Goal: Task Accomplishment & Management: Use online tool/utility

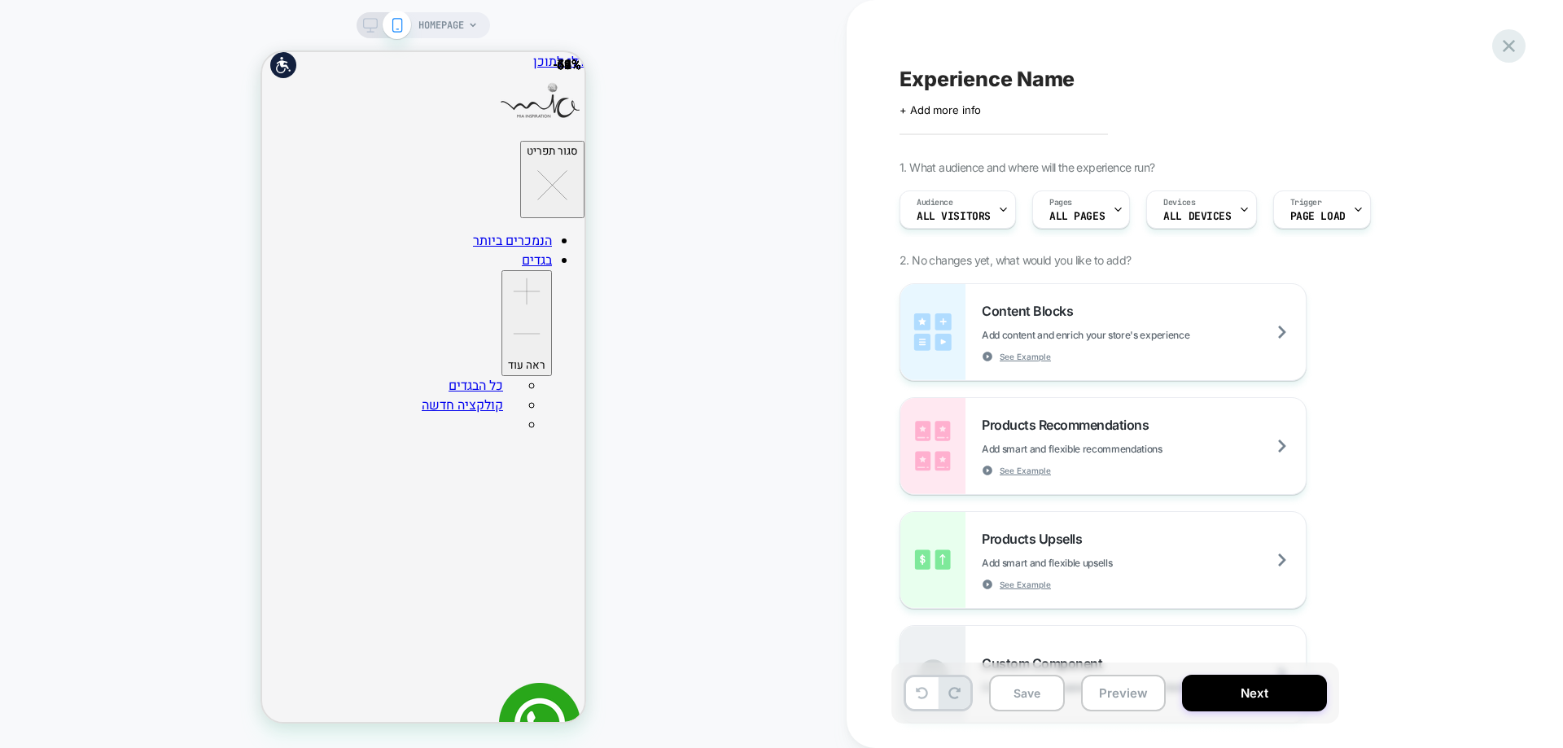
click at [1505, 45] on icon at bounding box center [1509, 46] width 22 height 22
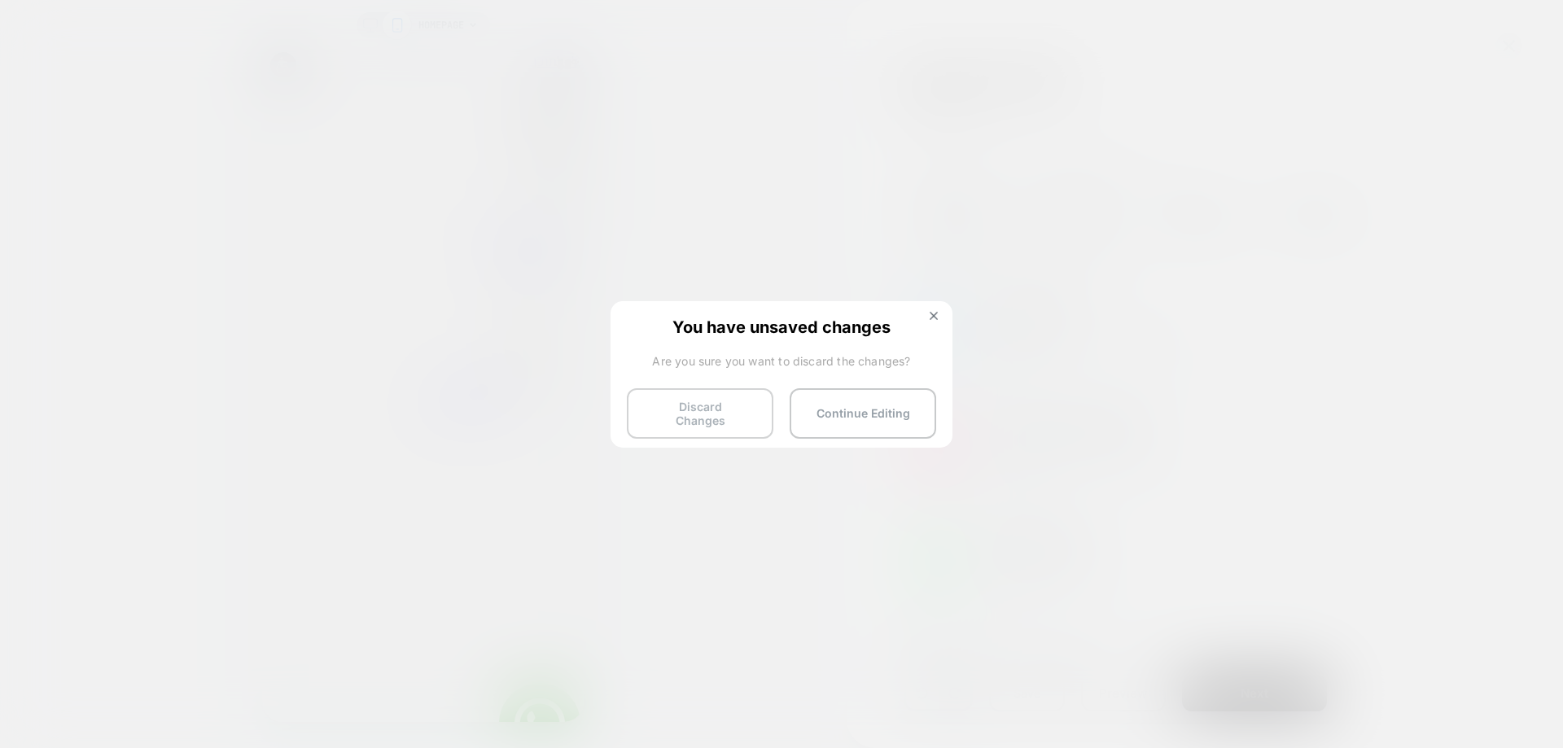
click at [694, 409] on button "Discard Changes" at bounding box center [700, 413] width 147 height 50
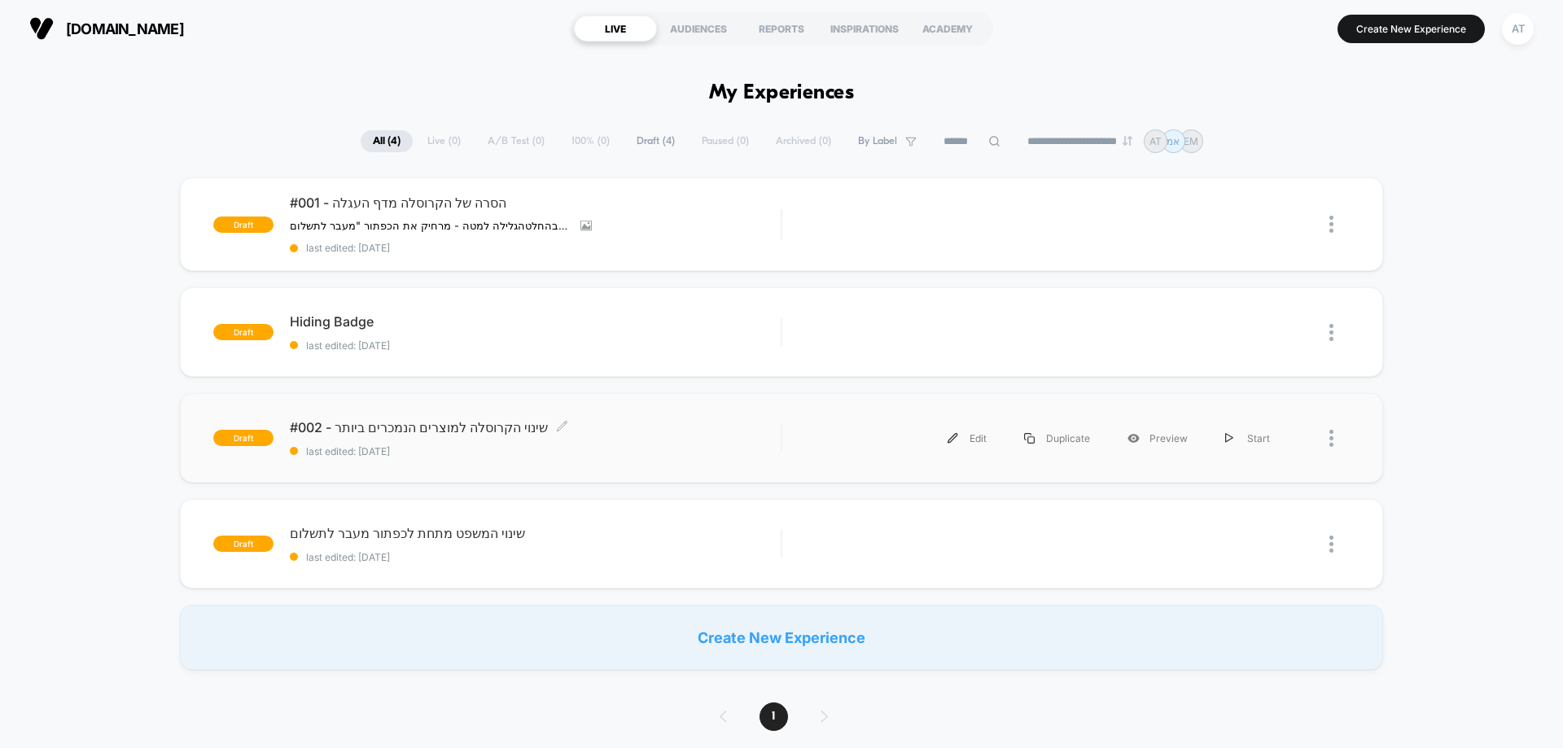
click at [392, 428] on span "#002 - שינוי הקרוסלה למוצרים הנמכרים ביותר Click to edit experience details" at bounding box center [535, 427] width 491 height 16
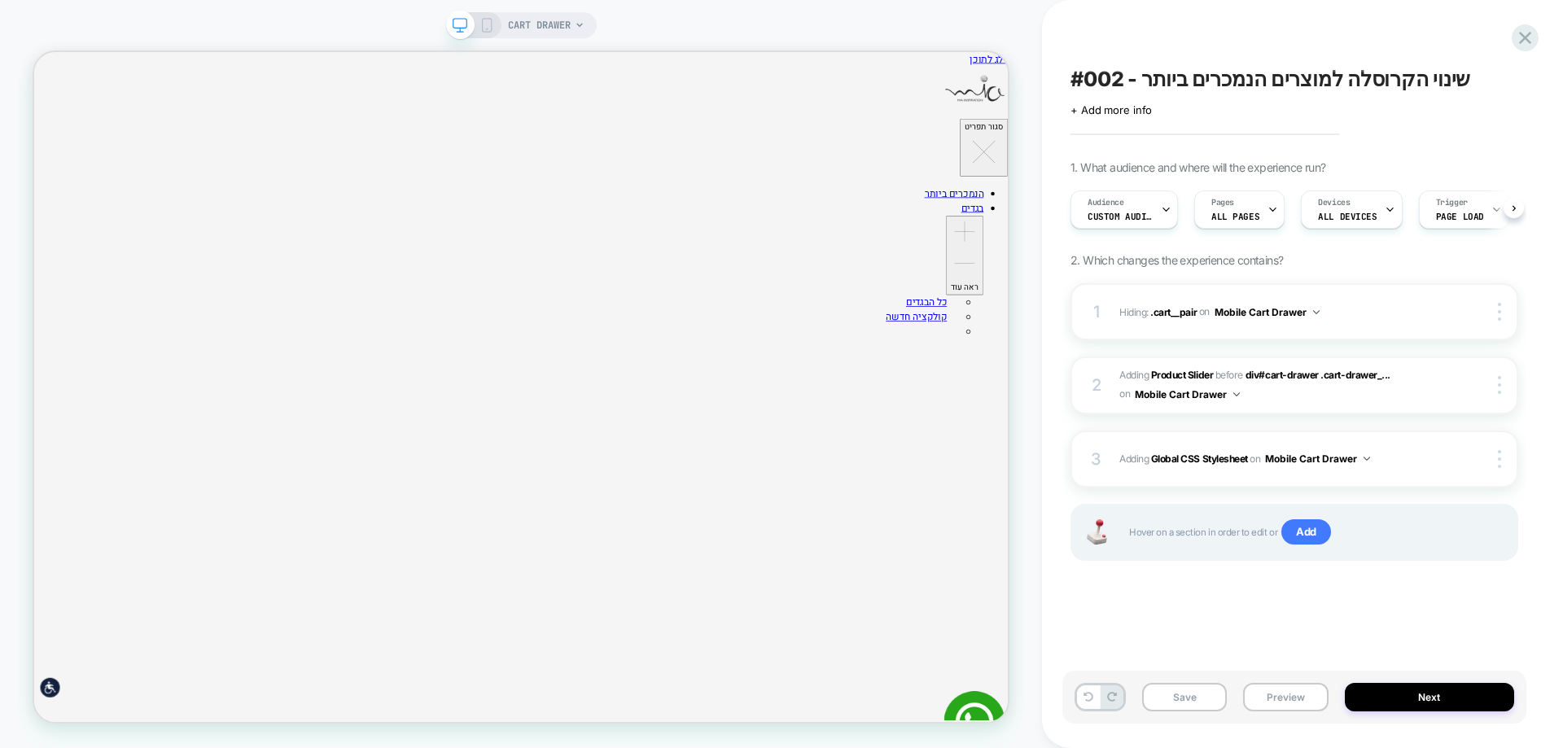
scroll to position [0, 1]
drag, startPoint x: 260, startPoint y: 40, endPoint x: 600, endPoint y: 190, distance: 371.8
click at [486, 28] on icon at bounding box center [487, 25] width 15 height 15
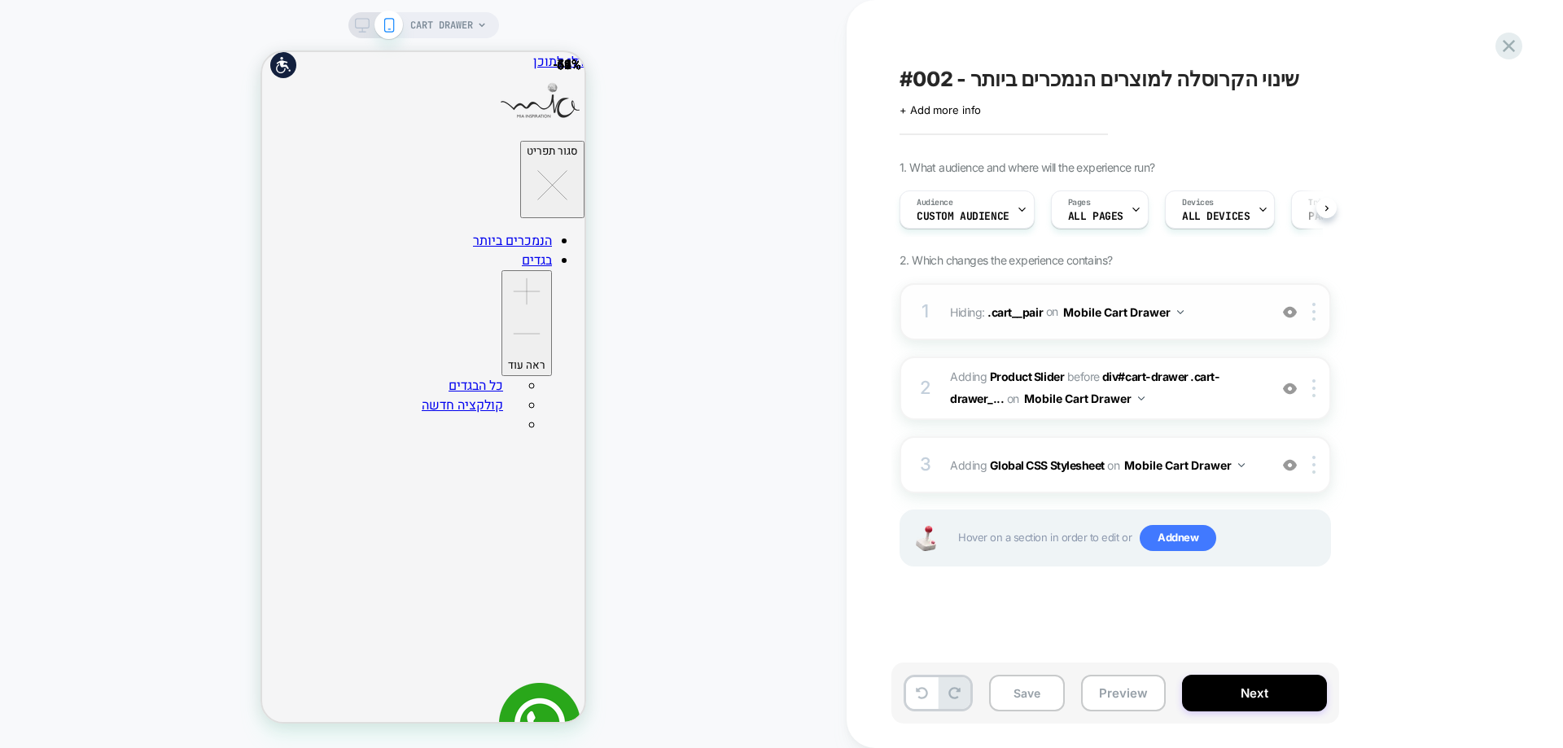
scroll to position [0, 1]
click at [1001, 313] on span ".cart__pair" at bounding box center [1014, 311] width 55 height 14
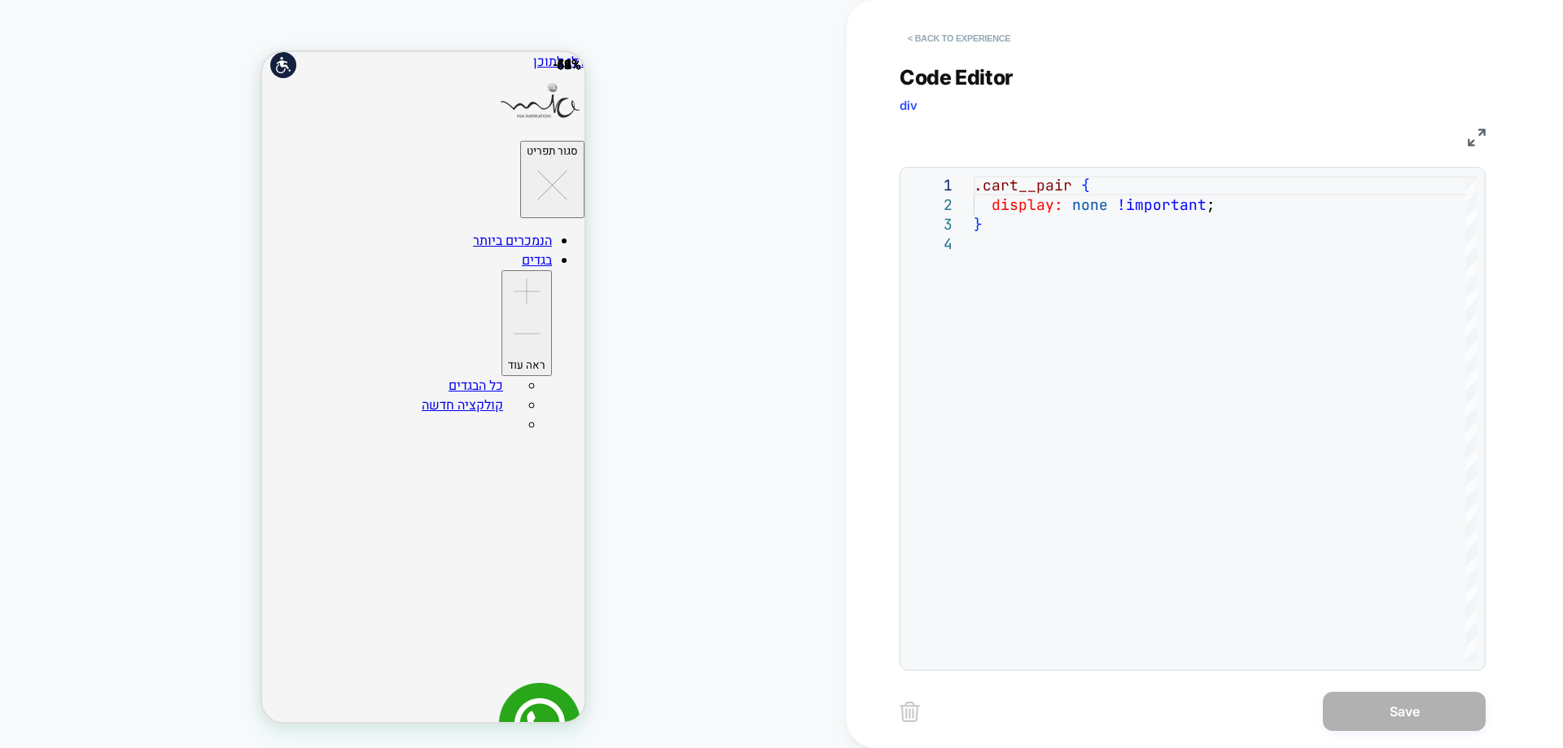
click at [965, 40] on button "< Back to experience" at bounding box center [959, 38] width 119 height 26
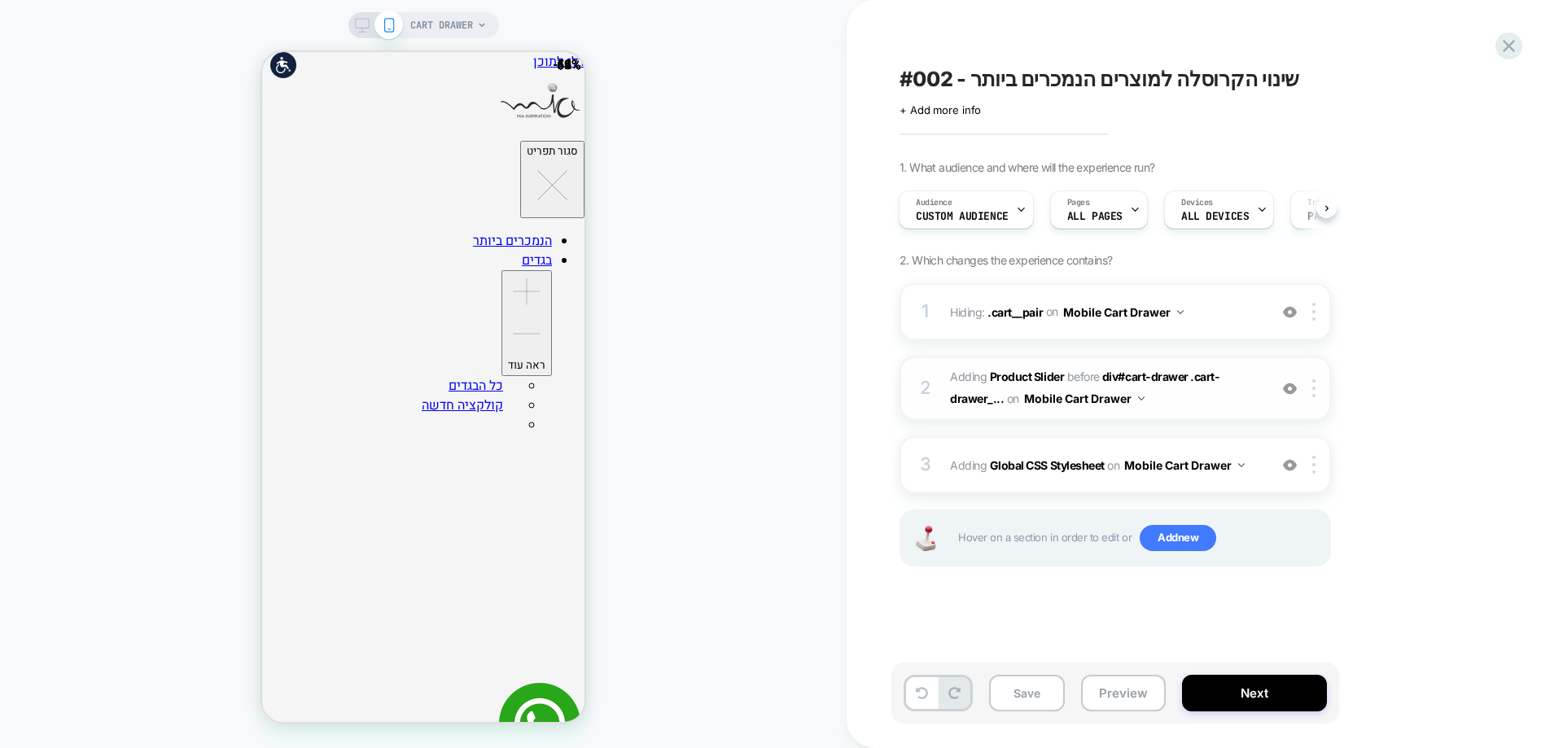
click at [1026, 369] on span "#_loomi_addon_1755432476669 Adding Product Slider BEFORE div#cart-drawer .cart-…" at bounding box center [1105, 388] width 310 height 44
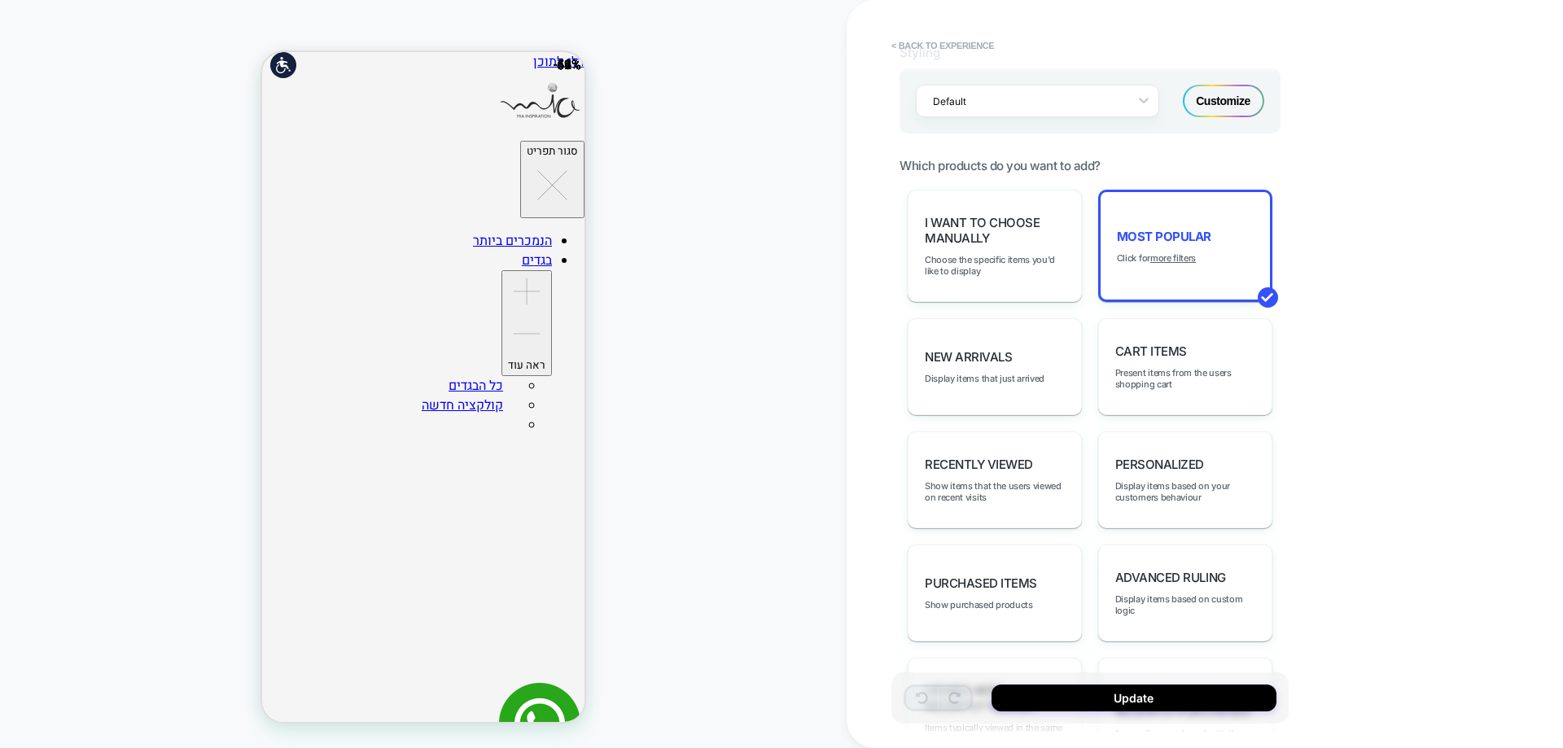
scroll to position [621, 0]
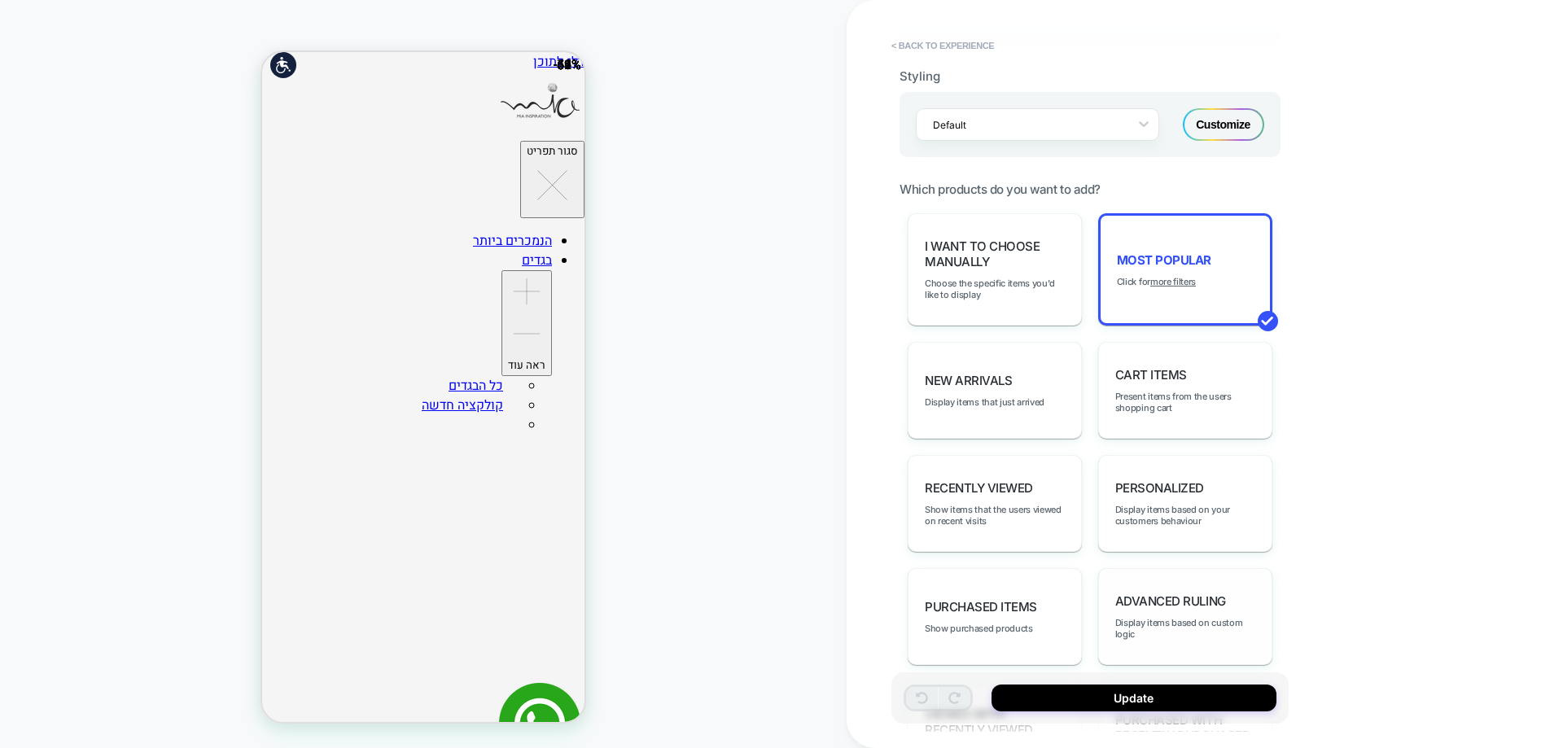
click at [1193, 595] on span "Advanced Ruling" at bounding box center [1170, 600] width 111 height 15
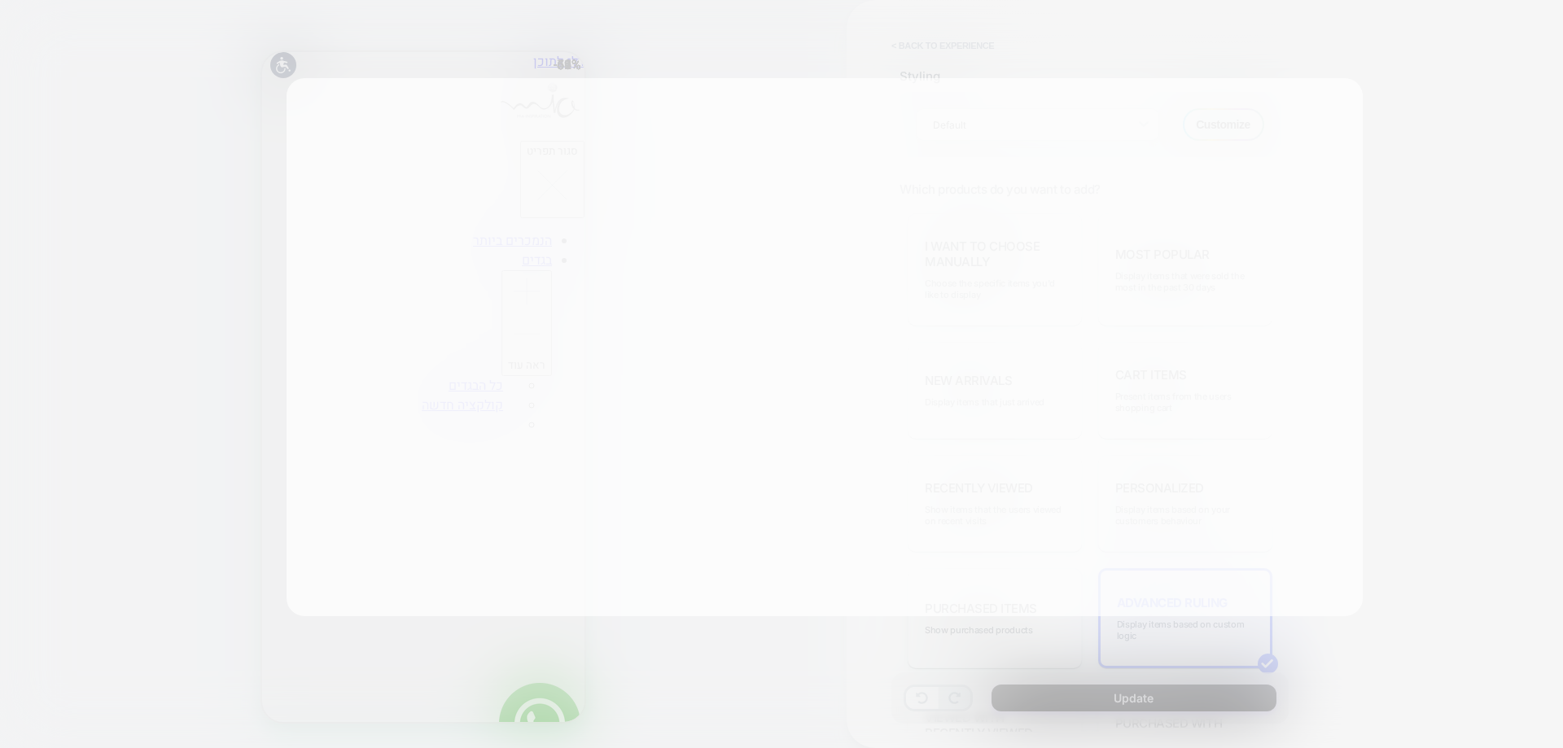
scroll to position [0, 0]
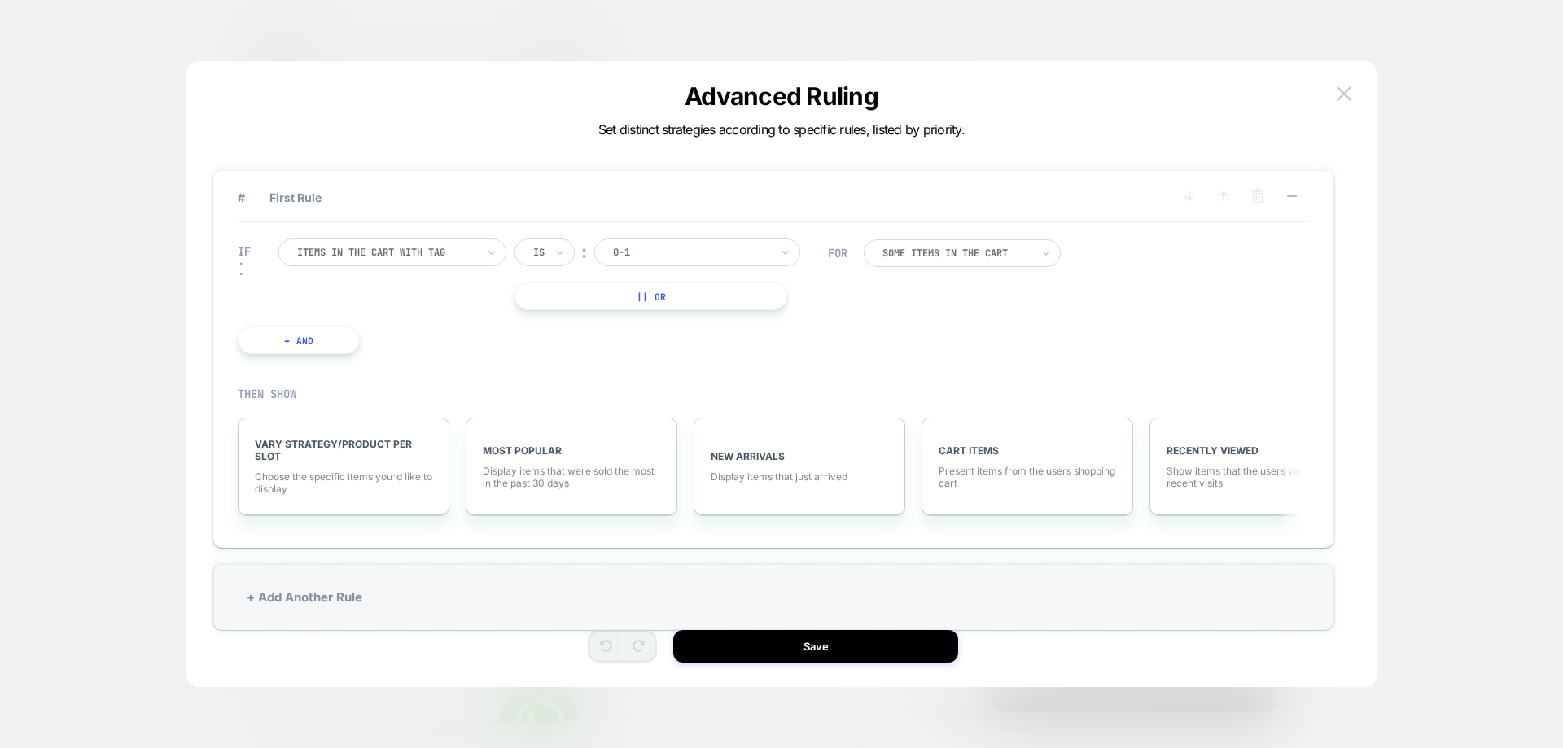
click at [443, 256] on div at bounding box center [386, 252] width 179 height 15
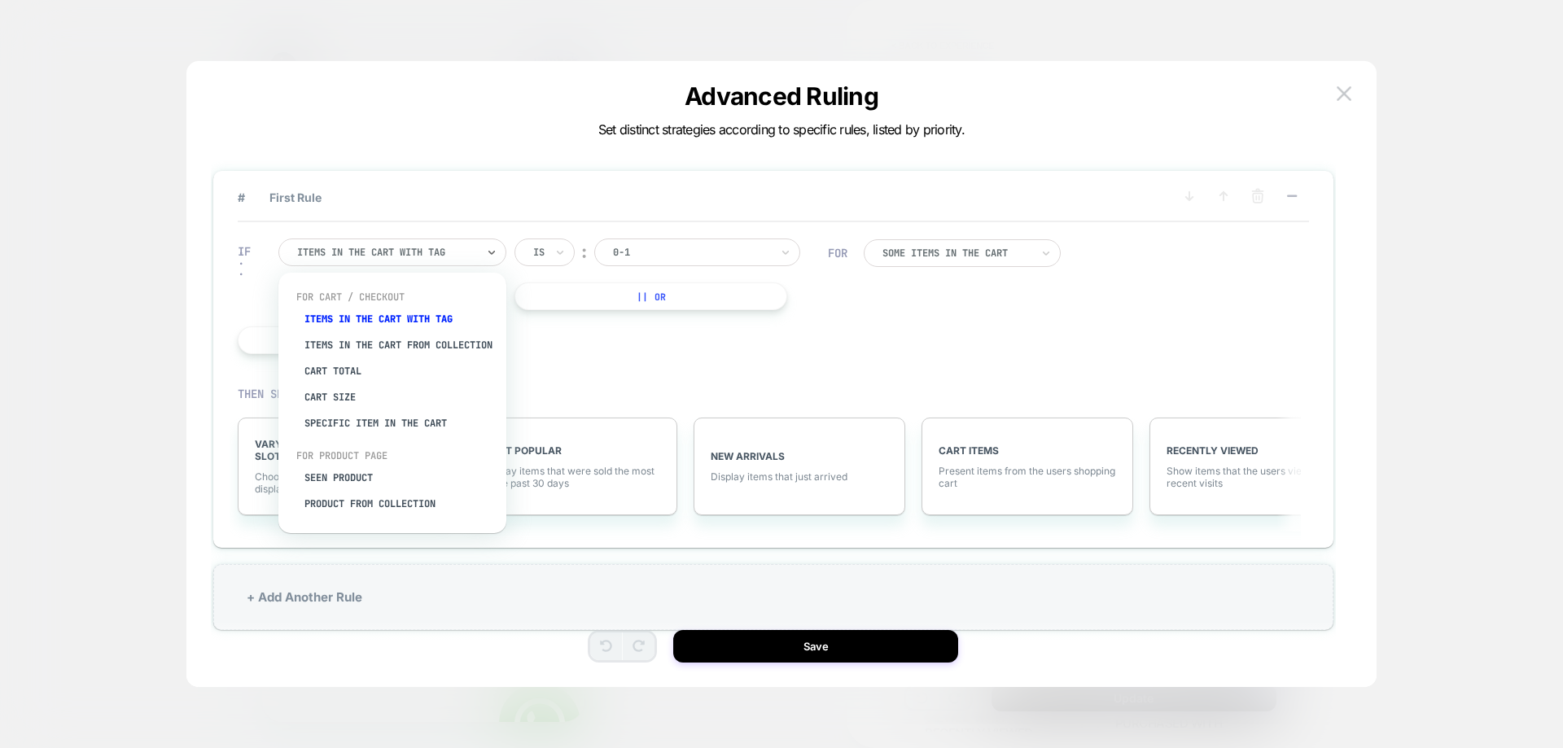
click at [443, 256] on div at bounding box center [386, 252] width 179 height 15
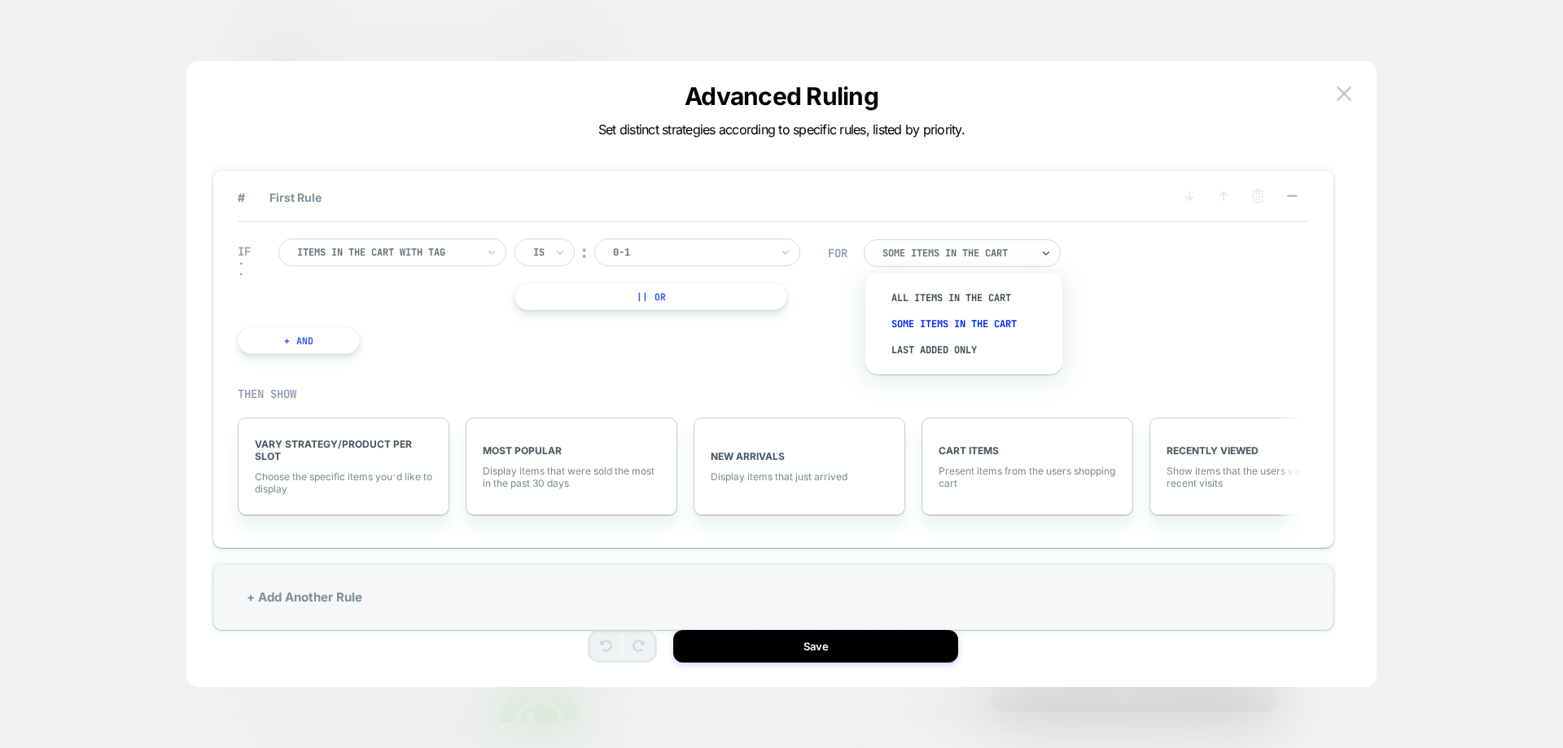
click at [896, 243] on div "Some Items in the cart" at bounding box center [962, 253] width 197 height 28
click at [967, 256] on div at bounding box center [956, 253] width 148 height 10
drag, startPoint x: 1159, startPoint y: 468, endPoint x: 786, endPoint y: 468, distance: 372.9
click at [786, 468] on div "VARY STRATEGY/PRODUCT PER SLOT Choose the specific items you׳d like to display …" at bounding box center [765, 466] width 1071 height 147
drag, startPoint x: 942, startPoint y: 409, endPoint x: 893, endPoint y: 425, distance: 51.2
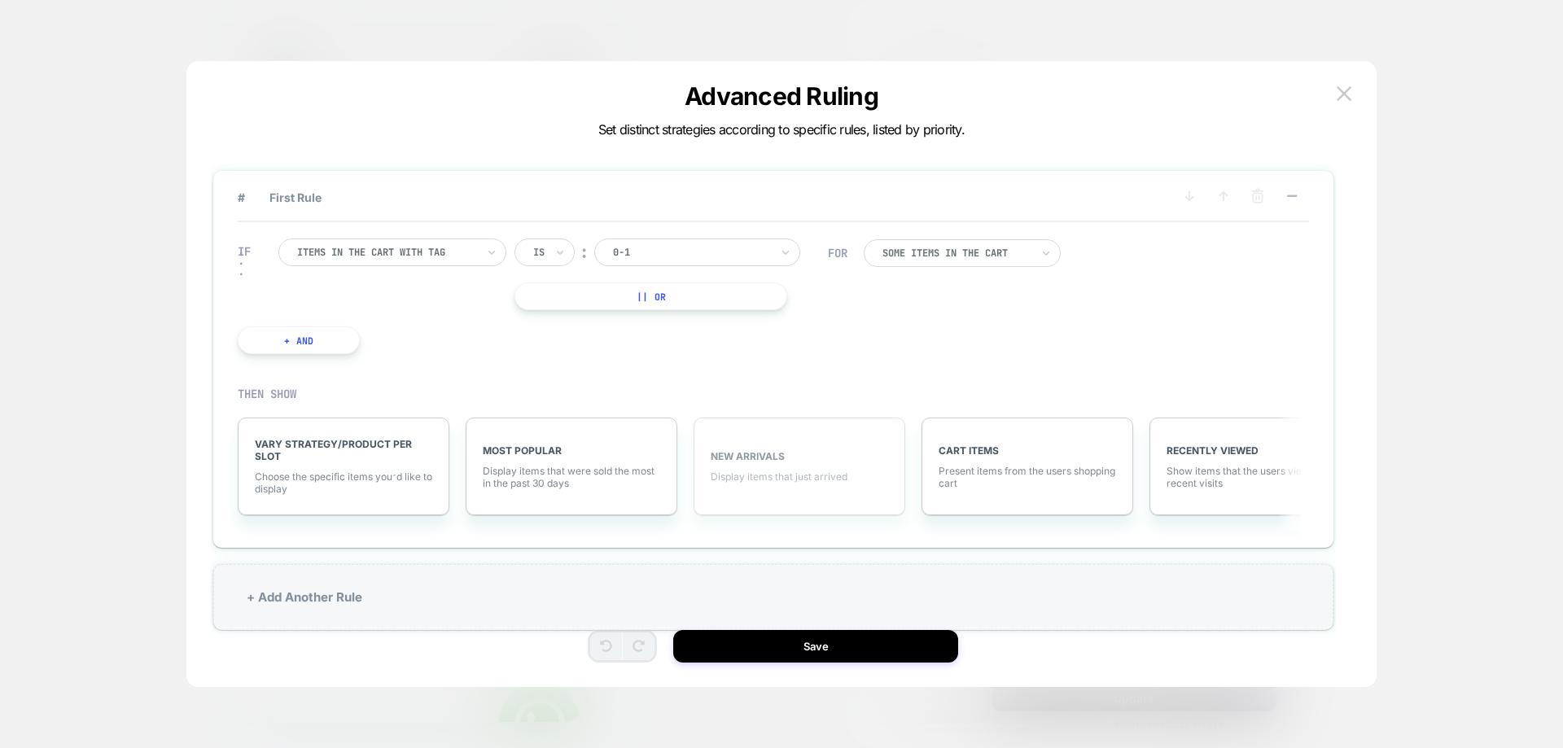
click at [874, 425] on div "THEN SHOW VARY STRATEGY/PRODUCT PER SLOT Choose the specific items you׳d like t…" at bounding box center [773, 450] width 1071 height 161
click at [1251, 357] on div "IF Items in the cart with tag Is ︰ 0-1 || Or + And FOR Some Items in the cart" at bounding box center [773, 296] width 1071 height 148
click at [435, 252] on div at bounding box center [386, 252] width 179 height 15
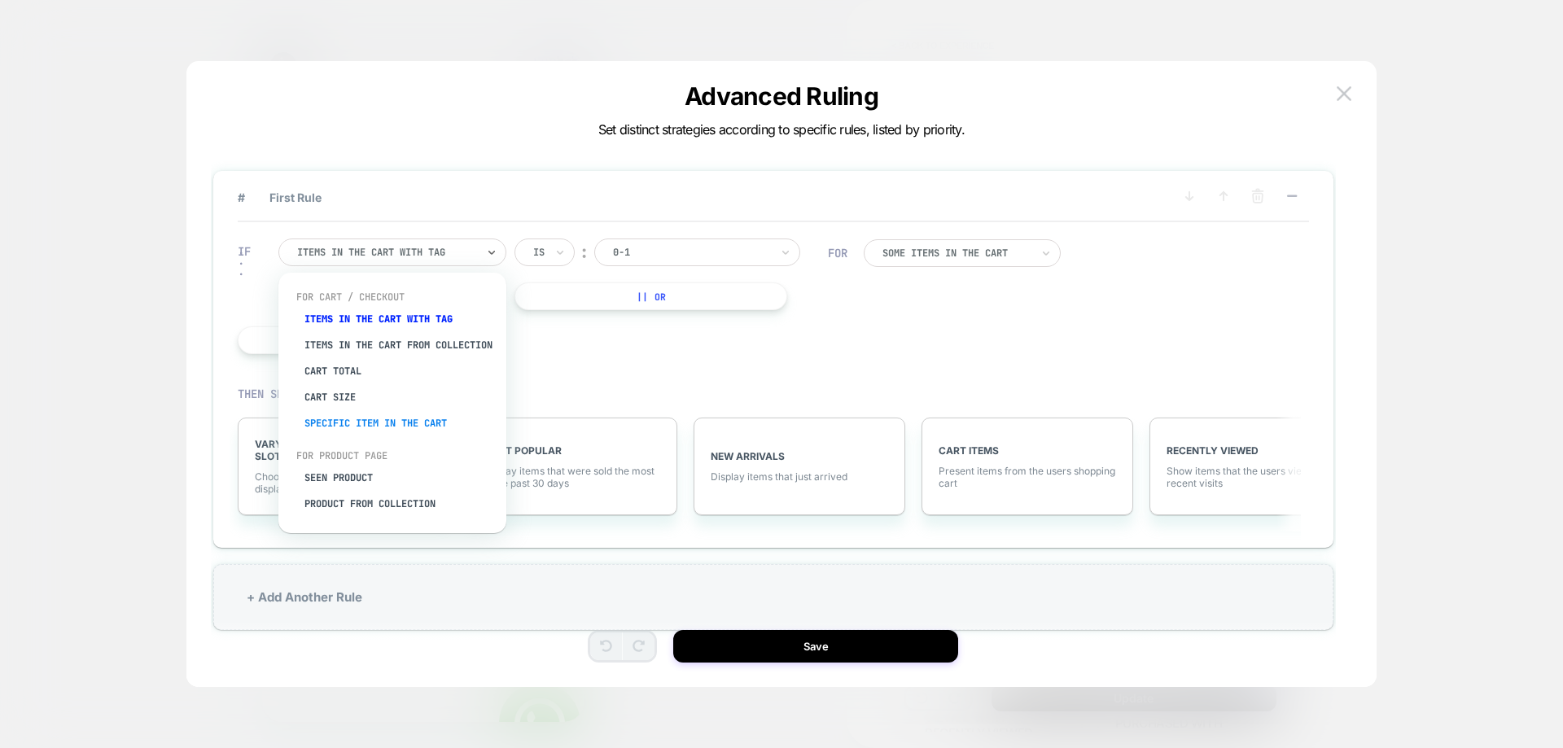
scroll to position [41, 0]
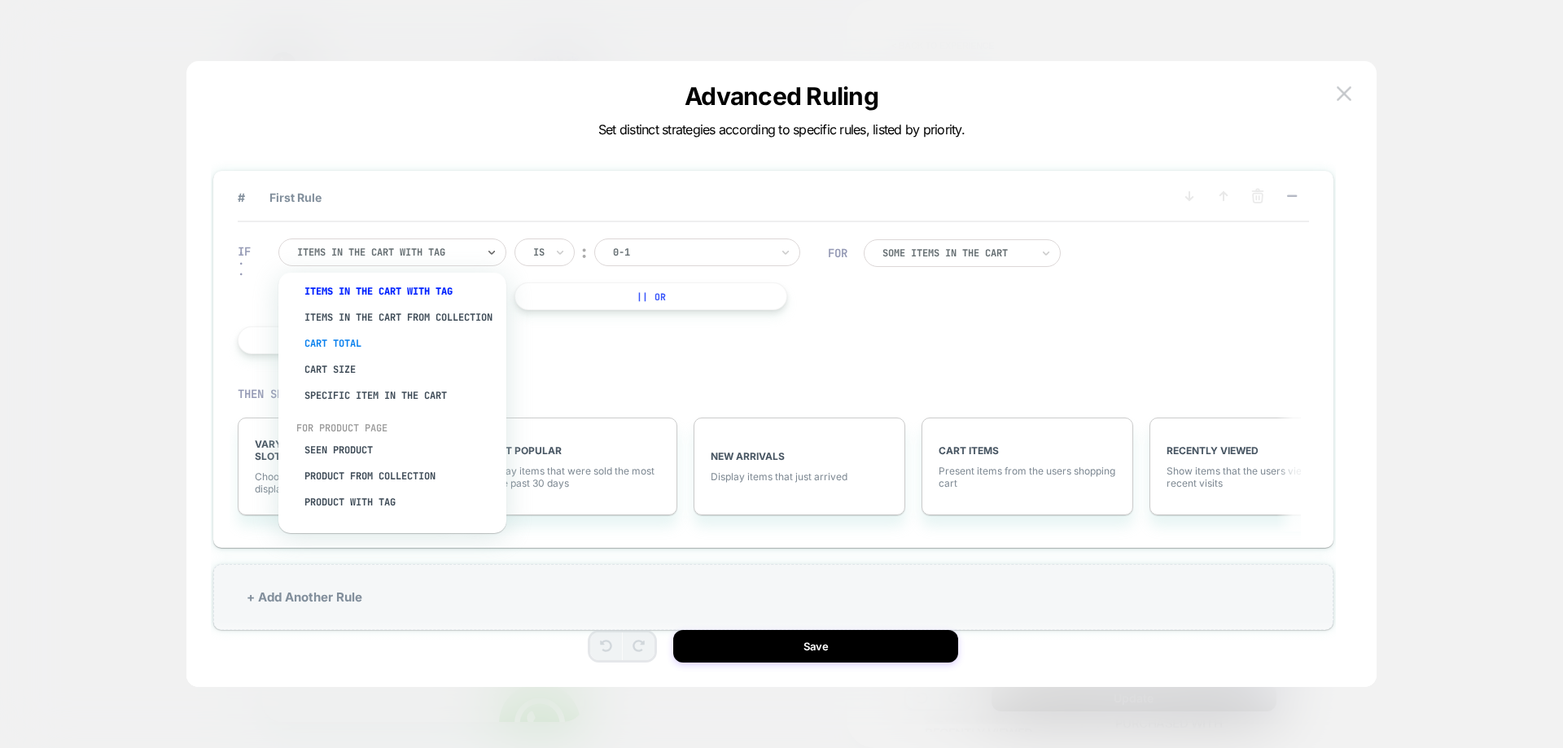
click at [366, 340] on div "Cart Total" at bounding box center [401, 344] width 212 height 26
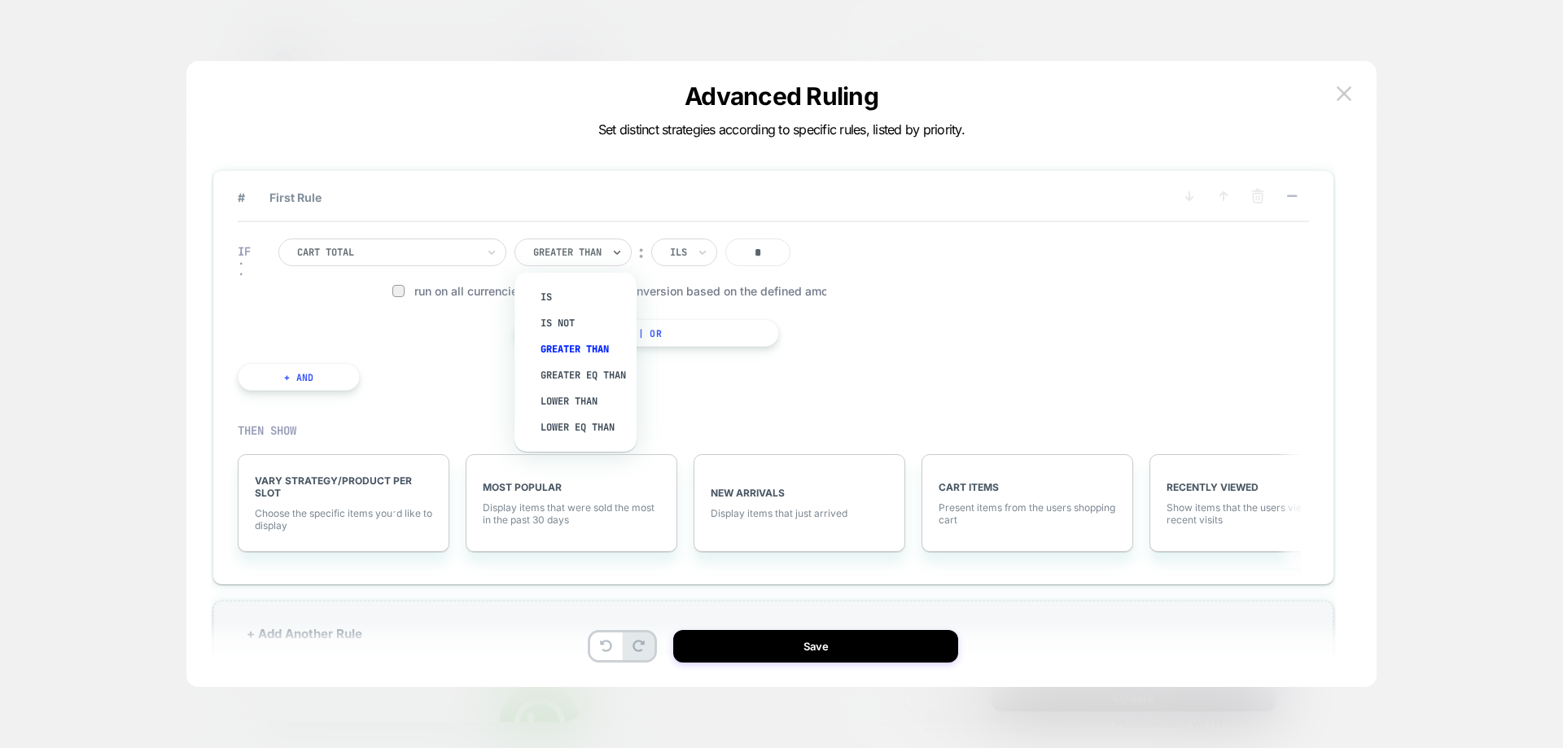
click at [569, 263] on div "Greater Than" at bounding box center [573, 253] width 117 height 28
click at [554, 409] on div "Lower Than" at bounding box center [584, 401] width 106 height 26
click at [725, 243] on input "*" at bounding box center [746, 253] width 65 height 28
type input "***"
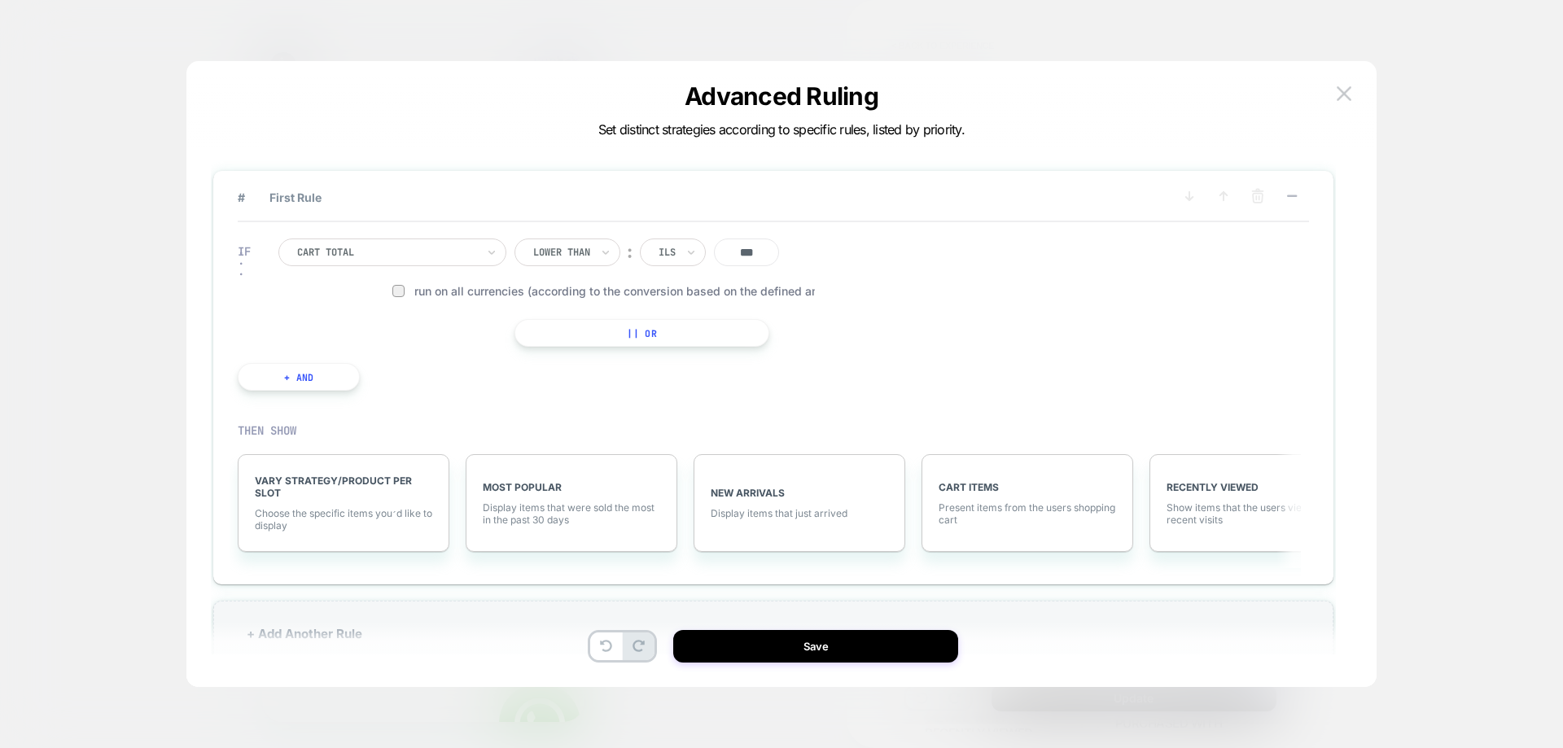
click at [296, 371] on button "+ And" at bounding box center [299, 377] width 122 height 28
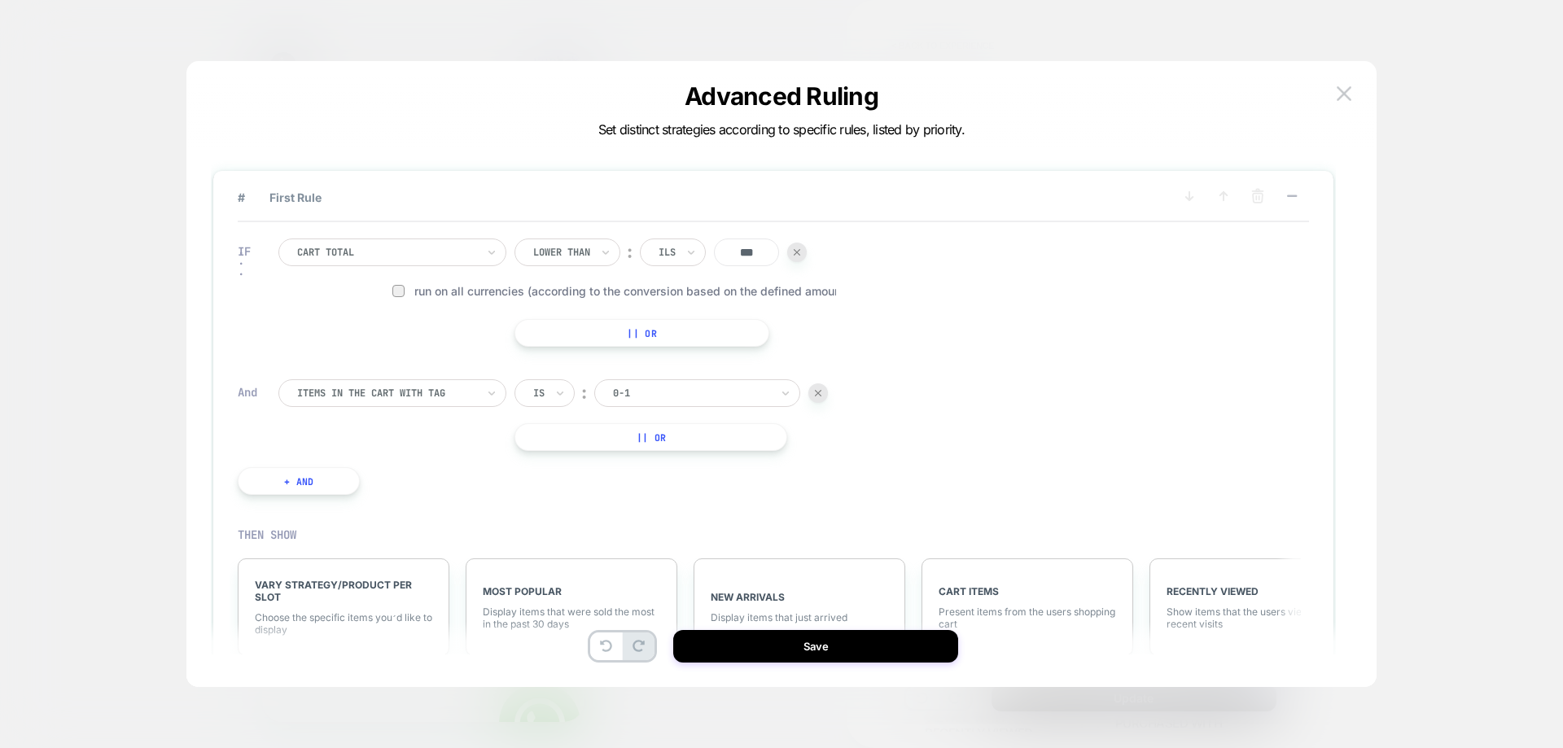
click at [815, 396] on div at bounding box center [818, 393] width 20 height 20
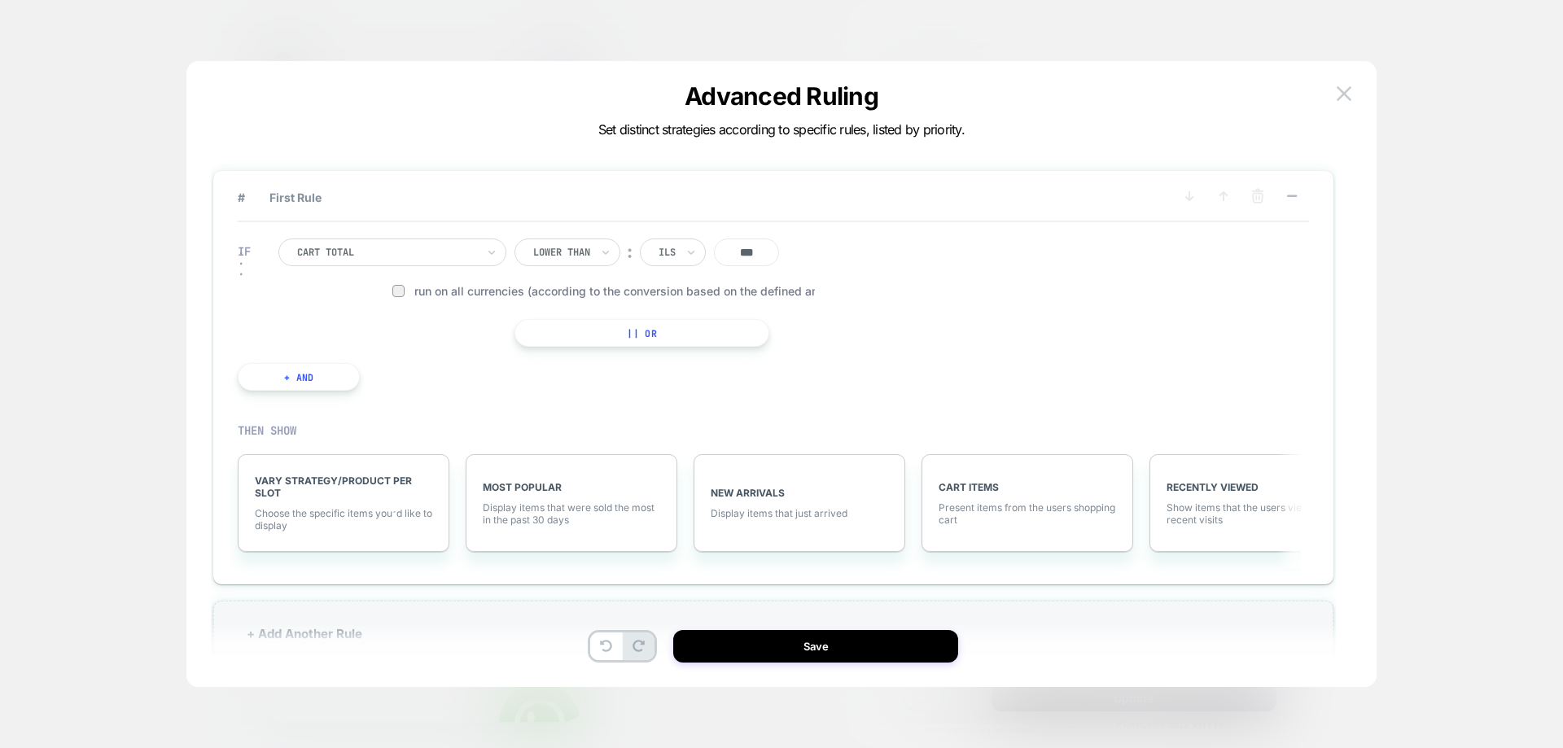
click at [688, 329] on button "|| Or" at bounding box center [642, 333] width 254 height 28
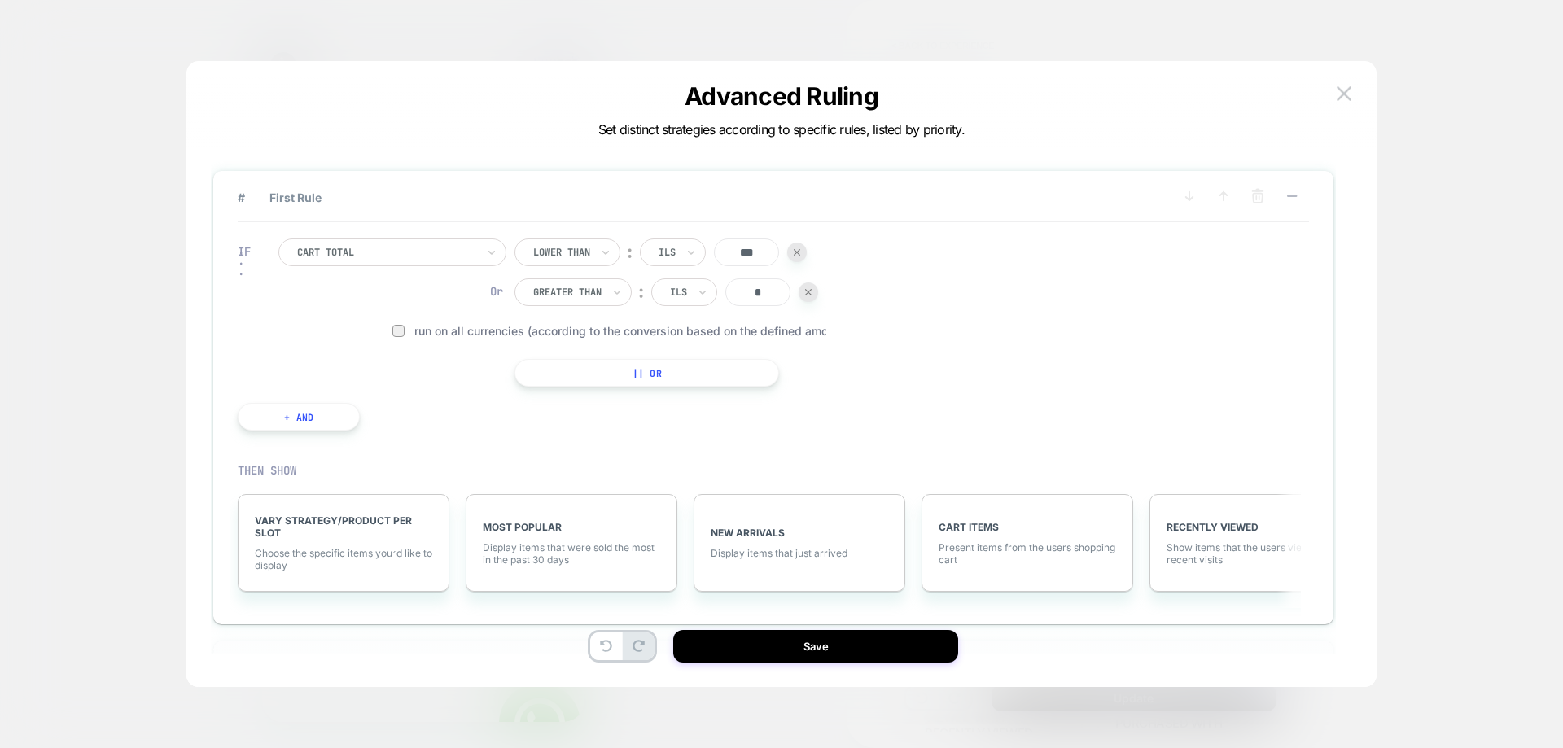
click at [815, 288] on div at bounding box center [809, 292] width 20 height 20
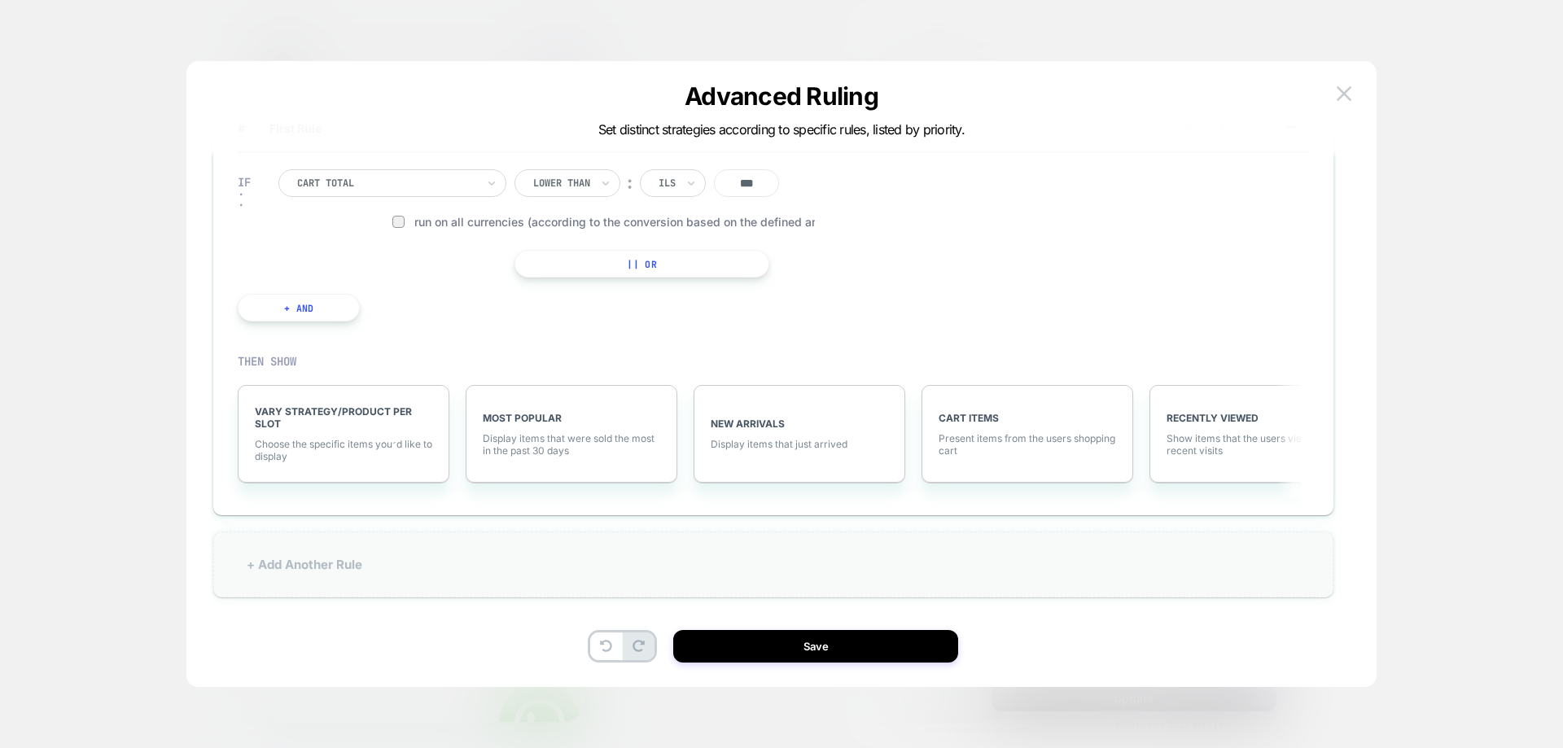
scroll to position [49, 0]
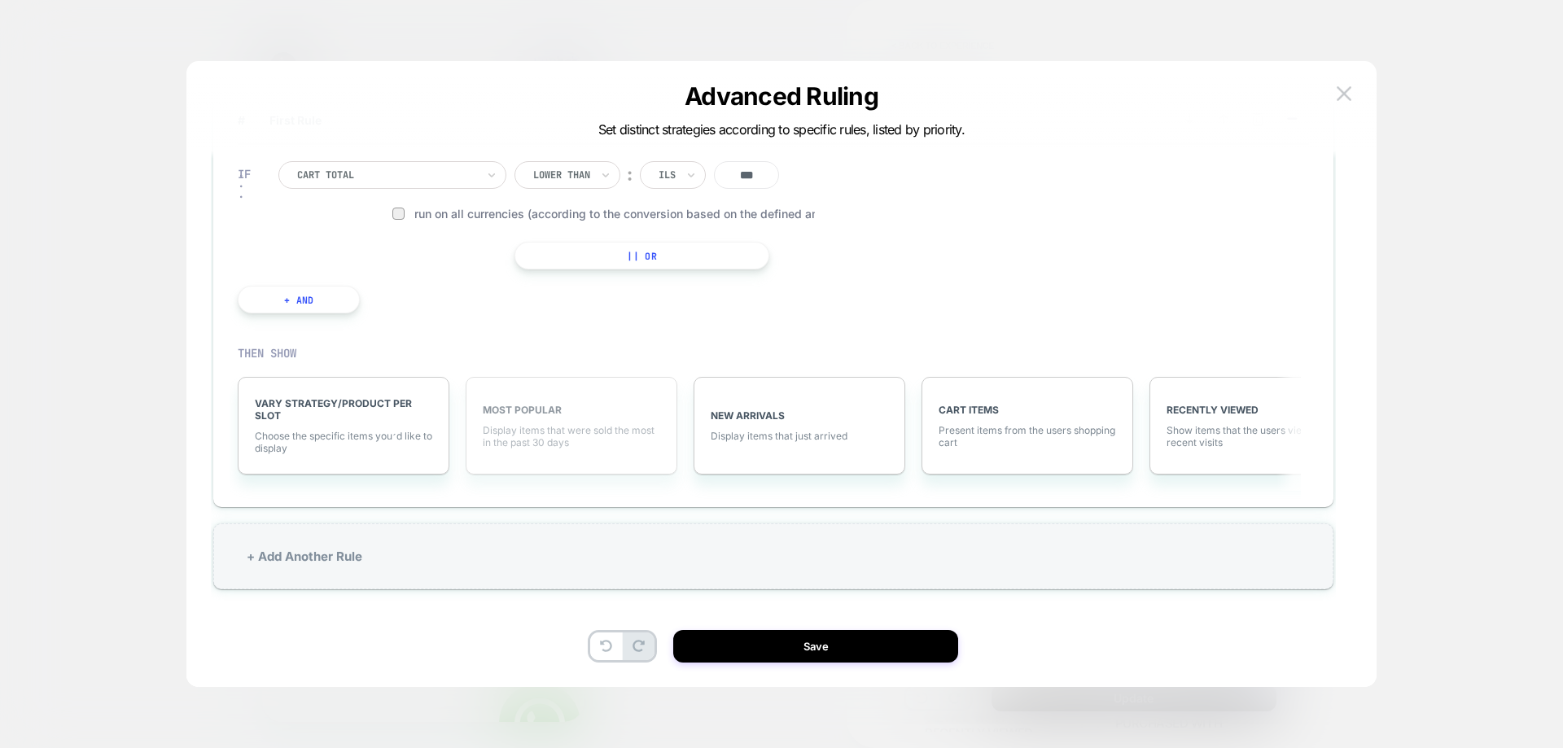
drag, startPoint x: 983, startPoint y: 436, endPoint x: 541, endPoint y: 442, distance: 442.1
click at [541, 442] on div "VARY STRATEGY/PRODUCT PER SLOT Choose the specific items you׳d like to display …" at bounding box center [765, 426] width 1071 height 147
drag, startPoint x: 1264, startPoint y: 402, endPoint x: 675, endPoint y: 420, distance: 589.7
click at [675, 420] on div "VARY STRATEGY/PRODUCT PER SLOT Choose the specific items you׳d like to display …" at bounding box center [765, 426] width 1071 height 147
click at [339, 424] on div "VARY STRATEGY/PRODUCT PER SLOT Choose the specific items you׳d like to display" at bounding box center [344, 426] width 212 height 98
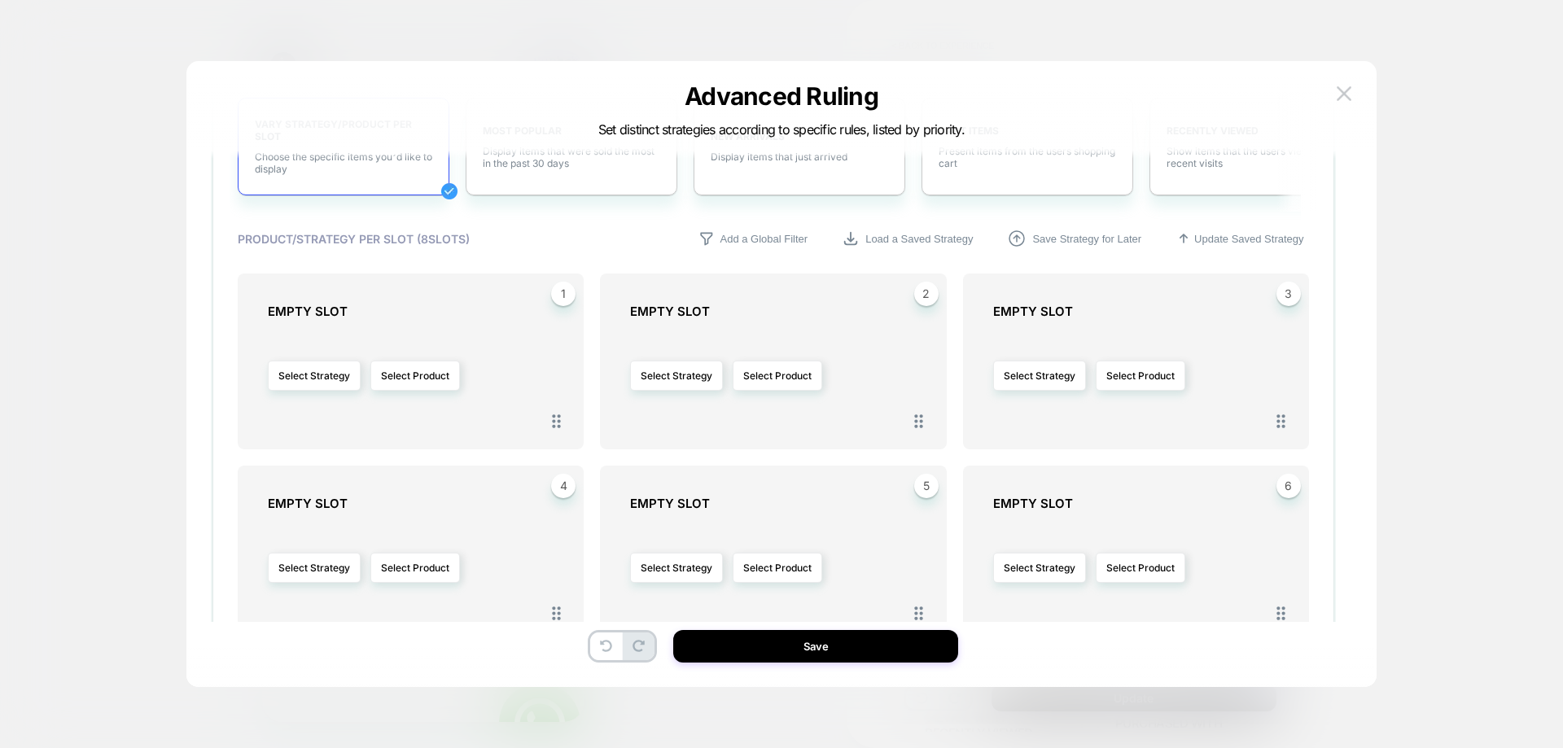
scroll to position [273, 0]
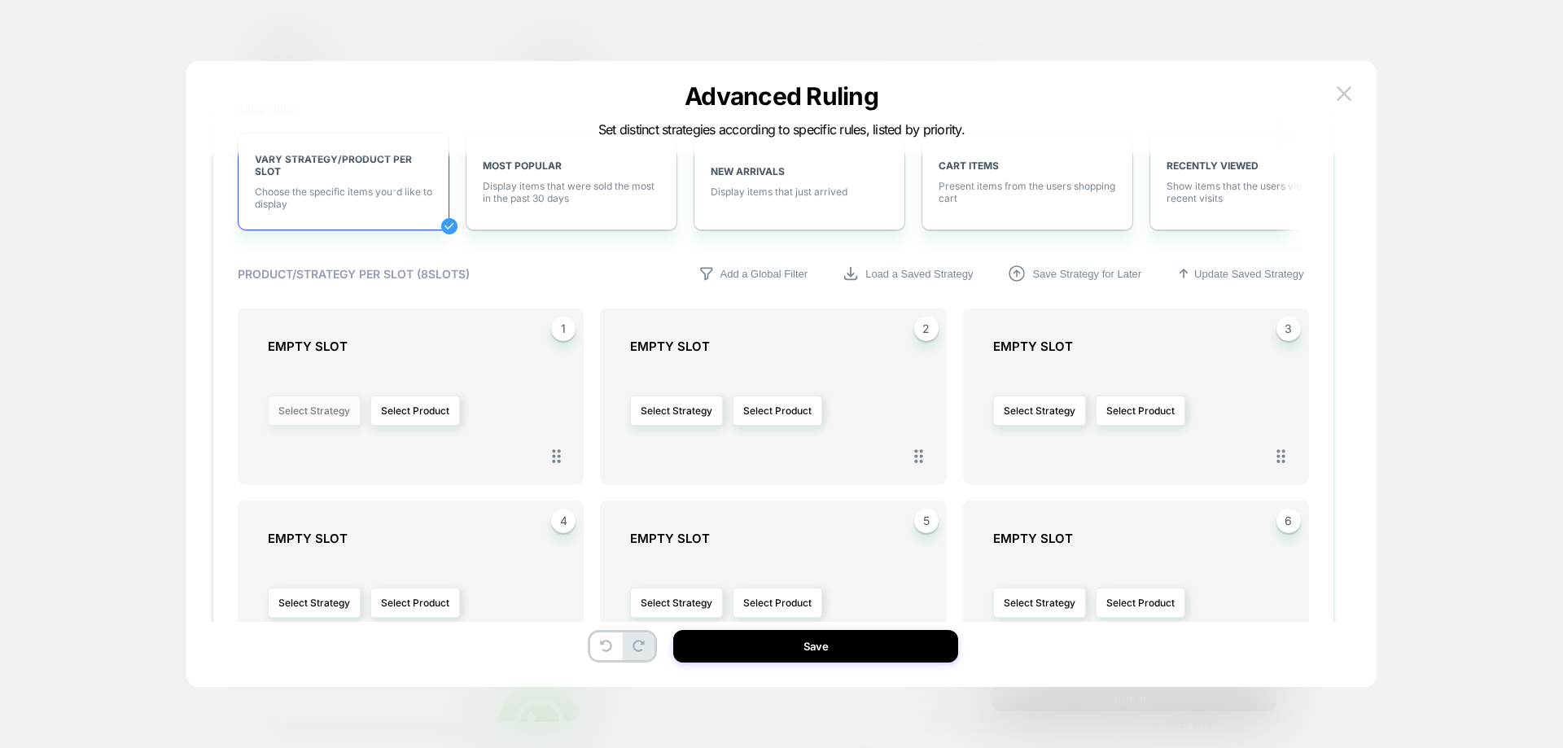
click at [292, 406] on button "Select Strategy" at bounding box center [314, 411] width 93 height 30
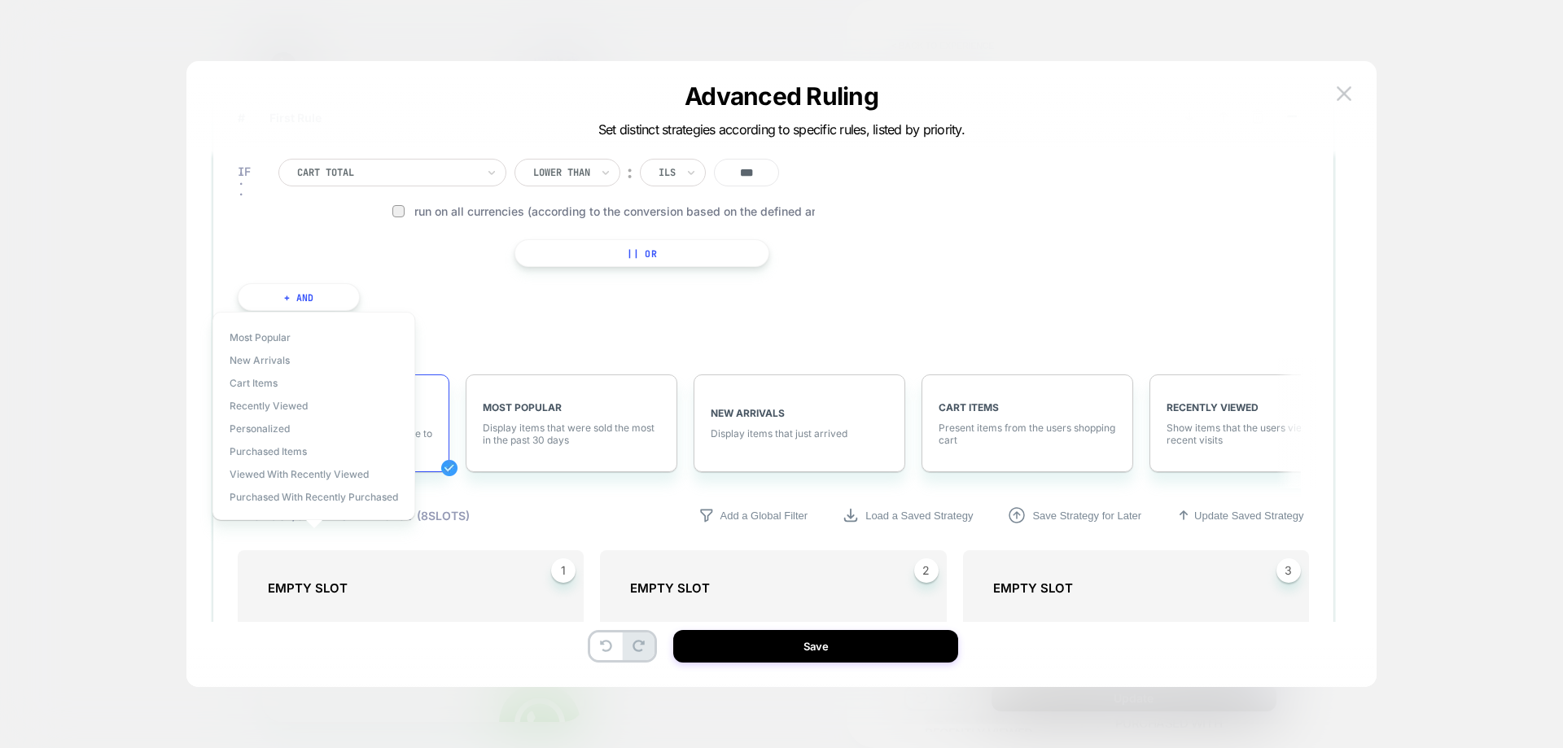
scroll to position [0, 0]
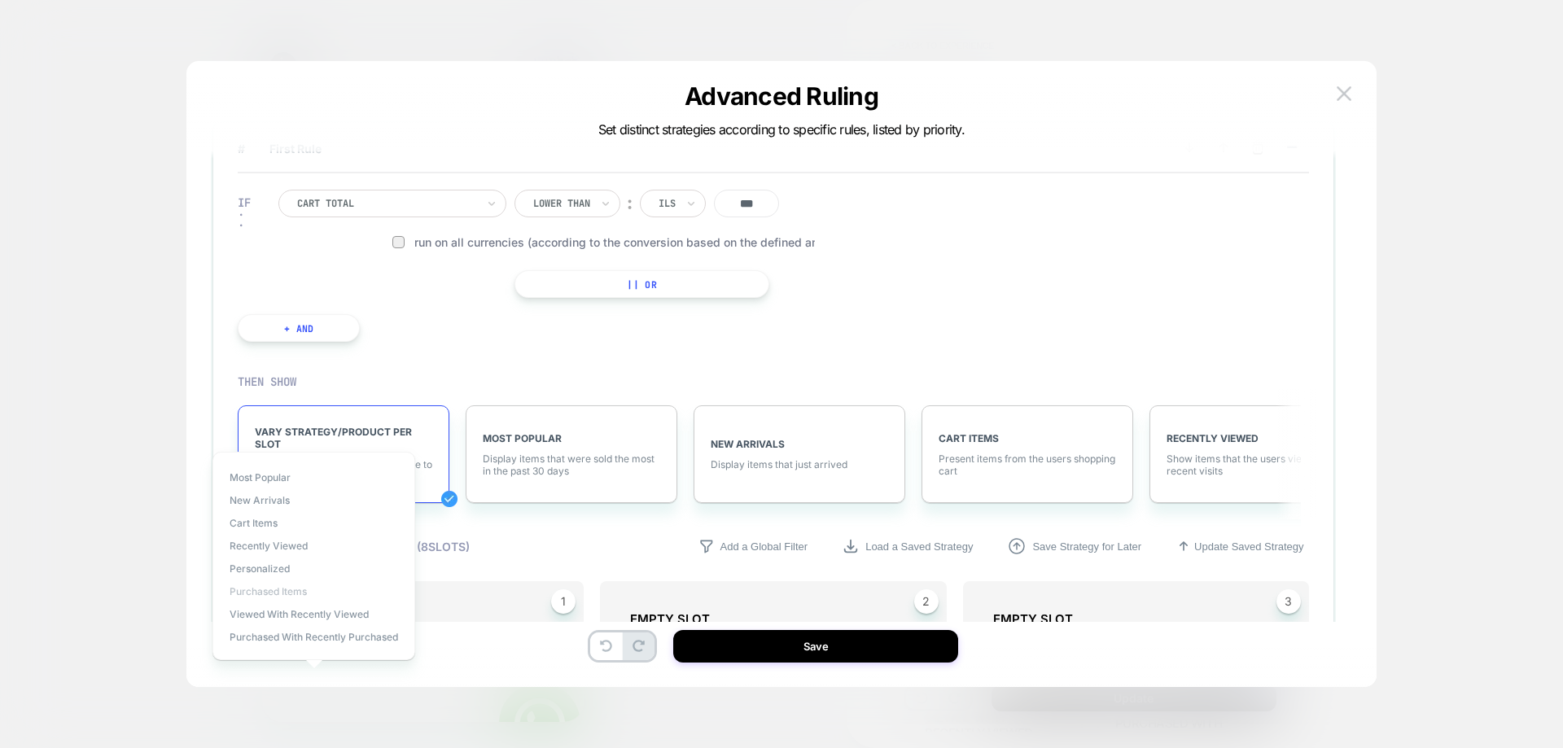
click at [279, 590] on span "Purchased Items" at bounding box center [268, 591] width 77 height 12
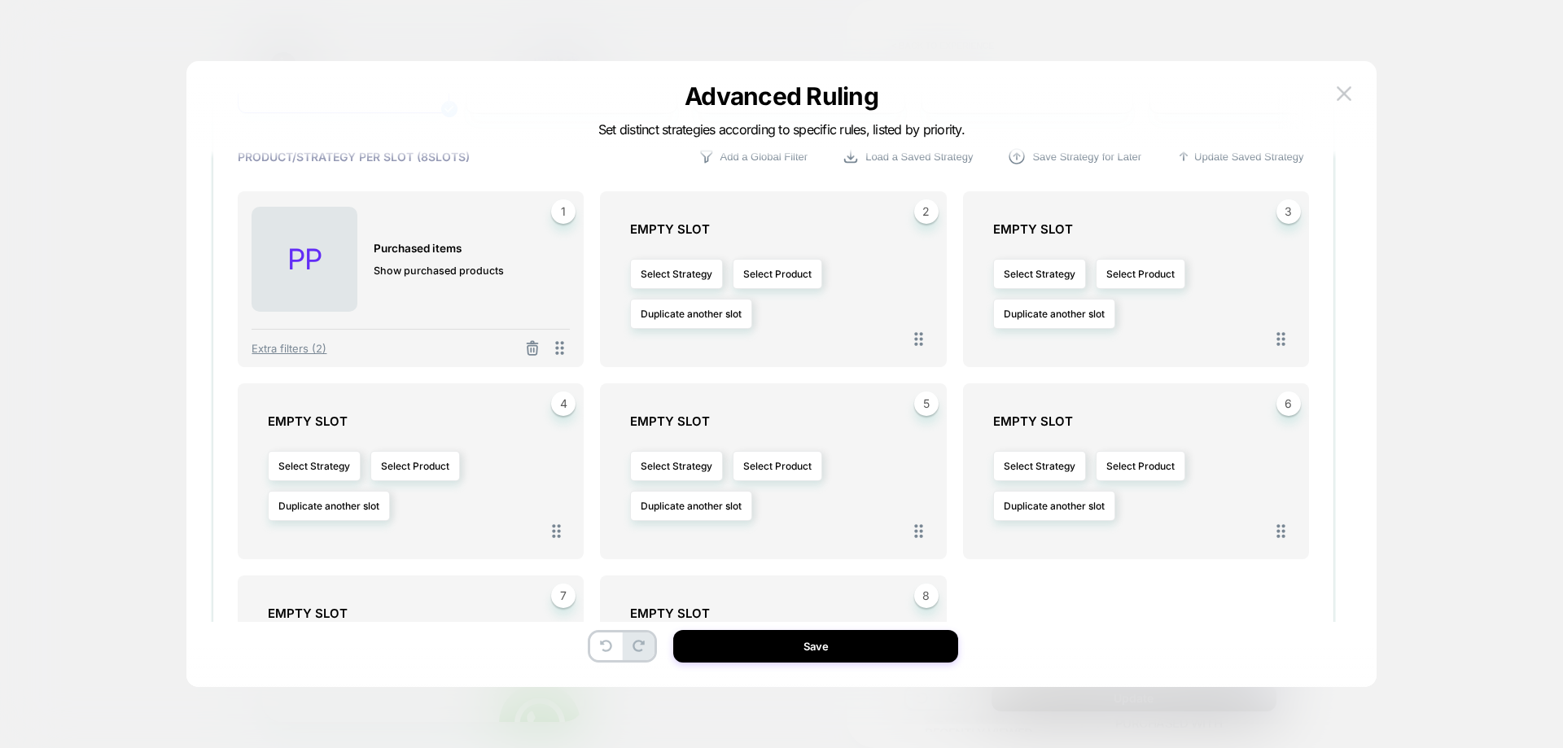
scroll to position [244, 0]
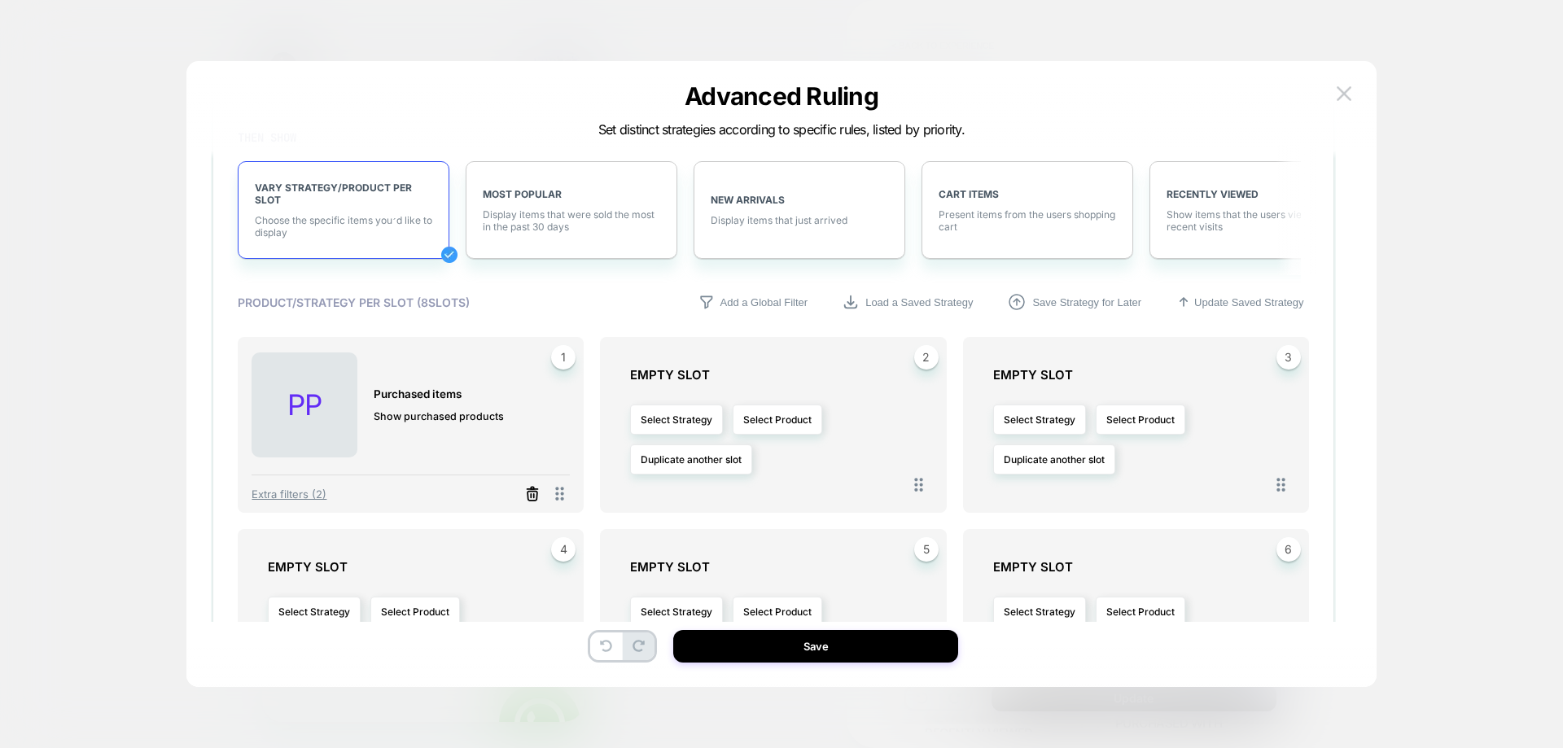
click at [532, 495] on line at bounding box center [532, 495] width 0 height 3
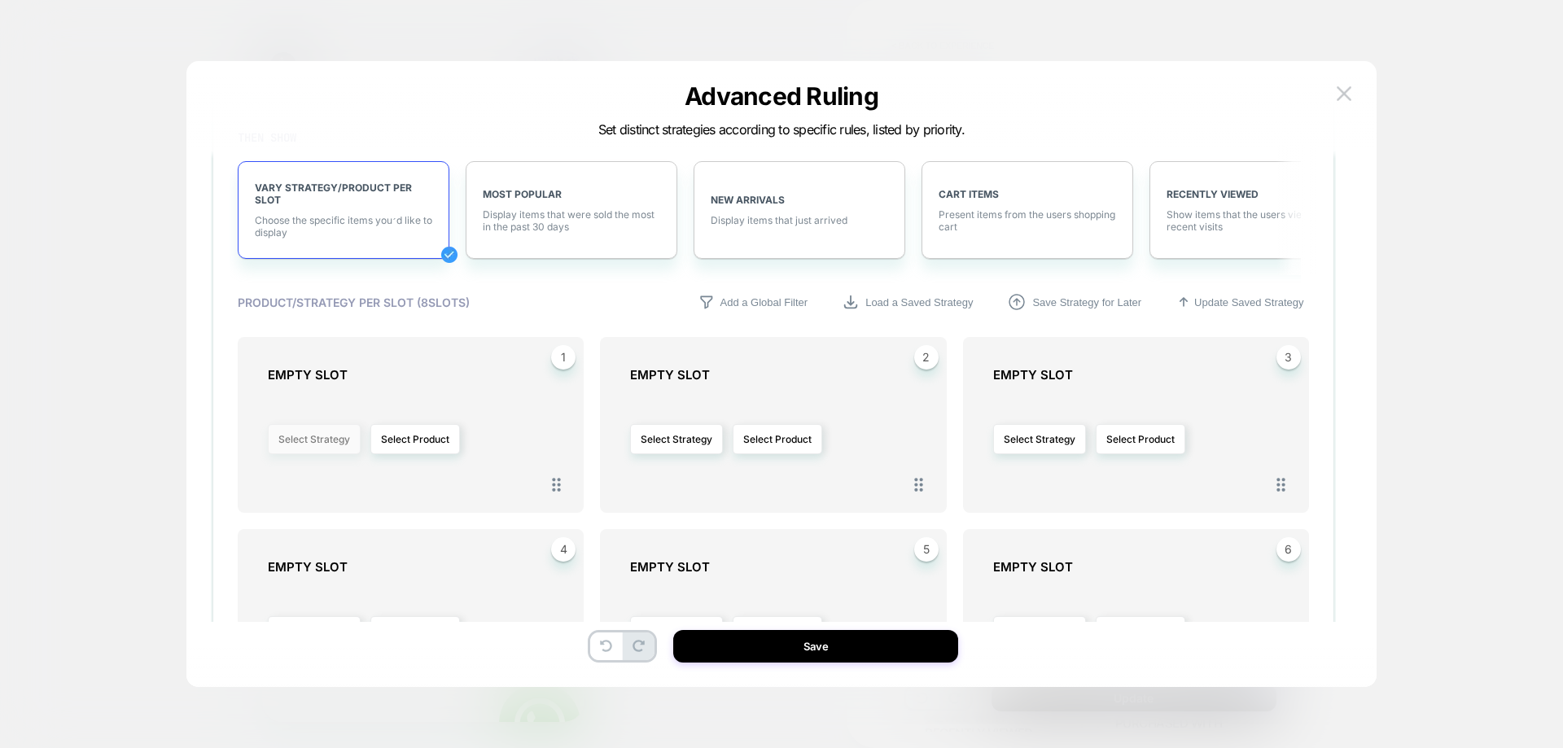
click at [310, 441] on button "Select Strategy" at bounding box center [314, 439] width 93 height 30
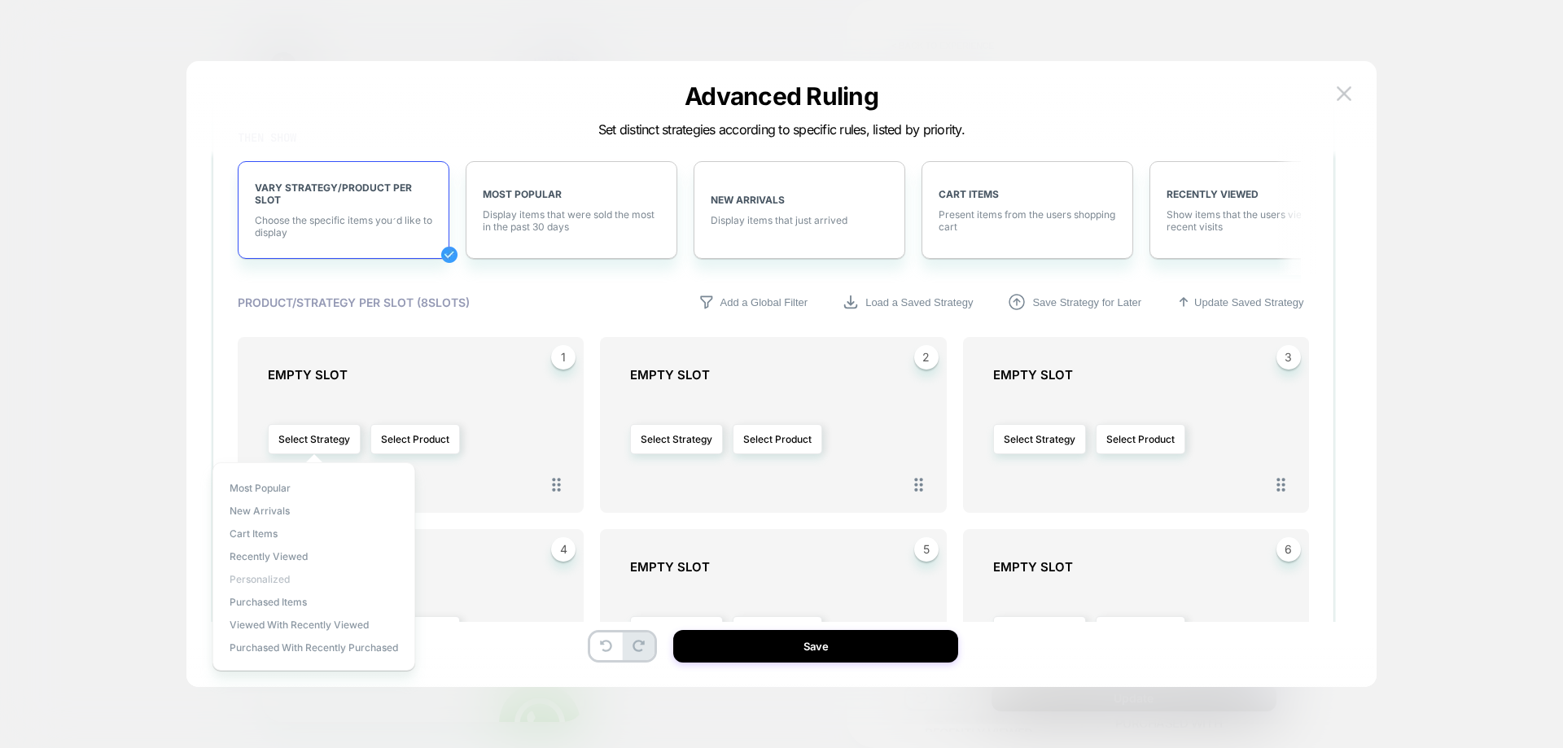
click at [269, 578] on span "personalized" at bounding box center [260, 579] width 60 height 12
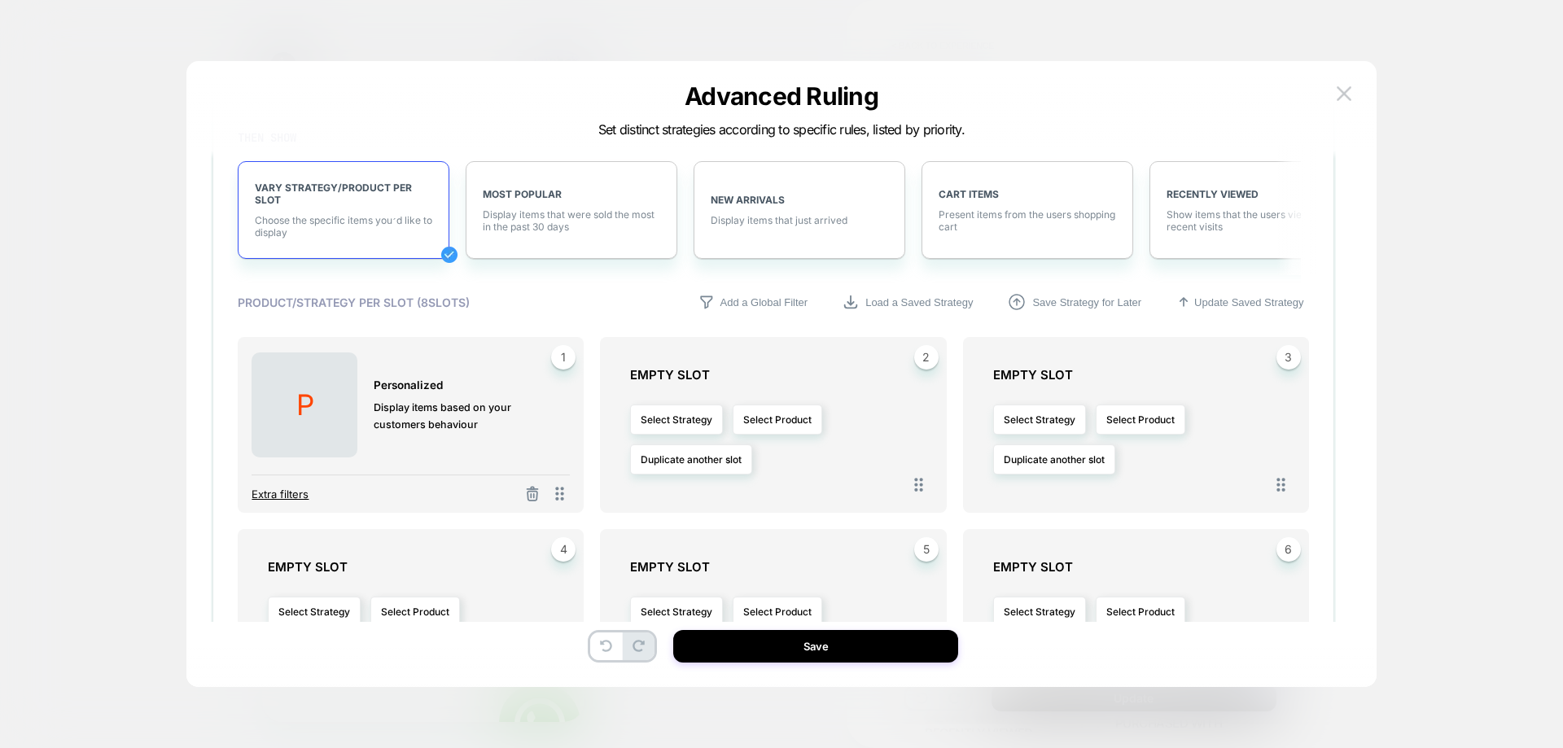
click at [289, 493] on span "Extra filters" at bounding box center [280, 494] width 57 height 13
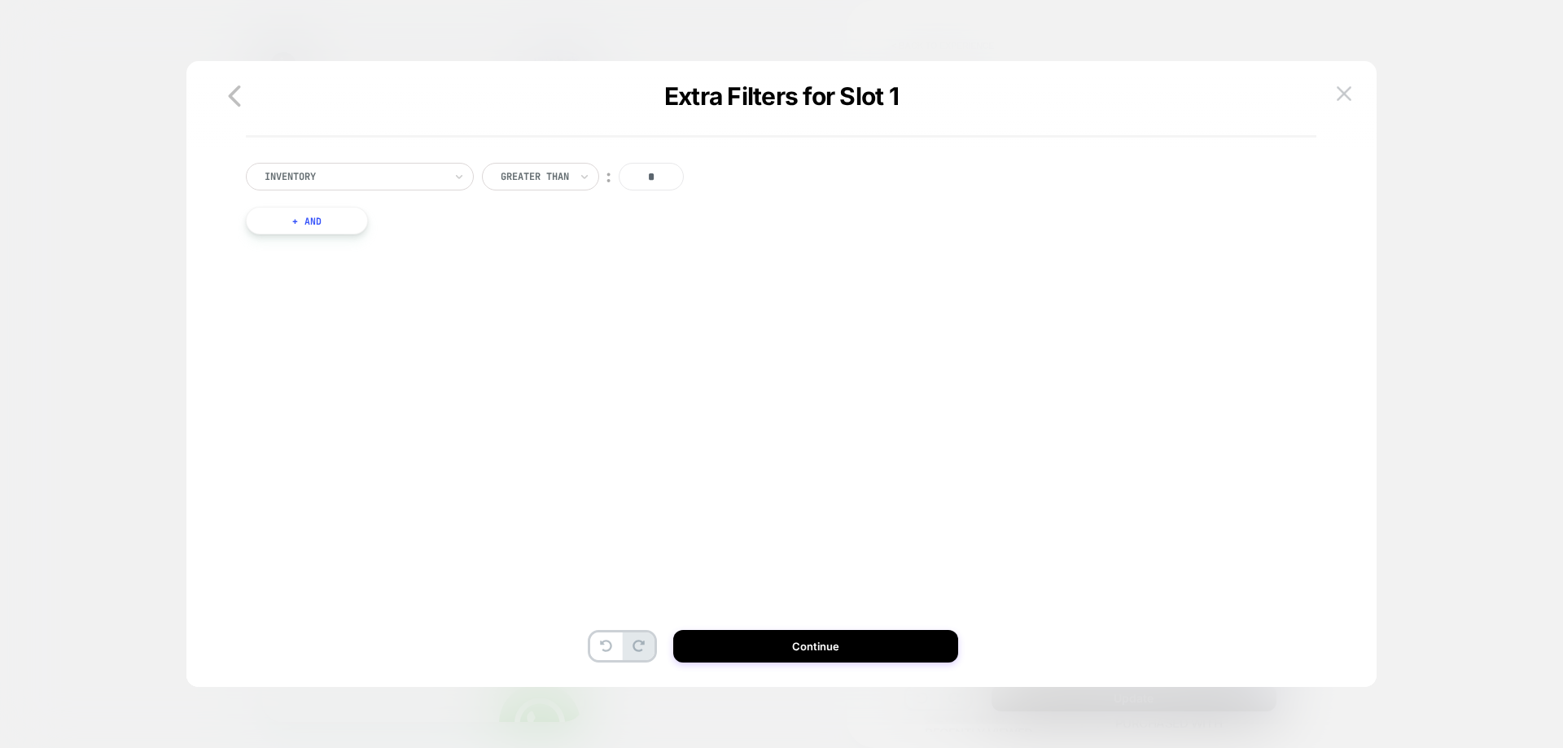
click at [422, 173] on div at bounding box center [354, 176] width 179 height 15
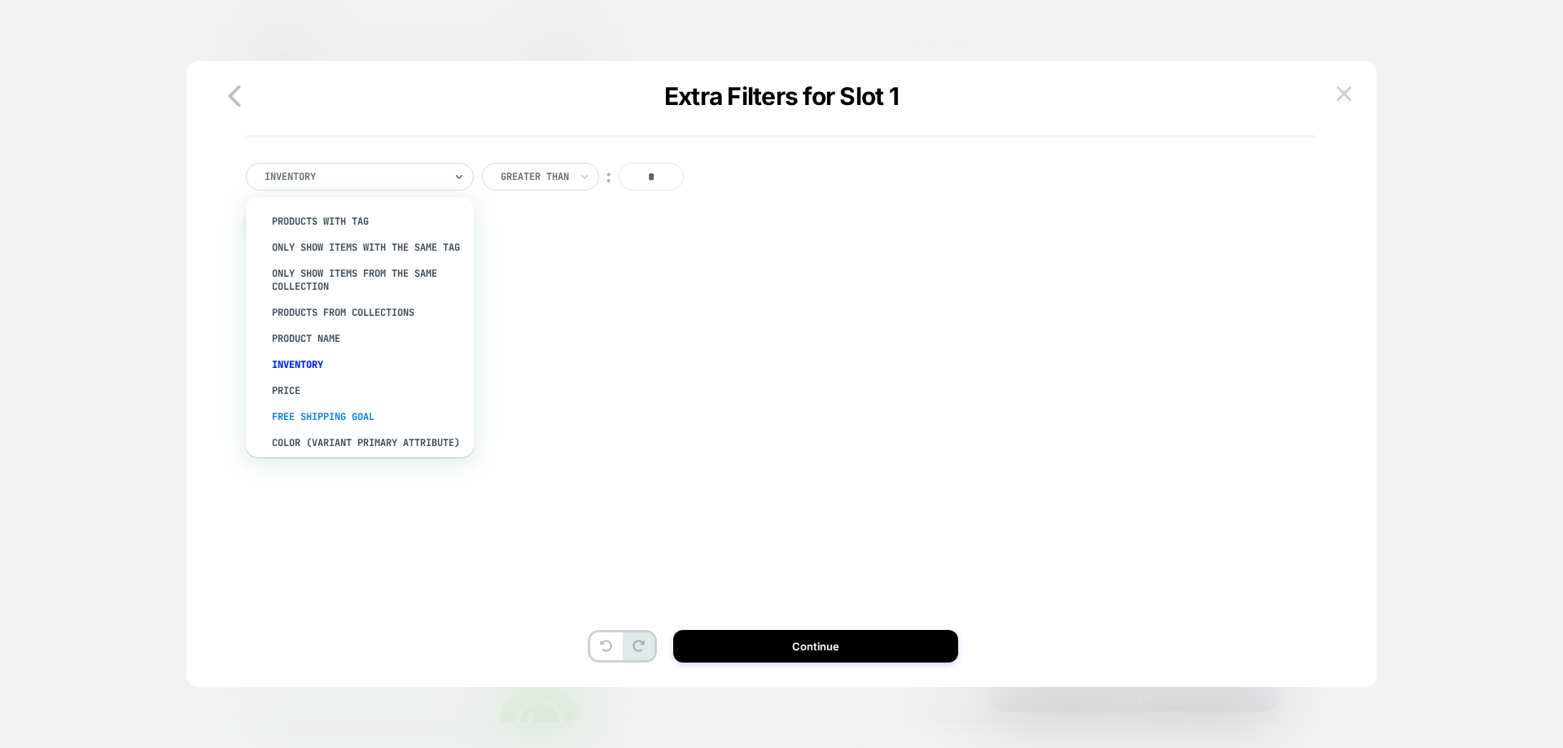
click at [366, 430] on div "free shipping goal" at bounding box center [368, 417] width 212 height 26
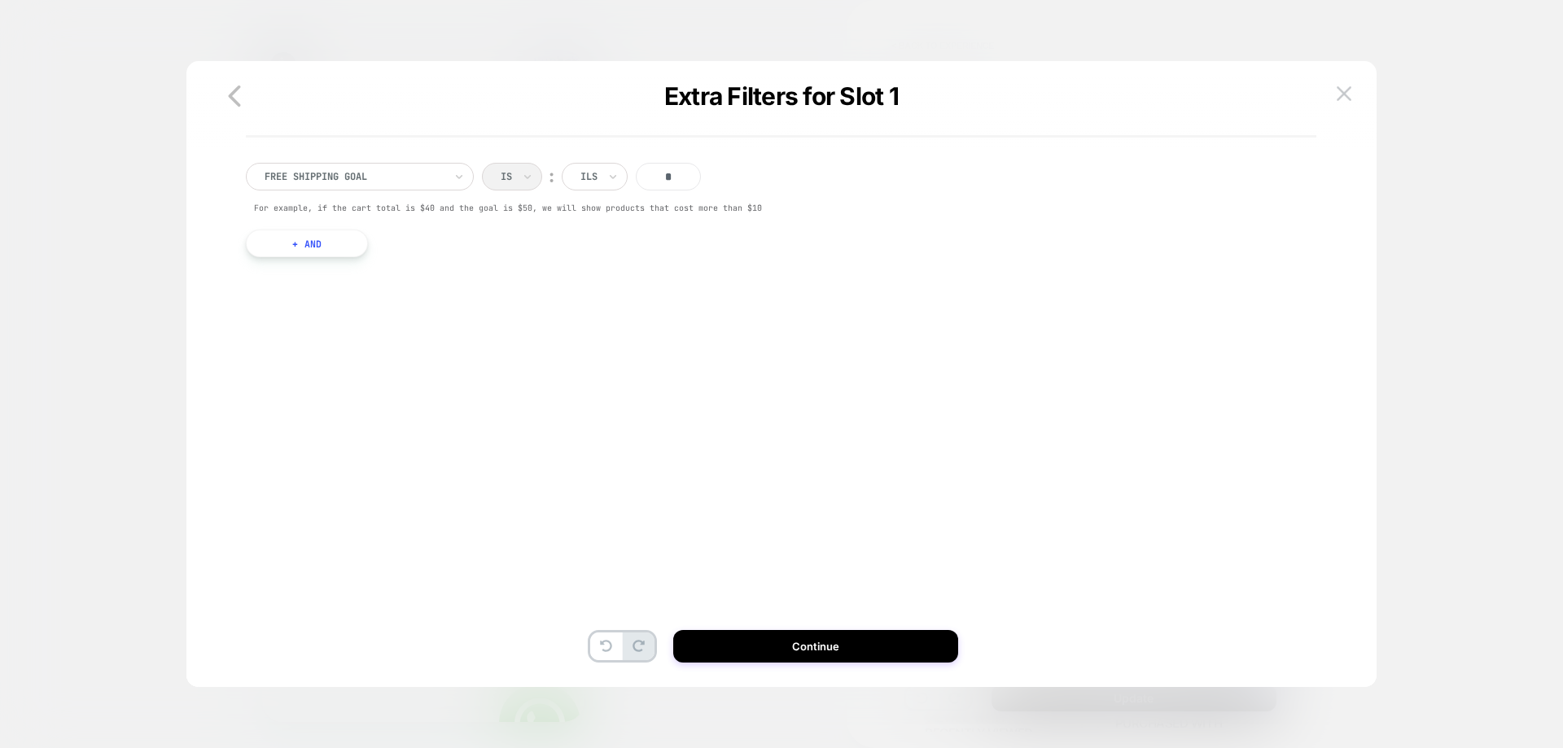
click at [654, 178] on input "*" at bounding box center [668, 177] width 65 height 28
type input "***"
click at [767, 643] on button "Continue" at bounding box center [815, 646] width 285 height 33
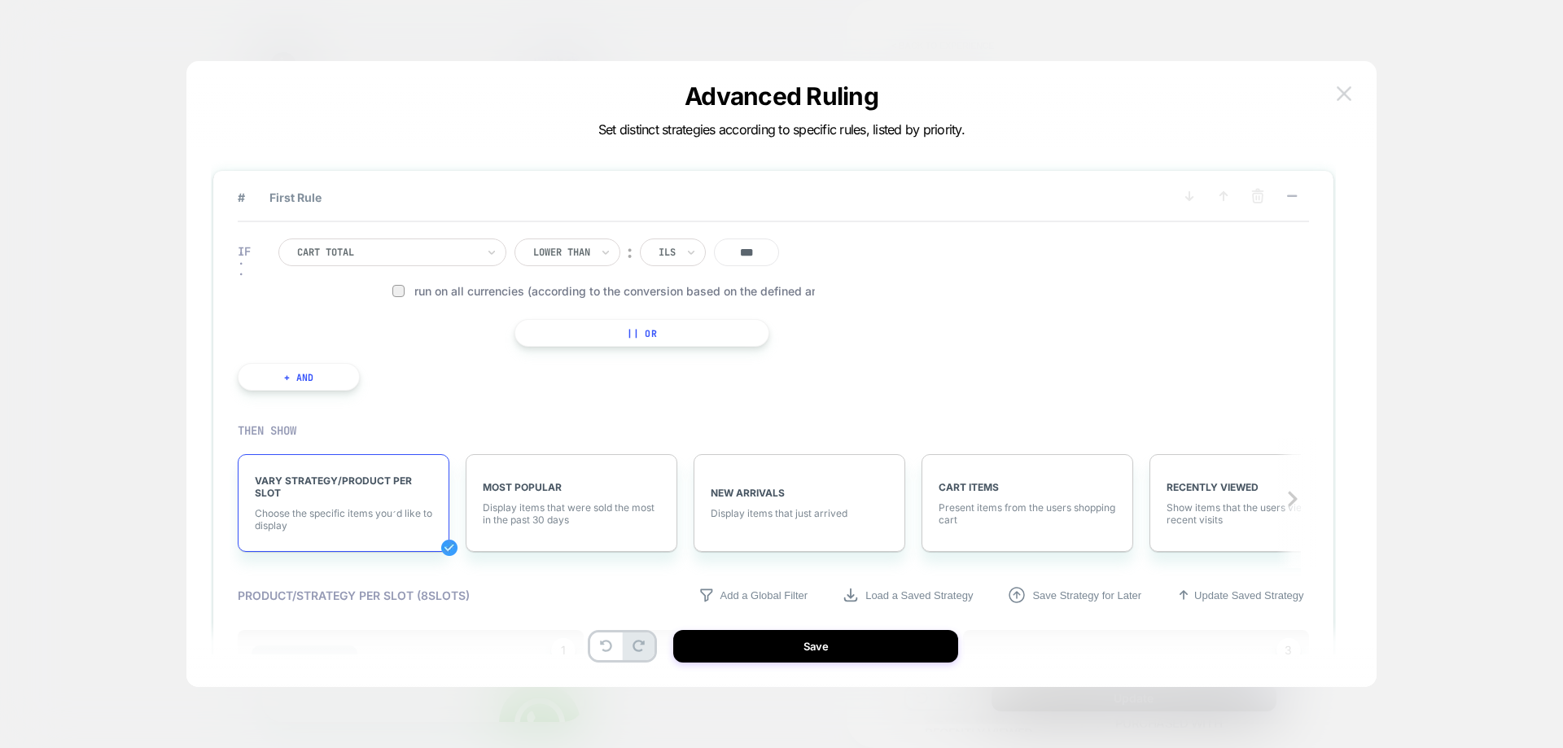
click at [1347, 94] on img at bounding box center [1344, 93] width 15 height 14
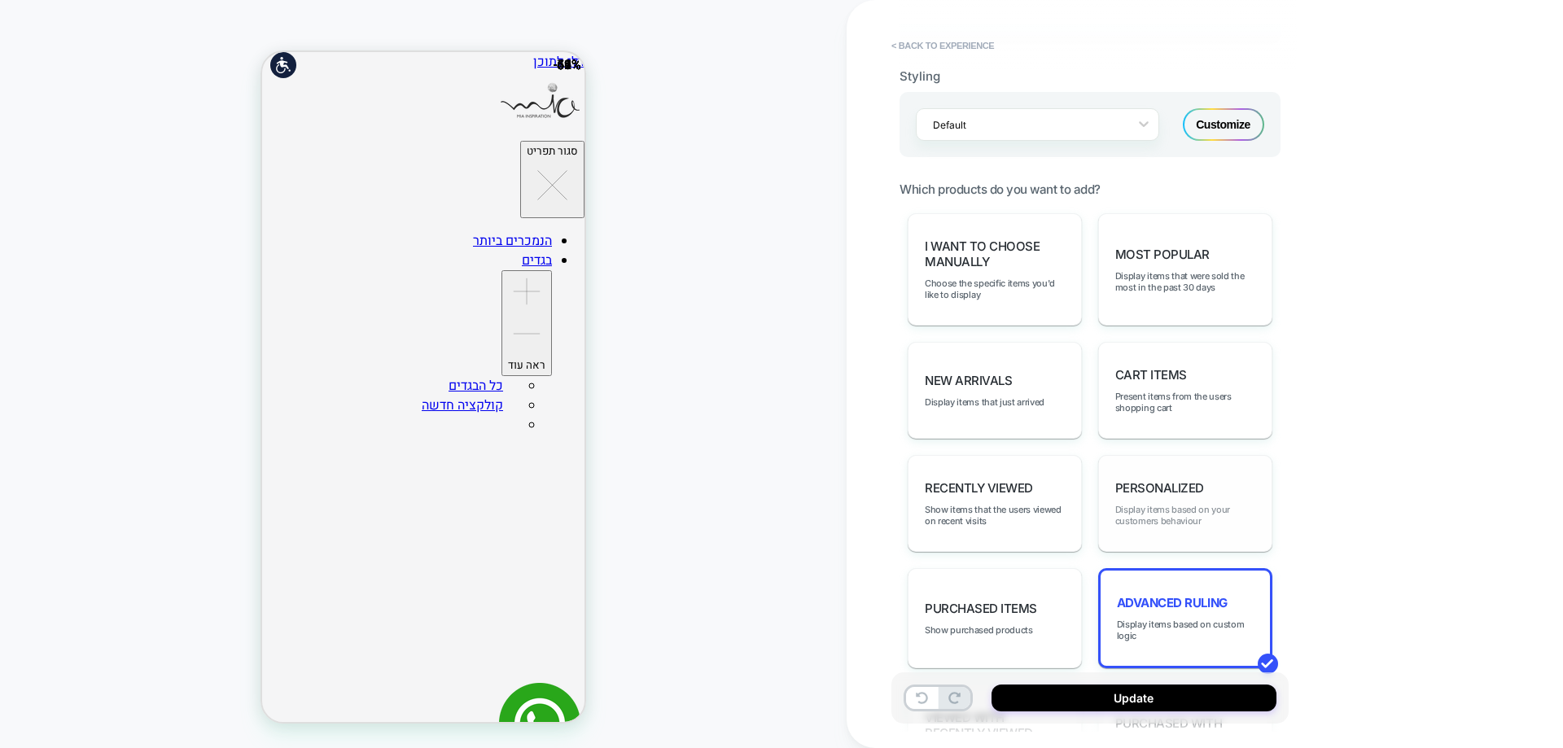
click at [1164, 510] on span "Display items based on your customers behaviour" at bounding box center [1185, 515] width 140 height 23
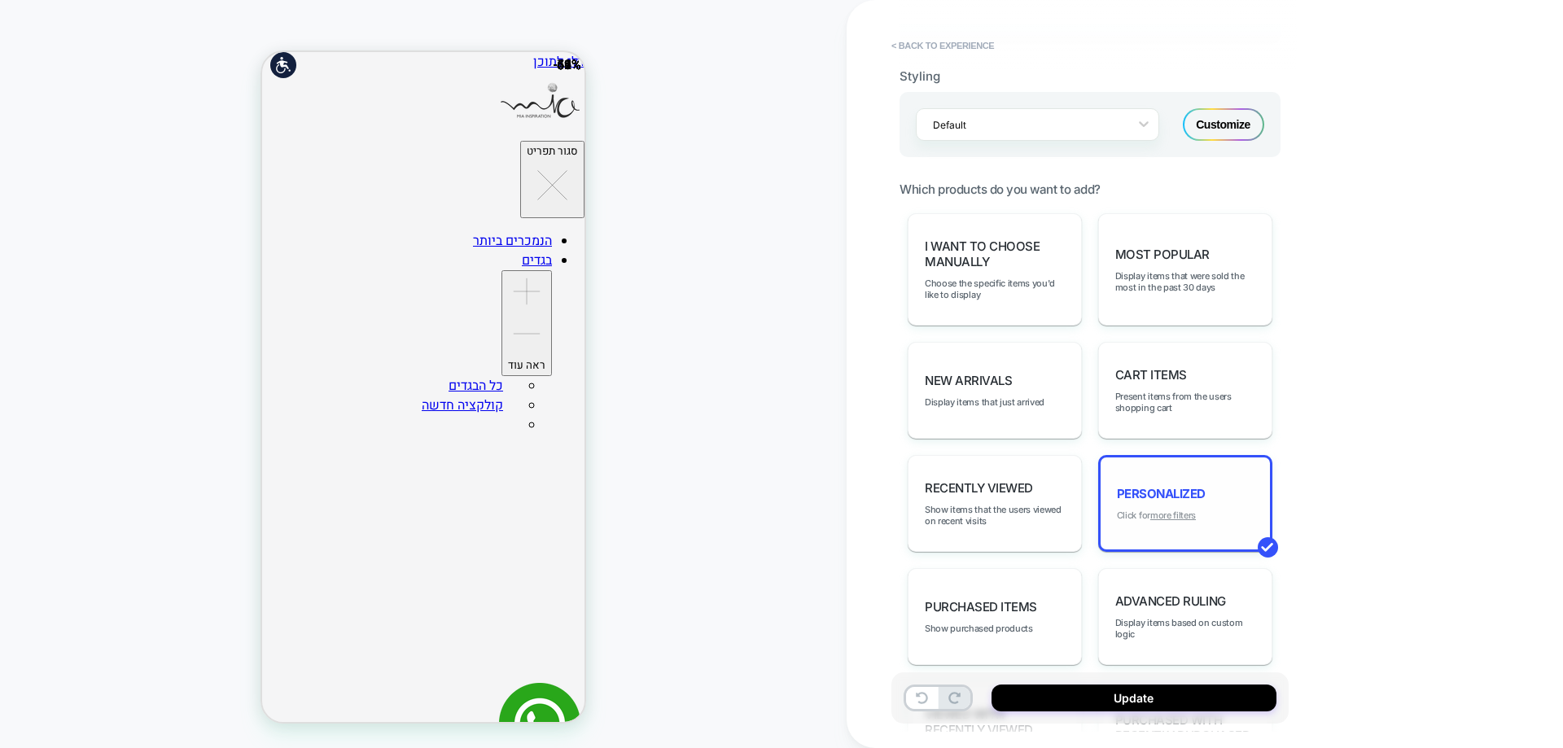
click at [1171, 516] on u "more filters" at bounding box center [1173, 515] width 46 height 11
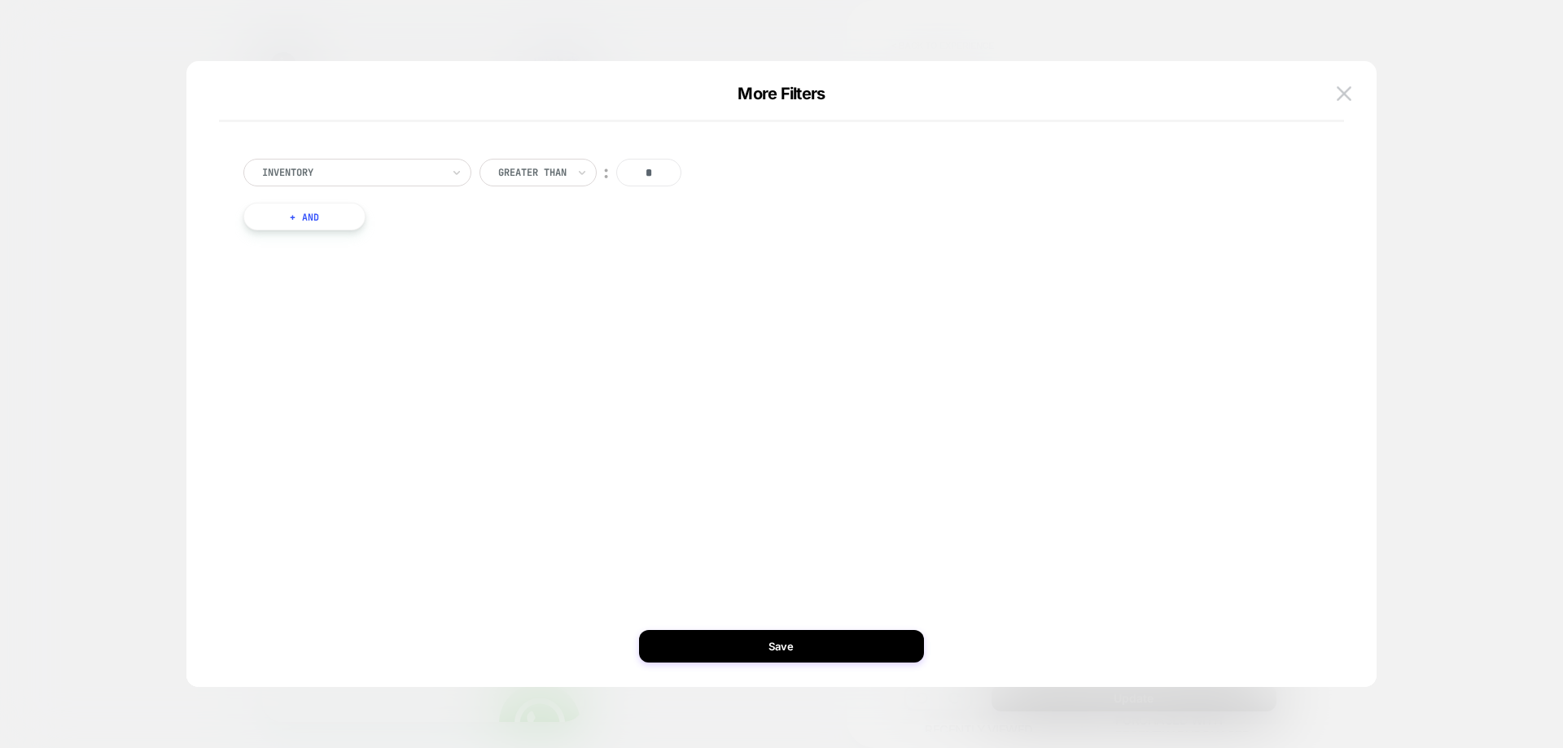
click at [396, 177] on div at bounding box center [351, 172] width 179 height 15
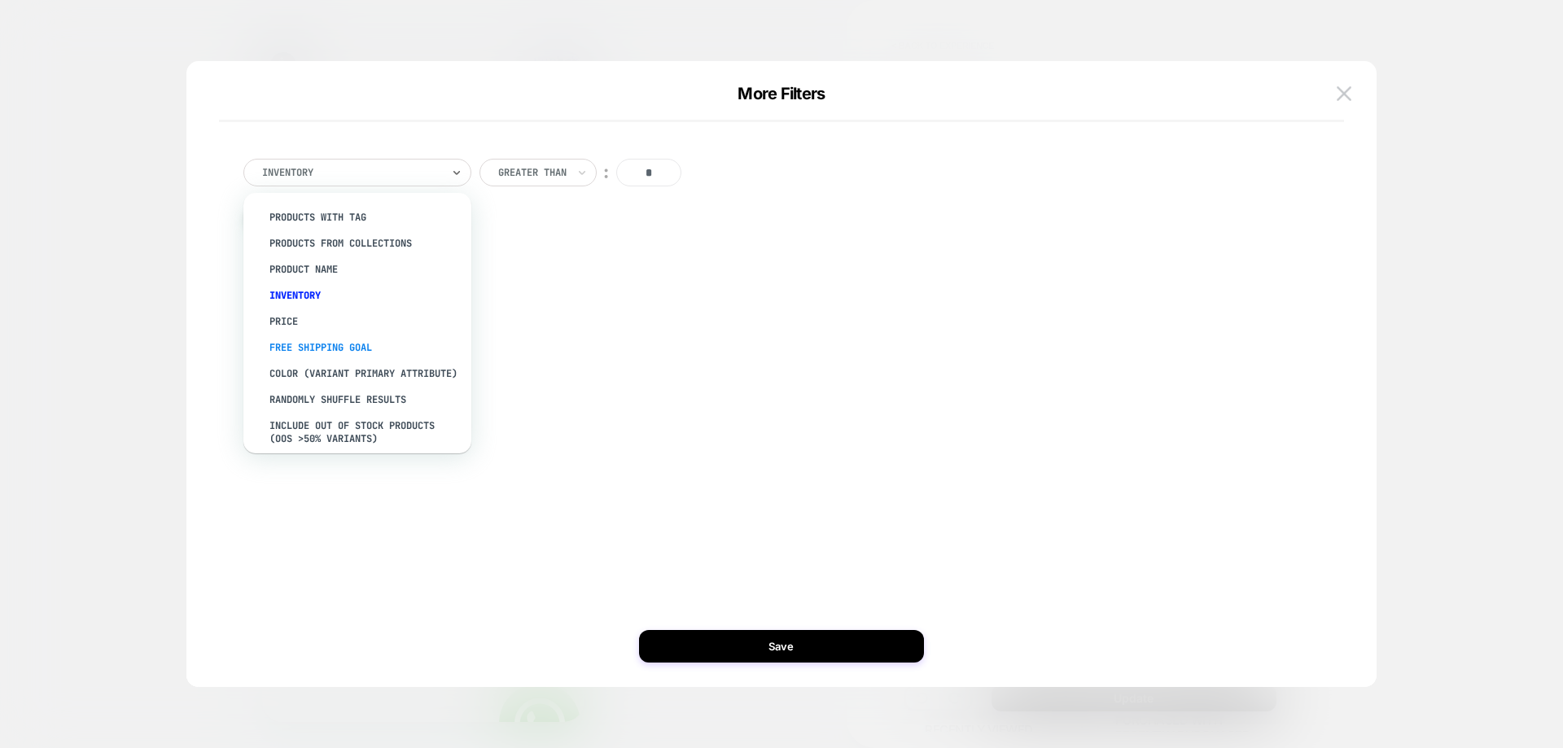
click at [372, 352] on div "free shipping goal" at bounding box center [366, 348] width 212 height 26
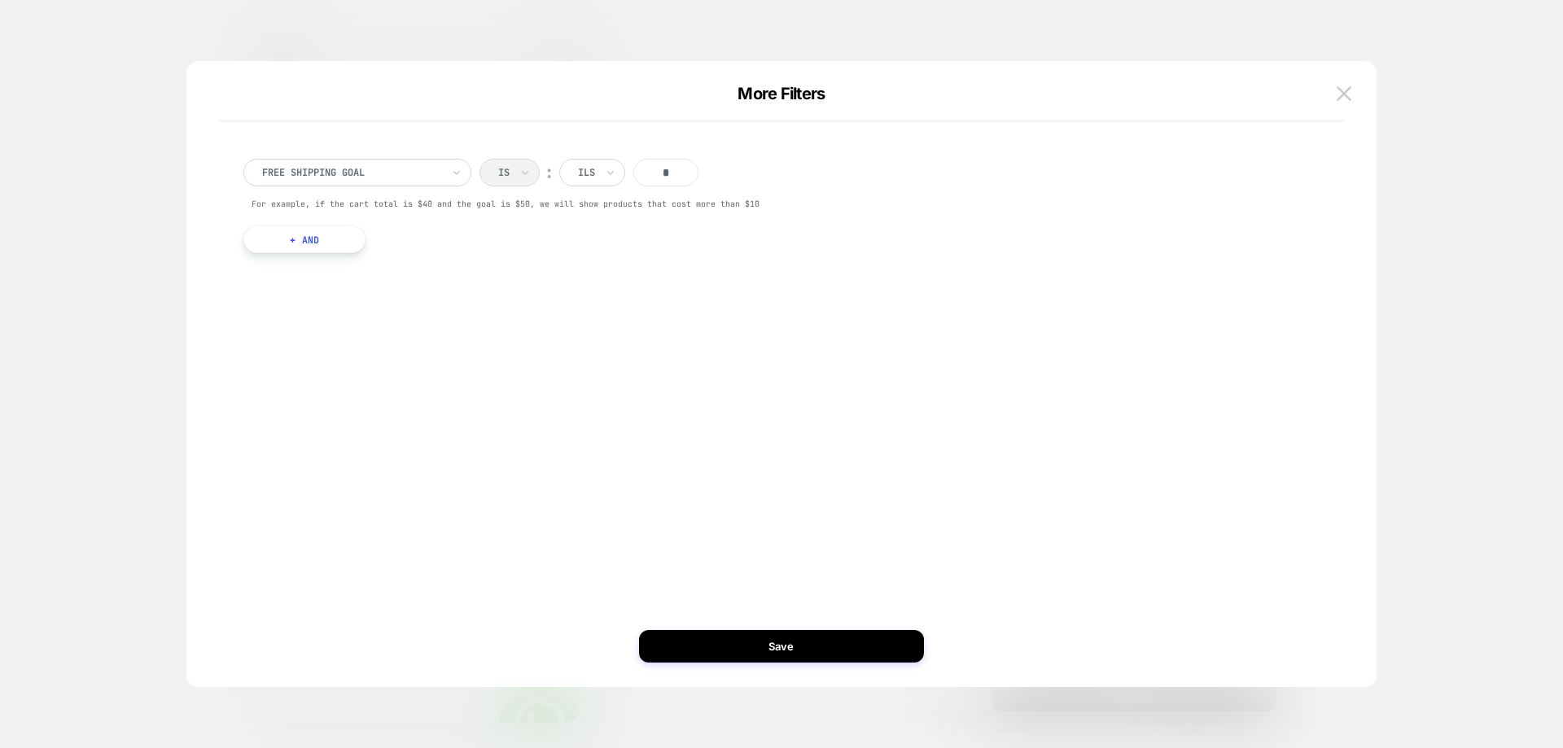
click at [645, 174] on input "*" at bounding box center [665, 173] width 65 height 28
type input "***"
click at [748, 655] on button "Save" at bounding box center [781, 646] width 285 height 33
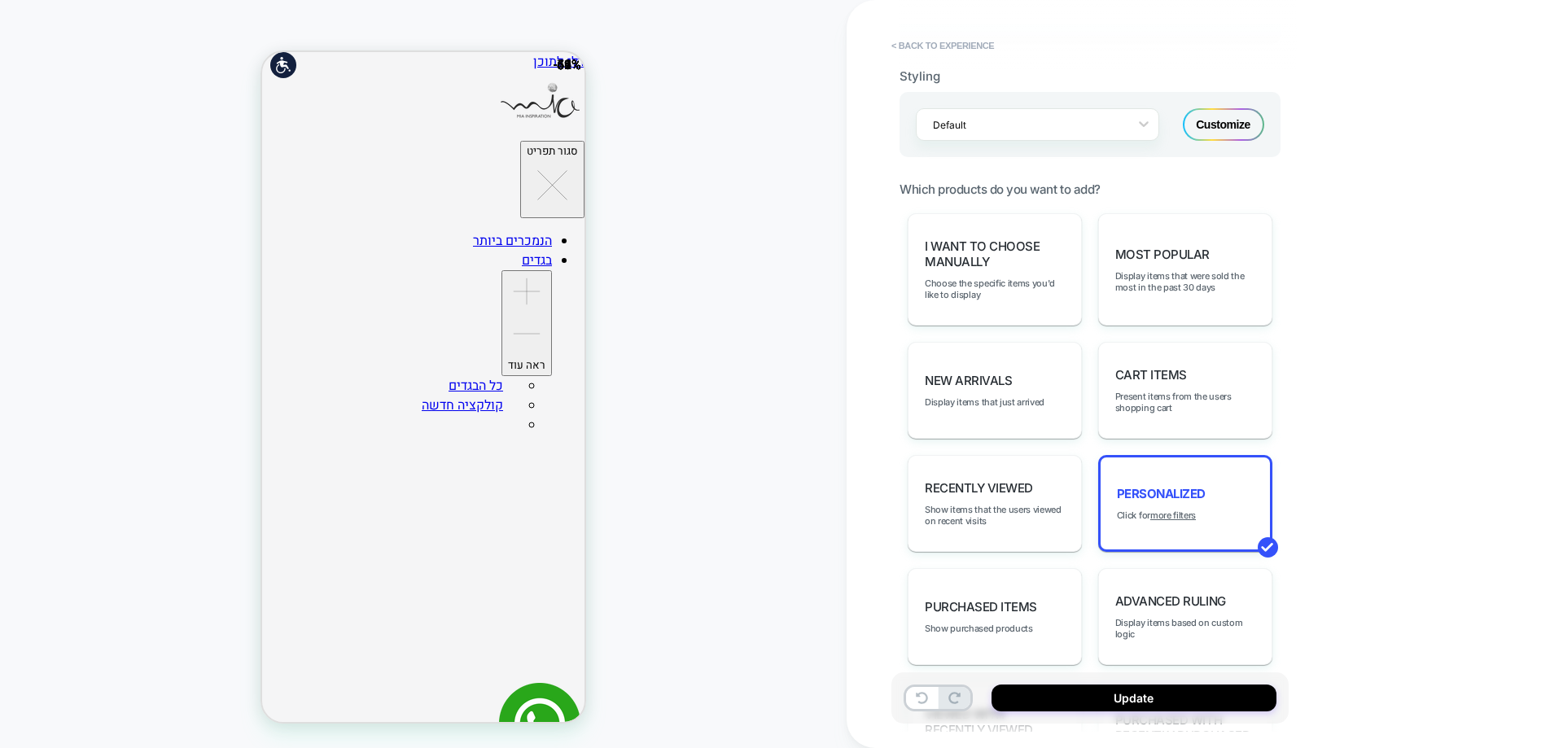
scroll to position [304, 0]
click at [1176, 515] on u "more filters" at bounding box center [1173, 515] width 46 height 11
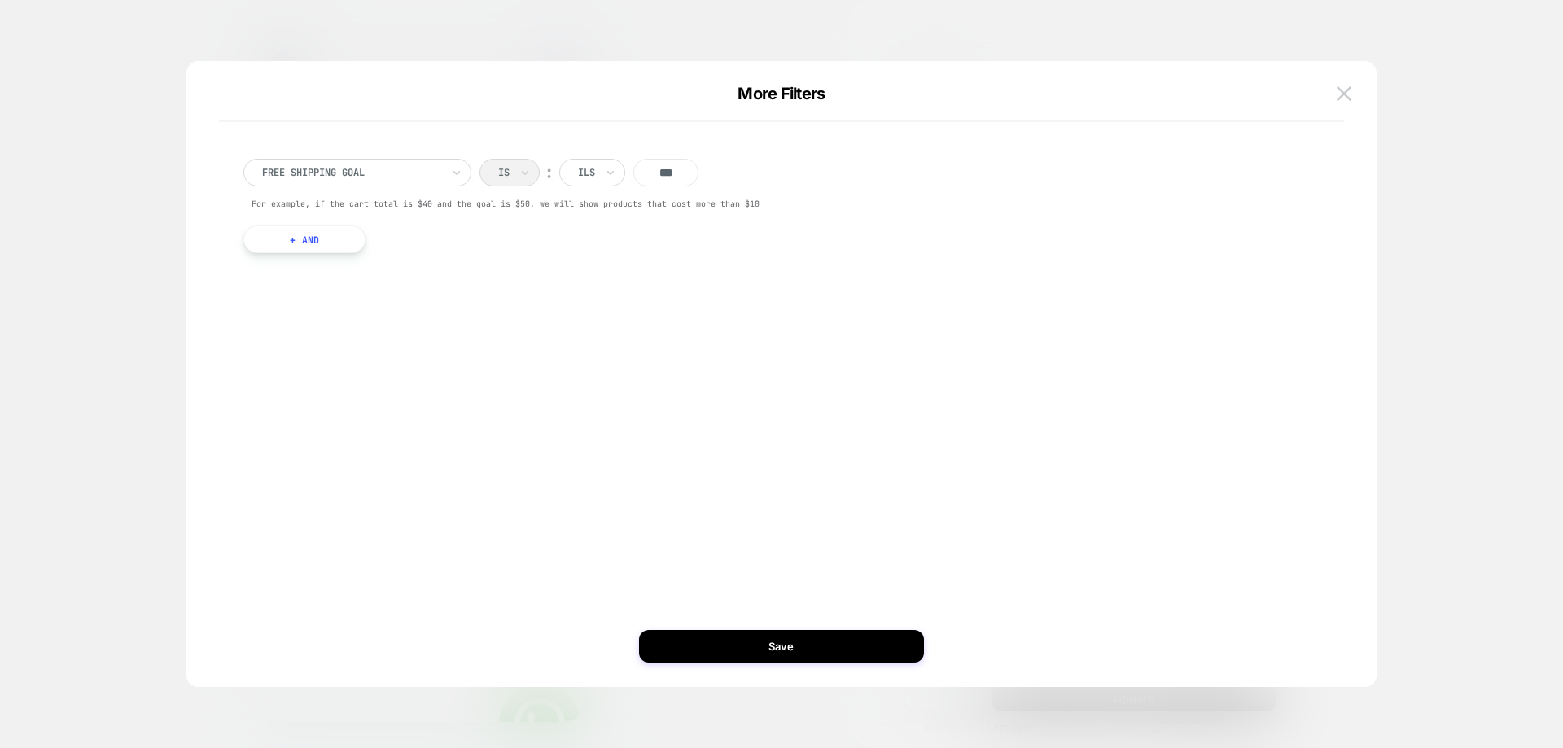
click at [287, 234] on button "+ And" at bounding box center [304, 240] width 122 height 28
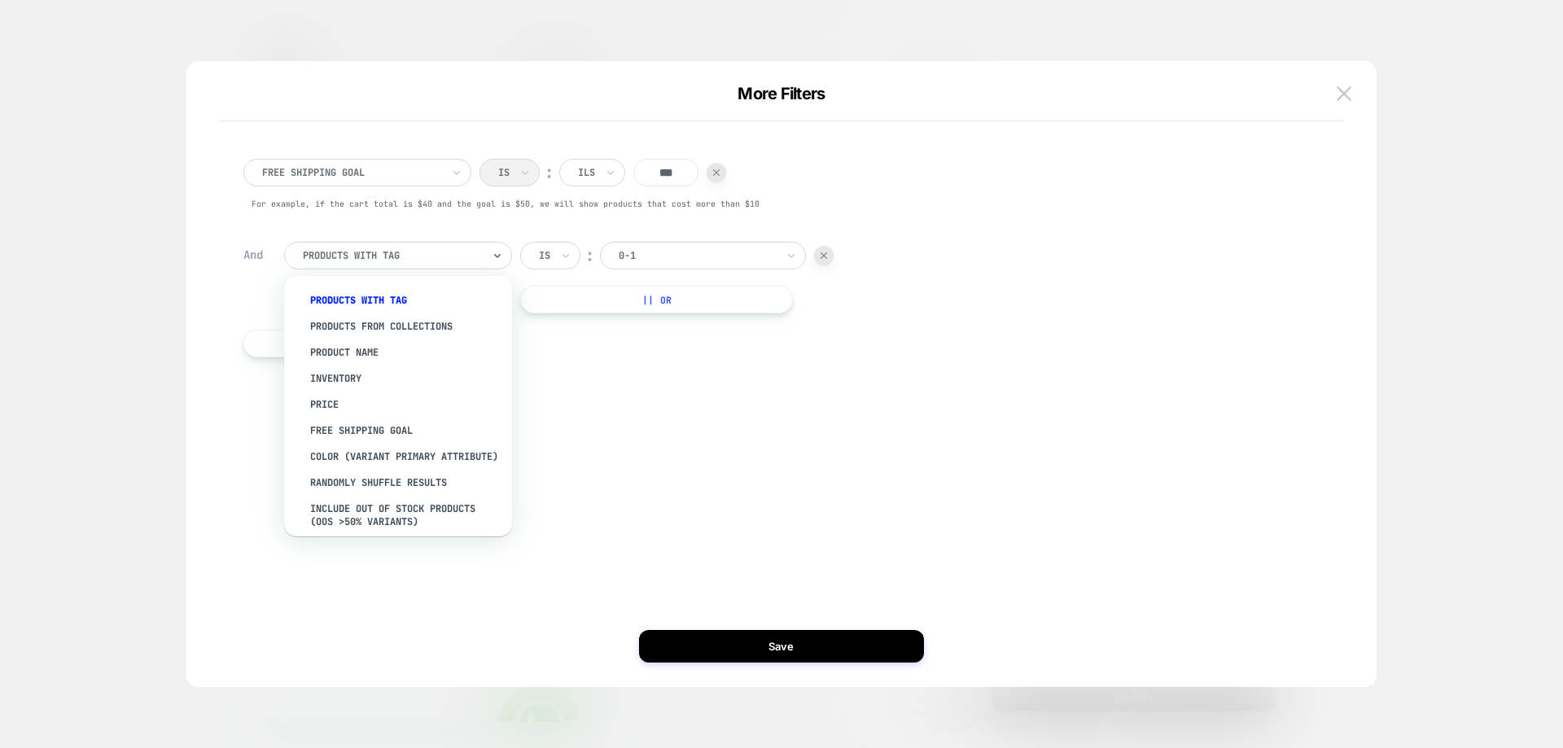
click at [444, 260] on div at bounding box center [392, 255] width 179 height 15
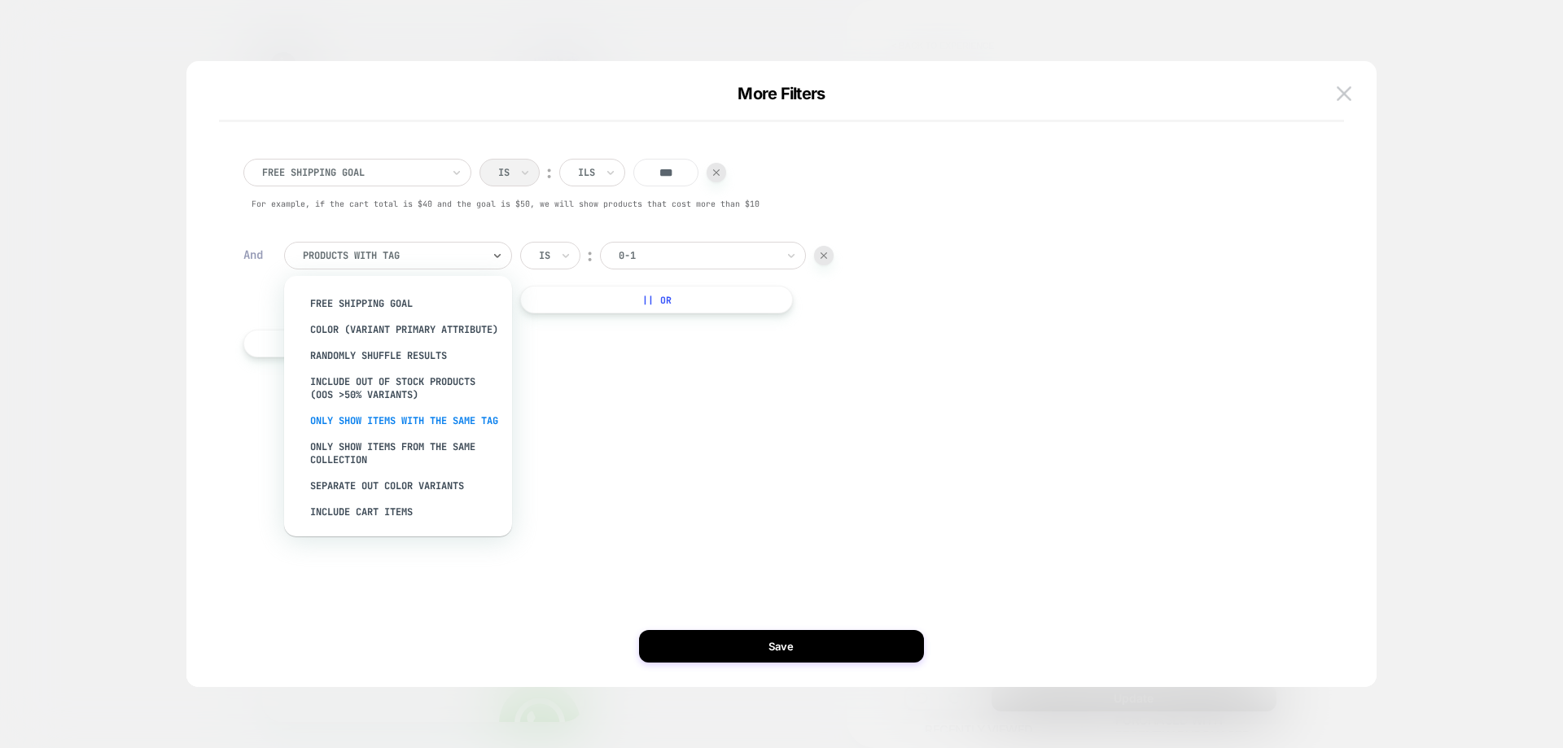
scroll to position [0, 0]
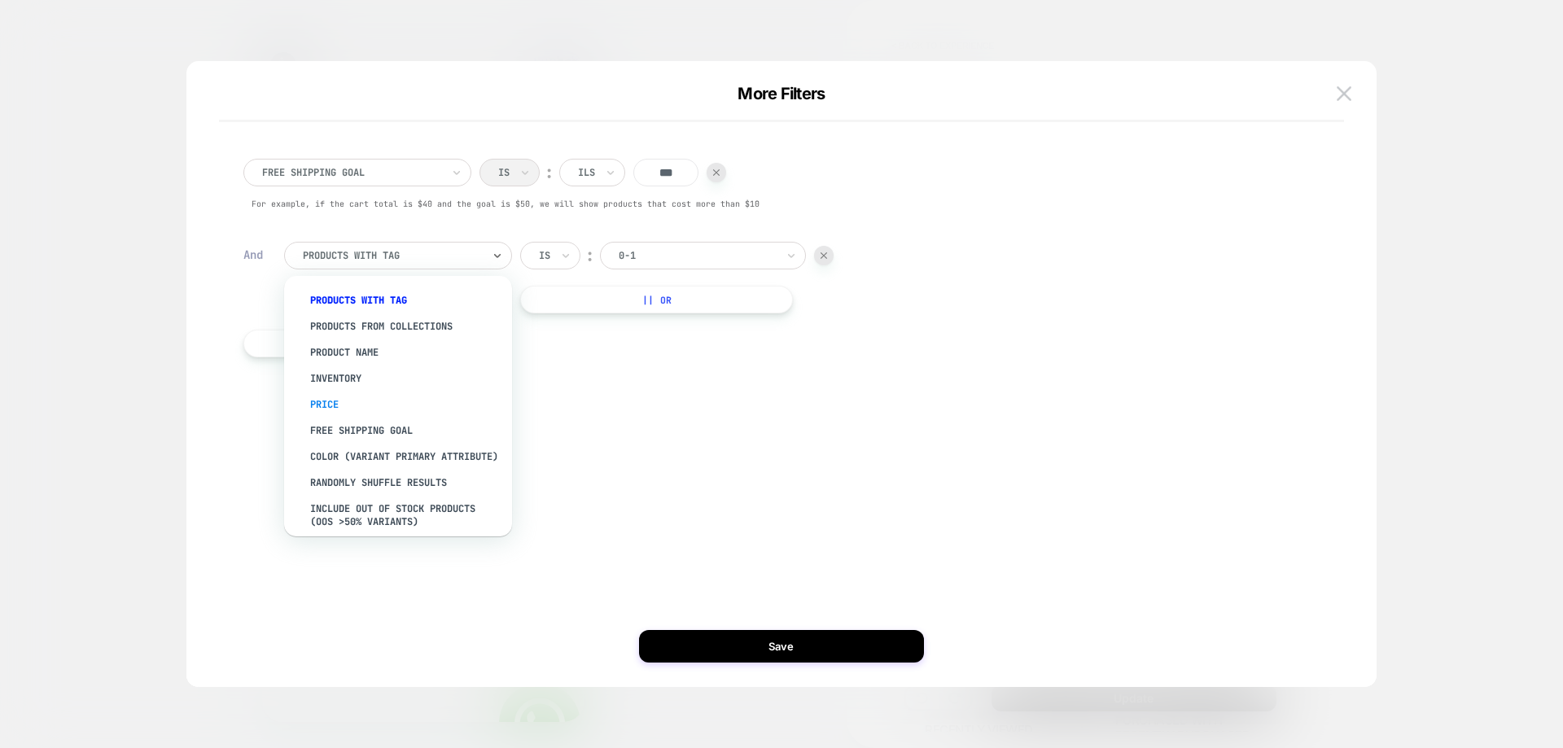
click at [387, 409] on div "Price" at bounding box center [406, 405] width 212 height 26
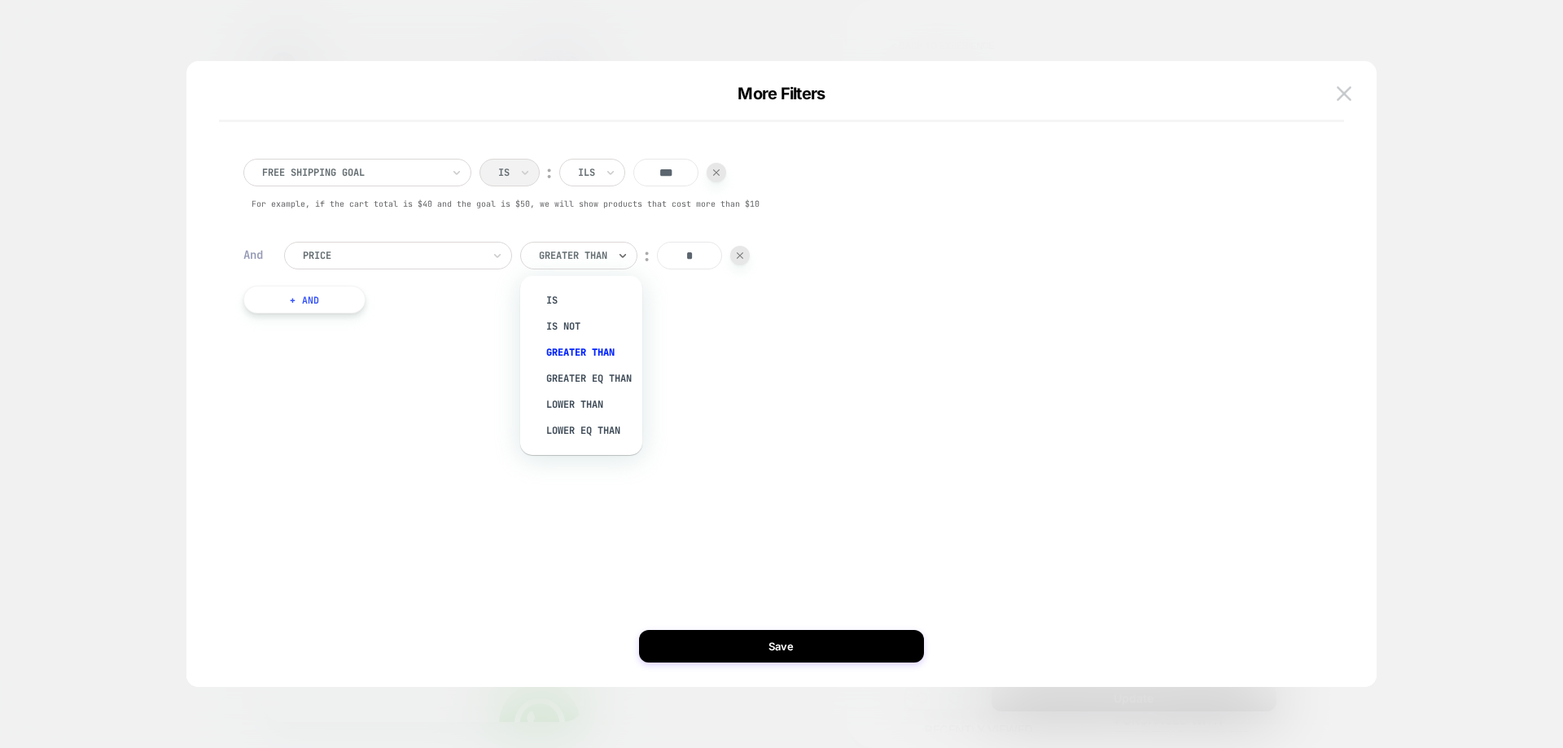
click at [594, 258] on div at bounding box center [573, 255] width 68 height 15
drag, startPoint x: 611, startPoint y: 412, endPoint x: 613, endPoint y: 401, distance: 11.5
click at [610, 412] on div "Lower Than" at bounding box center [589, 405] width 106 height 26
click at [685, 250] on input "*" at bounding box center [678, 256] width 65 height 28
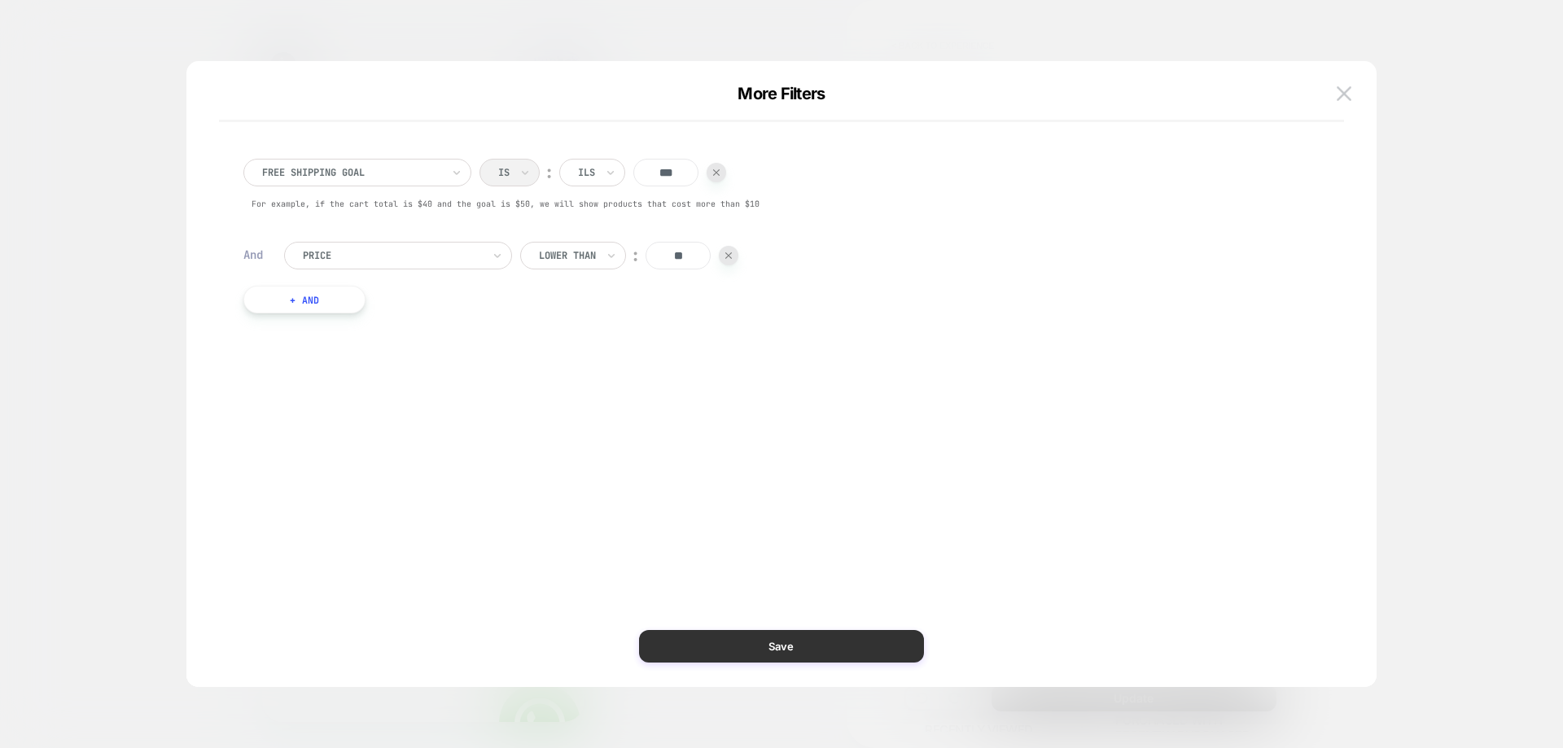
type input "**"
click at [839, 639] on button "Save" at bounding box center [781, 646] width 285 height 33
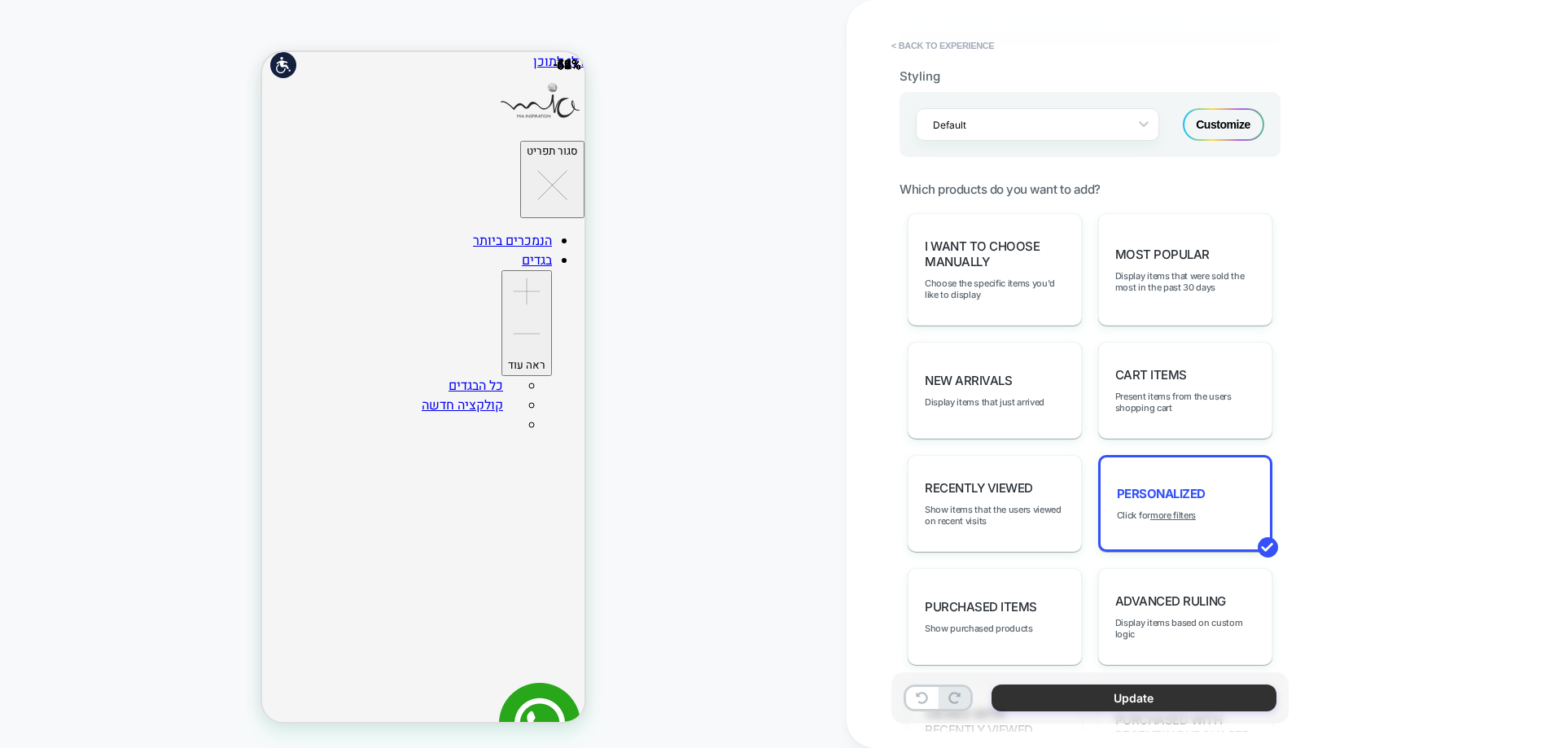
click at [1160, 704] on button "Update" at bounding box center [1134, 698] width 285 height 27
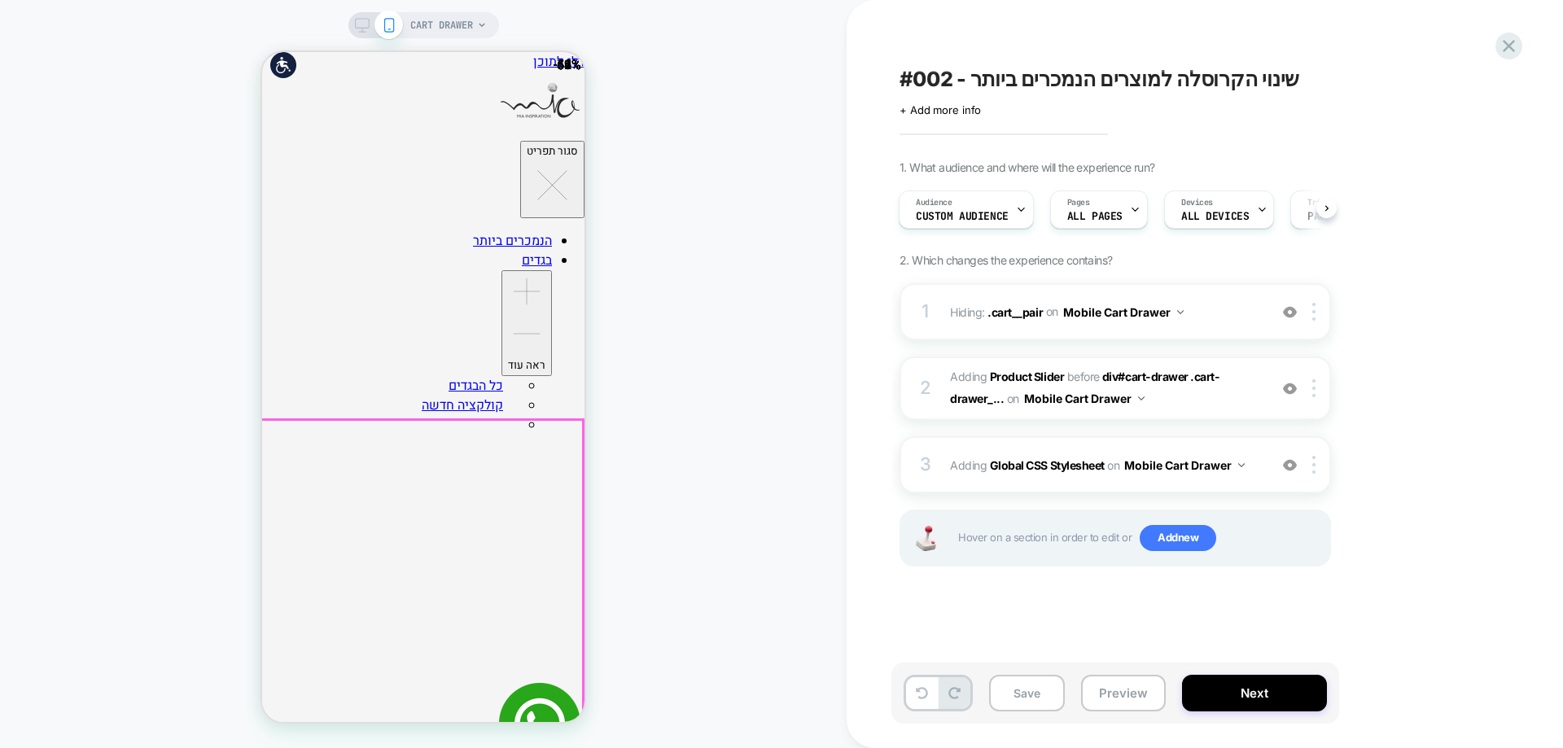
scroll to position [244, 0]
click at [1030, 694] on button "Save" at bounding box center [1027, 693] width 76 height 37
click at [1118, 698] on button "Preview" at bounding box center [1123, 693] width 85 height 37
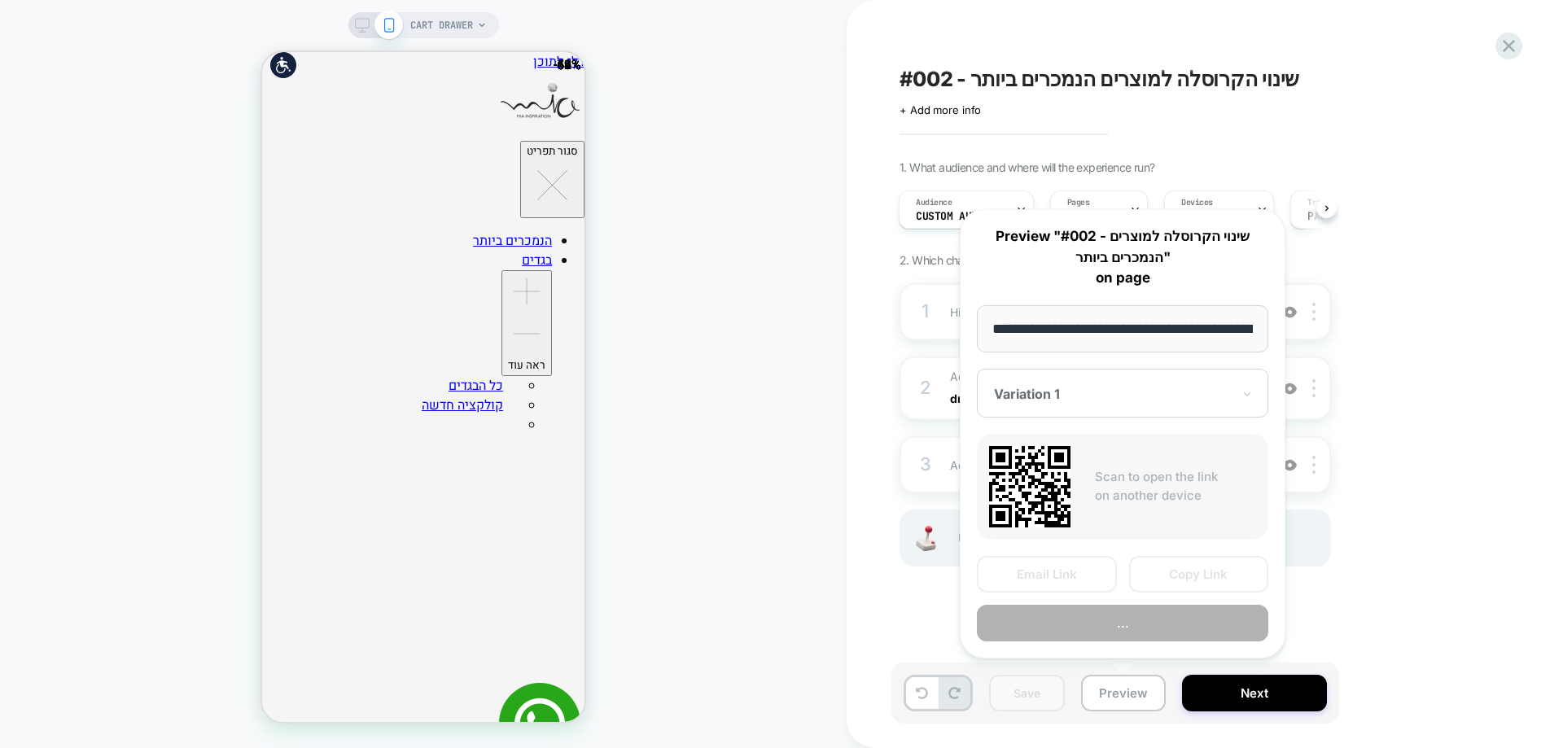
scroll to position [0, 208]
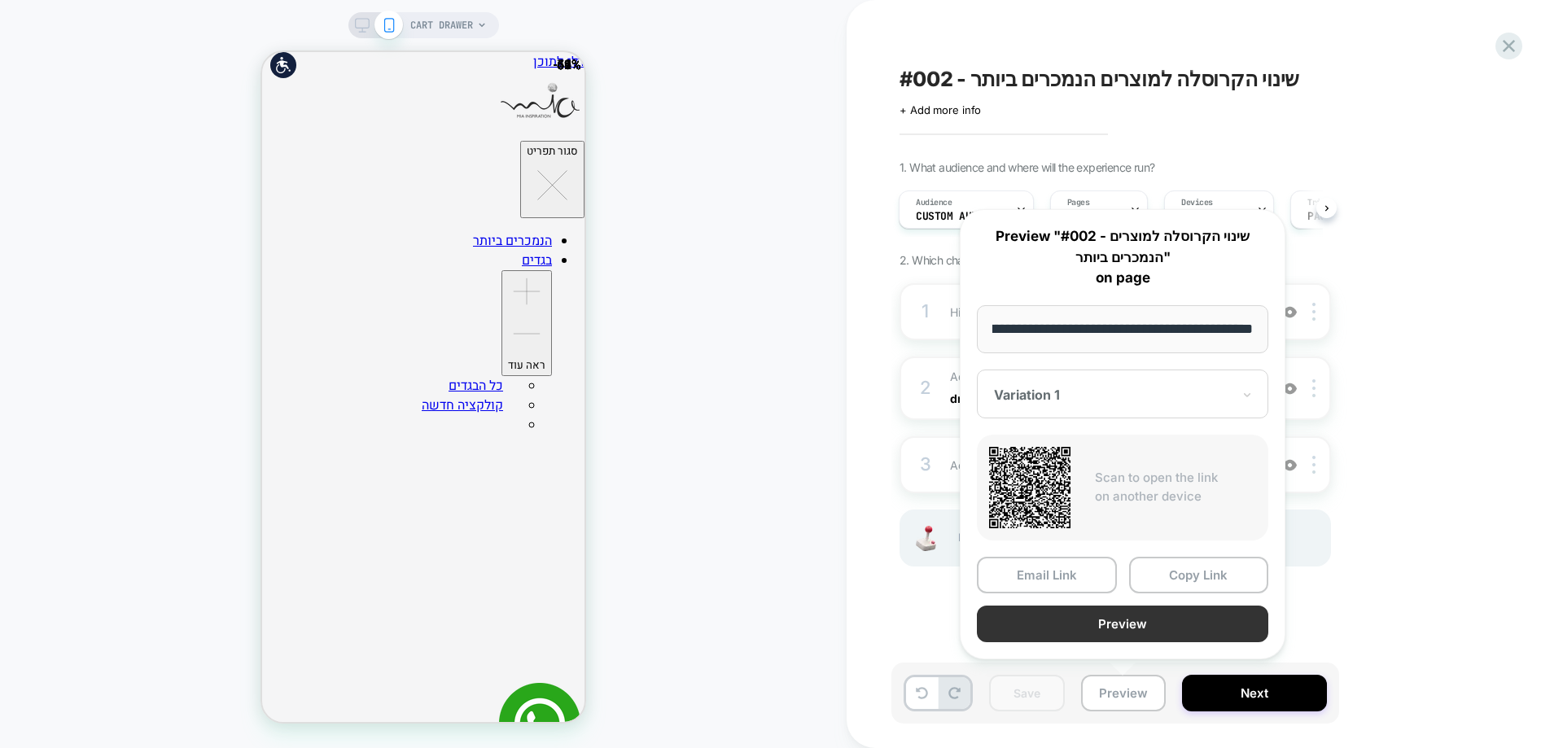
click at [1138, 624] on button "Preview" at bounding box center [1122, 624] width 291 height 37
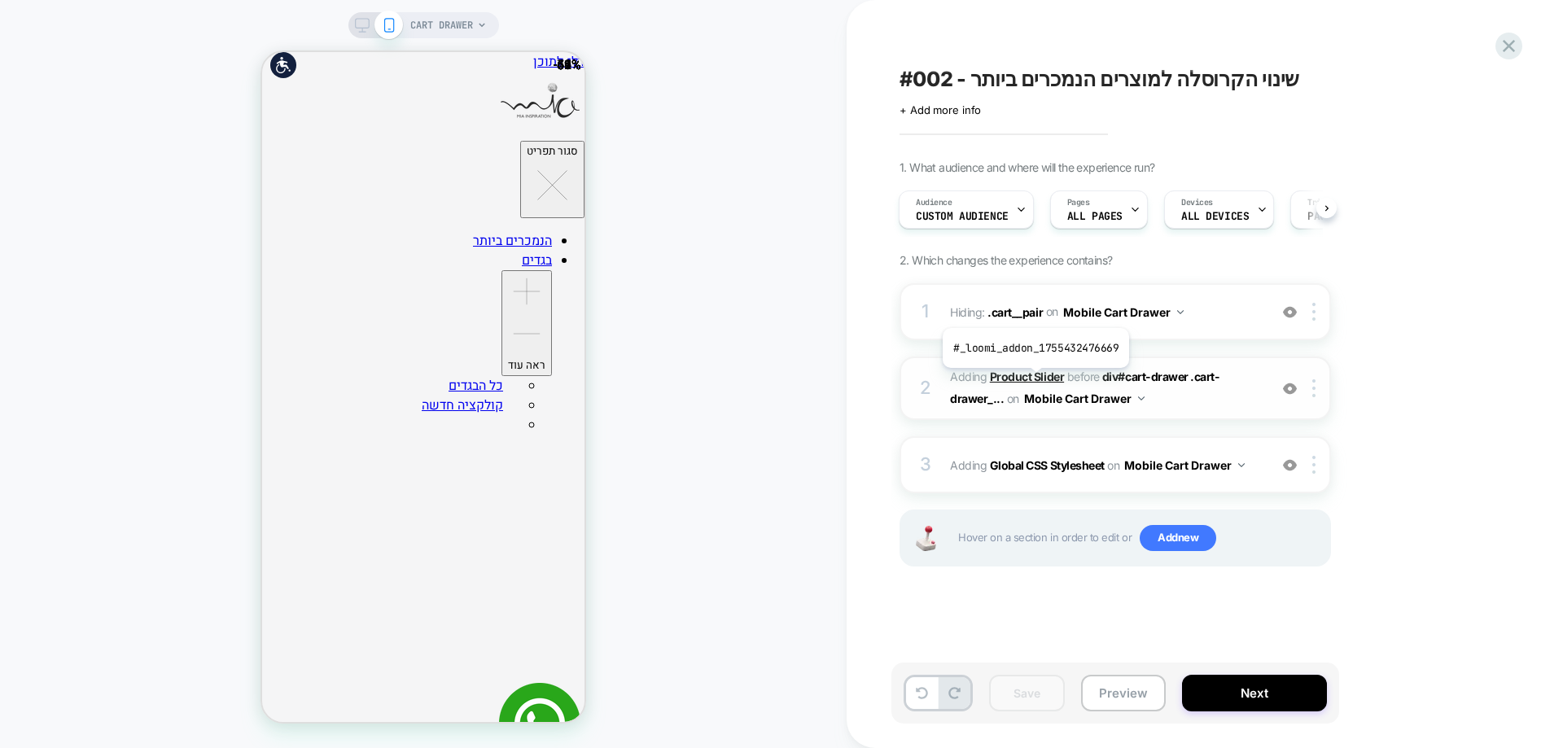
click at [1034, 380] on b "Product Slider" at bounding box center [1027, 377] width 74 height 14
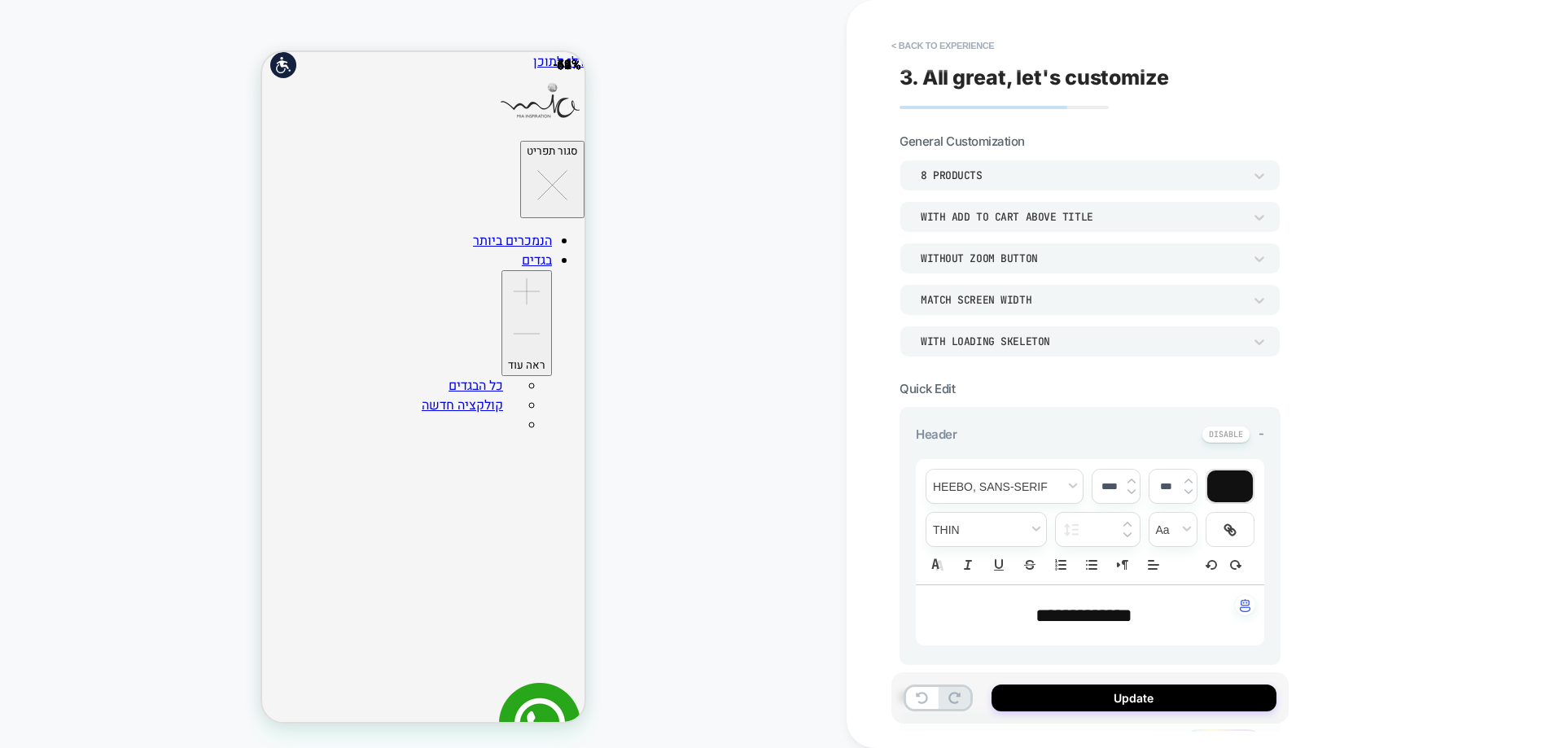
scroll to position [291, 0]
click at [1084, 624] on span "**********" at bounding box center [1084, 616] width 97 height 20
type input "****"
click at [1084, 624] on span "**********" at bounding box center [1084, 616] width 97 height 20
click at [1084, 625] on span "**********" at bounding box center [1084, 616] width 97 height 20
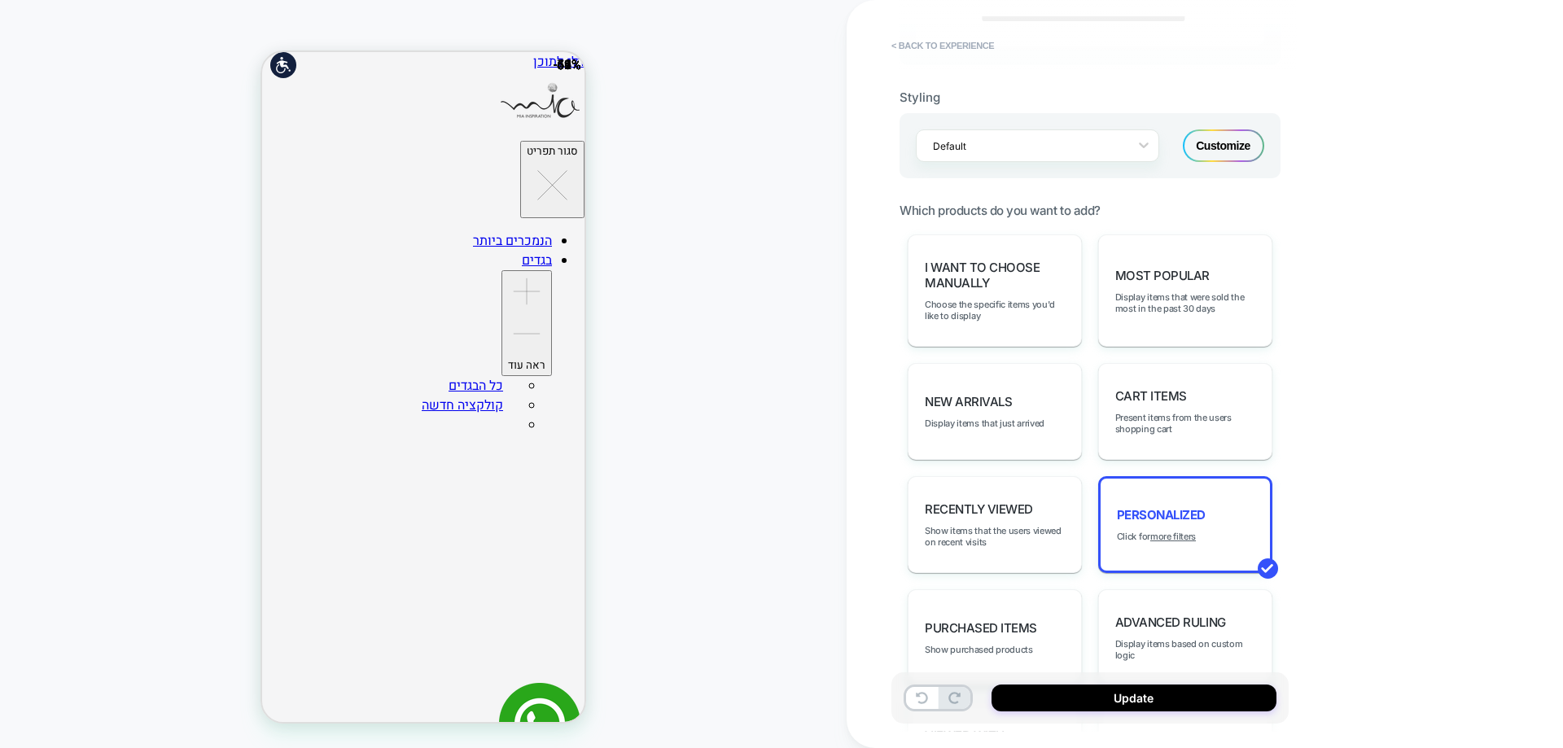
scroll to position [377, 0]
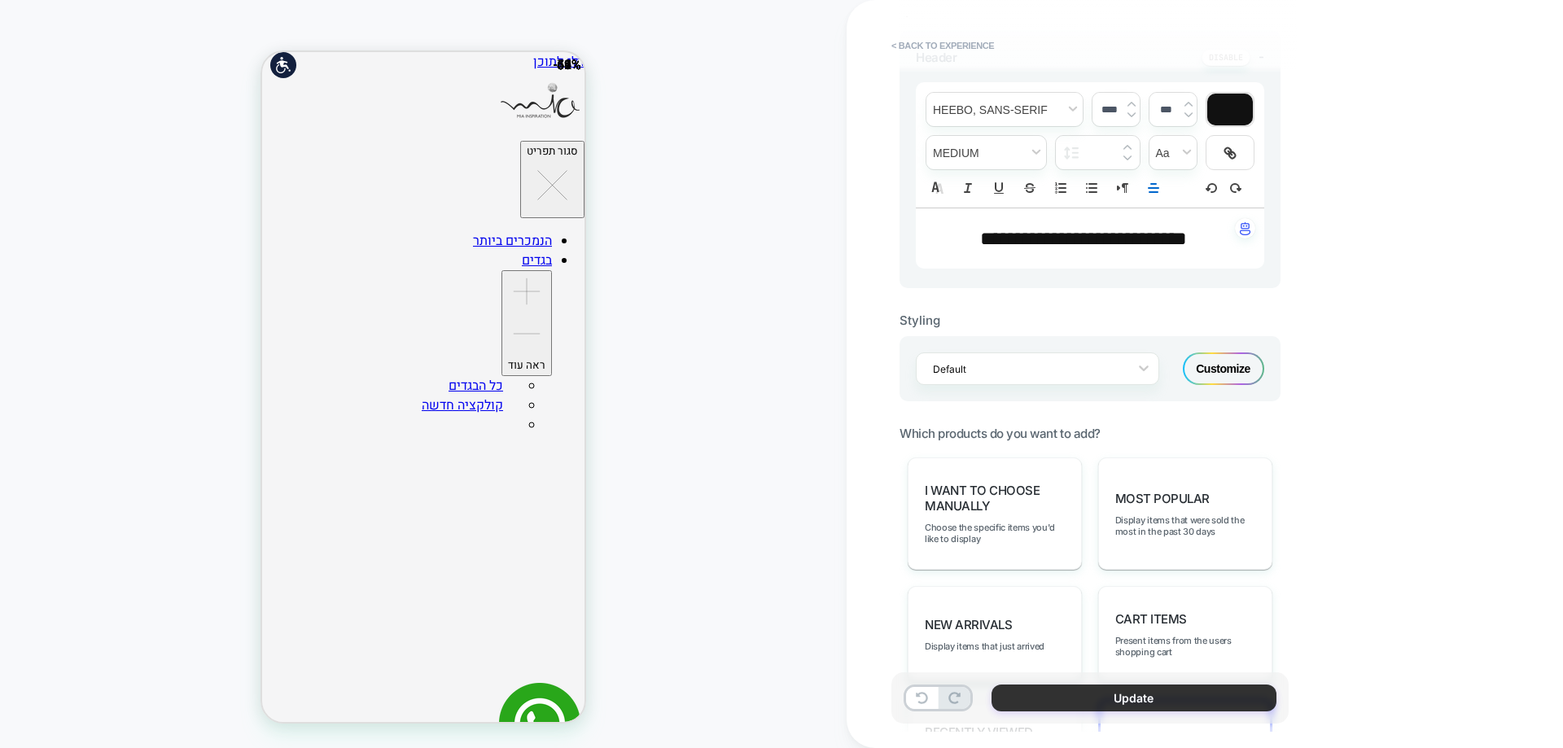
click at [1146, 694] on button "Update" at bounding box center [1134, 698] width 285 height 27
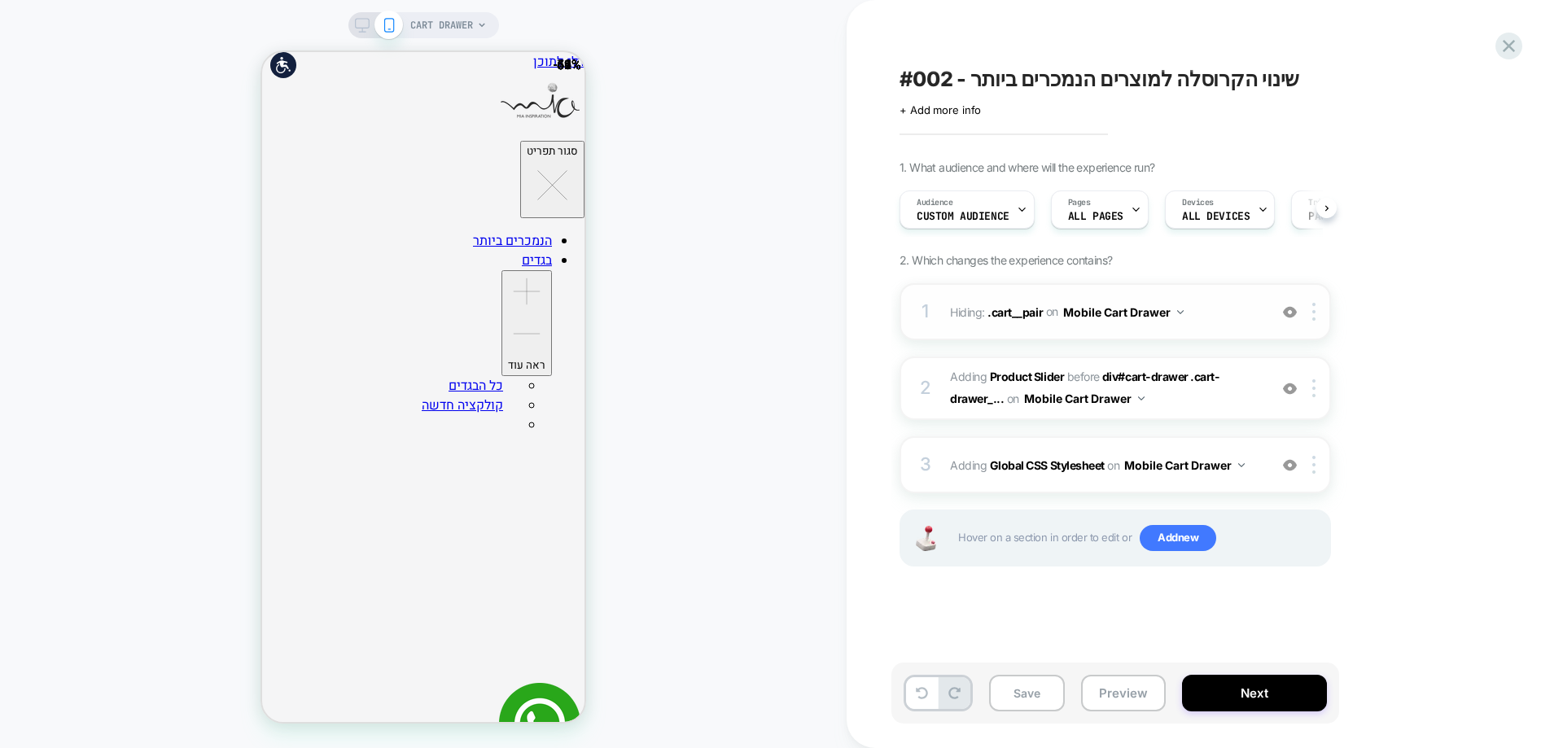
scroll to position [0, 1]
click at [1033, 381] on b "Product Slider" at bounding box center [1027, 377] width 74 height 14
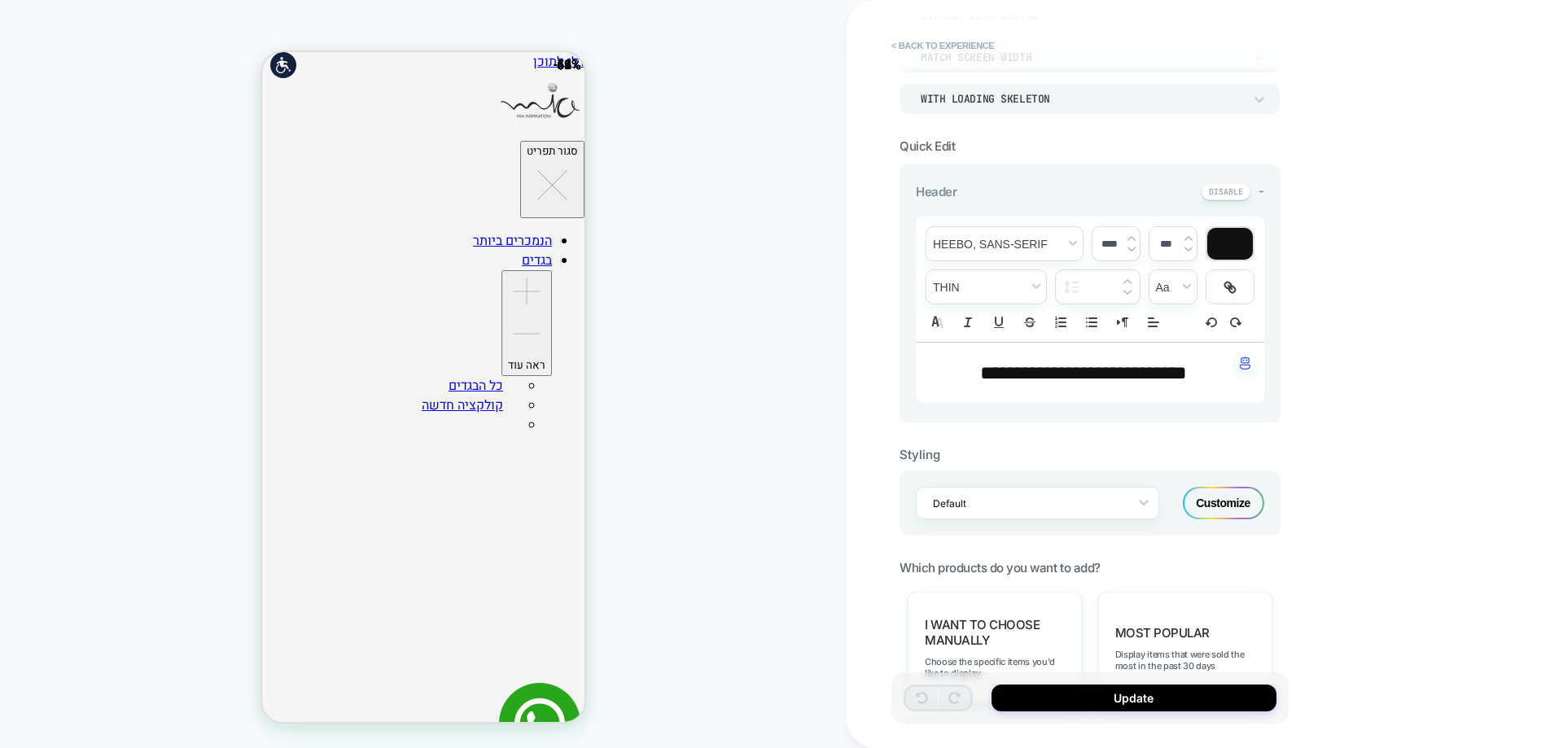
scroll to position [244, 0]
click at [1224, 510] on div "Customize" at bounding box center [1223, 501] width 81 height 33
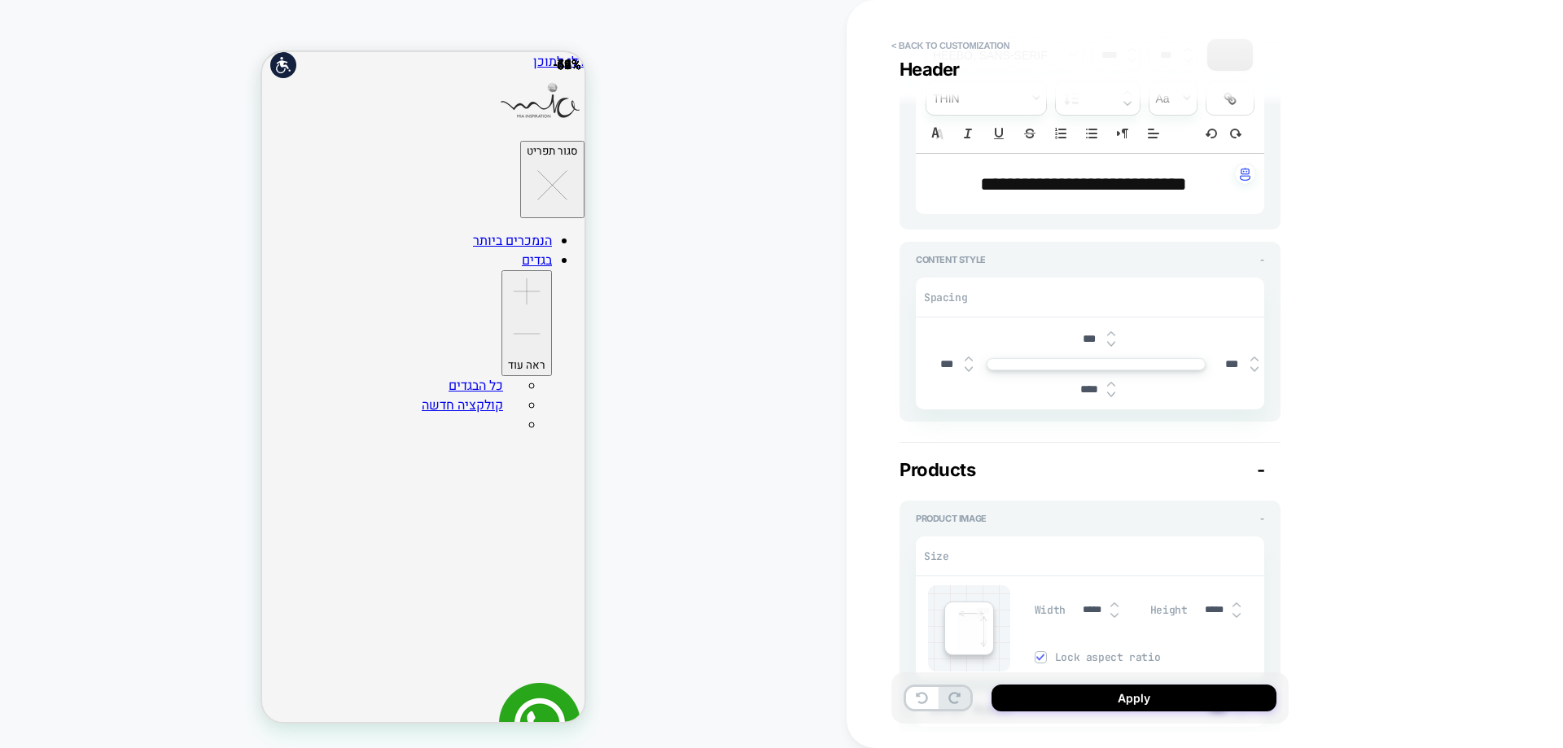
scroll to position [407, 0]
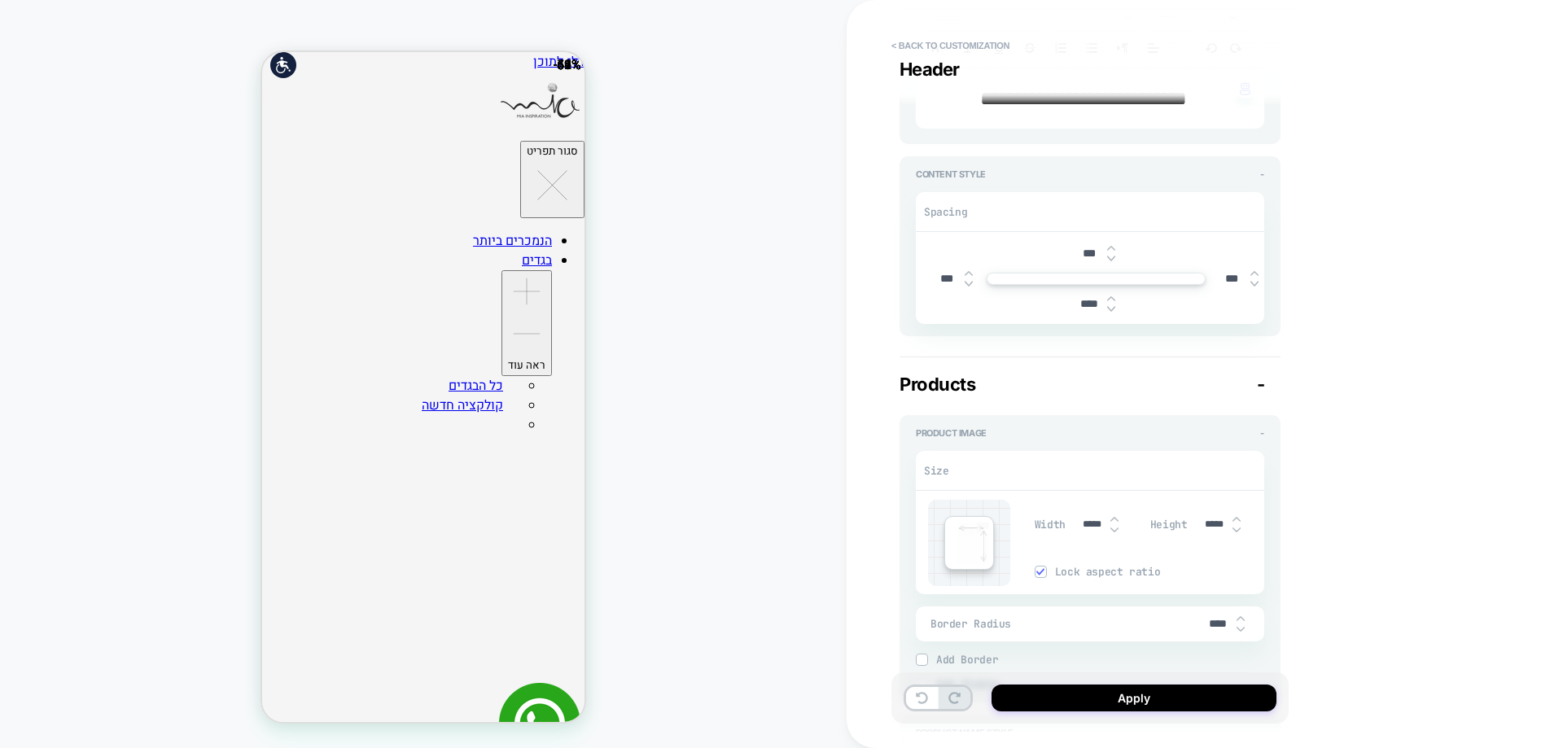
click at [1111, 257] on img at bounding box center [1111, 259] width 8 height 7
type textarea "*"
type input "****"
click at [1111, 257] on img at bounding box center [1111, 259] width 8 height 7
type textarea "*"
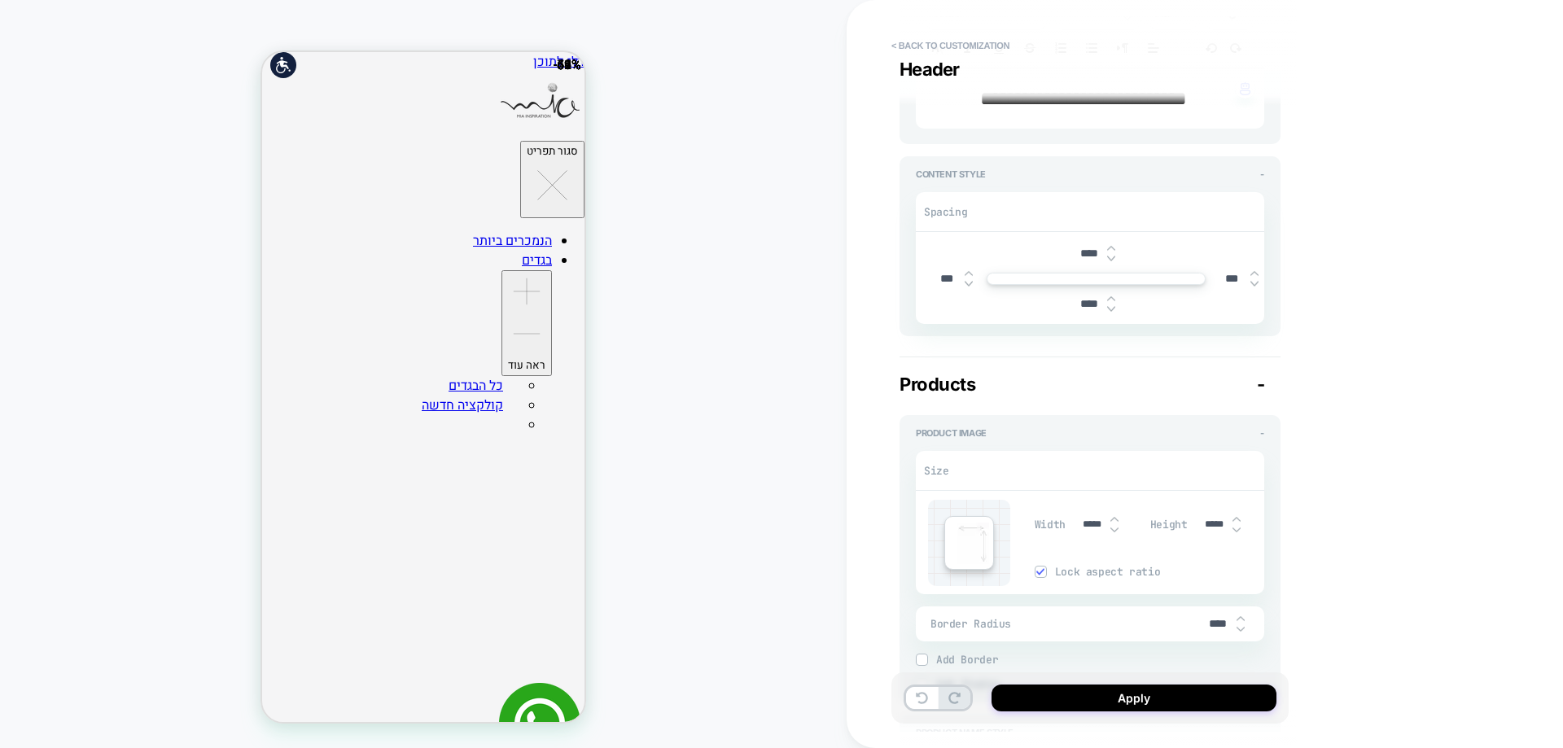
type input "****"
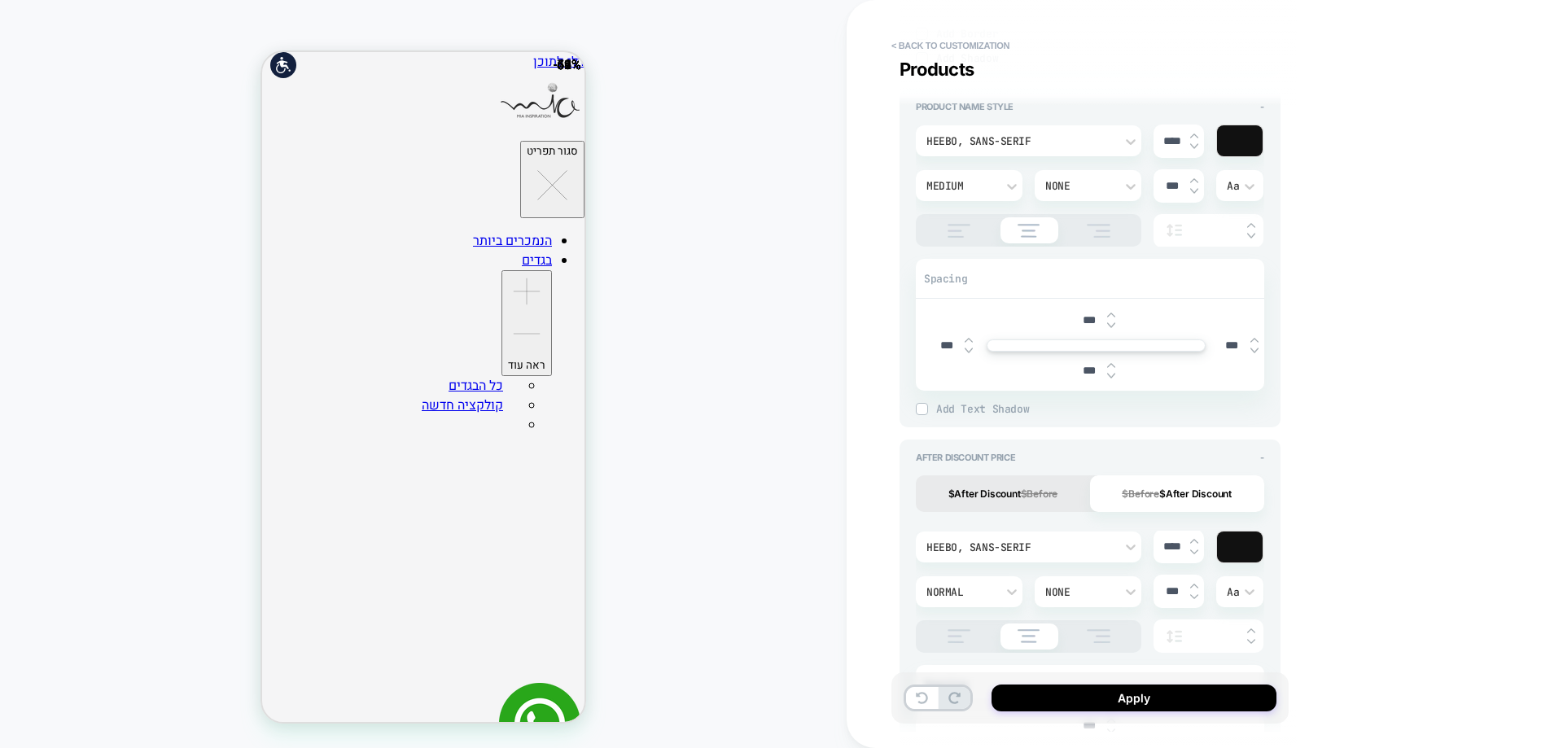
scroll to position [1058, 0]
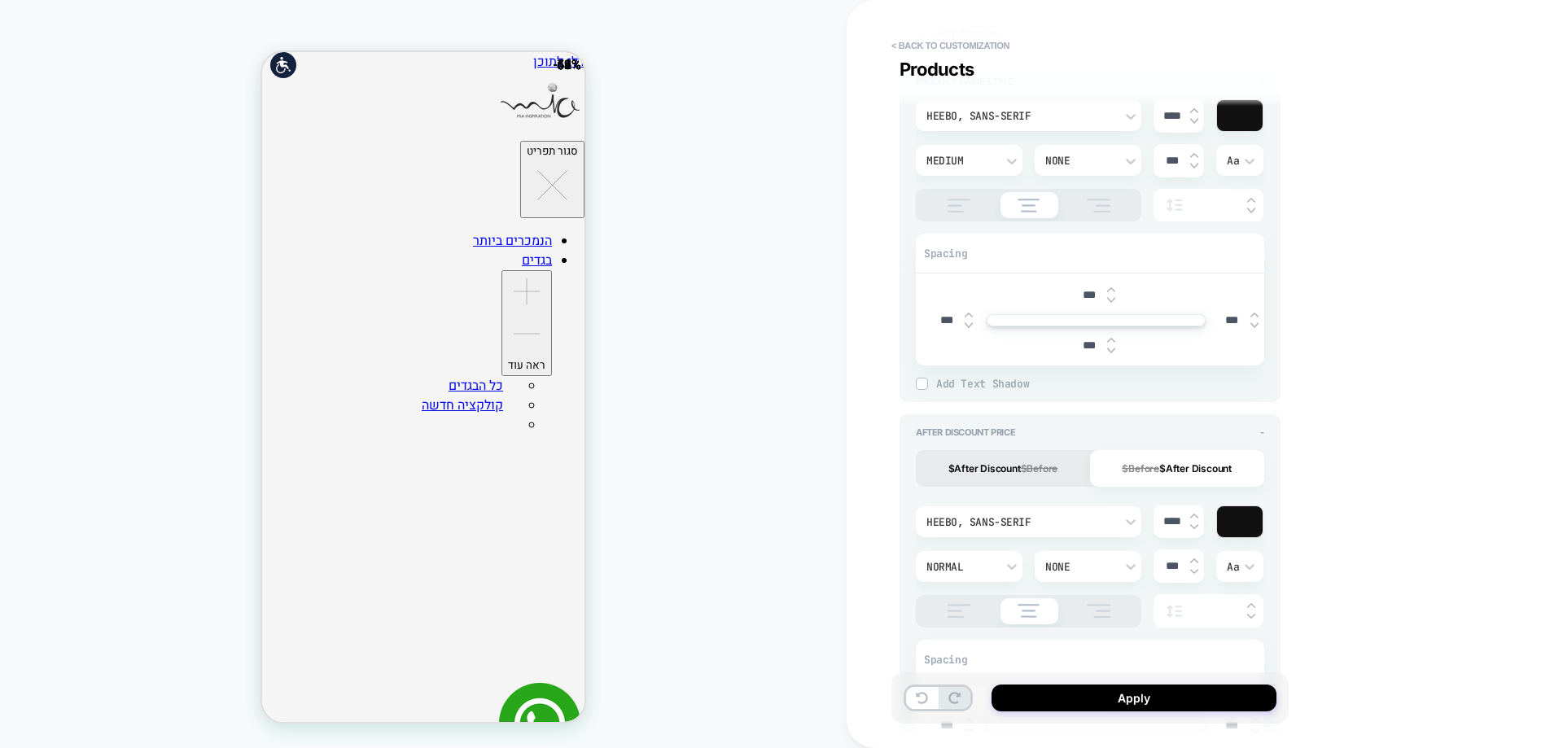
click at [1111, 303] on img at bounding box center [1111, 300] width 8 height 7
type textarea "*"
type input "****"
click at [1111, 303] on img at bounding box center [1111, 300] width 8 height 7
type textarea "*"
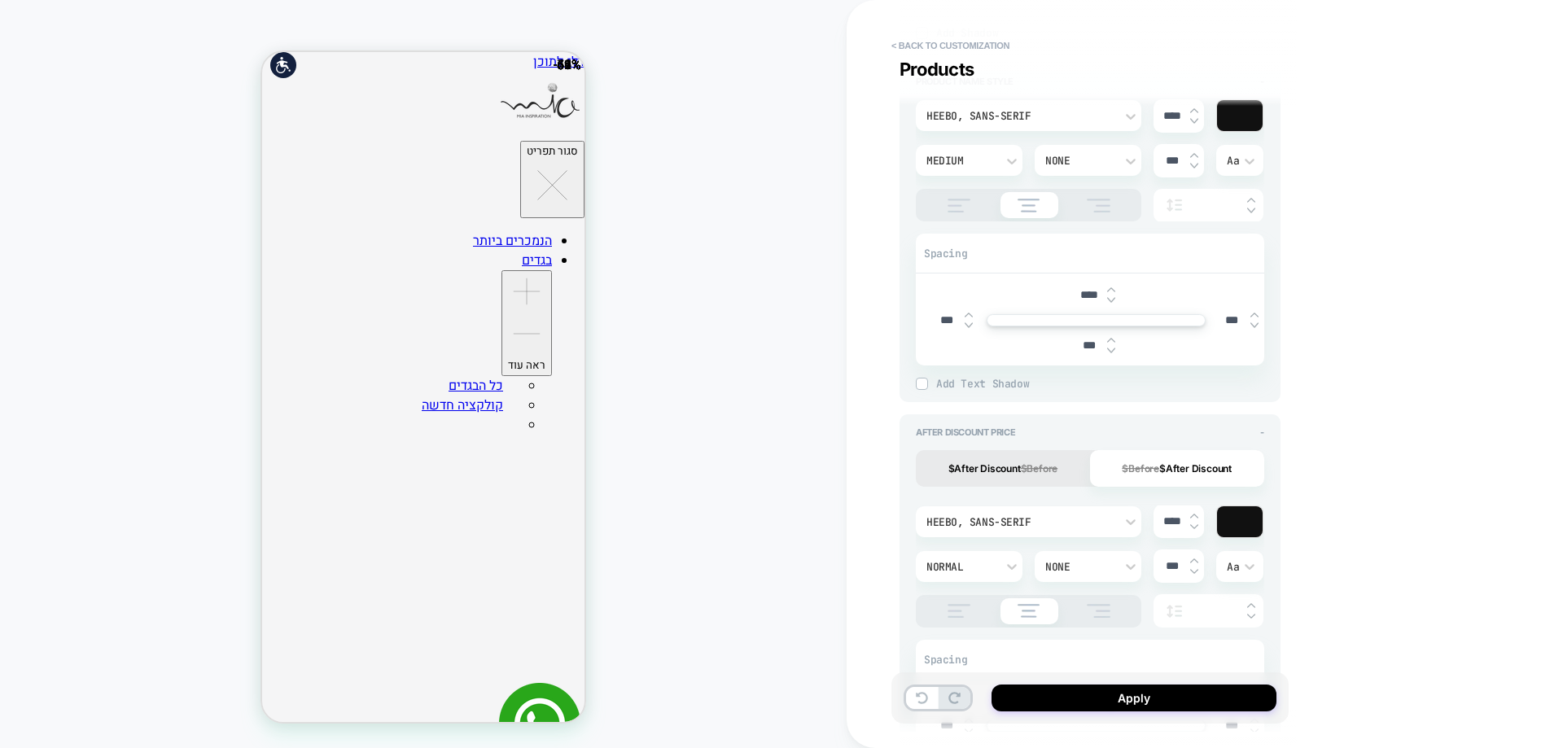
type input "****"
click at [1111, 303] on img at bounding box center [1111, 300] width 8 height 7
type textarea "*"
type input "****"
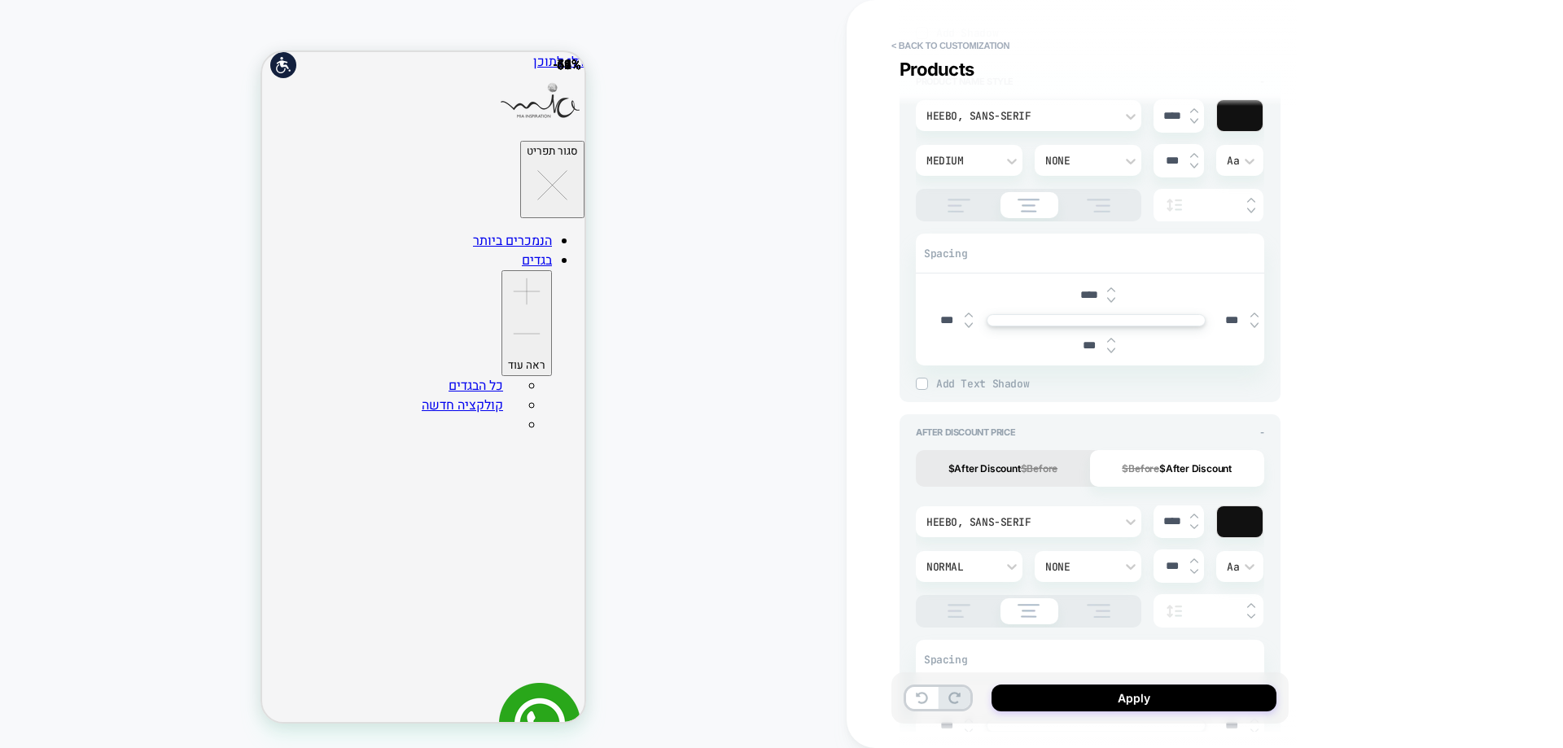
click at [1111, 303] on img at bounding box center [1111, 300] width 8 height 7
type textarea "*"
type input "****"
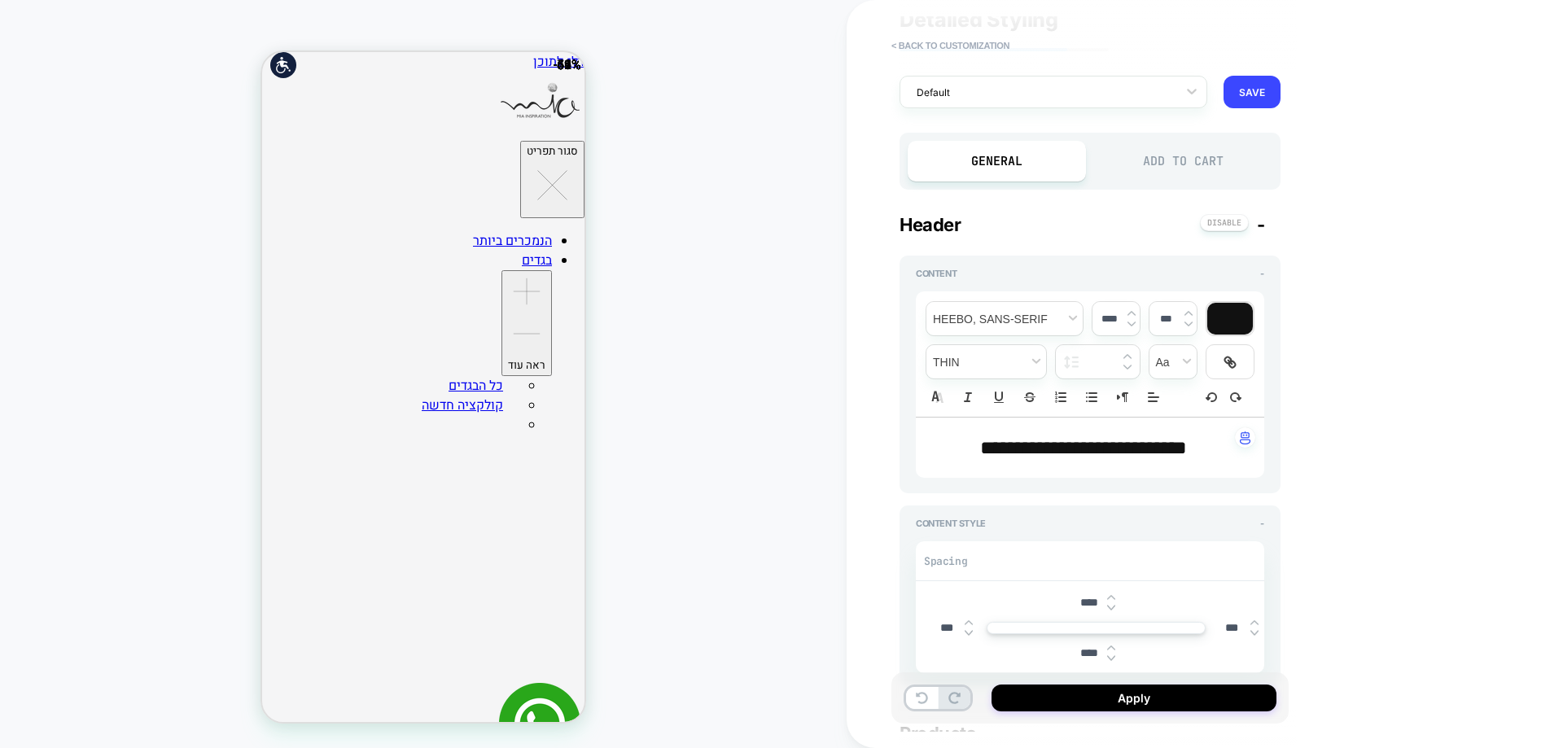
scroll to position [0, 0]
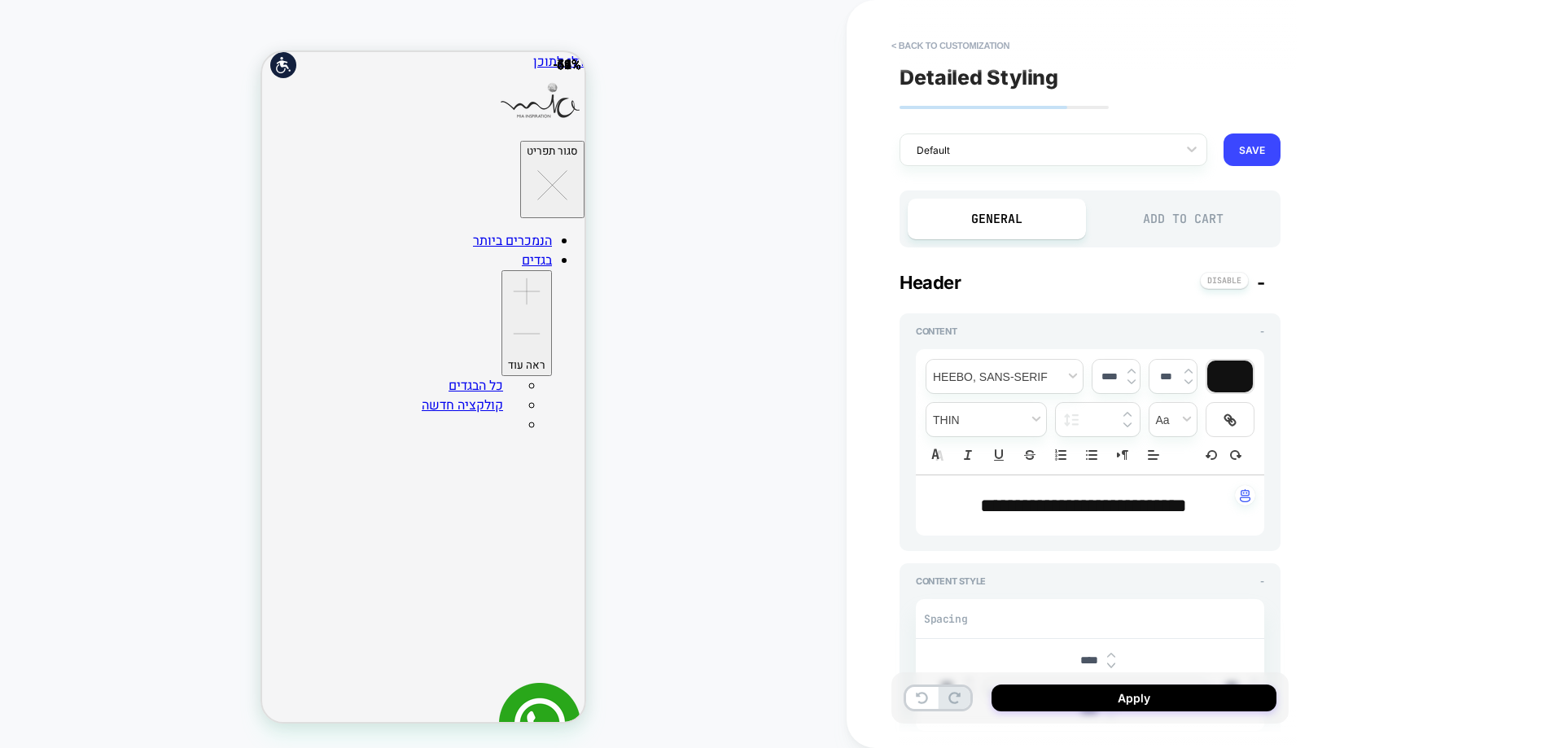
click at [1196, 225] on div "Add to Cart" at bounding box center [1183, 219] width 178 height 41
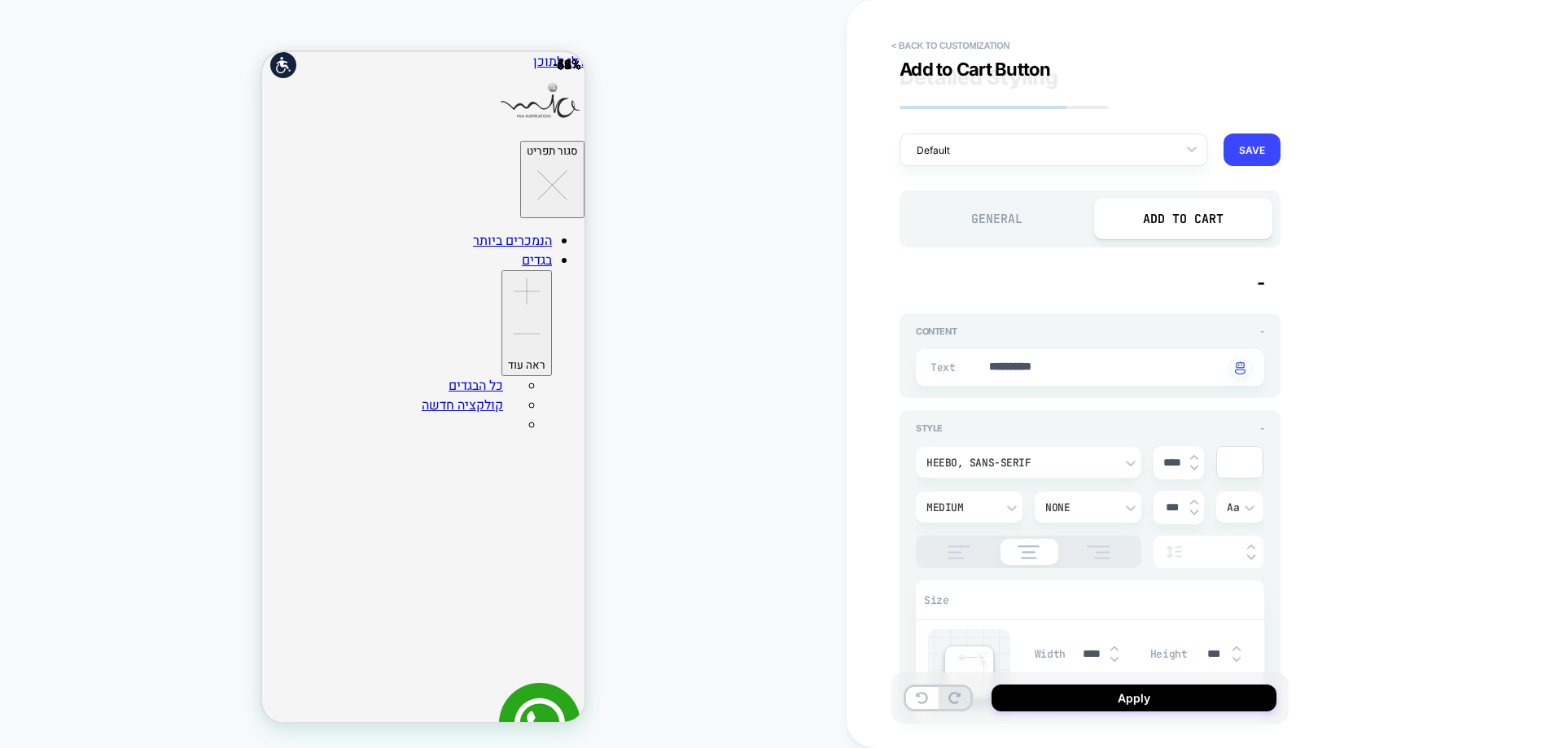
type textarea "*"
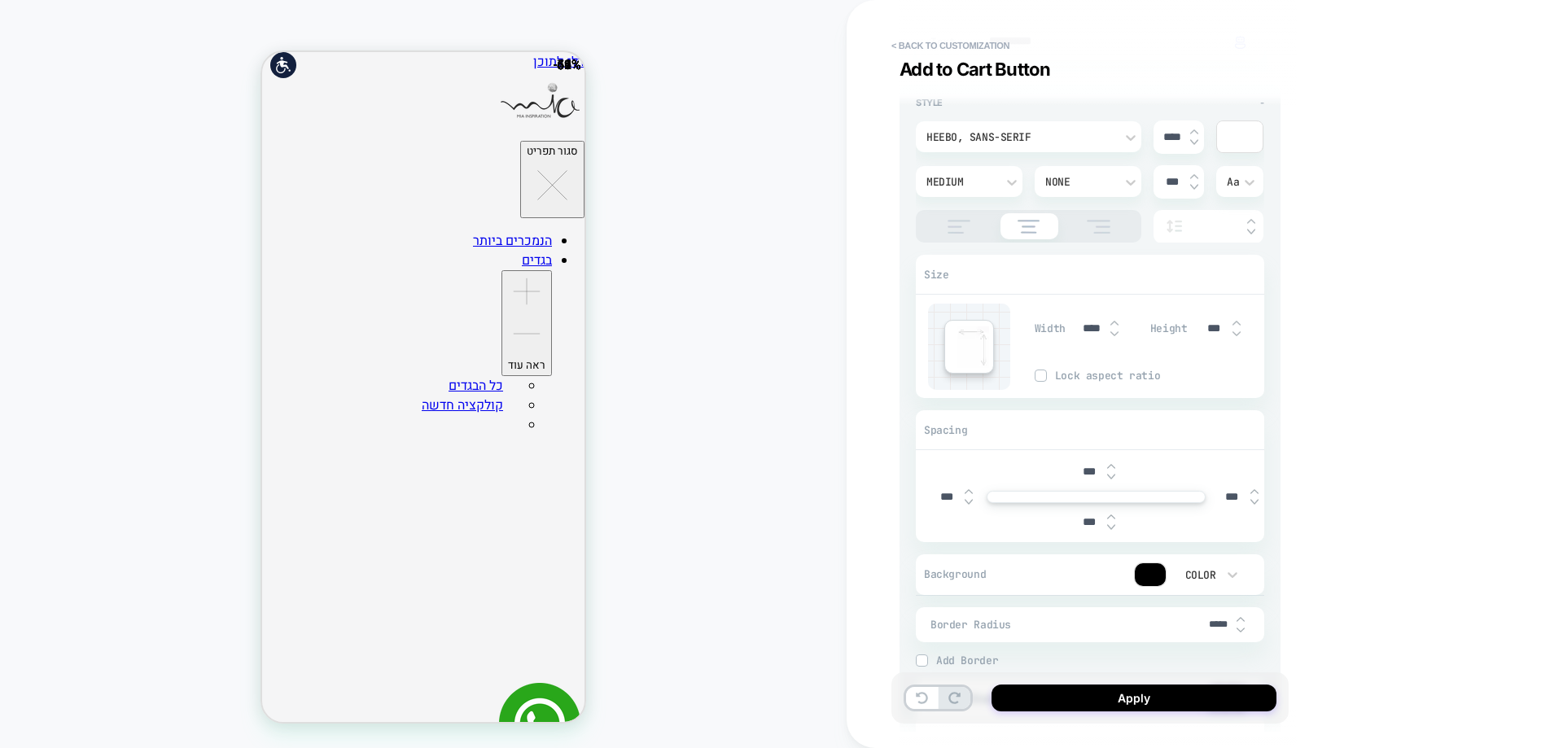
click at [1154, 696] on button "Apply" at bounding box center [1134, 698] width 285 height 27
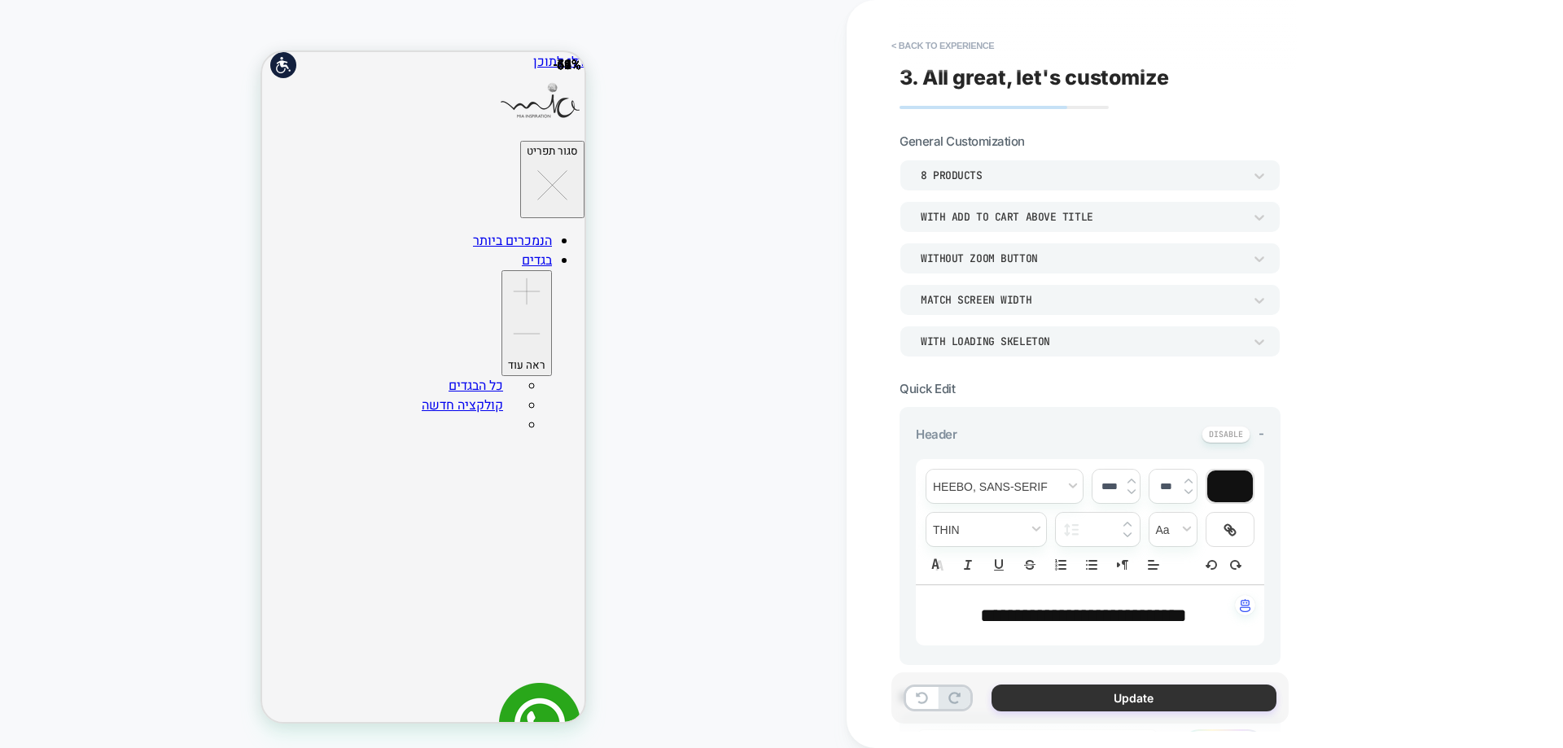
click at [1101, 697] on button "Update" at bounding box center [1134, 698] width 285 height 27
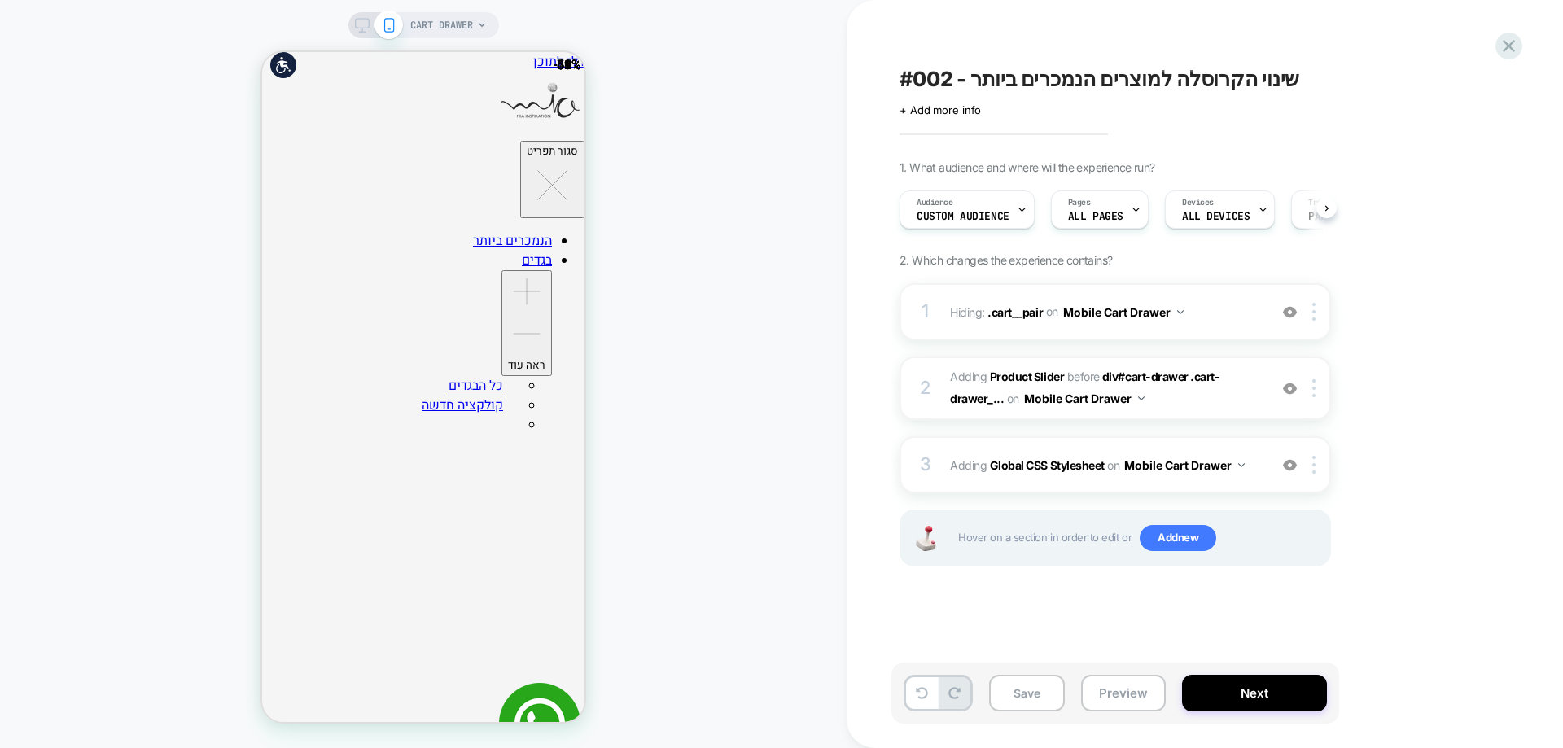
scroll to position [0, 1]
click at [1018, 376] on b "Product Slider" at bounding box center [1027, 377] width 74 height 14
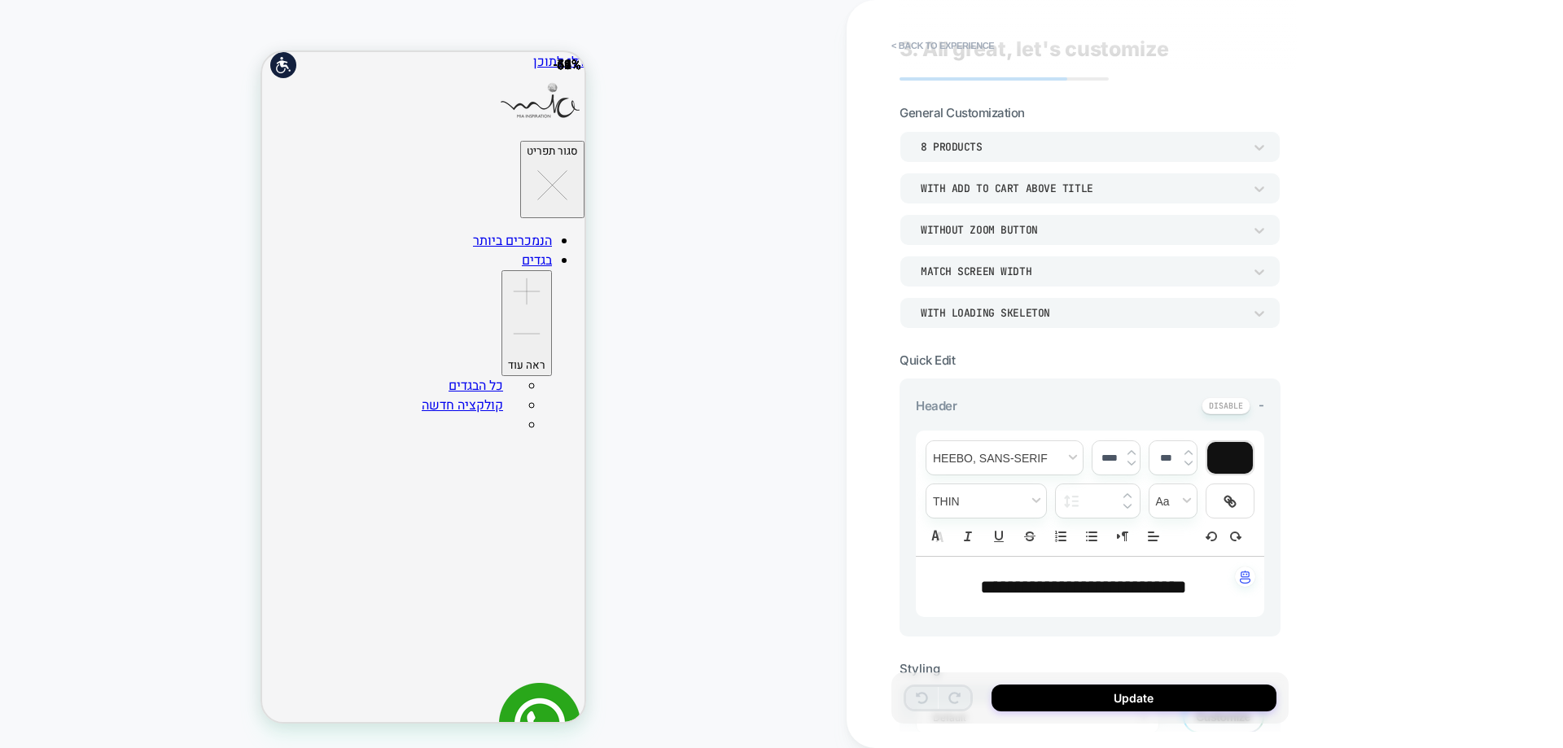
scroll to position [0, 0]
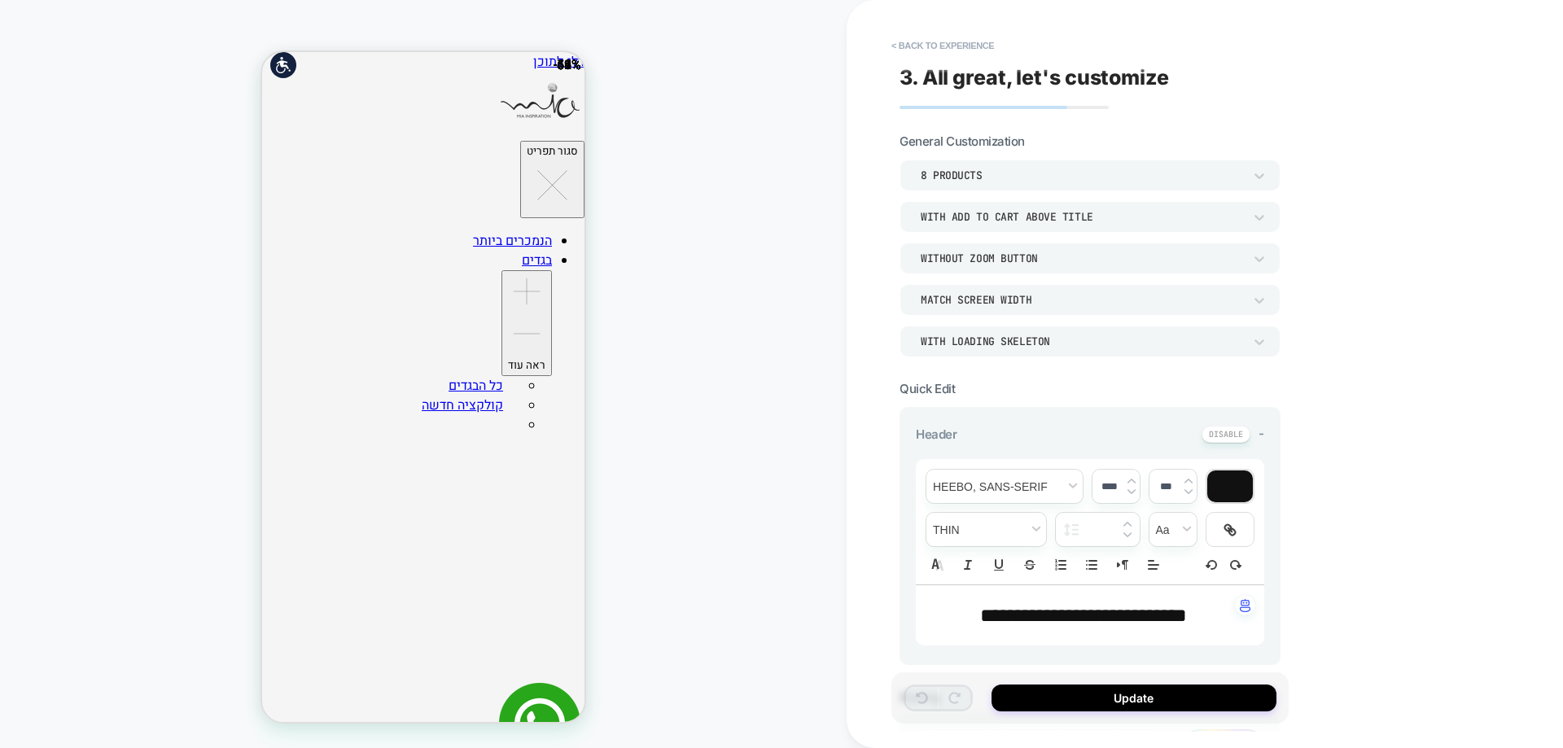
drag, startPoint x: 1150, startPoint y: 694, endPoint x: 1114, endPoint y: 532, distance: 166.1
click at [1150, 690] on button "Update" at bounding box center [1134, 698] width 285 height 27
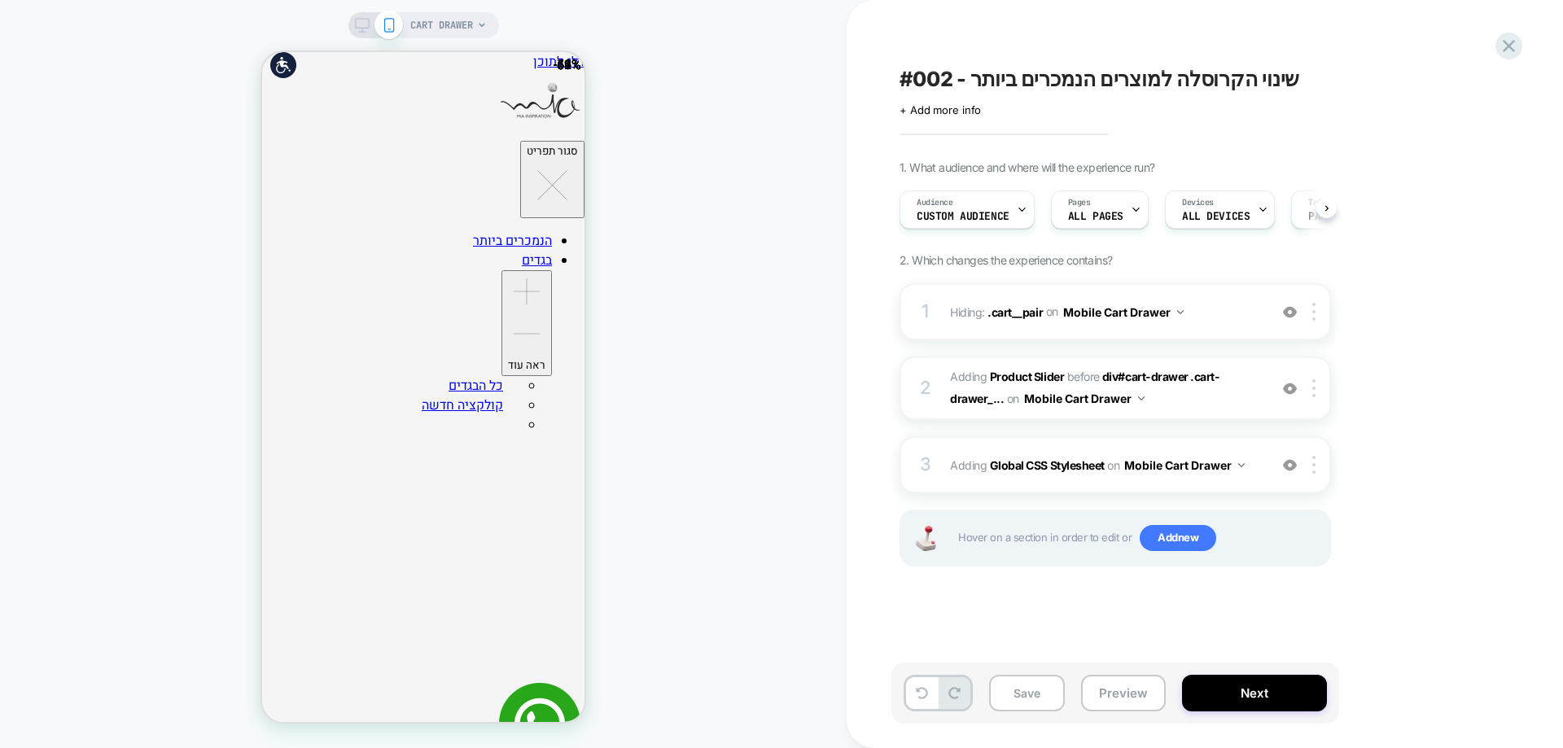
scroll to position [0, 1]
click at [1084, 79] on span "#002 - שינוי הקרוסלה למוצרים הנמכרים ביותר" at bounding box center [1100, 79] width 400 height 24
click at [1031, 77] on textarea "**********" at bounding box center [1170, 79] width 541 height 24
click at [990, 80] on textarea "**********" at bounding box center [1170, 79] width 541 height 24
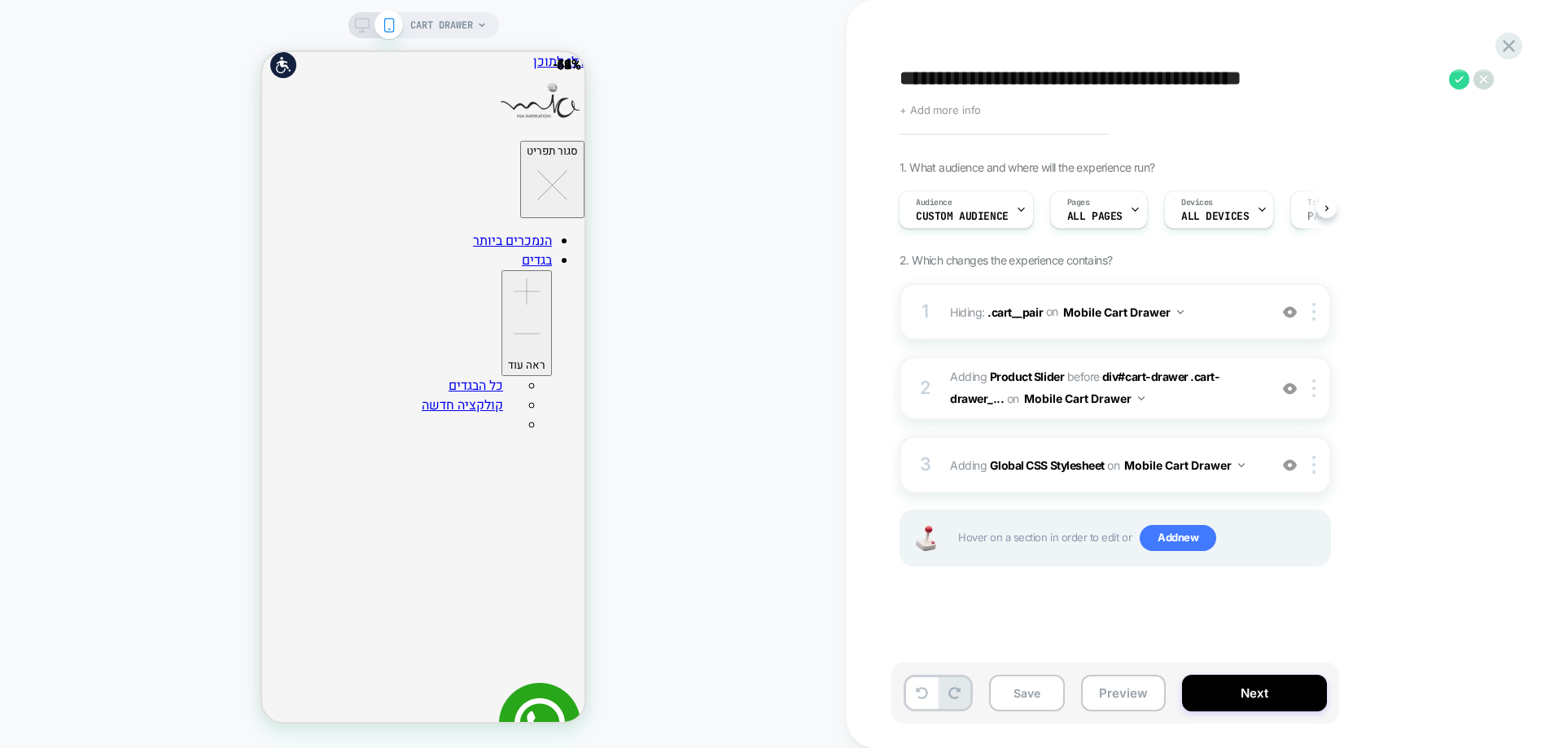
click at [957, 111] on span "+ Add more info" at bounding box center [940, 109] width 81 height 13
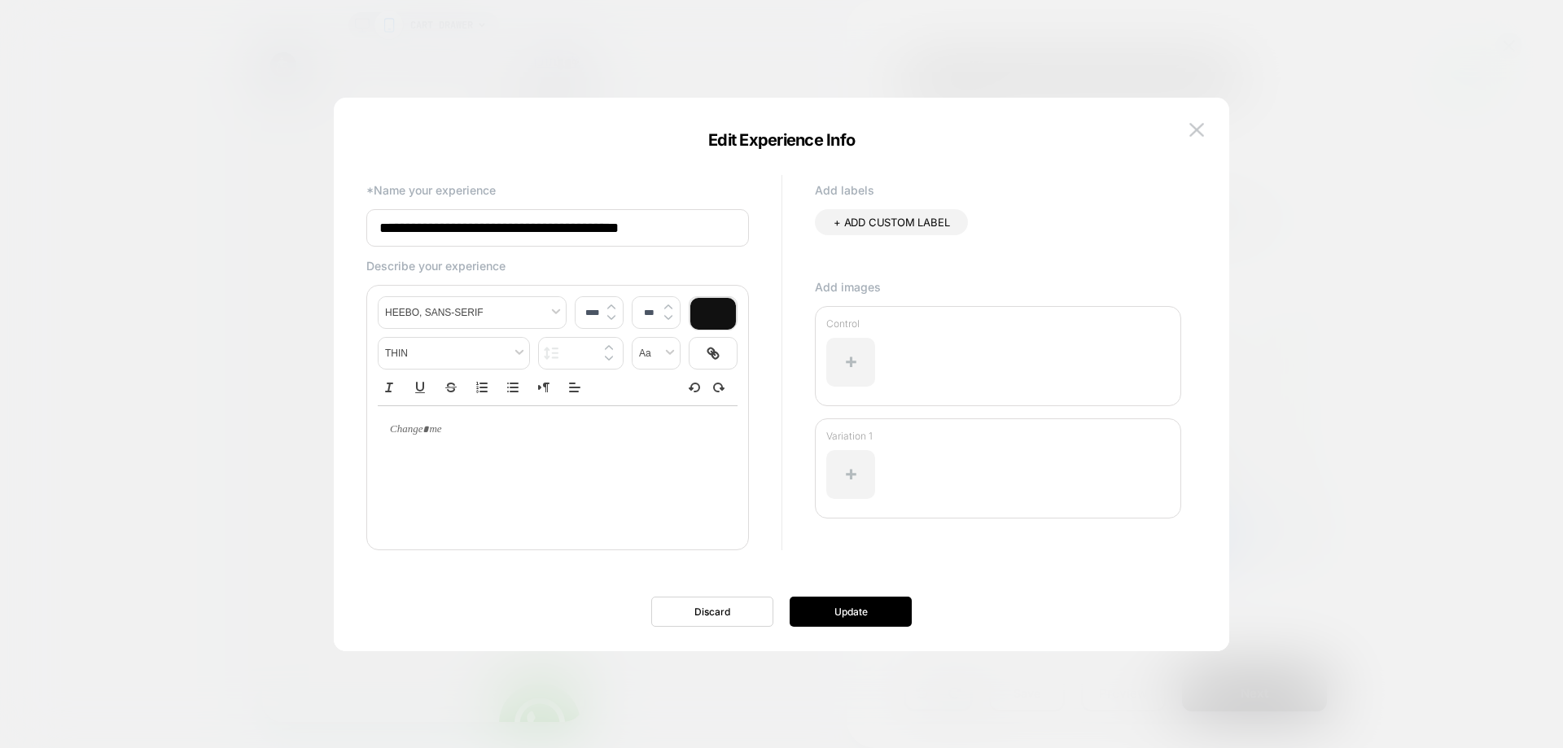
drag, startPoint x: 427, startPoint y: 225, endPoint x: 799, endPoint y: 225, distance: 371.2
click at [799, 225] on div "**********" at bounding box center [773, 373] width 830 height 404
click at [421, 234] on input "**********" at bounding box center [557, 228] width 383 height 38
drag, startPoint x: 426, startPoint y: 230, endPoint x: 735, endPoint y: 231, distance: 309.4
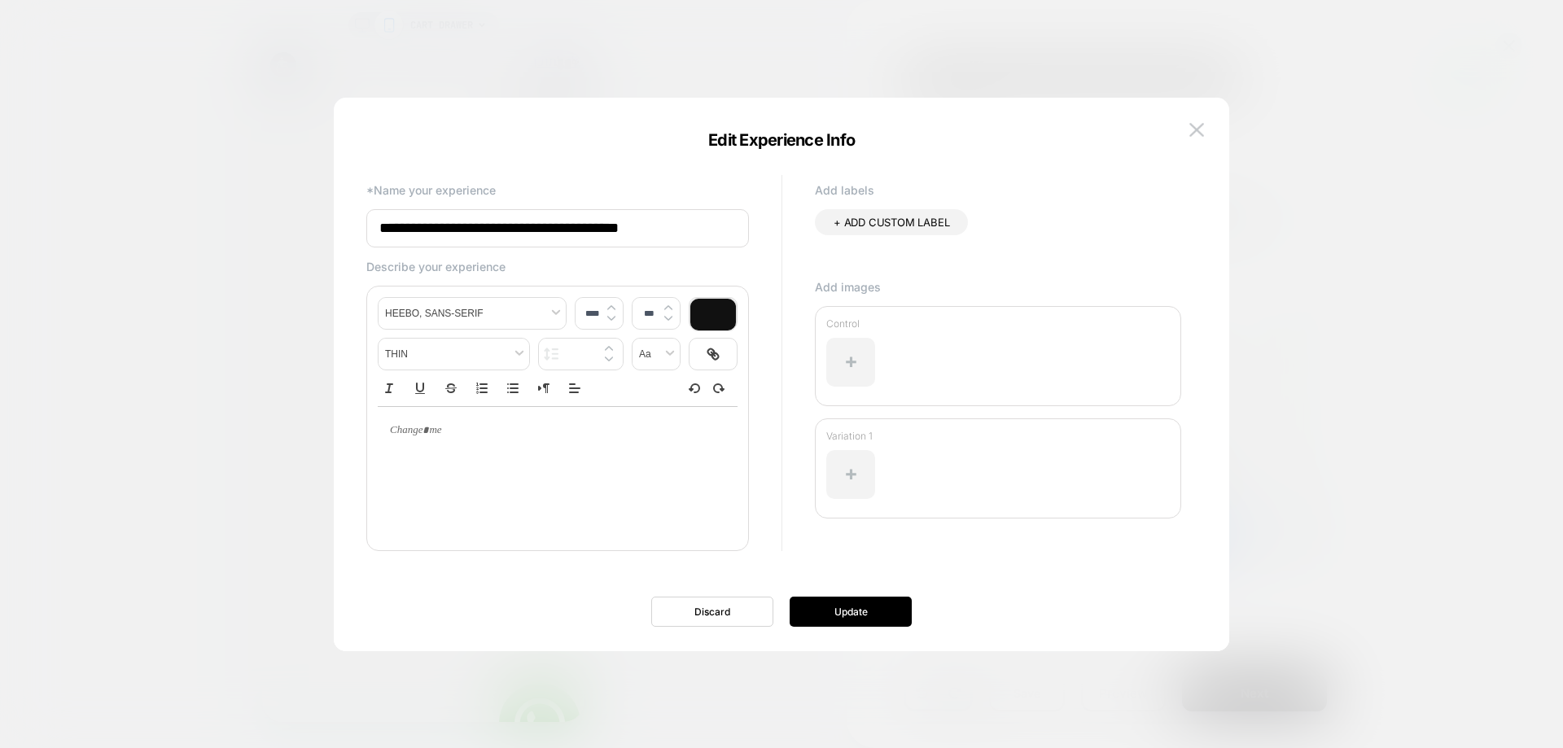
click at [735, 231] on input "**********" at bounding box center [557, 228] width 383 height 38
drag, startPoint x: 428, startPoint y: 227, endPoint x: 683, endPoint y: 233, distance: 254.9
click at [683, 233] on input "**********" at bounding box center [557, 228] width 383 height 38
type input "**********"
click at [826, 605] on button "Update" at bounding box center [851, 612] width 122 height 30
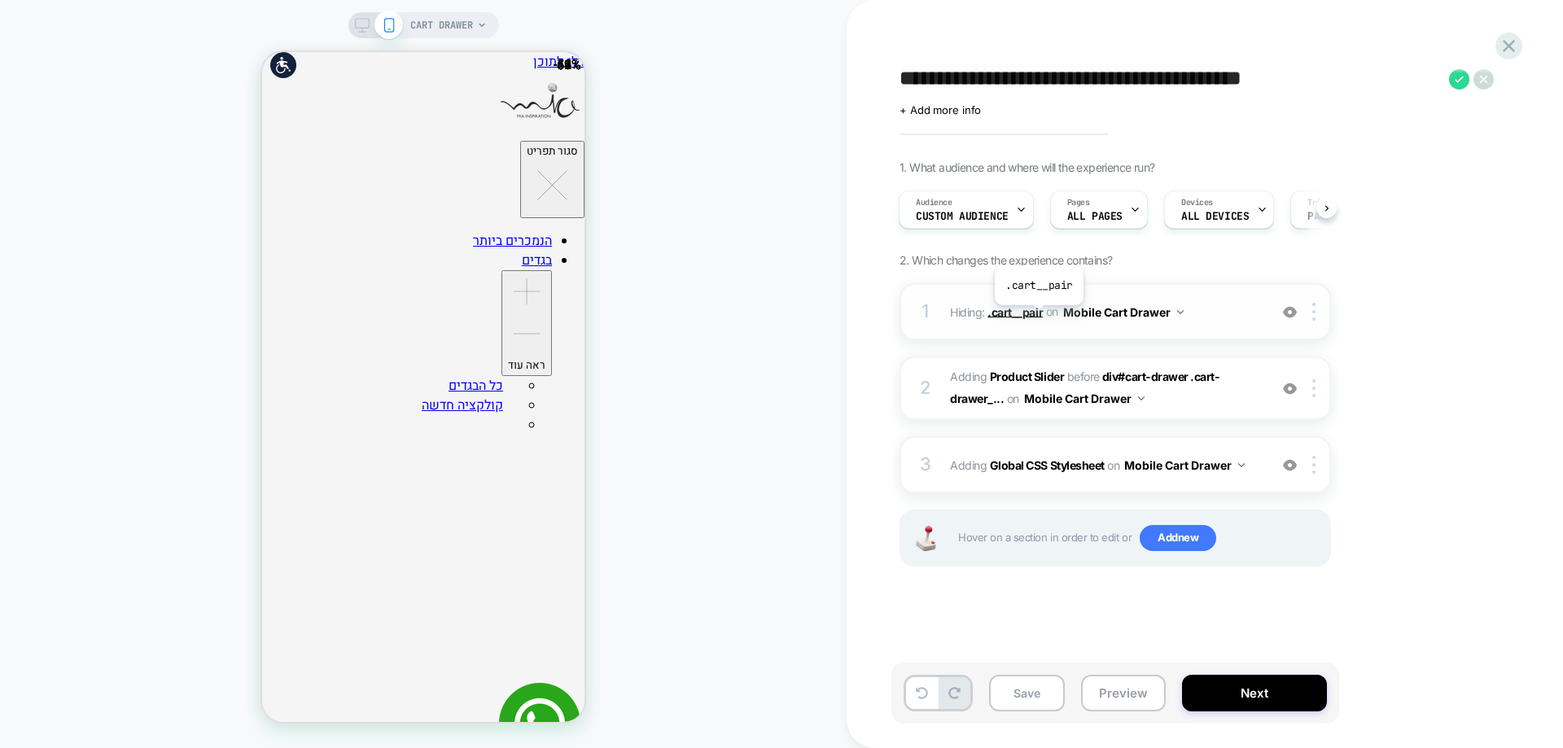
click at [1038, 317] on span ".cart__pair" at bounding box center [1014, 311] width 55 height 14
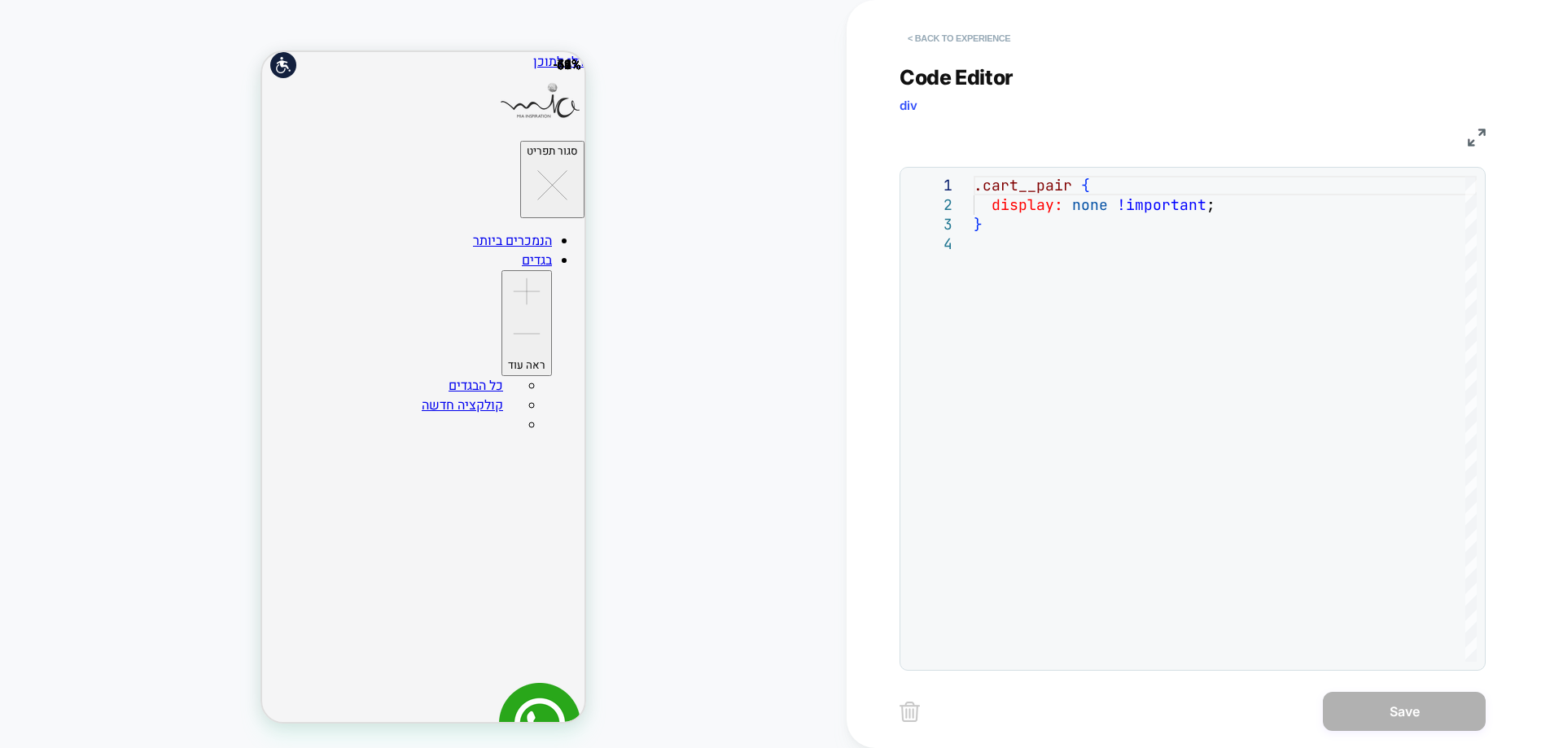
click at [990, 40] on button "< Back to experience" at bounding box center [959, 38] width 119 height 26
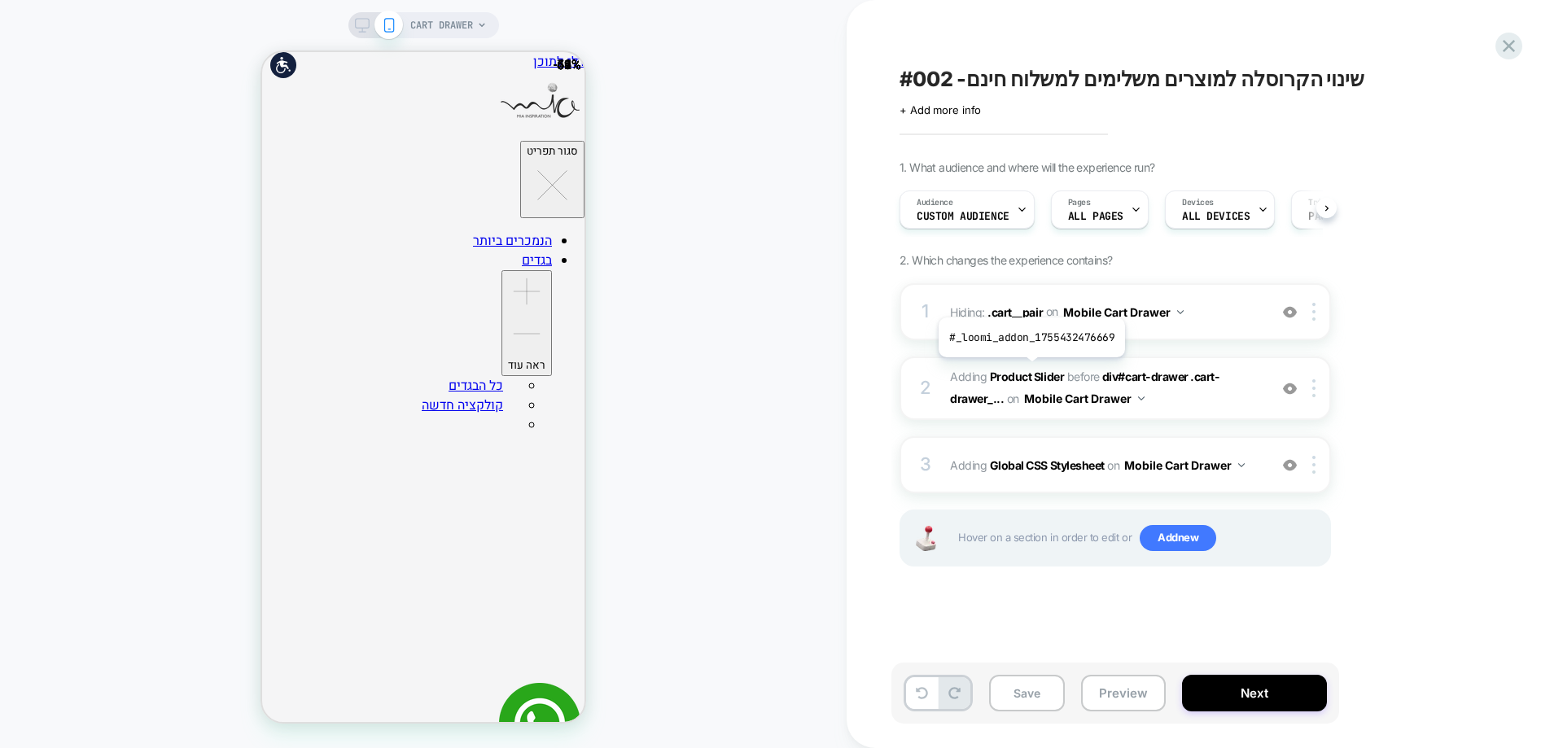
scroll to position [0, 1]
click at [1036, 375] on b "Product Slider" at bounding box center [1027, 377] width 74 height 14
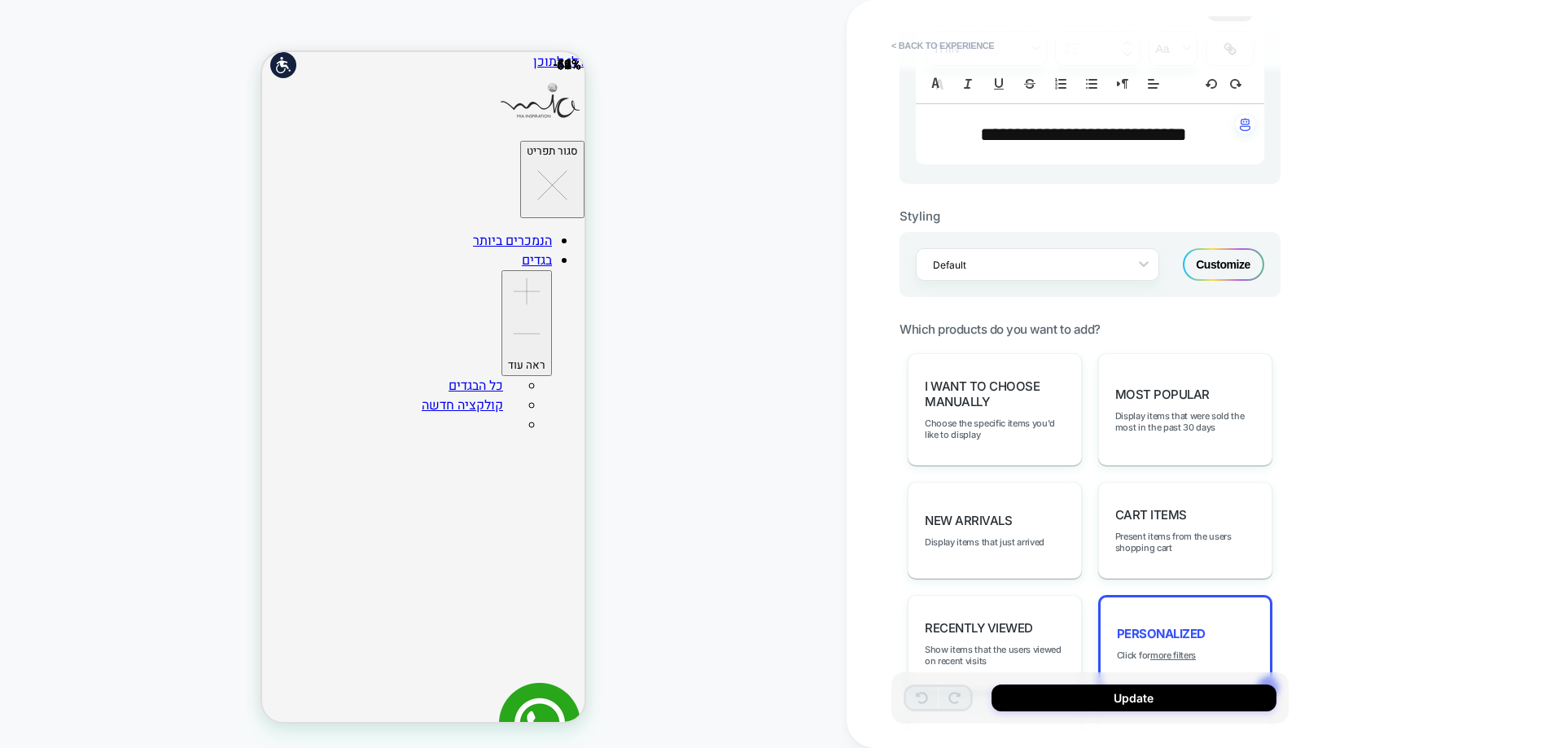
scroll to position [488, 0]
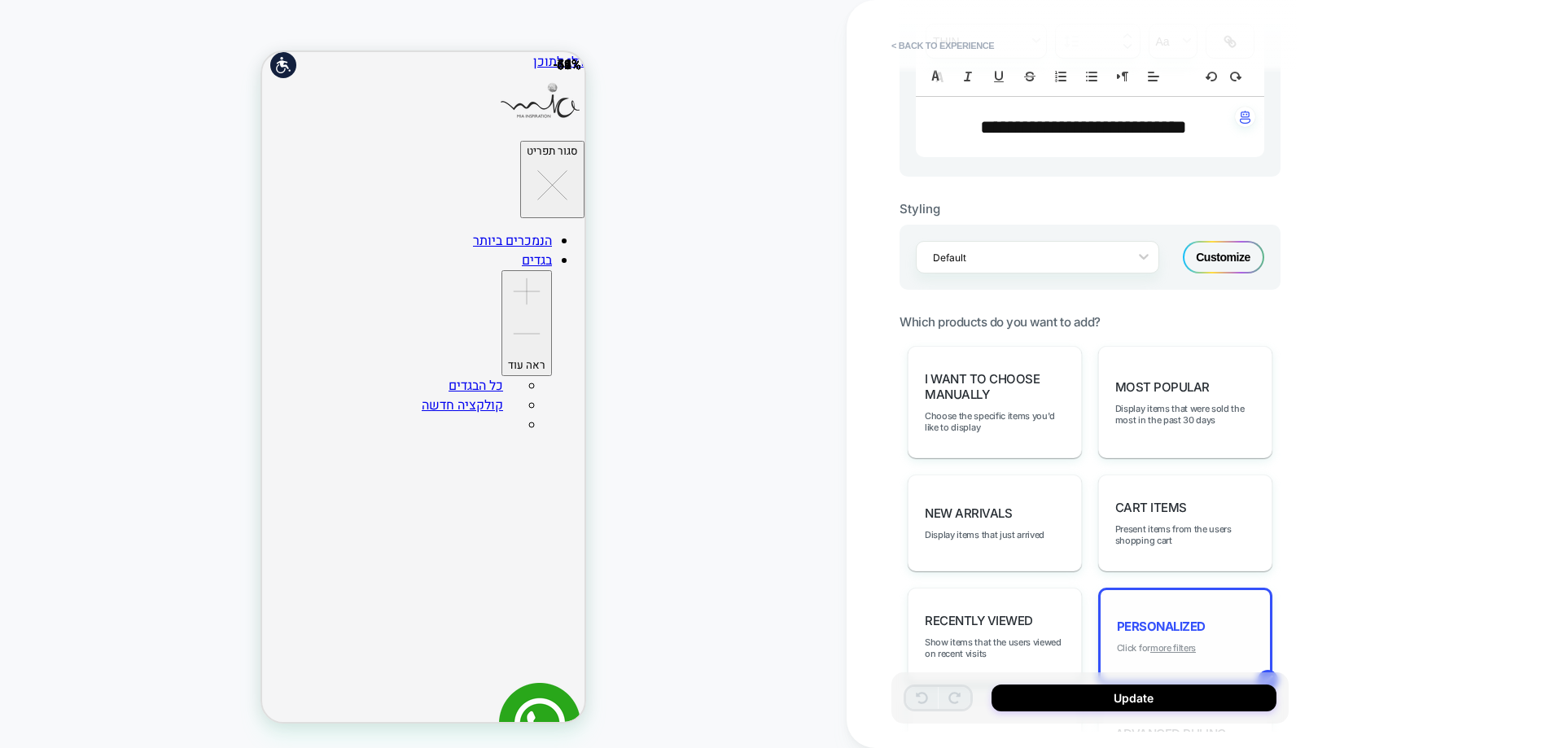
click at [1183, 650] on u "more filters" at bounding box center [1173, 647] width 46 height 11
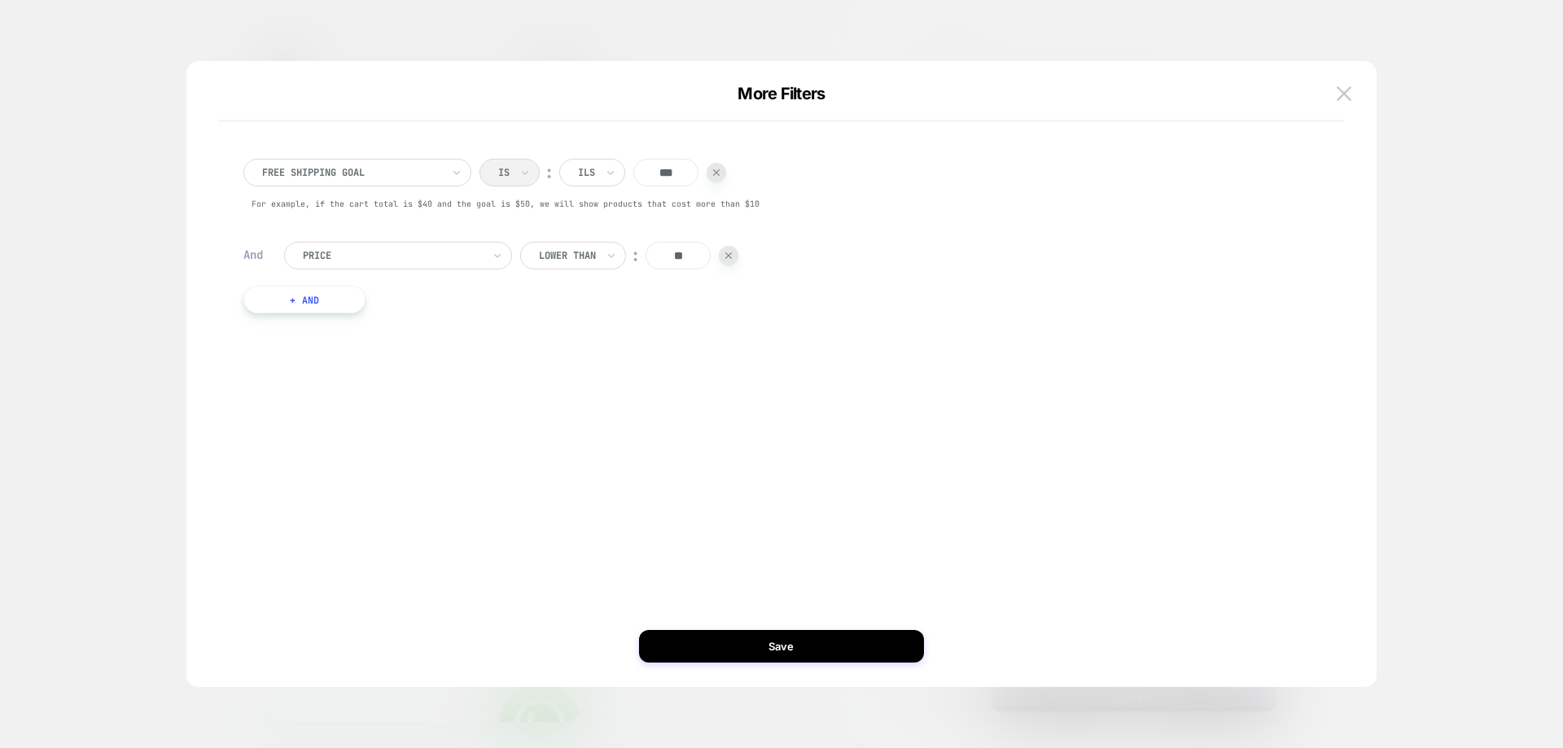
click at [323, 303] on button "+ And" at bounding box center [304, 300] width 122 height 28
click at [407, 322] on div at bounding box center [392, 316] width 179 height 15
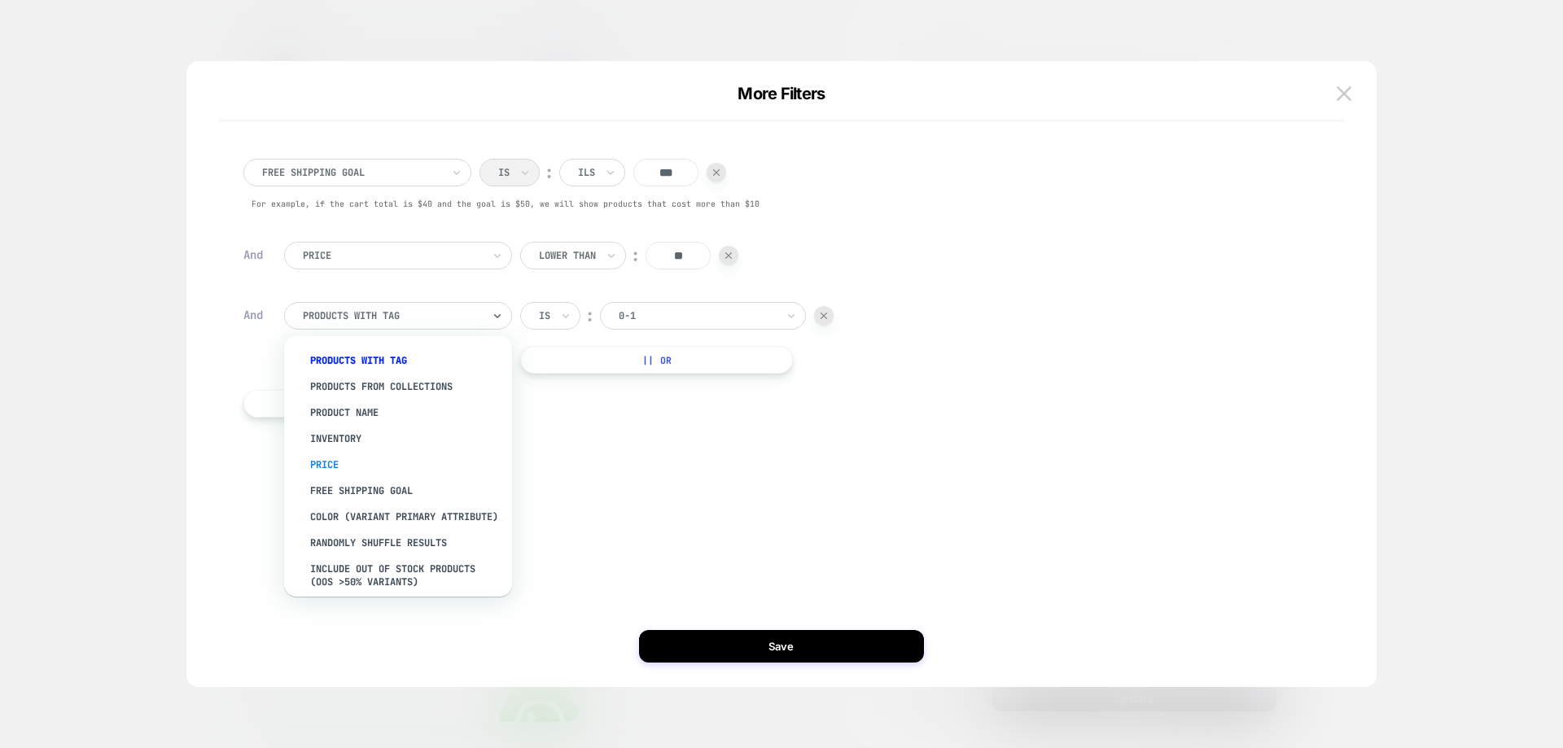
click at [350, 464] on div "Price" at bounding box center [406, 465] width 212 height 26
click at [363, 312] on div at bounding box center [392, 316] width 179 height 15
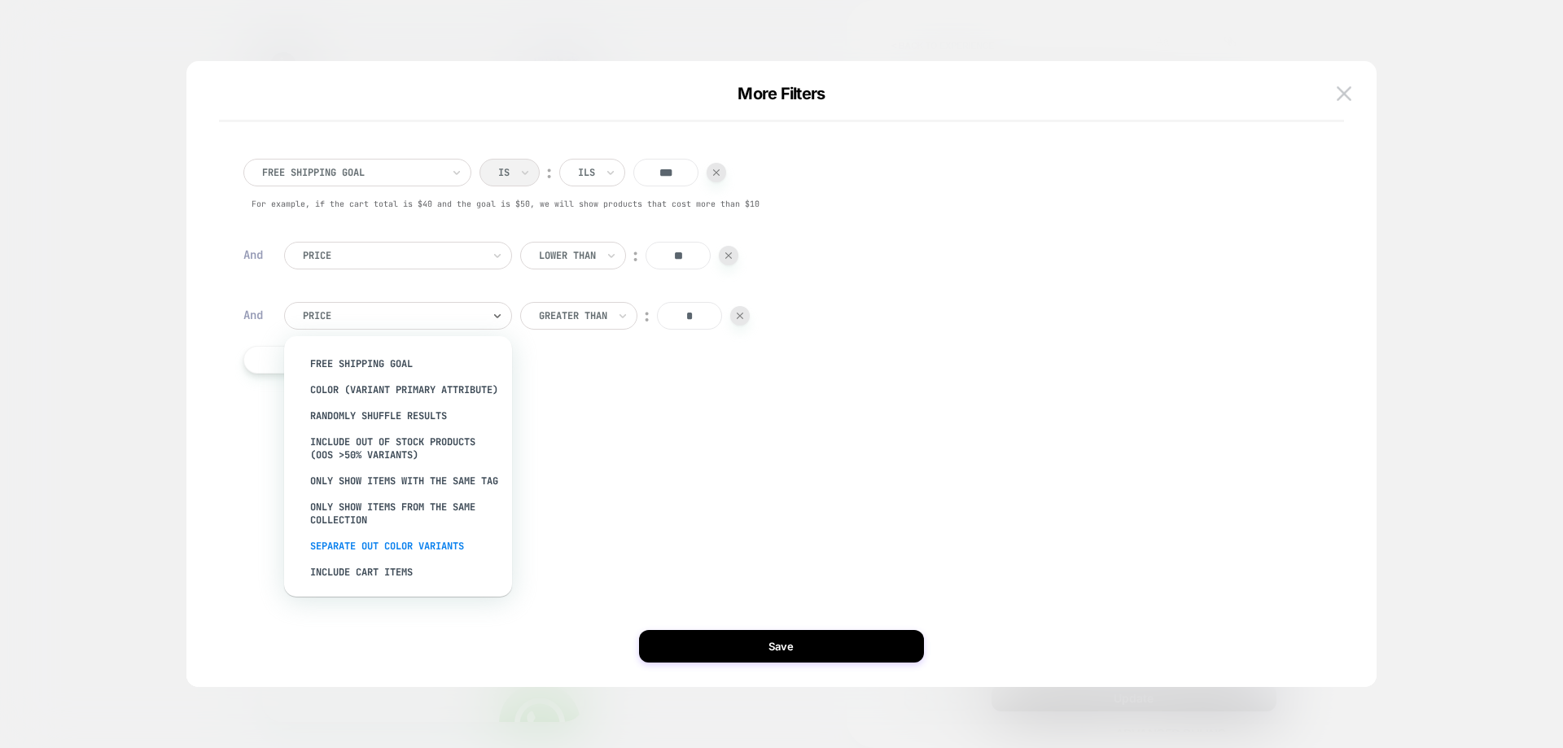
scroll to position [0, 0]
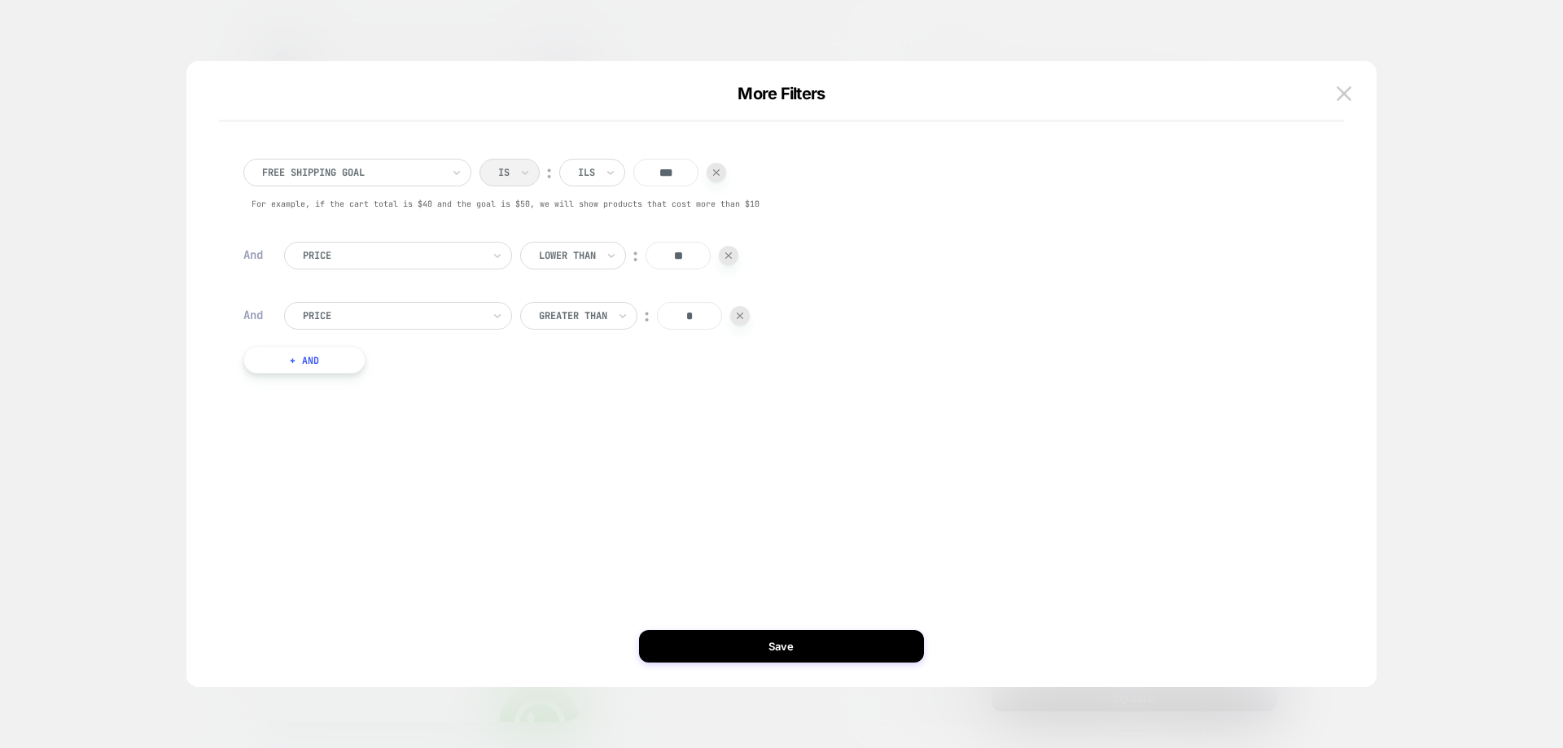
drag, startPoint x: 565, startPoint y: 413, endPoint x: 576, endPoint y: 344, distance: 69.2
click at [568, 407] on div "free shipping goal Is ︰ ILS *** For example, if the cart total is $40 and the g…" at bounding box center [773, 274] width 1124 height 296
click at [693, 315] on input "*" at bounding box center [689, 316] width 65 height 28
type input "***"
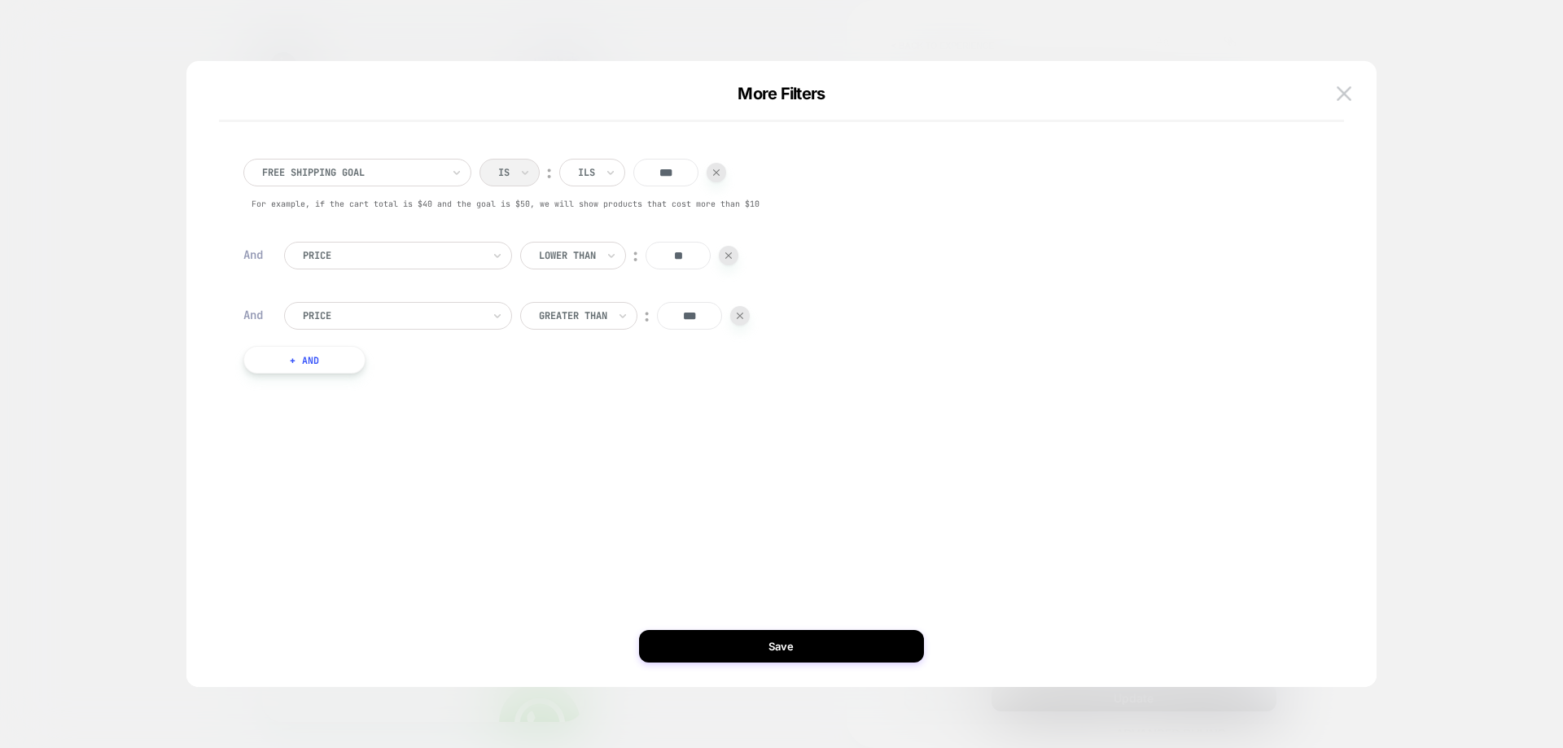
click at [749, 314] on div at bounding box center [740, 316] width 20 height 20
click at [751, 631] on button "Save" at bounding box center [781, 646] width 285 height 33
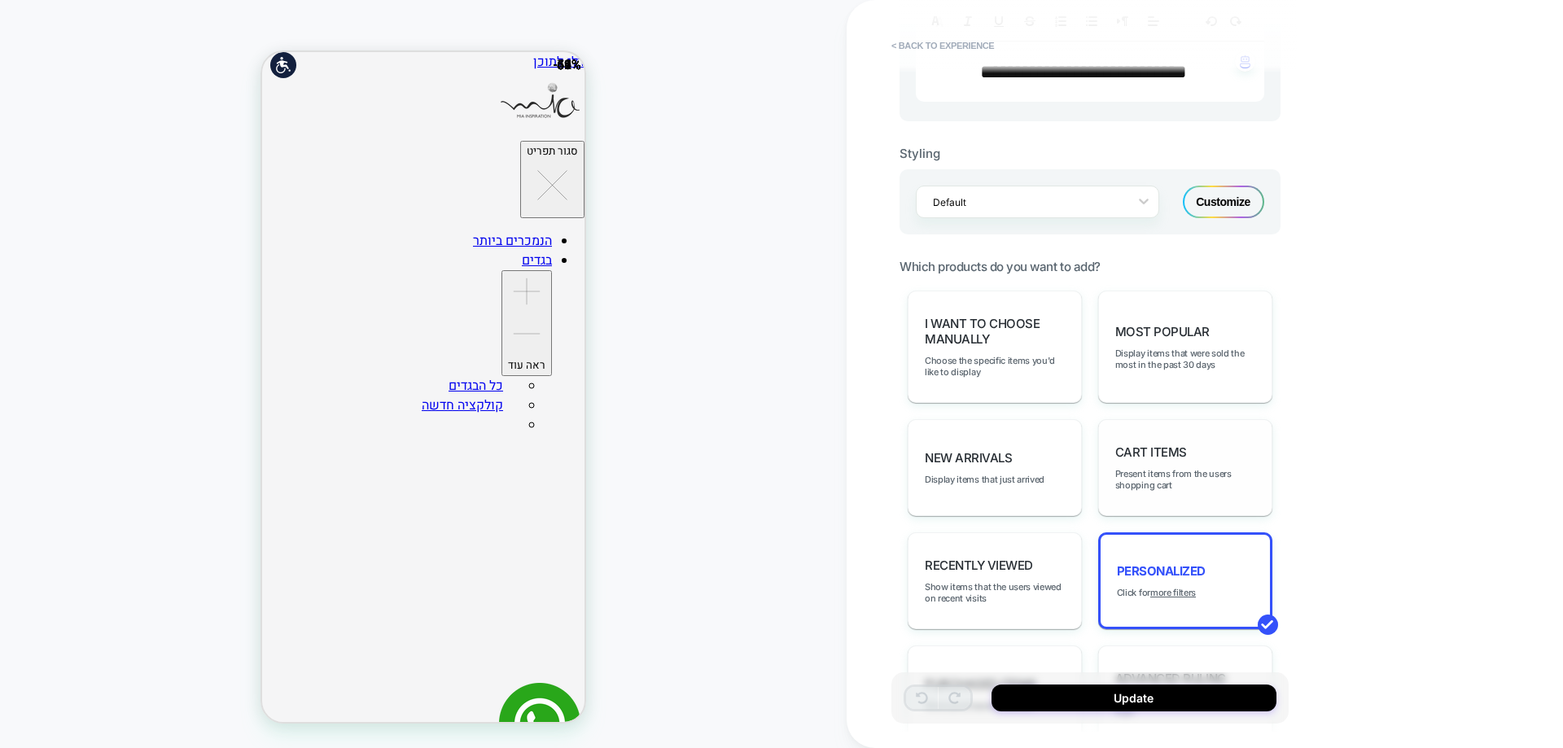
scroll to position [570, 0]
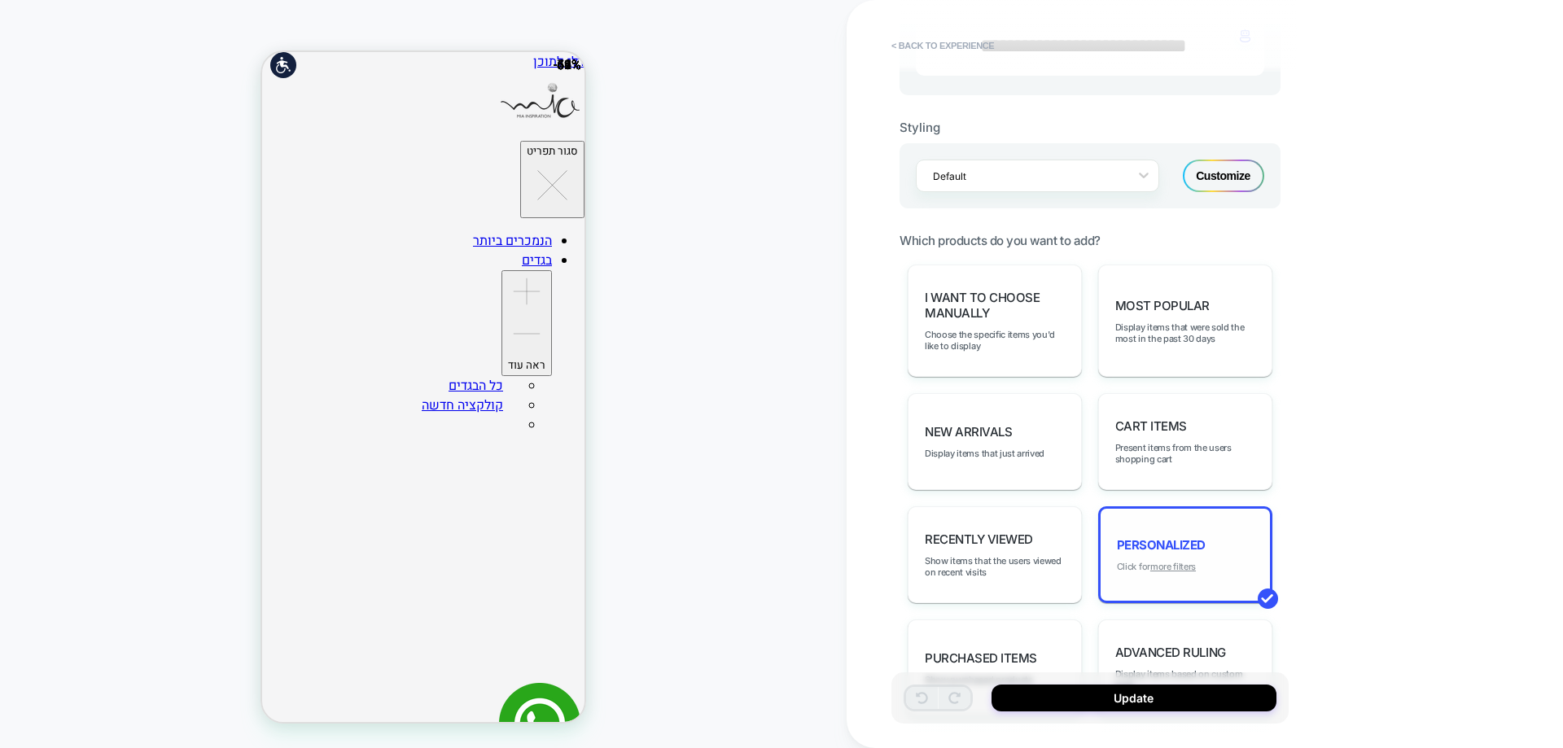
click at [1166, 565] on u "more filters" at bounding box center [1173, 566] width 46 height 11
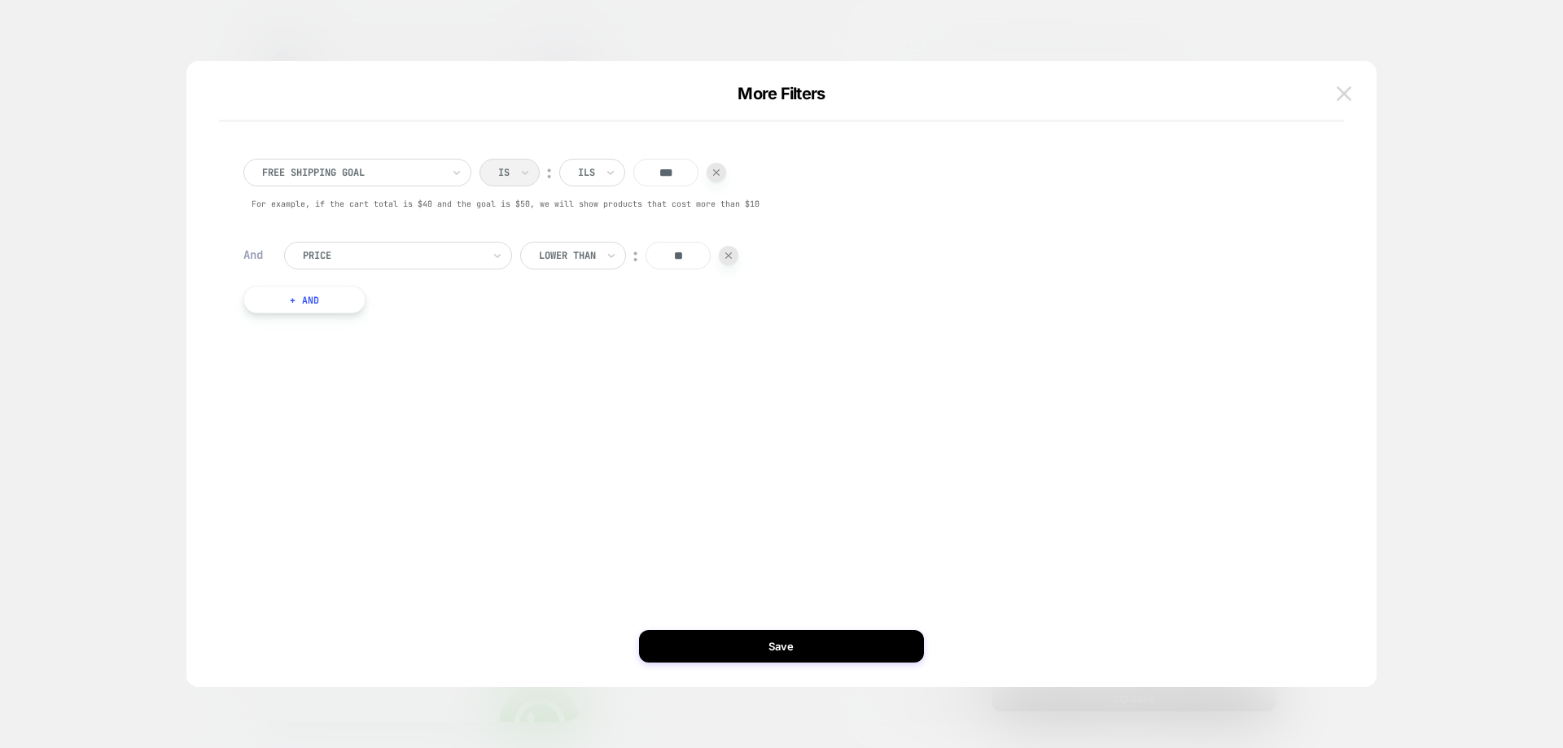
click at [1338, 97] on img at bounding box center [1344, 93] width 15 height 14
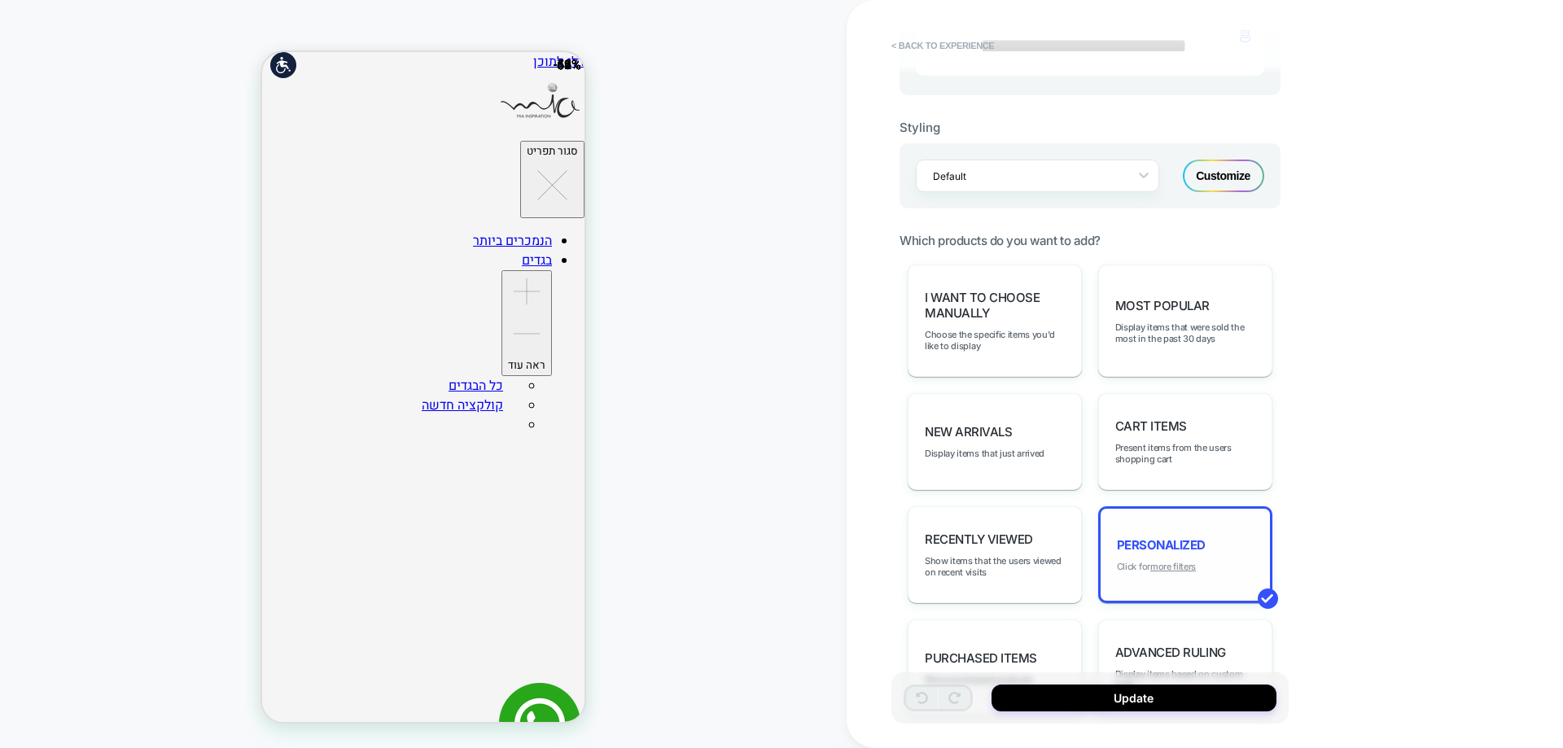
click at [1177, 567] on u "more filters" at bounding box center [1173, 566] width 46 height 11
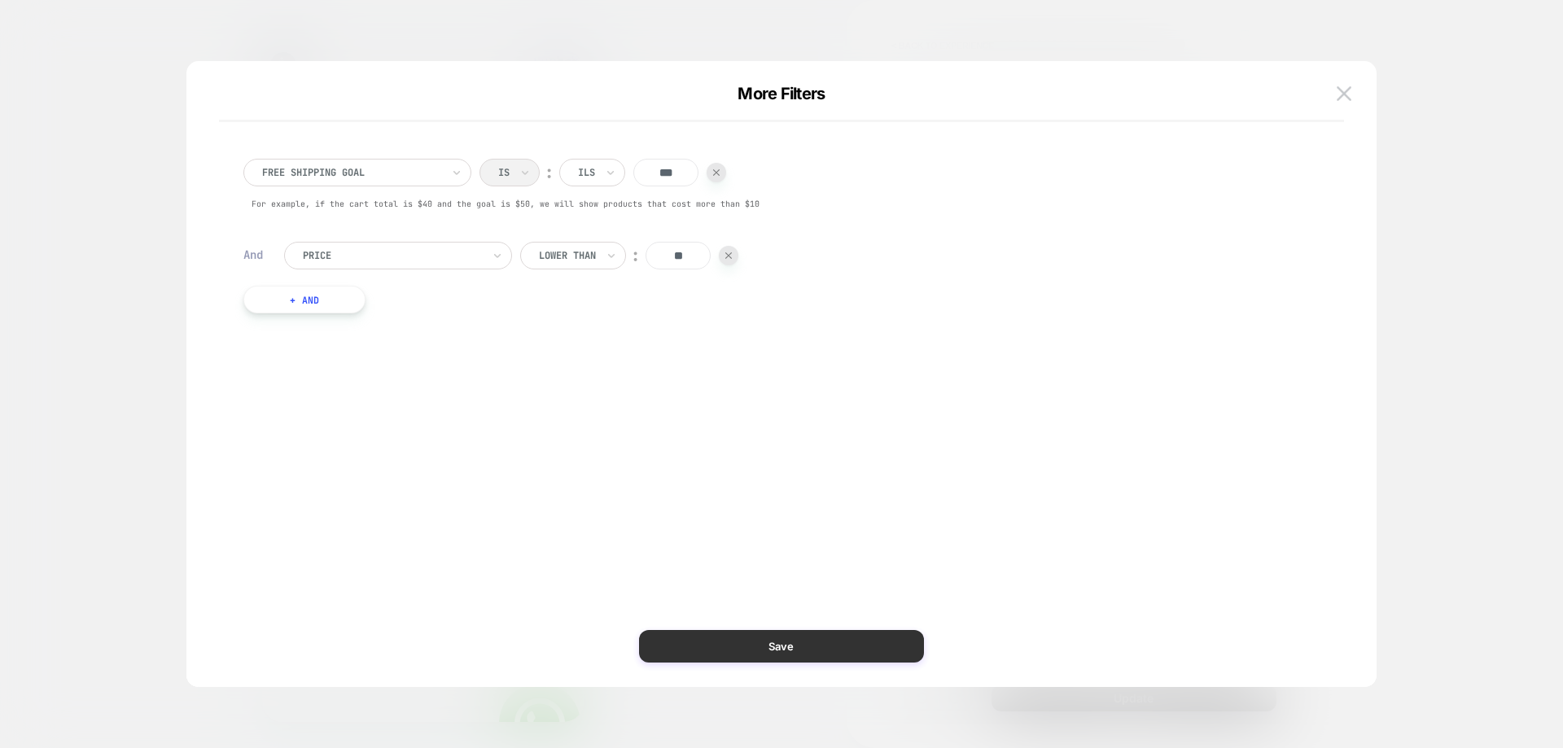
click at [731, 659] on button "Save" at bounding box center [781, 646] width 285 height 33
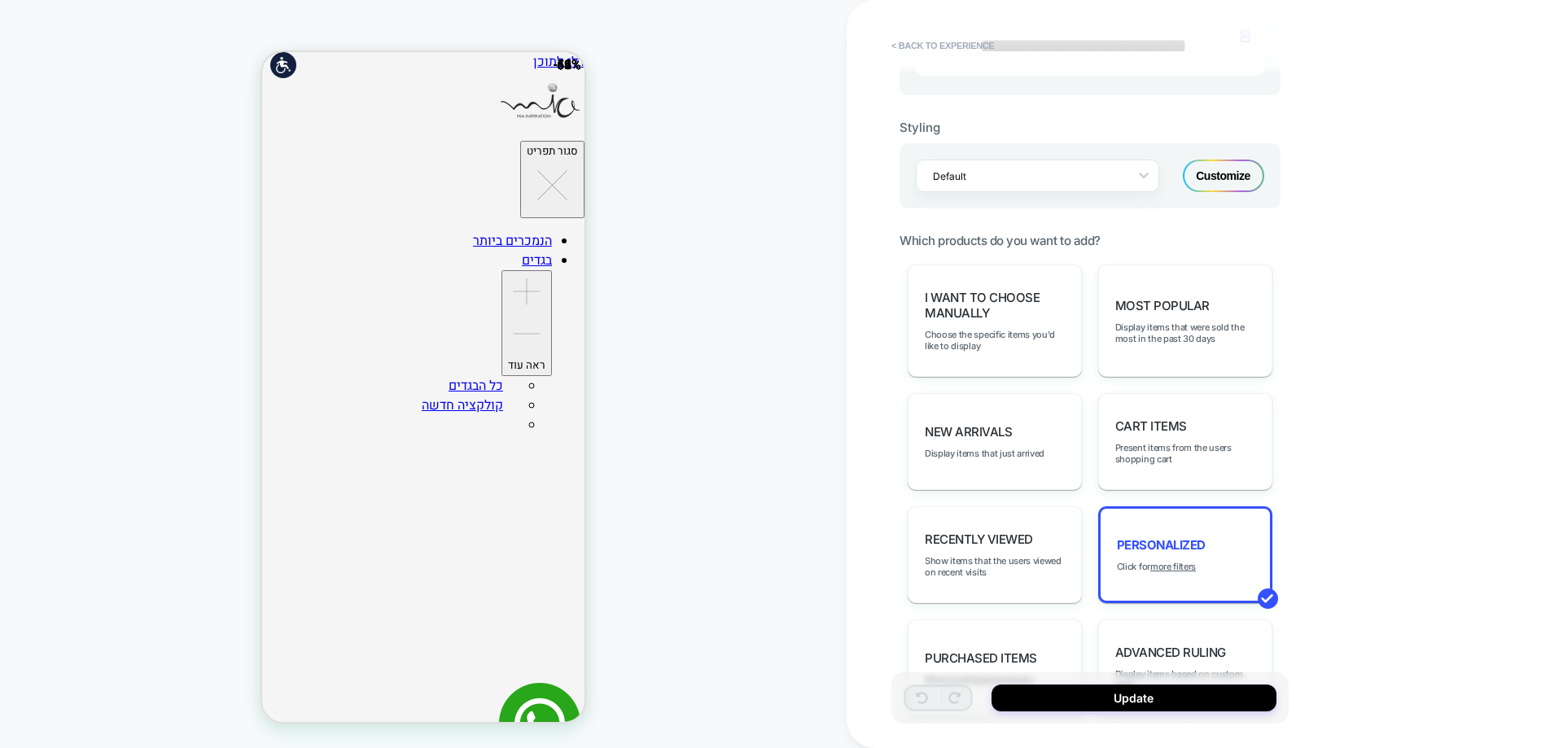
click at [1059, 712] on div "Update" at bounding box center [1089, 697] width 397 height 51
click at [1062, 704] on button "Update" at bounding box center [1134, 698] width 285 height 27
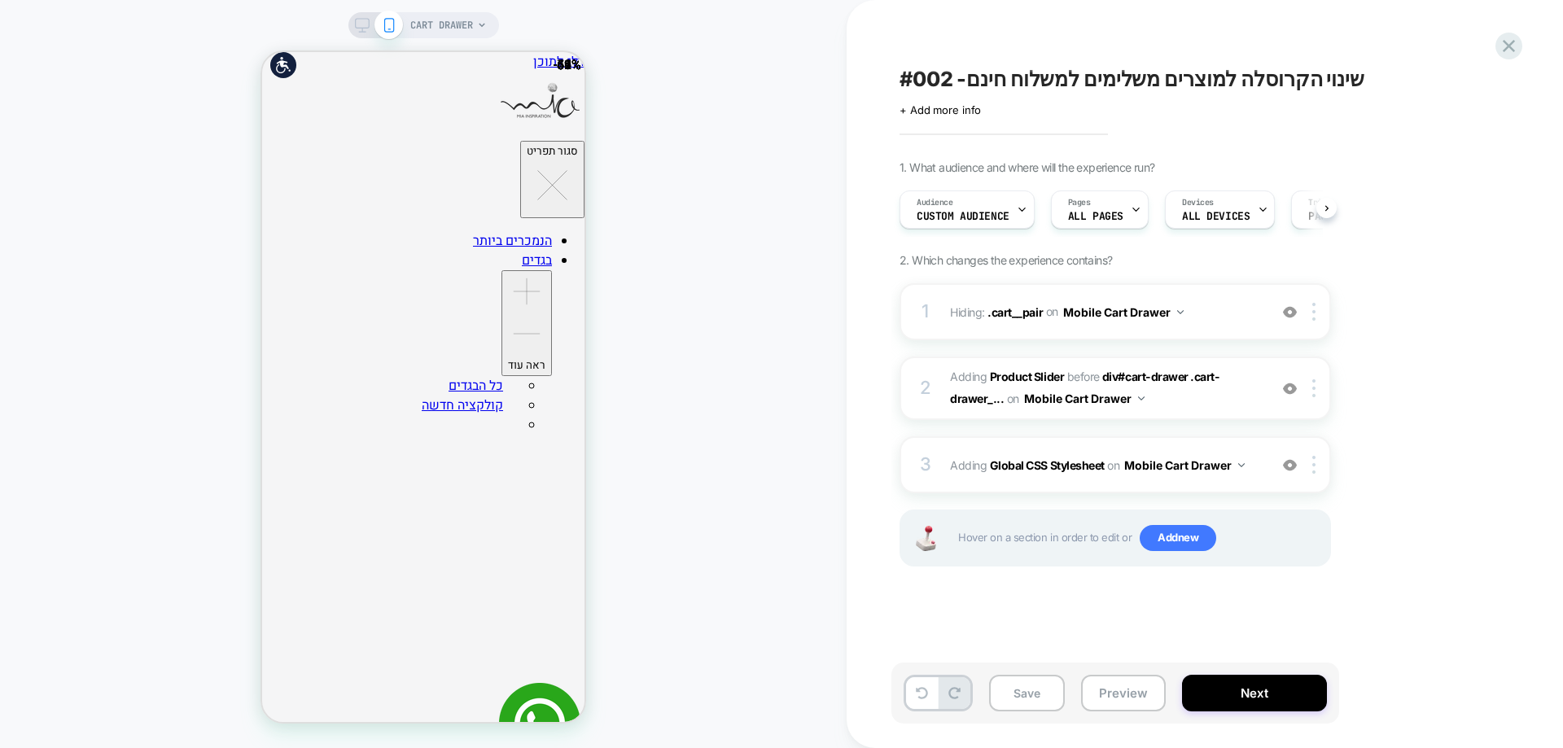
scroll to position [0, 1]
click at [1023, 692] on button "Save" at bounding box center [1027, 693] width 76 height 37
click at [1281, 85] on span "#002 -שינוי הקרוסלה למוצרים משלימים למשלוח חינם" at bounding box center [1132, 79] width 465 height 24
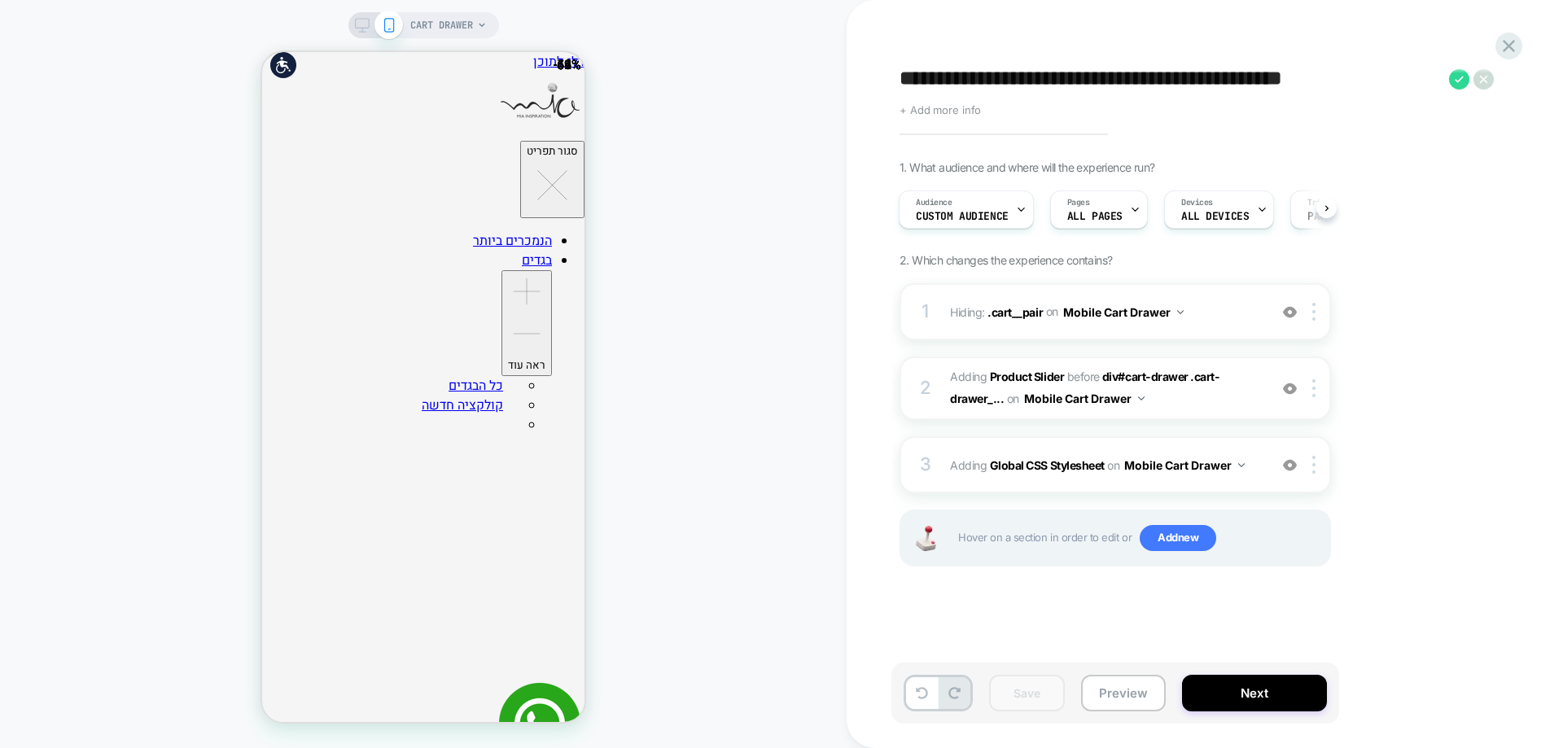
click at [936, 111] on span "+ Add more info" at bounding box center [940, 109] width 81 height 13
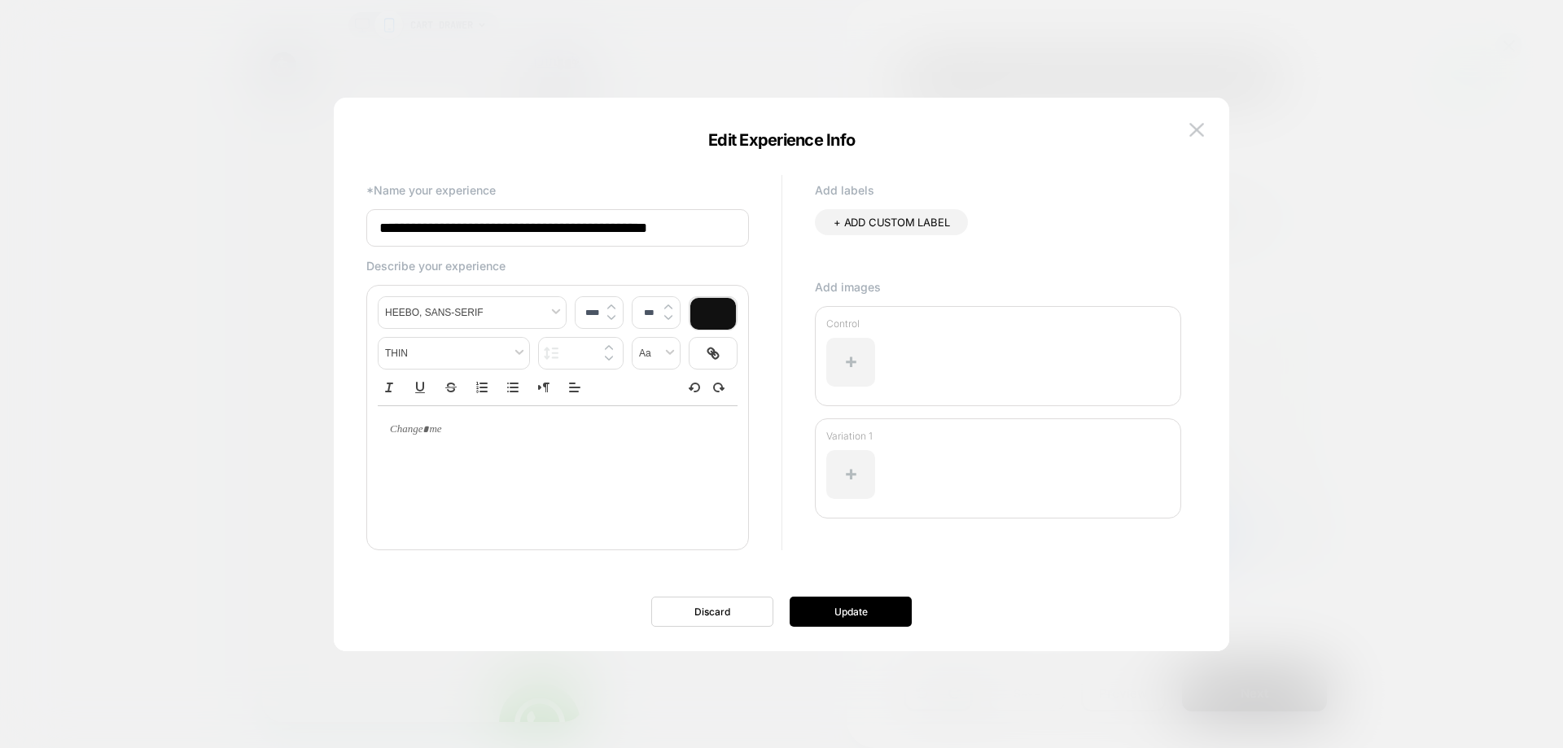
click at [409, 231] on input "**********" at bounding box center [557, 227] width 383 height 37
click at [414, 226] on input "**********" at bounding box center [557, 227] width 383 height 37
type input "**********"
click at [879, 601] on button "Update" at bounding box center [851, 612] width 122 height 30
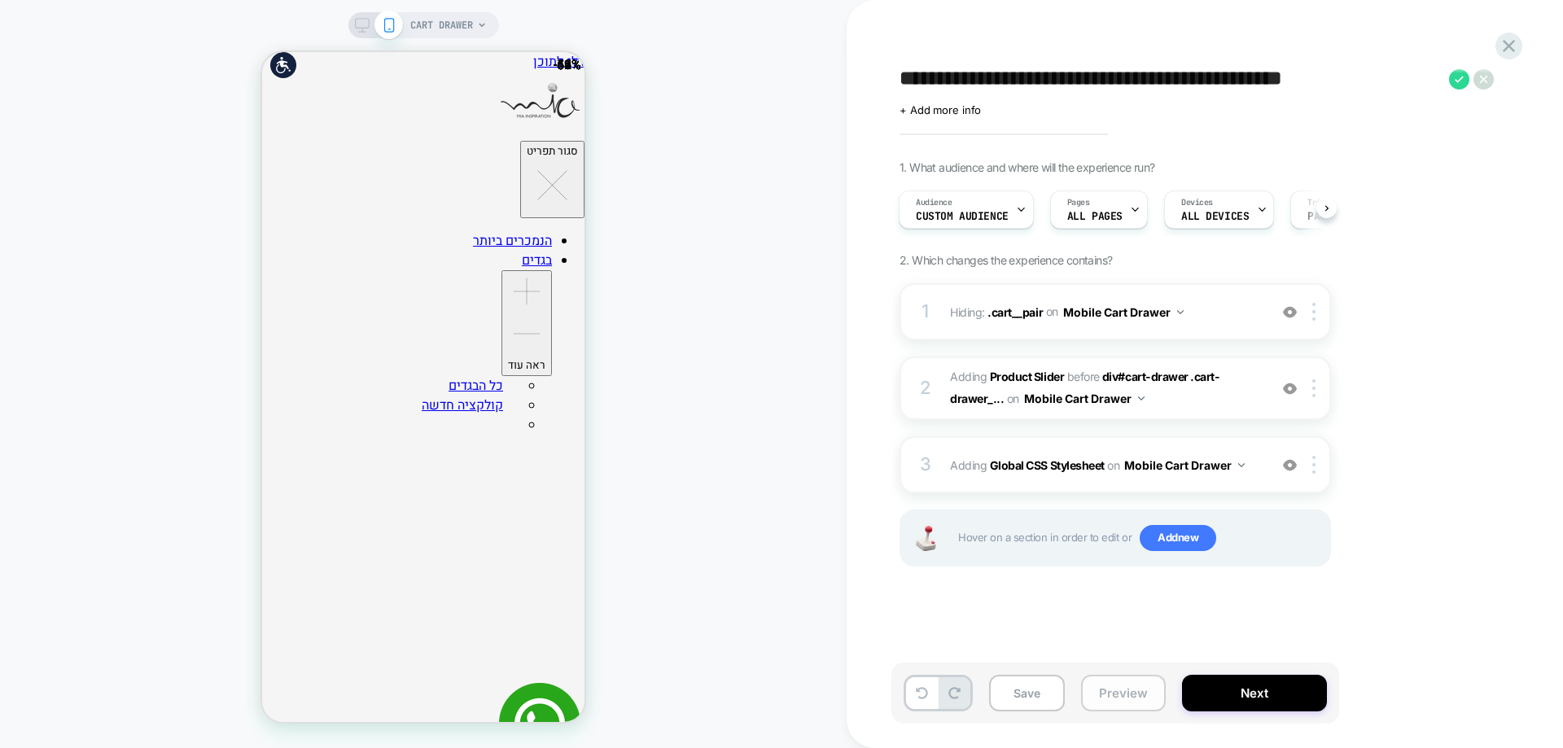
click at [1119, 702] on button "Preview" at bounding box center [1123, 693] width 85 height 37
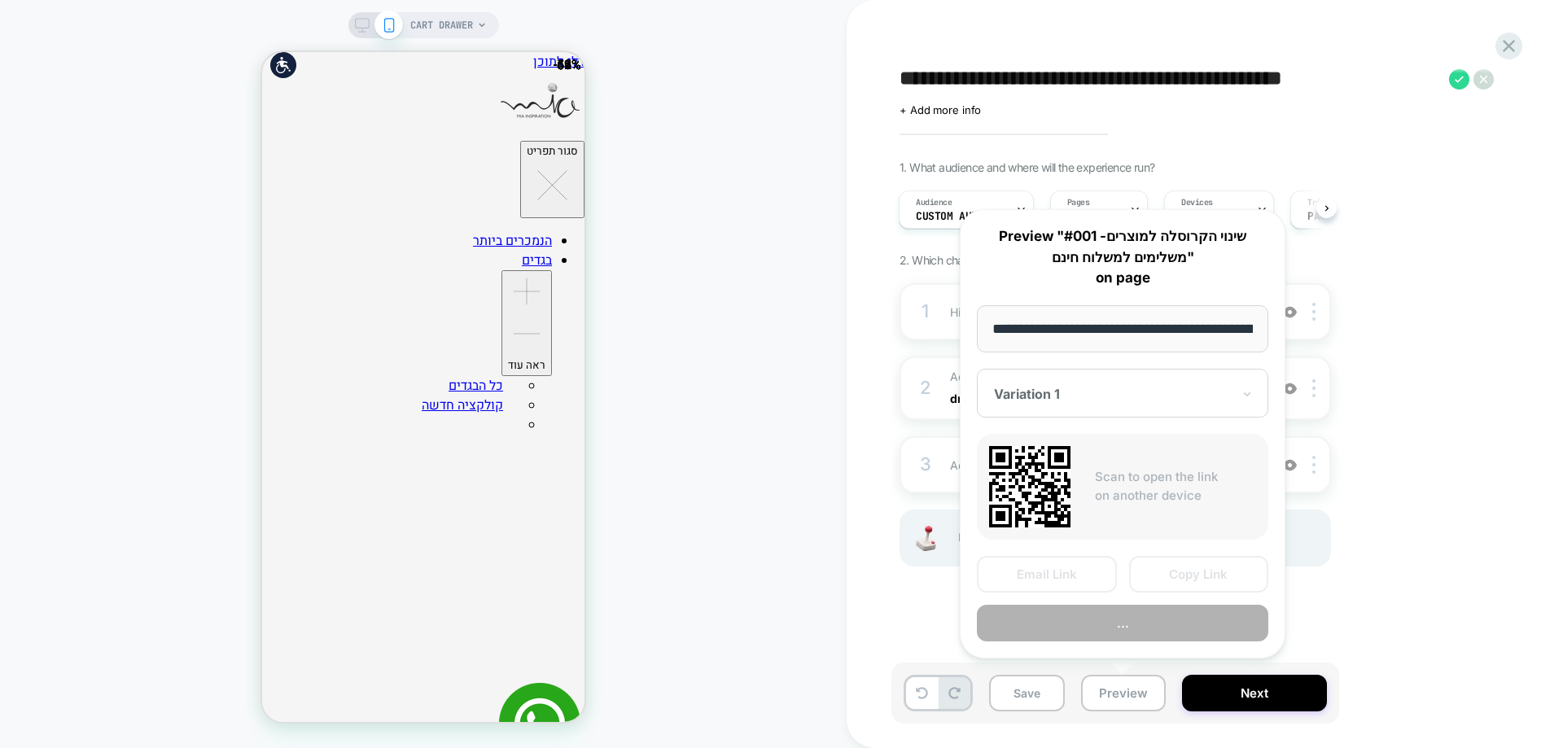
scroll to position [0, 208]
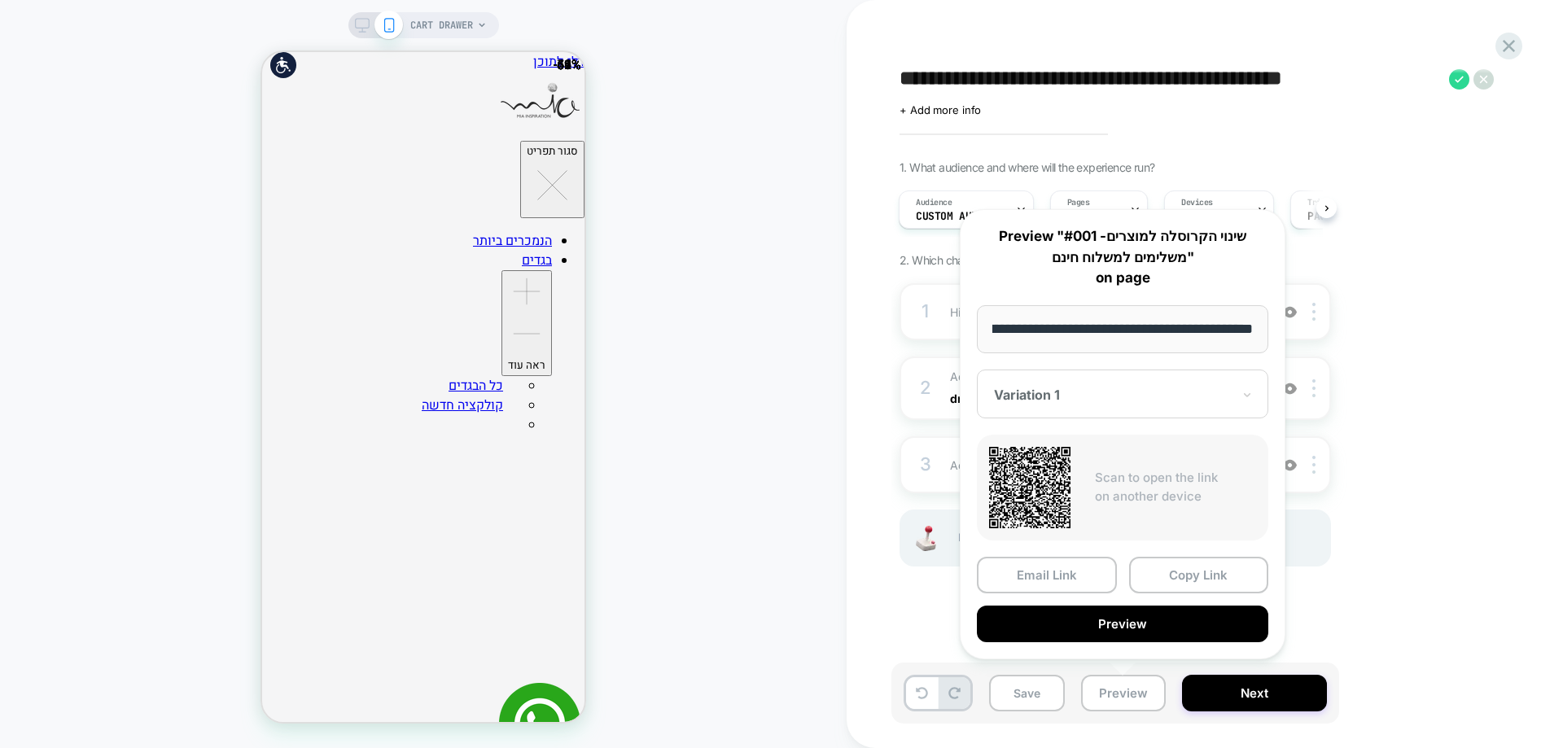
click at [1054, 388] on div at bounding box center [1113, 395] width 238 height 16
drag, startPoint x: 1035, startPoint y: 480, endPoint x: 1058, endPoint y: 515, distance: 42.2
click at [1035, 482] on div "CONTROL" at bounding box center [1122, 480] width 275 height 29
click at [1087, 623] on button "Preview" at bounding box center [1122, 624] width 291 height 37
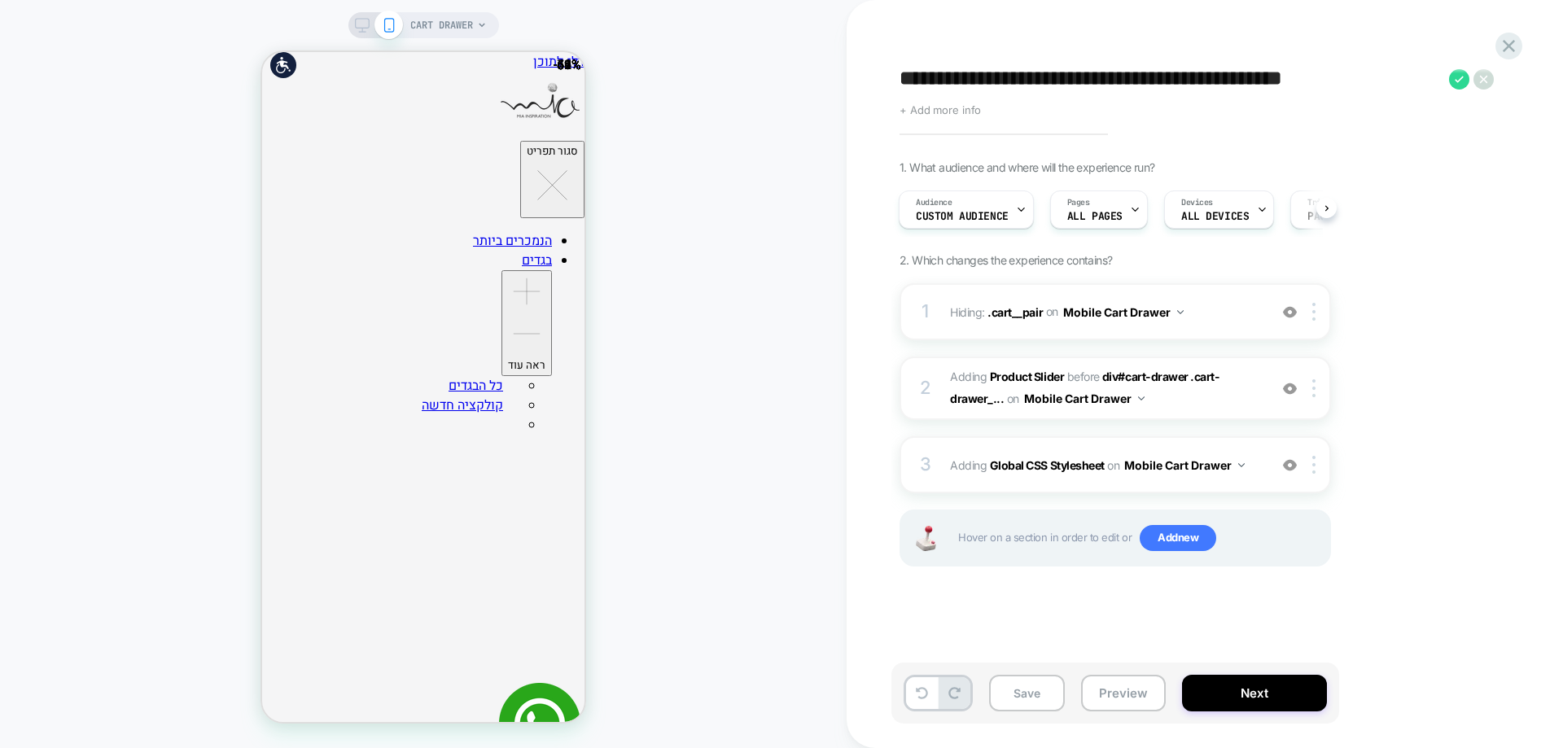
click at [960, 106] on span "+ Add more info" at bounding box center [940, 109] width 81 height 13
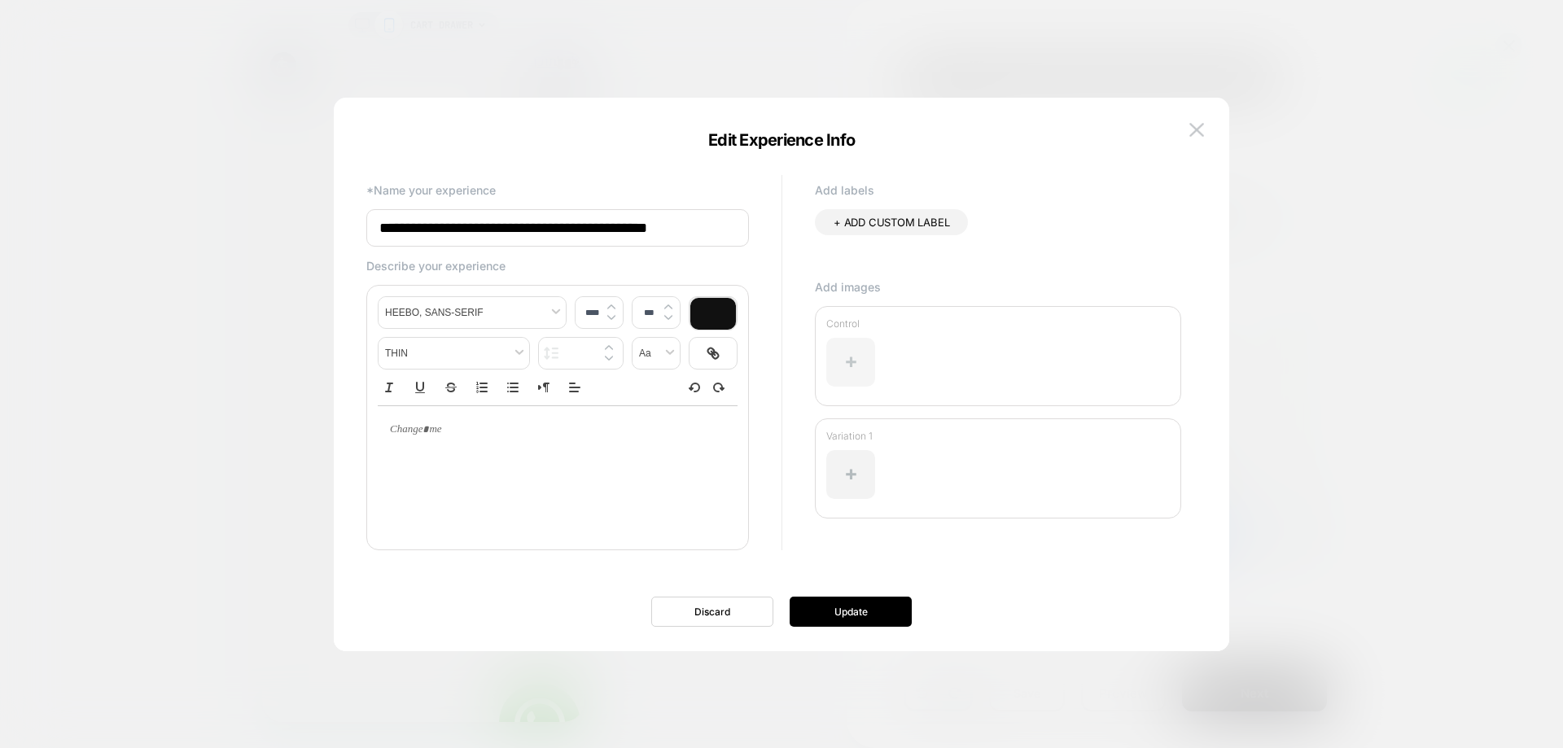
click at [858, 356] on div at bounding box center [850, 362] width 49 height 49
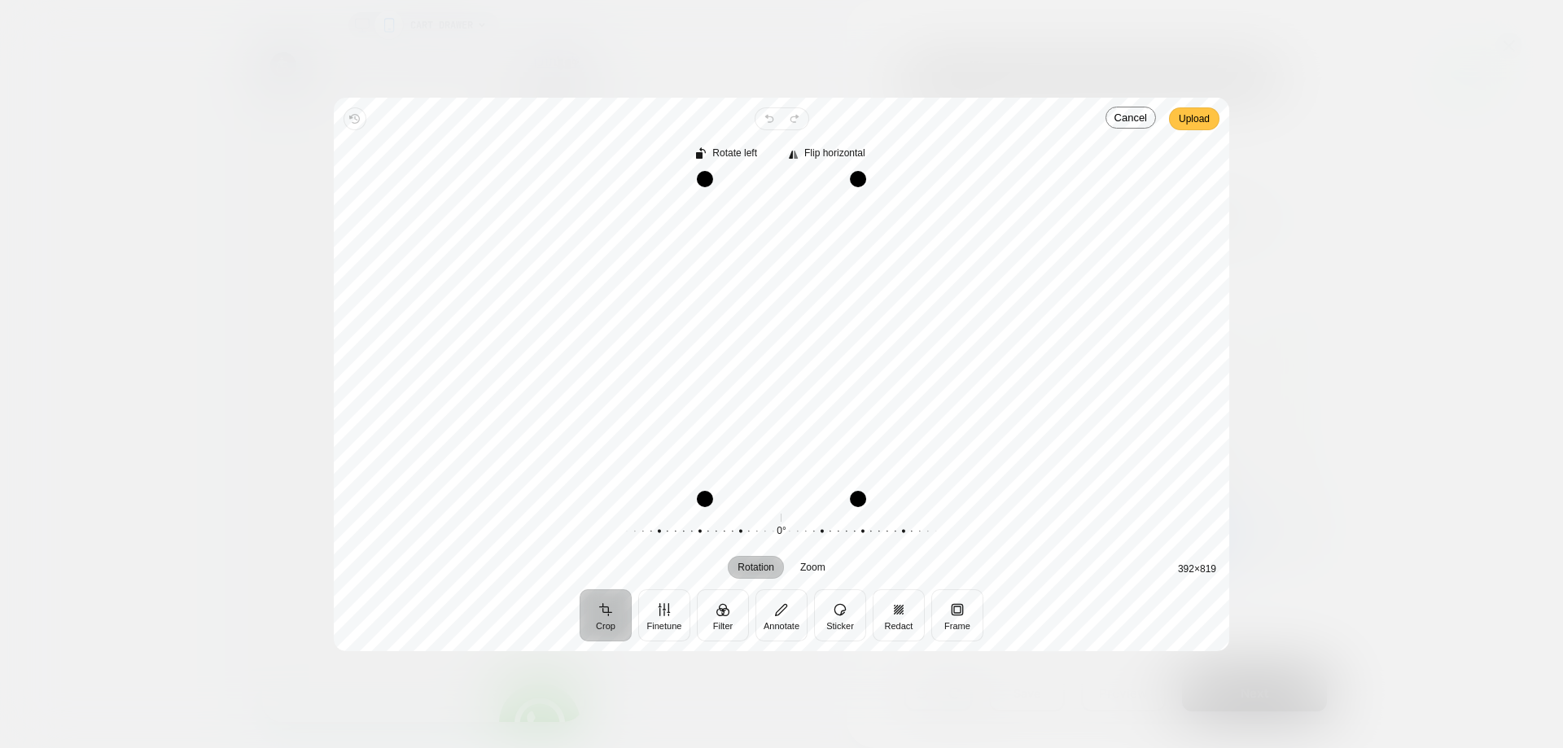
click at [1186, 125] on span "Upload" at bounding box center [1194, 119] width 31 height 20
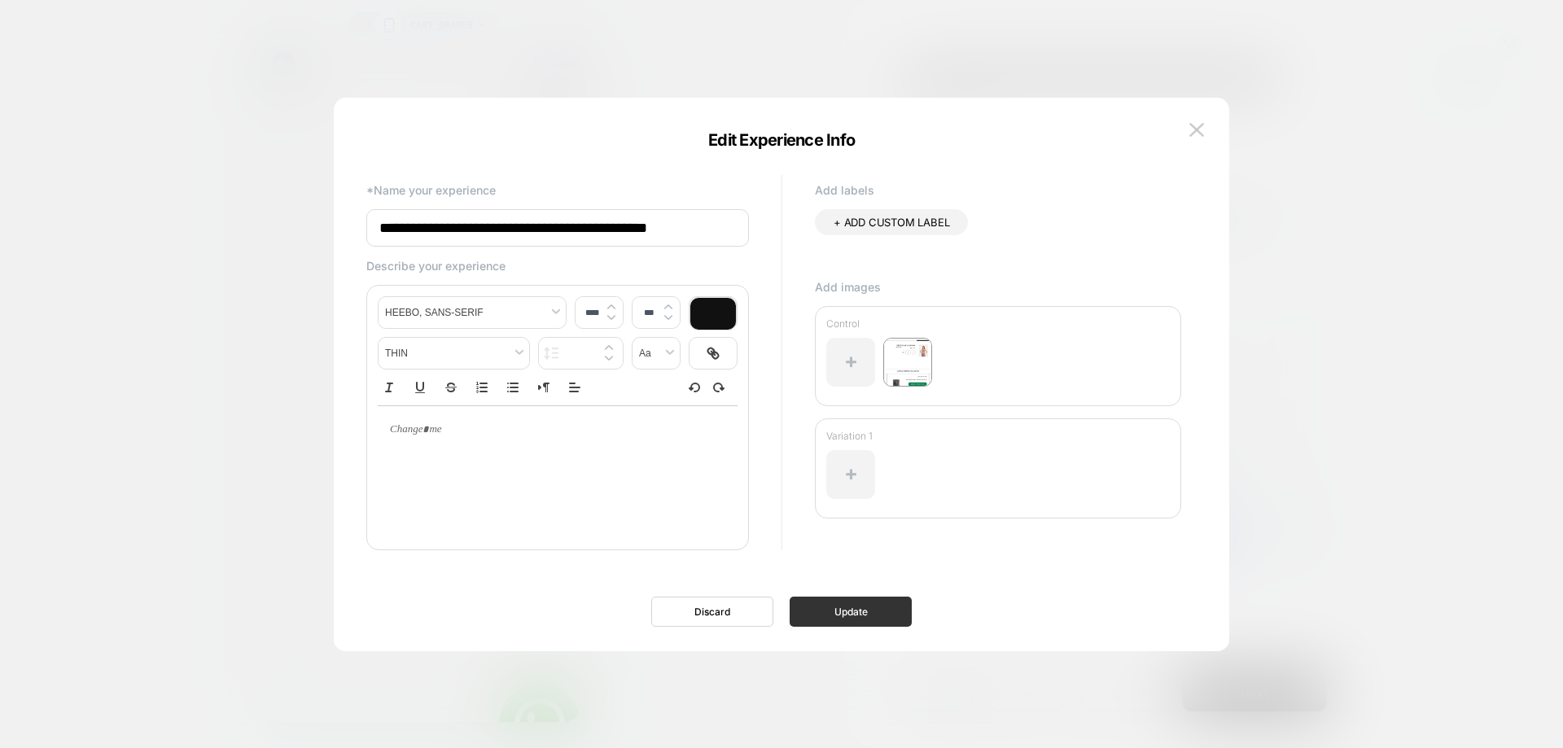
click at [837, 615] on button "Update" at bounding box center [851, 612] width 122 height 30
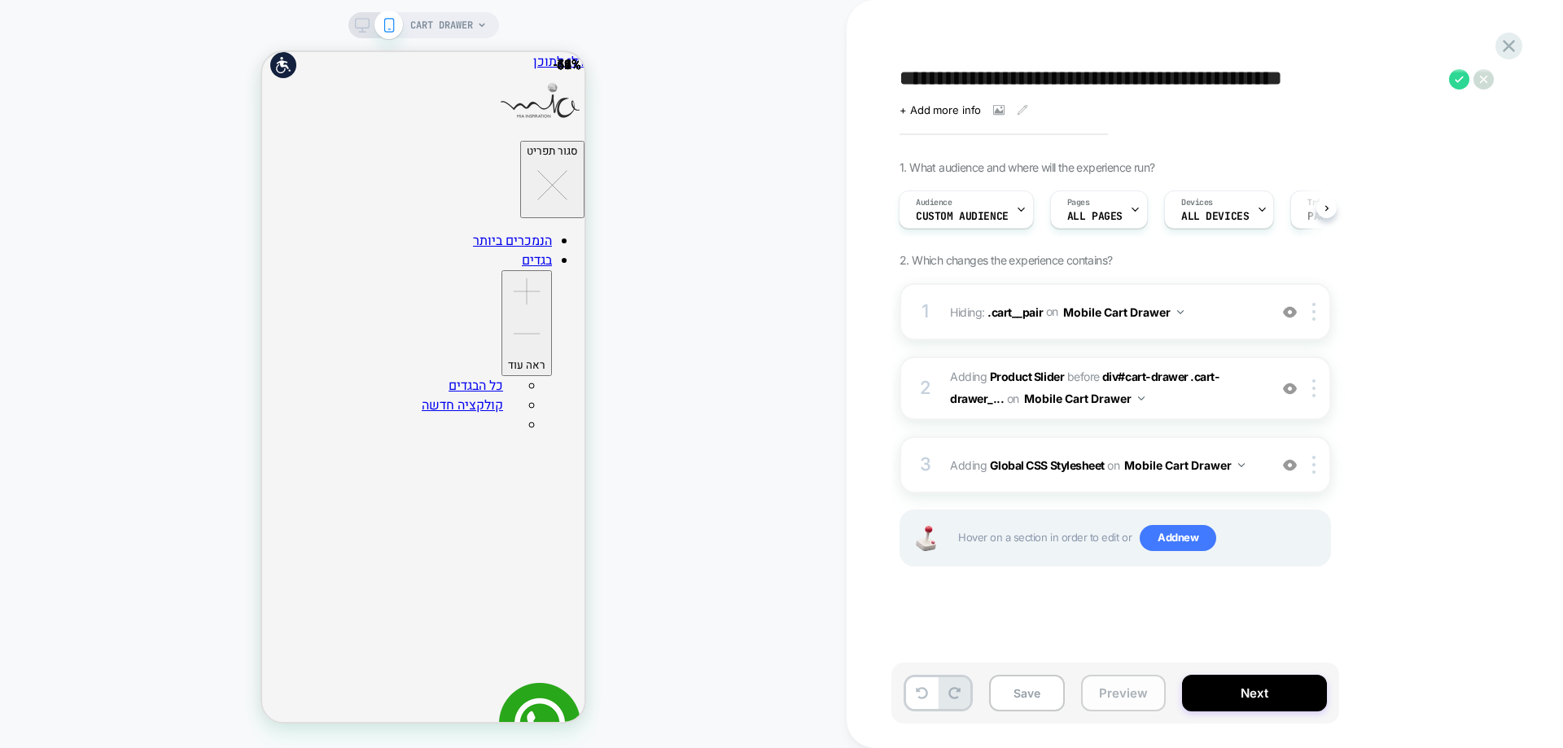
click at [1118, 681] on button "Preview" at bounding box center [1123, 693] width 85 height 37
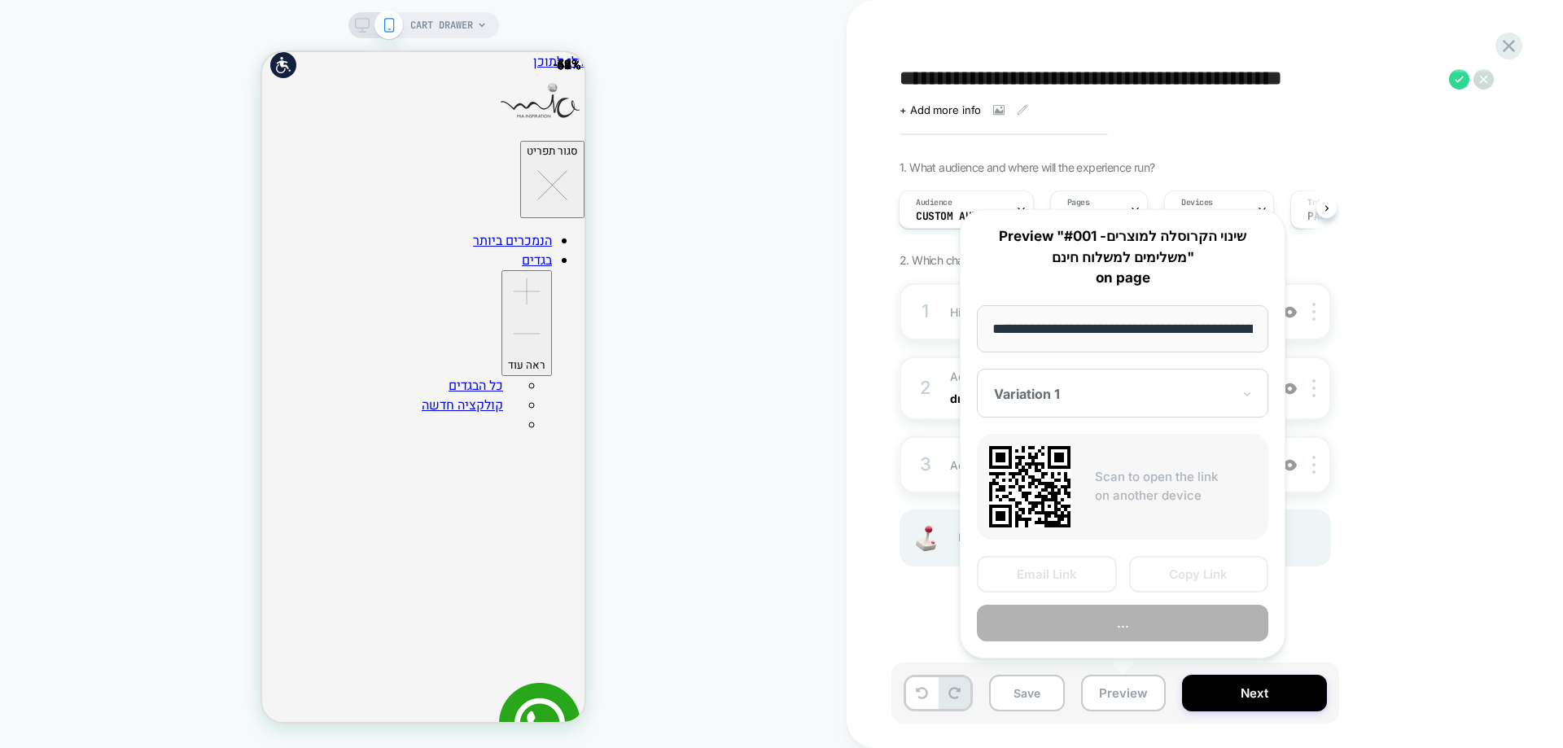
scroll to position [0, 208]
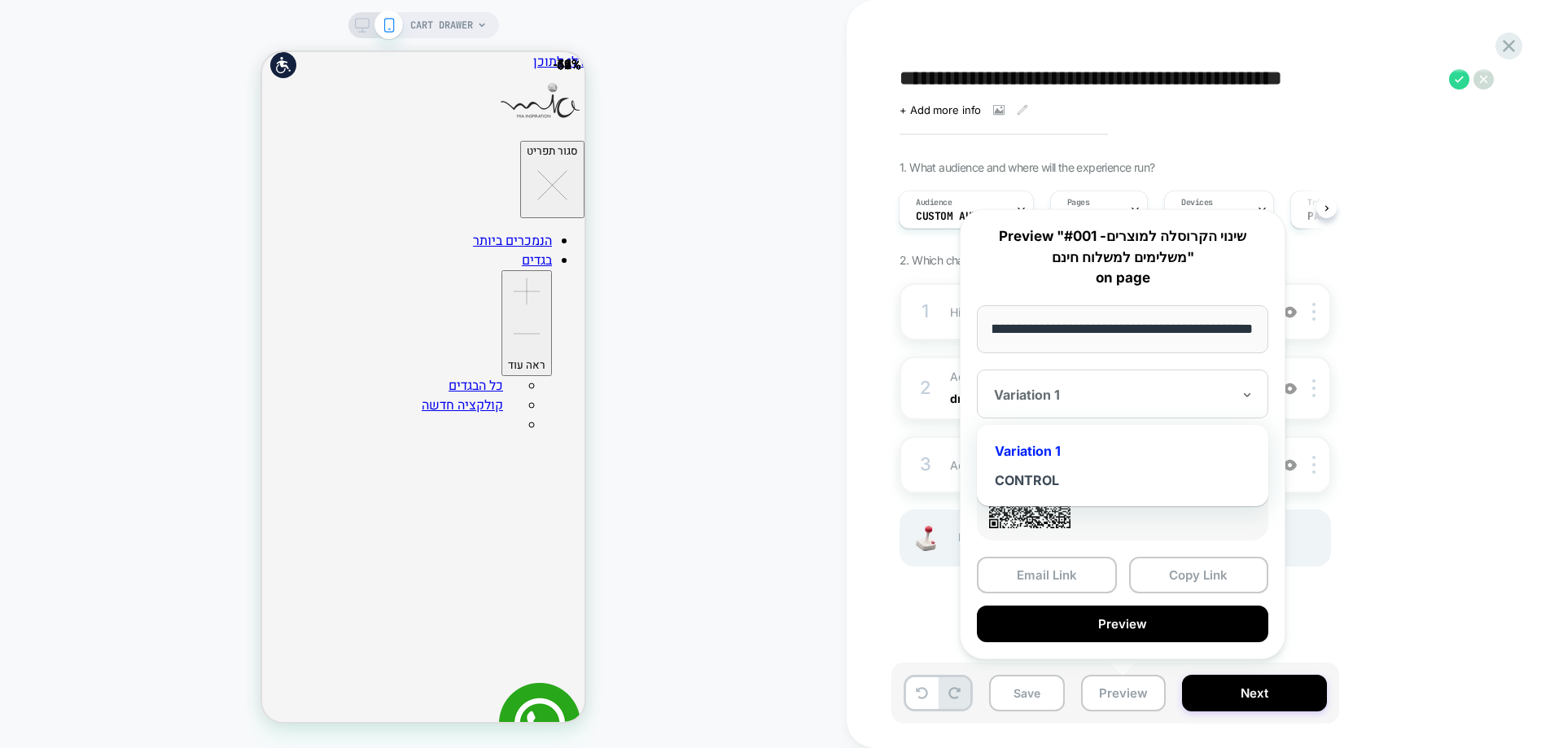
click at [1071, 377] on div "Variation 1" at bounding box center [1122, 394] width 291 height 49
click at [1071, 617] on button "Preview" at bounding box center [1122, 624] width 291 height 37
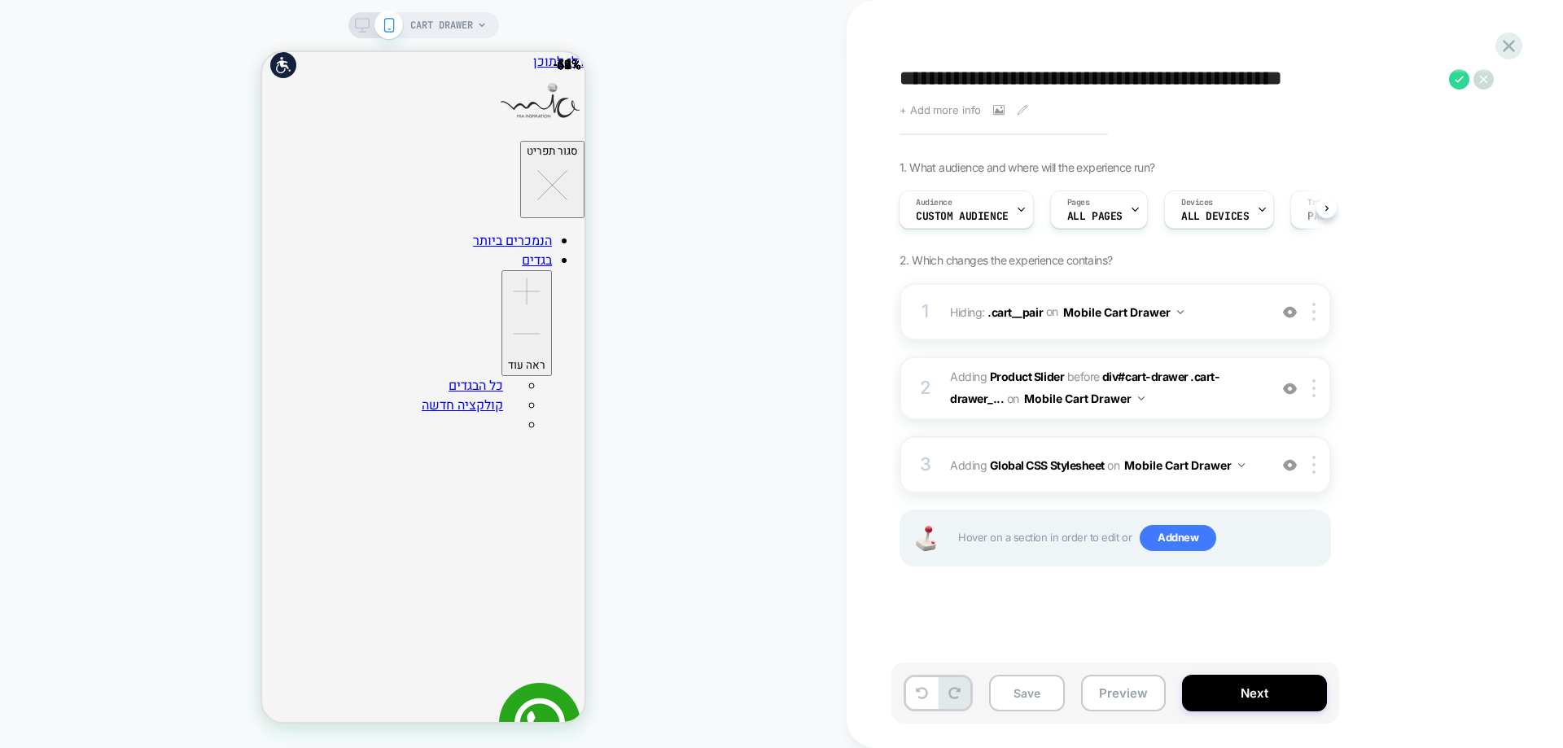
click at [954, 111] on span "+ Add more info" at bounding box center [940, 109] width 81 height 13
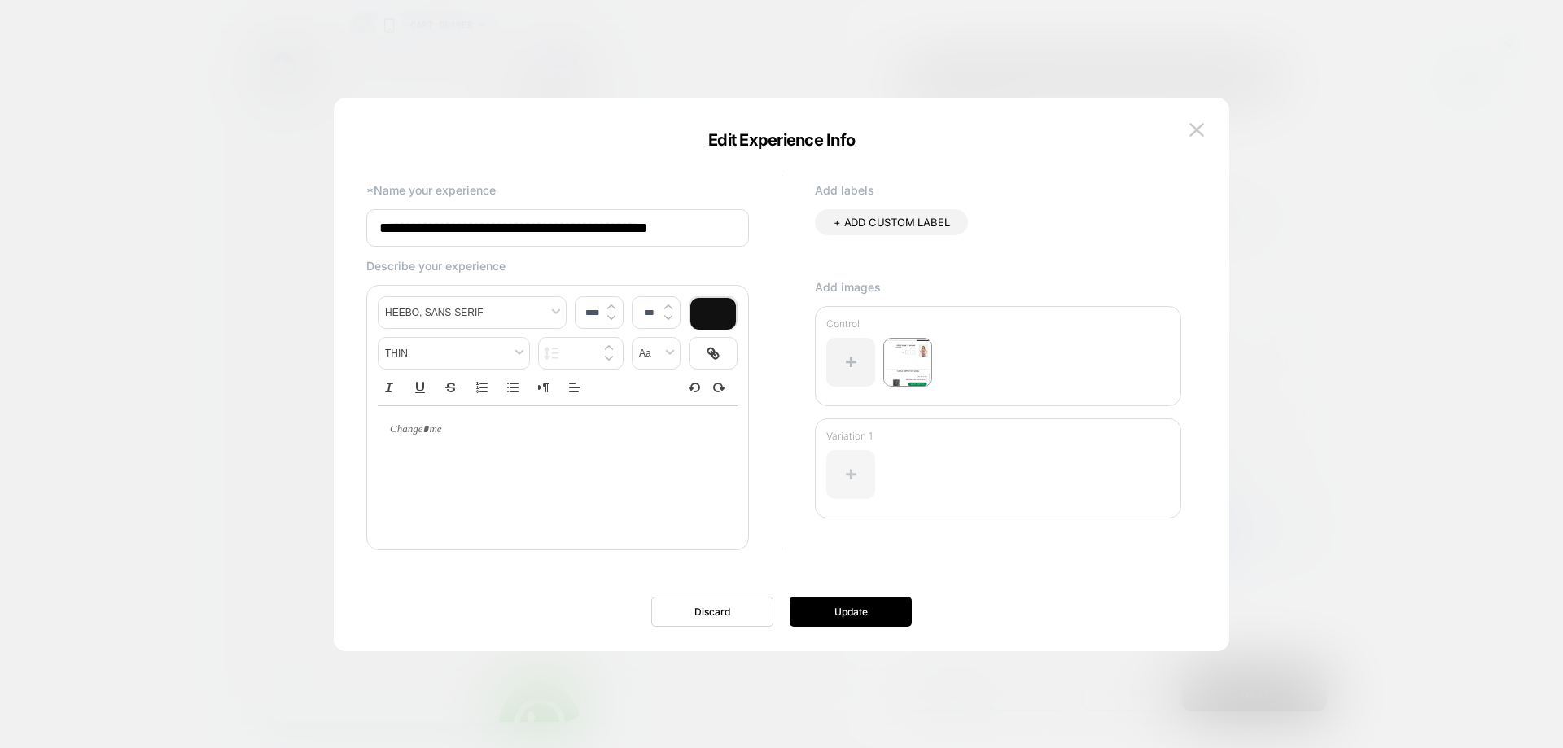
click at [839, 474] on div at bounding box center [850, 474] width 49 height 49
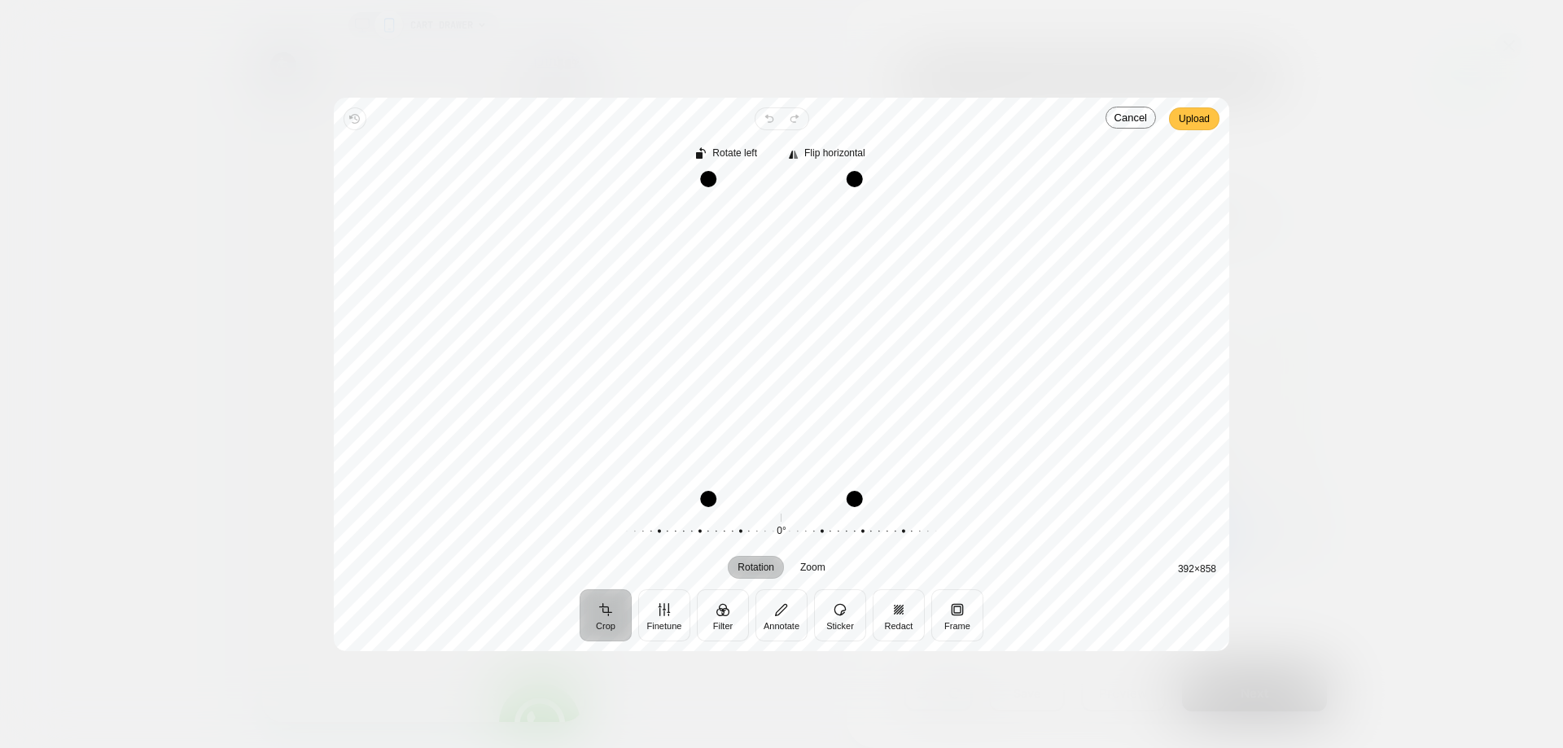
click at [1198, 122] on span "Upload" at bounding box center [1194, 119] width 31 height 20
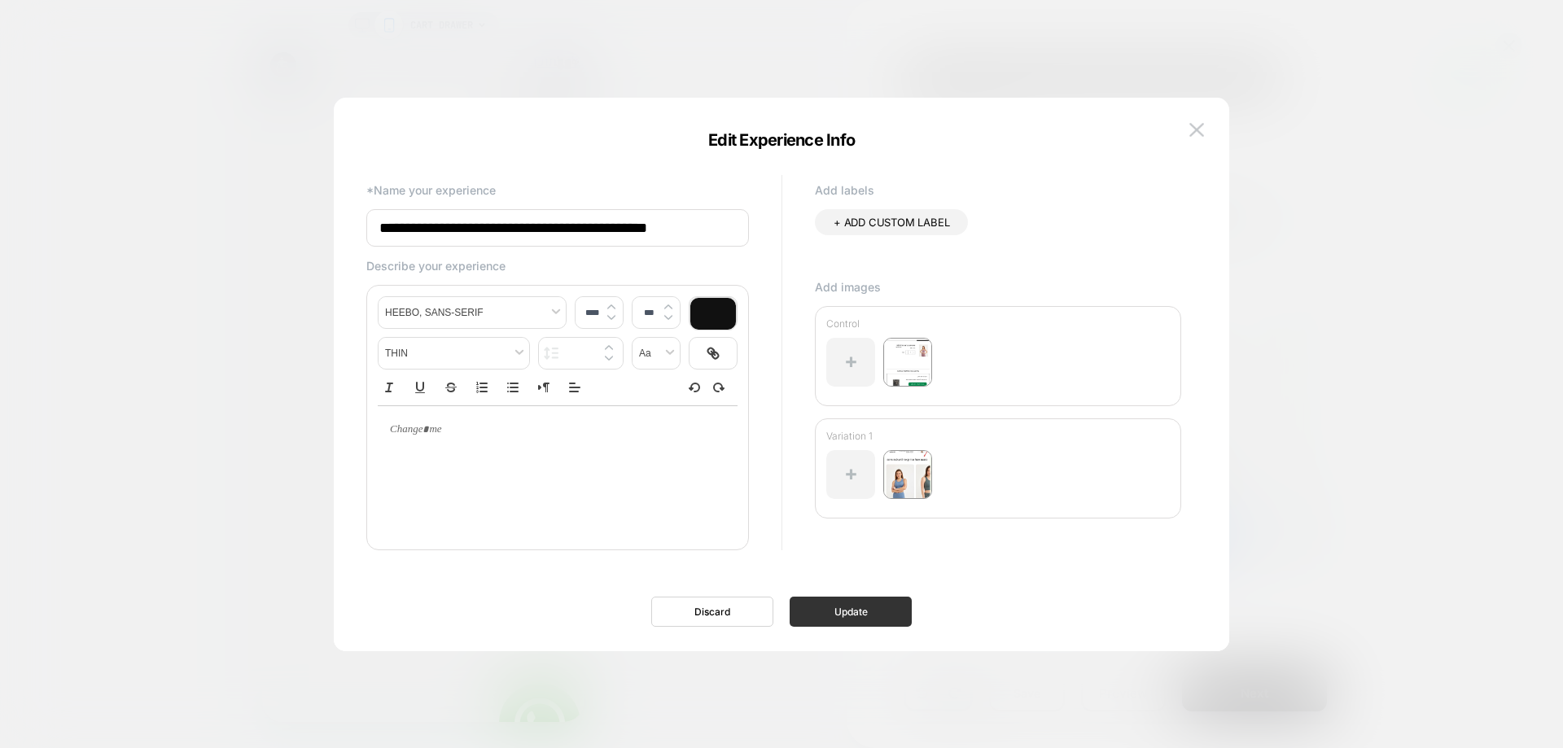
click at [845, 602] on button "Update" at bounding box center [851, 612] width 122 height 30
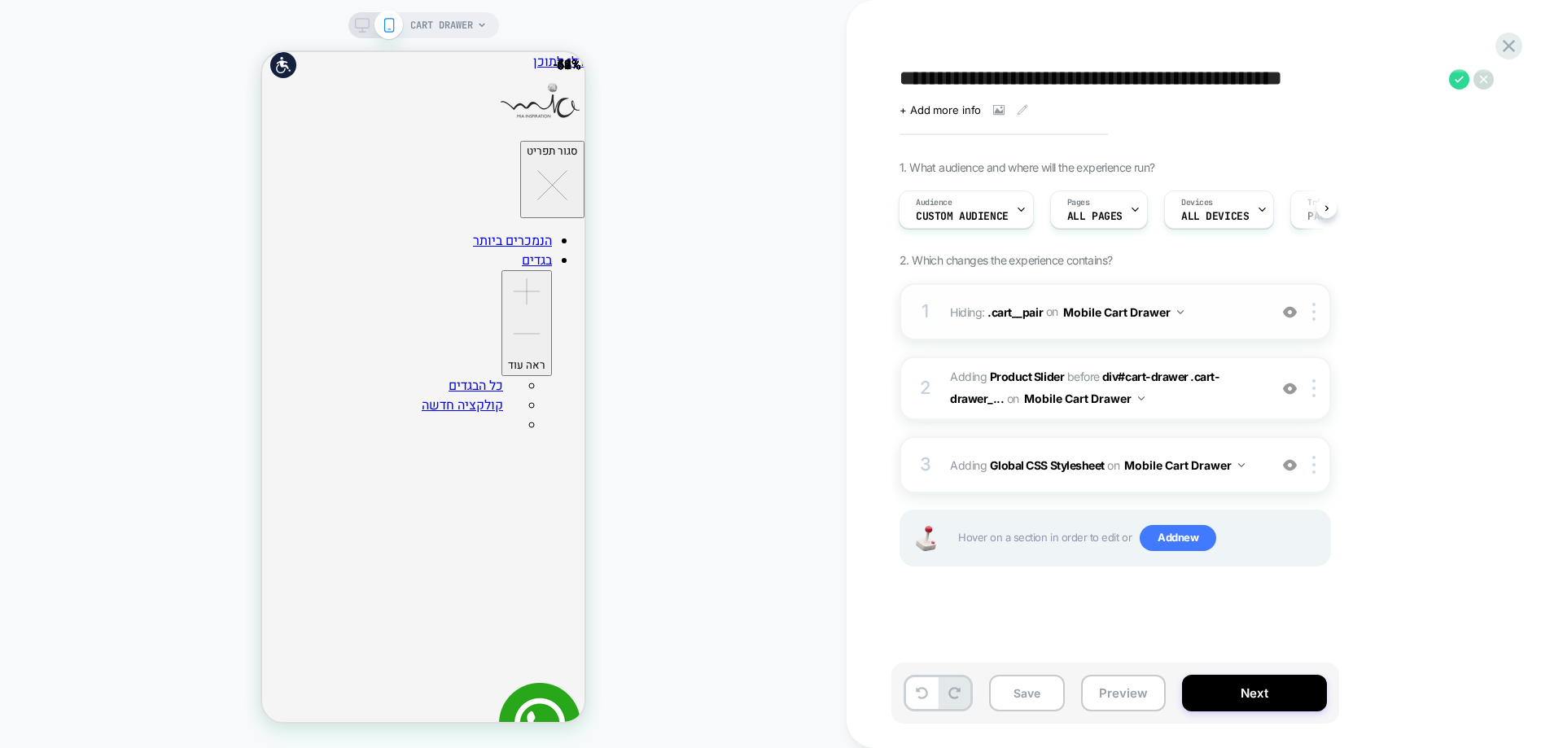
click at [1284, 317] on img at bounding box center [1290, 312] width 14 height 14
click at [1290, 385] on img at bounding box center [1290, 389] width 14 height 14
click at [1288, 477] on div "3 Adding Global CSS Stylesheet on Mobile Cart Drawer Add Before Add After Copy …" at bounding box center [1115, 464] width 431 height 57
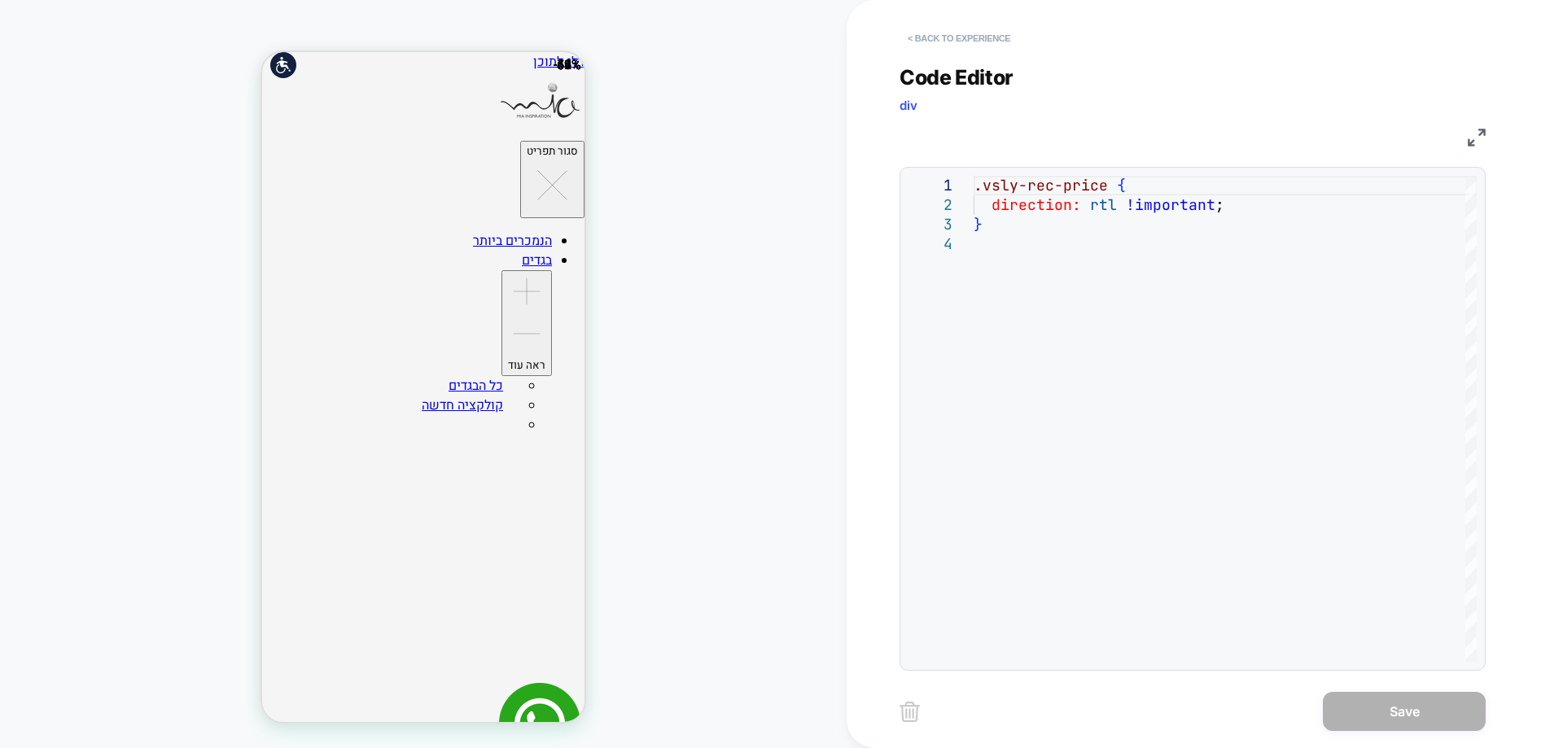
click at [966, 39] on button "< Back to experience" at bounding box center [959, 38] width 119 height 26
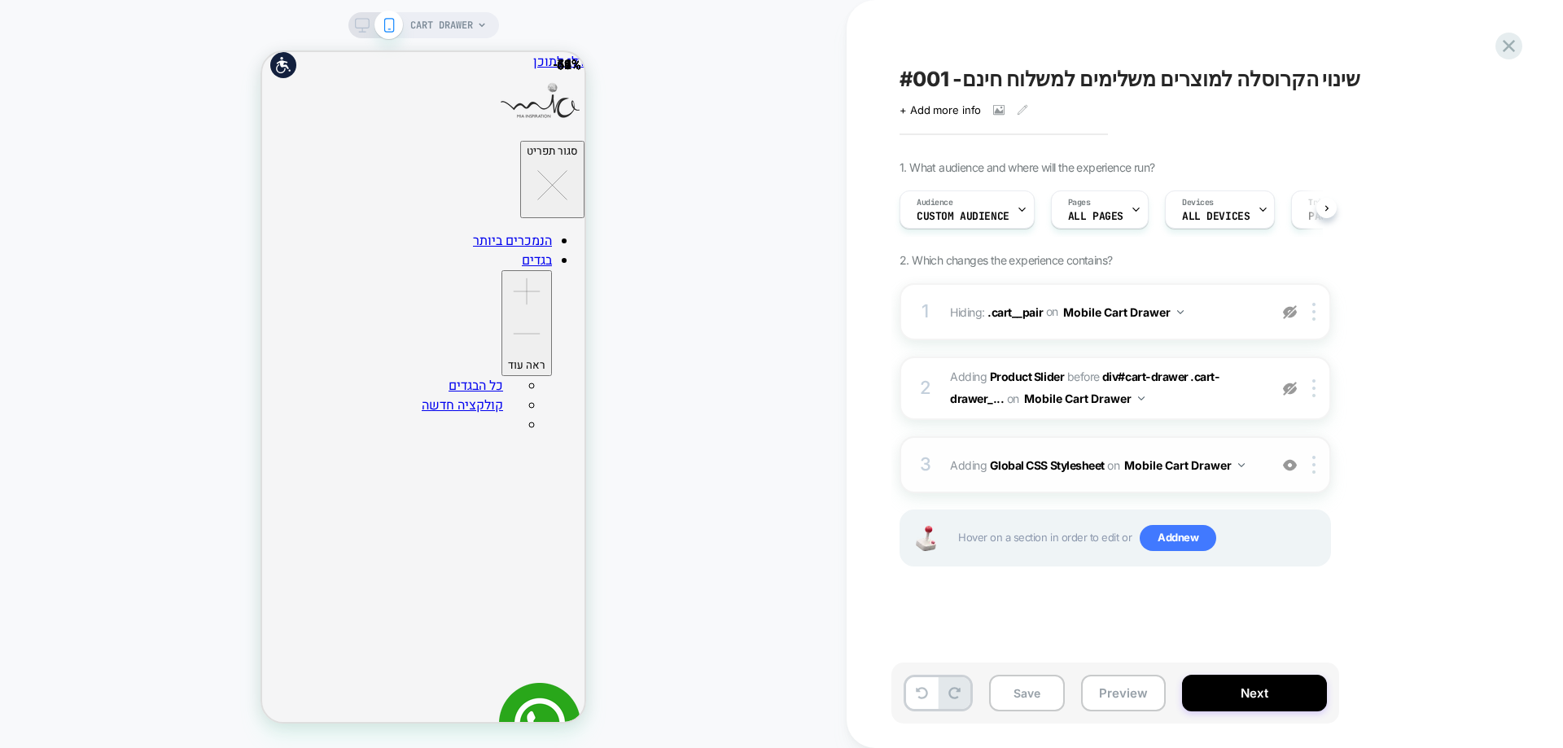
scroll to position [0, 1]
click at [1295, 463] on img at bounding box center [1290, 465] width 14 height 14
drag, startPoint x: 1294, startPoint y: 471, endPoint x: 1303, endPoint y: 445, distance: 26.8
click at [1294, 471] on img at bounding box center [1290, 465] width 14 height 14
click at [1283, 392] on img at bounding box center [1290, 389] width 14 height 14
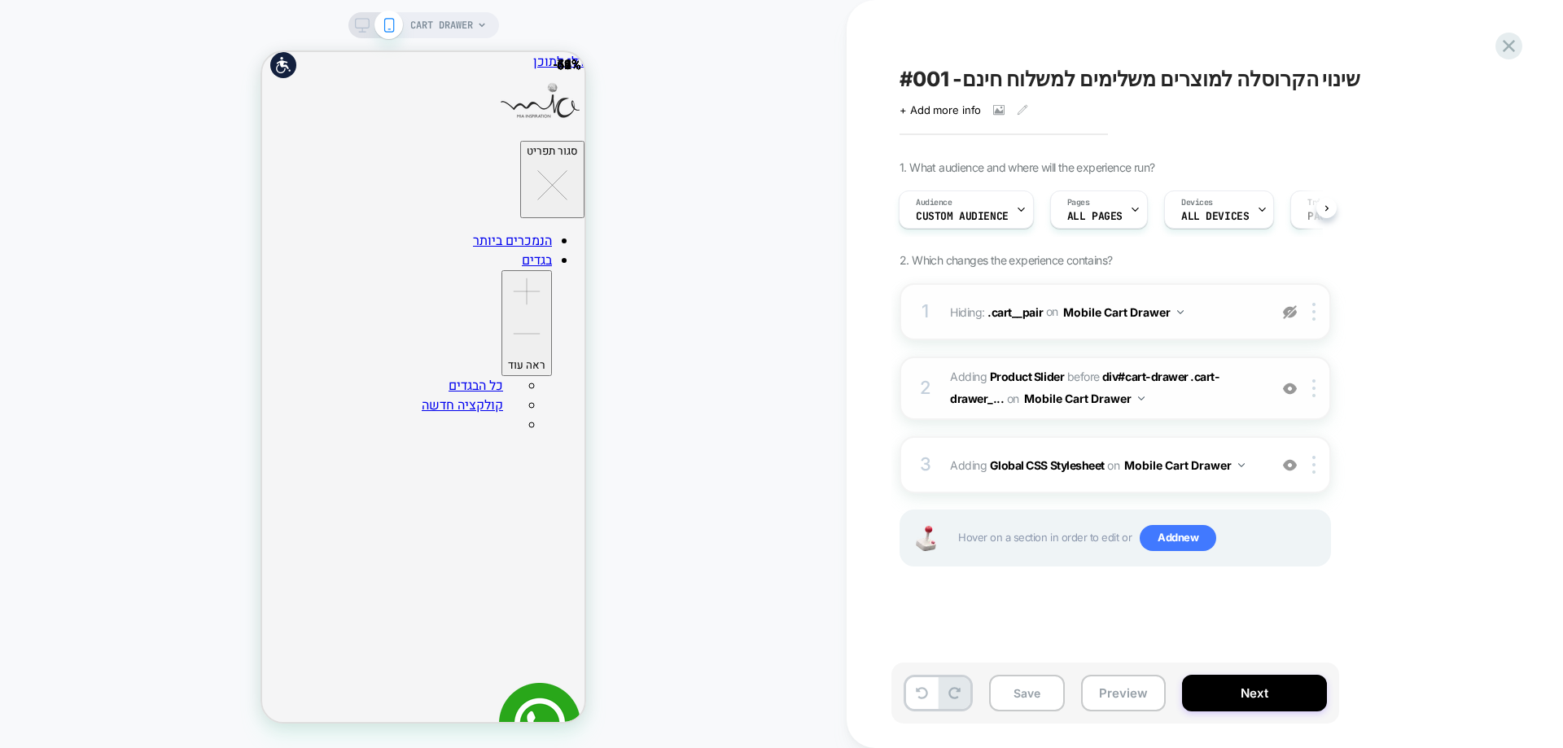
click at [1294, 313] on img at bounding box center [1290, 312] width 14 height 14
drag, startPoint x: 1031, startPoint y: 688, endPoint x: 1045, endPoint y: 580, distance: 109.3
click at [1029, 689] on button "Save" at bounding box center [1027, 693] width 76 height 37
click at [1514, 45] on icon at bounding box center [1509, 46] width 22 height 22
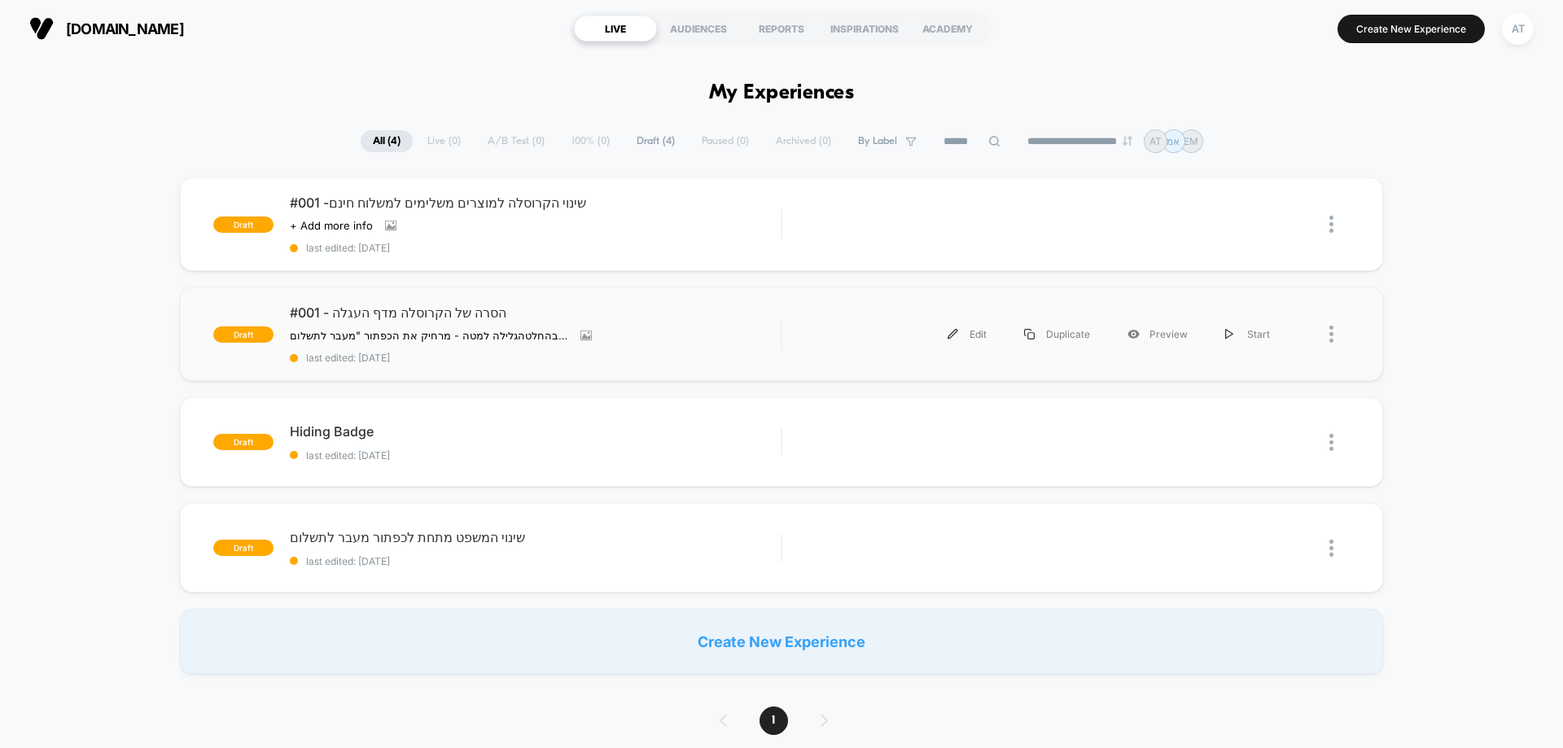
click at [1328, 336] on div at bounding box center [1319, 334] width 61 height 37
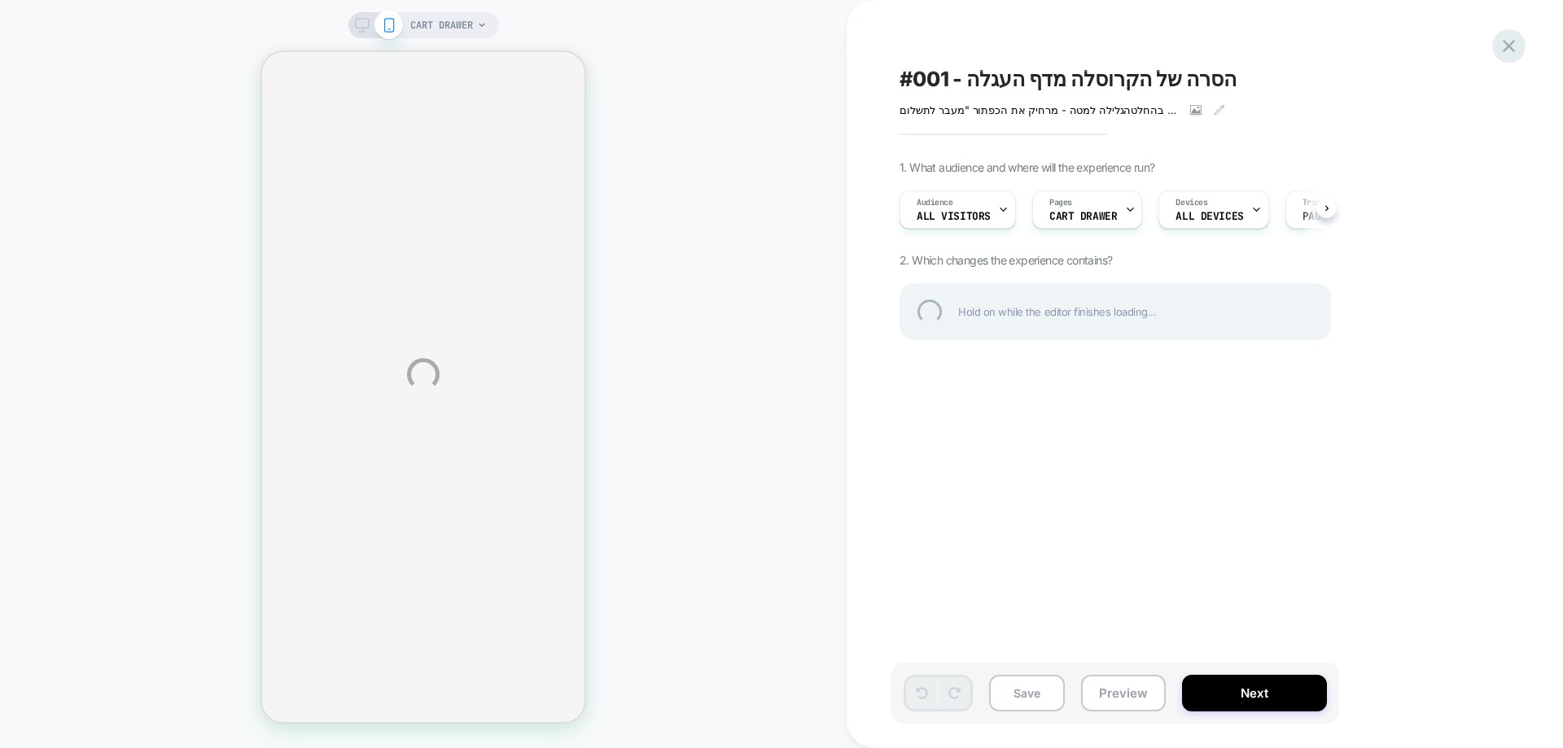
click at [1497, 50] on div at bounding box center [1508, 45] width 33 height 33
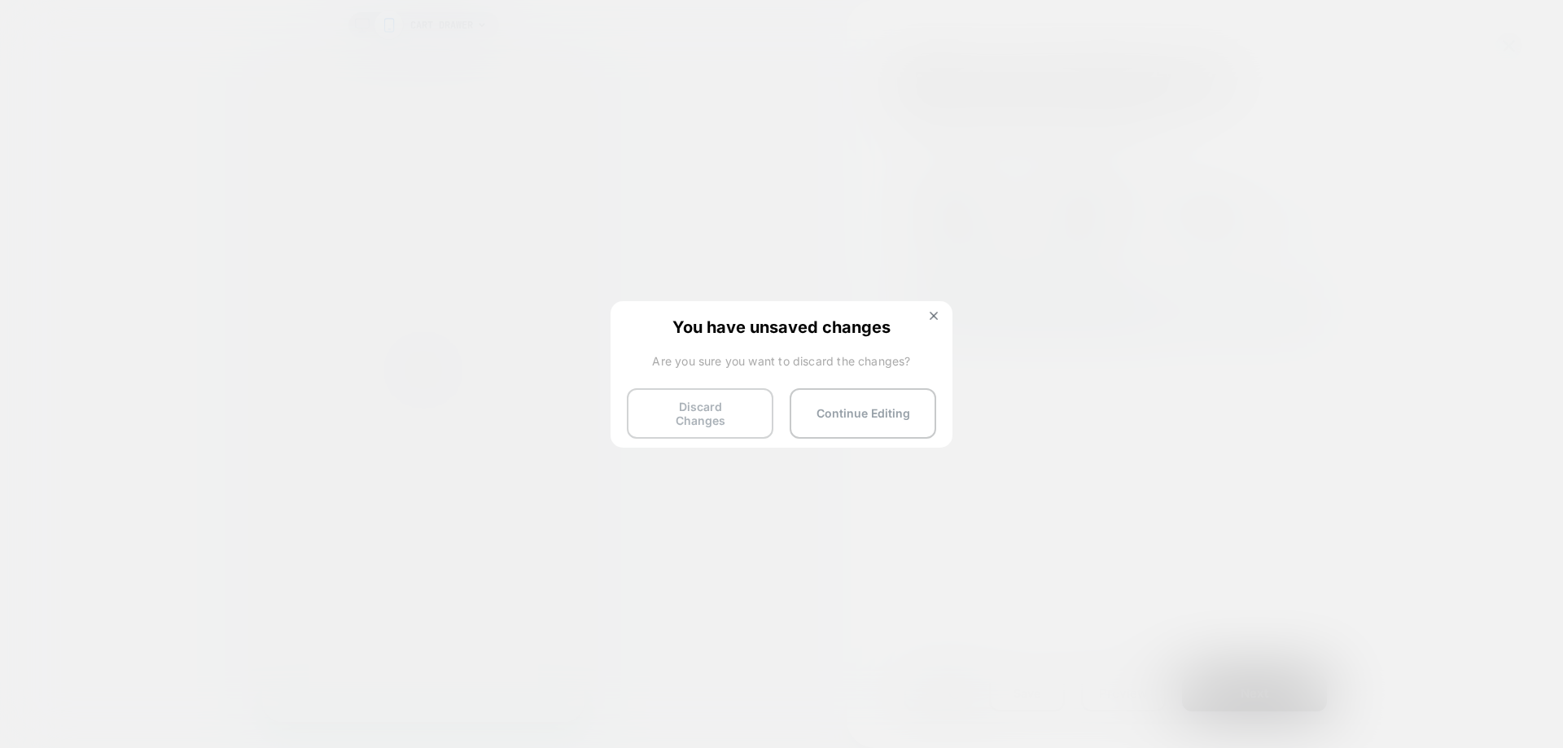
click at [712, 407] on button "Discard Changes" at bounding box center [700, 413] width 147 height 50
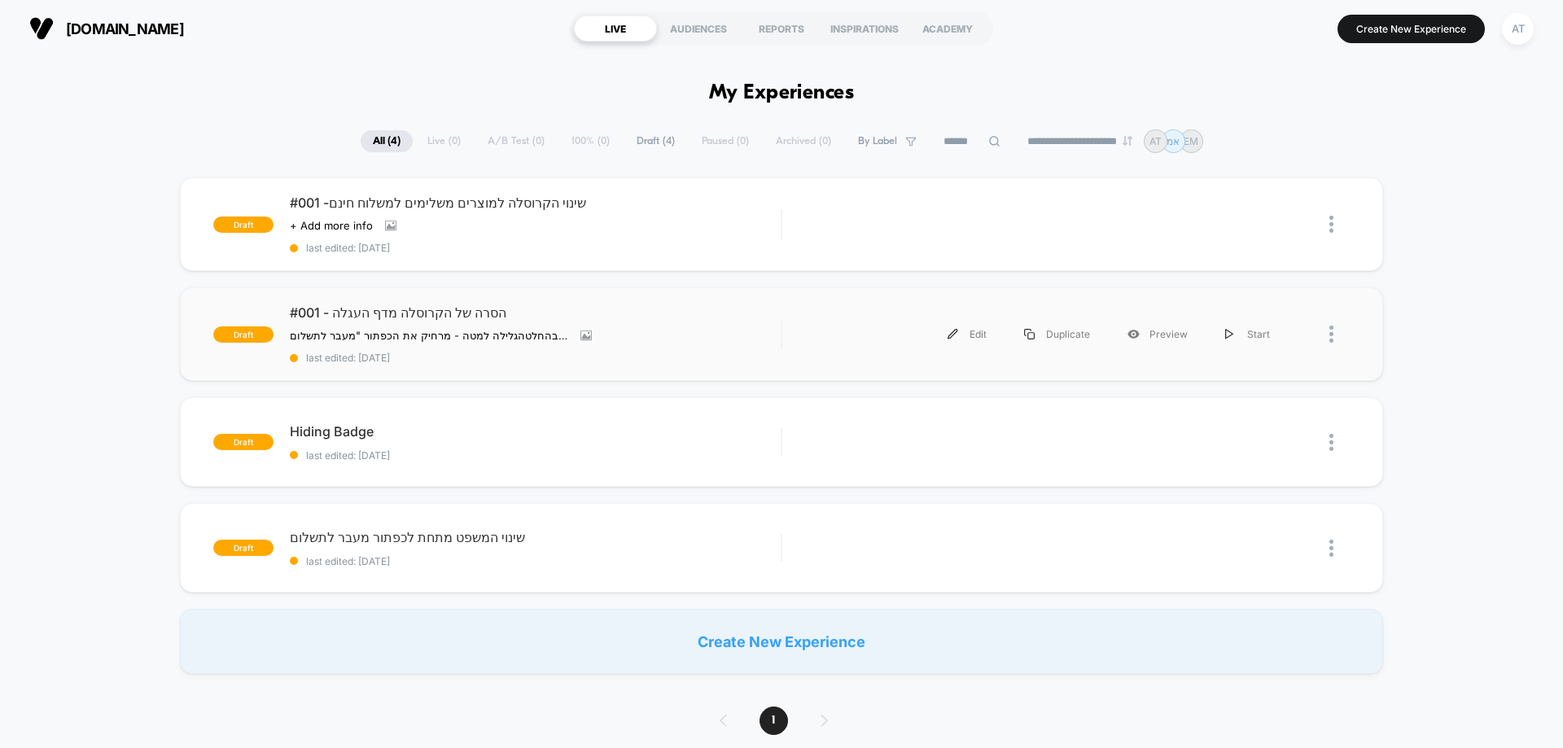
click at [1327, 338] on div at bounding box center [1319, 334] width 61 height 37
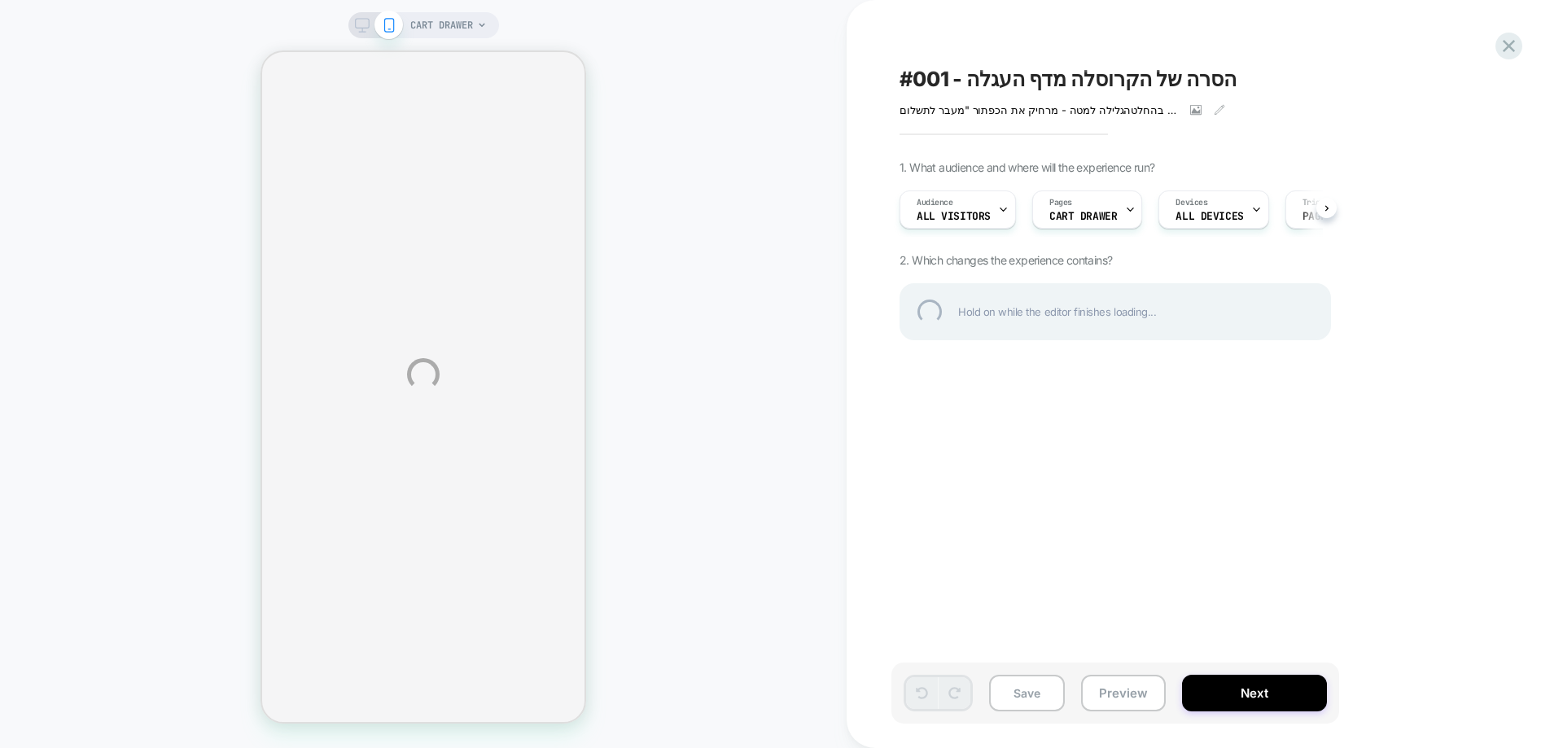
click at [1509, 63] on div "CART DRAWER #001 - הסרה של הקרוסלה מדף העגלה הסחת דעת מהמטרה העיקרית - המעבר לק…" at bounding box center [781, 374] width 1563 height 748
click at [1511, 50] on div at bounding box center [1508, 45] width 33 height 33
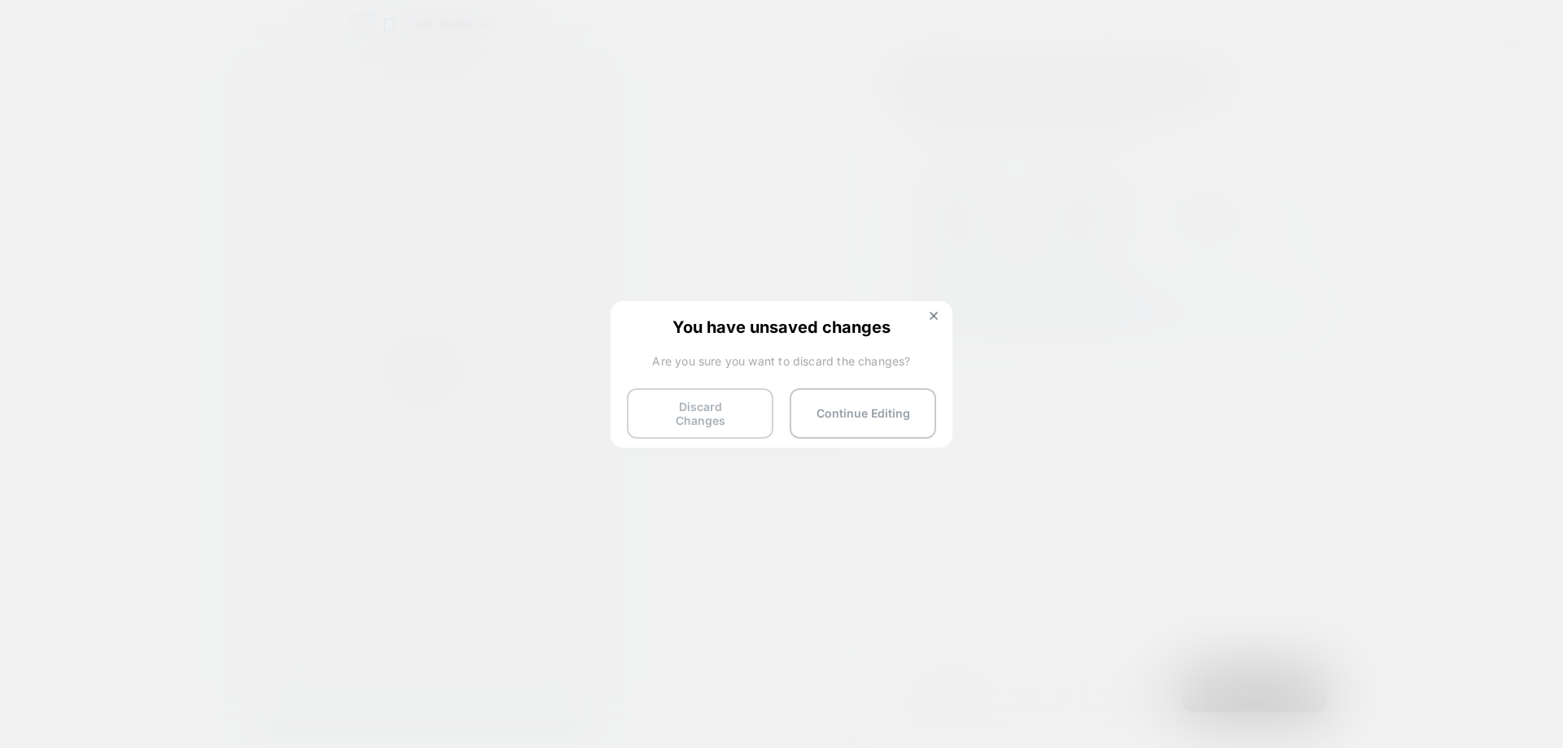
click at [755, 401] on button "Discard Changes" at bounding box center [700, 413] width 147 height 50
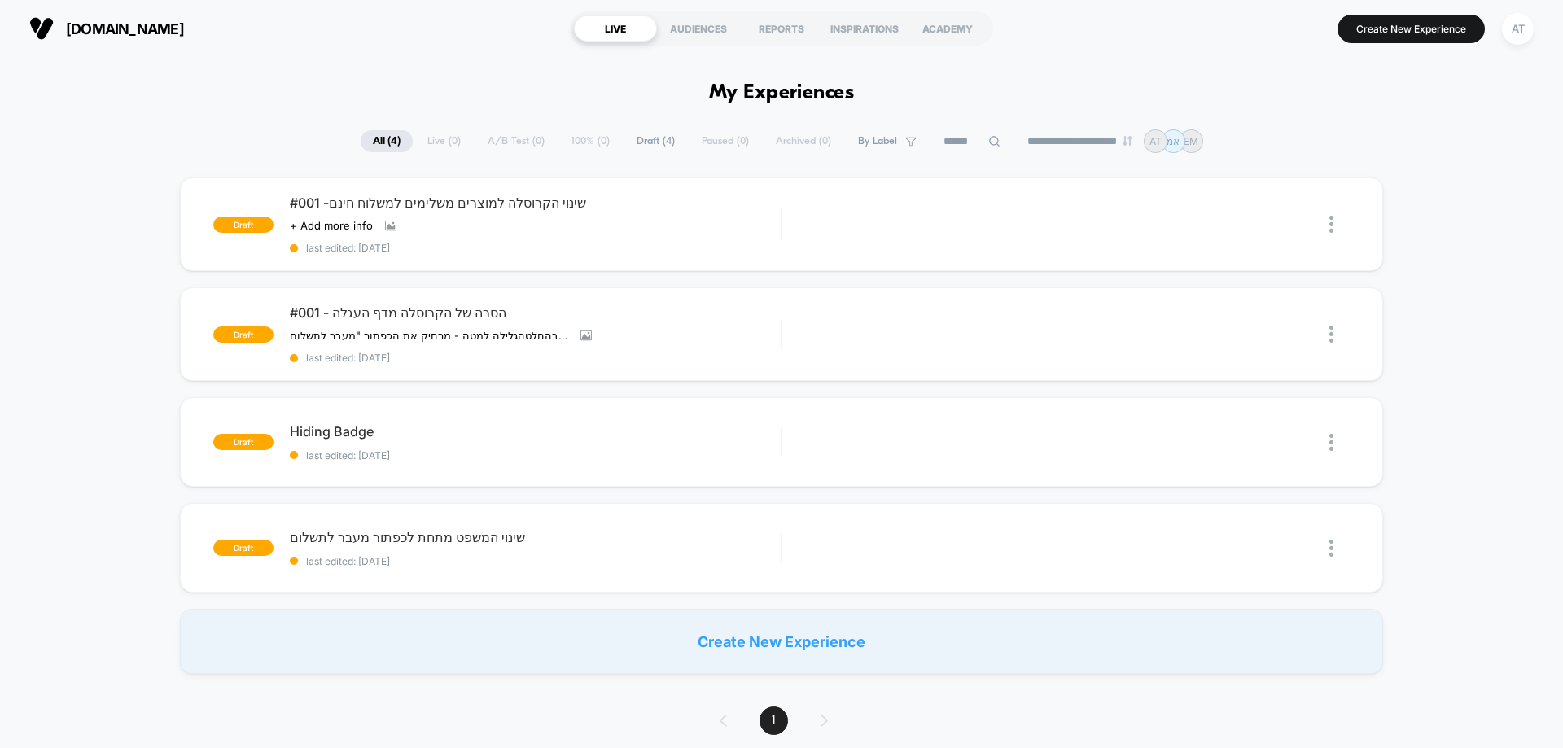
drag, startPoint x: 1333, startPoint y: 333, endPoint x: 1498, endPoint y: 339, distance: 165.4
click at [1498, 339] on div "draft #001 -שינוי הקרוסלה למוצרים משלימים למשלוח חינם Click to view images Clic…" at bounding box center [781, 425] width 1563 height 497
click at [636, 144] on span "Draft ( 4 )" at bounding box center [655, 141] width 63 height 22
click at [1329, 227] on img at bounding box center [1331, 224] width 4 height 17
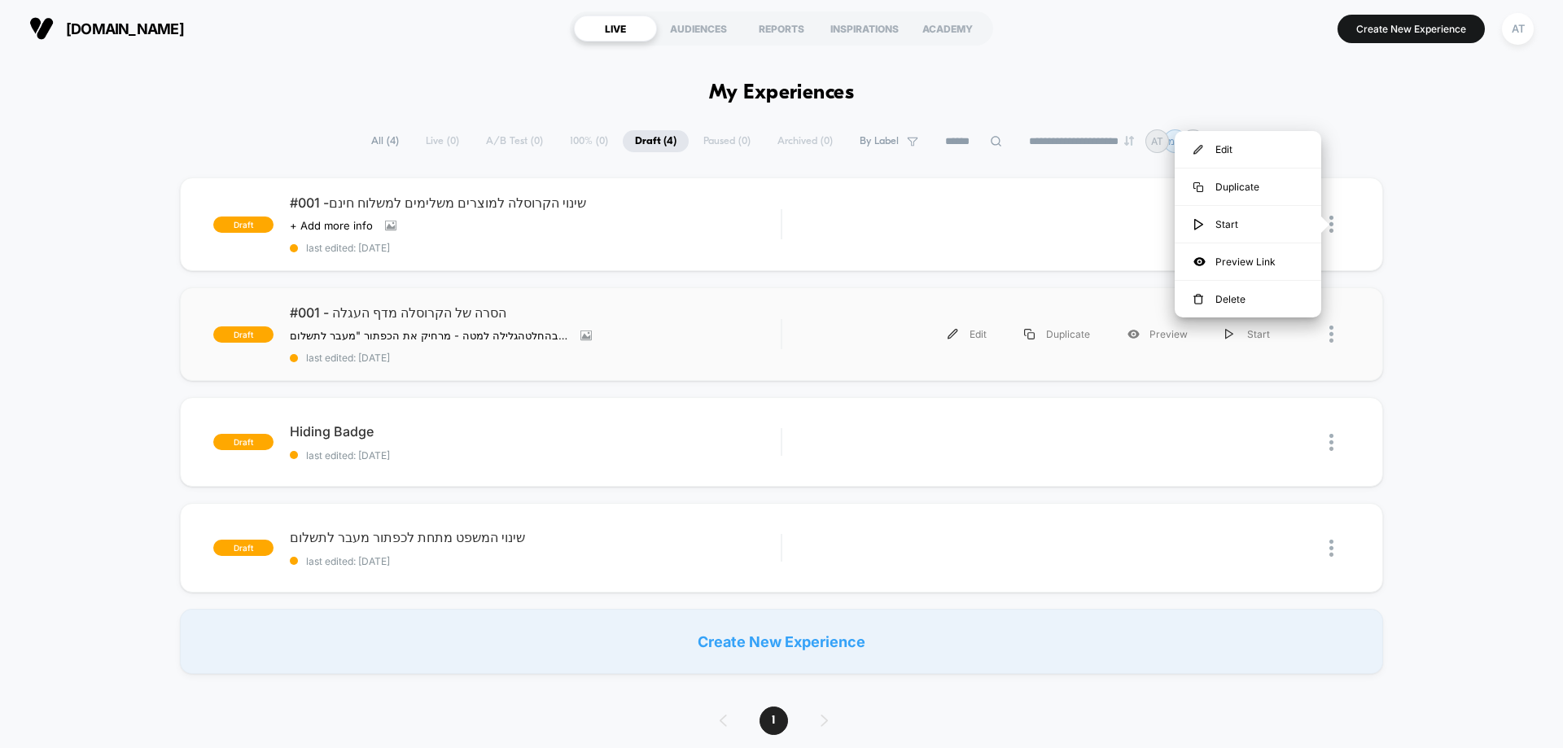
click at [1338, 331] on div at bounding box center [1339, 334] width 20 height 37
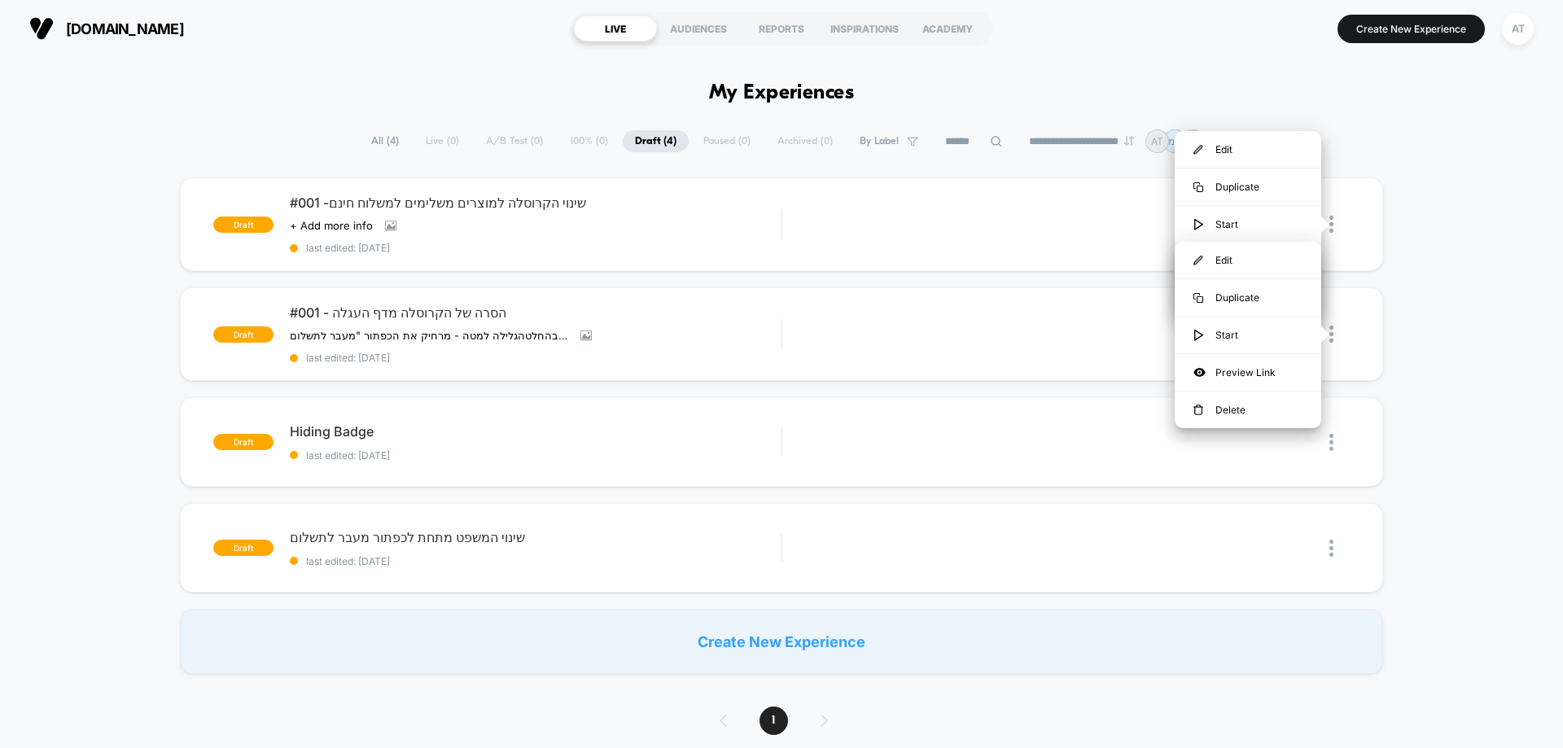
drag, startPoint x: 1556, startPoint y: 336, endPoint x: 1452, endPoint y: 316, distance: 105.4
click at [1556, 335] on div "draft #001 -שינוי הקרוסלה למוצרים משלימים למשלוח חינם Click to view images Clic…" at bounding box center [781, 425] width 1563 height 497
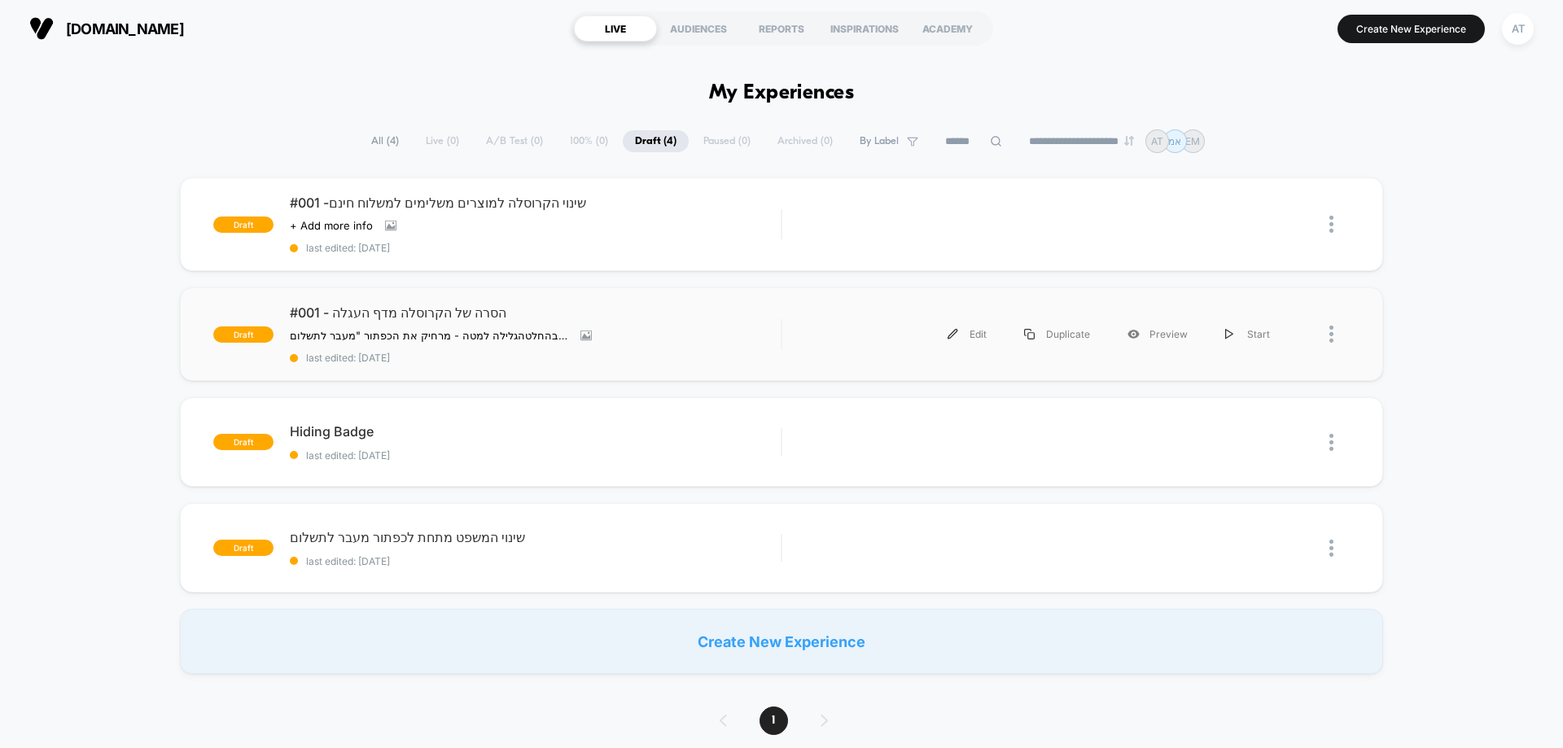
click at [1344, 331] on div at bounding box center [1339, 334] width 20 height 37
click at [1267, 405] on div "Delete" at bounding box center [1248, 410] width 147 height 37
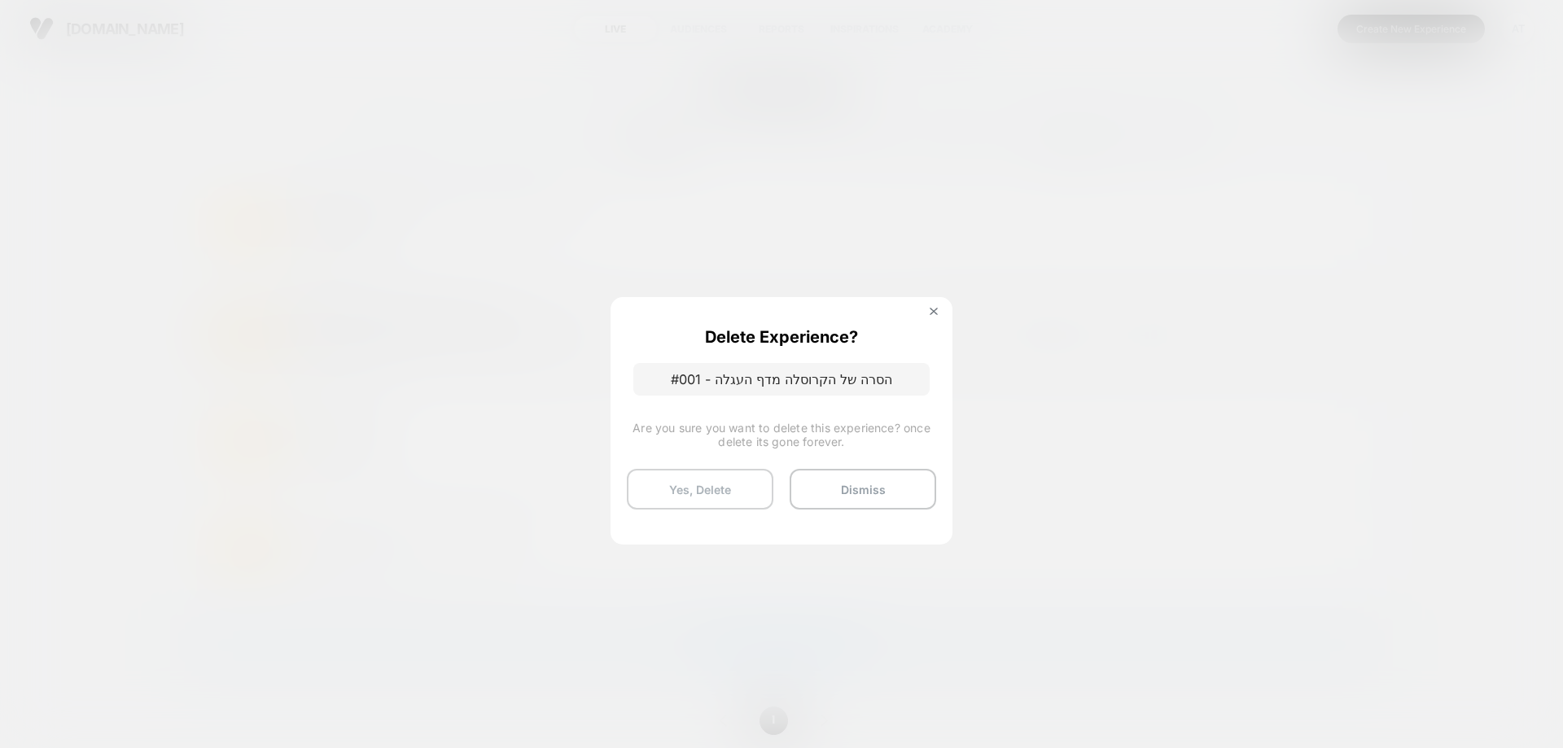
click at [694, 483] on button "Yes, Delete" at bounding box center [700, 489] width 147 height 41
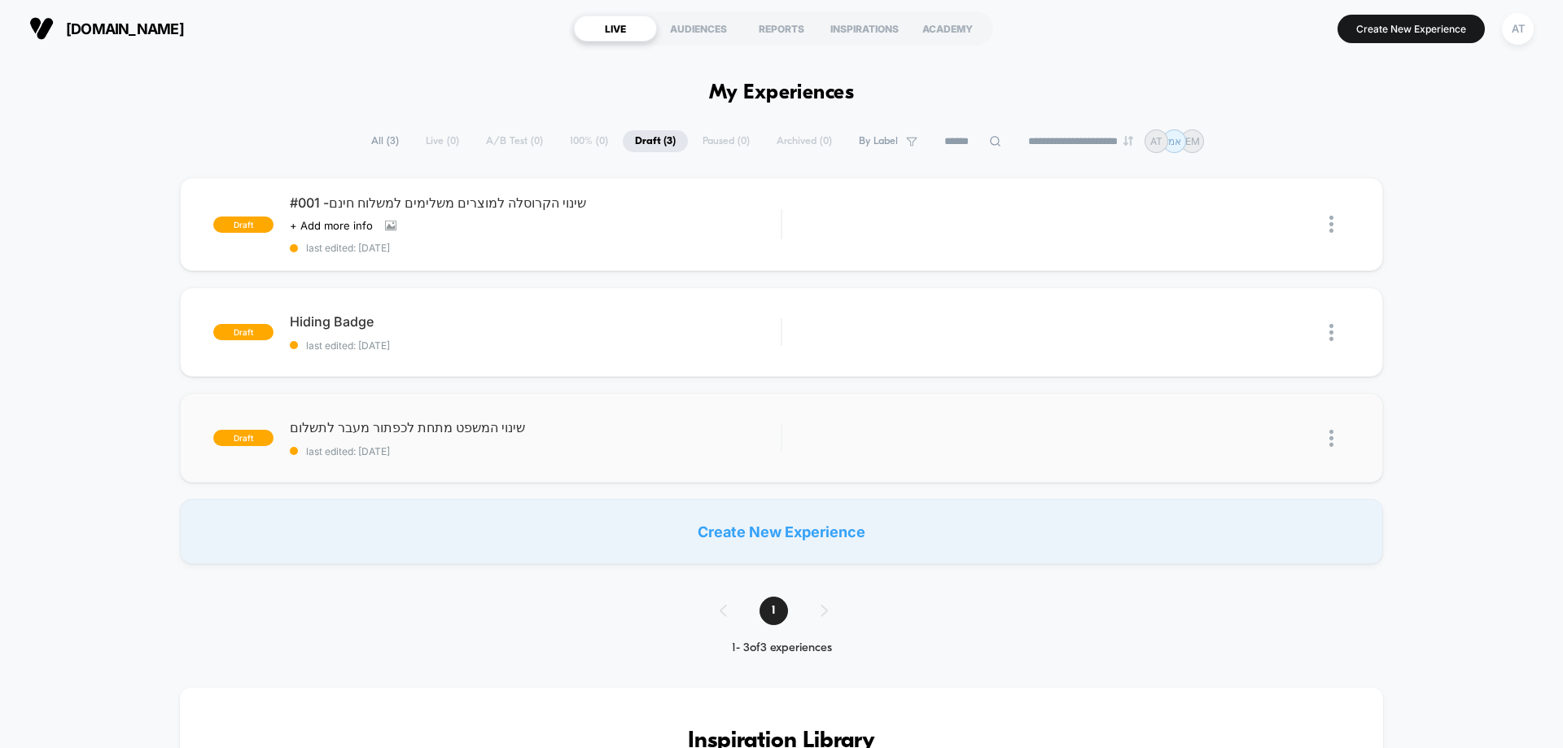
click at [1331, 439] on img at bounding box center [1331, 438] width 4 height 17
click at [1228, 521] on div "Delete" at bounding box center [1248, 513] width 147 height 37
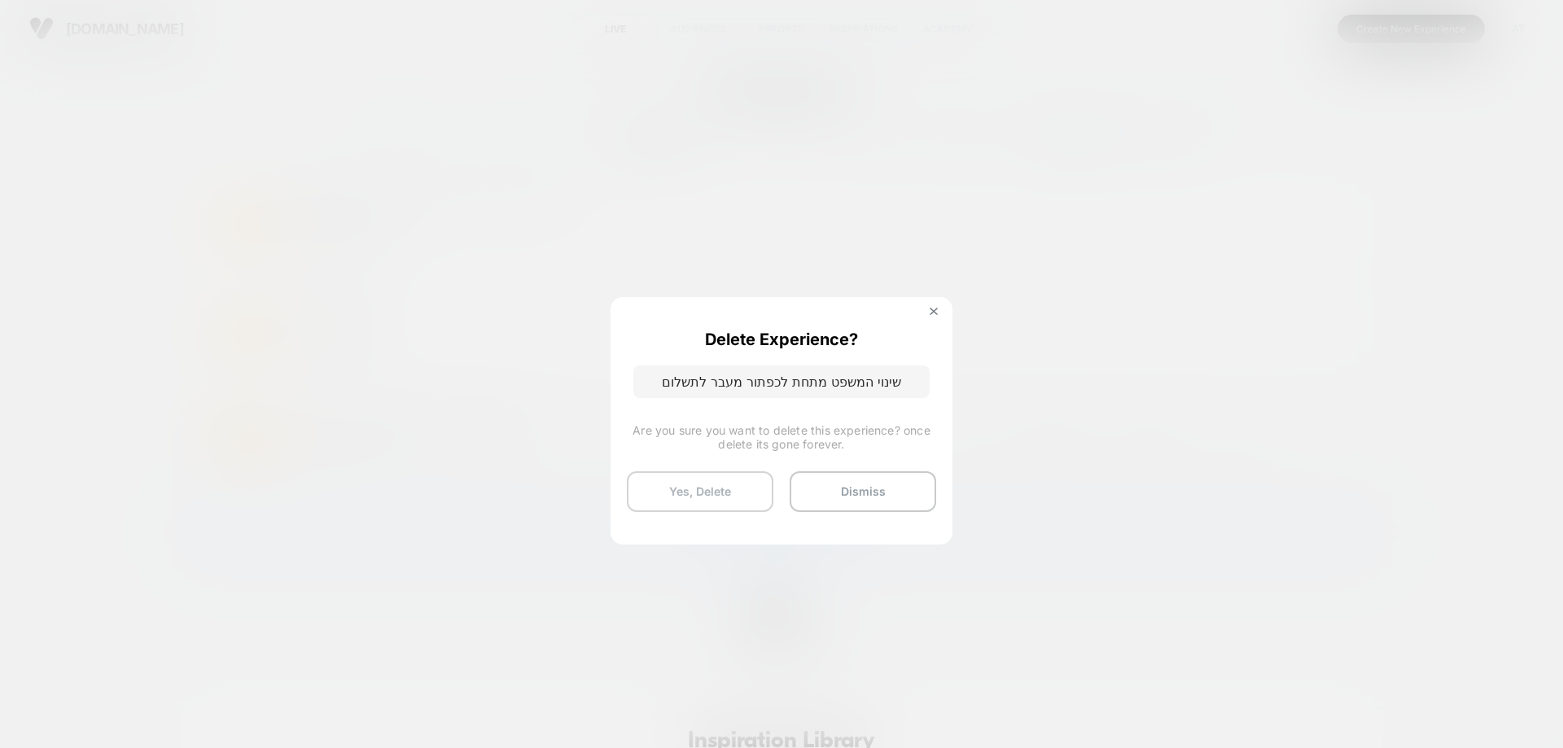
click at [753, 491] on button "Yes, Delete" at bounding box center [700, 491] width 147 height 41
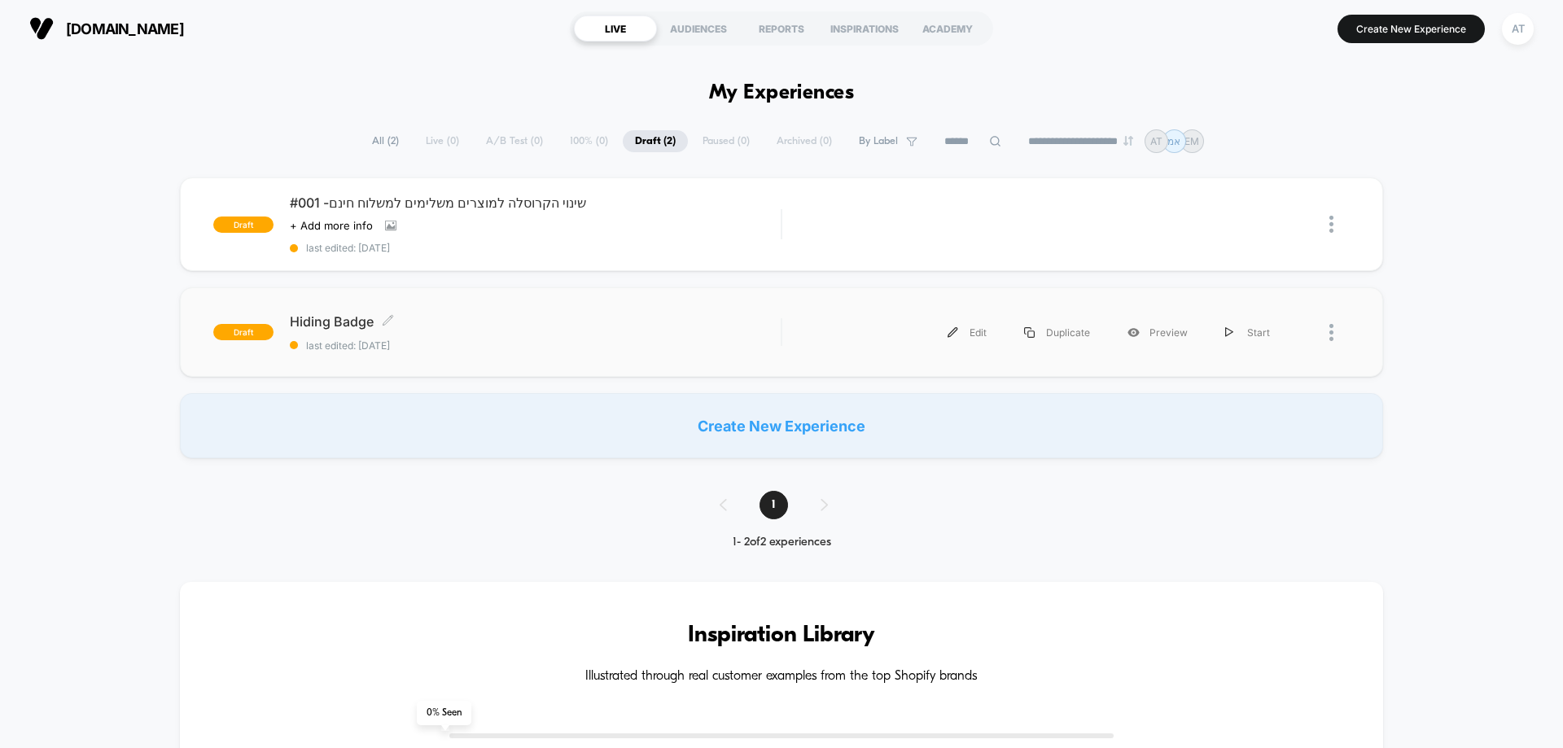
click at [465, 329] on span "Hiding Badge Click to edit experience details" at bounding box center [535, 321] width 491 height 16
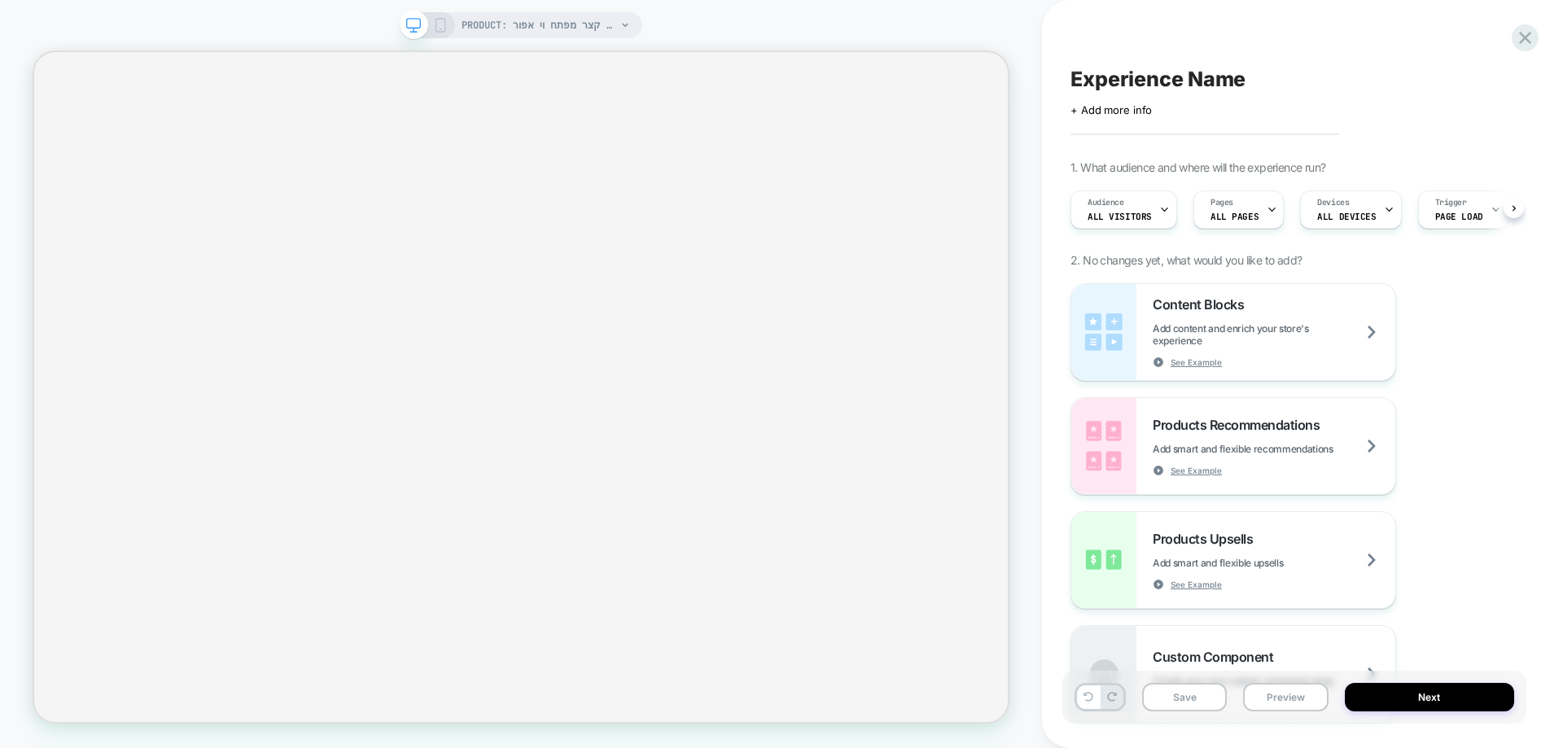
scroll to position [0, 1]
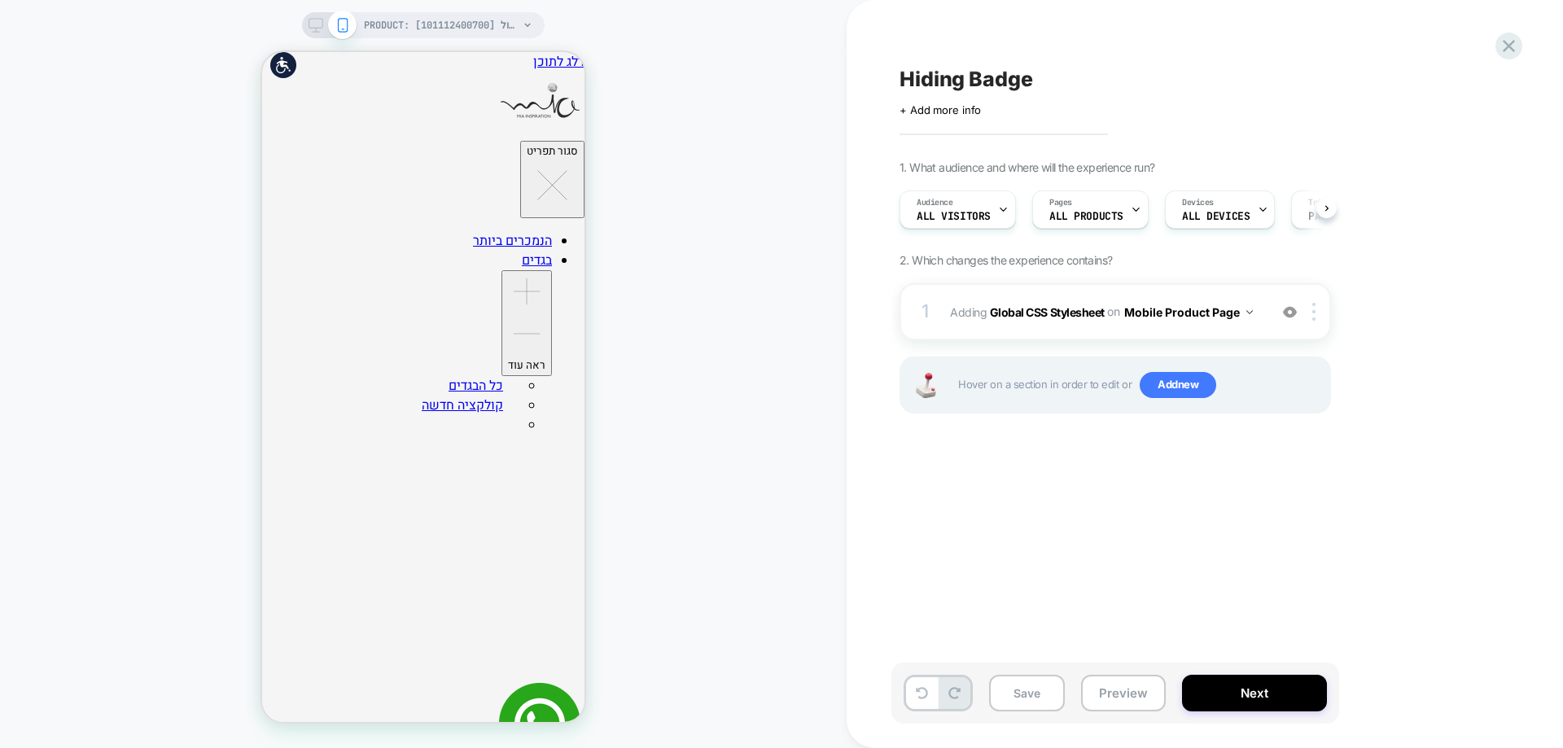
scroll to position [0, 1]
click at [1193, 313] on button "Mobile Product Page" at bounding box center [1188, 312] width 129 height 24
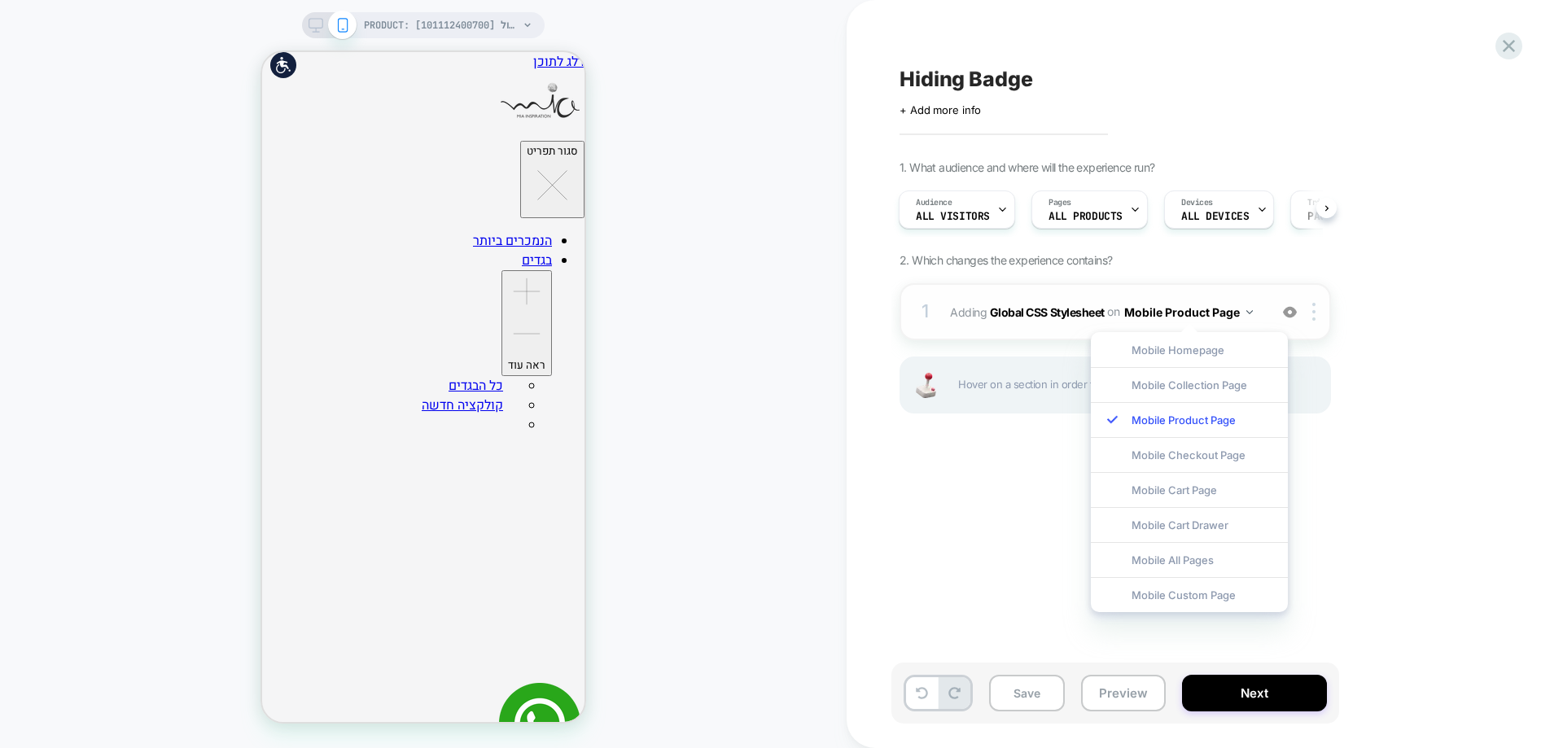
click at [1193, 313] on button "Mobile Product Page" at bounding box center [1188, 312] width 129 height 24
click at [1326, 471] on div "Hiding Badge Click to edit experience details + Add more info 1. What audience …" at bounding box center [1196, 374] width 611 height 716
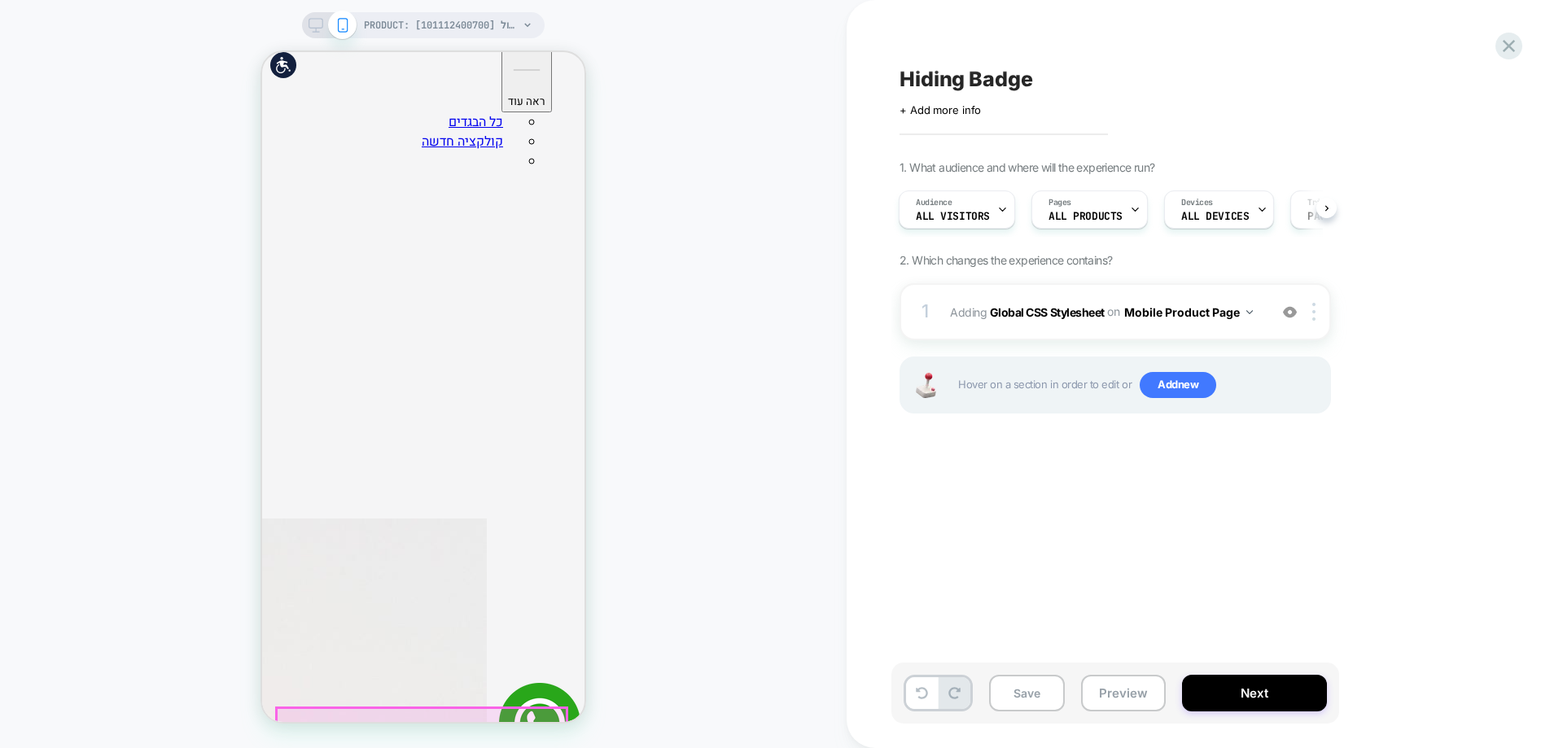
scroll to position [244, 0]
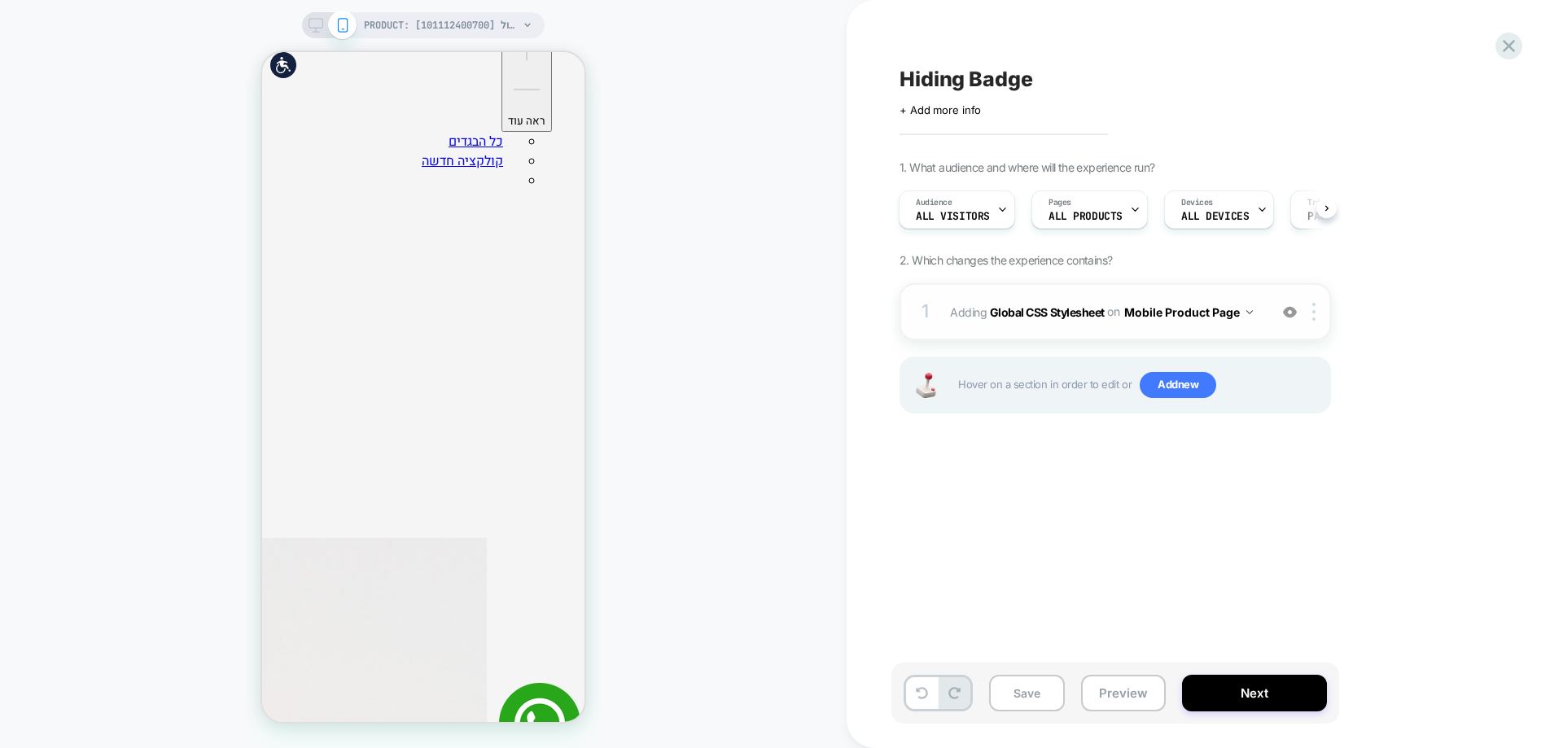
click at [1300, 317] on div at bounding box center [1290, 312] width 27 height 18
click at [1288, 313] on img at bounding box center [1290, 312] width 14 height 14
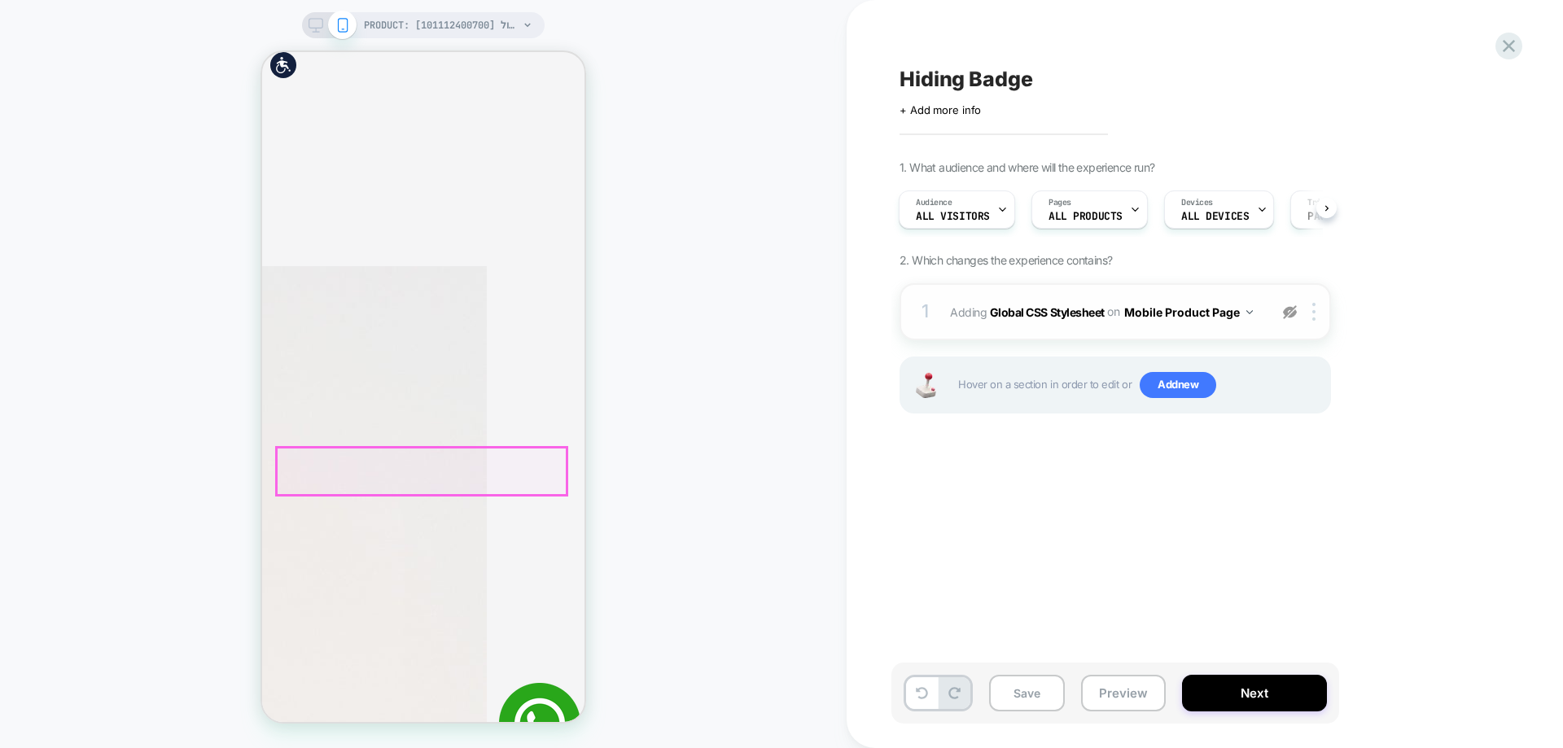
scroll to position [488, 0]
click at [1287, 317] on img at bounding box center [1290, 312] width 14 height 14
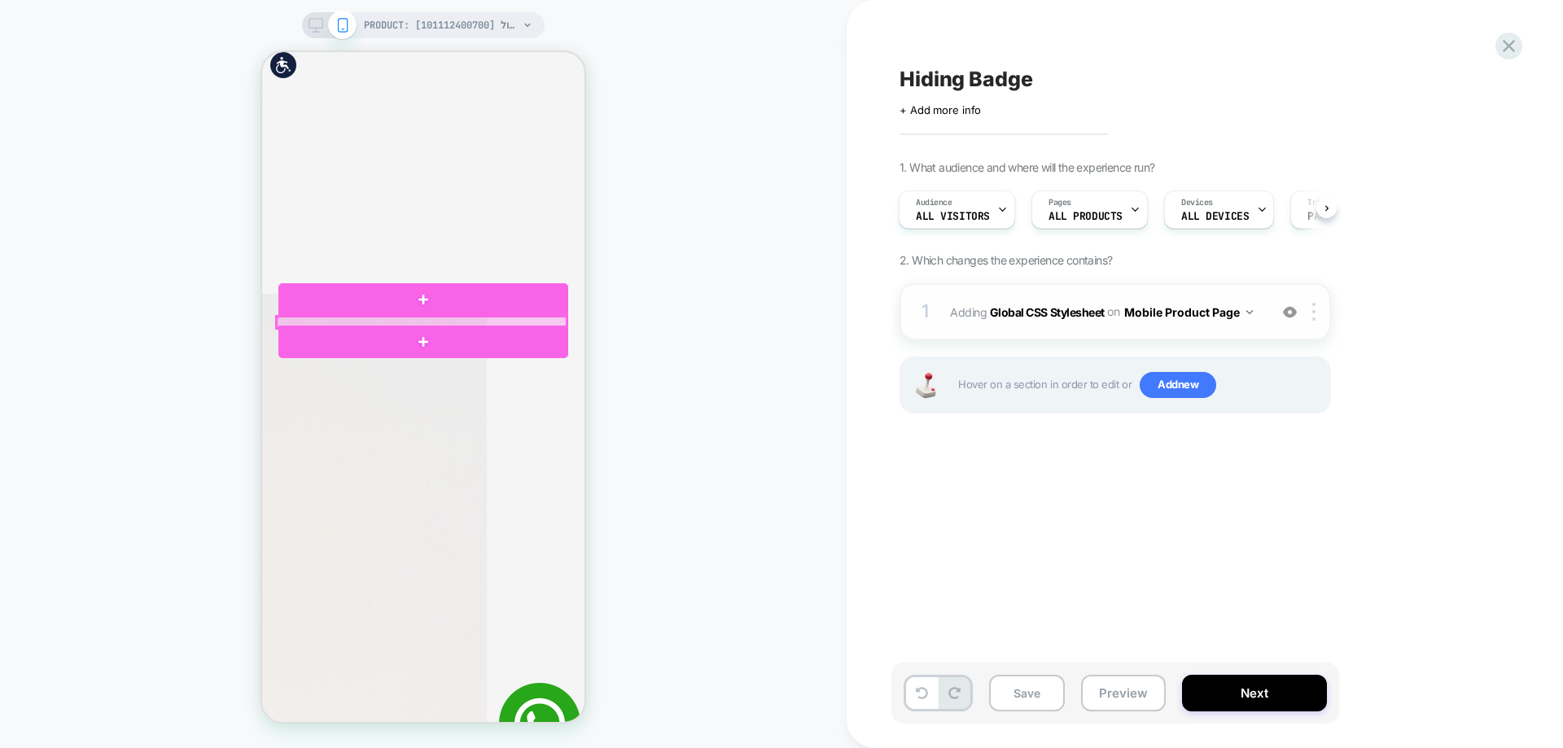
click at [514, 322] on div at bounding box center [422, 322] width 290 height 11
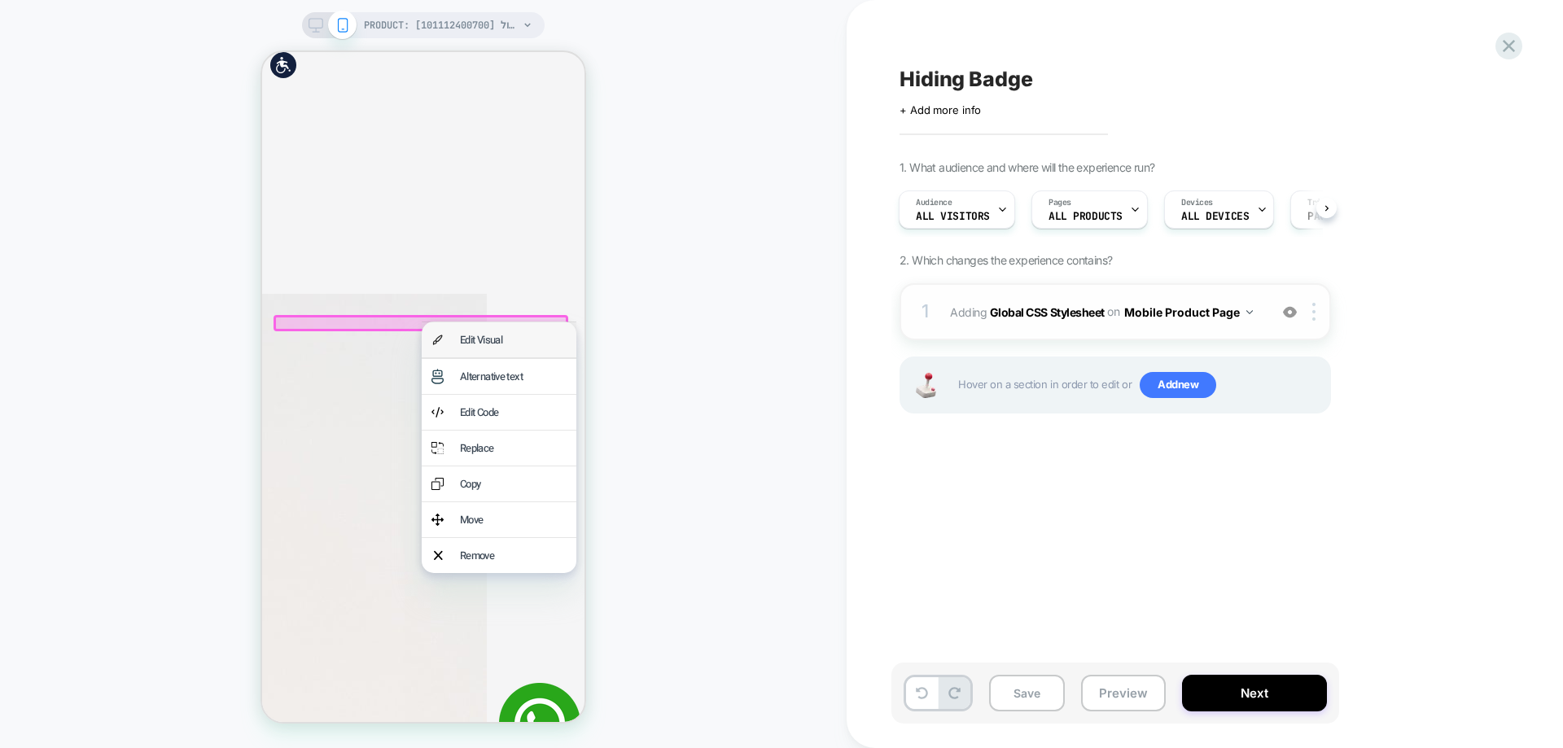
click at [528, 336] on div "Edit Visual" at bounding box center [513, 339] width 107 height 15
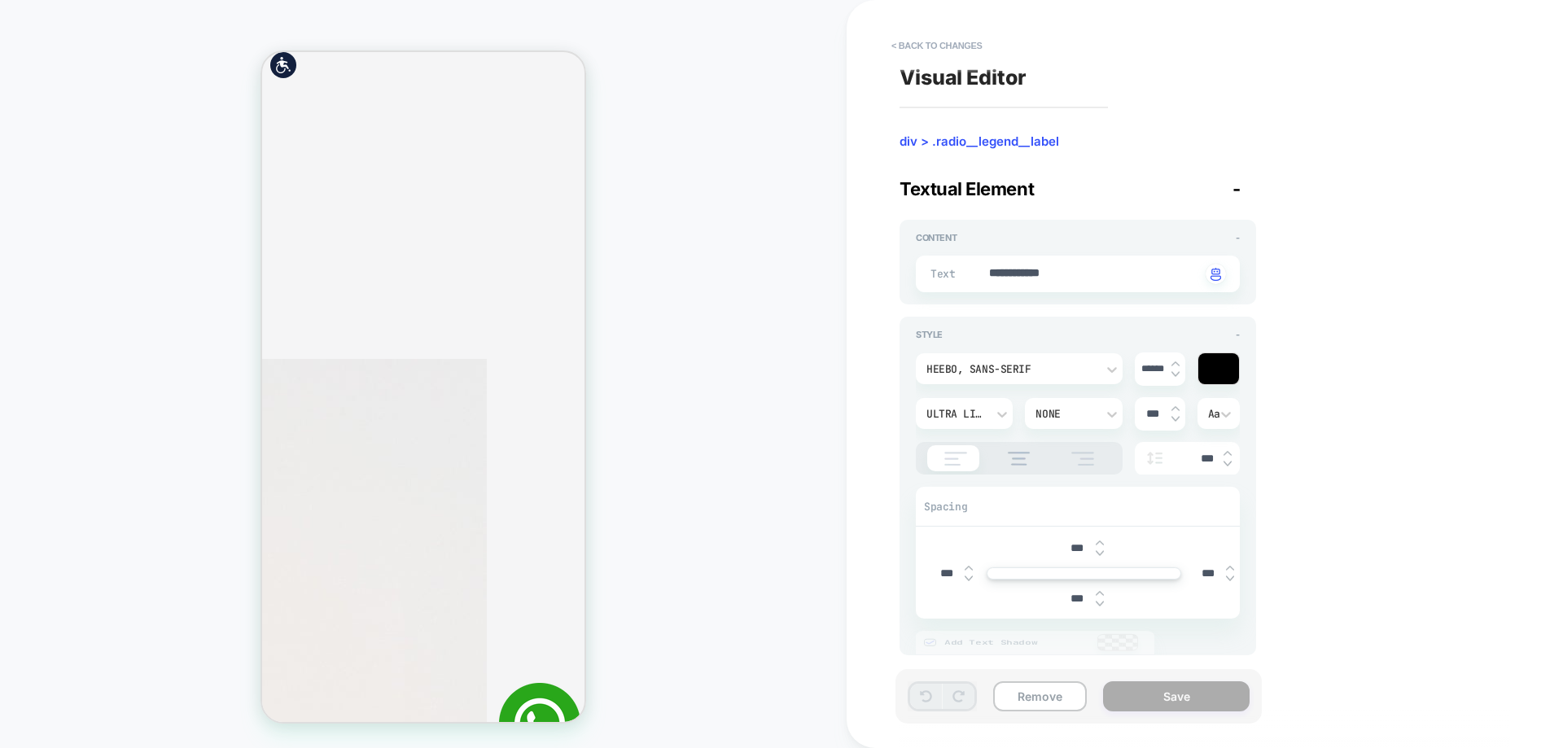
scroll to position [422, 0]
click at [1063, 274] on textarea "**********" at bounding box center [1093, 274] width 213 height 18
click at [1176, 361] on img at bounding box center [1175, 364] width 8 height 7
type textarea "*"
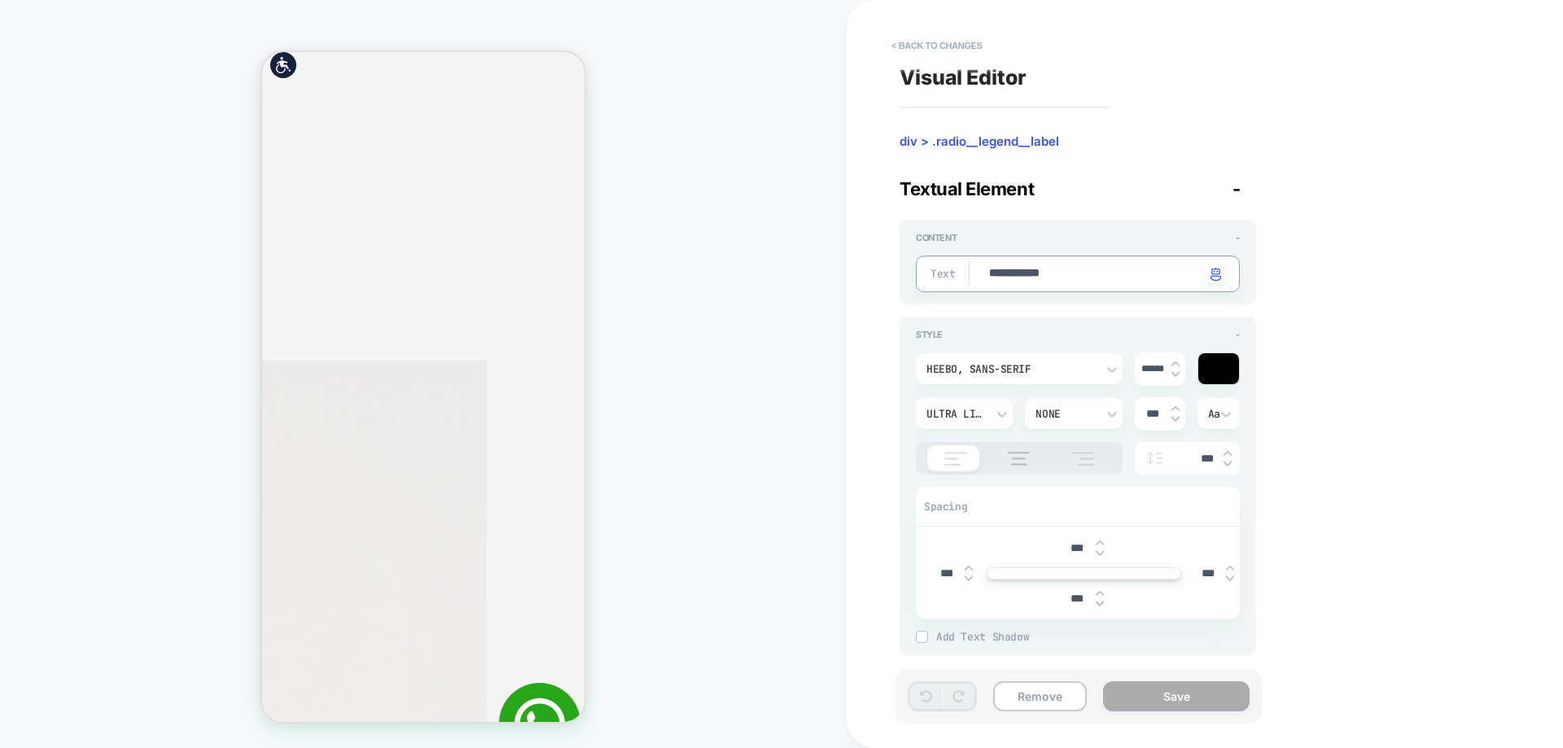
type input "******"
click at [1074, 282] on textarea "**********" at bounding box center [1093, 274] width 213 height 18
click at [1174, 362] on img at bounding box center [1175, 364] width 8 height 7
type textarea "*"
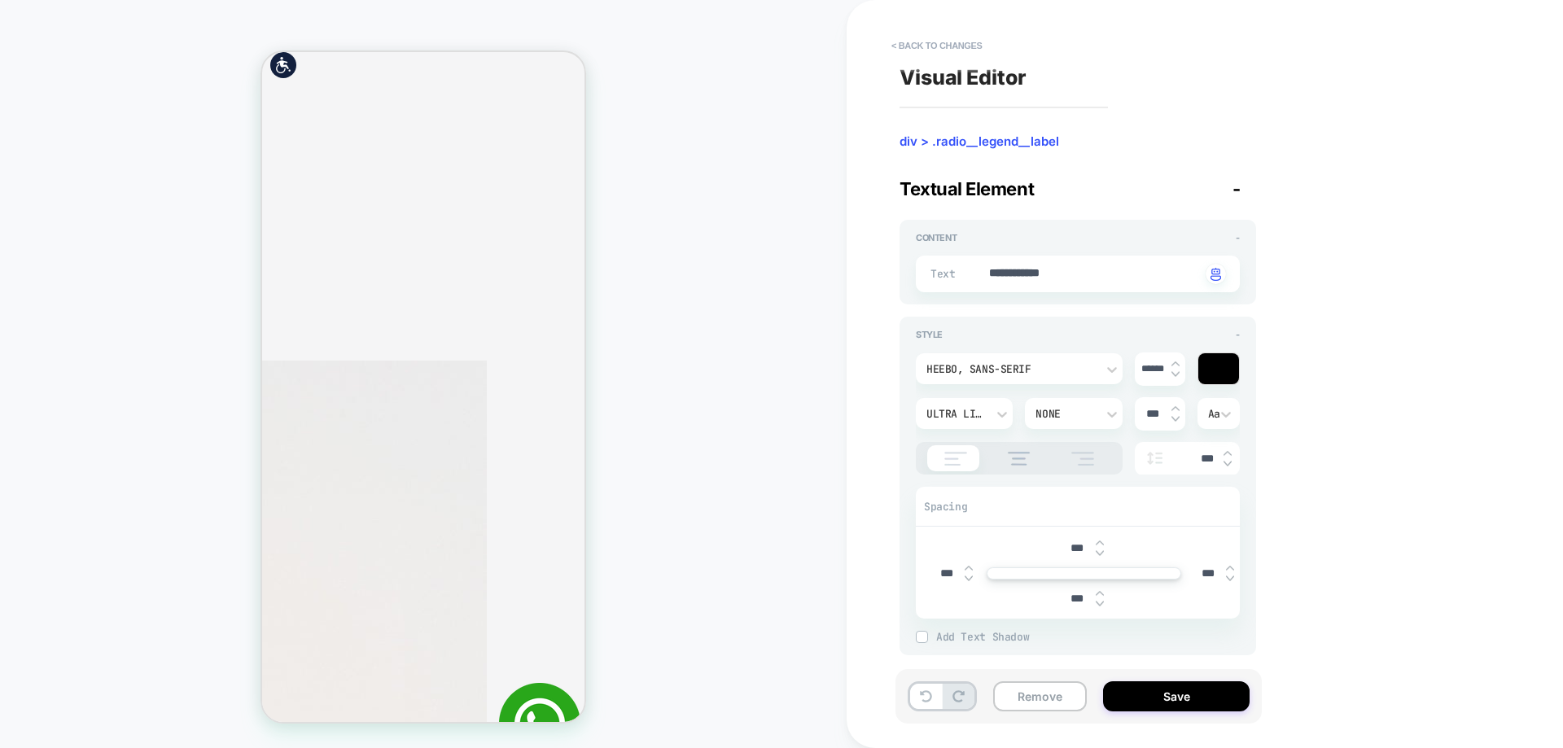
type input "******"
click at [995, 421] on icon at bounding box center [1002, 414] width 16 height 16
click at [964, 361] on div "Bold" at bounding box center [964, 363] width 84 height 34
click at [967, 422] on div "Bold" at bounding box center [956, 413] width 76 height 17
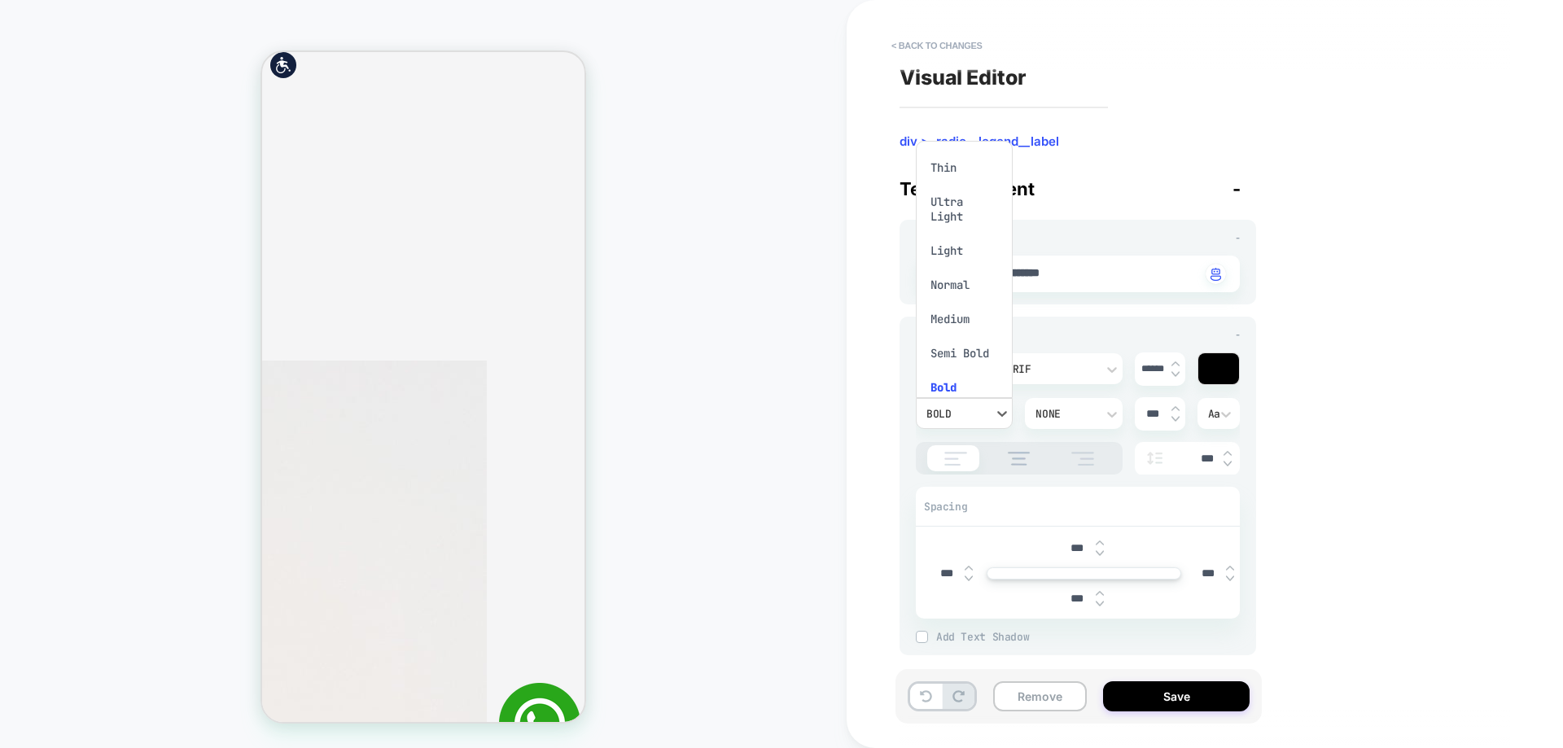
click at [969, 250] on div "Light" at bounding box center [964, 251] width 84 height 34
drag, startPoint x: 910, startPoint y: 685, endPoint x: 931, endPoint y: 697, distance: 24.4
click at [910, 686] on div at bounding box center [942, 696] width 69 height 30
click at [931, 697] on icon at bounding box center [926, 696] width 12 height 12
click at [932, 697] on button at bounding box center [926, 696] width 32 height 25
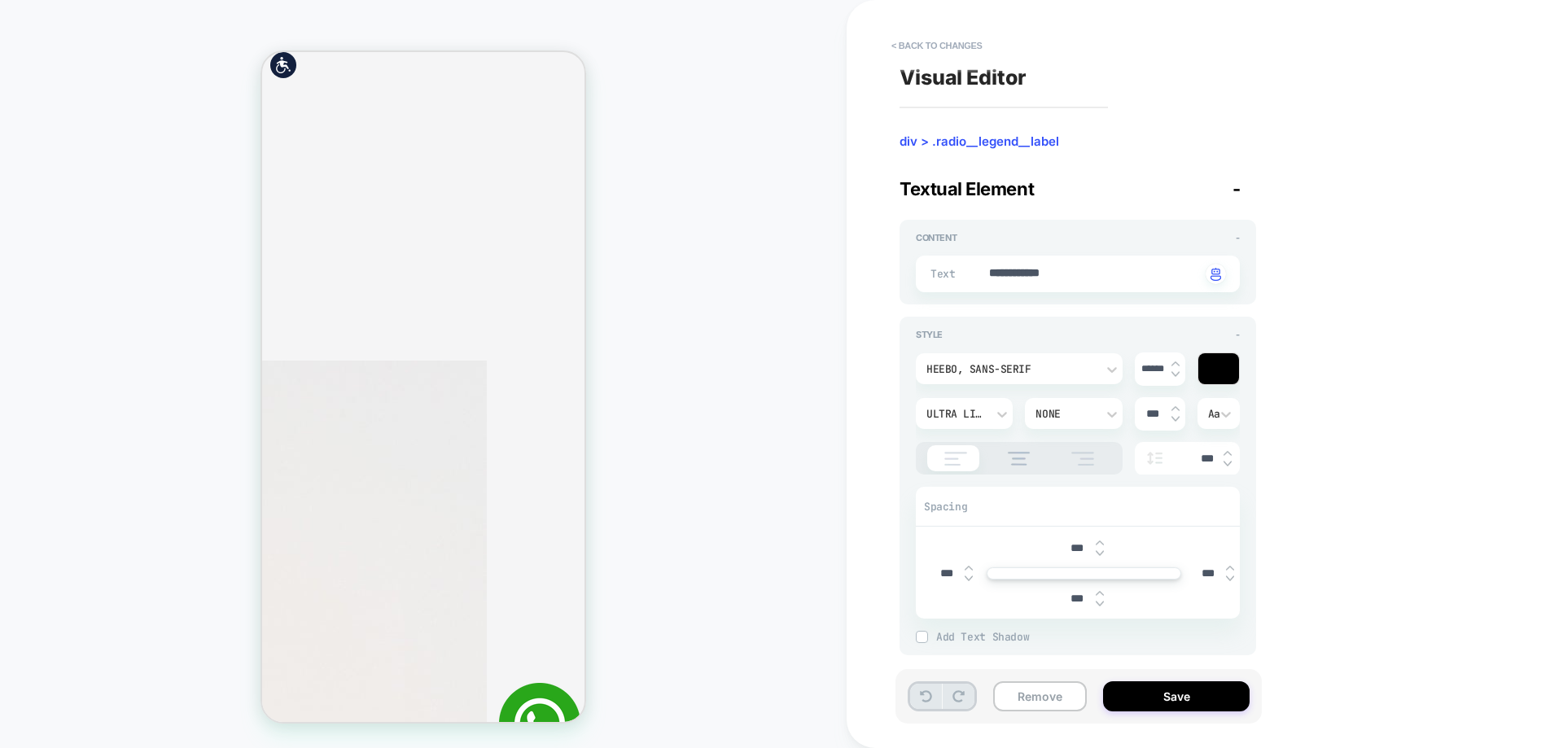
click at [932, 697] on button at bounding box center [926, 696] width 32 height 25
type textarea "*"
type input "******"
type textarea "*"
click at [955, 49] on button "< Back to changes" at bounding box center [936, 46] width 107 height 26
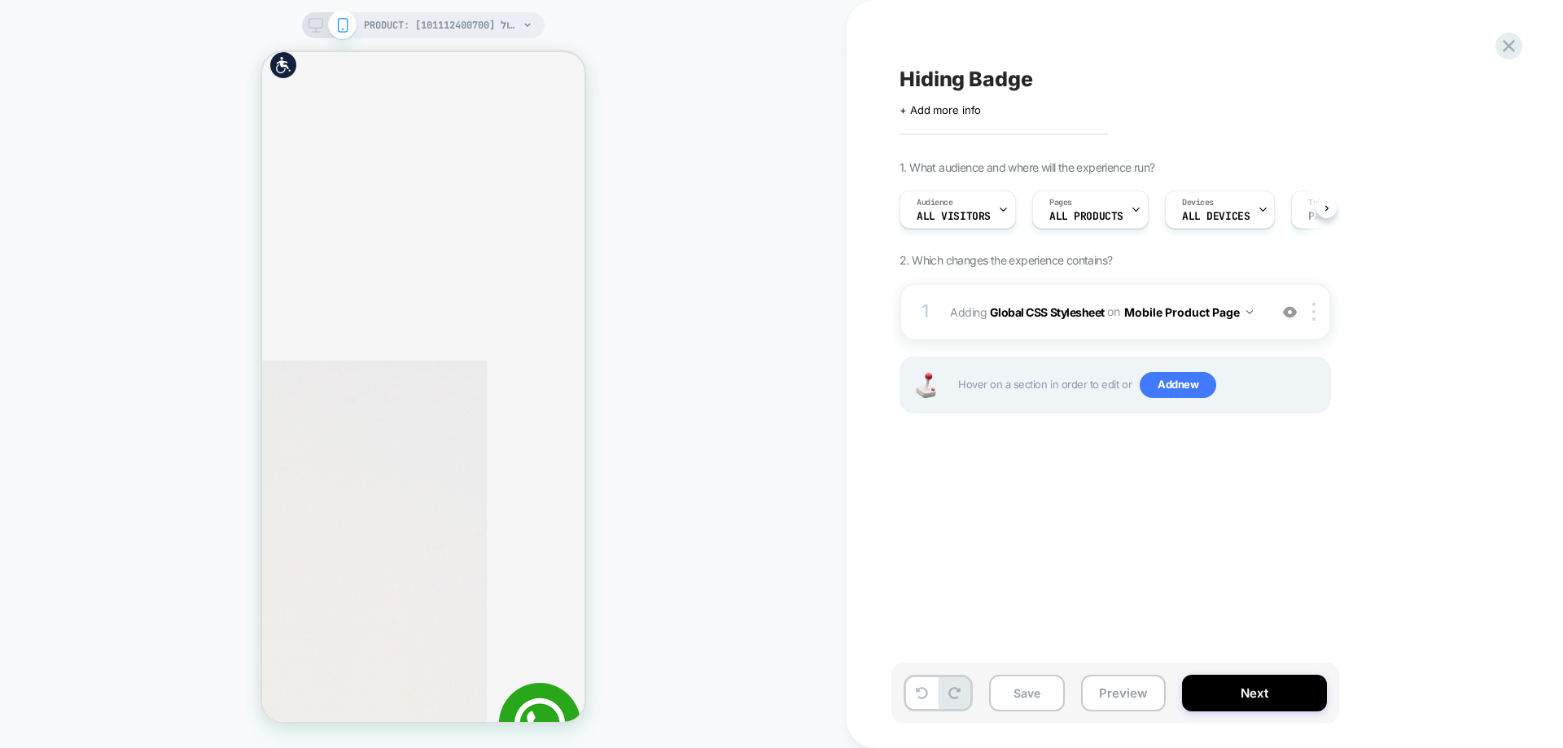
scroll to position [0, 1]
click at [1287, 316] on img at bounding box center [1290, 312] width 14 height 14
click at [1295, 312] on img at bounding box center [1290, 312] width 14 height 14
click at [987, 81] on span "Hiding Badge" at bounding box center [967, 79] width 134 height 24
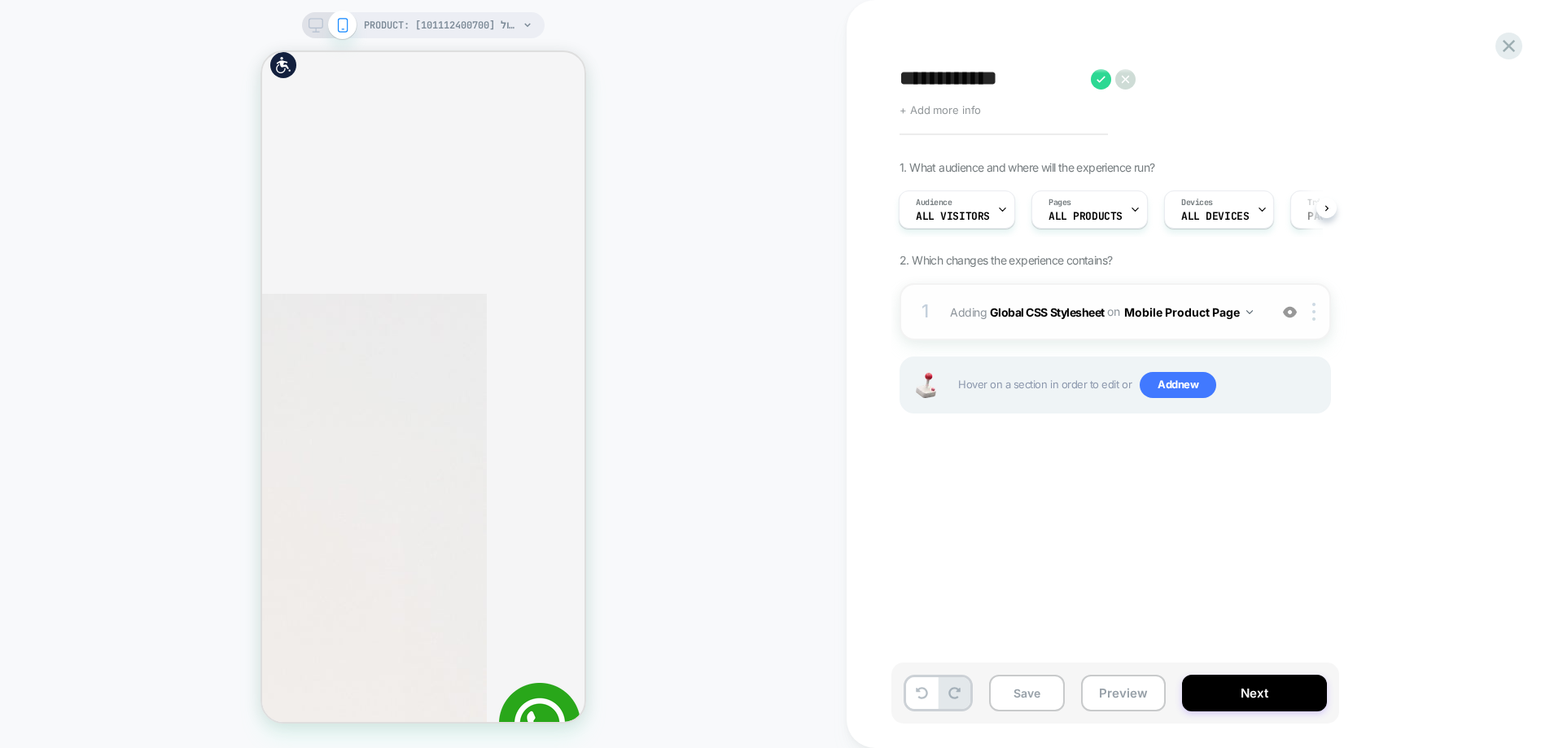
click at [970, 116] on span "+ Add more info" at bounding box center [940, 109] width 81 height 13
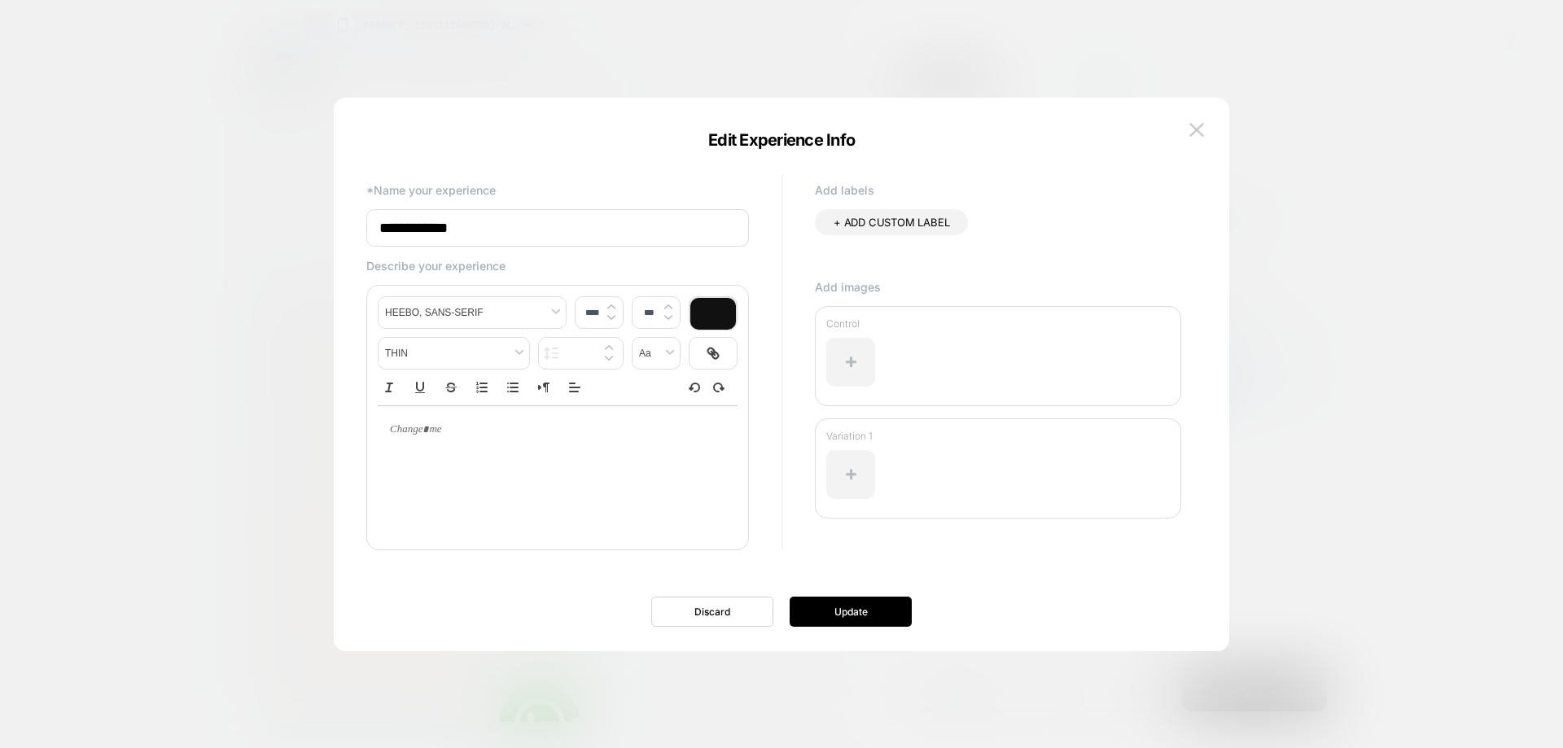
click at [566, 235] on input "**********" at bounding box center [557, 227] width 383 height 37
type input "**********"
click at [854, 625] on button "Update" at bounding box center [851, 612] width 122 height 30
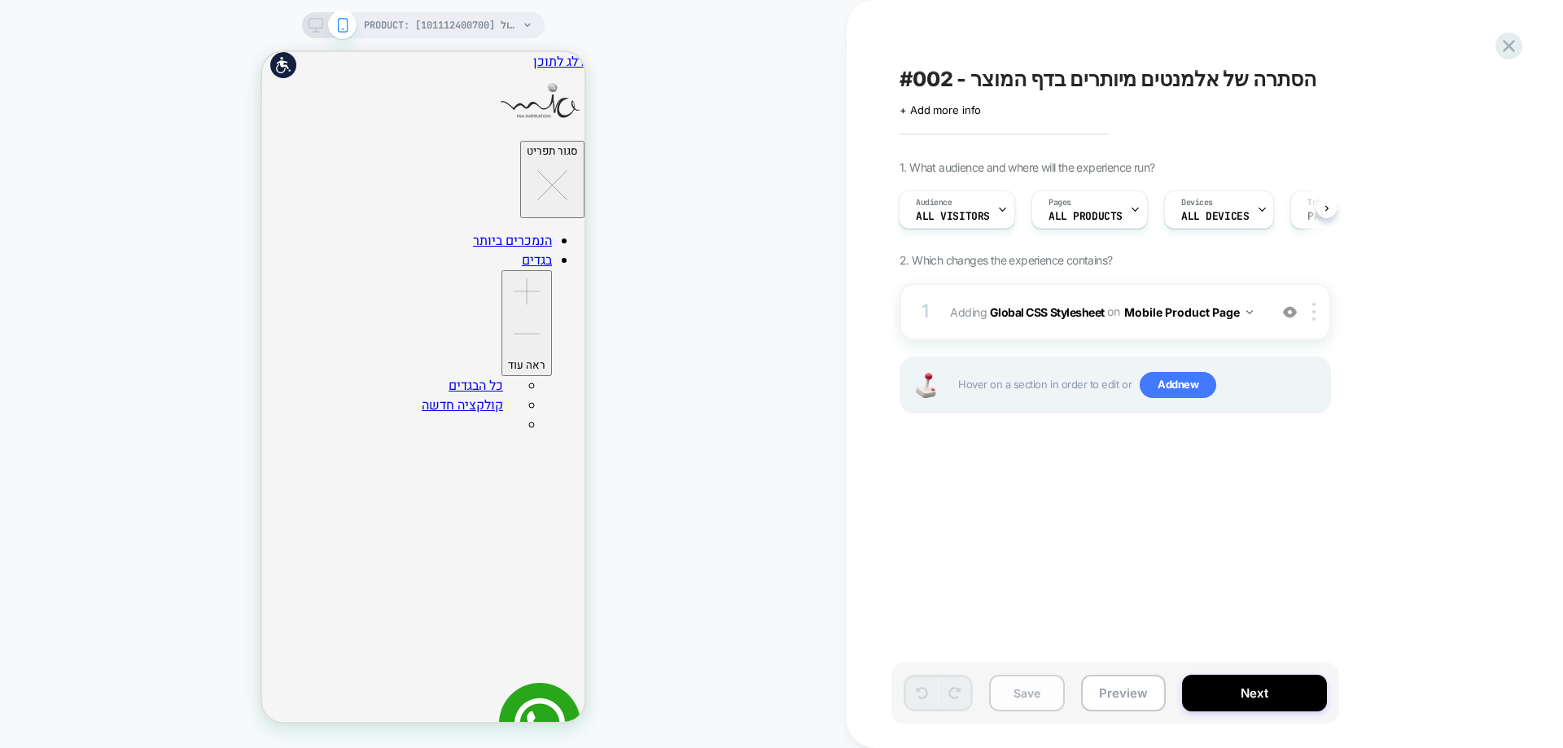
click at [1035, 694] on button "Save" at bounding box center [1027, 693] width 76 height 37
click at [1504, 52] on icon at bounding box center [1509, 46] width 22 height 22
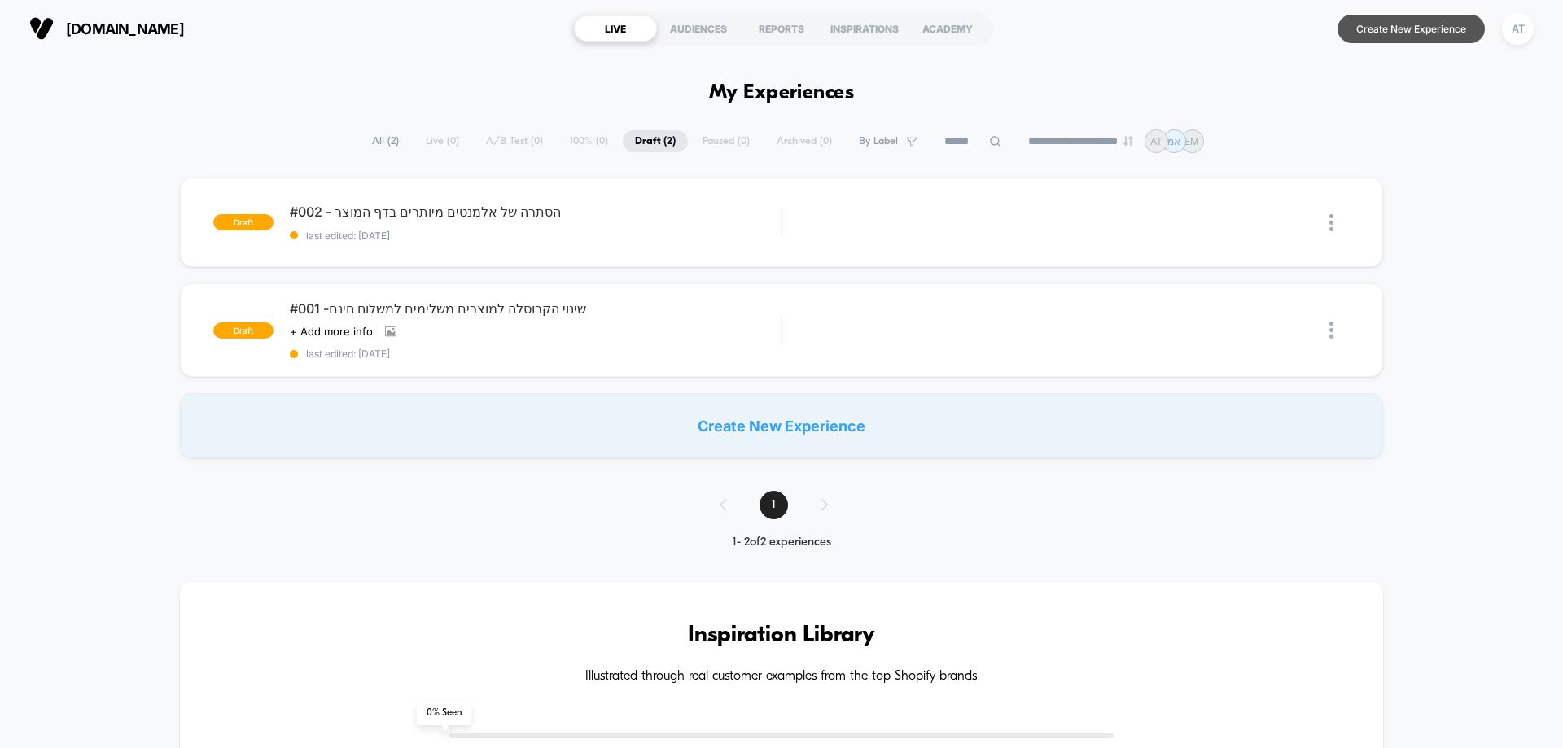
click at [1422, 28] on button "Create New Experience" at bounding box center [1411, 29] width 147 height 28
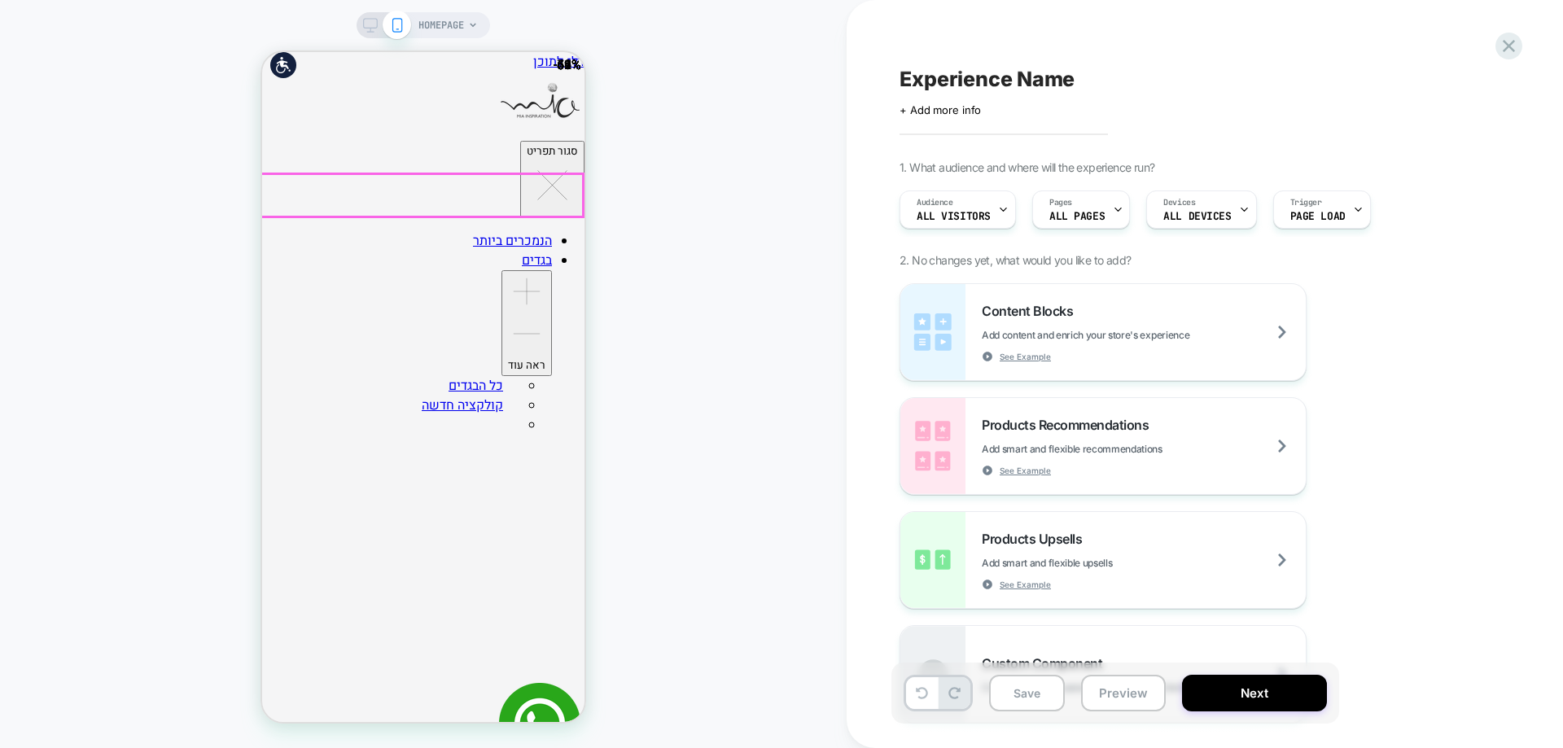
click at [1067, 209] on div "Pages ALL PAGES" at bounding box center [1077, 209] width 88 height 37
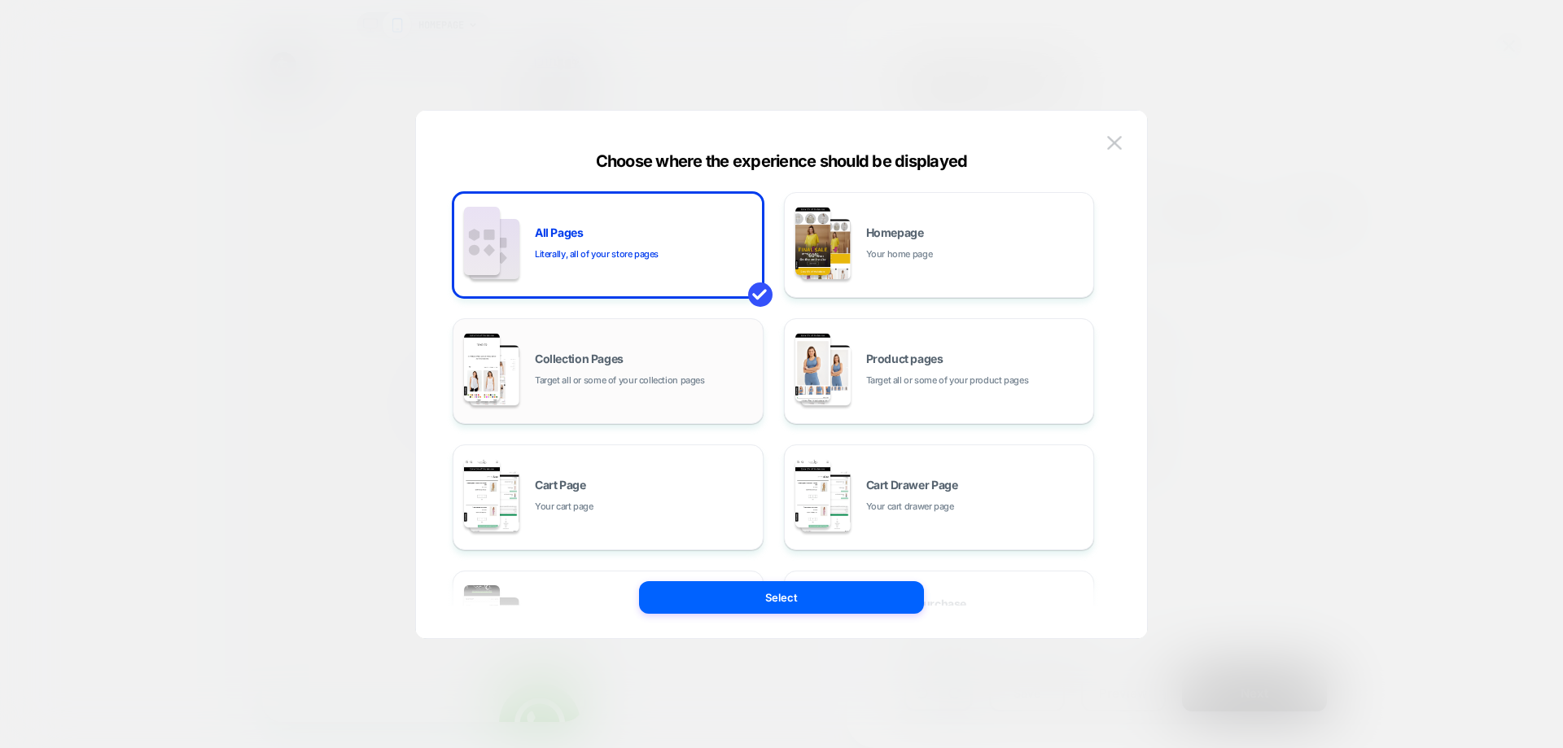
click at [702, 394] on div "Collection Pages Target all or some of your collection pages" at bounding box center [608, 371] width 293 height 90
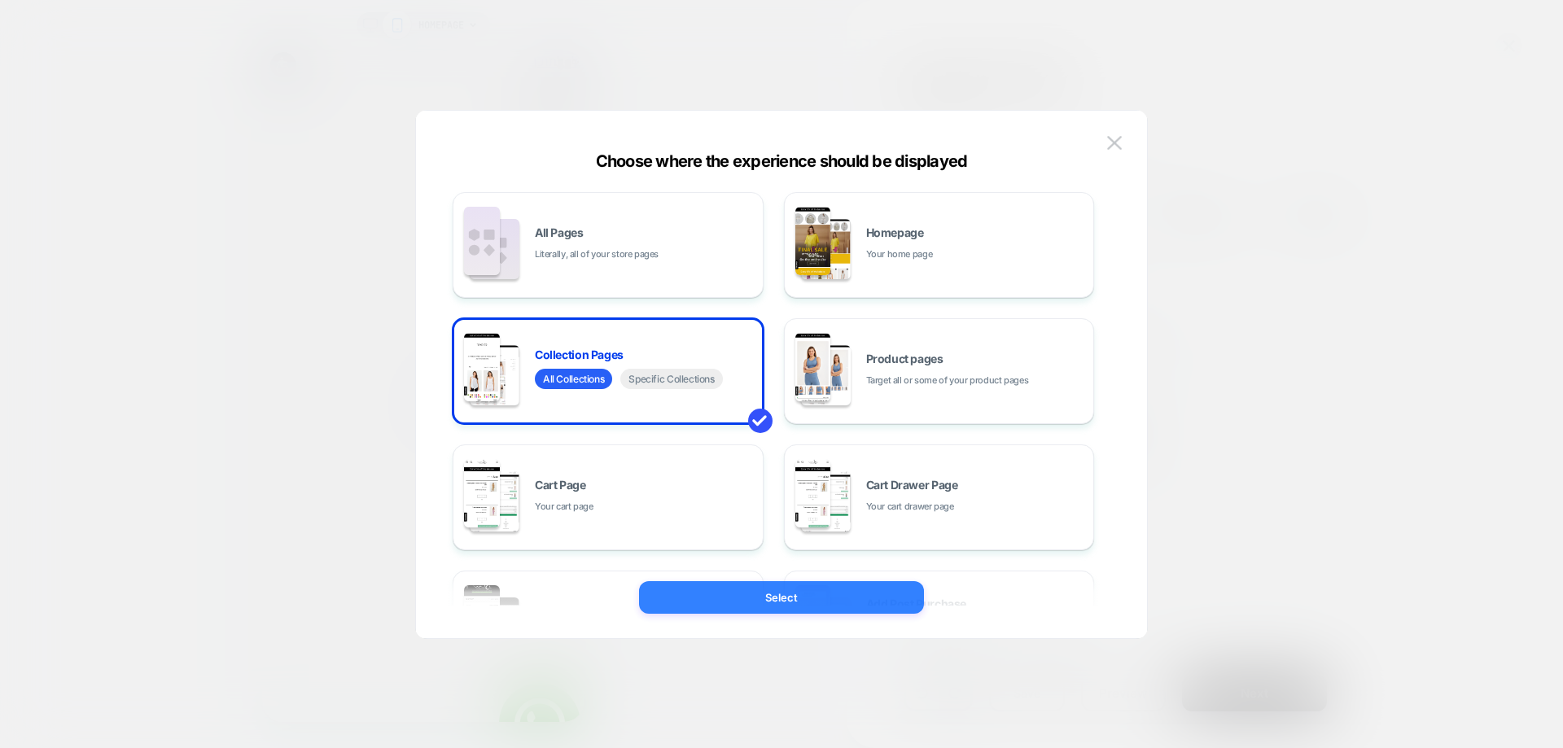
click at [756, 605] on button "Select" at bounding box center [781, 597] width 285 height 33
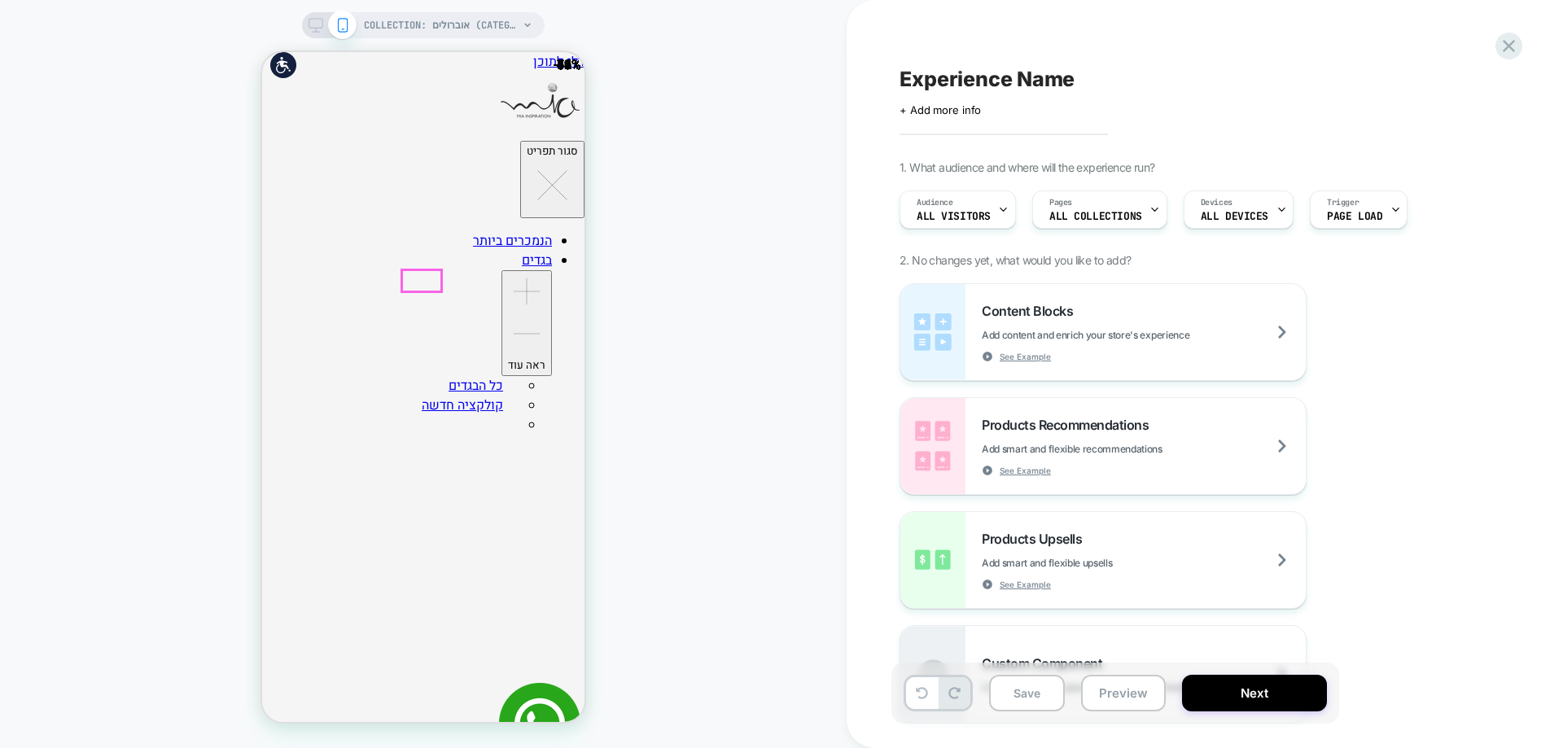
click at [1516, 44] on icon at bounding box center [1509, 46] width 22 height 22
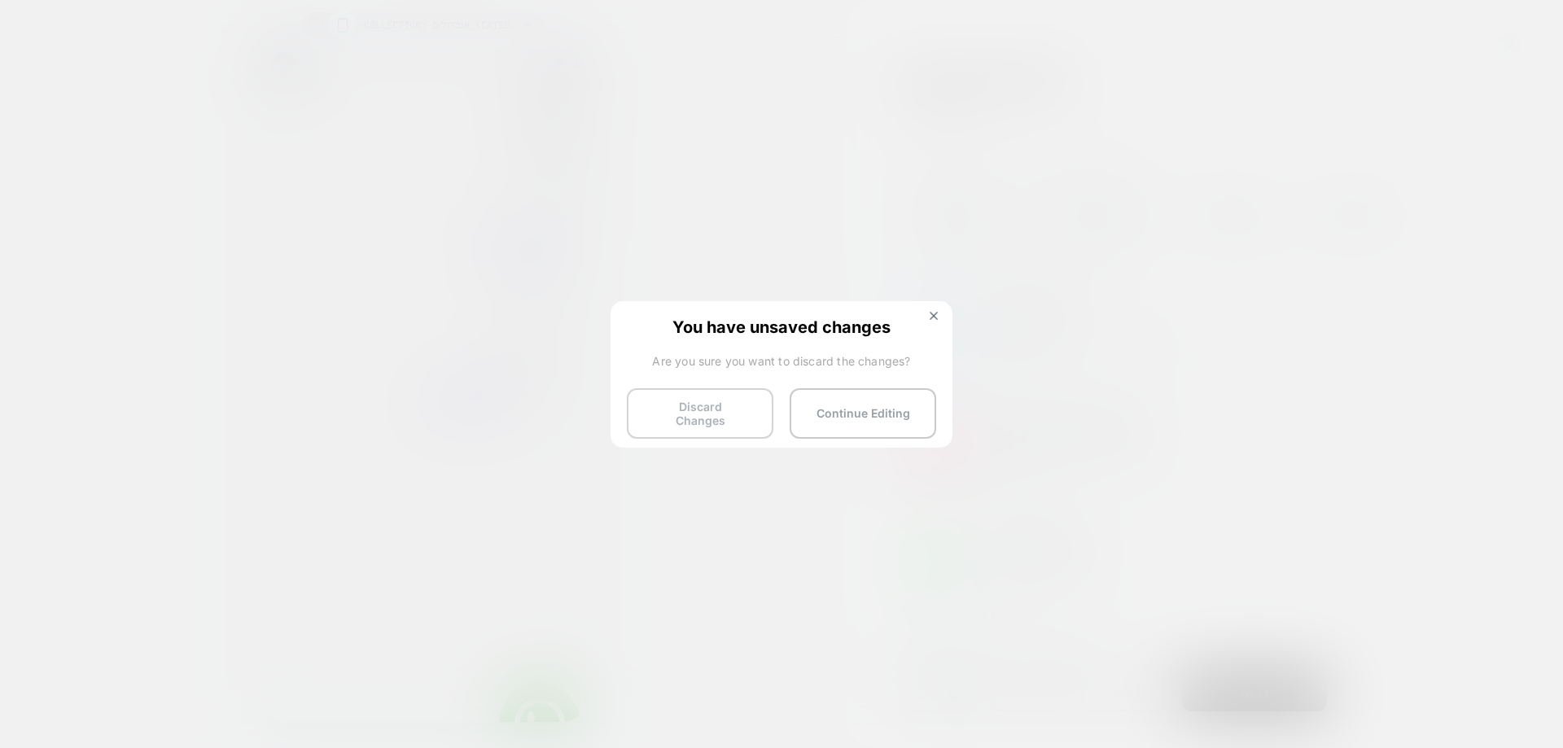
click at [729, 414] on button "Discard Changes" at bounding box center [700, 413] width 147 height 50
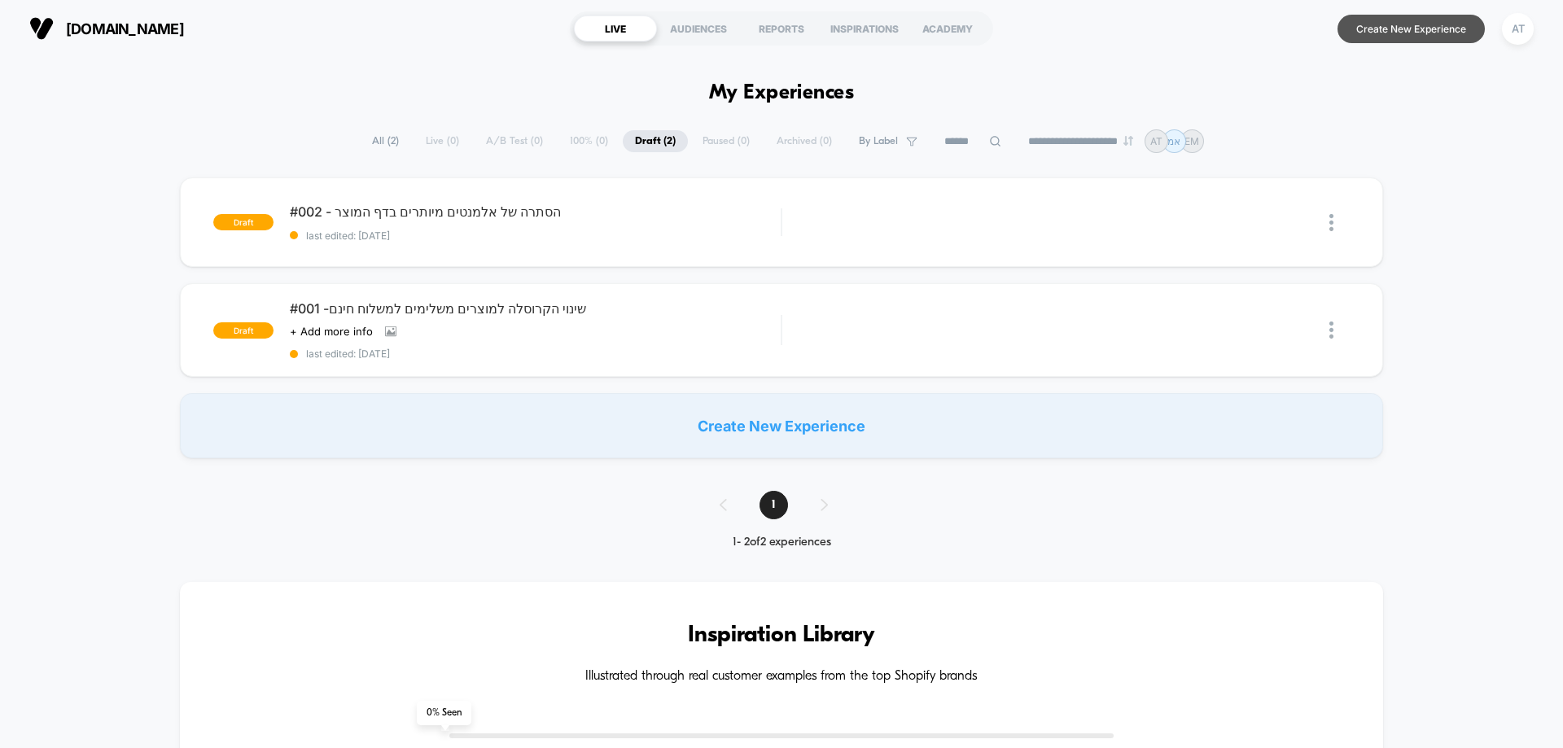
click at [1433, 32] on button "Create New Experience" at bounding box center [1411, 29] width 147 height 28
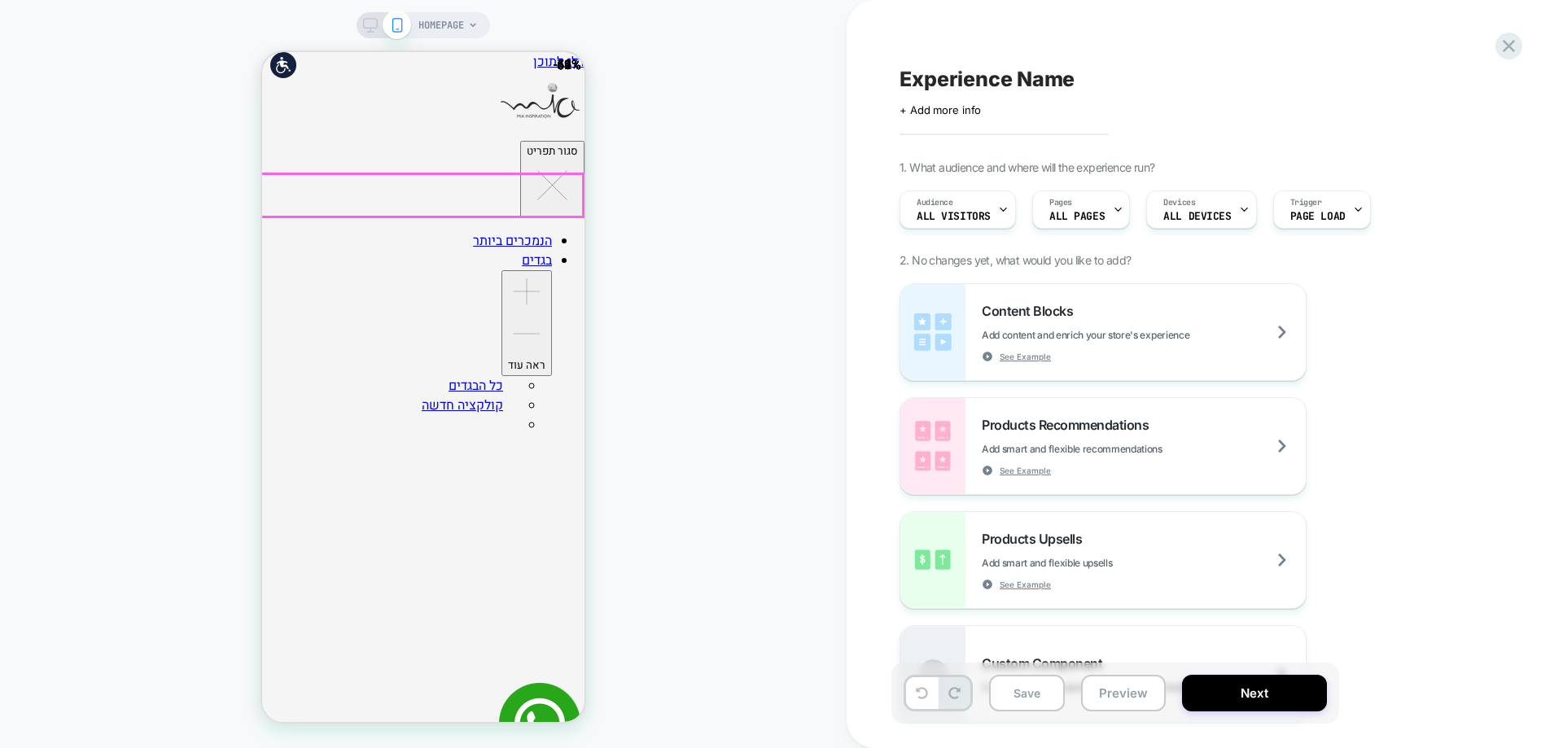
click at [1102, 221] on div "Pages ALL PAGES" at bounding box center [1077, 209] width 88 height 37
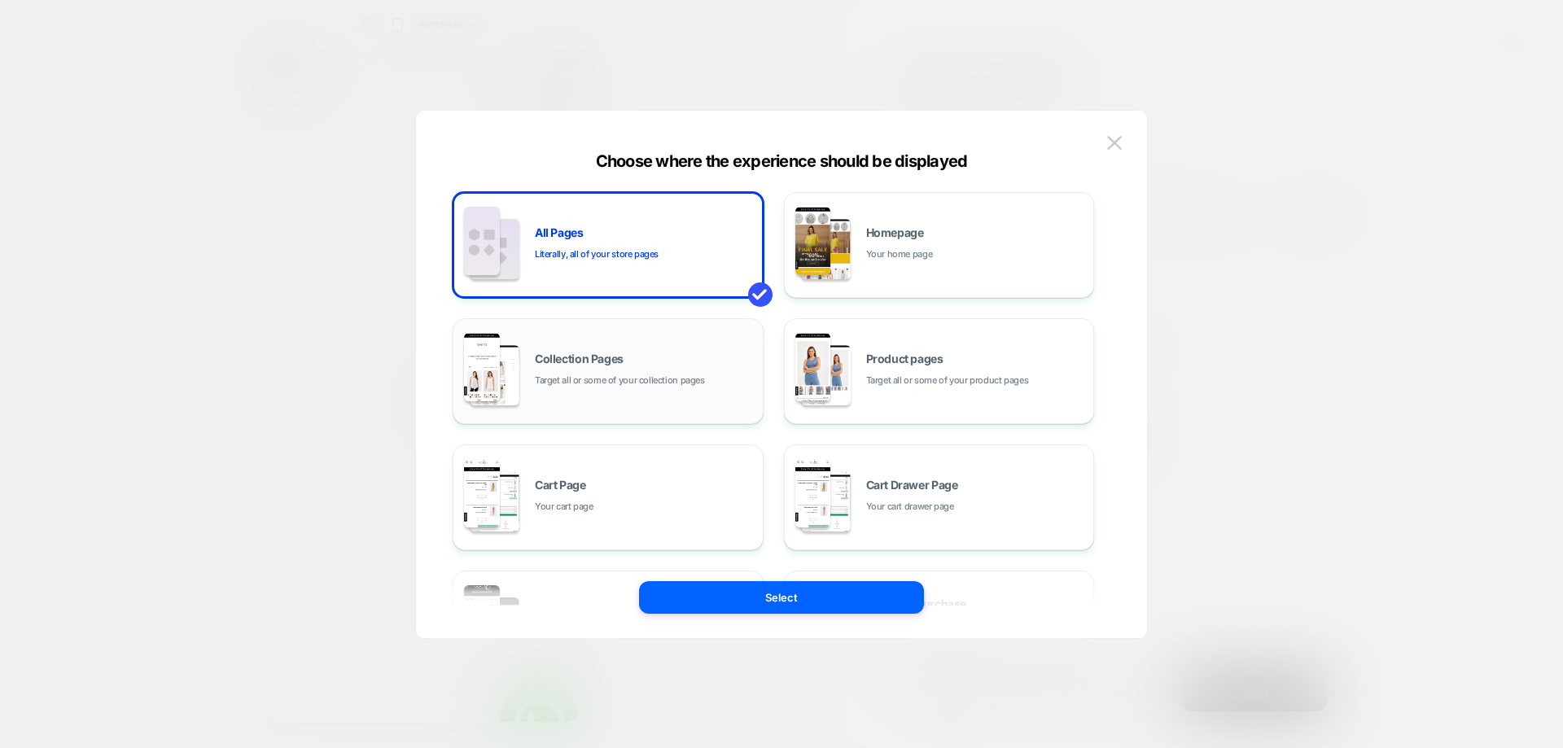
click at [685, 385] on span "Target all or some of your collection pages" at bounding box center [620, 380] width 170 height 15
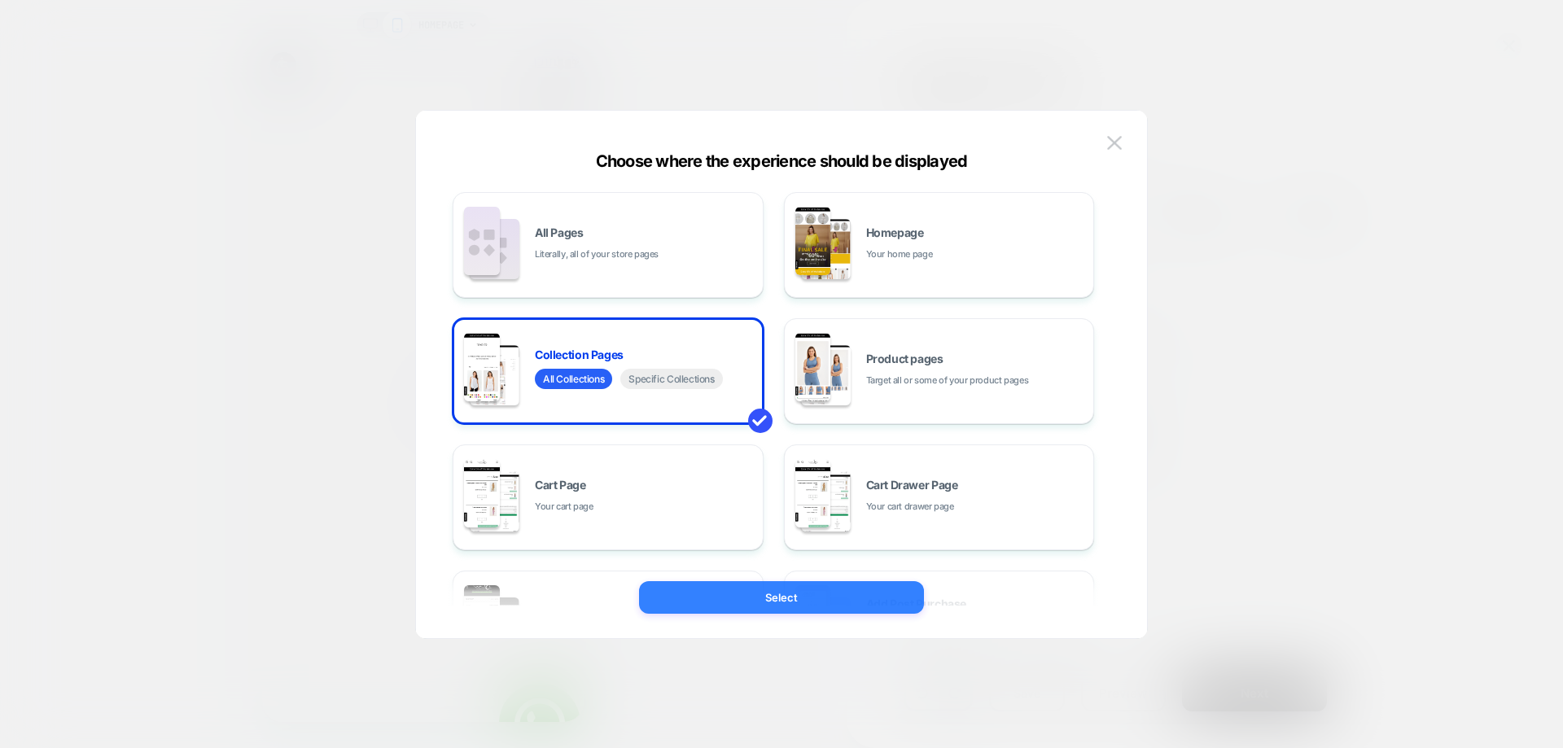
click at [759, 607] on button "Select" at bounding box center [781, 597] width 285 height 33
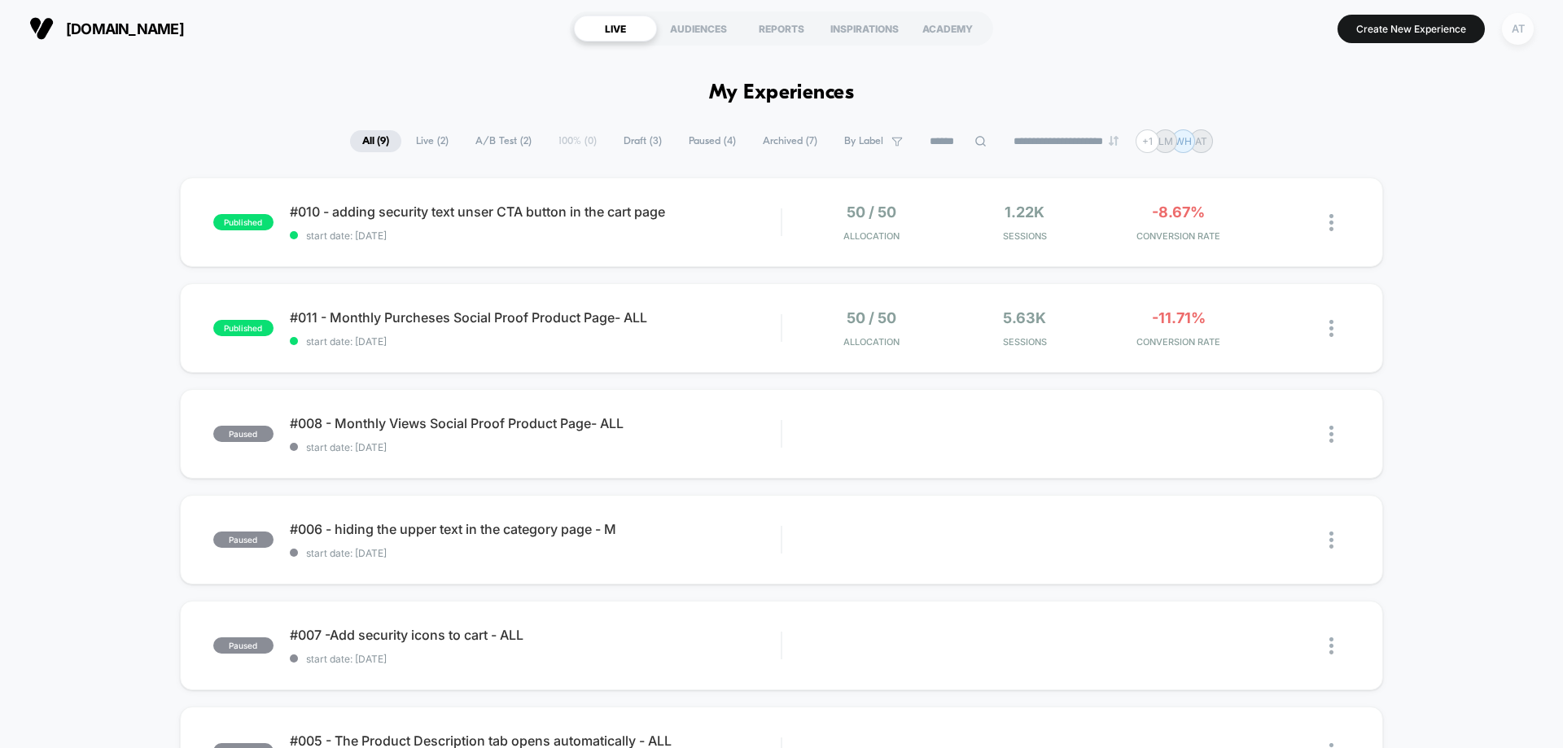
click at [1517, 33] on div "AT" at bounding box center [1518, 29] width 32 height 32
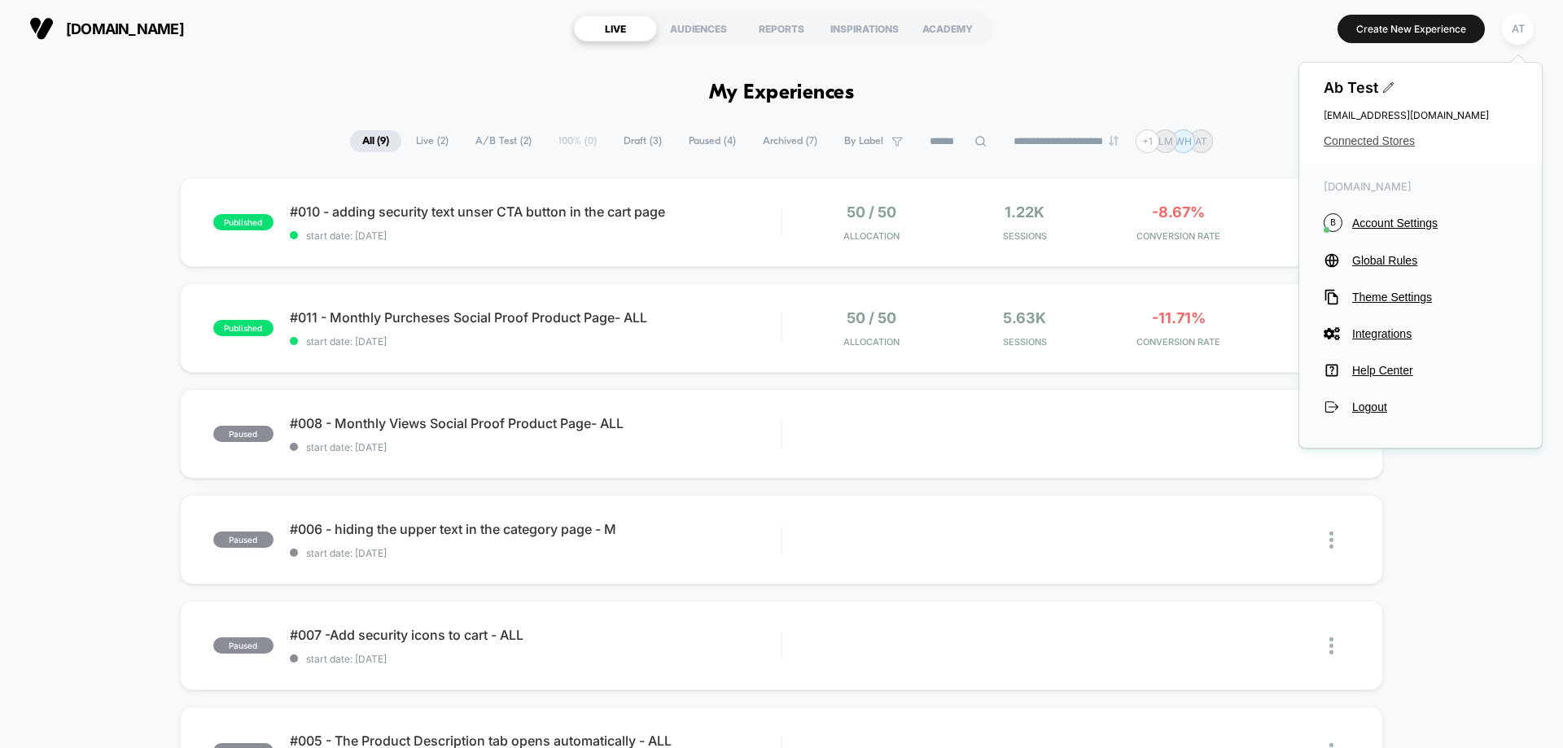
click at [1332, 147] on span "Connected Stores" at bounding box center [1421, 140] width 194 height 13
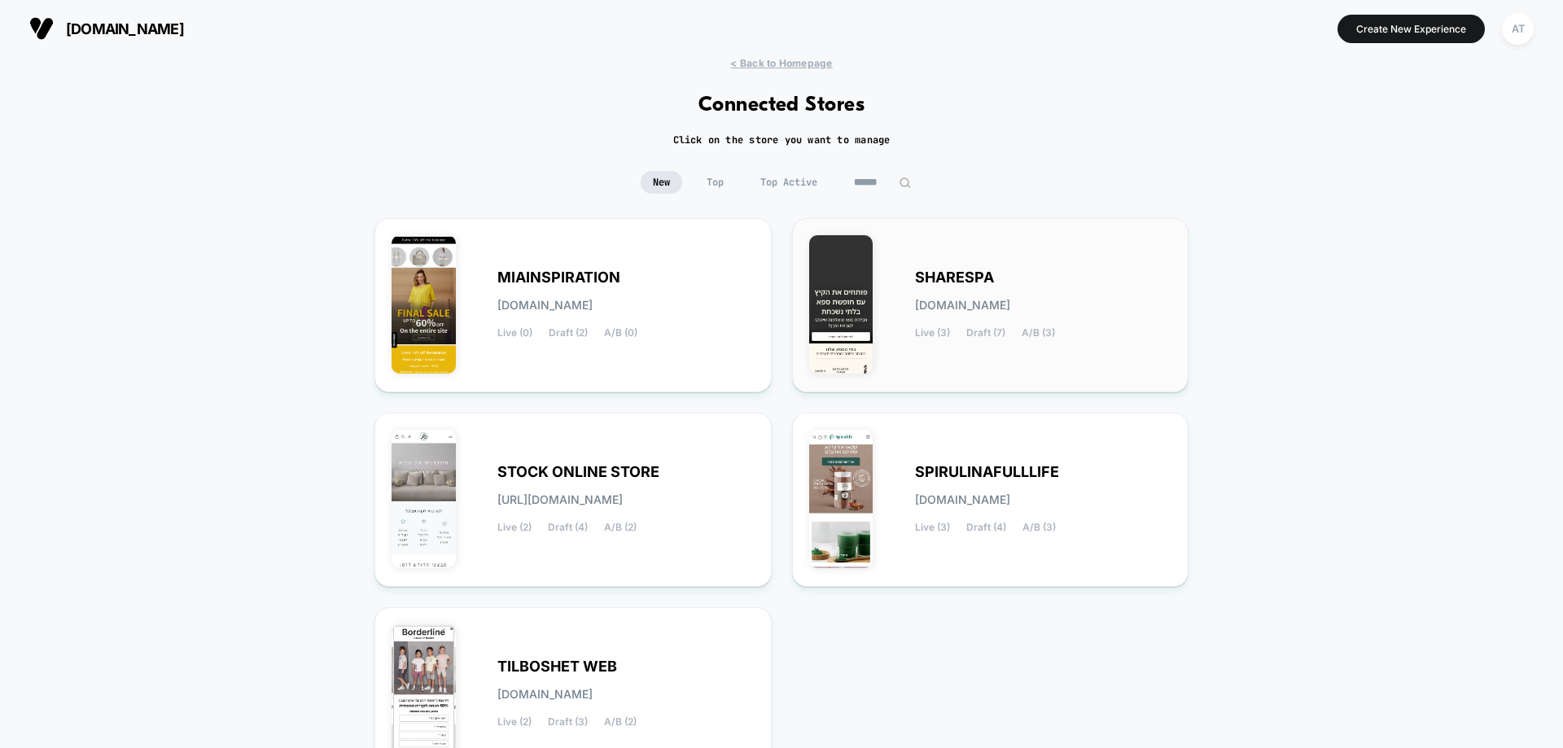
click at [983, 287] on div "SHARESPA [DOMAIN_NAME] Live (3) Draft (7) A/B (3)" at bounding box center [1043, 305] width 257 height 67
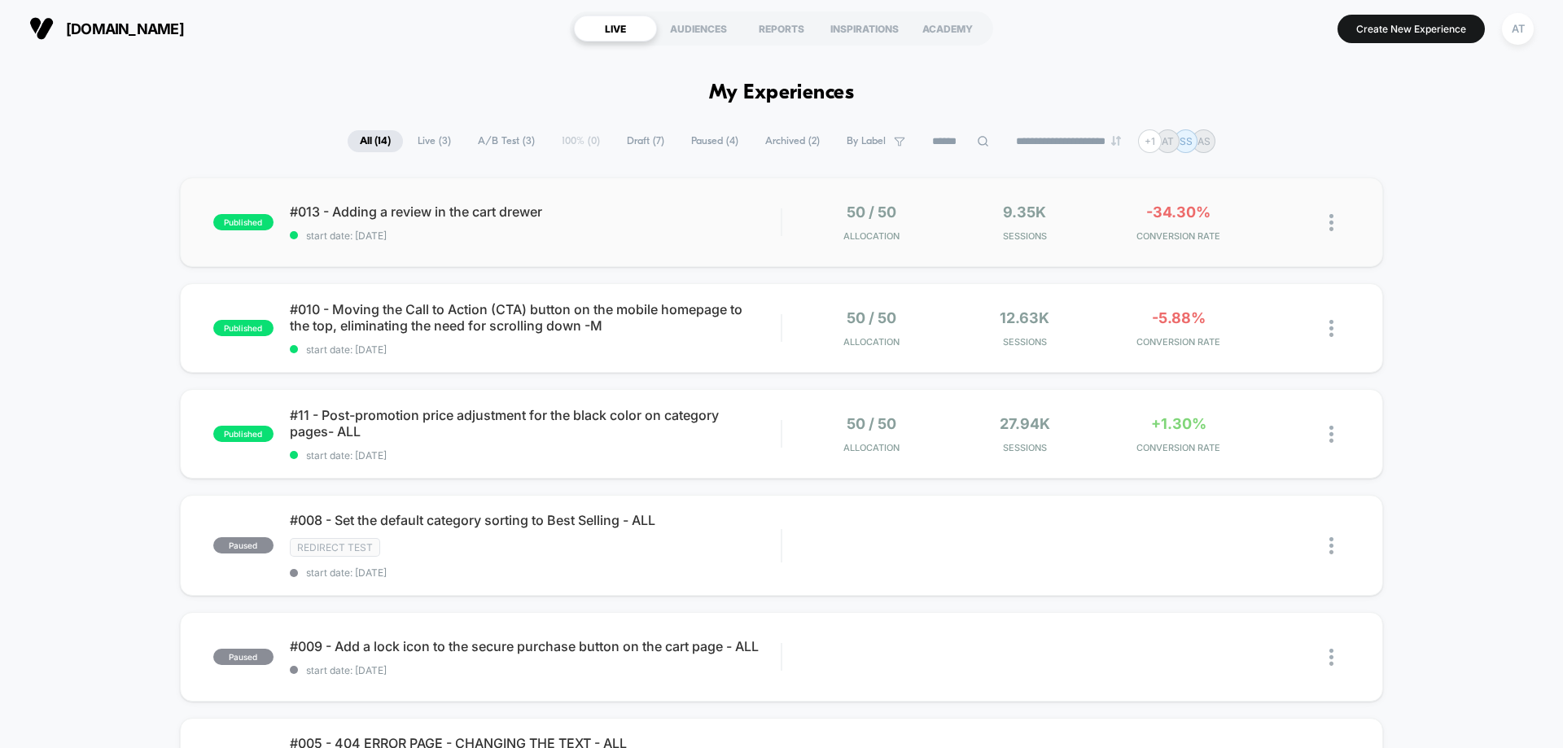
click at [667, 199] on div "published #013 - Adding a review in the cart [PERSON_NAME] start date: [DATE] 5…" at bounding box center [781, 222] width 1203 height 90
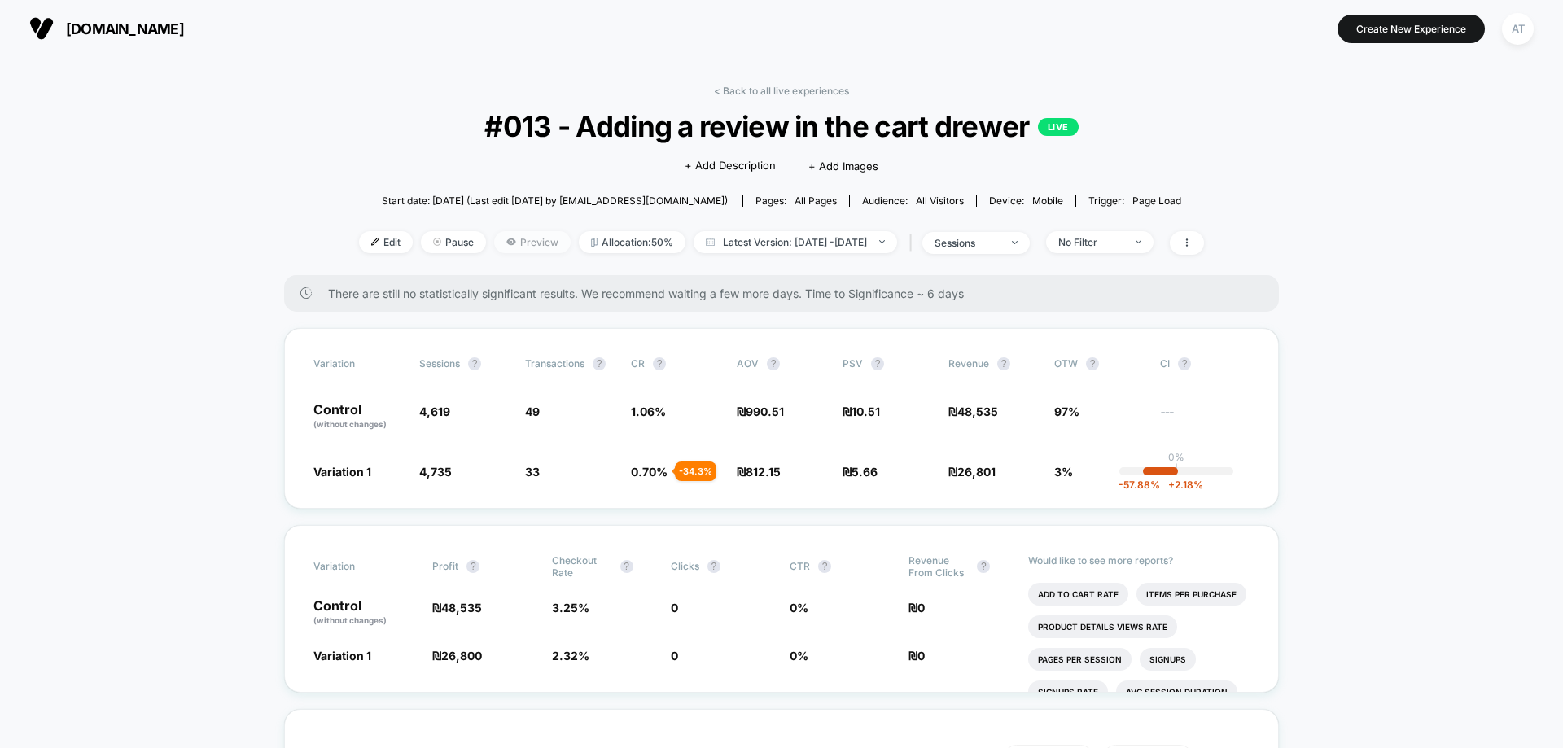
click at [494, 242] on span "Preview" at bounding box center [532, 242] width 77 height 22
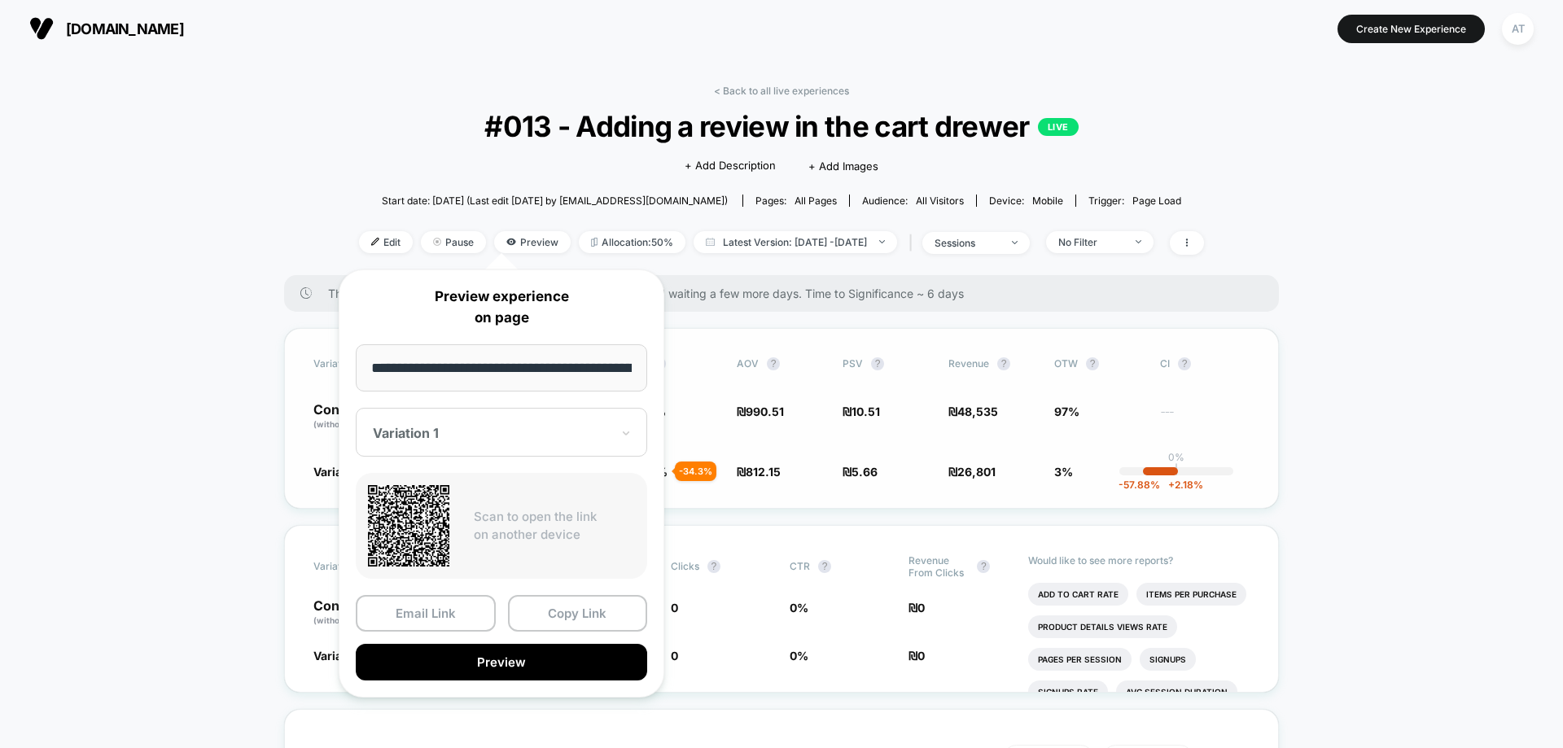
scroll to position [0, 69]
click at [531, 672] on button "Preview" at bounding box center [501, 663] width 291 height 37
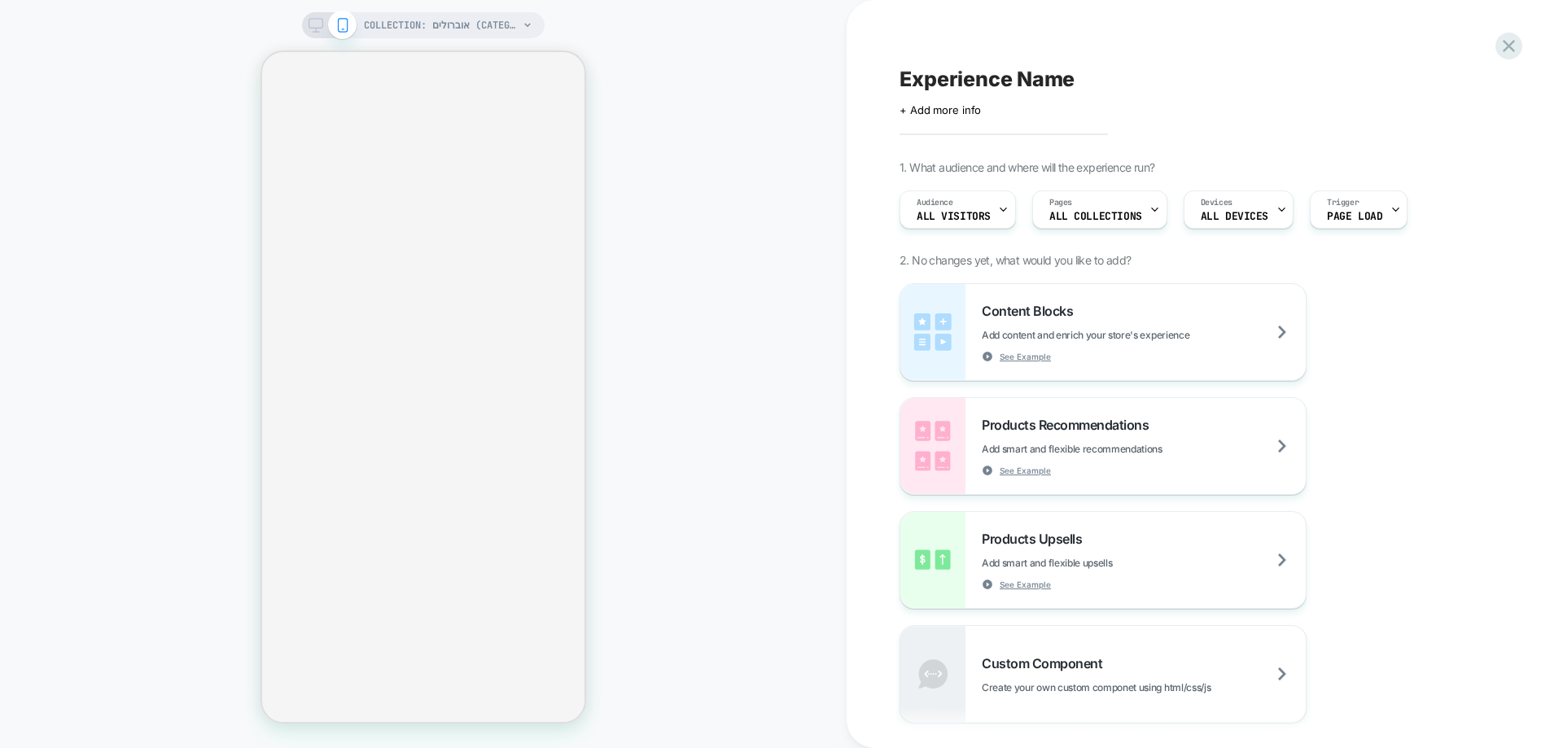
click at [1517, 61] on div "Experience Name Click to edit experience details + Add more info 1. What audien…" at bounding box center [1205, 374] width 716 height 748
click at [1517, 56] on icon at bounding box center [1509, 46] width 22 height 22
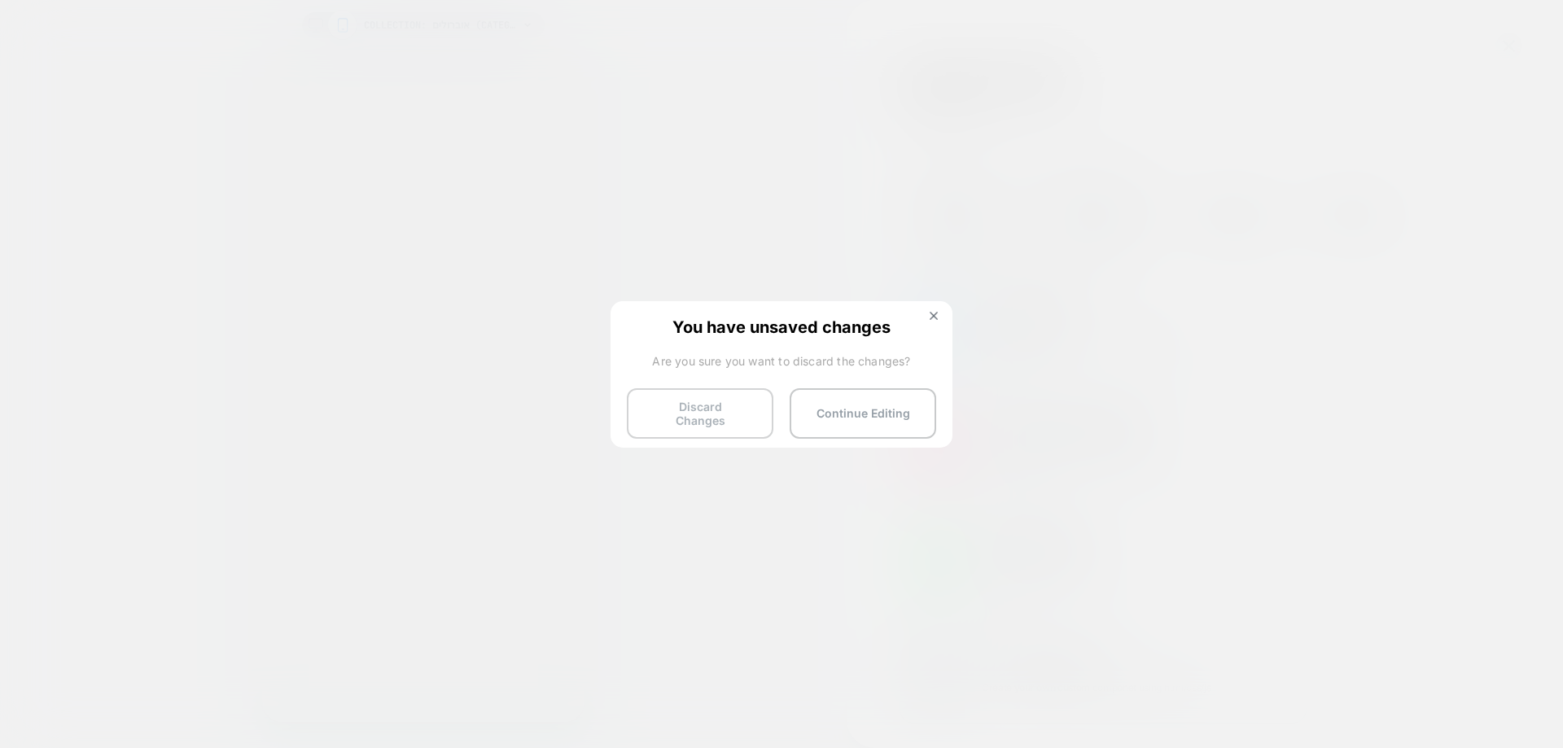
click at [656, 421] on button "Discard Changes" at bounding box center [700, 413] width 147 height 50
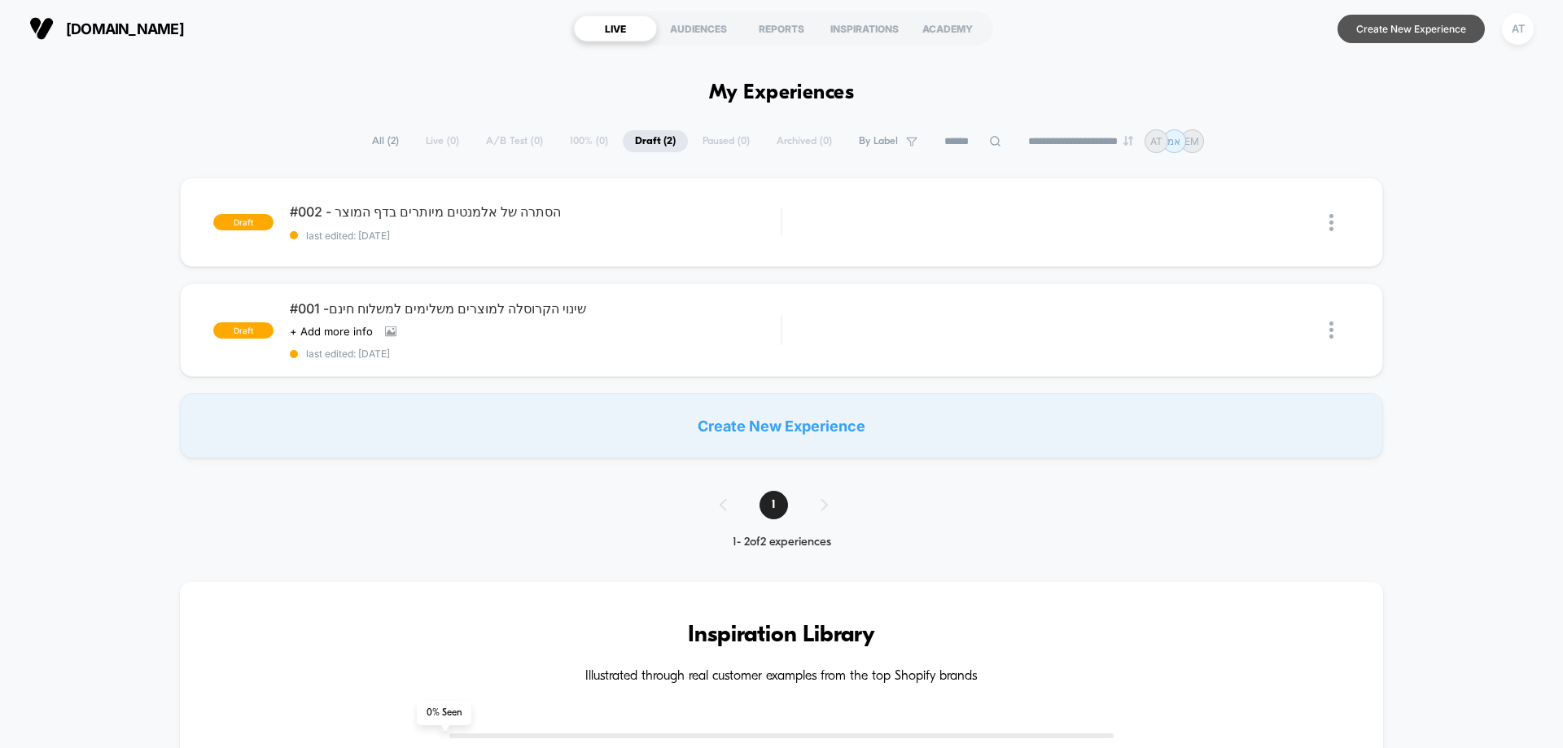
click at [1389, 24] on button "Create New Experience" at bounding box center [1411, 29] width 147 height 28
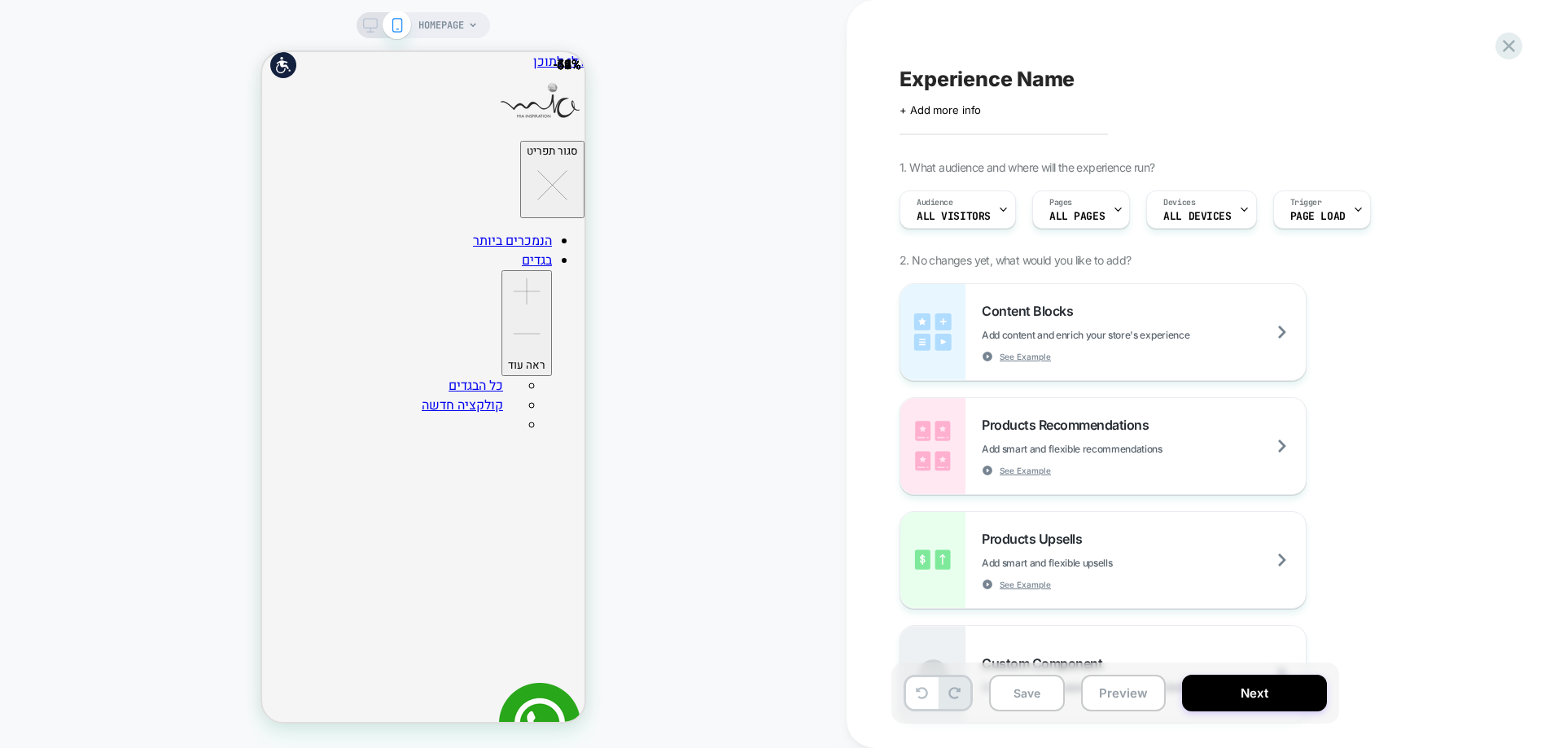
click at [1097, 221] on span "ALL PAGES" at bounding box center [1076, 216] width 55 height 11
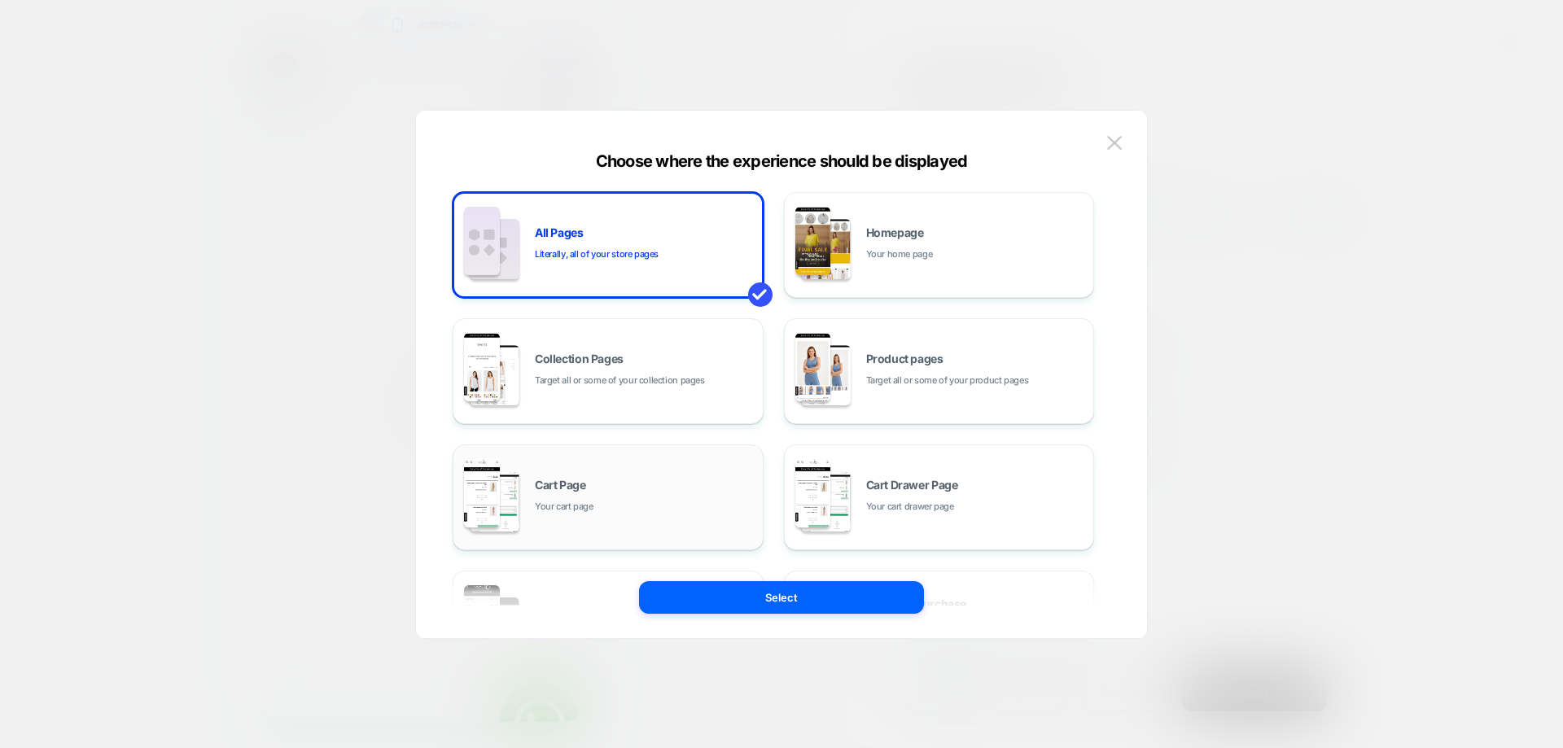
drag, startPoint x: 677, startPoint y: 387, endPoint x: 692, endPoint y: 466, distance: 80.3
click at [677, 388] on span "Target all or some of your collection pages" at bounding box center [620, 380] width 170 height 15
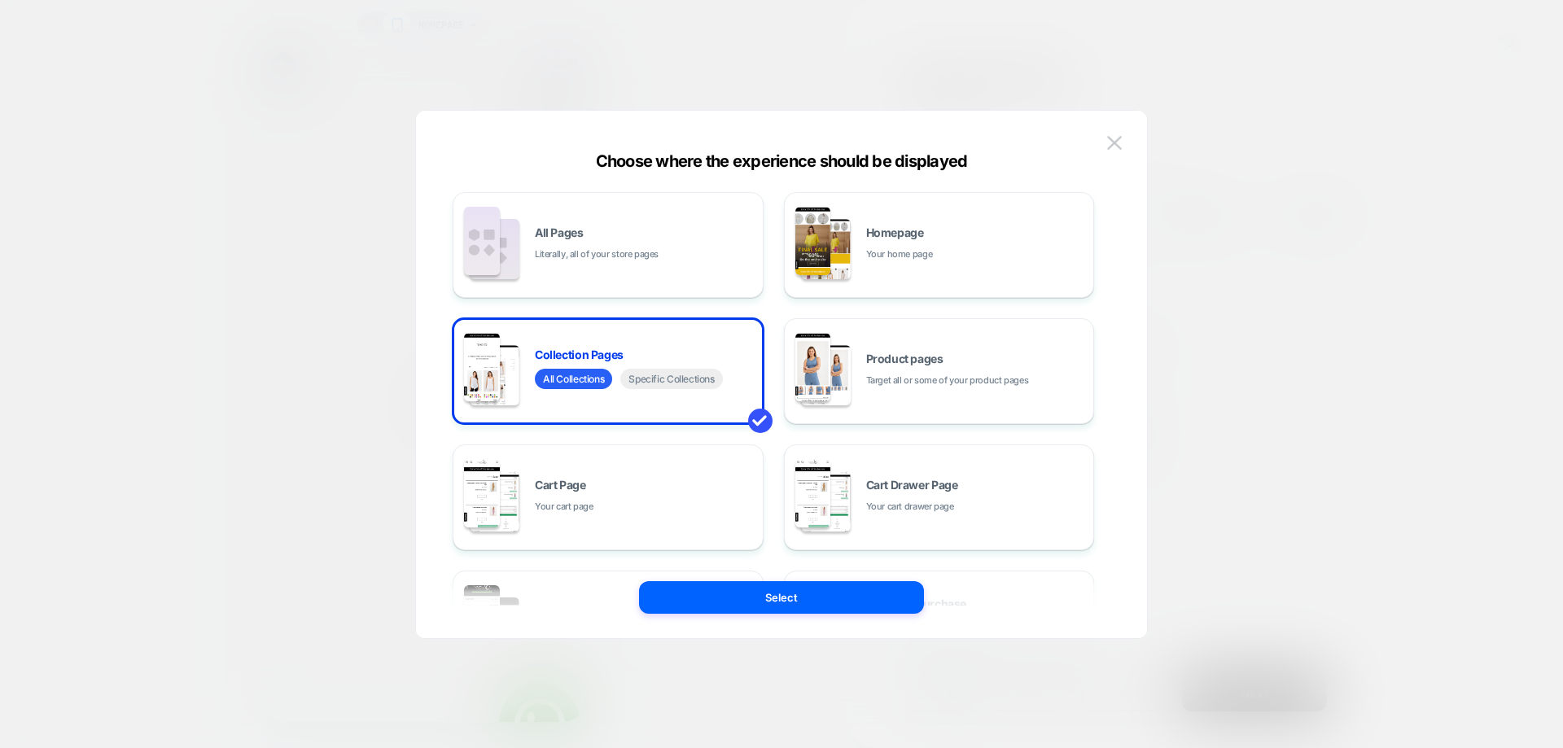
click at [720, 593] on button "Select" at bounding box center [781, 597] width 285 height 33
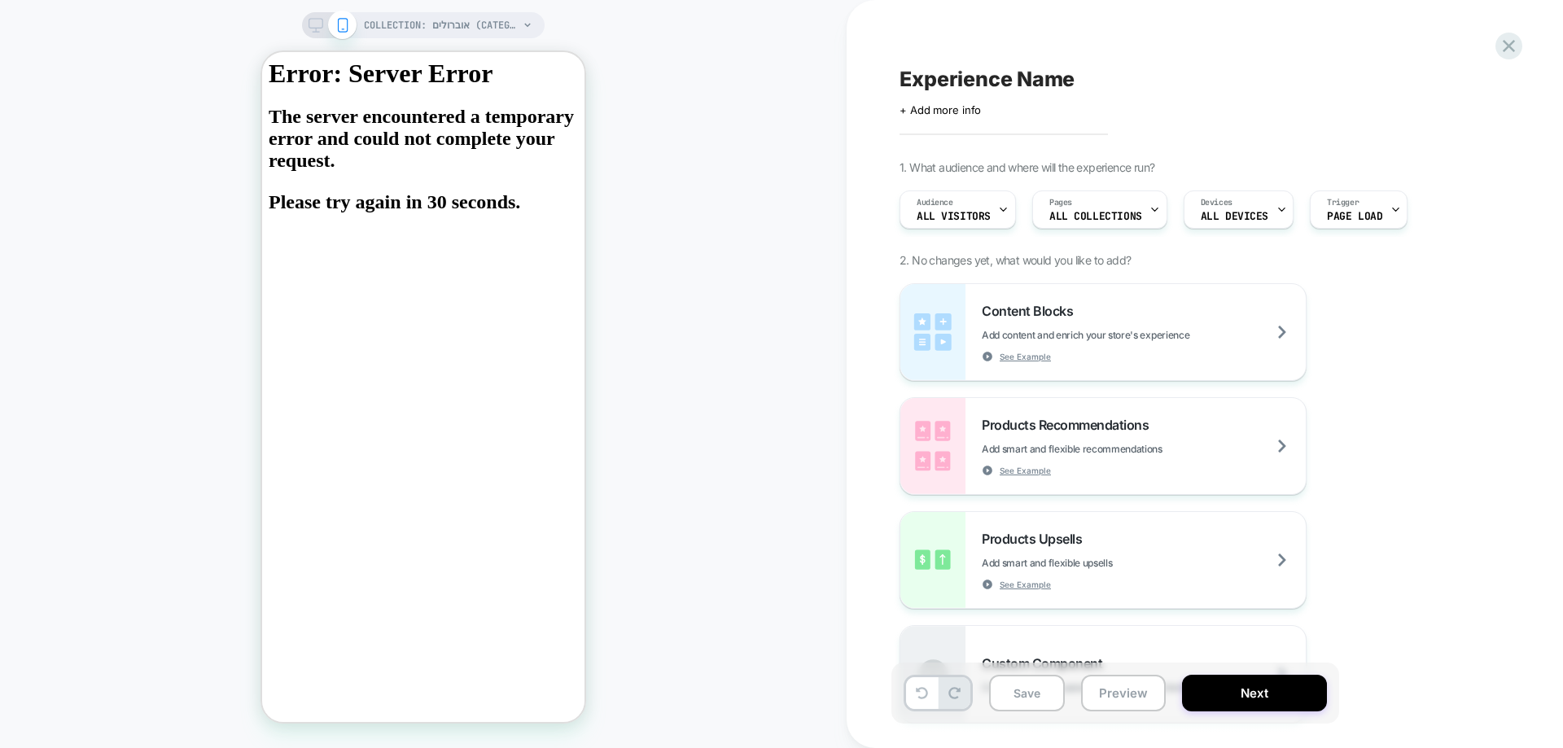
click at [725, 326] on div "COLLECTION: אוברולים (Category) COLLECTION: אוברולים (Category)" at bounding box center [423, 374] width 847 height 716
click at [470, 23] on span "COLLECTION: אוברולים (Category)" at bounding box center [441, 25] width 155 height 26
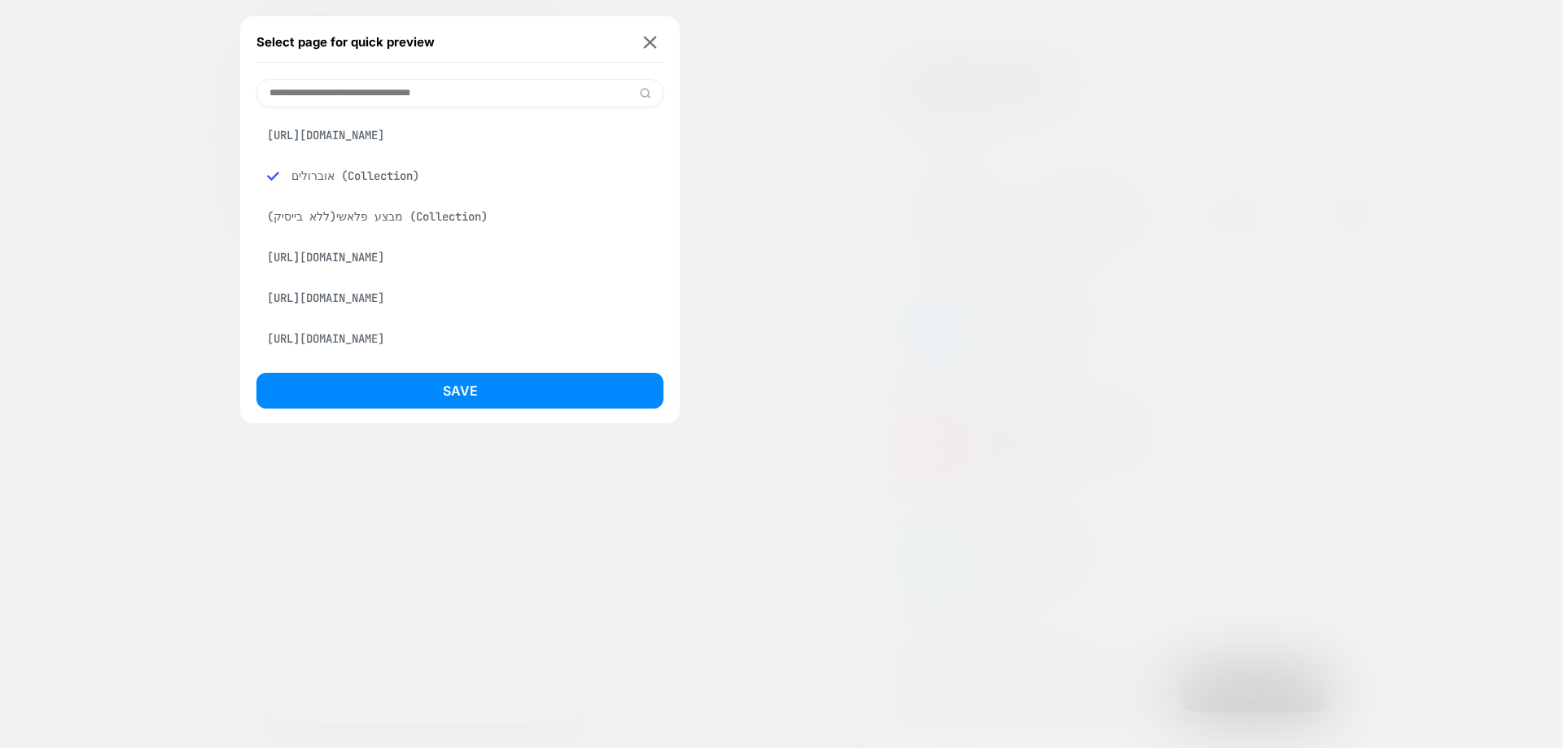
click at [420, 219] on div "(ללא בייסיק)מבצע פלאשי (Collection)" at bounding box center [459, 216] width 407 height 31
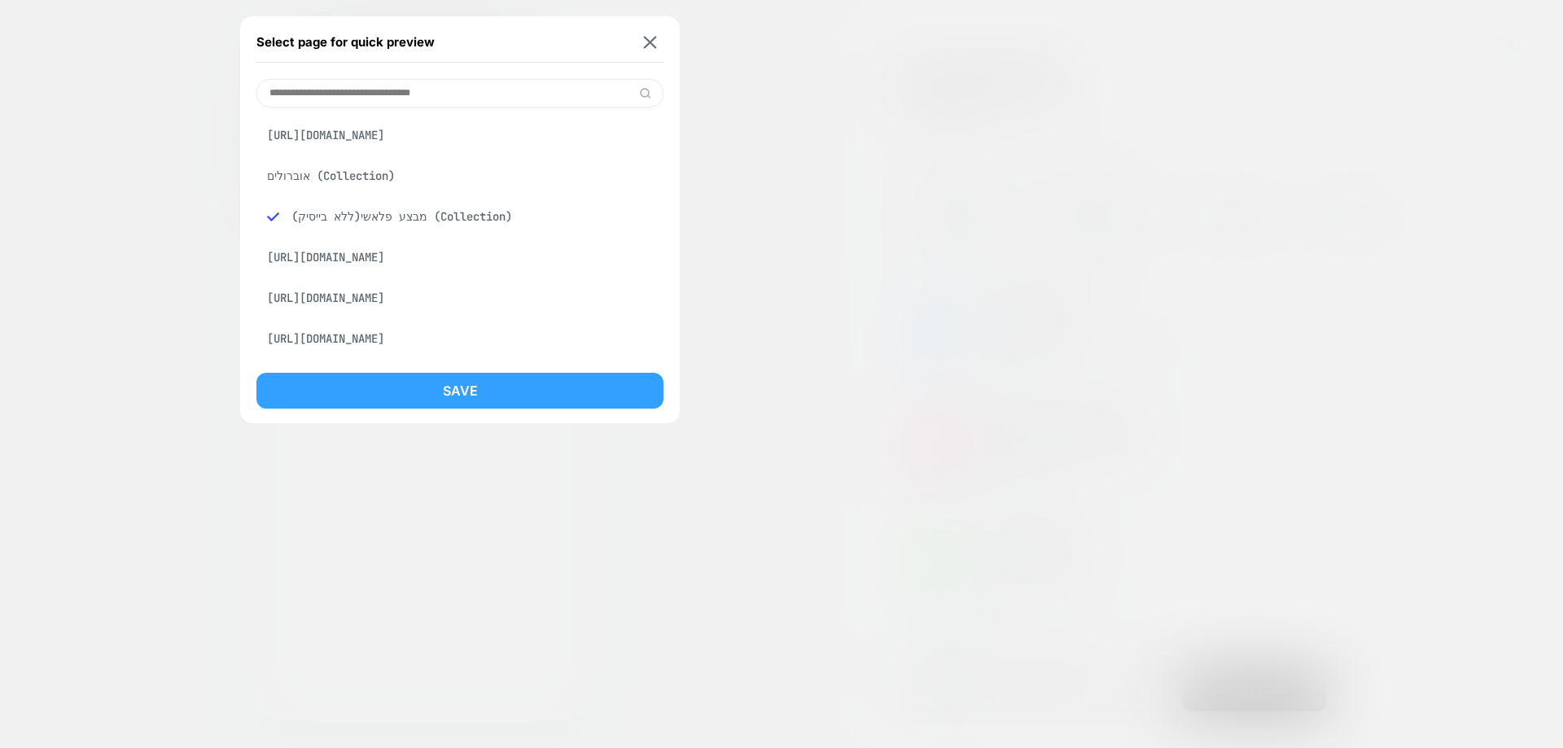
click at [450, 393] on button "Save" at bounding box center [459, 391] width 407 height 36
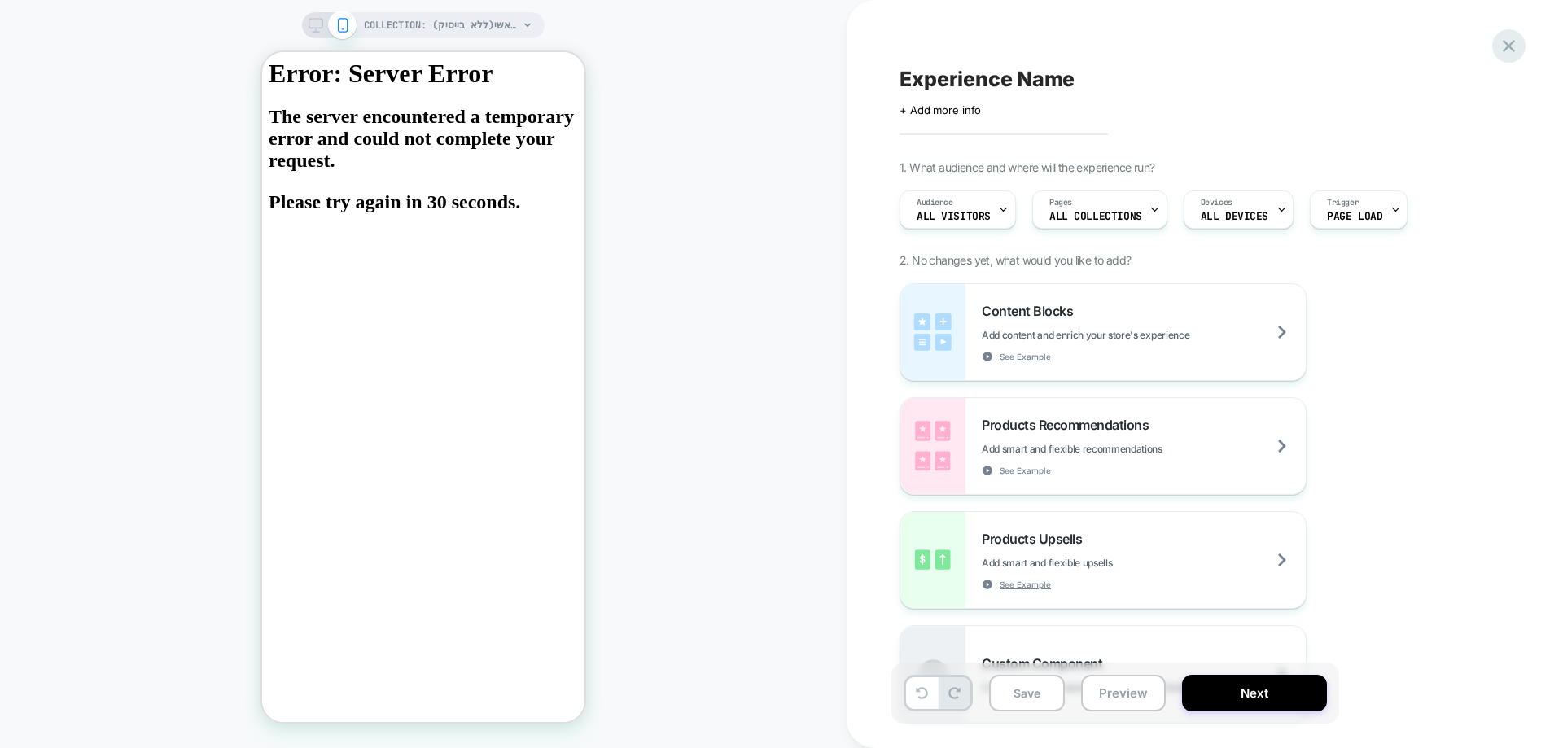
click at [1504, 48] on icon at bounding box center [1509, 46] width 22 height 22
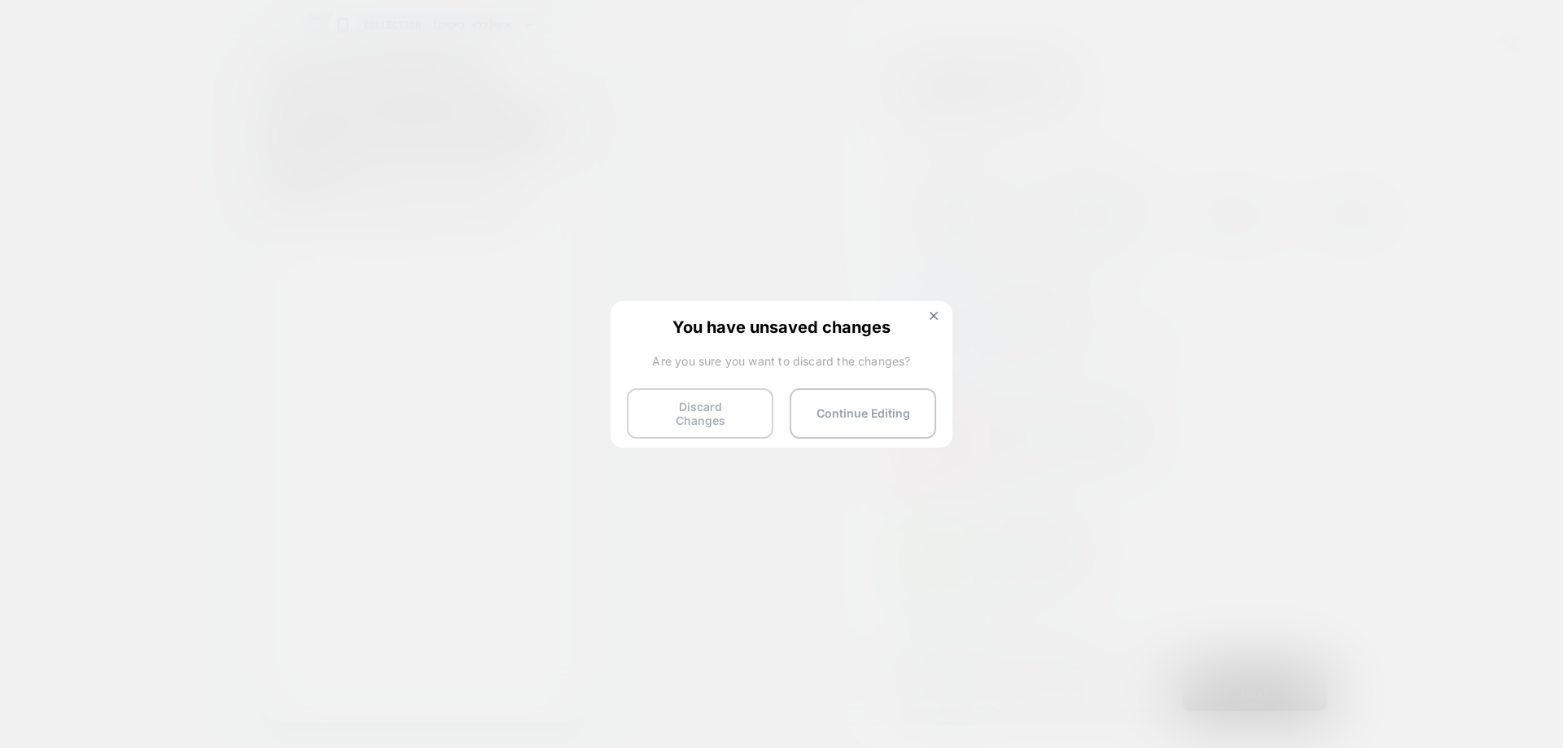
click at [698, 405] on button "Discard Changes" at bounding box center [700, 413] width 147 height 50
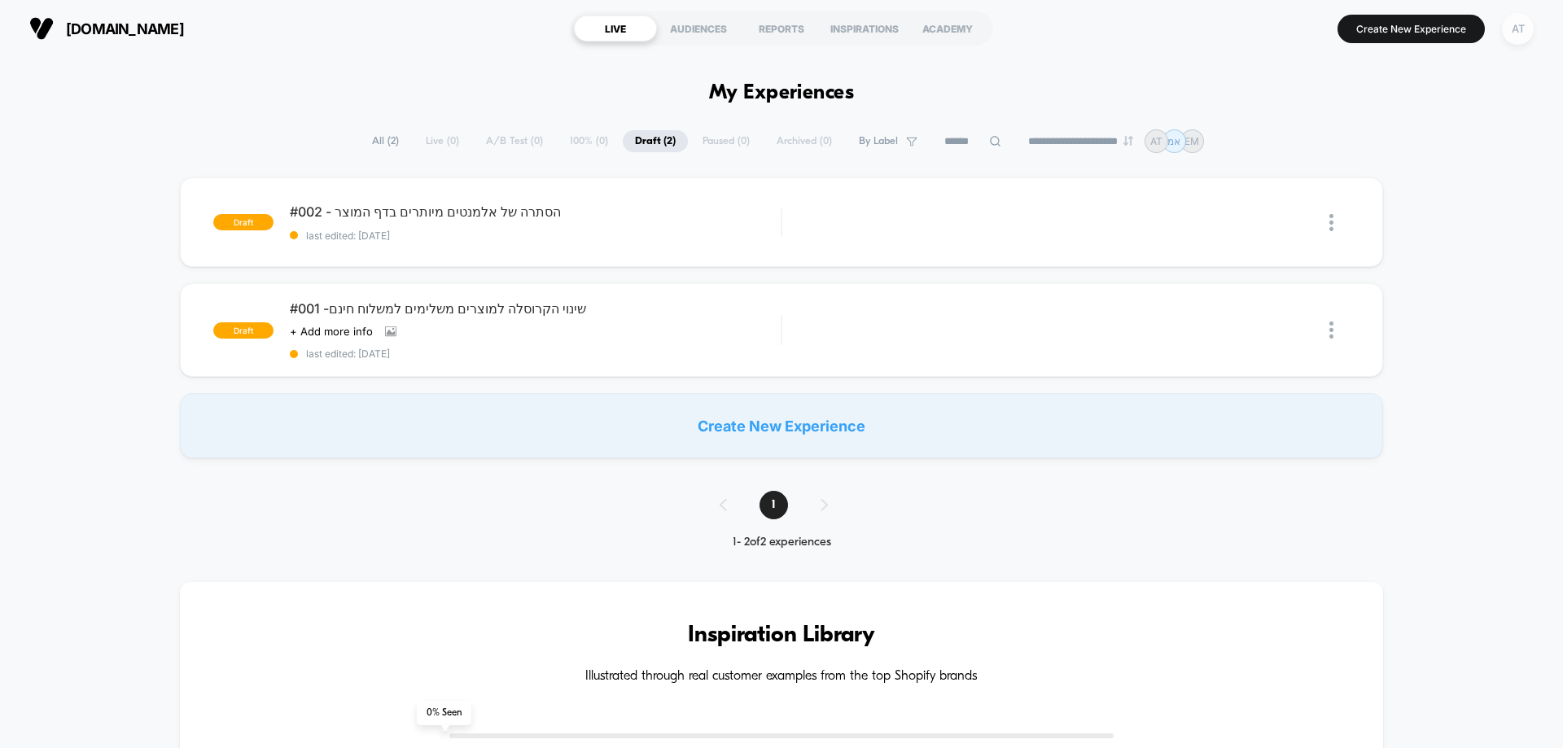
click at [1520, 32] on div "AT" at bounding box center [1518, 29] width 32 height 32
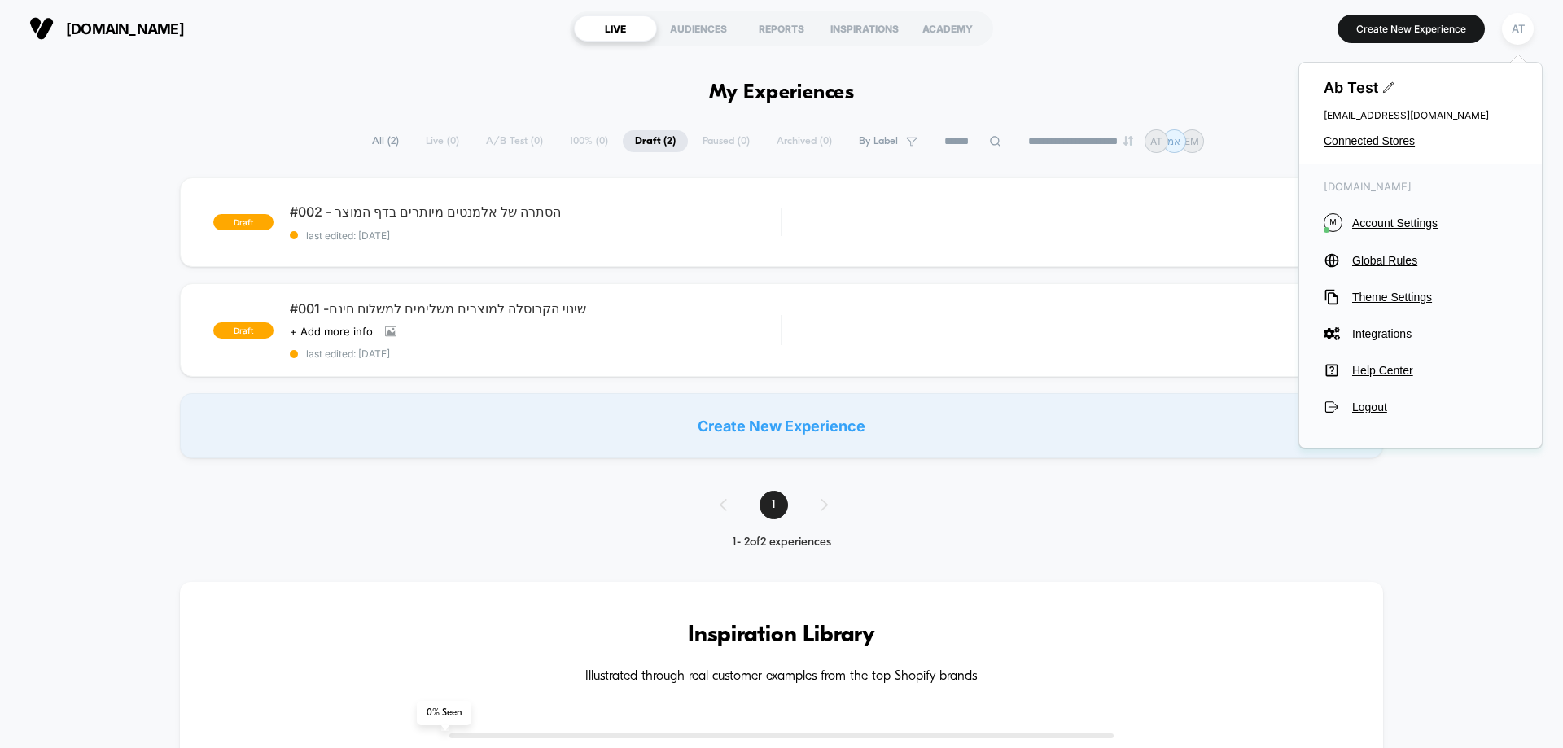
click at [1351, 148] on div "Ab Test cro@ab-test.io Connected Stores" at bounding box center [1420, 113] width 243 height 101
click at [1353, 134] on span "Connected Stores" at bounding box center [1421, 140] width 194 height 13
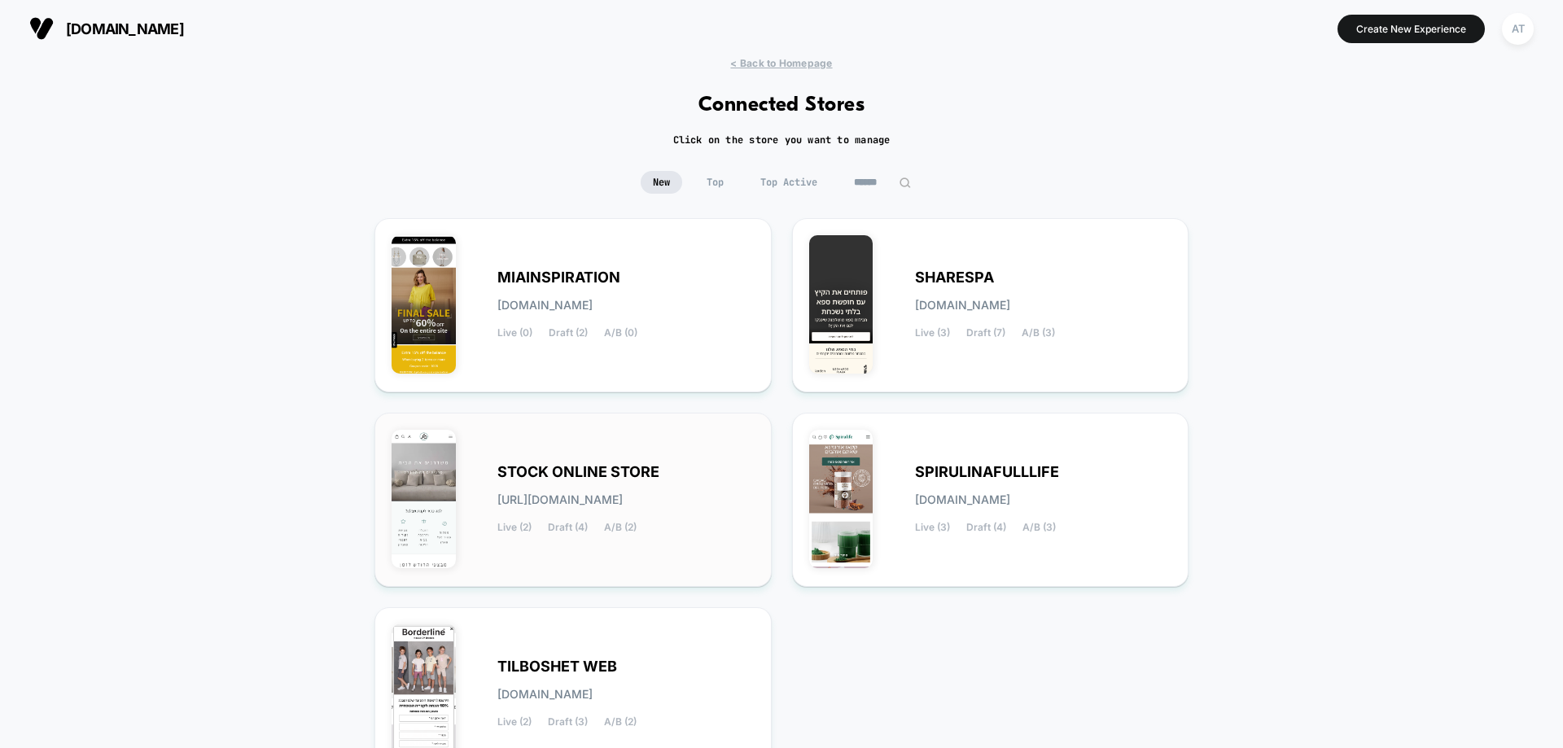
click at [623, 498] on span "stock-online_store.myshopify.com" at bounding box center [559, 499] width 125 height 11
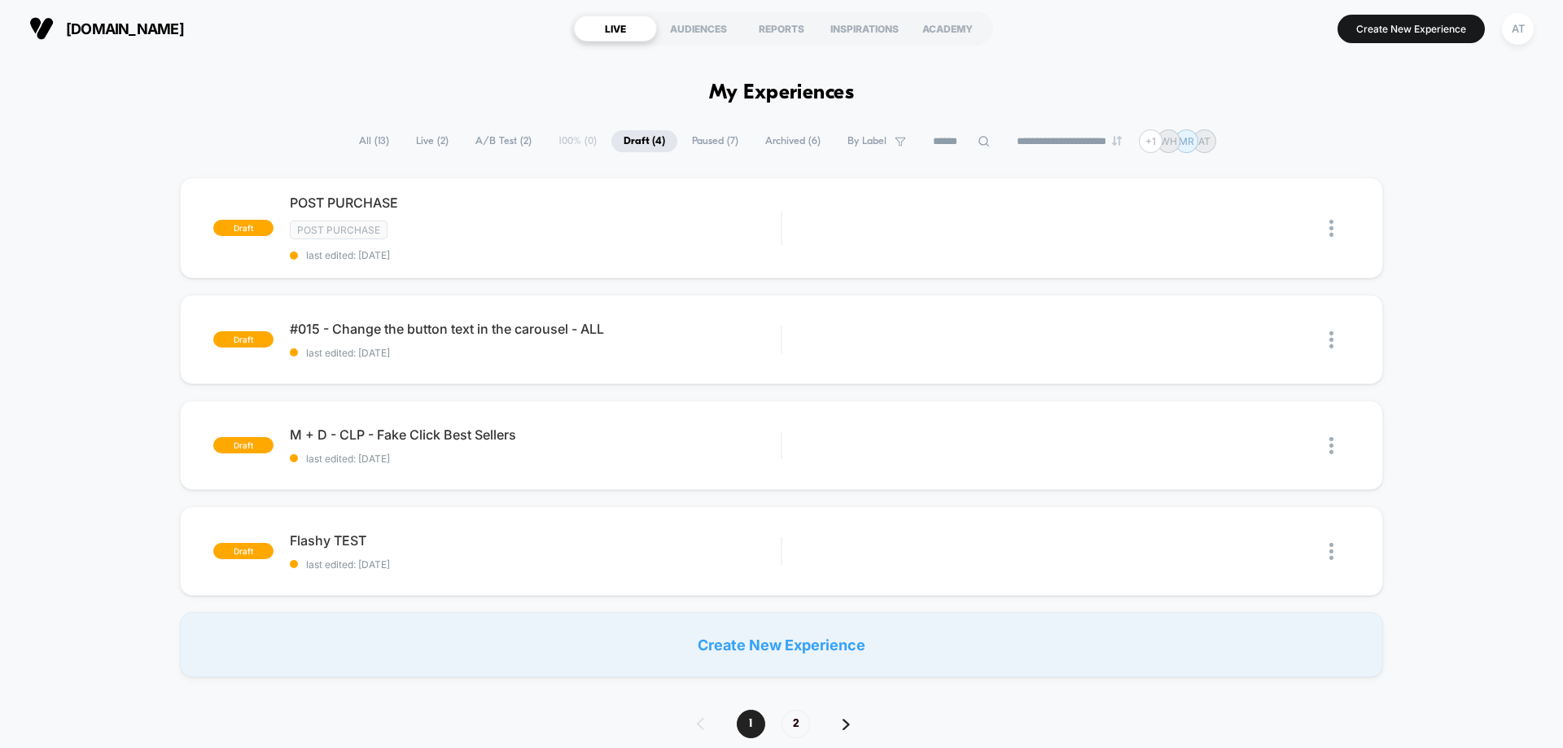
click at [427, 140] on span "Live ( 2 )" at bounding box center [432, 141] width 57 height 22
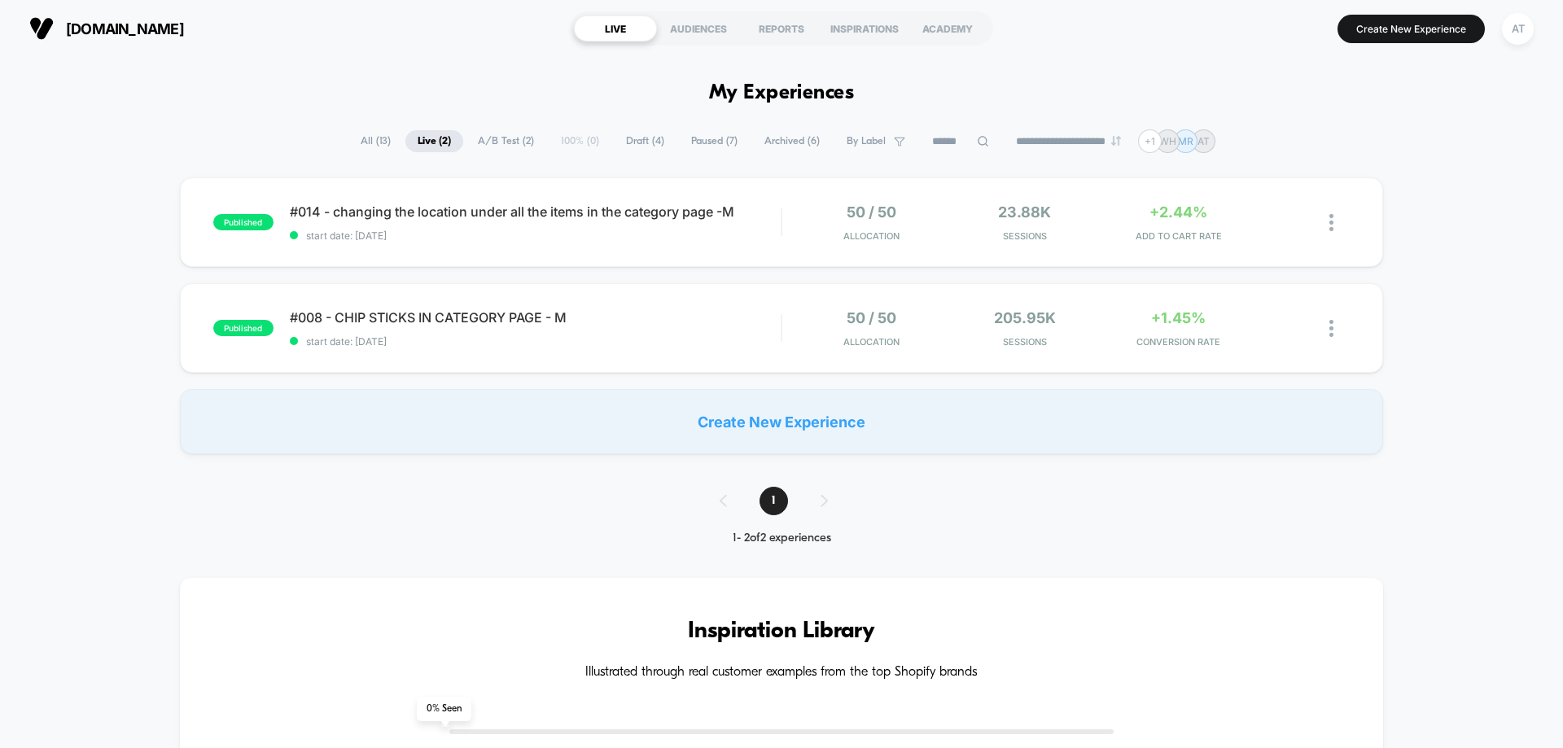
click at [358, 143] on span "All ( 13 )" at bounding box center [375, 141] width 55 height 22
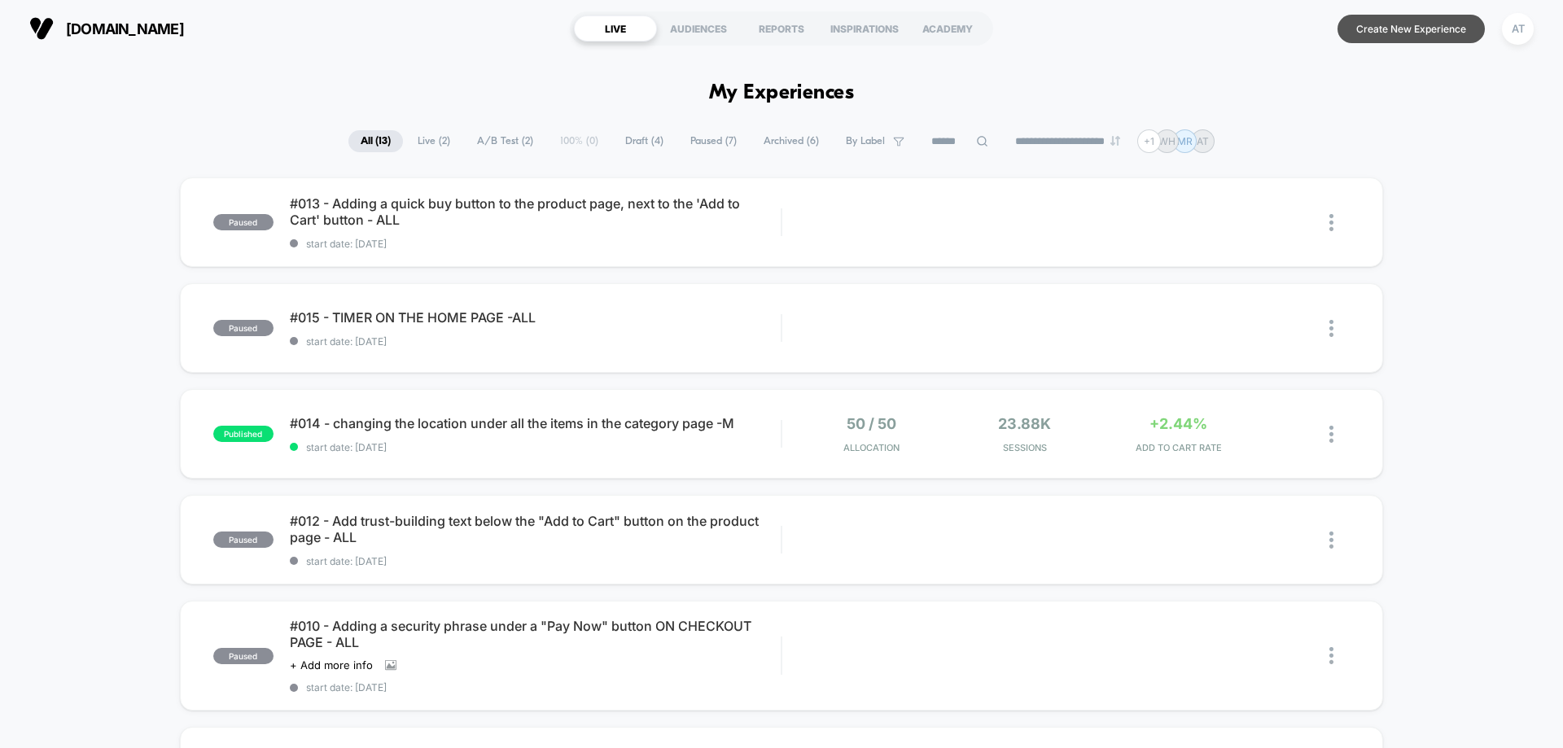
click at [1395, 19] on button "Create New Experience" at bounding box center [1411, 29] width 147 height 28
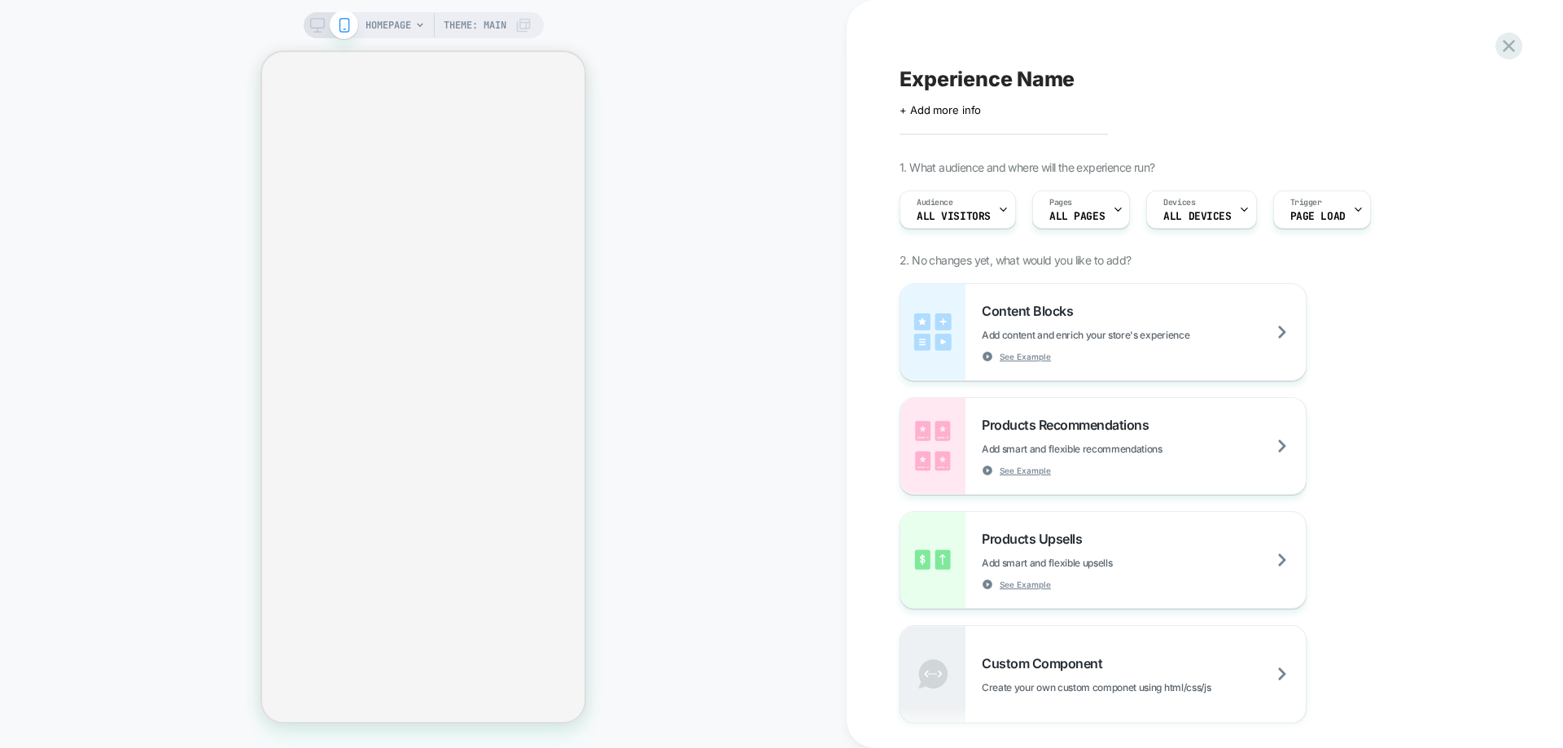
click at [1071, 219] on span "ALL PAGES" at bounding box center [1076, 216] width 55 height 11
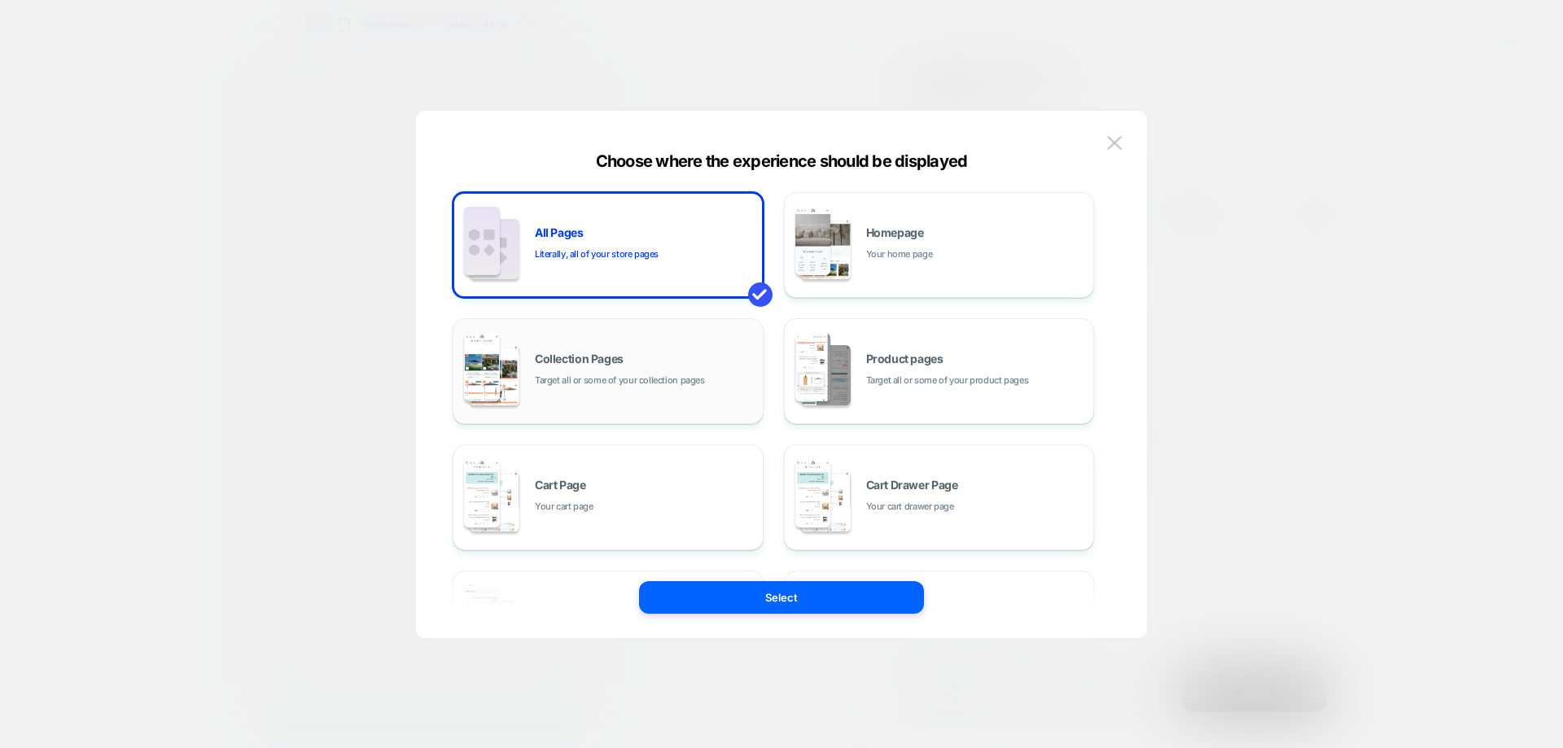
click at [616, 373] on span "Target all or some of your collection pages" at bounding box center [620, 380] width 170 height 15
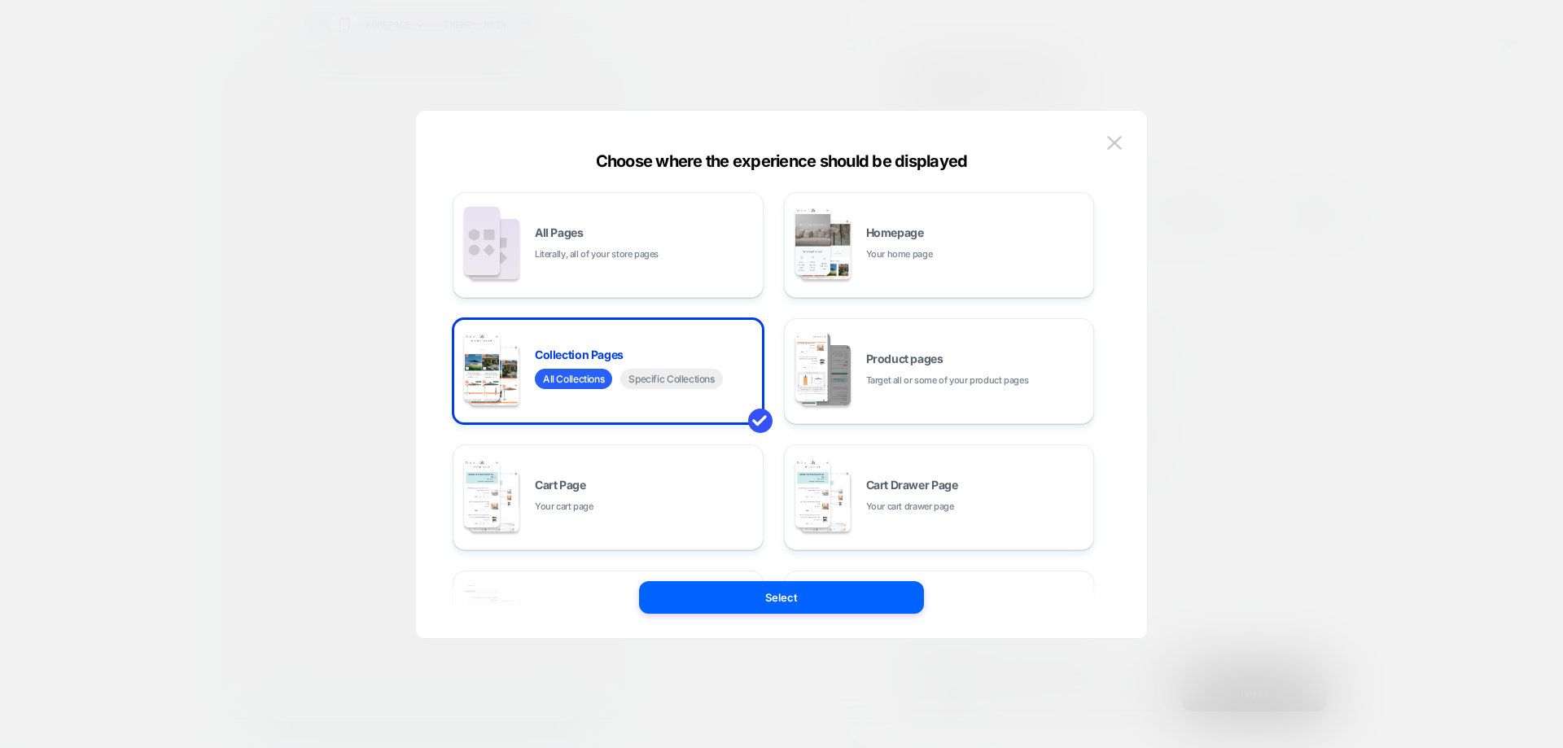
click at [755, 612] on button "Select" at bounding box center [781, 597] width 285 height 33
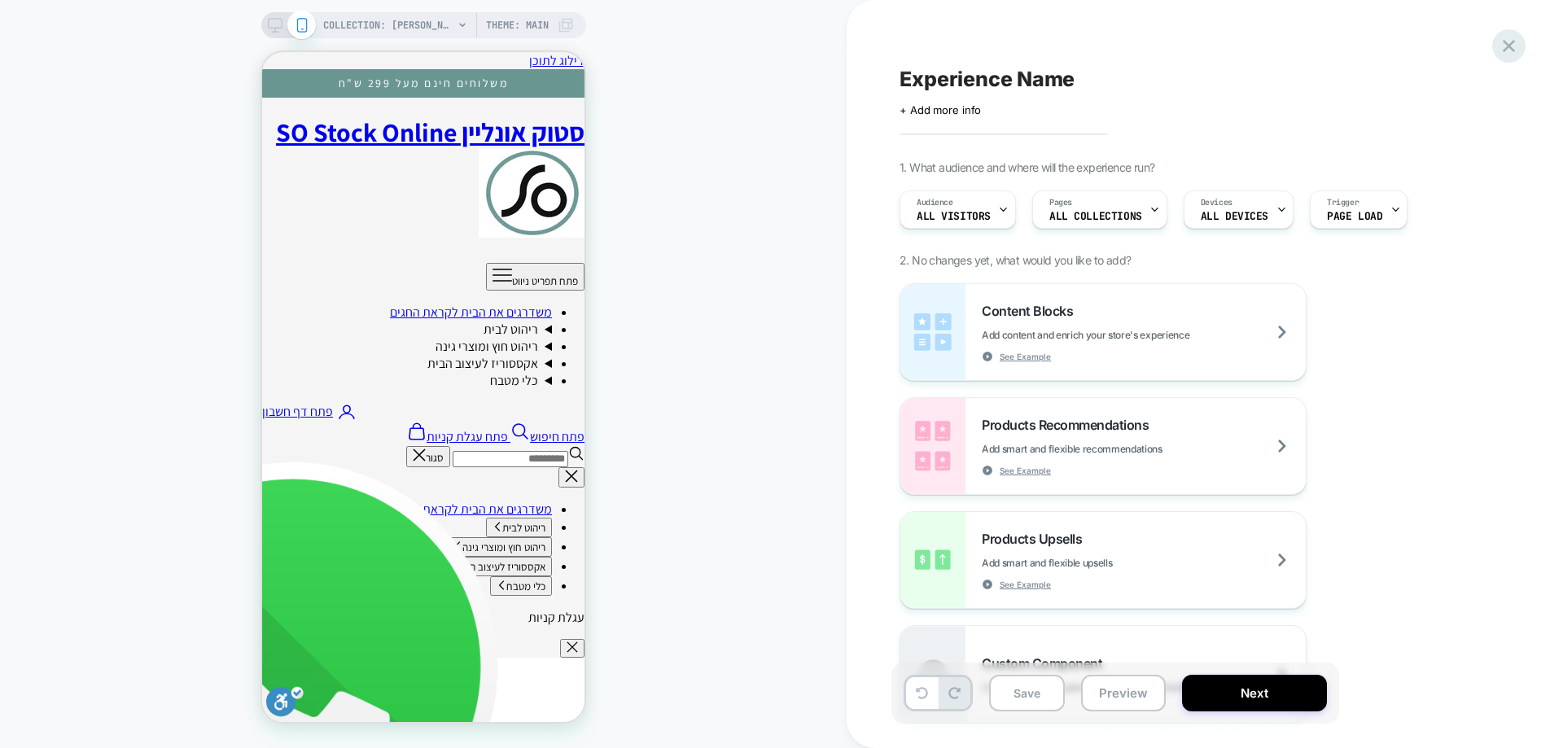
click at [1507, 49] on icon at bounding box center [1509, 46] width 12 height 12
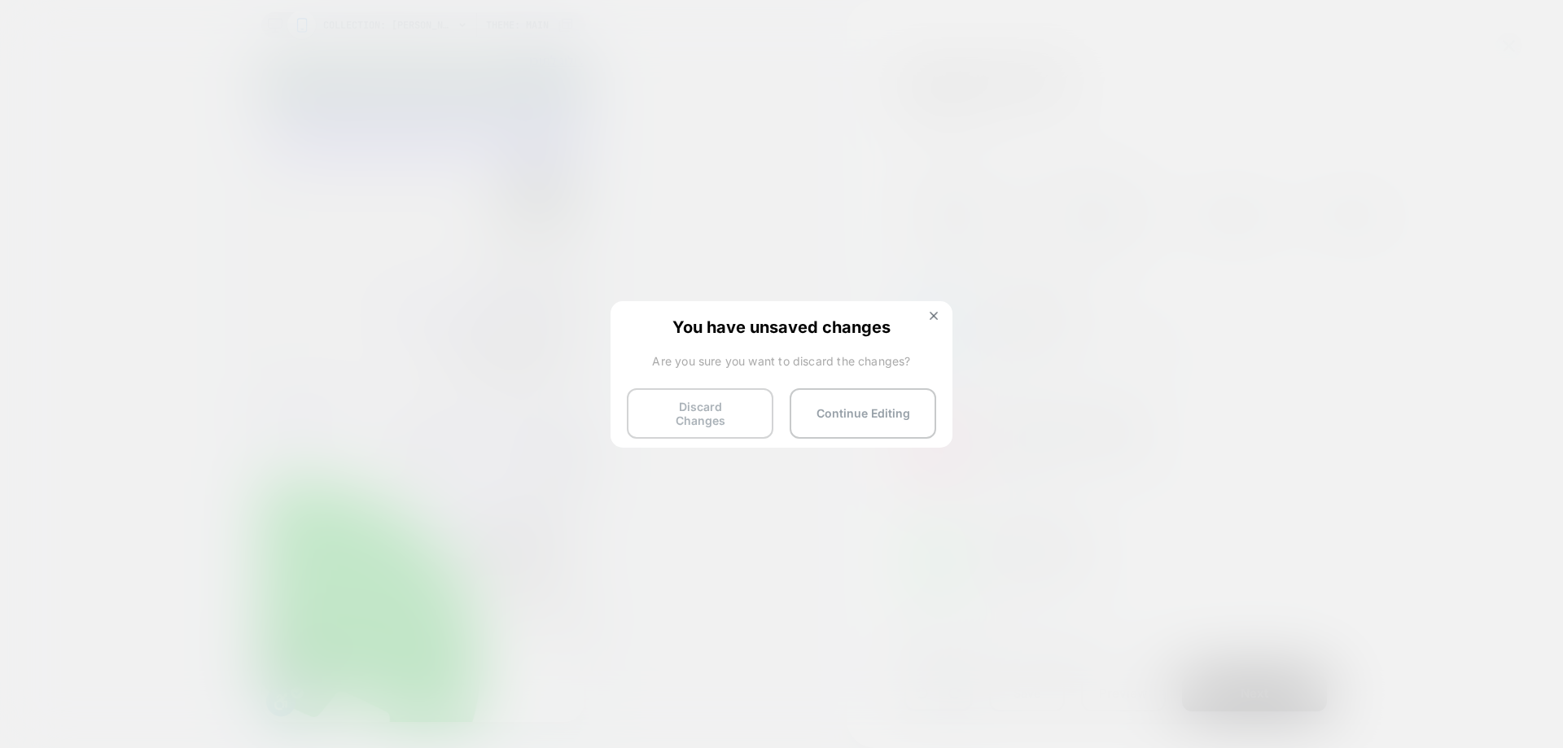
click at [733, 409] on button "Discard Changes" at bounding box center [700, 413] width 147 height 50
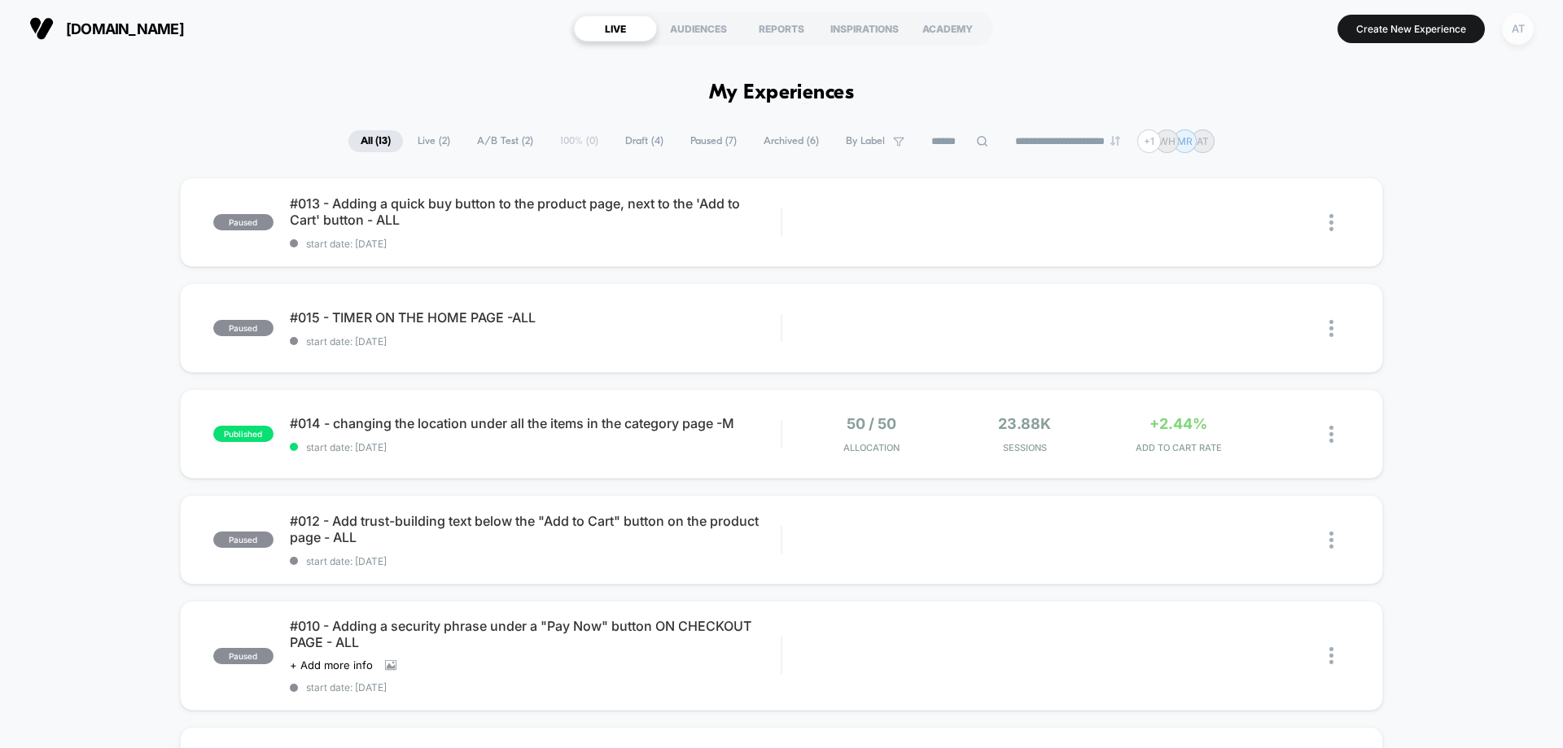
click at [1514, 41] on div "AT" at bounding box center [1518, 29] width 32 height 32
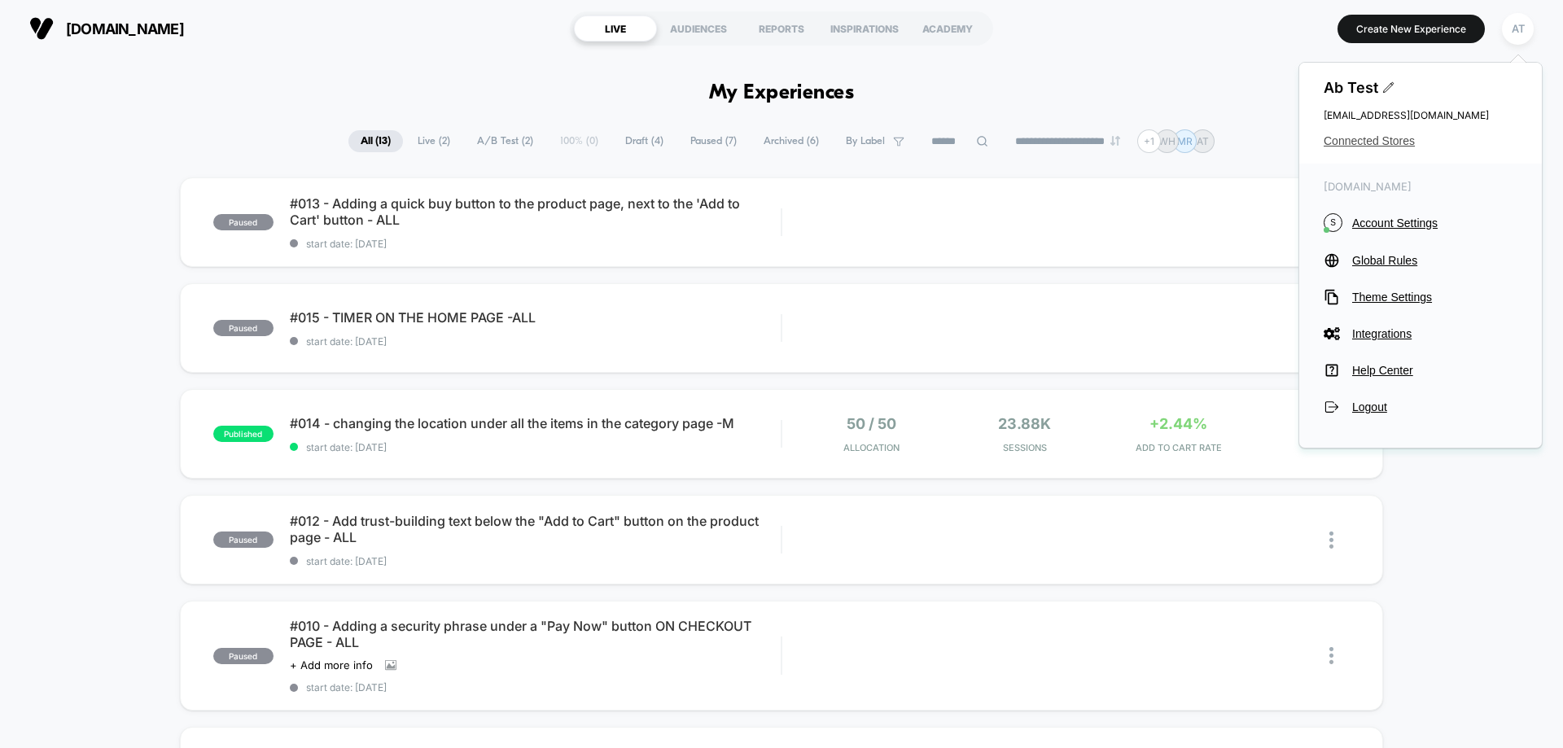
click at [1351, 134] on span "Connected Stores" at bounding box center [1421, 140] width 194 height 13
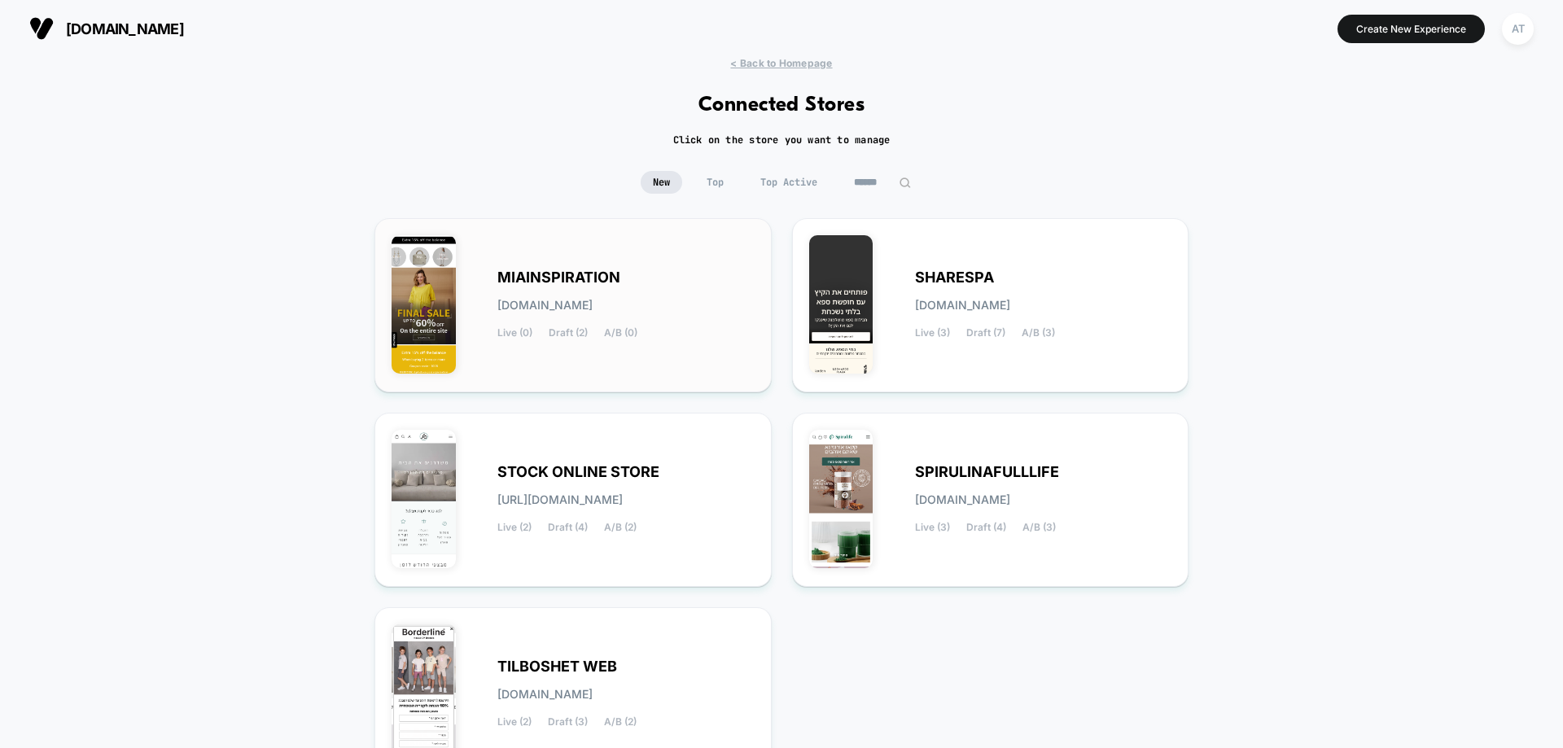
click at [599, 283] on span "MIAINSPIRATION" at bounding box center [558, 277] width 123 height 11
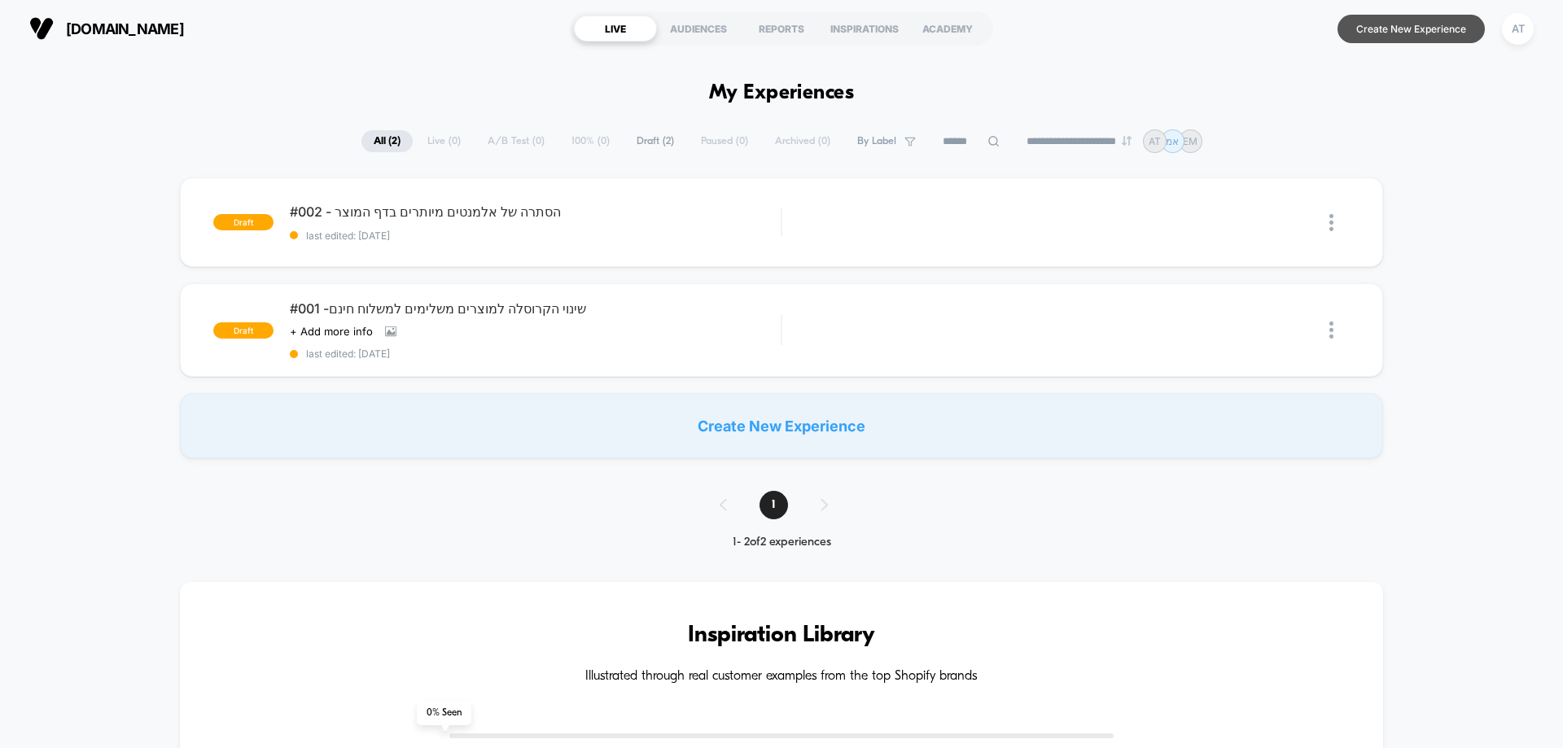
click at [1421, 34] on button "Create New Experience" at bounding box center [1411, 29] width 147 height 28
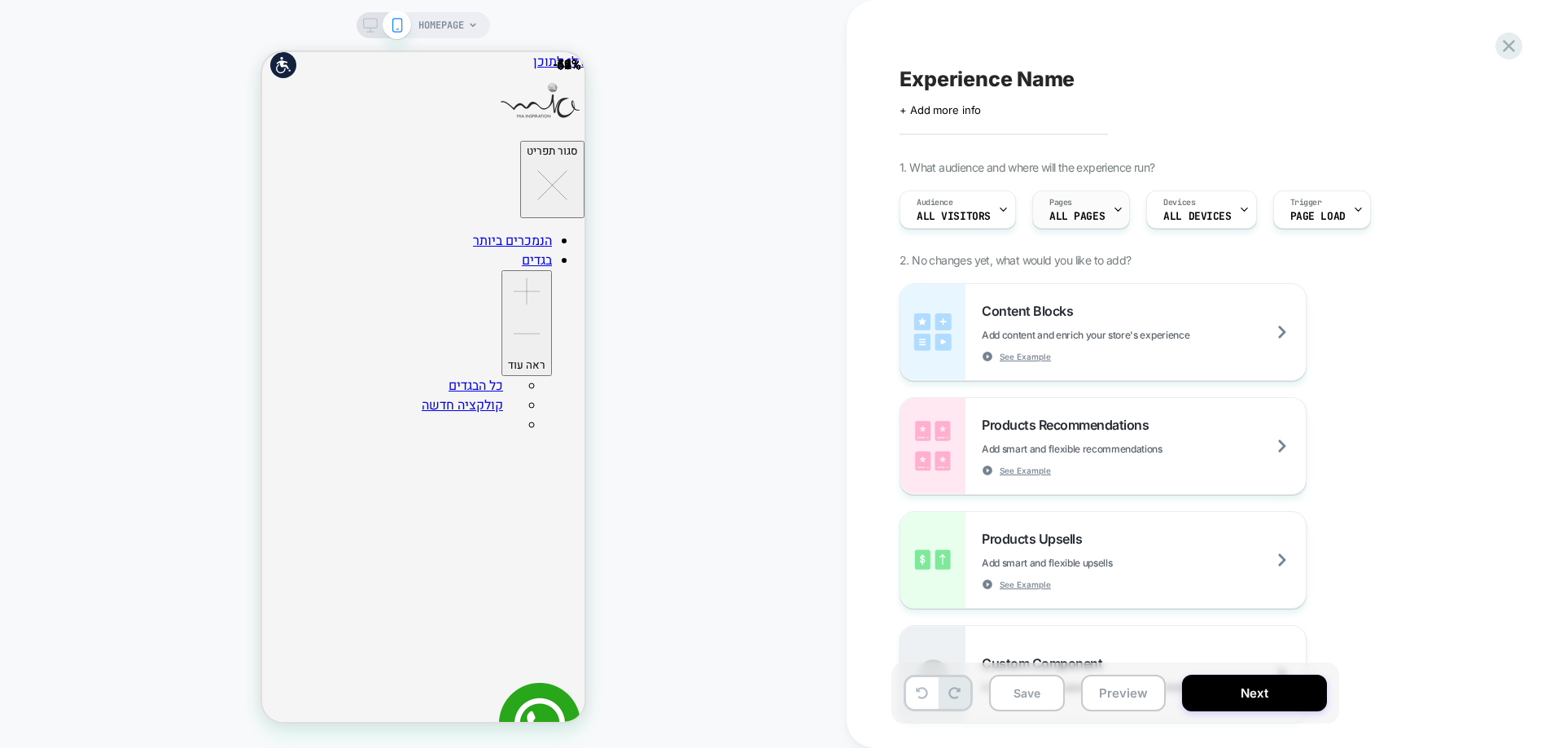
click at [1084, 208] on div "Pages ALL PAGES" at bounding box center [1077, 209] width 88 height 37
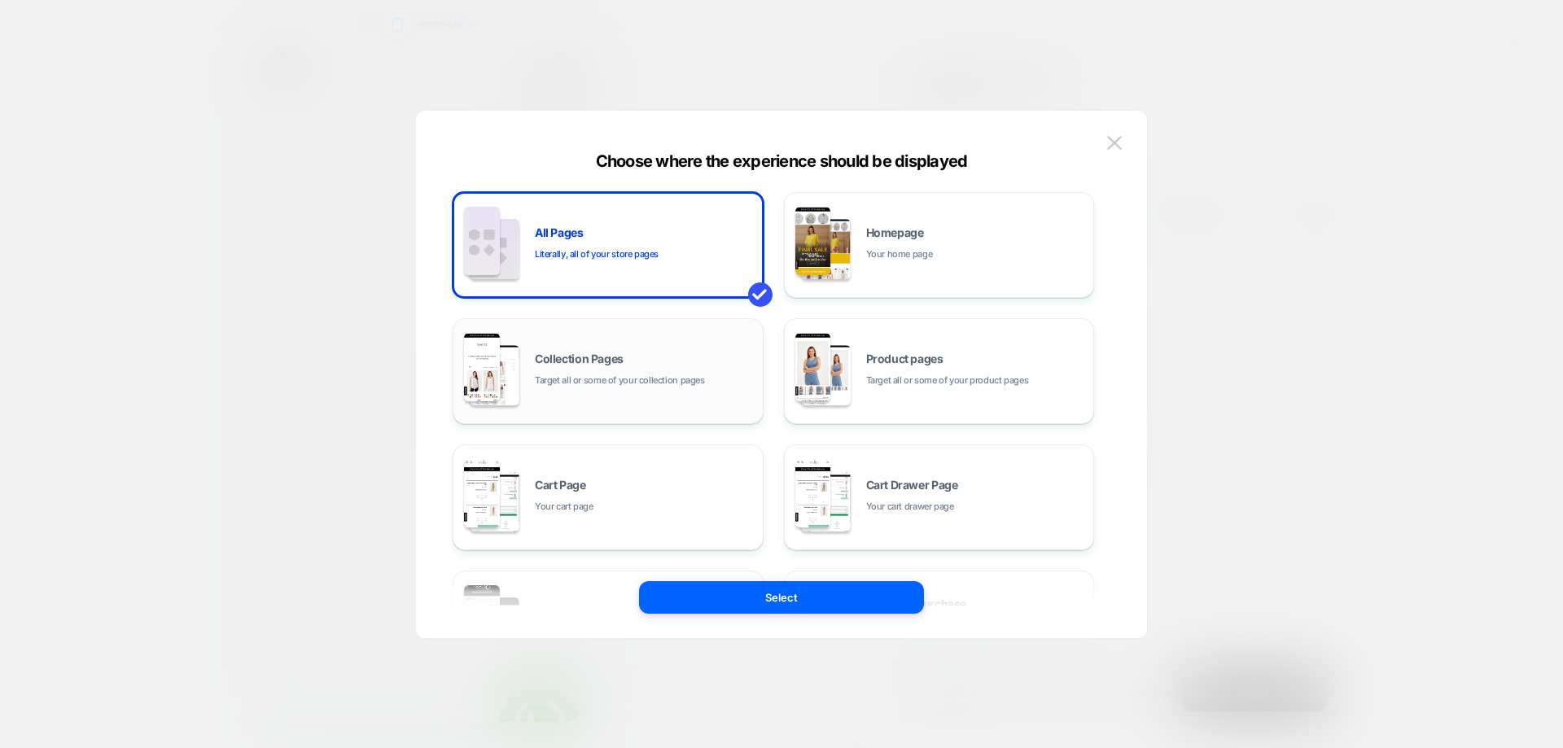
click at [624, 352] on div "Collection Pages Target all or some of your collection pages" at bounding box center [608, 371] width 293 height 90
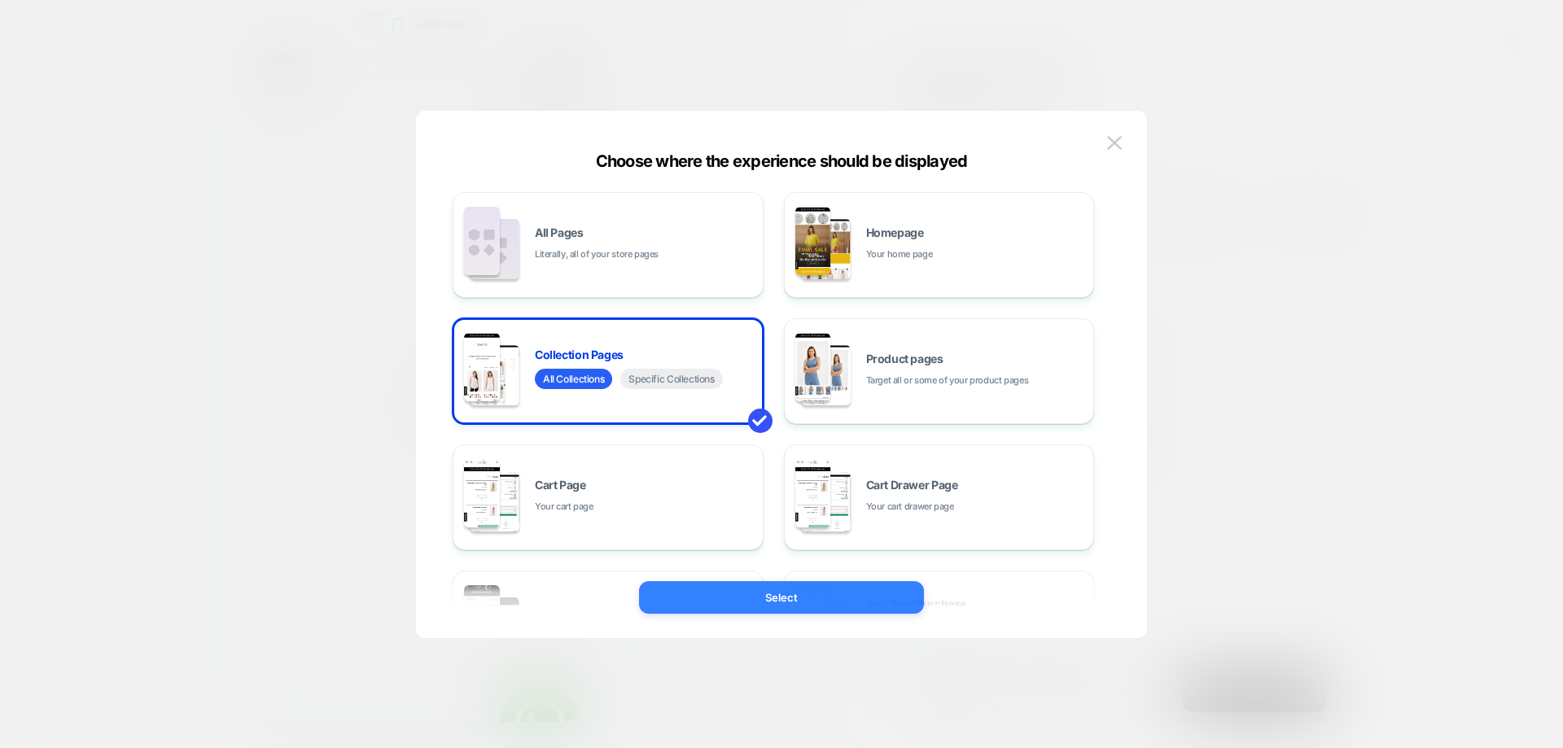
click at [779, 605] on button "Select" at bounding box center [781, 597] width 285 height 33
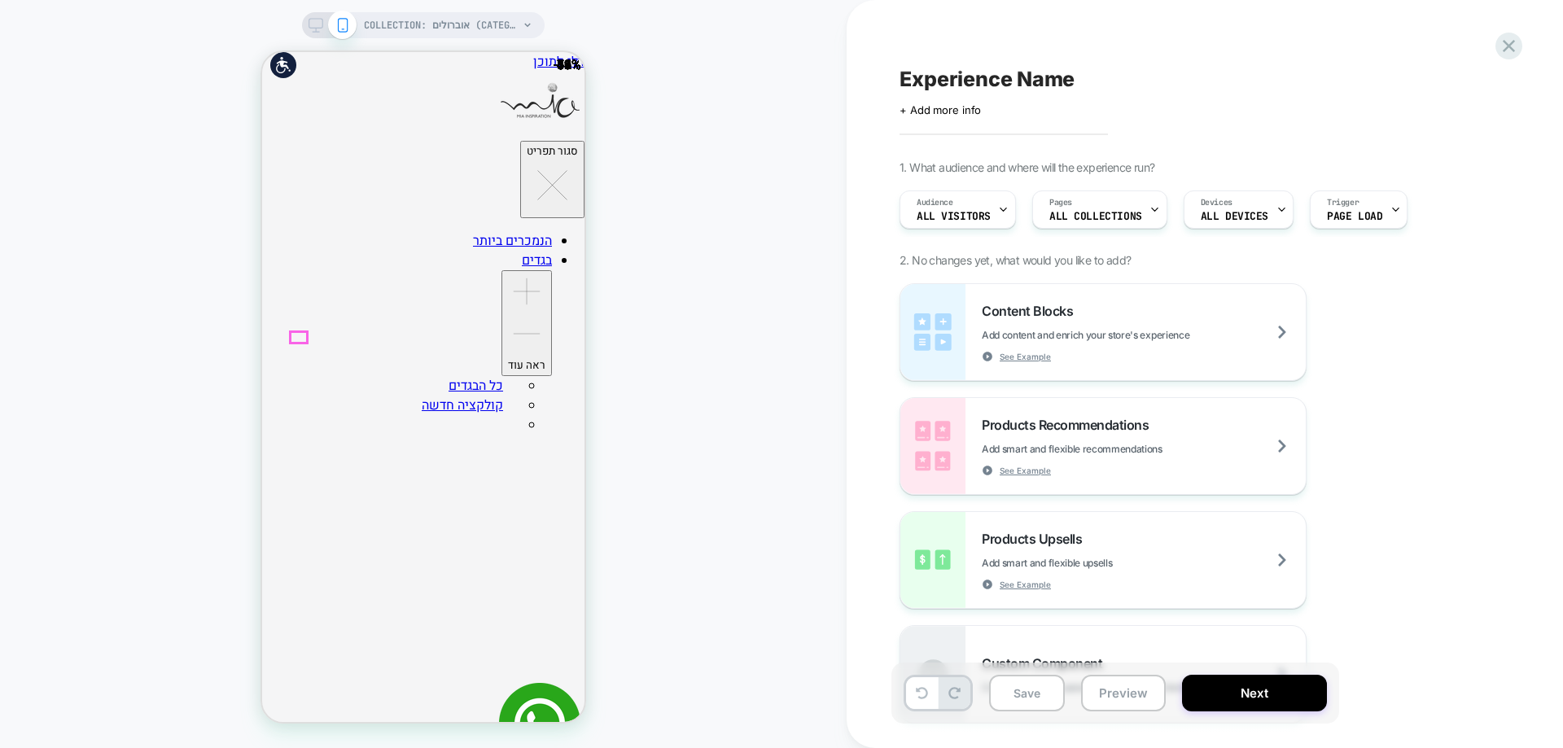
click at [296, 332] on div at bounding box center [299, 337] width 16 height 11
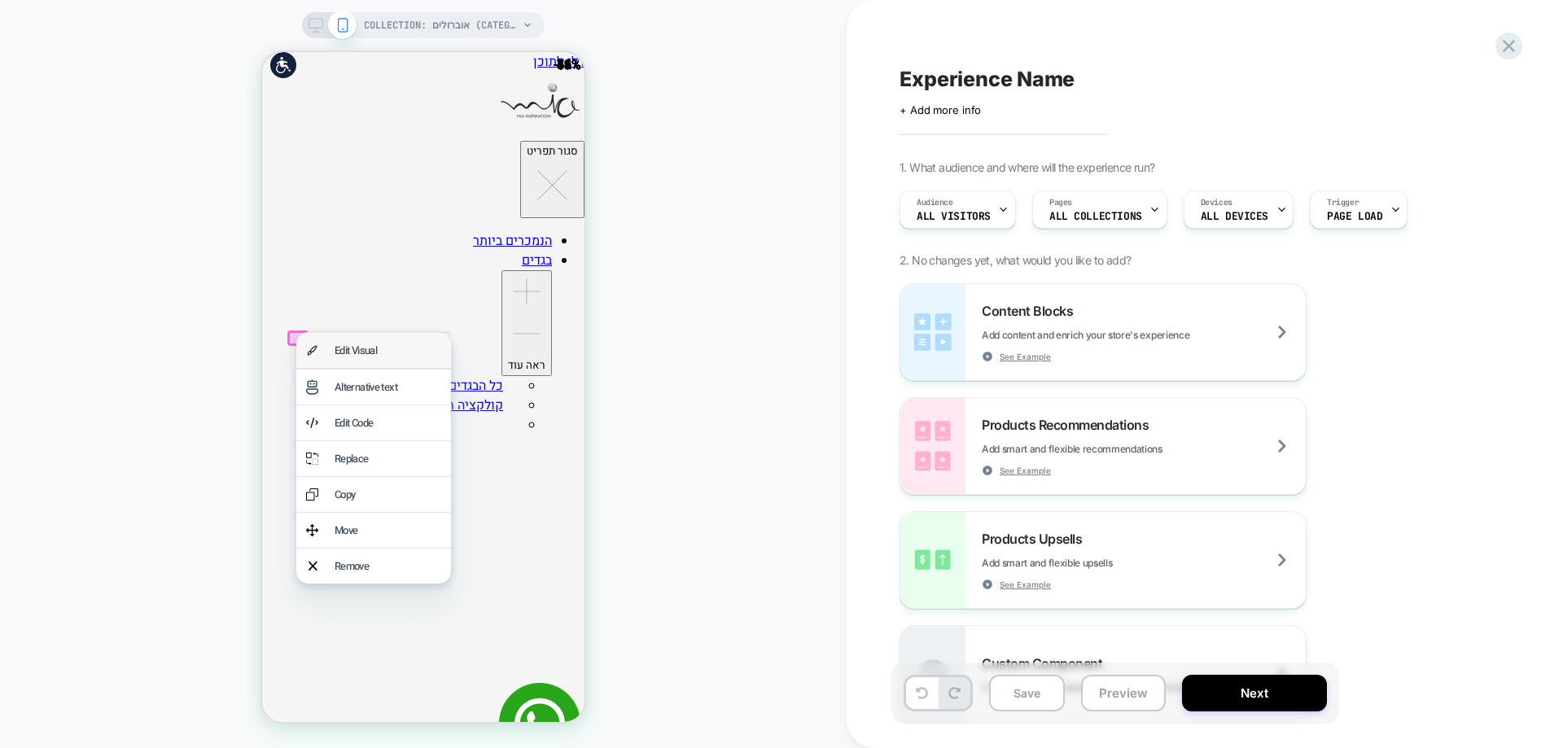
click at [355, 349] on div "Edit Visual" at bounding box center [388, 350] width 107 height 15
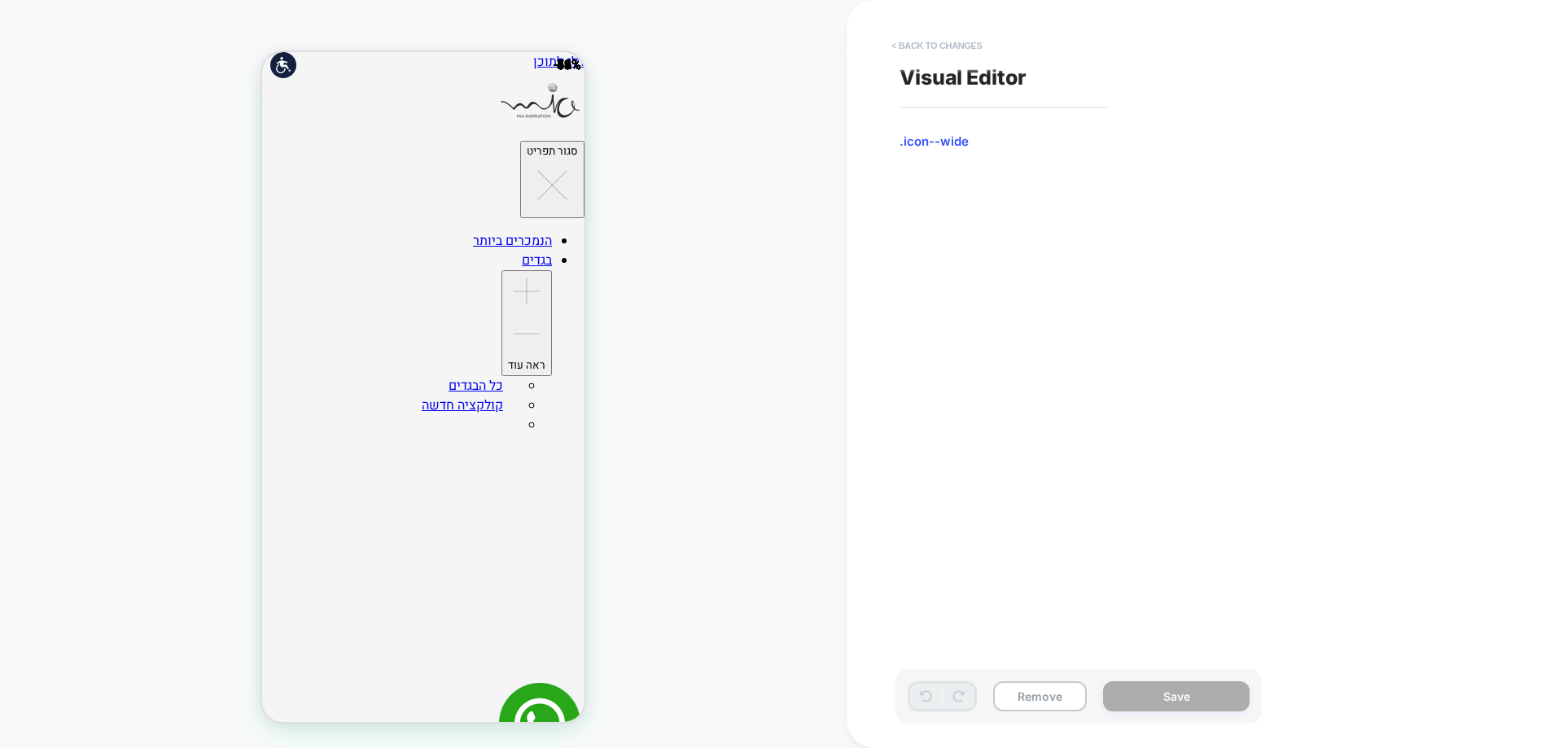
click at [966, 46] on button "< Back to changes" at bounding box center [936, 46] width 107 height 26
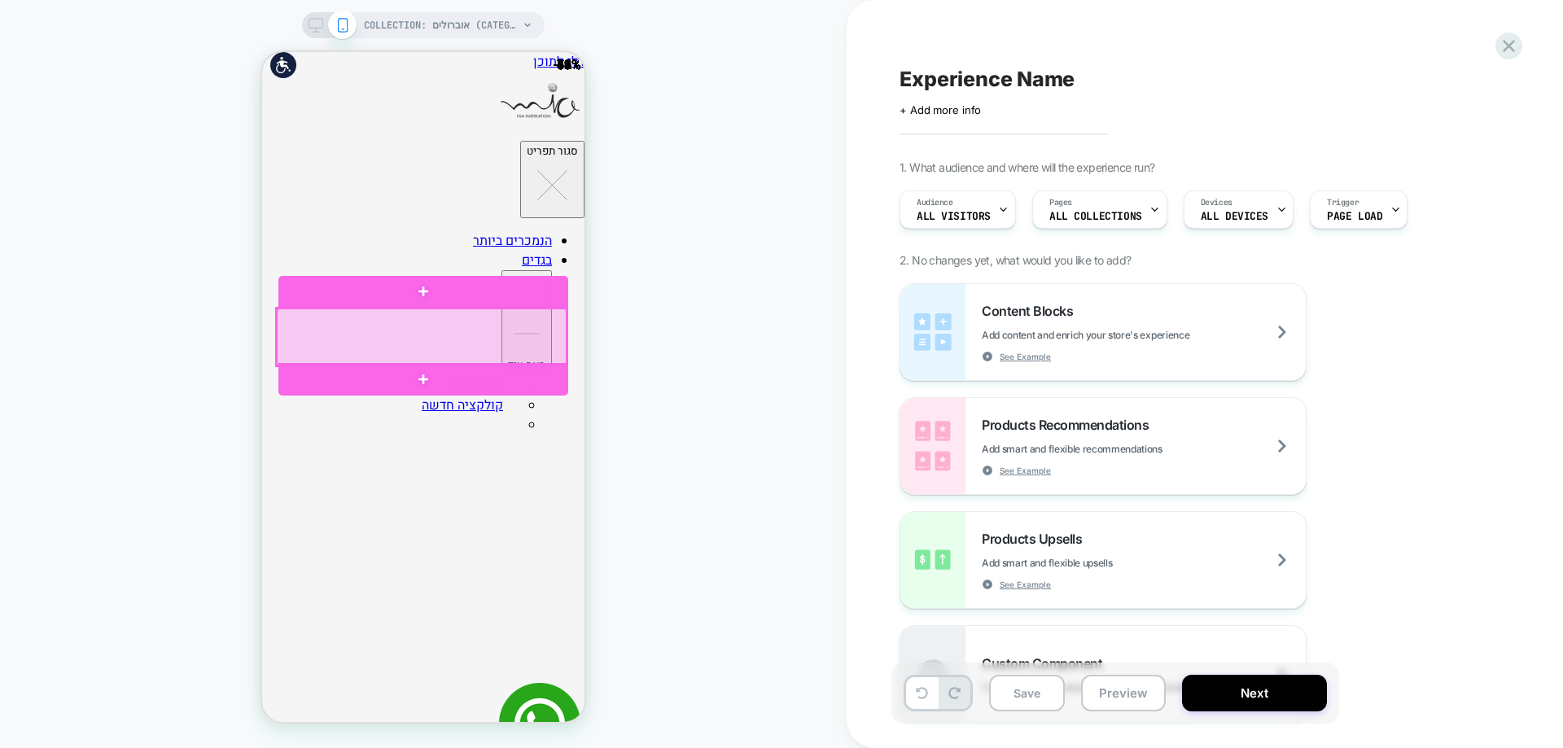
click at [309, 332] on div at bounding box center [422, 337] width 290 height 57
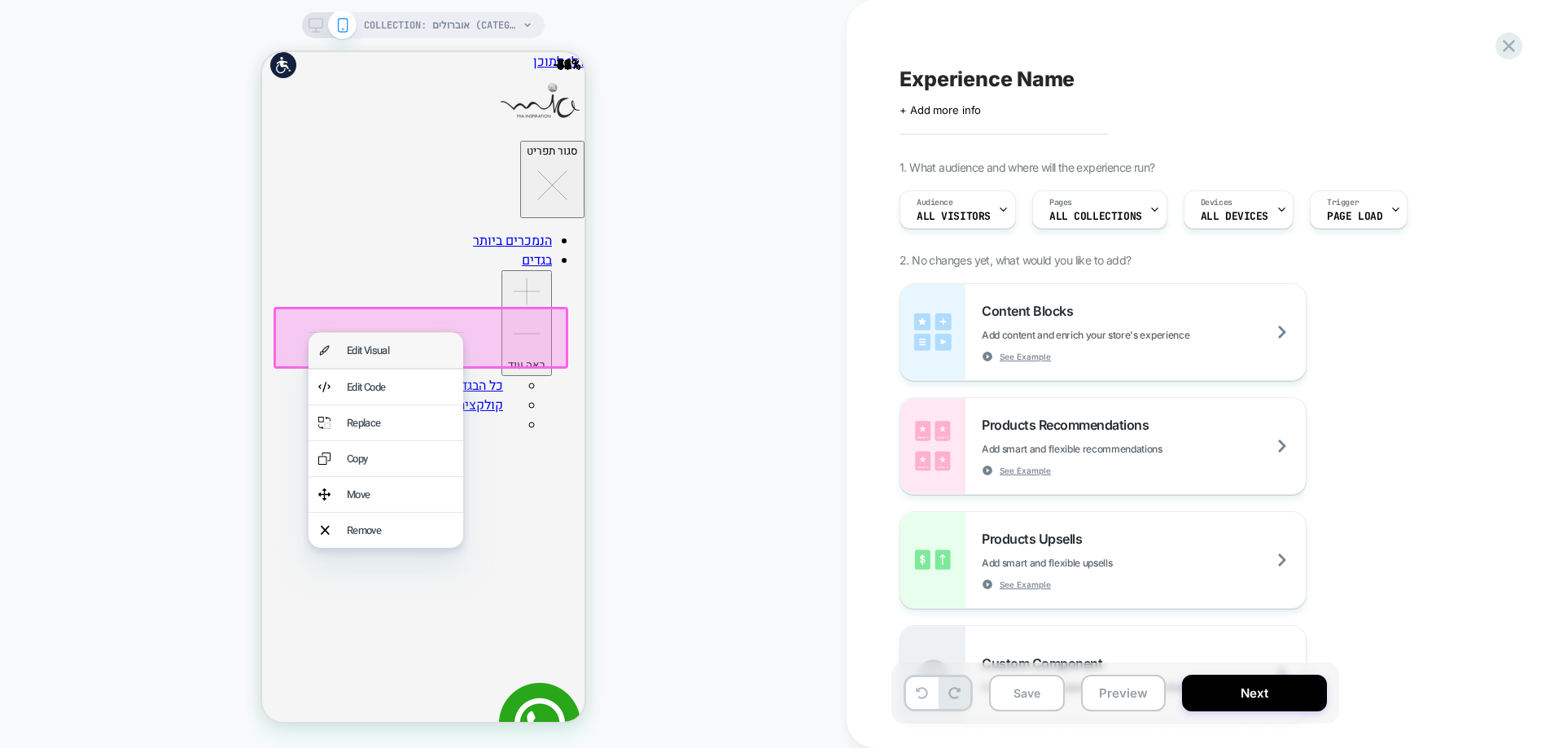
click at [343, 346] on div "Edit Visual" at bounding box center [386, 350] width 155 height 35
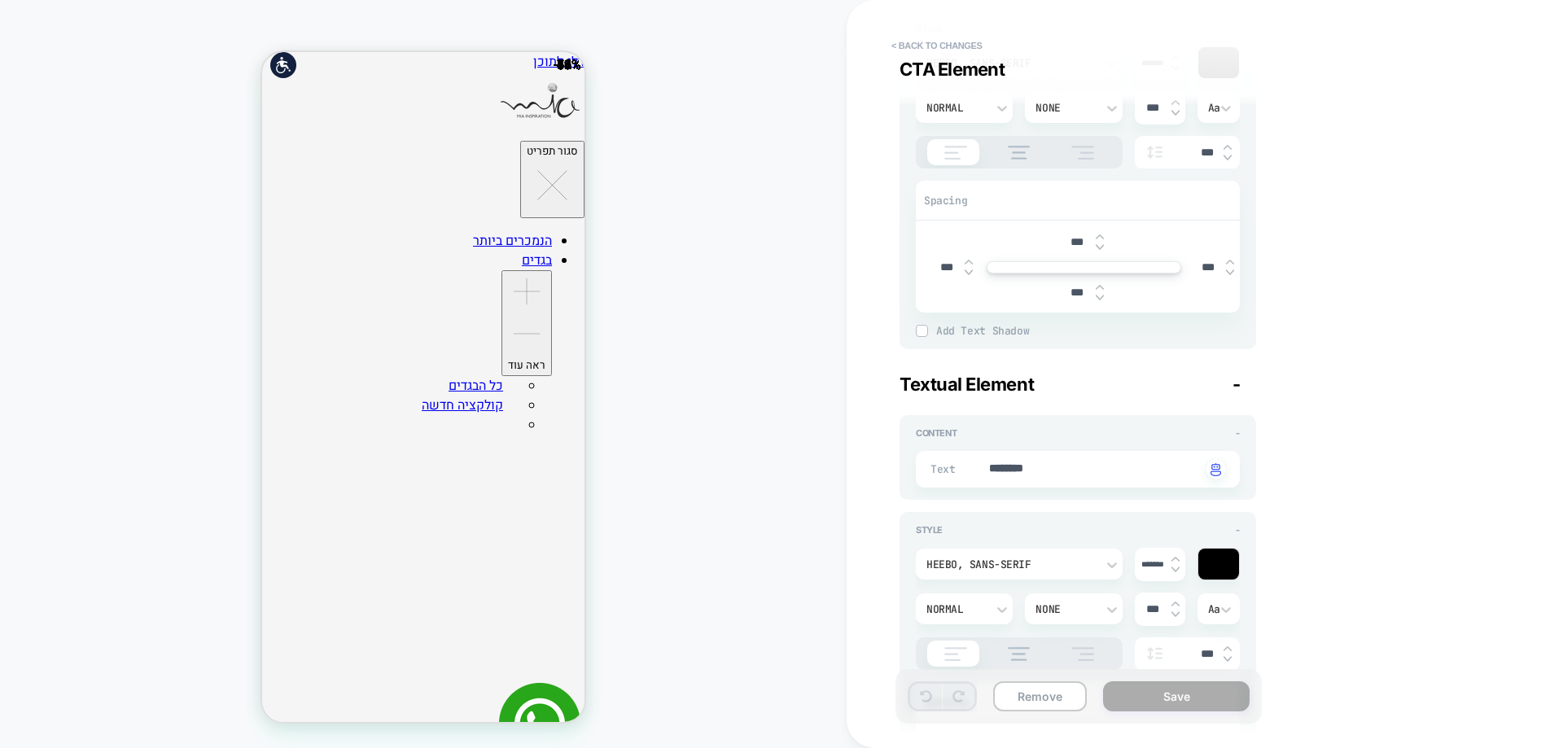
scroll to position [2035, 0]
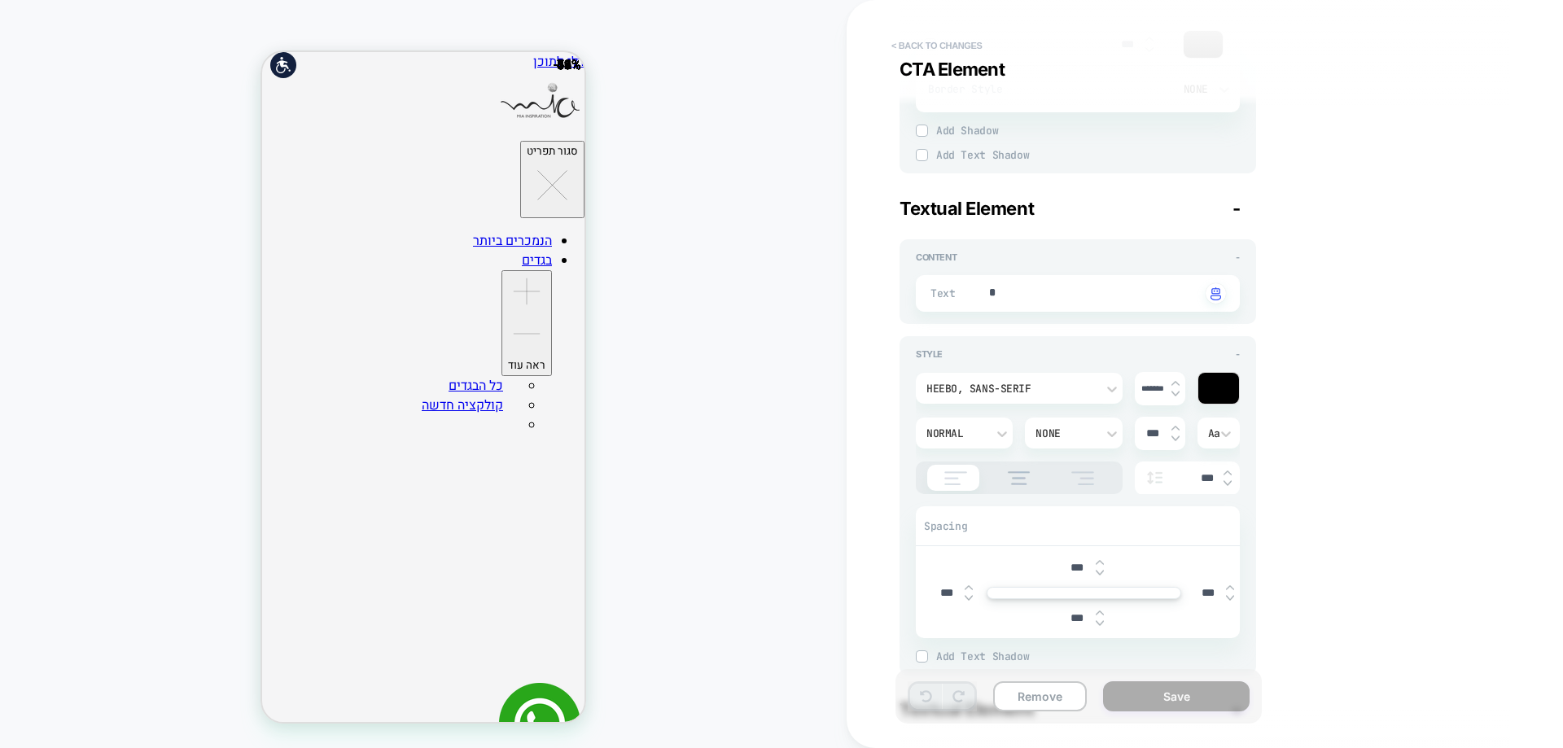
click at [927, 51] on button "< Back to changes" at bounding box center [936, 46] width 107 height 26
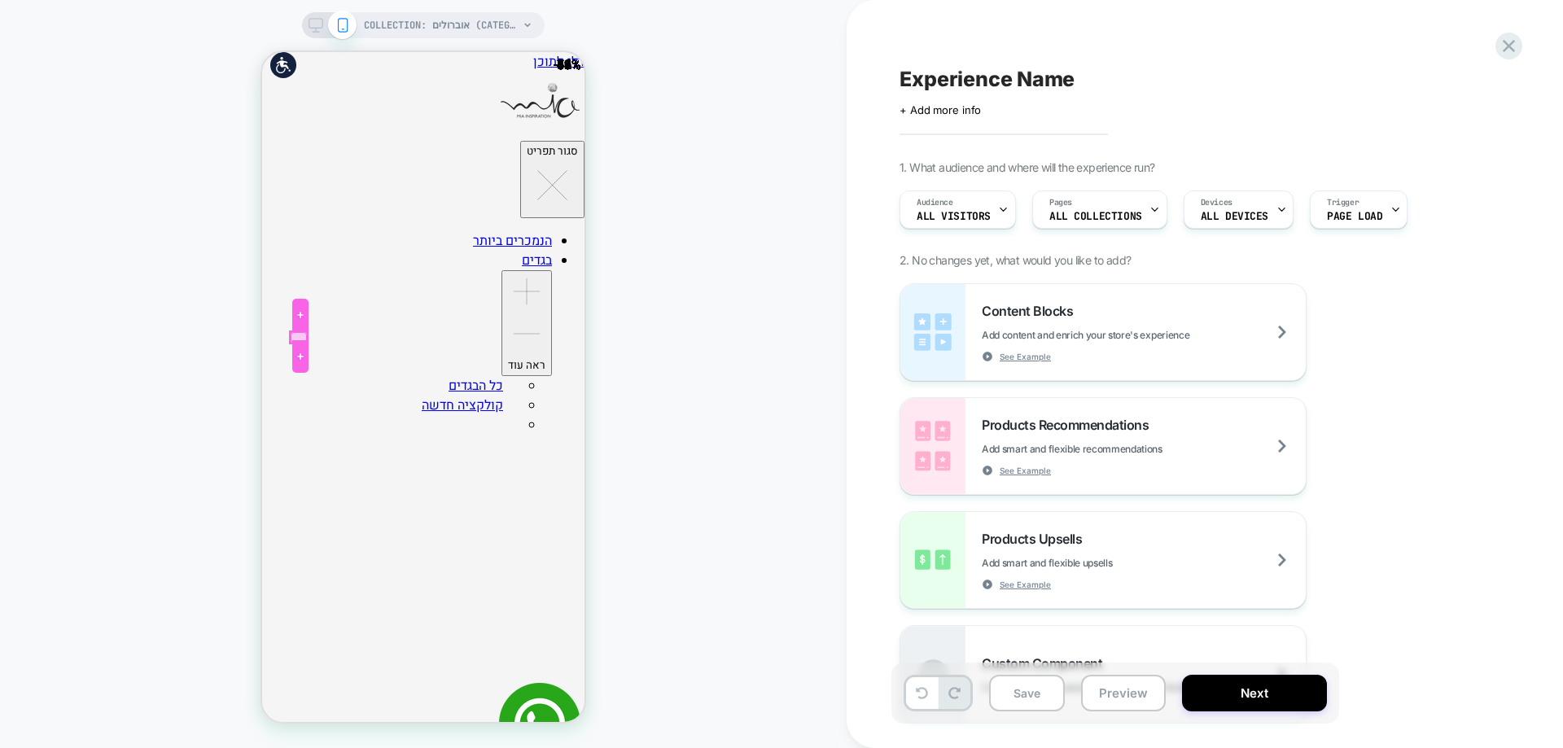
click at [301, 338] on div at bounding box center [299, 337] width 16 height 11
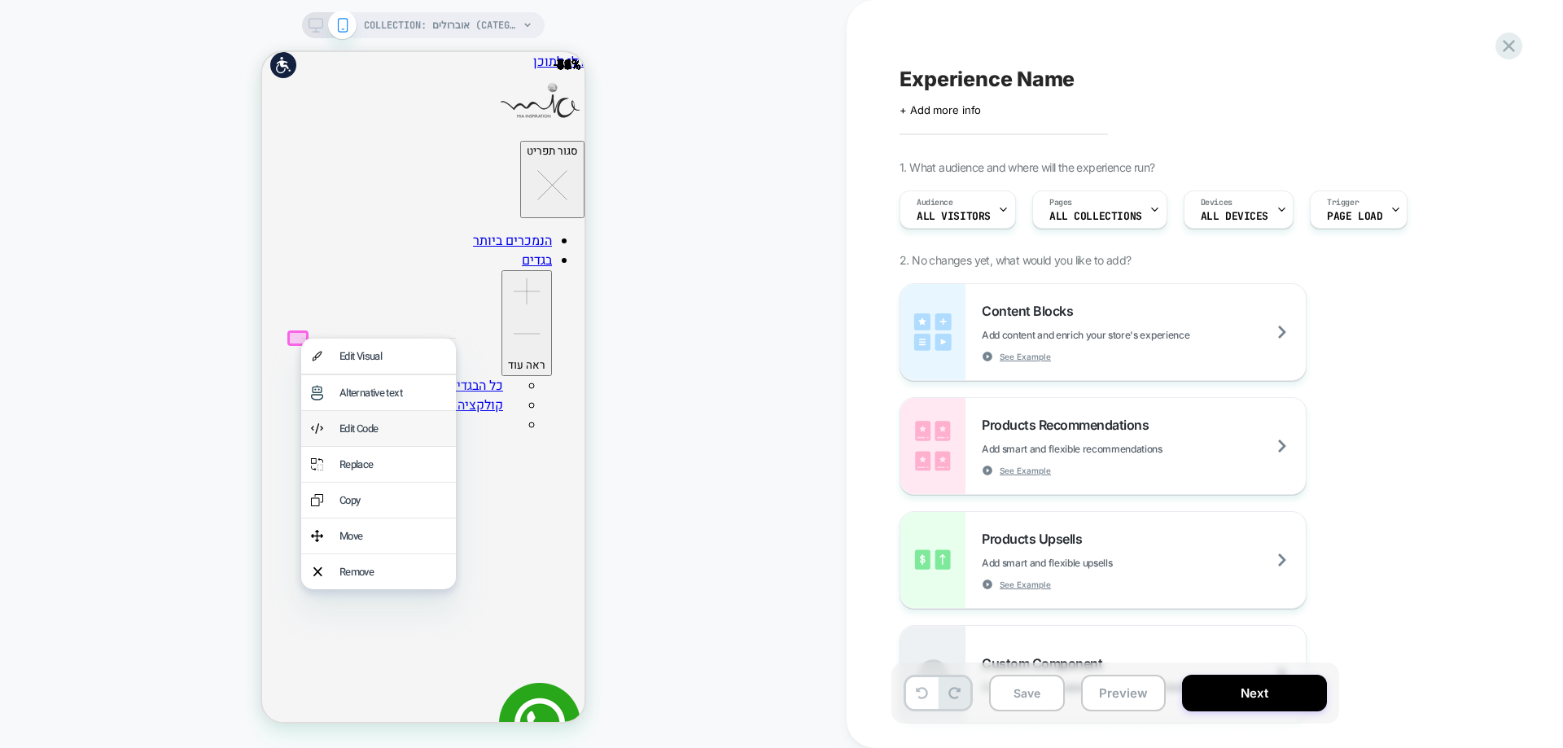
click at [340, 419] on div "Edit Code" at bounding box center [378, 428] width 155 height 35
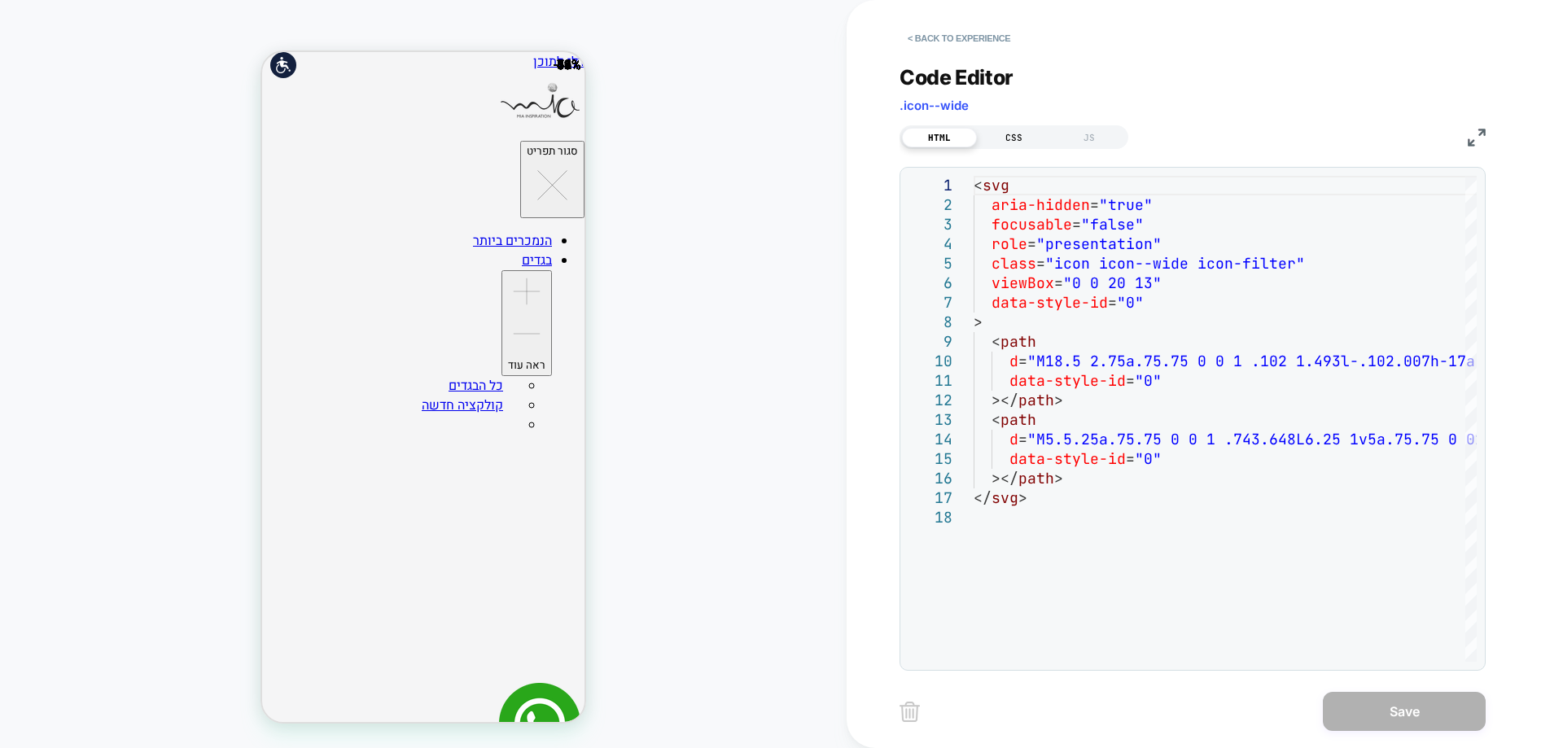
click at [1001, 142] on div "CSS" at bounding box center [1014, 138] width 75 height 20
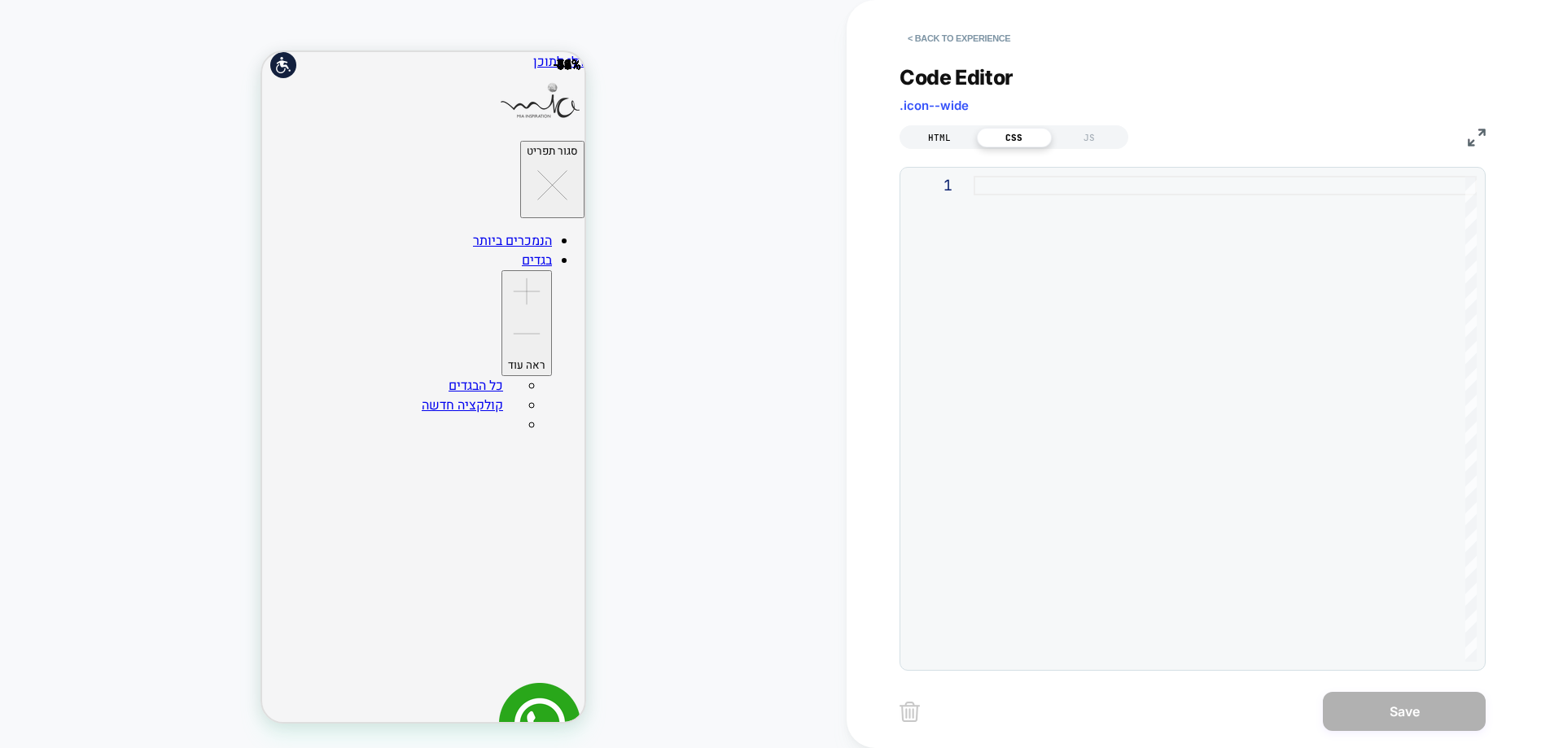
click at [953, 143] on div "HTML" at bounding box center [939, 138] width 75 height 20
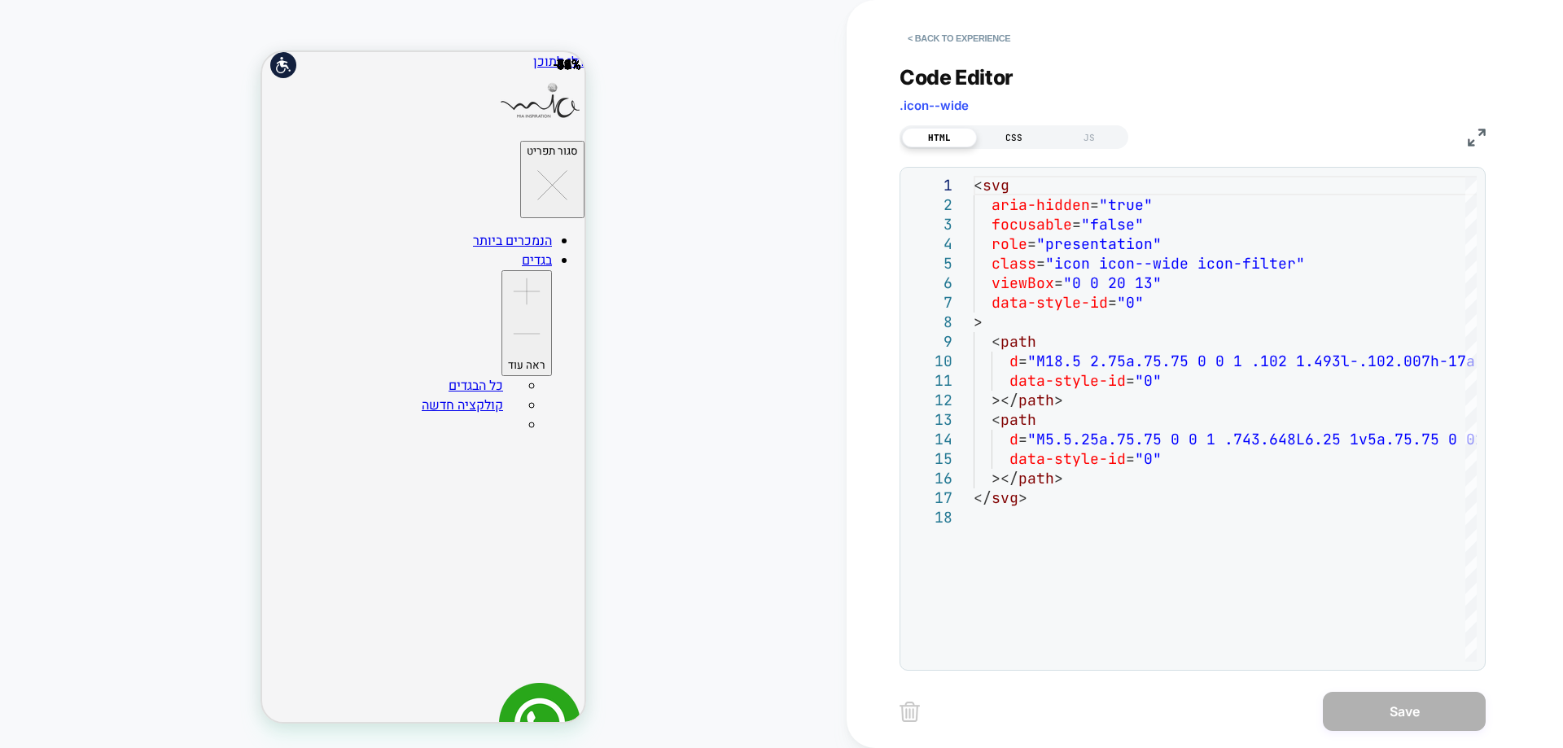
click at [1018, 135] on div "CSS" at bounding box center [1014, 138] width 75 height 20
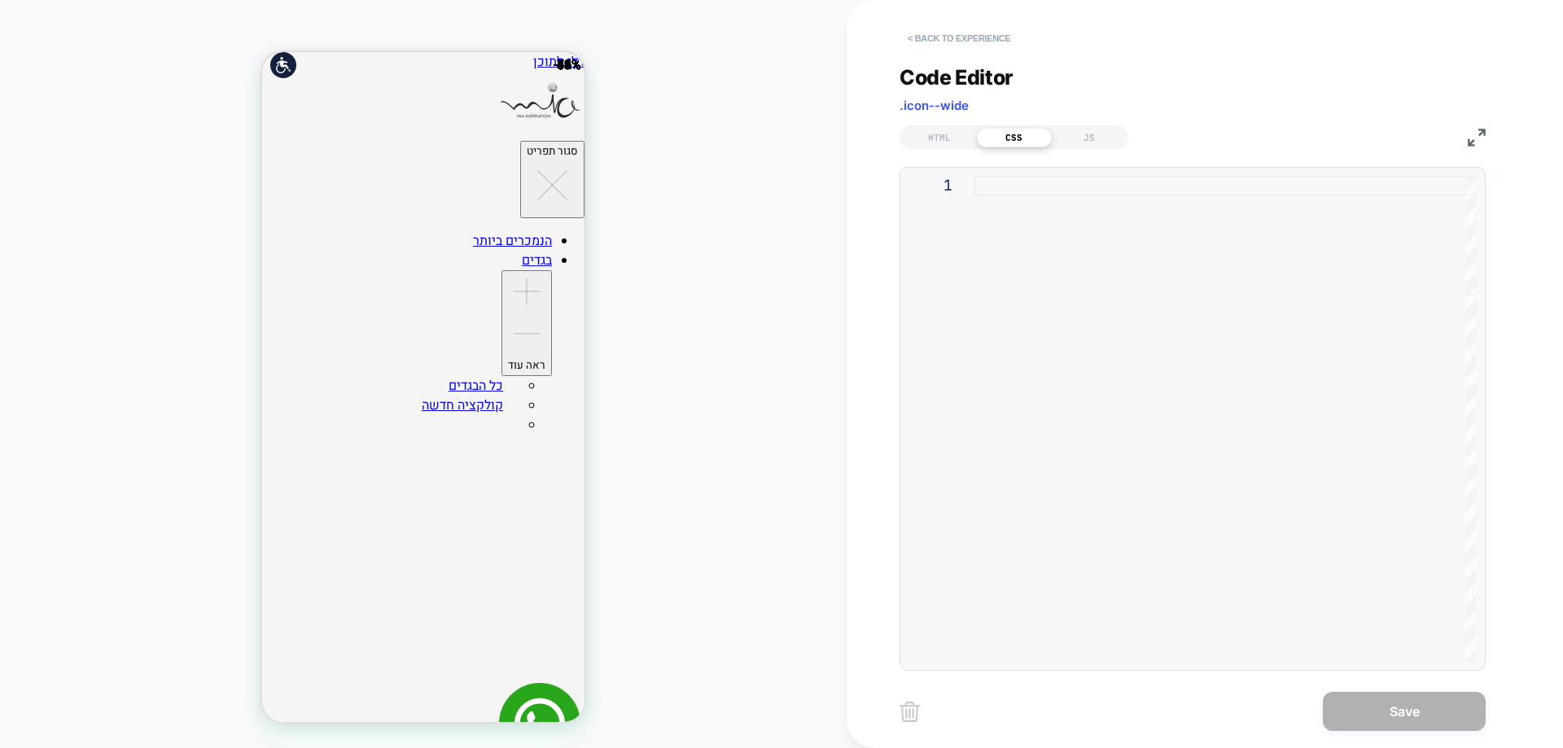
click at [962, 33] on button "< Back to experience" at bounding box center [959, 38] width 119 height 26
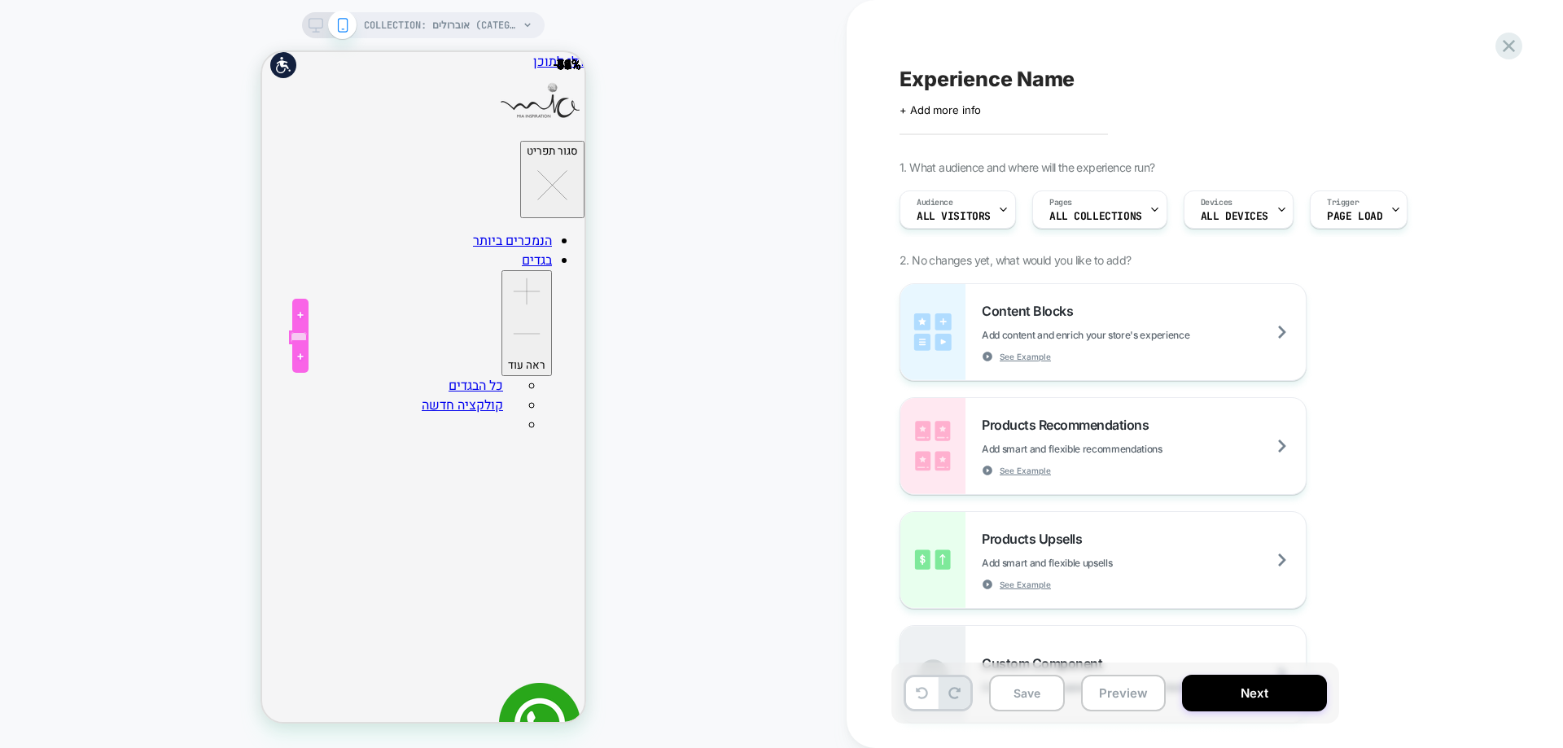
click at [304, 335] on div at bounding box center [299, 337] width 16 height 11
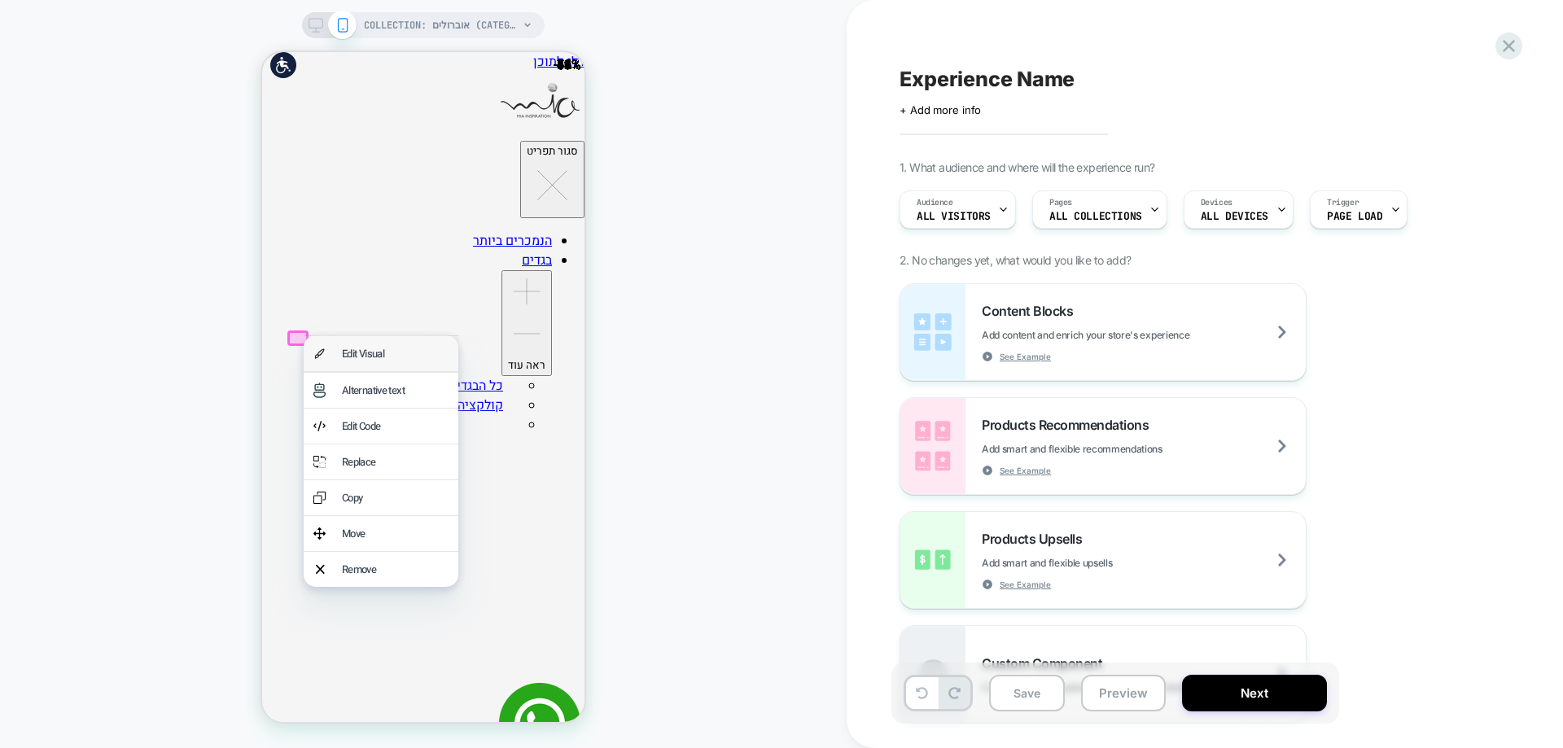
click at [370, 352] on div "Edit Visual" at bounding box center [395, 353] width 107 height 15
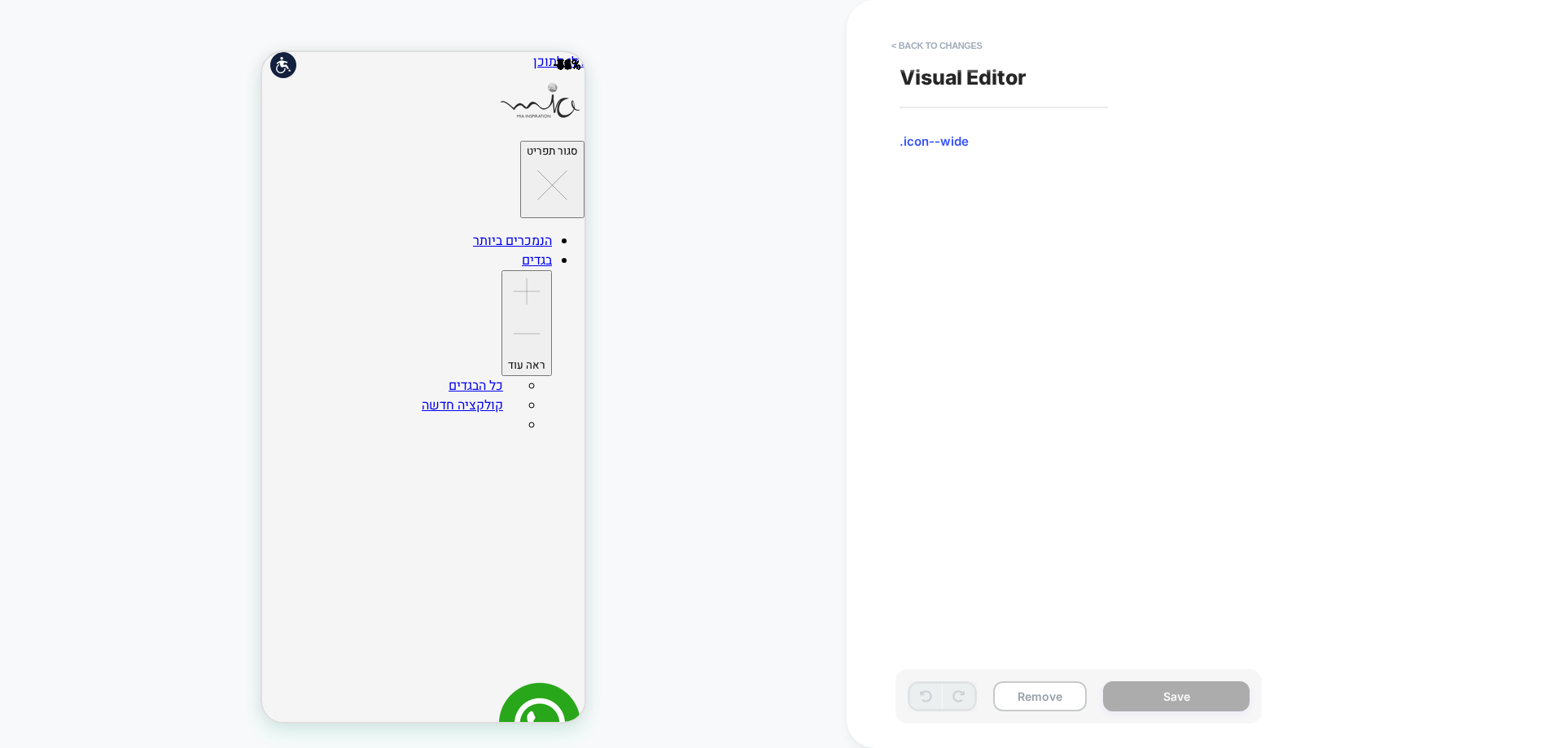
click at [952, 147] on span ".icon--wide" at bounding box center [1078, 142] width 357 height 16
click at [894, 138] on div "Visual Editor .icon--wide" at bounding box center [1196, 374] width 611 height 716
click at [972, 43] on button "< Back to changes" at bounding box center [936, 46] width 107 height 26
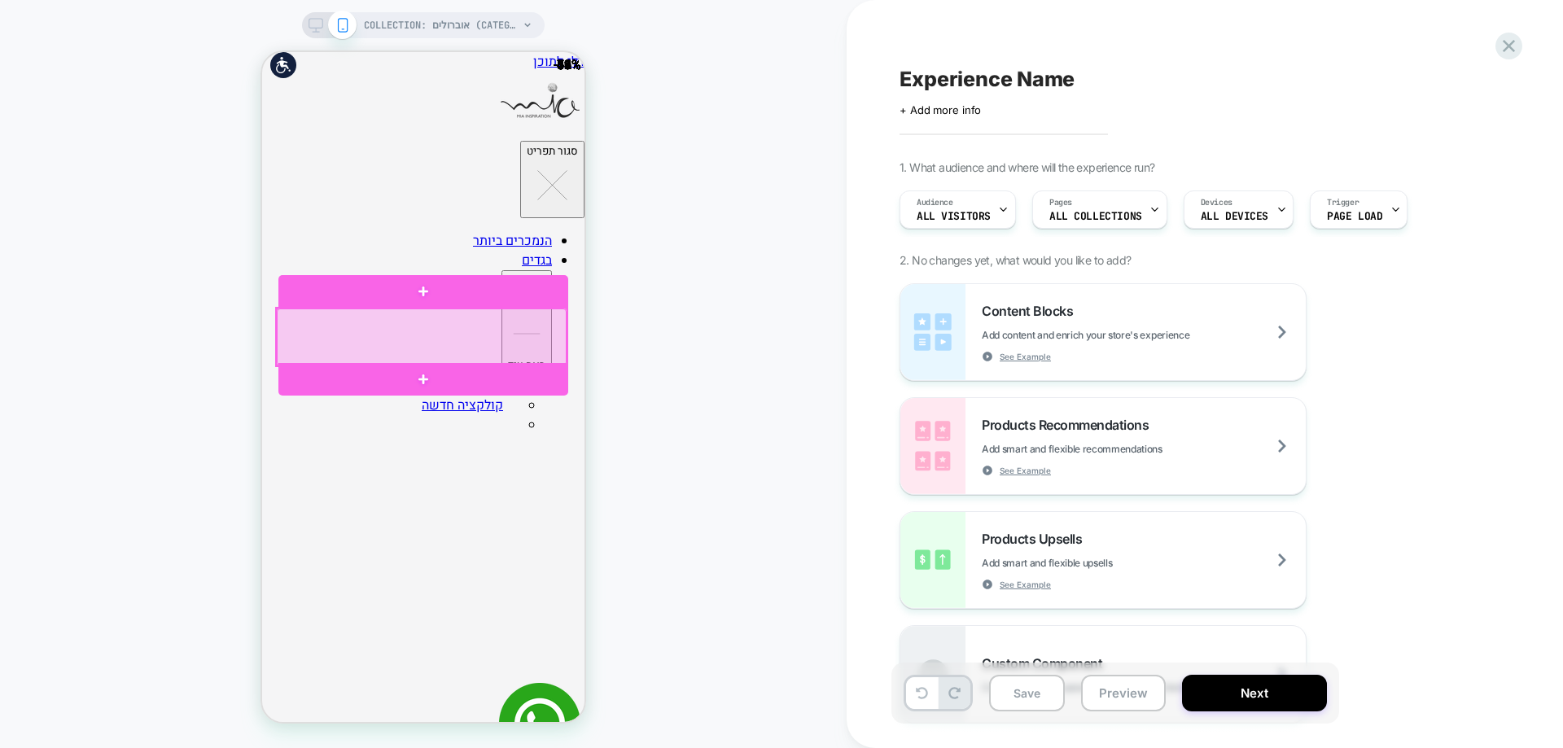
click at [408, 327] on div at bounding box center [422, 337] width 290 height 57
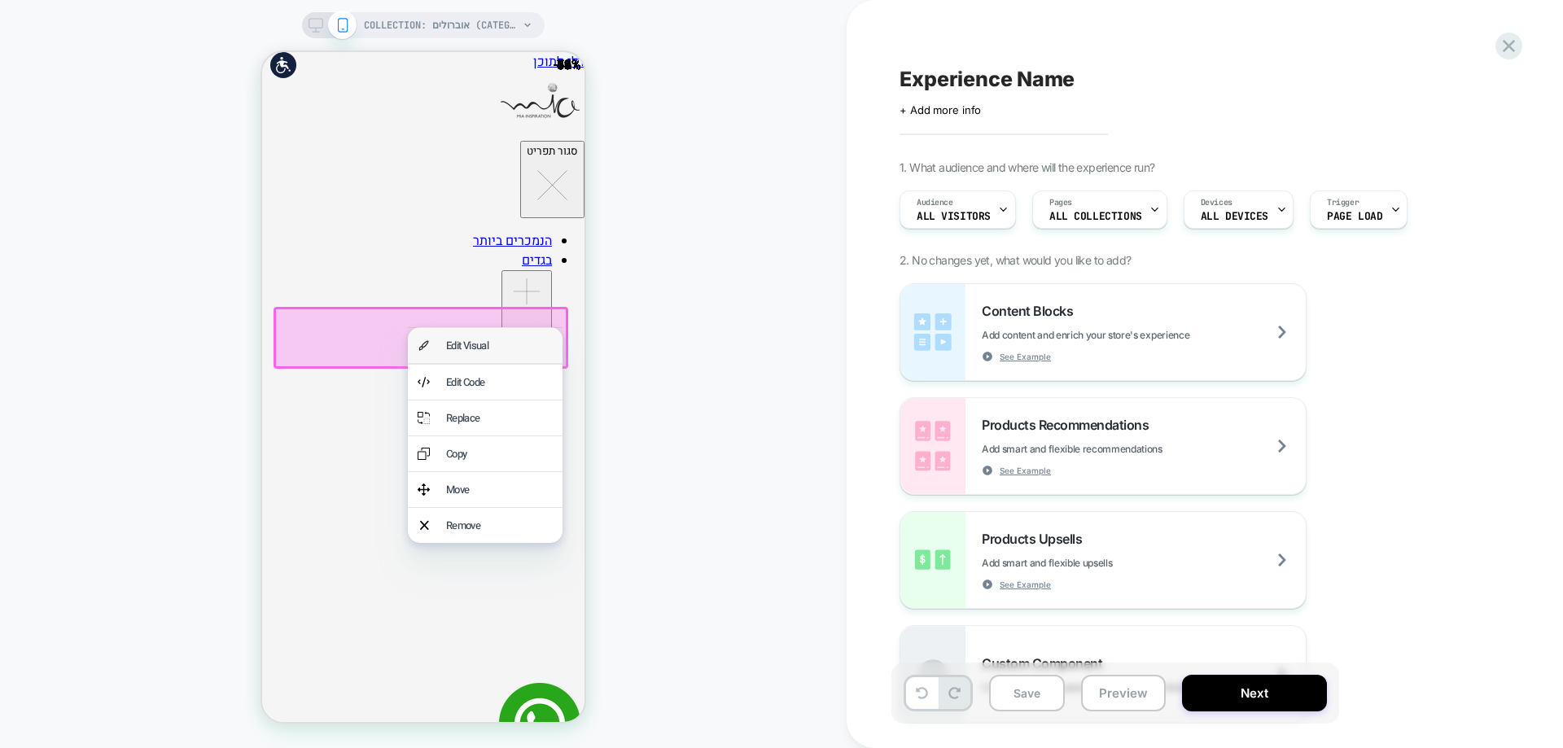
click at [438, 346] on div "Edit Visual" at bounding box center [485, 345] width 155 height 35
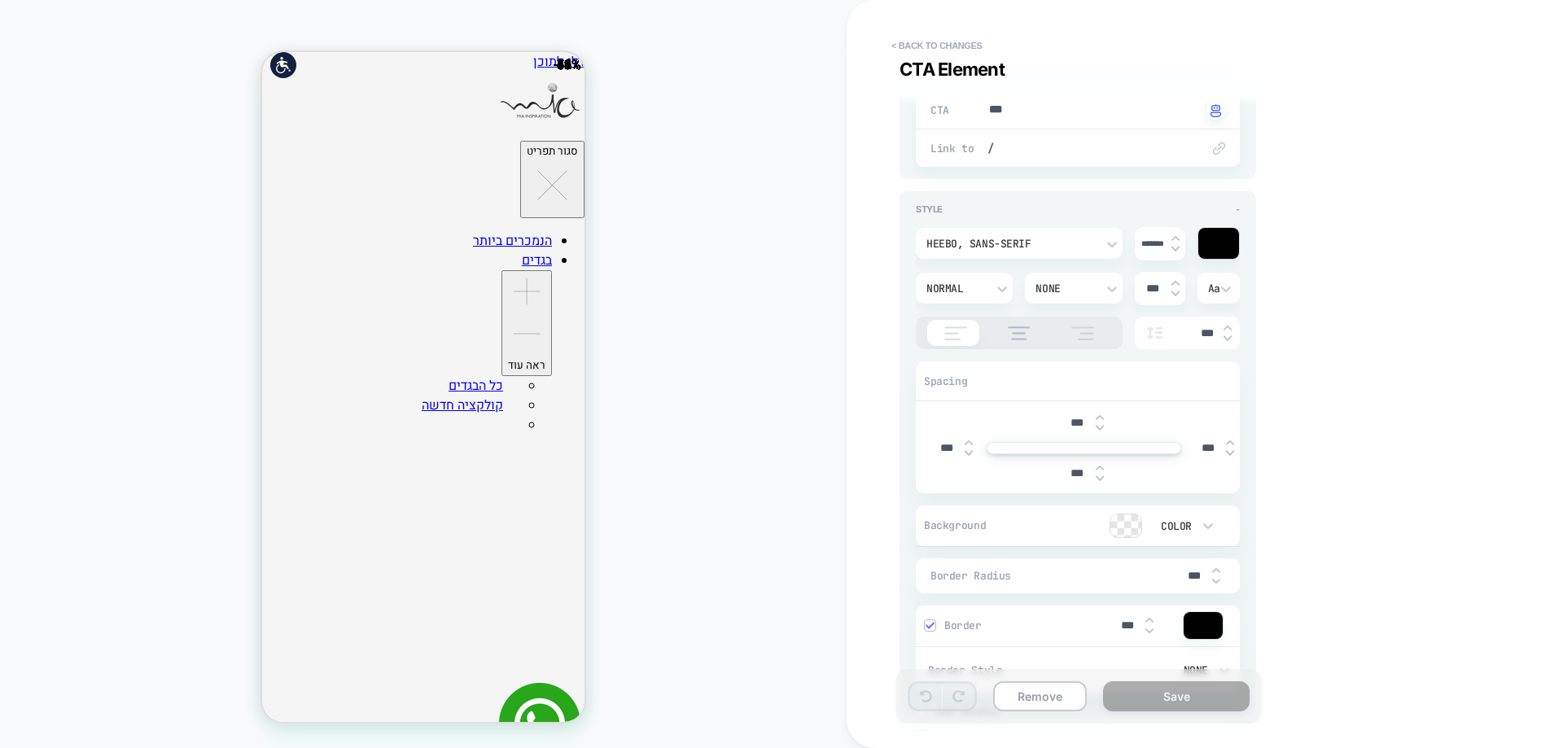
scroll to position [0, 0]
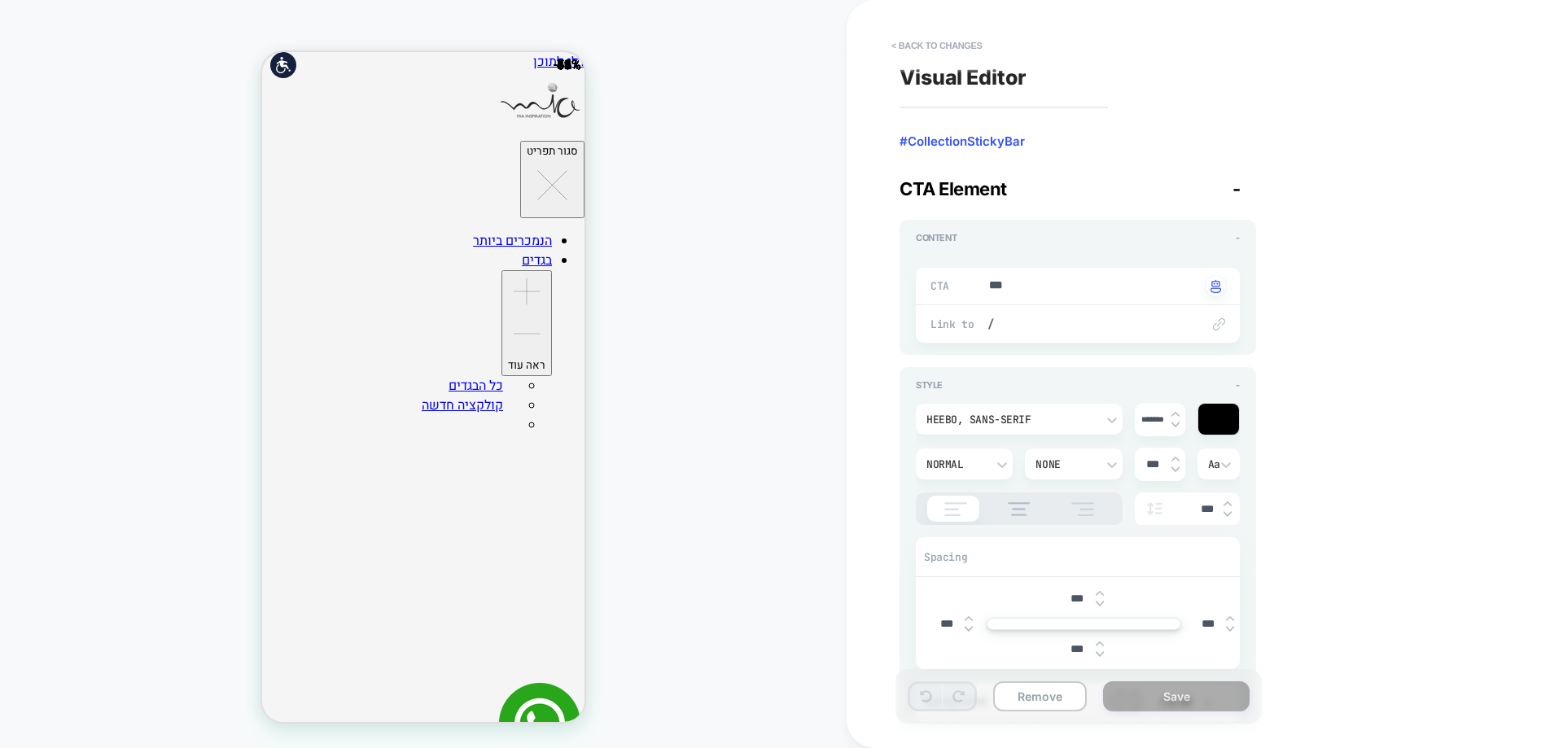
click at [1244, 191] on div "CTA Element -" at bounding box center [1078, 188] width 357 height 21
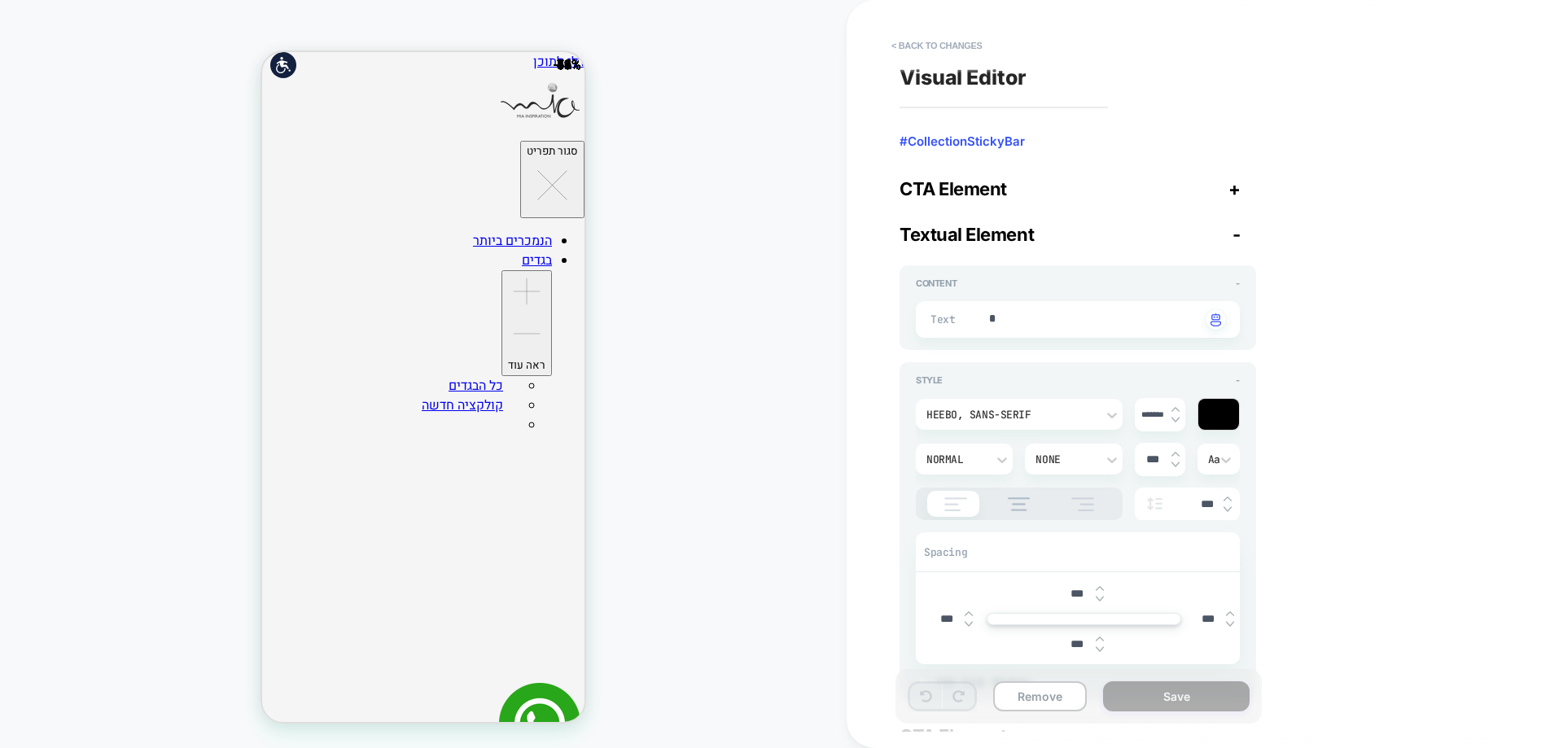
click at [1243, 191] on div "CTA Element +" at bounding box center [1078, 188] width 357 height 21
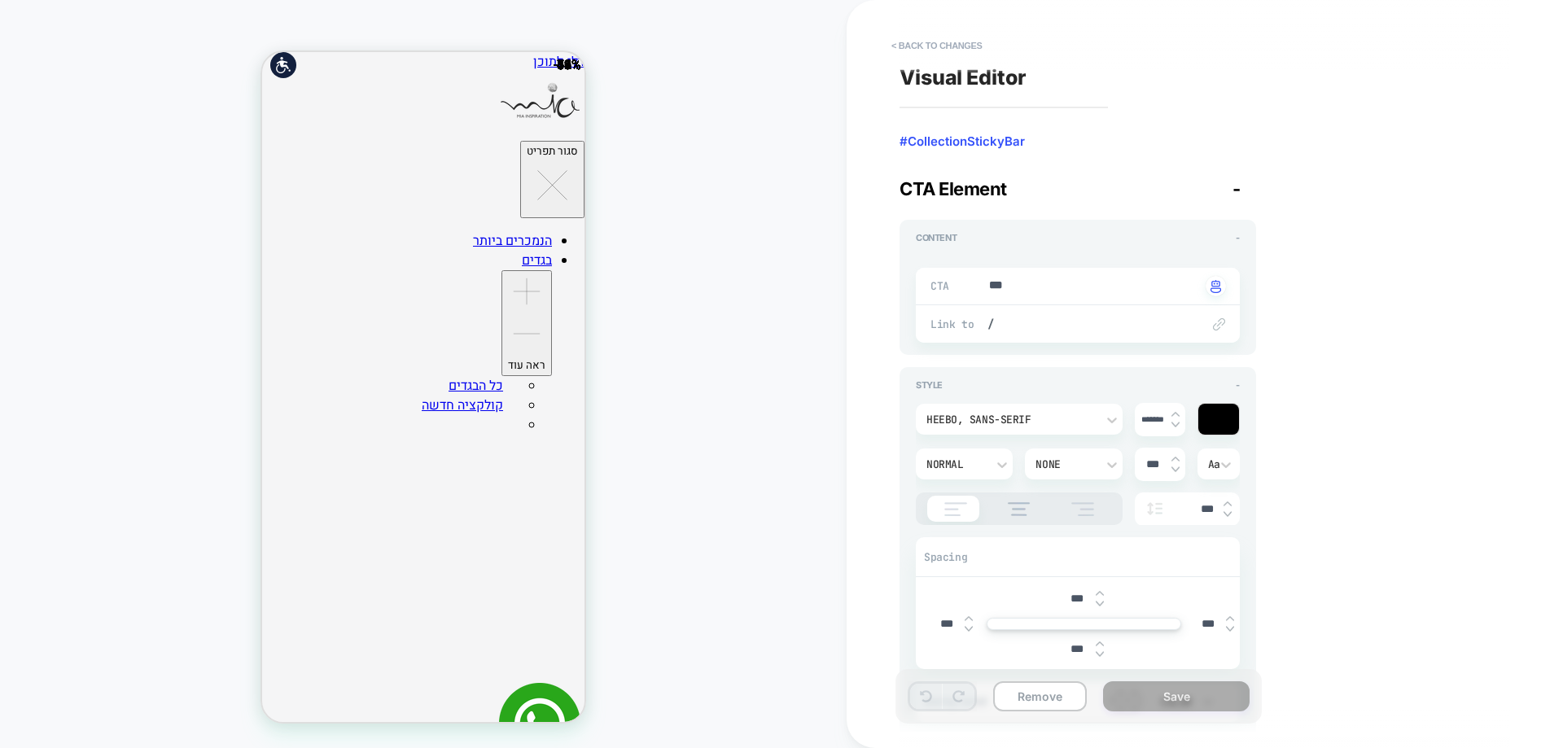
click at [1243, 191] on div "CTA Element -" at bounding box center [1078, 188] width 357 height 21
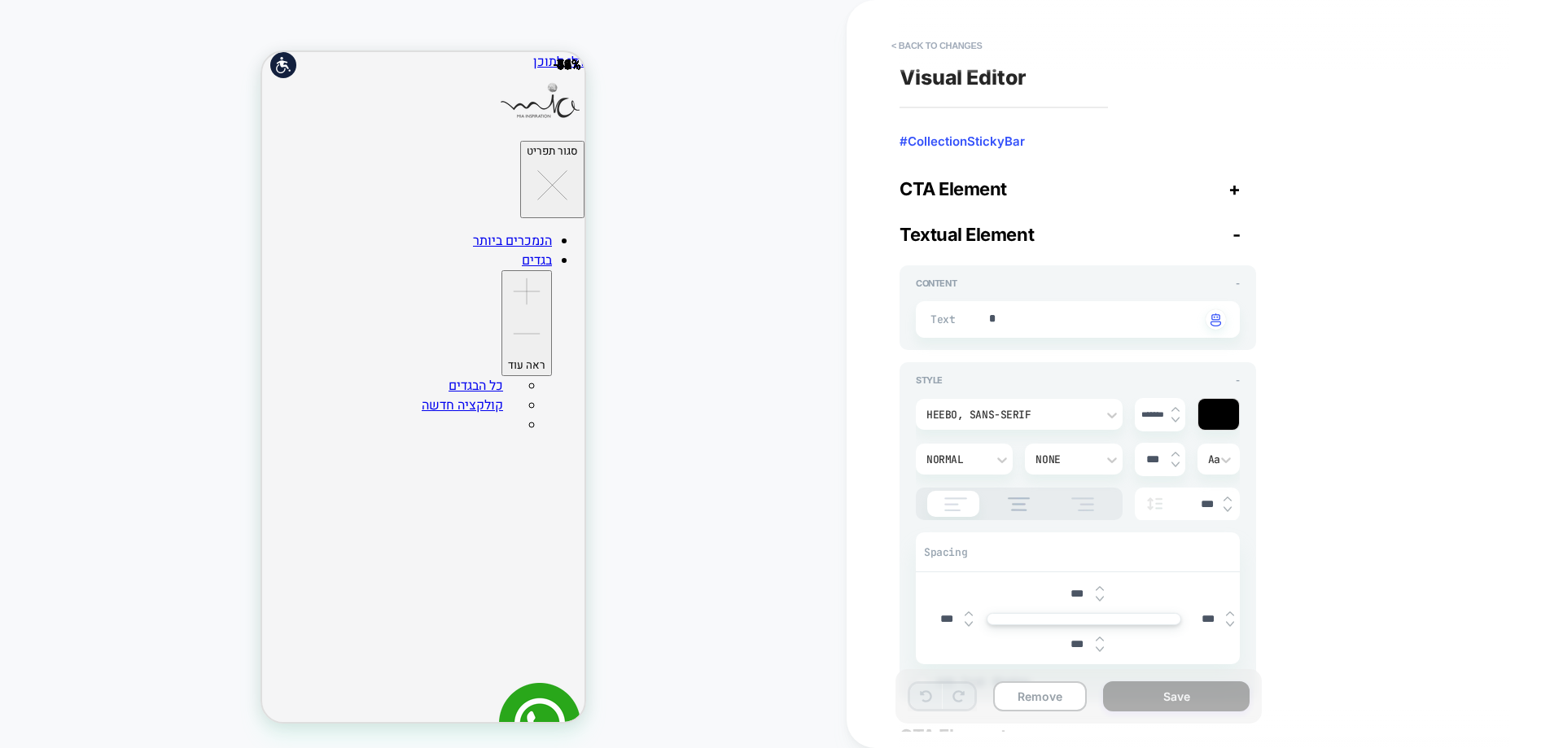
click at [1235, 233] on span "-" at bounding box center [1237, 234] width 8 height 21
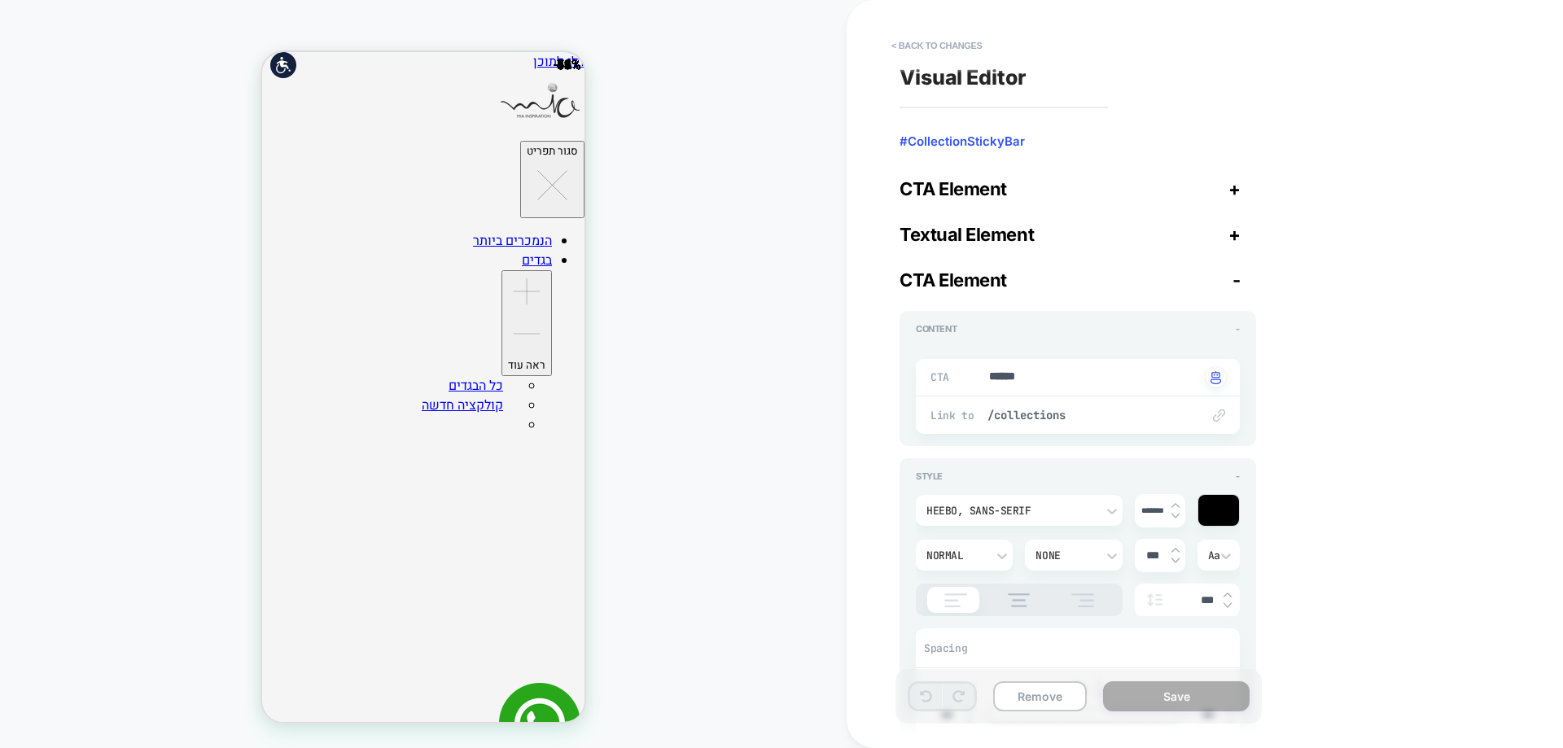
click at [1236, 285] on span "-" at bounding box center [1237, 279] width 8 height 21
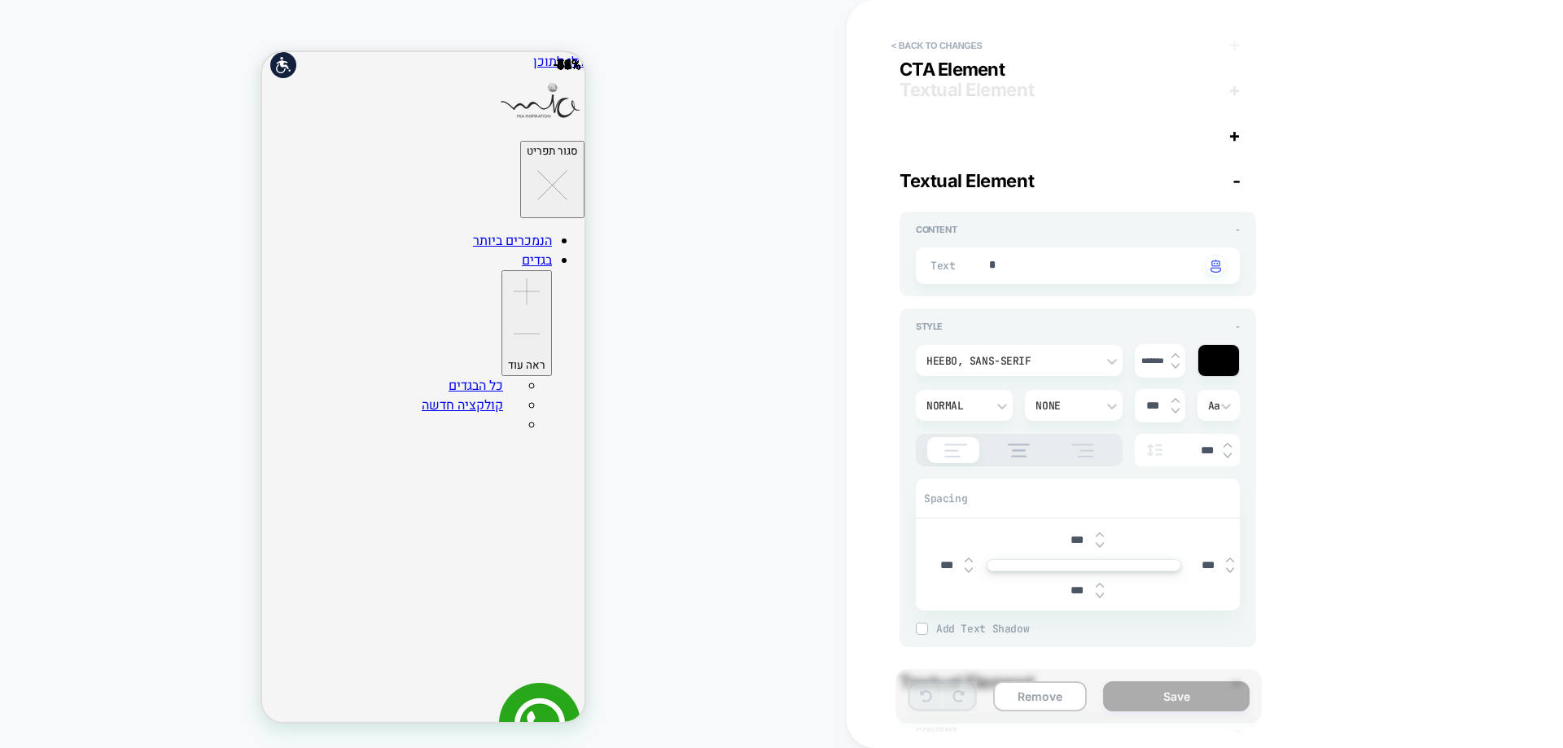
scroll to position [163, 0]
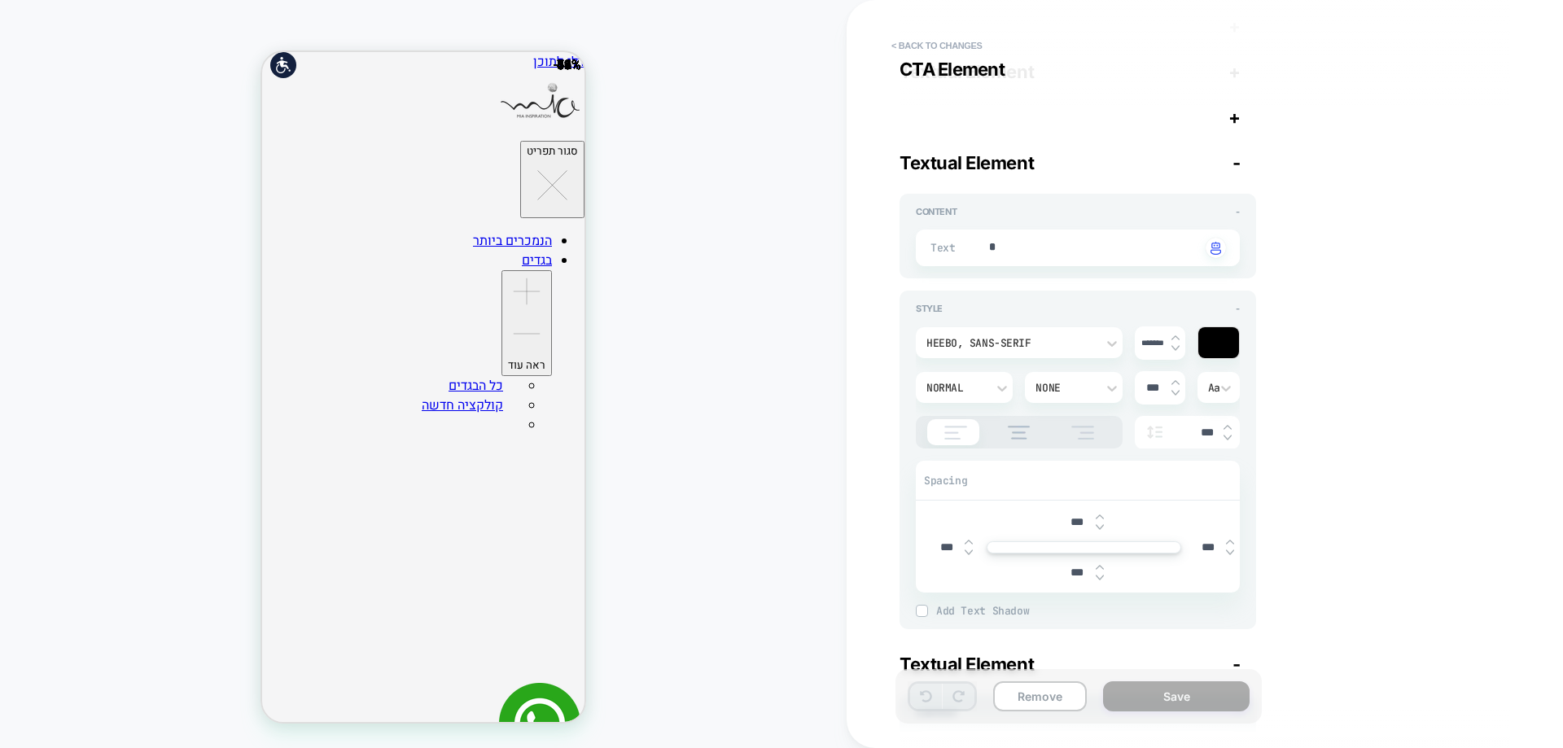
click at [1237, 166] on span "-" at bounding box center [1237, 162] width 8 height 21
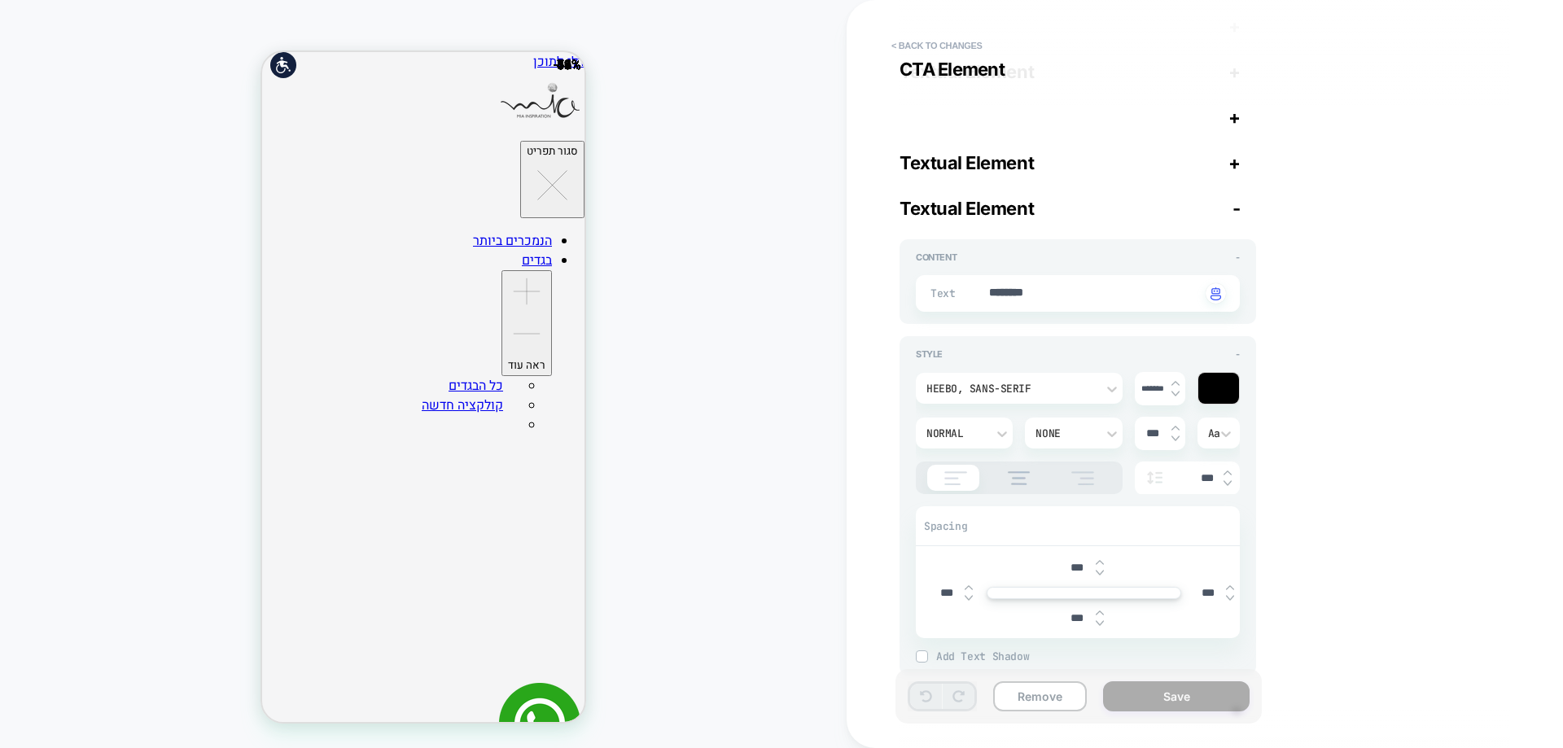
click at [1240, 204] on span "-" at bounding box center [1237, 208] width 8 height 21
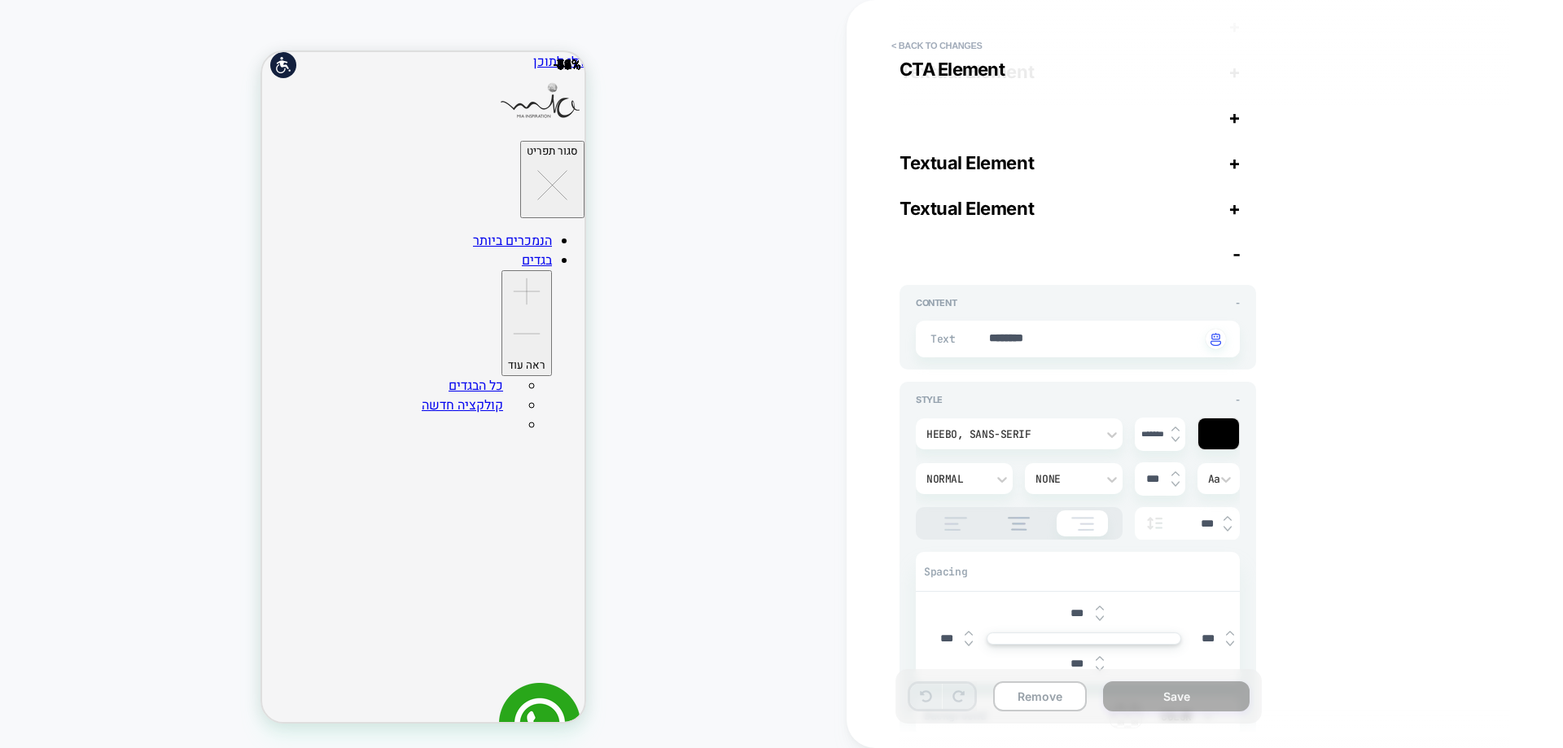
click at [1232, 213] on span "+" at bounding box center [1234, 208] width 12 height 21
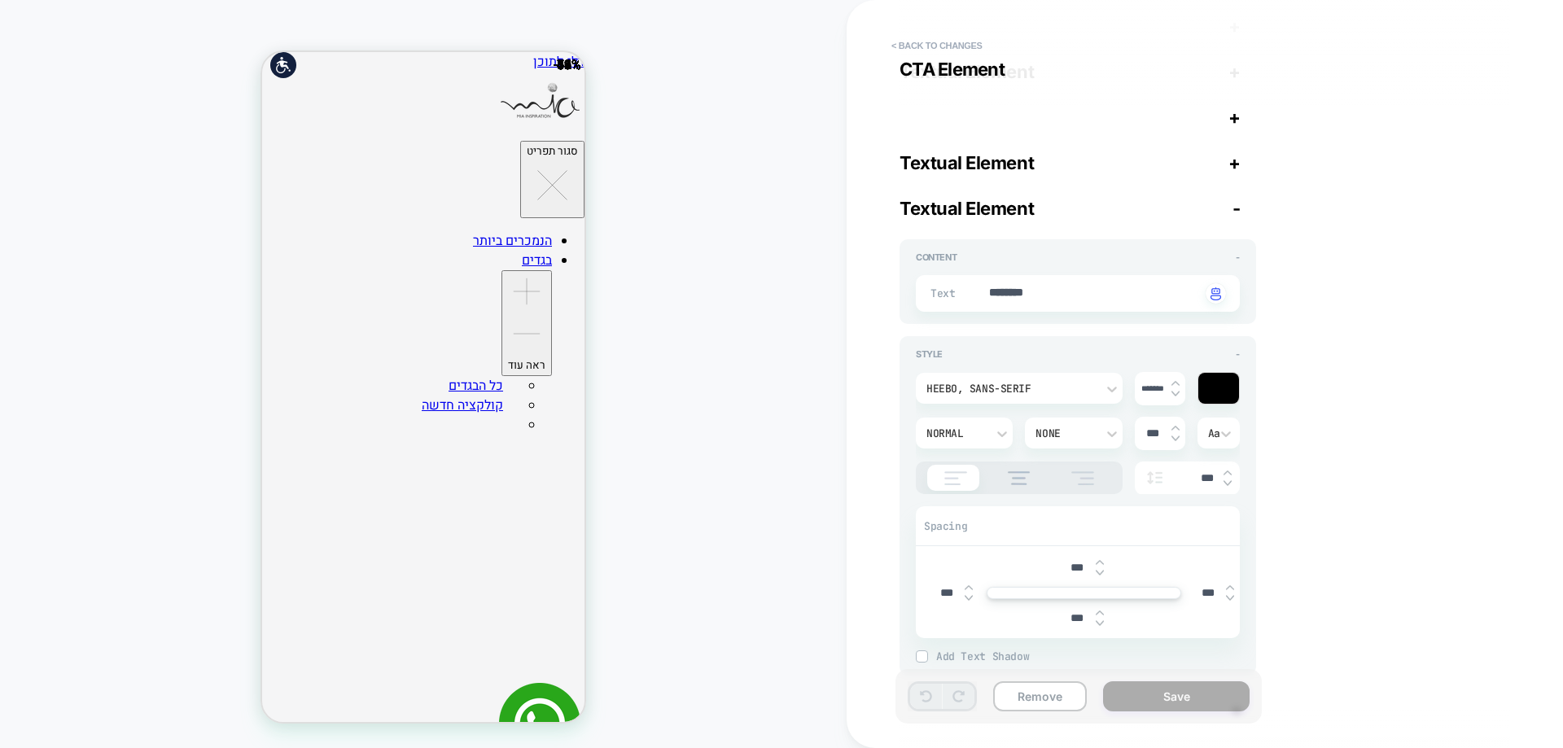
click at [1232, 213] on div "Textual Element -" at bounding box center [1078, 208] width 357 height 21
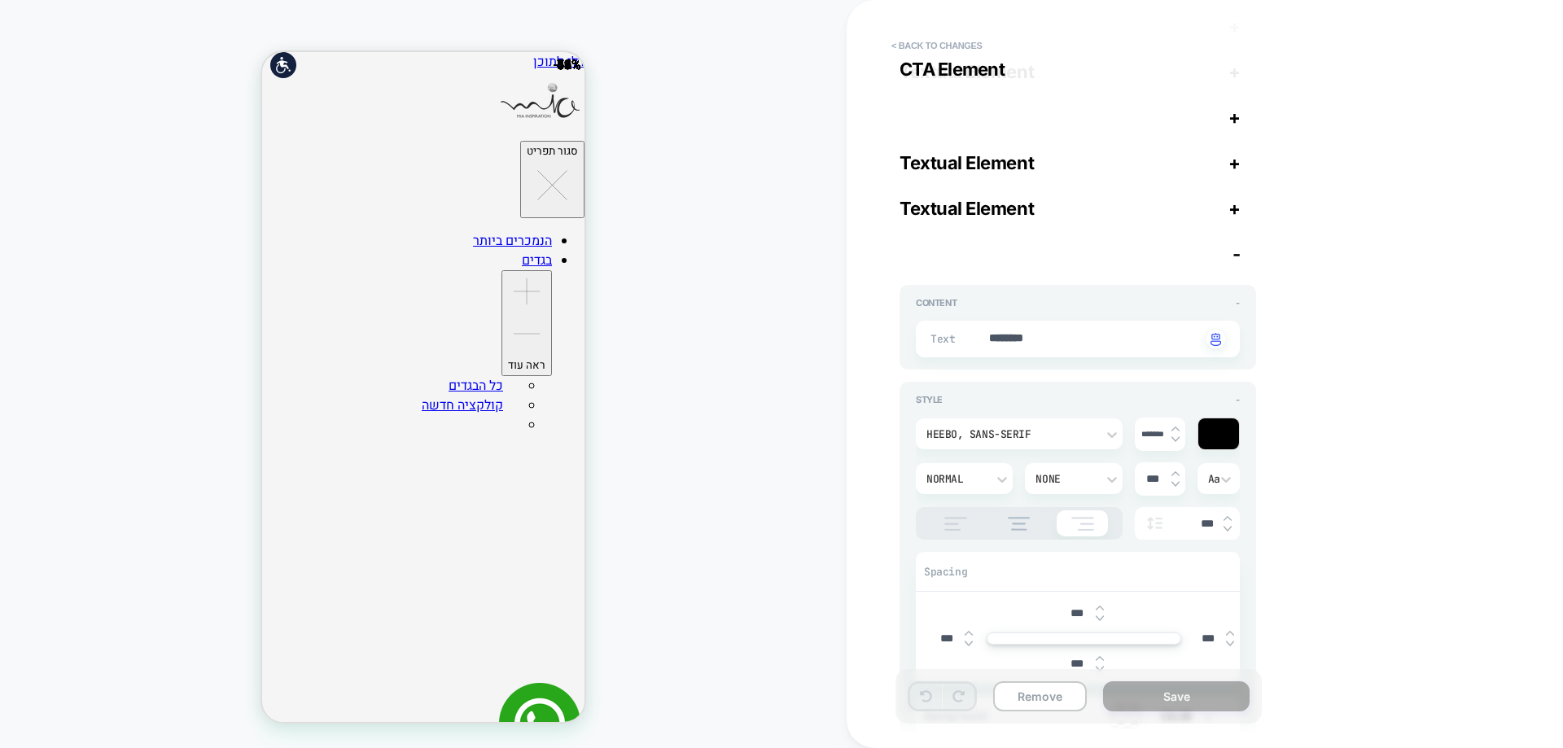
type textarea "*"
click at [1071, 347] on textarea "********" at bounding box center [1093, 340] width 213 height 18
type textarea "*"
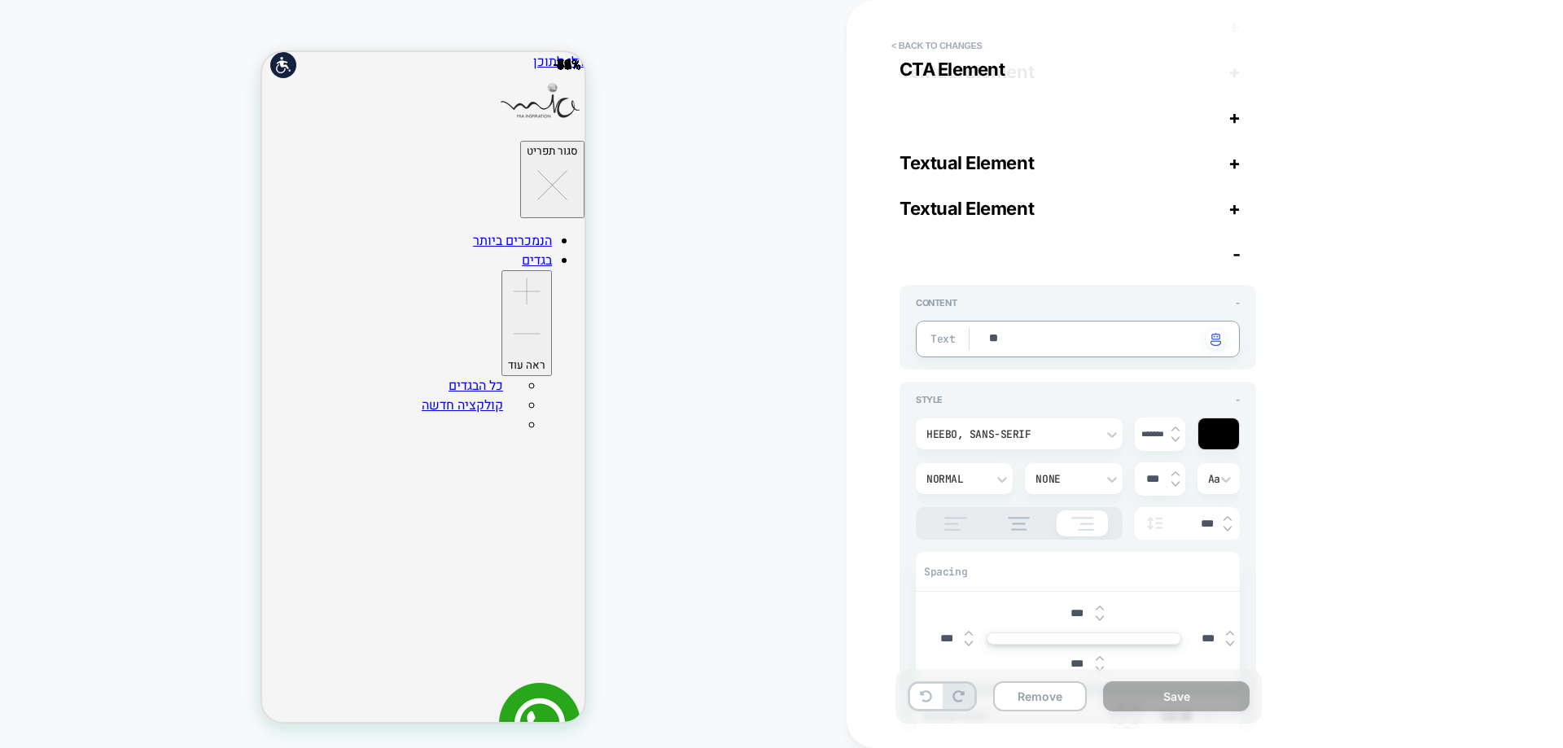
type textarea "***"
type textarea "*"
type textarea "**"
type textarea "*"
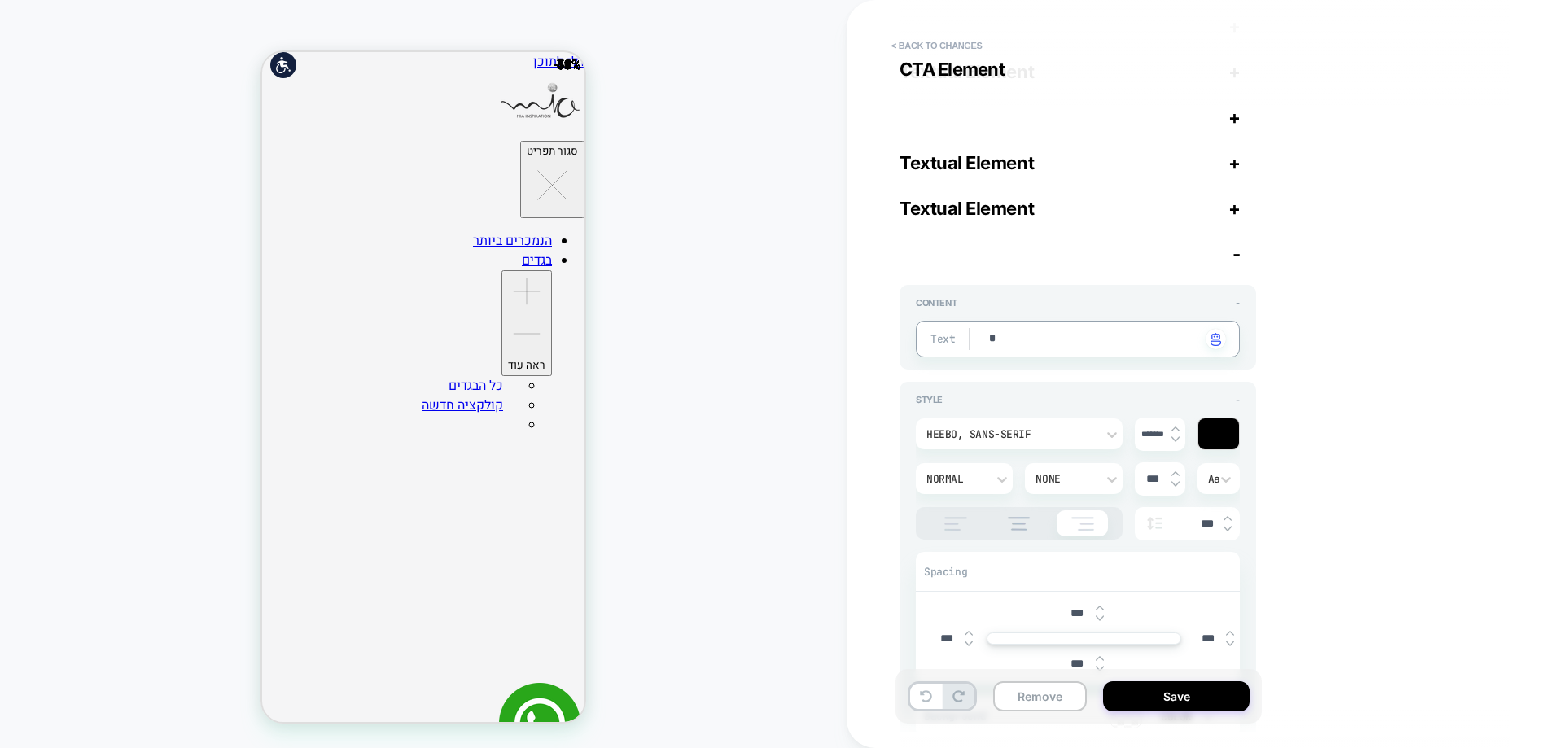
type textarea "*"
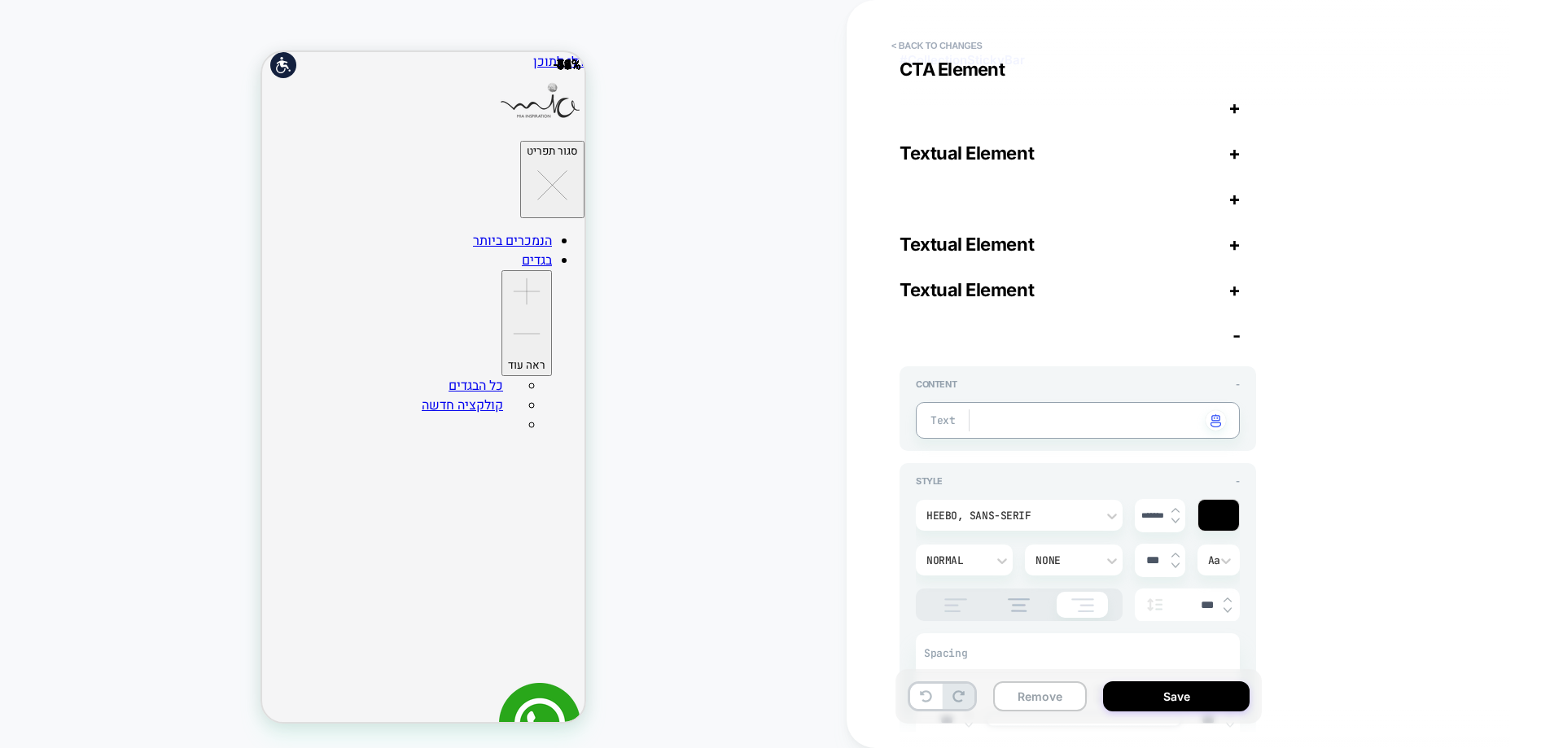
scroll to position [9, 0]
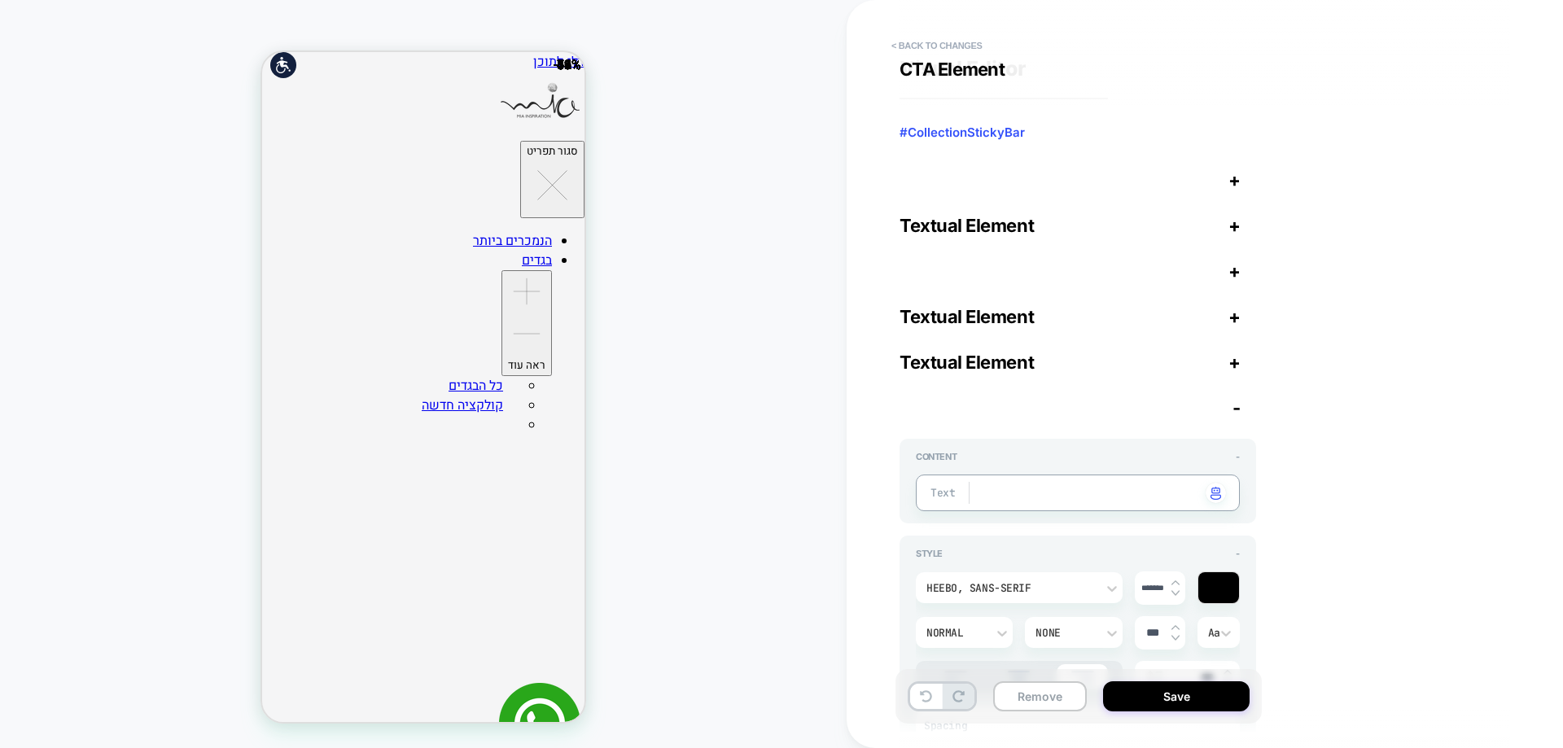
type textarea "*"
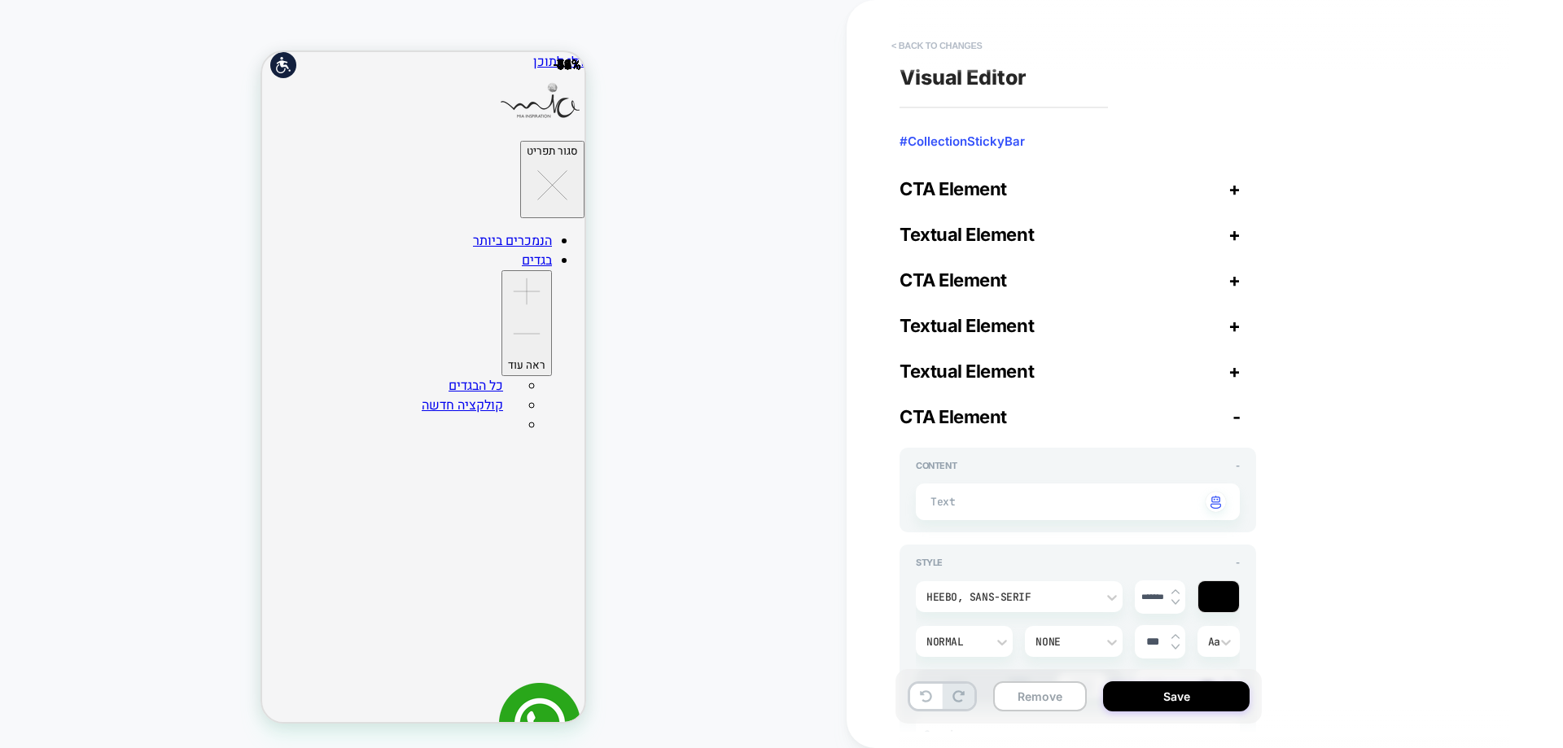
click at [947, 35] on button "< Back to changes" at bounding box center [936, 46] width 107 height 26
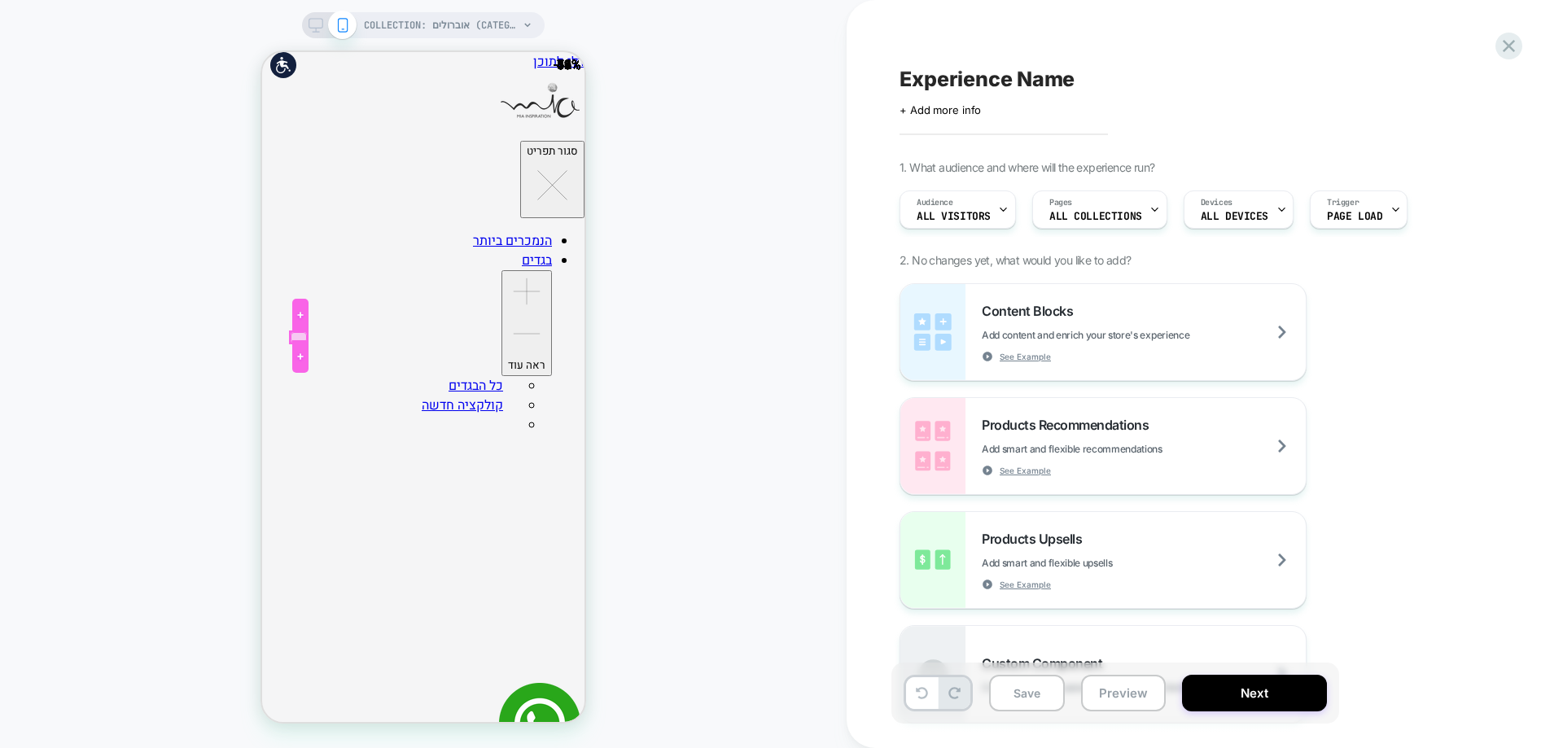
click at [297, 333] on div at bounding box center [299, 337] width 16 height 11
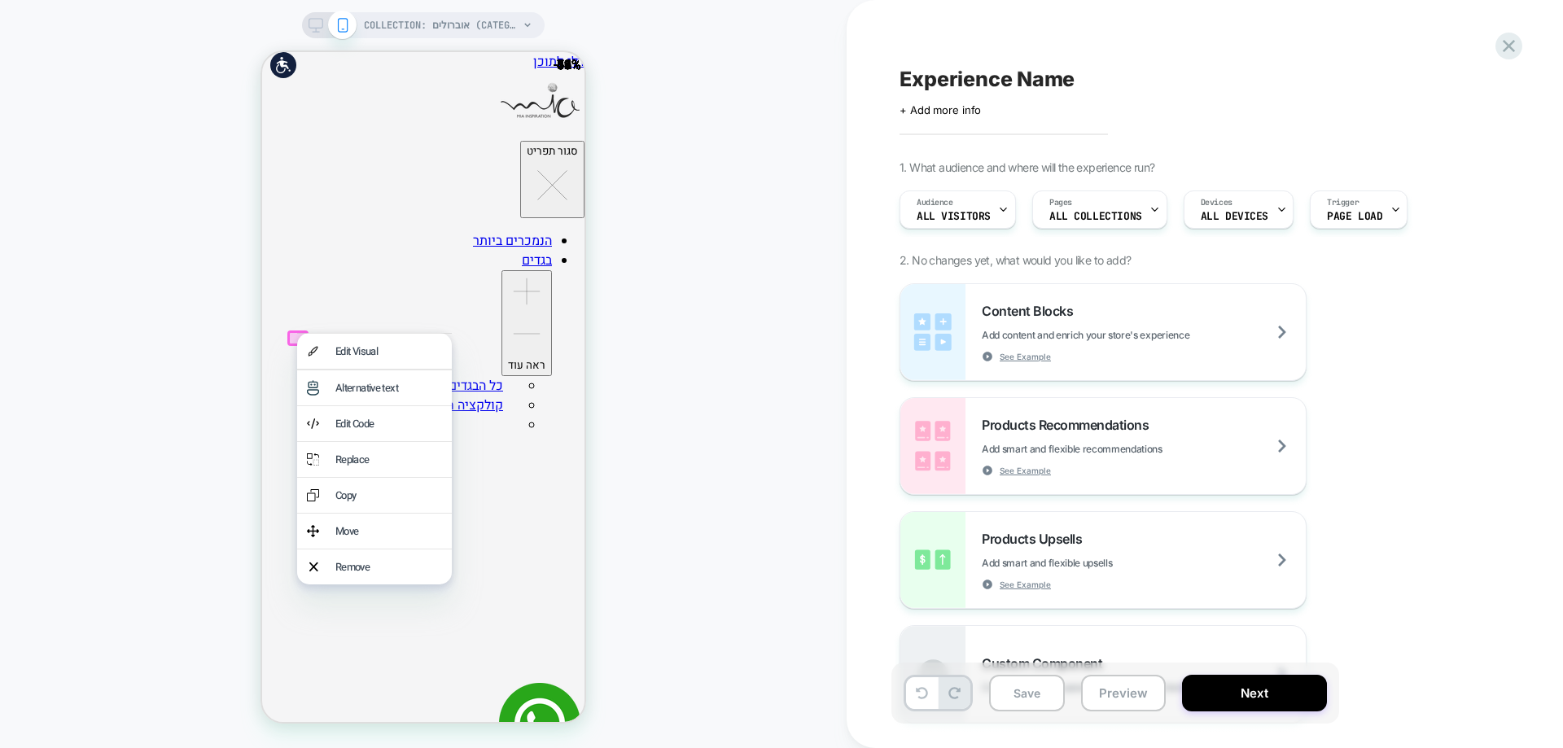
click at [659, 456] on div "COLLECTION: אוברולים (Category) COLLECTION: אוברולים (Category)" at bounding box center [423, 374] width 847 height 716
drag, startPoint x: 141, startPoint y: 386, endPoint x: 112, endPoint y: 154, distance: 233.9
click at [141, 386] on div "COLLECTION: אוברולים (Category) COLLECTION: אוברולים (Category)" at bounding box center [423, 374] width 847 height 716
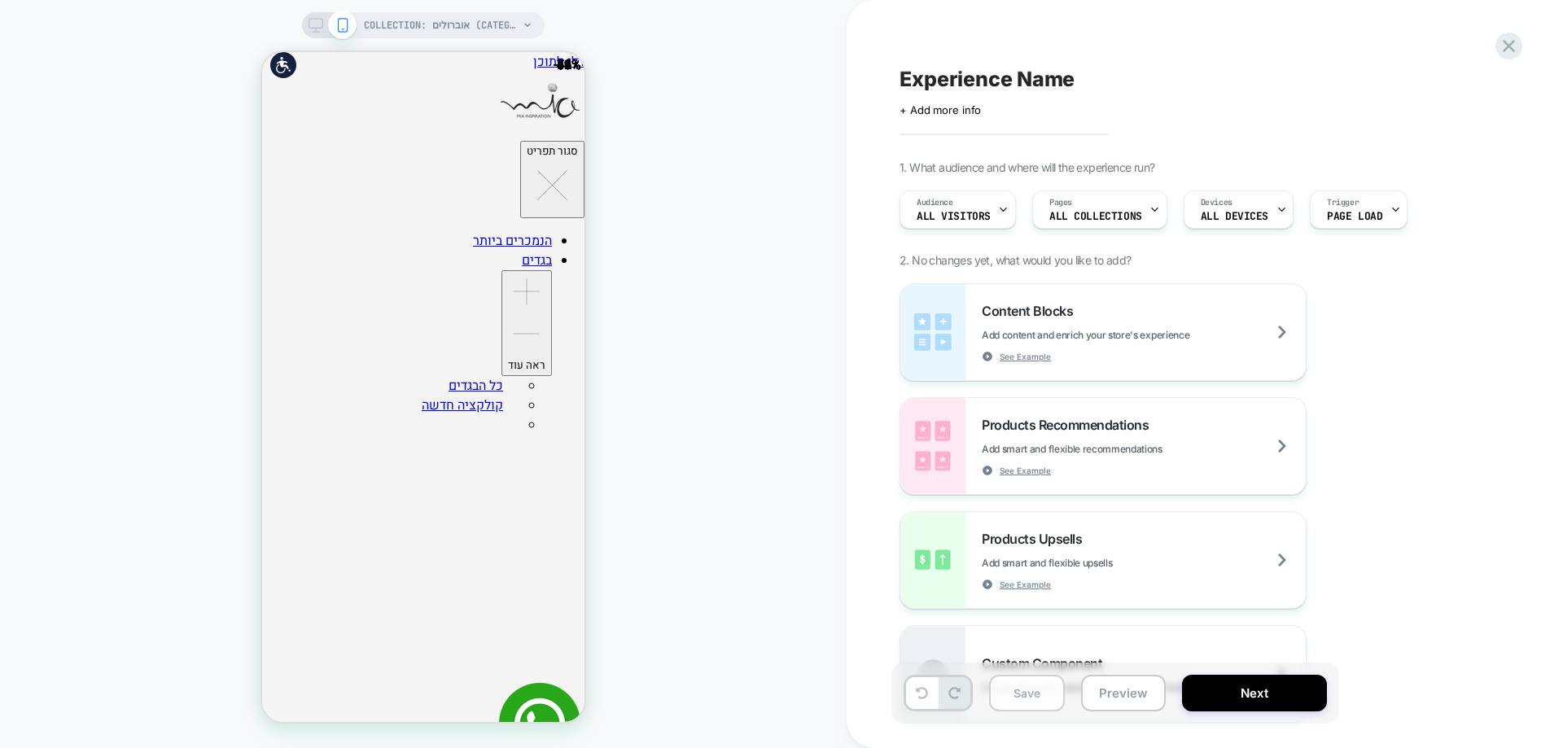
click at [1042, 709] on button "Save" at bounding box center [1027, 693] width 76 height 37
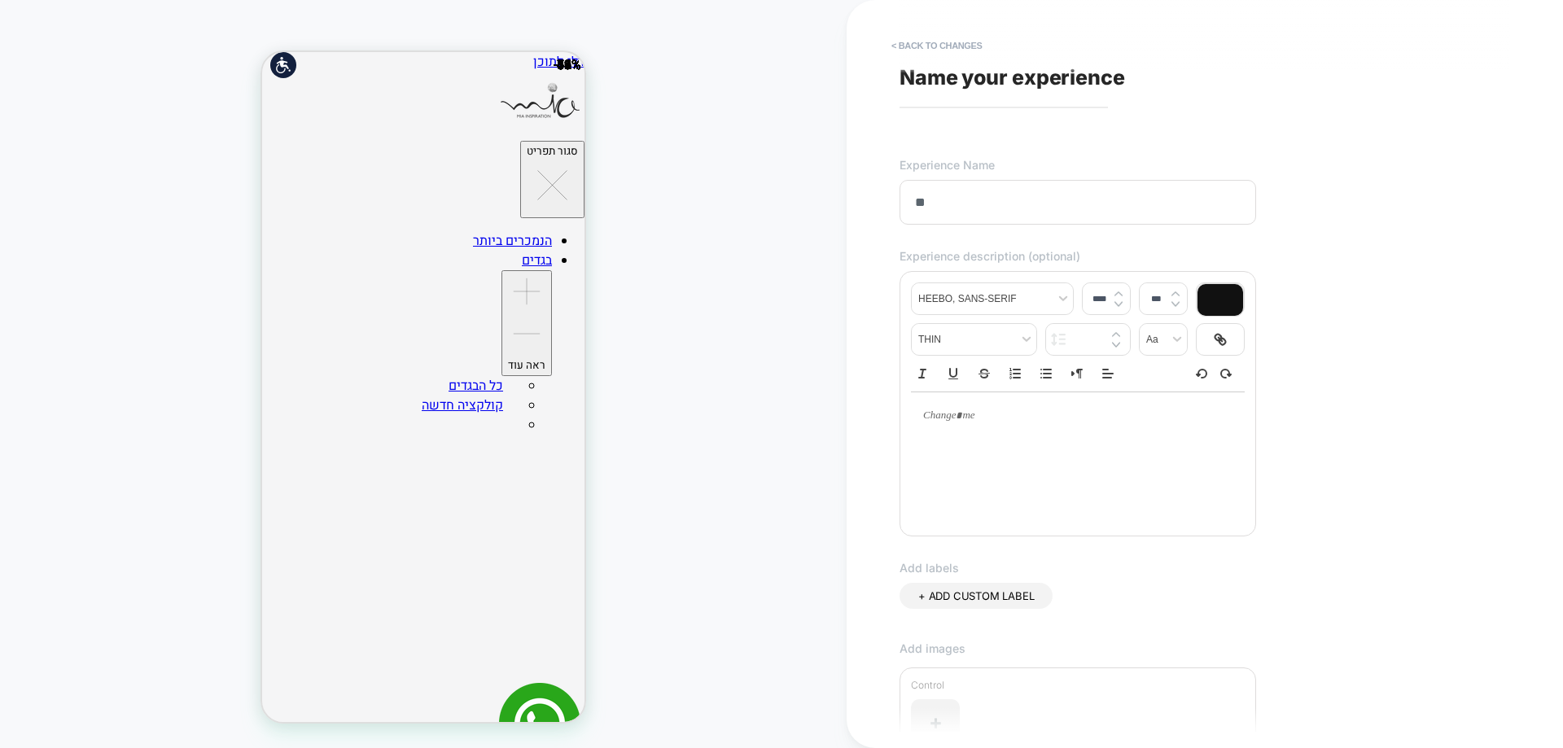
type input "*"
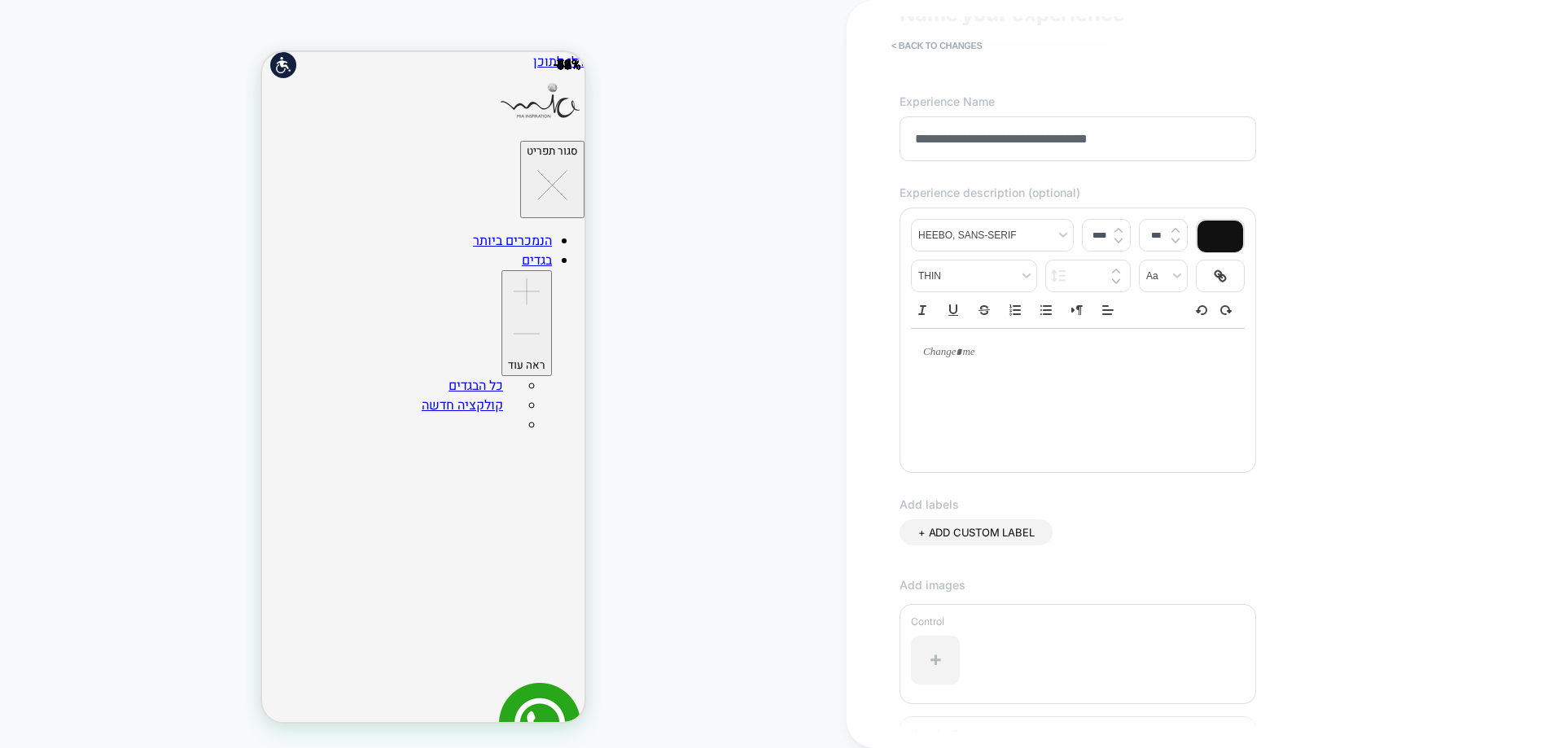
scroll to position [163, 0]
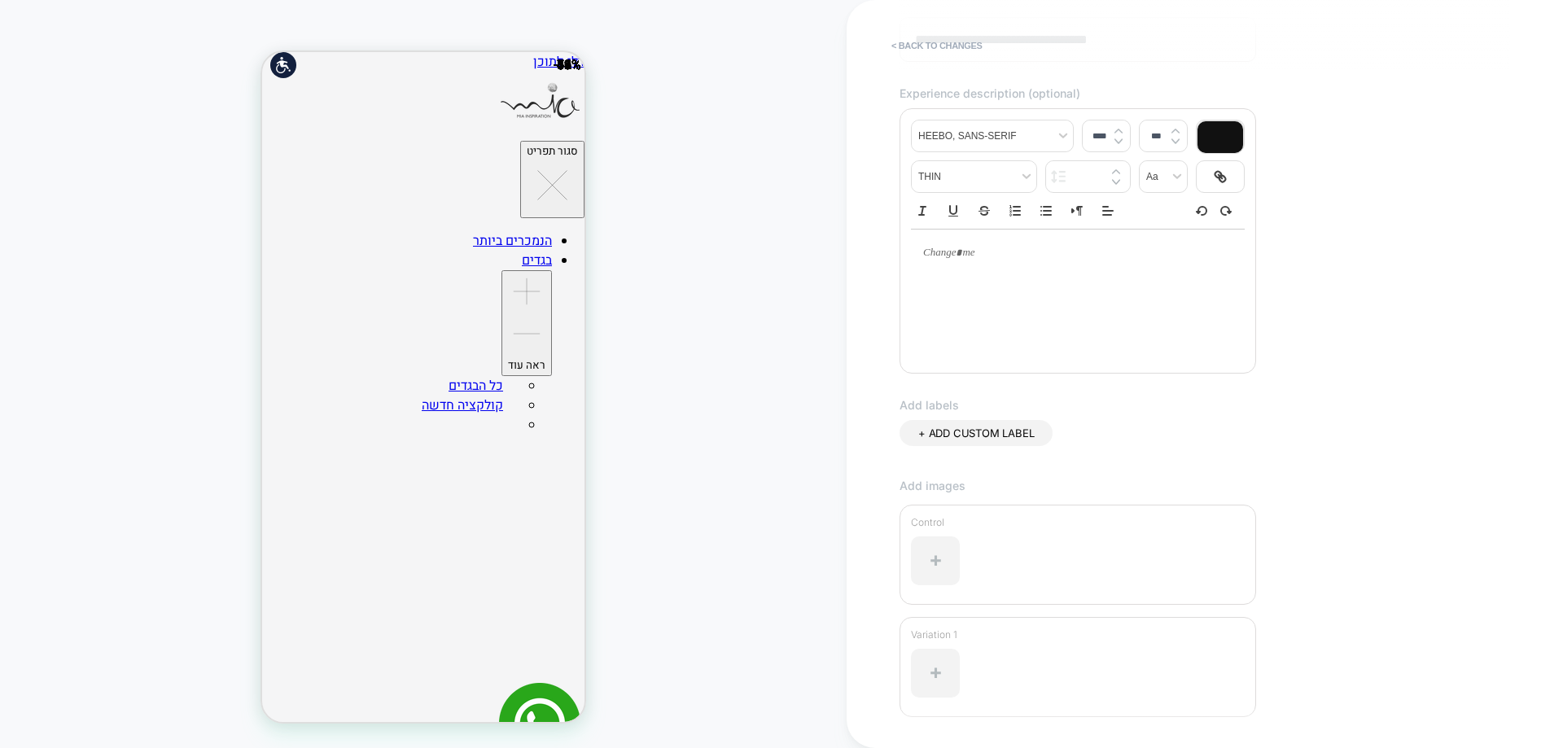
type input "**********"
click at [937, 556] on div at bounding box center [935, 560] width 49 height 49
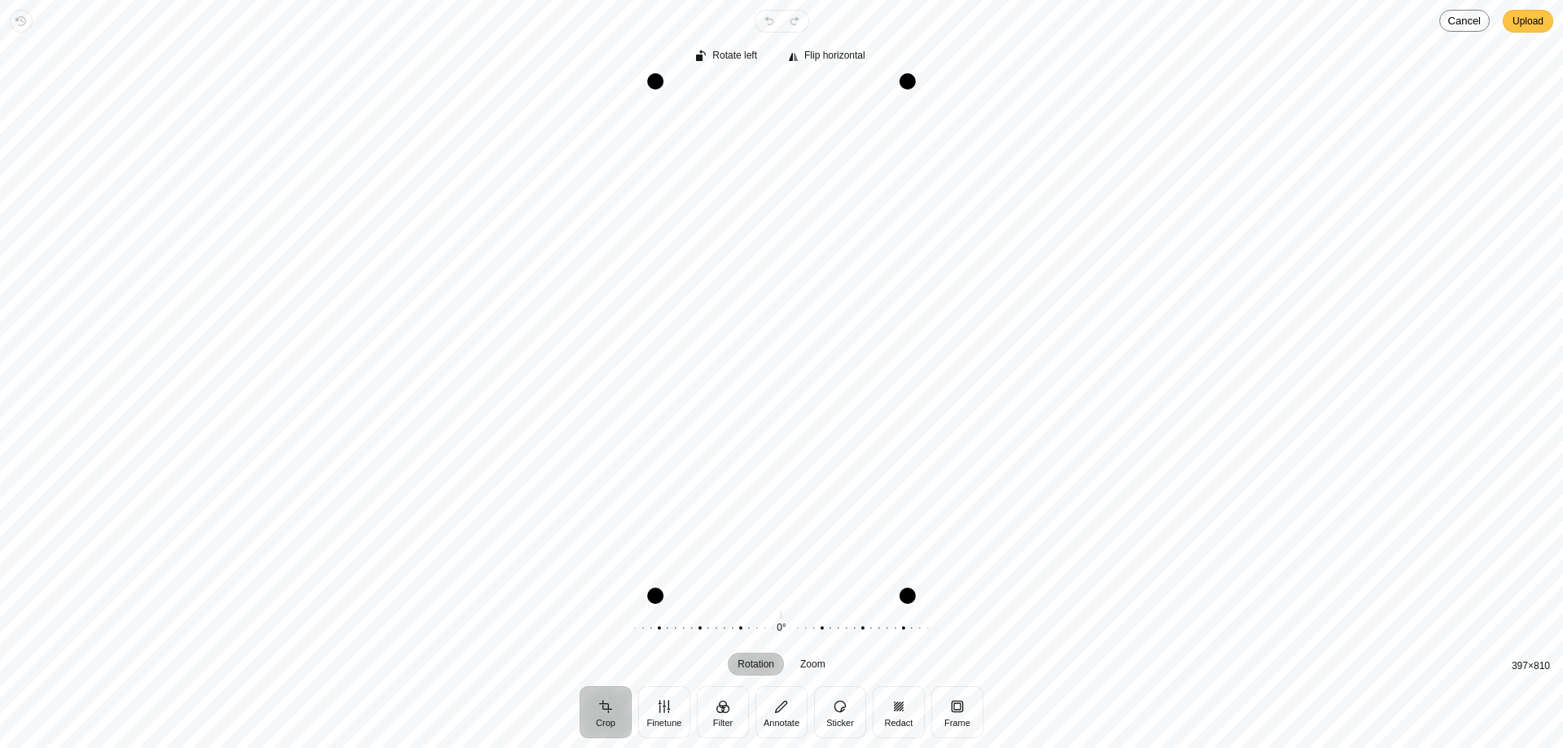
click at [1522, 17] on span "Upload" at bounding box center [1528, 21] width 31 height 20
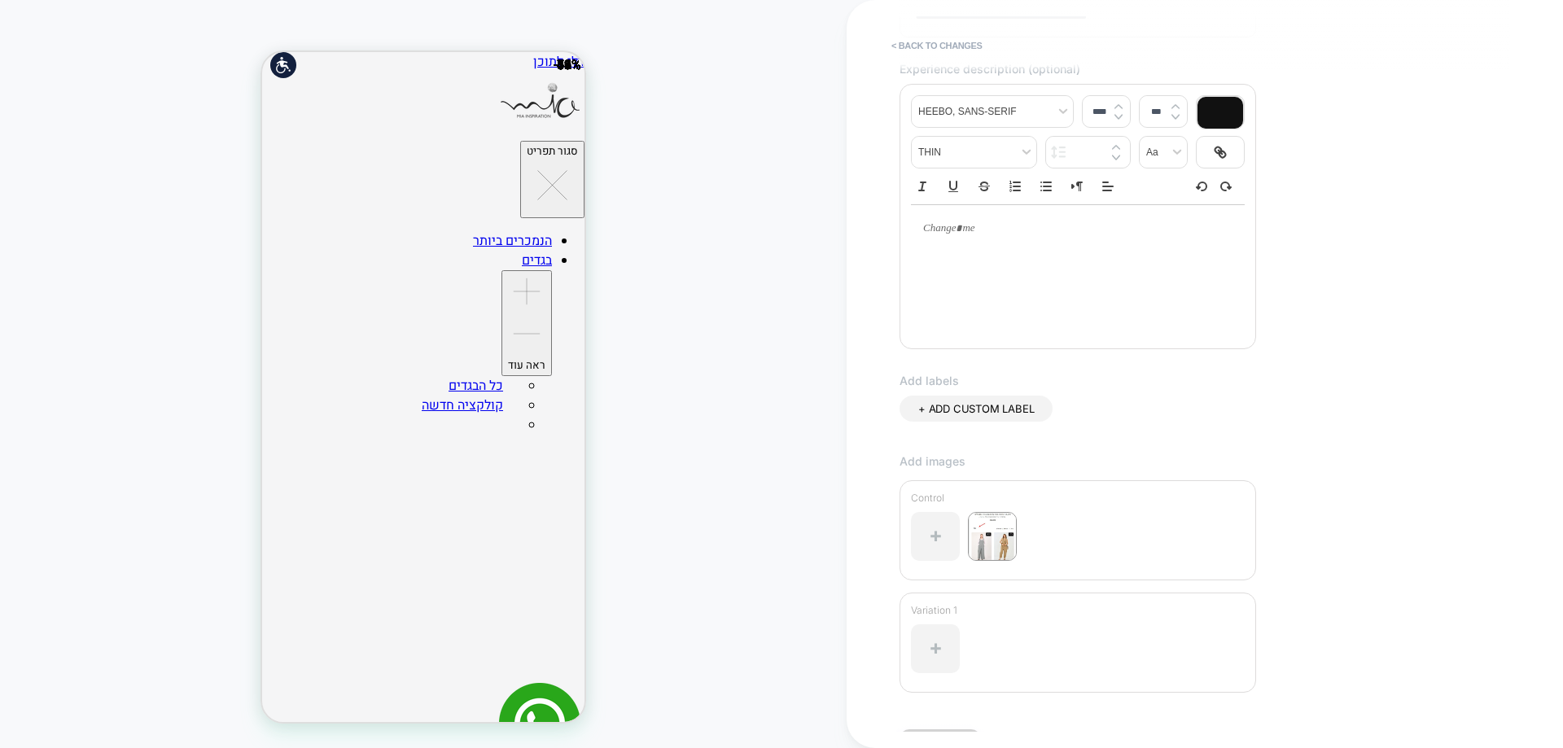
scroll to position [291, 0]
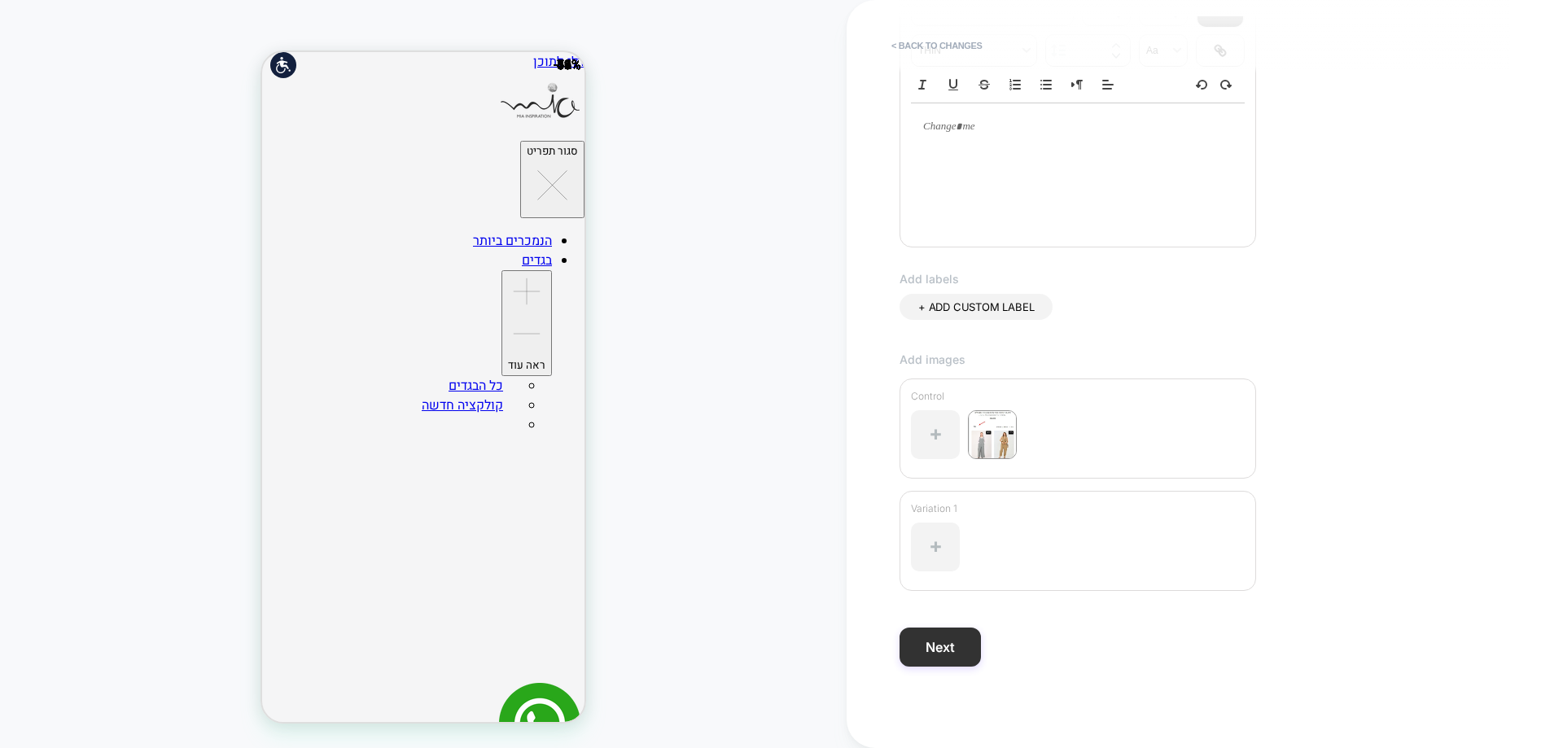
click at [942, 637] on button "Next" at bounding box center [940, 647] width 81 height 39
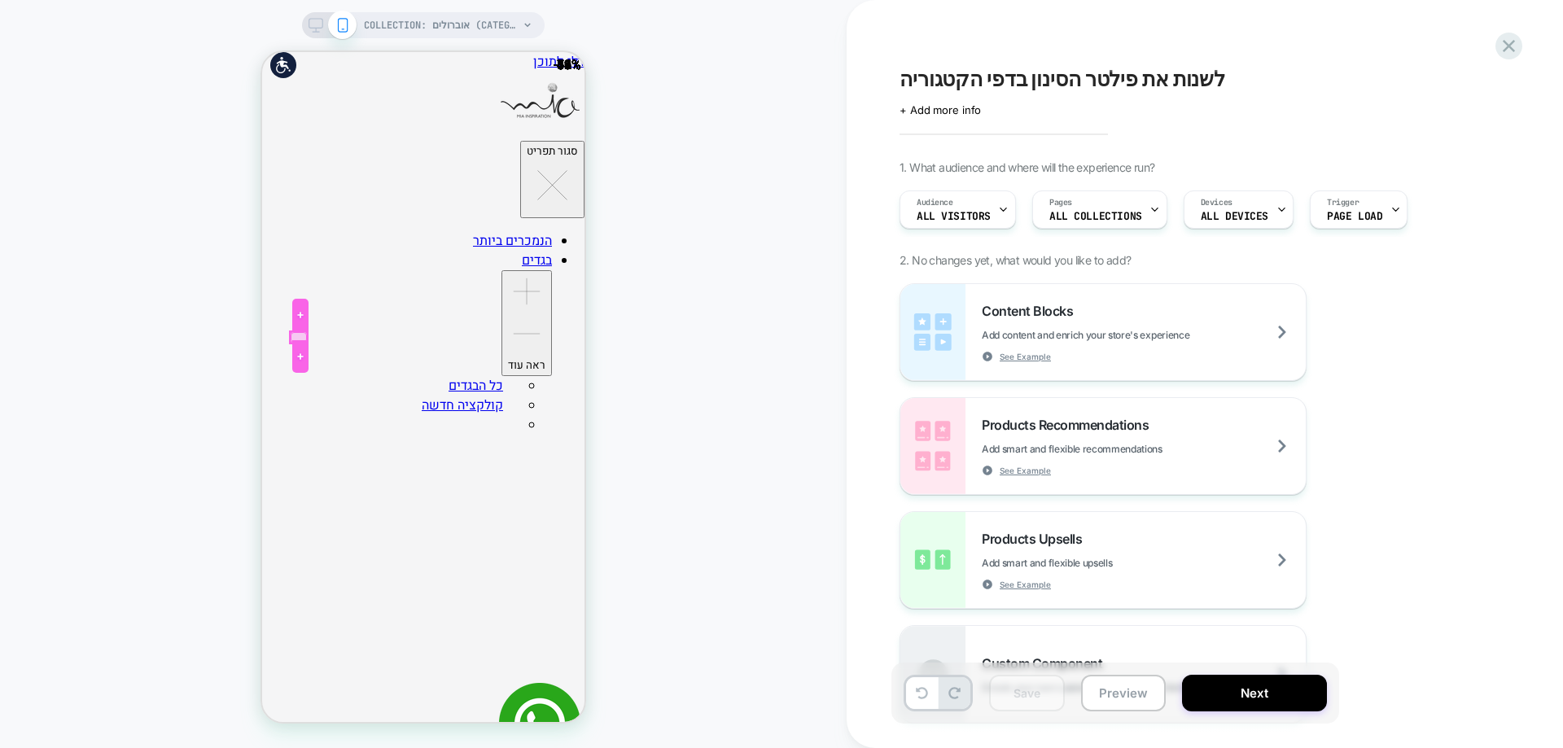
click at [303, 336] on div at bounding box center [299, 337] width 16 height 11
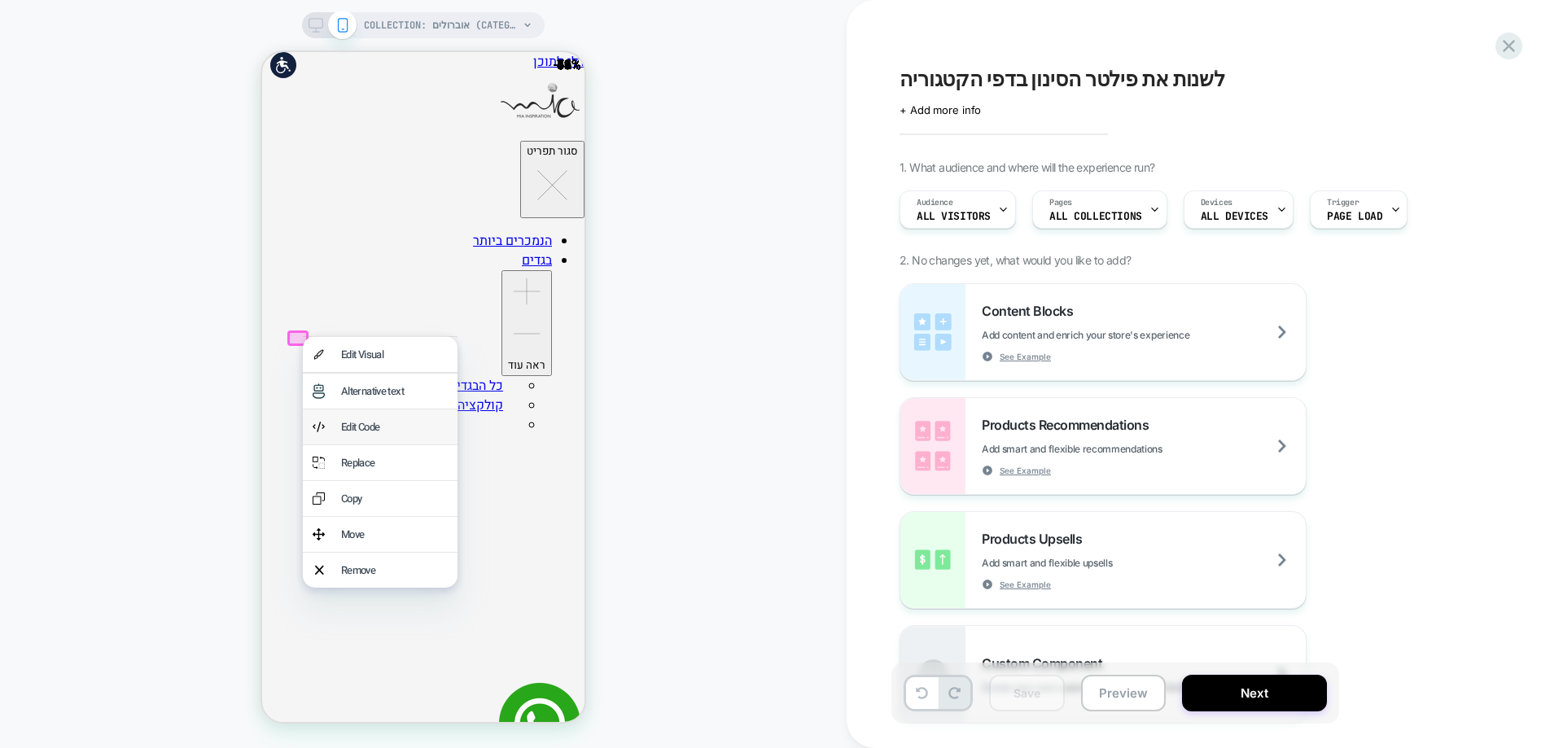
click at [369, 423] on div "Edit Code" at bounding box center [394, 426] width 107 height 15
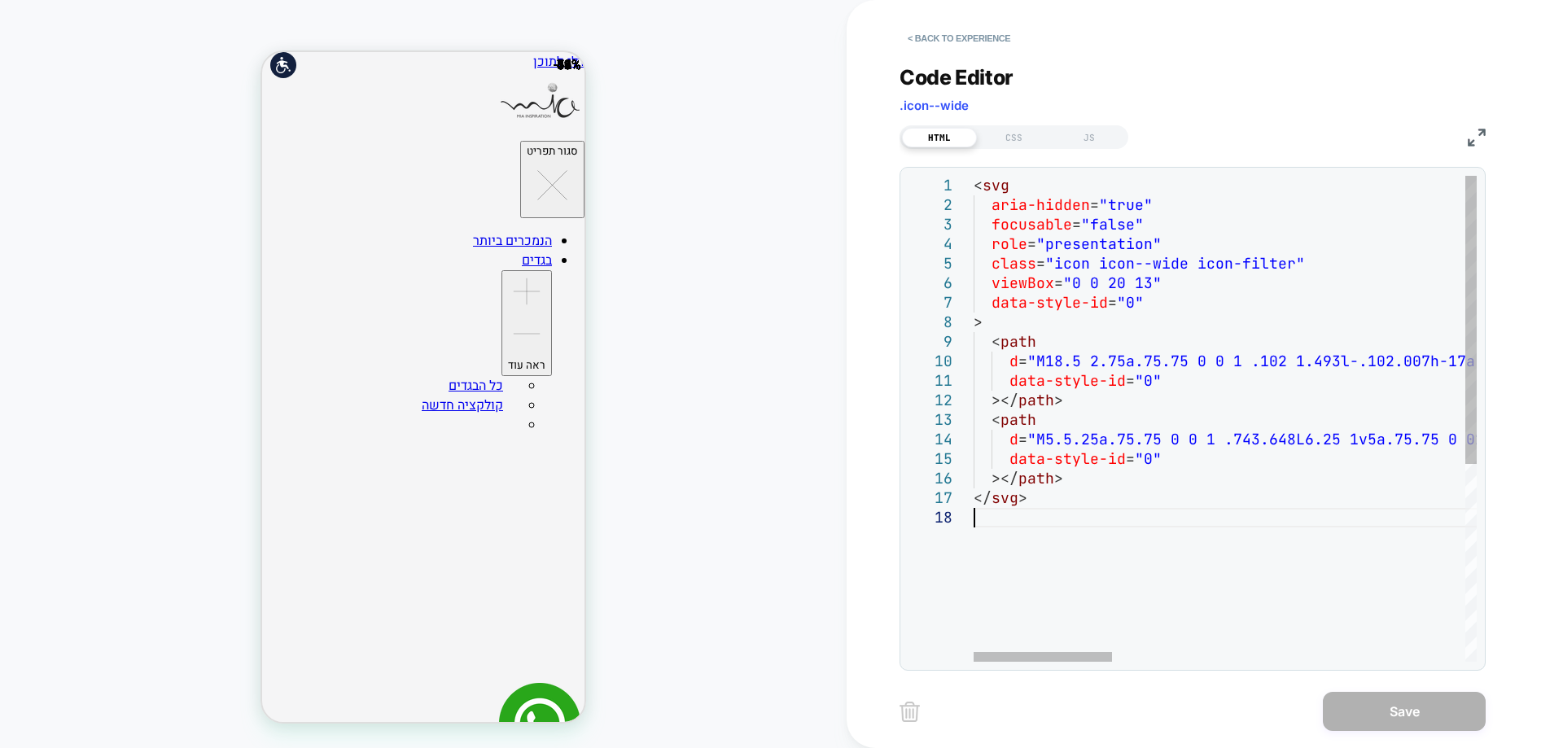
scroll to position [0, 0]
type textarea "**********"
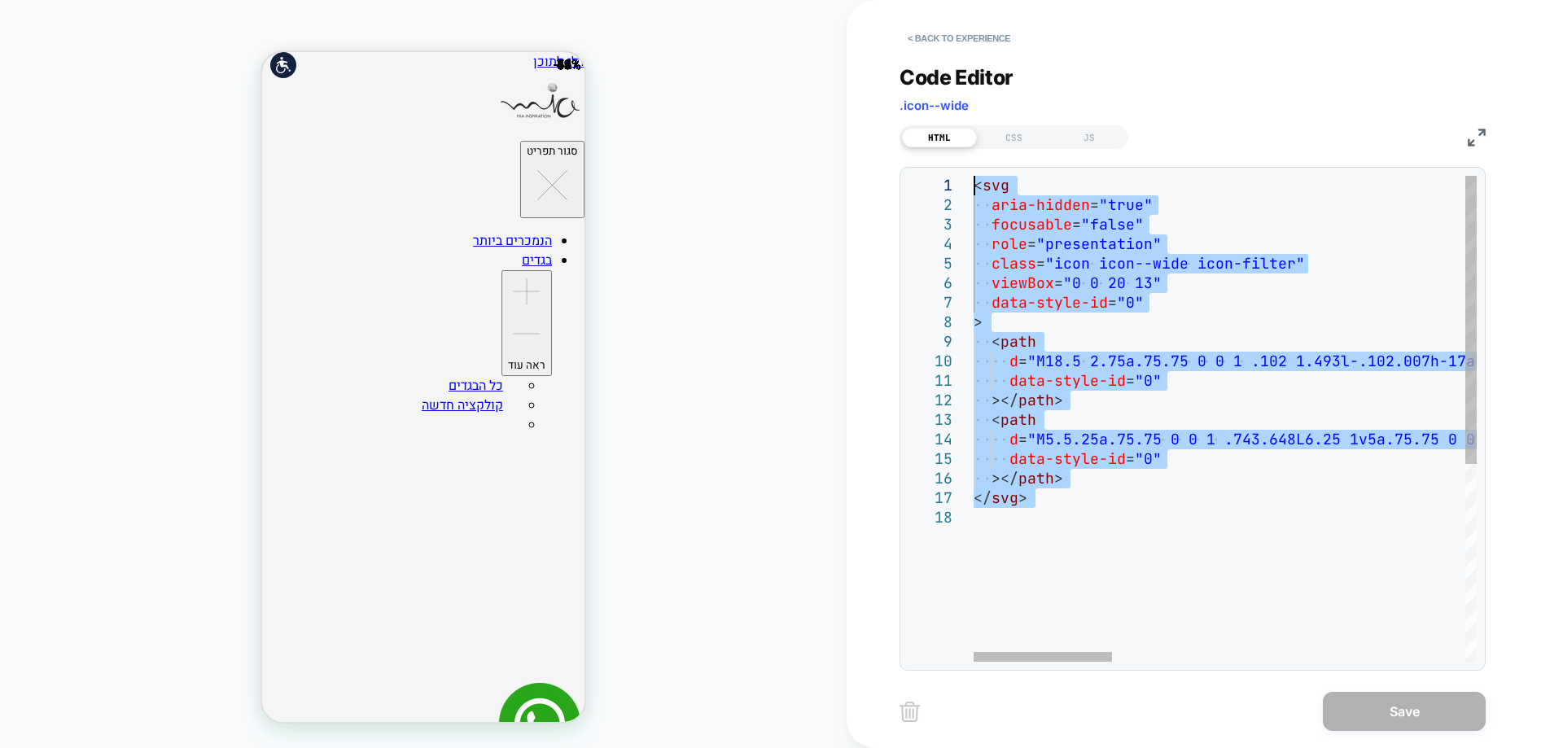
drag, startPoint x: 1071, startPoint y: 514, endPoint x: 923, endPoint y: 142, distance: 399.4
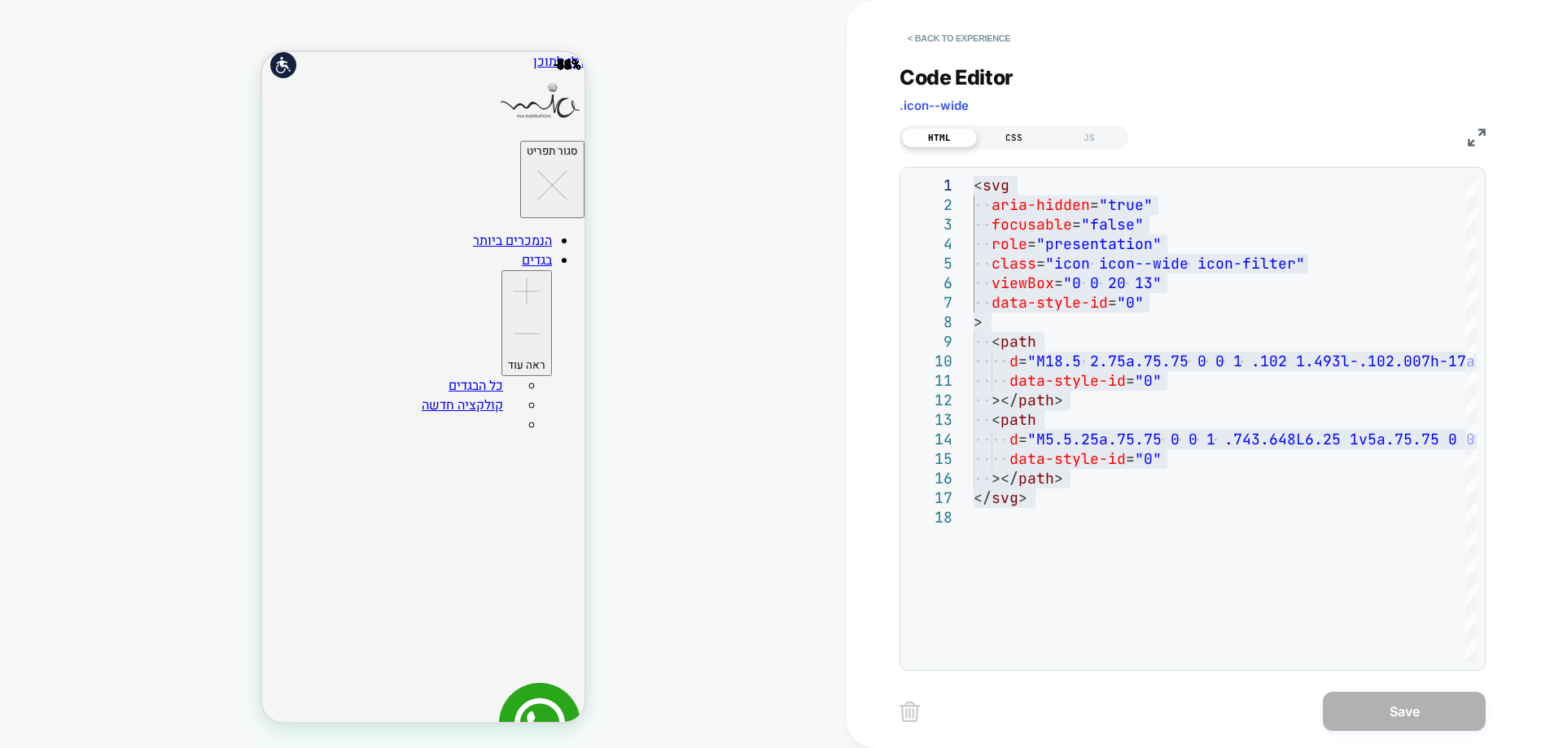
click at [1027, 131] on div "CSS" at bounding box center [1014, 138] width 75 height 20
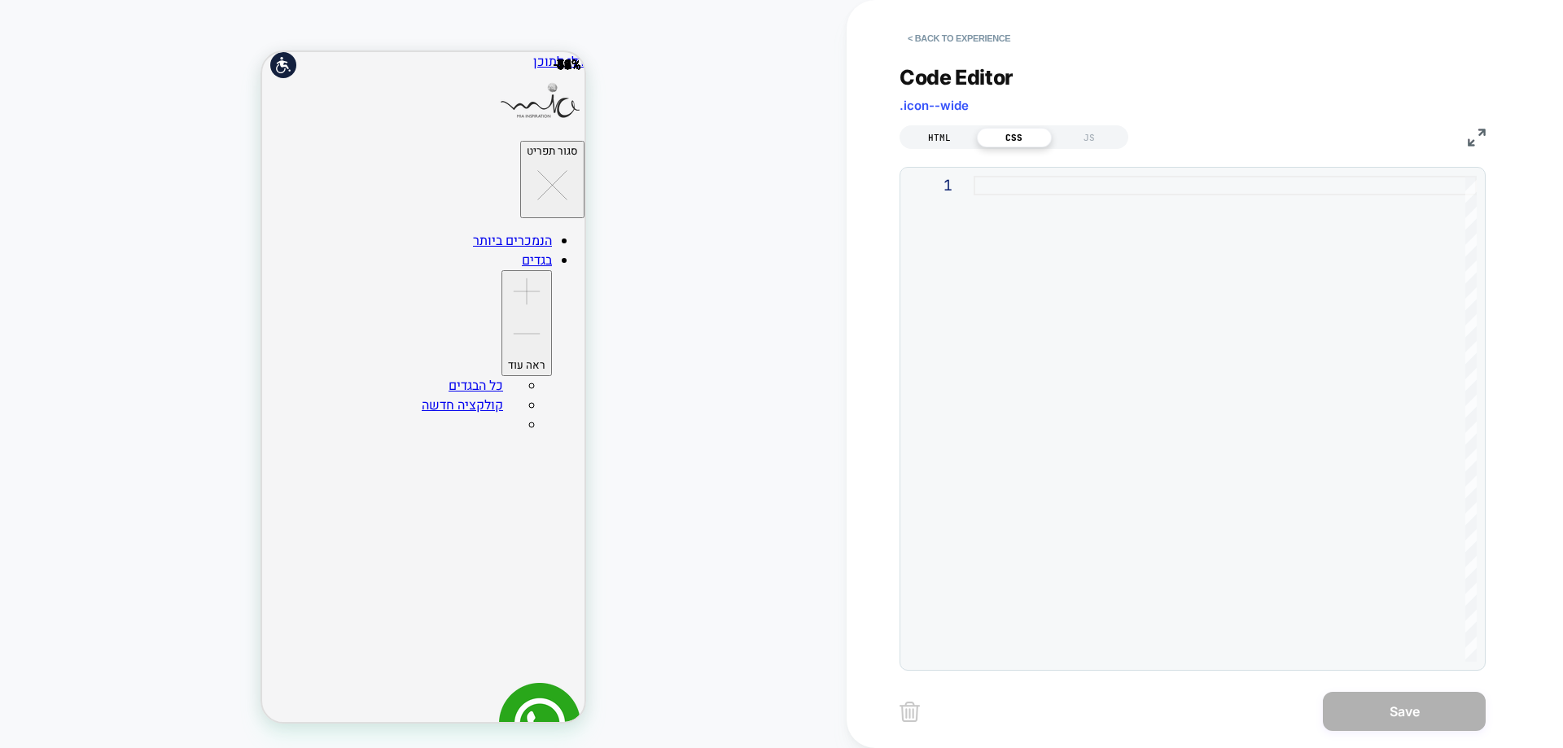
click at [961, 139] on div "HTML" at bounding box center [939, 138] width 75 height 20
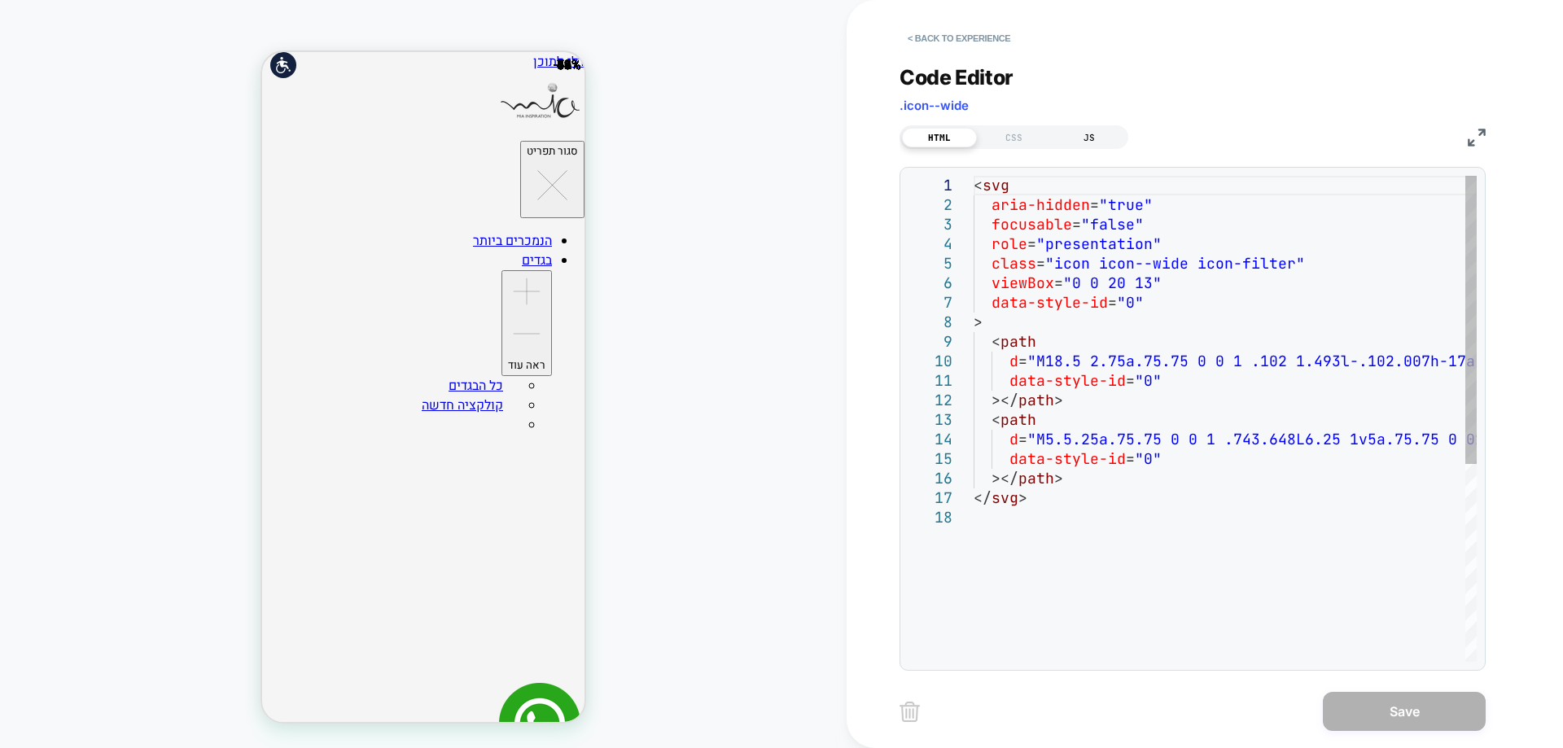
click at [1110, 138] on div "JS" at bounding box center [1089, 138] width 75 height 20
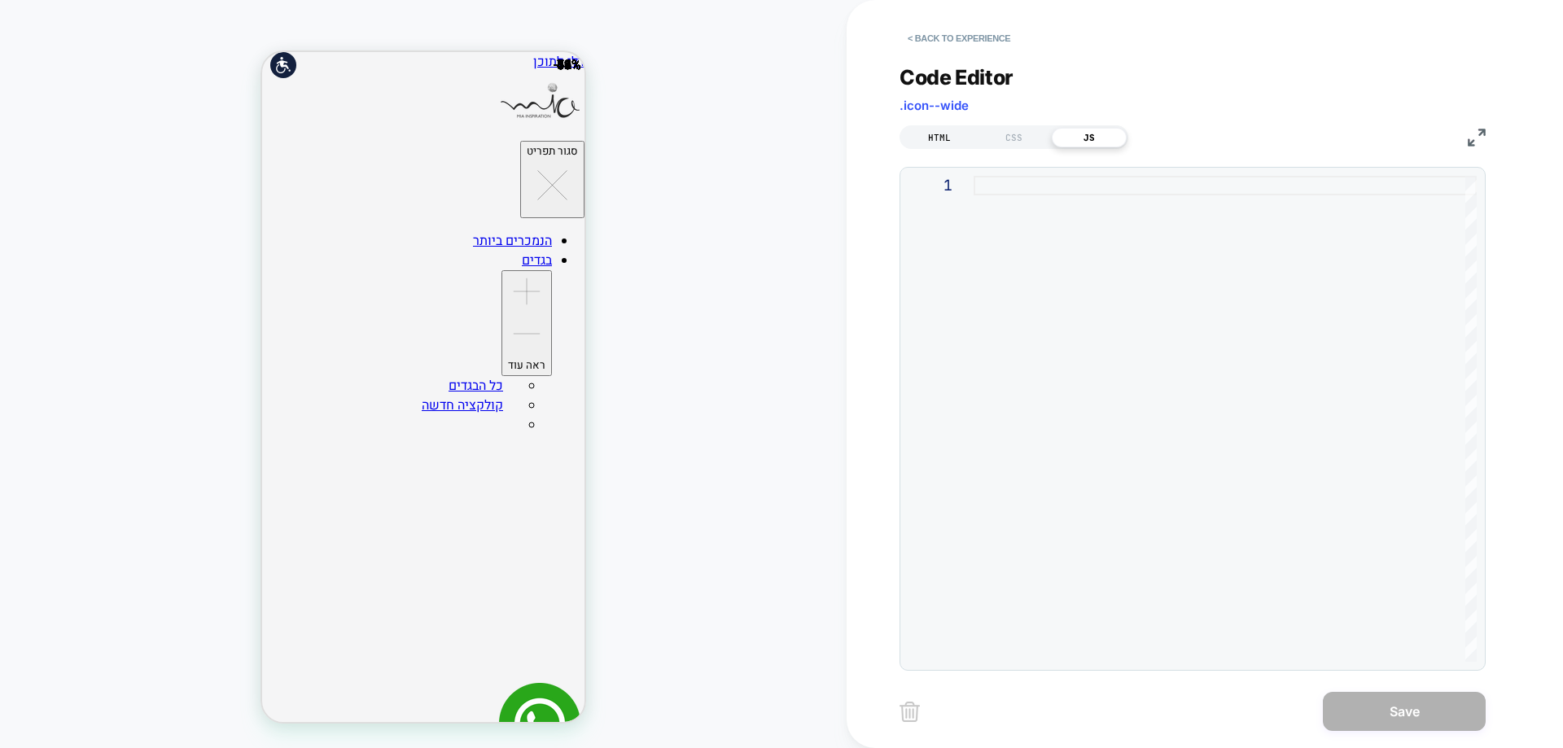
click at [921, 137] on div "HTML" at bounding box center [939, 138] width 75 height 20
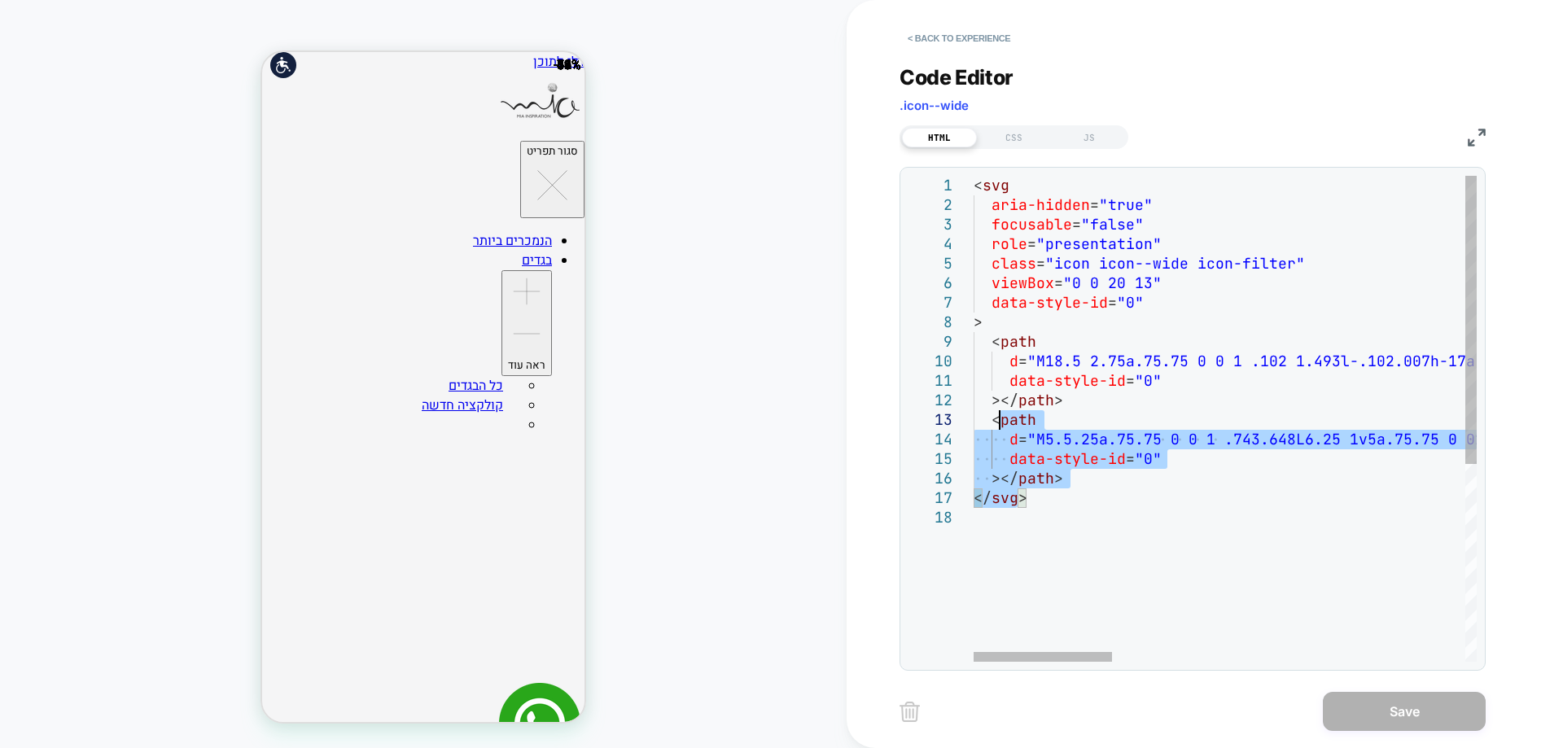
type textarea "**********"
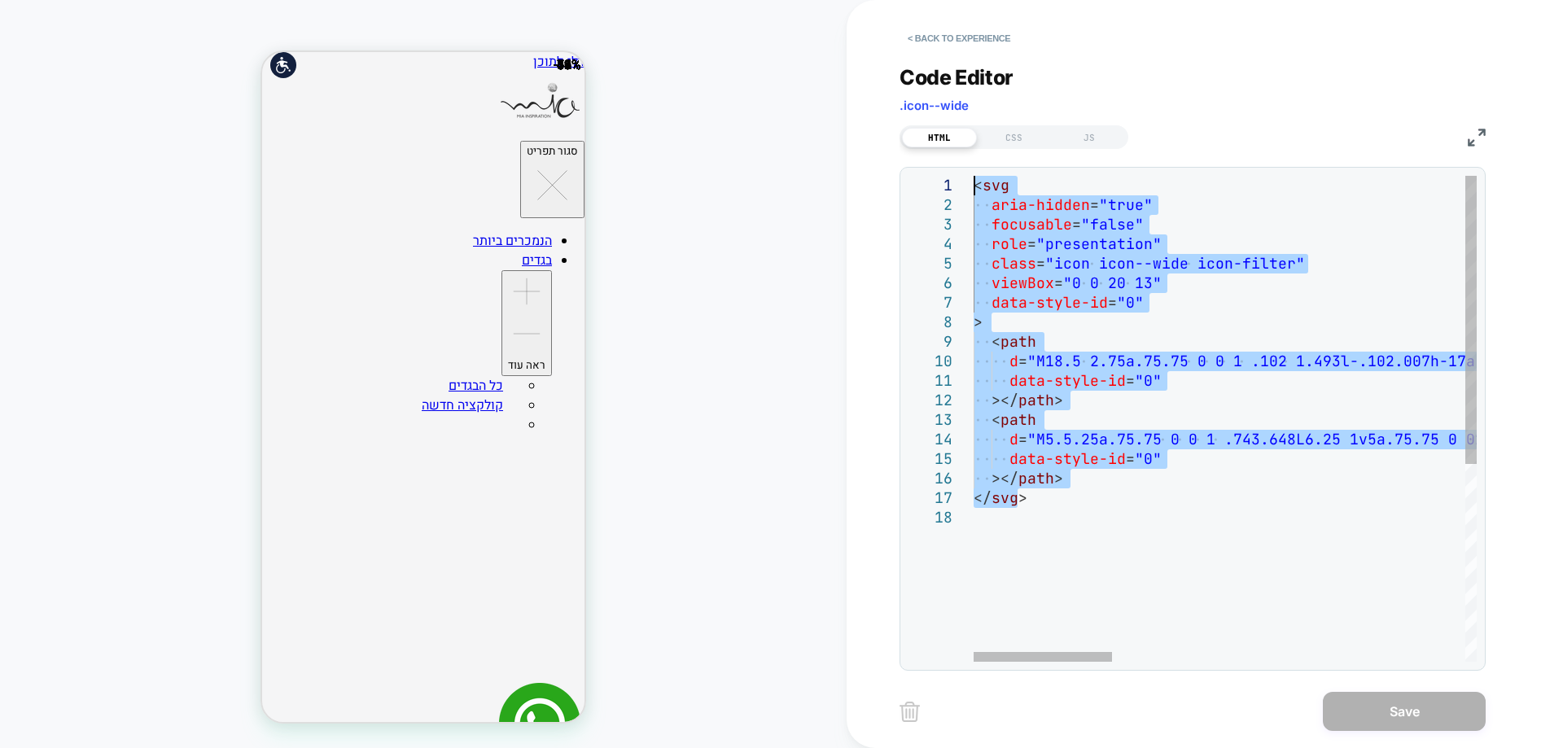
drag, startPoint x: 1022, startPoint y: 502, endPoint x: 974, endPoint y: 173, distance: 332.3
drag, startPoint x: 982, startPoint y: 131, endPoint x: 1015, endPoint y: 131, distance: 33.4
click at [996, 131] on div "CSS" at bounding box center [1014, 138] width 75 height 20
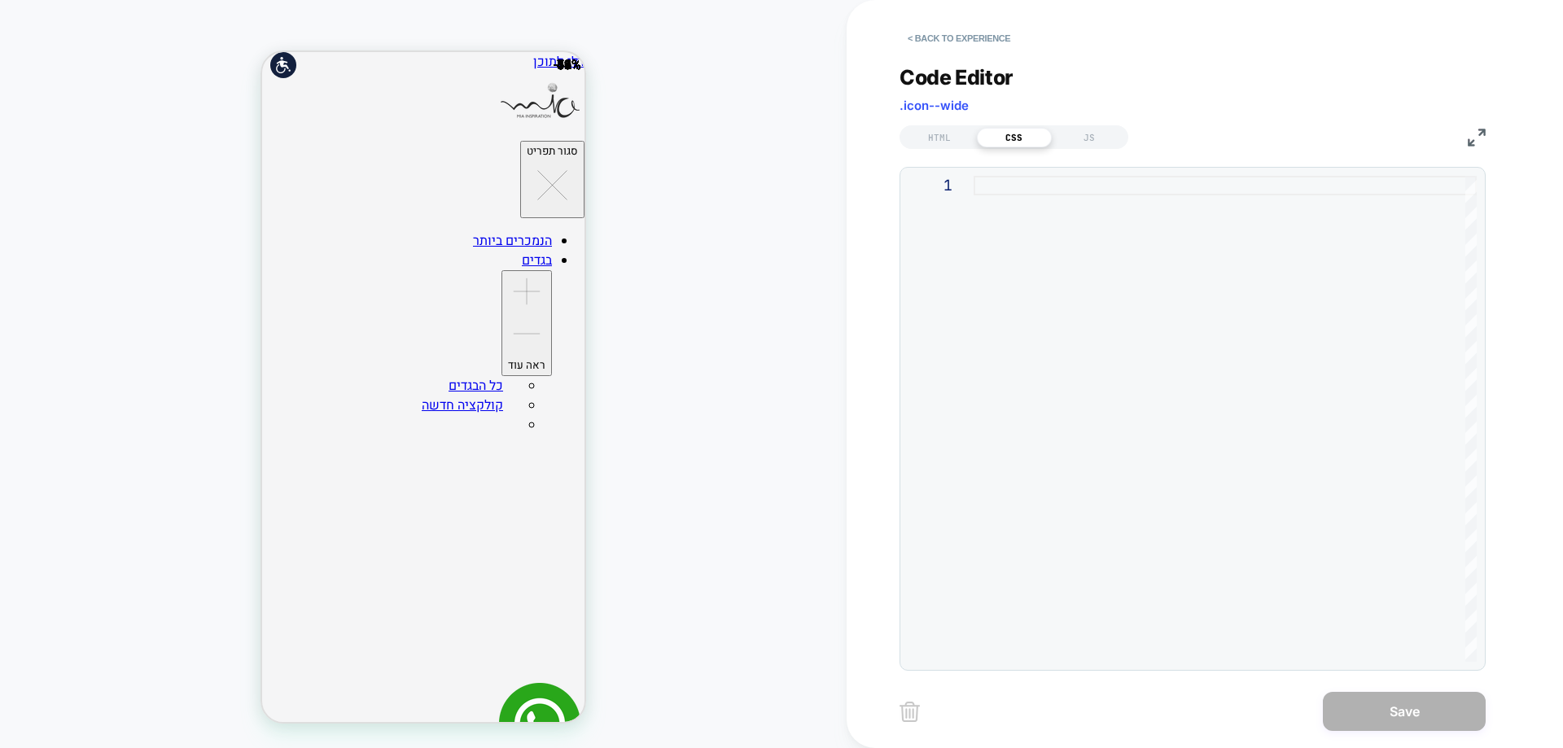
click at [1063, 187] on div at bounding box center [1225, 419] width 503 height 486
type textarea "**********"
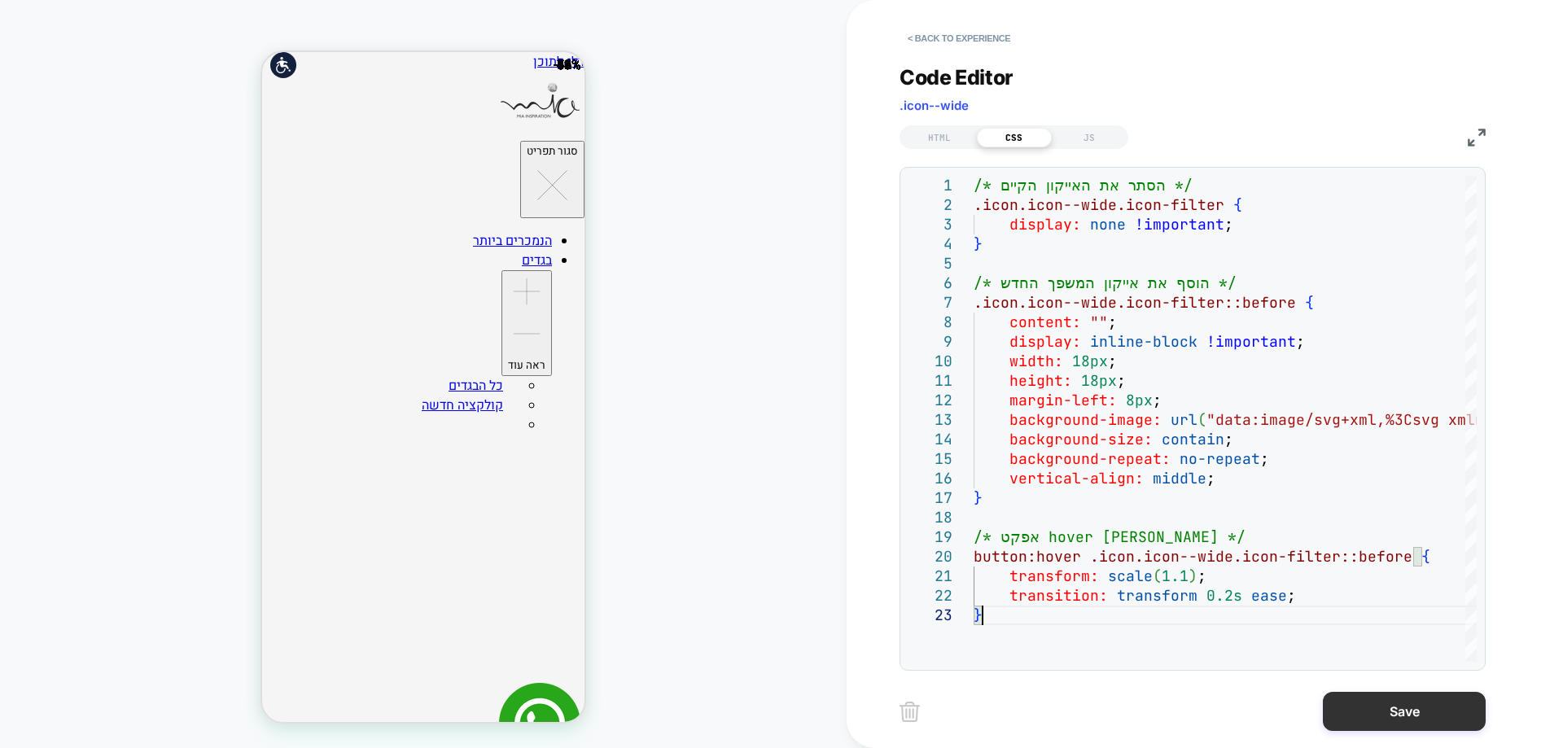
click at [1387, 716] on button "Save" at bounding box center [1404, 711] width 163 height 39
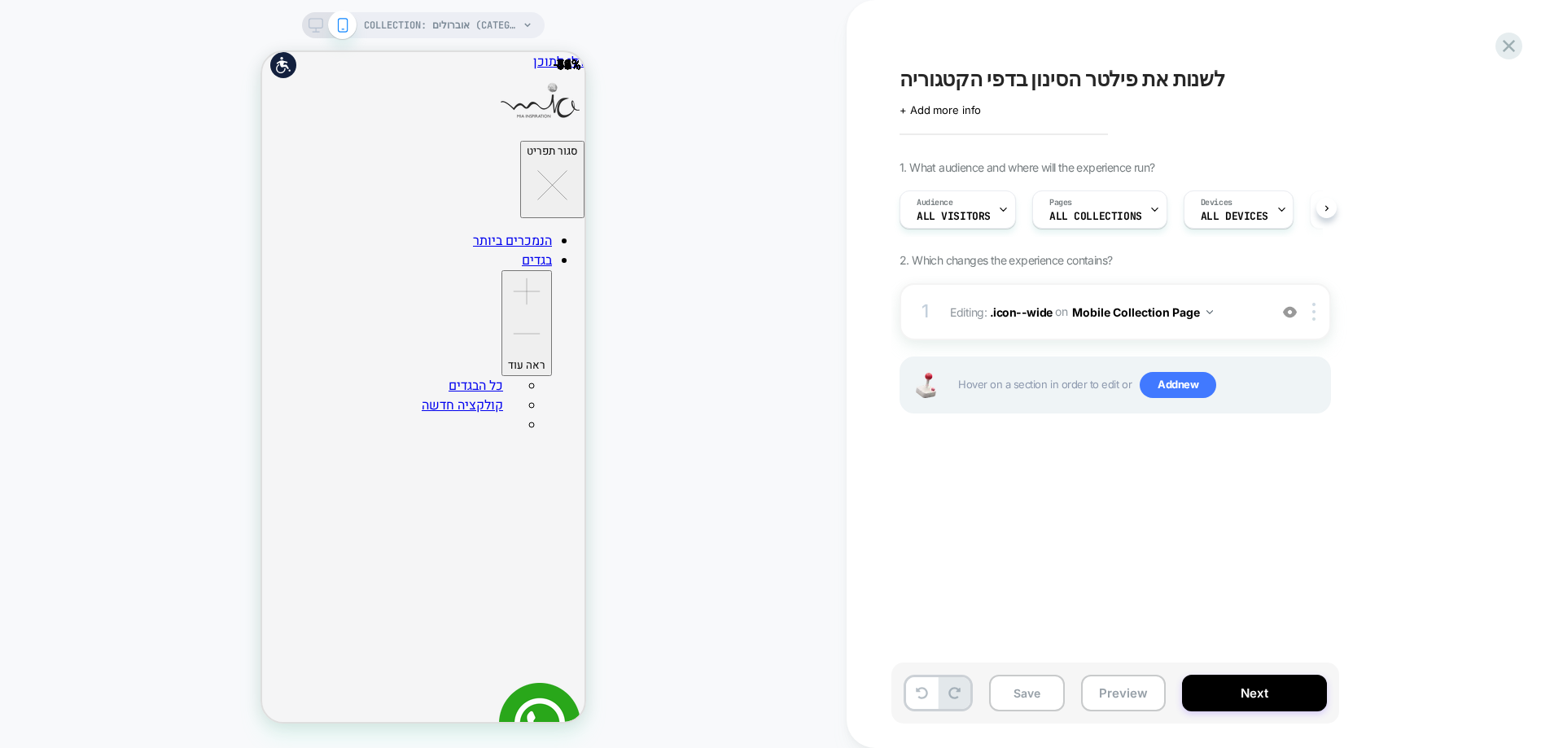
scroll to position [0, 1]
click at [1011, 317] on span ".icon--wide" at bounding box center [1021, 311] width 63 height 14
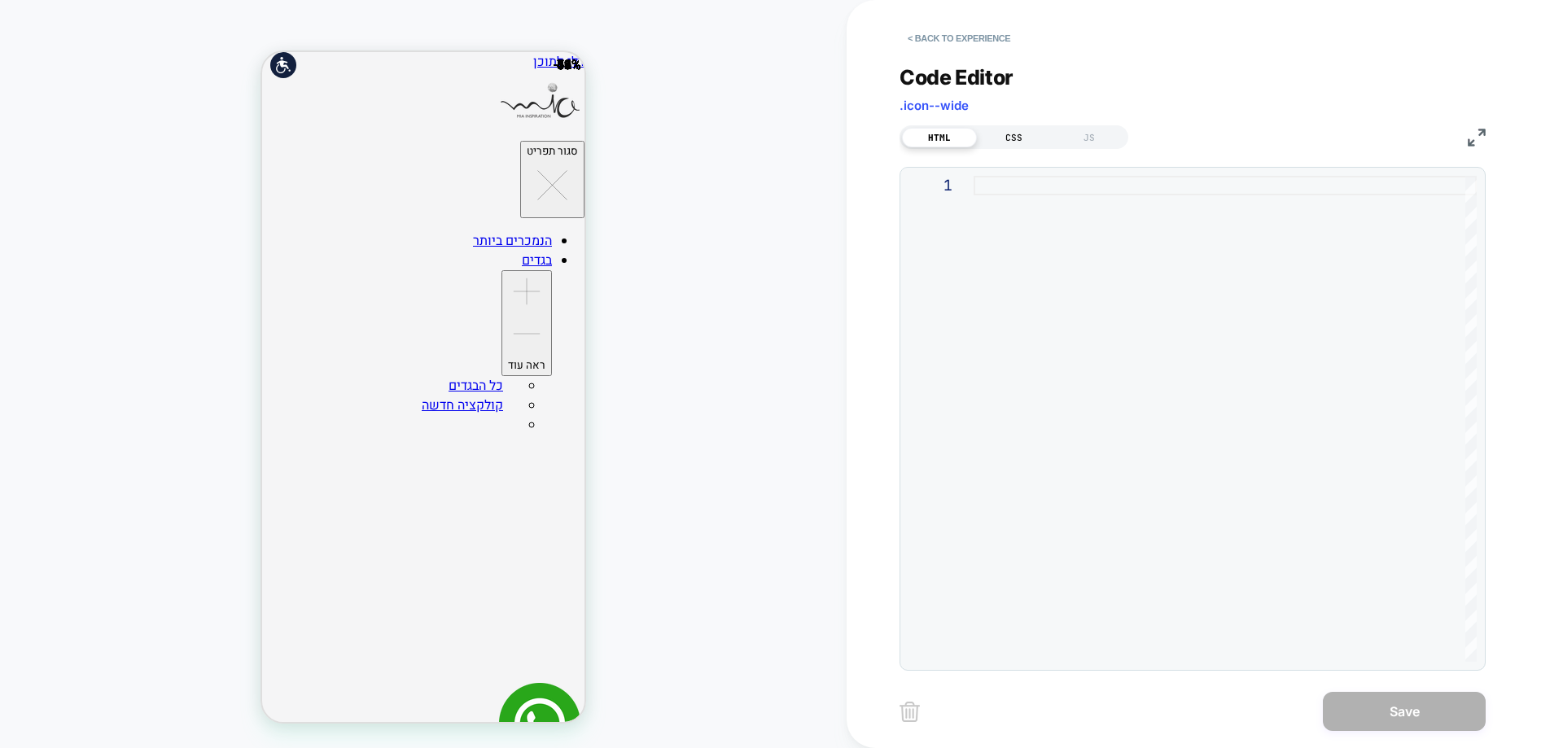
click at [1030, 139] on div "CSS" at bounding box center [1014, 138] width 75 height 20
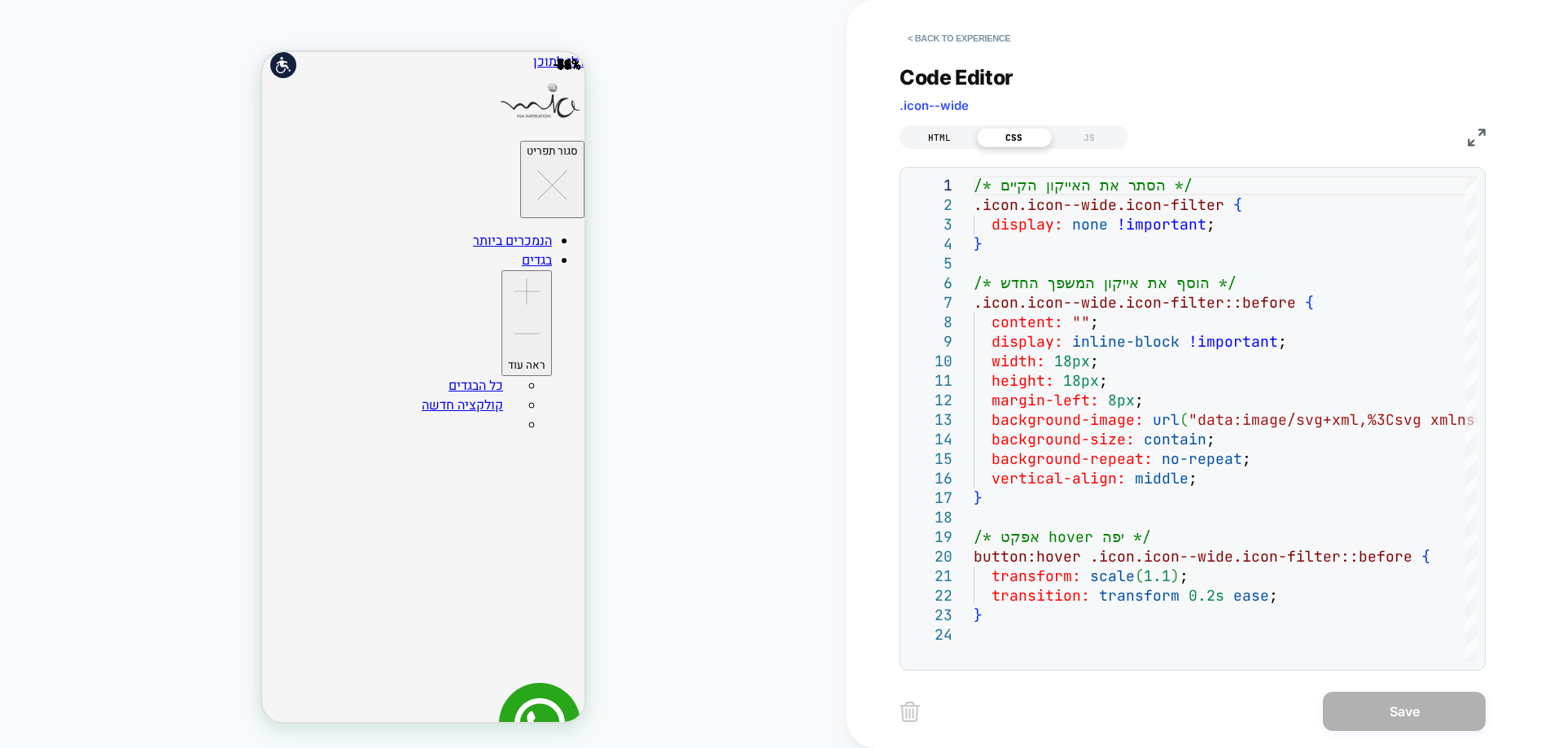
click at [941, 139] on div "HTML" at bounding box center [939, 138] width 75 height 20
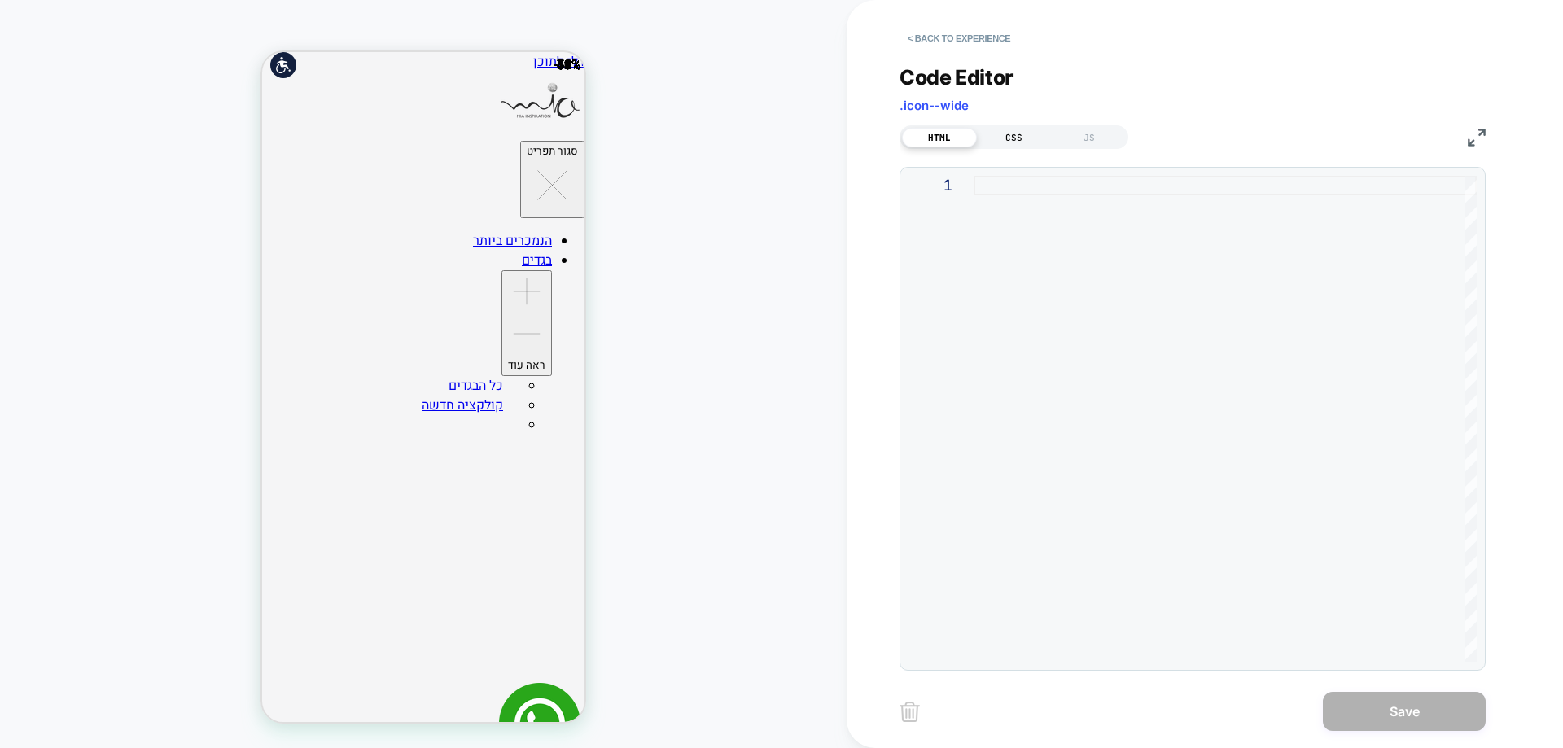
click at [988, 138] on div "CSS" at bounding box center [1014, 138] width 75 height 20
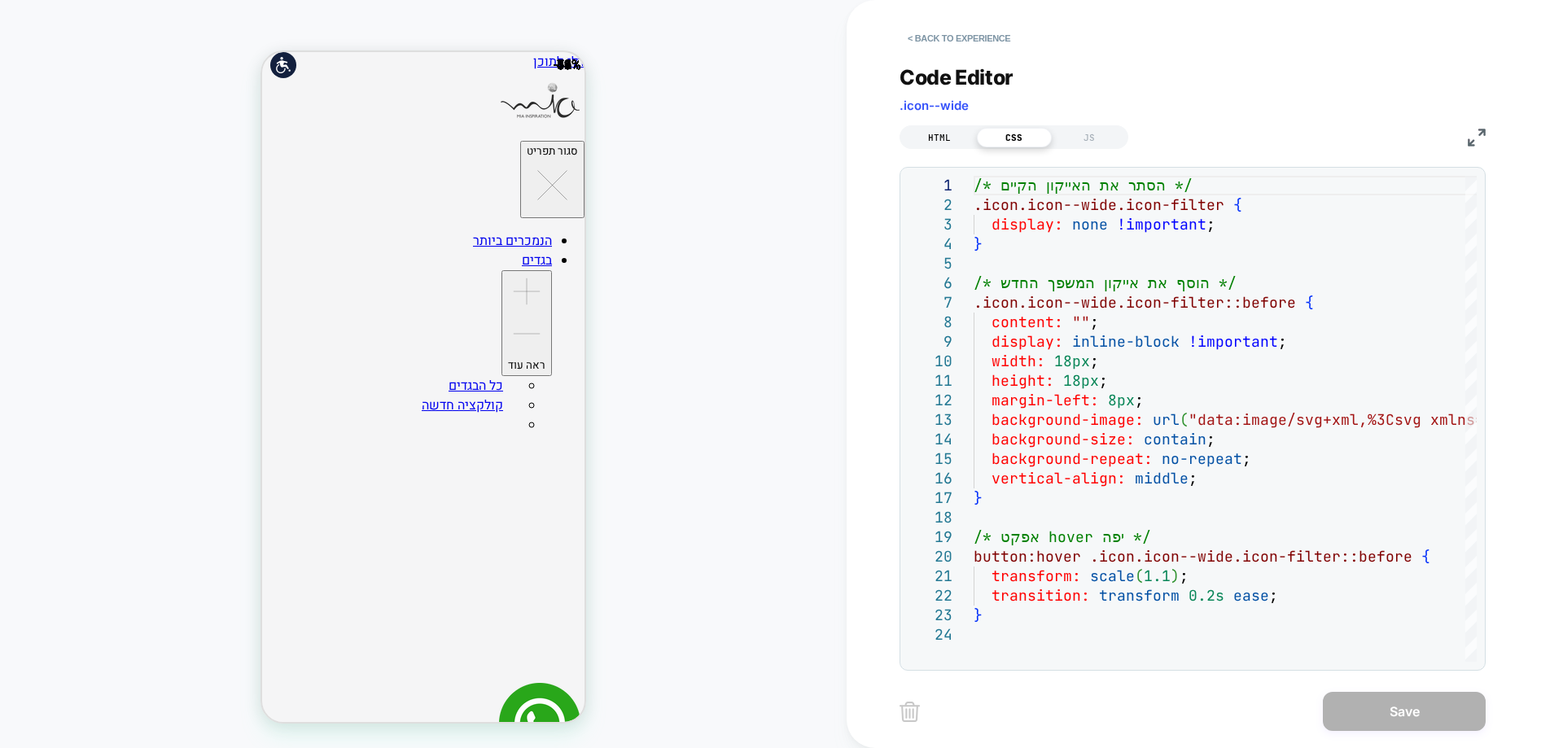
click at [931, 138] on div "HTML" at bounding box center [939, 138] width 75 height 20
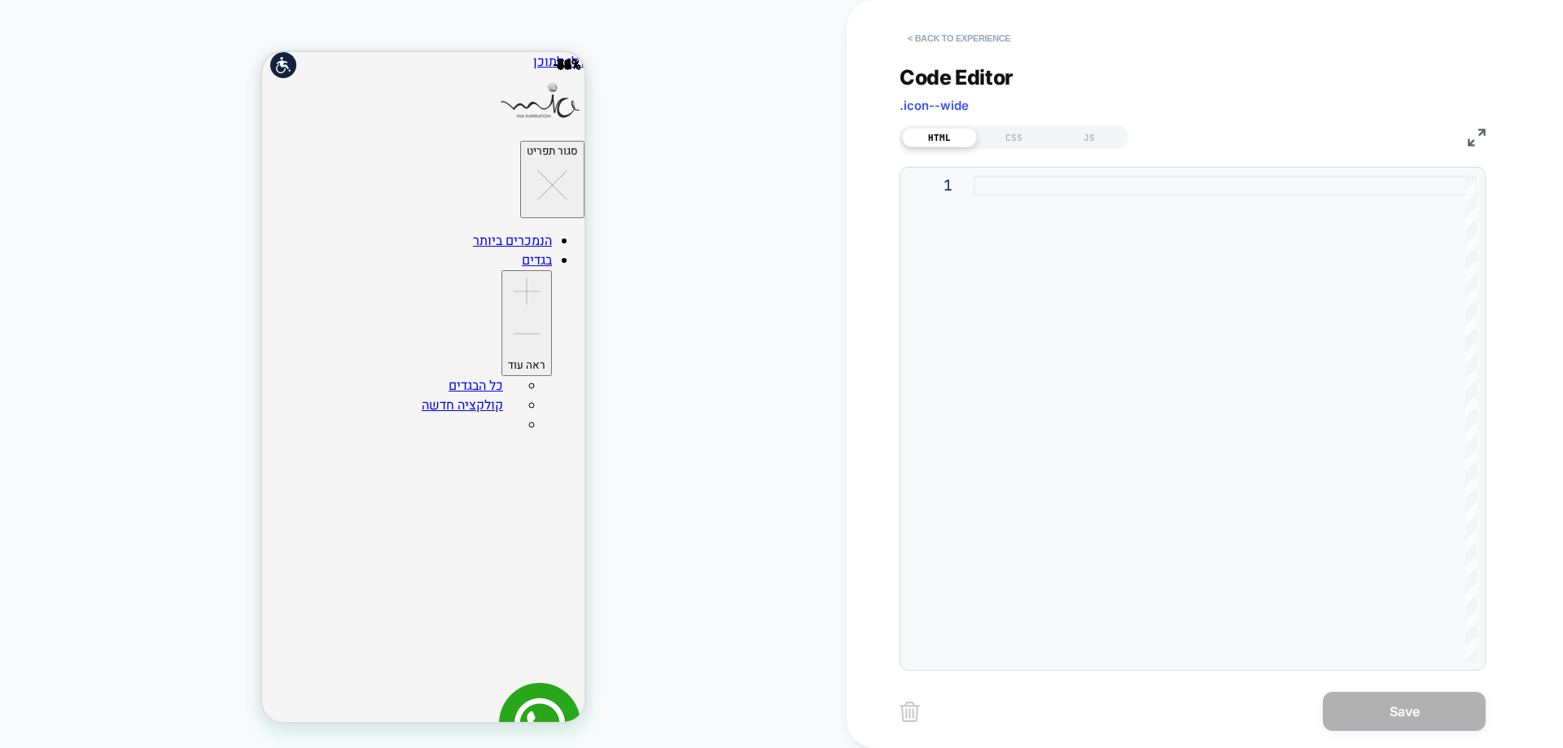
click at [961, 40] on button "< Back to experience" at bounding box center [959, 38] width 119 height 26
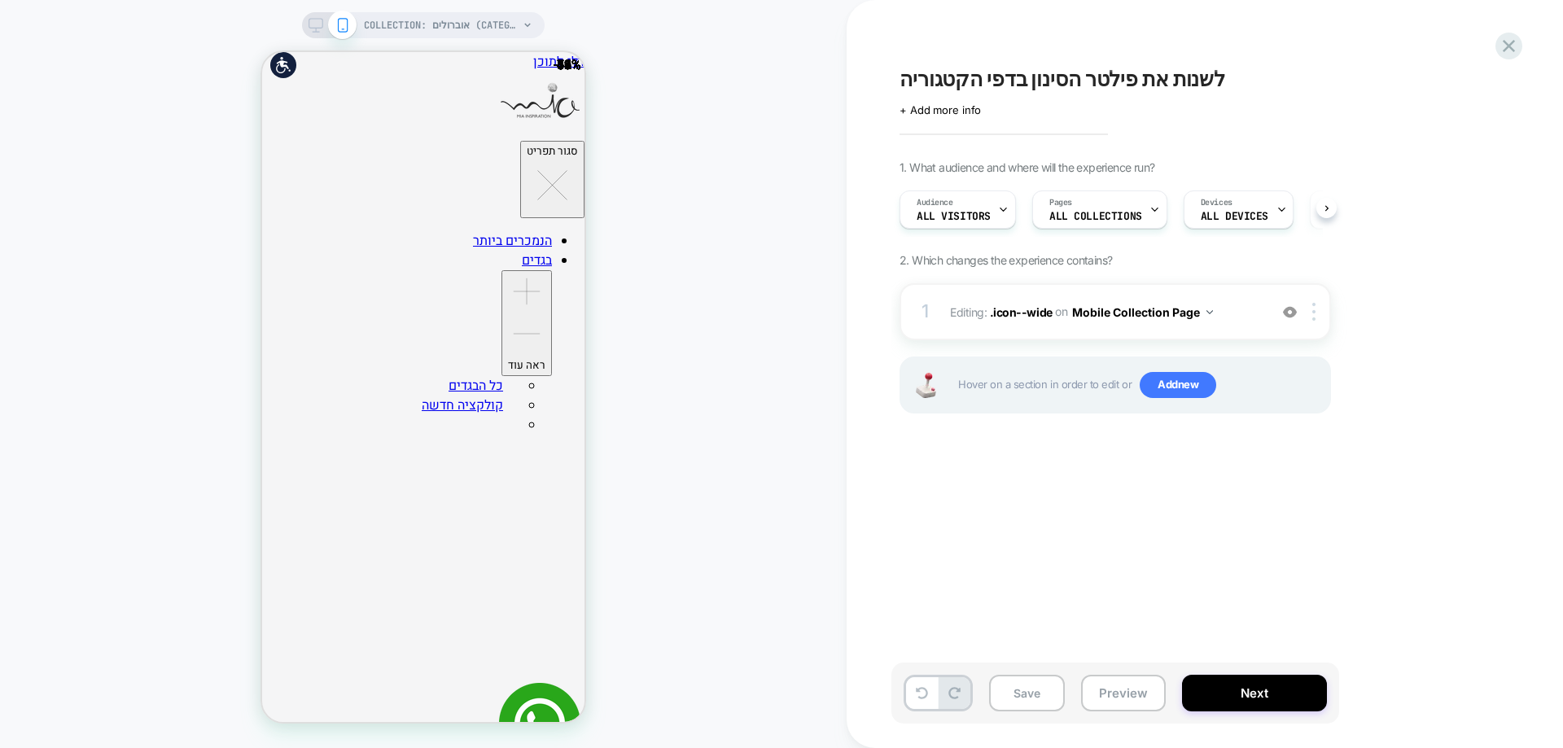
scroll to position [0, 1]
click at [1313, 324] on div "1 Editing : .icon--wide .icon--wide on Mobile Collection Page Add Before Add Af…" at bounding box center [1115, 311] width 431 height 57
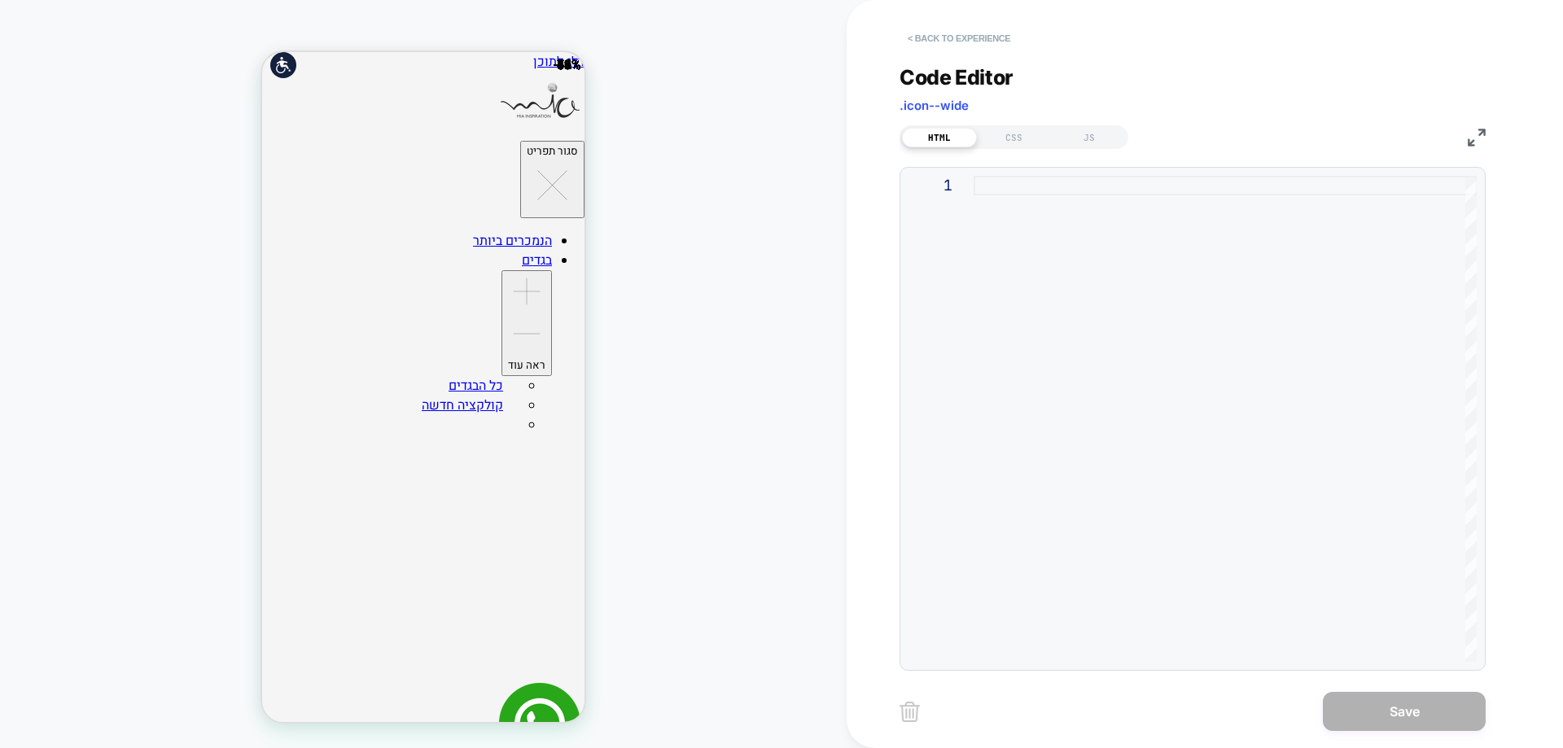
click at [978, 40] on button "< Back to experience" at bounding box center [959, 38] width 119 height 26
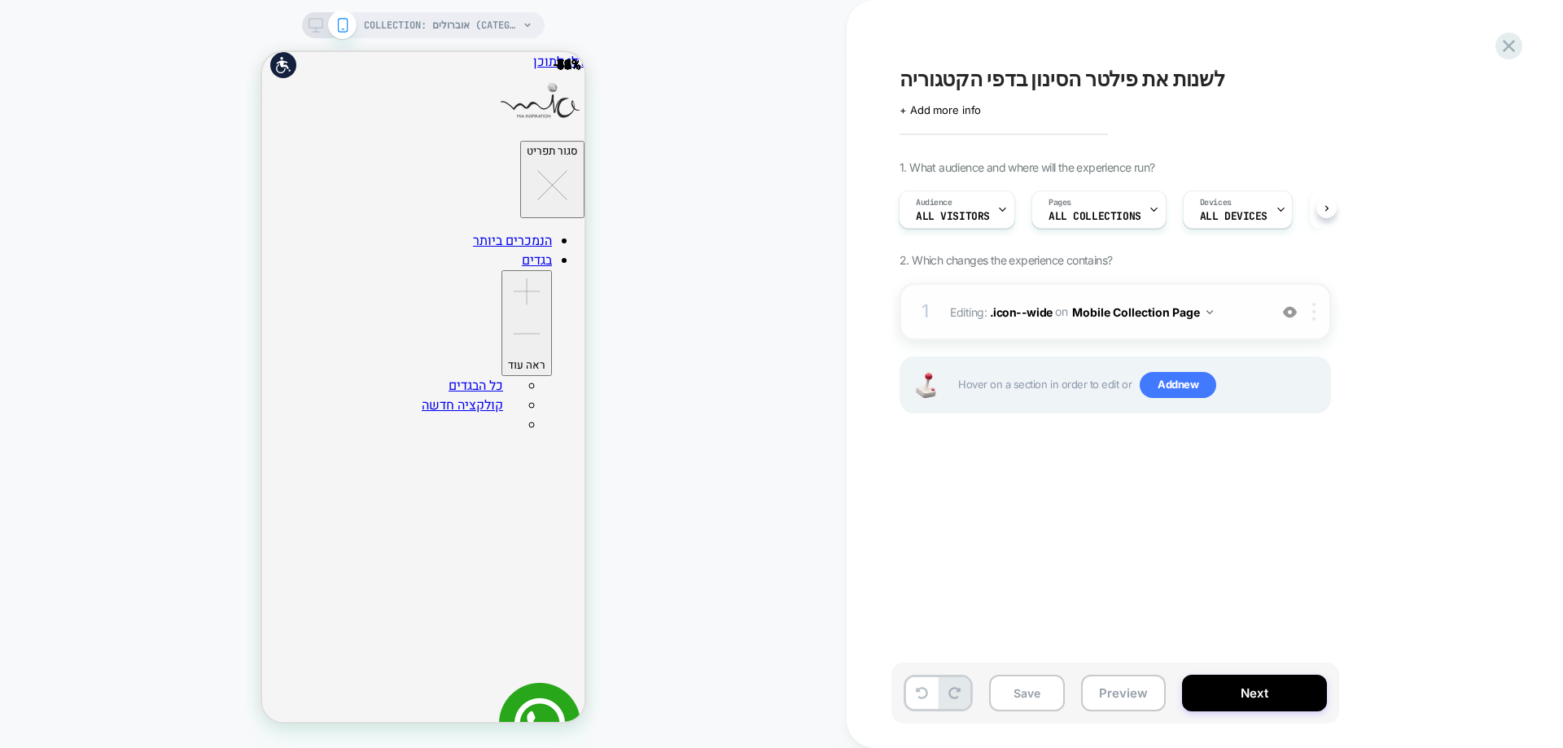
click at [1312, 314] on img at bounding box center [1313, 312] width 3 height 18
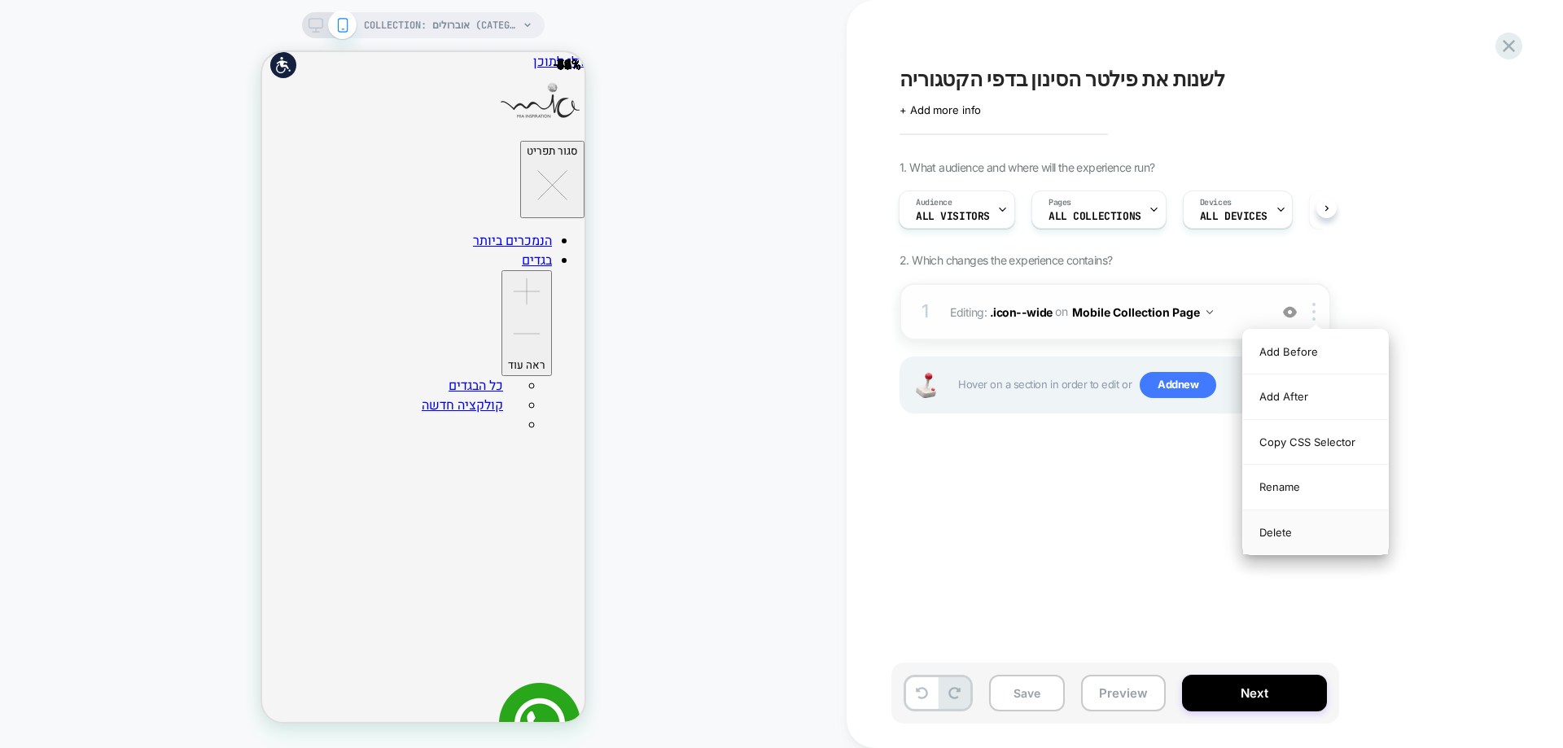
click at [1279, 538] on div "Delete" at bounding box center [1315, 532] width 145 height 44
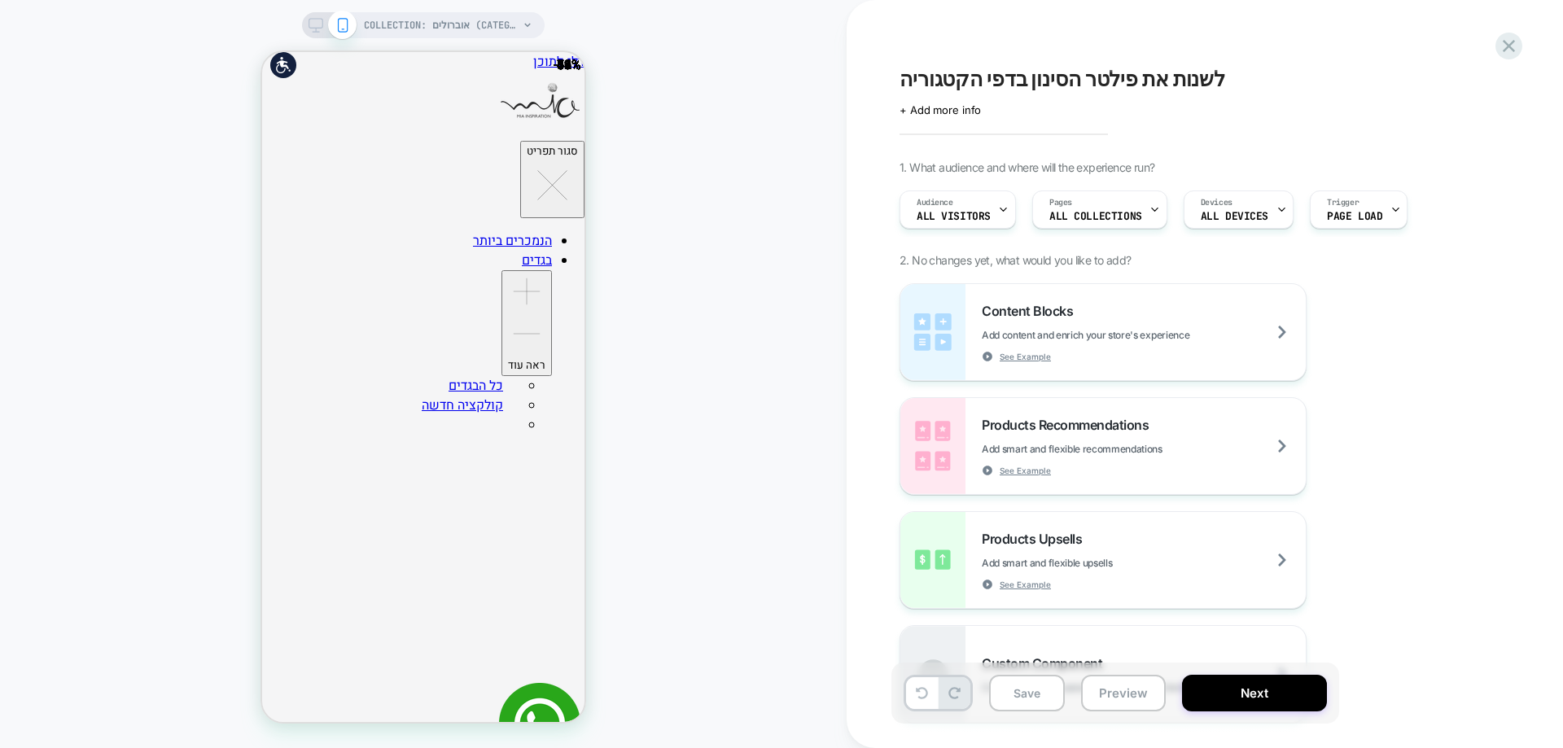
scroll to position [0, 0]
click at [299, 333] on div at bounding box center [299, 337] width 16 height 11
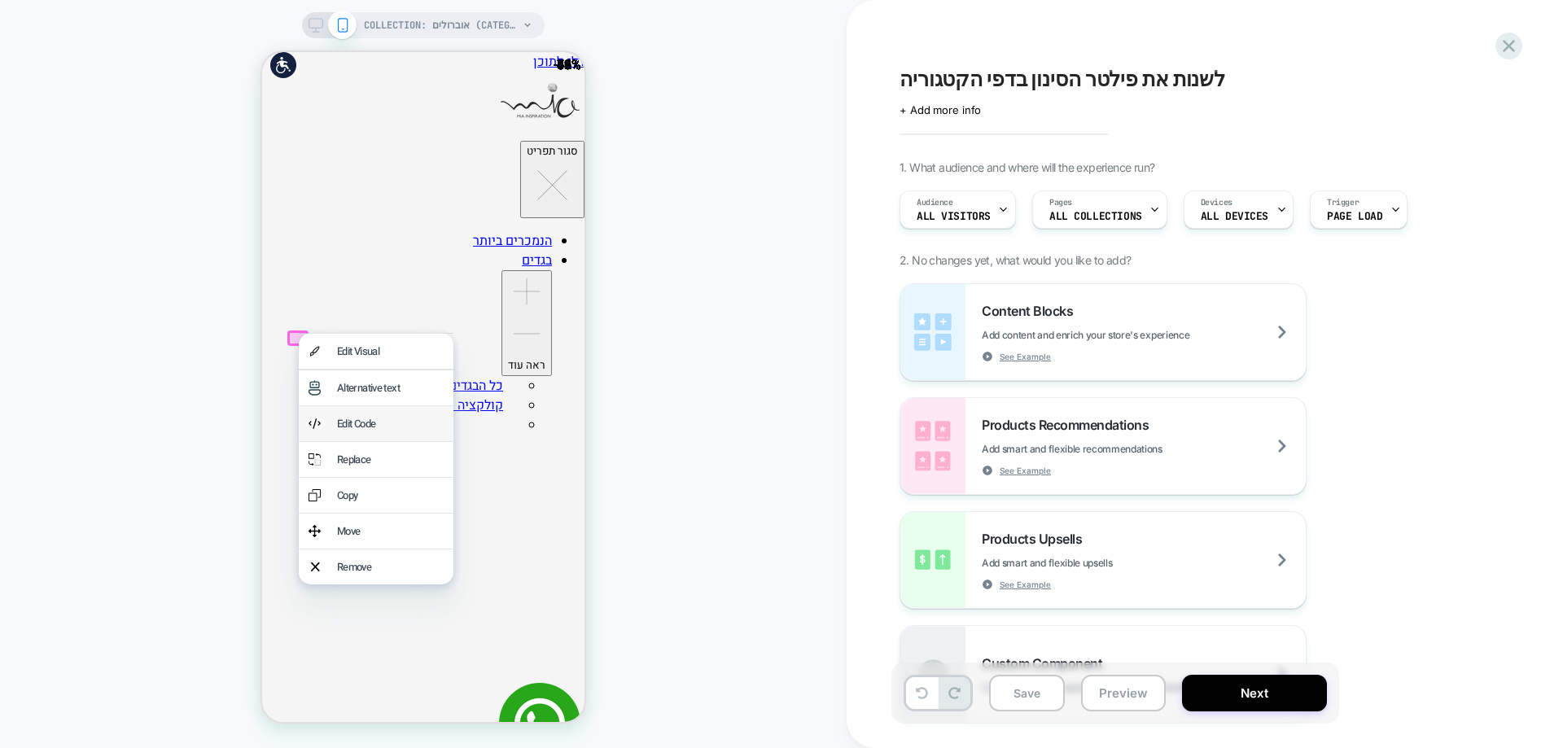
click at [357, 438] on div "Edit Code" at bounding box center [376, 423] width 155 height 35
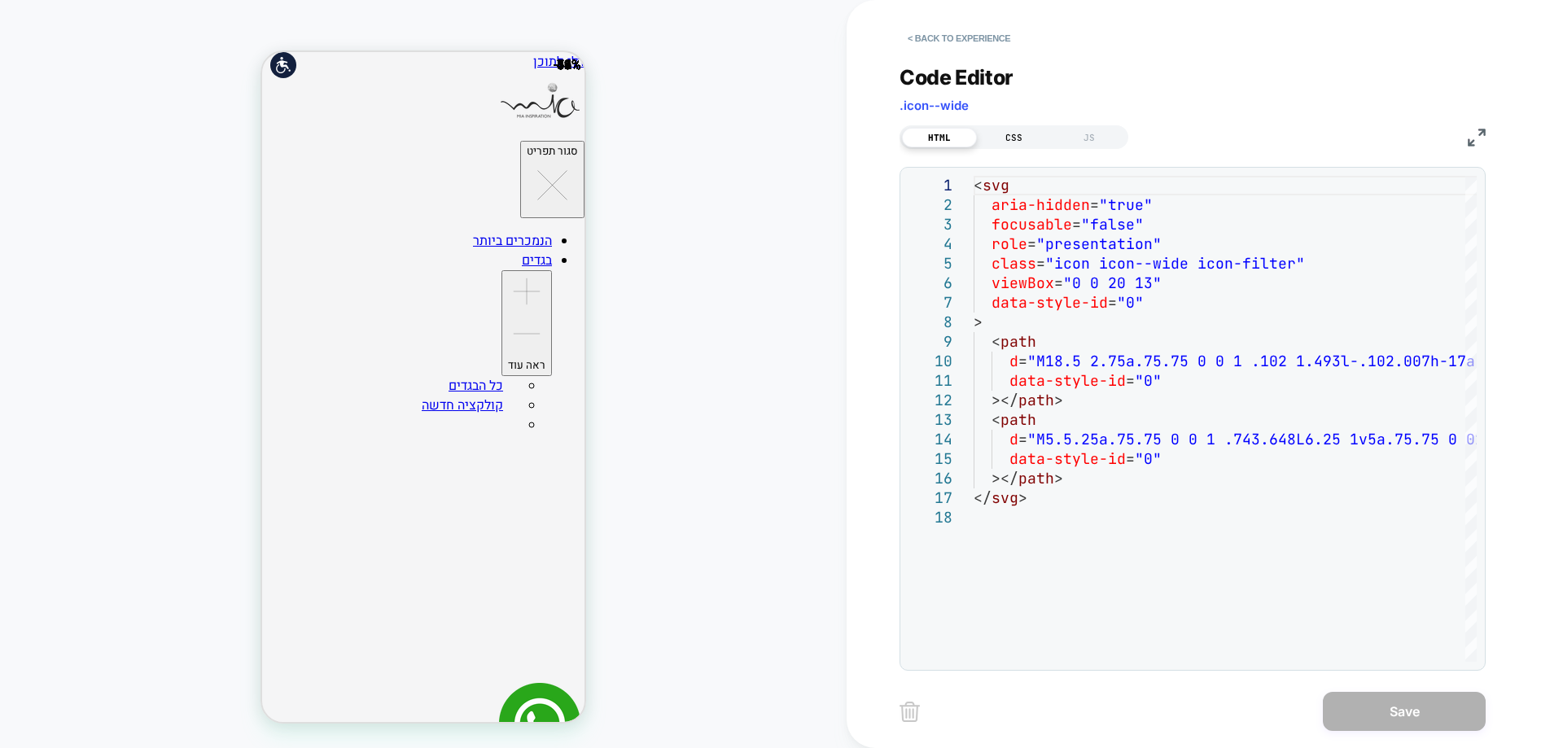
click at [1011, 144] on div "CSS" at bounding box center [1014, 138] width 75 height 20
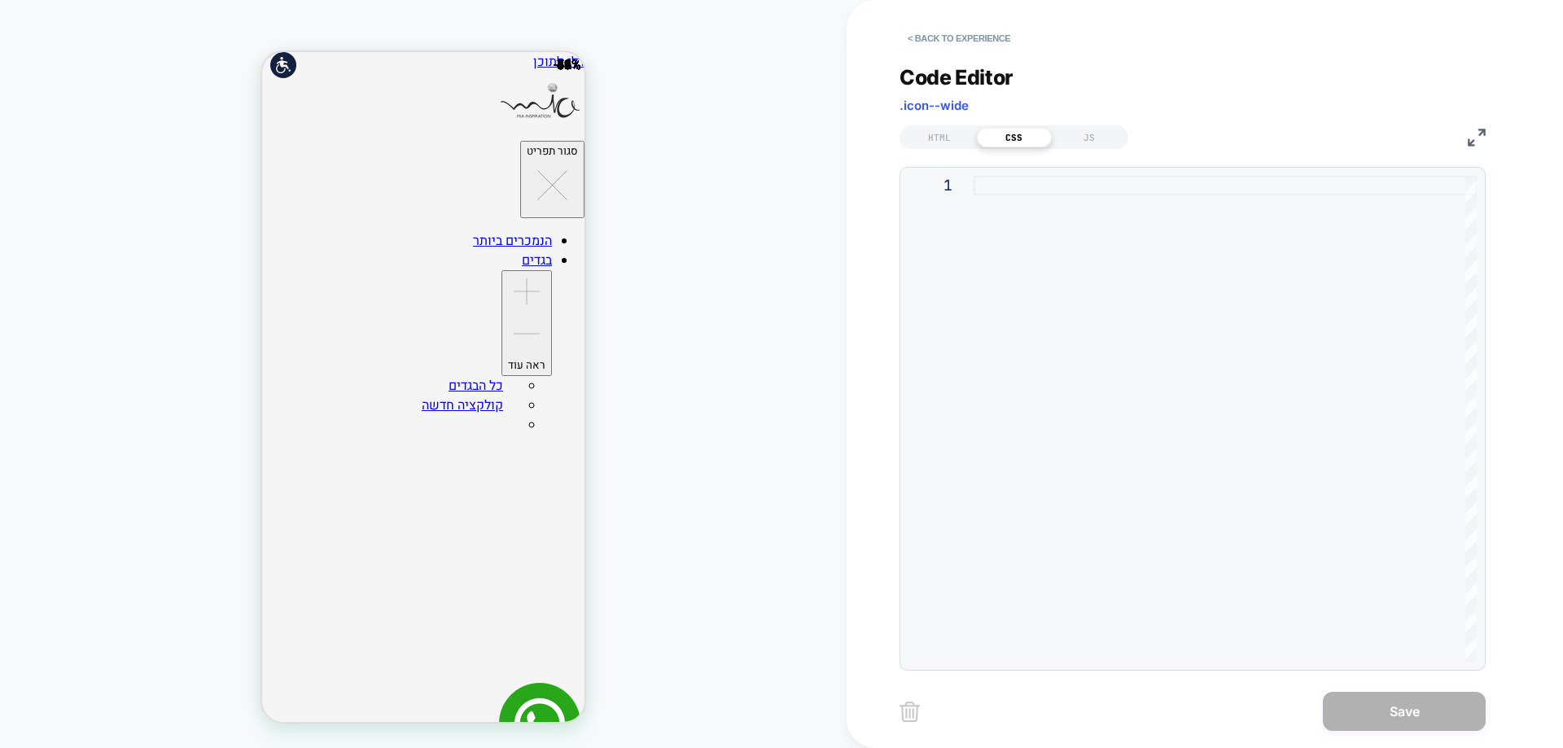
click at [1080, 192] on div at bounding box center [1225, 419] width 503 height 486
type textarea "**********"
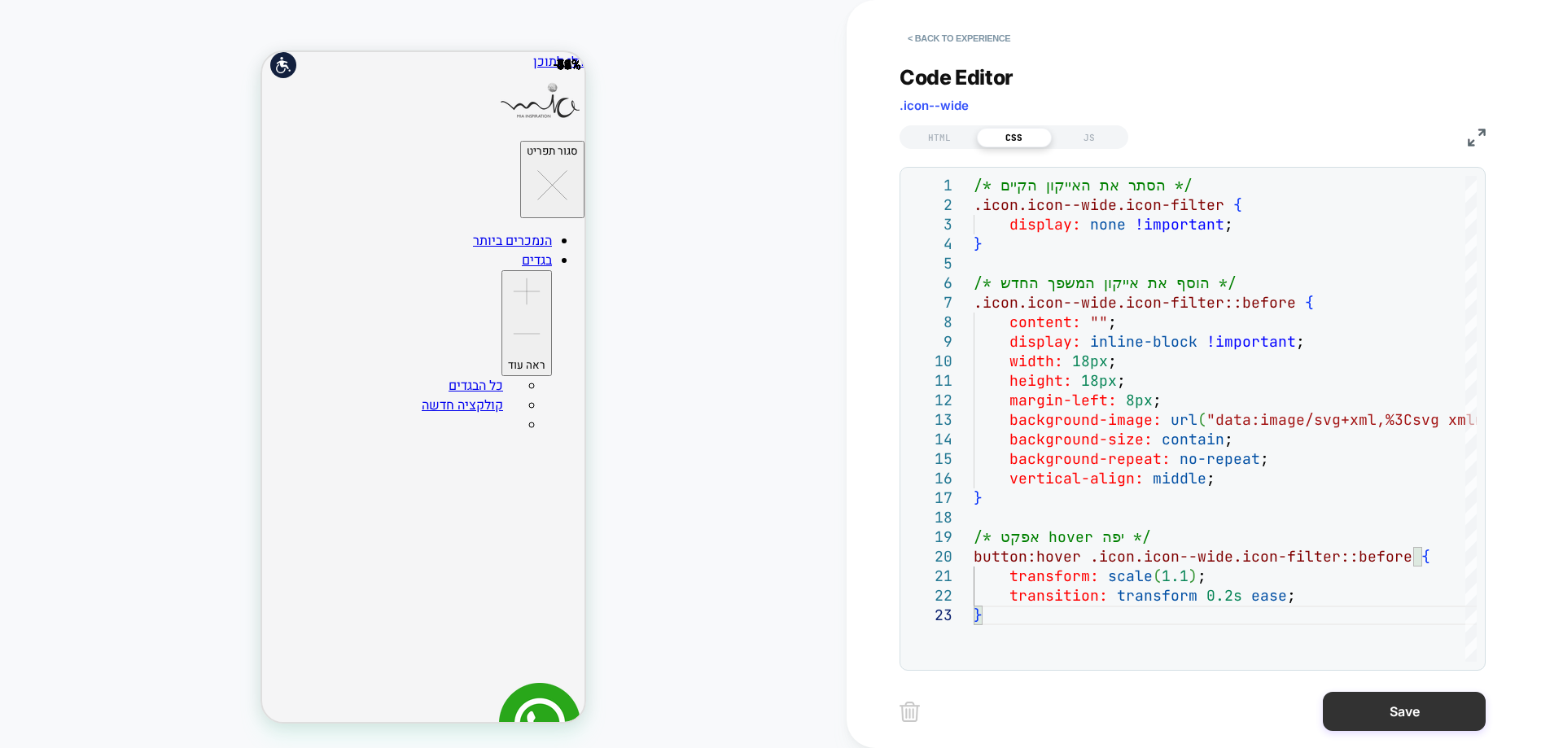
click at [1425, 713] on button "Save" at bounding box center [1404, 711] width 163 height 39
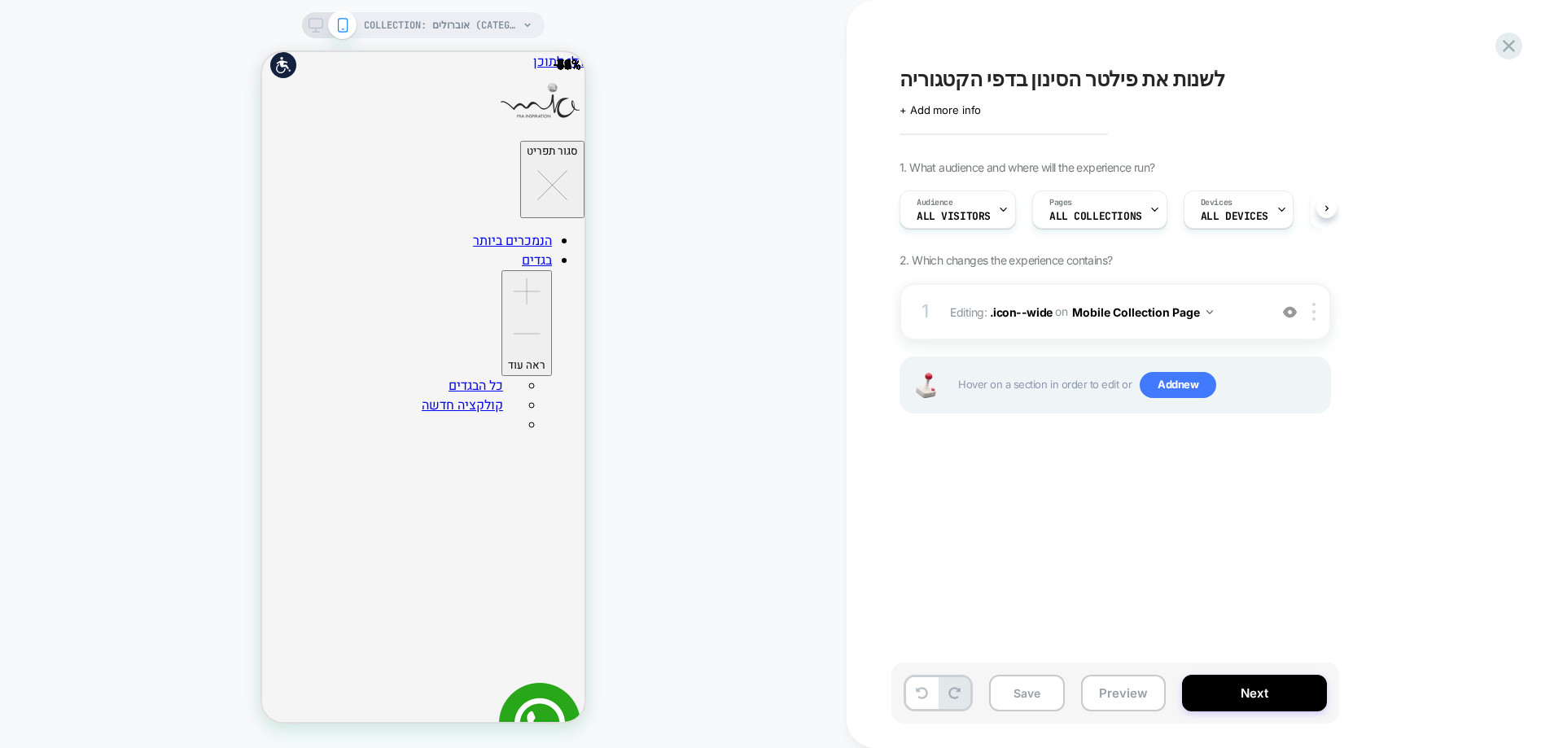
scroll to position [0, 1]
click at [1319, 317] on div at bounding box center [1316, 312] width 27 height 18
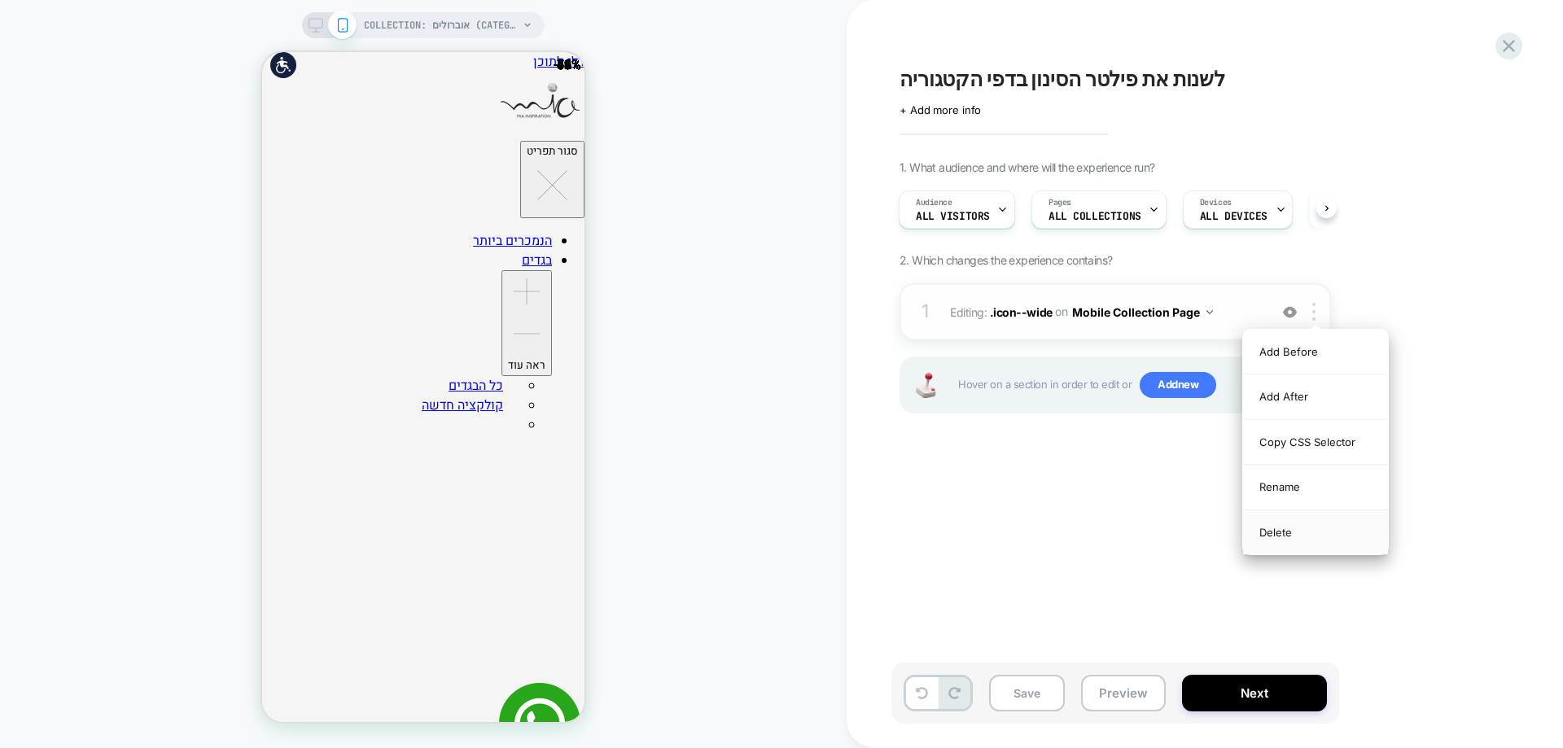
click at [1302, 528] on div "Delete" at bounding box center [1315, 532] width 145 height 44
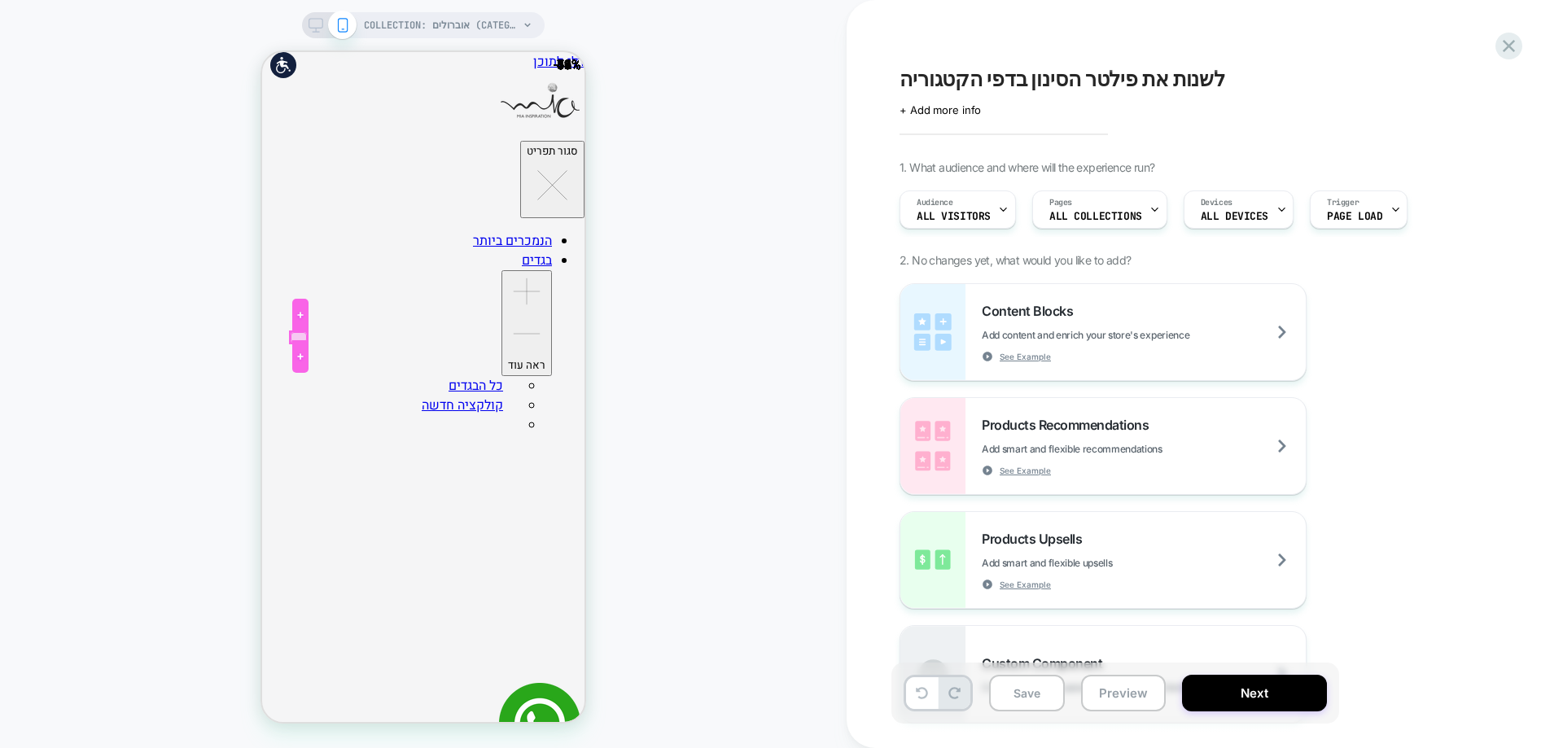
click at [298, 335] on div at bounding box center [299, 337] width 16 height 11
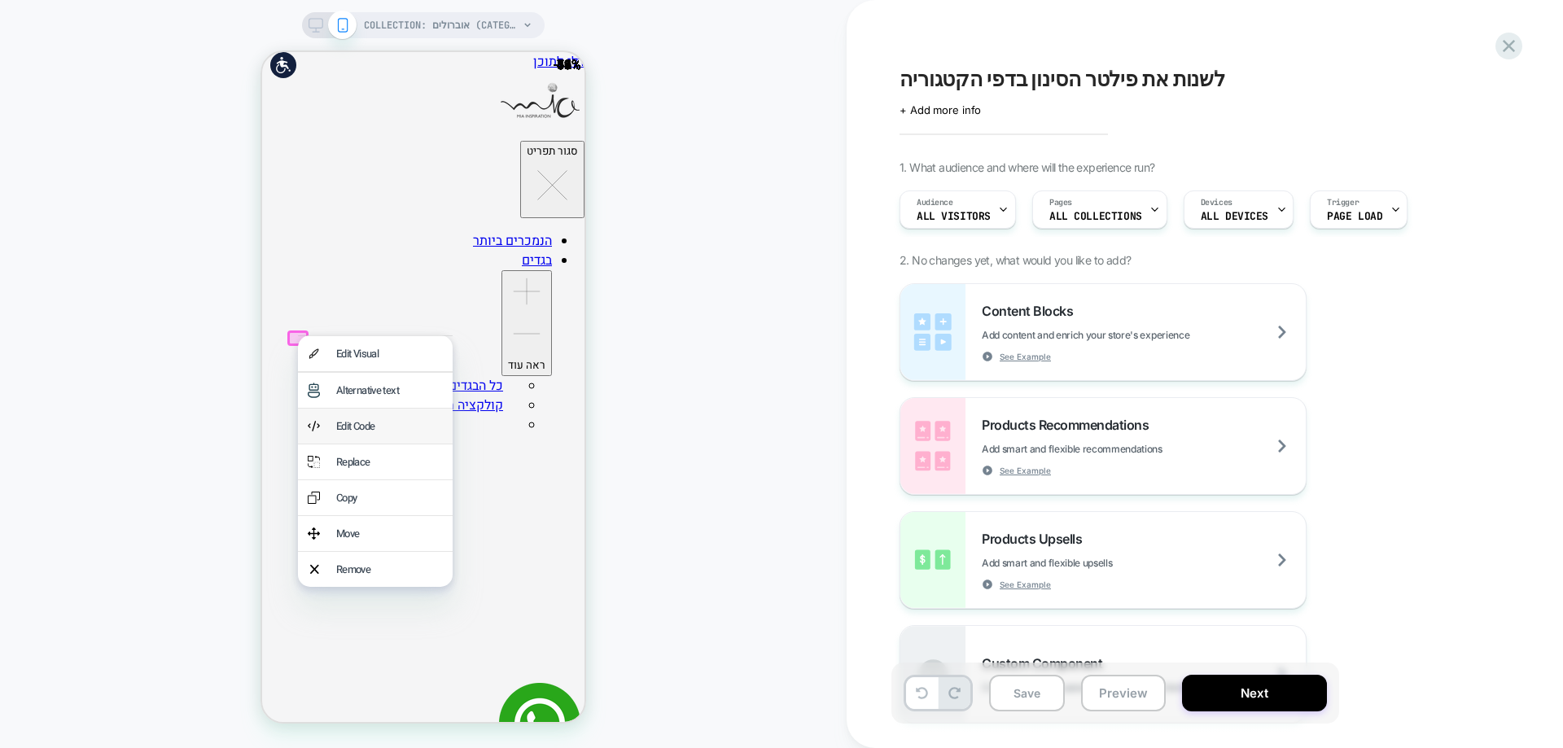
click at [329, 428] on div "Edit Code" at bounding box center [375, 426] width 155 height 35
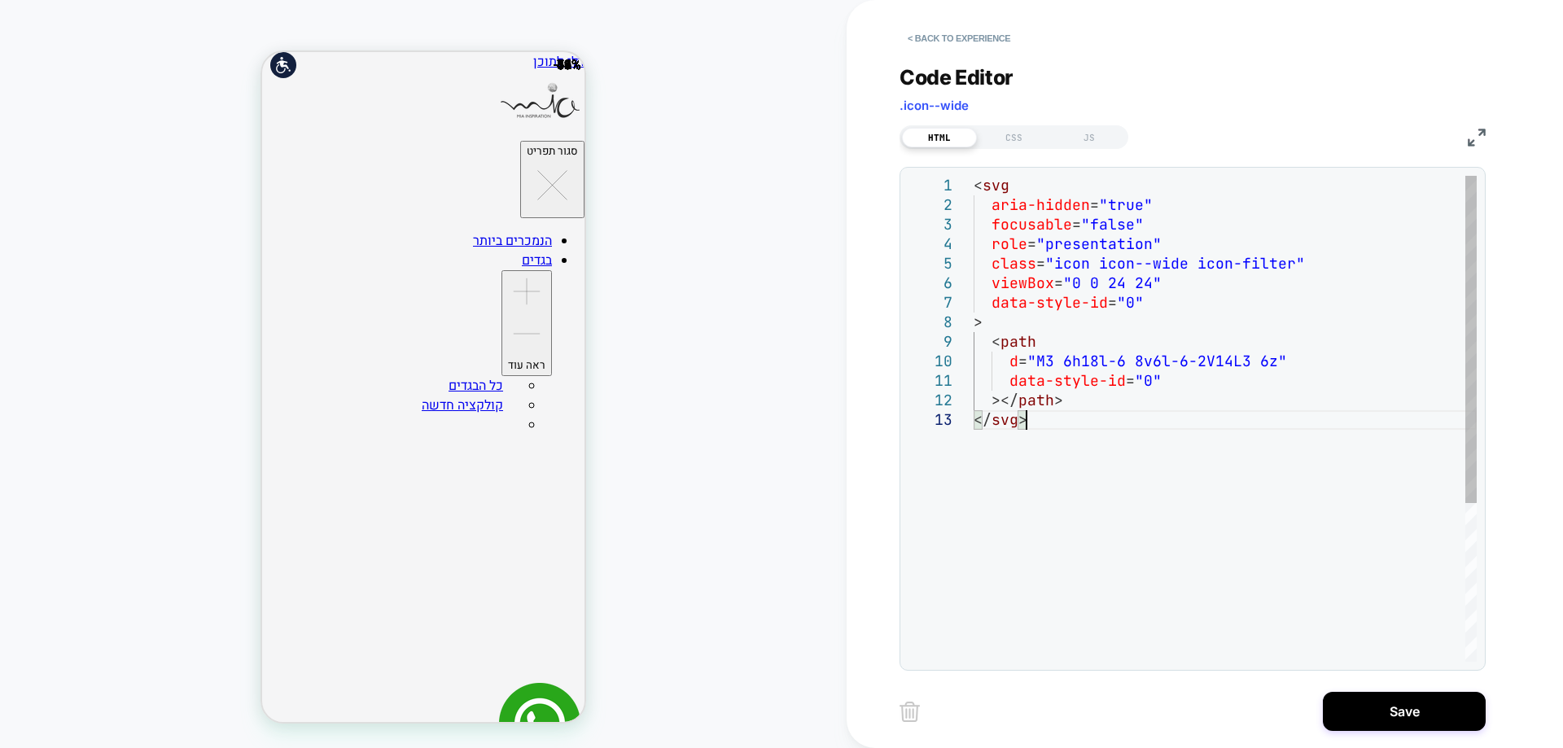
click at [1123, 379] on div "< svg aria-hidden = "true" focusable = "false" role = "presentation" class = "i…" at bounding box center [1225, 536] width 503 height 720
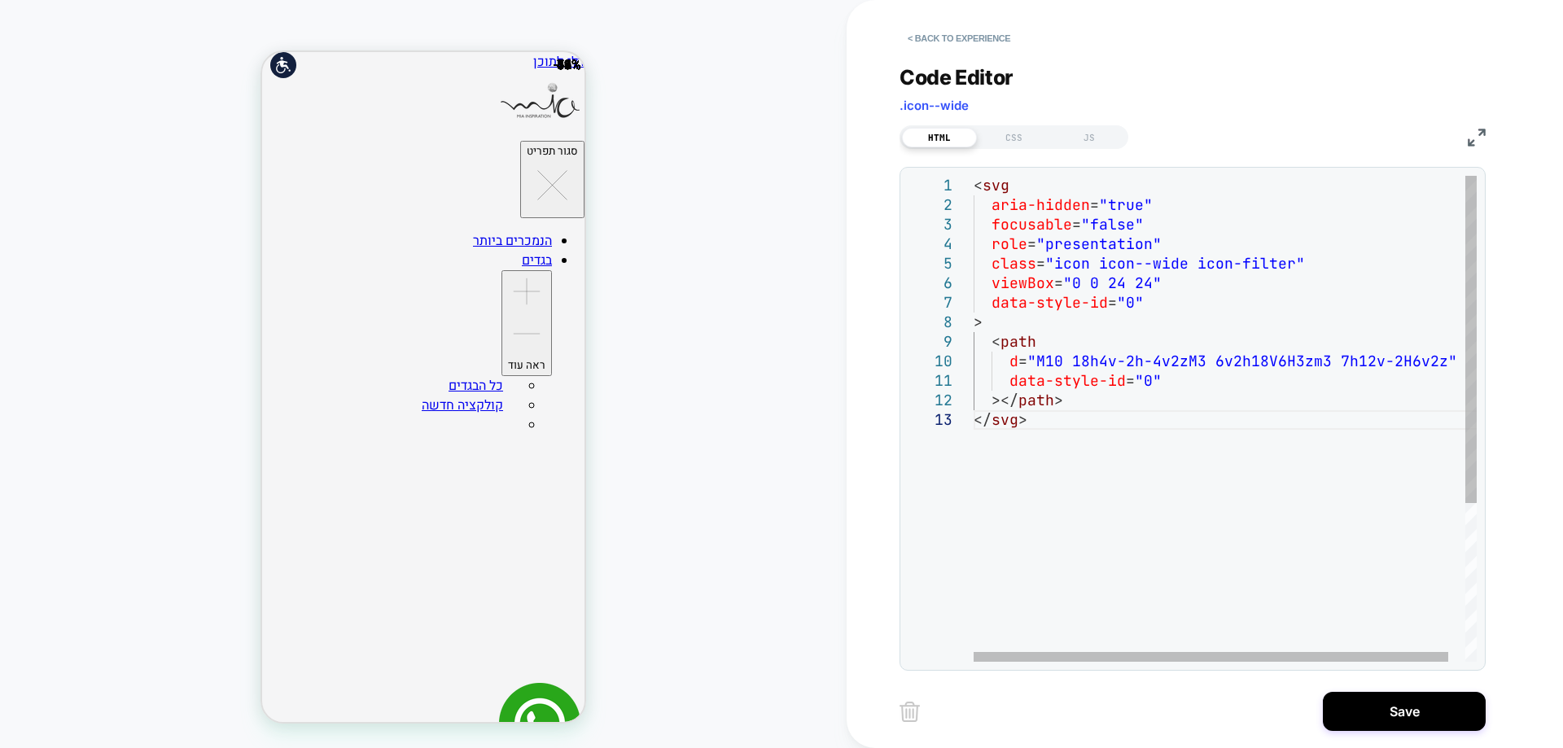
click at [1144, 399] on div "< svg aria-hidden = "true" focusable = "false" role = "presentation" class = "i…" at bounding box center [1234, 536] width 521 height 720
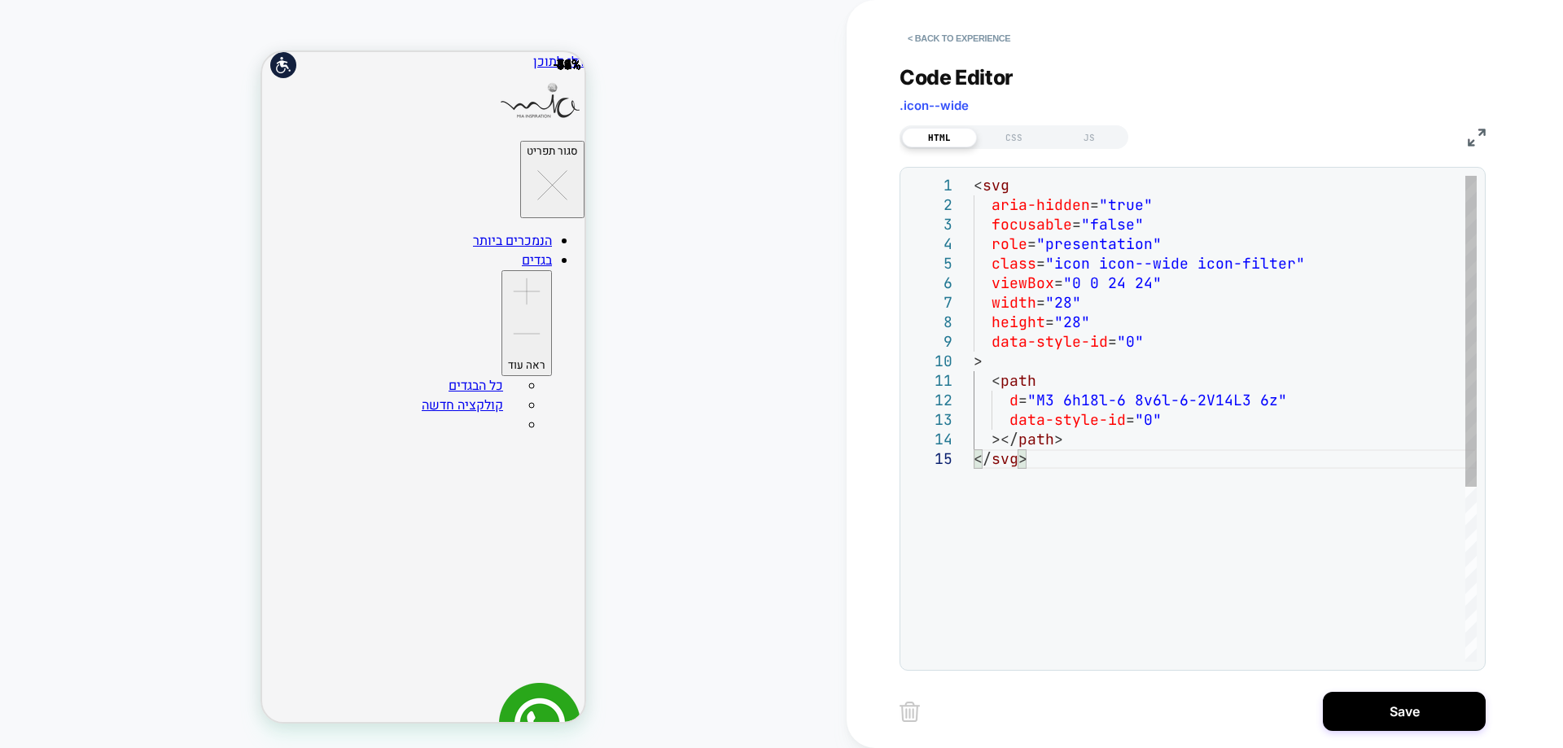
click at [1097, 376] on div "< svg aria-hidden = "true" focusable = "false" role = "presentation" class = "i…" at bounding box center [1225, 556] width 503 height 760
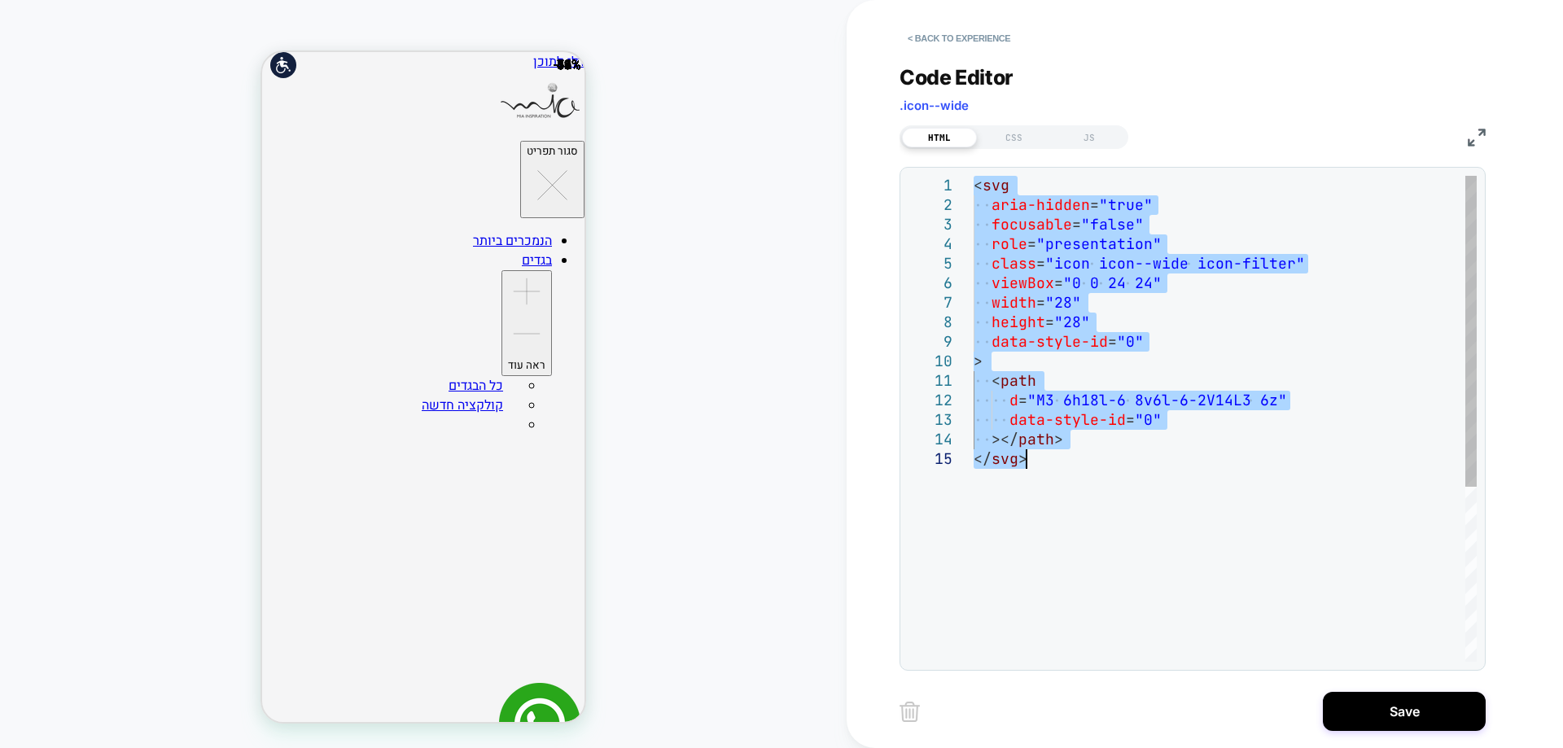
type textarea "**********"
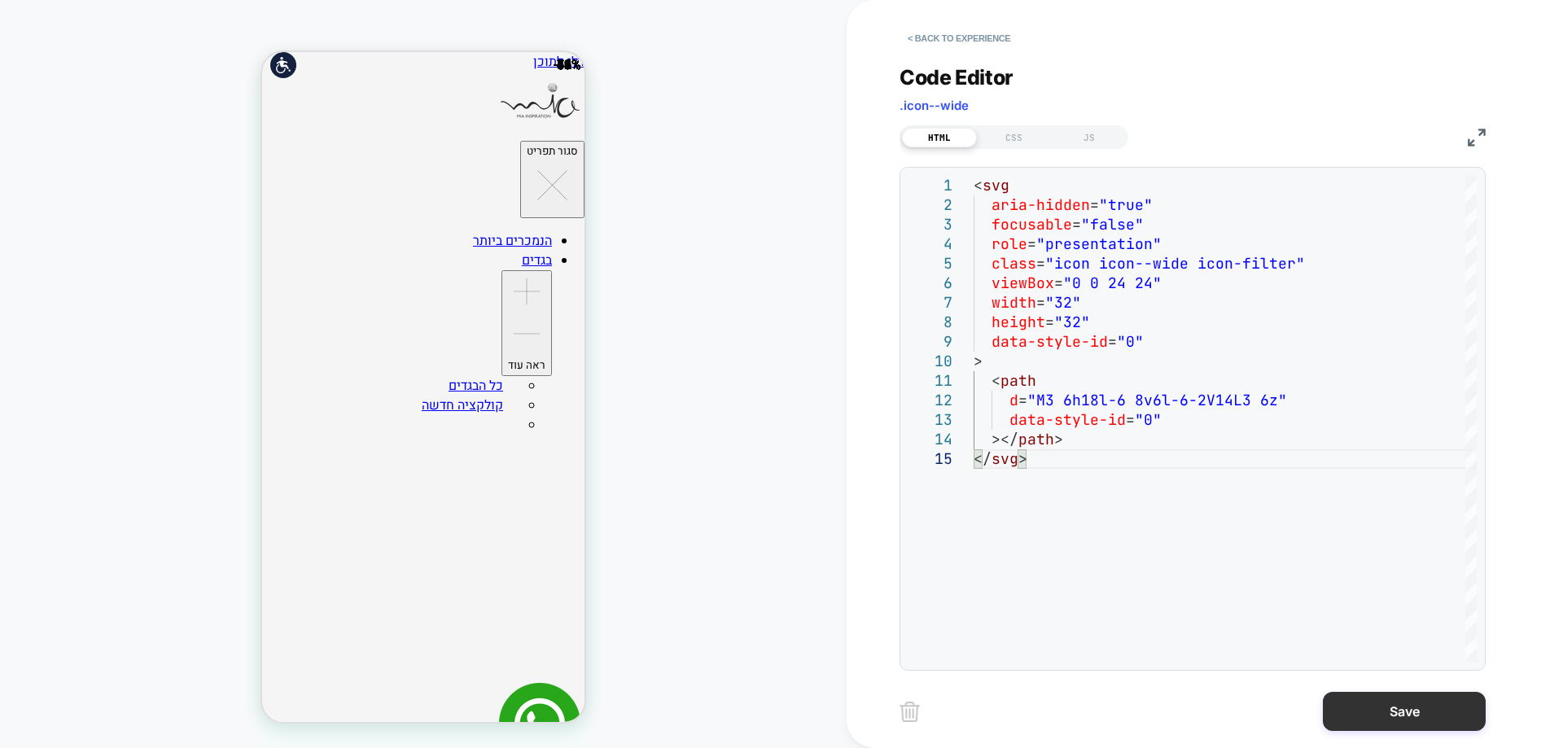
click at [1373, 700] on button "Save" at bounding box center [1404, 711] width 163 height 39
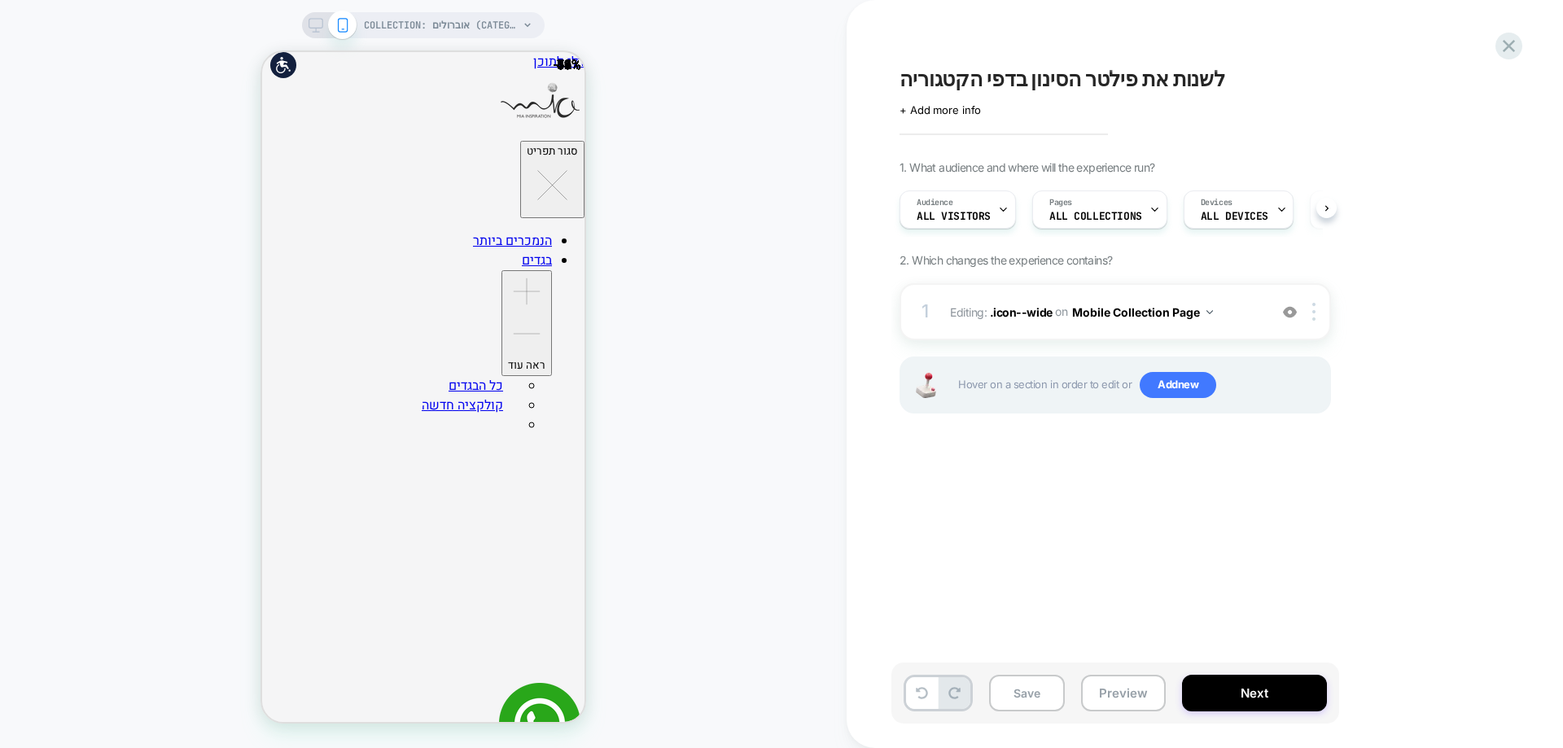
scroll to position [0, 1]
click at [1027, 311] on span ".icon--wide" at bounding box center [1021, 311] width 63 height 14
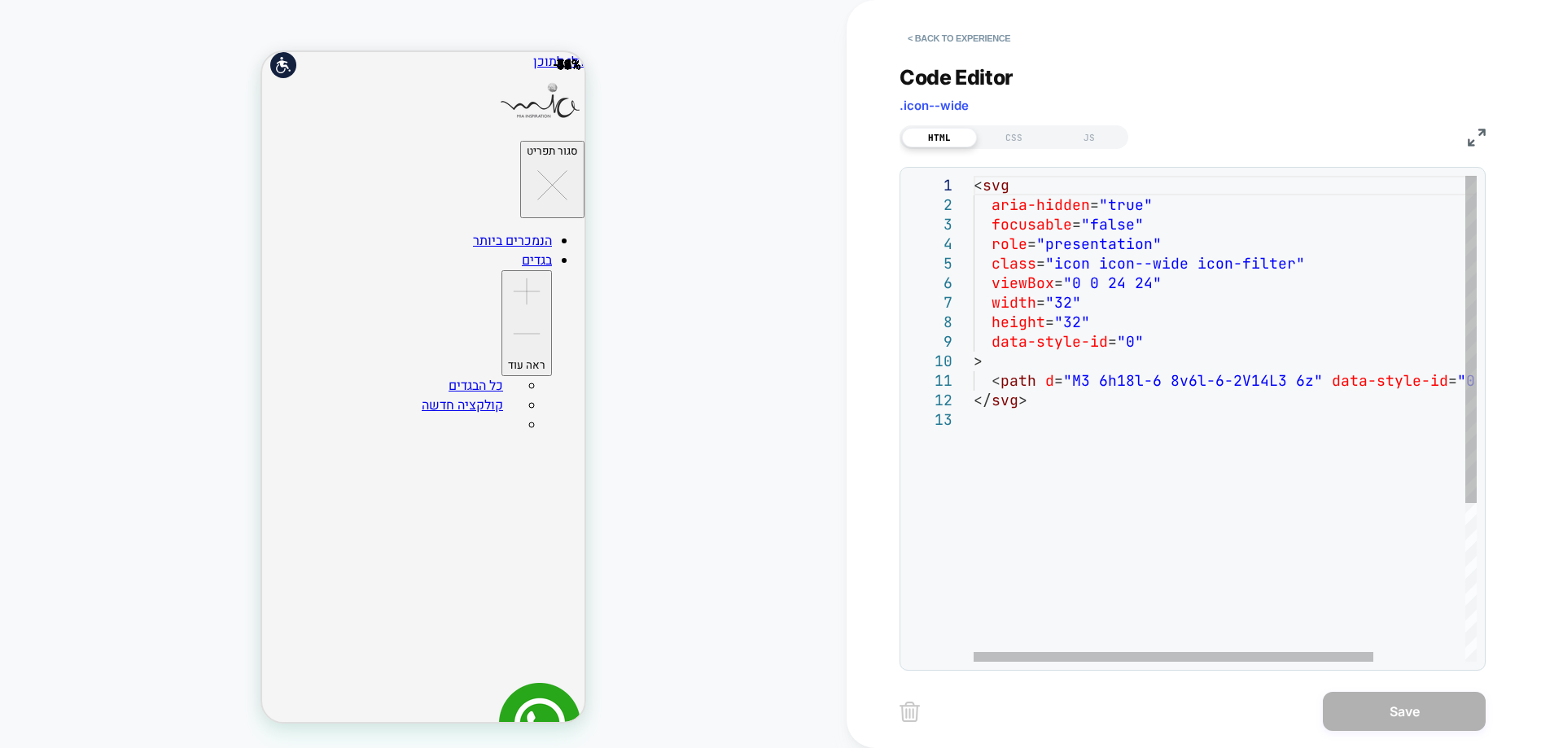
click at [1066, 368] on div "< svg aria-hidden = "true" focusable = "false" role = "presentation" class = "i…" at bounding box center [1283, 536] width 618 height 720
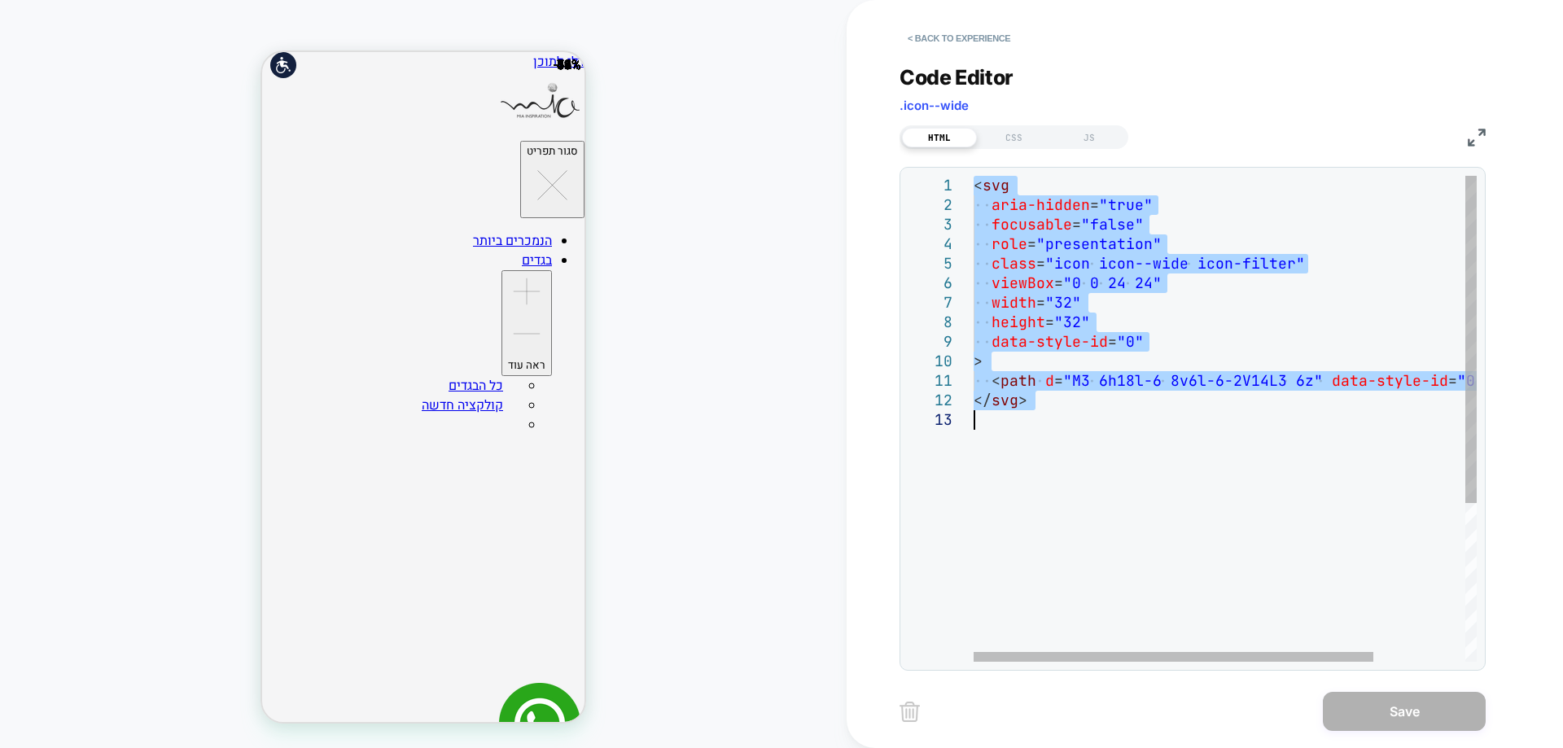
type textarea "**********"
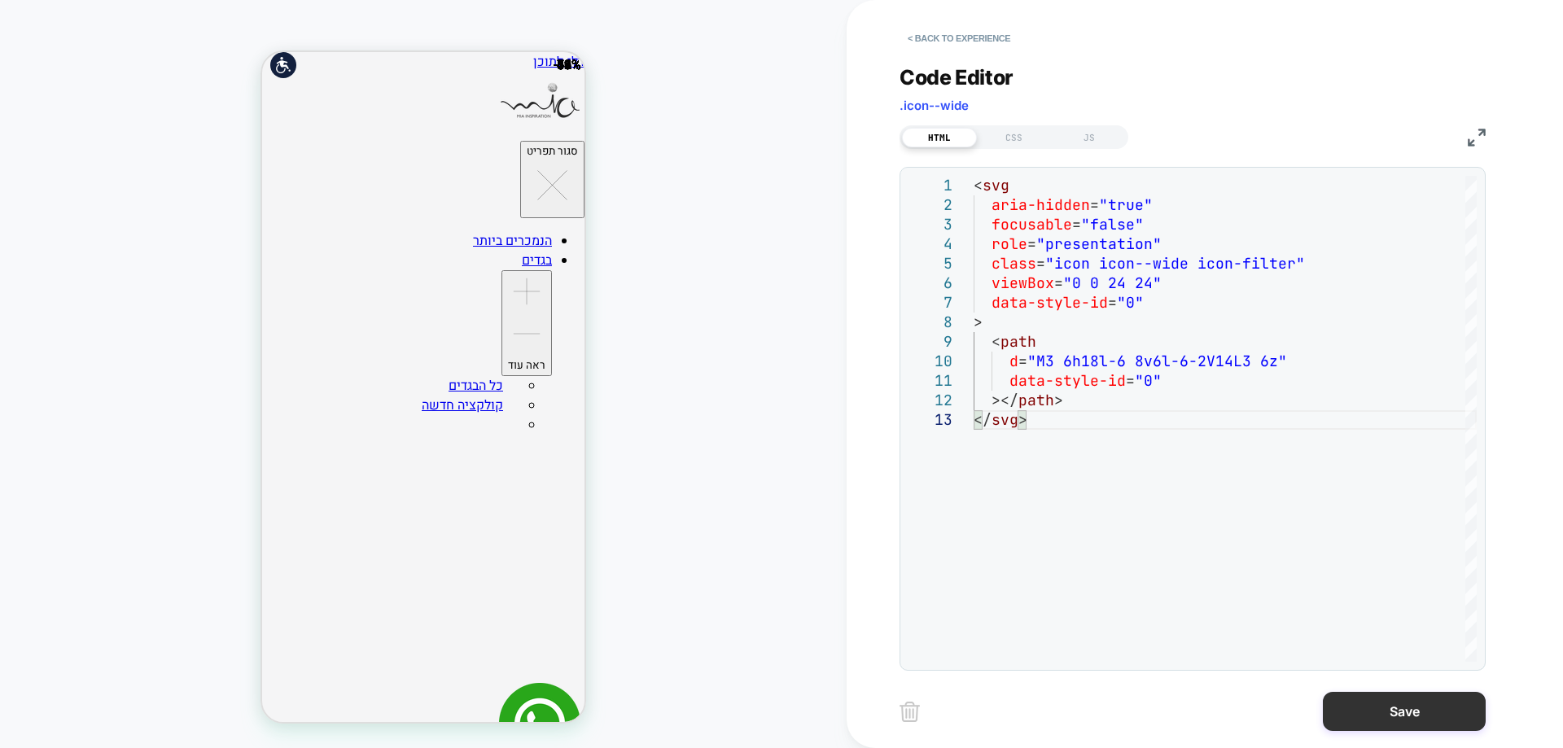
click at [1429, 727] on button "Save" at bounding box center [1404, 711] width 163 height 39
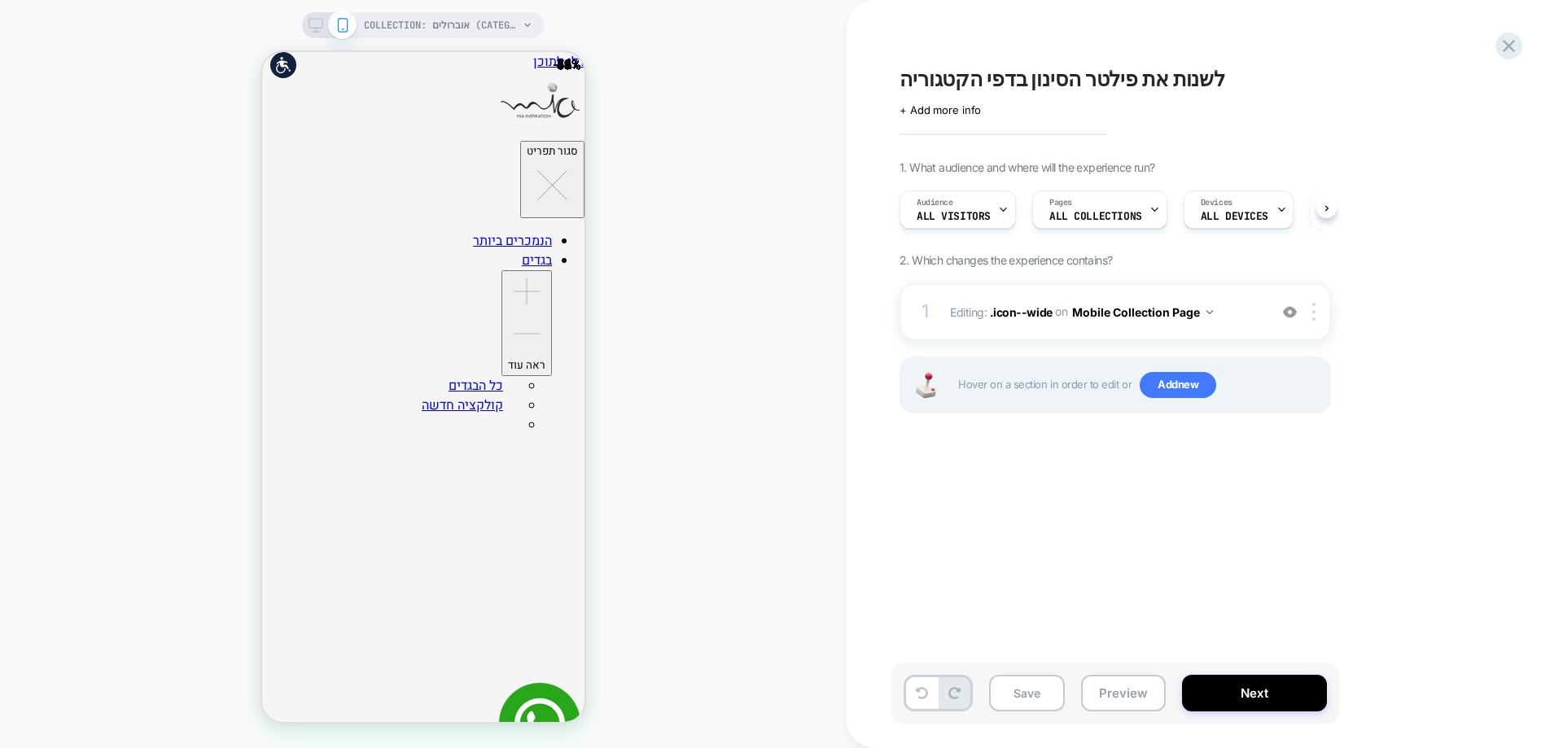
scroll to position [0, 1]
click at [1026, 311] on span ".icon--wide" at bounding box center [1021, 311] width 63 height 14
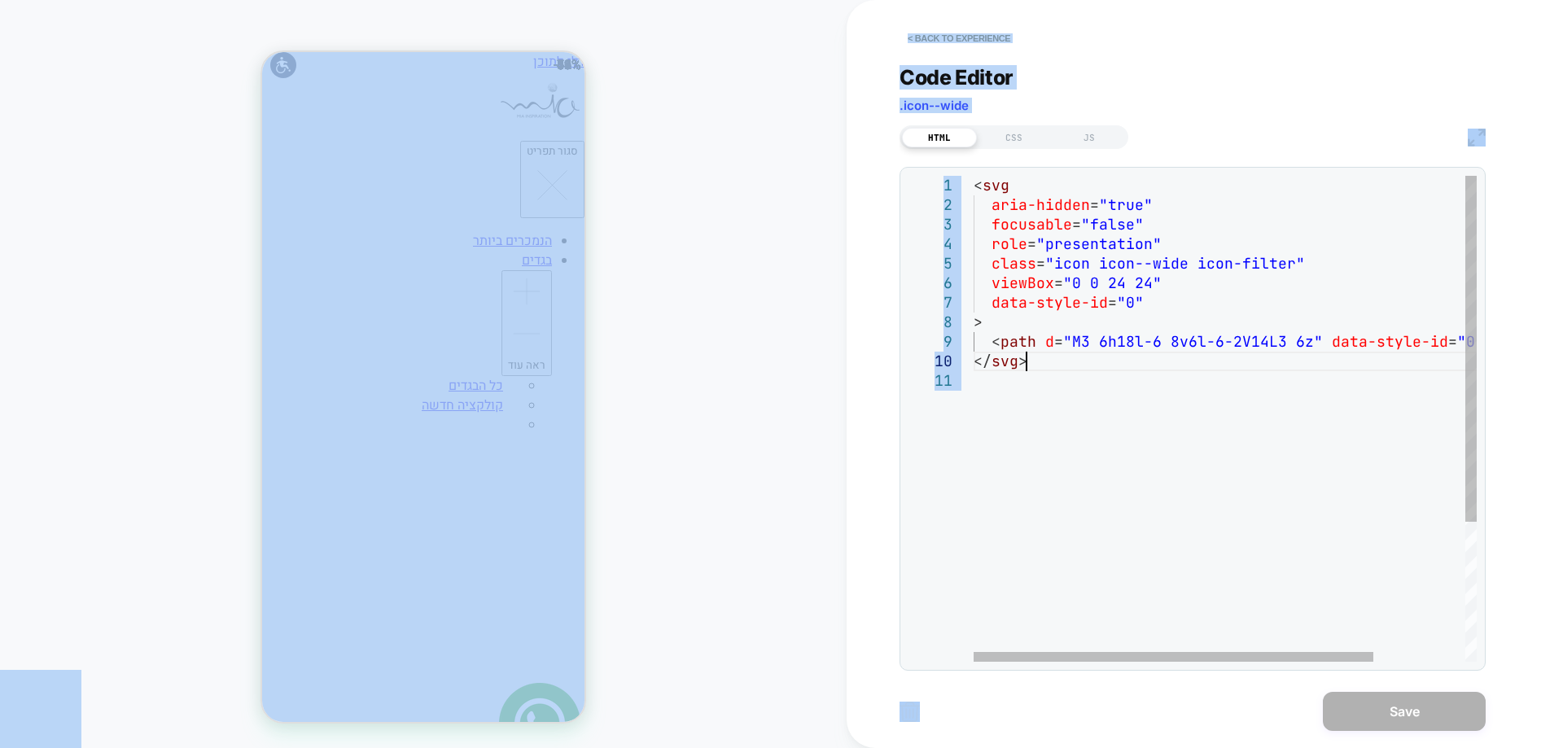
scroll to position [0, 0]
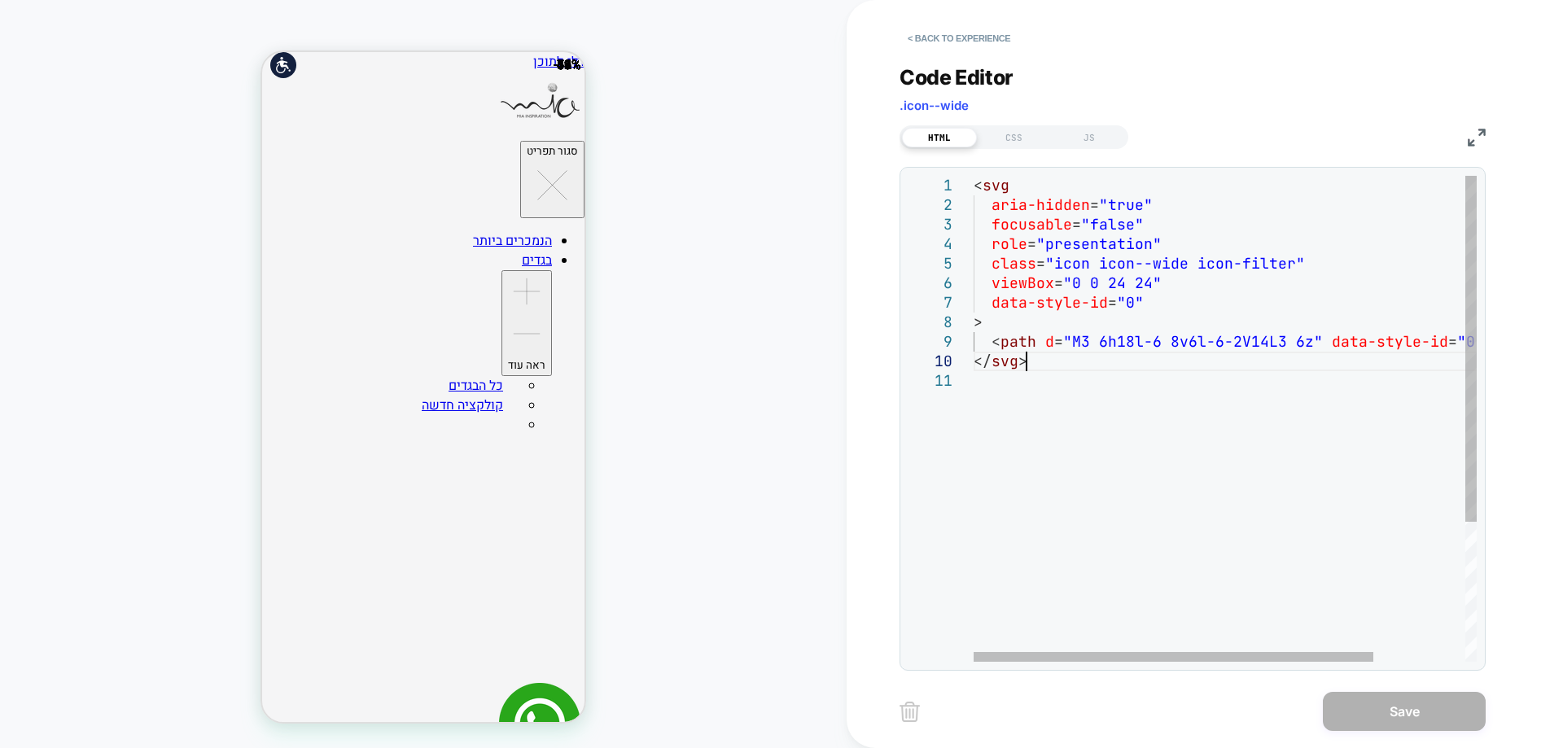
click at [1159, 362] on div "< svg aria-hidden = "true" focusable = "false" role = "presentation" class = "i…" at bounding box center [1283, 516] width 618 height 681
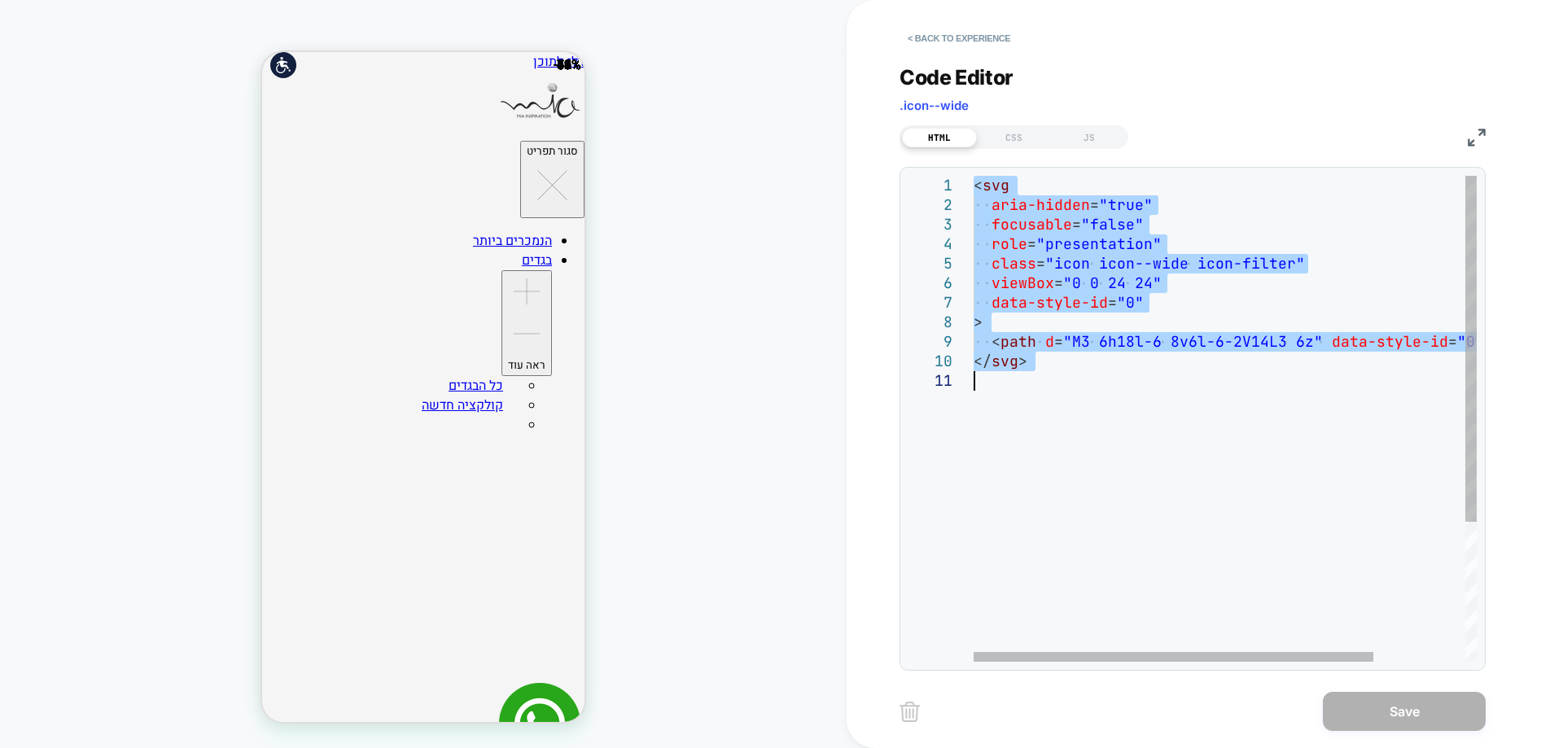
type textarea "**********"
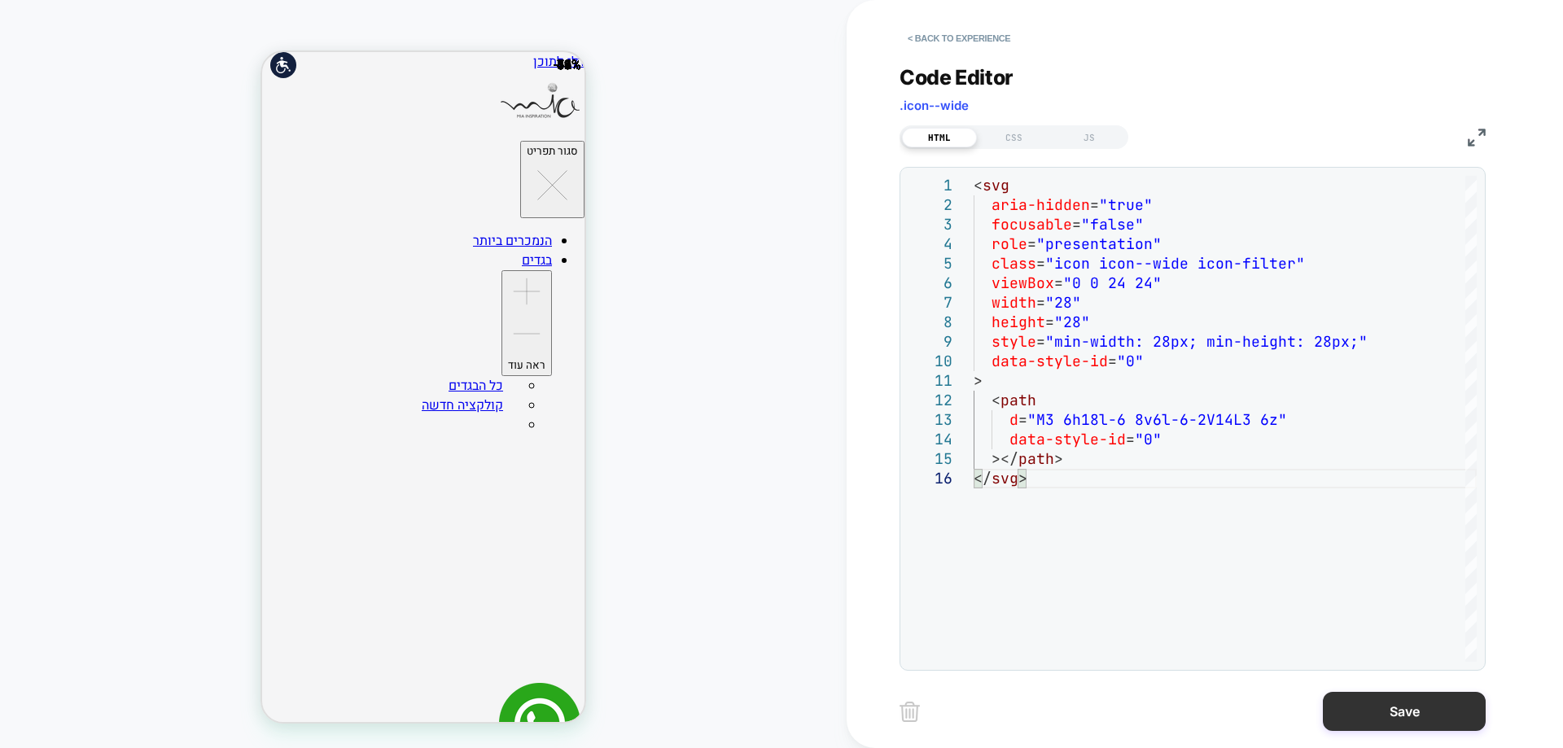
click at [1460, 706] on button "Save" at bounding box center [1404, 711] width 163 height 39
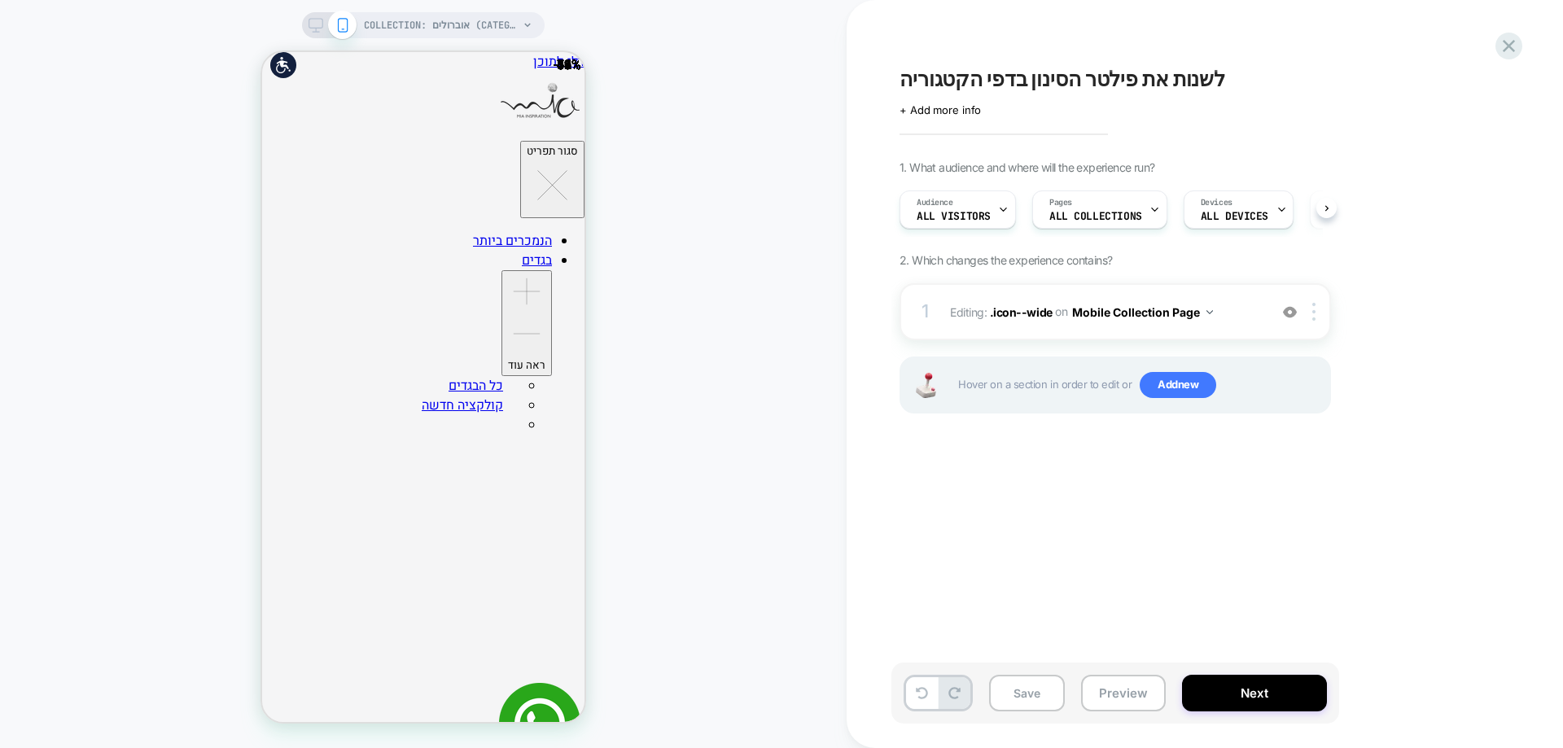
scroll to position [0, 1]
click at [1005, 321] on span "Editing : .icon--wide .icon--wide on Mobile Collection Page" at bounding box center [1105, 312] width 310 height 24
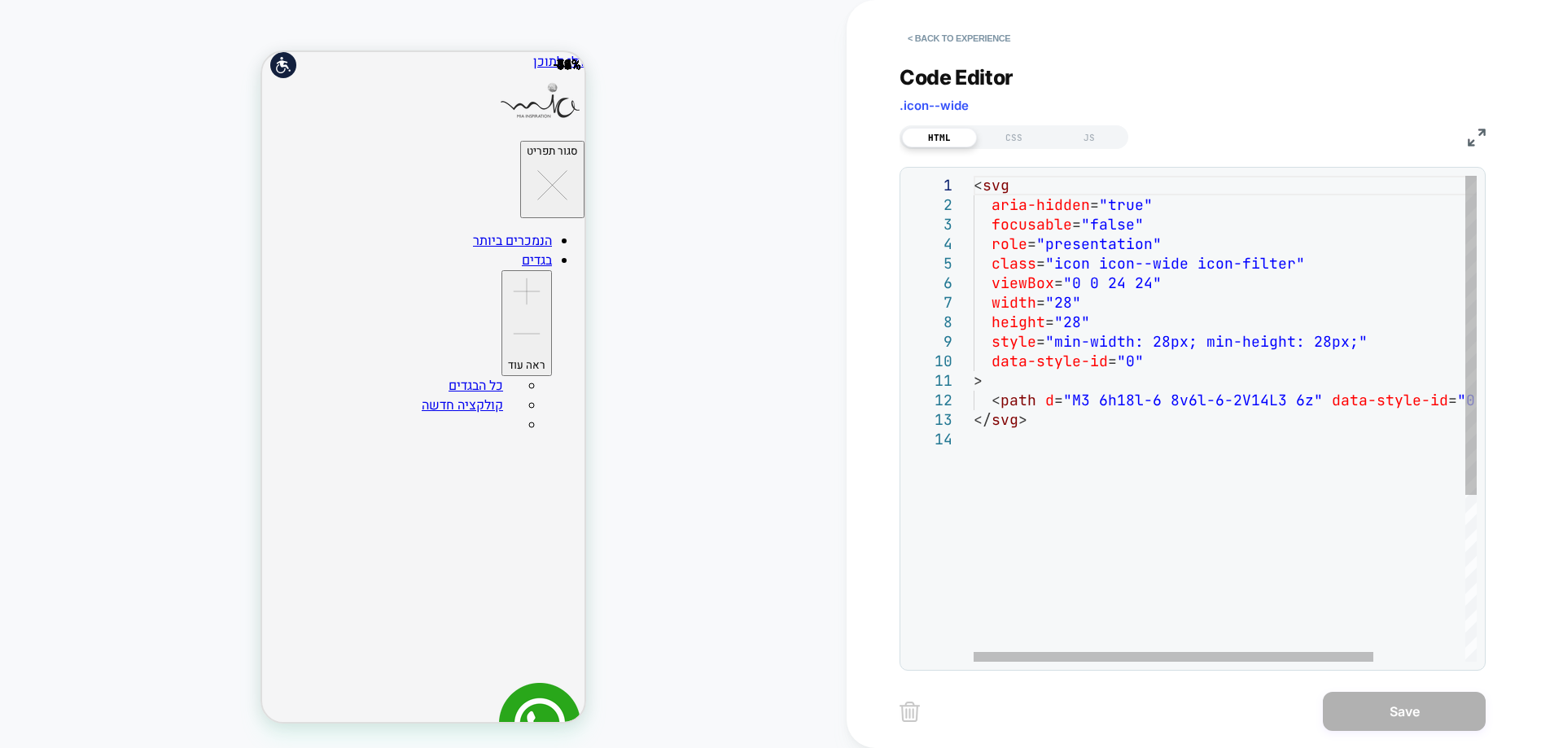
click at [1114, 405] on div "< svg aria-hidden = "true" focusable = "false" role = "presentation" class = "i…" at bounding box center [1283, 546] width 618 height 740
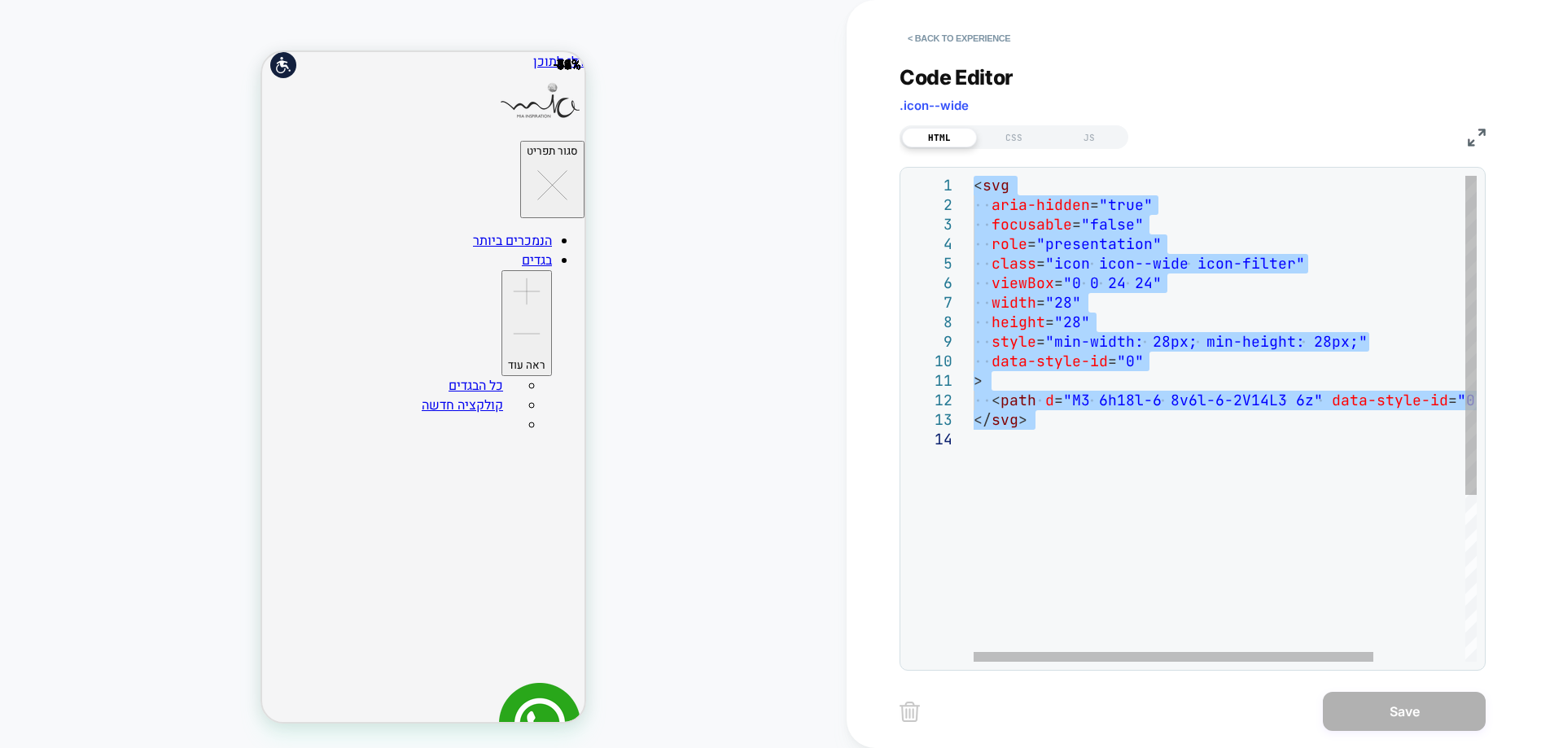
type textarea "**********"
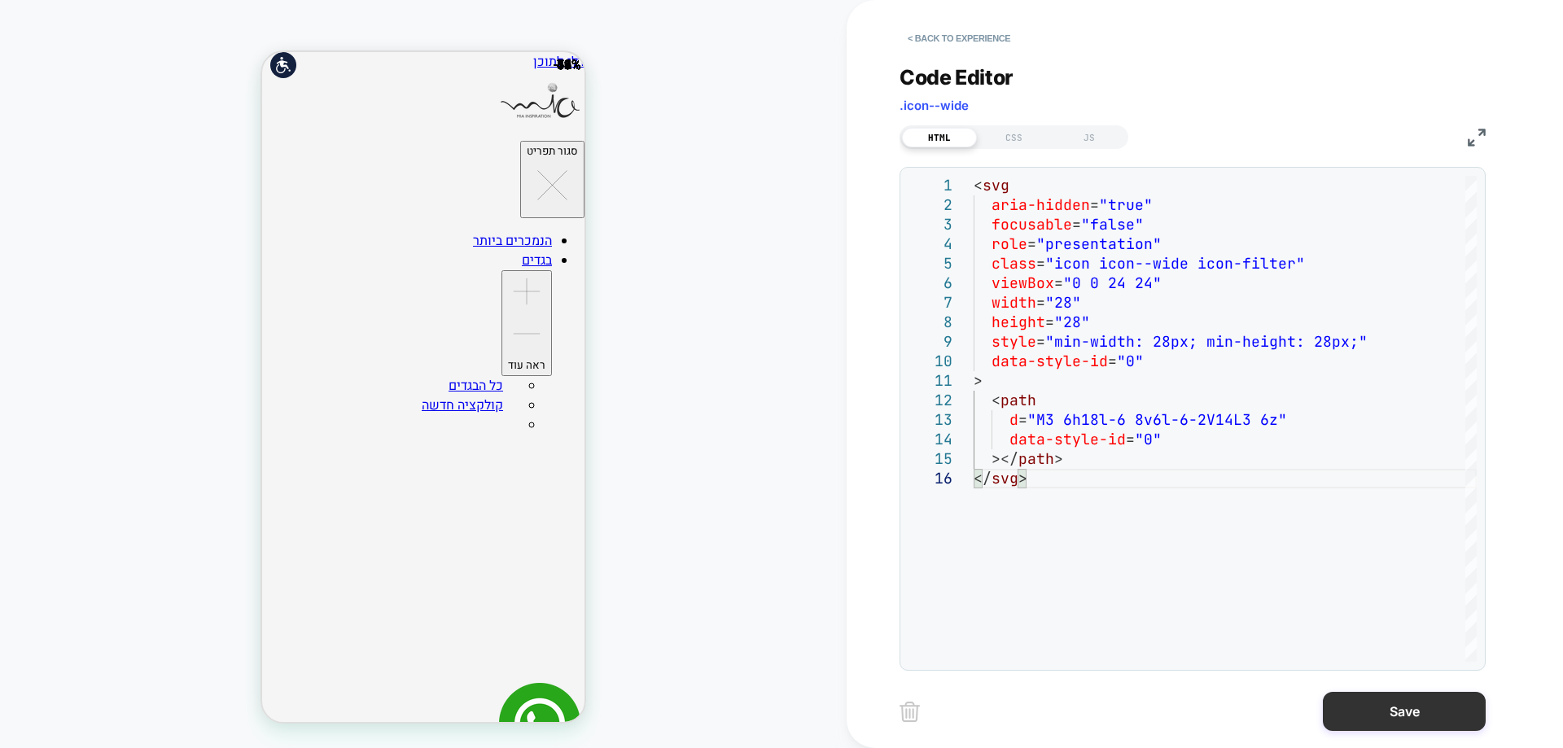
click at [1377, 700] on button "Save" at bounding box center [1404, 711] width 163 height 39
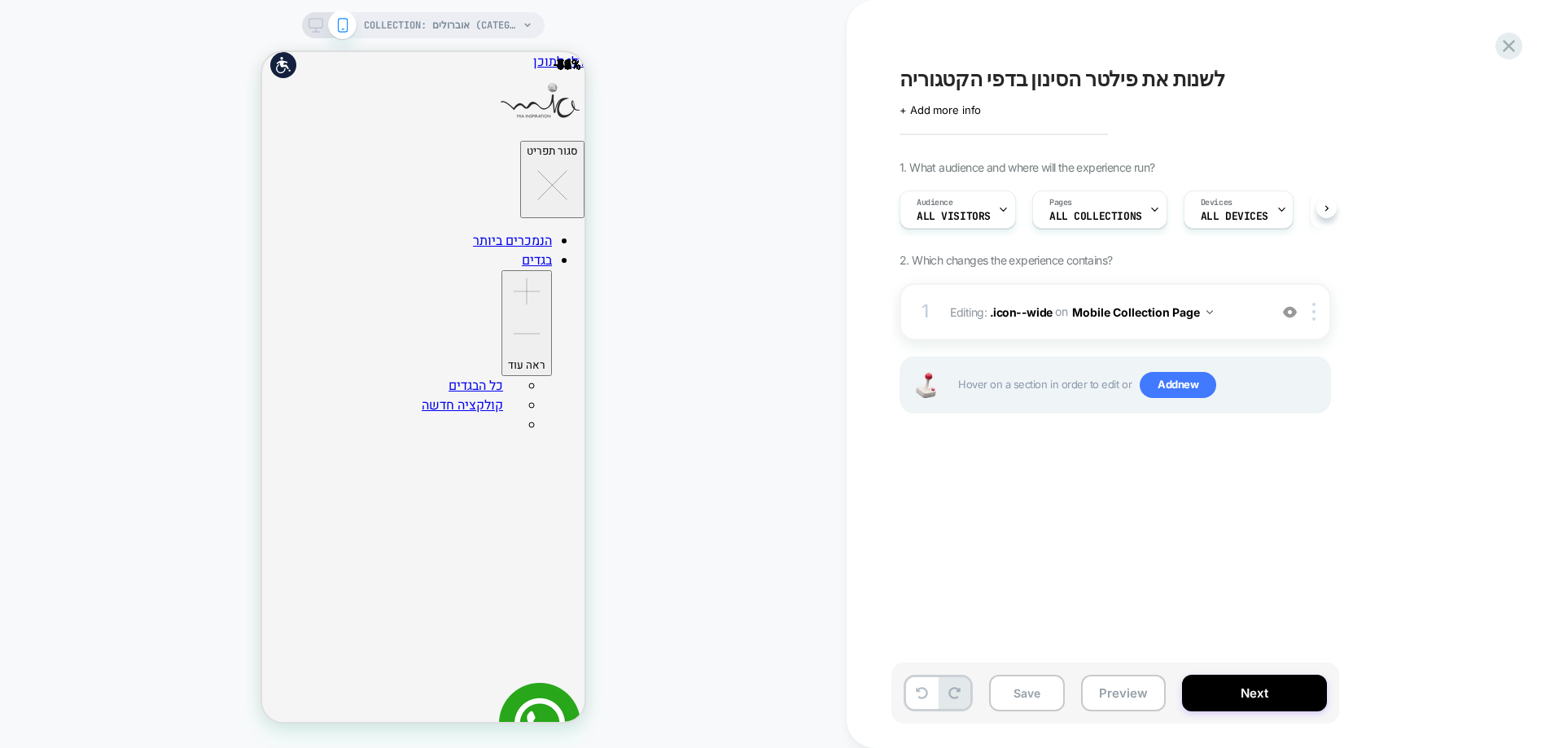
scroll to position [0, 1]
click at [1035, 312] on span ".icon--wide" at bounding box center [1021, 311] width 63 height 14
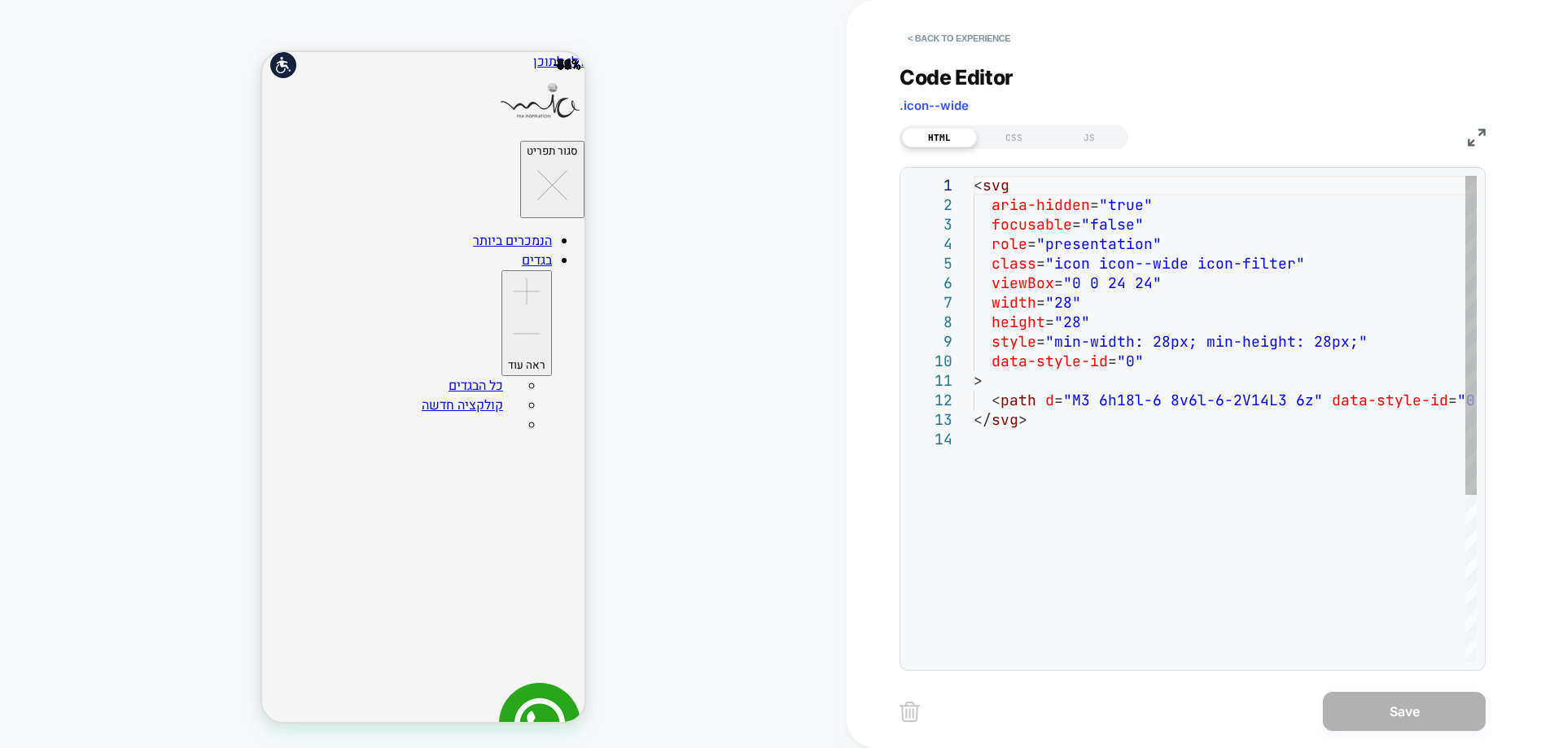
click at [1107, 364] on div "< svg aria-hidden = "true" focusable = "false" role = "presentation" class = "i…" at bounding box center [1225, 546] width 503 height 740
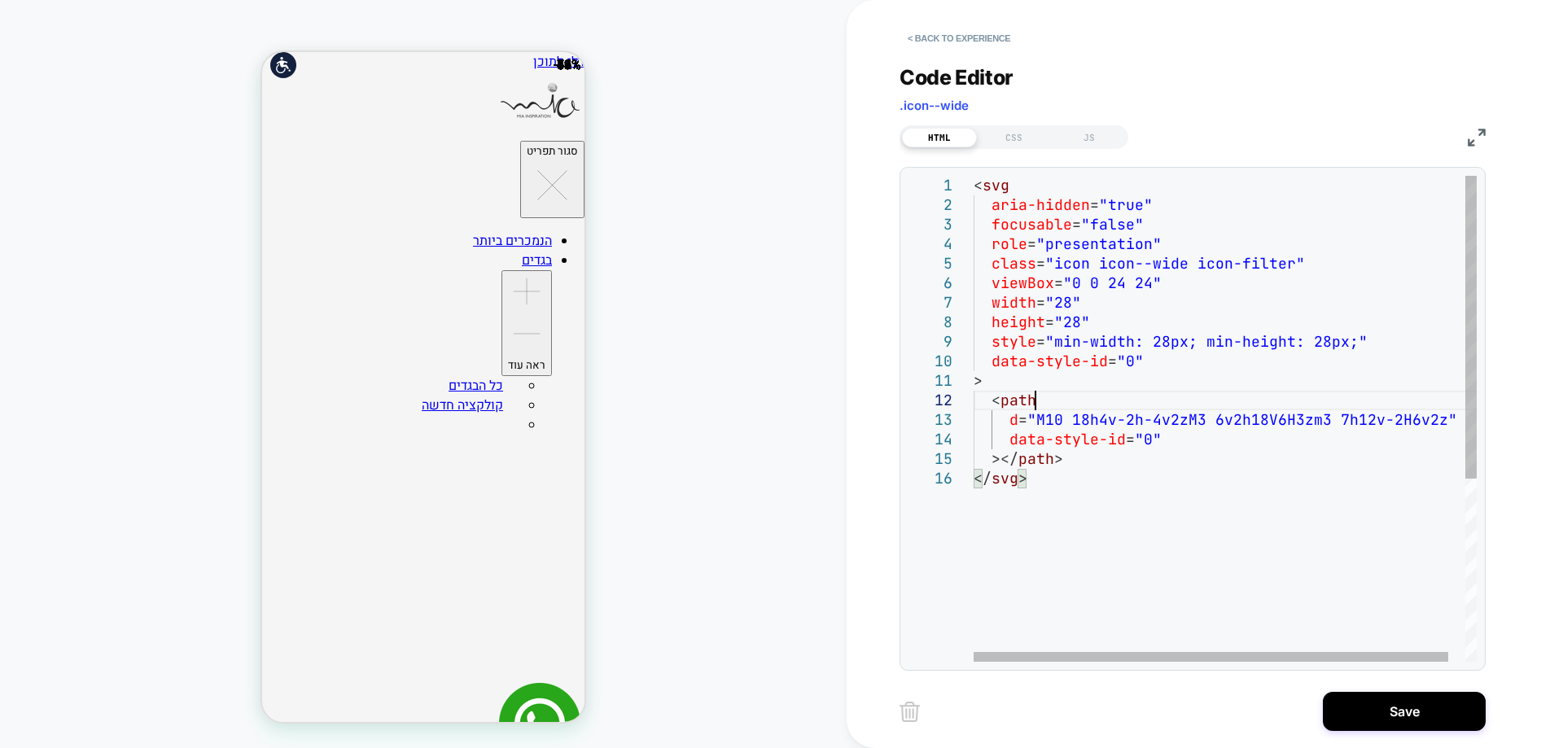
click at [1203, 398] on div "< svg aria-hidden = "true" focusable = "false" role = "presentation" class = "i…" at bounding box center [1234, 565] width 521 height 779
click at [1122, 441] on div "< svg aria-hidden = "true" focusable = "false" role = "presentation" class = "i…" at bounding box center [1225, 565] width 503 height 779
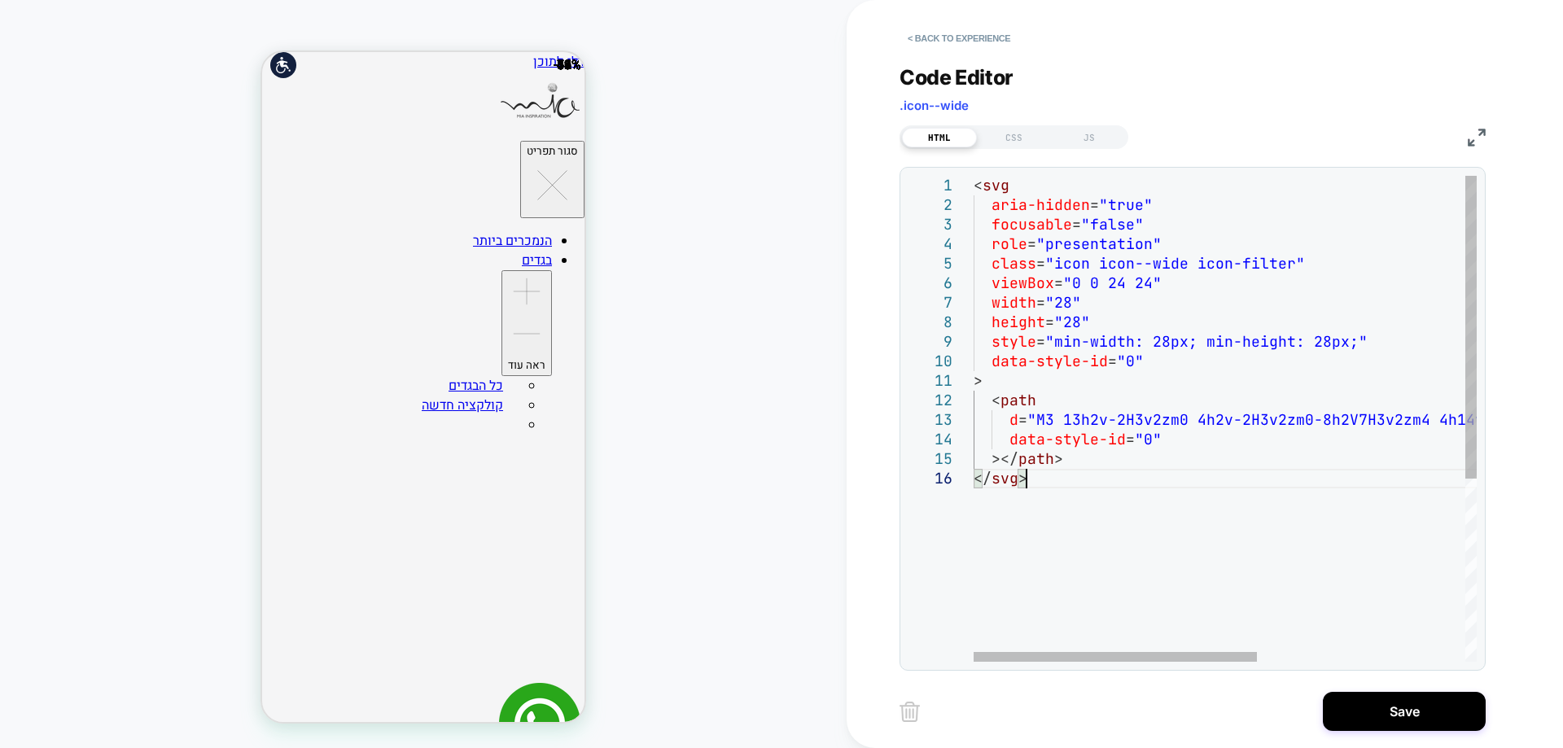
click at [1044, 339] on div "< svg aria-hidden = "true" focusable = "false" role = "presentation" class = "i…" at bounding box center [1410, 565] width 873 height 779
click at [1253, 270] on div "< svg aria-hidden = "true" focusable = "false" role = "presentation" class = "i…" at bounding box center [1555, 565] width 1163 height 779
click at [1198, 328] on div "< svg aria-hidden = "true" focusable = "false" role = "presentation" class = "i…" at bounding box center [1410, 565] width 873 height 779
click at [1154, 261] on div "< svg aria-hidden = "true" focusable = "false" role = "presentation" class = "i…" at bounding box center [1225, 565] width 503 height 779
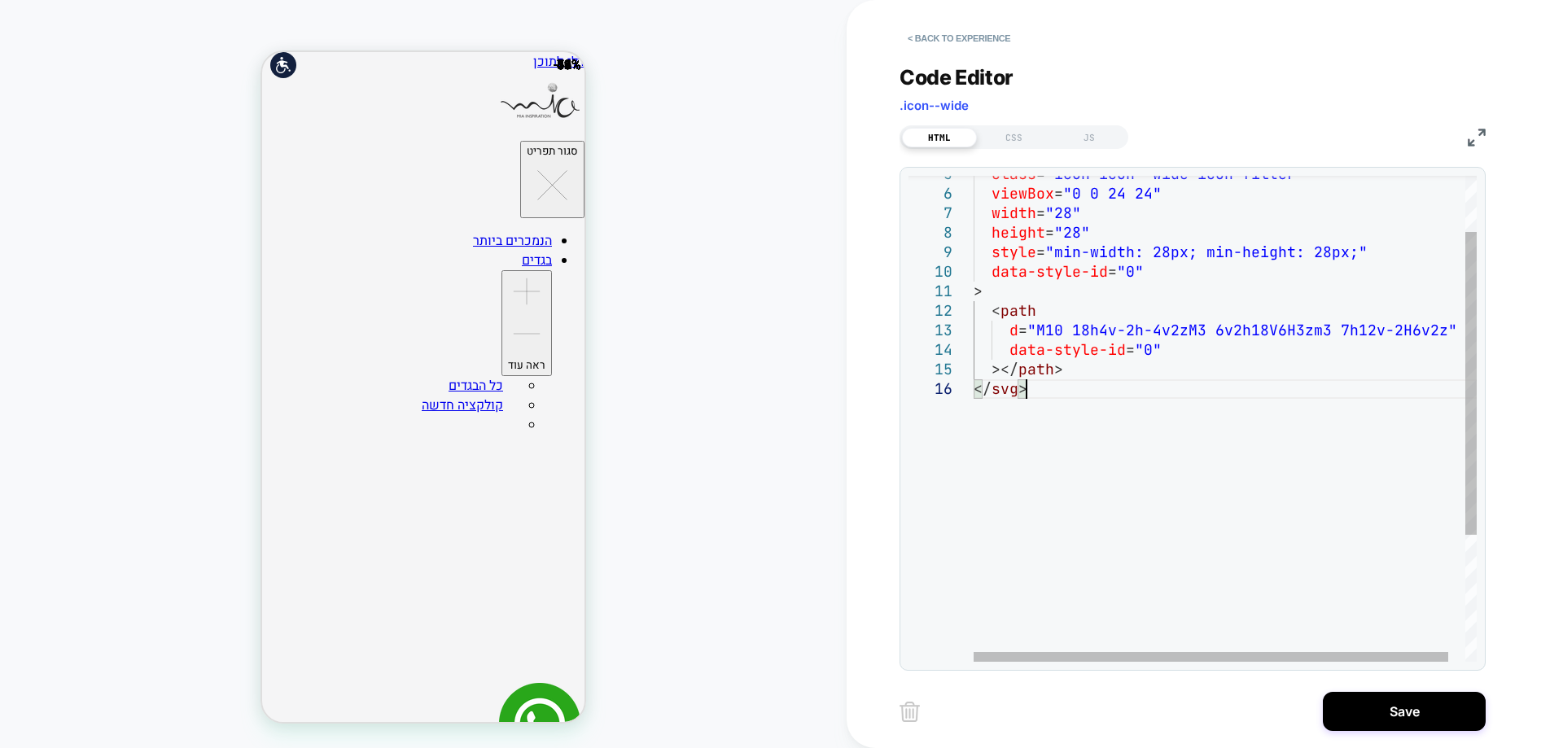
click at [1159, 374] on div "</ svg > d = "M10 18h4v-2h-4v2zM3 6v2h18V6H3zm3 7h12v-2H6v2z" data-style-id = "…" at bounding box center [1234, 475] width 521 height 779
click at [1062, 327] on div "</ svg > d = "M3 17v2h6v-2H3zM3 5v2h10V5H3zm10 16v-2h8v-2h-8v-2 h-2v6h2zM7 9v2H…" at bounding box center [1555, 475] width 1163 height 779
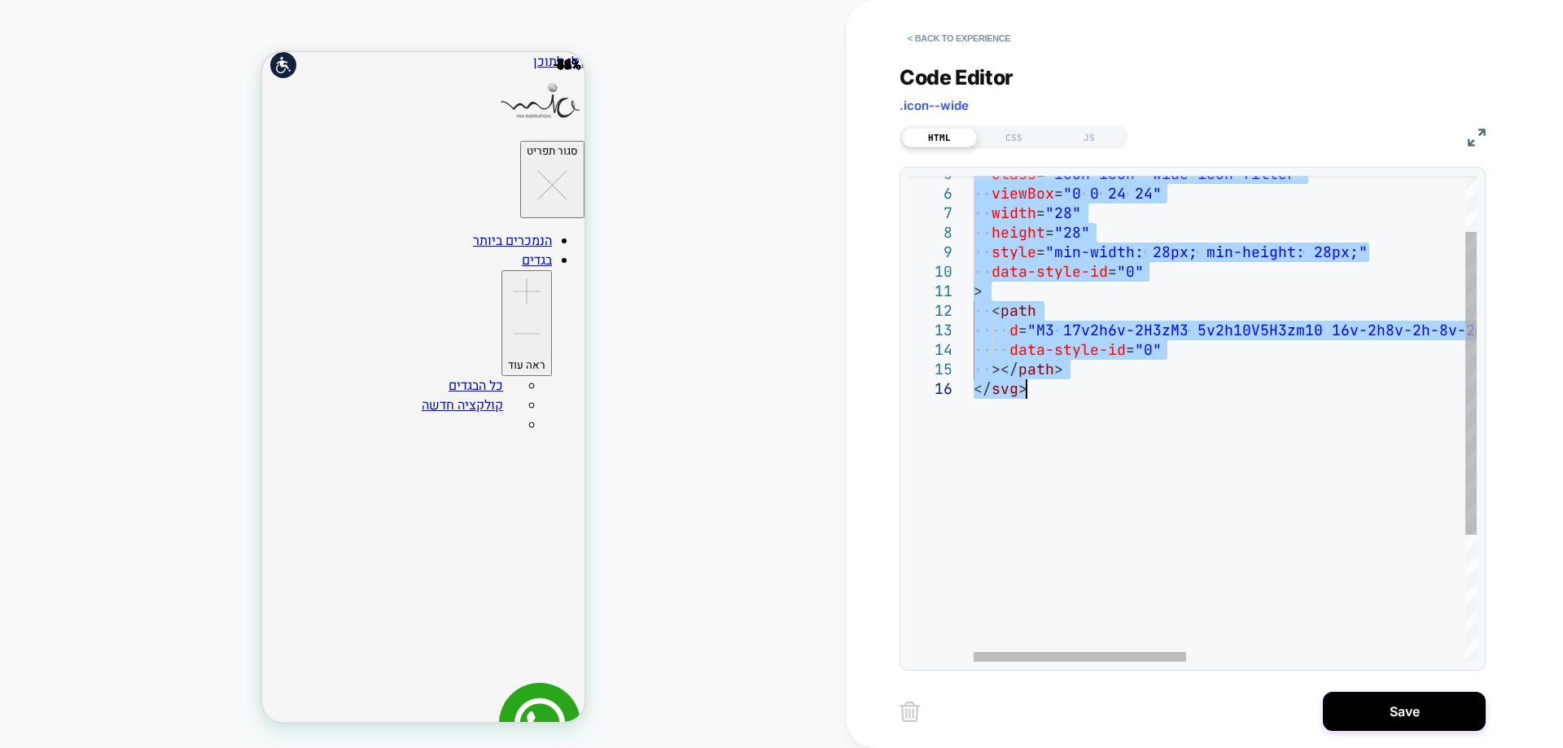
type textarea "**********"
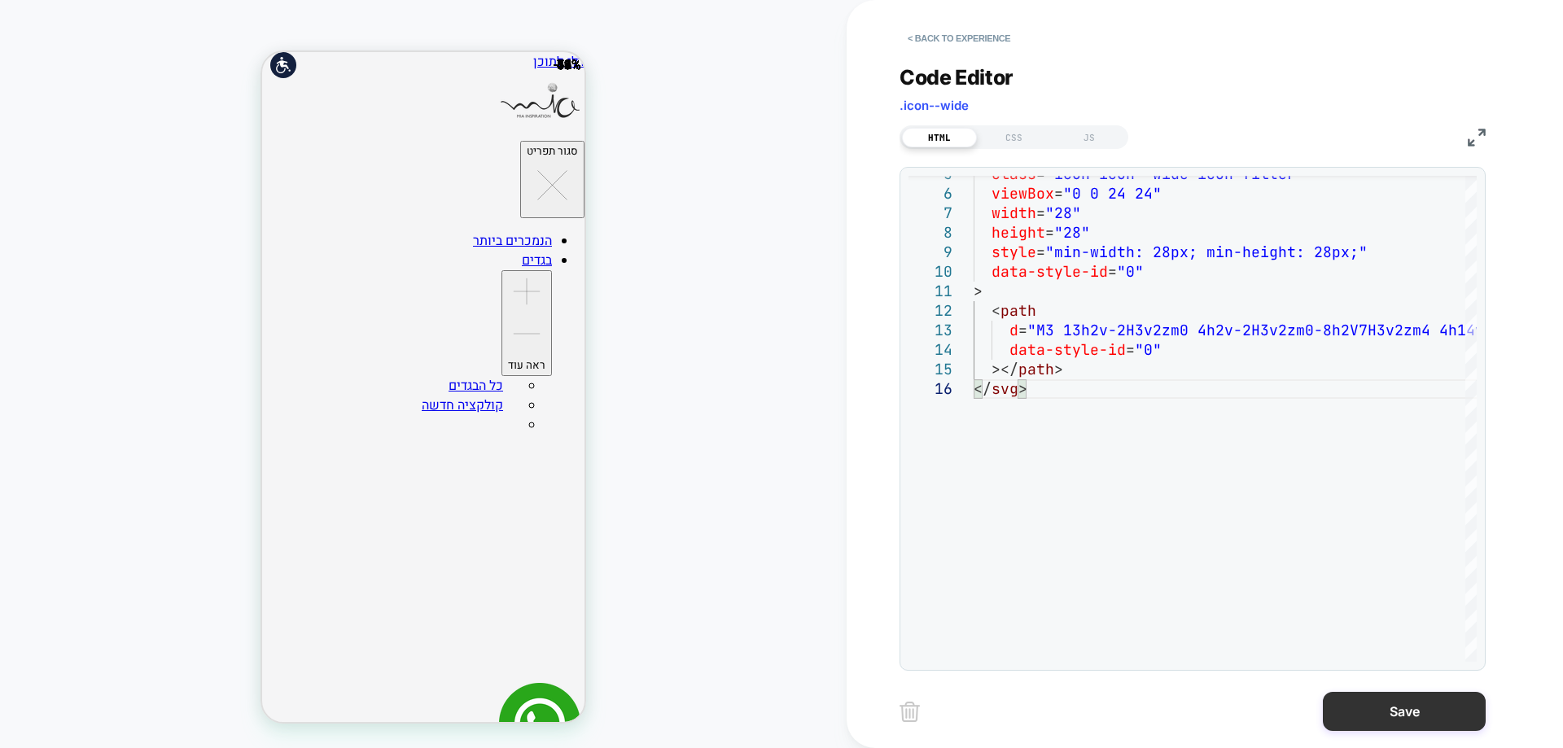
click at [1442, 718] on button "Save" at bounding box center [1404, 711] width 163 height 39
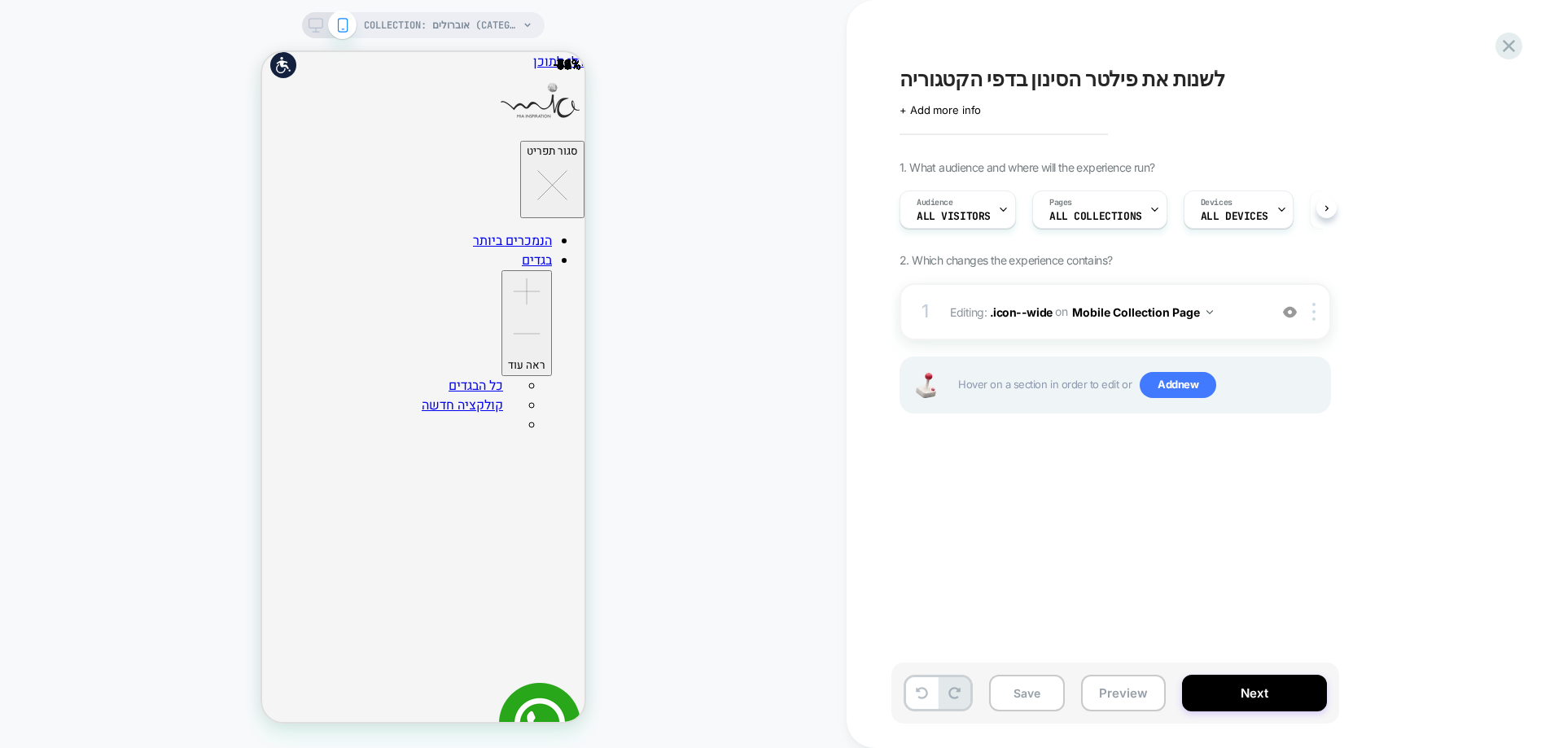
scroll to position [0, 1]
click at [1036, 690] on button "Save" at bounding box center [1027, 693] width 76 height 37
click at [1500, 37] on icon at bounding box center [1509, 46] width 22 height 22
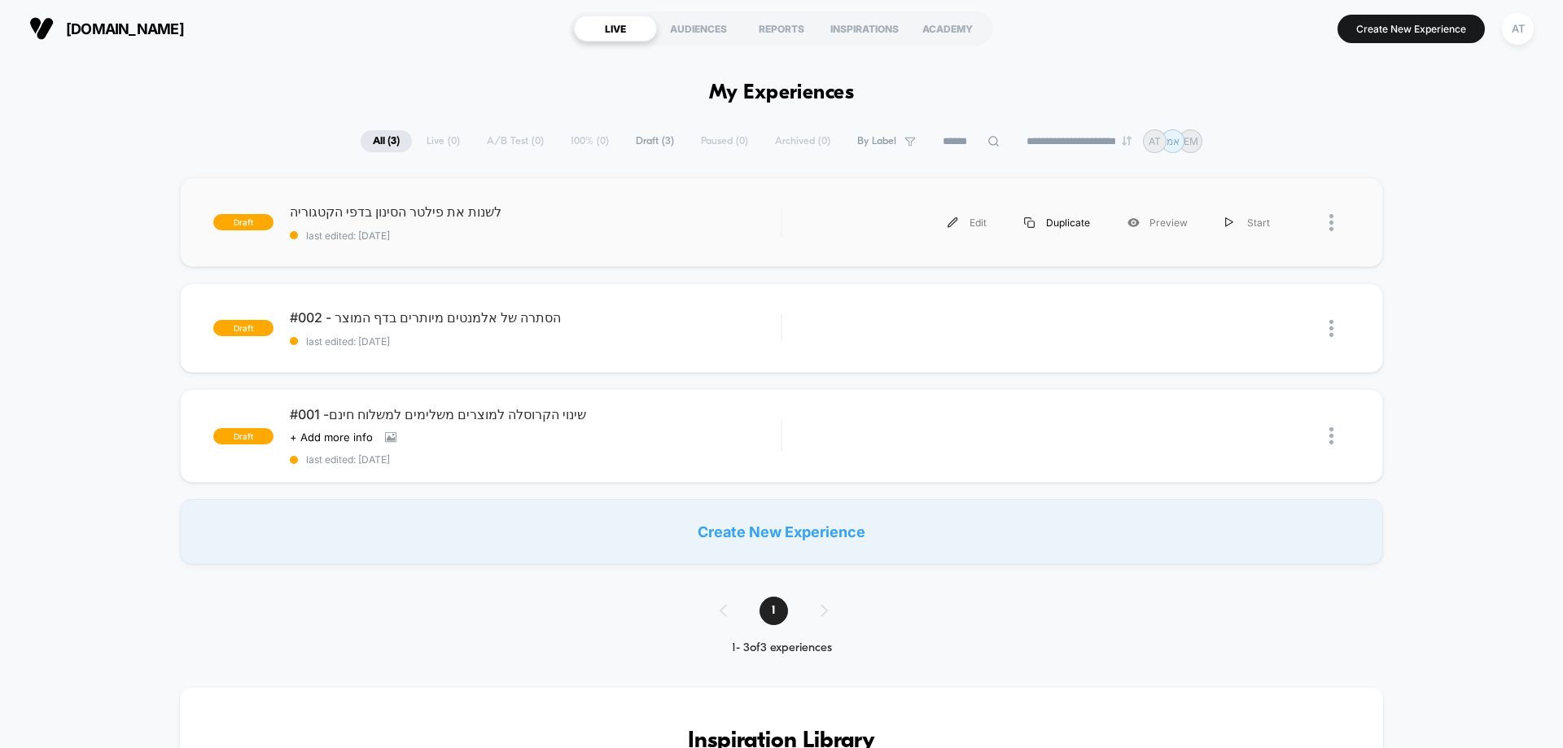
click at [1071, 223] on div "Duplicate" at bounding box center [1056, 222] width 103 height 37
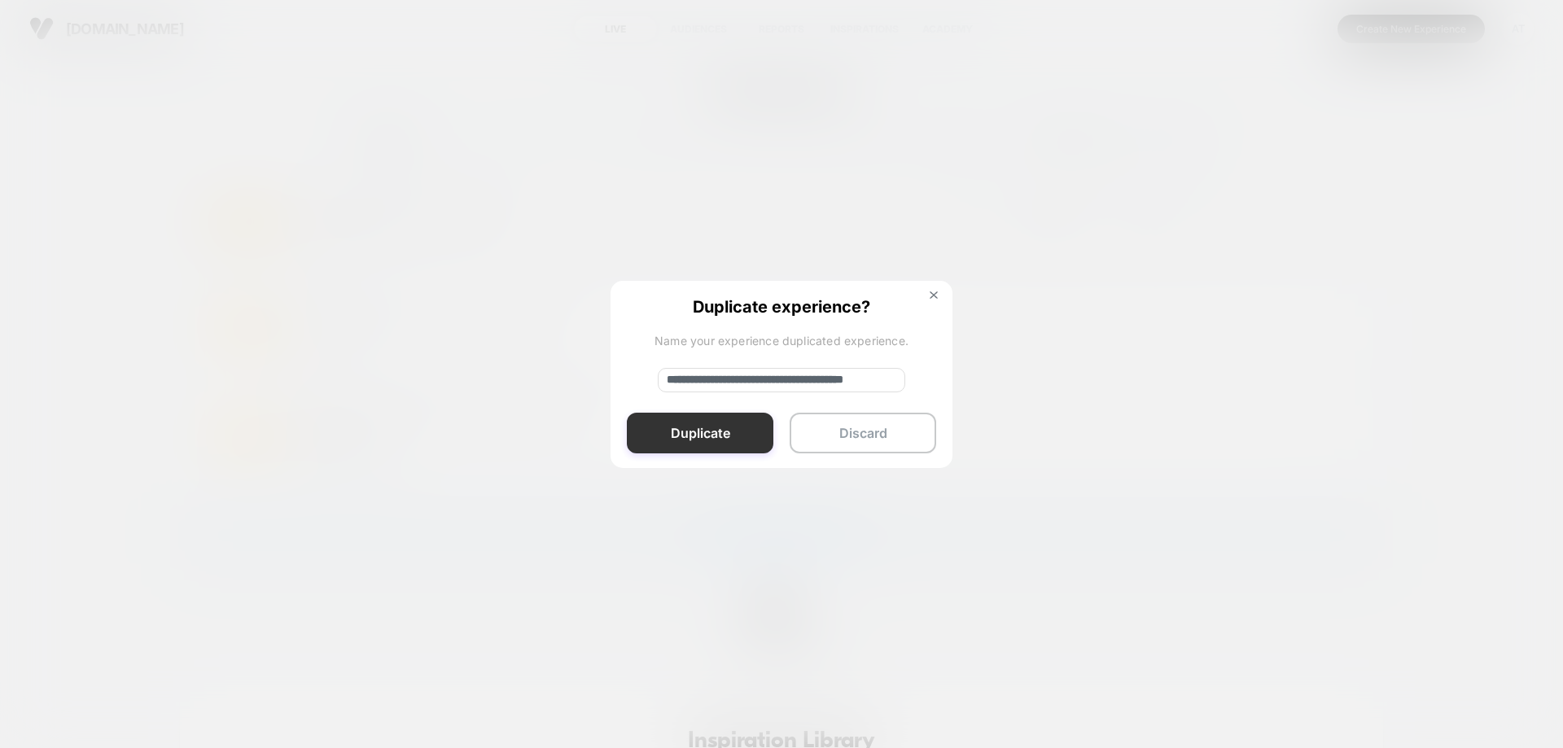
click at [703, 429] on button "Duplicate" at bounding box center [700, 433] width 147 height 41
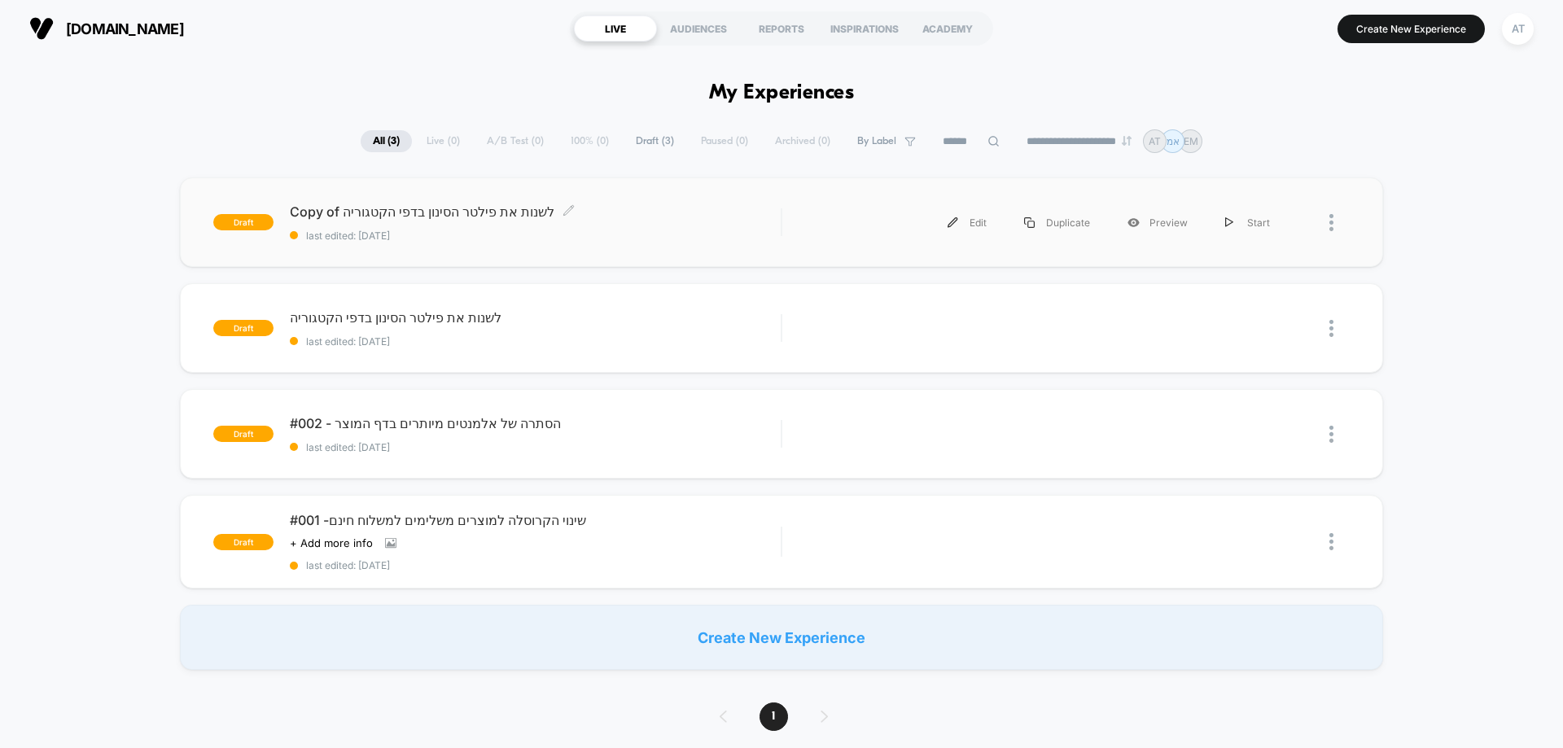
click at [407, 212] on span "Copy of לשנות את פילטר הסינון בדפי הקטגוריה Click to edit experience details" at bounding box center [535, 212] width 491 height 16
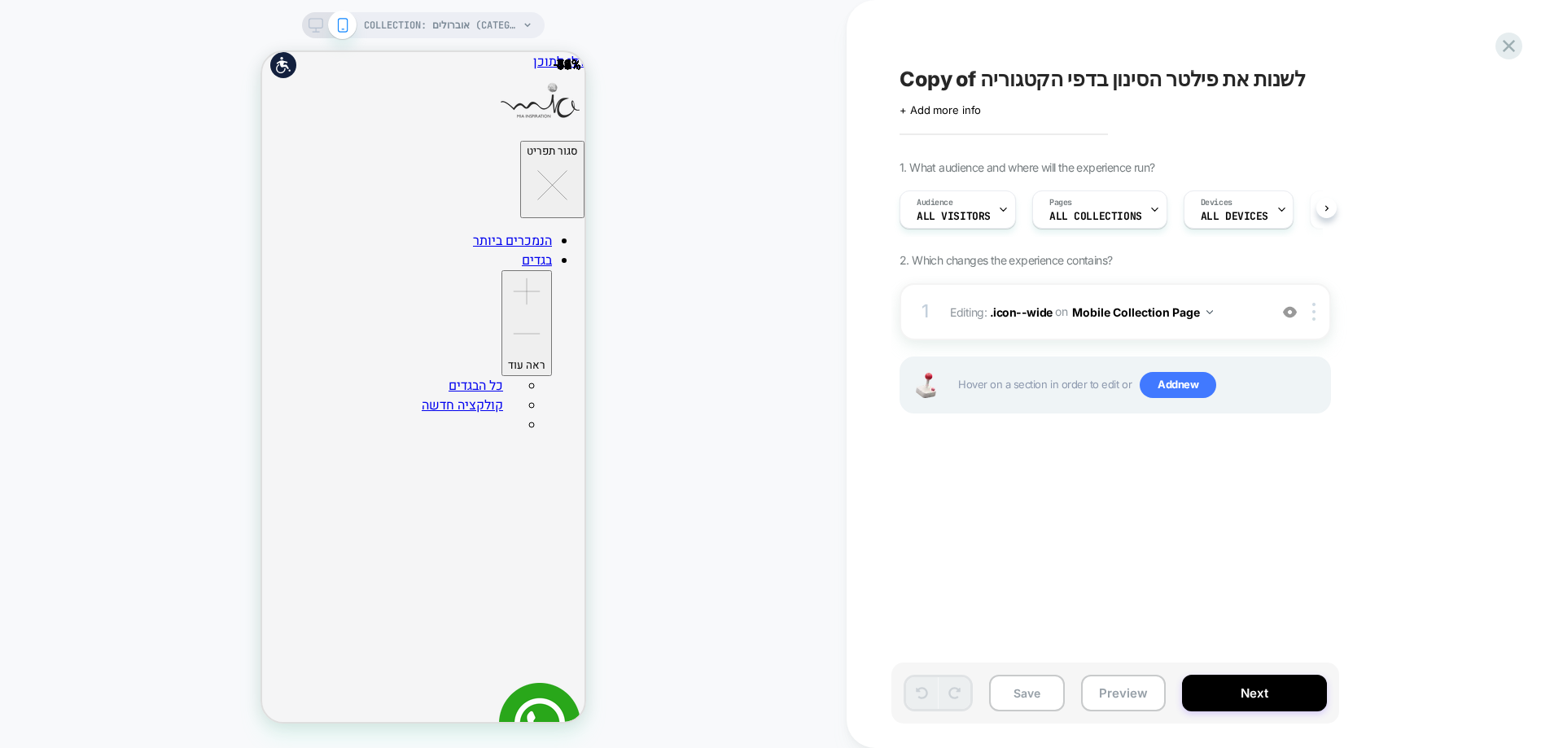
scroll to position [0, 1]
click at [978, 88] on span "Copy of לשנות את פילטר הסינון בדפי הקטגוריה" at bounding box center [1103, 79] width 406 height 24
click at [971, 72] on textarea "**********" at bounding box center [1170, 79] width 541 height 24
click at [959, 102] on div "Click to edit experience details + Add more info" at bounding box center [1078, 103] width 357 height 25
click at [958, 104] on span "+ Add more info" at bounding box center [940, 109] width 81 height 13
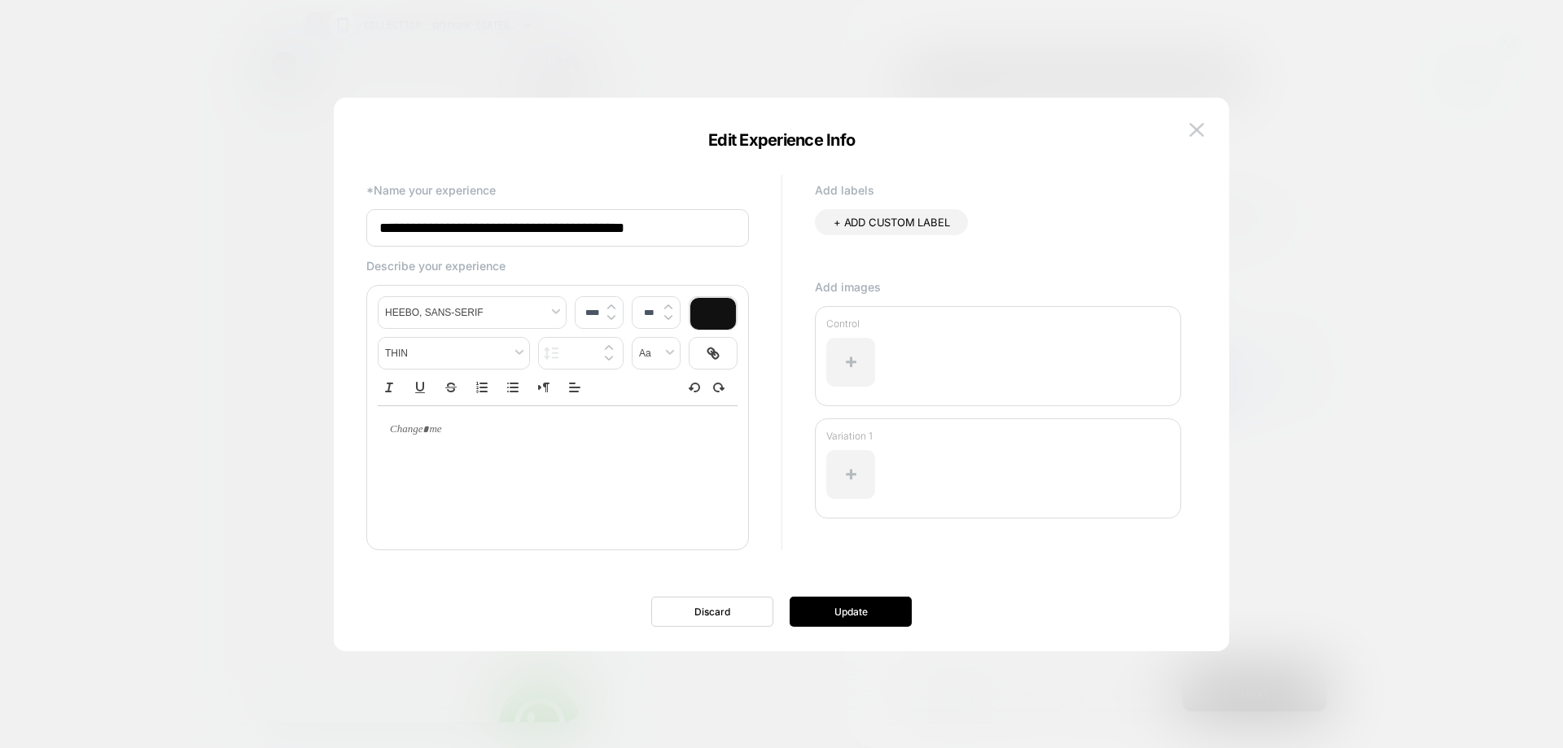
drag, startPoint x: 439, startPoint y: 226, endPoint x: 283, endPoint y: 251, distance: 157.5
click at [283, 251] on body "**********" at bounding box center [781, 374] width 1563 height 748
type input "**********"
click at [837, 616] on button "Update" at bounding box center [851, 612] width 122 height 30
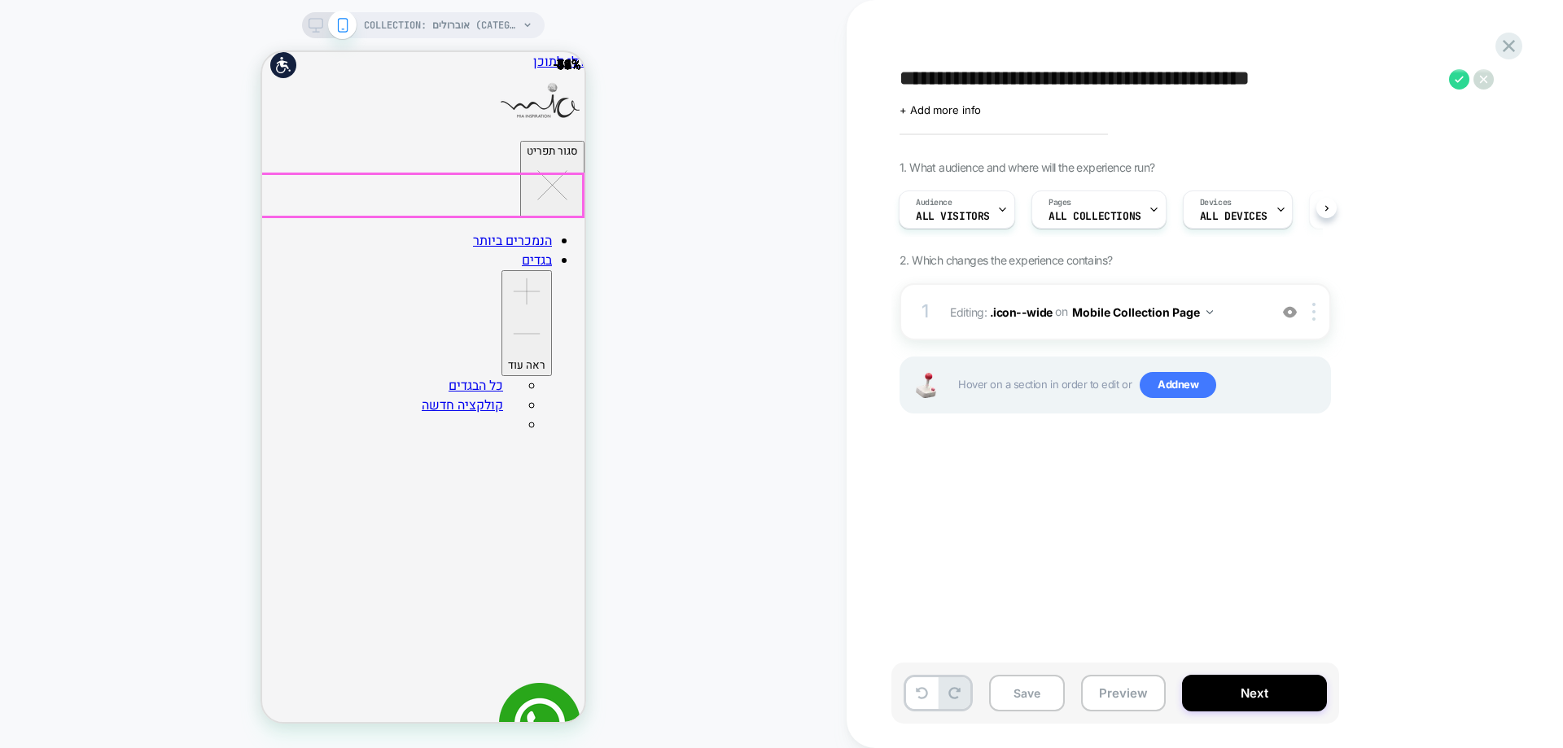
click at [995, 317] on span ".icon--wide" at bounding box center [1021, 311] width 63 height 14
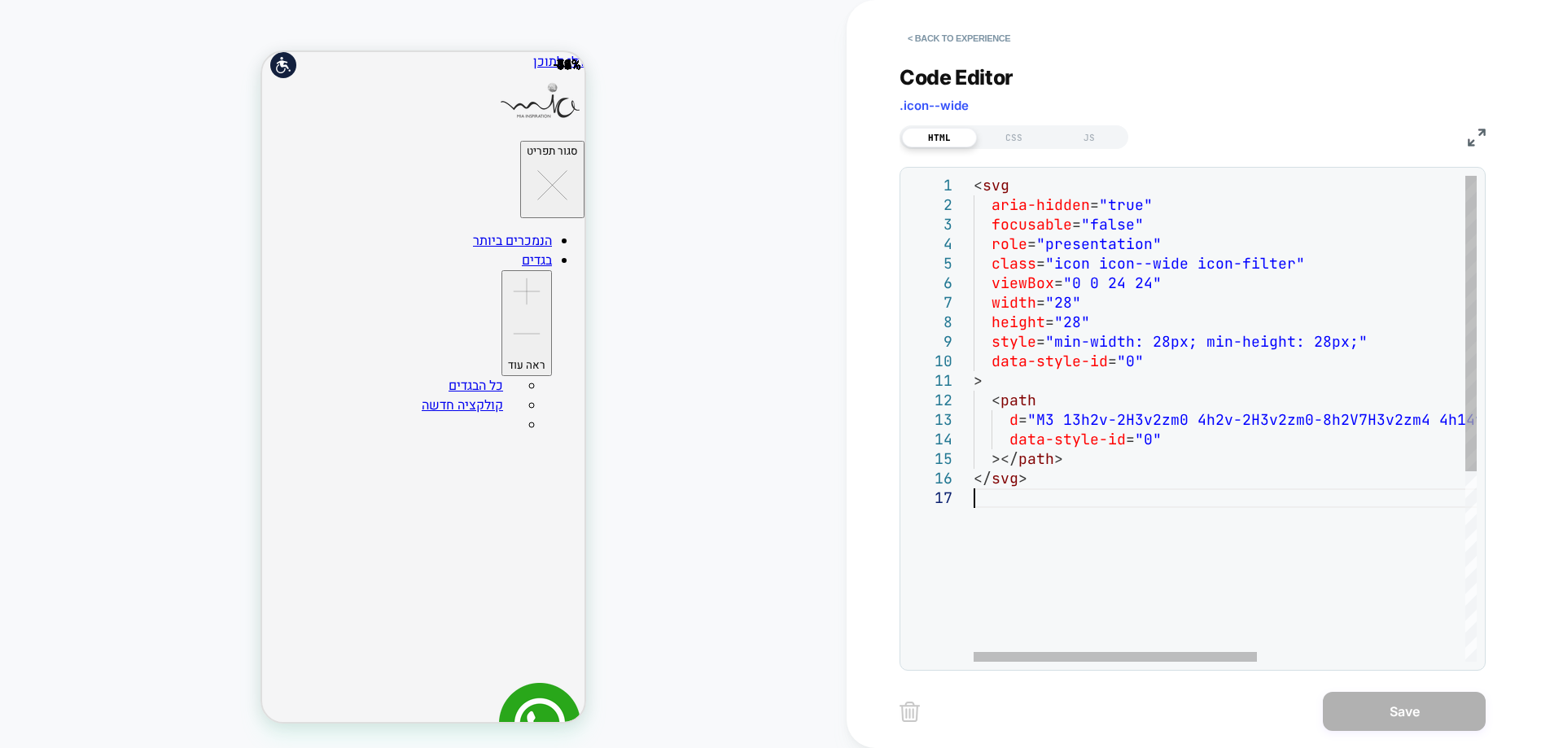
scroll to position [0, 0]
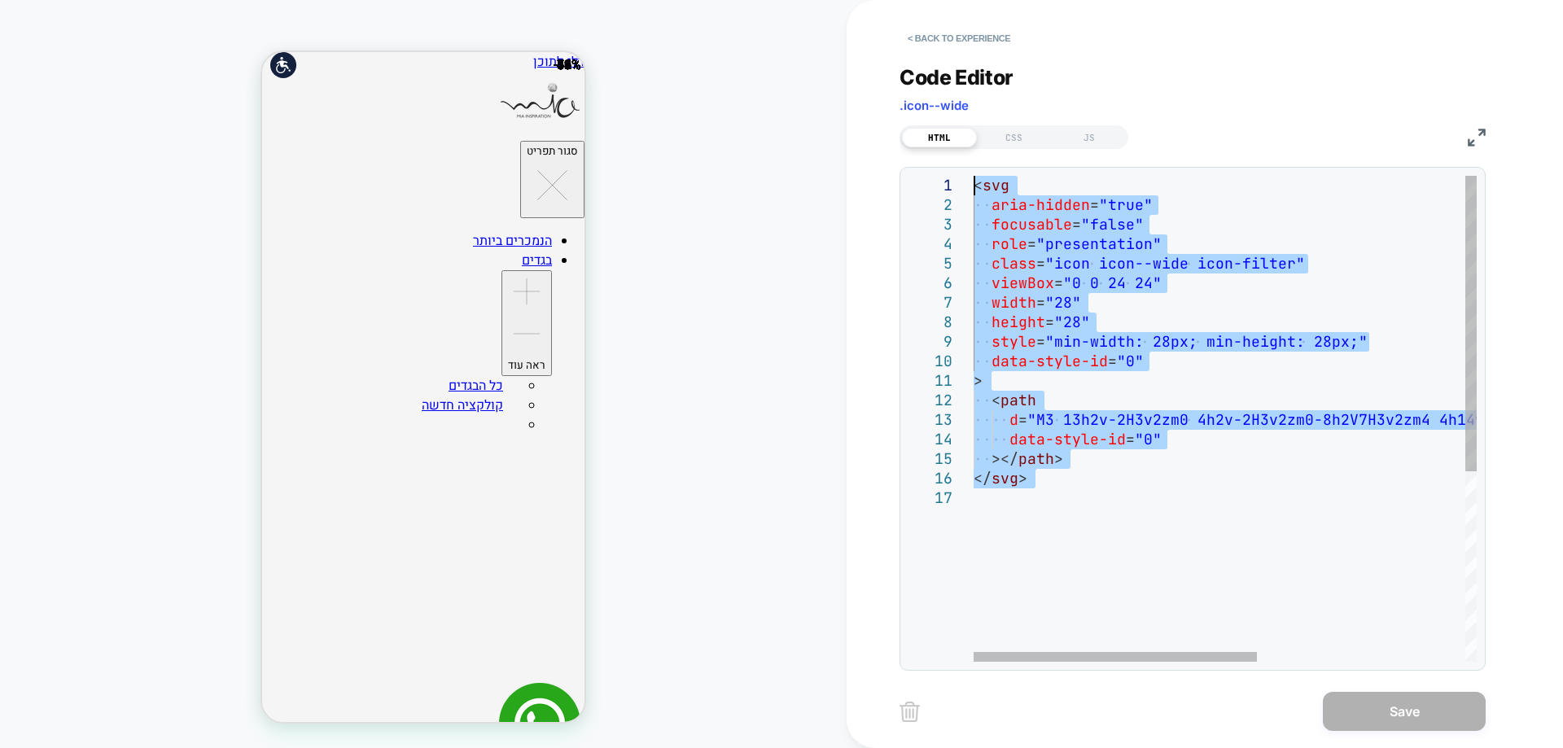
drag, startPoint x: 1040, startPoint y: 491, endPoint x: 913, endPoint y: 144, distance: 369.3
click at [974, 176] on div "< svg aria-hidden = "true" focusable = "false" role = "presentation" class = "i…" at bounding box center [1410, 575] width 873 height 799
type textarea "**********"
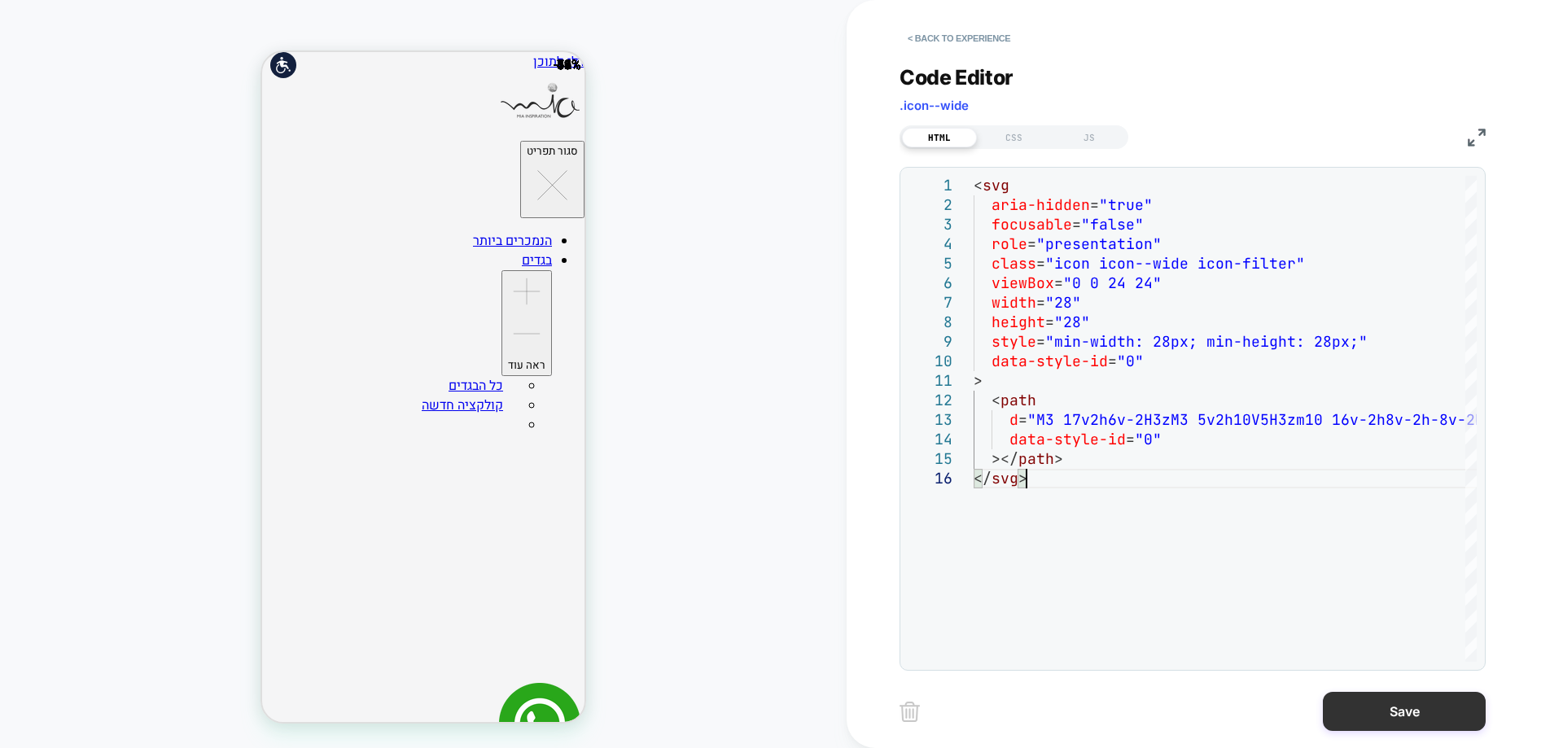
click at [1393, 702] on button "Save" at bounding box center [1404, 711] width 163 height 39
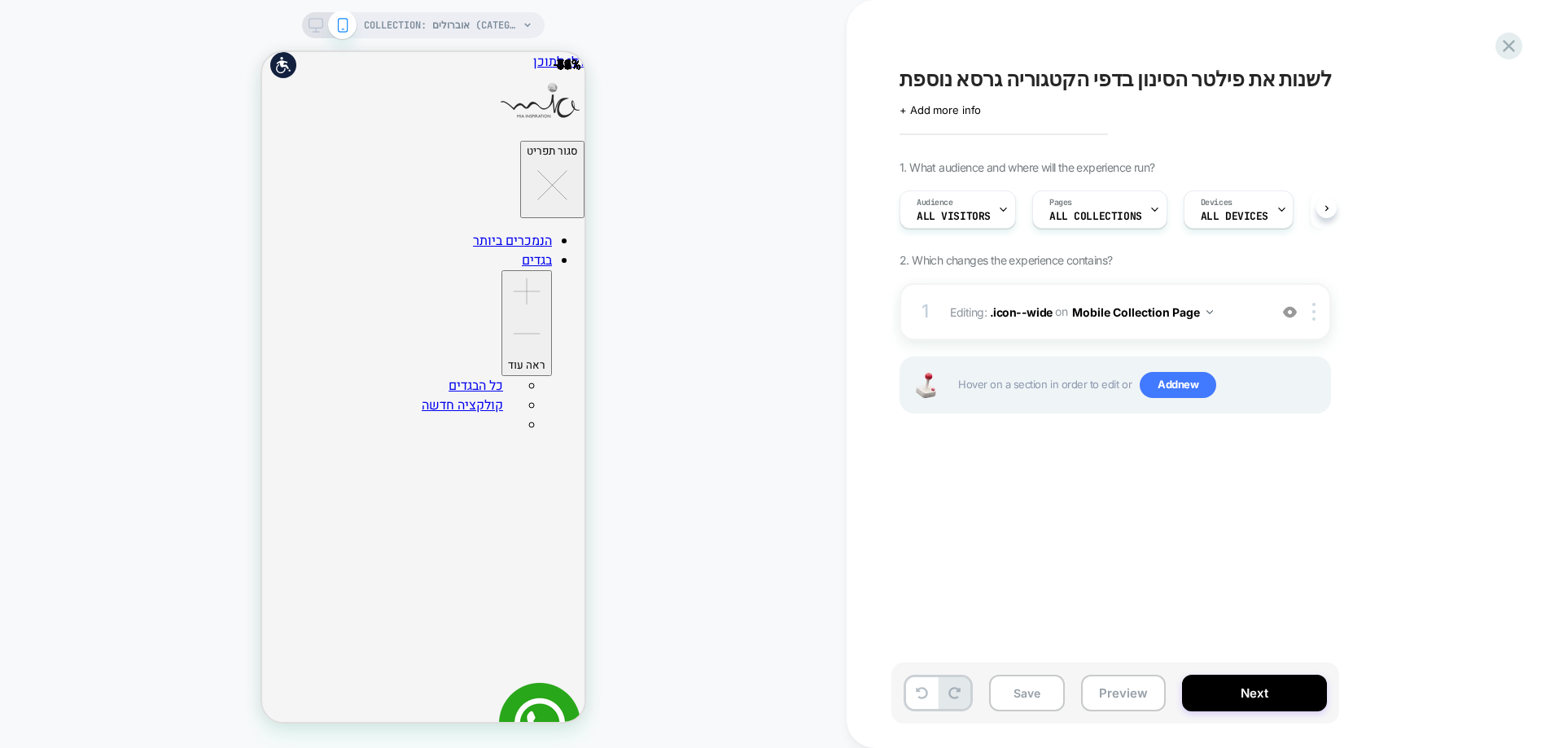
scroll to position [0, 1]
click at [1004, 309] on span ".icon--wide" at bounding box center [1021, 311] width 63 height 14
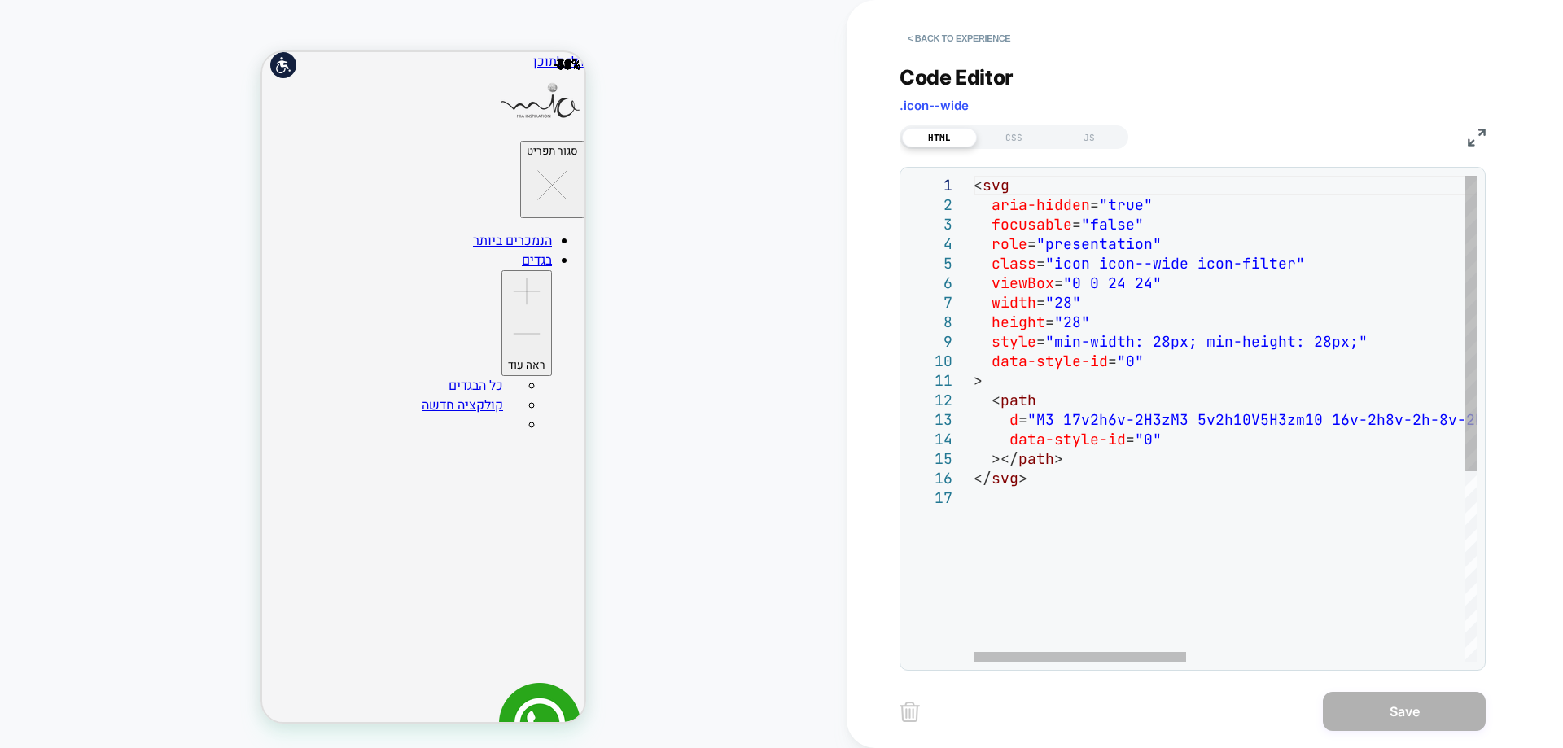
click at [1228, 424] on div "< svg aria-hidden = "true" focusable = "false" role = "presentation" class = "i…" at bounding box center [1555, 575] width 1163 height 799
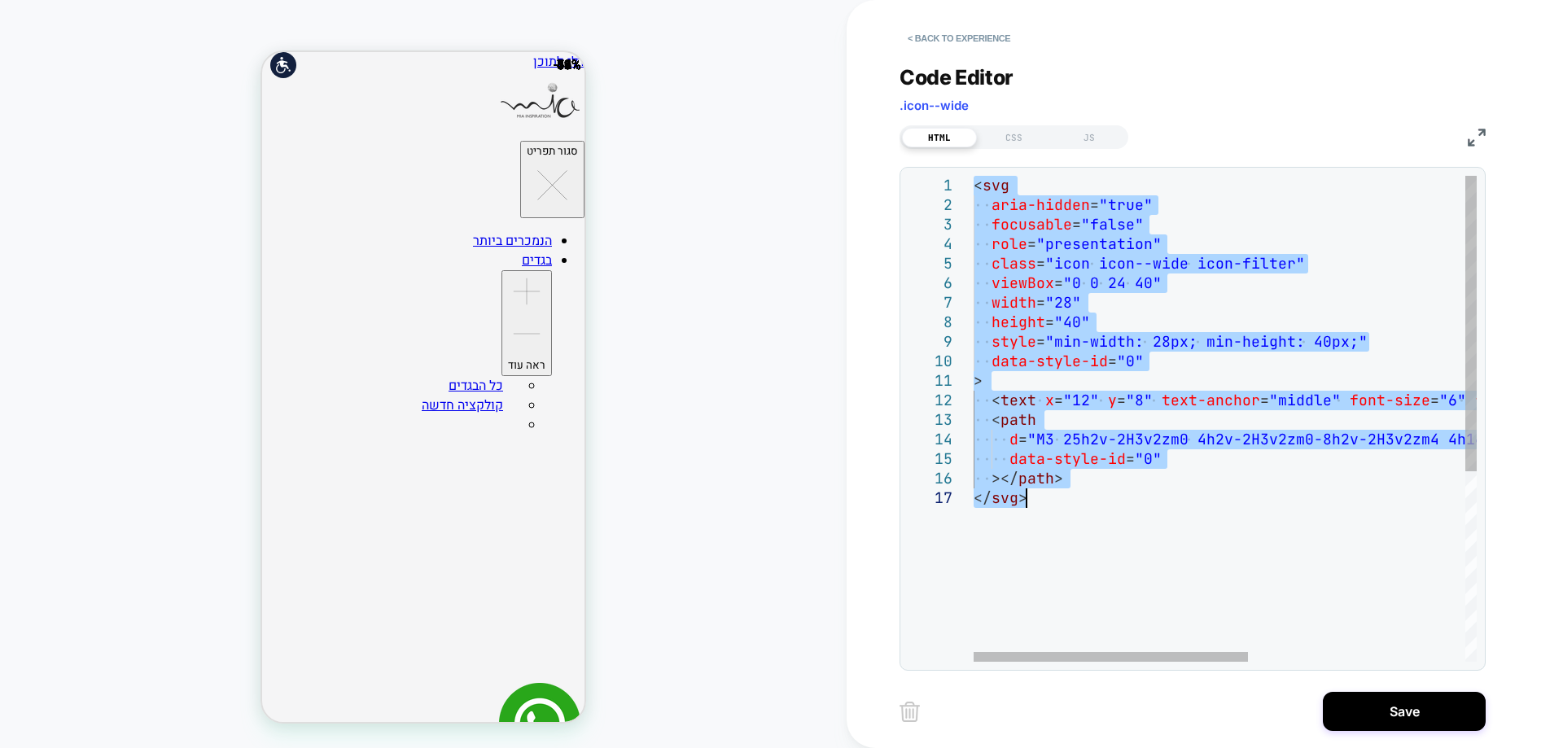
type textarea "**********"
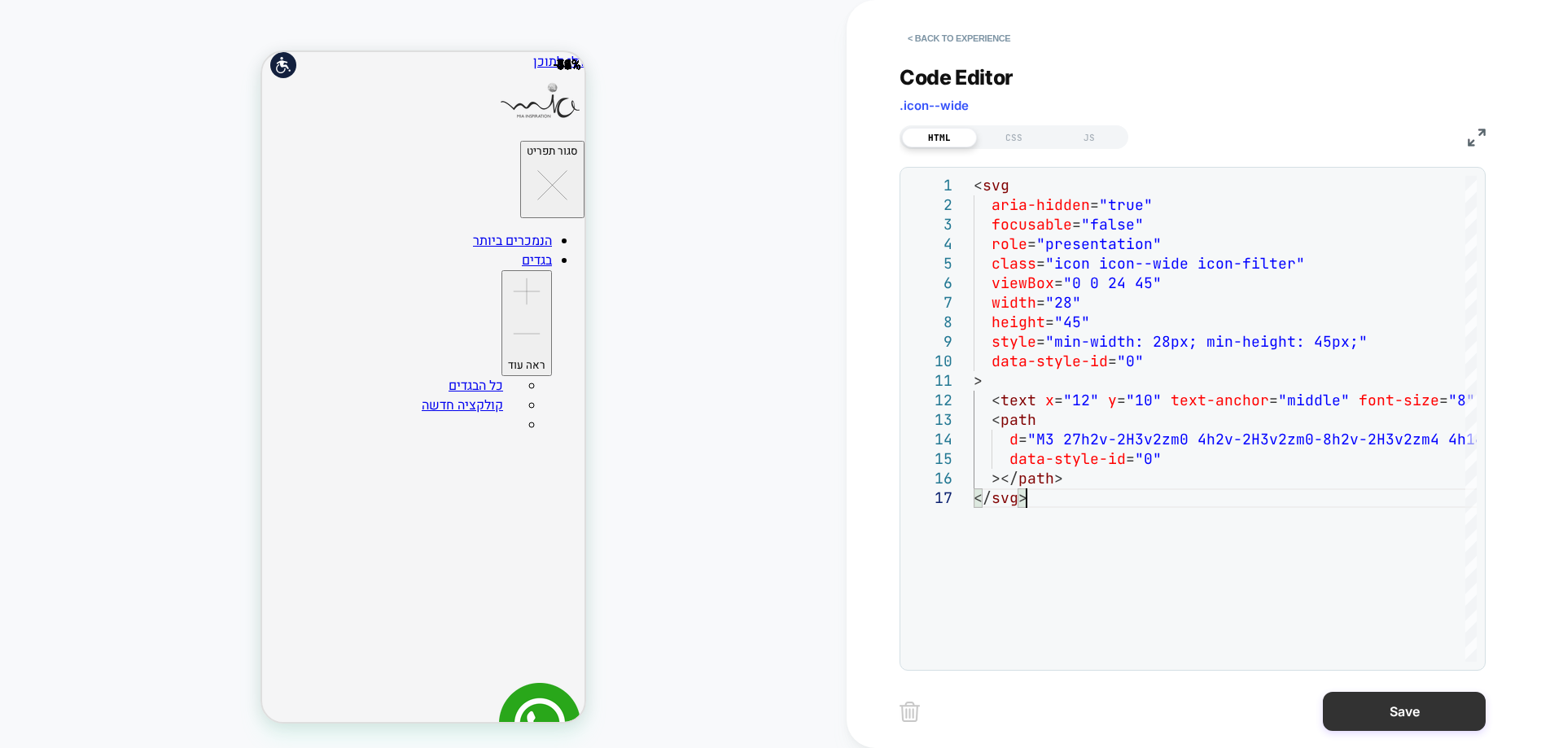
click at [1428, 711] on button "Save" at bounding box center [1404, 711] width 163 height 39
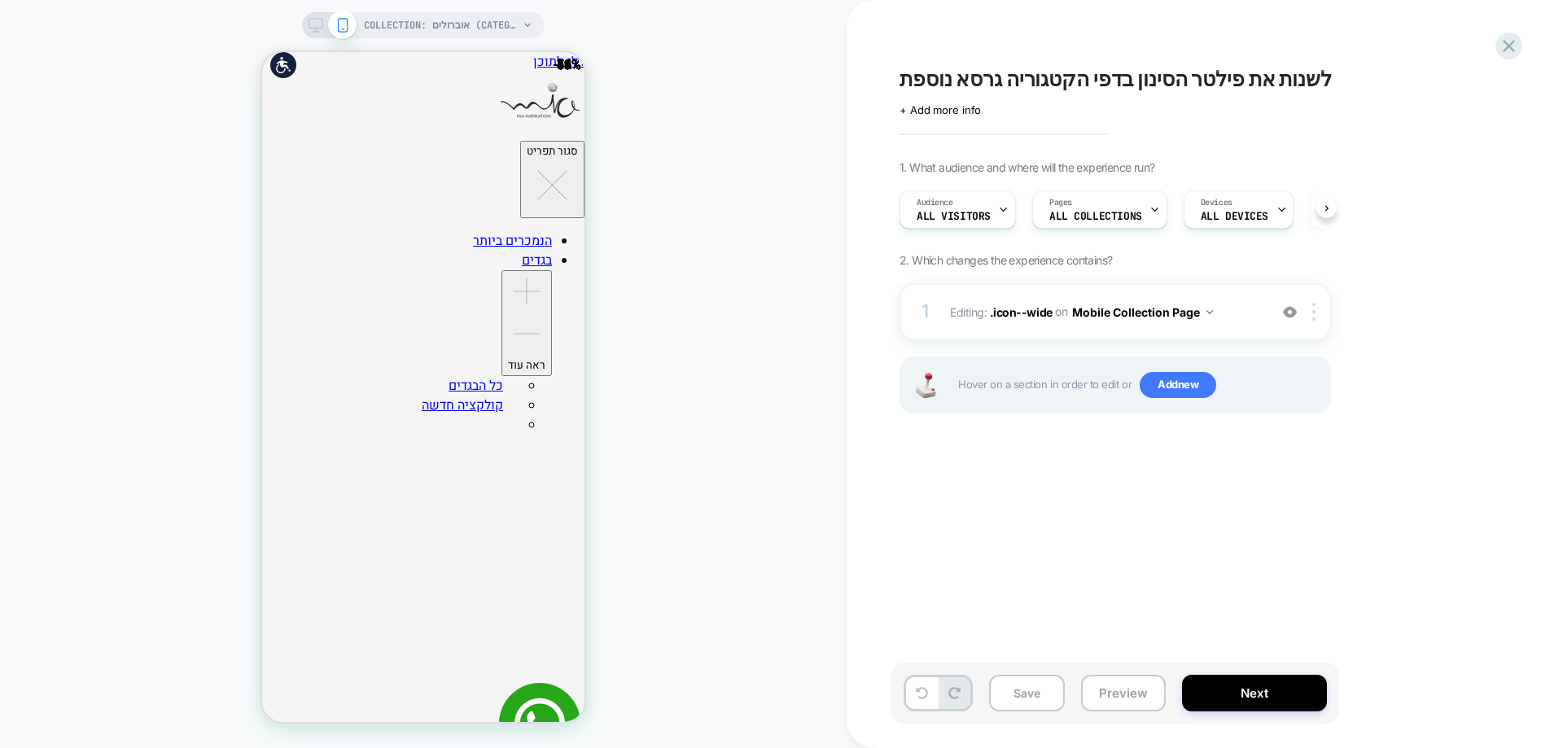
scroll to position [0, 1]
click at [1109, 699] on button "Preview" at bounding box center [1123, 693] width 85 height 37
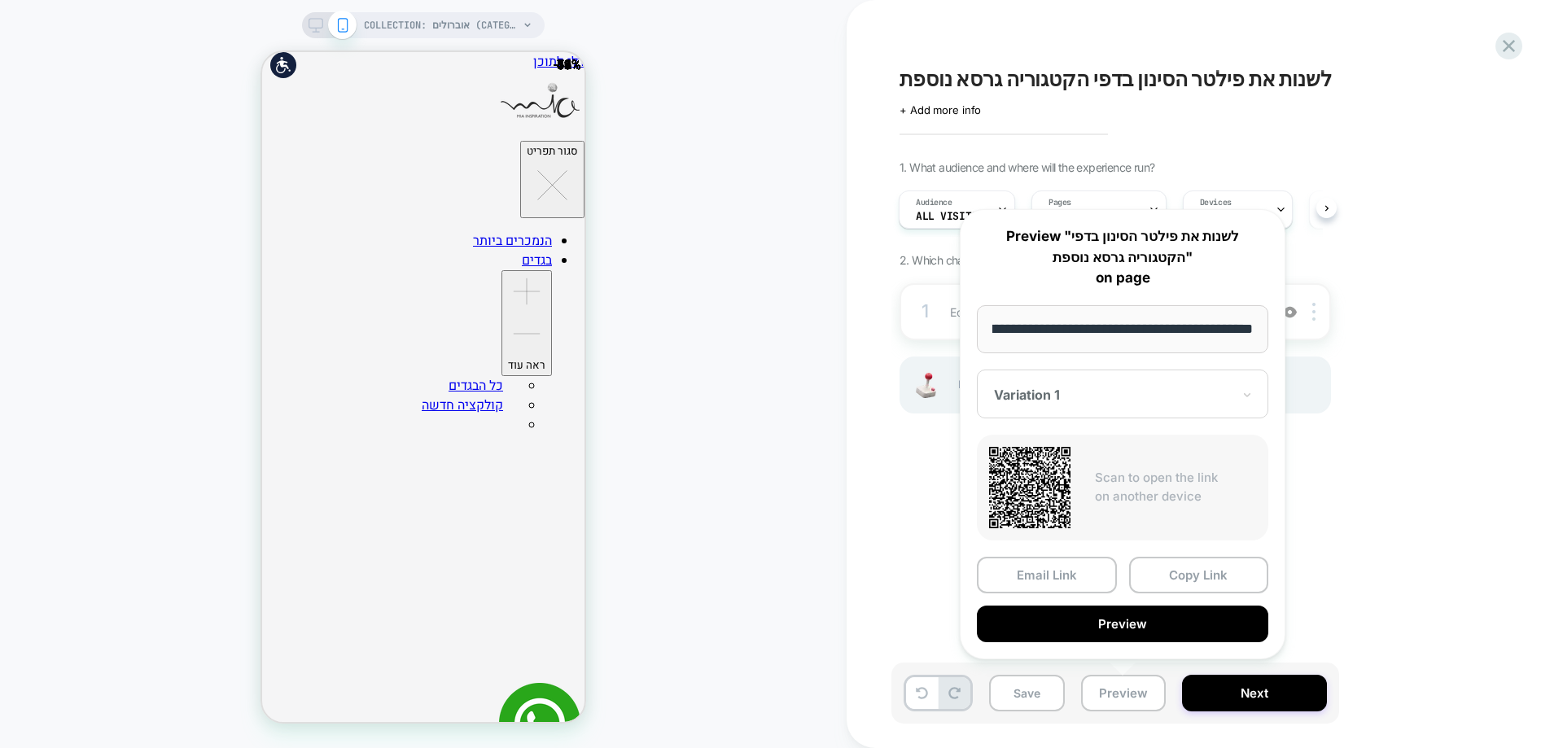
scroll to position [0, 0]
click at [1099, 622] on button "Preview" at bounding box center [1122, 624] width 291 height 37
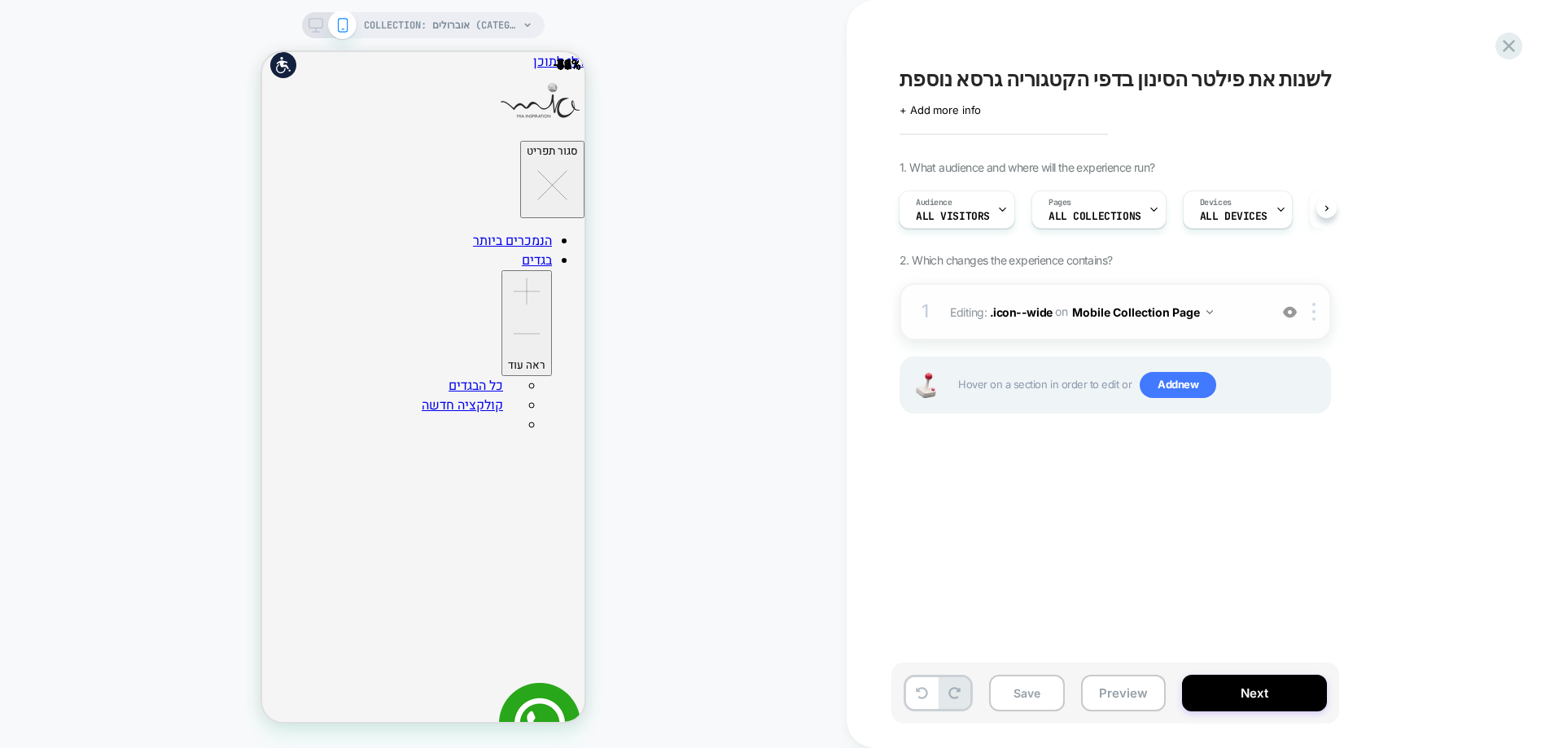
click at [1290, 305] on img at bounding box center [1290, 312] width 14 height 14
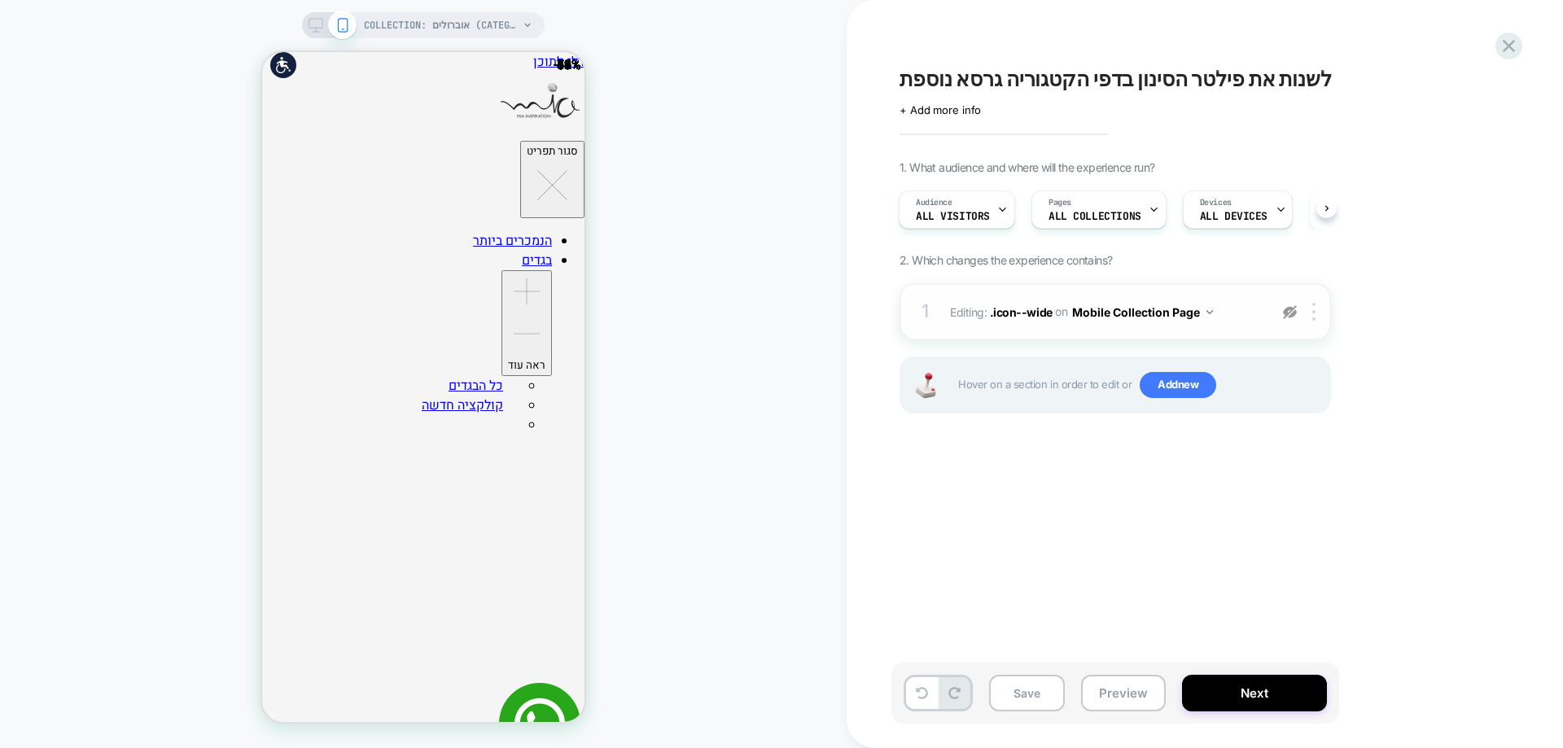
click at [1290, 310] on img at bounding box center [1290, 312] width 14 height 14
click at [1033, 313] on span ".icon--wide" at bounding box center [1021, 311] width 63 height 14
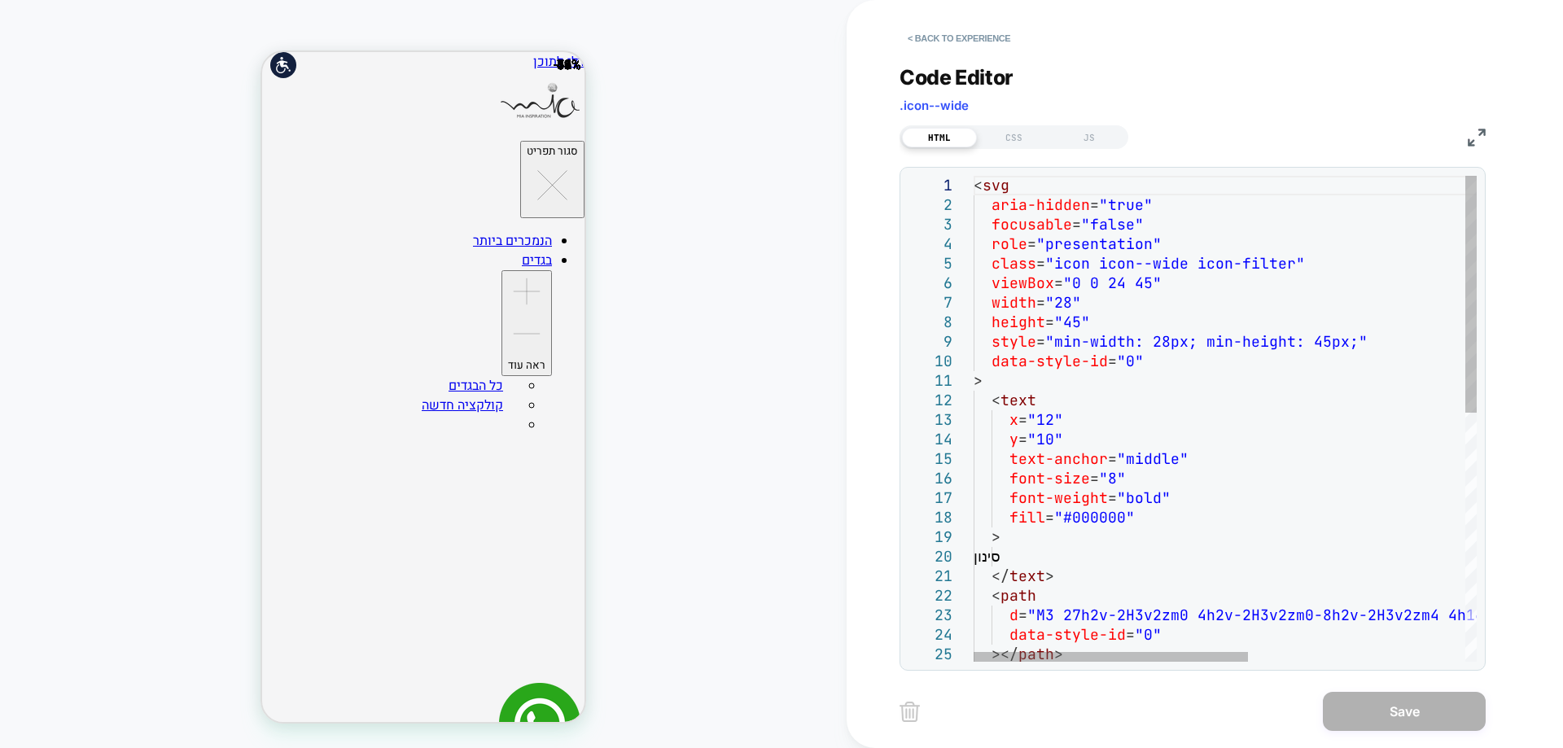
click at [1190, 458] on div "< svg aria-hidden = "true" focusable = "false" role = "presentation" class = "i…" at bounding box center [1424, 673] width 900 height 994
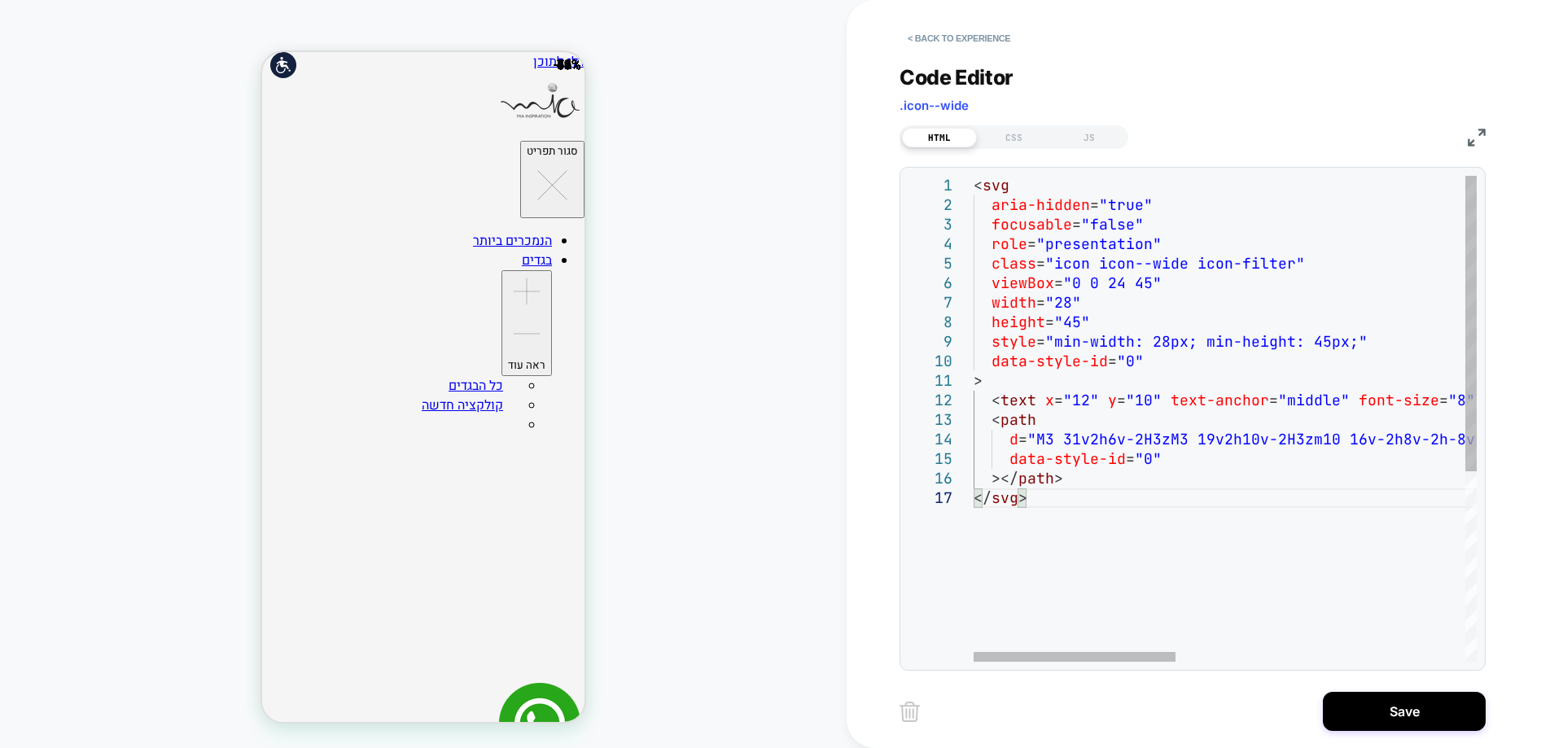
click at [1073, 441] on div "> < text x = "12" y = "10" text-anchor = "middle" font-size = "8" font-weight =…" at bounding box center [1586, 575] width 1224 height 799
click at [1100, 391] on div "> < text x = "12" y = "10" text-anchor = "middle" font-size = "8" font-weight =…" at bounding box center [1450, 575] width 952 height 799
drag, startPoint x: 525, startPoint y: 107, endPoint x: 449, endPoint y: 515, distance: 414.8
drag, startPoint x: 524, startPoint y: 107, endPoint x: 528, endPoint y: 668, distance: 560.9
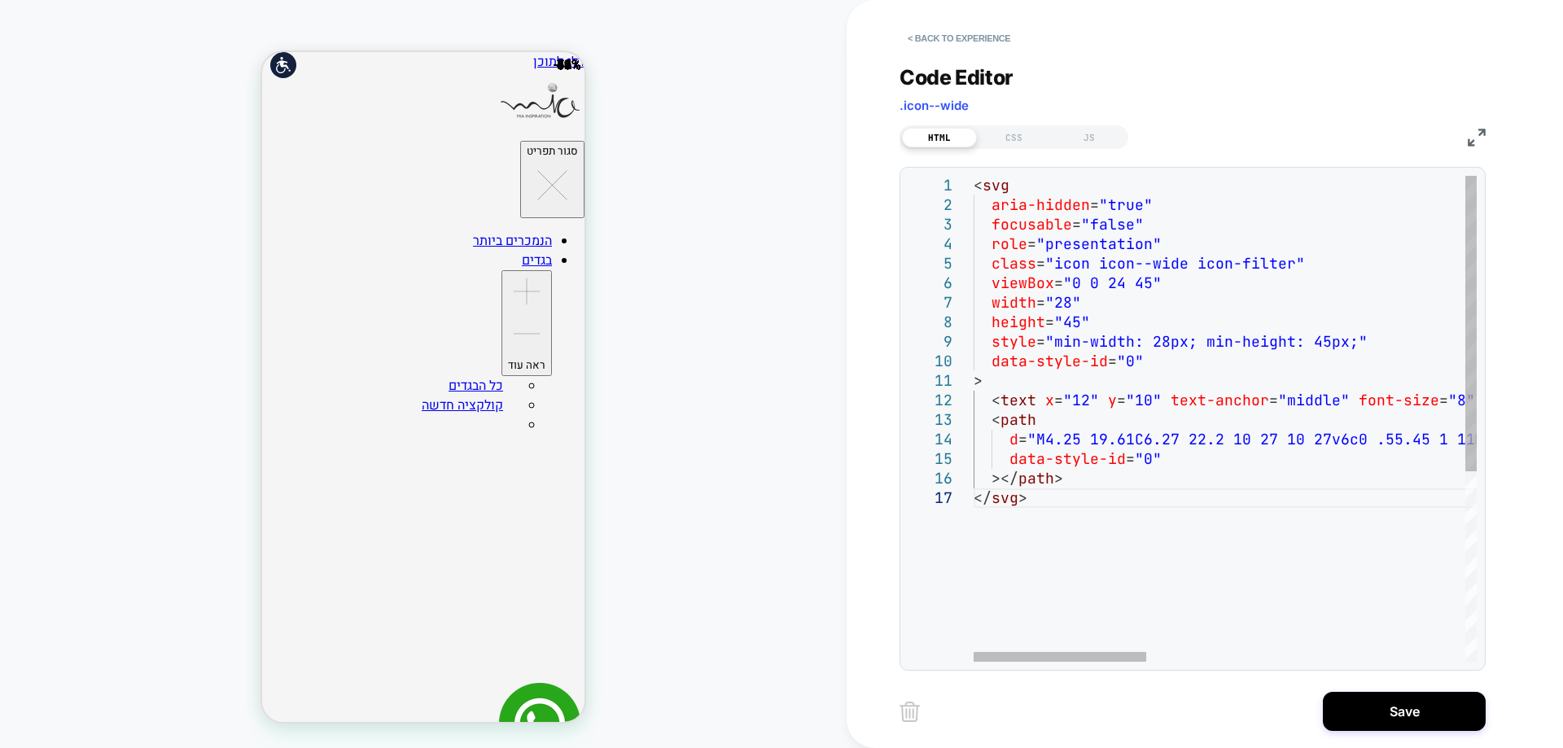
click at [1062, 487] on div "> < text x = "12" y = "10" text-anchor = "middle" font-size = "8" font-weight =…" at bounding box center [1586, 575] width 1224 height 799
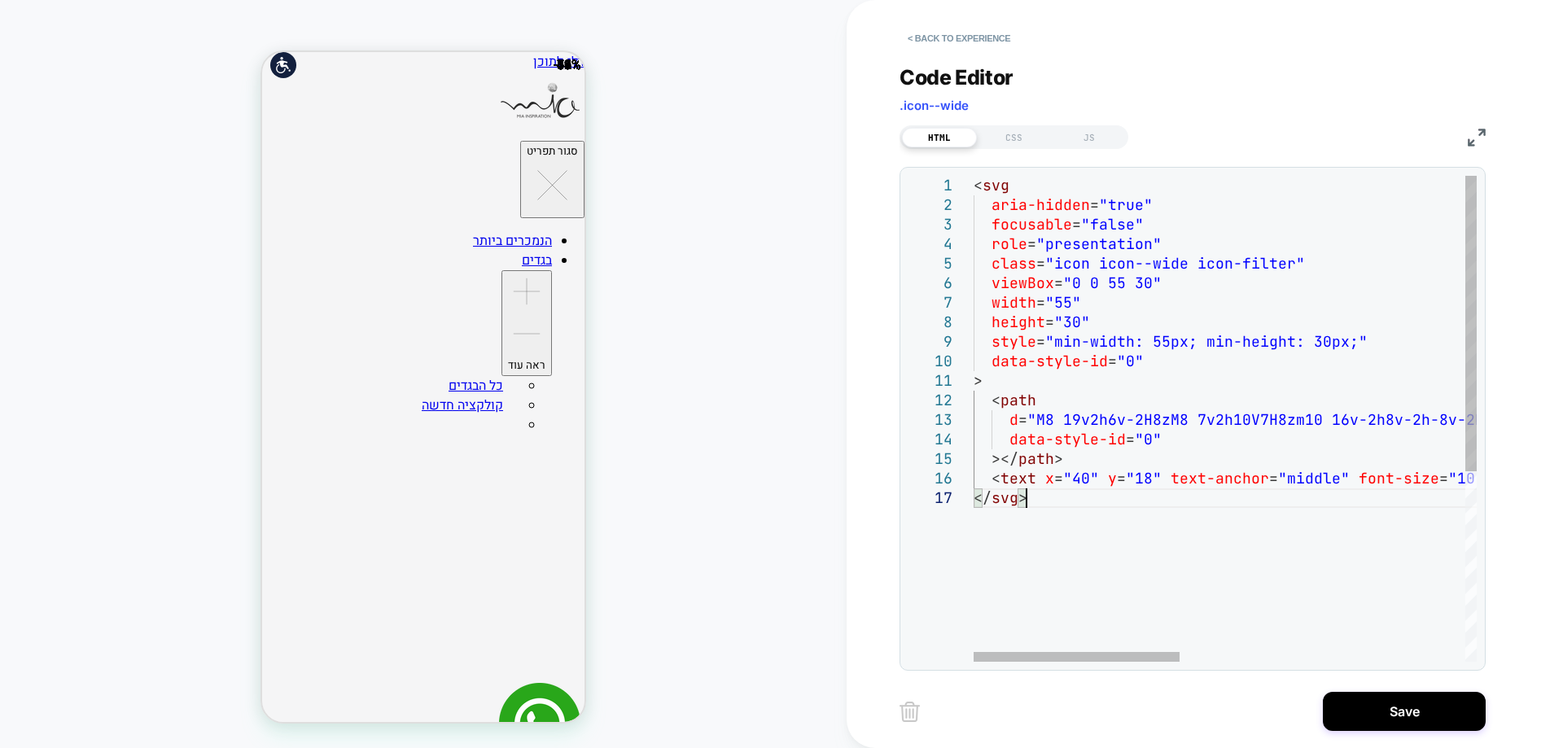
click at [1240, 345] on div "> < path d = "M8 19v2h6v-2H8zM8 7v2h10V7H8zm10 16v-2h8v-2h-8v-2 h-2v6h2zM12 11v…" at bounding box center [1573, 575] width 1198 height 799
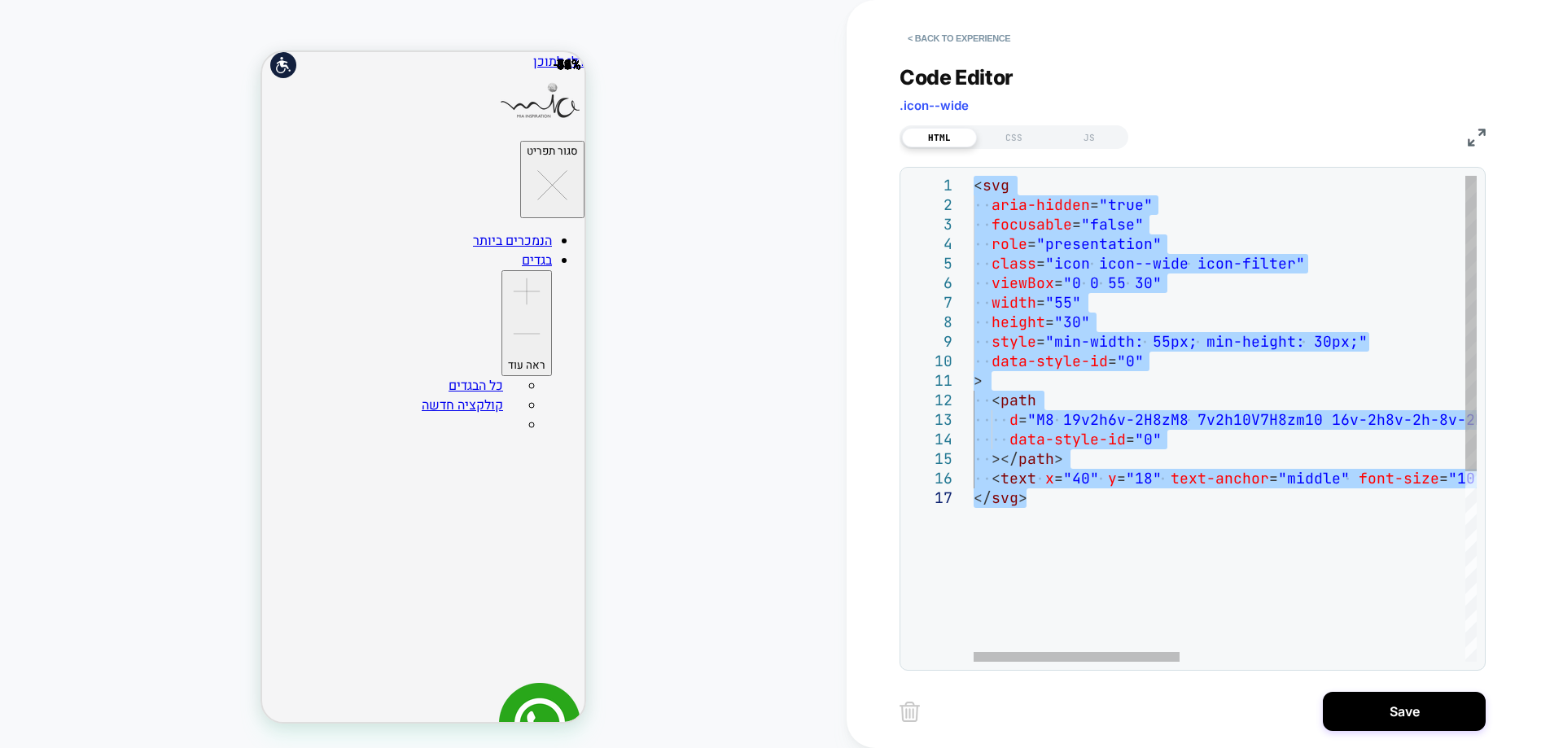
type textarea "**********"
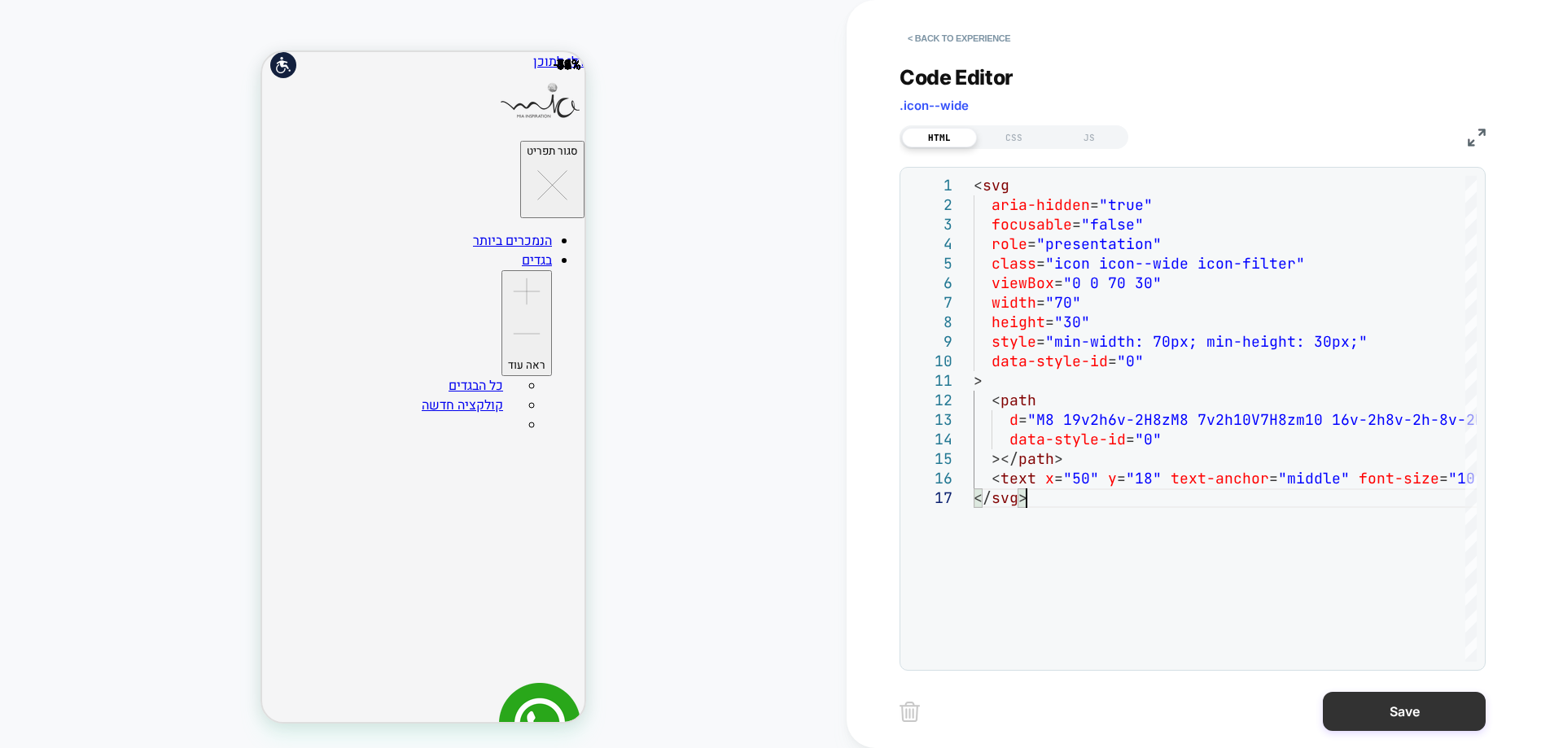
click at [1460, 716] on button "Save" at bounding box center [1404, 711] width 163 height 39
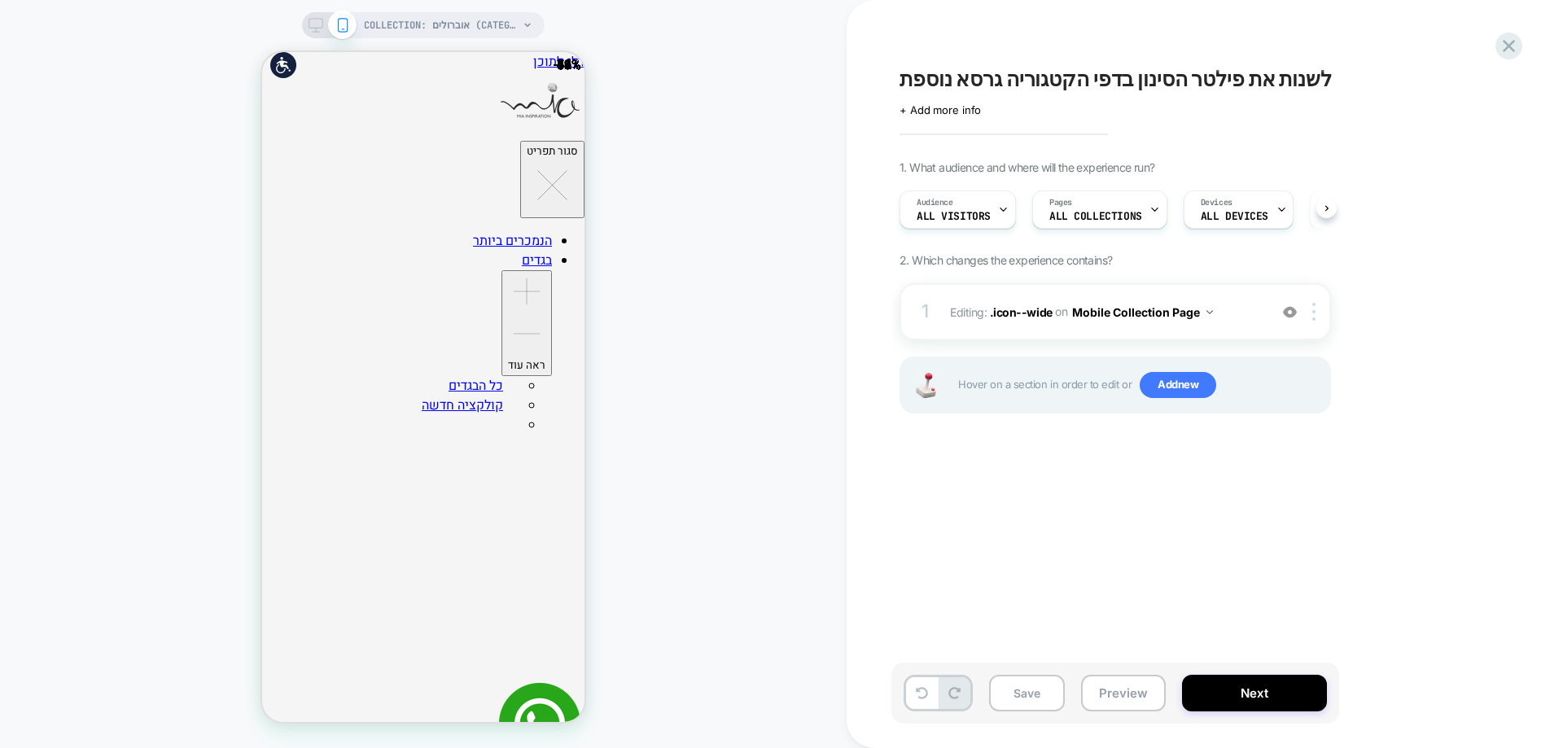
scroll to position [0, 1]
click at [1128, 688] on button "Preview" at bounding box center [1123, 693] width 85 height 37
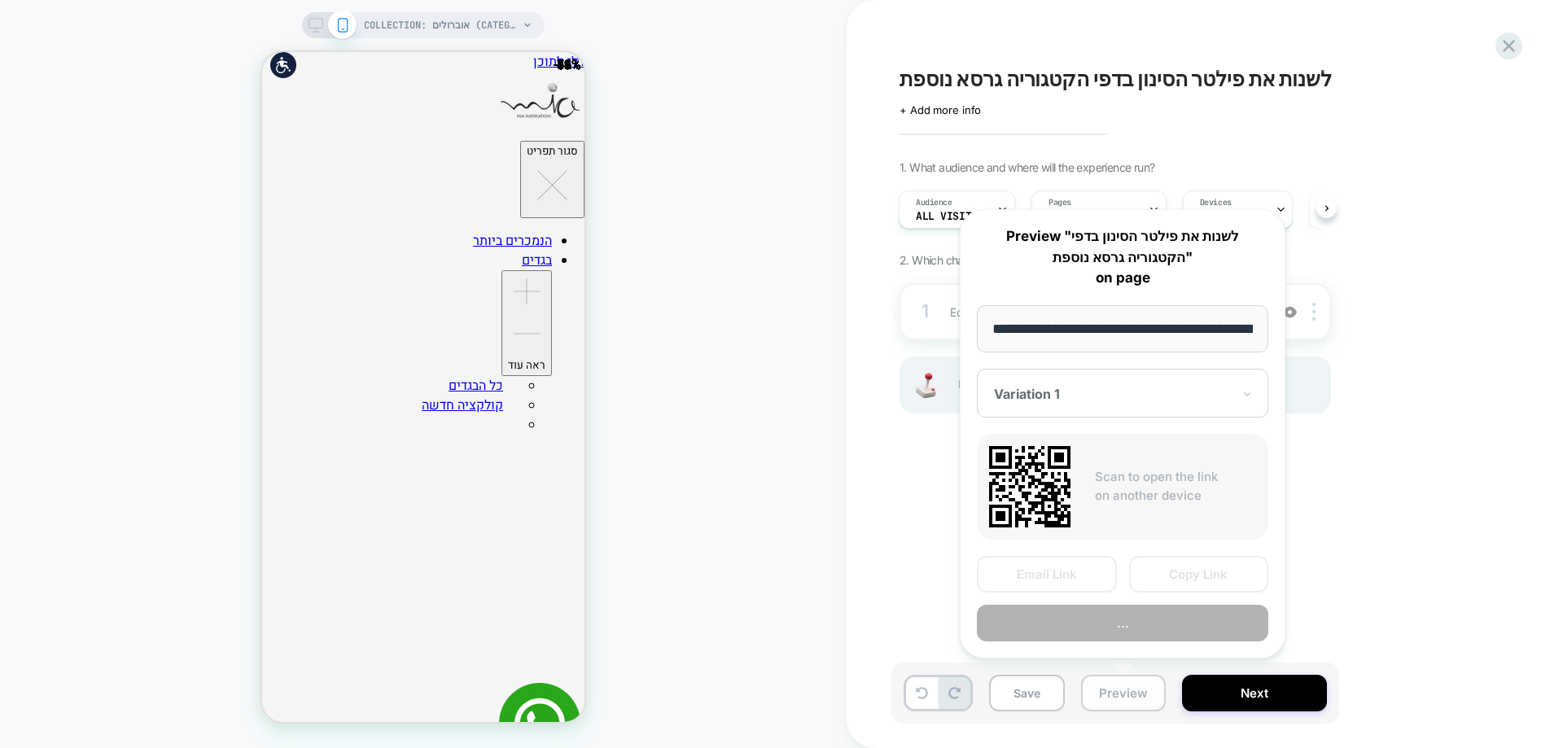
scroll to position [0, 202]
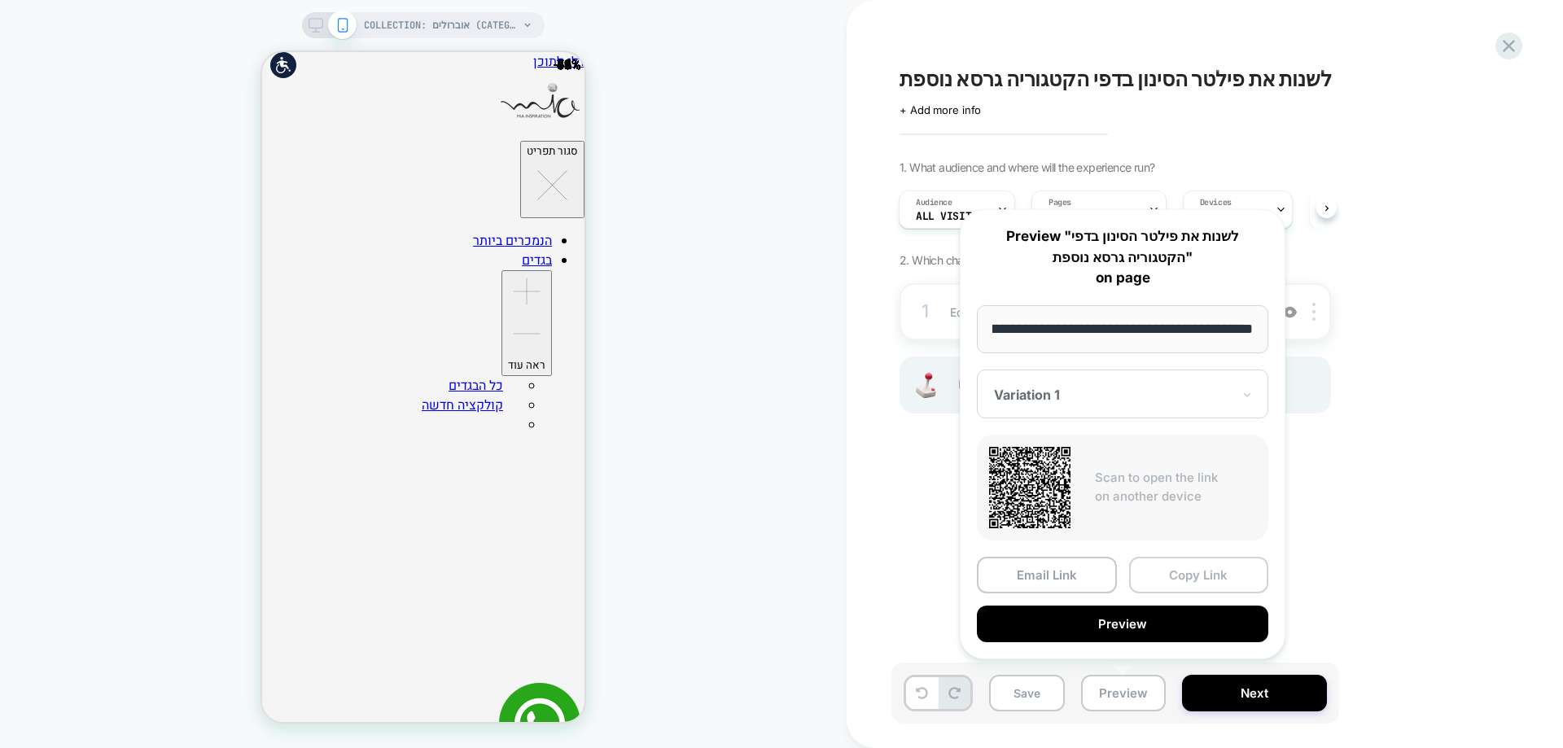
click at [1186, 576] on button "Copy Link" at bounding box center [1199, 575] width 140 height 37
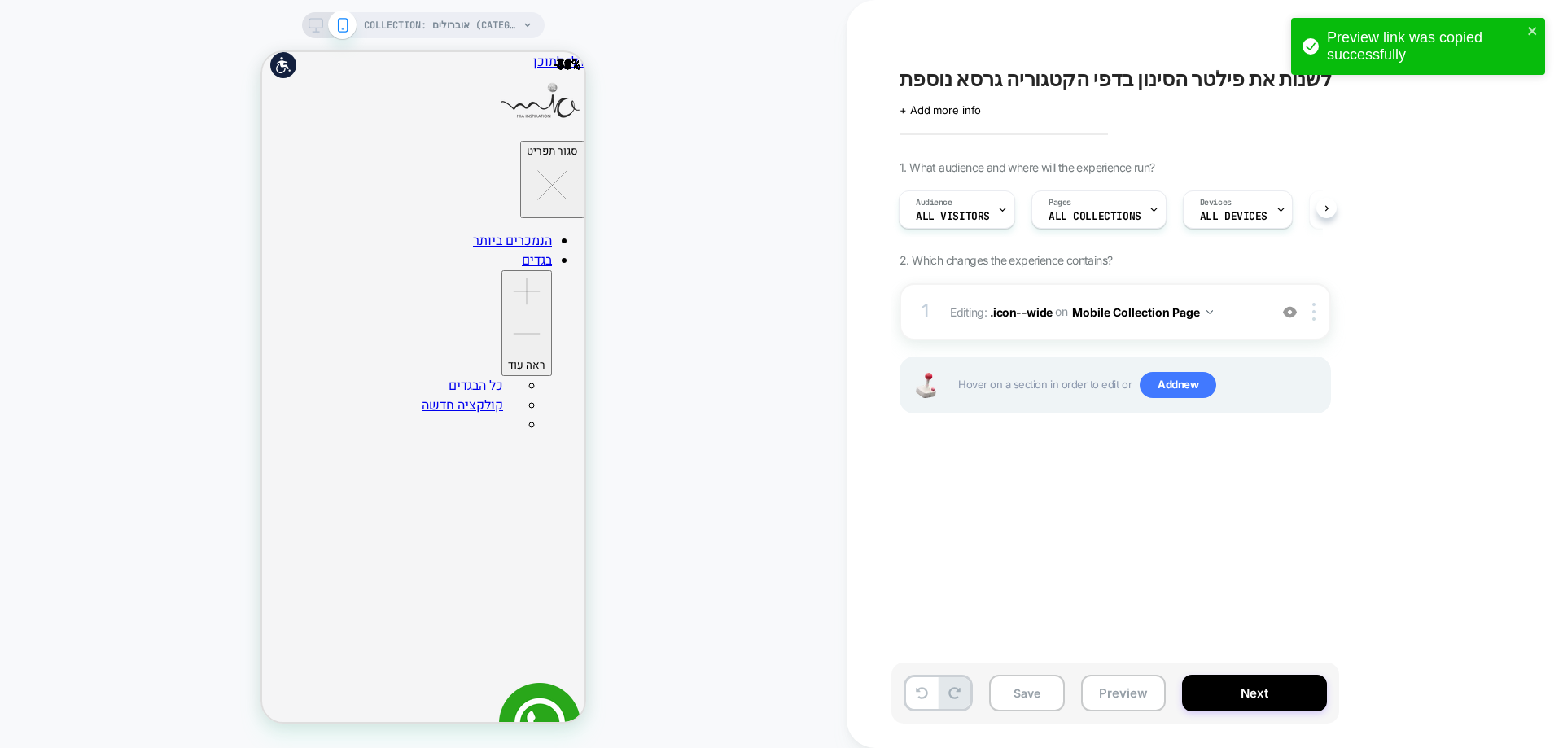
click at [1242, 75] on span "לשנות את פילטר הסינון בדפי הקטגוריה גרסא נוספת" at bounding box center [1116, 79] width 432 height 24
click at [959, 114] on span "+ Add more info" at bounding box center [940, 109] width 81 height 13
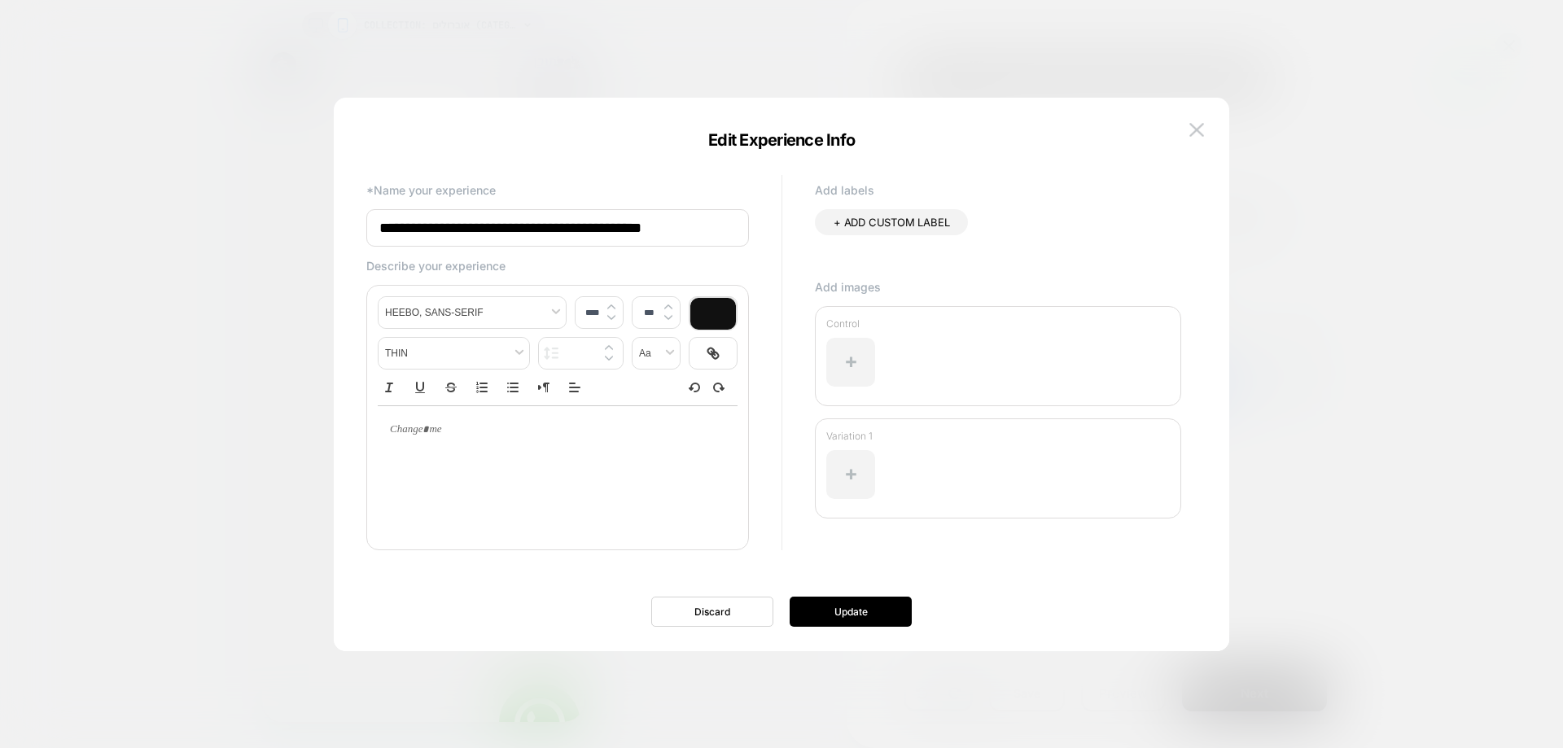
click at [686, 237] on input "**********" at bounding box center [557, 227] width 383 height 37
type input "**********"
click at [819, 615] on button "Update" at bounding box center [851, 612] width 122 height 30
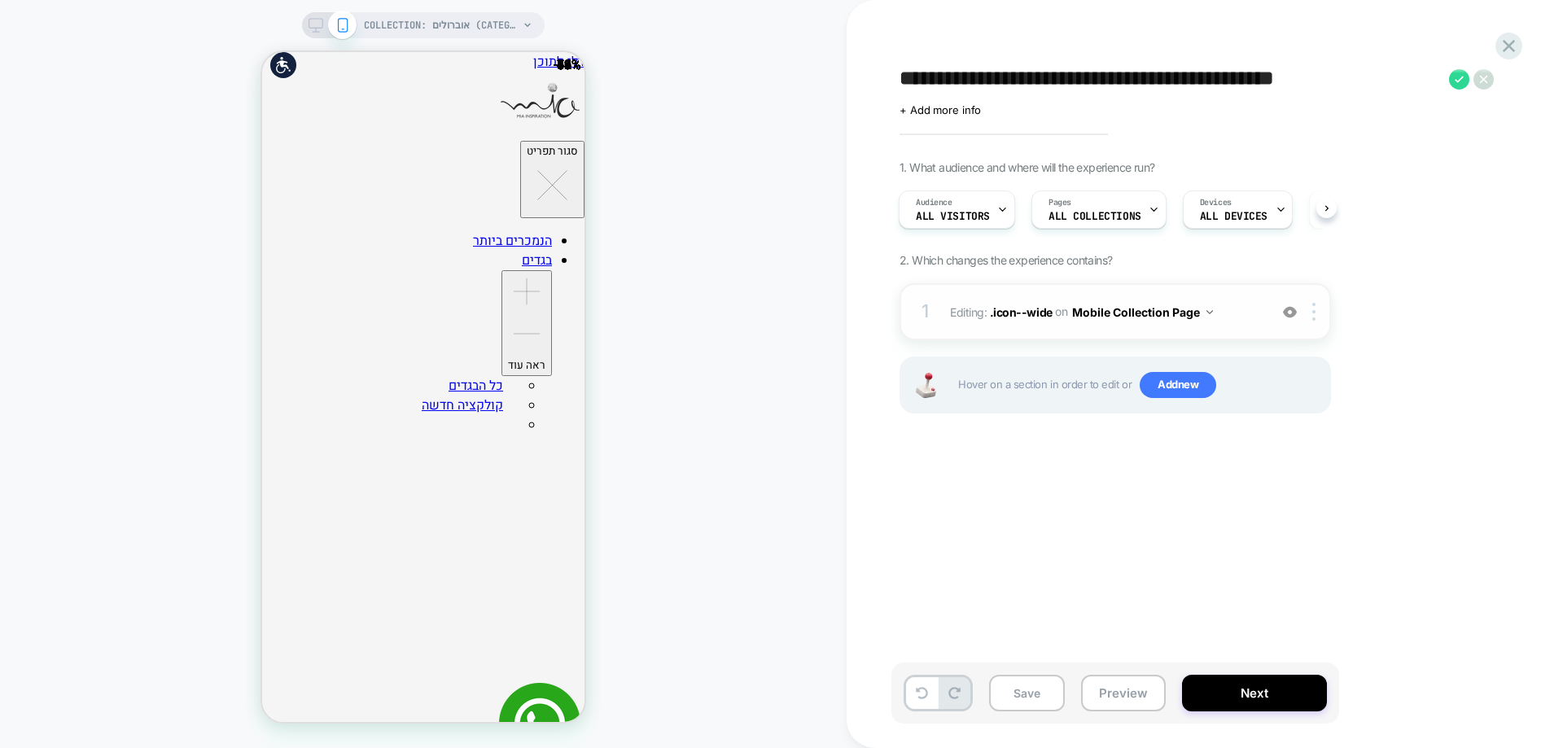
click at [1290, 309] on img at bounding box center [1290, 312] width 14 height 14
click at [1013, 317] on span ".icon--wide" at bounding box center [1021, 311] width 63 height 14
click at [1030, 312] on span ".icon--wide" at bounding box center [1021, 311] width 63 height 14
click at [1288, 312] on img at bounding box center [1290, 312] width 14 height 14
click at [1008, 313] on span ".icon--wide" at bounding box center [1021, 311] width 63 height 14
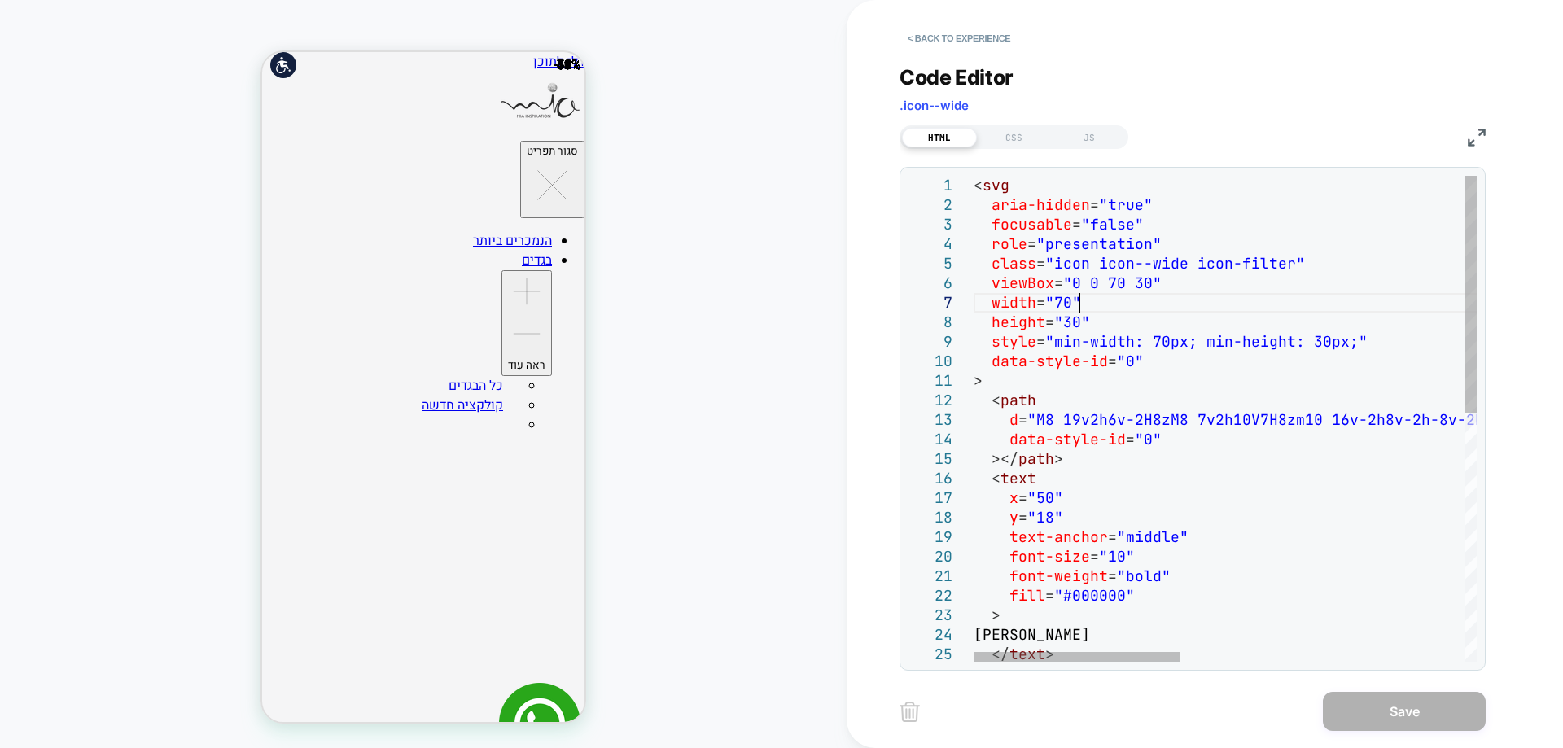
click at [1241, 309] on div "< svg aria-hidden = "true" focusable = "false" role = "presentation" class = "i…" at bounding box center [1573, 673] width 1198 height 994
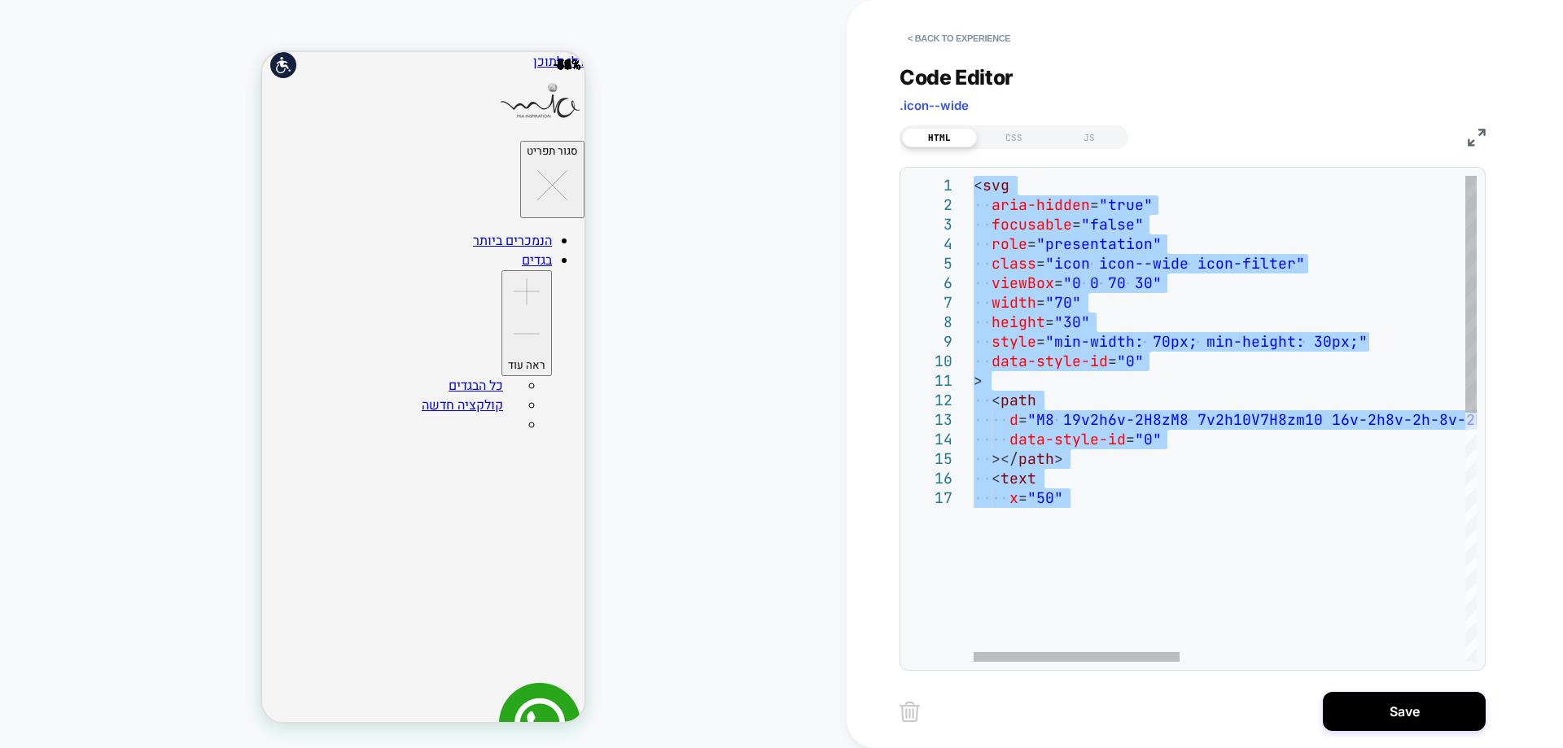
type textarea "**********"
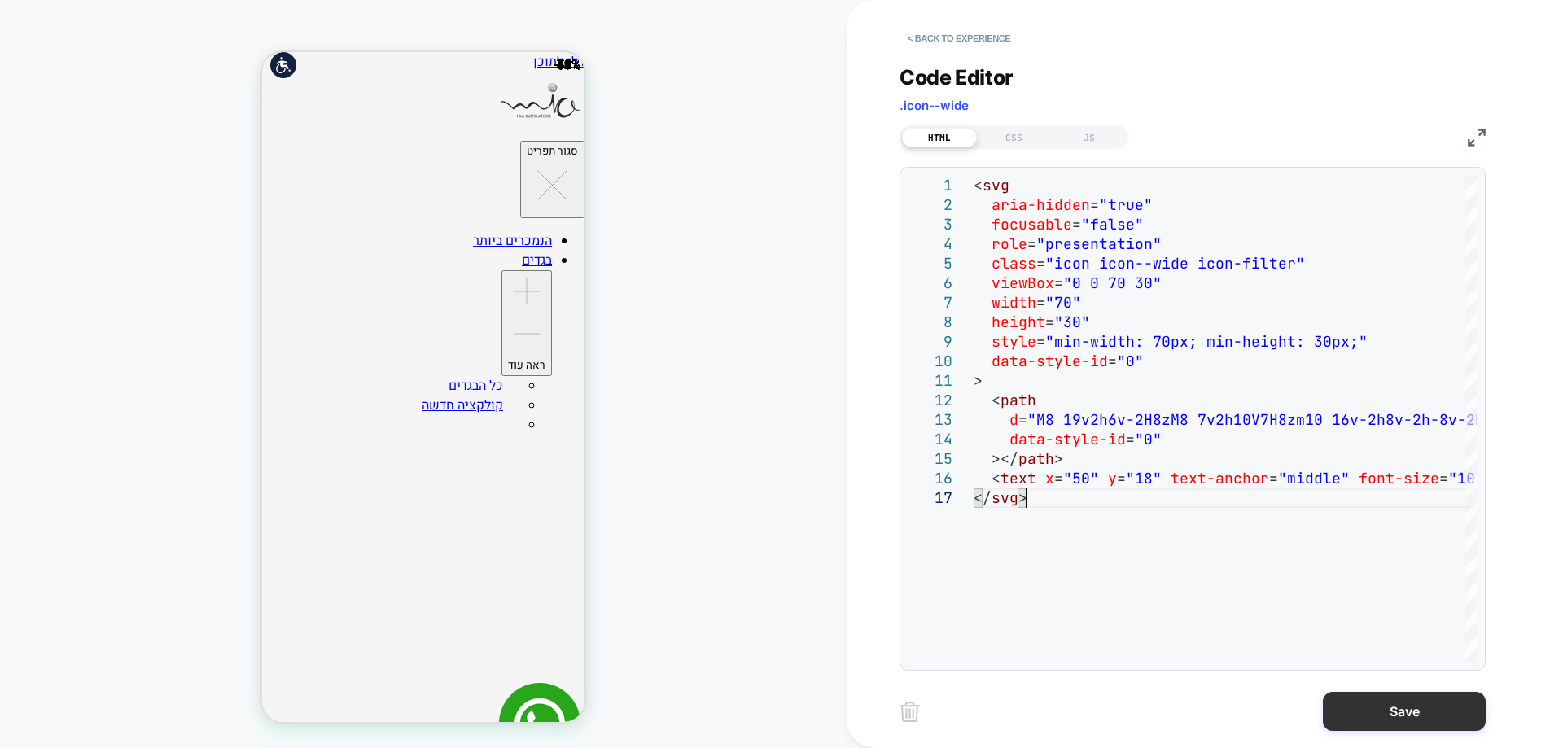
click at [1383, 701] on button "Save" at bounding box center [1404, 711] width 163 height 39
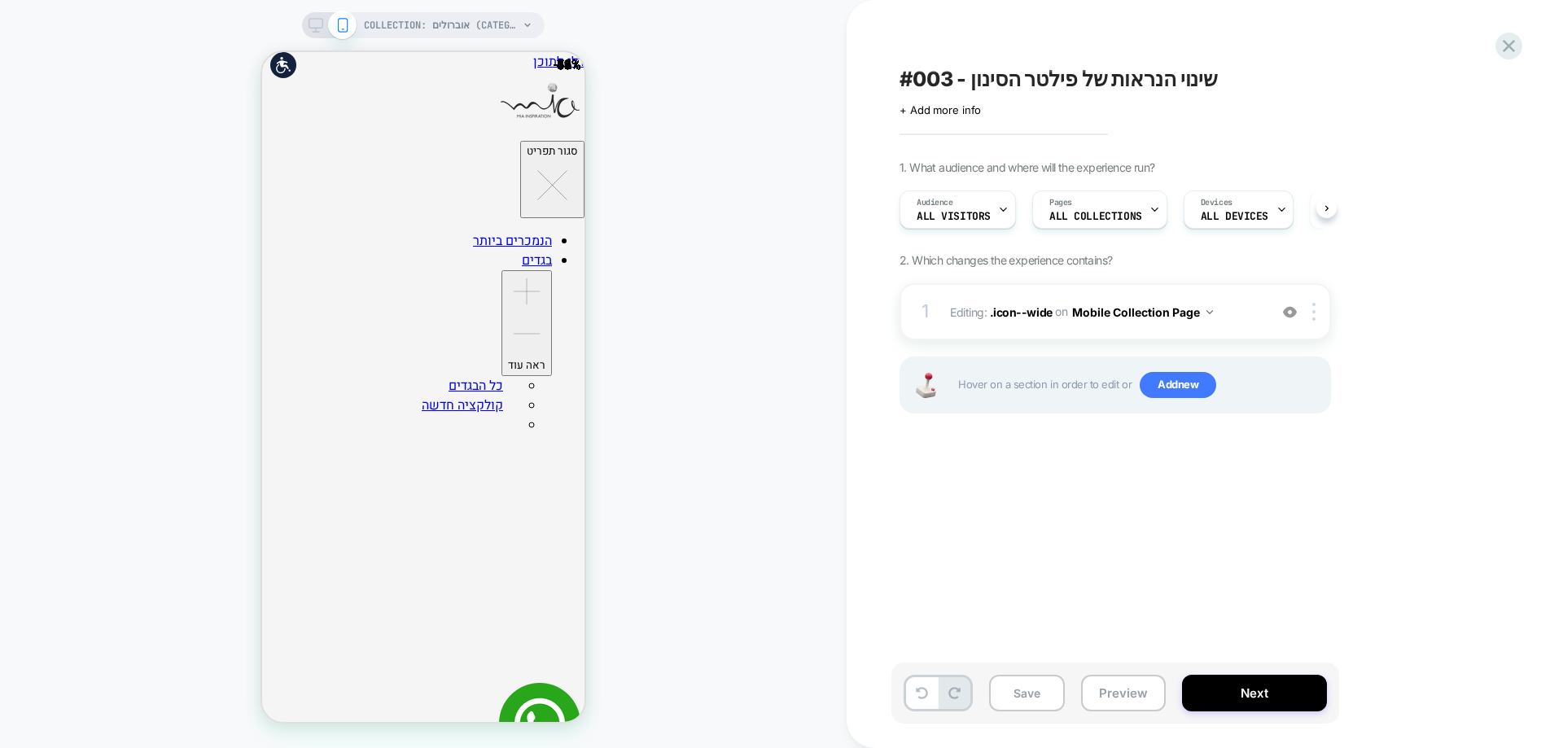
scroll to position [0, 1]
click at [1292, 315] on img at bounding box center [1290, 312] width 14 height 14
click at [1285, 317] on img at bounding box center [1290, 312] width 14 height 14
click at [1296, 313] on img at bounding box center [1290, 312] width 14 height 14
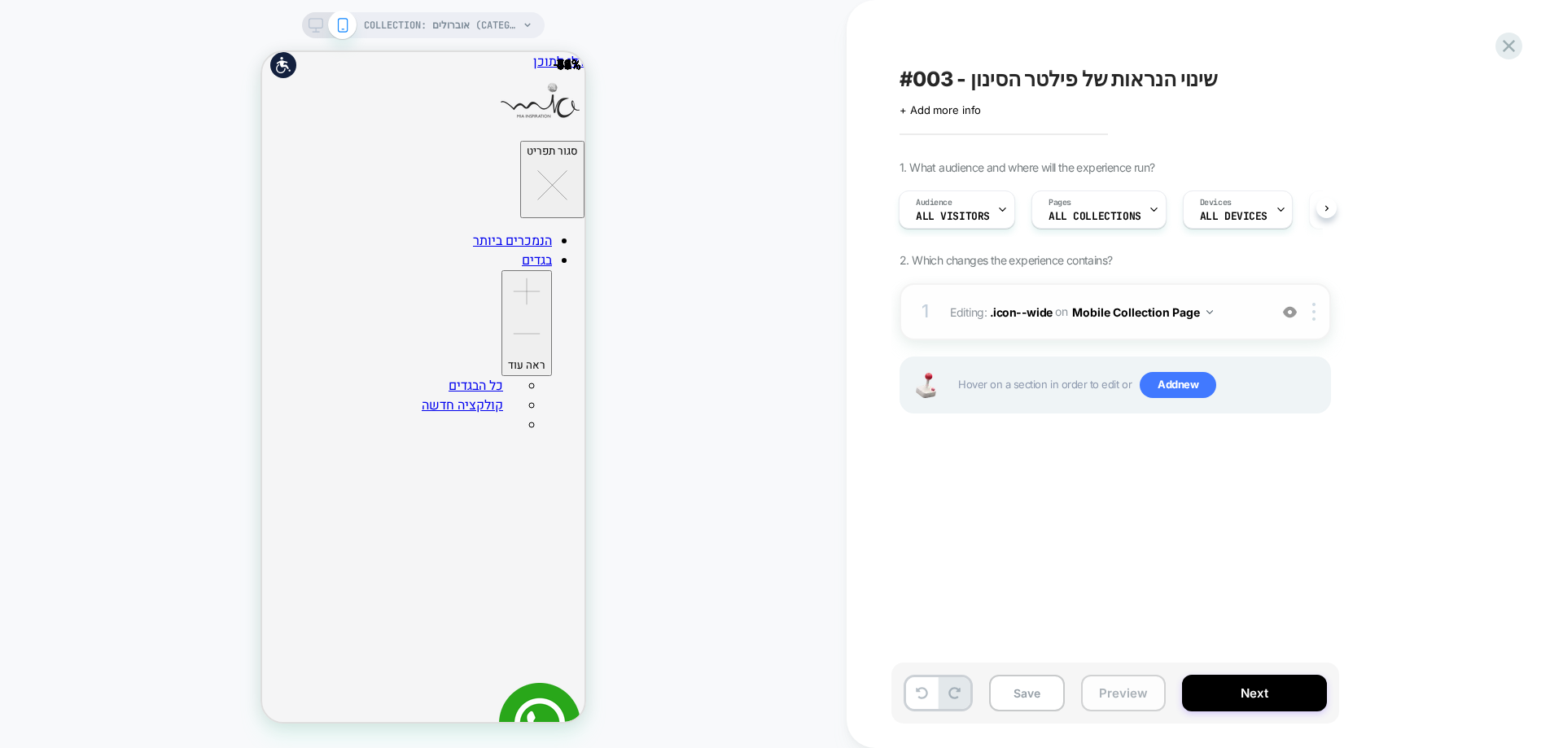
click at [1083, 694] on button "Preview" at bounding box center [1123, 693] width 85 height 37
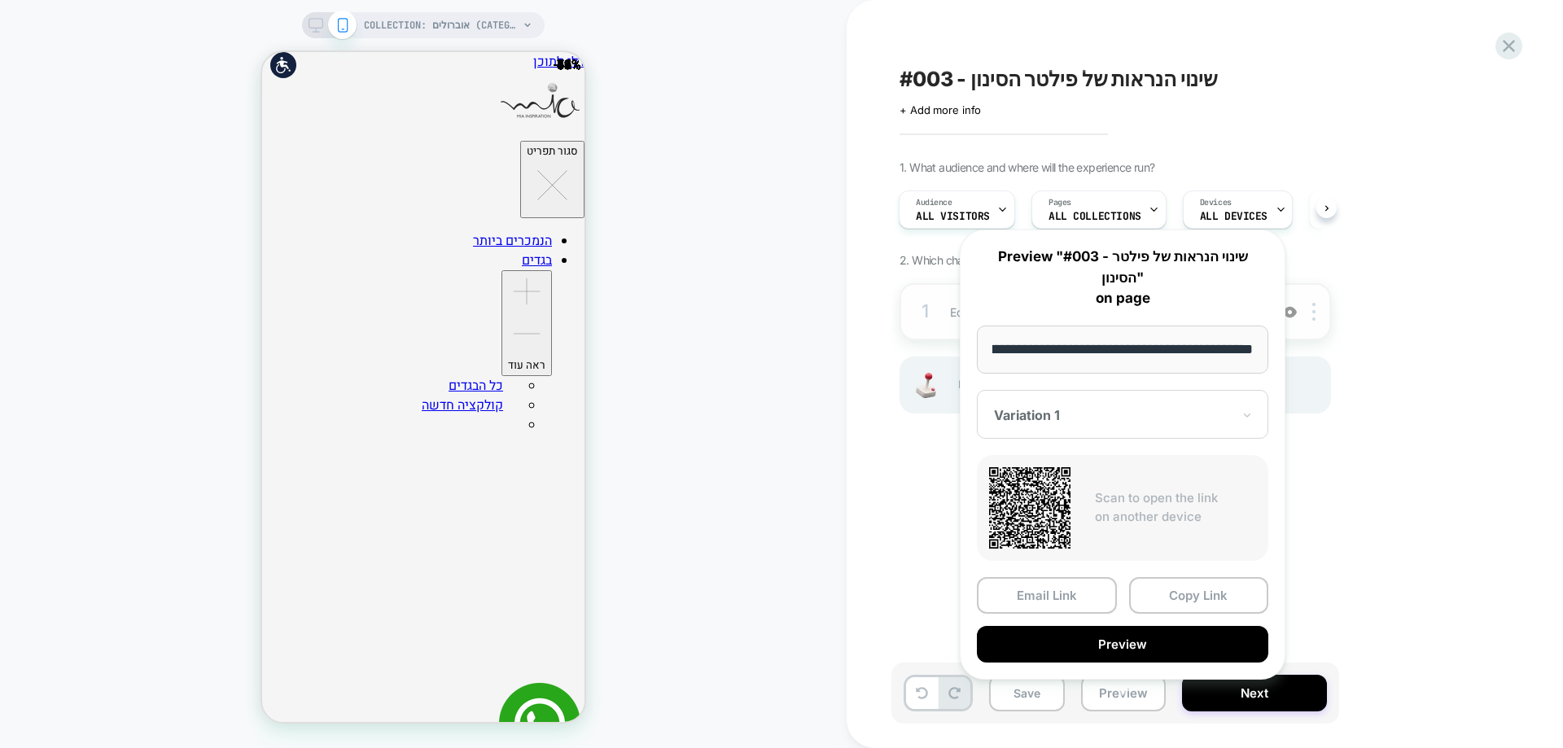
scroll to position [0, 0]
click at [882, 471] on div "#003 - שינוי הנראות של פילטר הסינון Click to edit experience details + Add more…" at bounding box center [1205, 374] width 716 height 748
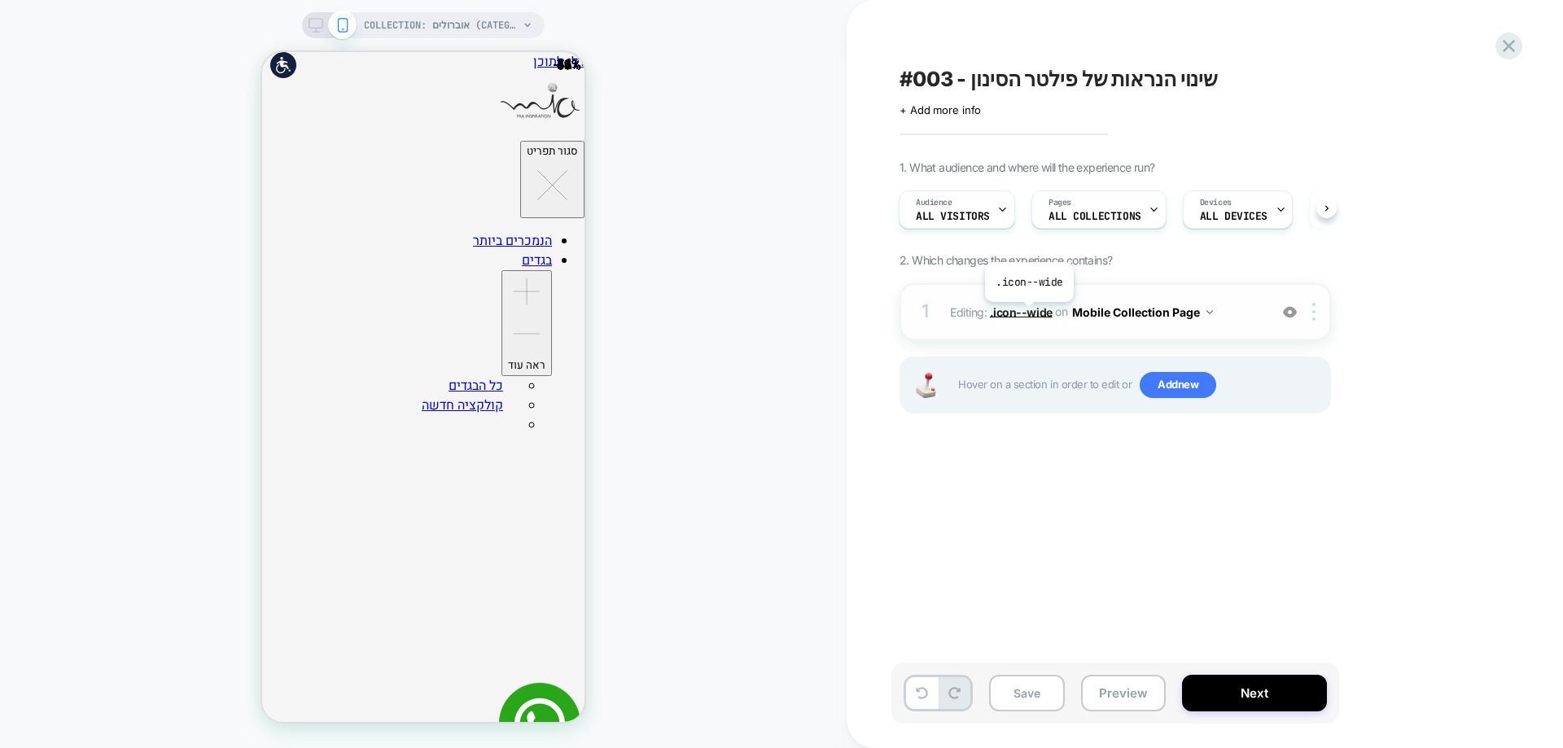
click at [1028, 314] on span ".icon--wide" at bounding box center [1021, 311] width 63 height 14
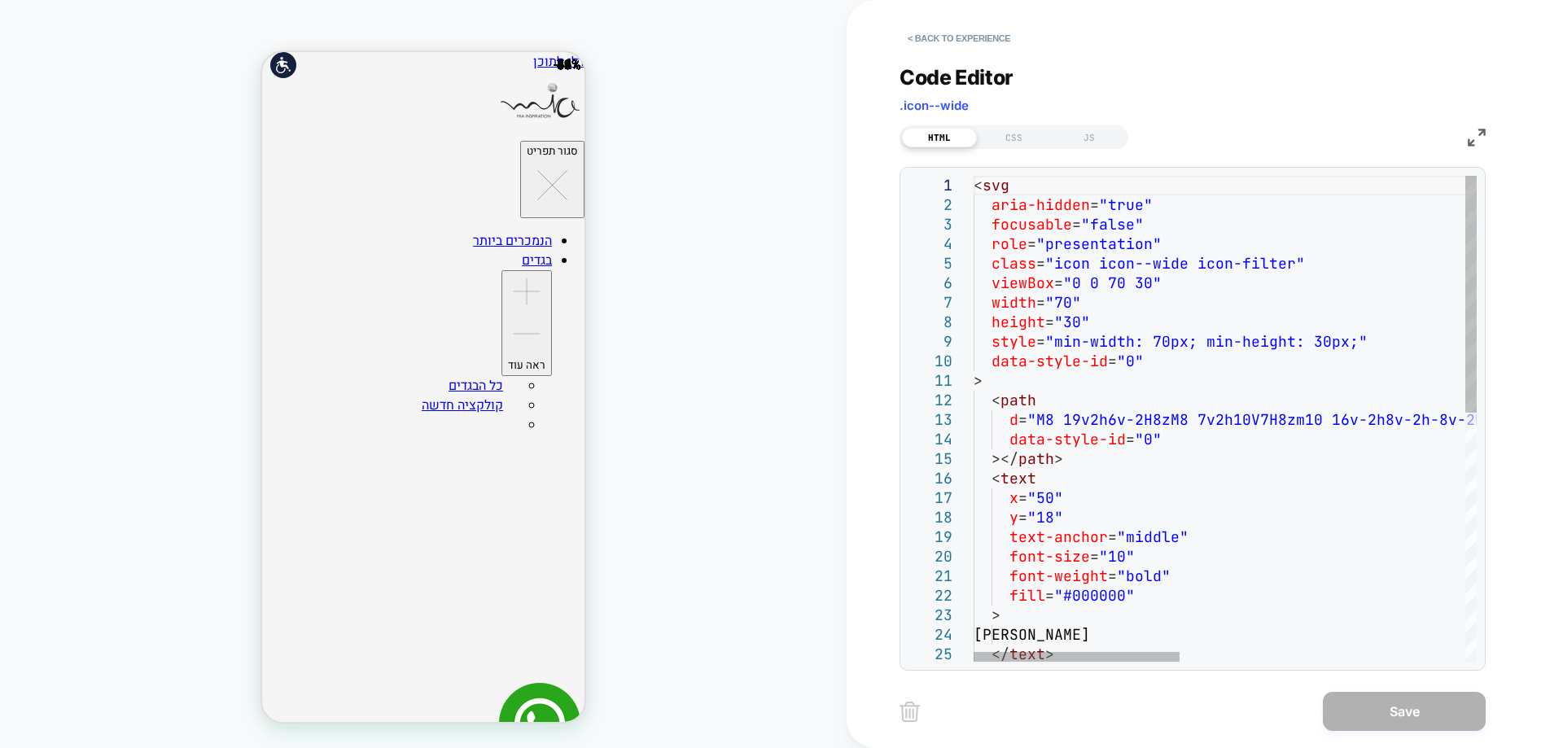
click at [1123, 394] on div "< svg aria-hidden = "true" focusable = "false" role = "presentation" class = "i…" at bounding box center [1573, 673] width 1198 height 994
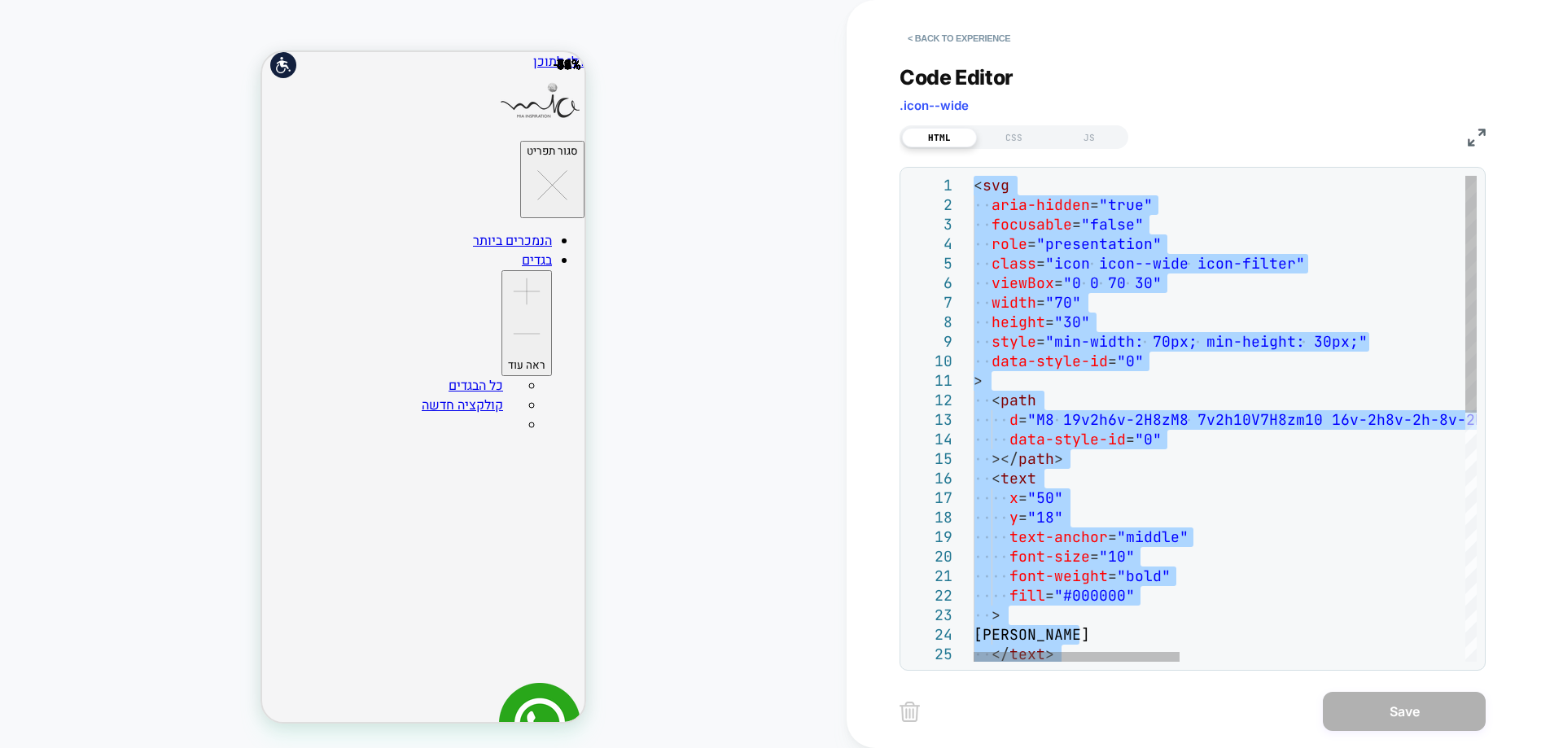
type textarea "**********"
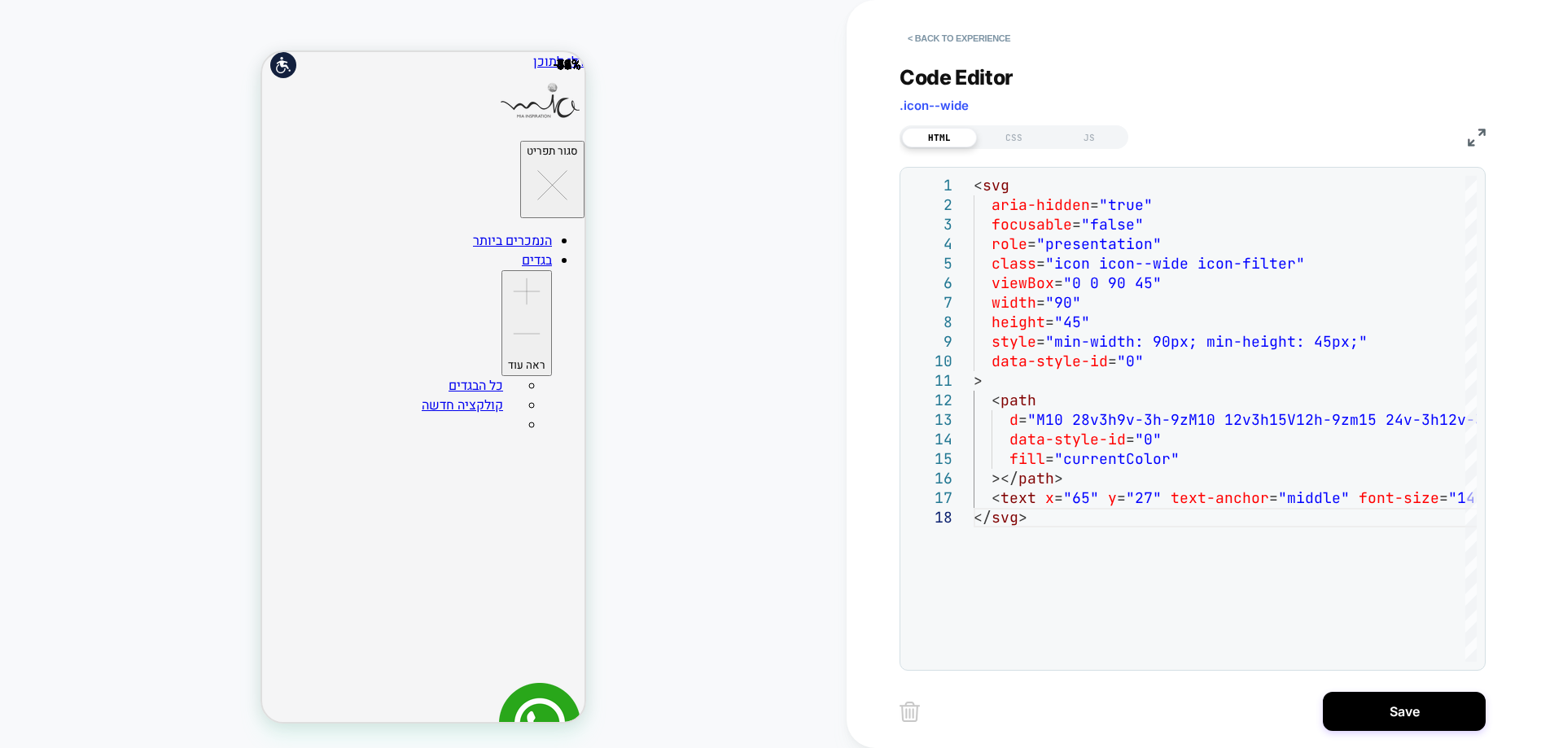
click at [1016, 126] on div "HTML CSS JS" at bounding box center [1014, 137] width 229 height 24
click at [1026, 133] on div "CSS" at bounding box center [1014, 138] width 75 height 20
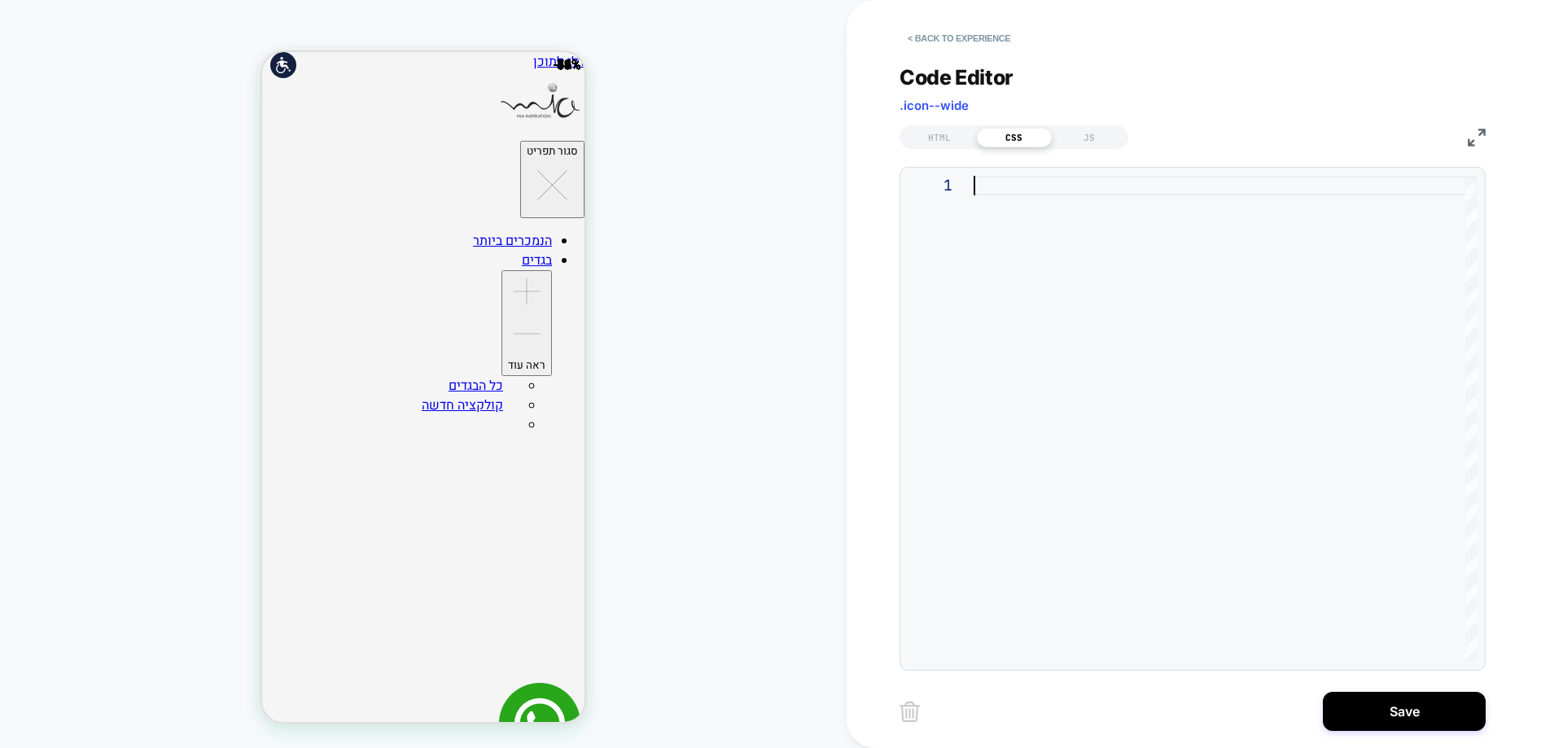
click at [1111, 185] on div at bounding box center [1225, 419] width 503 height 486
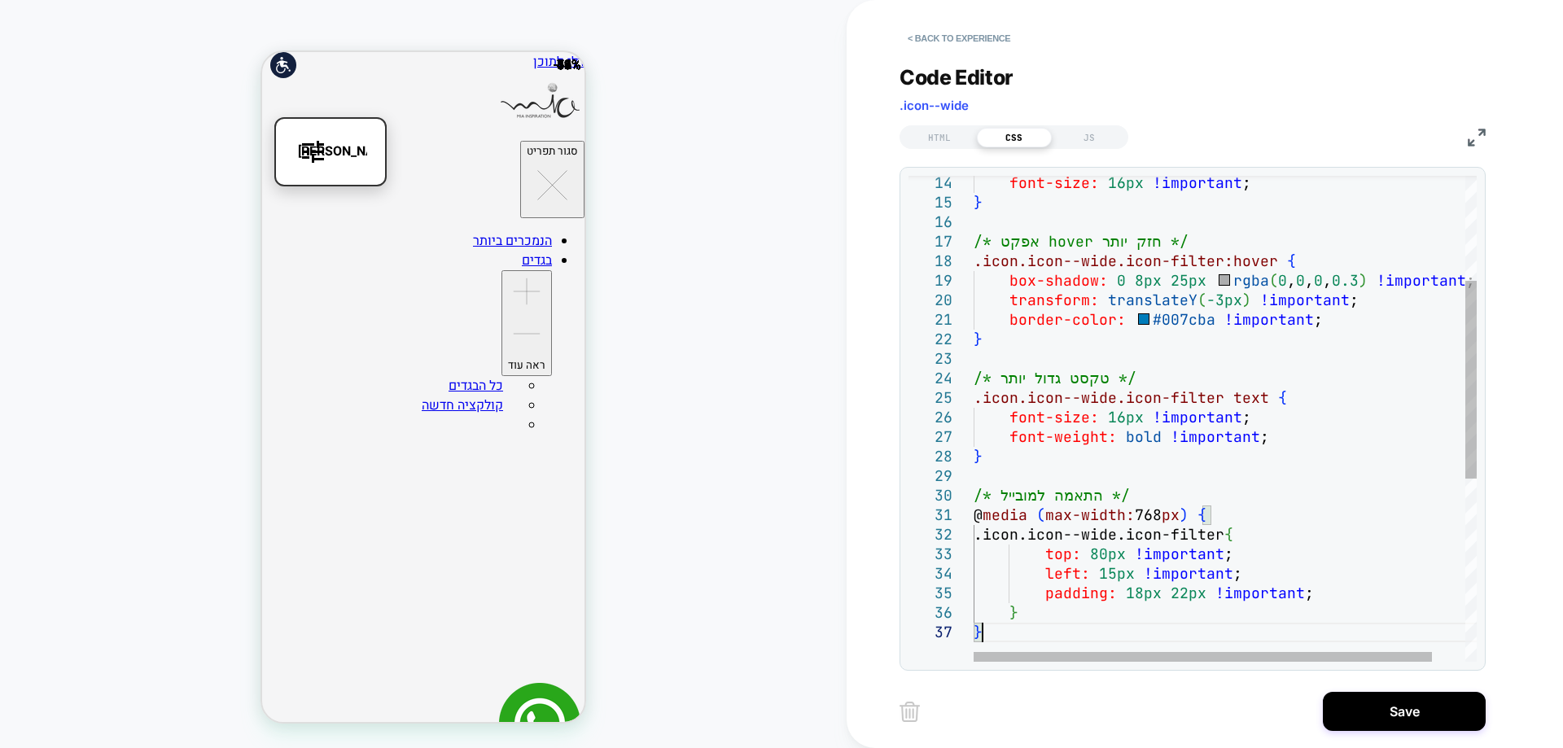
type textarea "**********"
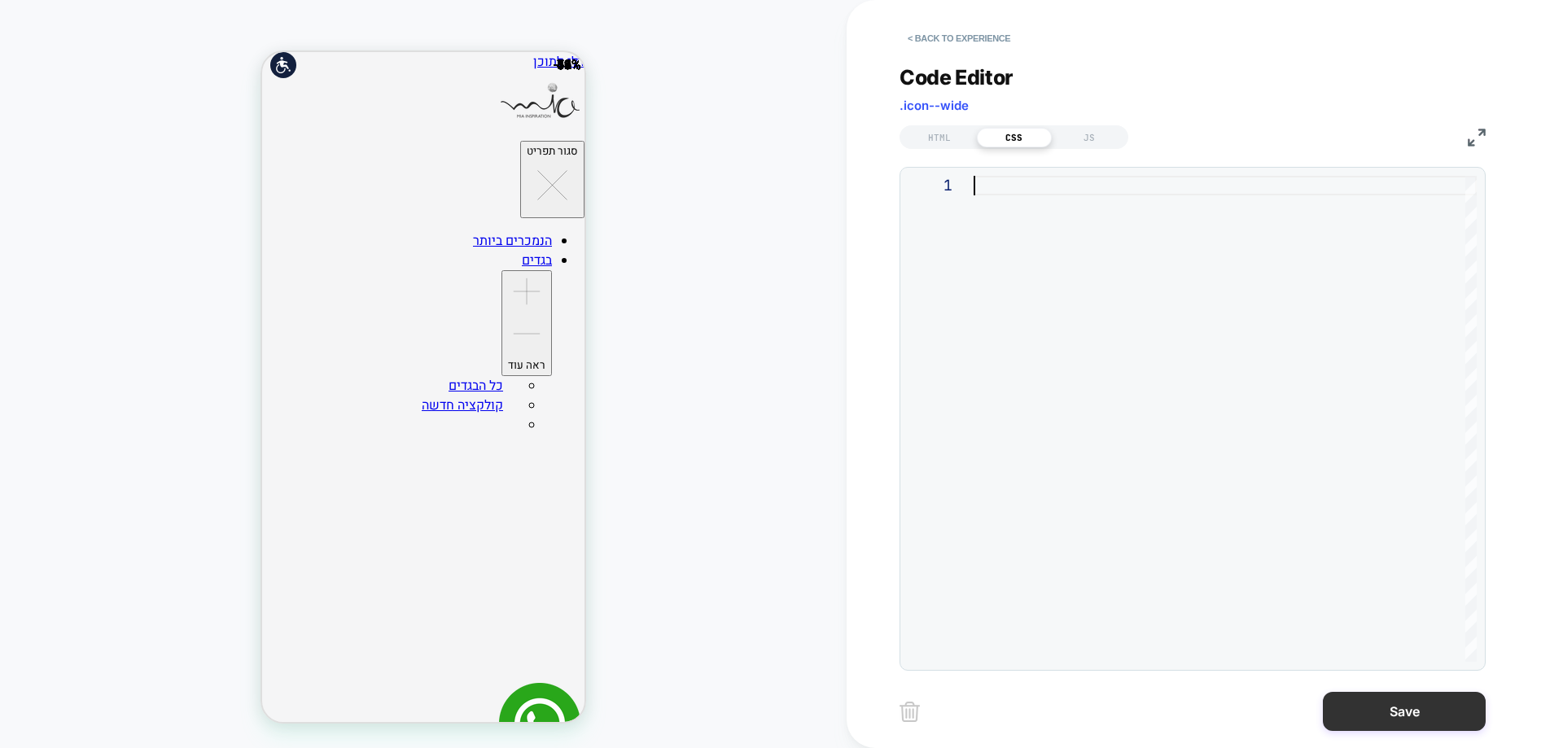
click at [1421, 710] on button "Save" at bounding box center [1404, 711] width 163 height 39
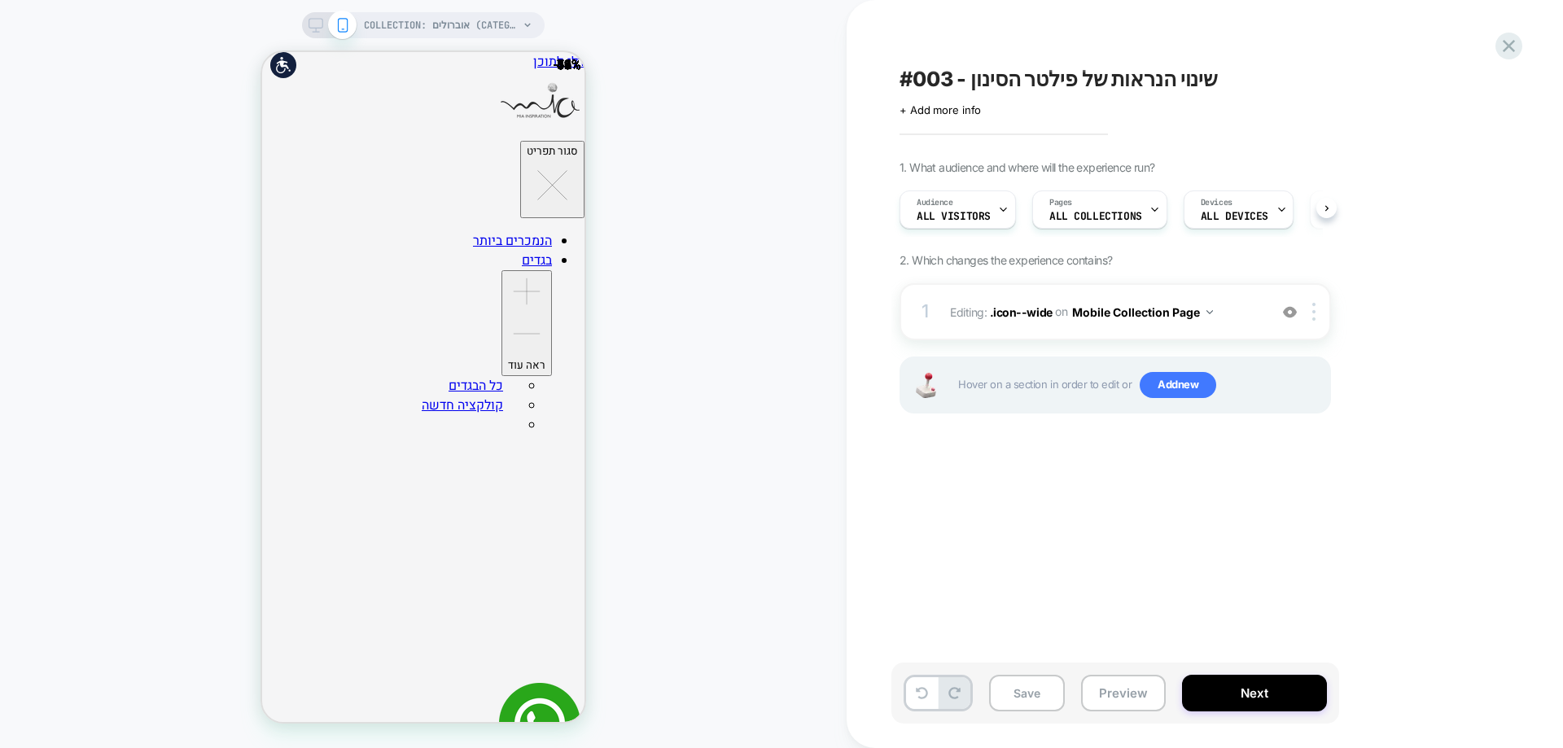
scroll to position [0, 1]
click at [1037, 693] on button "Save" at bounding box center [1027, 693] width 76 height 37
click at [1128, 691] on button "Preview" at bounding box center [1123, 693] width 85 height 37
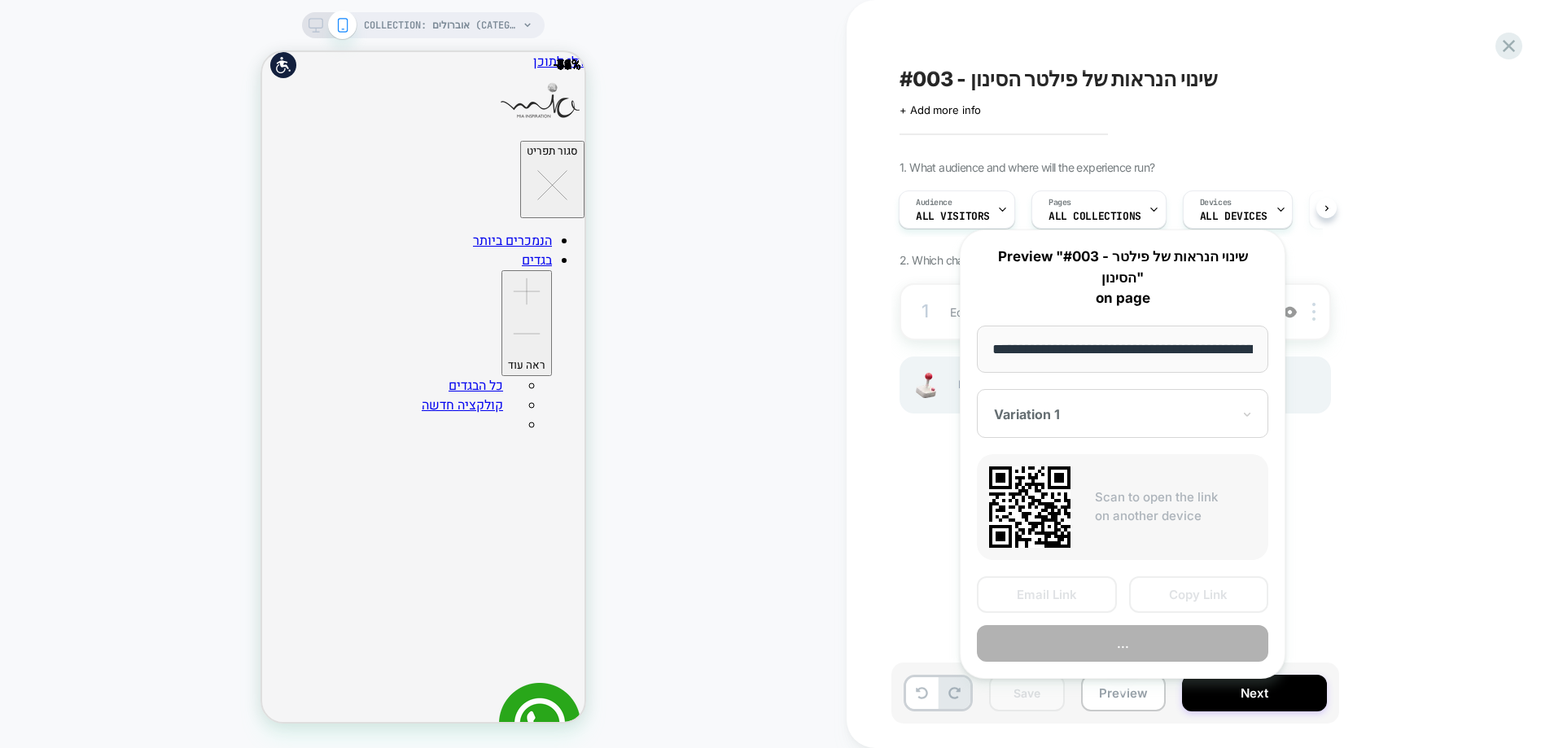
scroll to position [0, 202]
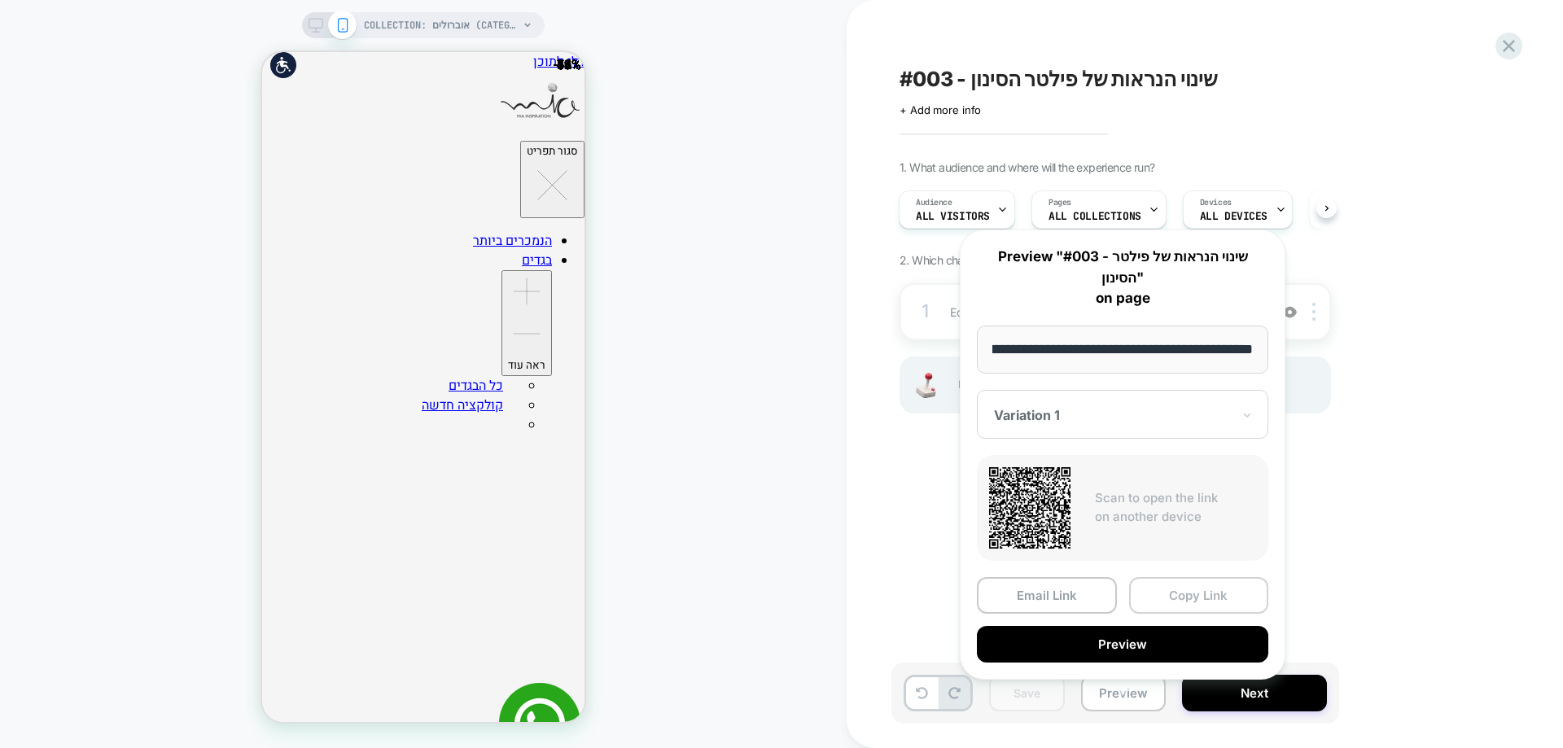
click at [1204, 587] on button "Copy Link" at bounding box center [1199, 595] width 140 height 37
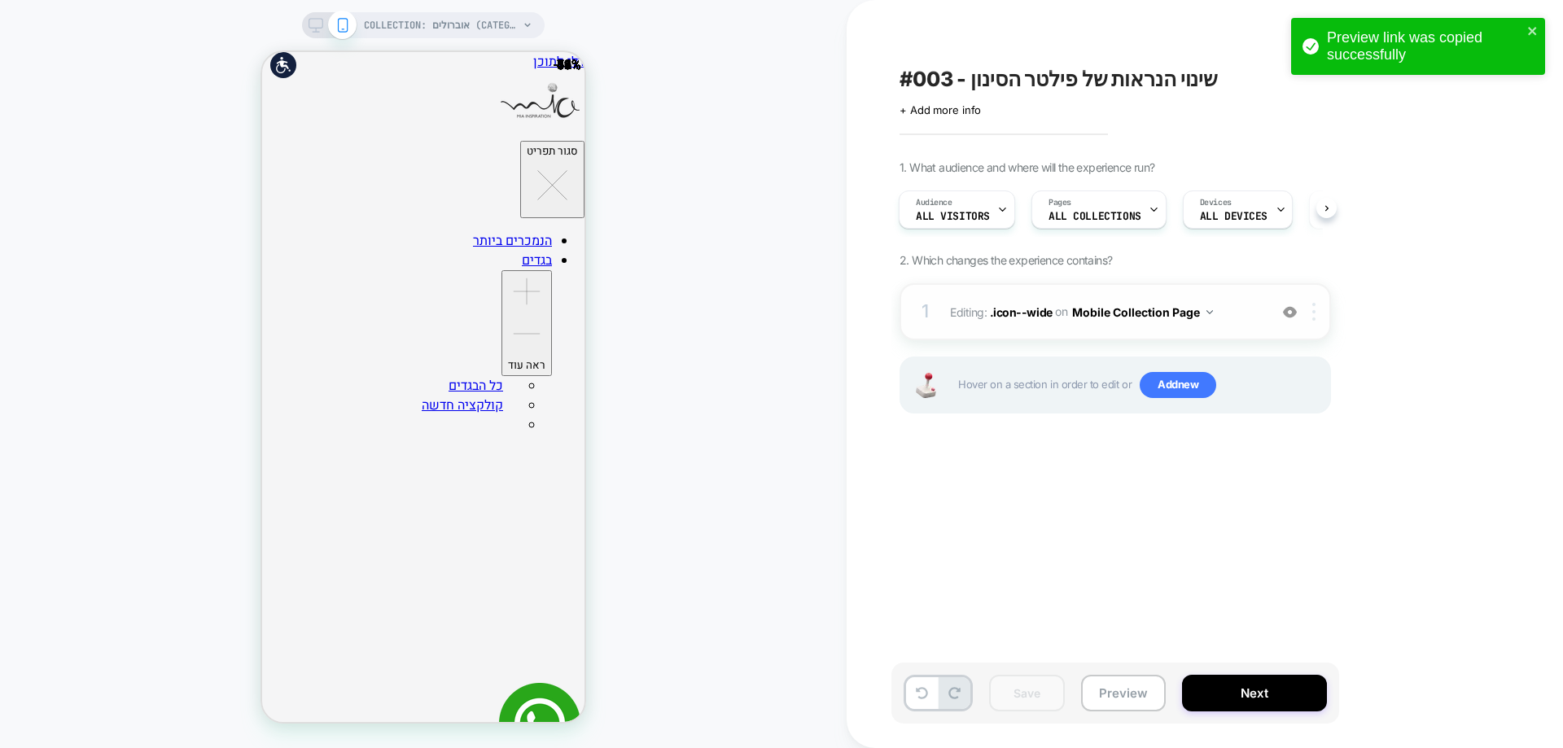
click at [1316, 310] on img at bounding box center [1313, 312] width 3 height 18
click at [1141, 687] on button "Preview" at bounding box center [1123, 693] width 85 height 37
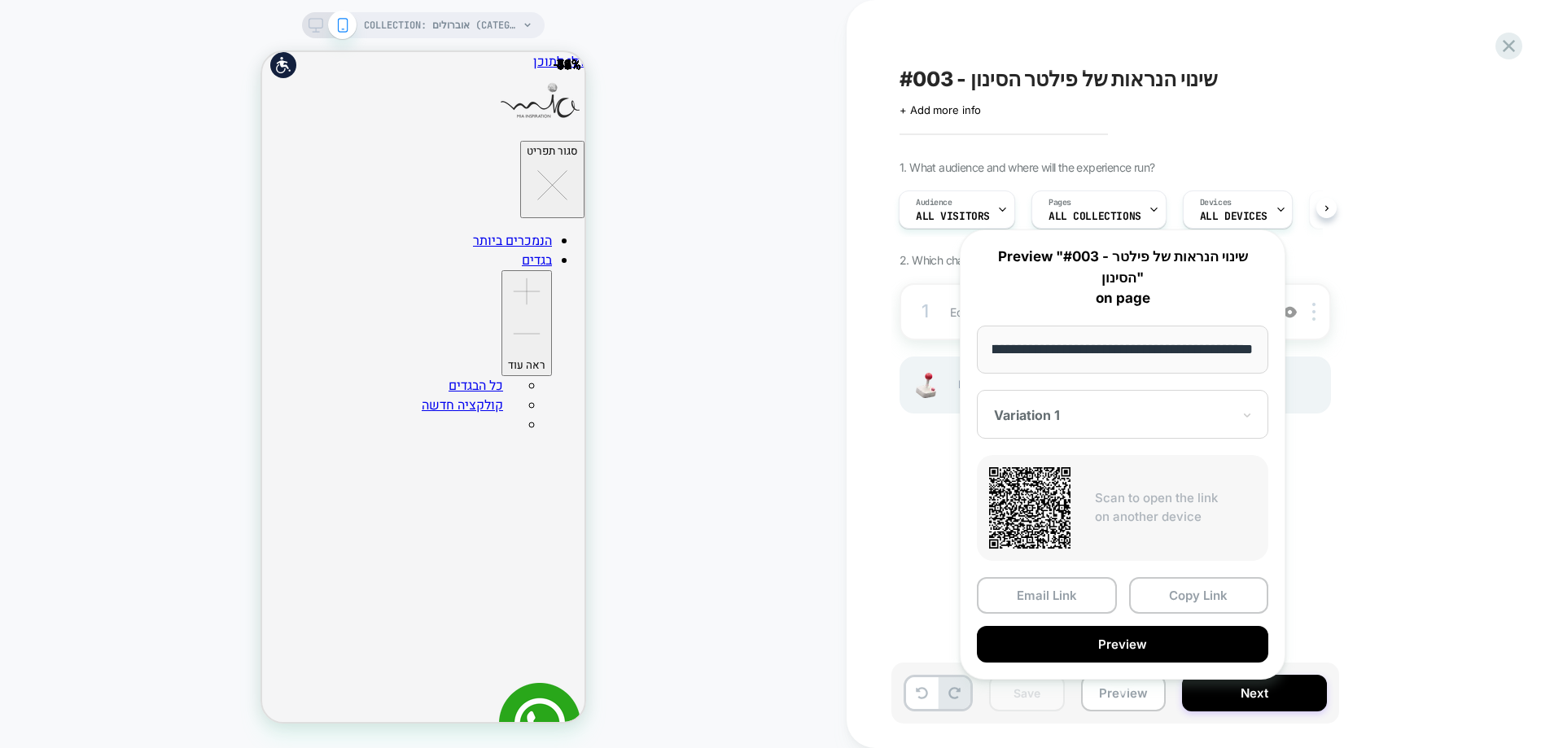
scroll to position [0, 0]
click at [931, 523] on div "#003 - שינוי הנראות של פילטר הסינון Click to edit experience details + Add more…" at bounding box center [1196, 374] width 611 height 716
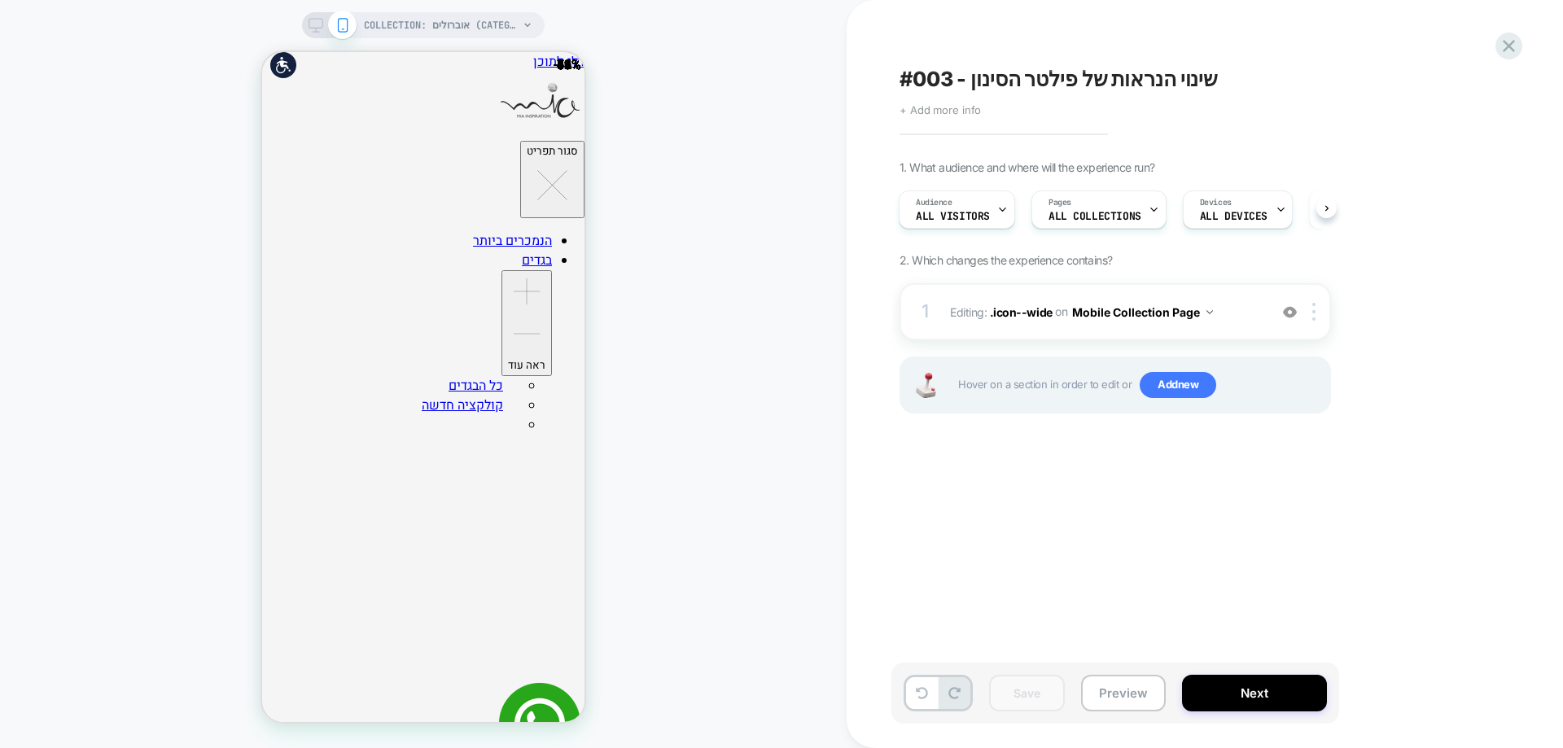
click at [975, 114] on span "+ Add more info" at bounding box center [940, 109] width 81 height 13
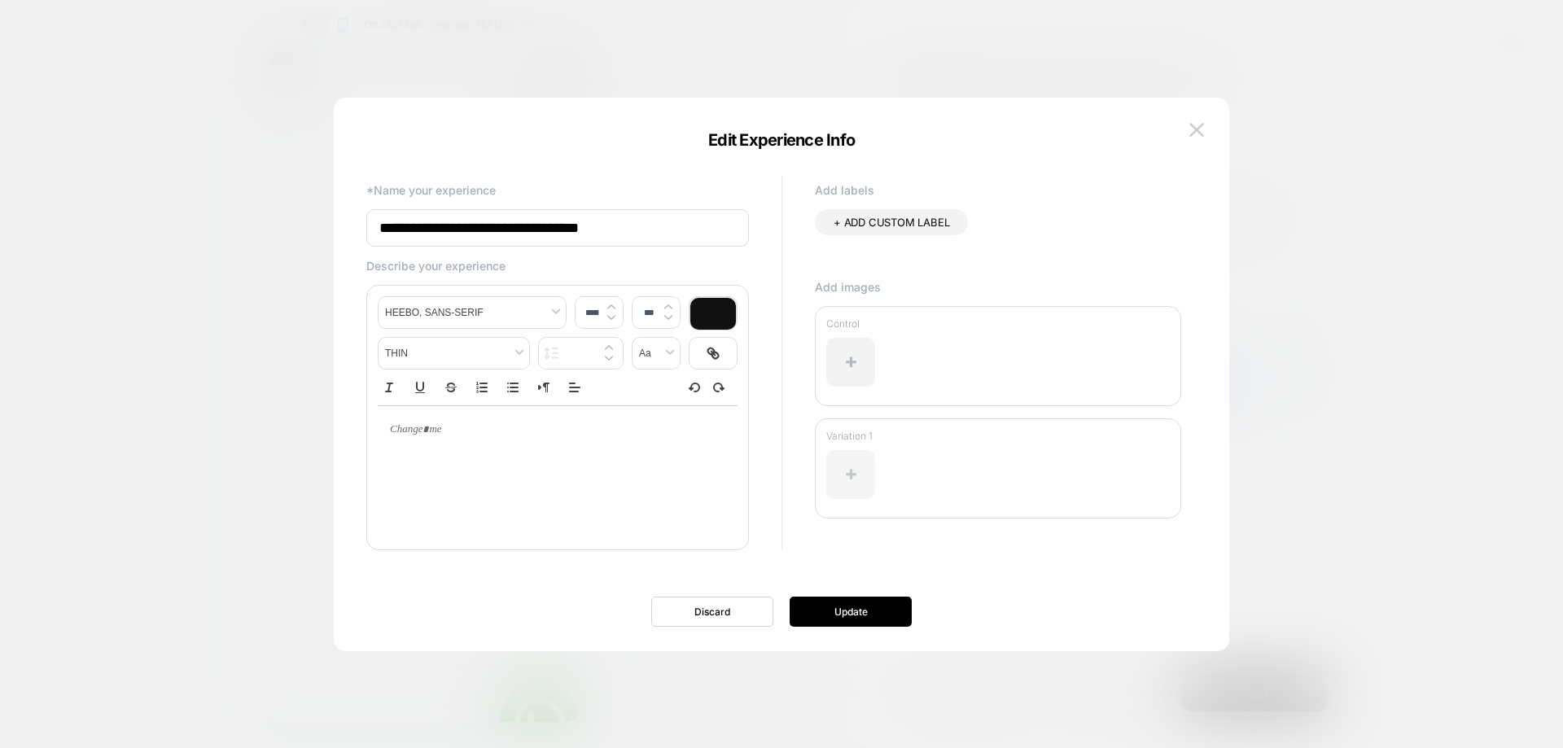
click at [847, 475] on div at bounding box center [850, 474] width 49 height 49
click at [1206, 120] on button at bounding box center [1197, 130] width 24 height 24
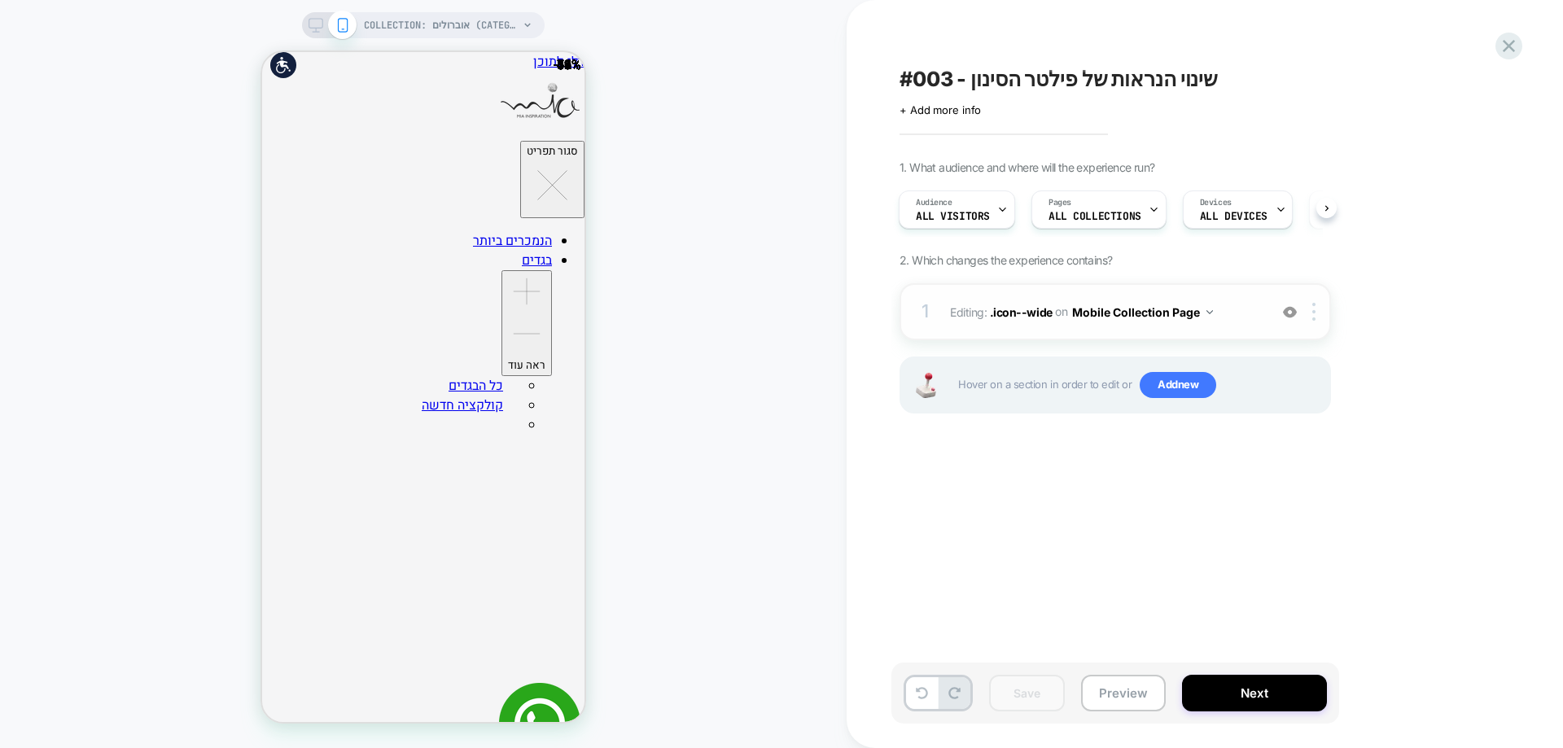
click at [1295, 310] on img at bounding box center [1290, 312] width 14 height 14
click at [1290, 317] on img at bounding box center [1290, 312] width 14 height 14
click at [983, 113] on div "+ Add more info" at bounding box center [1063, 109] width 326 height 13
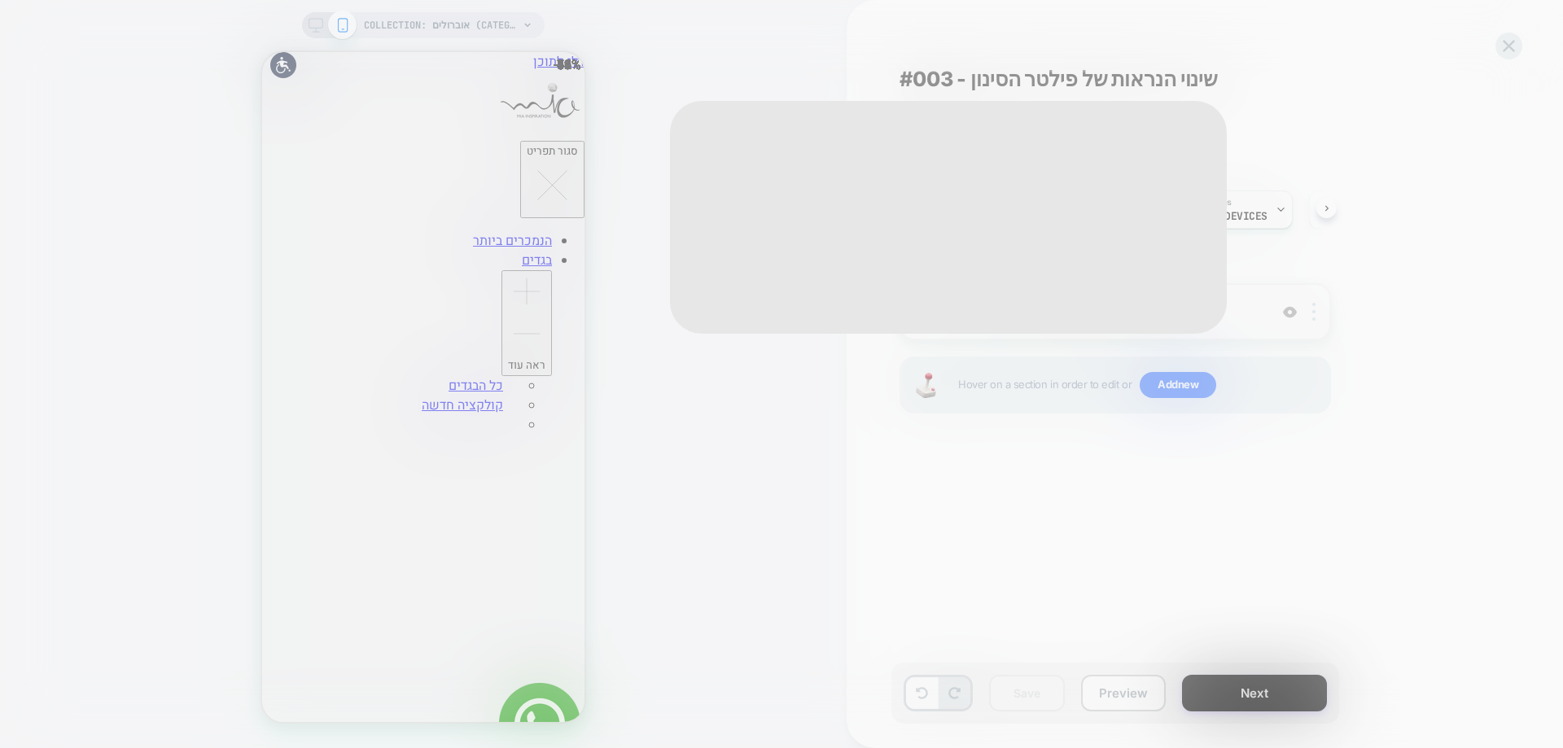
click at [970, 109] on div "Edit Experience Info Discard Update" at bounding box center [948, 217] width 557 height 233
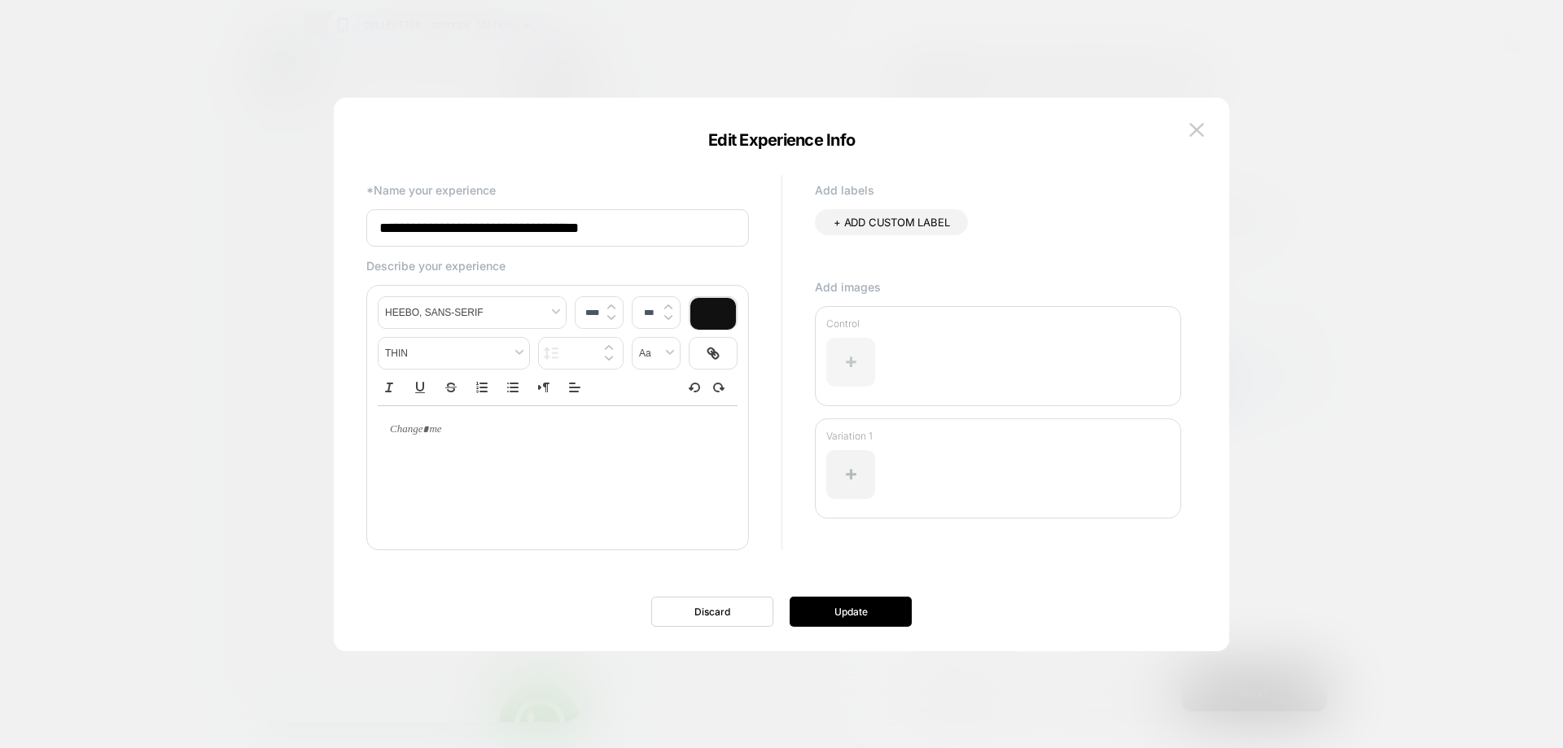
click at [838, 361] on div at bounding box center [850, 362] width 49 height 49
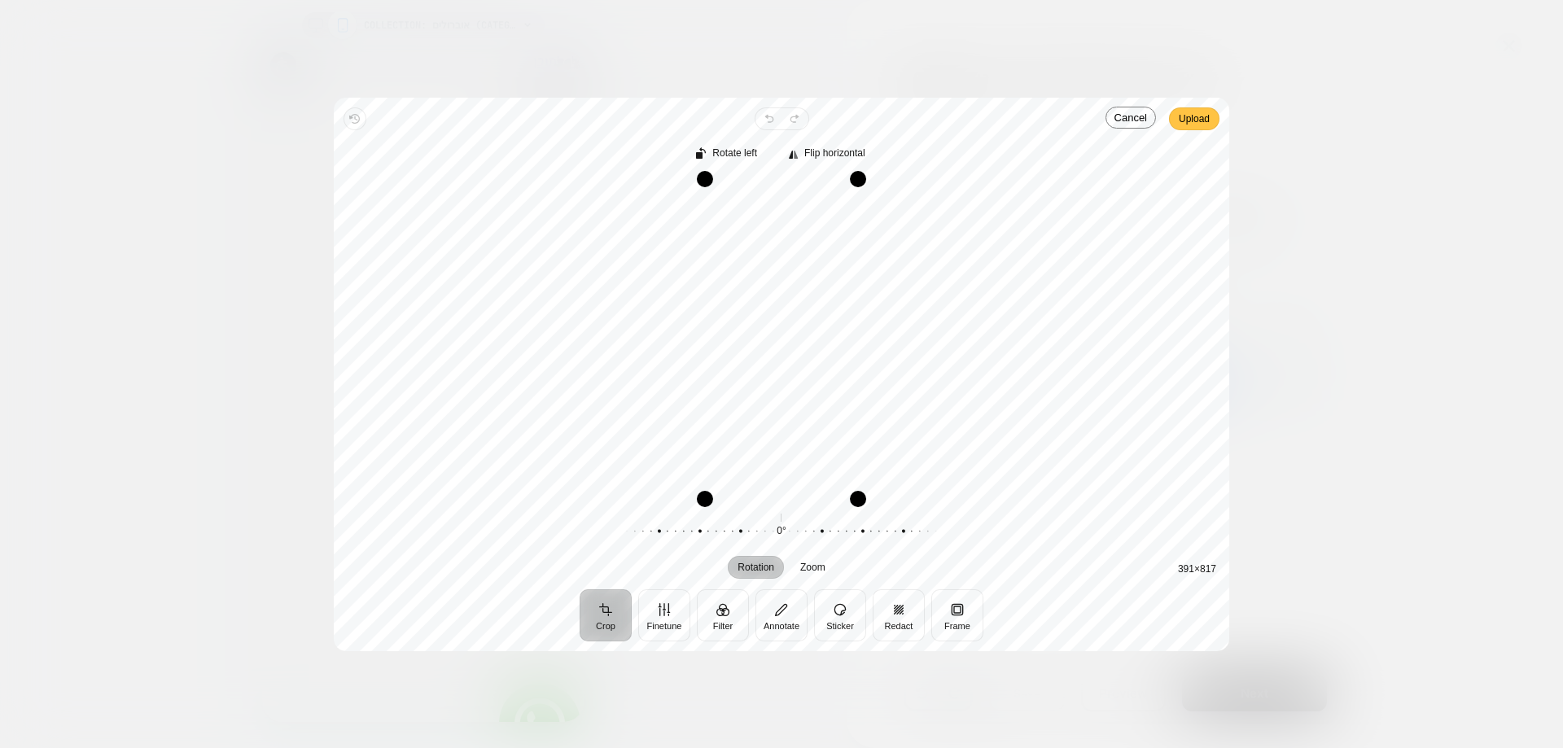
click at [1207, 129] on span "Upload" at bounding box center [1194, 118] width 31 height 23
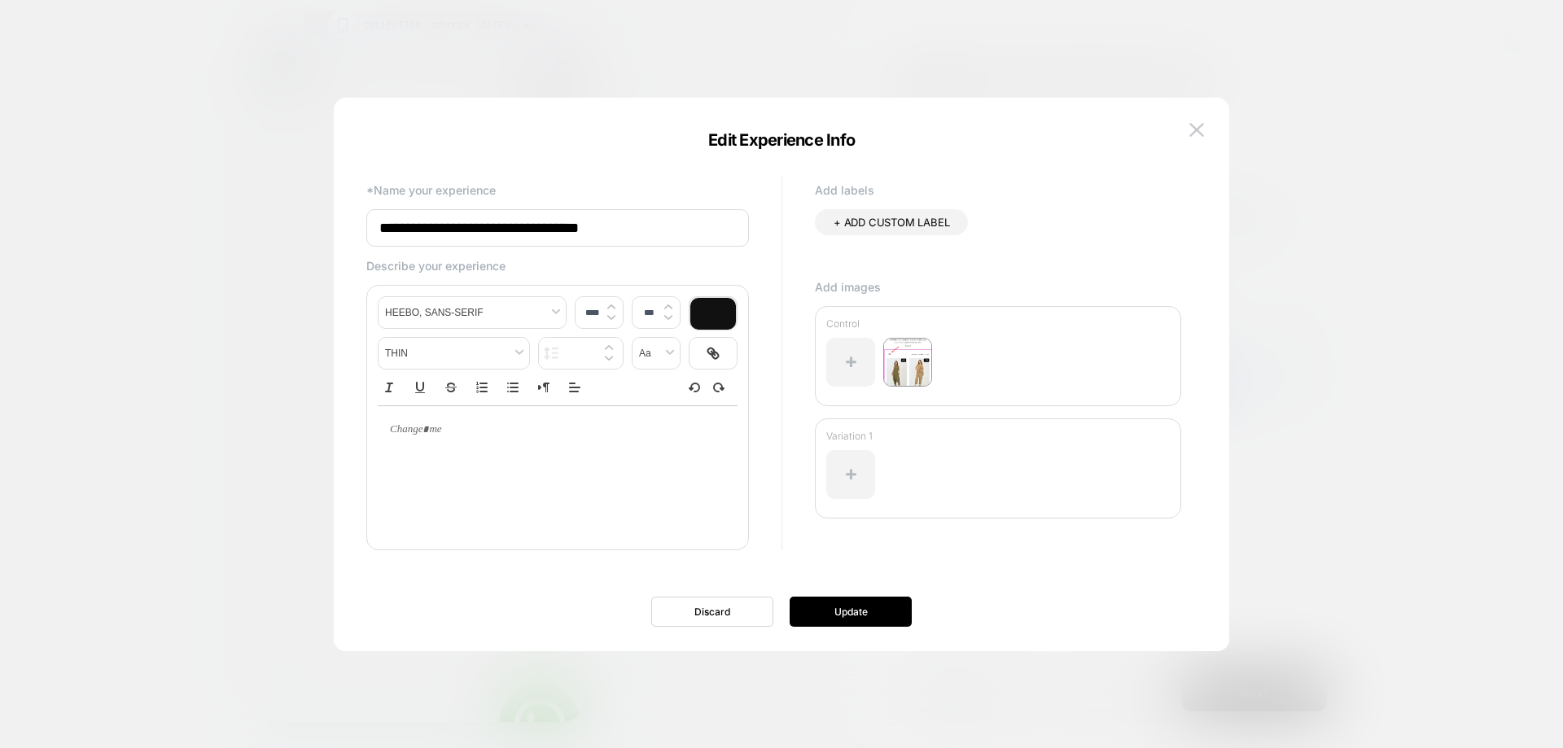
click at [893, 462] on div at bounding box center [998, 480] width 344 height 77
click at [865, 466] on div at bounding box center [850, 474] width 49 height 49
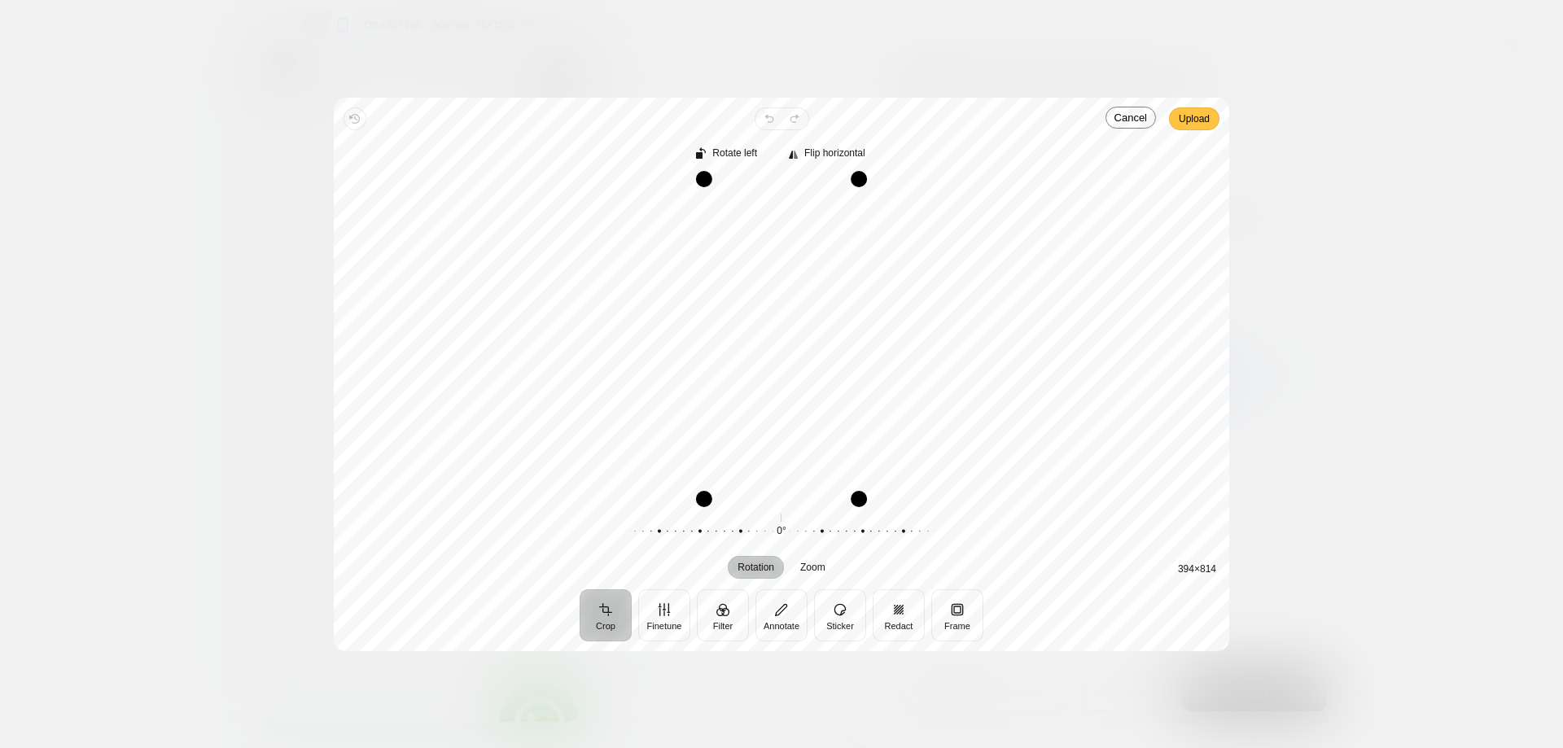
click at [1206, 119] on span "Upload" at bounding box center [1194, 119] width 31 height 20
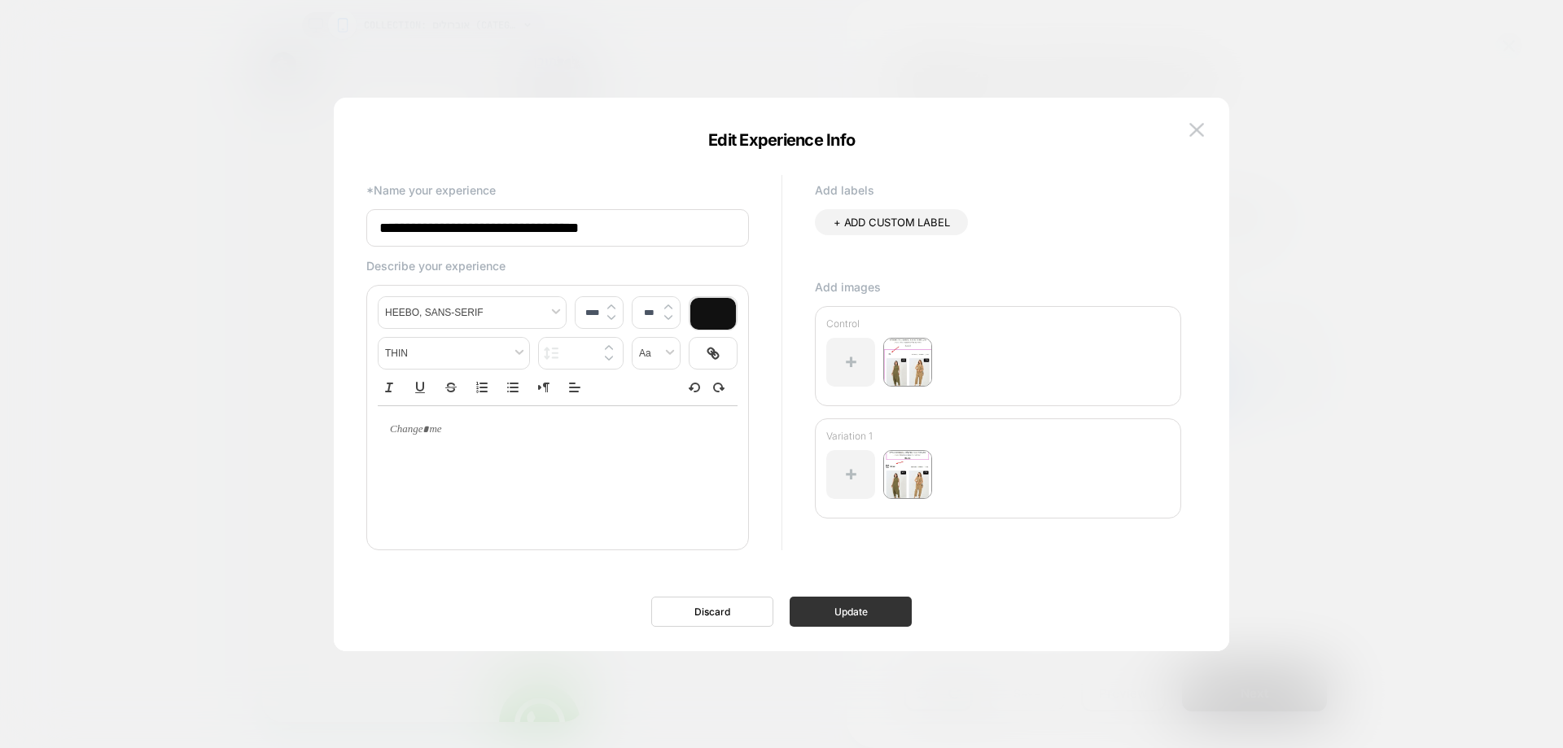
click at [826, 607] on button "Update" at bounding box center [851, 612] width 122 height 30
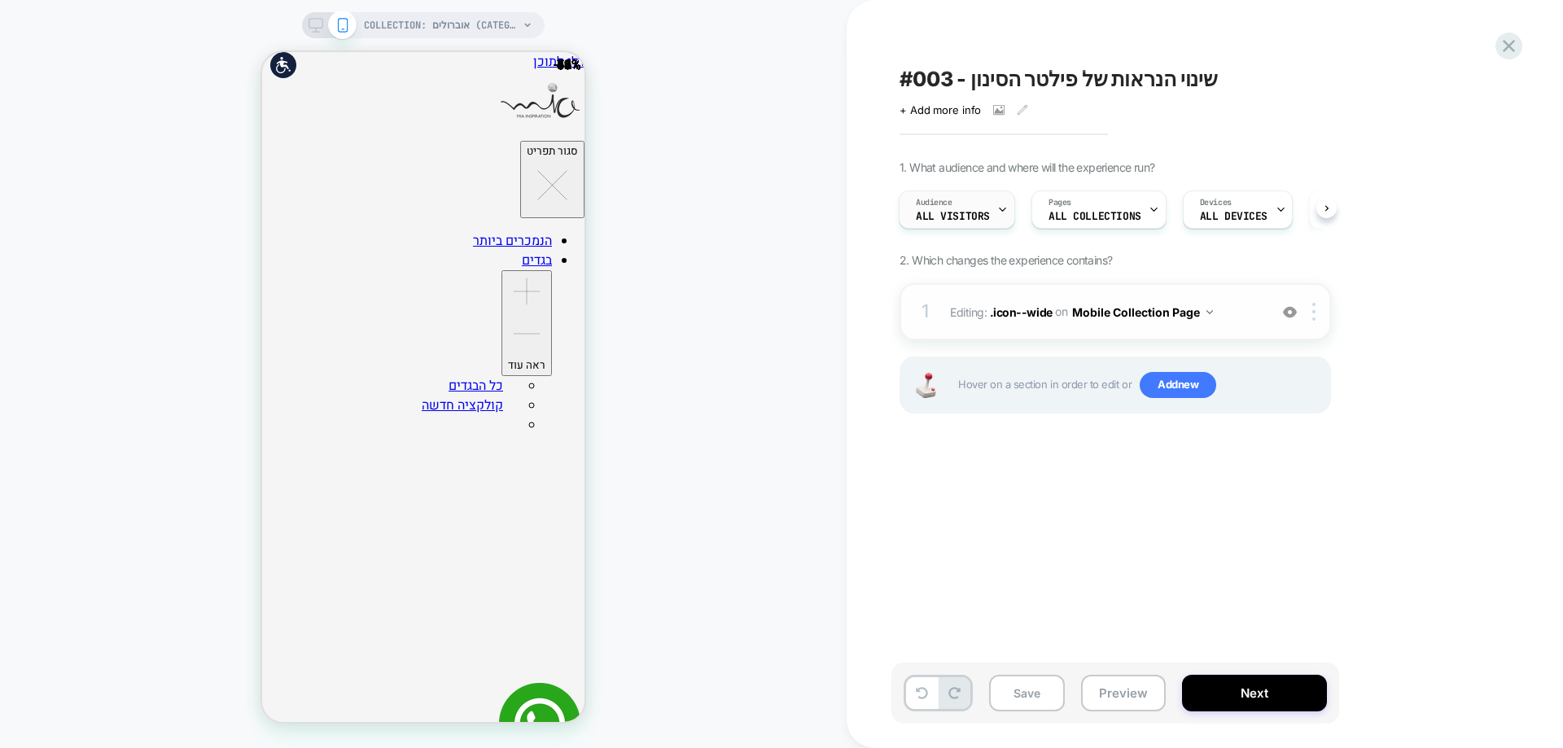
click at [926, 215] on span "All Visitors" at bounding box center [953, 216] width 74 height 11
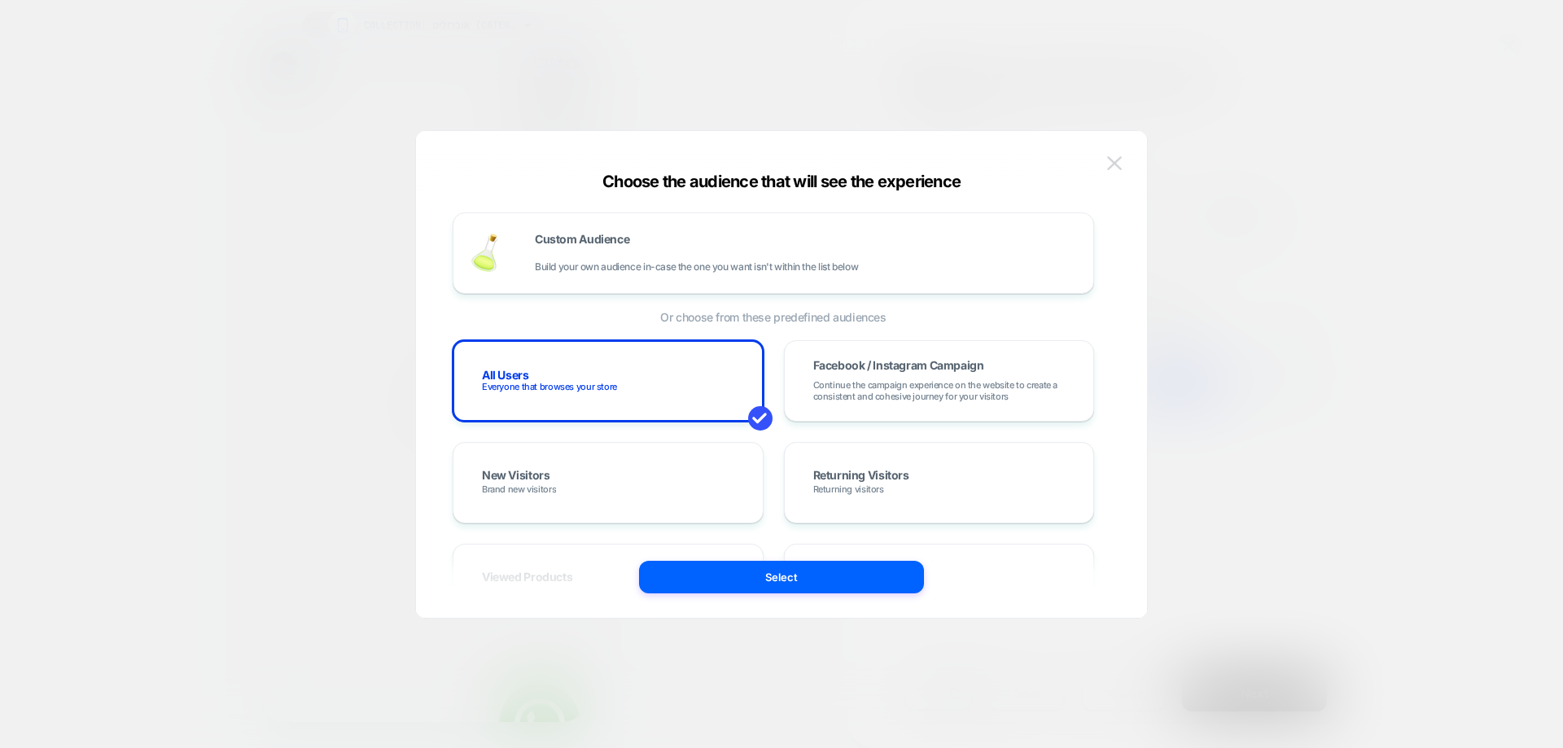
click at [1102, 167] on button at bounding box center [1114, 163] width 24 height 24
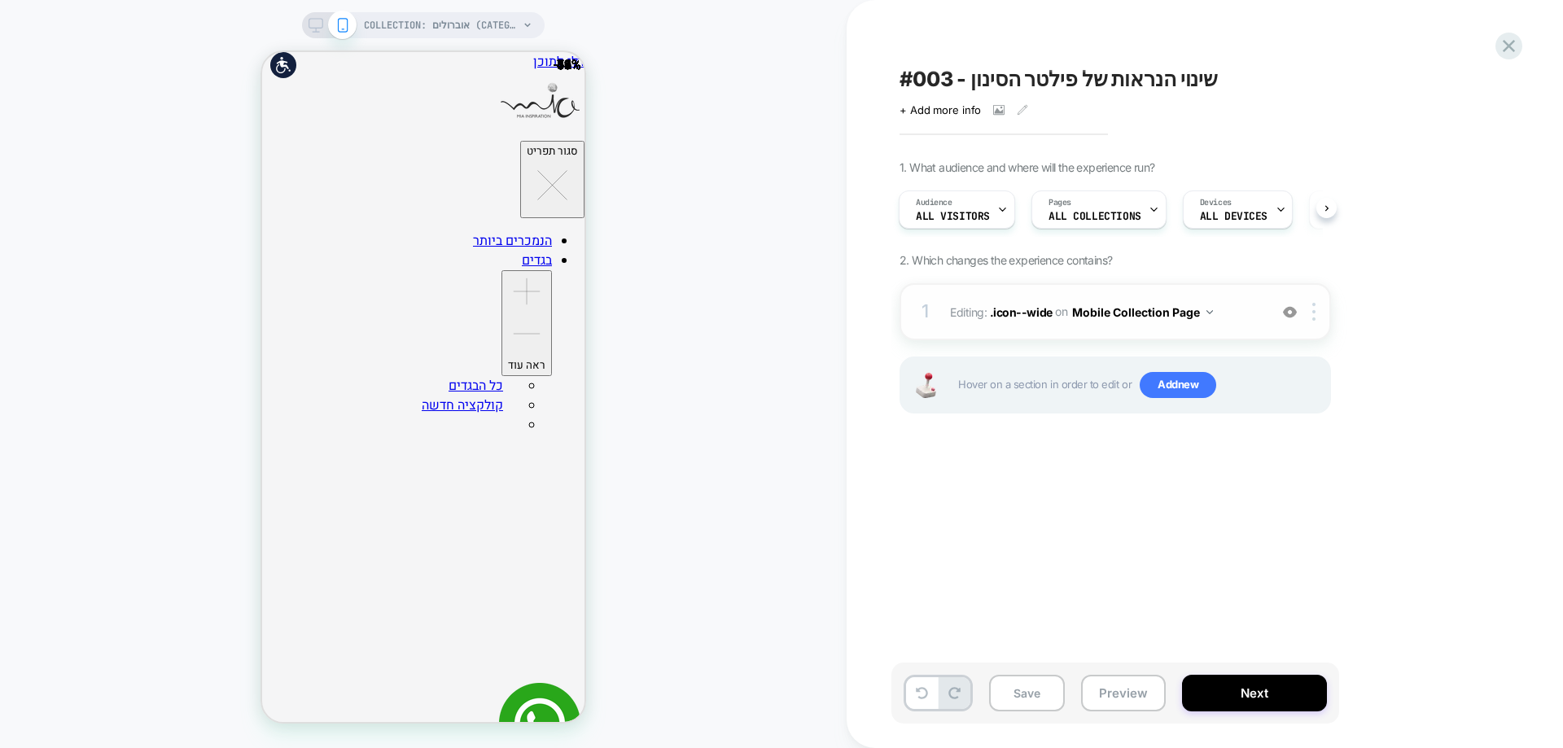
click at [318, 24] on icon at bounding box center [316, 25] width 15 height 15
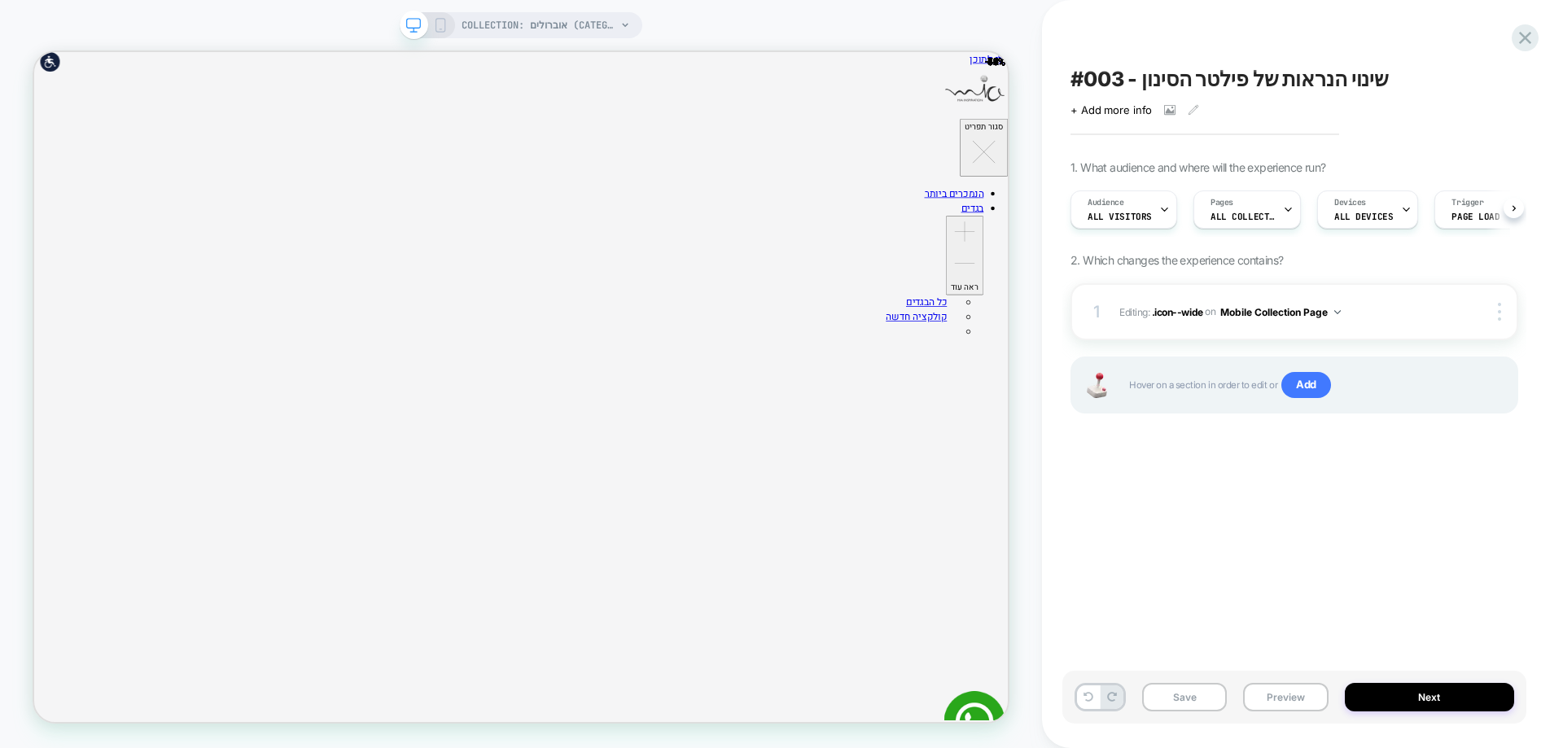
scroll to position [0, 1]
click at [1289, 442] on div "1 Editing : .icon--wide .icon--wide on Mobile Collection Page Copy CSS Selector…" at bounding box center [1295, 368] width 448 height 171
click at [1363, 212] on span "ALL DEVICES" at bounding box center [1362, 216] width 59 height 11
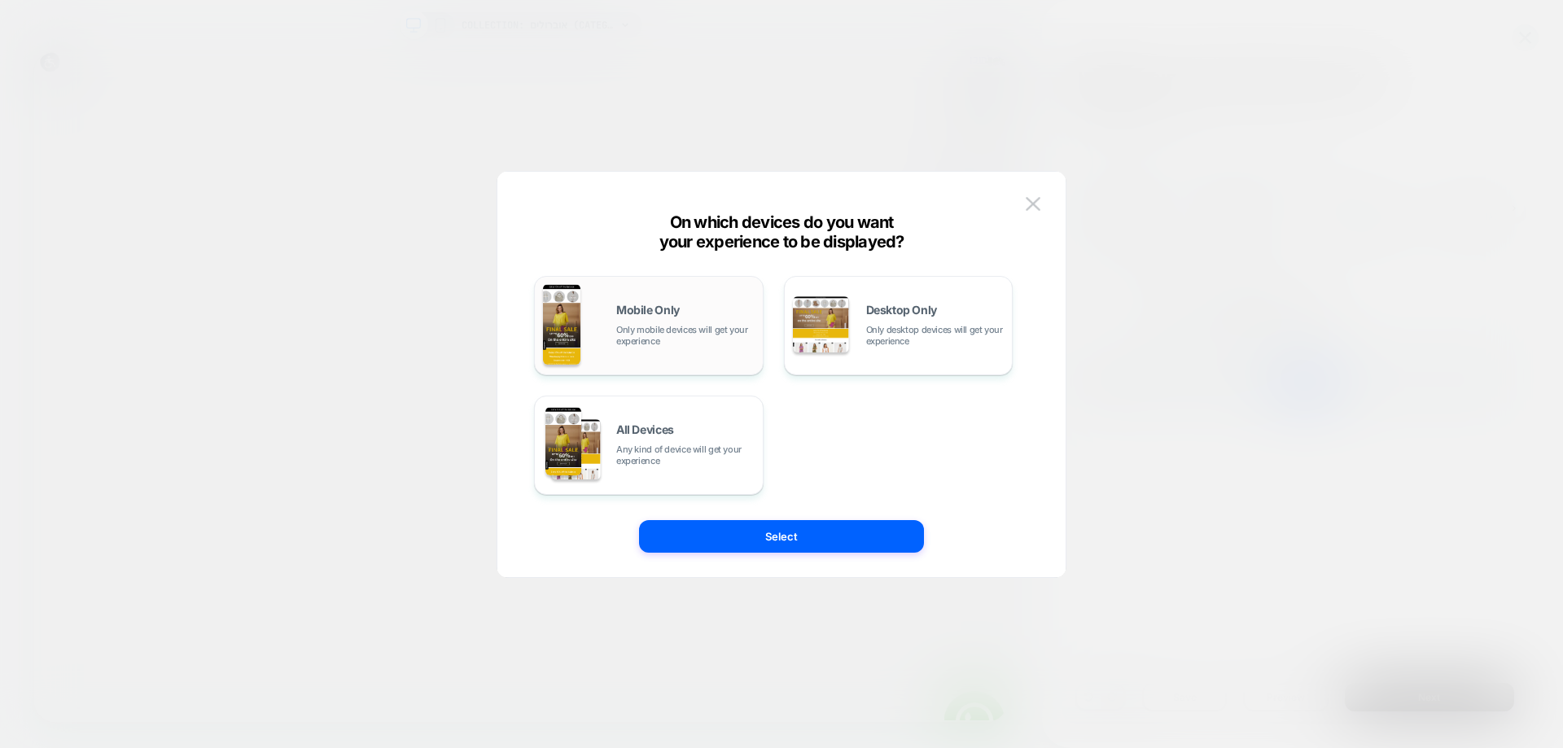
click at [668, 331] on span "Only mobile devices will get your experience" at bounding box center [685, 335] width 138 height 23
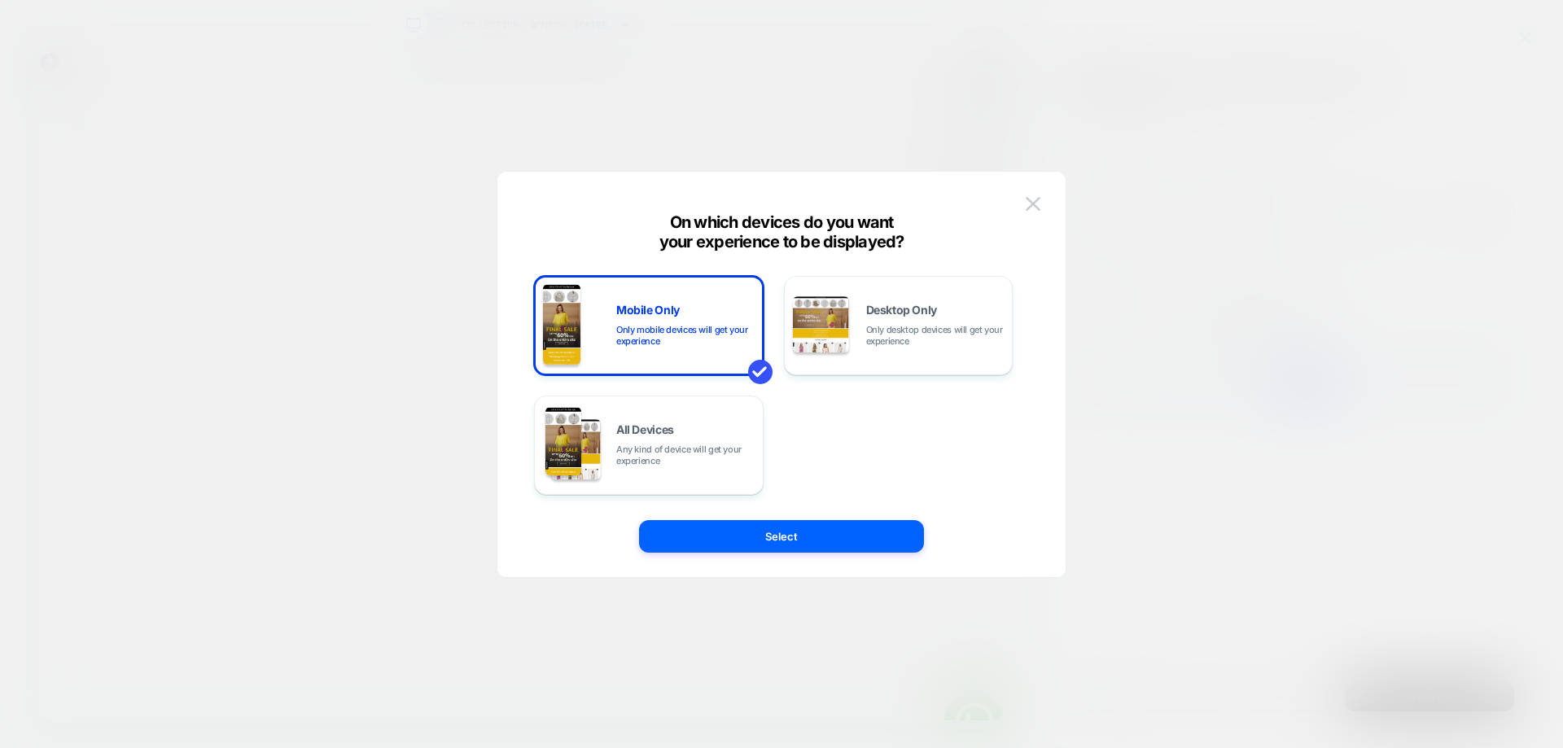
click at [765, 558] on div "Mobile Only Only mobile devices will get your experience Desktop Only Only desk…" at bounding box center [781, 382] width 519 height 389
click at [769, 541] on button "Select" at bounding box center [781, 536] width 285 height 33
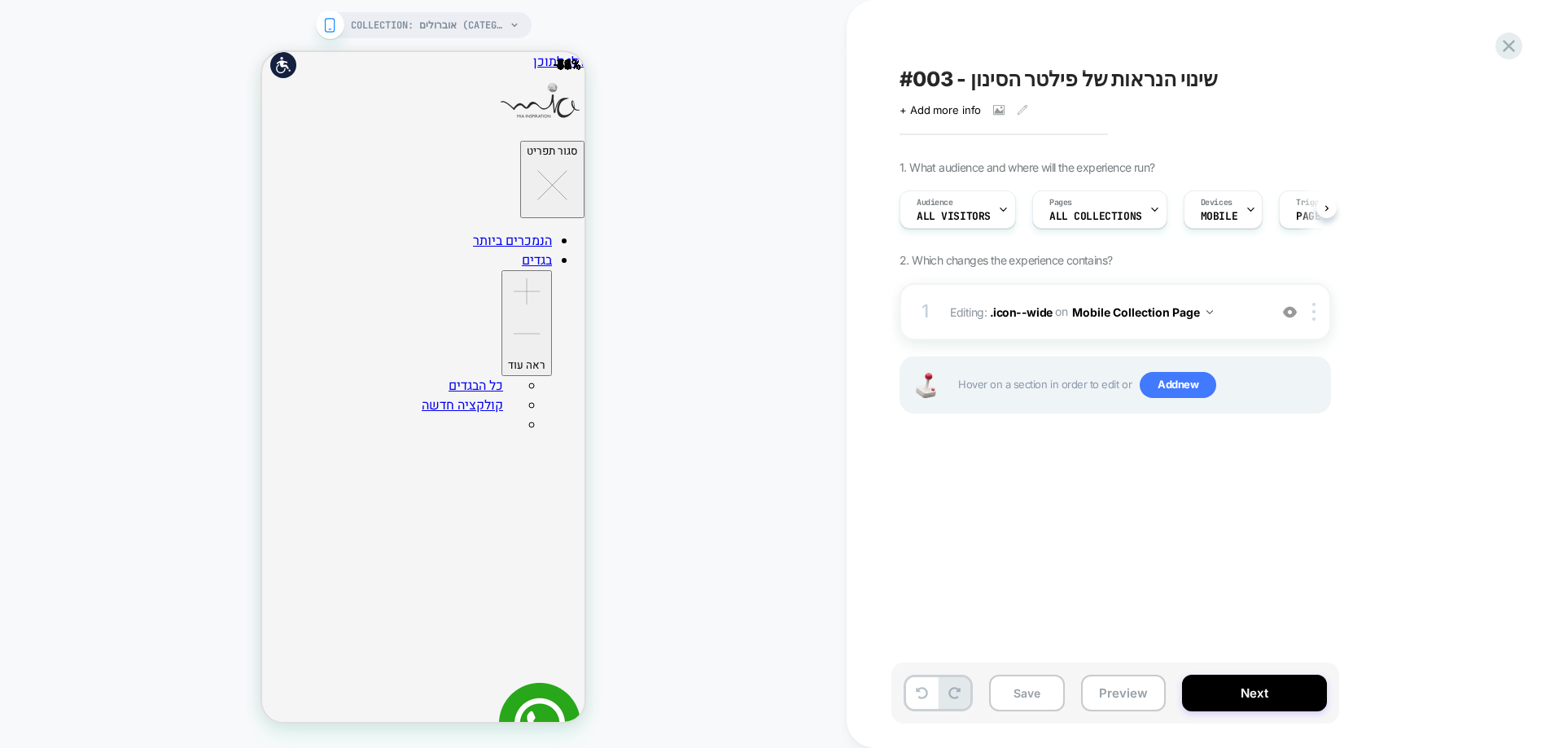
scroll to position [0, 1]
click at [997, 107] on icon at bounding box center [998, 109] width 11 height 11
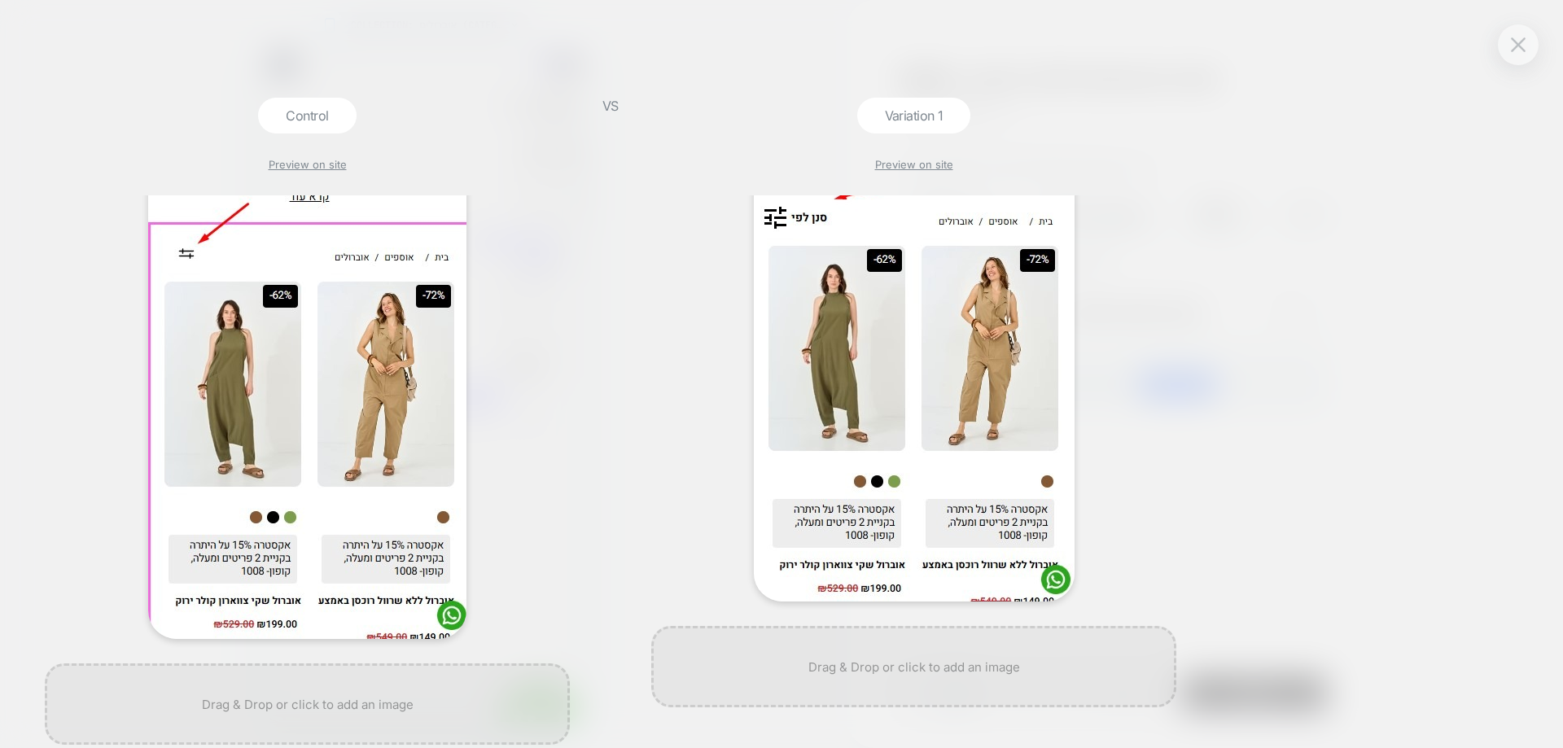
scroll to position [259, 0]
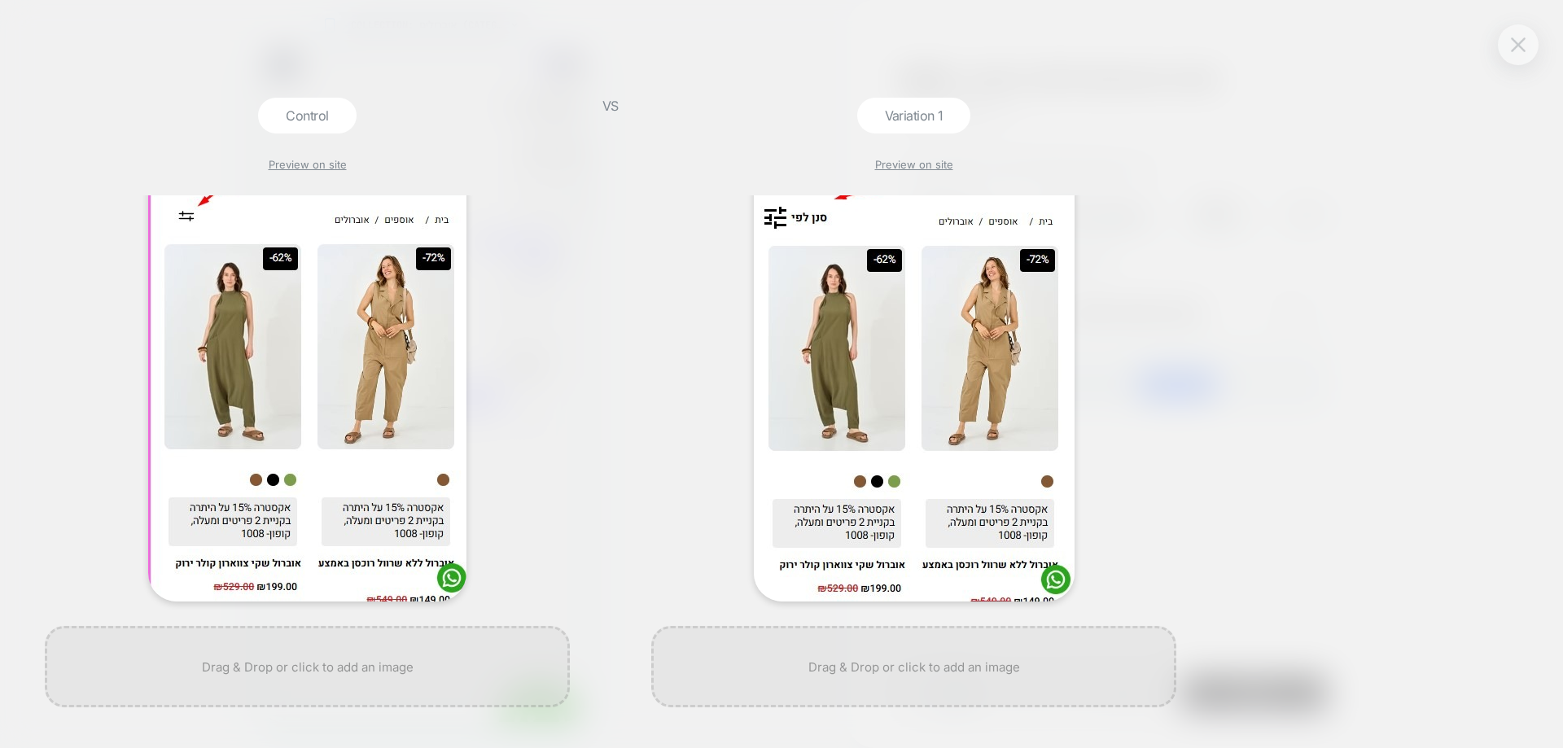
click at [1522, 50] on img at bounding box center [1518, 44] width 15 height 14
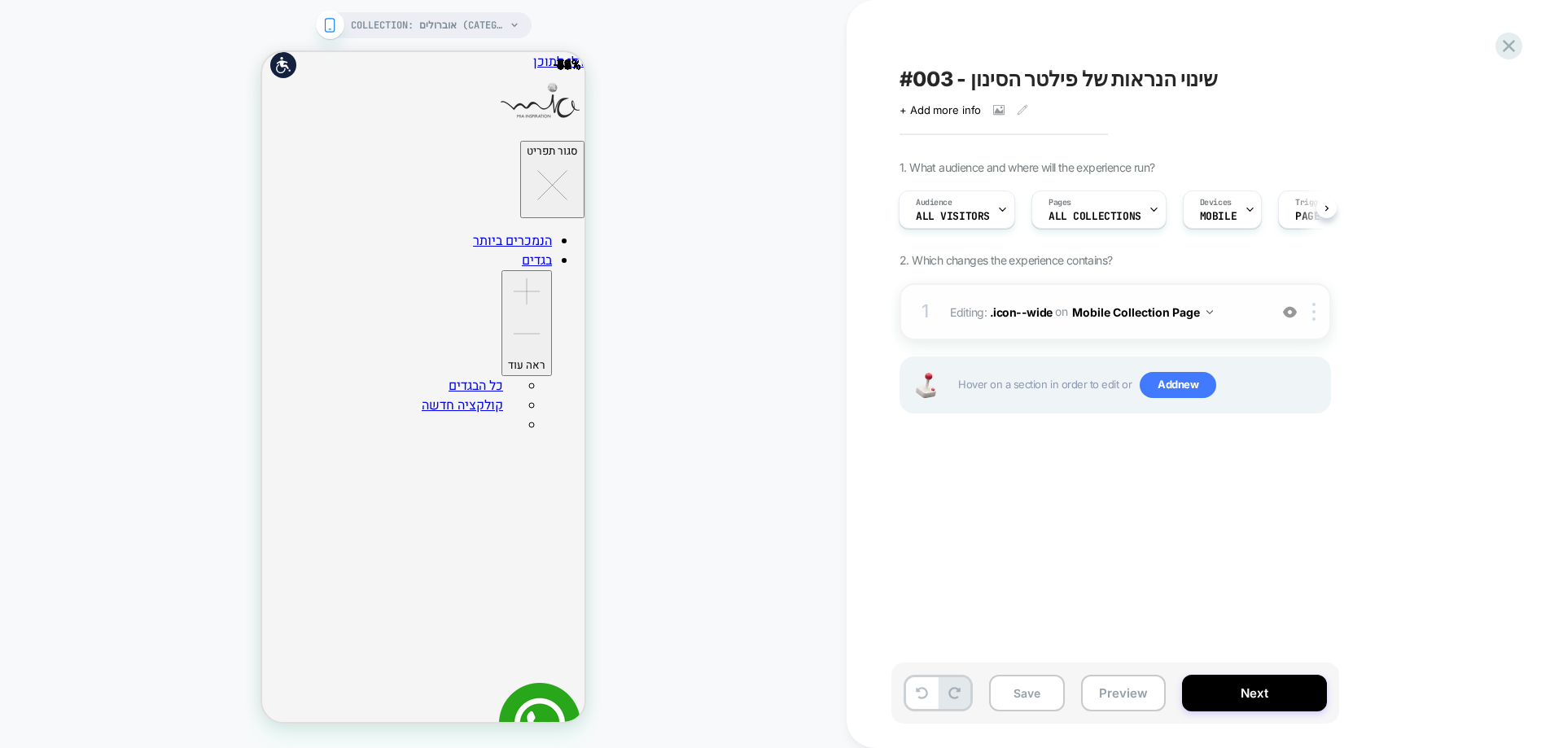
click at [1288, 311] on img at bounding box center [1290, 312] width 14 height 14
drag, startPoint x: 1287, startPoint y: 311, endPoint x: 1212, endPoint y: 311, distance: 74.9
click at [1287, 311] on img at bounding box center [1290, 312] width 14 height 14
click at [1026, 689] on button "Save" at bounding box center [1027, 693] width 76 height 37
click at [1523, 41] on div "#003 - שינוי הנראות של פילטר הסינון Click to view images Click to edit experien…" at bounding box center [1205, 374] width 716 height 748
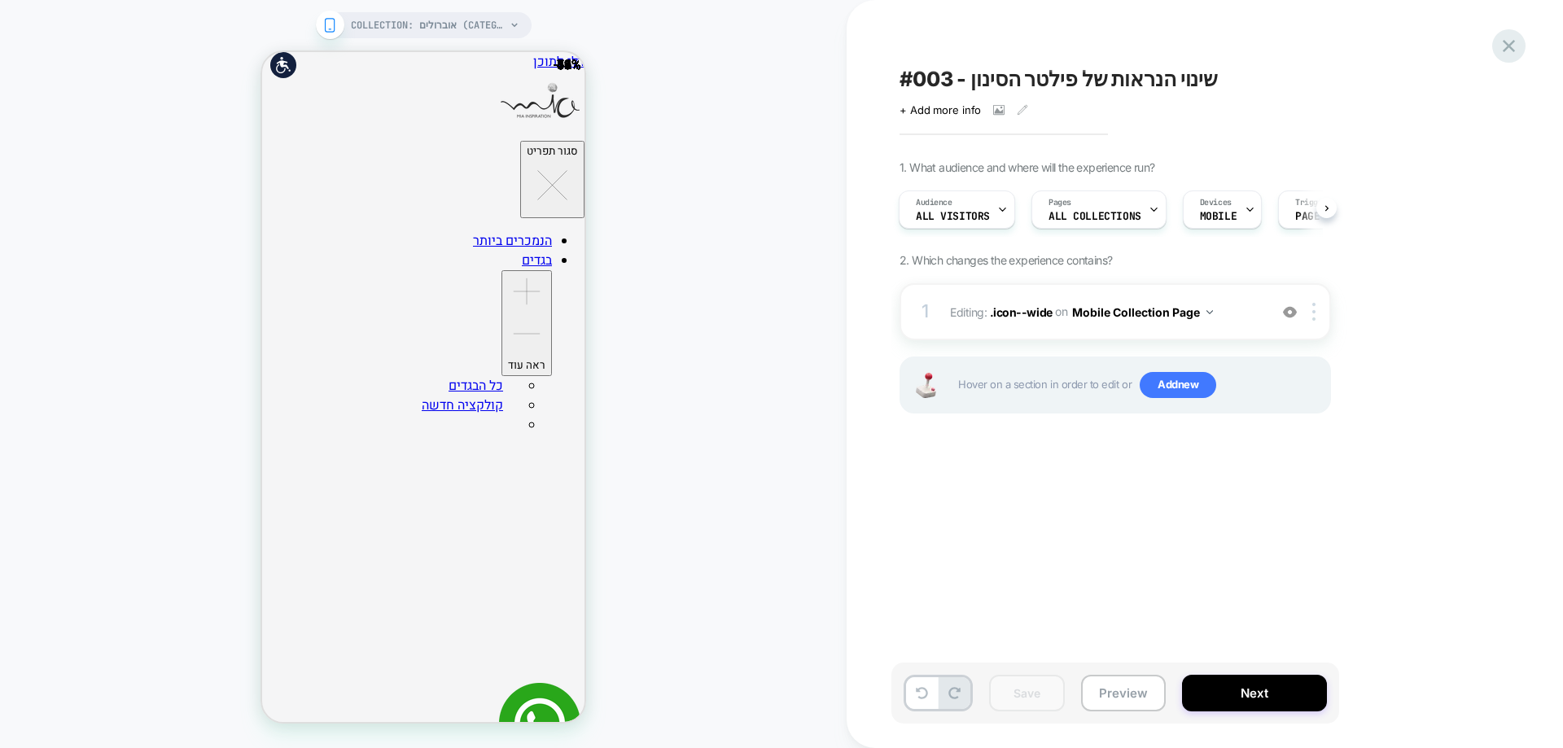
click at [1517, 49] on icon at bounding box center [1509, 46] width 22 height 22
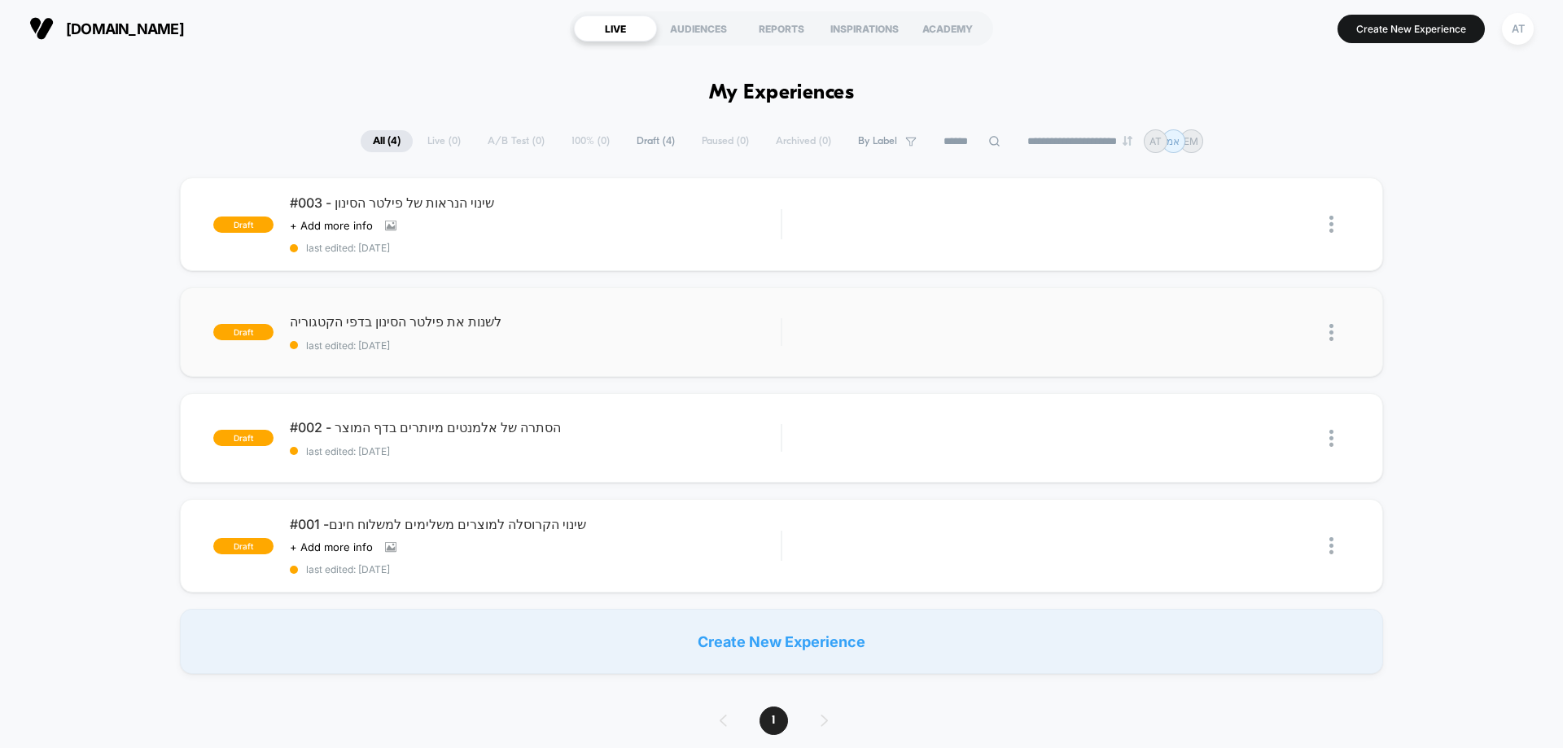
click at [1331, 337] on img at bounding box center [1331, 332] width 4 height 17
click at [1272, 418] on div "Delete" at bounding box center [1248, 407] width 147 height 37
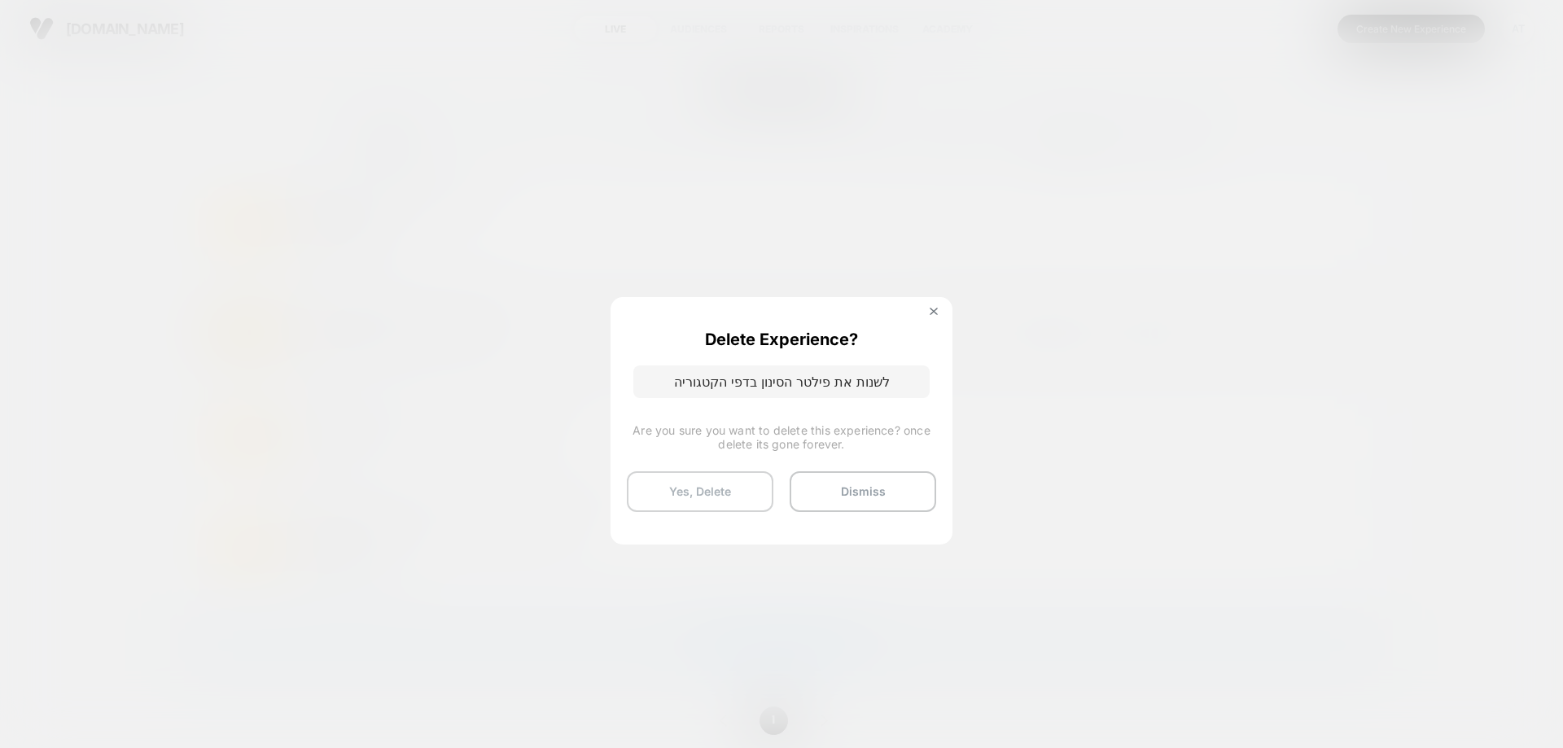
click at [688, 501] on button "Yes, Delete" at bounding box center [700, 491] width 147 height 41
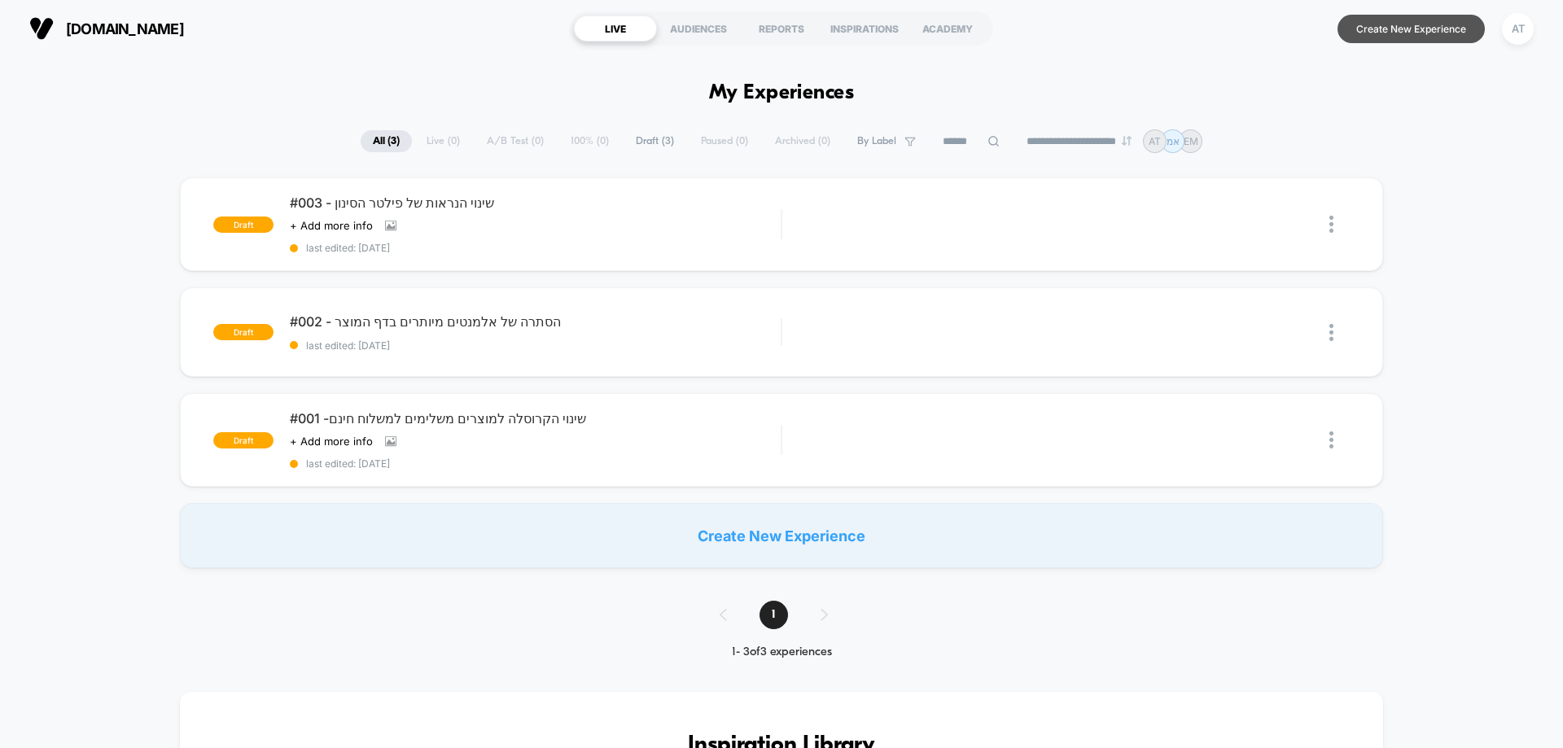
click at [1390, 28] on button "Create New Experience" at bounding box center [1411, 29] width 147 height 28
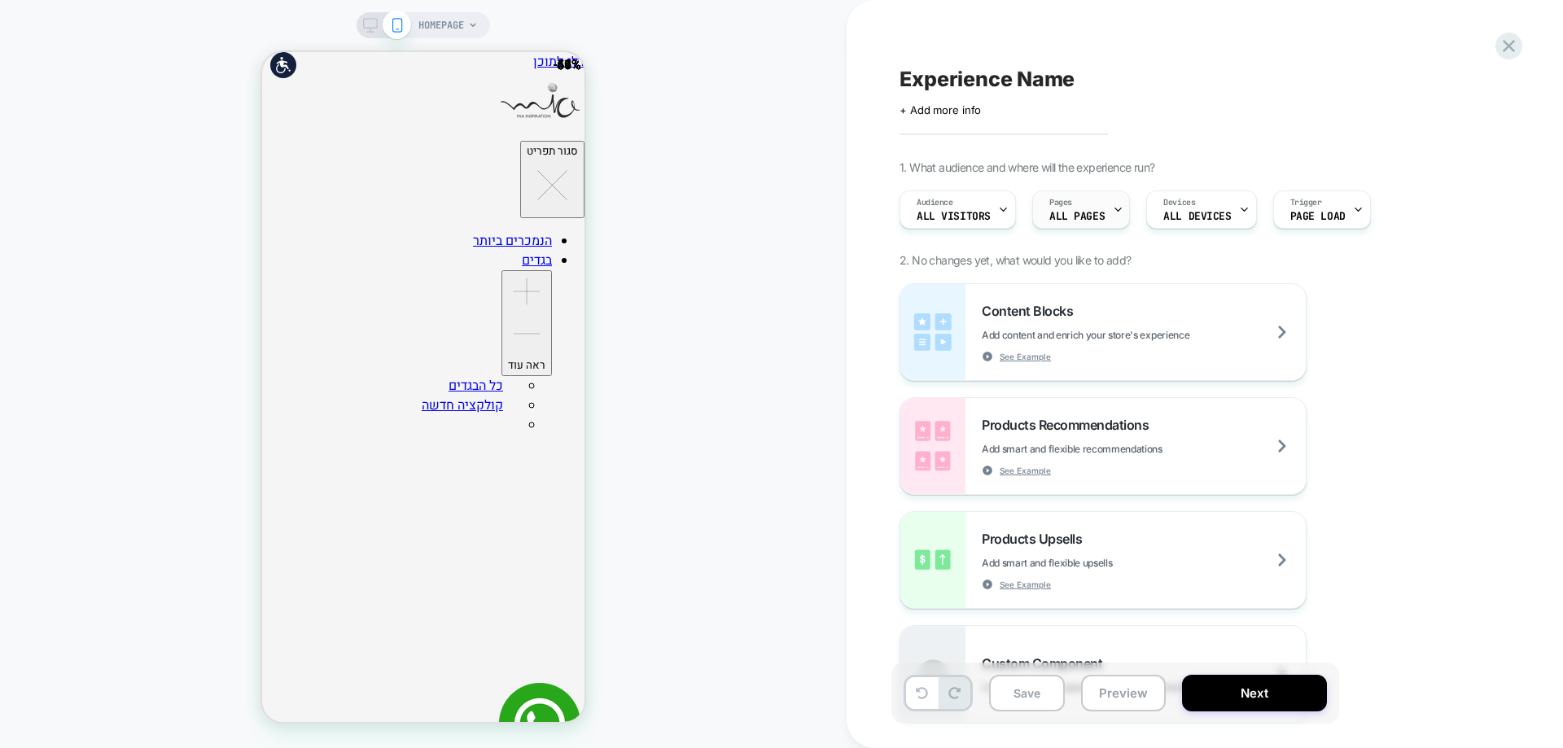
click at [1078, 202] on div "Pages ALL PAGES" at bounding box center [1077, 209] width 88 height 37
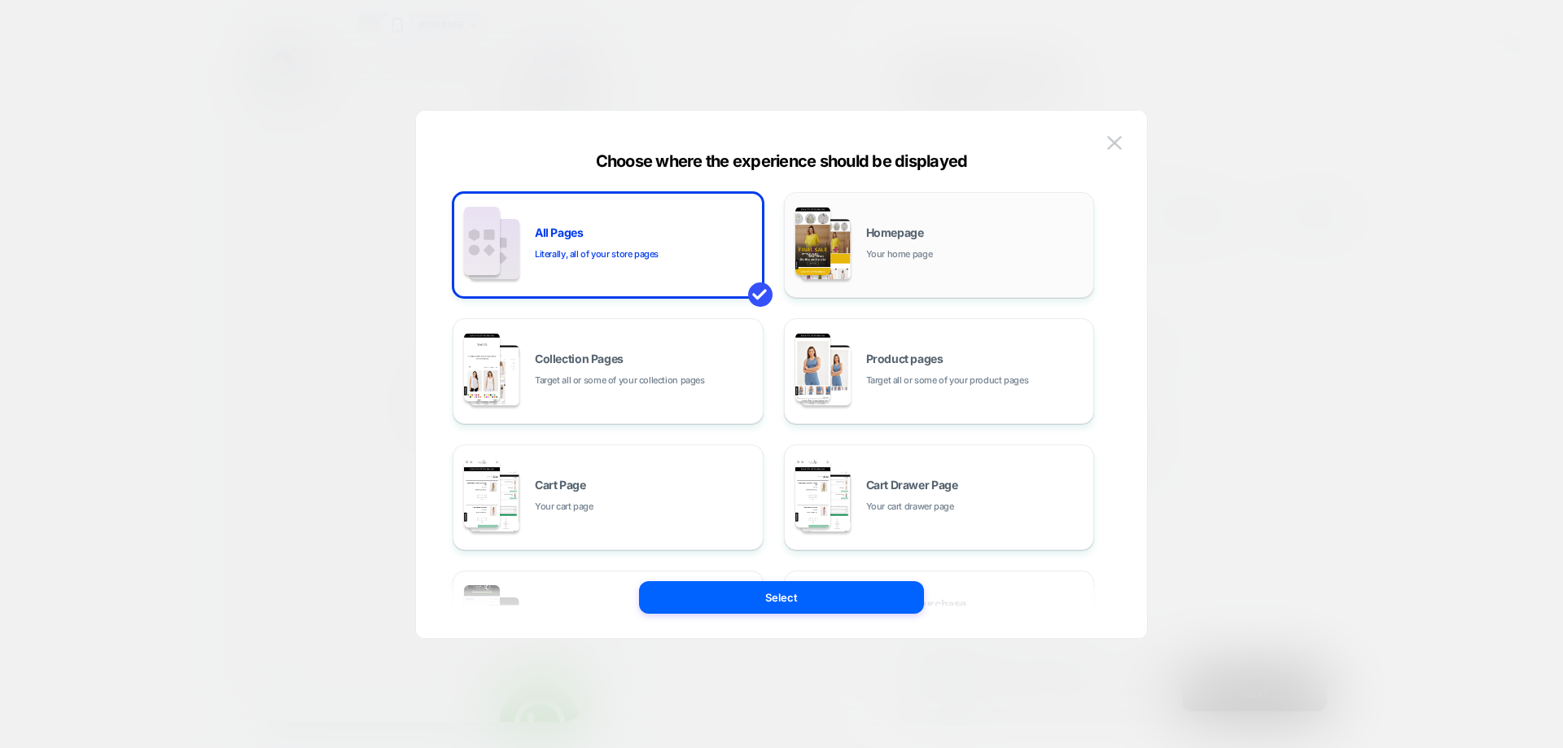
click at [852, 243] on div "Homepage Your home page" at bounding box center [939, 245] width 293 height 90
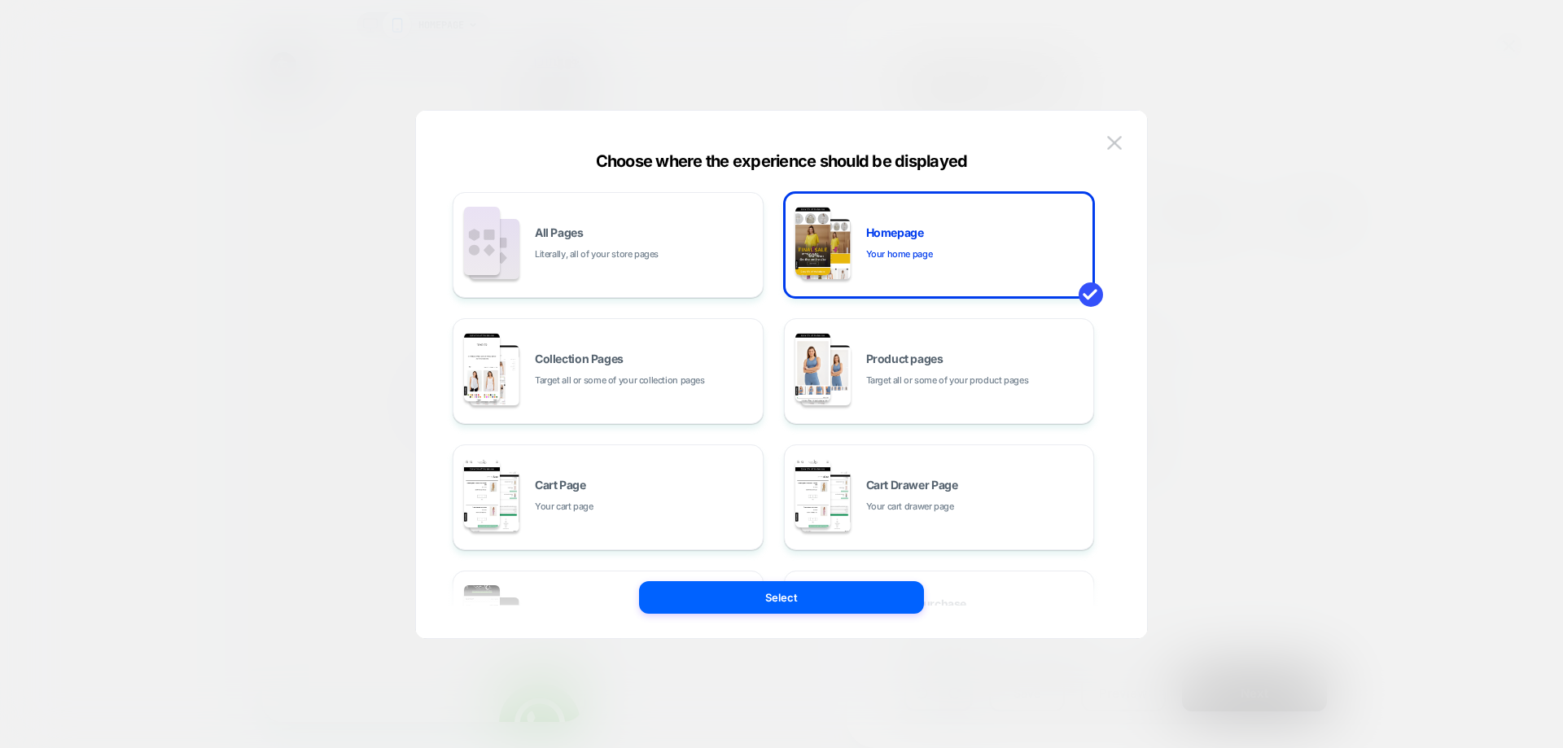
drag, startPoint x: 828, startPoint y: 599, endPoint x: 601, endPoint y: 519, distance: 241.0
click at [827, 599] on button "Select" at bounding box center [781, 597] width 285 height 33
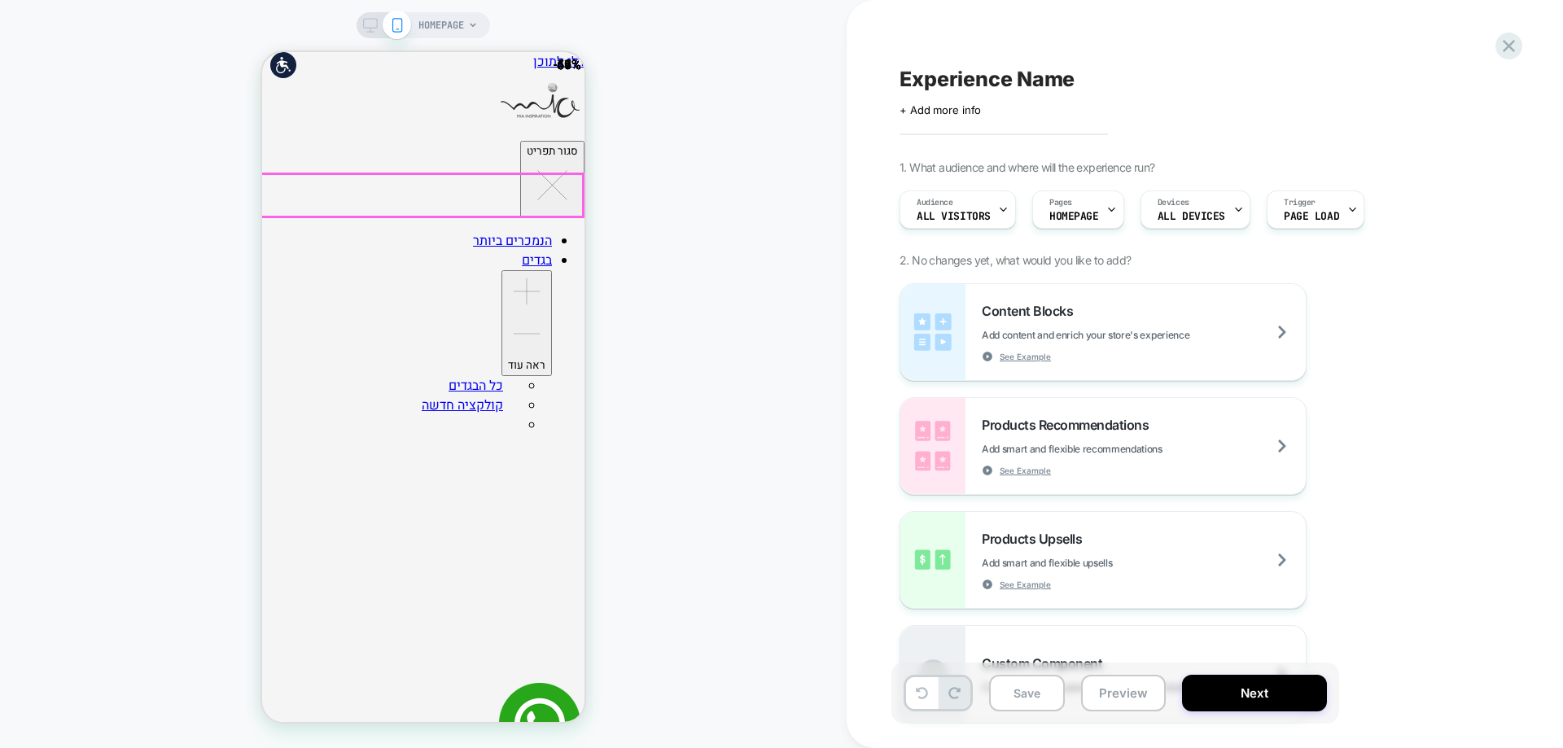
drag, startPoint x: 569, startPoint y: 201, endPoint x: 874, endPoint y: 285, distance: 315.8
click at [727, 168] on div "HOMEPAGE" at bounding box center [423, 374] width 847 height 716
click at [520, 141] on button "סגור תפריט" at bounding box center [552, 179] width 64 height 77
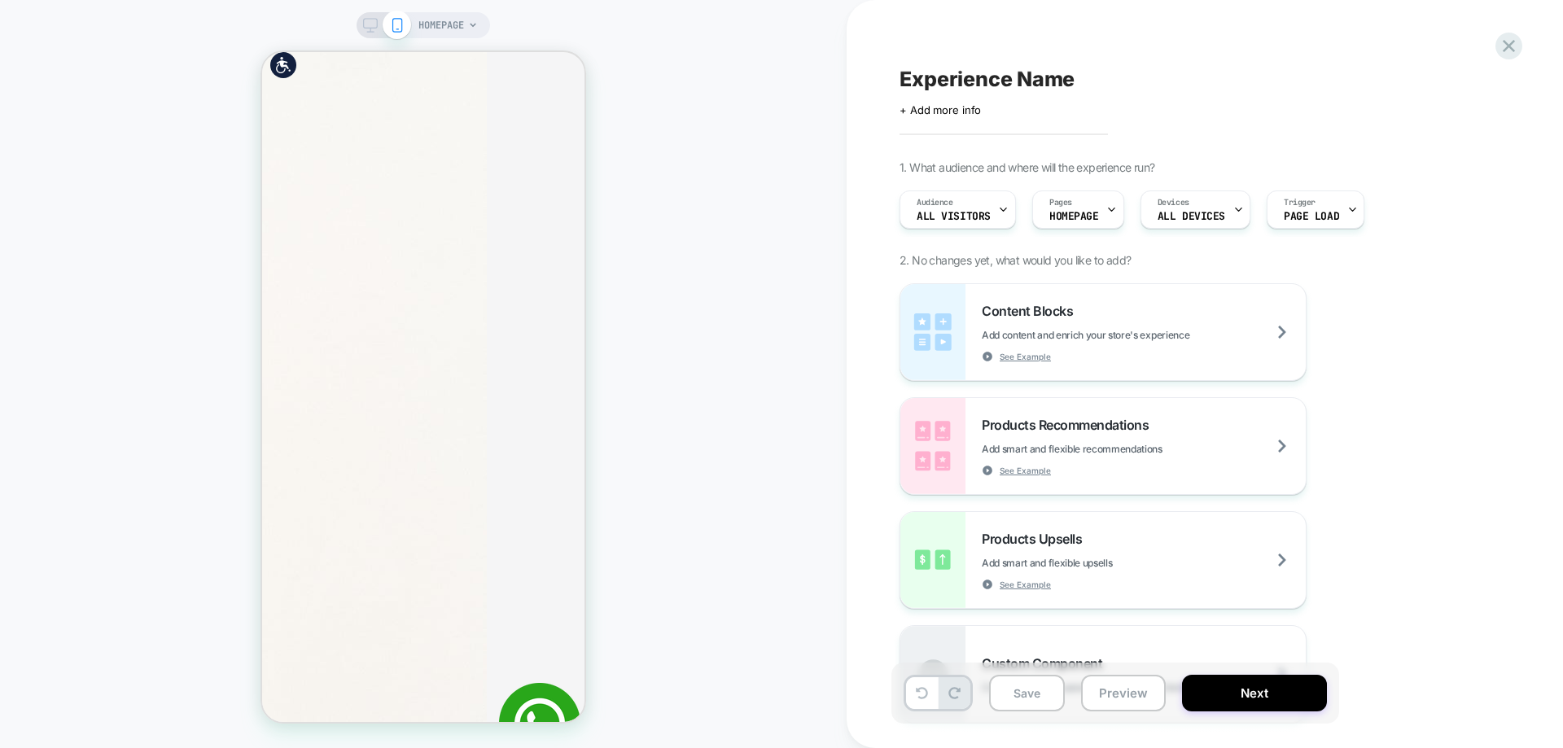
scroll to position [0, 2098]
click at [1511, 50] on icon at bounding box center [1509, 46] width 22 height 22
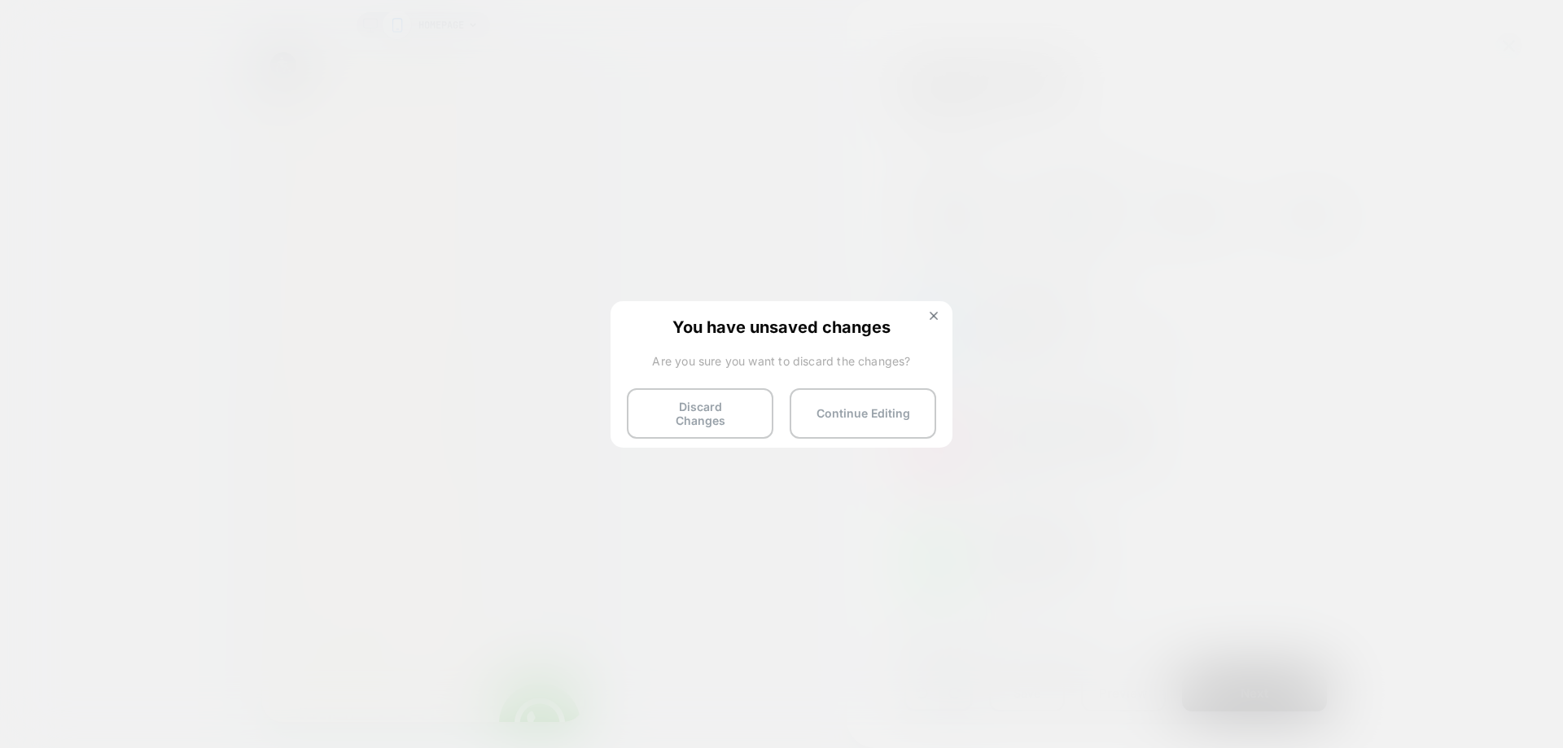
scroll to position [0, 2288]
click at [687, 416] on button "Discard Changes" at bounding box center [700, 413] width 147 height 50
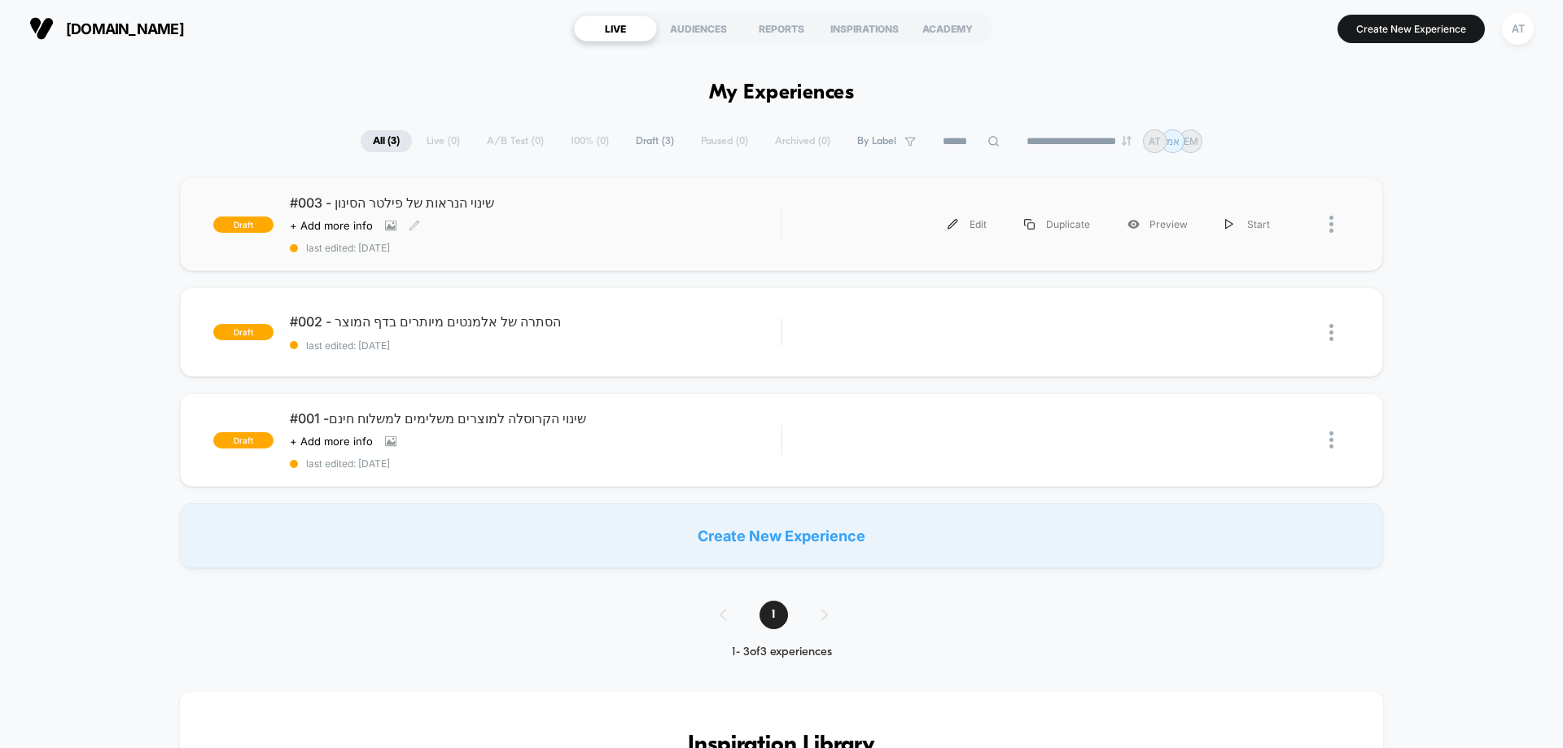
click at [584, 233] on div "#003 - שינוי הנראות של פילטר הסינון Click to view images Click to edit experien…" at bounding box center [535, 224] width 491 height 59
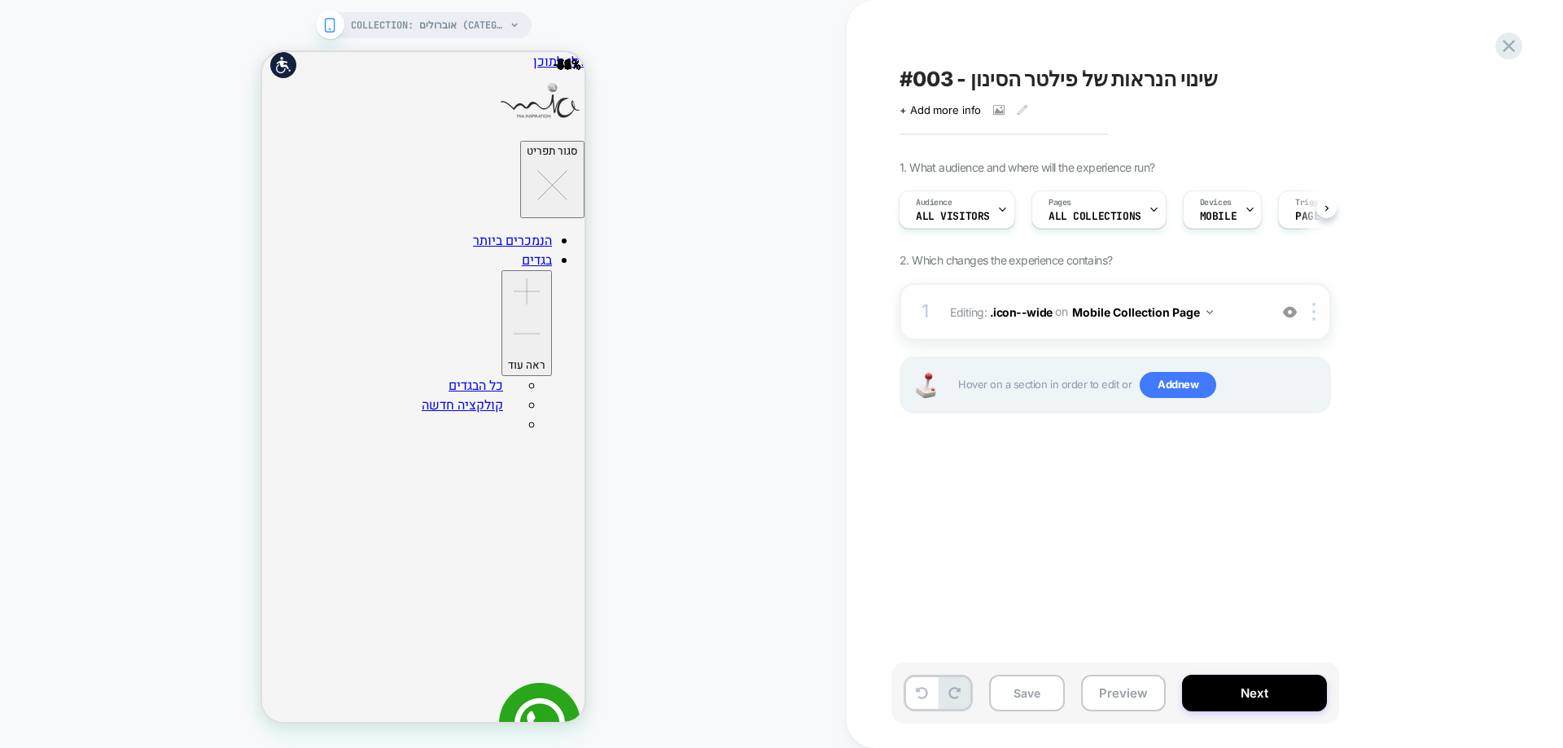
click at [1040, 320] on span "Editing : .icon--wide .icon--wide on Mobile Collection Page" at bounding box center [1105, 312] width 310 height 24
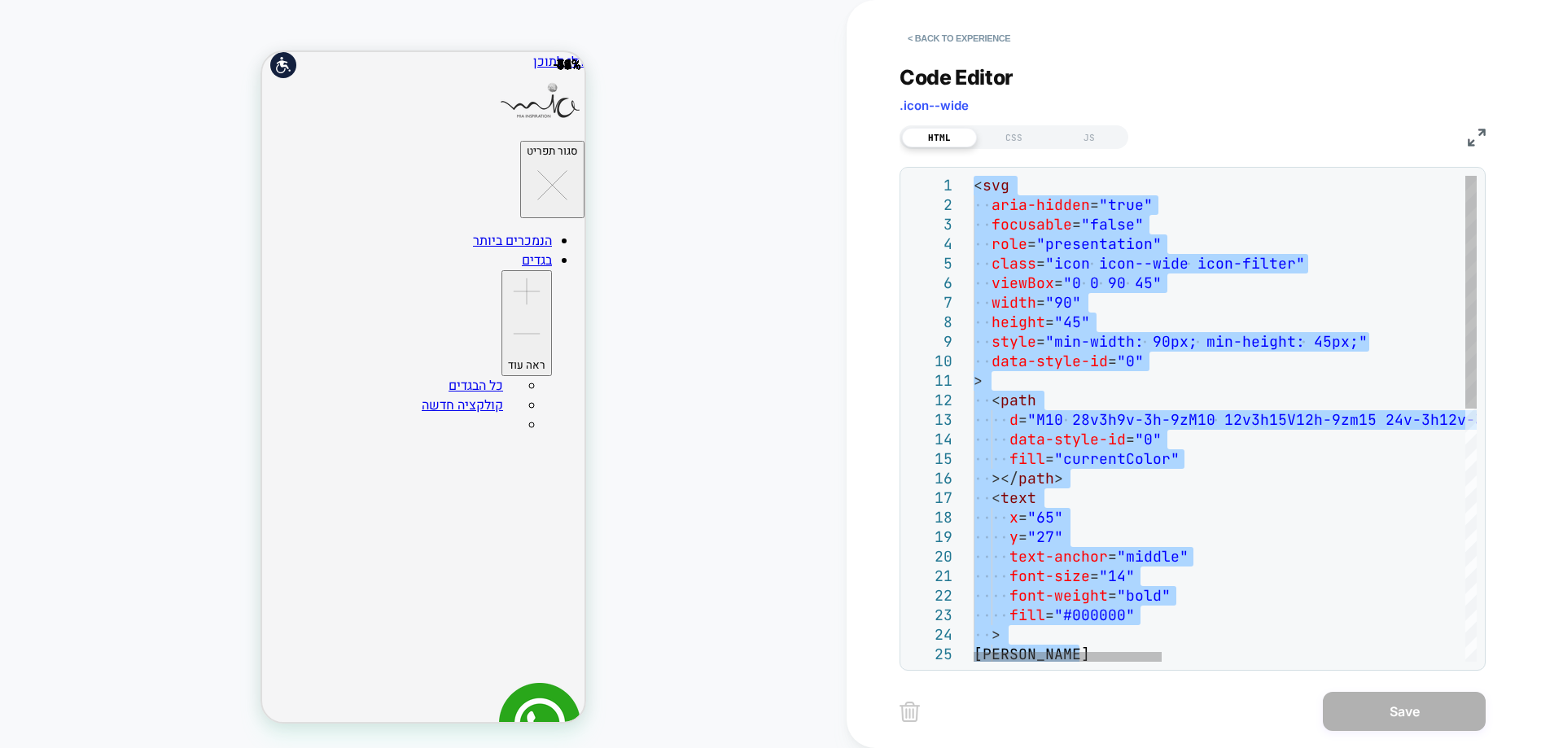
type textarea "**********"
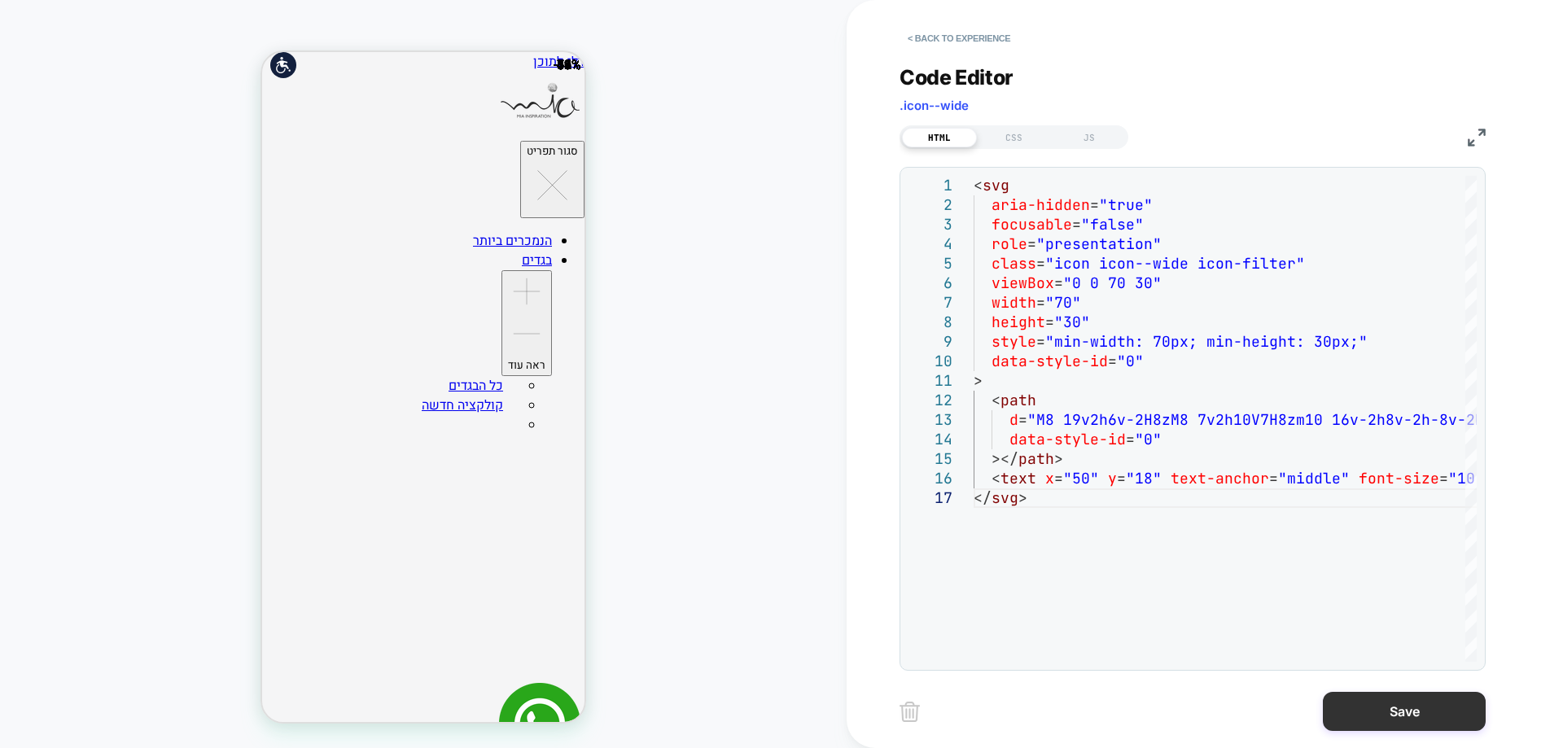
click at [1396, 729] on button "Save" at bounding box center [1404, 711] width 163 height 39
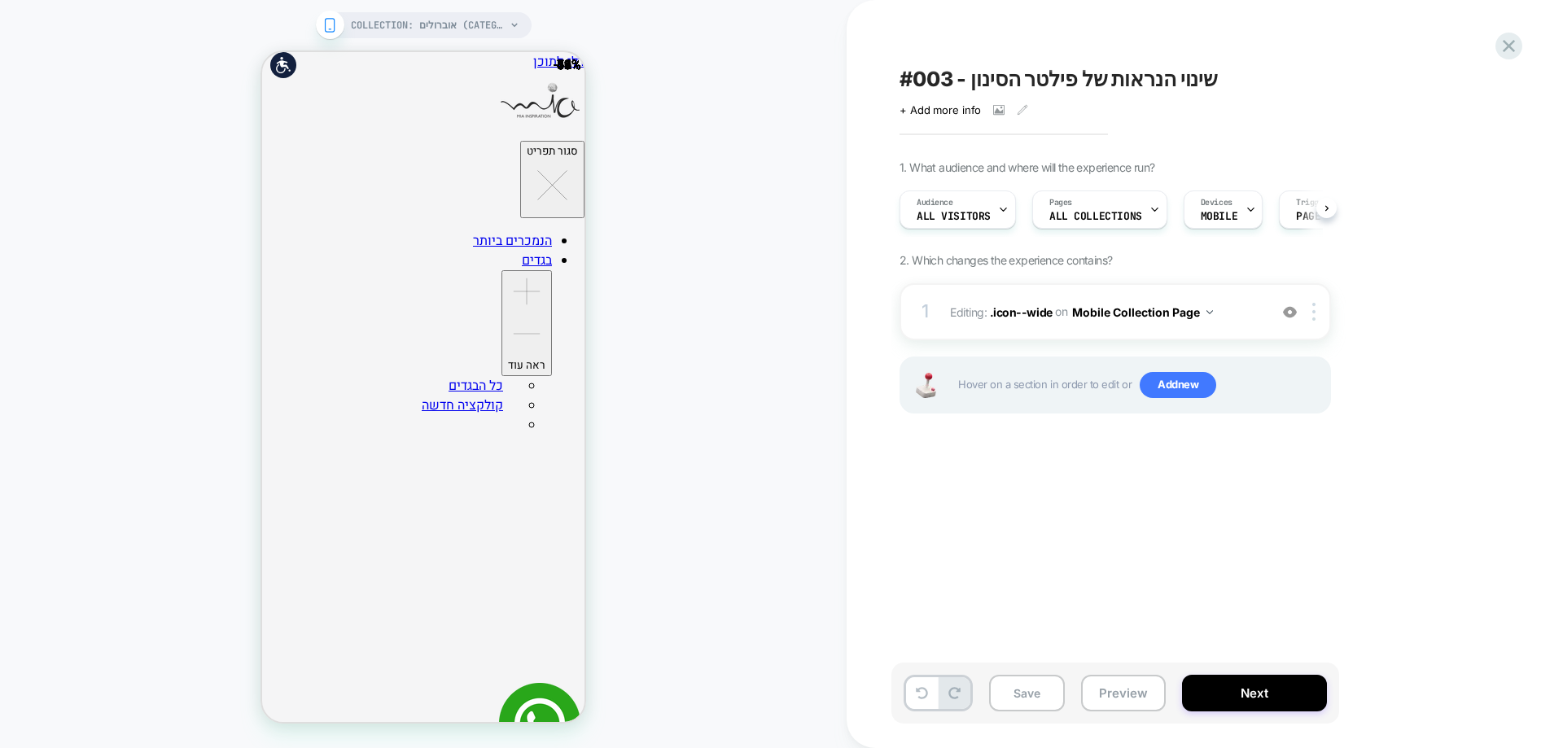
scroll to position [0, 1]
click at [1014, 684] on button "Save" at bounding box center [1027, 693] width 76 height 37
click at [1509, 53] on icon at bounding box center [1509, 46] width 22 height 22
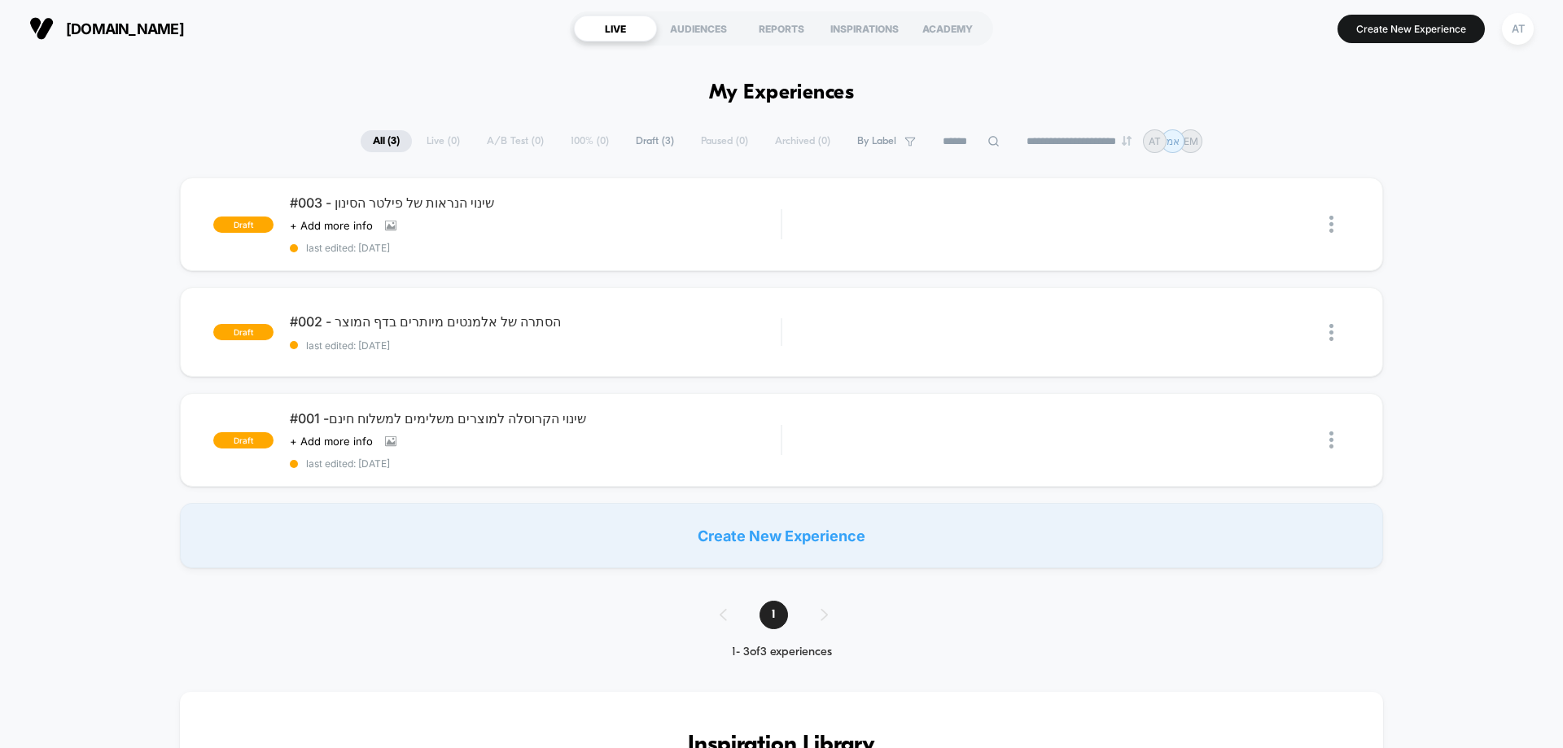
click at [1412, 19] on button "Create New Experience" at bounding box center [1411, 29] width 147 height 28
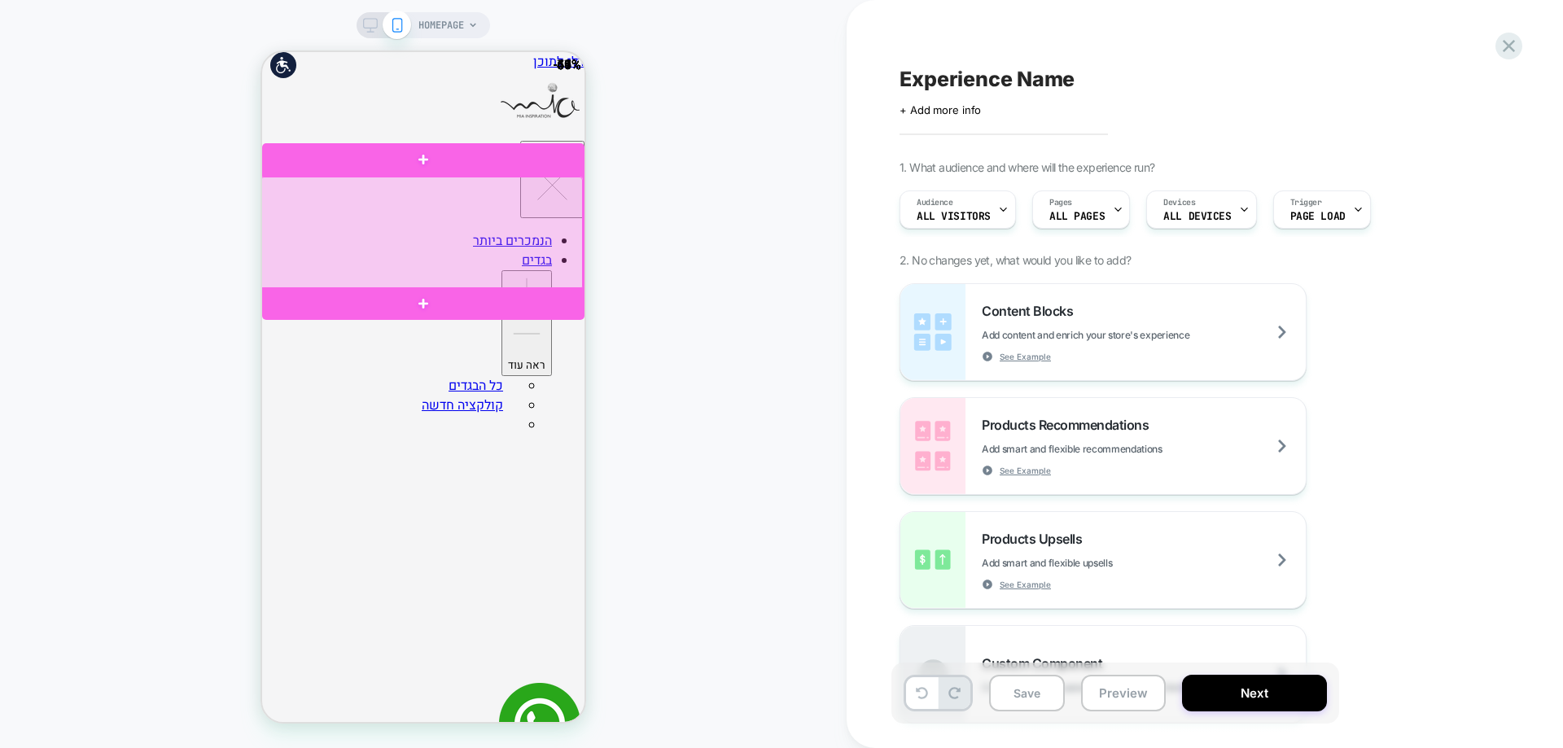
click at [504, 188] on div at bounding box center [422, 234] width 322 height 114
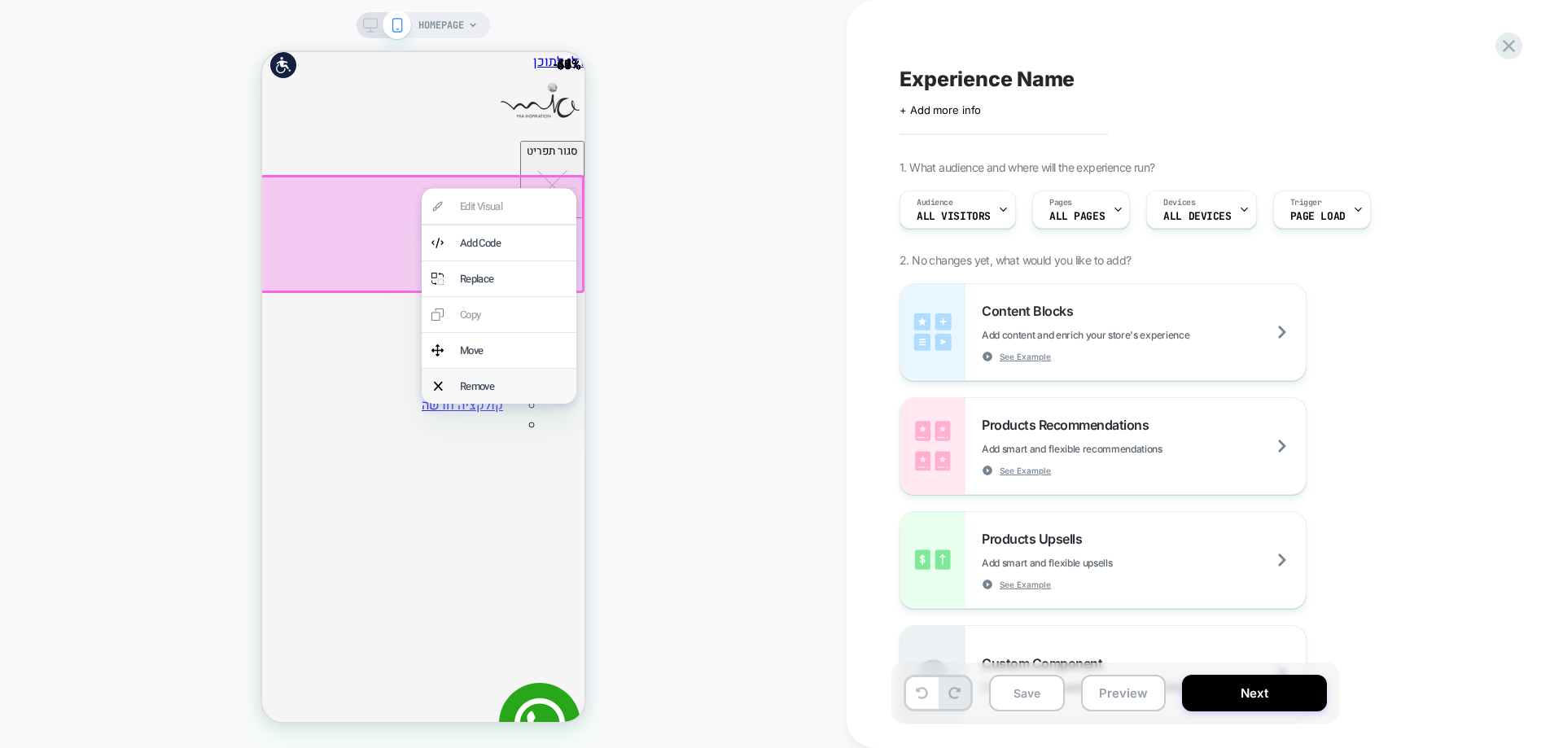
click at [494, 391] on div "Remove" at bounding box center [513, 386] width 107 height 15
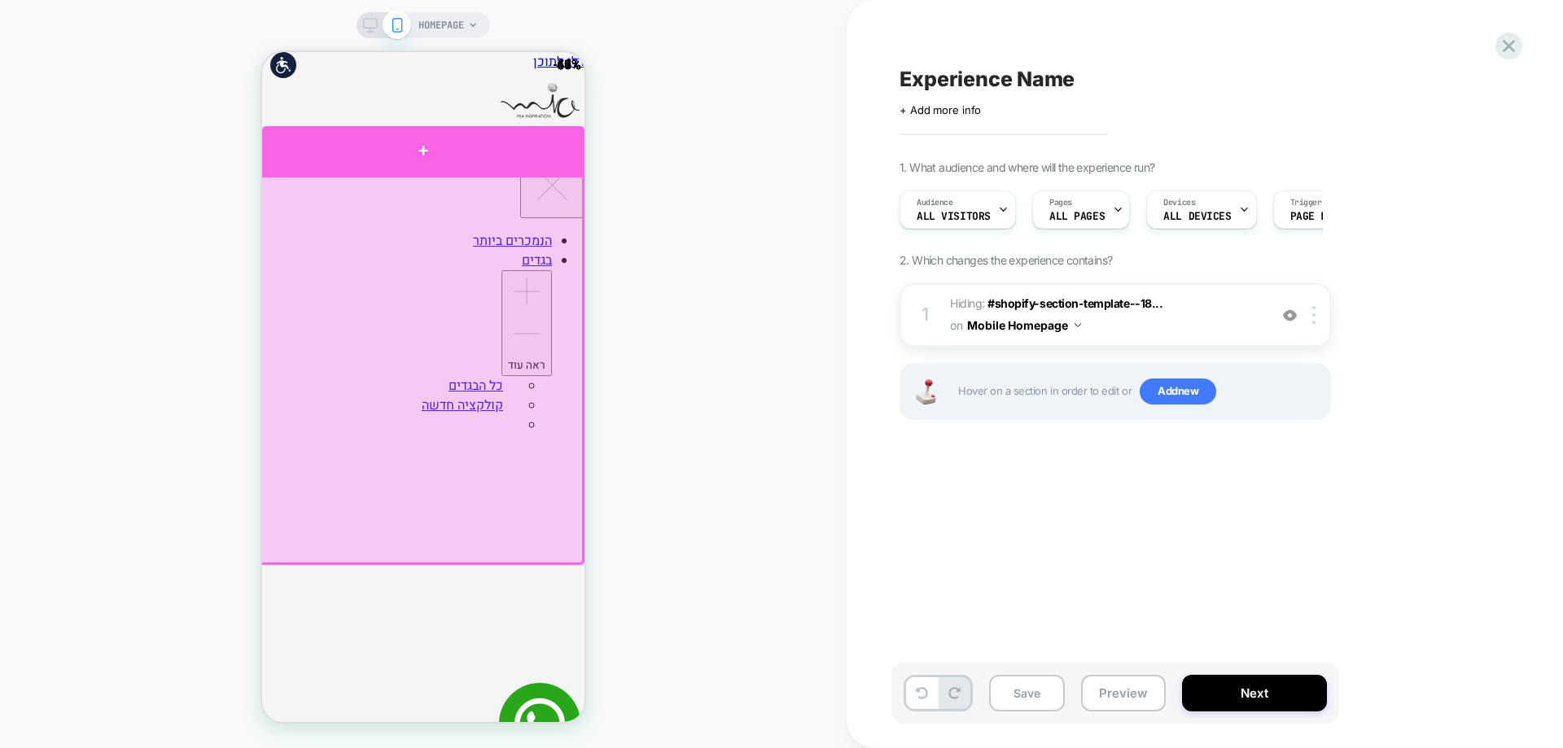
click at [473, 153] on div at bounding box center [423, 150] width 322 height 49
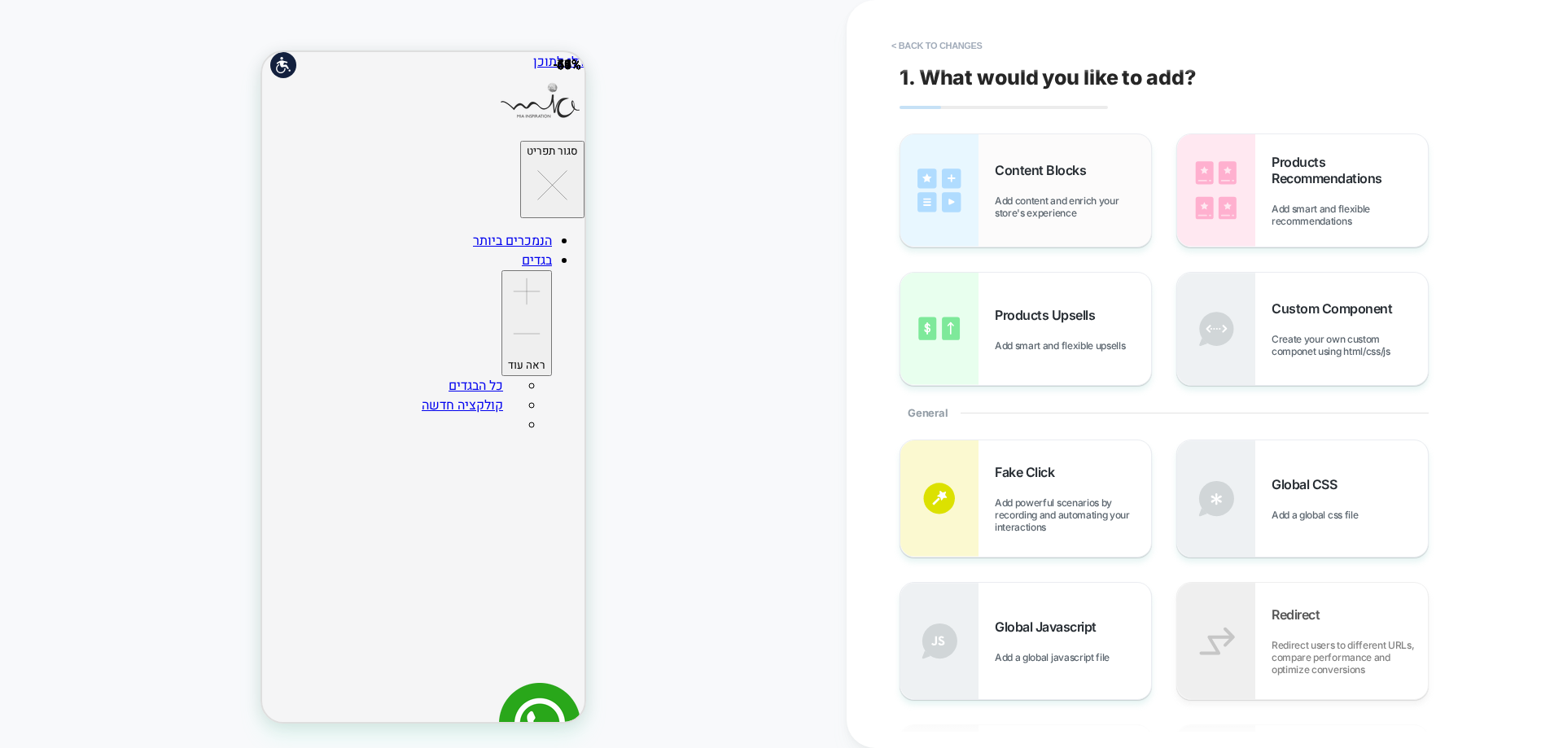
click at [1026, 190] on div "Content Blocks Add content and enrich your store's experience" at bounding box center [1073, 190] width 156 height 57
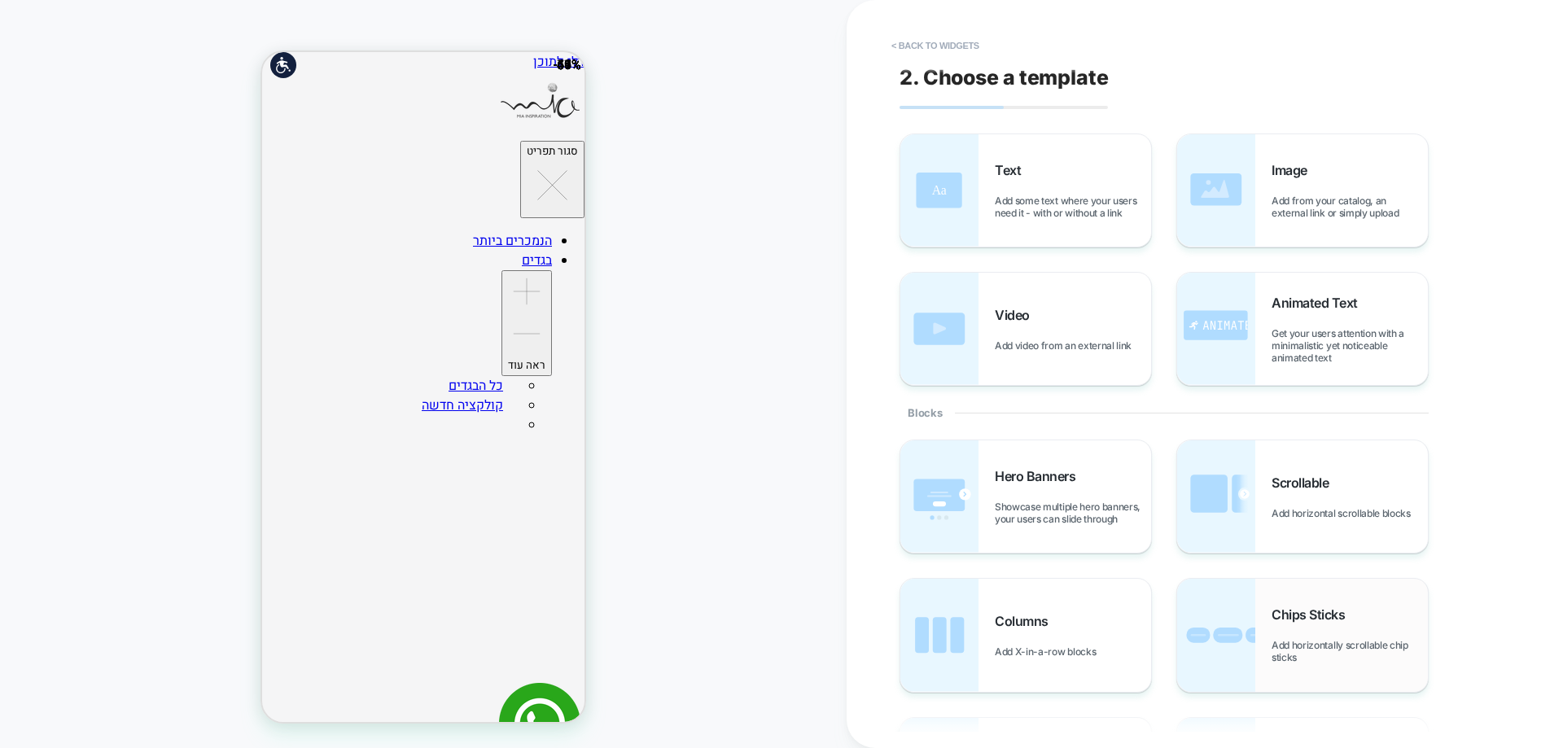
click at [1333, 629] on div "Chips Sticks Add horizontally scrollable chip sticks" at bounding box center [1350, 635] width 156 height 57
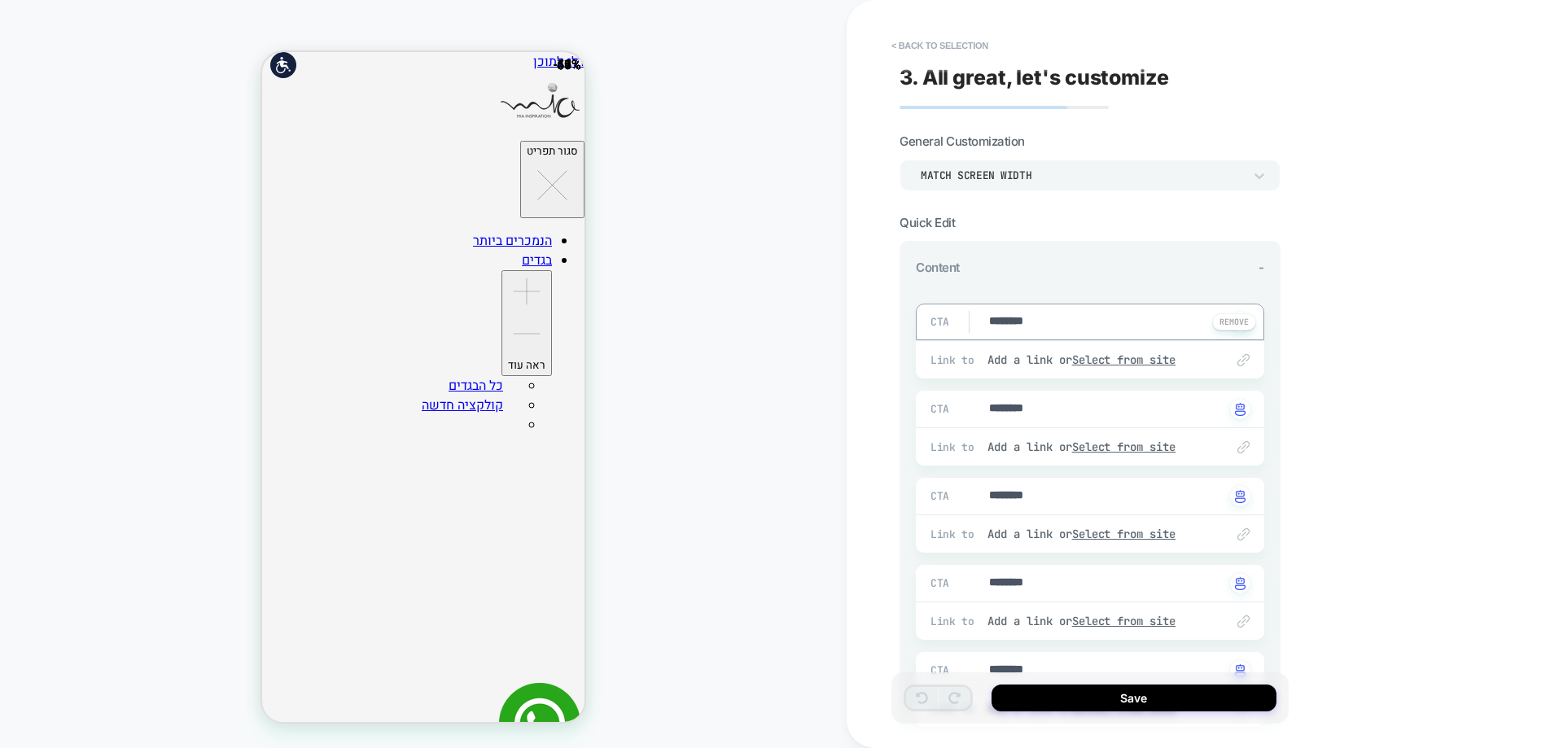
click at [1032, 329] on textarea "********" at bounding box center [1106, 322] width 238 height 18
type textarea "*"
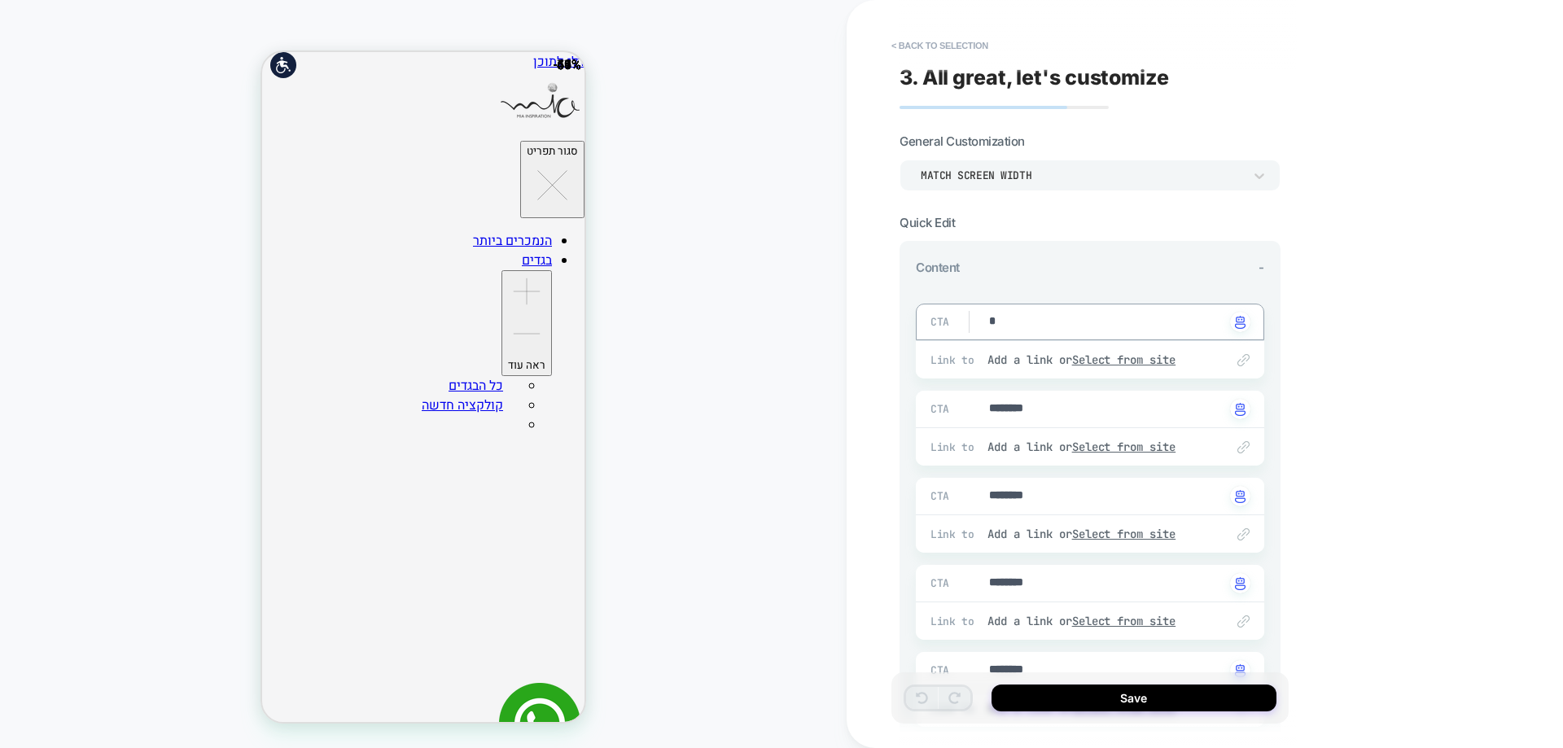
type textarea "**"
type textarea "*"
type textarea "***"
type textarea "*"
type textarea "**"
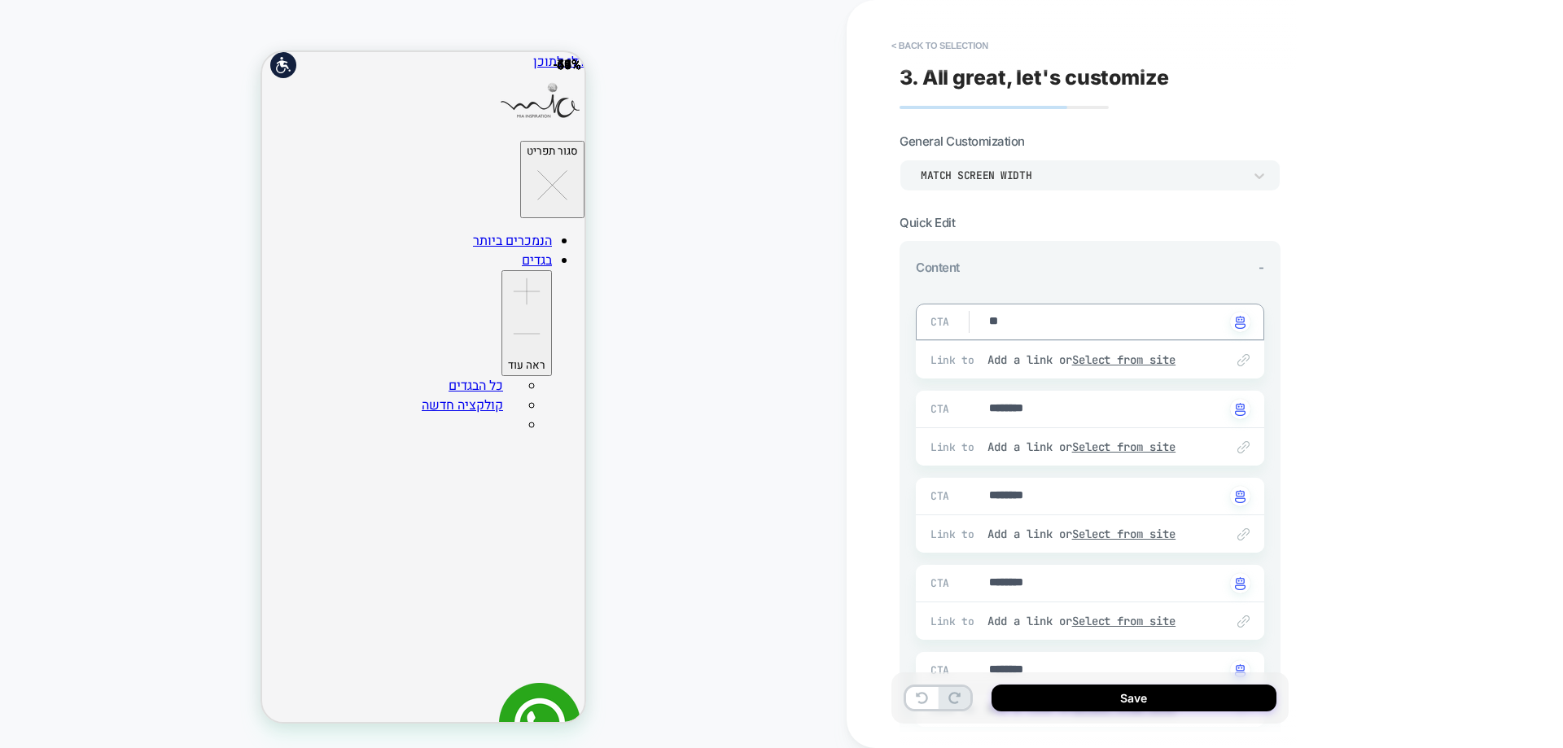
type textarea "*"
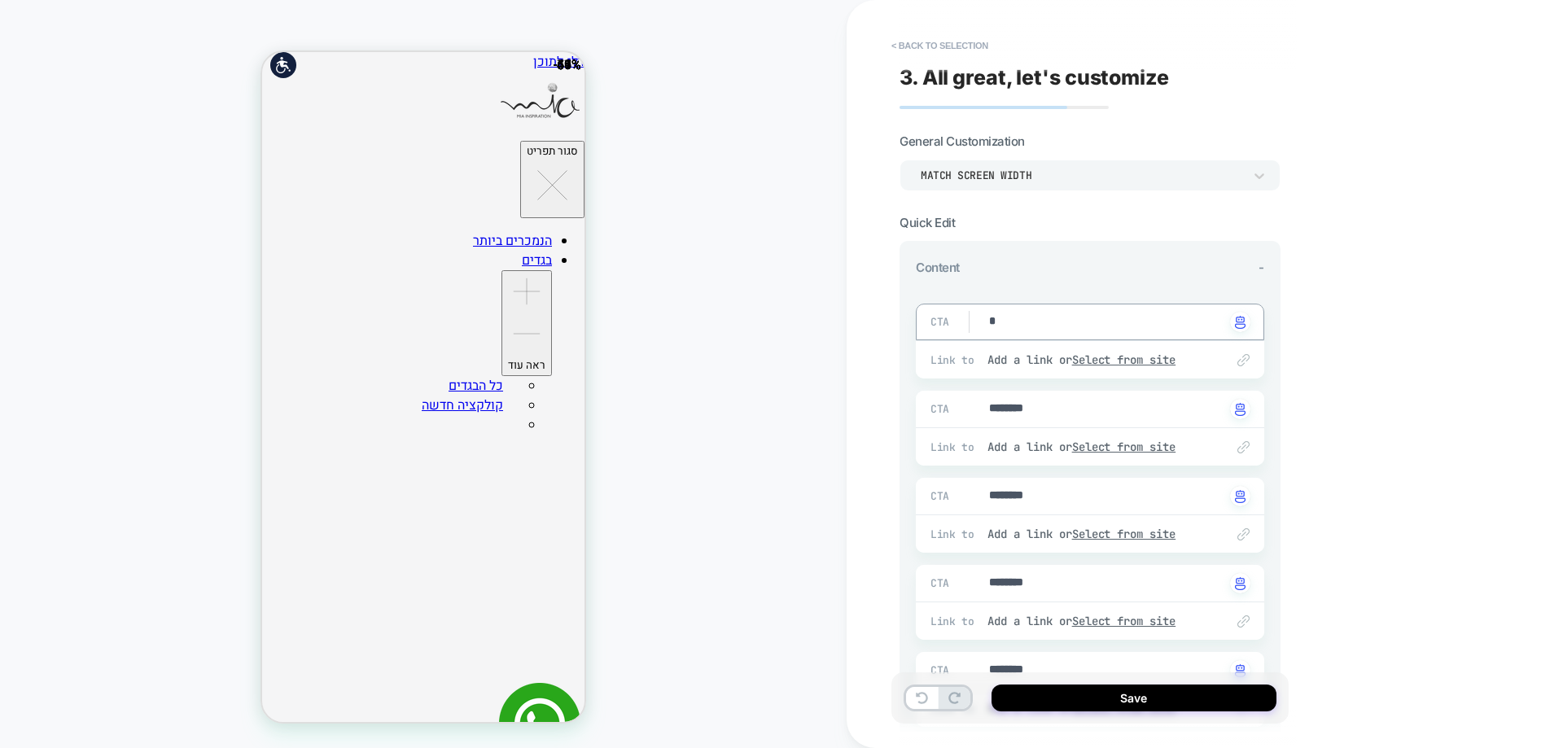
type textarea "*"
type textarea "**"
type textarea "*"
type textarea "***"
type textarea "*"
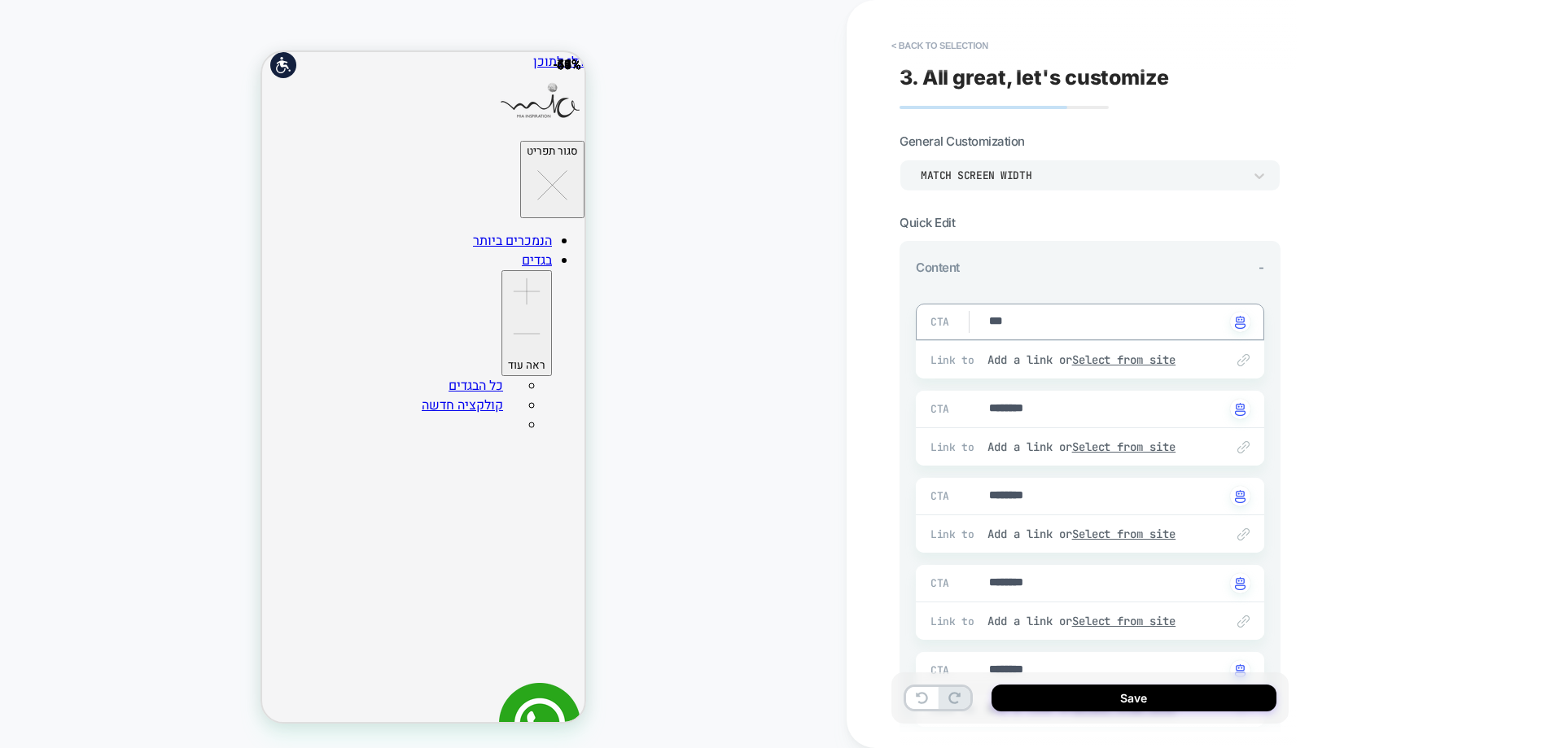
type textarea "****"
type textarea "*"
type textarea "*******"
type textarea "*"
type textarea "*******"
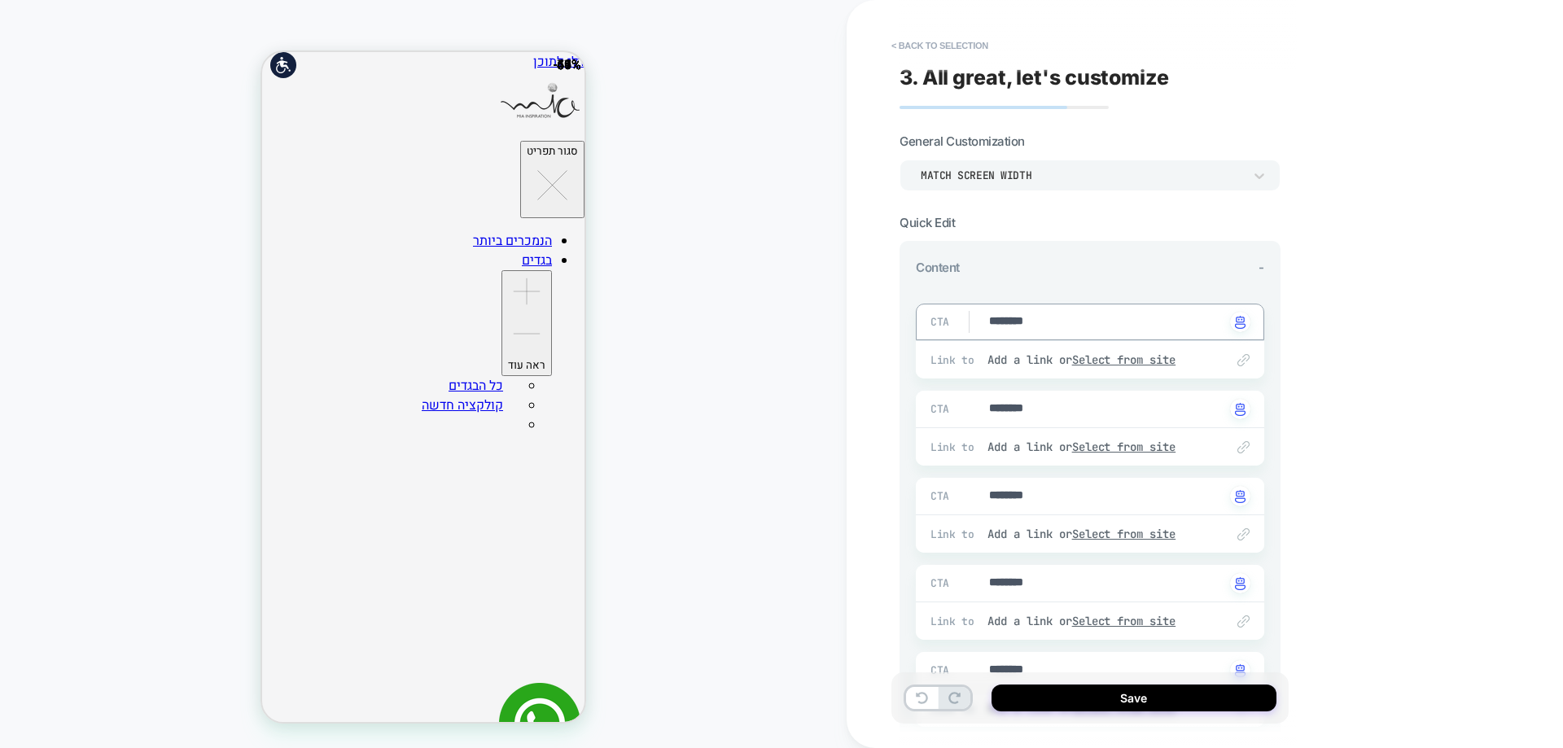
type textarea "*"
type textarea "**********"
type textarea "*"
type textarea "**********"
type textarea "*"
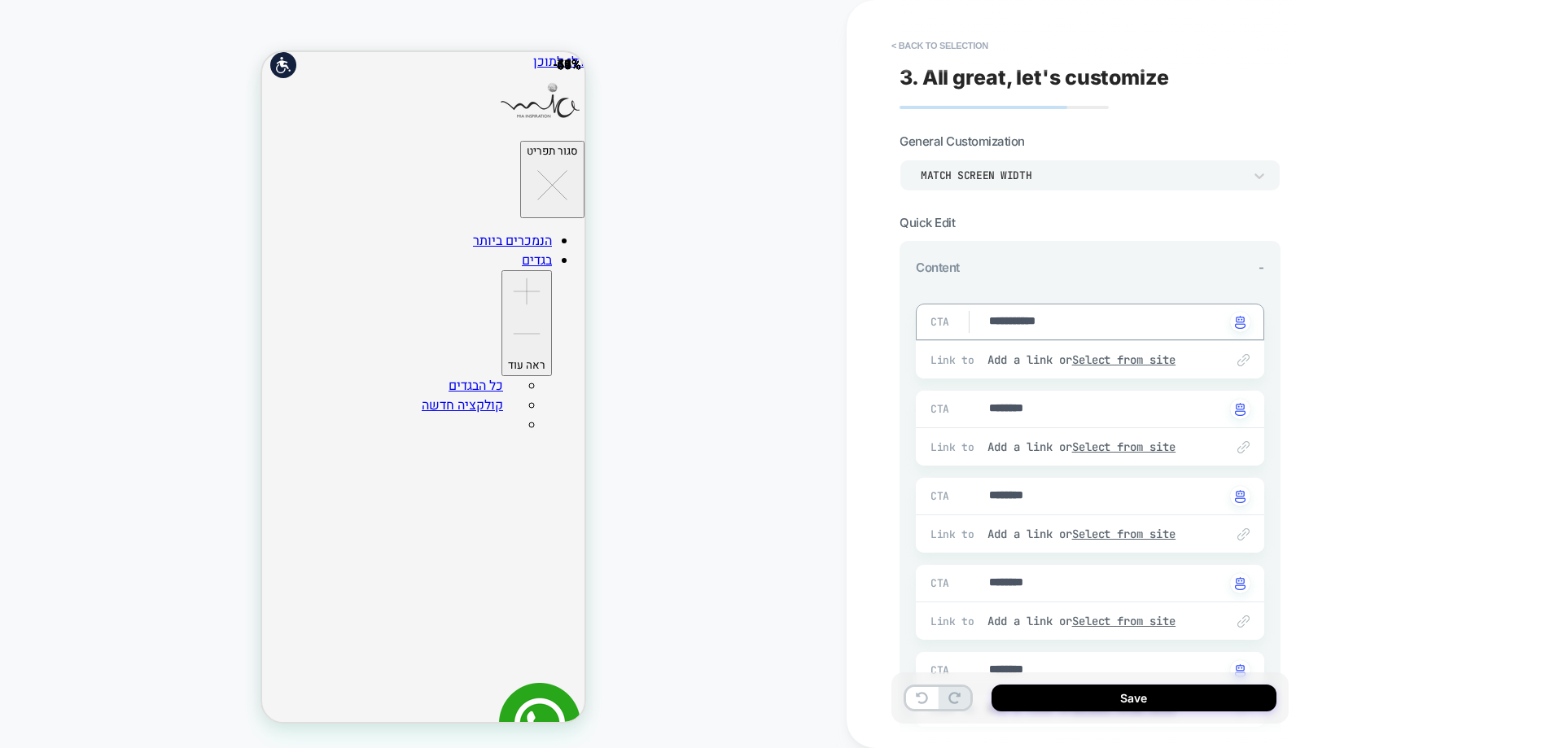
type textarea "**********"
type textarea "*"
type textarea "*********"
type textarea "*"
type textarea "**********"
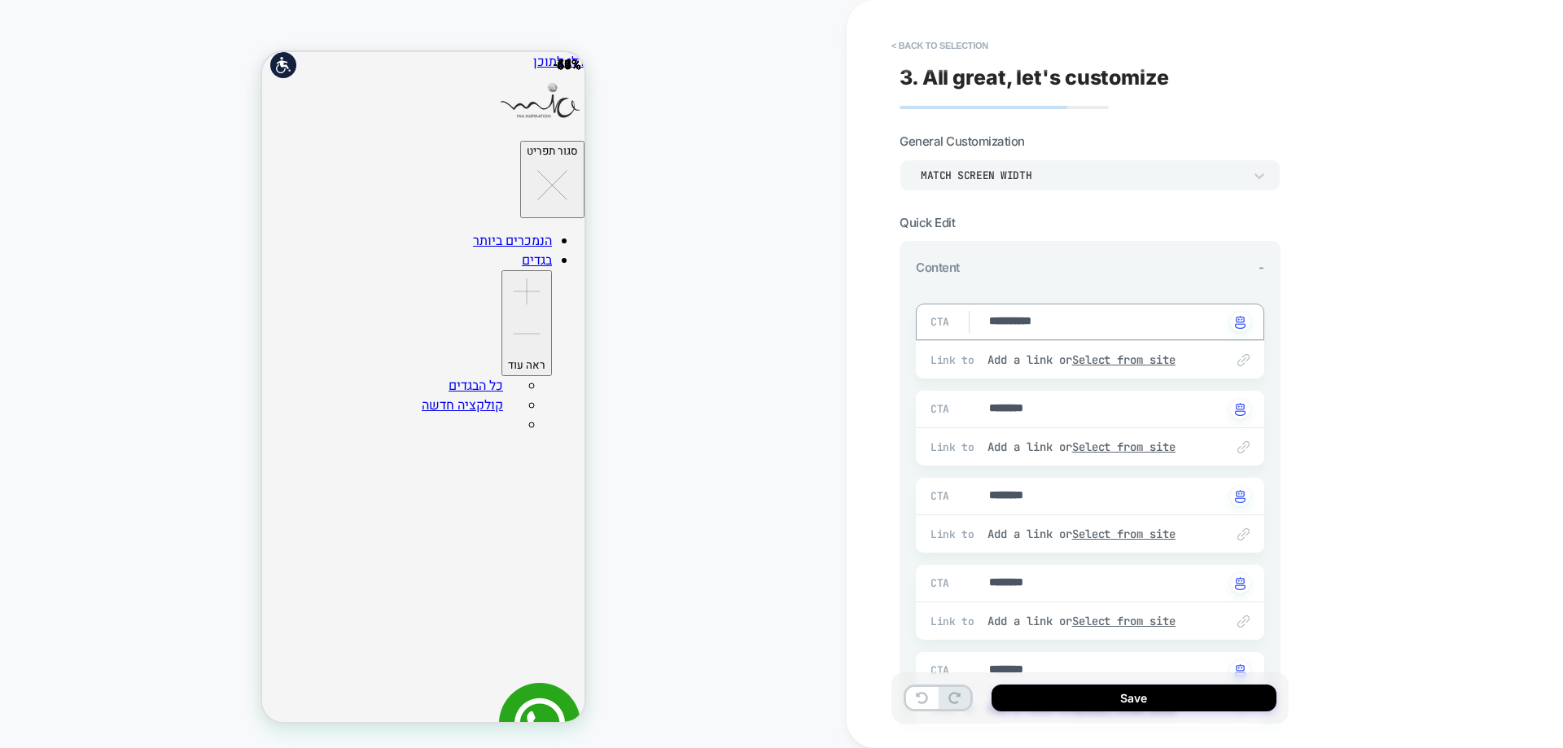
type textarea "*"
type textarea "**********"
type textarea "*"
type textarea "**********"
type textarea "*"
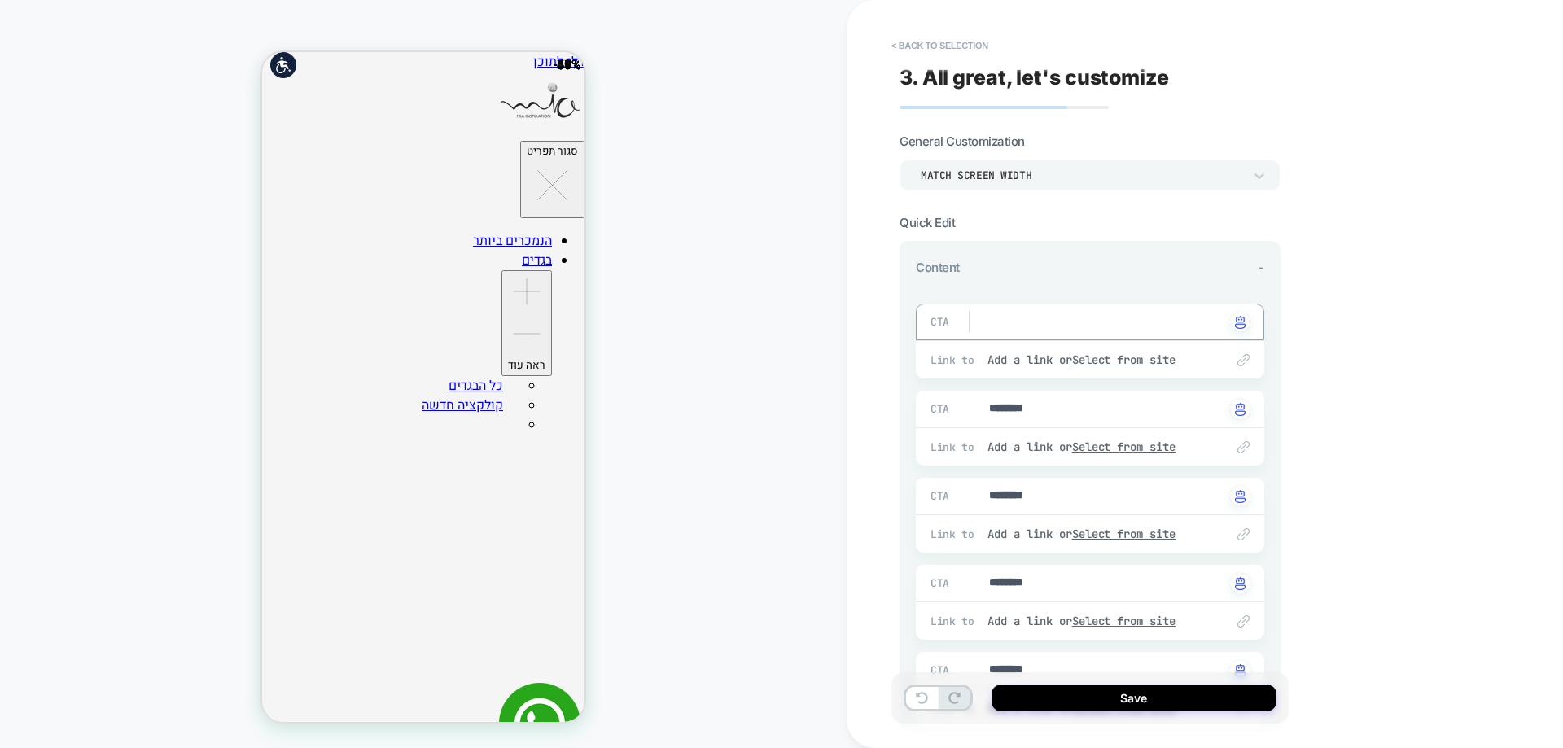
type textarea "*"
type textarea "**"
type textarea "*"
type textarea "***"
type textarea "*"
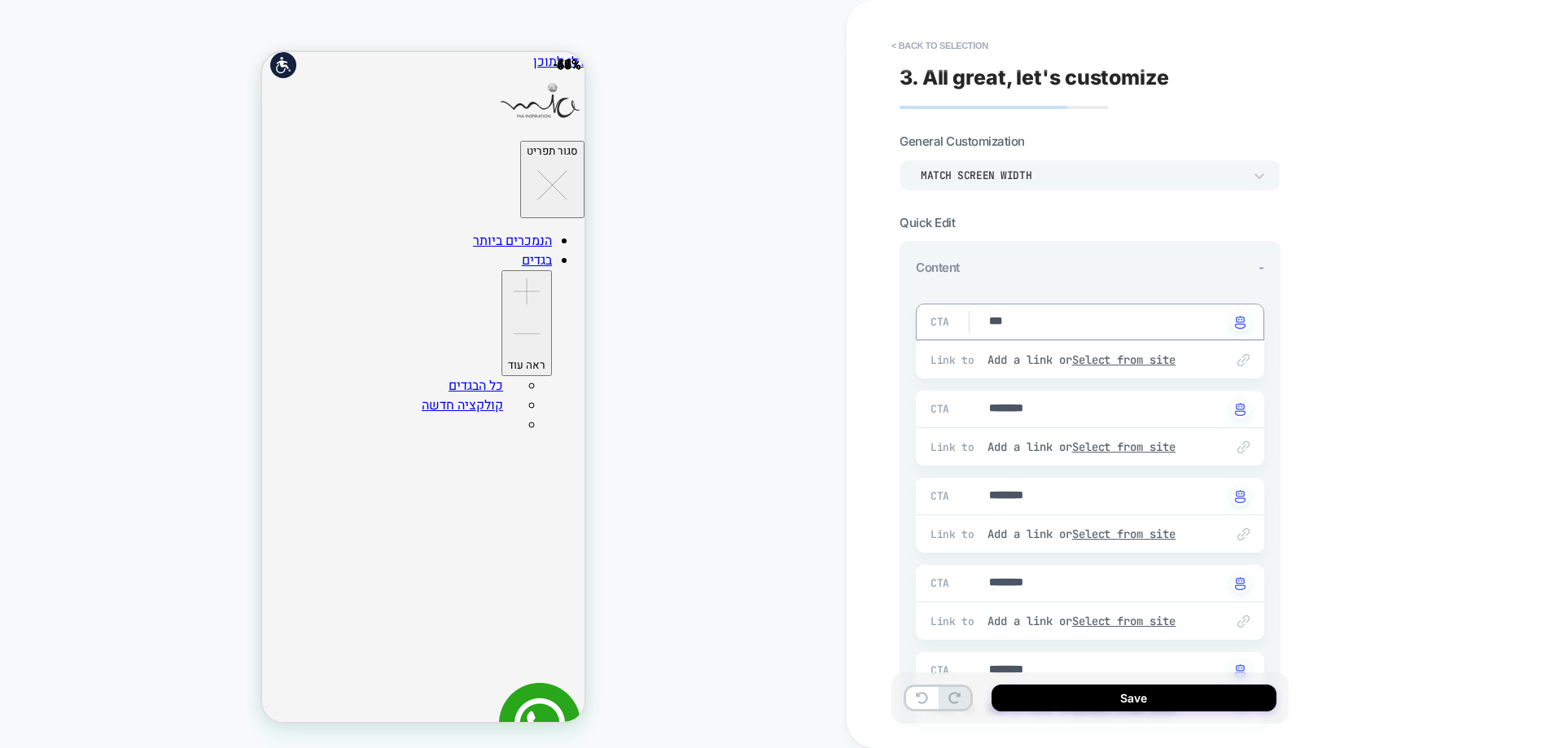
type textarea "****"
type textarea "*"
type textarea "*****"
type textarea "*"
type textarea "*****"
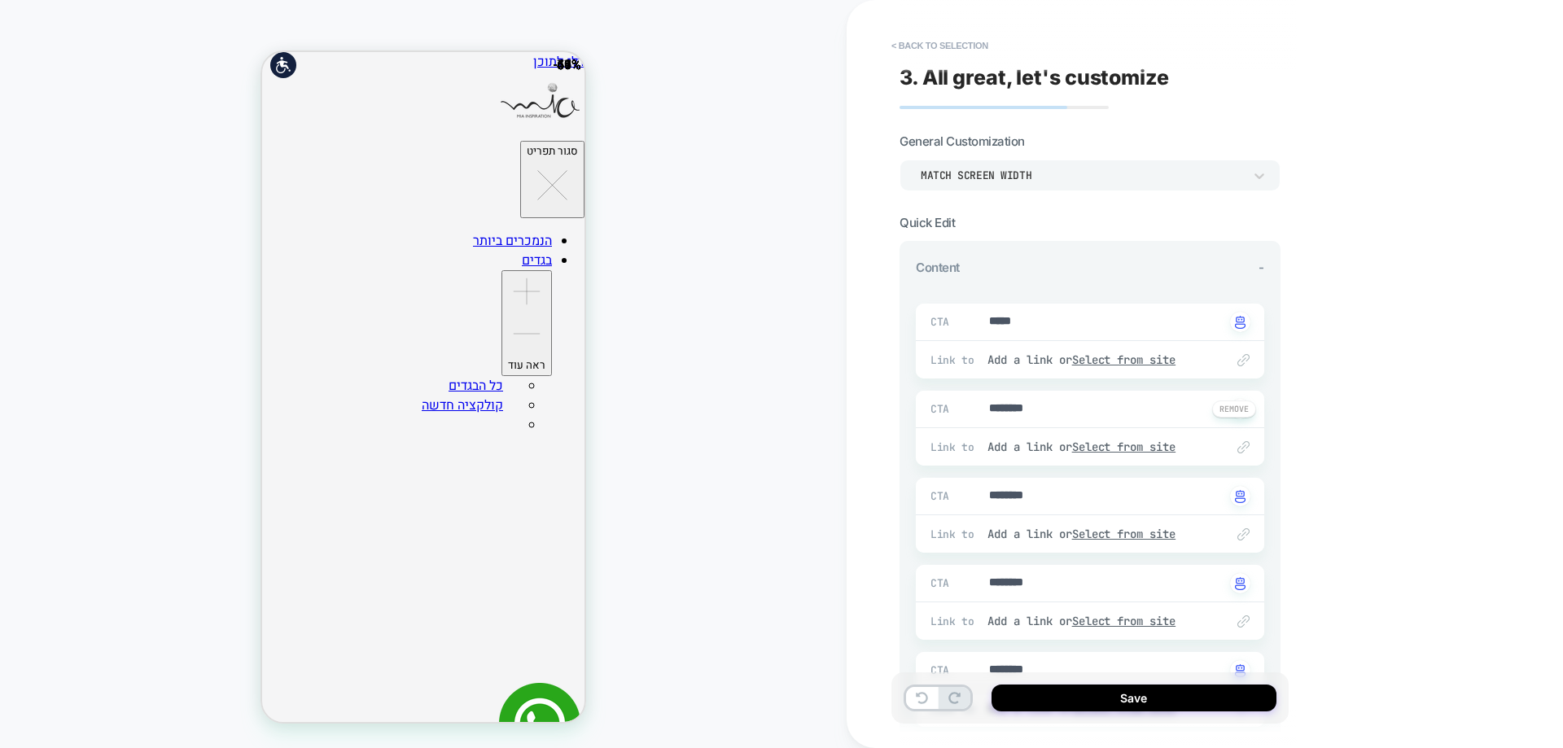
click at [1067, 422] on div "CTA ******** Click to change to alternative text" at bounding box center [1090, 409] width 348 height 37
click at [1066, 406] on textarea "********" at bounding box center [1106, 410] width 238 height 18
type textarea "*"
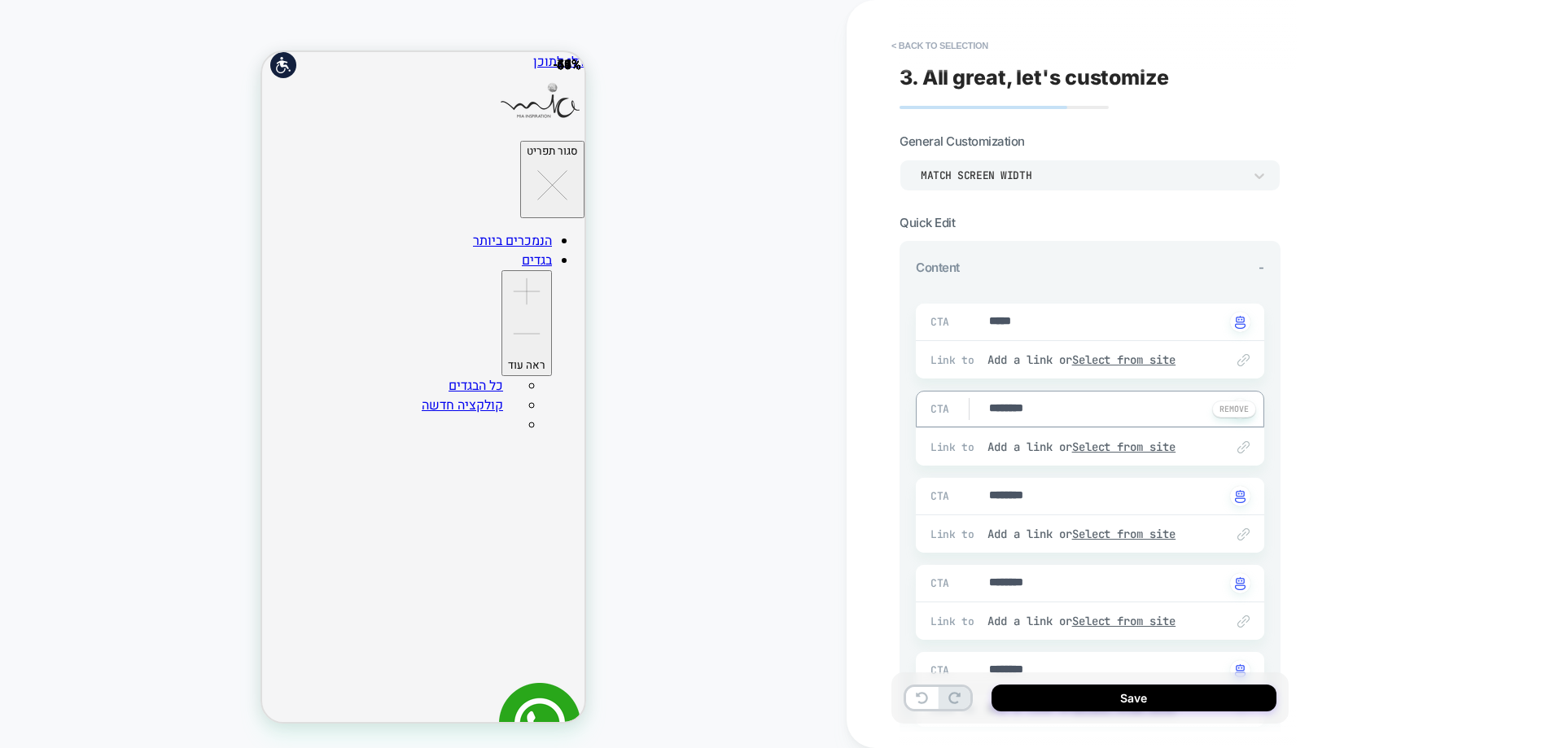
type textarea "*"
type textarea "**"
type textarea "*"
type textarea "***"
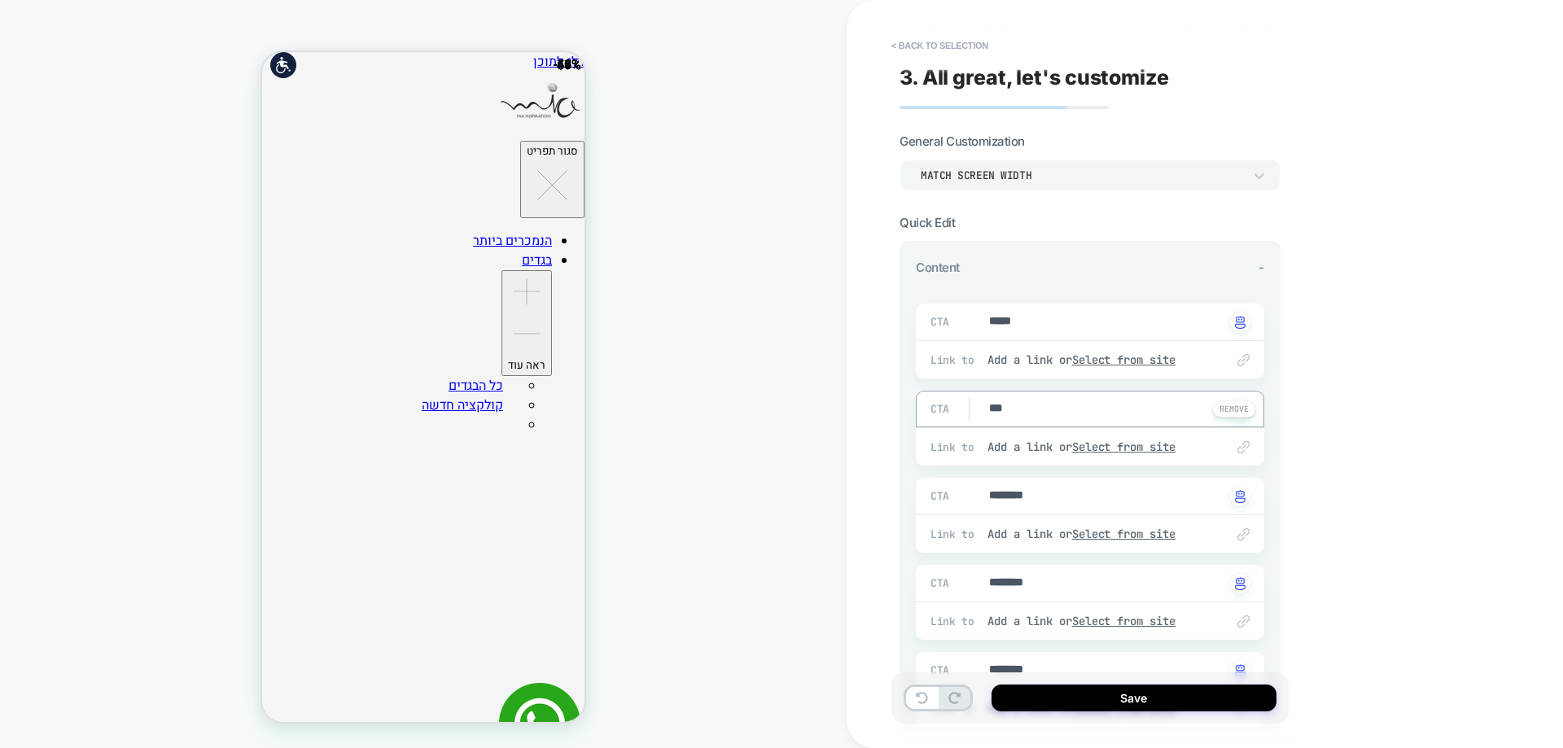
type textarea "*"
type textarea "****"
type textarea "*"
type textarea "*****"
type textarea "*"
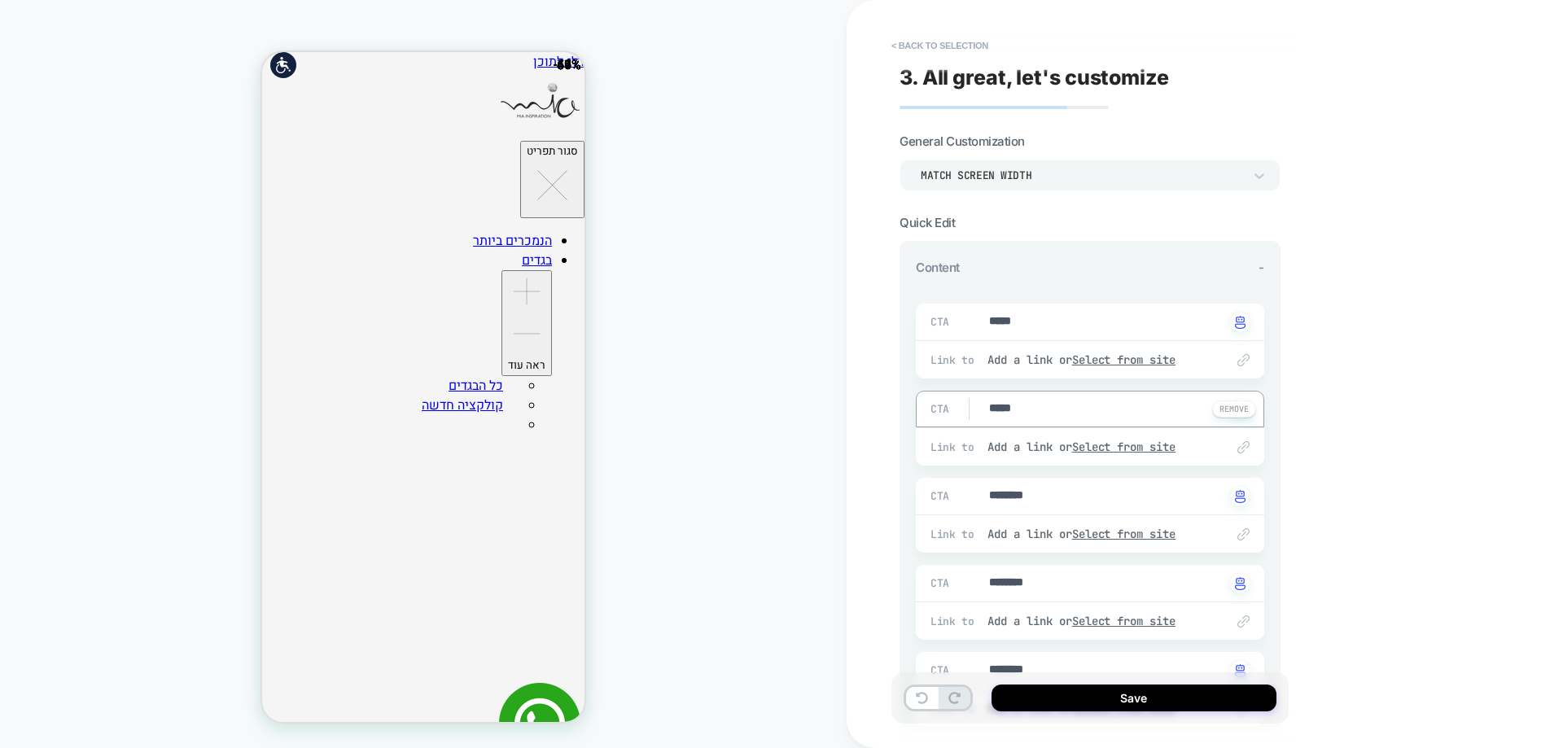
type textarea "*****"
type textarea "*"
click at [1050, 495] on textarea "********" at bounding box center [1106, 497] width 238 height 18
type textarea "*"
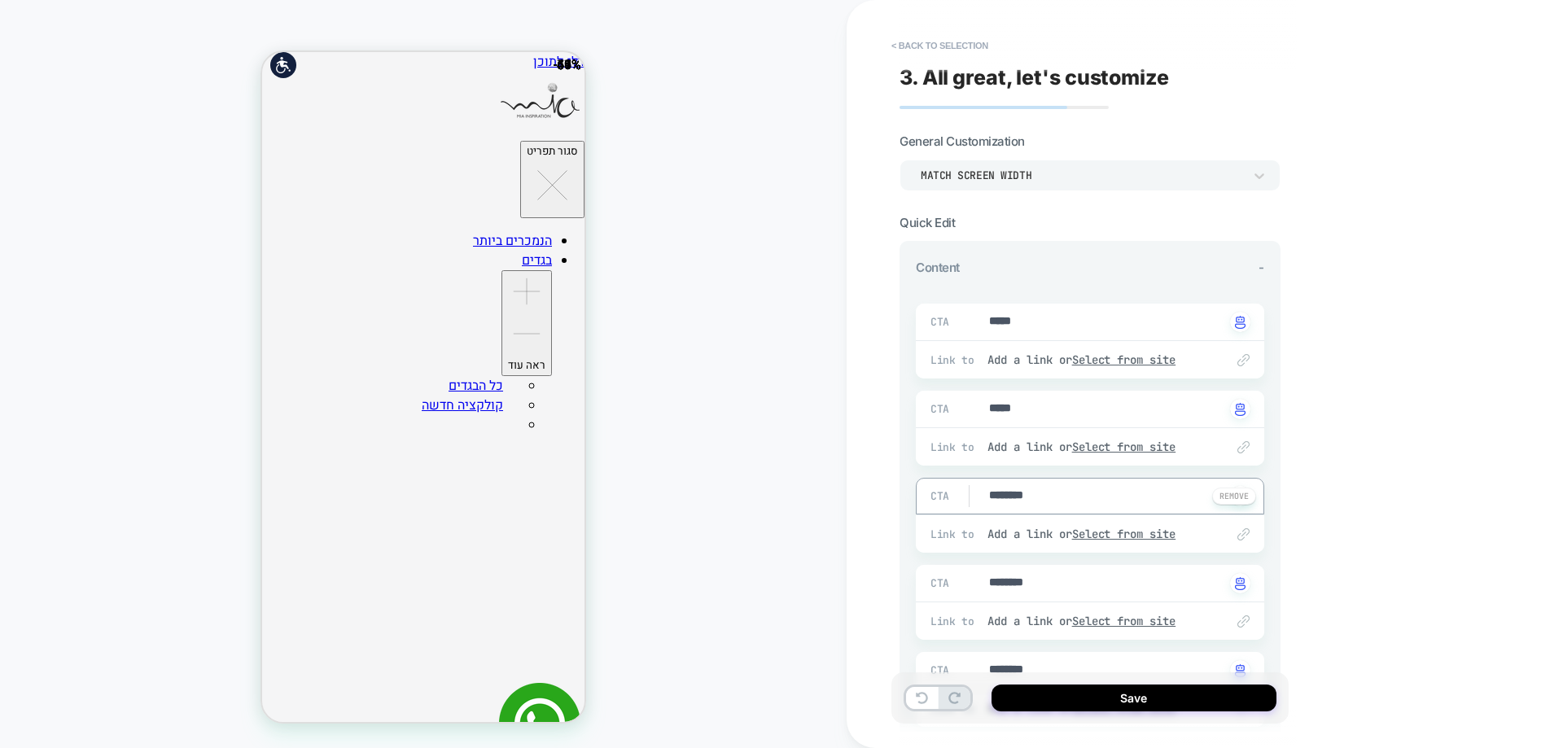
type textarea "*"
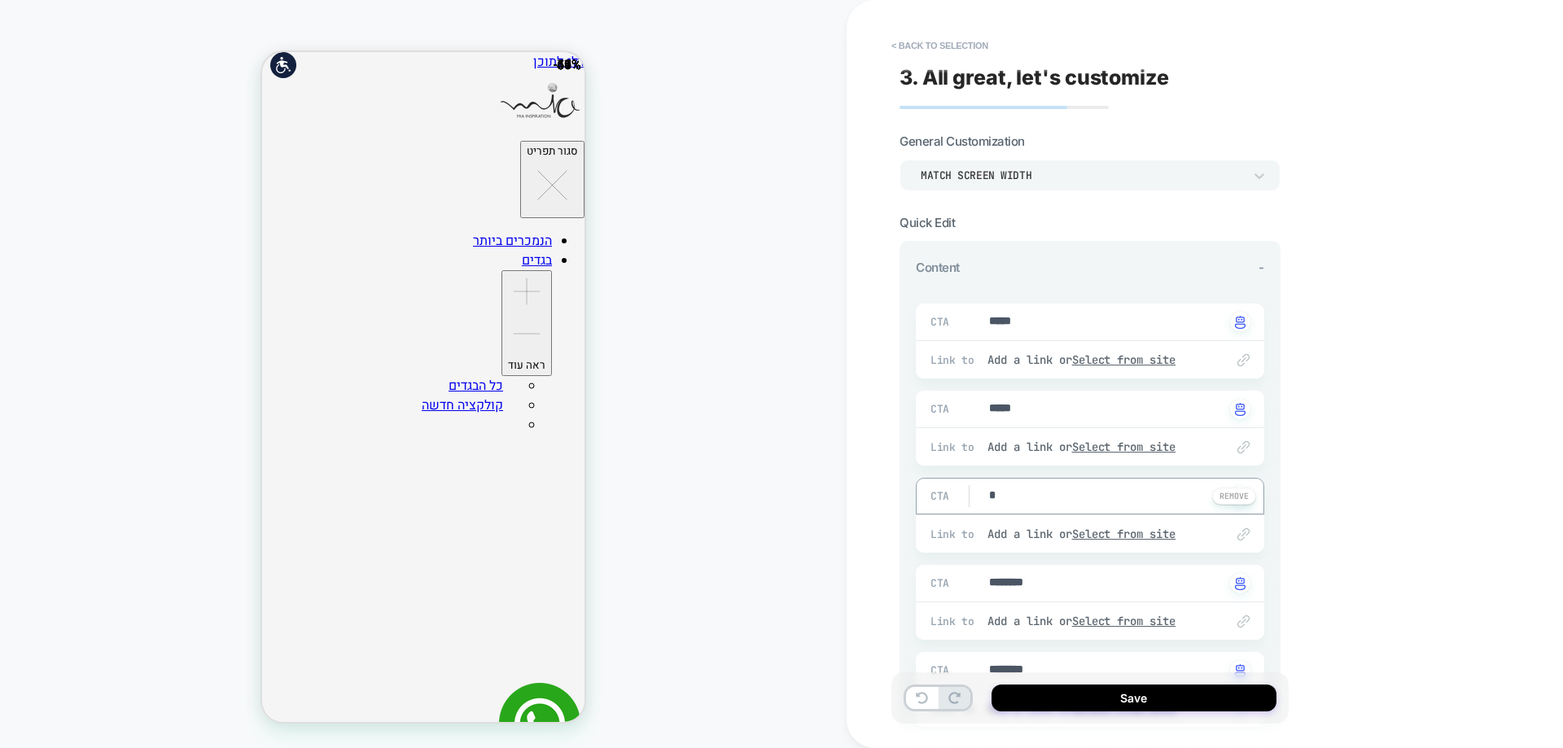
type textarea "**"
type textarea "*"
type textarea "***"
type textarea "*"
type textarea "*****"
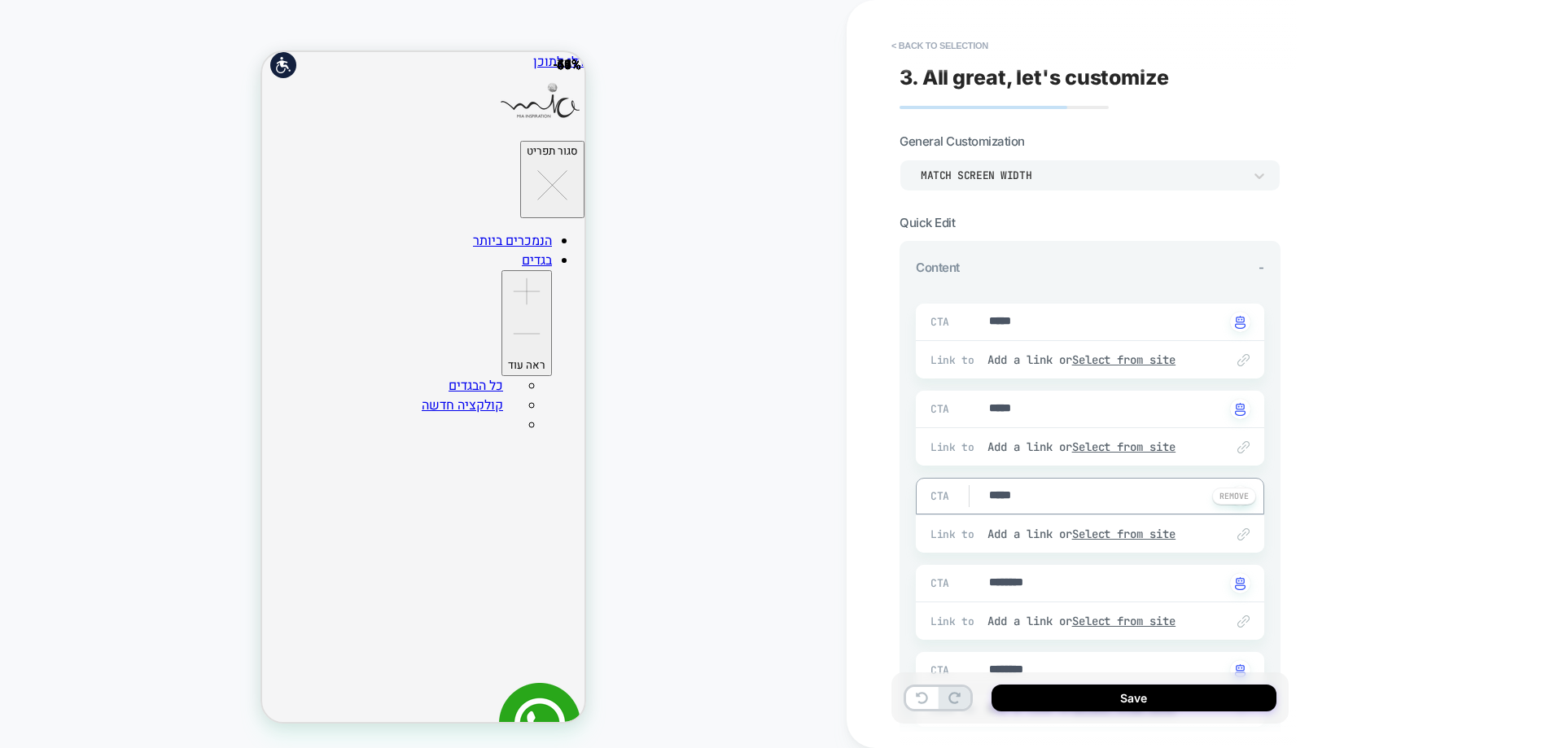
type textarea "*"
type textarea "******"
type textarea "*"
type textarea "******"
type textarea "*"
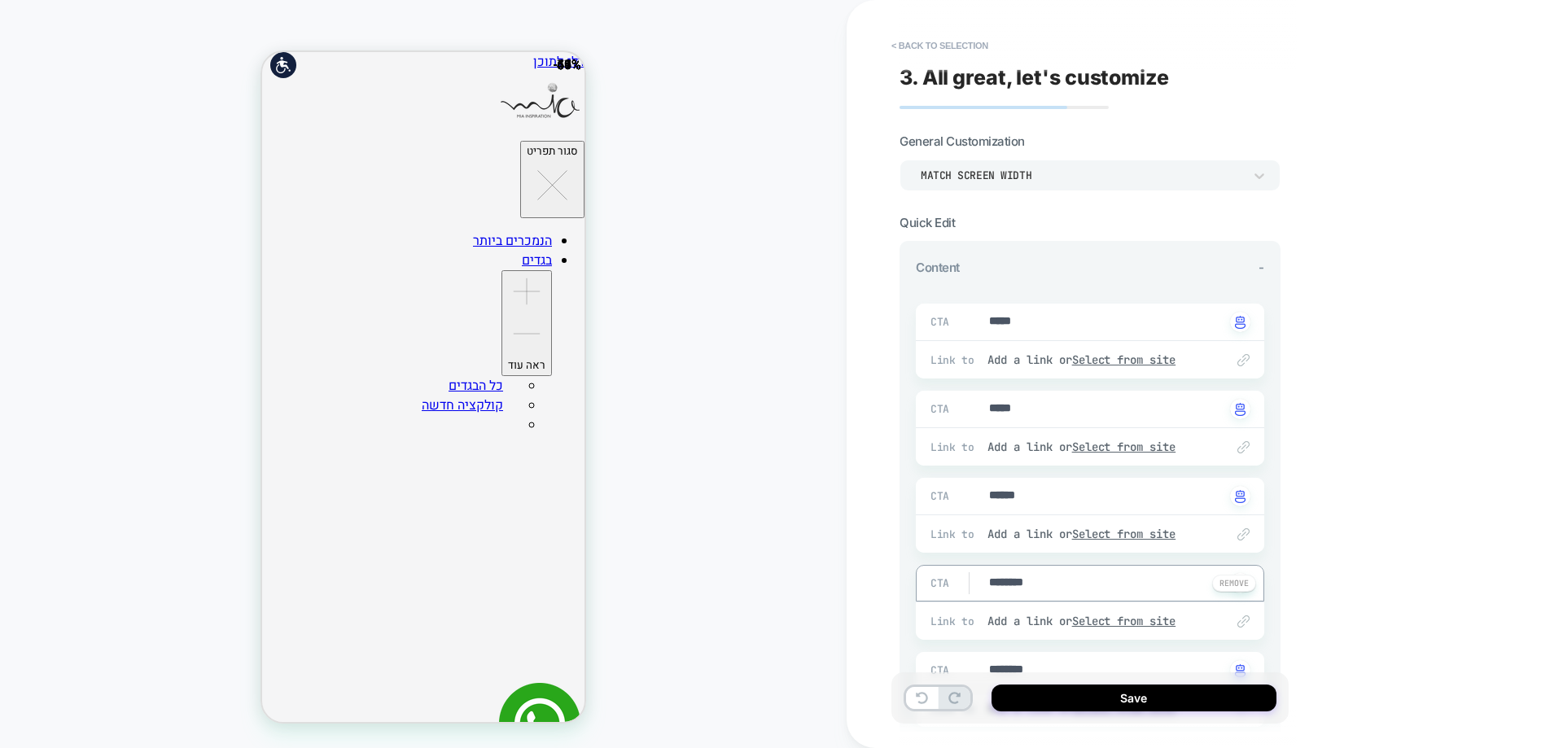
click at [1054, 591] on textarea "********" at bounding box center [1106, 584] width 238 height 18
type textarea "*"
type textarea "**"
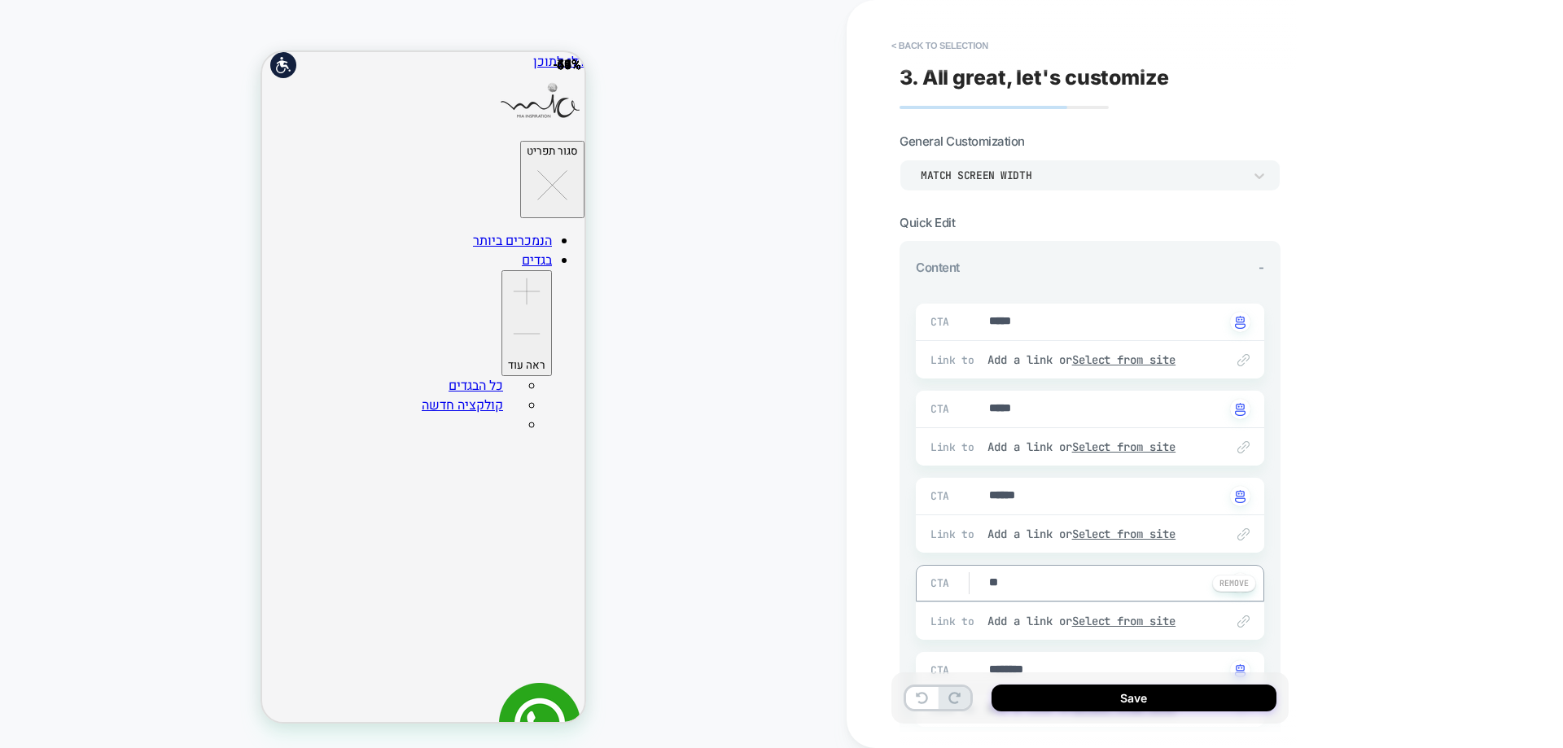
type textarea "*"
type textarea "***"
type textarea "*"
type textarea "****"
type textarea "*"
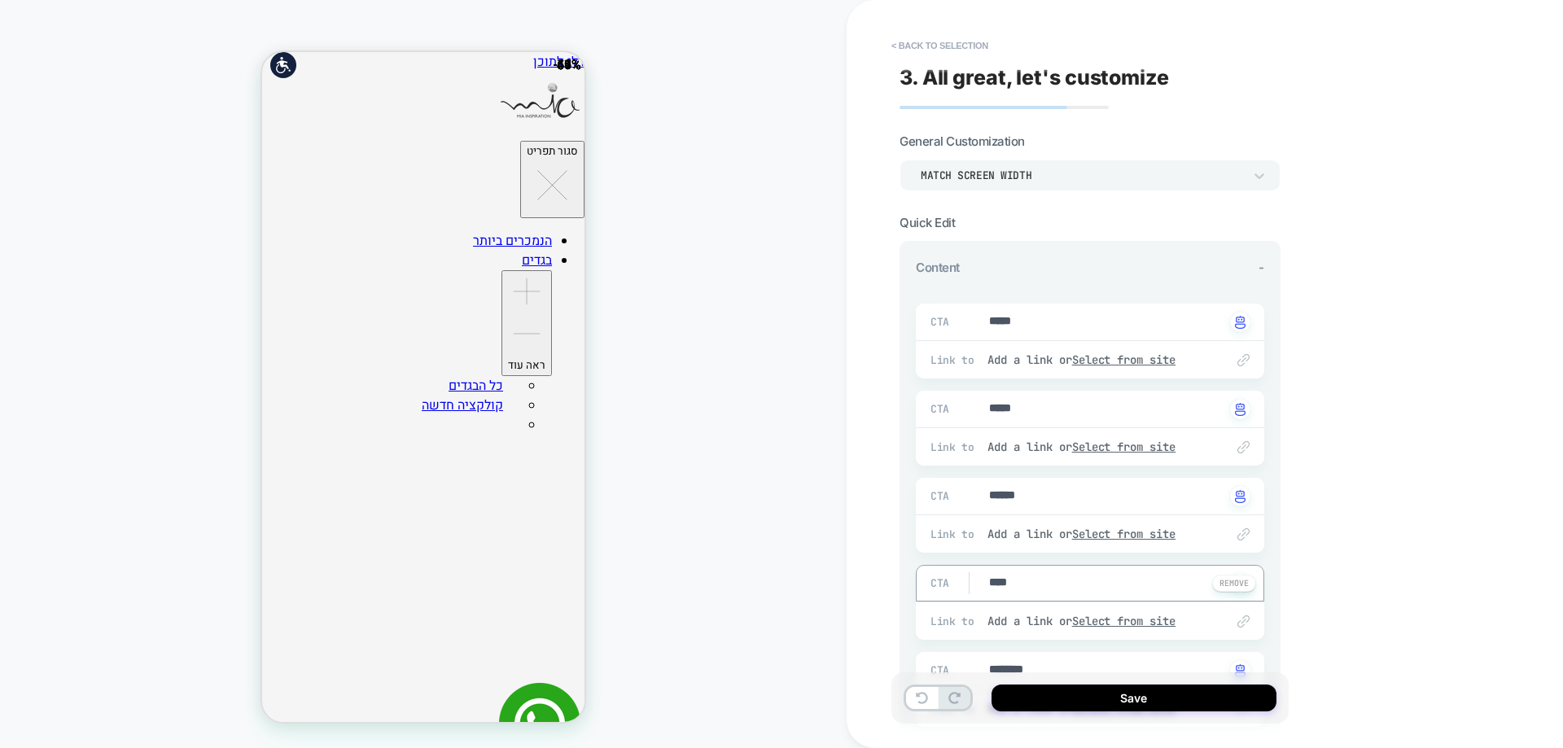
type textarea "*****"
type textarea "*"
type textarea "******"
type textarea "*"
type textarea "*******"
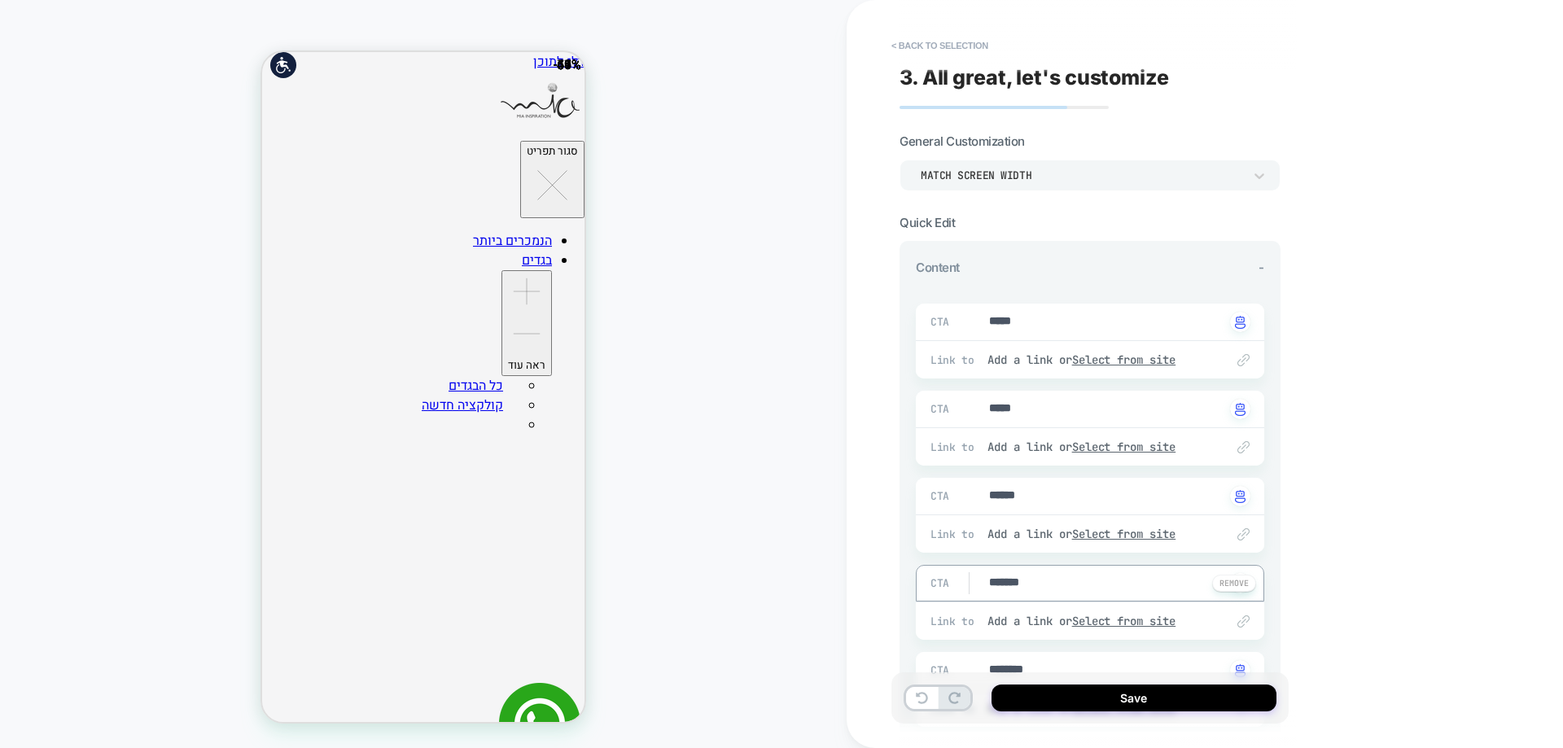
type textarea "*"
type textarea "*****"
type textarea "*"
type textarea "****"
type textarea "*"
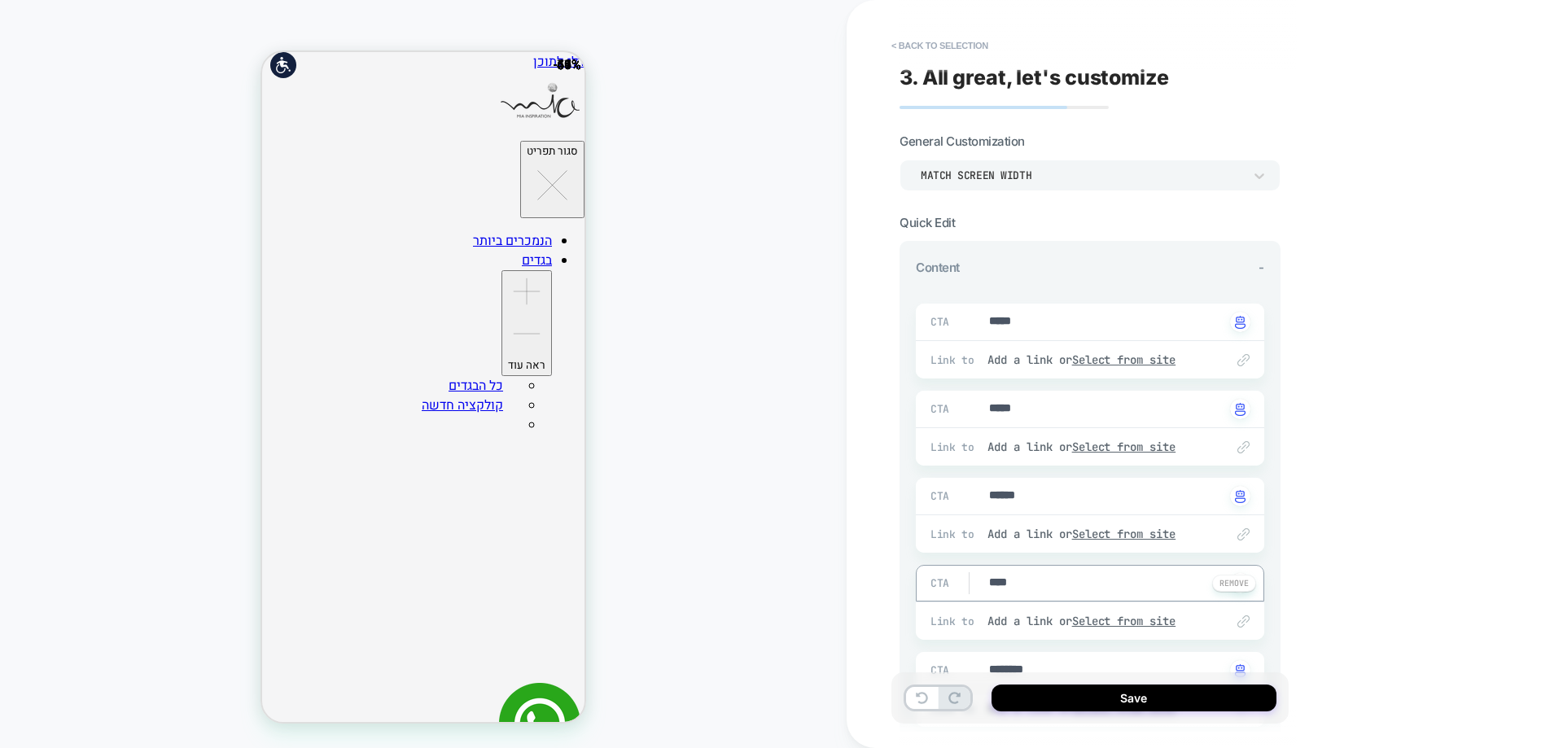
type textarea "***"
type textarea "*"
type textarea "**"
type textarea "*"
type textarea "****"
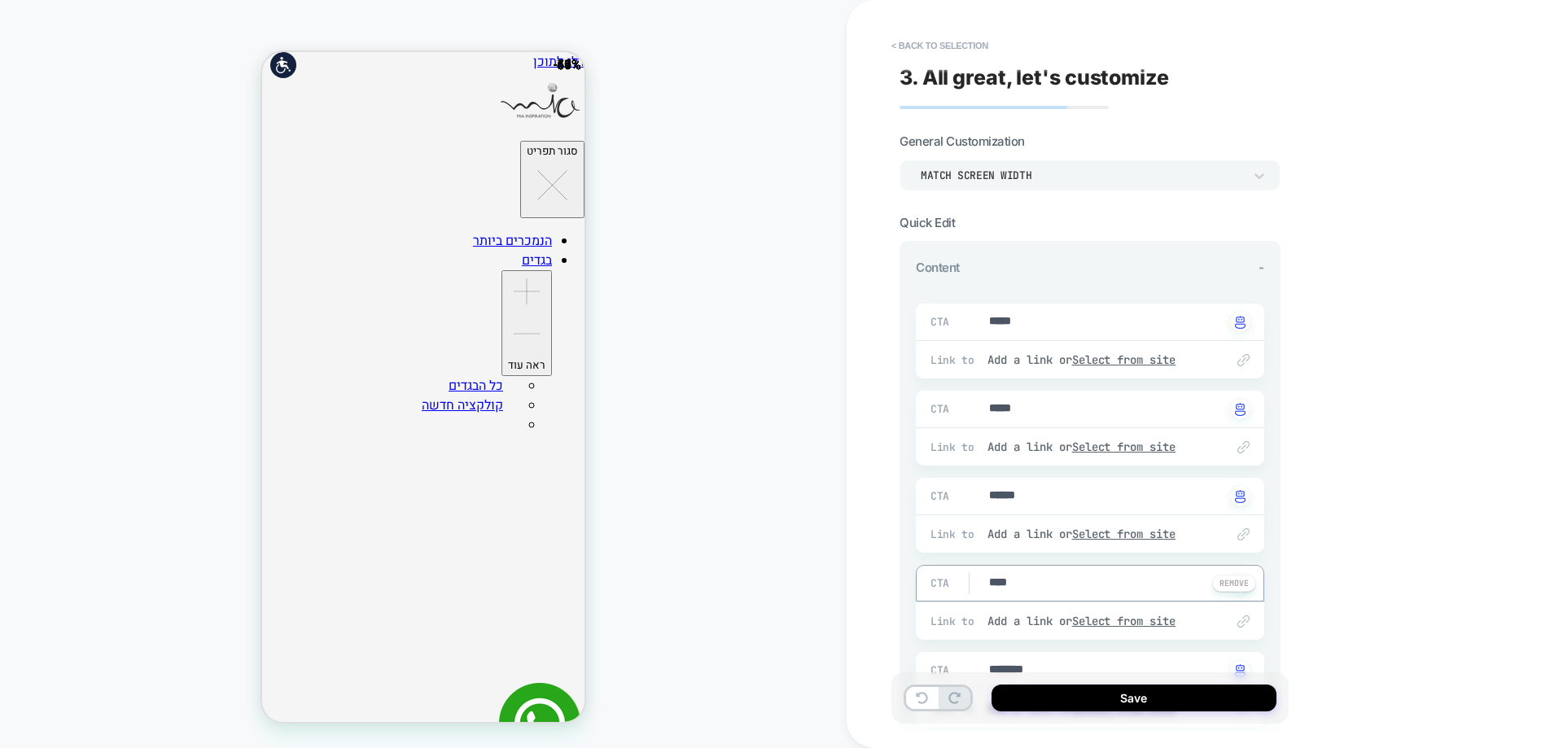
type textarea "*"
type textarea "*****"
type textarea "*"
type textarea "*******"
type textarea "*"
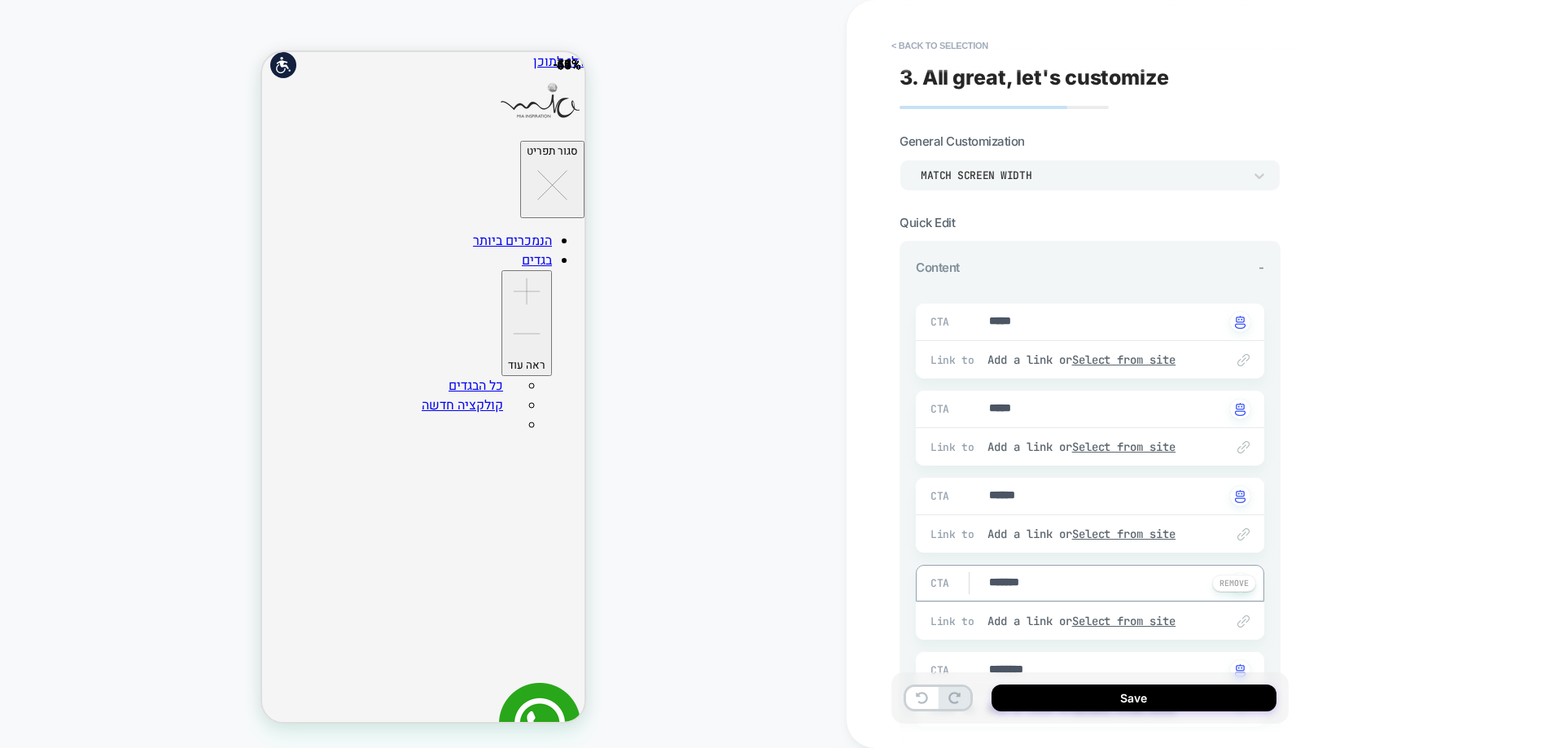
type textarea "******"
type textarea "*"
type textarea "*****"
type textarea "*"
type textarea "****"
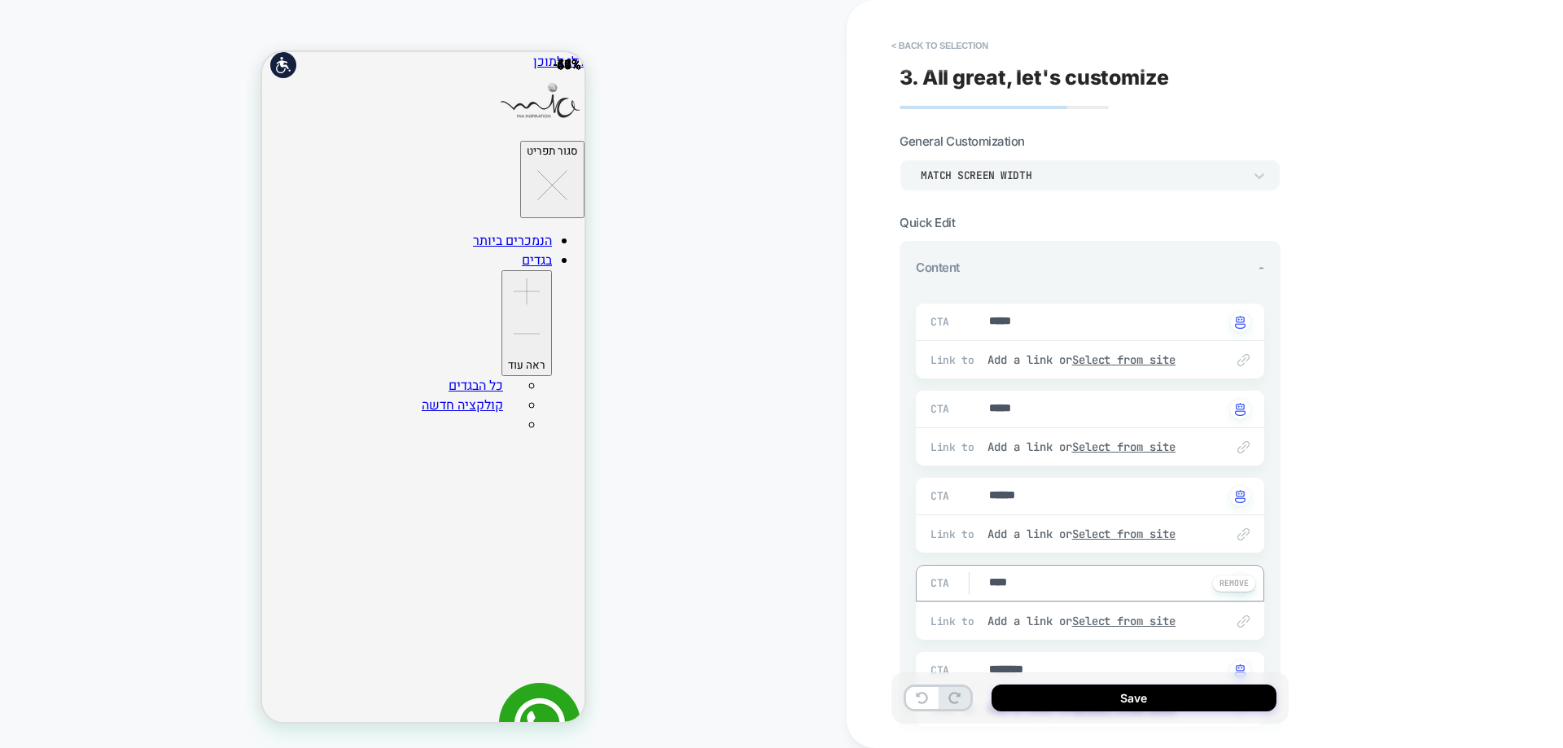
type textarea "*"
type textarea "***"
type textarea "*"
type textarea "****"
type textarea "*"
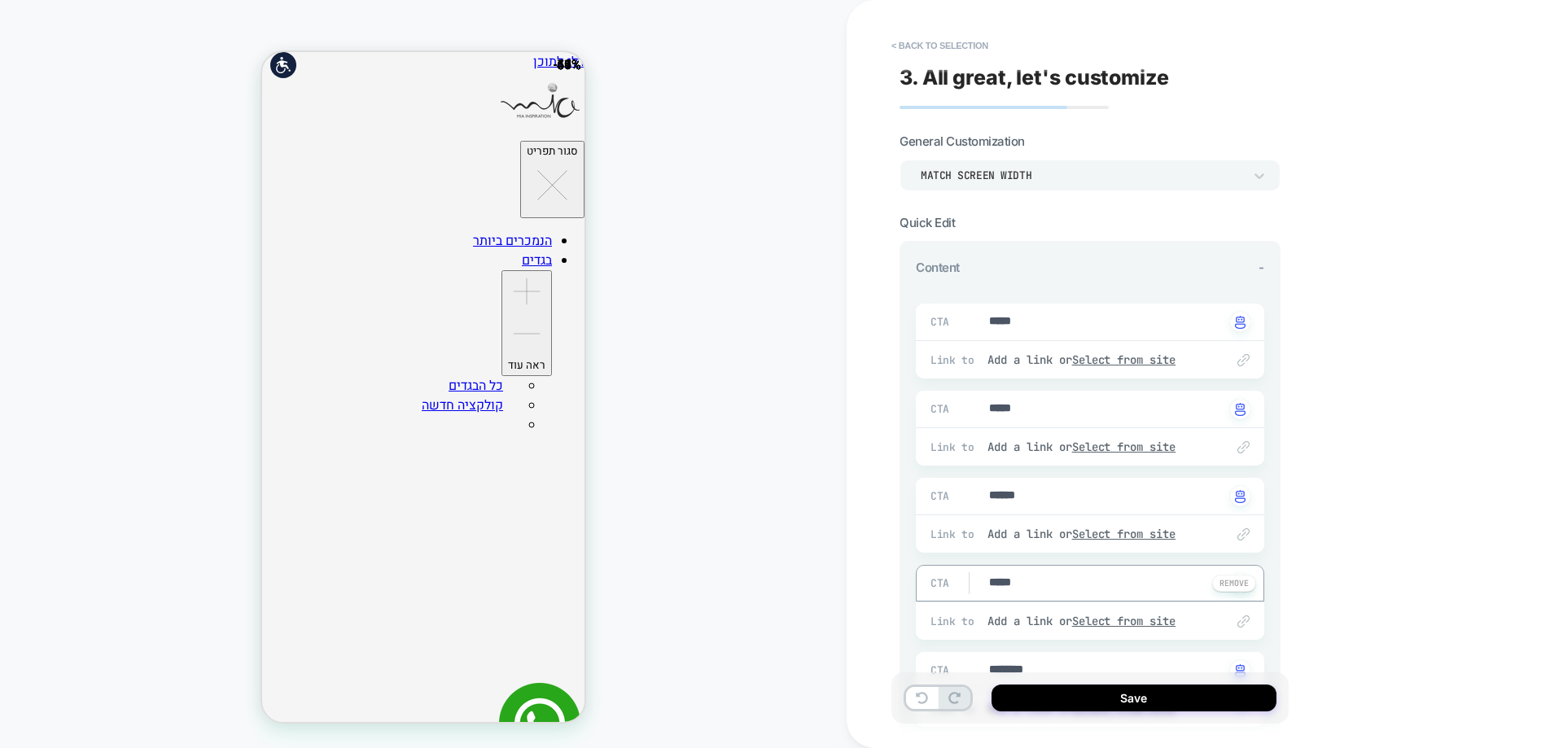
type textarea "******"
type textarea "*"
type textarea "*******"
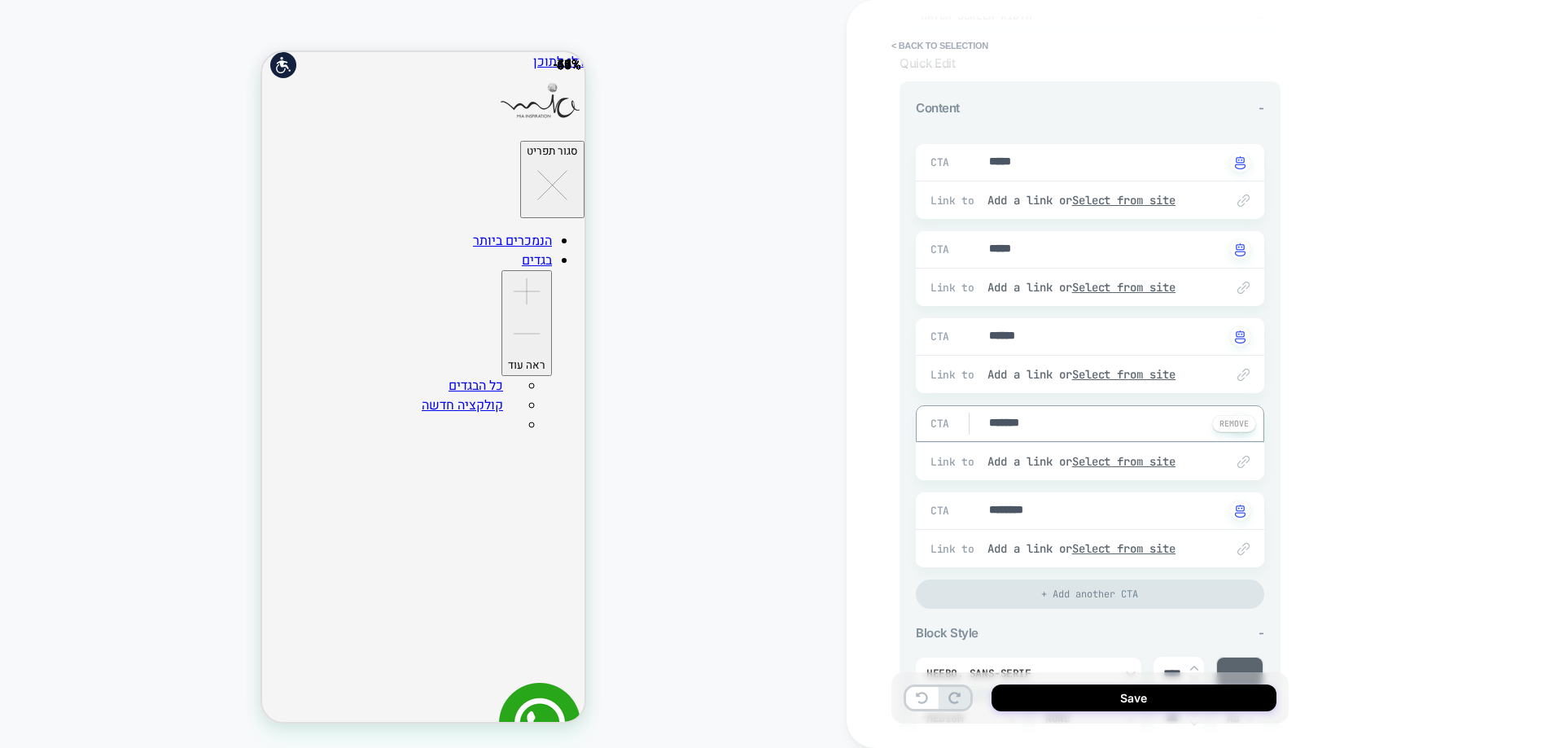
scroll to position [163, 0]
type textarea "*"
type textarea "*******"
click at [1036, 524] on div "CTA ******** Click to change to alternative text" at bounding box center [1090, 507] width 348 height 37
type textarea "*"
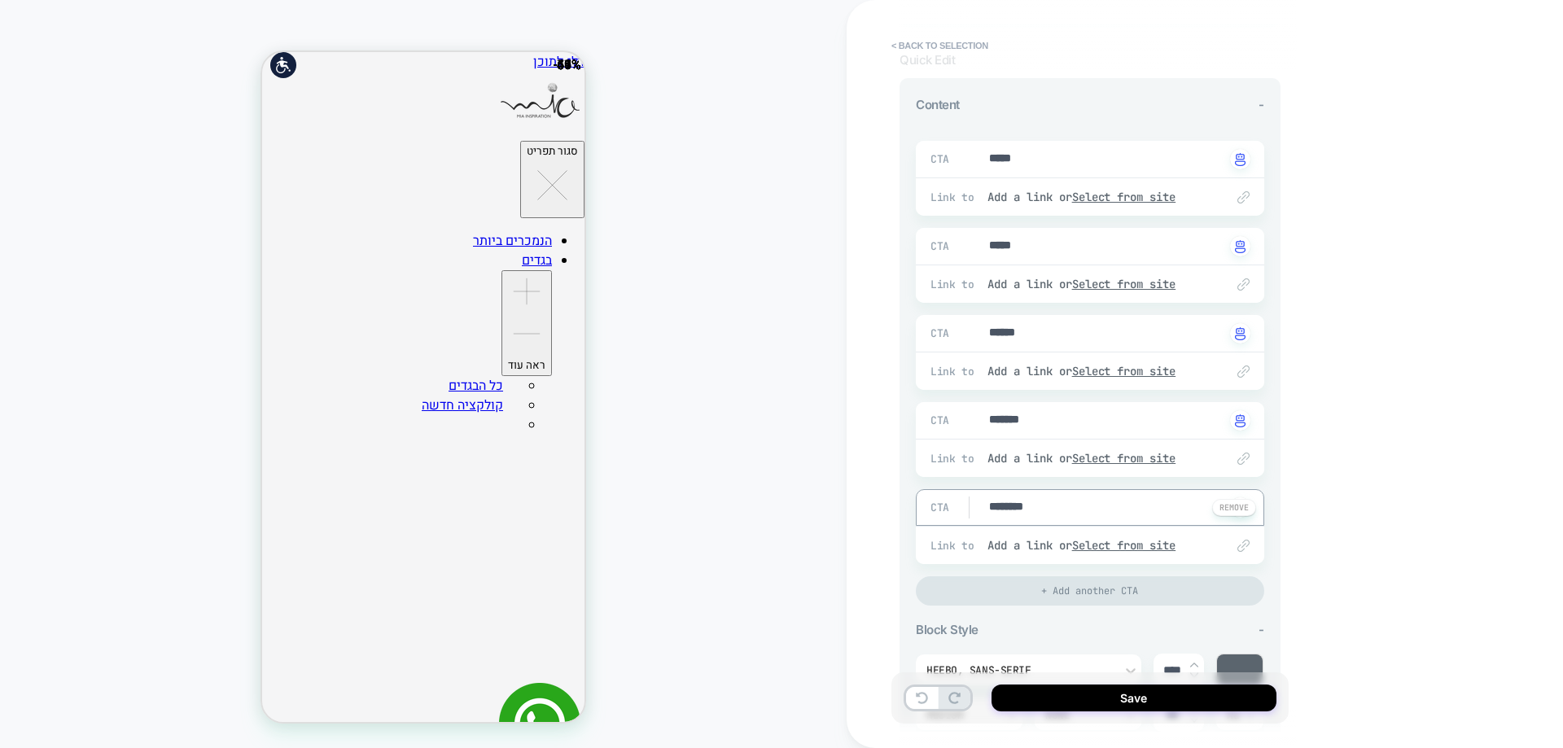
click at [1036, 509] on textarea "********" at bounding box center [1106, 508] width 238 height 18
type textarea "*"
type textarea "***"
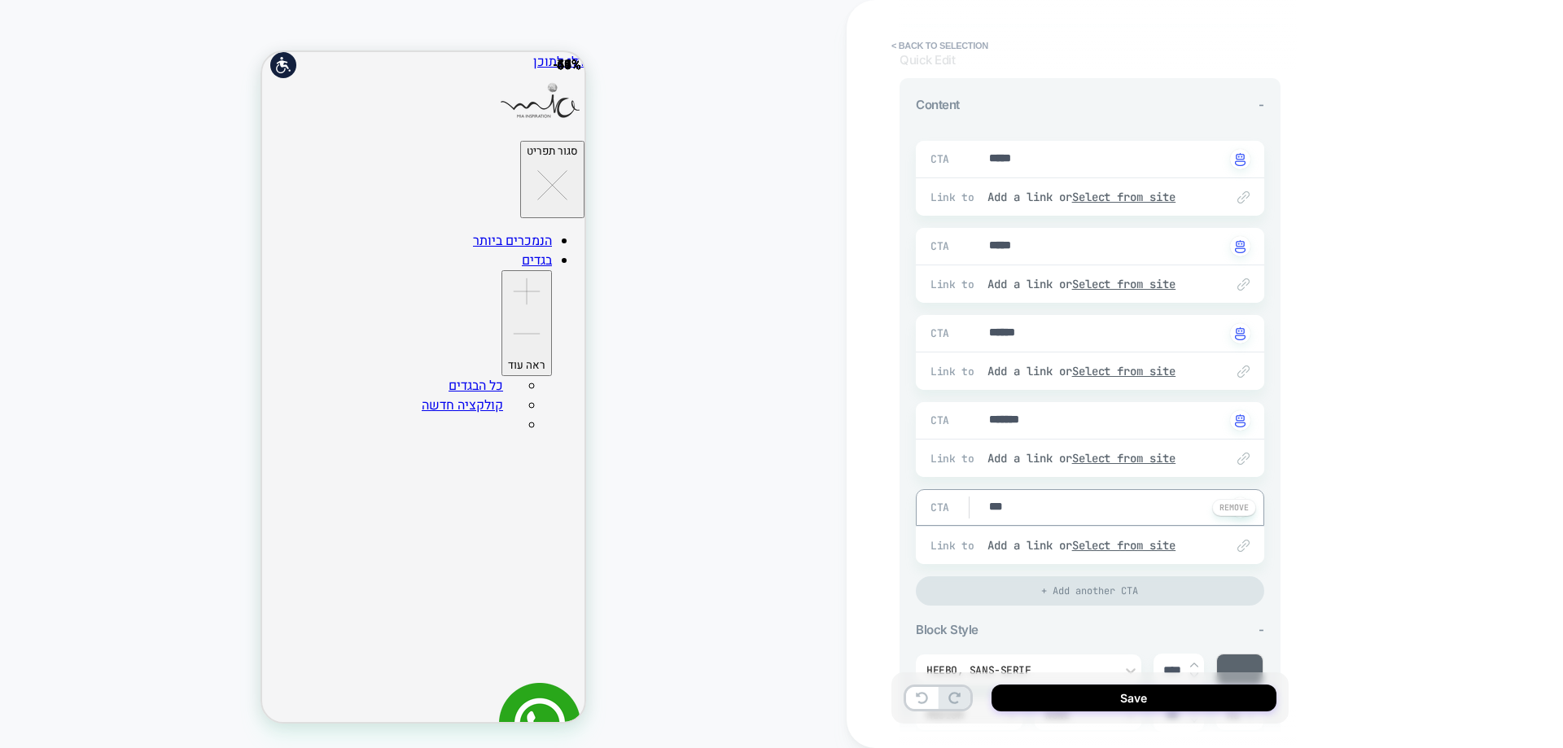
type textarea "*"
type textarea "****"
type textarea "*"
type textarea "*****"
type textarea "*"
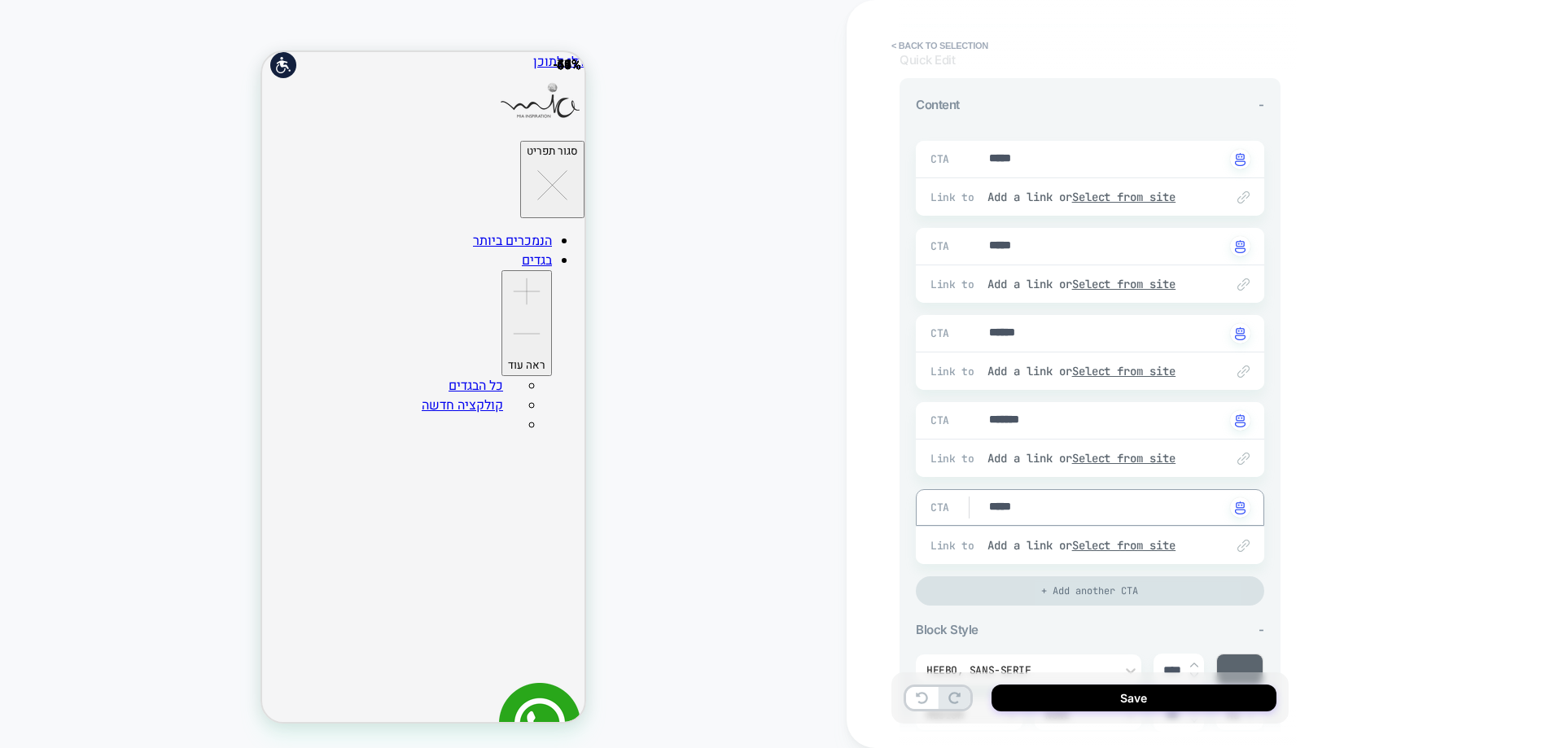
type textarea "*****"
click at [1066, 592] on div "+ Add another CTA" at bounding box center [1090, 590] width 348 height 29
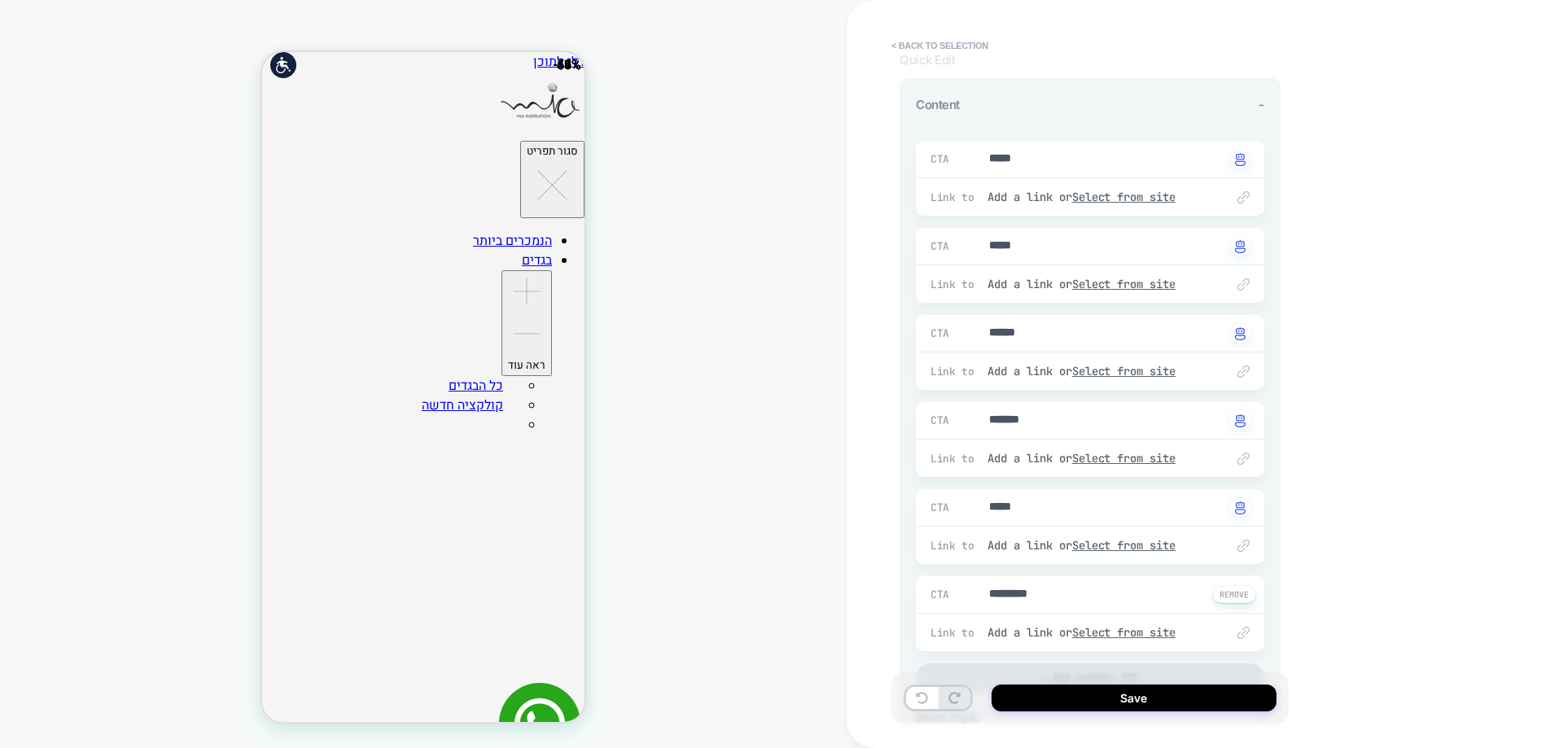
type textarea "*"
click at [1031, 590] on textarea "*********" at bounding box center [1106, 595] width 238 height 18
type textarea "**"
type textarea "*"
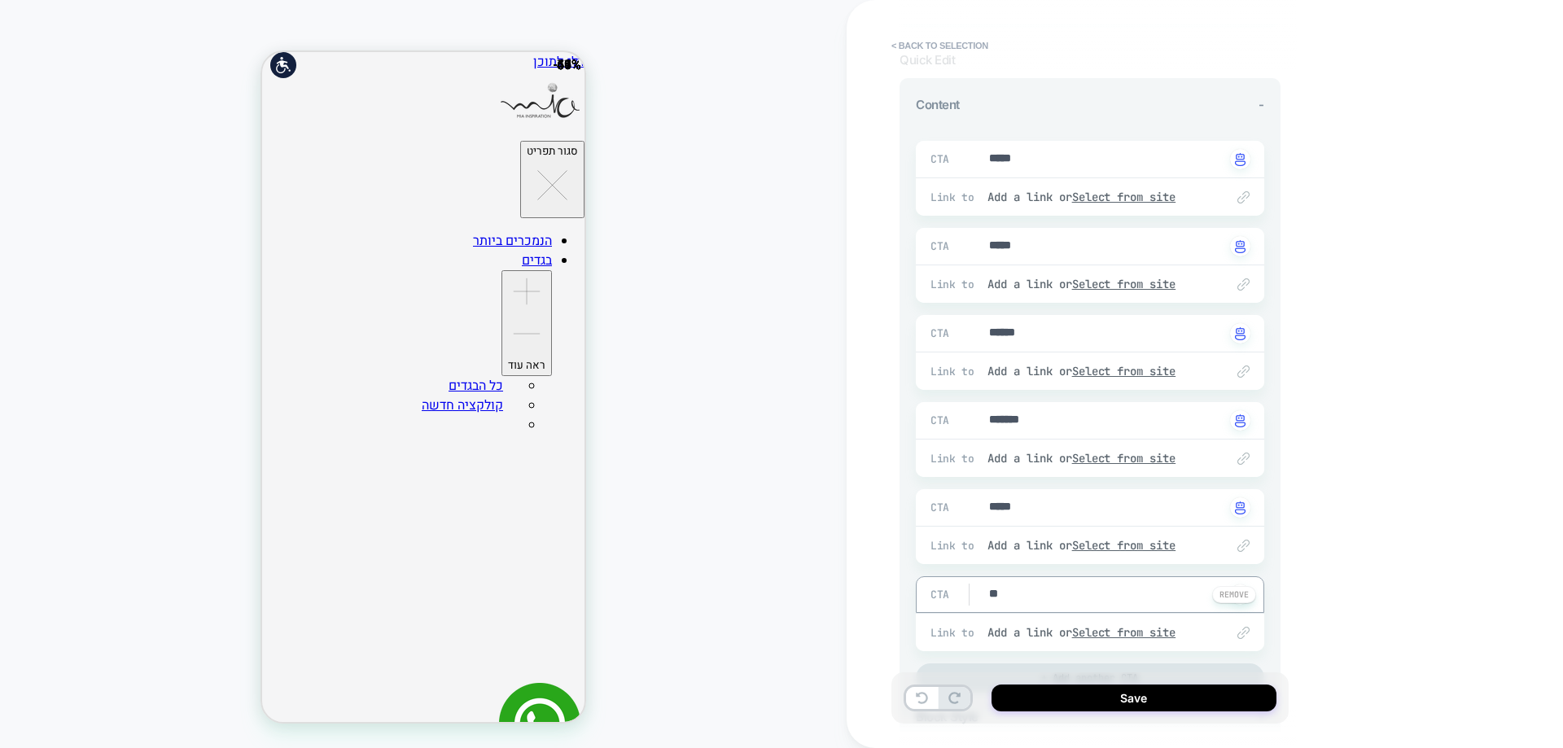
type textarea "***"
type textarea "*"
type textarea "****"
type textarea "*"
type textarea "*****"
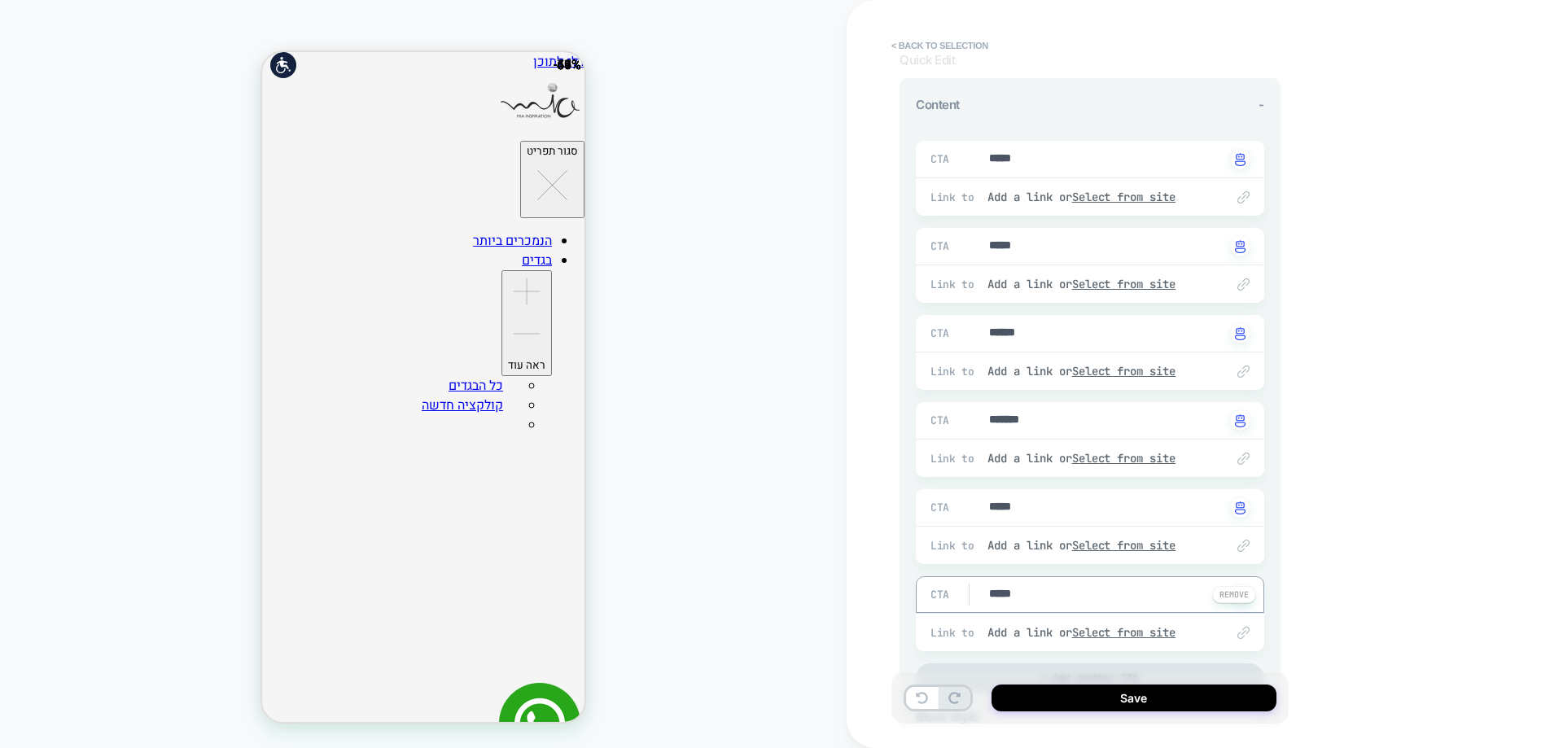
type textarea "*"
type textarea "*******"
type textarea "*"
type textarea "*******"
type textarea "*"
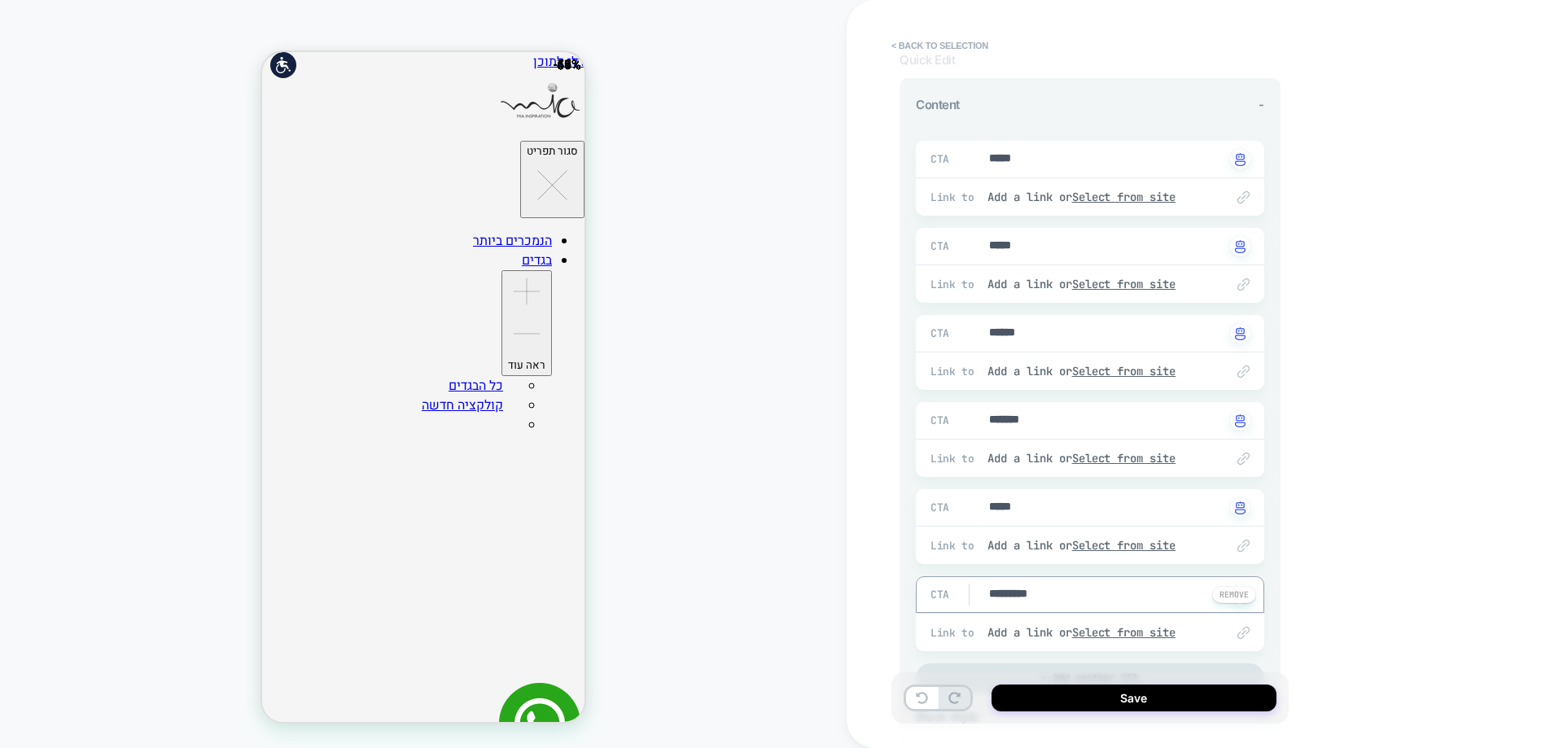
type textarea "**********"
type textarea "*"
type textarea "**********"
type textarea "*"
type textarea "**********"
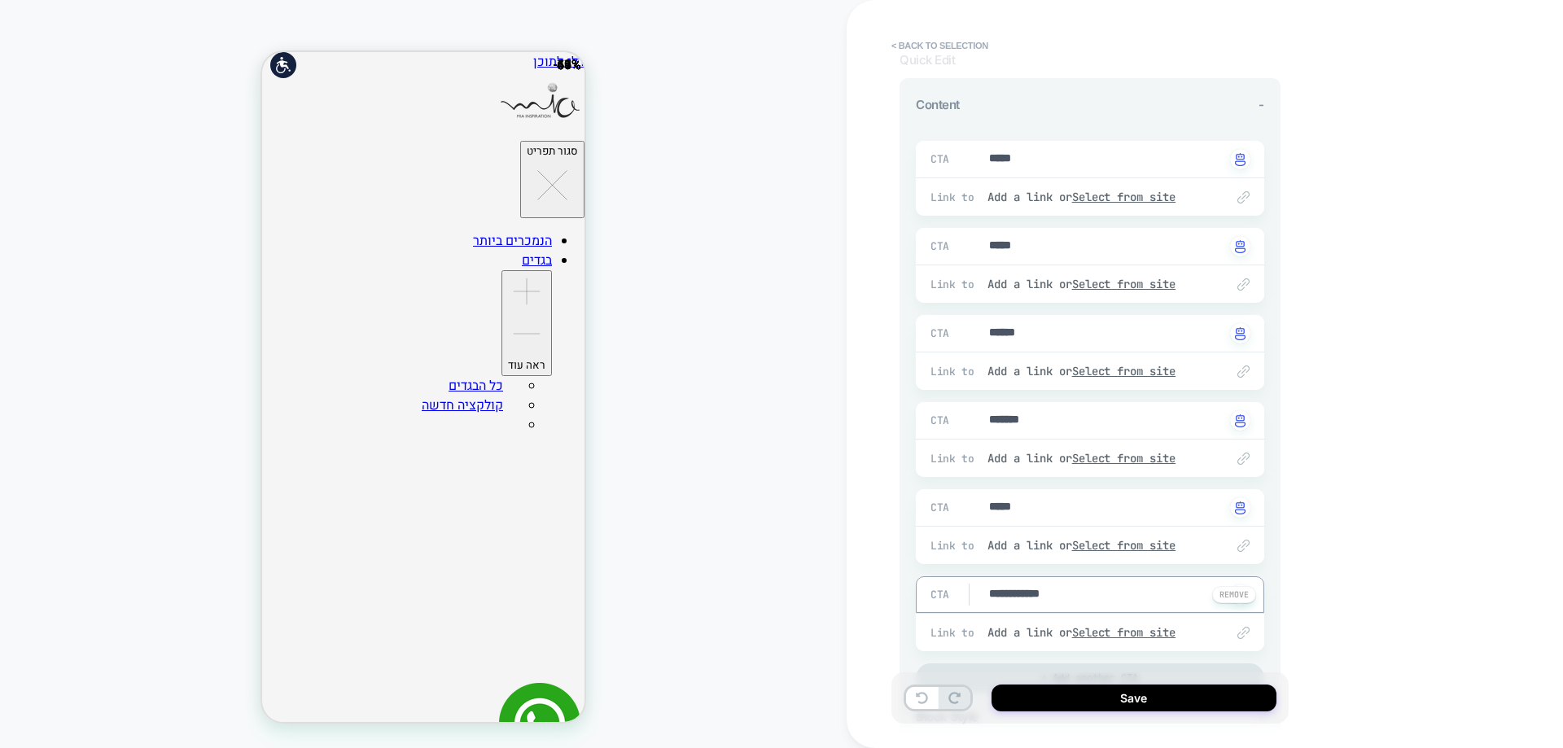
type textarea "*"
type textarea "**********"
type textarea "*"
click at [1096, 195] on u "Select from site" at bounding box center [1124, 197] width 104 height 15
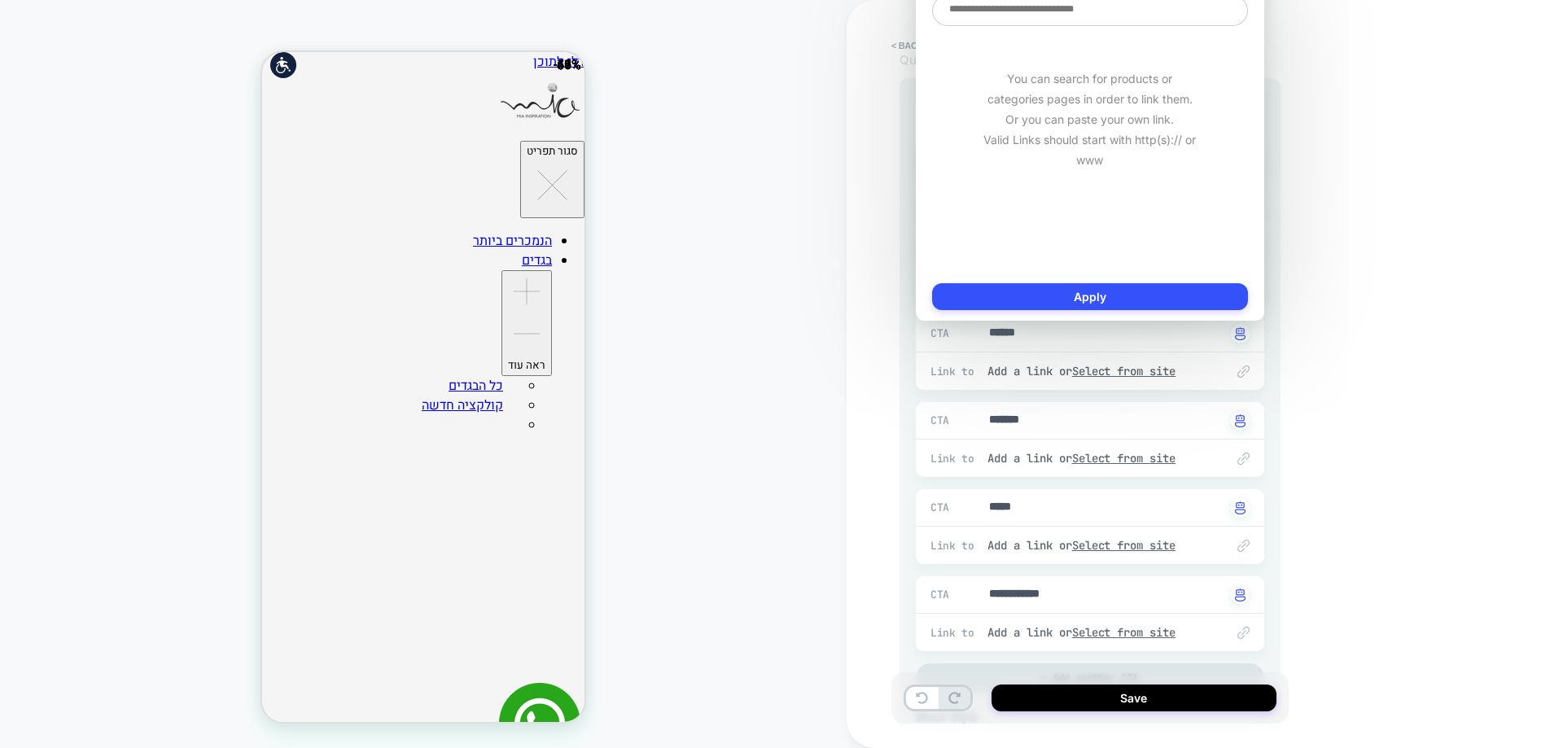
click at [1058, 3] on textarea at bounding box center [1090, 10] width 316 height 31
paste textarea "**********"
type textarea "**********"
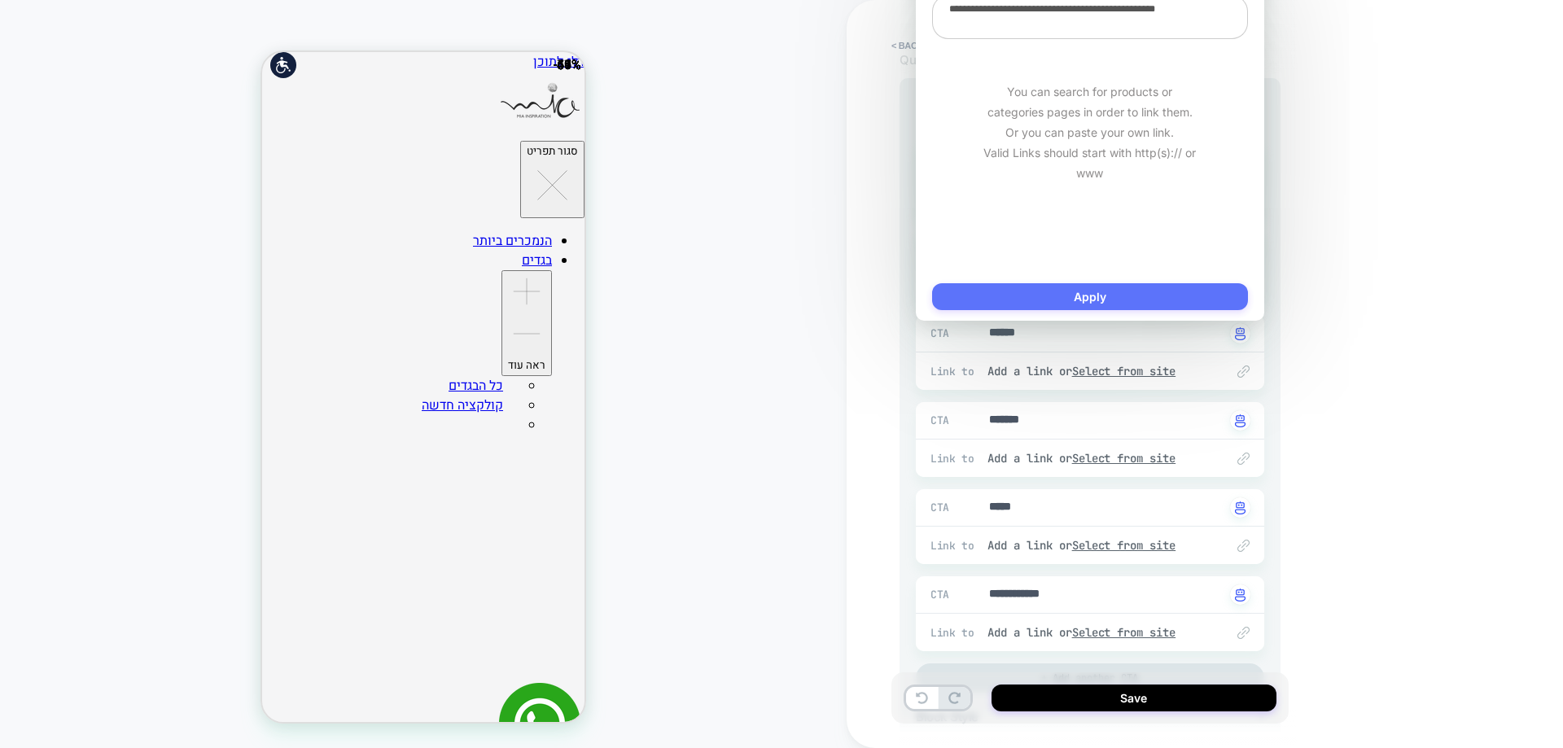
click at [1079, 298] on button "Apply" at bounding box center [1090, 296] width 316 height 27
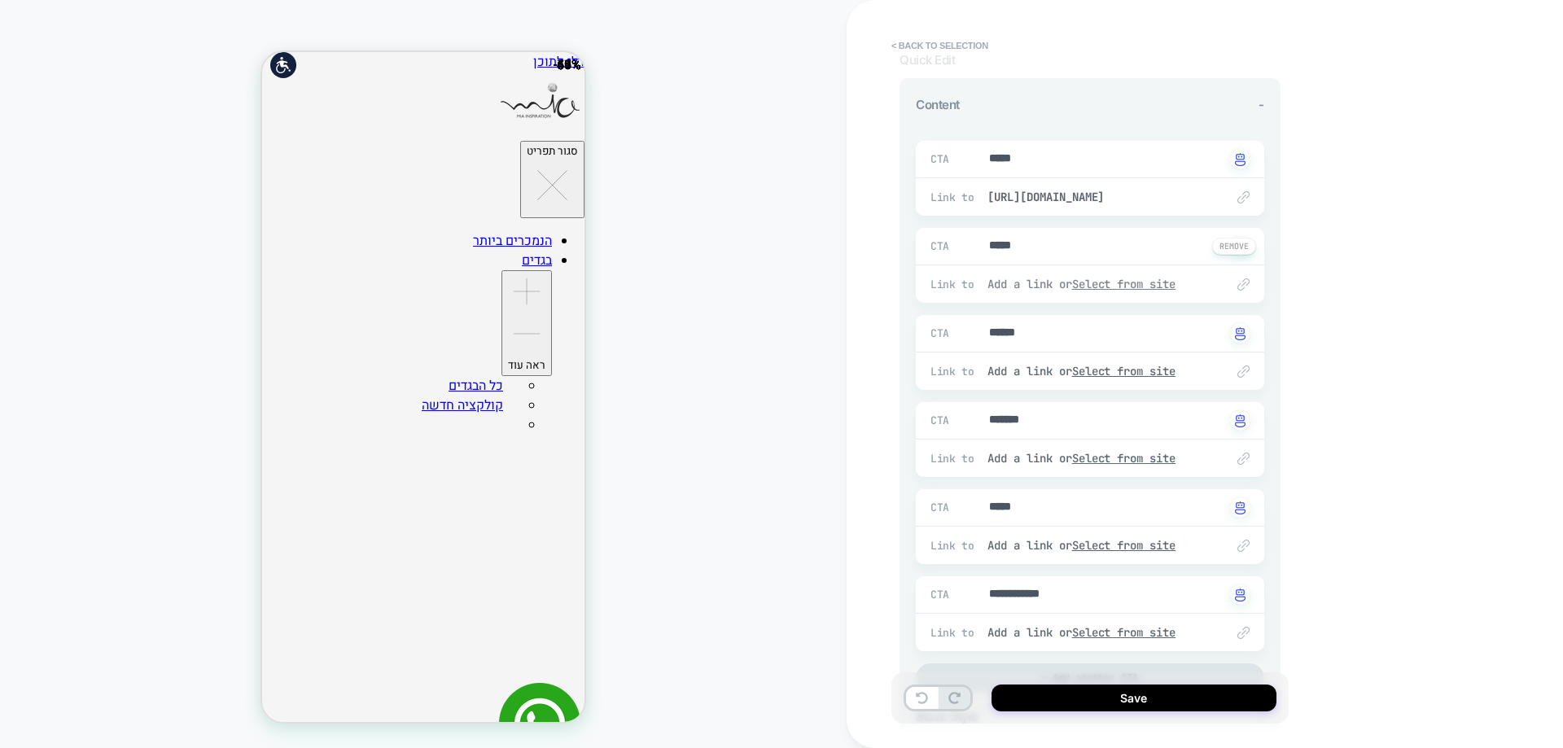
click at [1128, 283] on u "Select from site" at bounding box center [1124, 284] width 104 height 15
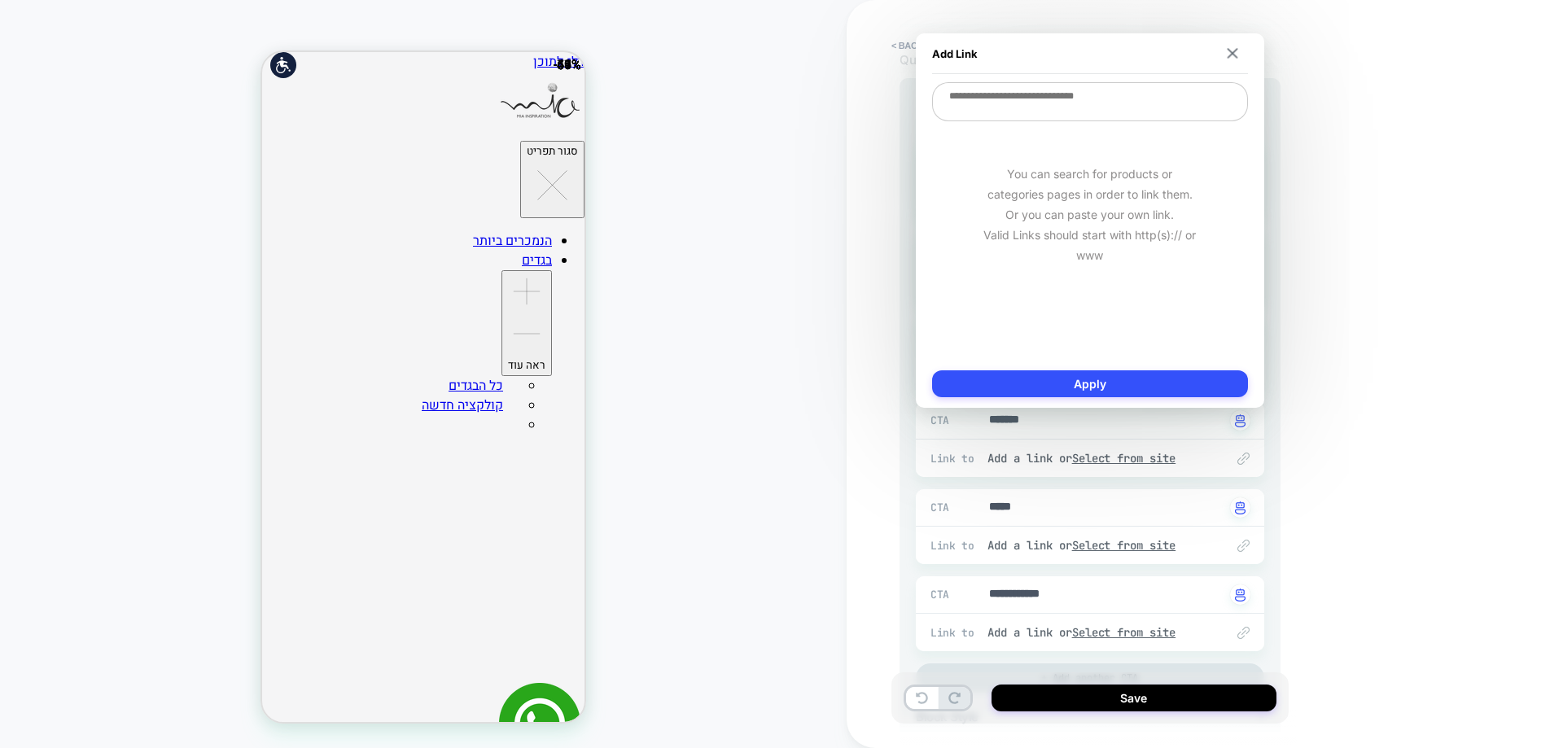
click at [1089, 114] on textarea at bounding box center [1090, 101] width 316 height 39
paste textarea "**********"
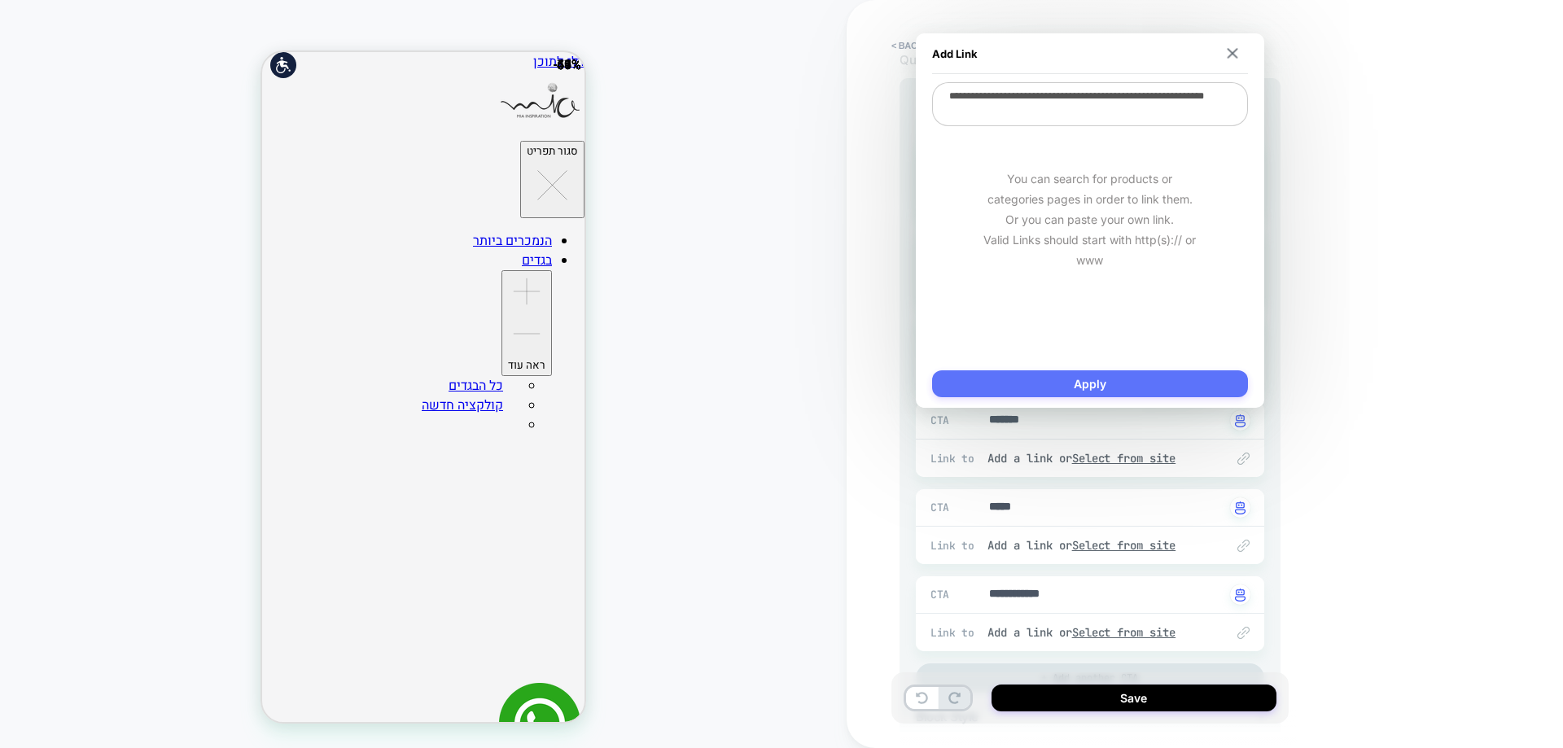
type textarea "**********"
click at [1063, 379] on button "Apply" at bounding box center [1090, 383] width 316 height 27
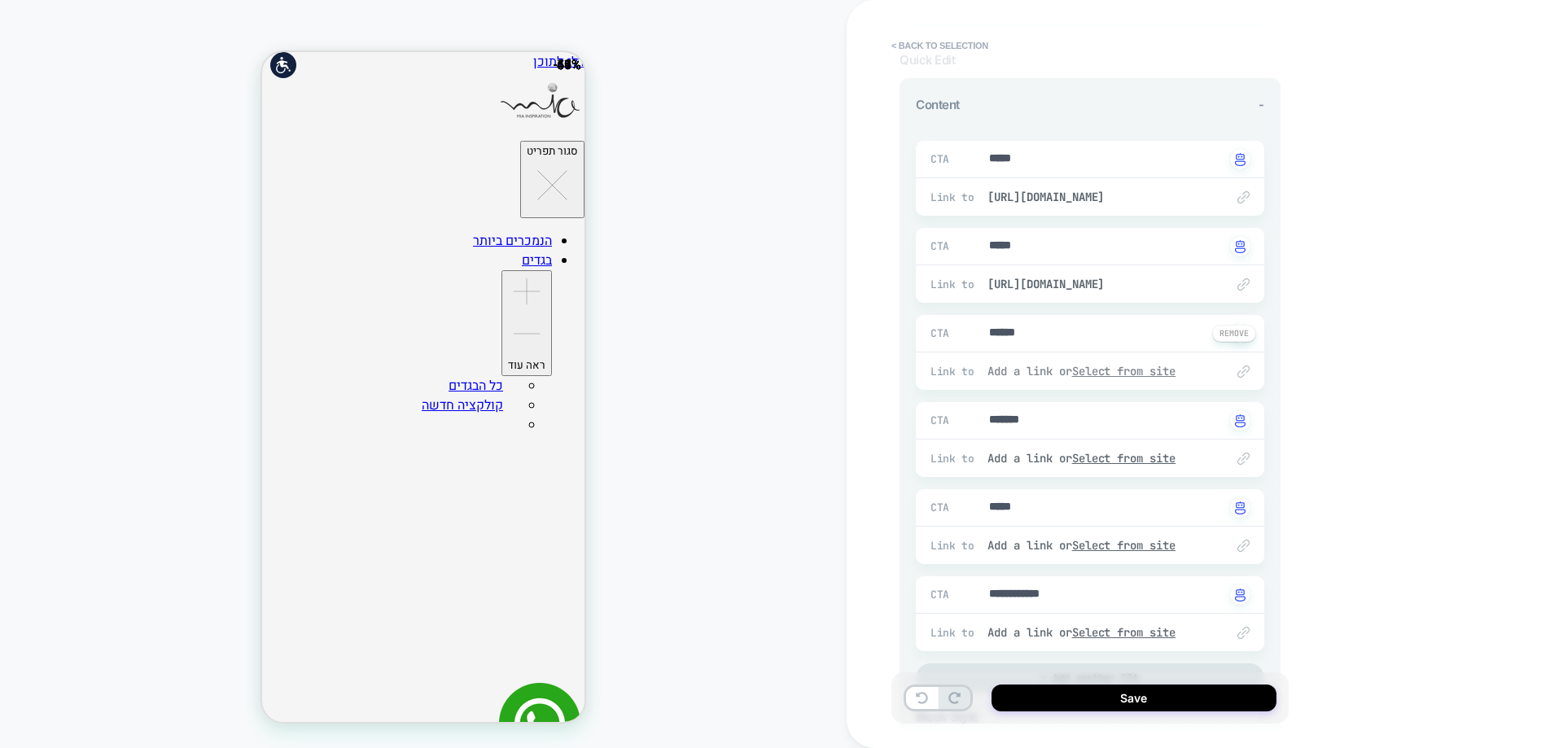
click at [1136, 370] on u "Select from site" at bounding box center [1124, 371] width 104 height 15
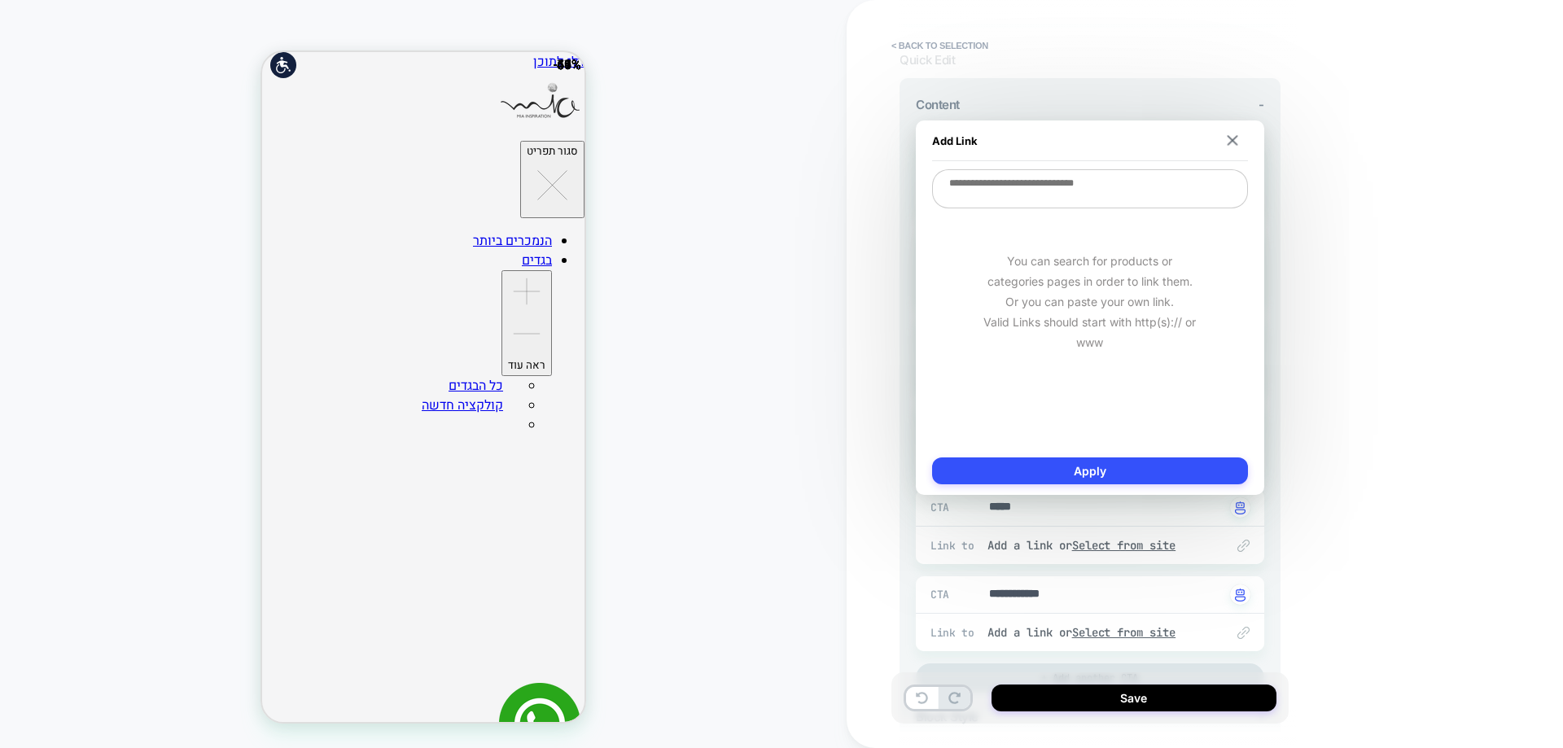
click at [1058, 184] on textarea at bounding box center [1090, 188] width 316 height 39
paste textarea "**********"
type textarea "**********"
click at [1161, 465] on button "Apply" at bounding box center [1090, 471] width 316 height 27
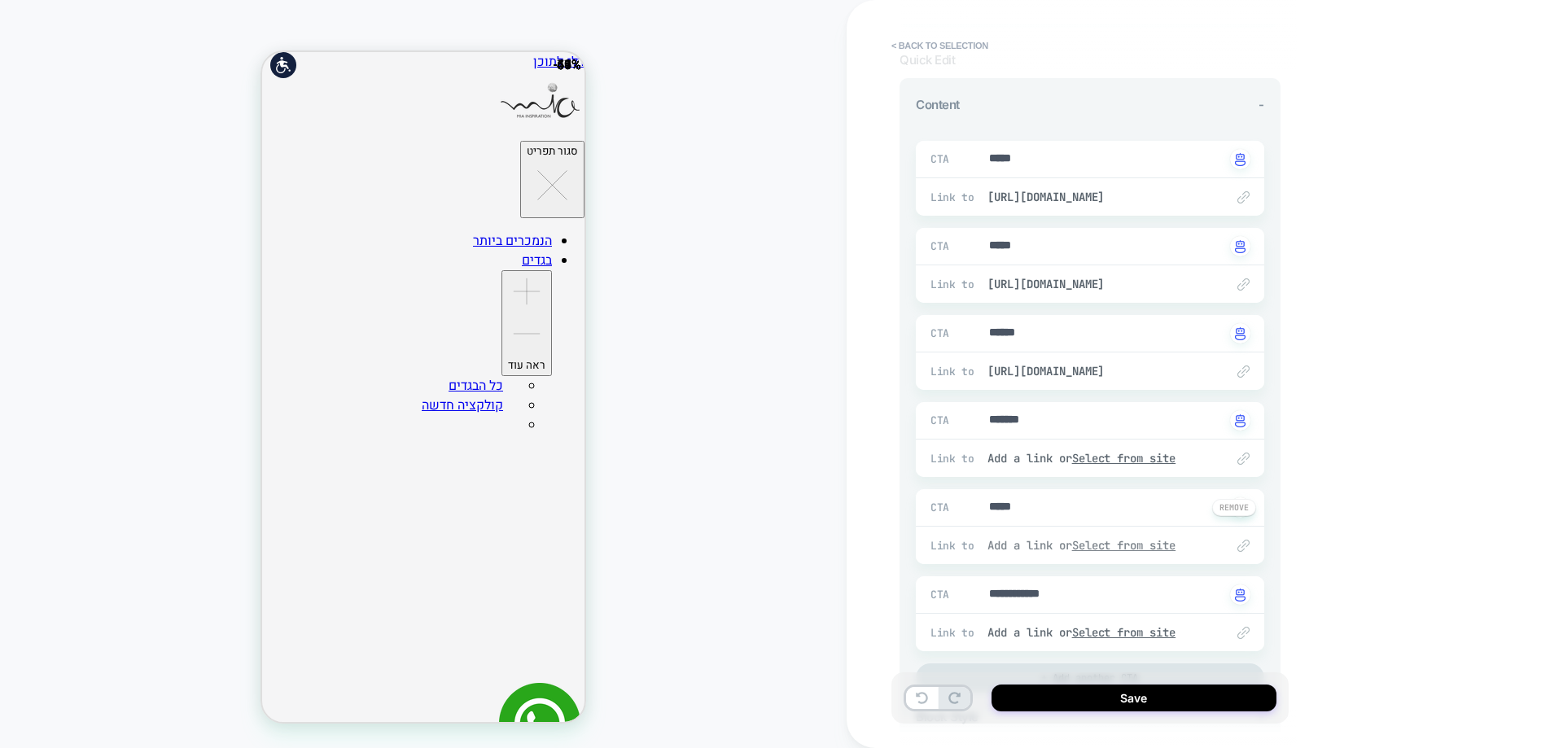
click at [1129, 542] on u "Select from site" at bounding box center [1124, 545] width 104 height 15
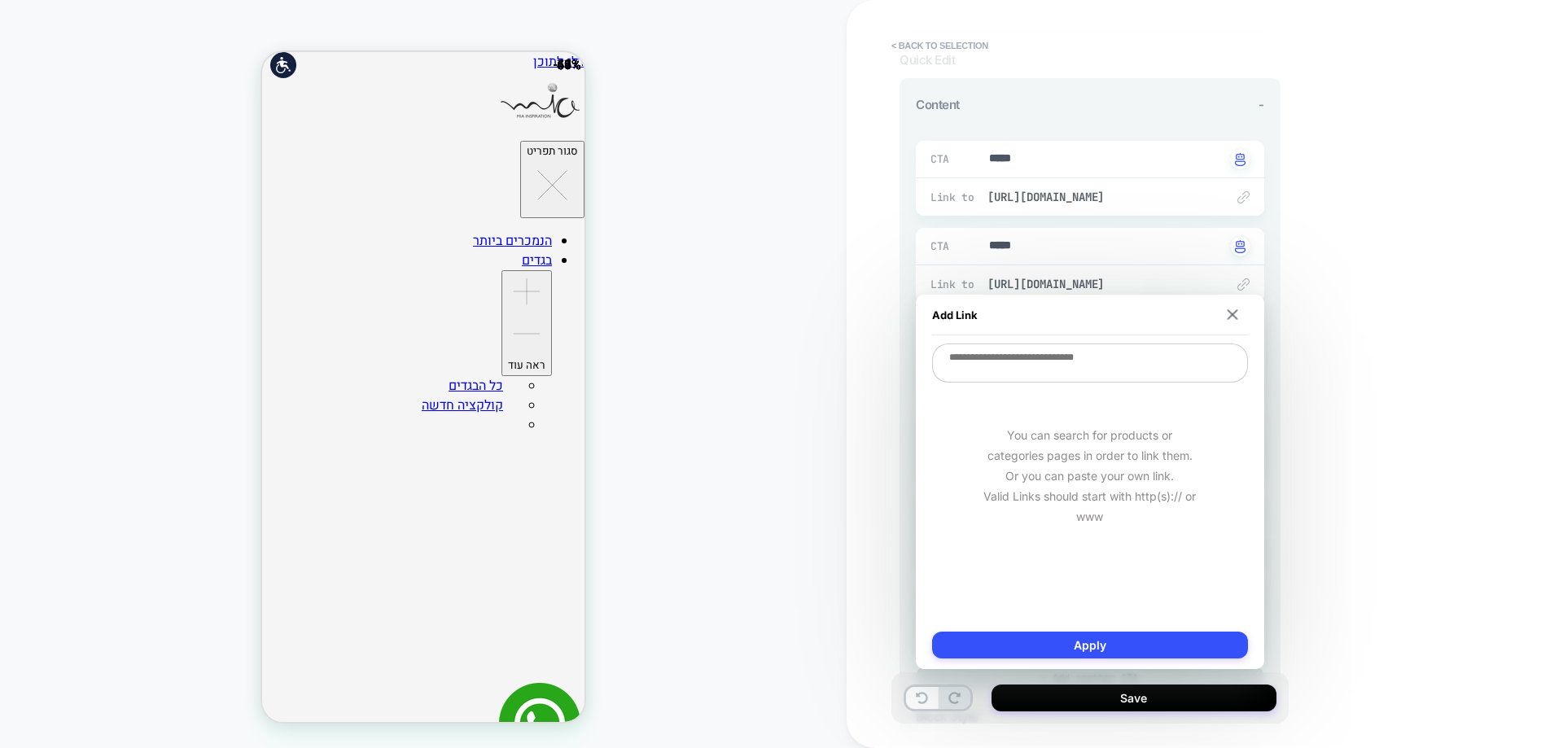
click at [1058, 359] on textarea at bounding box center [1090, 363] width 316 height 39
paste textarea "**********"
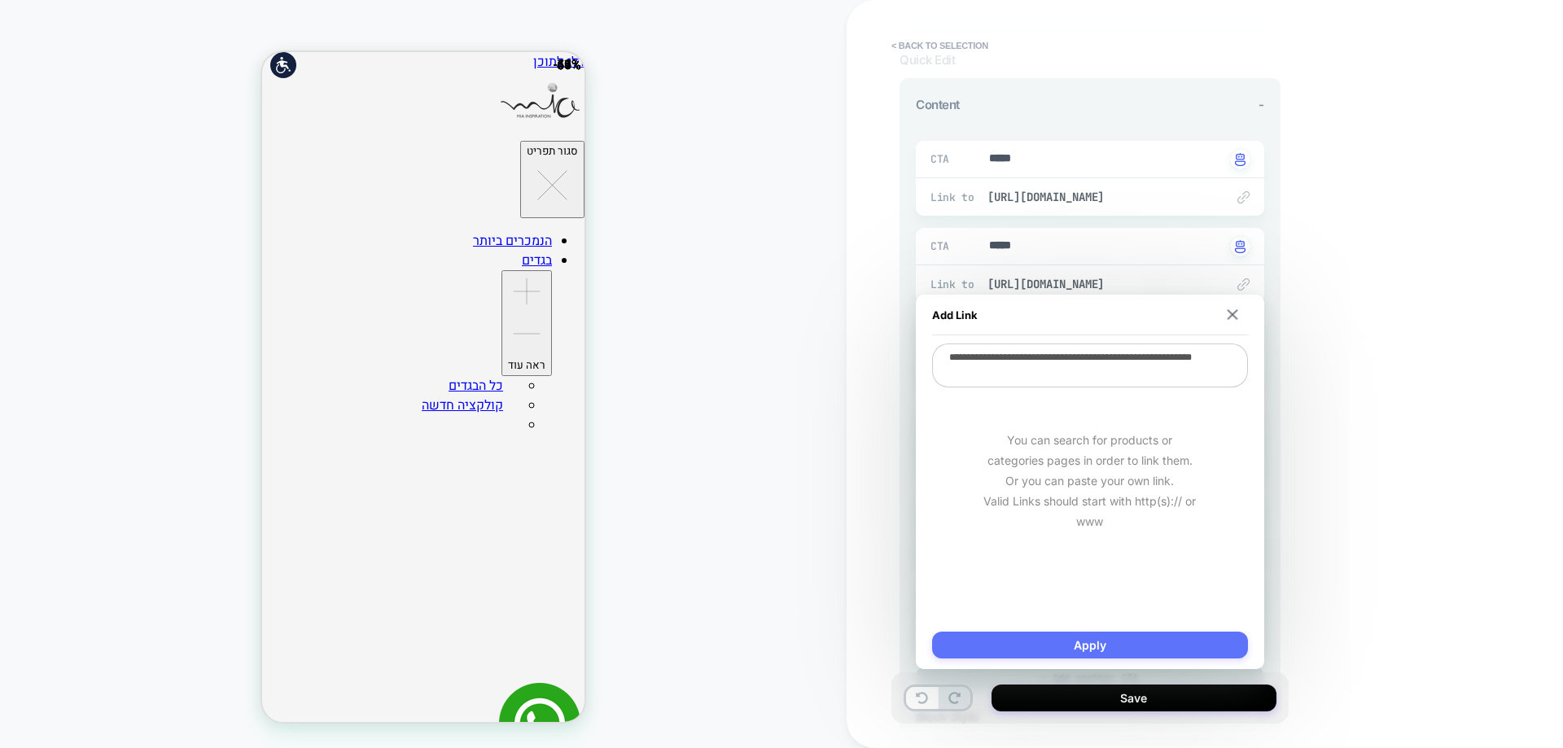
type textarea "**********"
click at [1053, 637] on button "Apply" at bounding box center [1090, 645] width 316 height 27
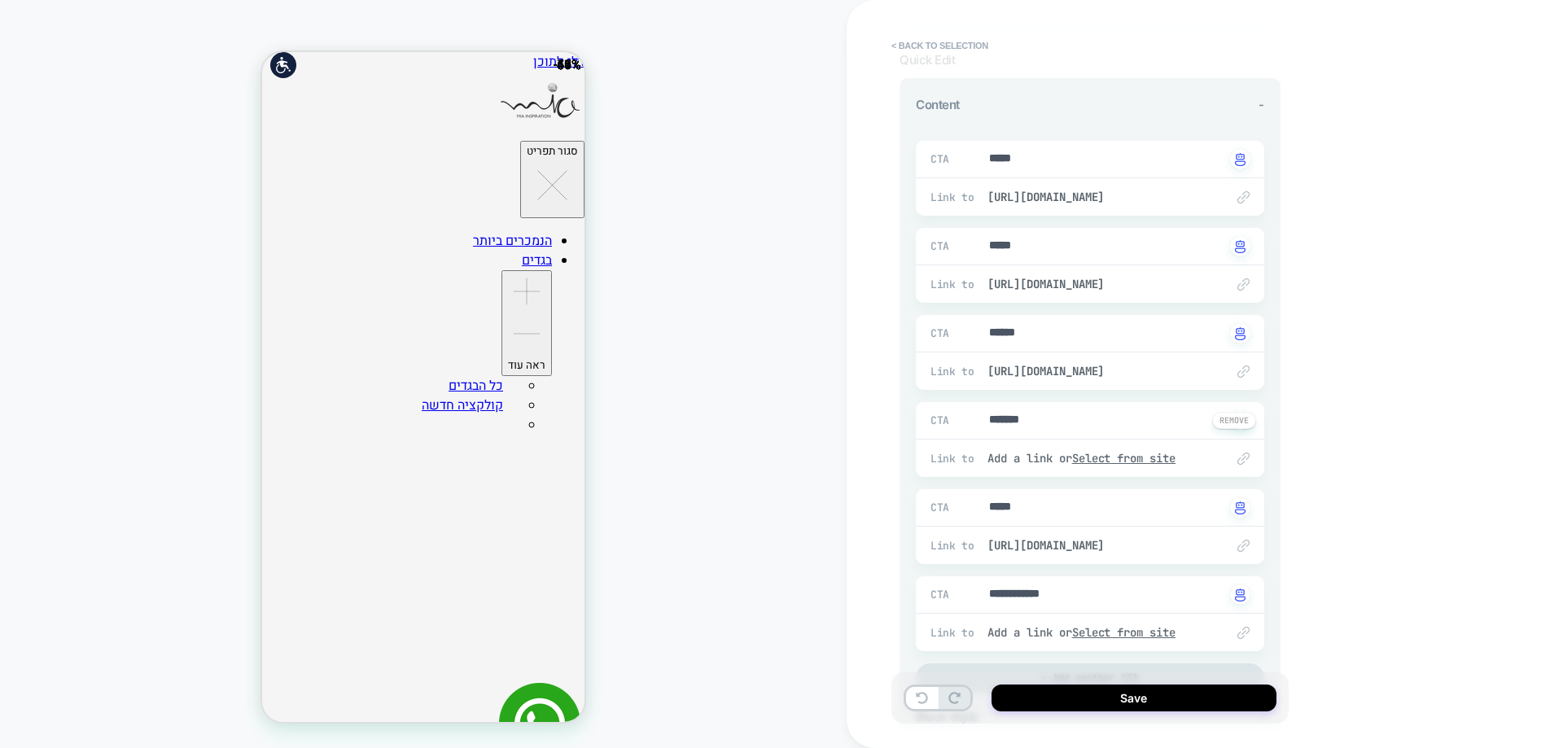
click at [1131, 444] on div "Link to Add a link or Select from site" at bounding box center [1090, 458] width 348 height 37
click at [1129, 455] on u "Select from site" at bounding box center [1124, 458] width 104 height 15
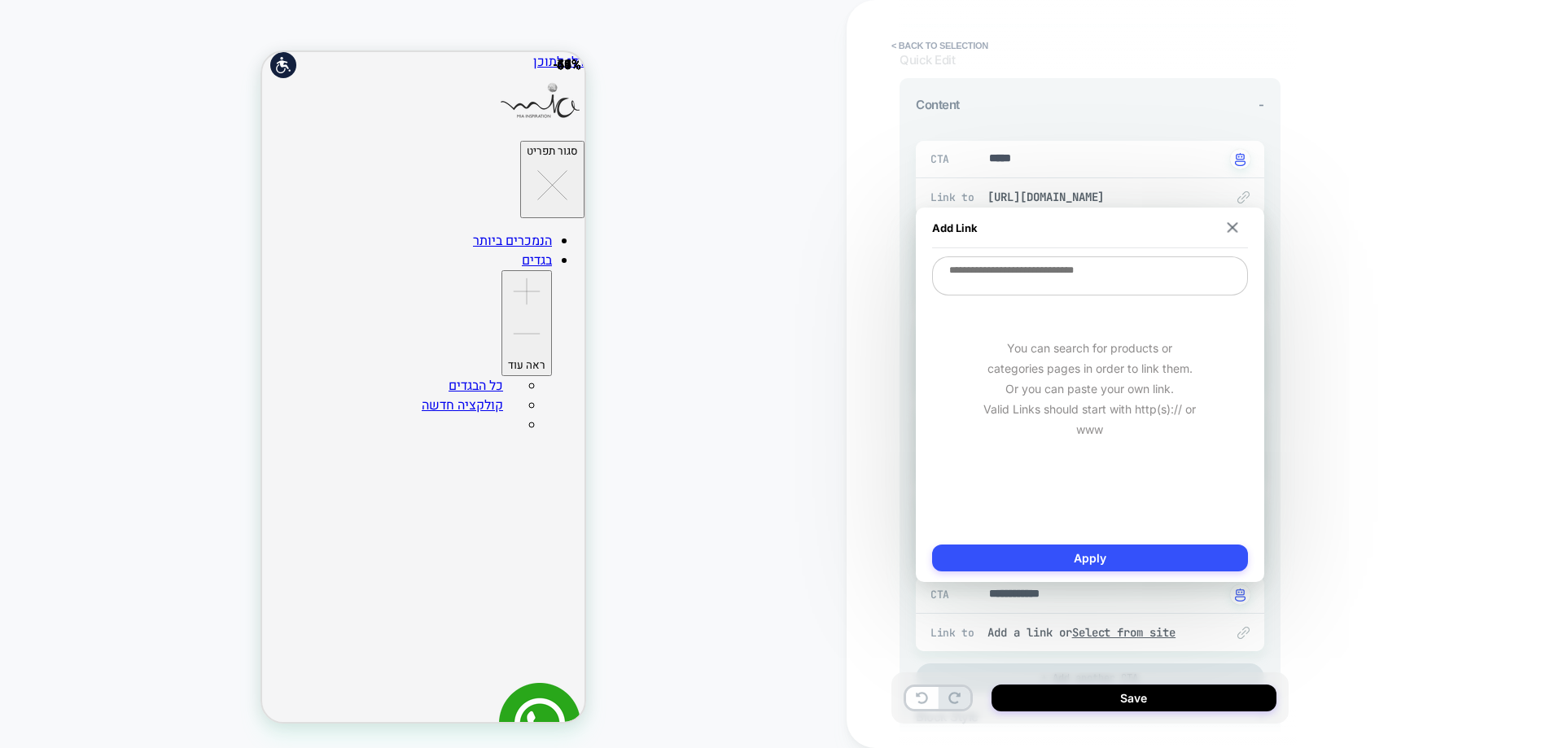
click at [1064, 293] on textarea at bounding box center [1090, 275] width 316 height 39
paste textarea "**********"
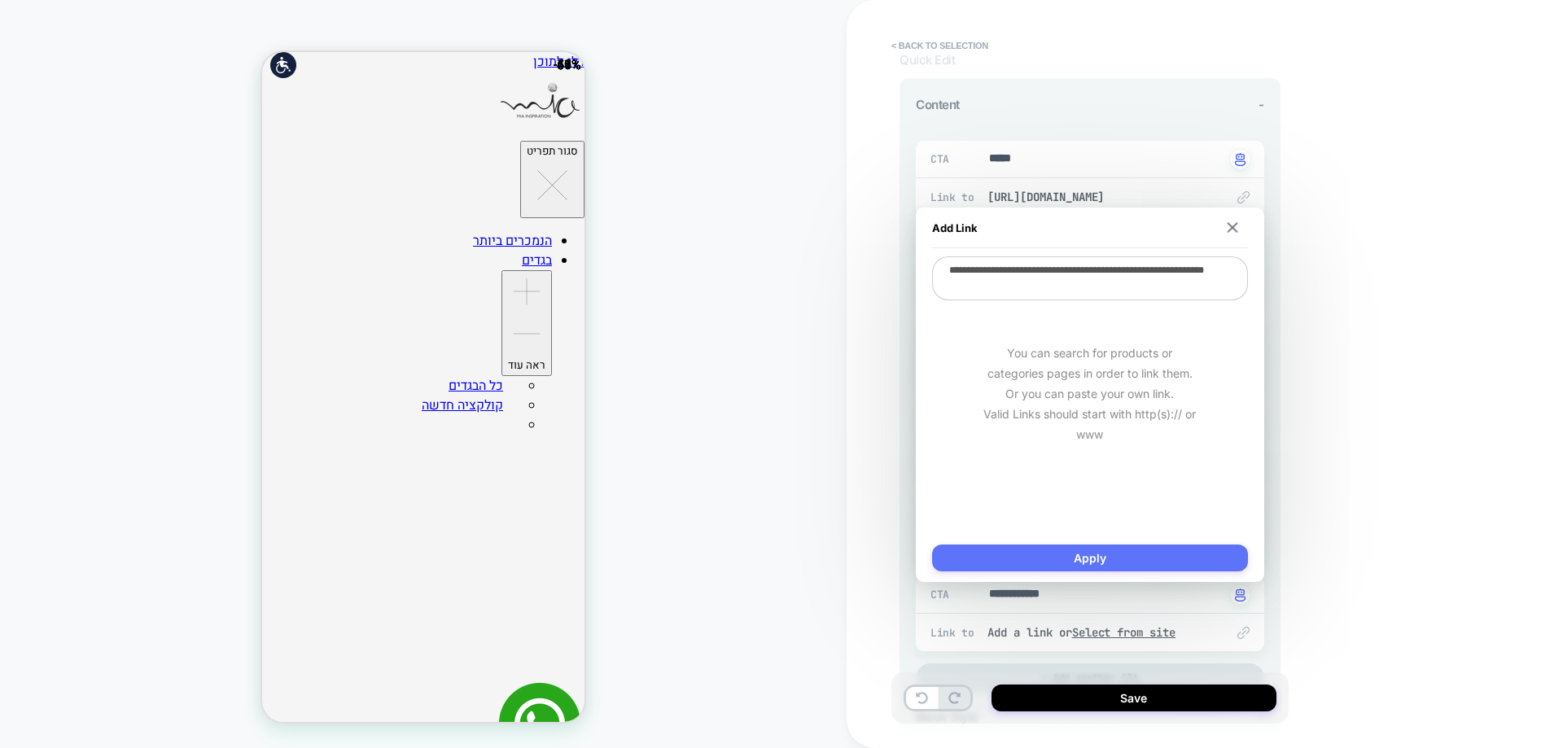
type textarea "**********"
drag, startPoint x: 1150, startPoint y: 546, endPoint x: 1088, endPoint y: 547, distance: 61.1
click at [1150, 545] on button "Apply" at bounding box center [1090, 558] width 316 height 27
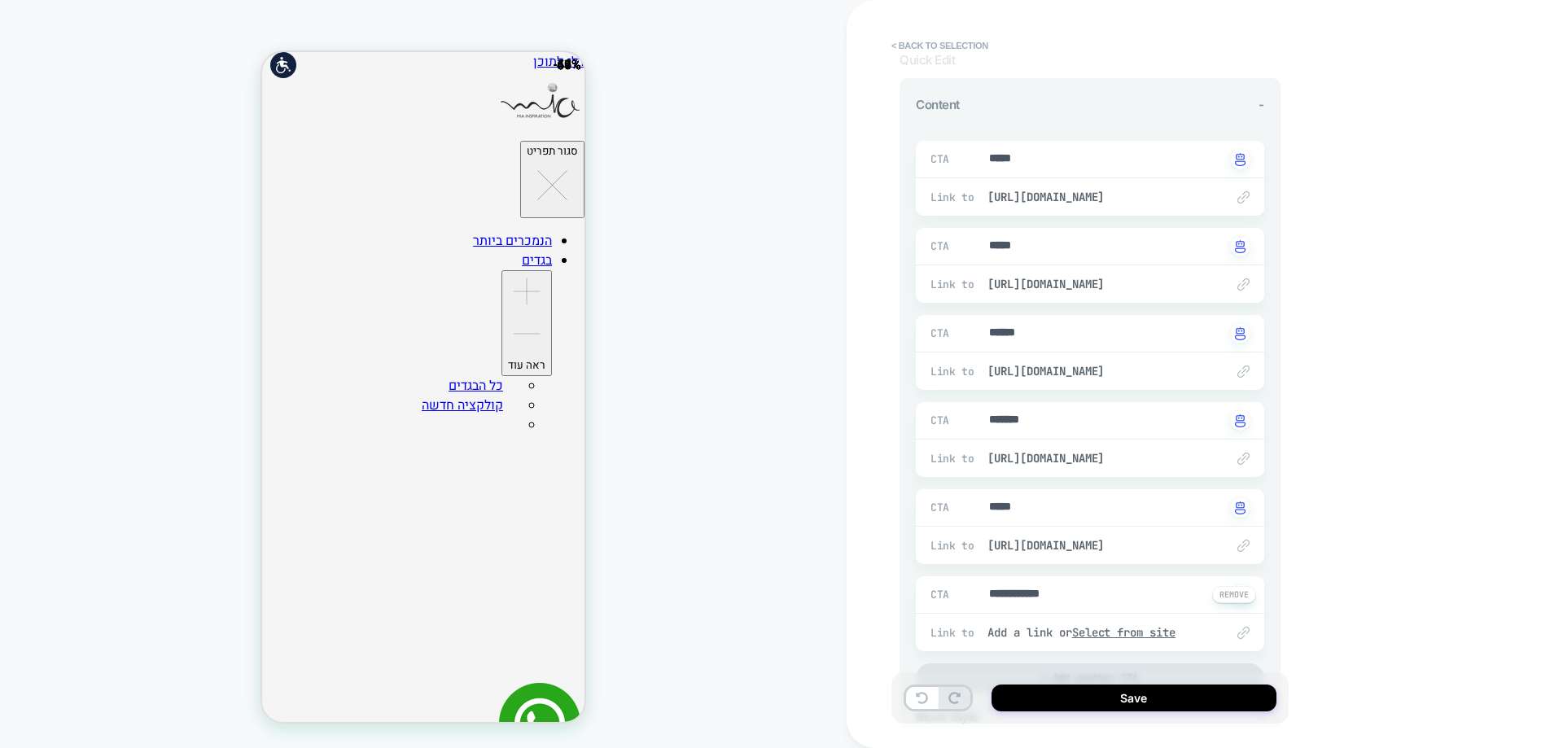
click at [1084, 580] on div "**********" at bounding box center [1090, 594] width 348 height 37
click at [1104, 625] on div "Link to Add a link or Select from site" at bounding box center [1090, 632] width 348 height 37
click at [1107, 630] on u "Select from site" at bounding box center [1124, 632] width 104 height 15
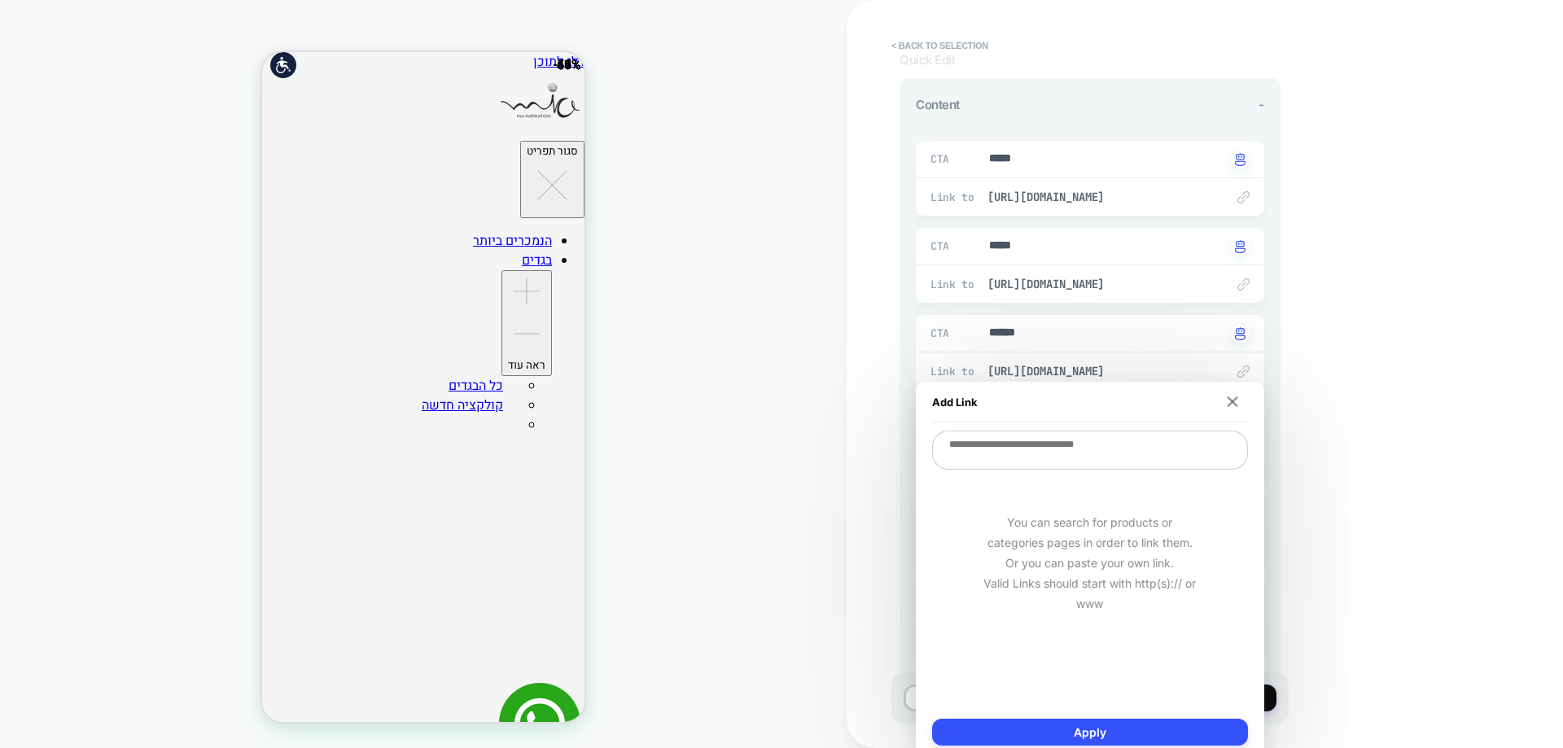
click at [1059, 453] on textarea at bounding box center [1090, 450] width 316 height 39
paste textarea "**********"
type textarea "**********"
click at [1097, 741] on button "Apply" at bounding box center [1090, 732] width 316 height 27
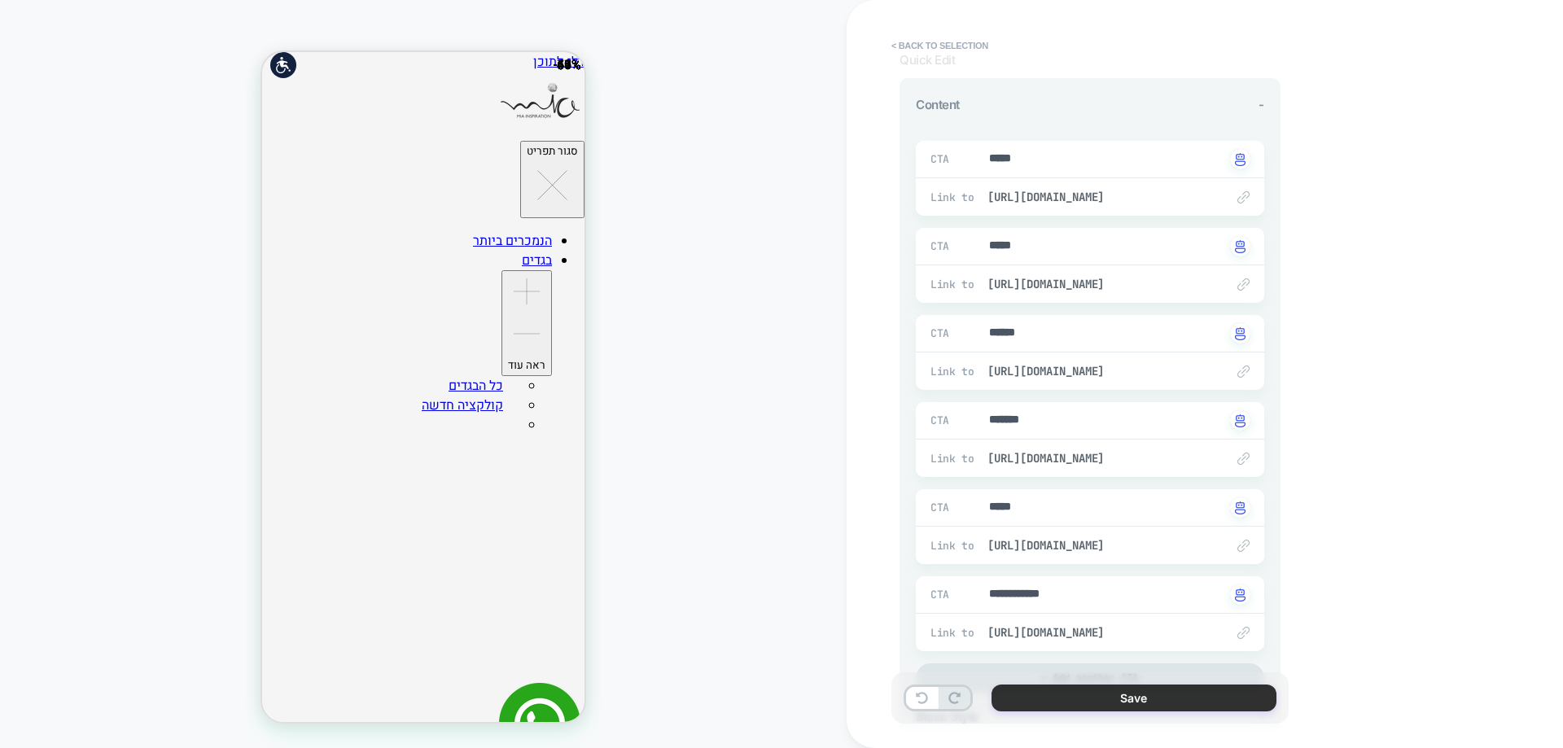
click at [1171, 697] on button "Save" at bounding box center [1134, 698] width 285 height 27
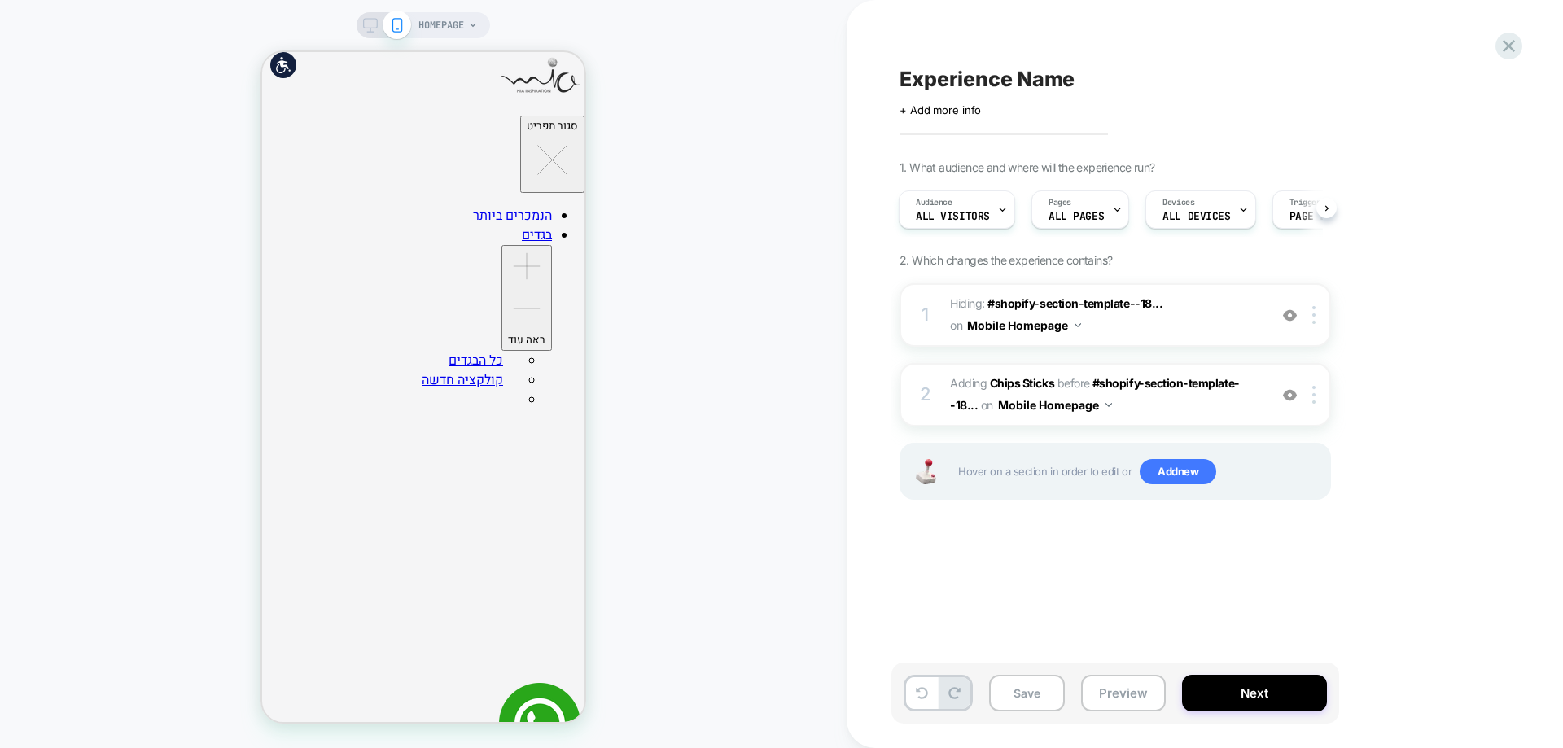
scroll to position [0, 0]
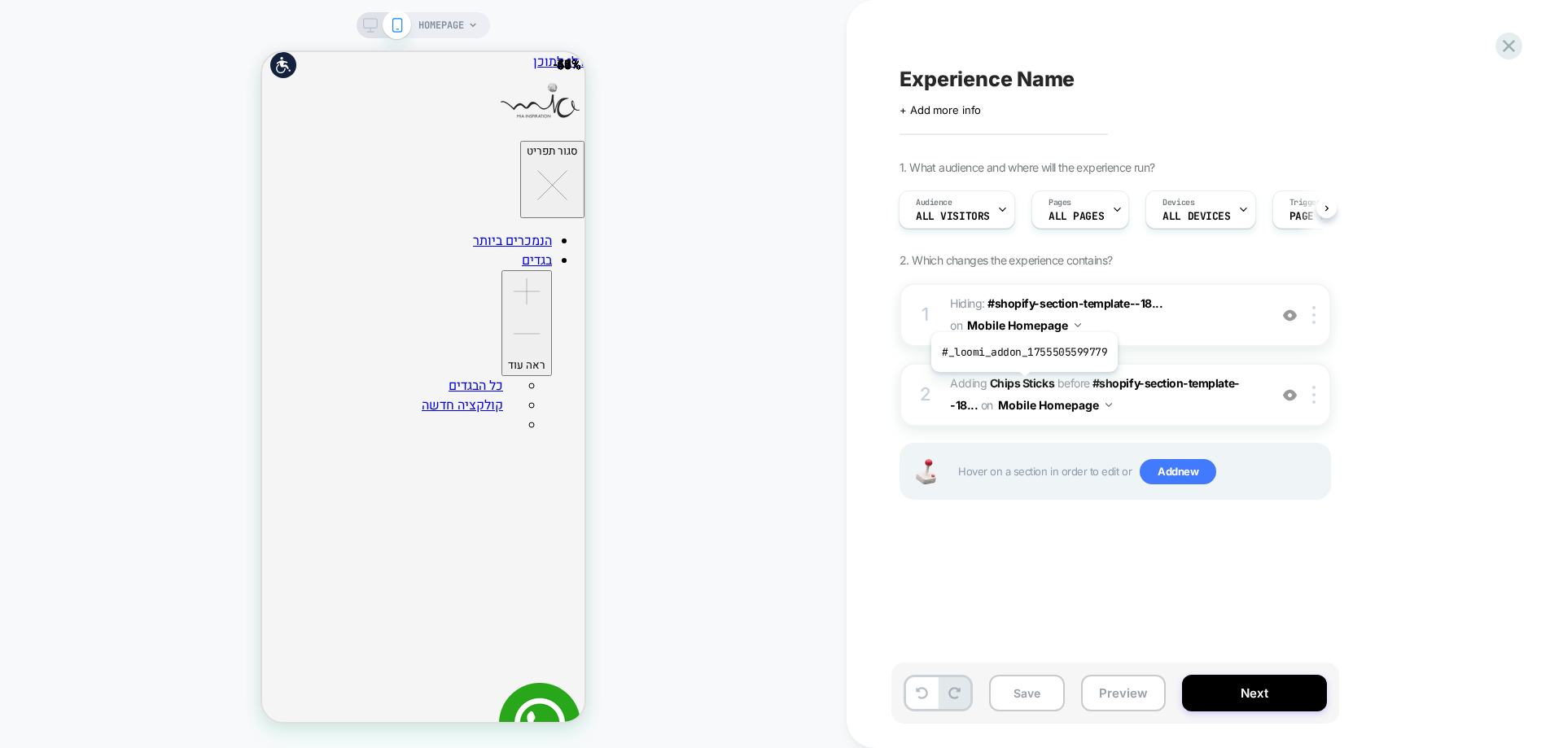
click at [1023, 383] on b "Chips Sticks" at bounding box center [1022, 383] width 64 height 14
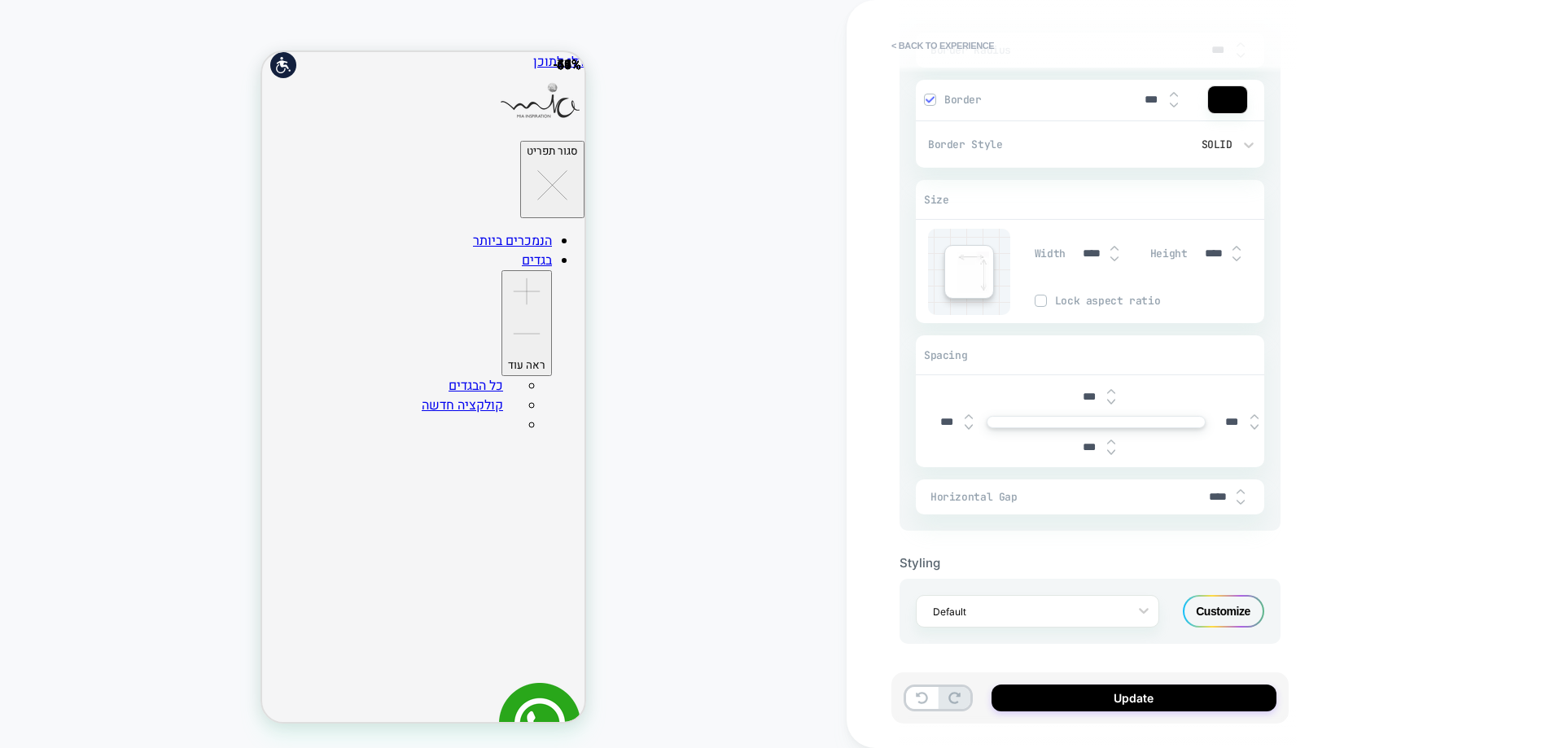
scroll to position [1060, 0]
click at [1220, 607] on div "Customize" at bounding box center [1223, 609] width 81 height 33
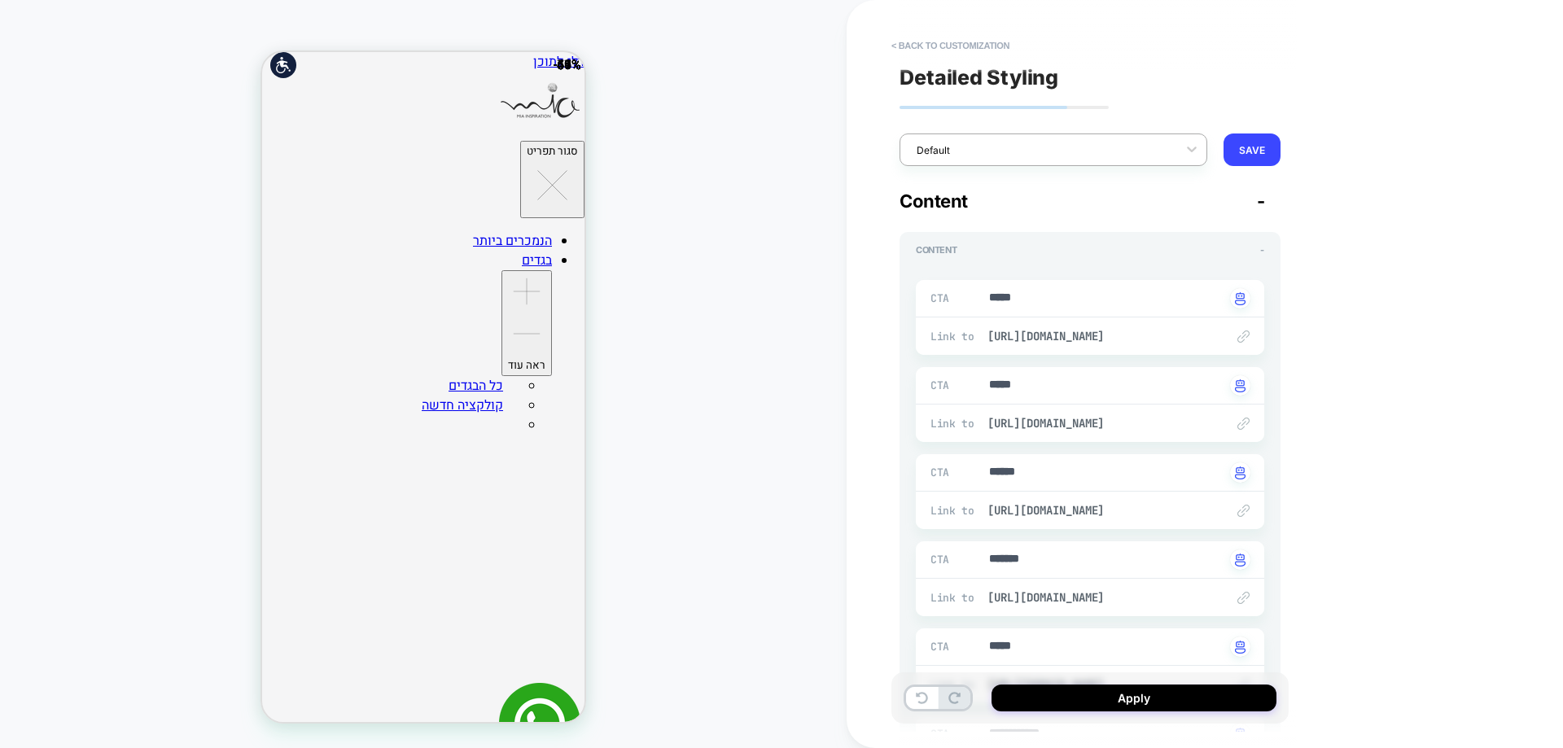
click at [1064, 144] on div at bounding box center [1043, 149] width 252 height 15
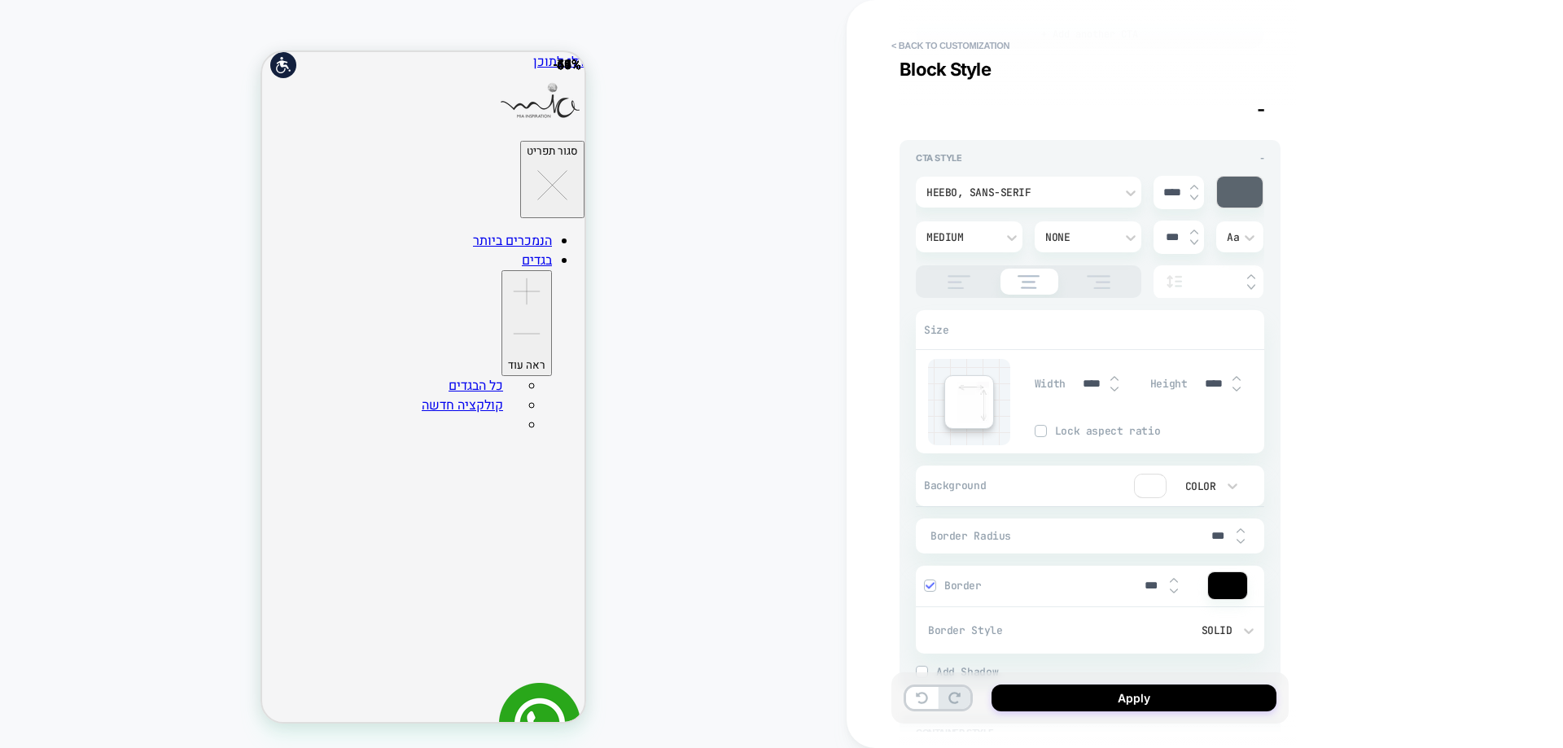
scroll to position [1058, 0]
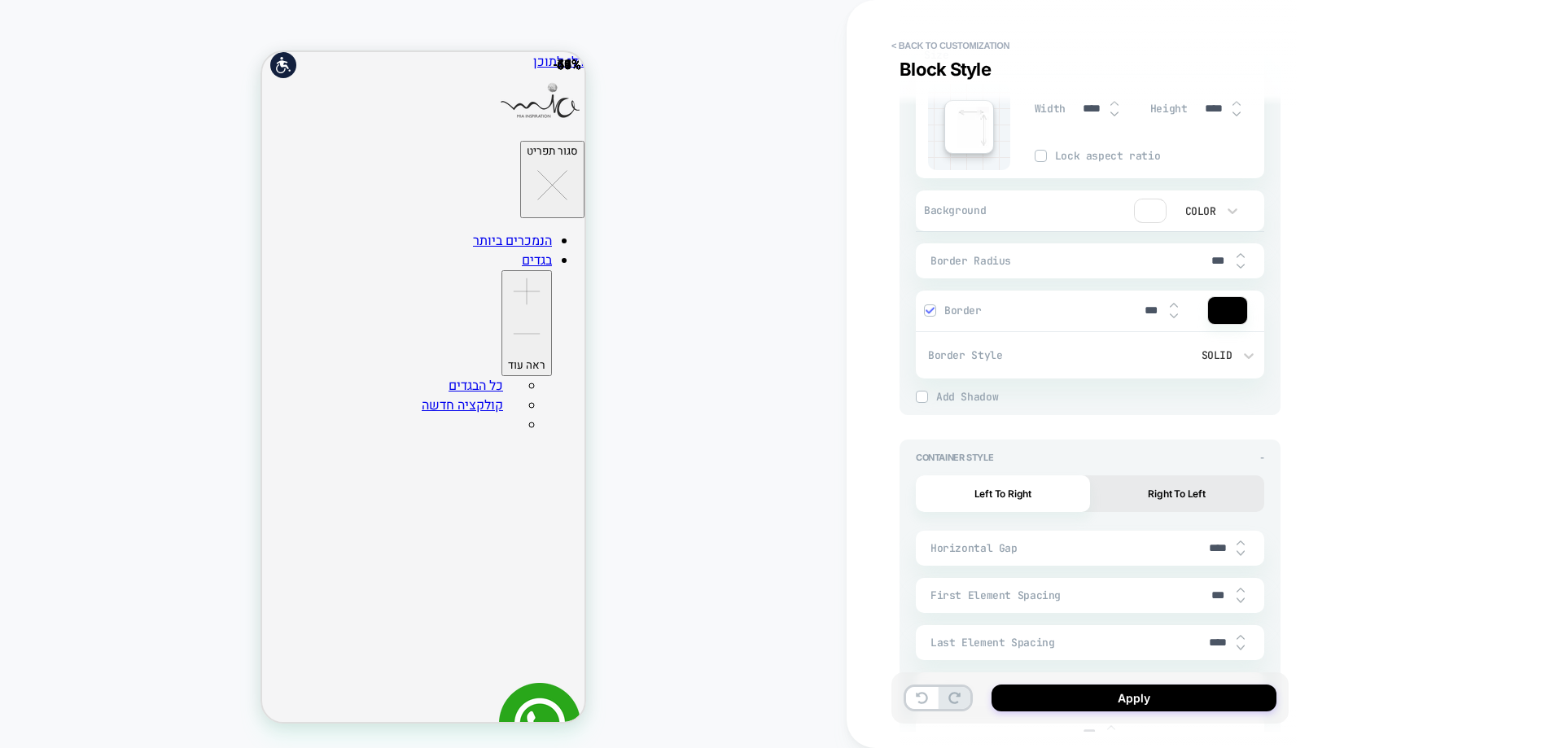
click at [1262, 484] on button "Right To Left" at bounding box center [1177, 493] width 174 height 37
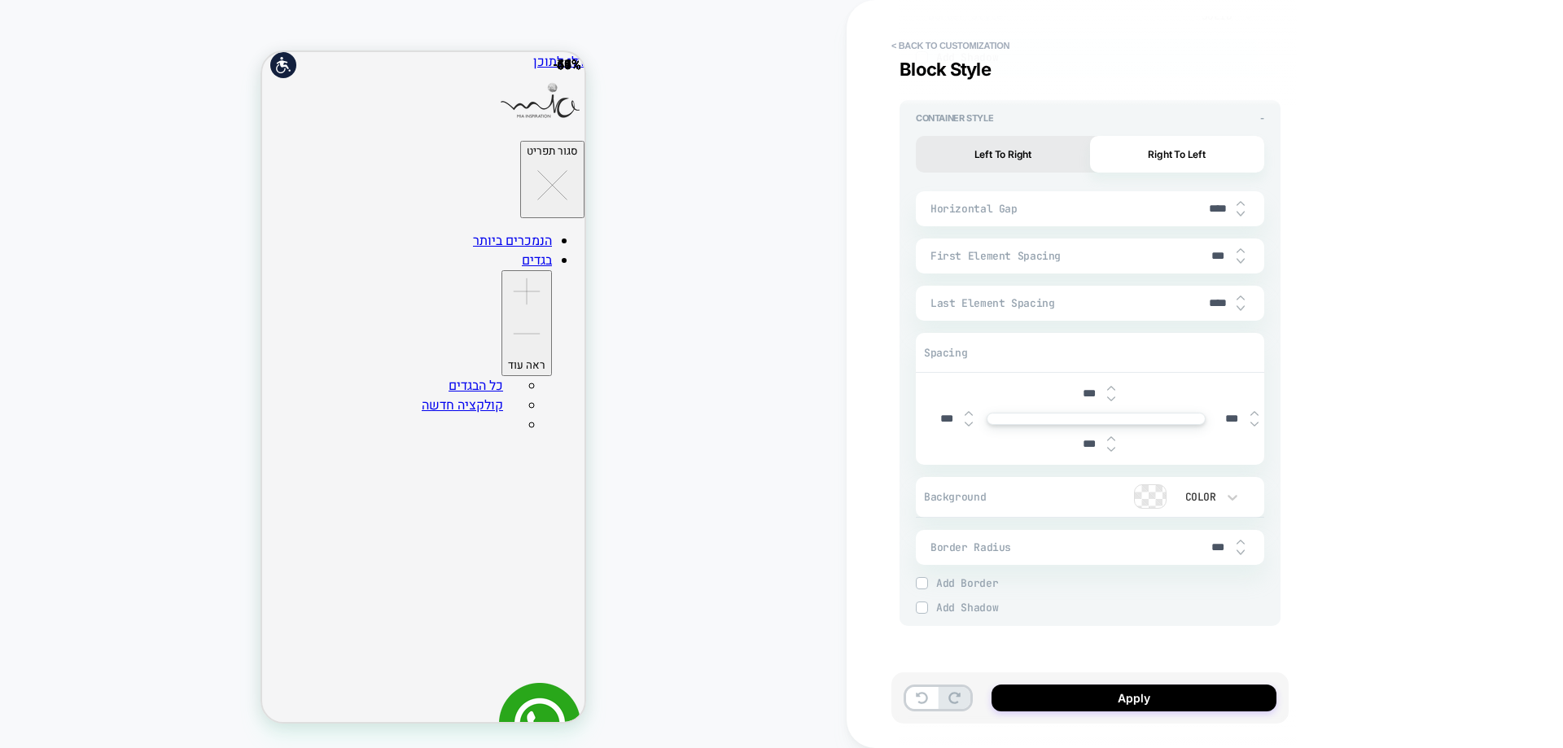
scroll to position [991, 0]
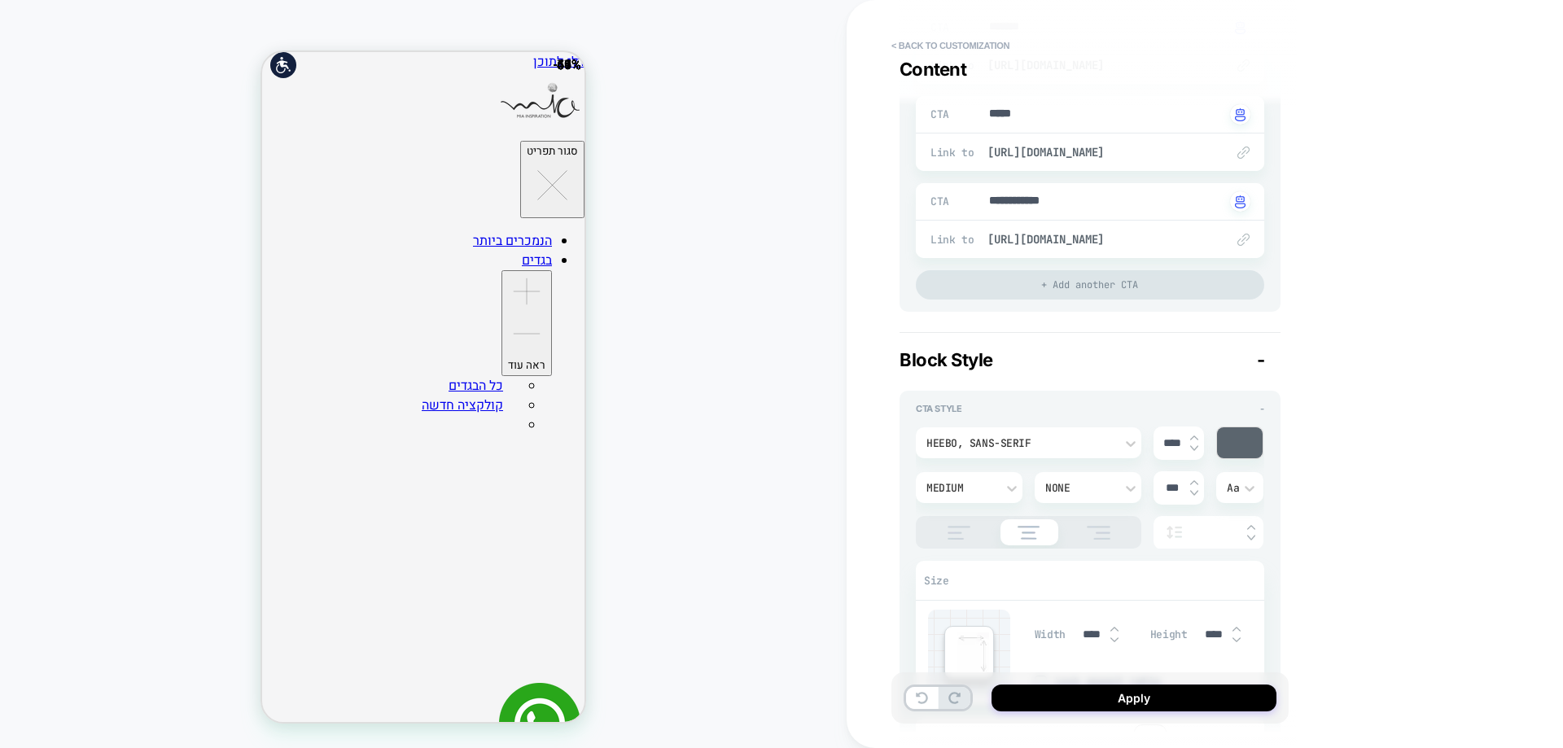
scroll to position [502, 0]
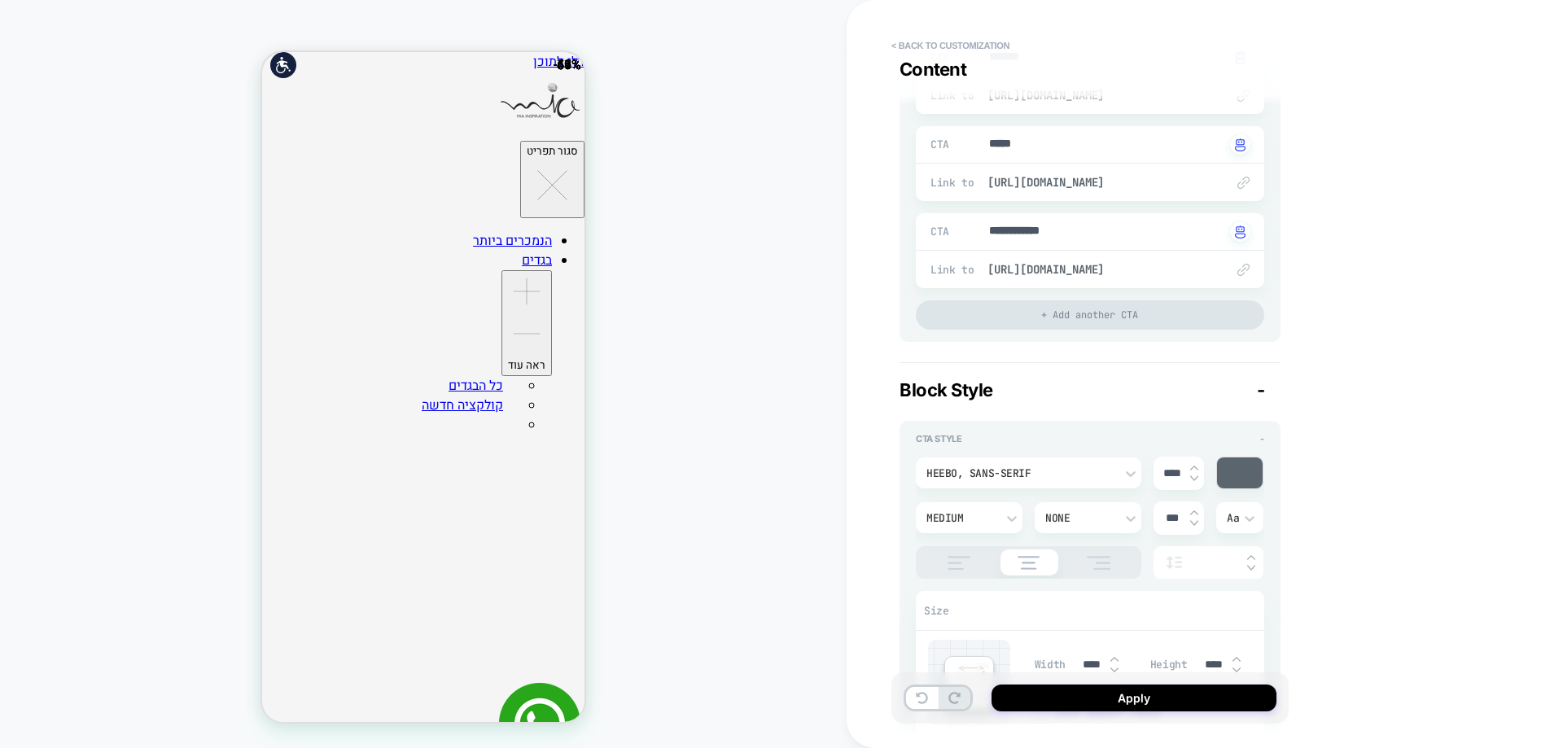
click at [1107, 553] on div at bounding box center [1029, 562] width 226 height 33
click at [1106, 560] on img at bounding box center [1098, 563] width 41 height 14
click at [1056, 559] on div at bounding box center [1029, 563] width 70 height 14
click at [948, 561] on img at bounding box center [959, 563] width 41 height 14
click at [1017, 566] on img at bounding box center [1028, 563] width 39 height 14
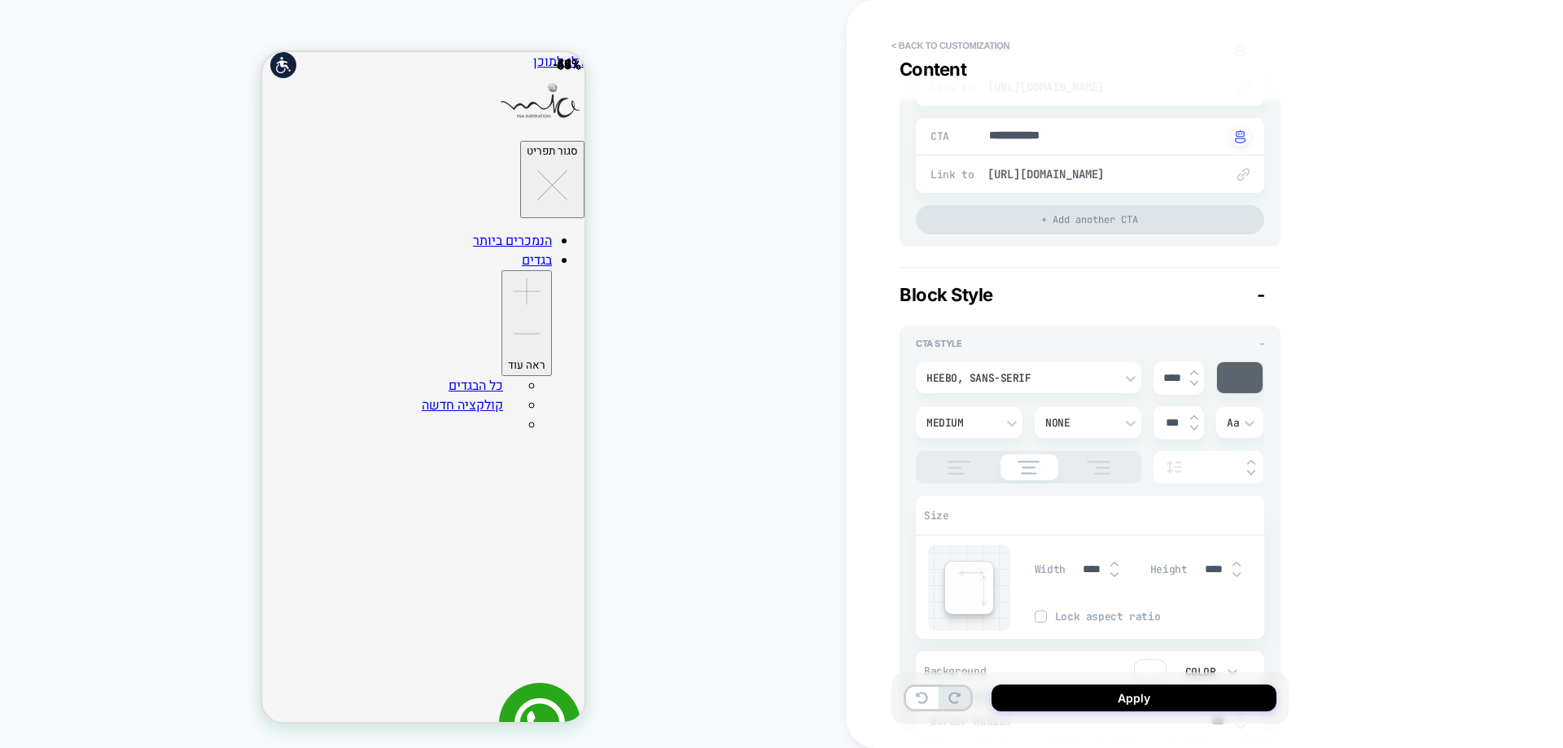
scroll to position [584, 0]
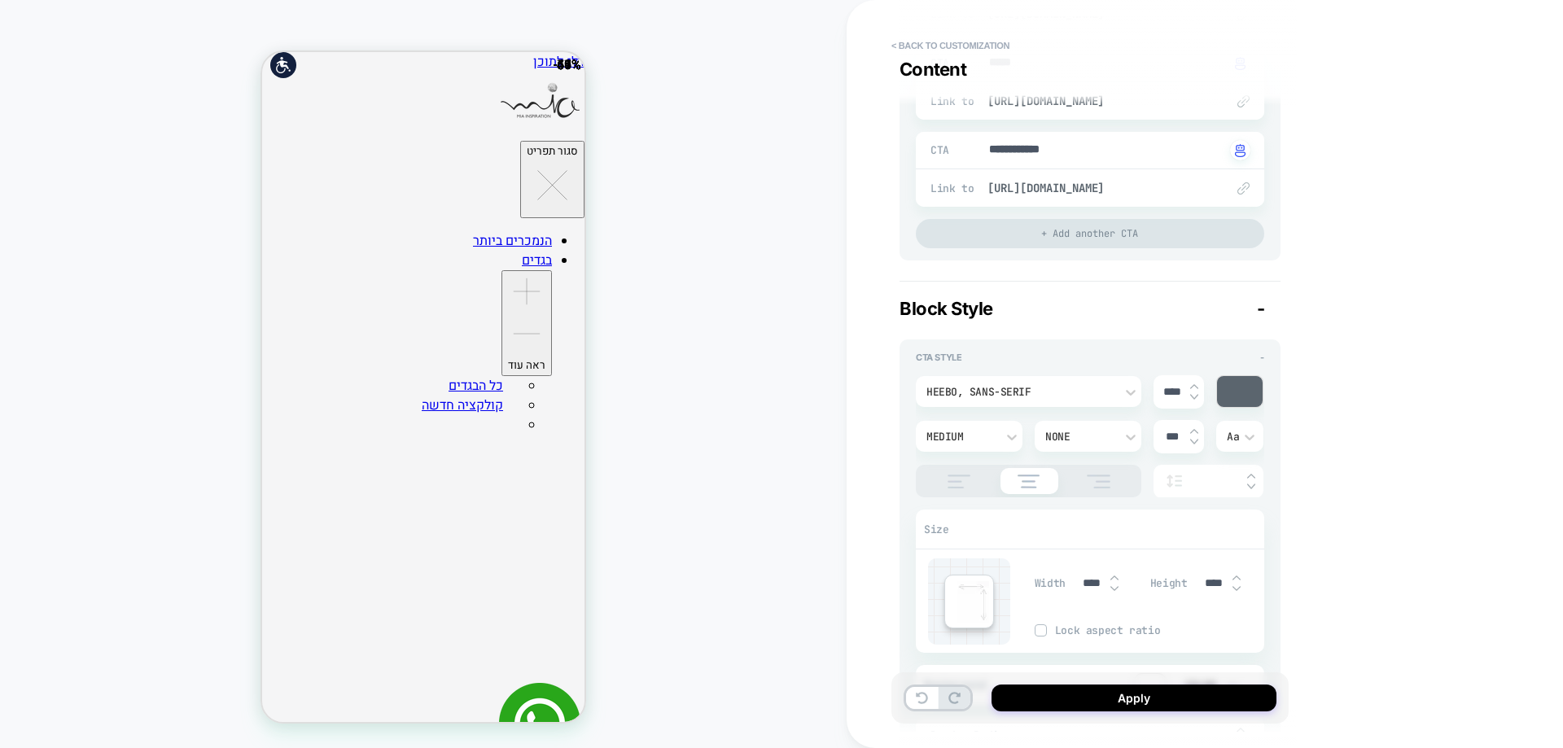
click at [1243, 391] on div at bounding box center [1240, 391] width 46 height 31
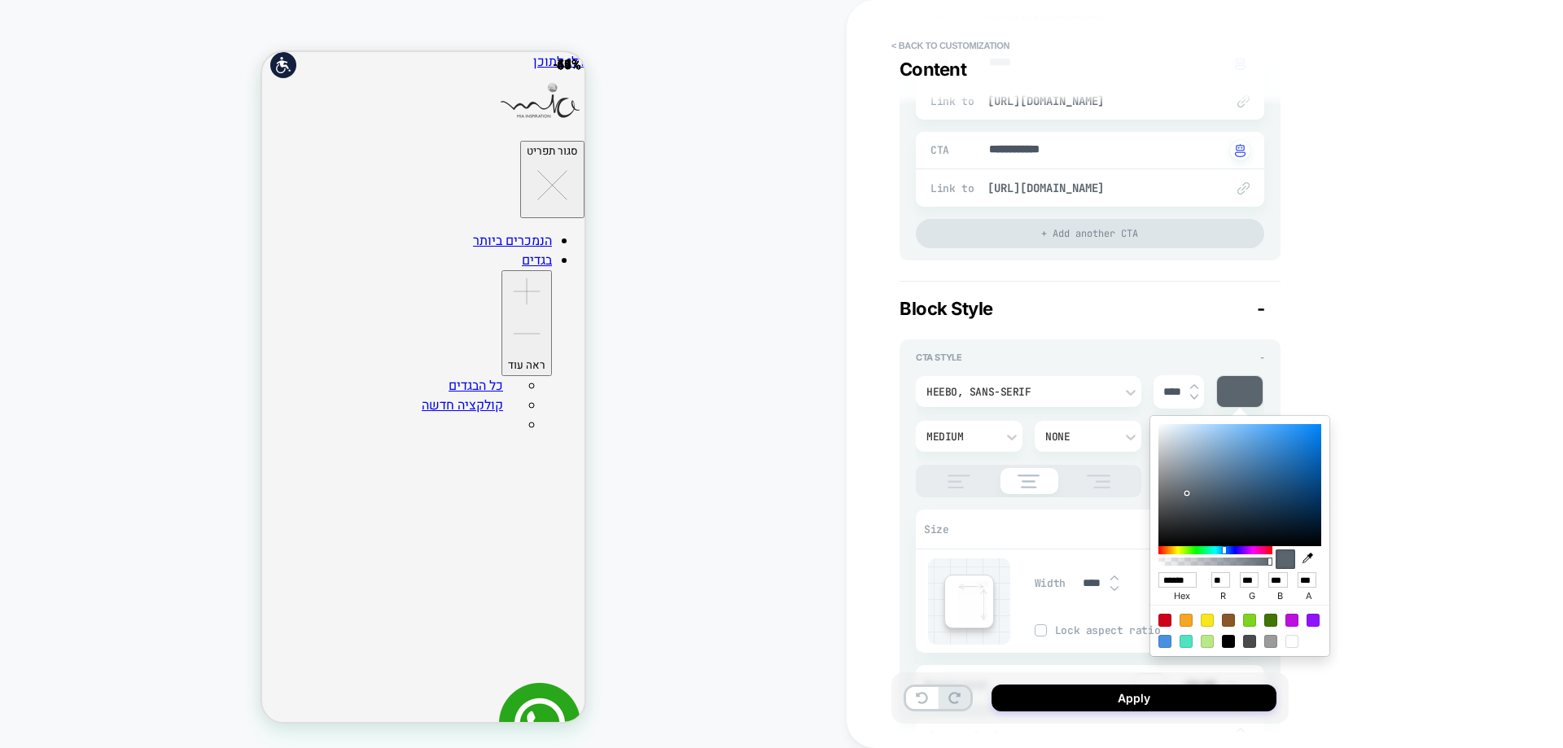
click at [1224, 639] on div at bounding box center [1228, 641] width 13 height 13
type textarea "*"
type input "******"
type input "*"
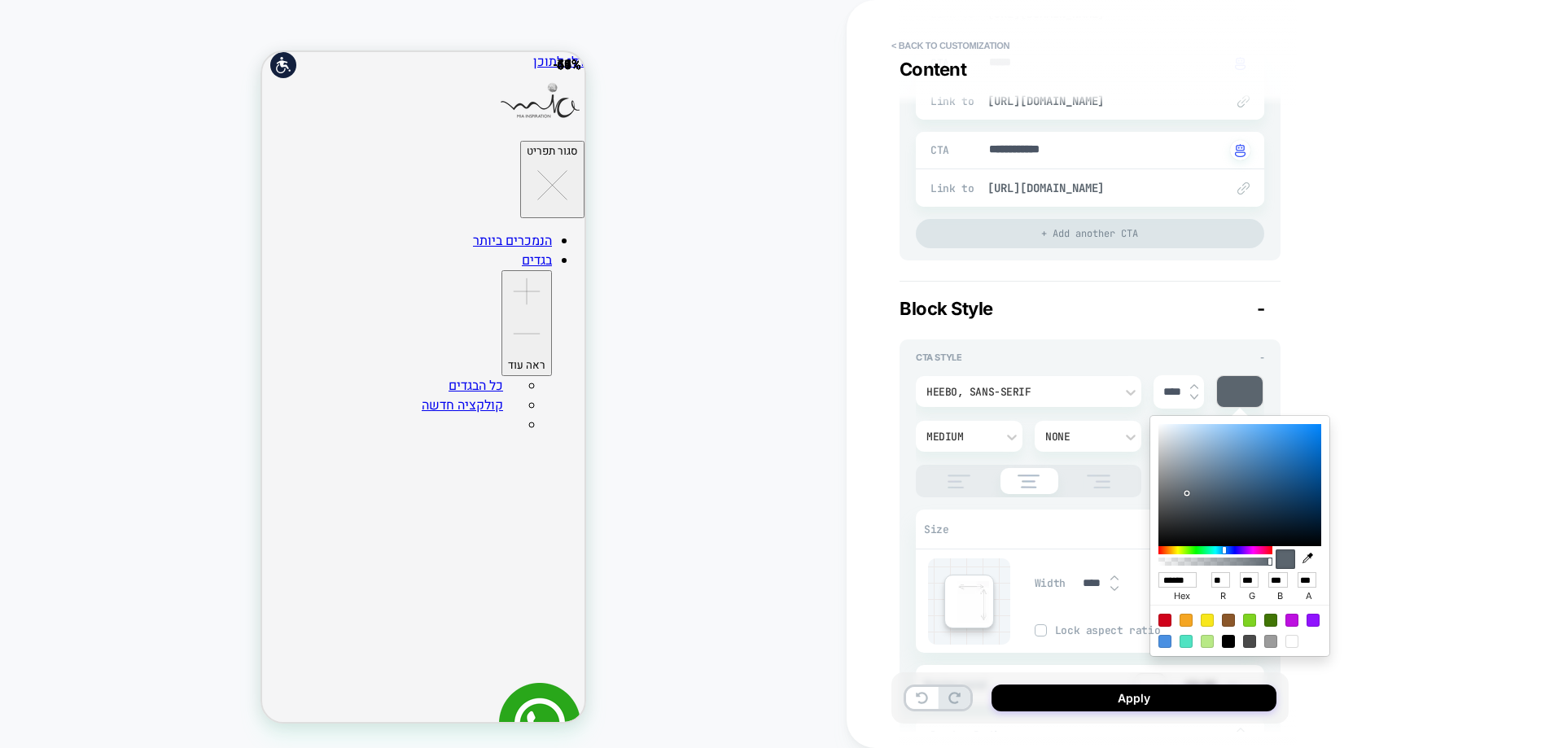
type input "*"
click at [1080, 697] on button "Apply" at bounding box center [1134, 698] width 285 height 27
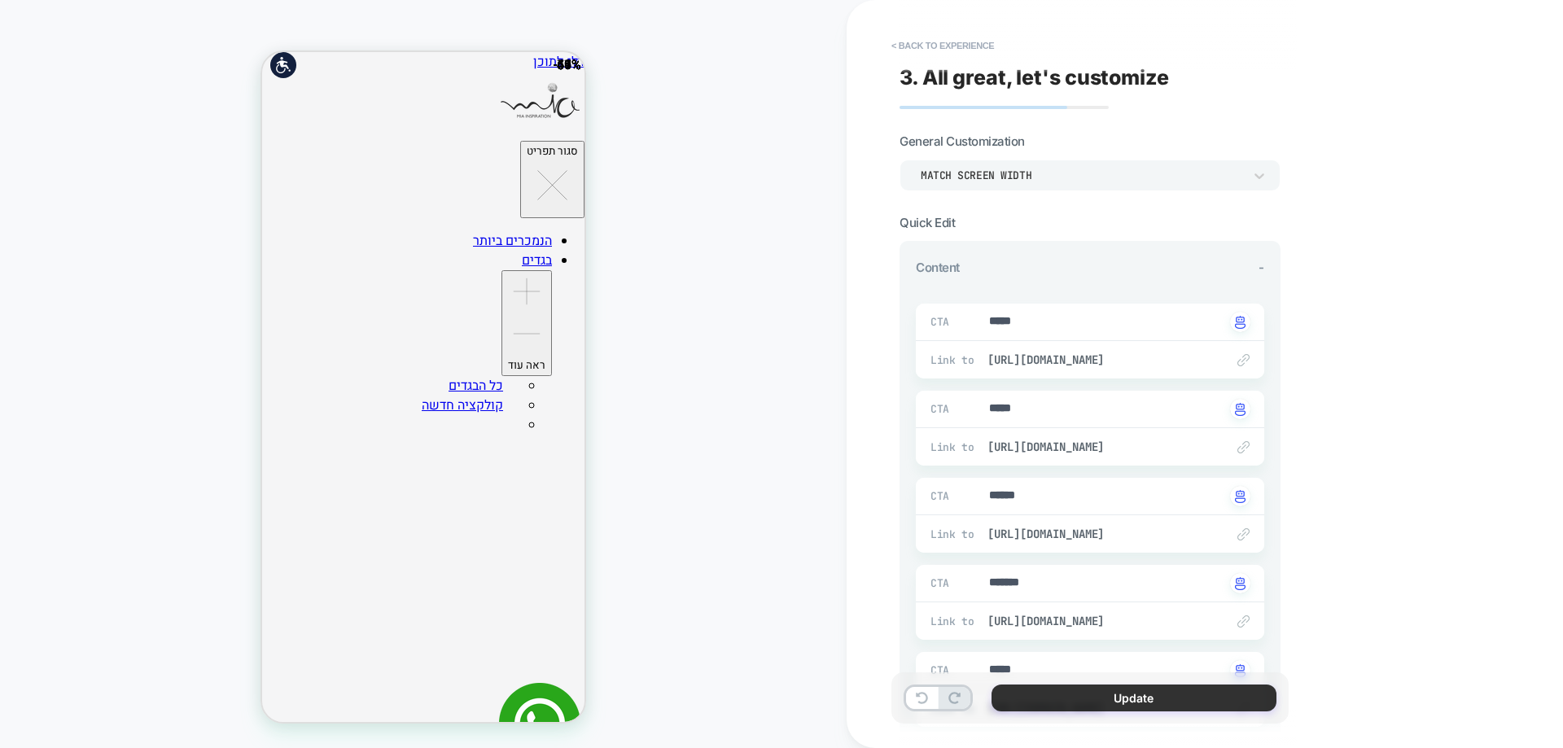
click at [1136, 699] on button "Update" at bounding box center [1134, 698] width 285 height 27
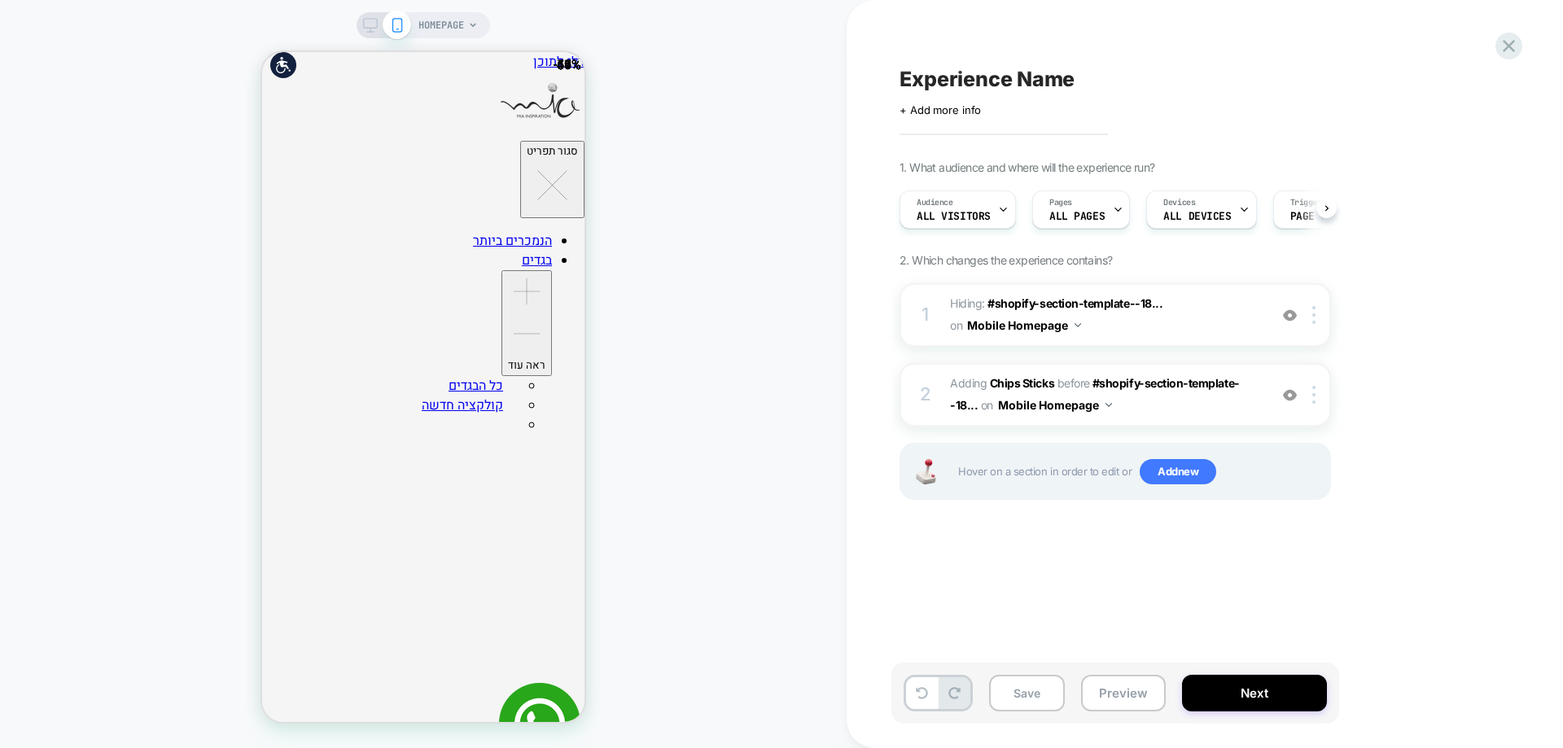
scroll to position [0, 1]
click at [1007, 391] on span "#_loomi_addon_1755505599779 Adding Chips Sticks BEFORE #shopify-section-templat…" at bounding box center [1105, 395] width 310 height 44
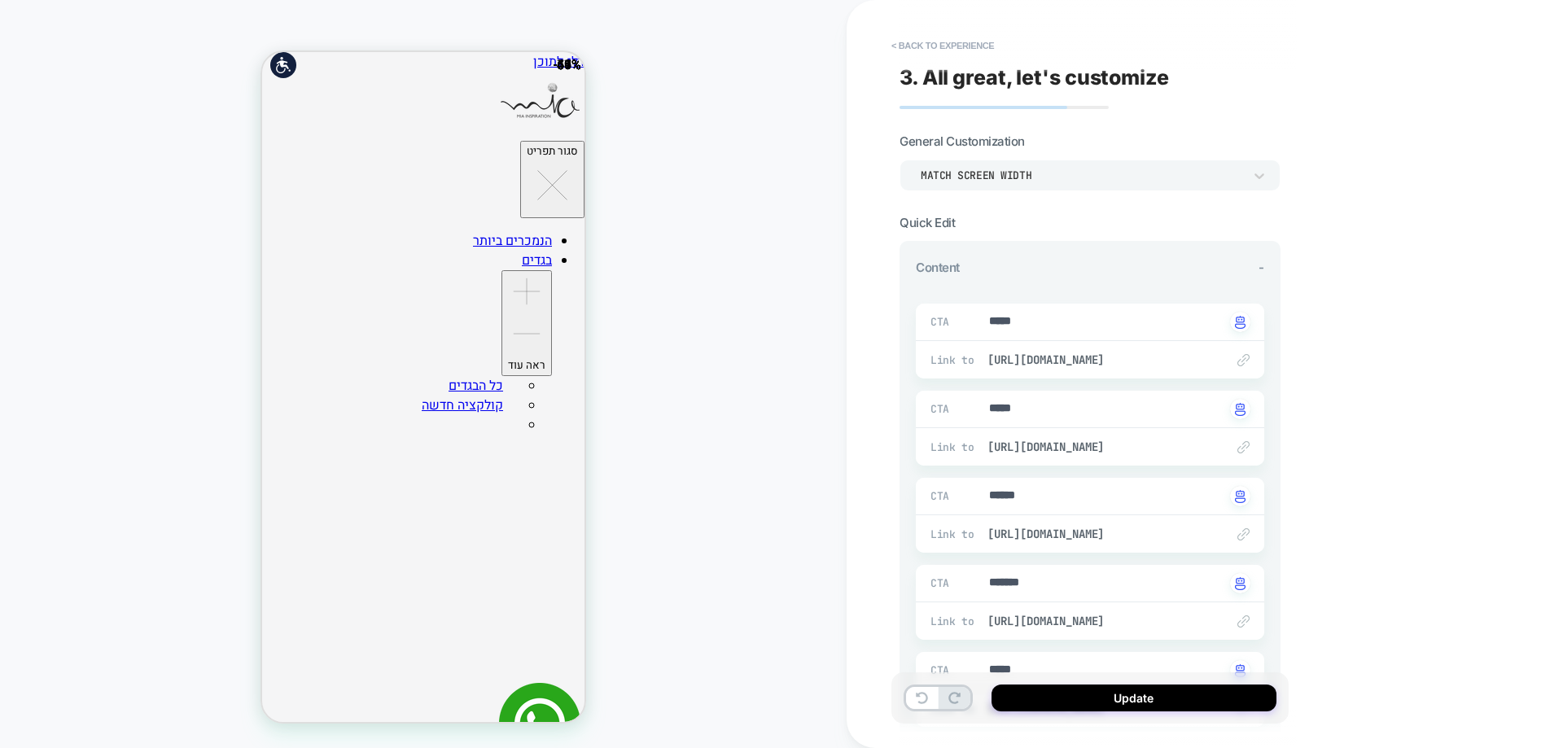
click at [998, 173] on div "Match Screen Width" at bounding box center [1082, 176] width 322 height 14
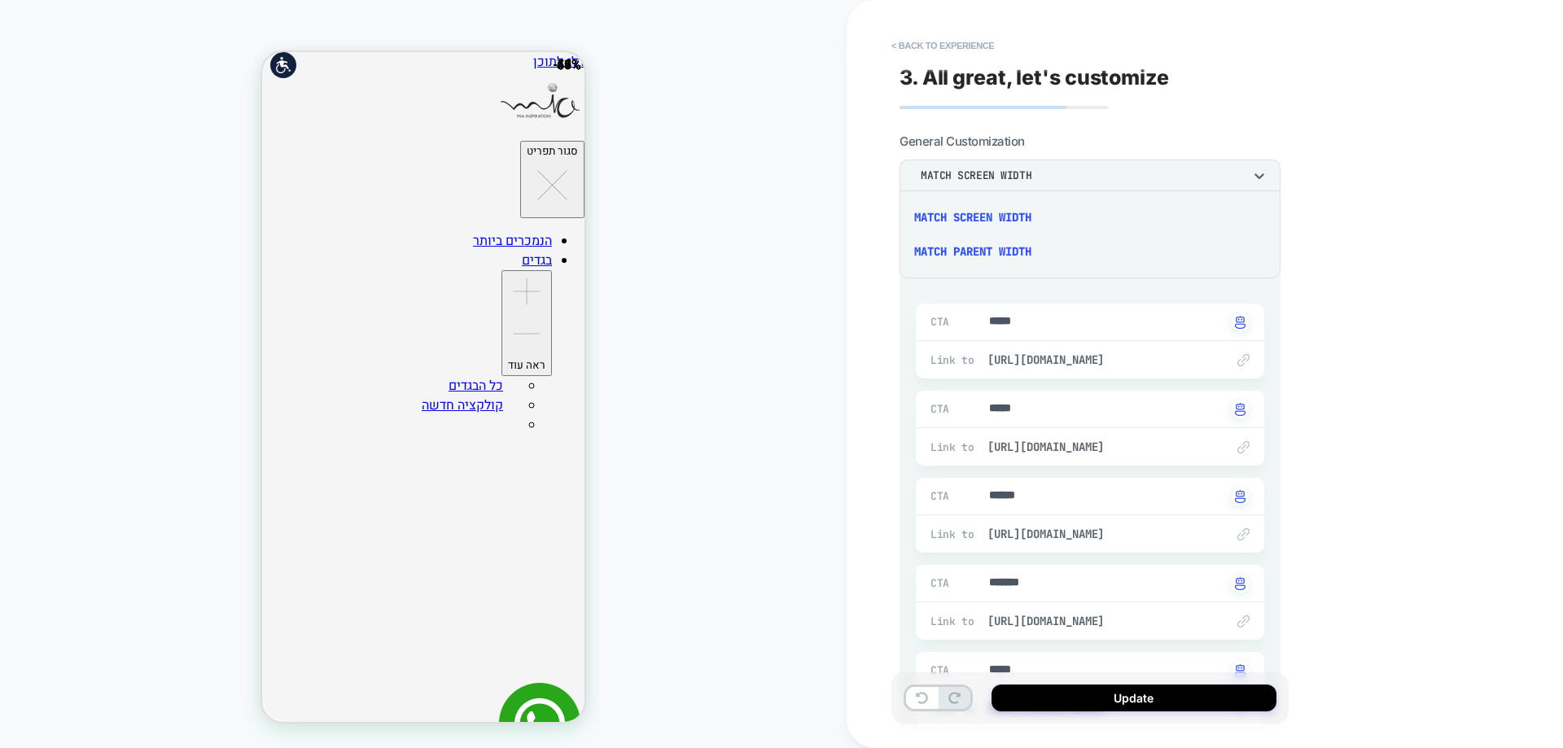
click at [982, 254] on div "Match Parent Width" at bounding box center [1090, 251] width 368 height 34
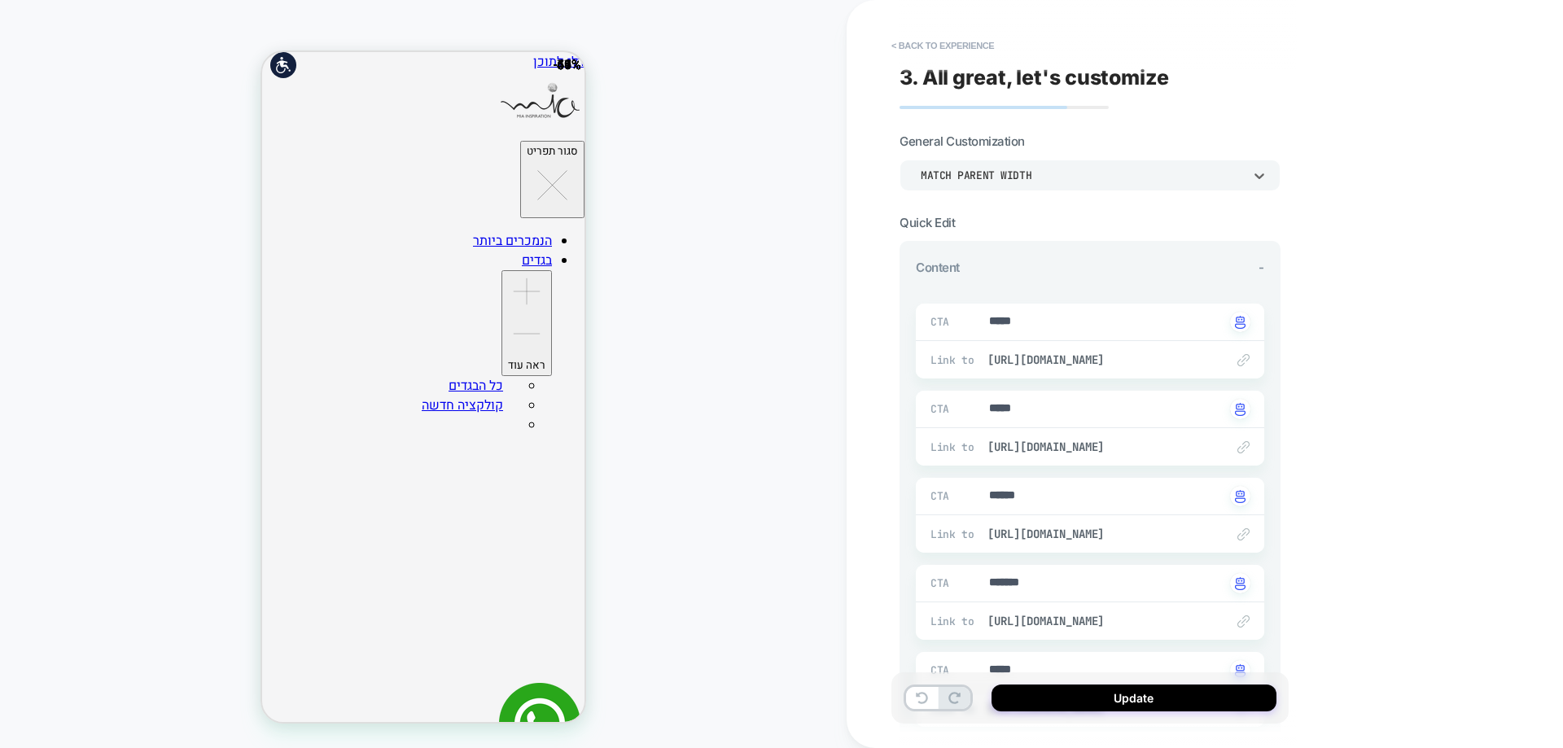
click at [975, 184] on div "Match Parent Width" at bounding box center [1090, 175] width 381 height 31
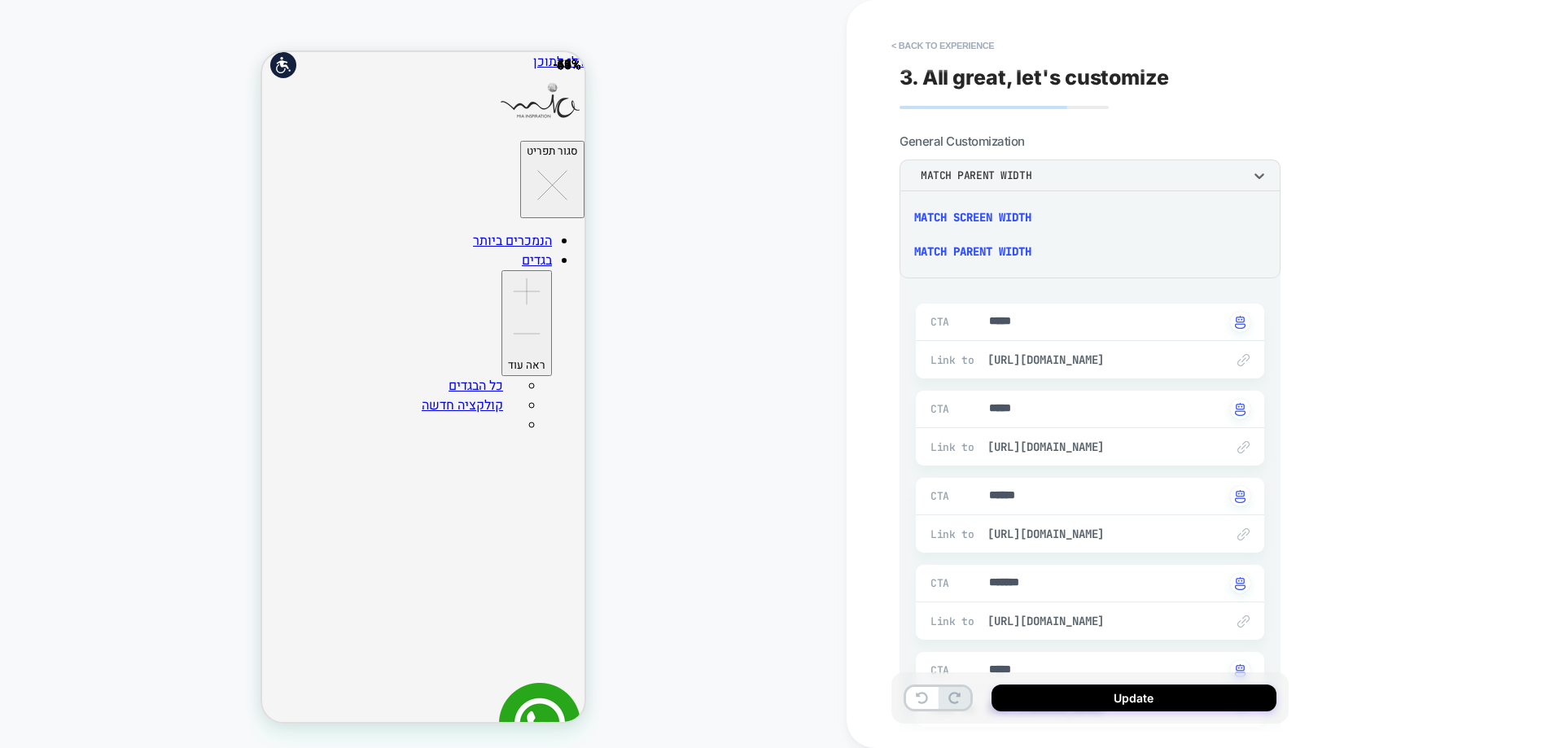
click at [975, 216] on div "Match Screen Width" at bounding box center [1090, 217] width 368 height 34
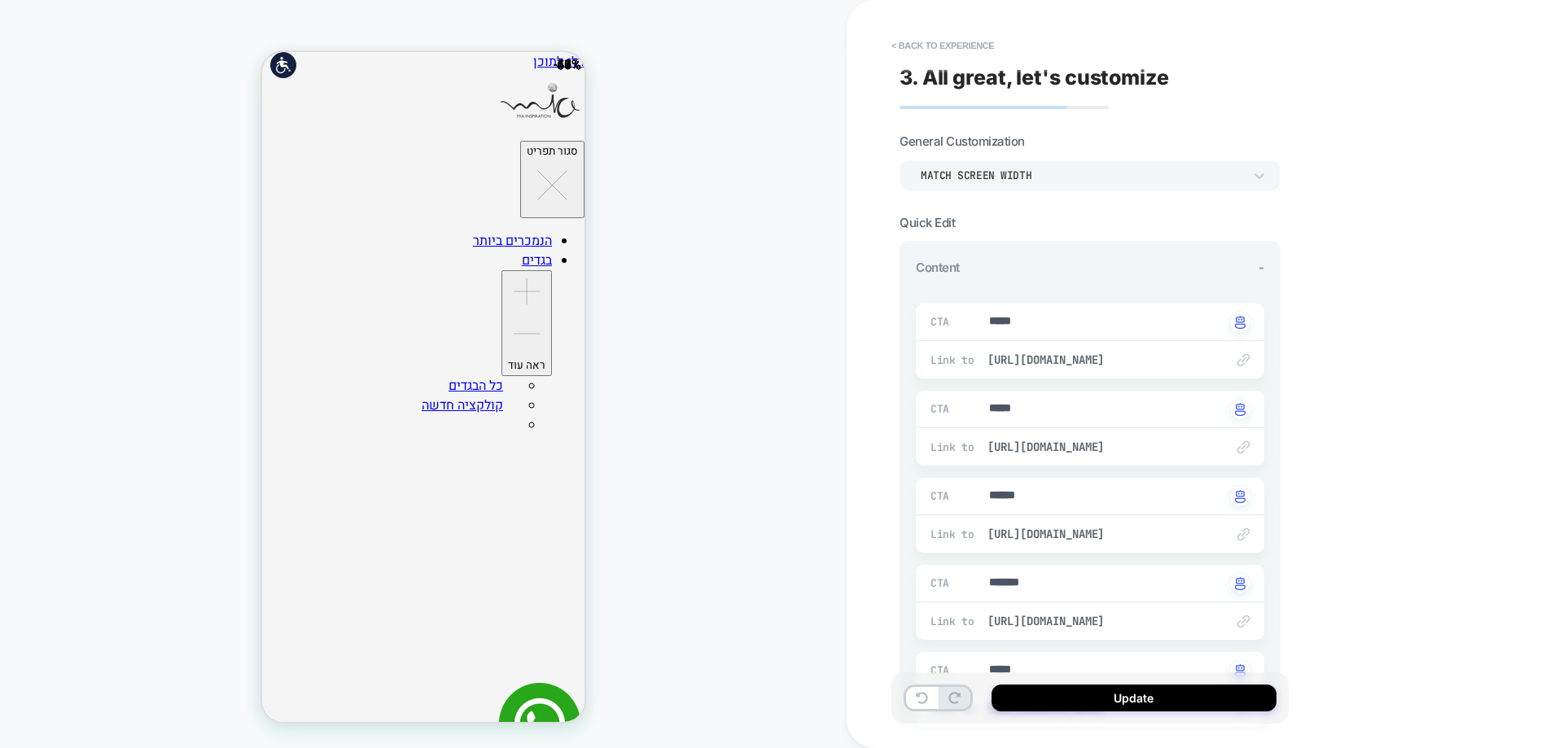
drag, startPoint x: 450, startPoint y: 200, endPoint x: 585, endPoint y: 199, distance: 134.3
click at [654, 221] on div "HOMEPAGE" at bounding box center [423, 374] width 847 height 716
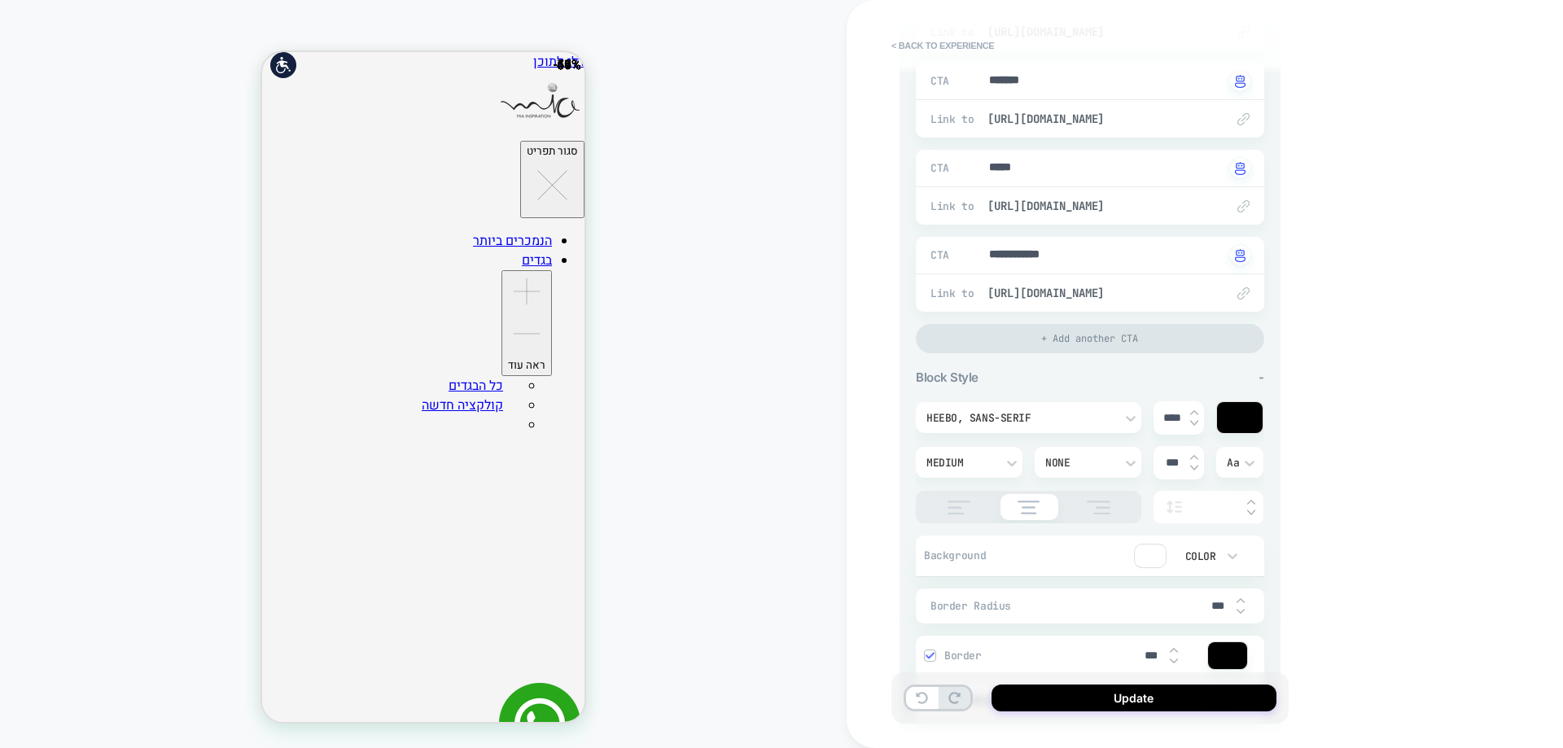
scroll to position [733, 0]
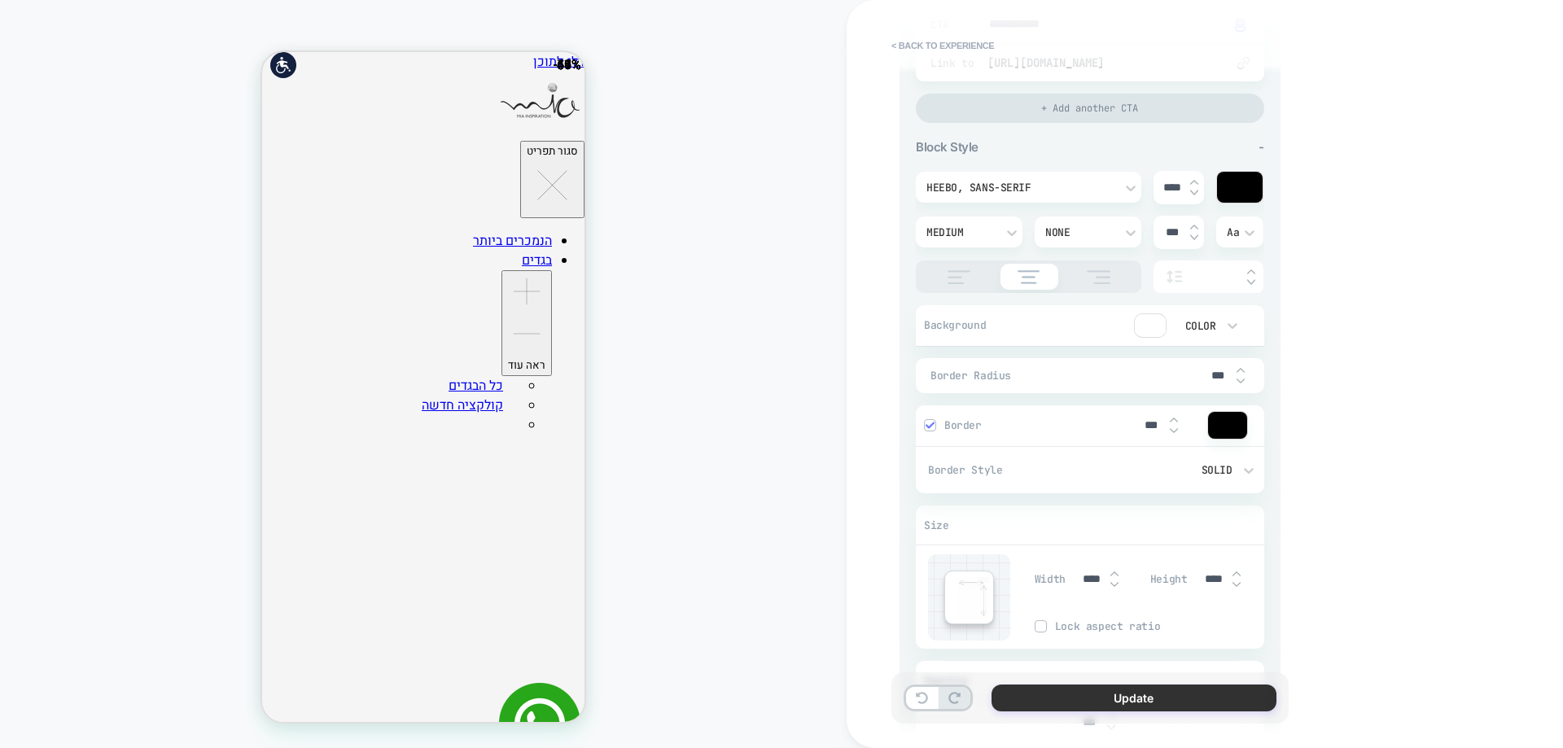
click at [1060, 697] on button "Update" at bounding box center [1134, 698] width 285 height 27
type textarea "*"
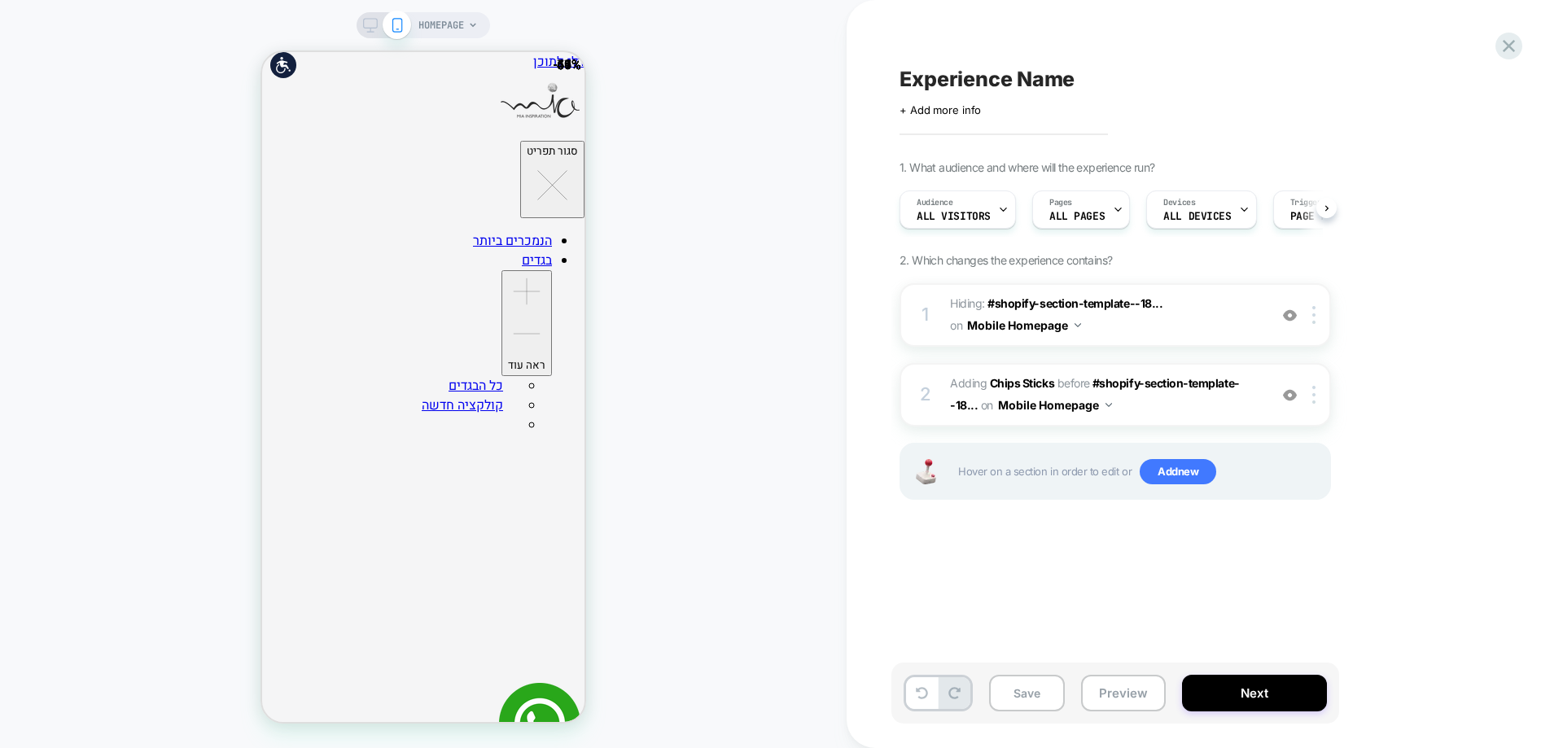
scroll to position [0, 1]
click at [1024, 693] on button "Save" at bounding box center [1027, 693] width 76 height 37
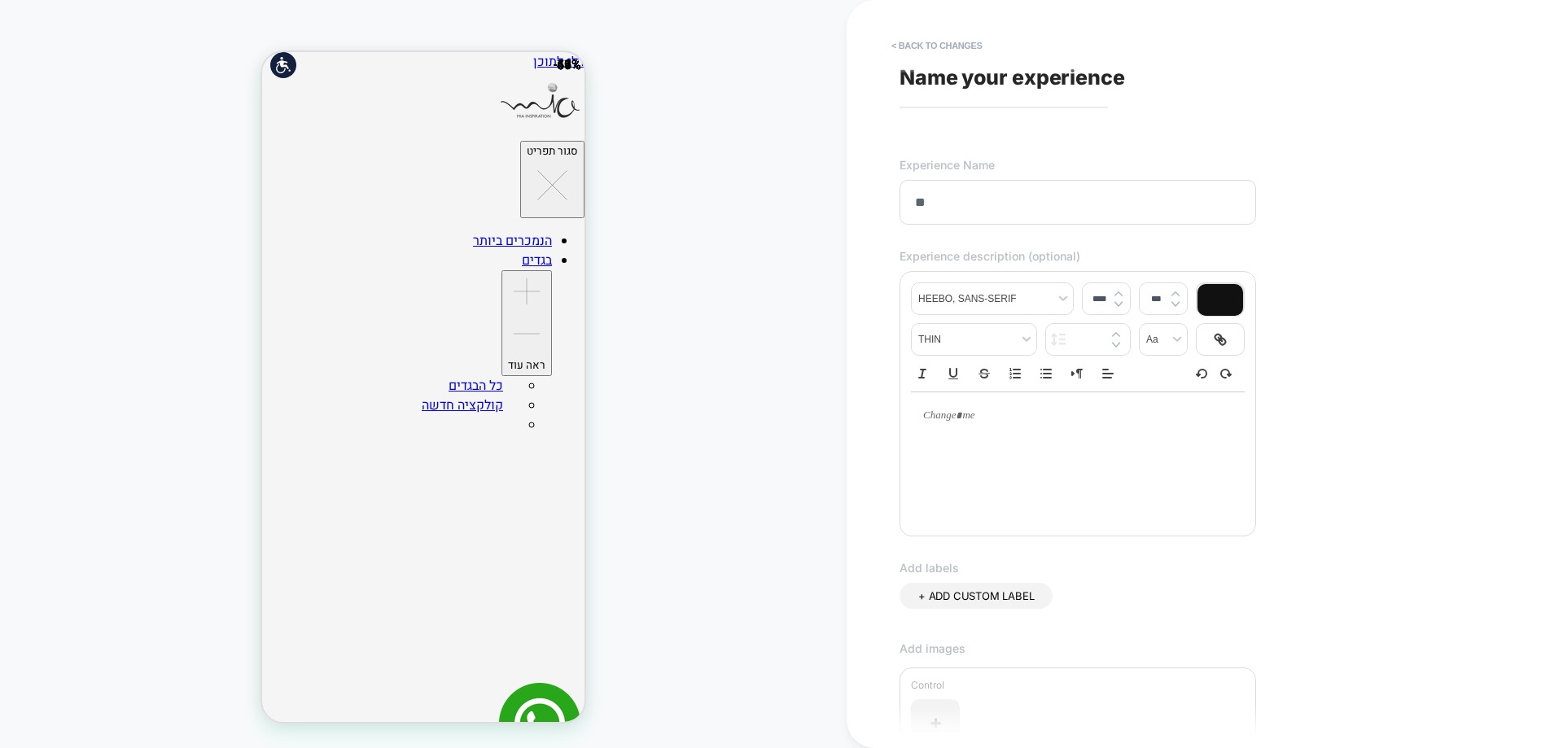
type input "*"
click at [994, 207] on input "**********" at bounding box center [1078, 203] width 357 height 47
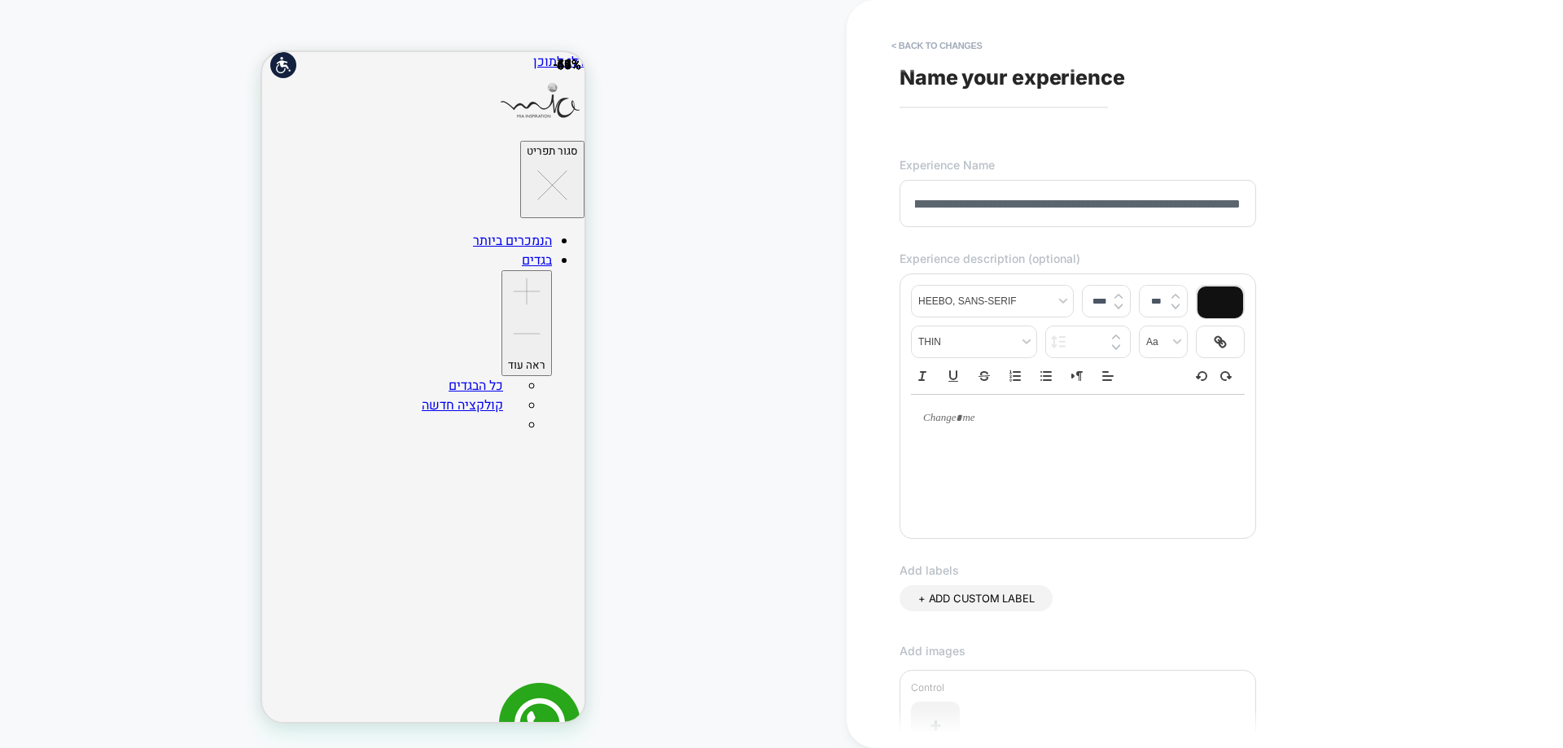
click at [994, 207] on input "**********" at bounding box center [1078, 203] width 357 height 47
click at [912, 214] on input "**********" at bounding box center [1078, 203] width 357 height 47
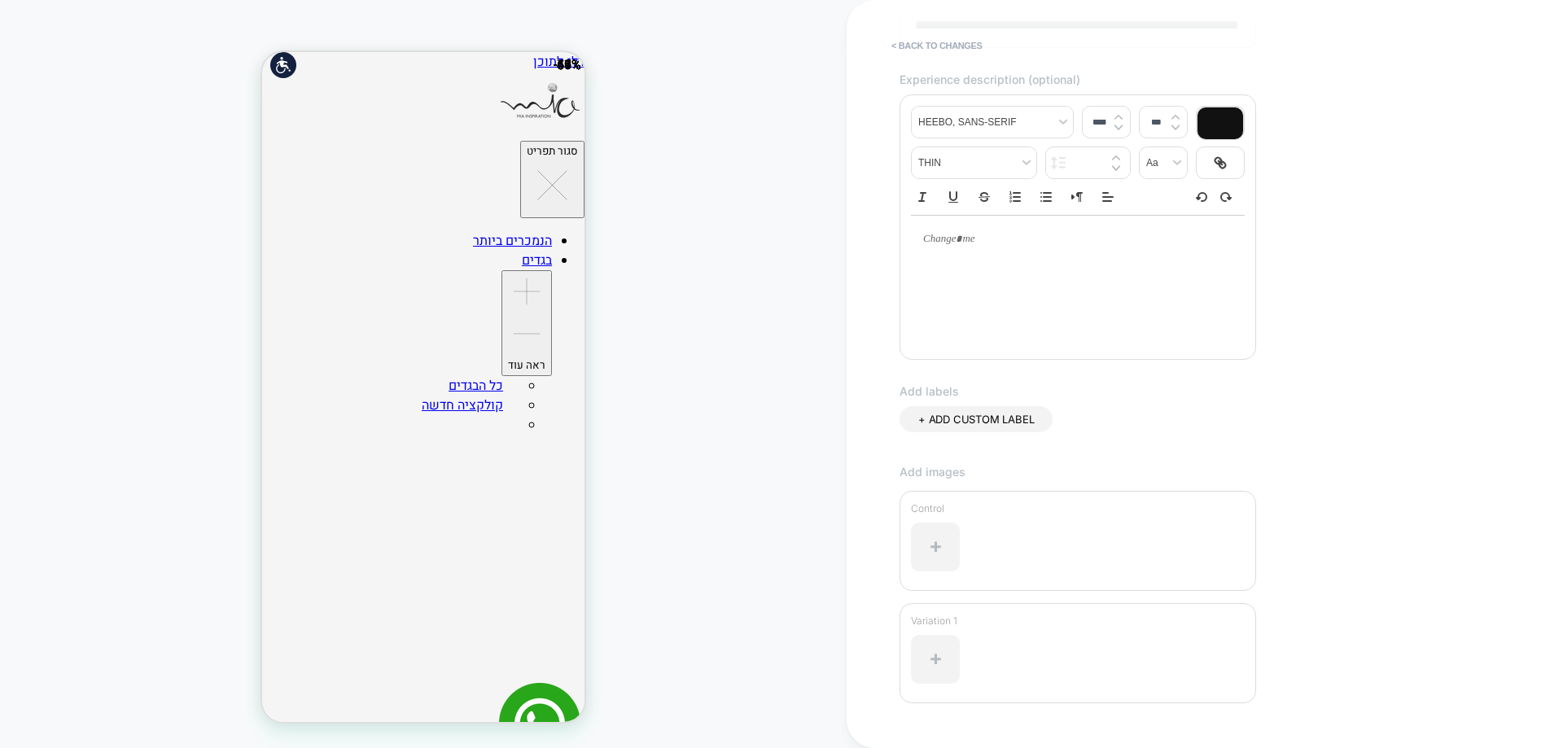
scroll to position [291, 0]
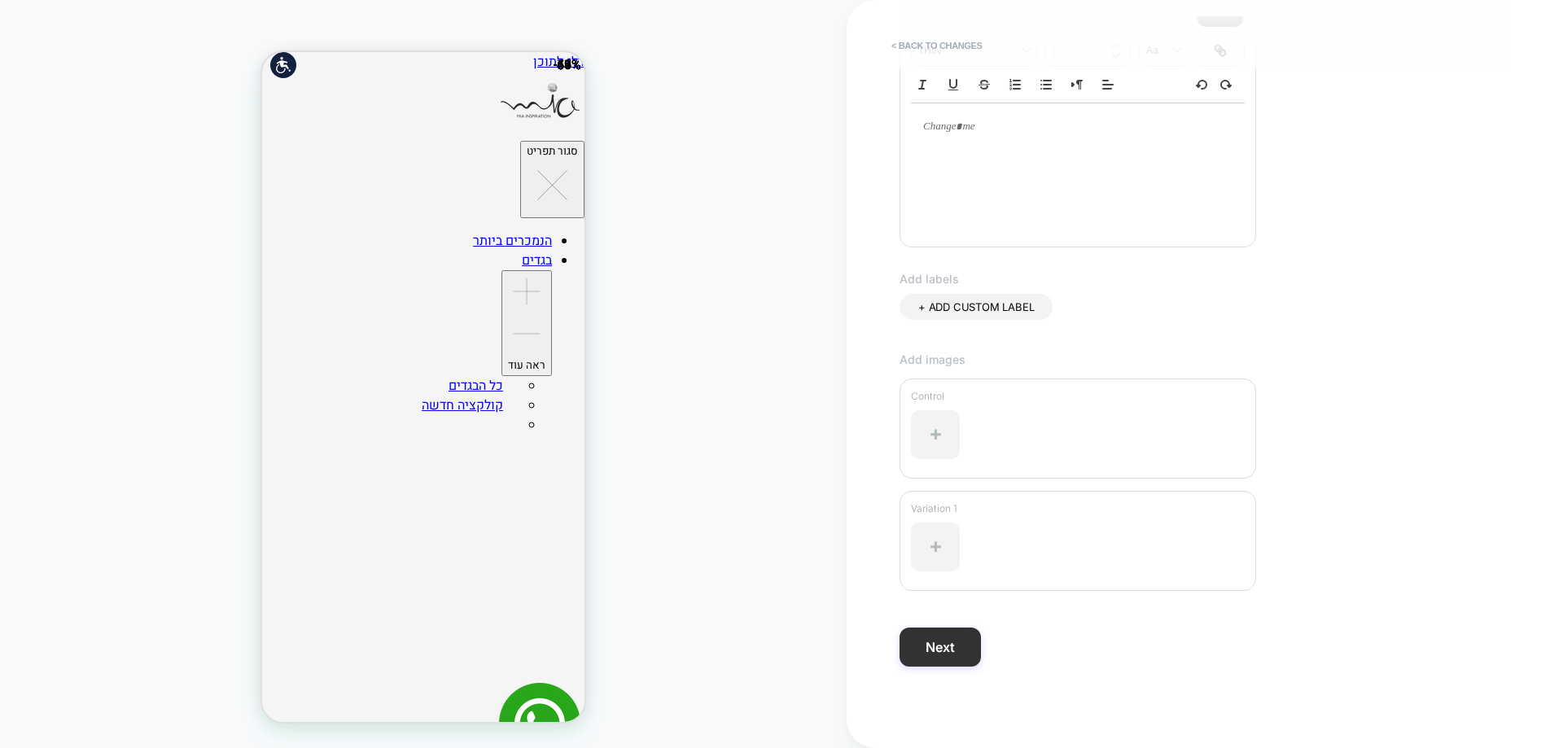
type input "**********"
click at [938, 628] on button "Next" at bounding box center [940, 647] width 81 height 39
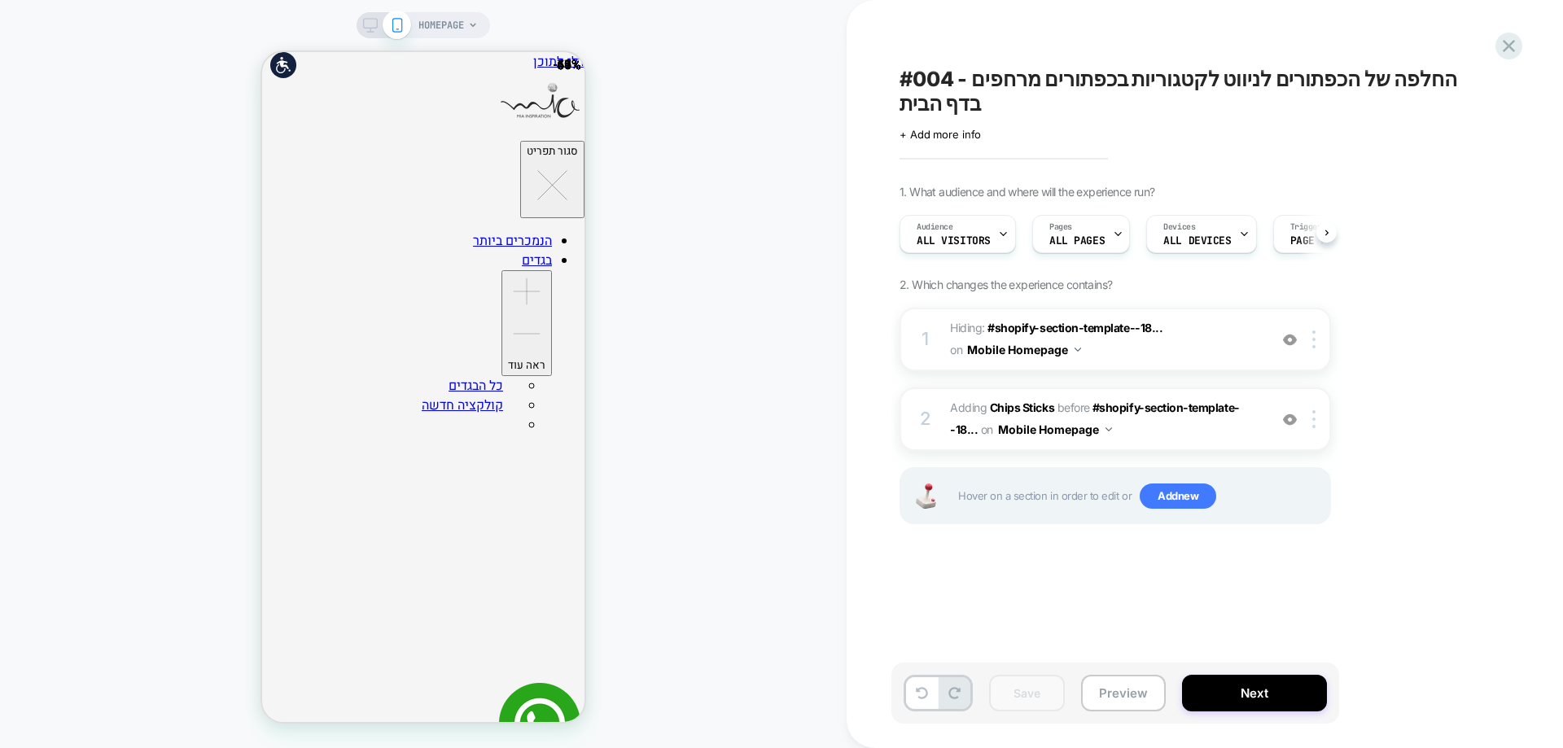
scroll to position [0, 1]
click at [1289, 333] on img at bounding box center [1290, 340] width 14 height 14
click at [1226, 80] on span "#004 - החלפה של הכפתורים לניווט לקטגוריות בכפתורים מרחפים בדף הבית" at bounding box center [1197, 91] width 594 height 49
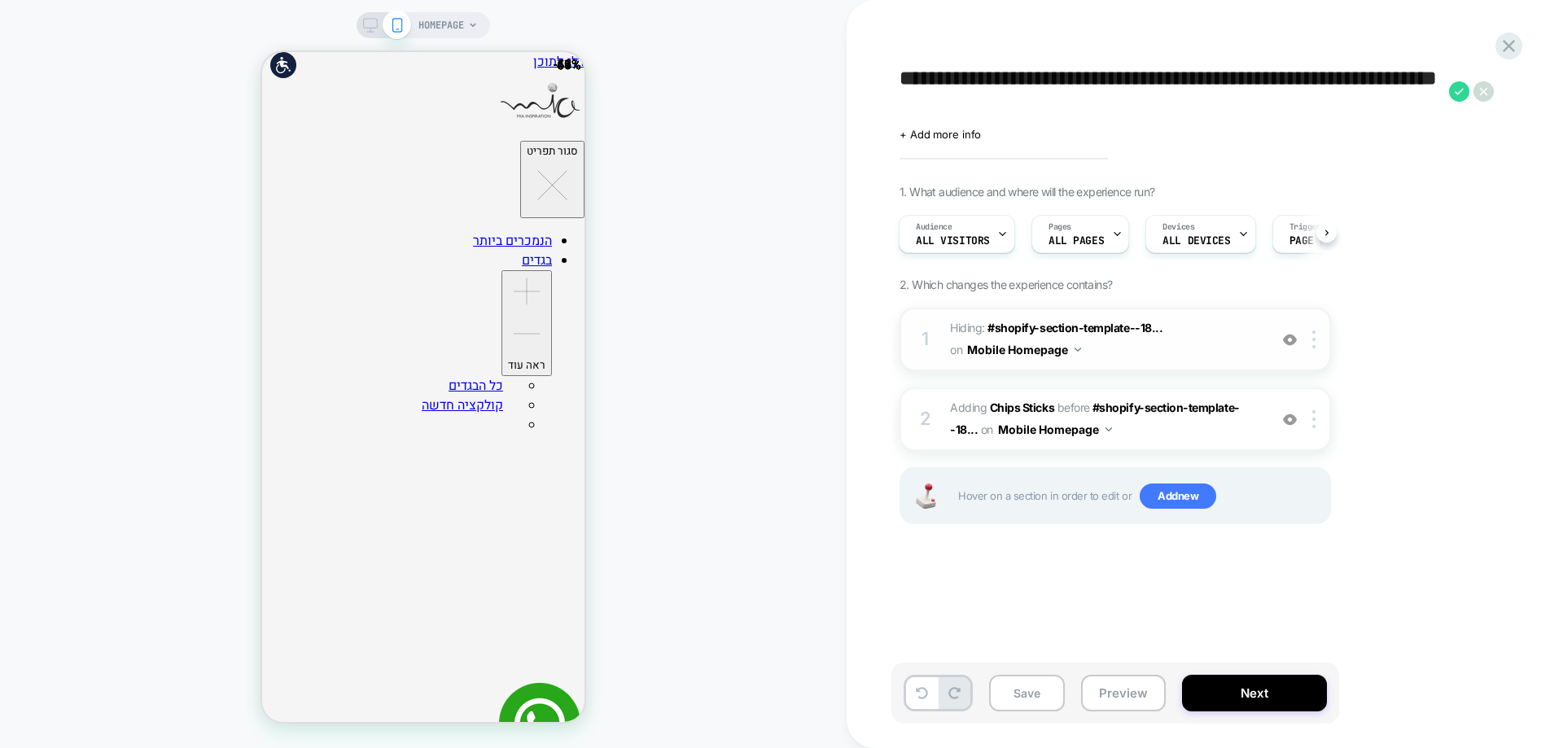
click at [1226, 80] on textarea "**********" at bounding box center [1170, 91] width 541 height 49
click at [1182, 78] on textarea "**********" at bounding box center [1170, 91] width 541 height 49
click at [1037, 85] on textarea "**********" at bounding box center [1170, 91] width 541 height 49
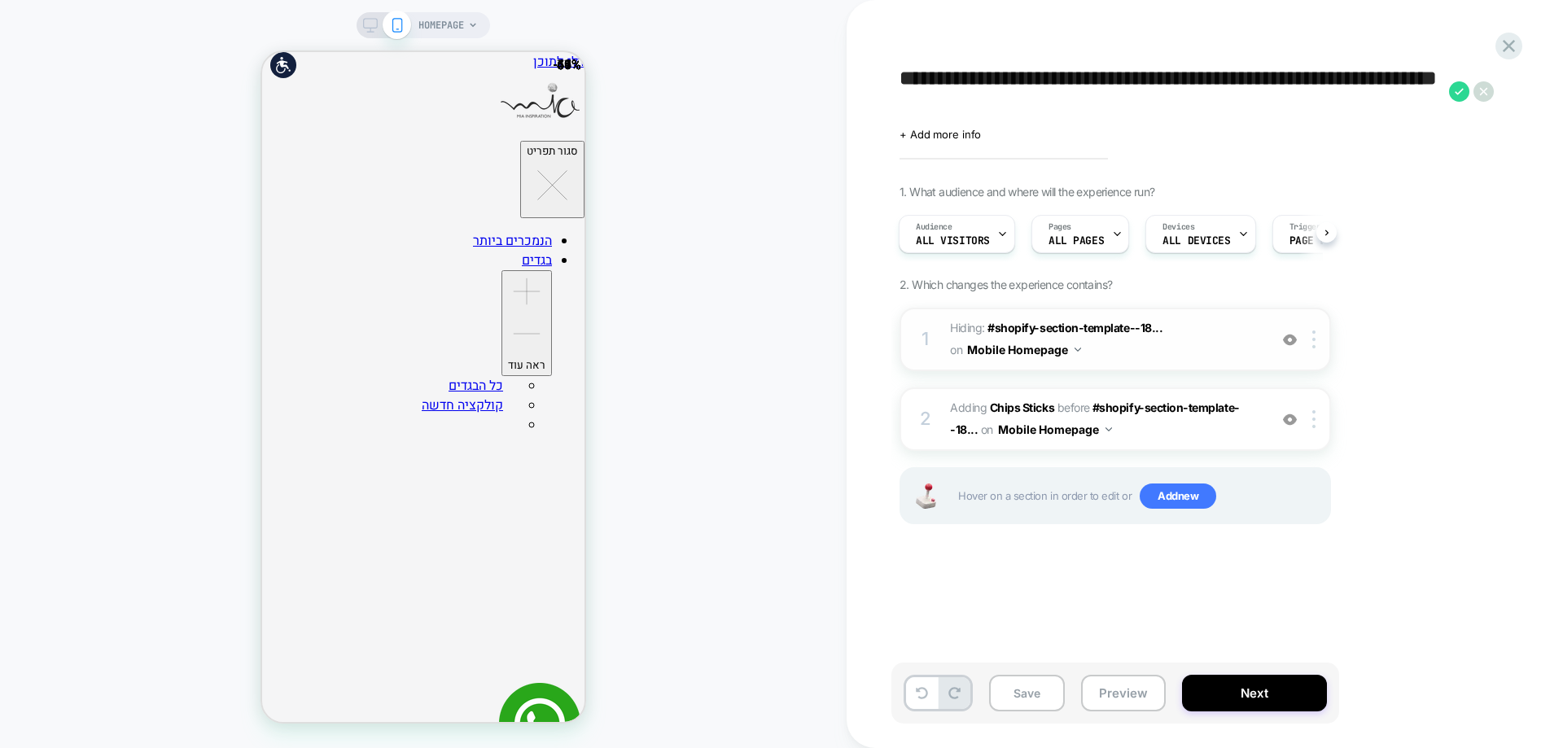
click at [1300, 343] on div at bounding box center [1290, 340] width 27 height 18
click at [1290, 426] on img at bounding box center [1290, 420] width 14 height 14
drag, startPoint x: 1294, startPoint y: 344, endPoint x: 1296, endPoint y: 385, distance: 40.8
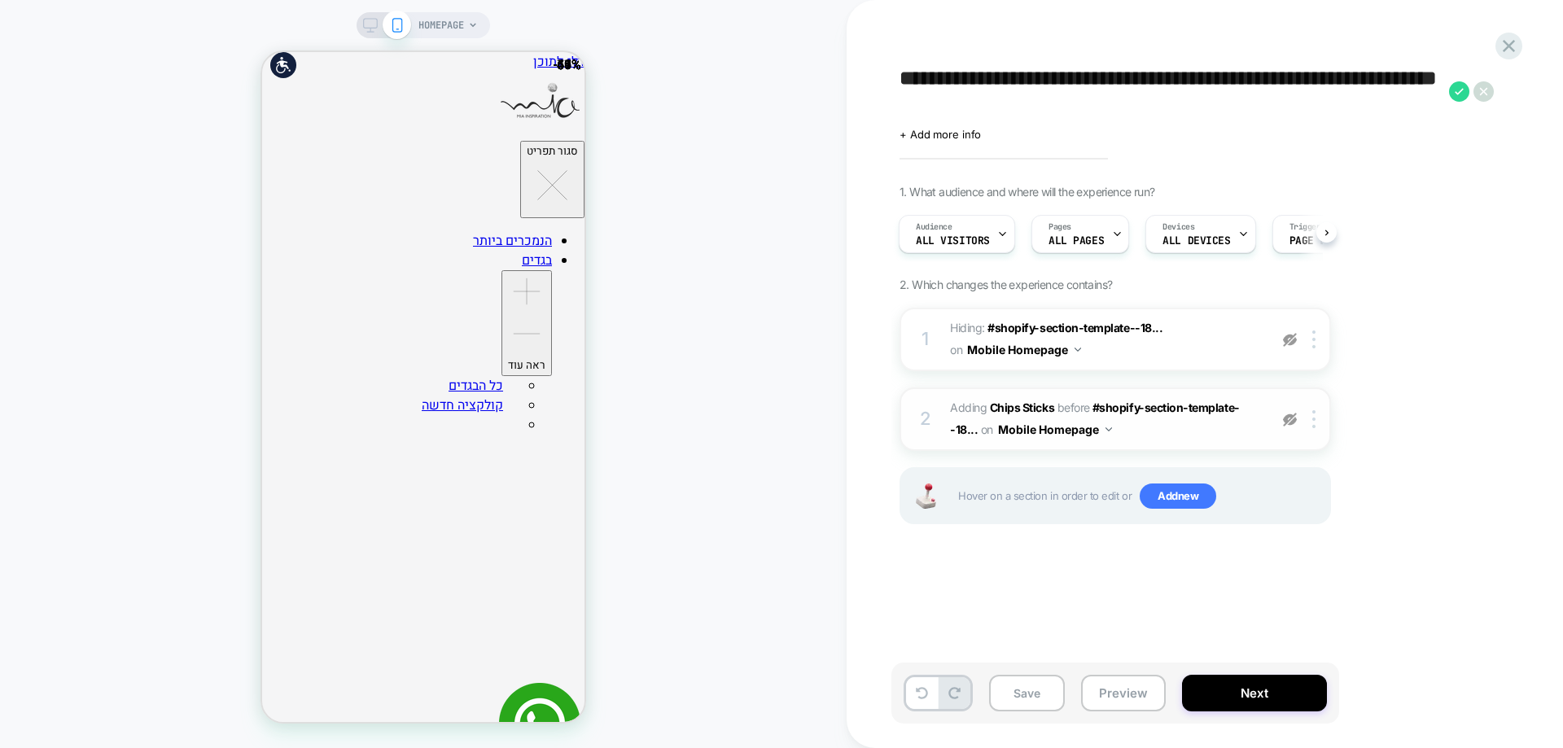
click at [1294, 344] on img at bounding box center [1290, 340] width 14 height 14
click at [1297, 416] on div at bounding box center [1290, 419] width 27 height 18
click at [1027, 701] on button "Save" at bounding box center [1027, 693] width 76 height 37
click at [1513, 46] on icon at bounding box center [1509, 46] width 22 height 22
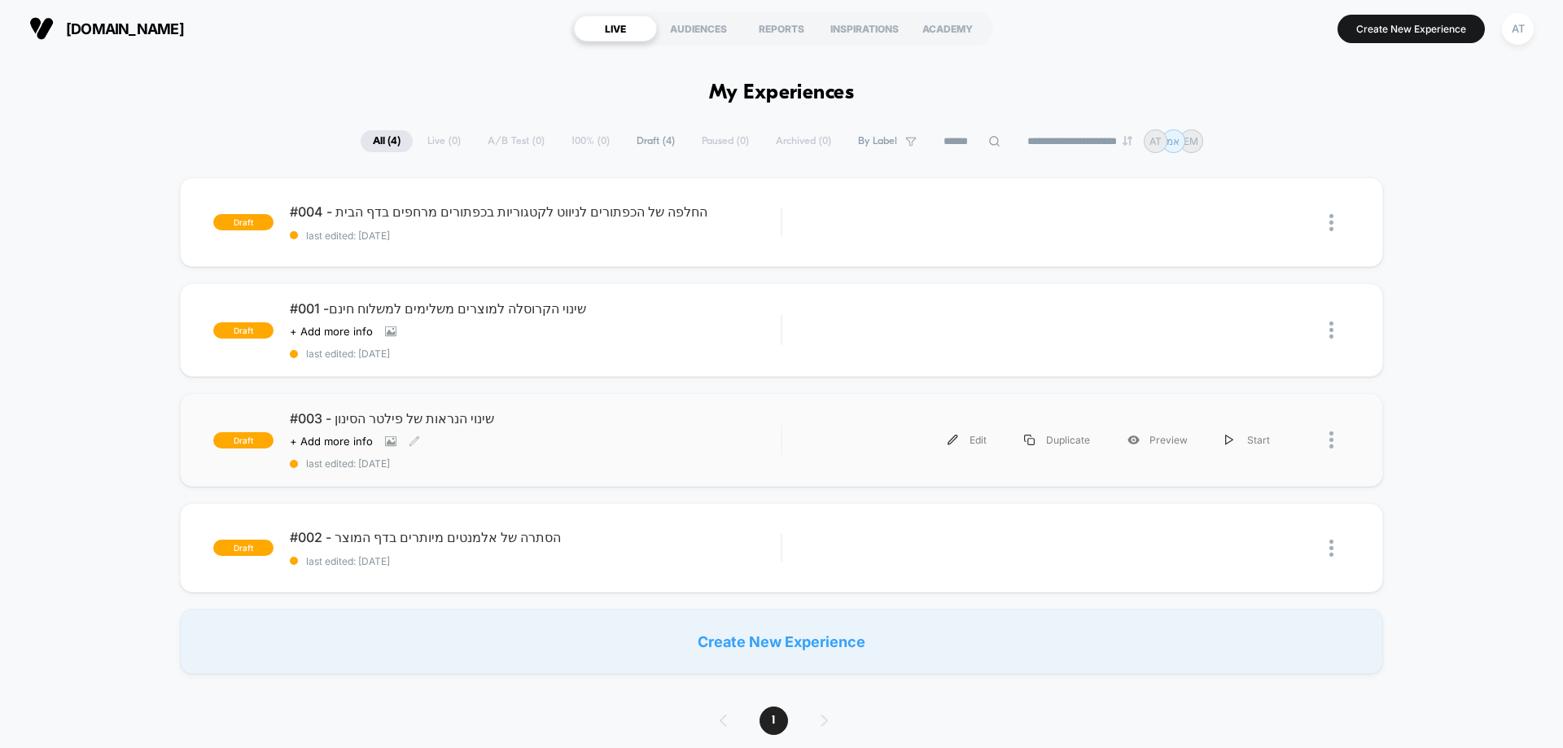
click at [513, 431] on div "#003 - שינוי הנראות של פילטר הסינון Click to view images Click to edit experien…" at bounding box center [535, 439] width 491 height 59
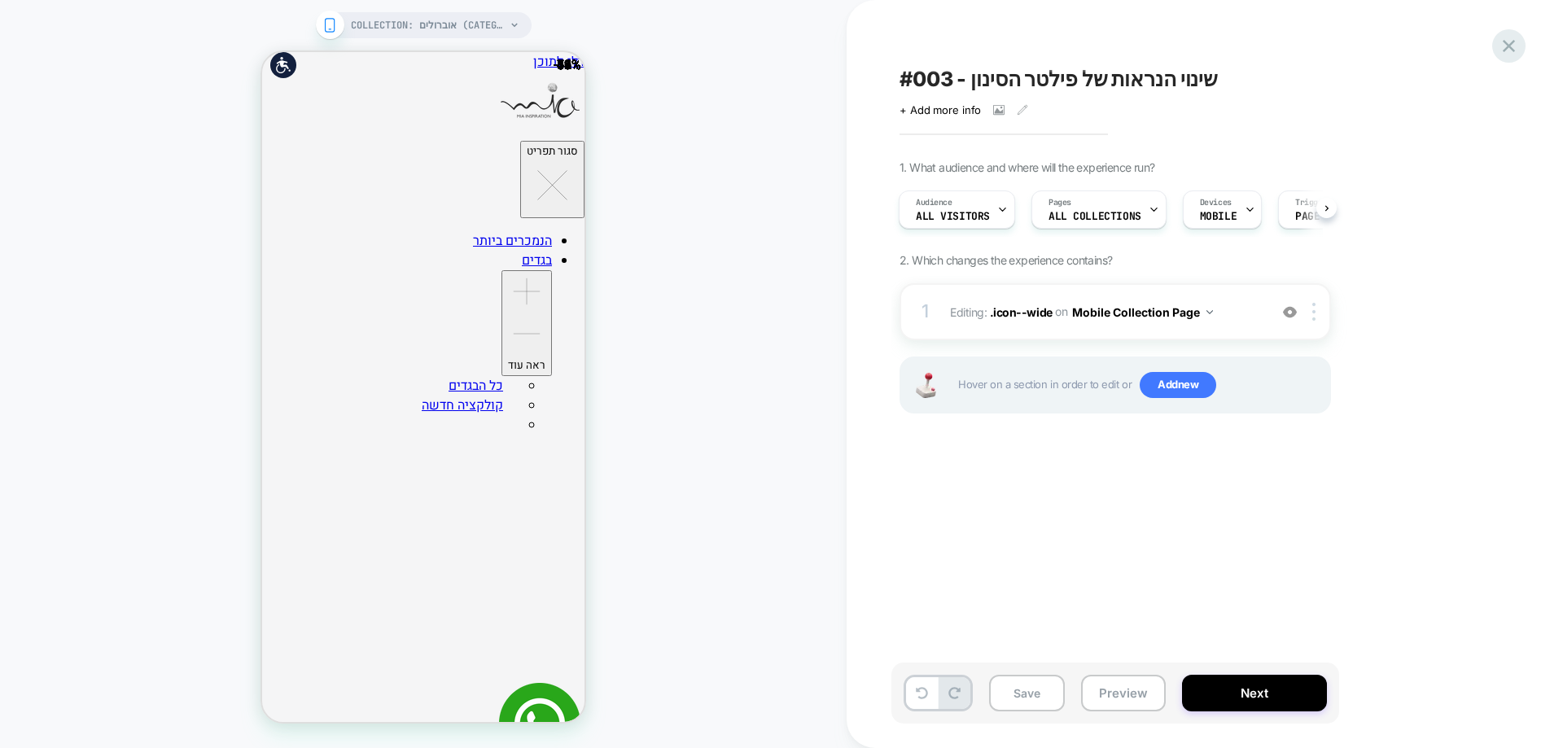
click at [1497, 41] on div at bounding box center [1508, 45] width 33 height 33
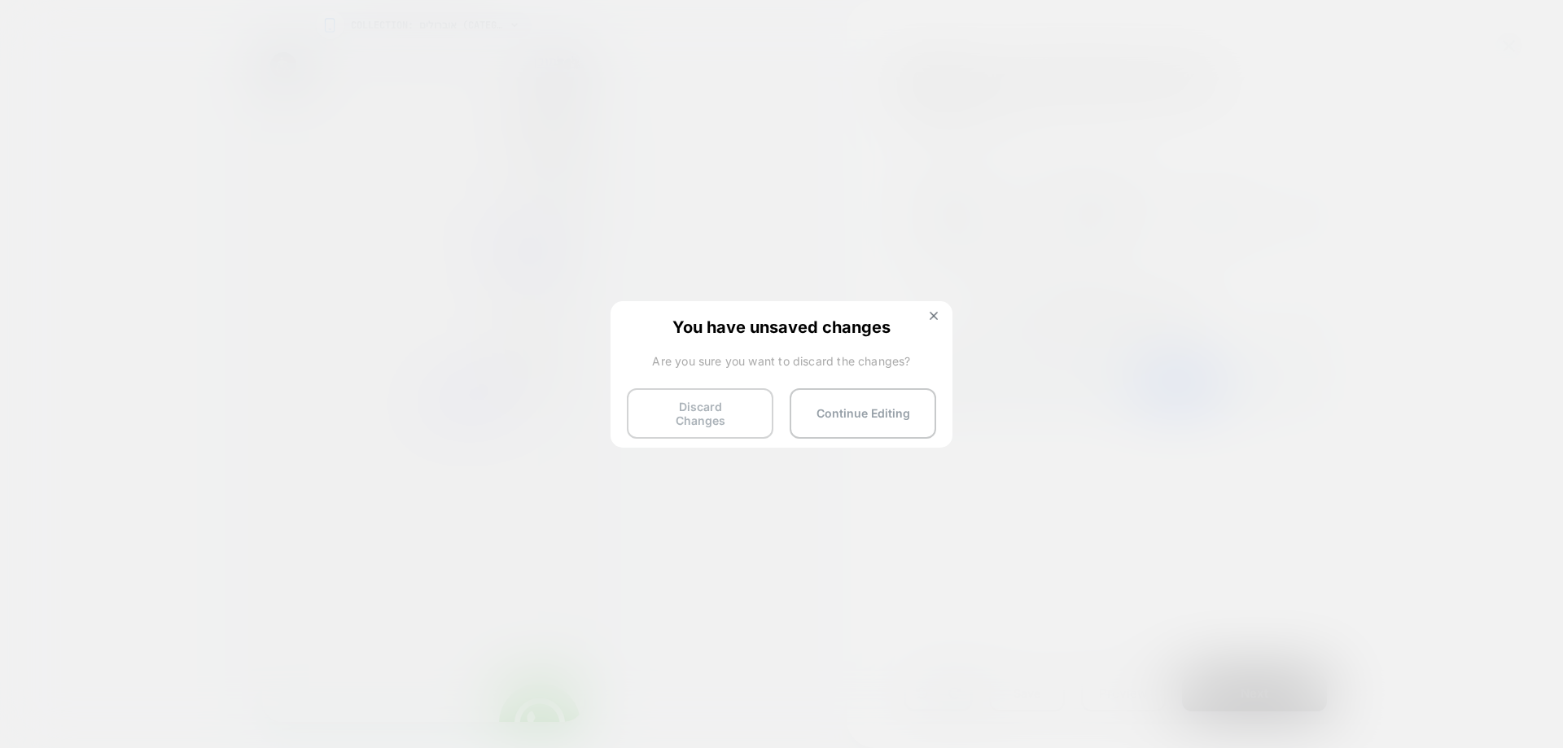
click at [706, 409] on button "Discard Changes" at bounding box center [700, 413] width 147 height 50
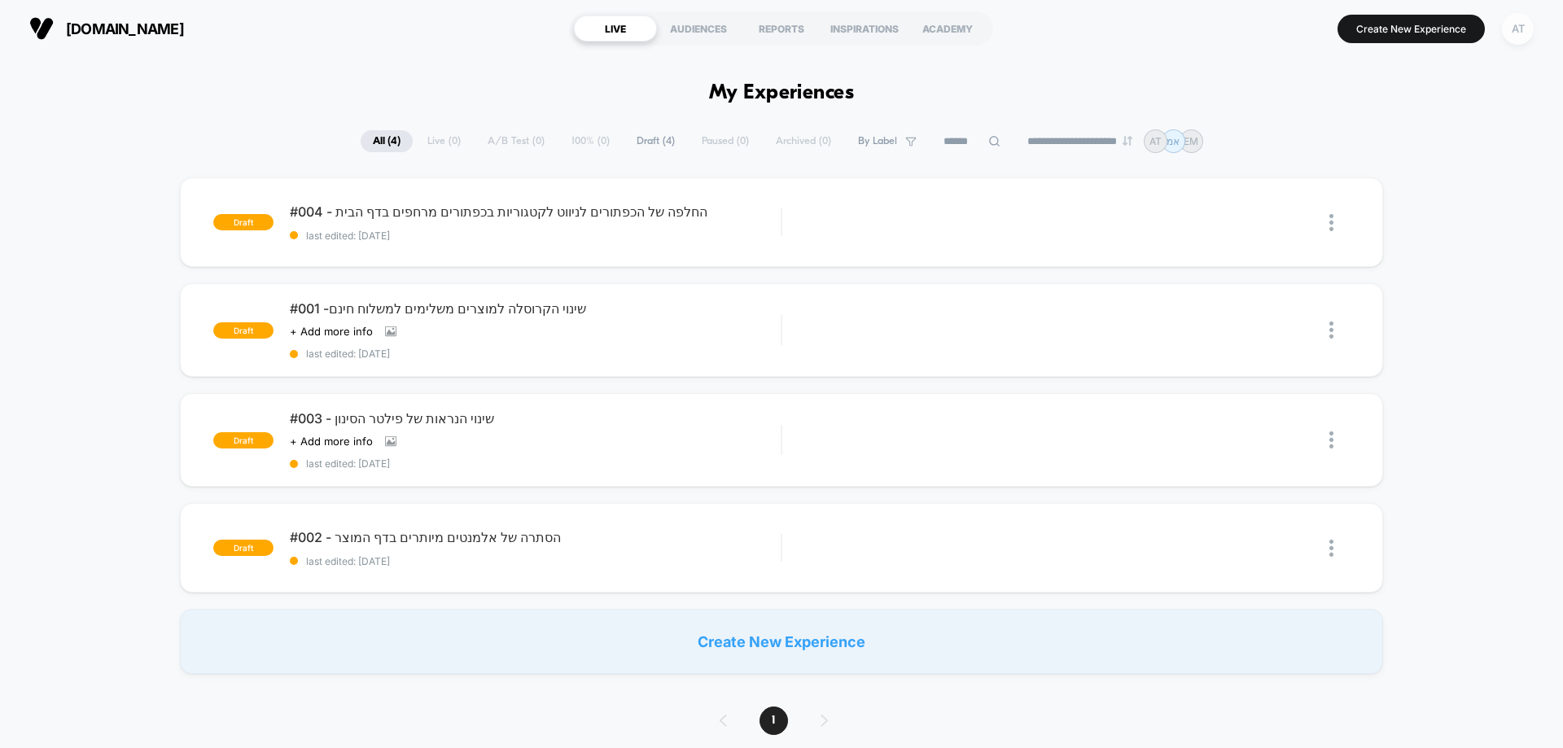
click at [1509, 33] on div "AT" at bounding box center [1518, 29] width 32 height 32
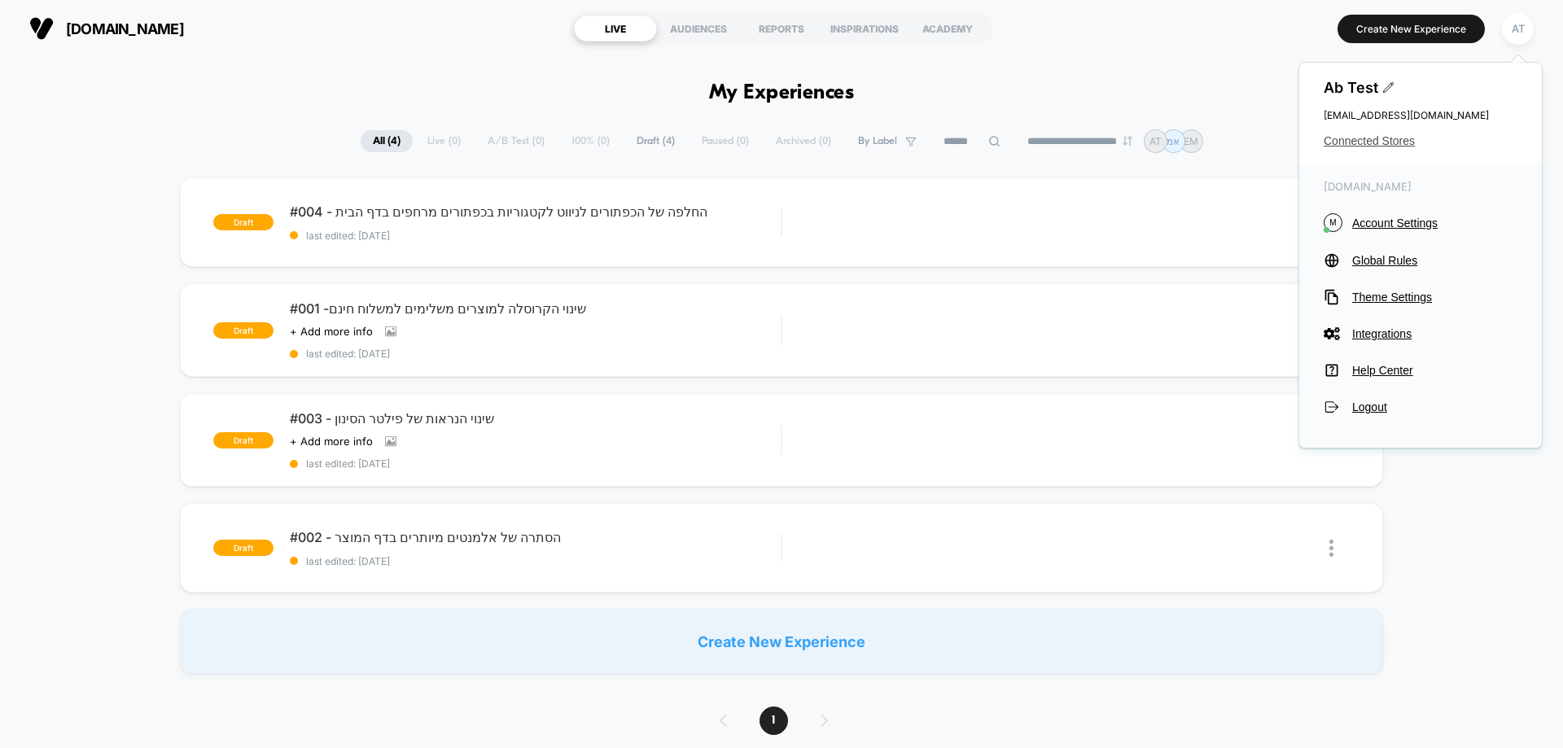
click at [1381, 143] on span "Connected Stores" at bounding box center [1421, 140] width 194 height 13
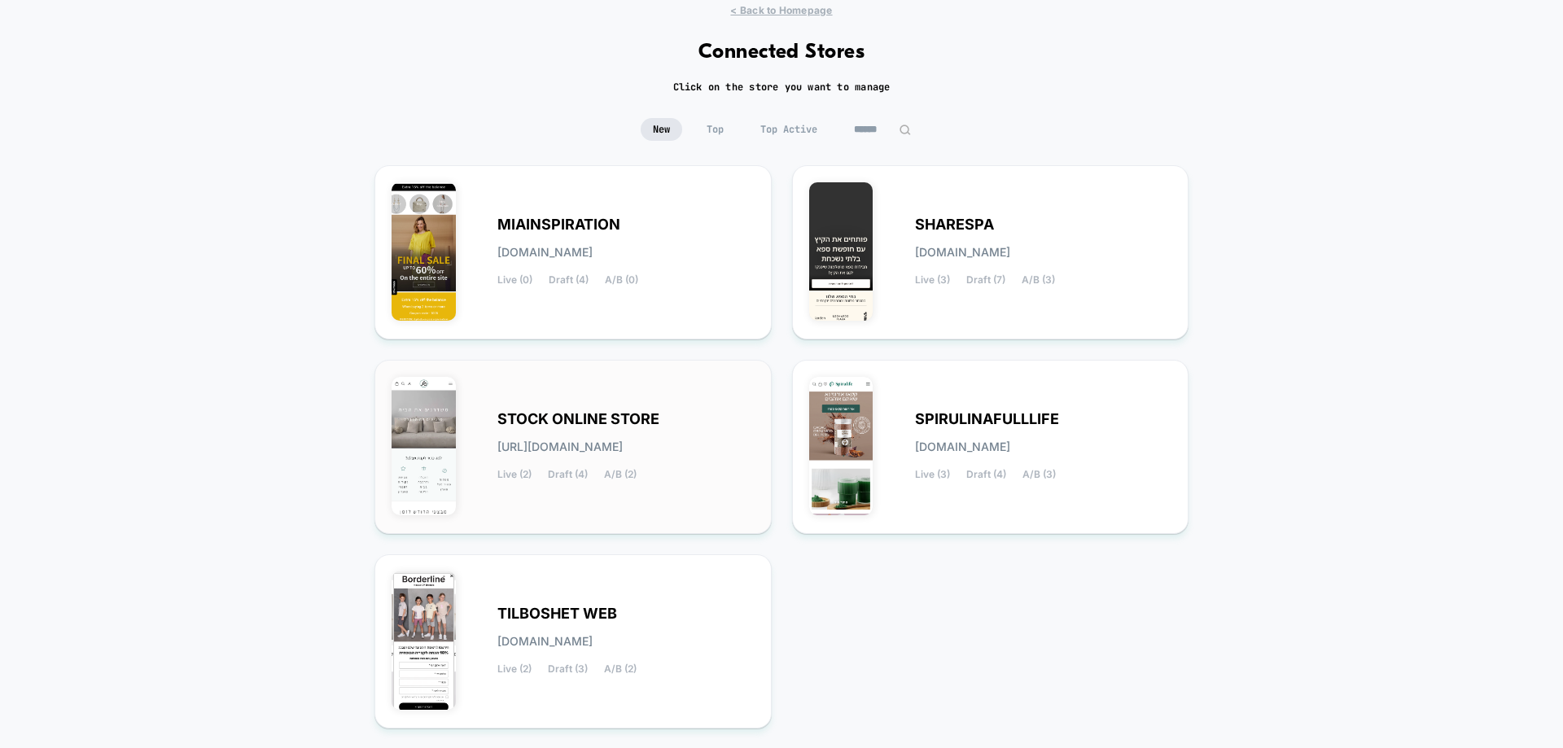
scroll to position [81, 0]
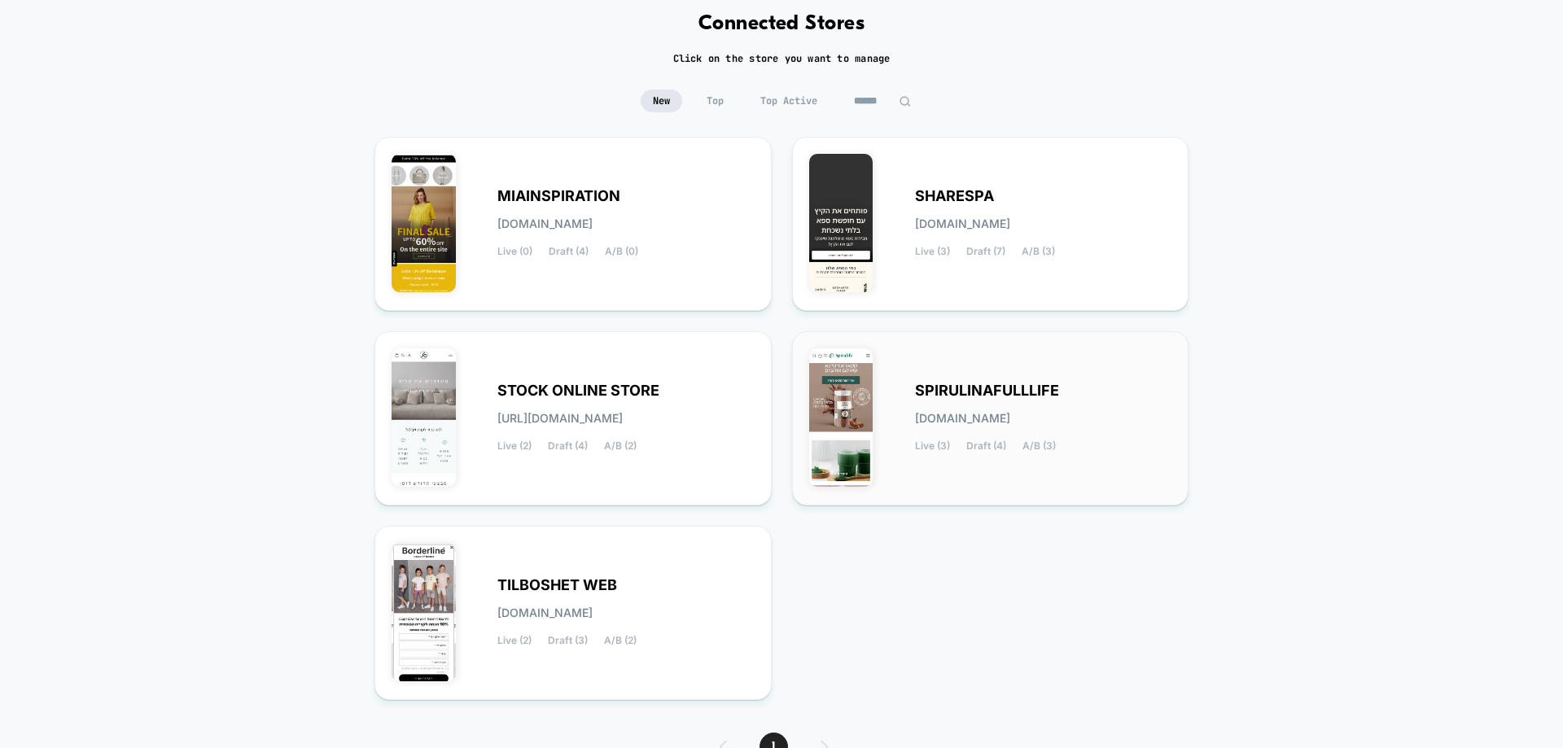
click at [1010, 414] on span "[DOMAIN_NAME]" at bounding box center [962, 418] width 95 height 11
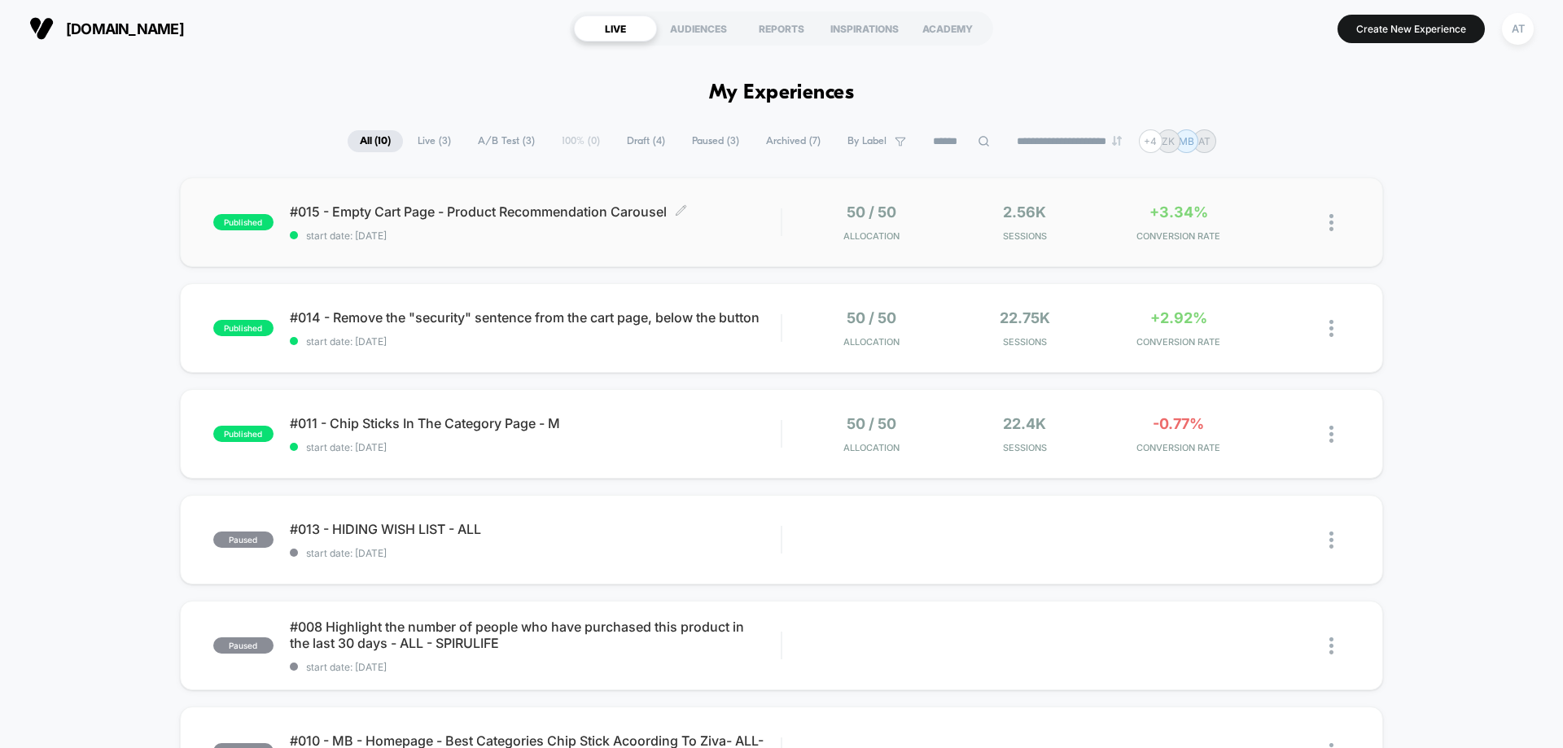
click at [463, 237] on span "start date: 17.8.2025" at bounding box center [535, 236] width 491 height 12
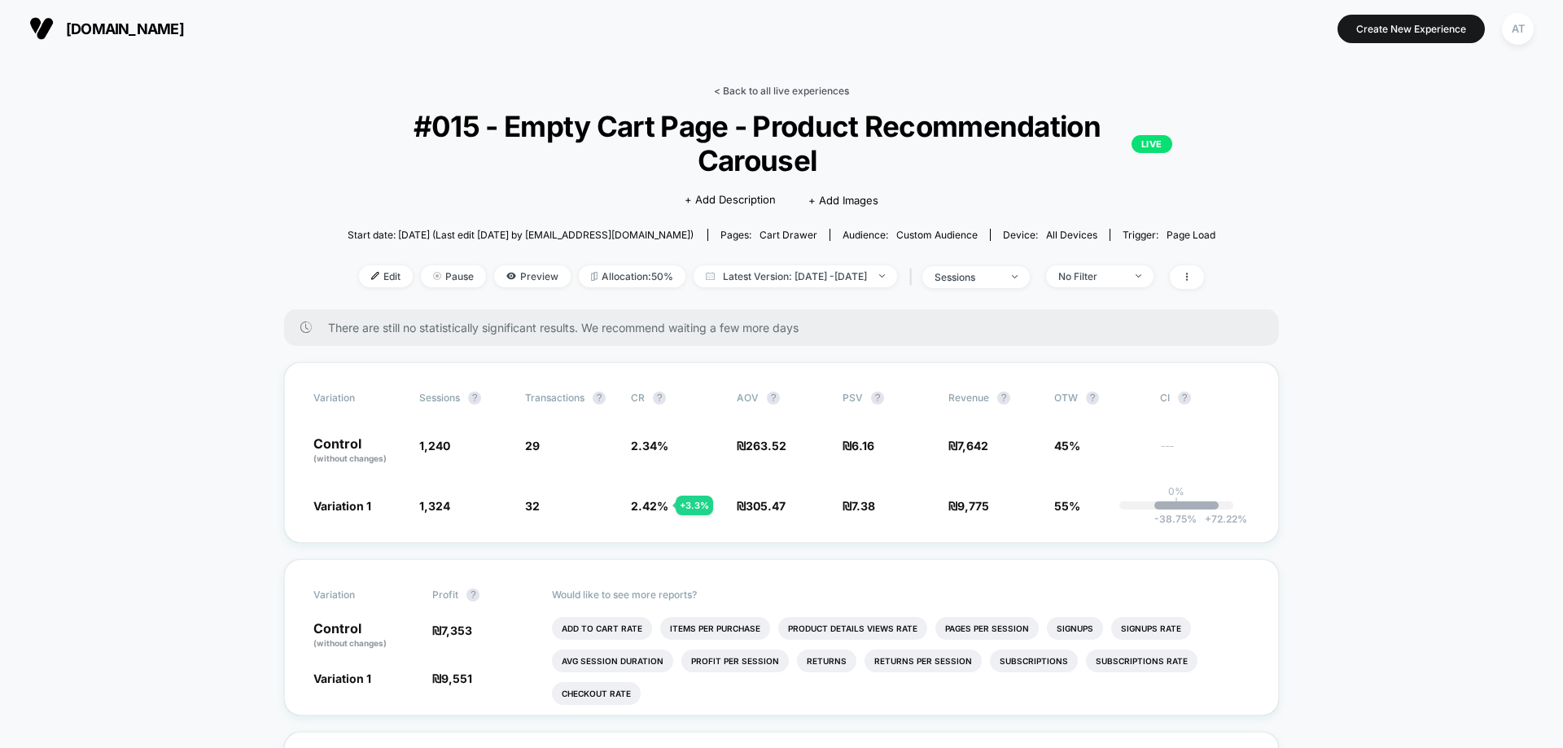
drag, startPoint x: 809, startPoint y: 86, endPoint x: 784, endPoint y: 133, distance: 52.8
click at [808, 87] on link "< Back to all live experiences" at bounding box center [781, 91] width 135 height 12
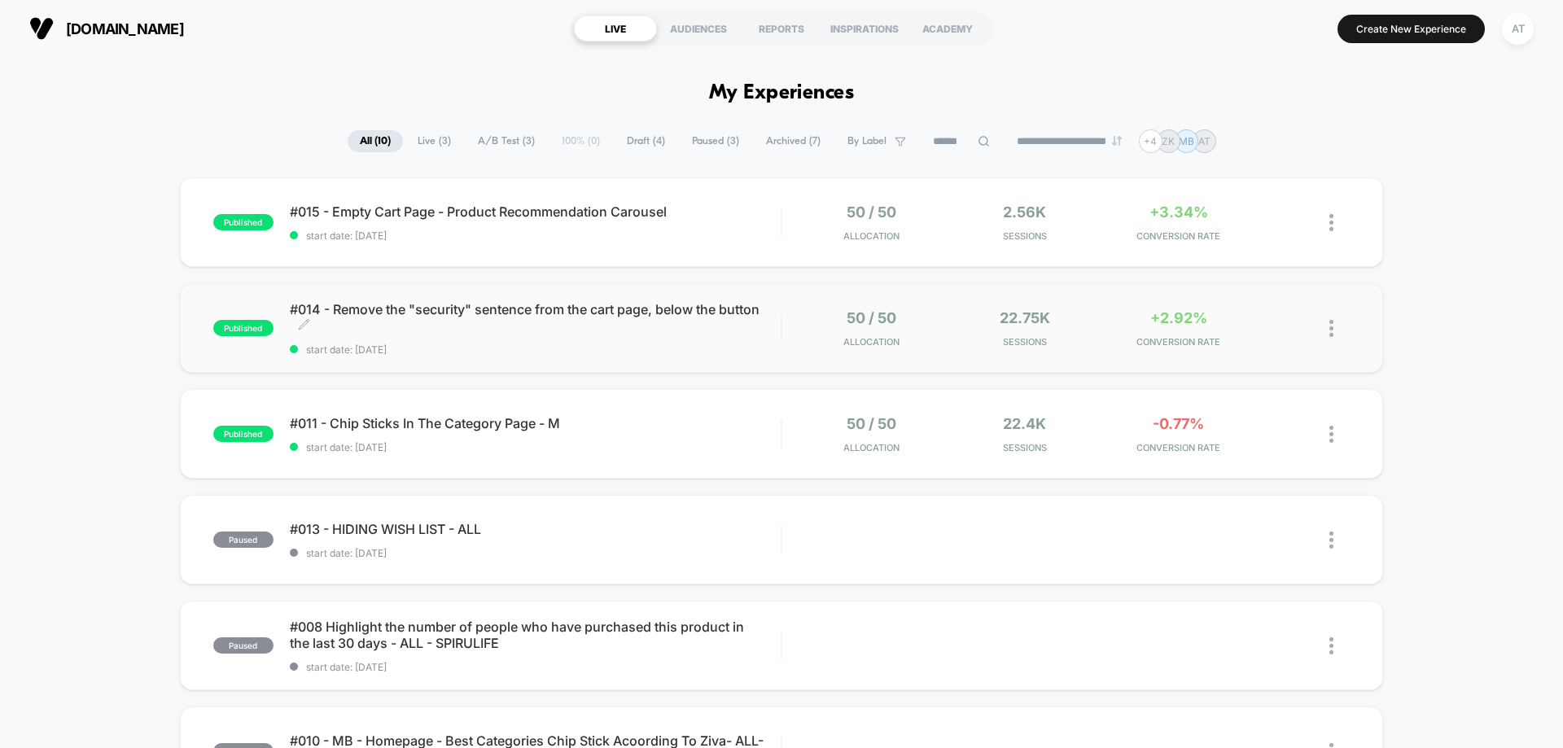
click at [422, 322] on span "#014 - Remove the "security" sentence from the cart page, below the button Clic…" at bounding box center [535, 317] width 491 height 33
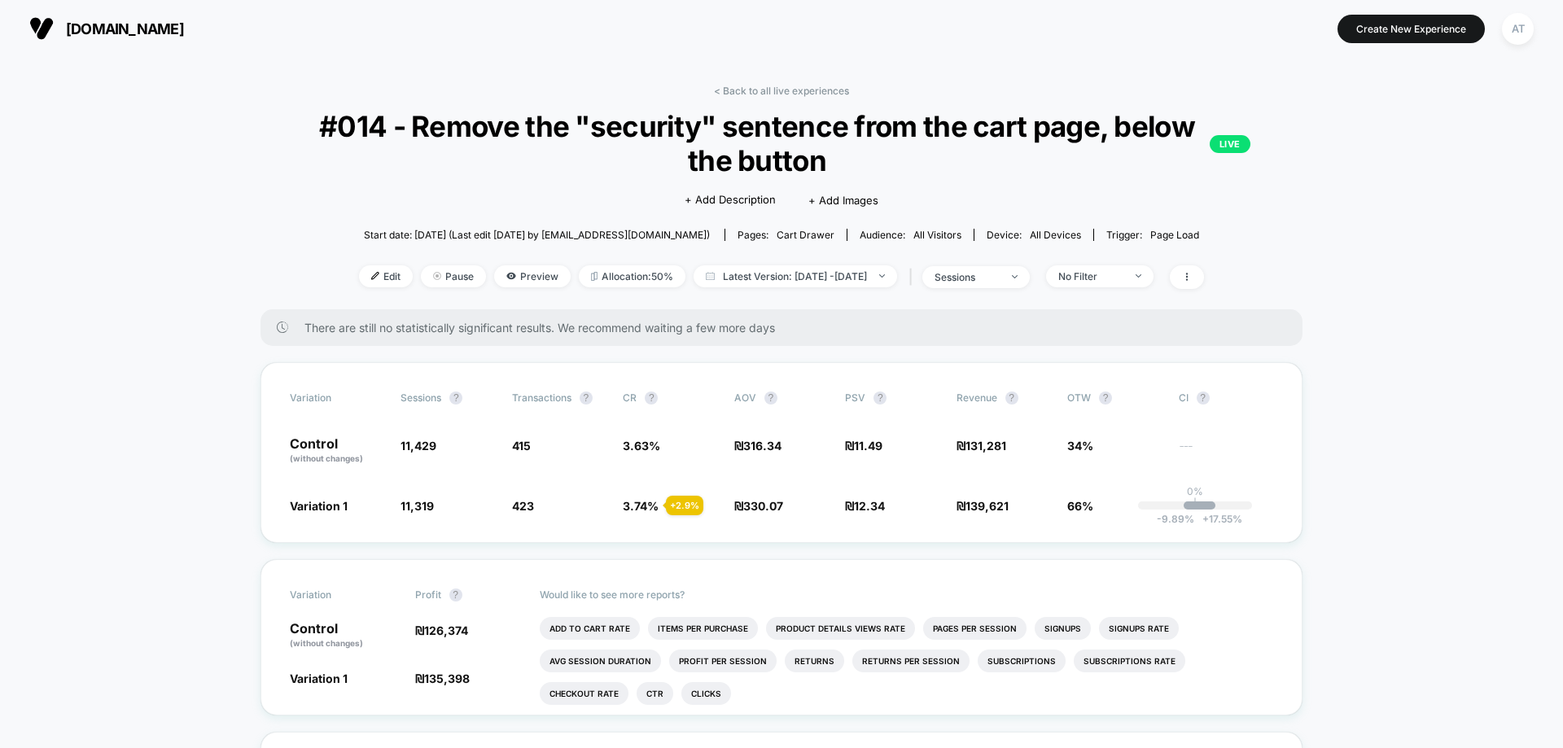
click at [1508, 28] on div "AT" at bounding box center [1518, 29] width 32 height 32
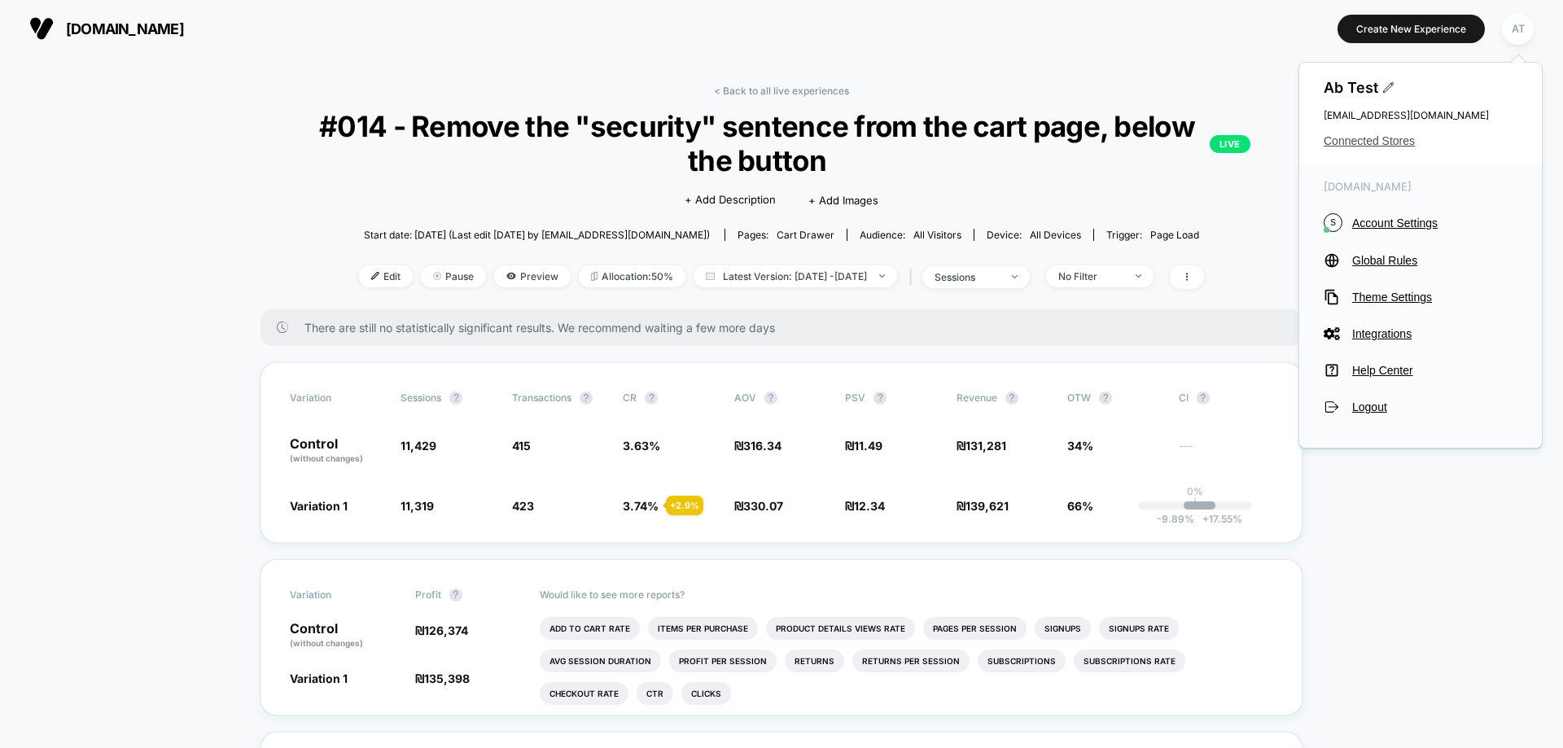
click at [1379, 138] on span "Connected Stores" at bounding box center [1421, 140] width 194 height 13
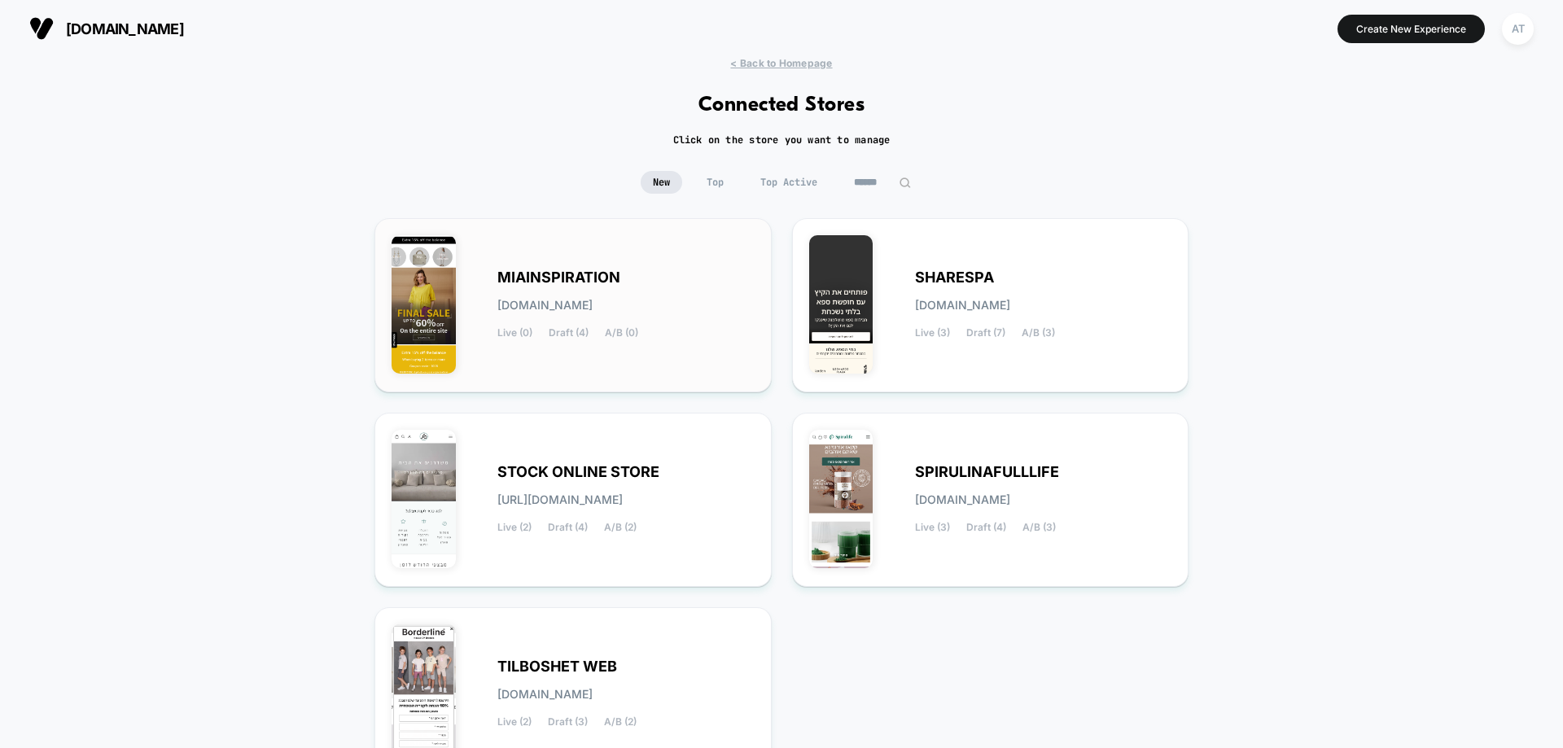
click at [613, 256] on div "MIAINSPIRATION miainspiration.myshopify.com Live (0) Draft (4) A/B (0)" at bounding box center [573, 305] width 363 height 140
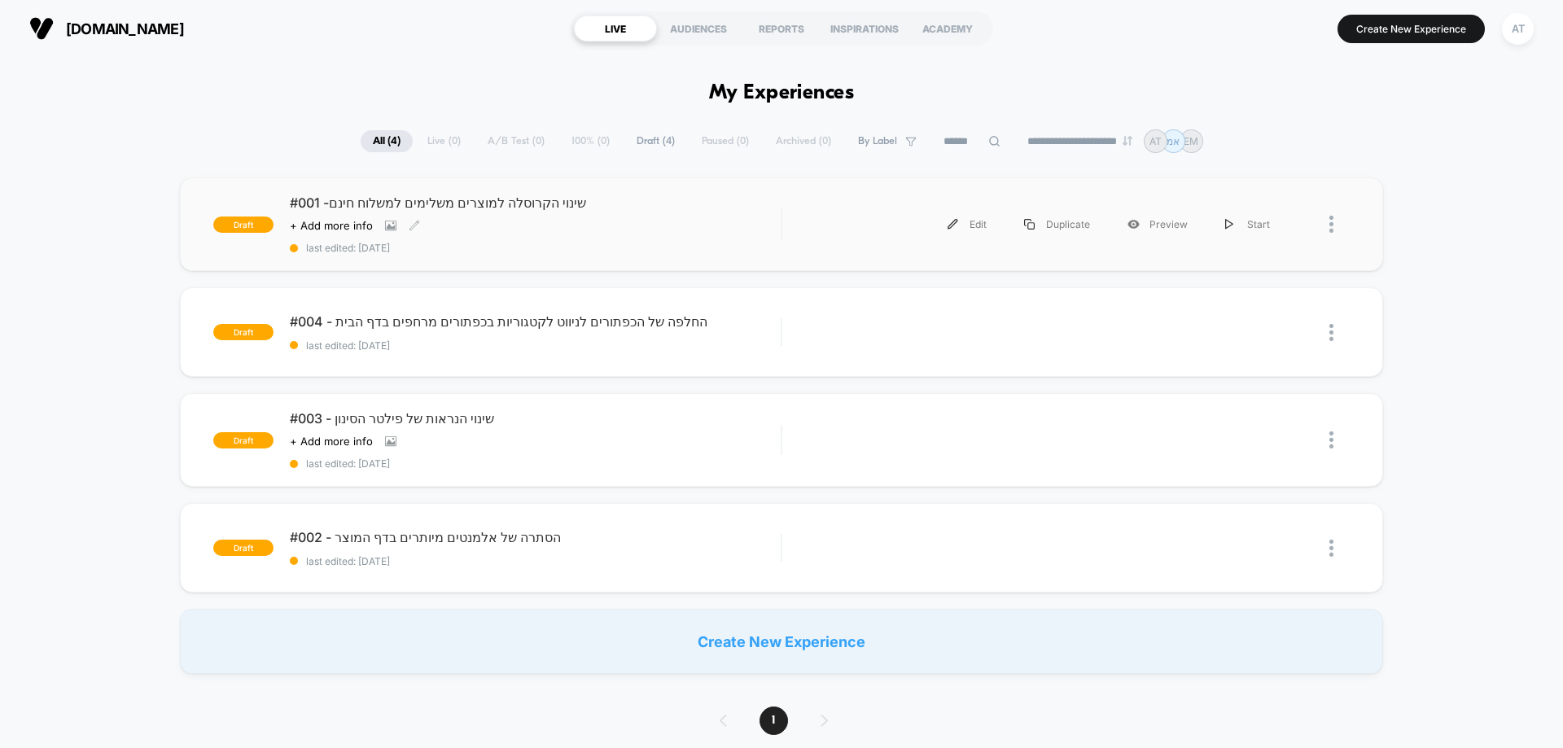
click at [453, 227] on div "Click to view images Click to edit experience details + Add more info" at bounding box center [462, 225] width 344 height 13
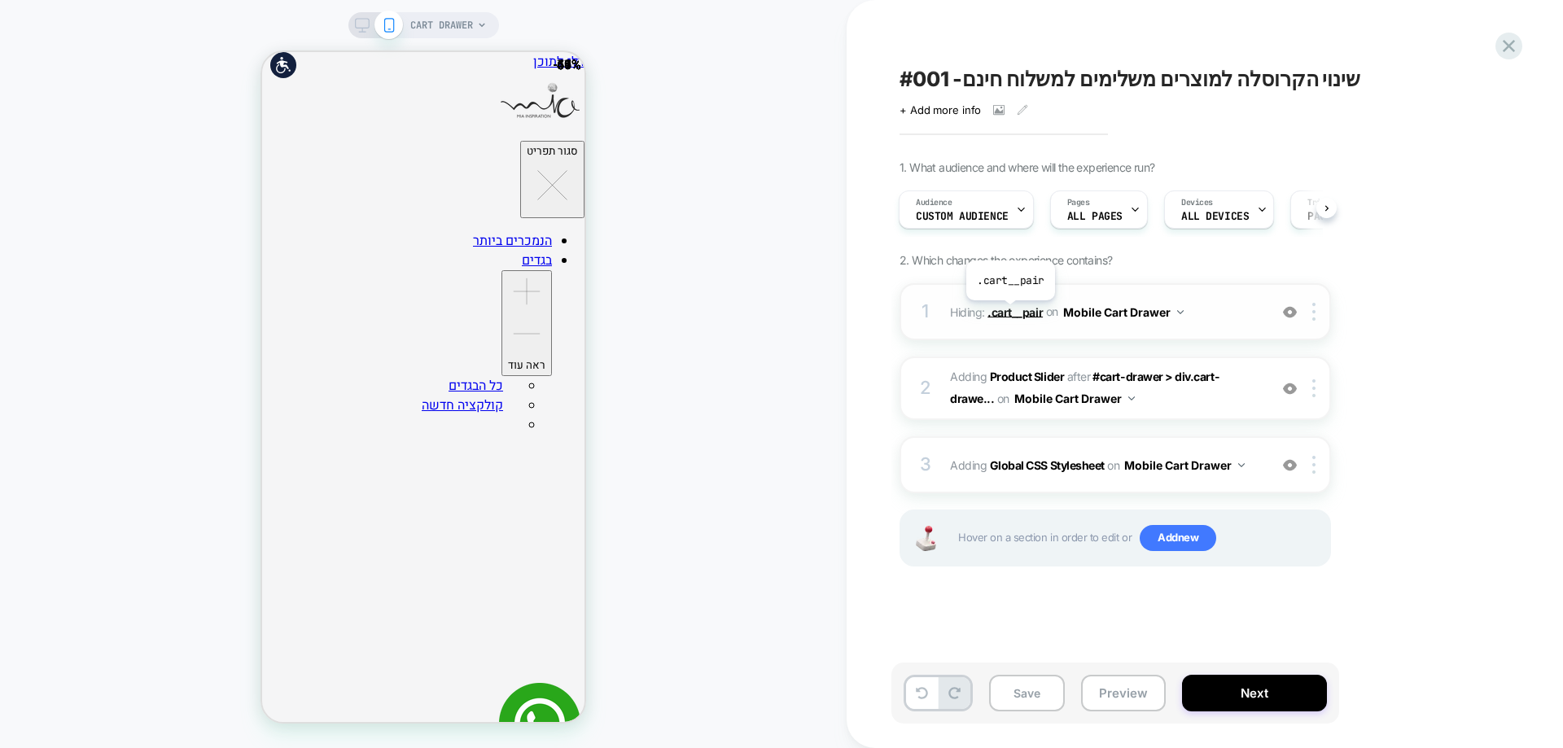
click at [1009, 313] on span ".cart__pair" at bounding box center [1014, 311] width 55 height 14
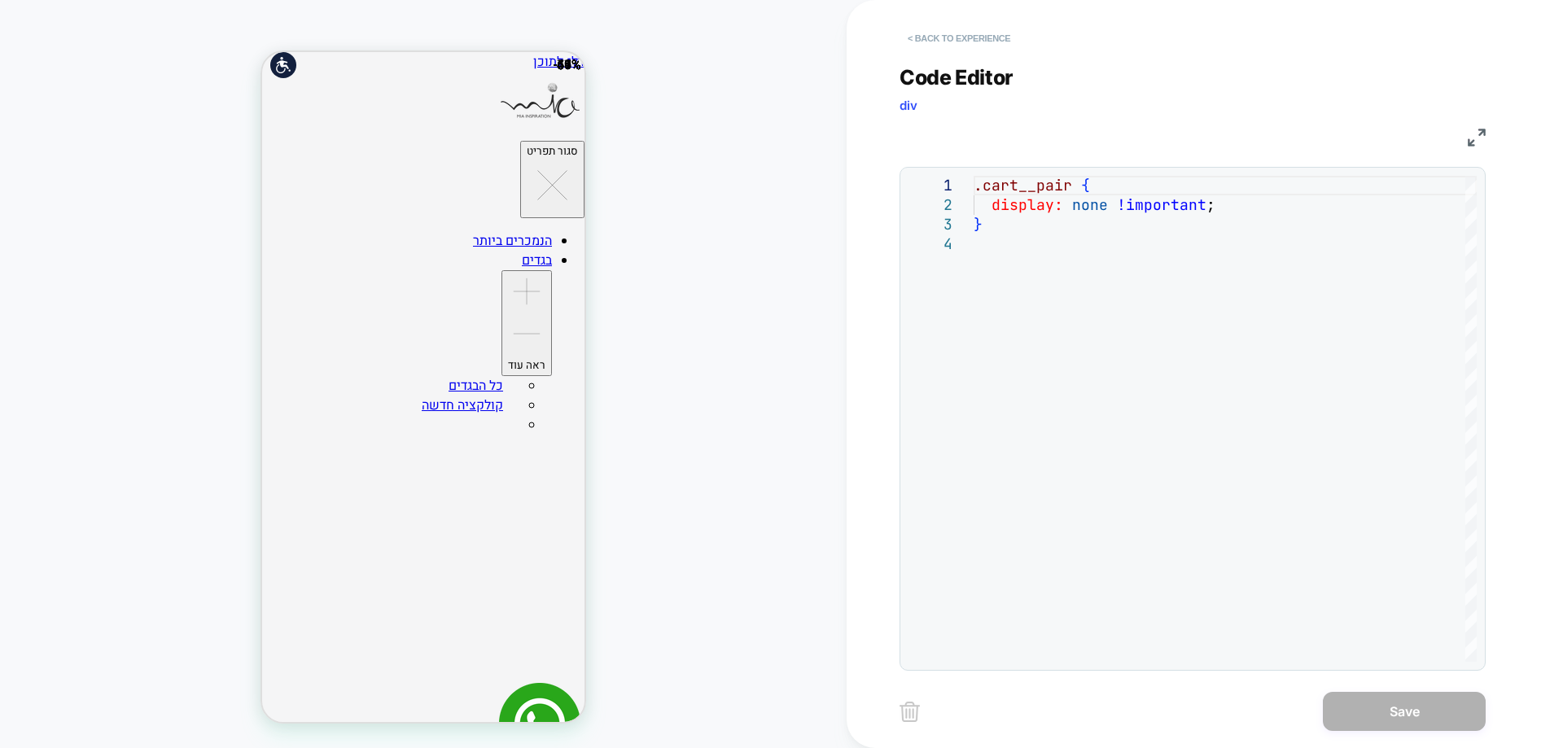
click at [955, 34] on button "< Back to experience" at bounding box center [959, 38] width 119 height 26
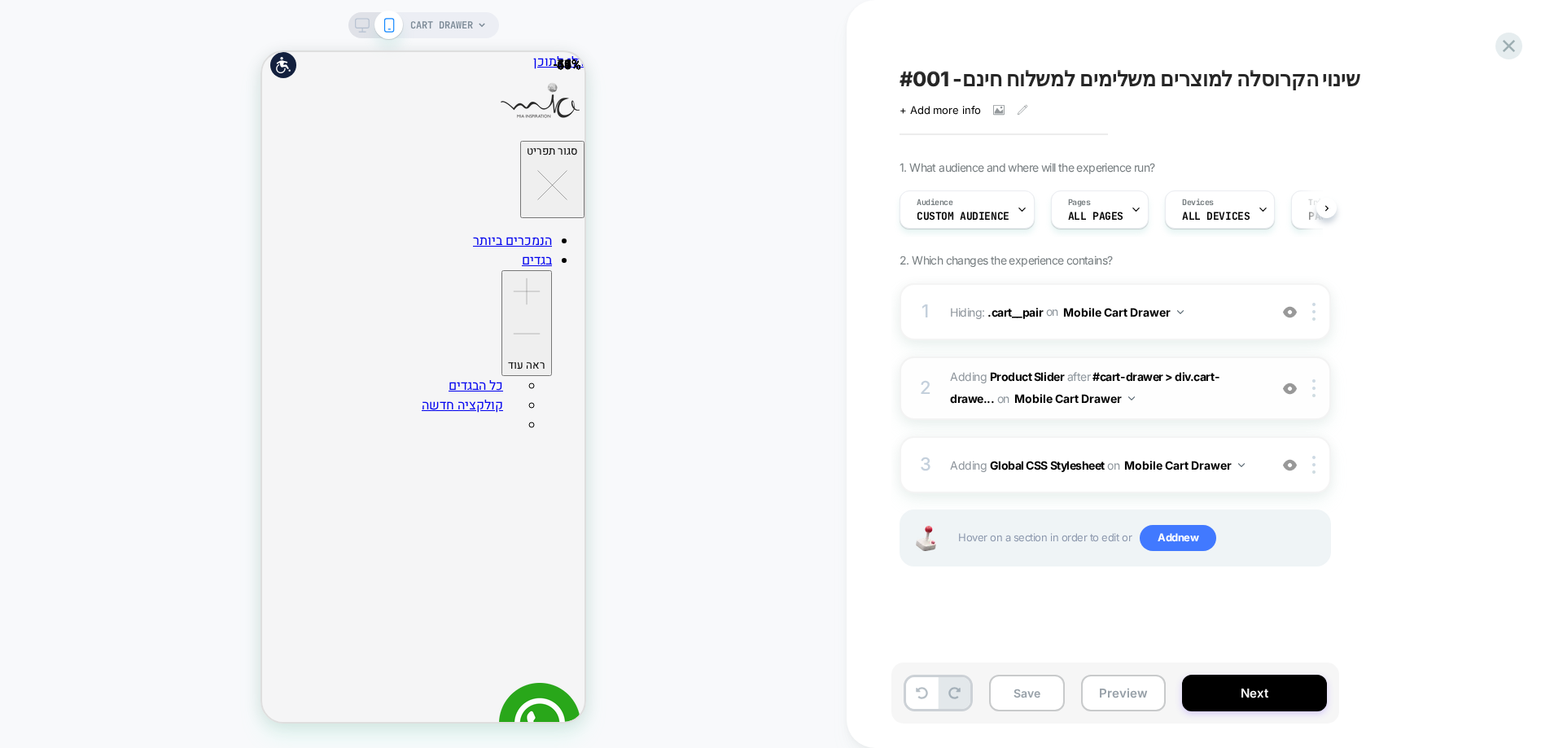
scroll to position [0, 1]
drag, startPoint x: 1026, startPoint y: 371, endPoint x: 890, endPoint y: 381, distance: 136.3
click at [1026, 370] on b "Product Slider" at bounding box center [1027, 377] width 74 height 14
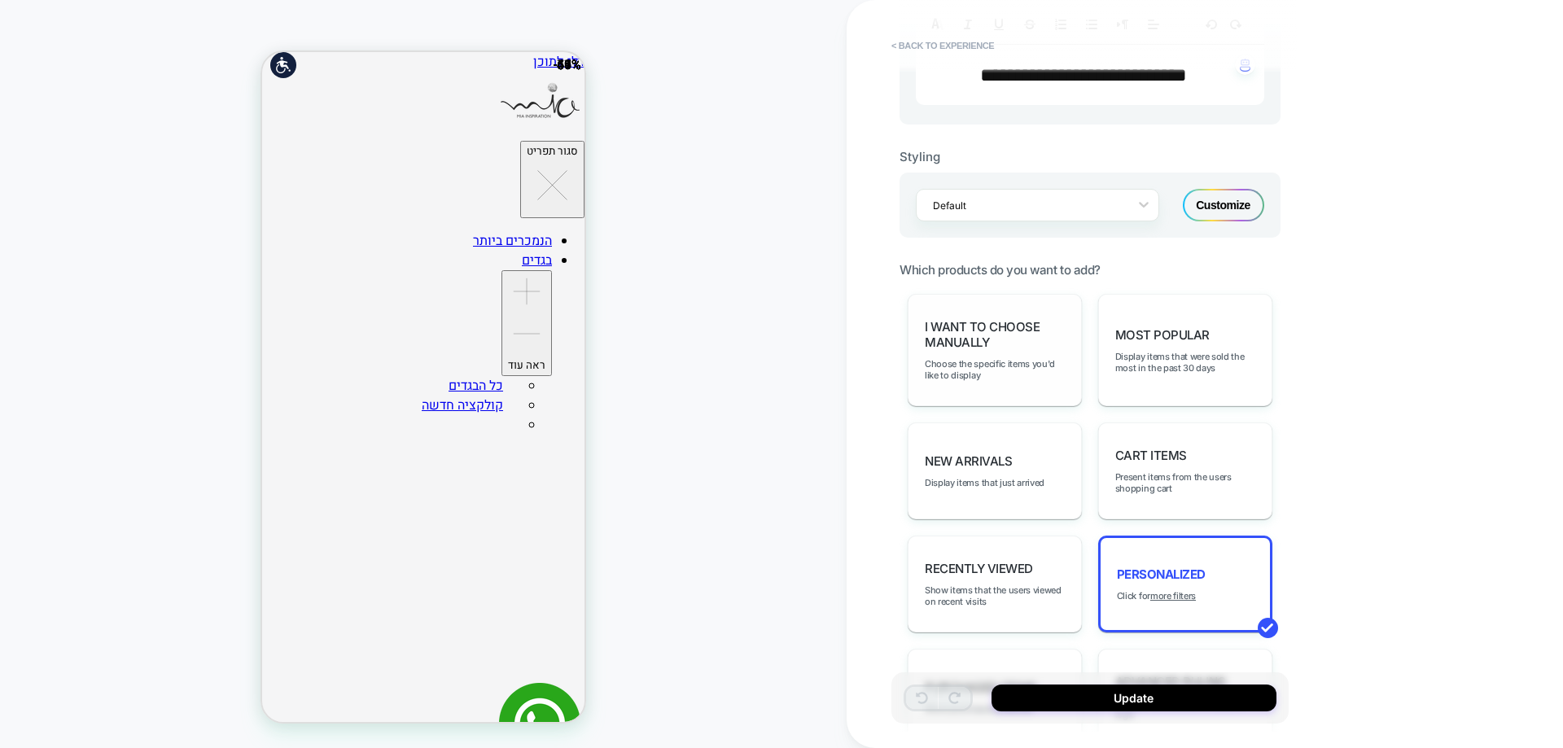
scroll to position [570, 0]
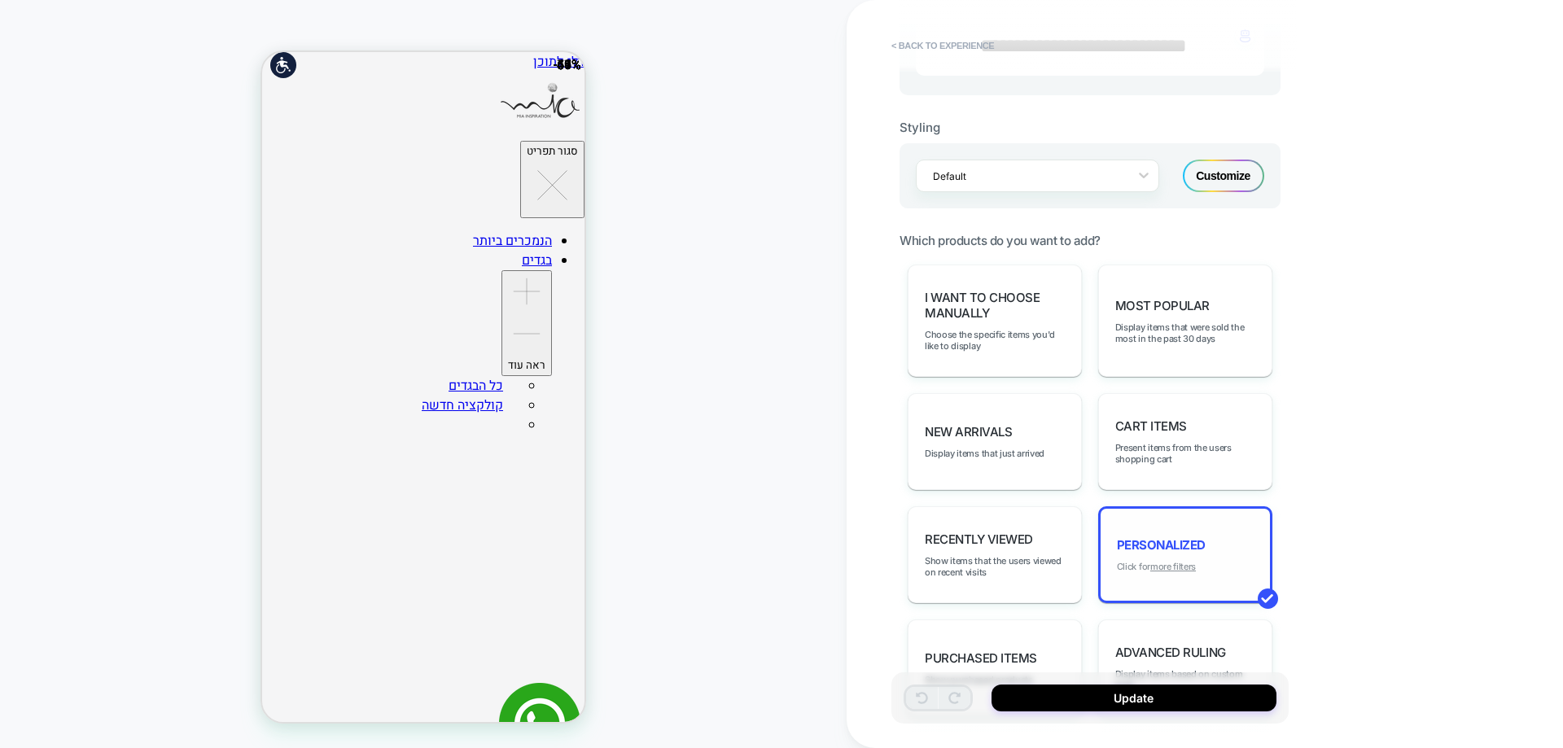
click at [1165, 570] on u "more filters" at bounding box center [1173, 566] width 46 height 11
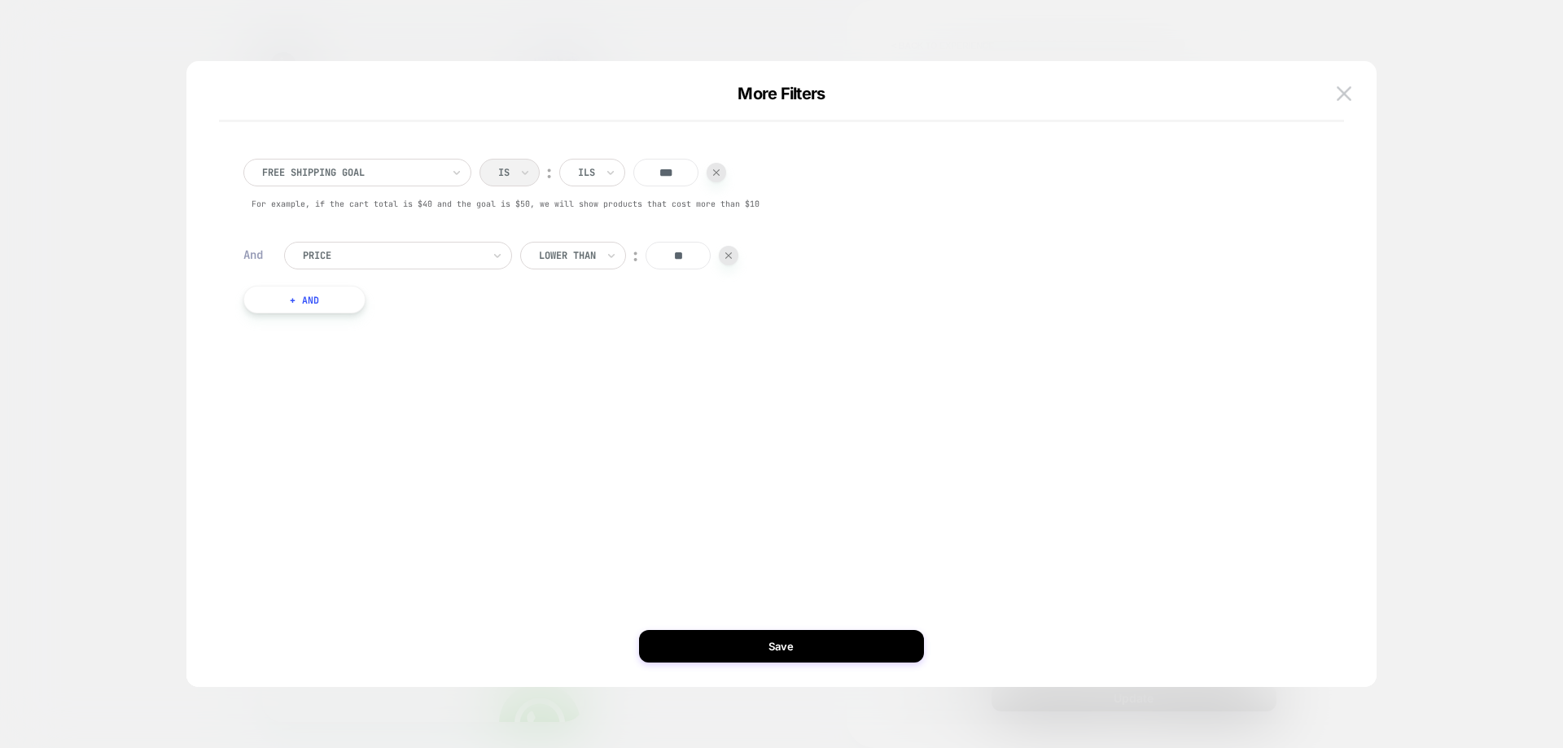
click at [301, 301] on button "+ And" at bounding box center [304, 300] width 122 height 28
click at [398, 327] on div "products with tag" at bounding box center [398, 316] width 228 height 28
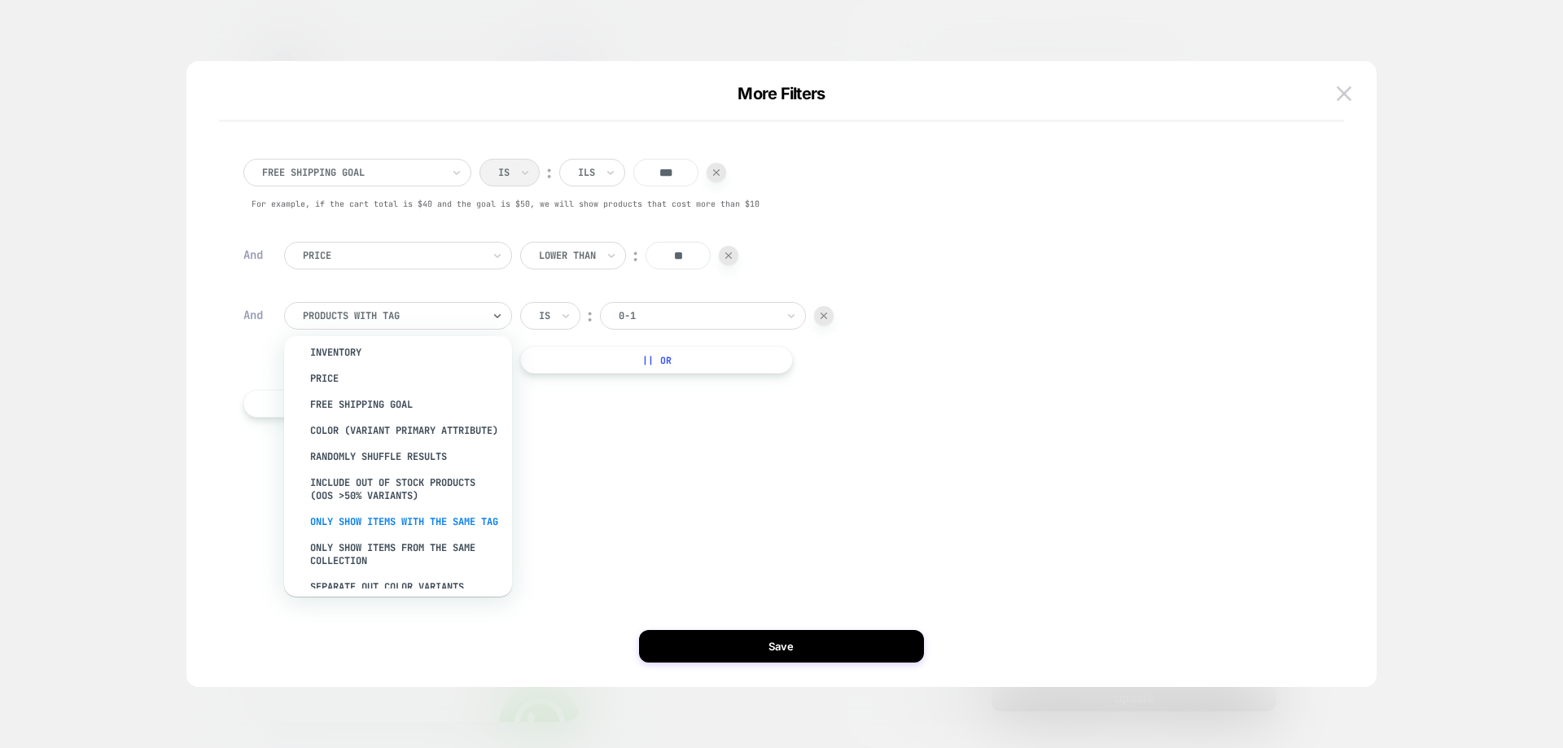
scroll to position [0, 0]
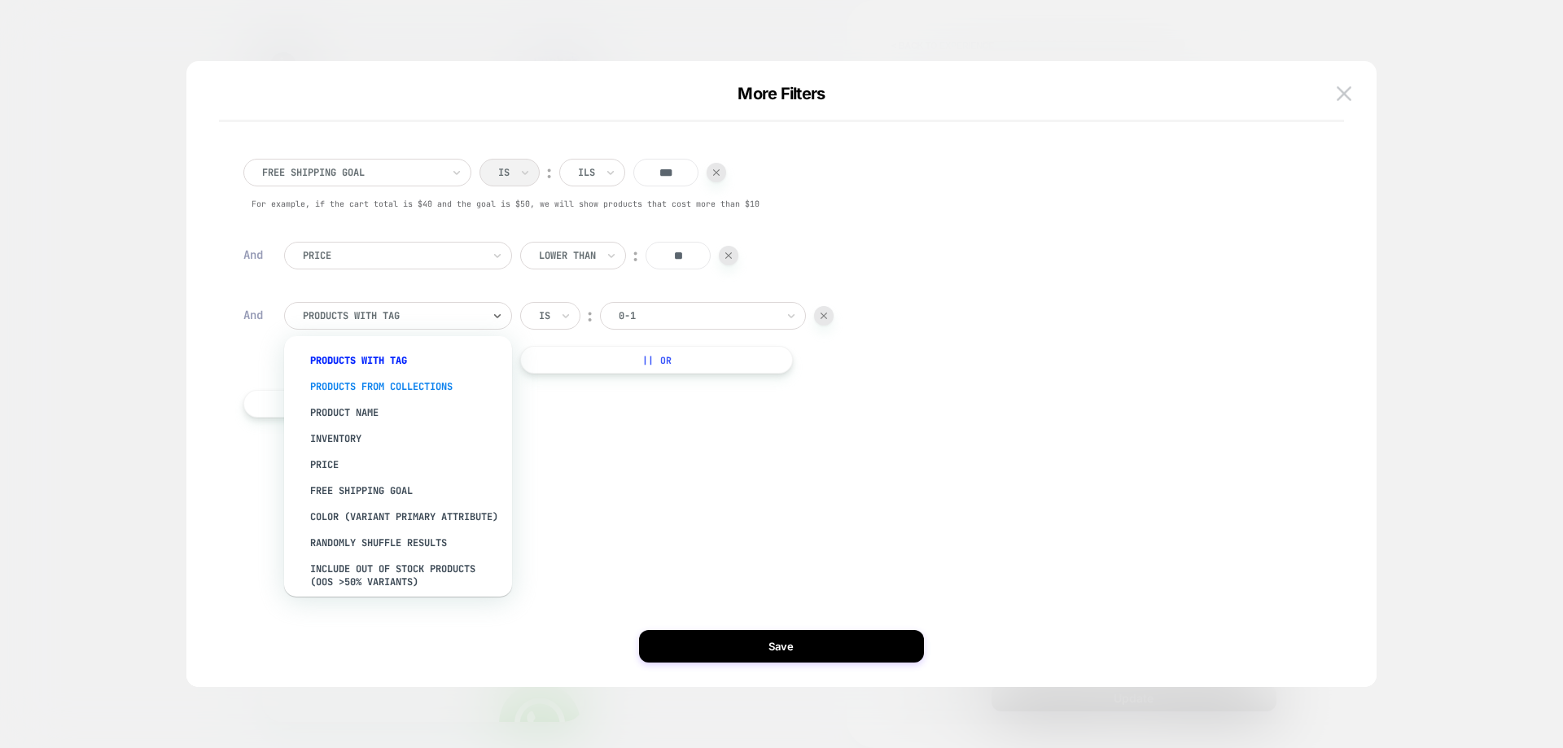
click at [425, 392] on div "products from collections" at bounding box center [406, 387] width 212 height 26
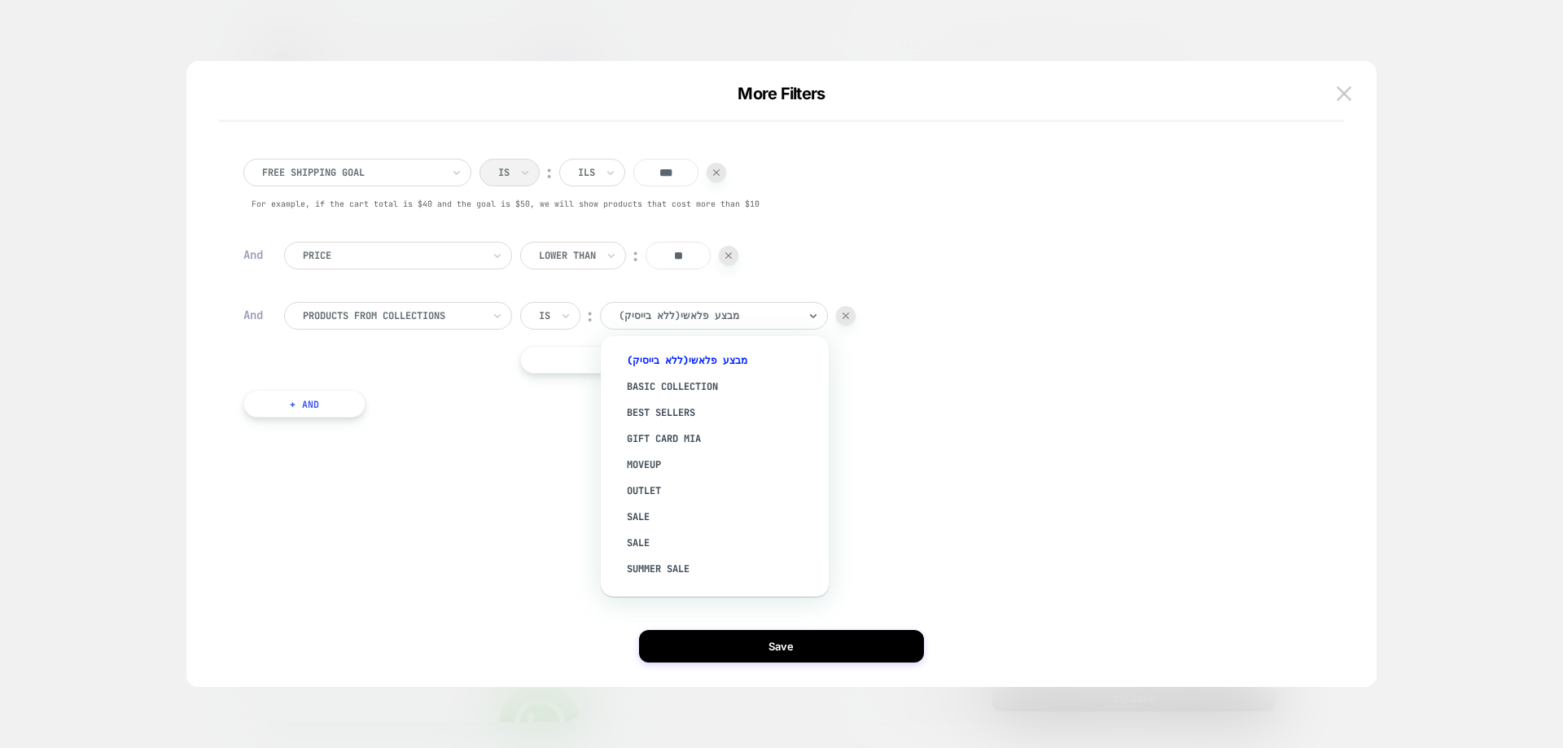
click at [678, 322] on div at bounding box center [708, 316] width 179 height 15
click at [327, 314] on div at bounding box center [392, 316] width 179 height 15
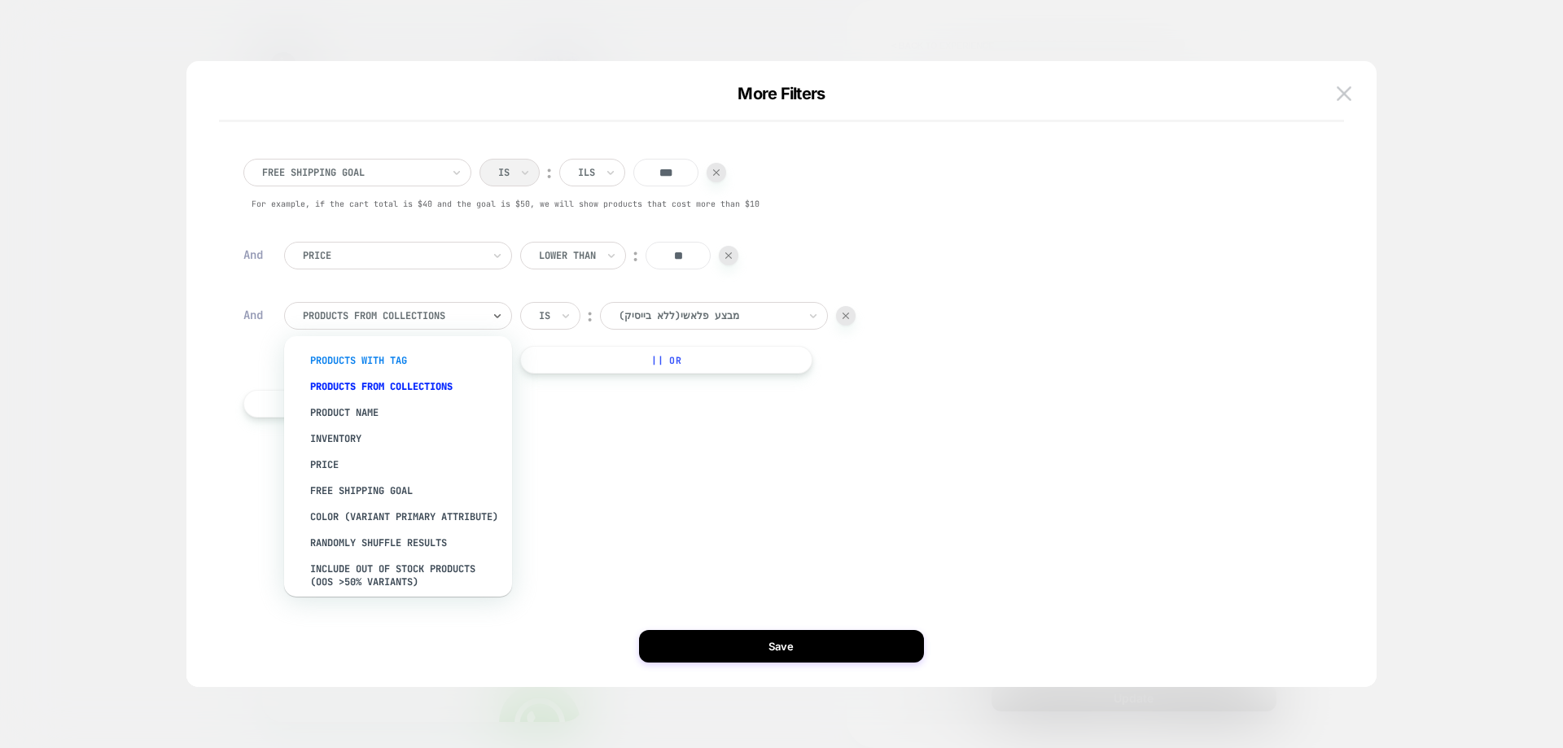
click at [399, 362] on div "products with tag" at bounding box center [406, 361] width 212 height 26
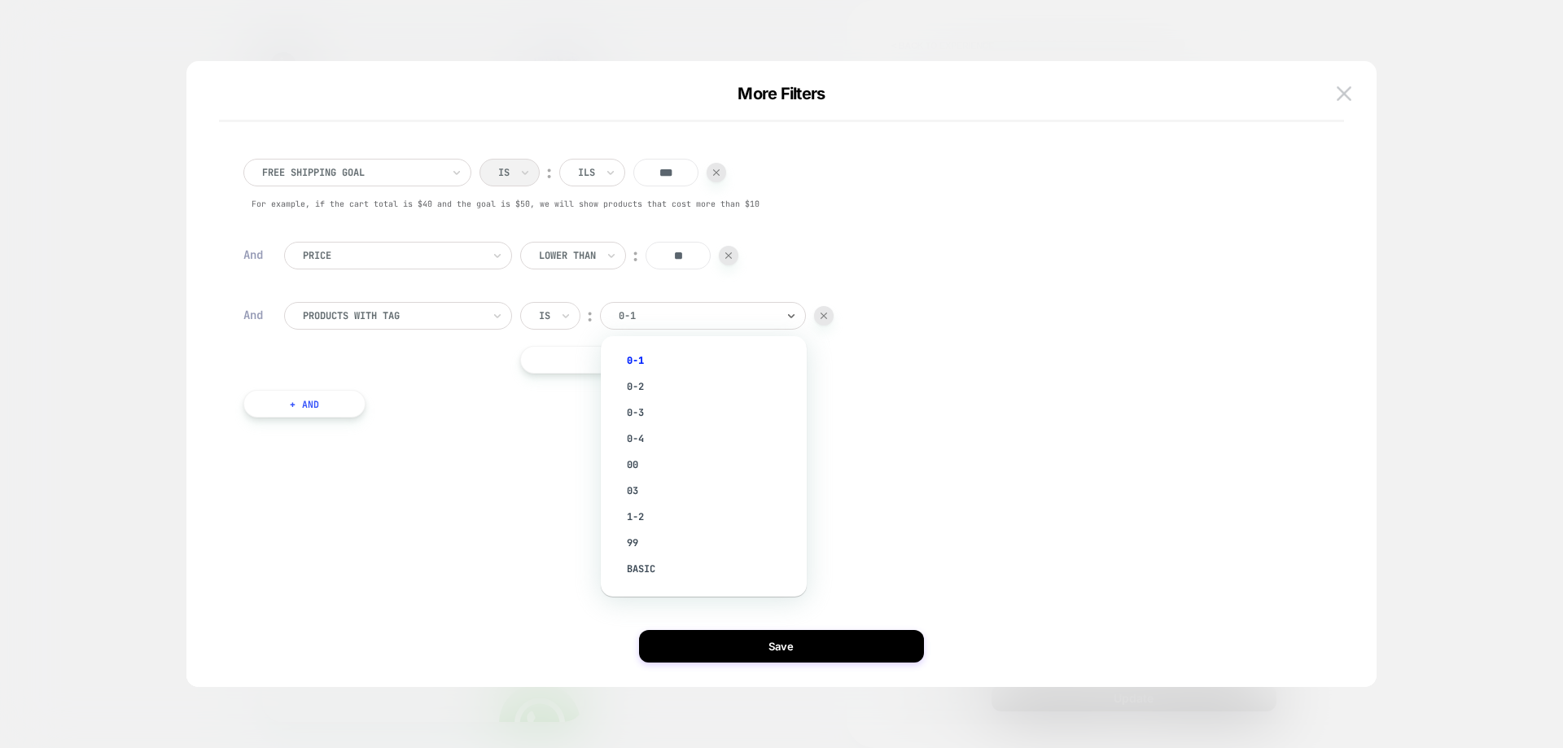
click at [642, 327] on div "0-1" at bounding box center [703, 316] width 206 height 28
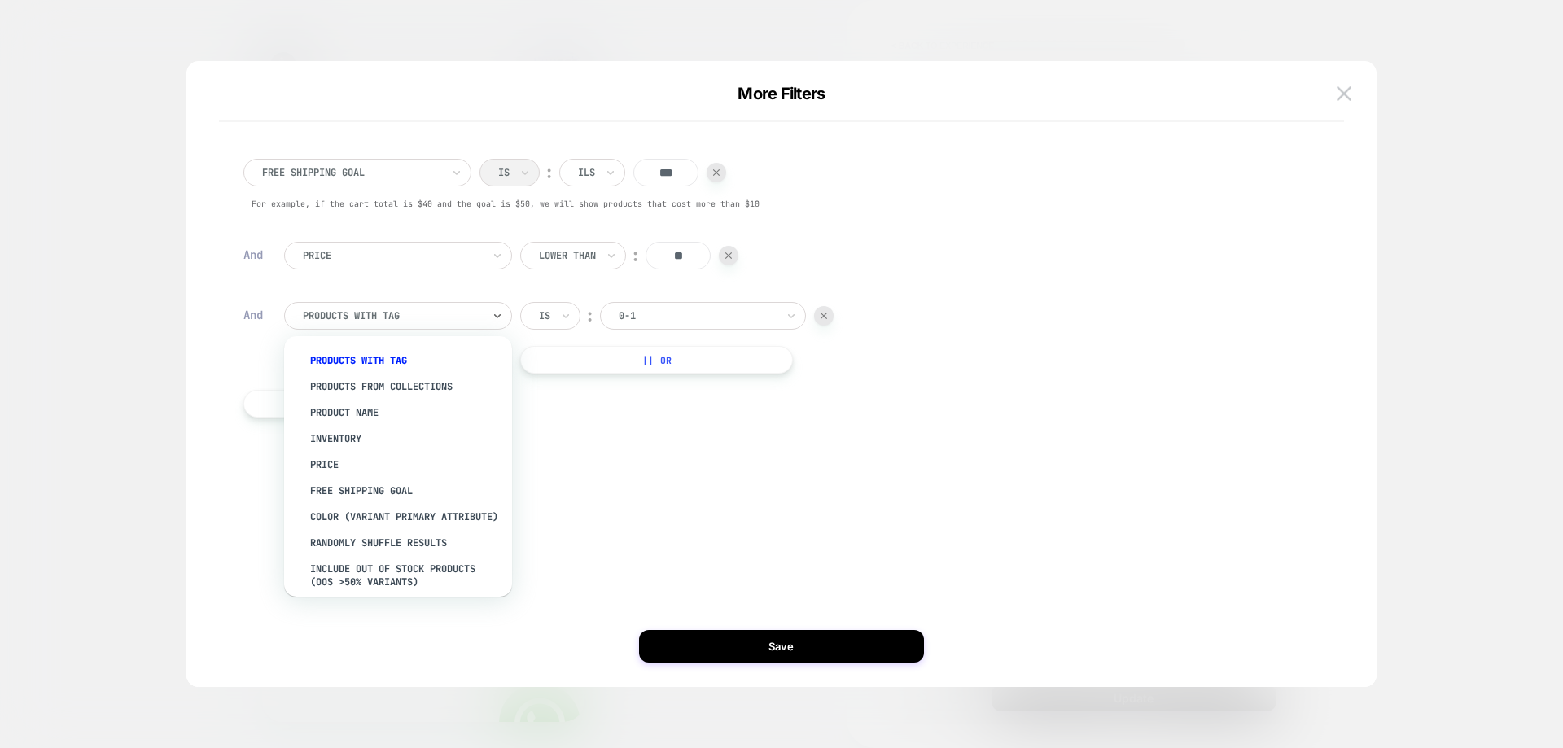
click at [462, 323] on div "products with tag" at bounding box center [392, 316] width 182 height 18
click at [402, 386] on div "products from collections" at bounding box center [406, 387] width 212 height 26
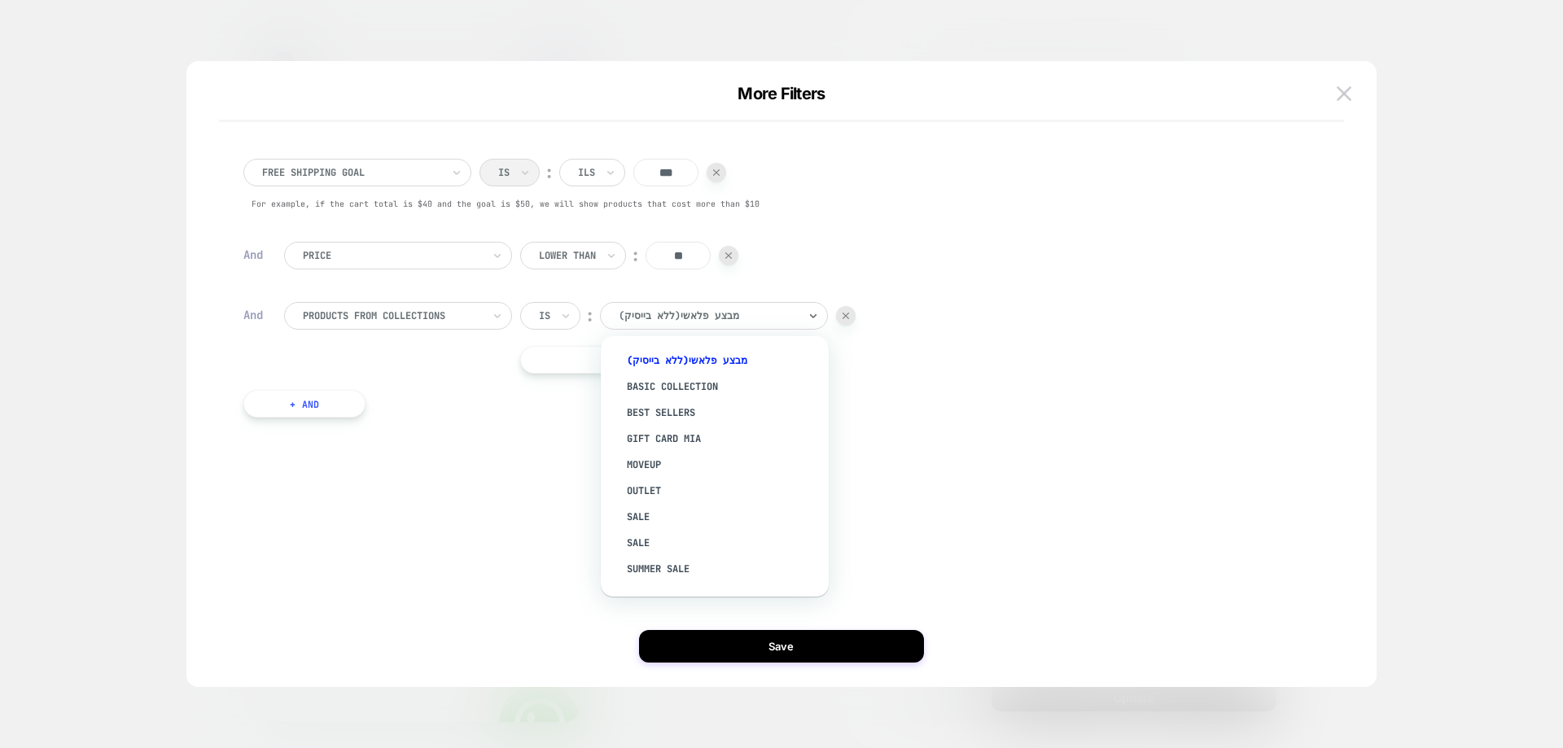
click at [672, 325] on div "(ללא בייסיק)מבצע פלאשי" at bounding box center [714, 316] width 228 height 28
click at [650, 418] on div "הזדמנות אחרונה" at bounding box center [723, 416] width 212 height 26
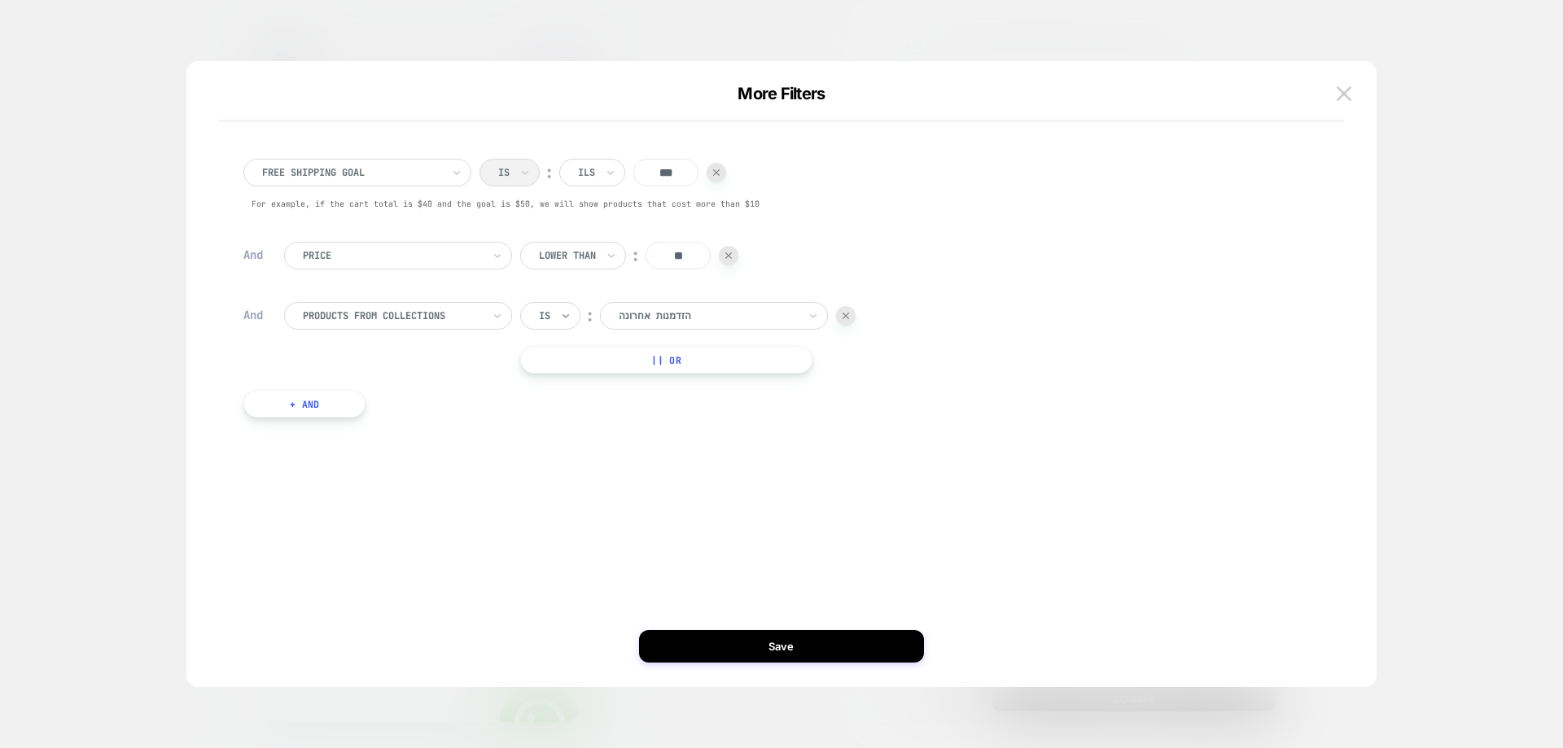
click at [560, 321] on icon at bounding box center [565, 316] width 11 height 16
click at [661, 364] on button "|| Or" at bounding box center [665, 360] width 291 height 28
click at [847, 368] on div at bounding box center [846, 360] width 20 height 20
drag, startPoint x: 1348, startPoint y: 94, endPoint x: 1320, endPoint y: 120, distance: 38.0
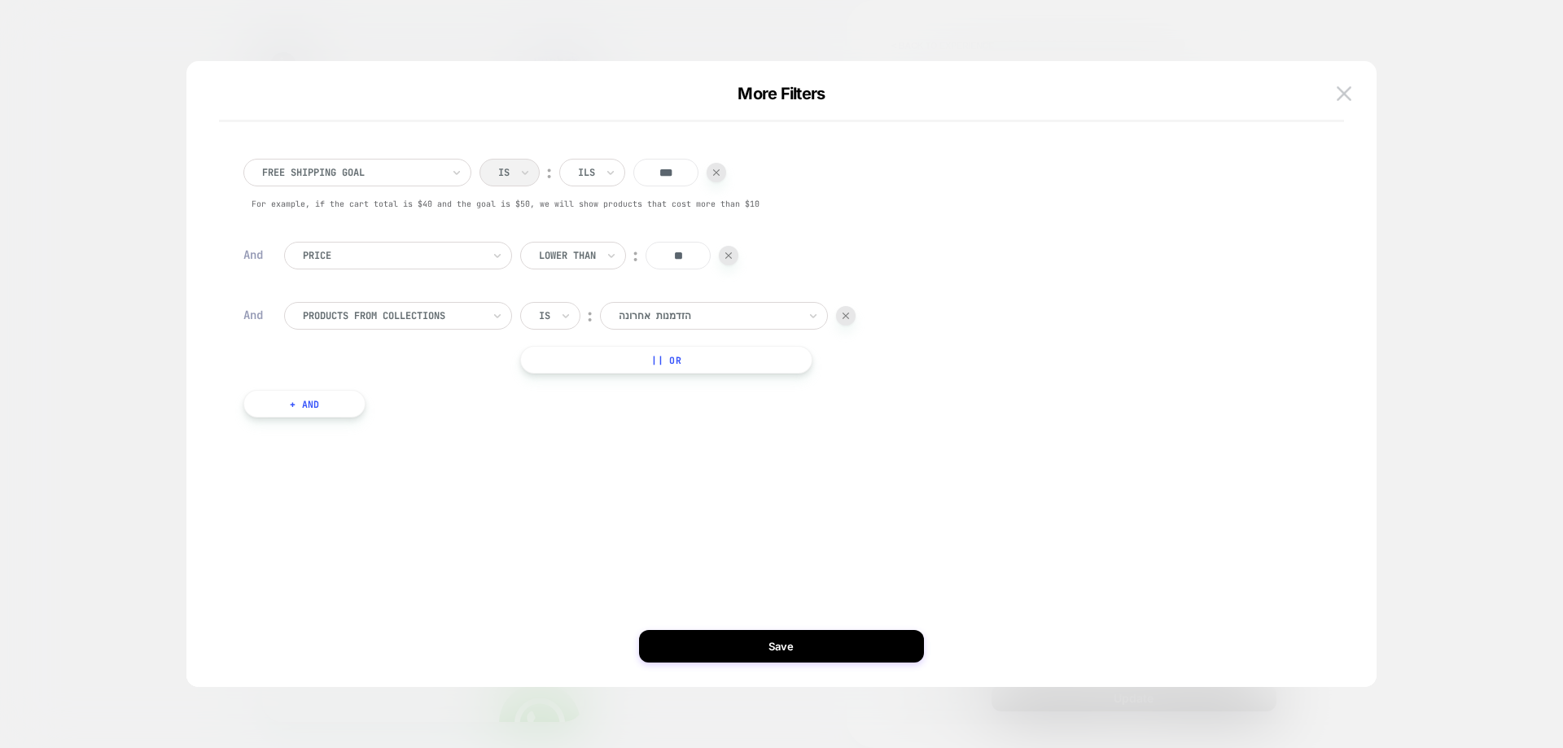
click at [1348, 94] on img at bounding box center [1344, 93] width 15 height 14
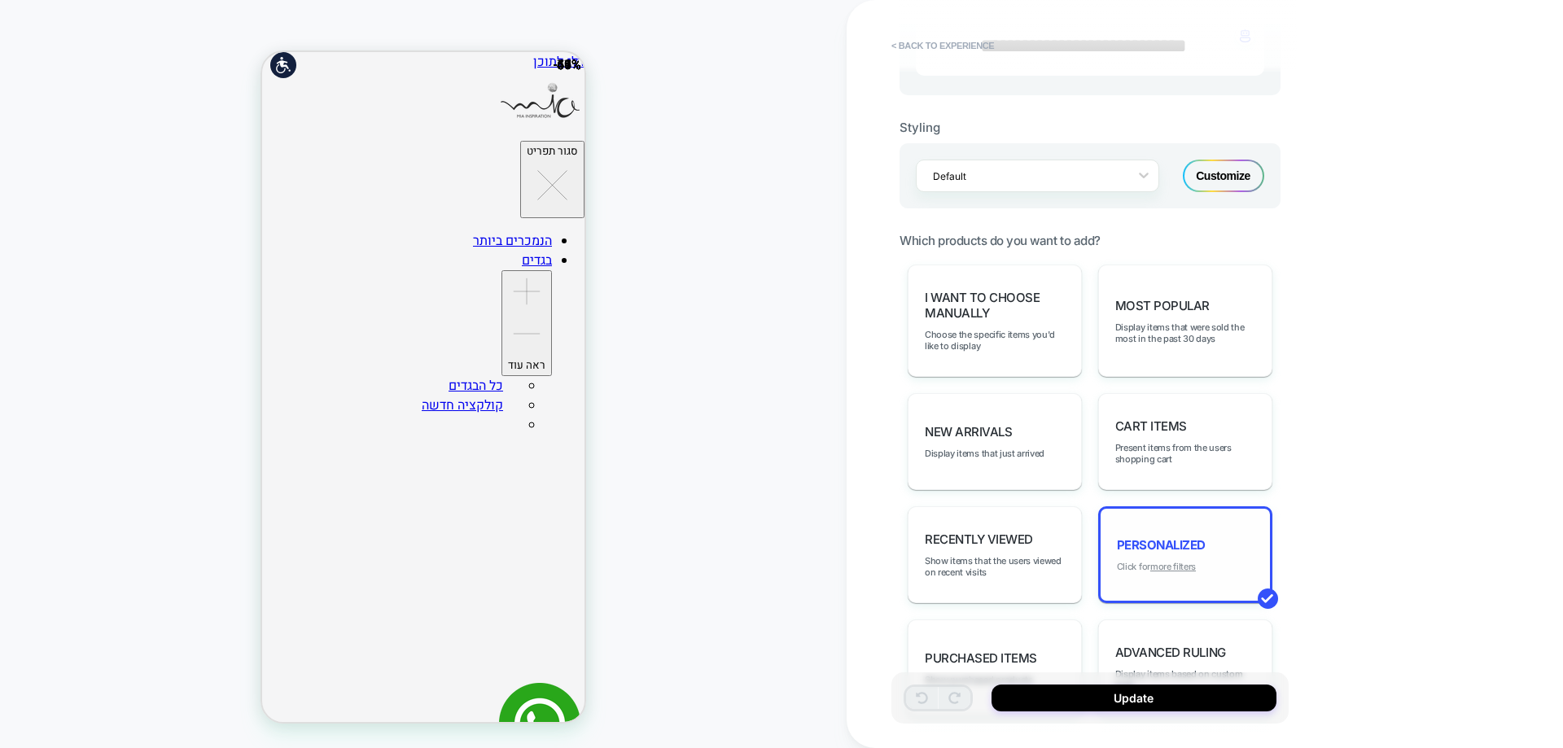
click at [1191, 565] on u "more filters" at bounding box center [1173, 566] width 46 height 11
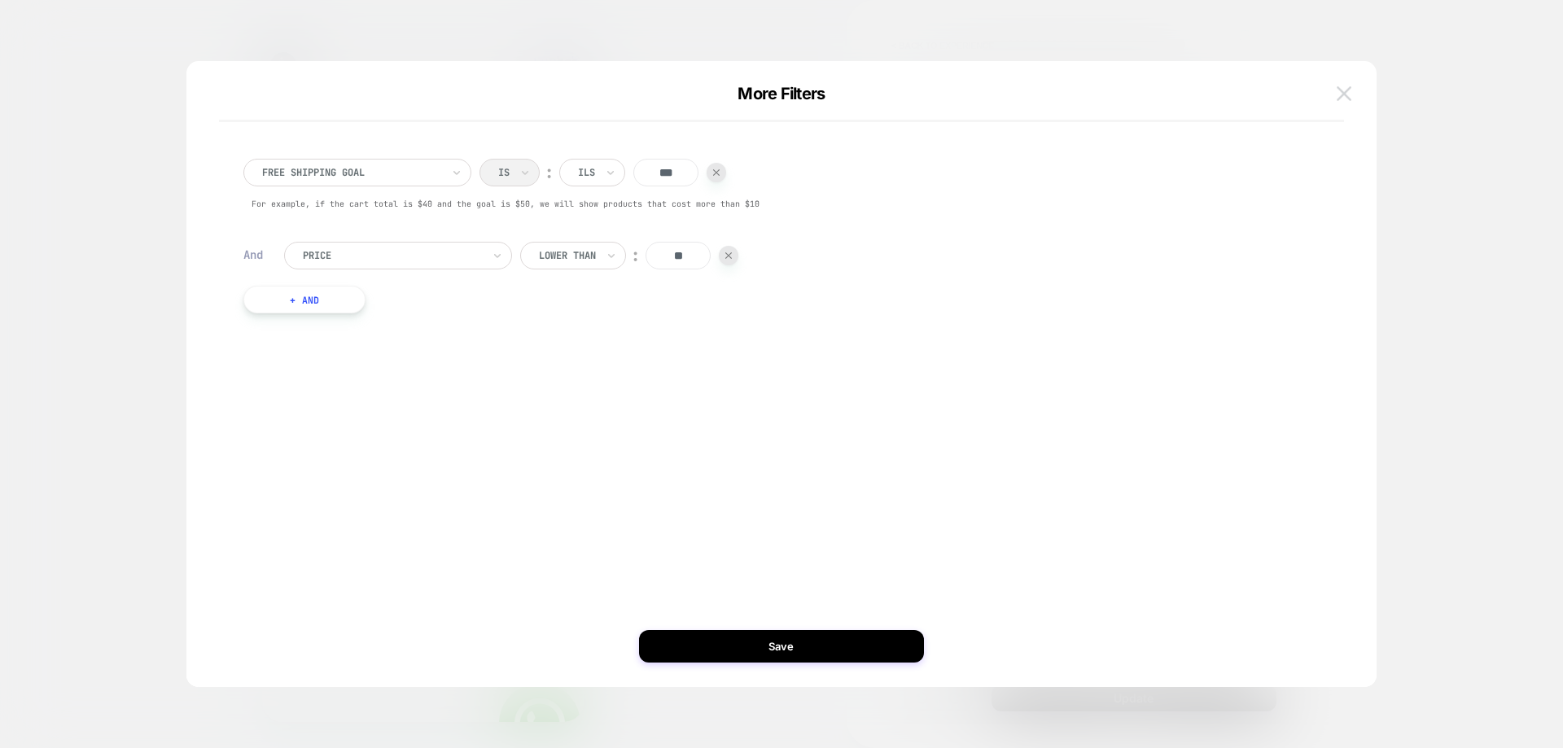
click at [1352, 99] on button at bounding box center [1344, 93] width 24 height 24
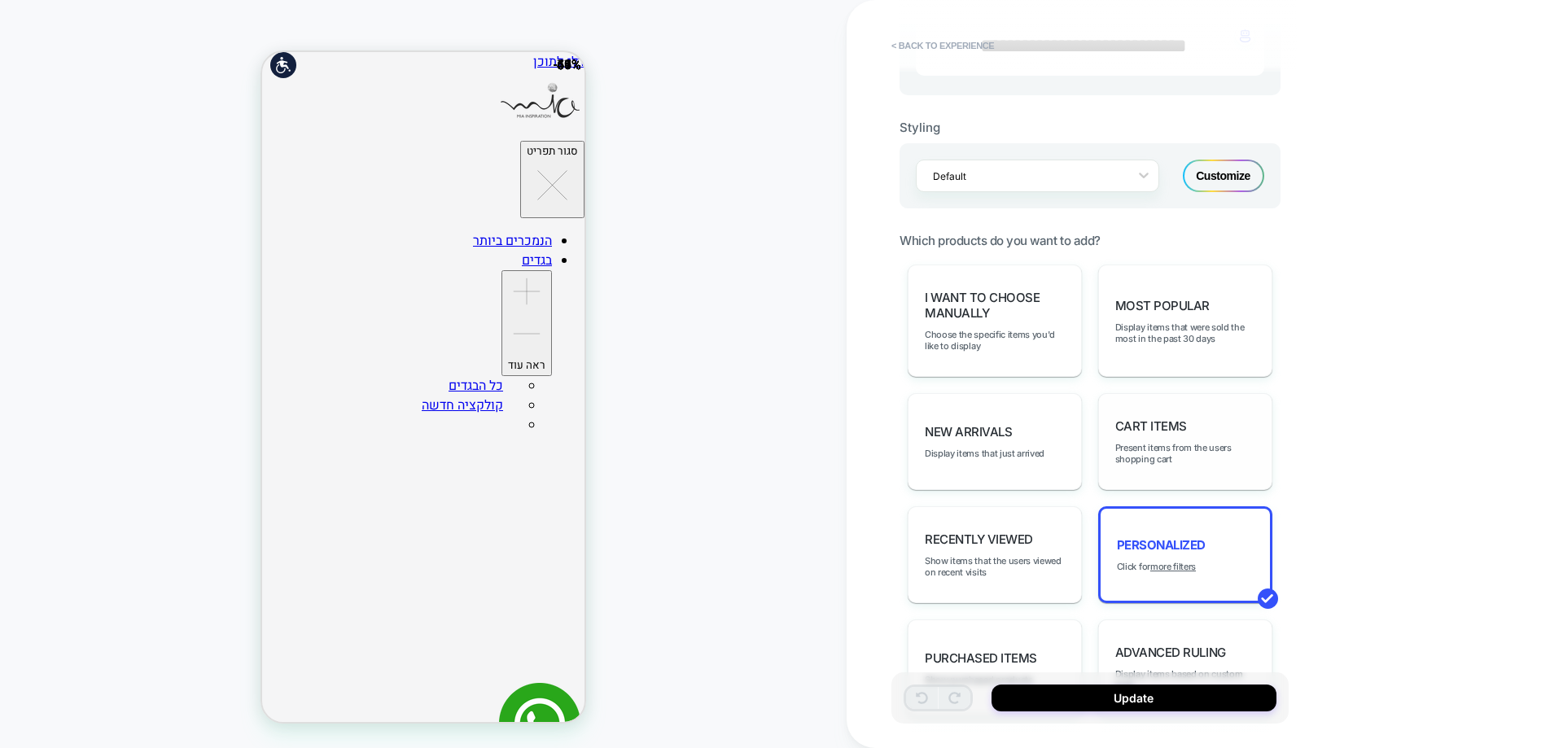
click at [1189, 395] on div "Cart Items Present items from the users shopping cart" at bounding box center [1185, 441] width 174 height 97
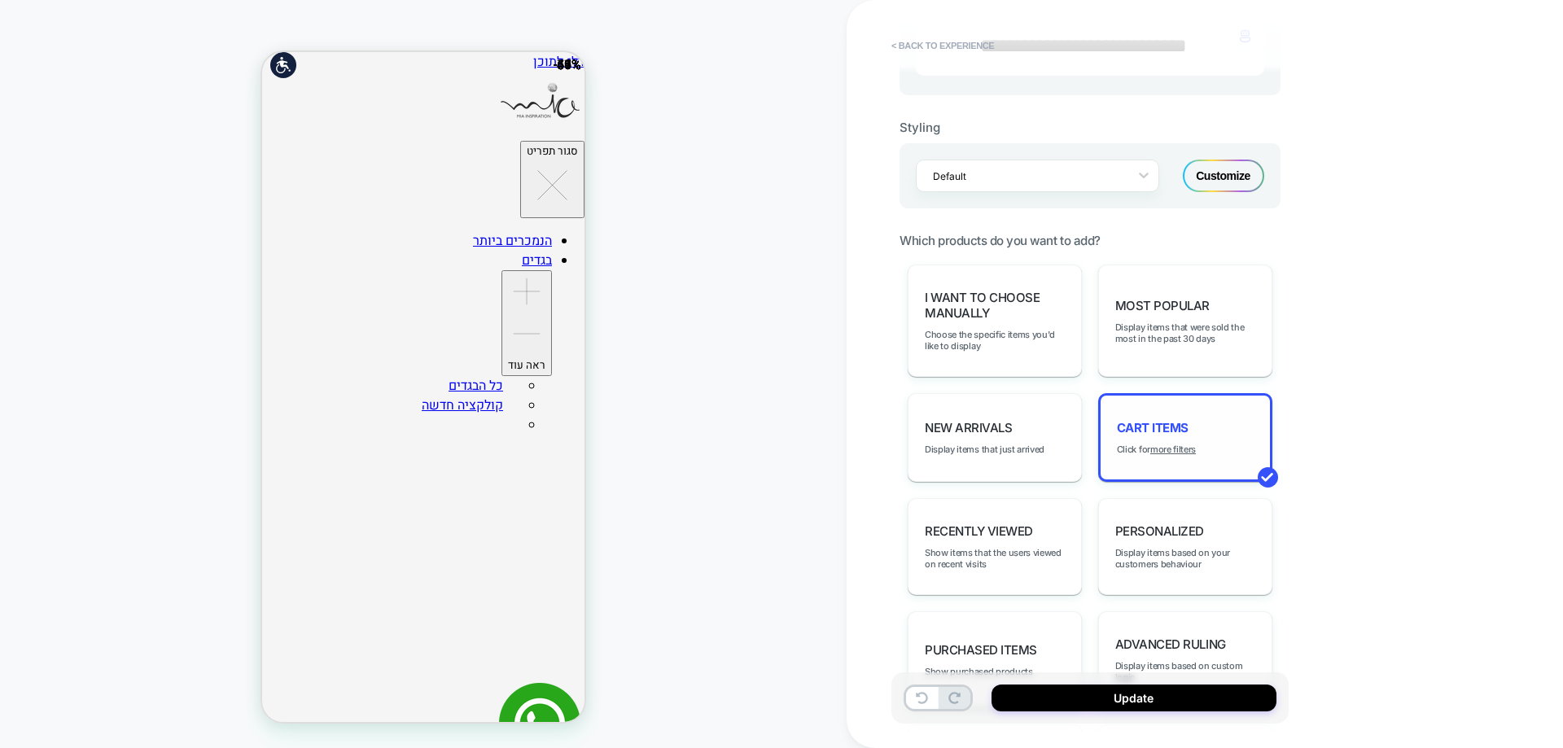
scroll to position [0, 0]
click at [1179, 450] on u "more filters" at bounding box center [1173, 449] width 46 height 11
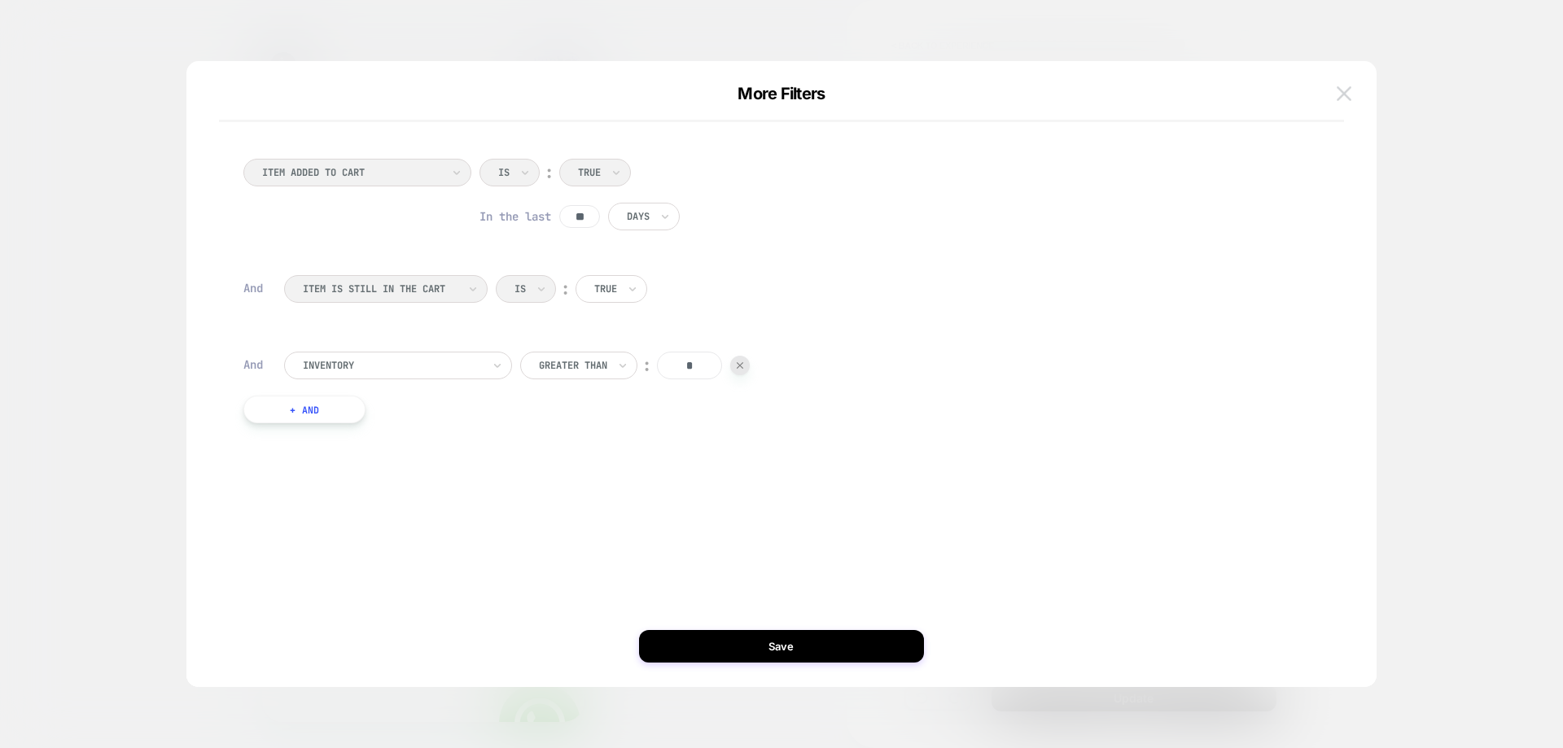
click at [1355, 90] on button at bounding box center [1344, 93] width 24 height 24
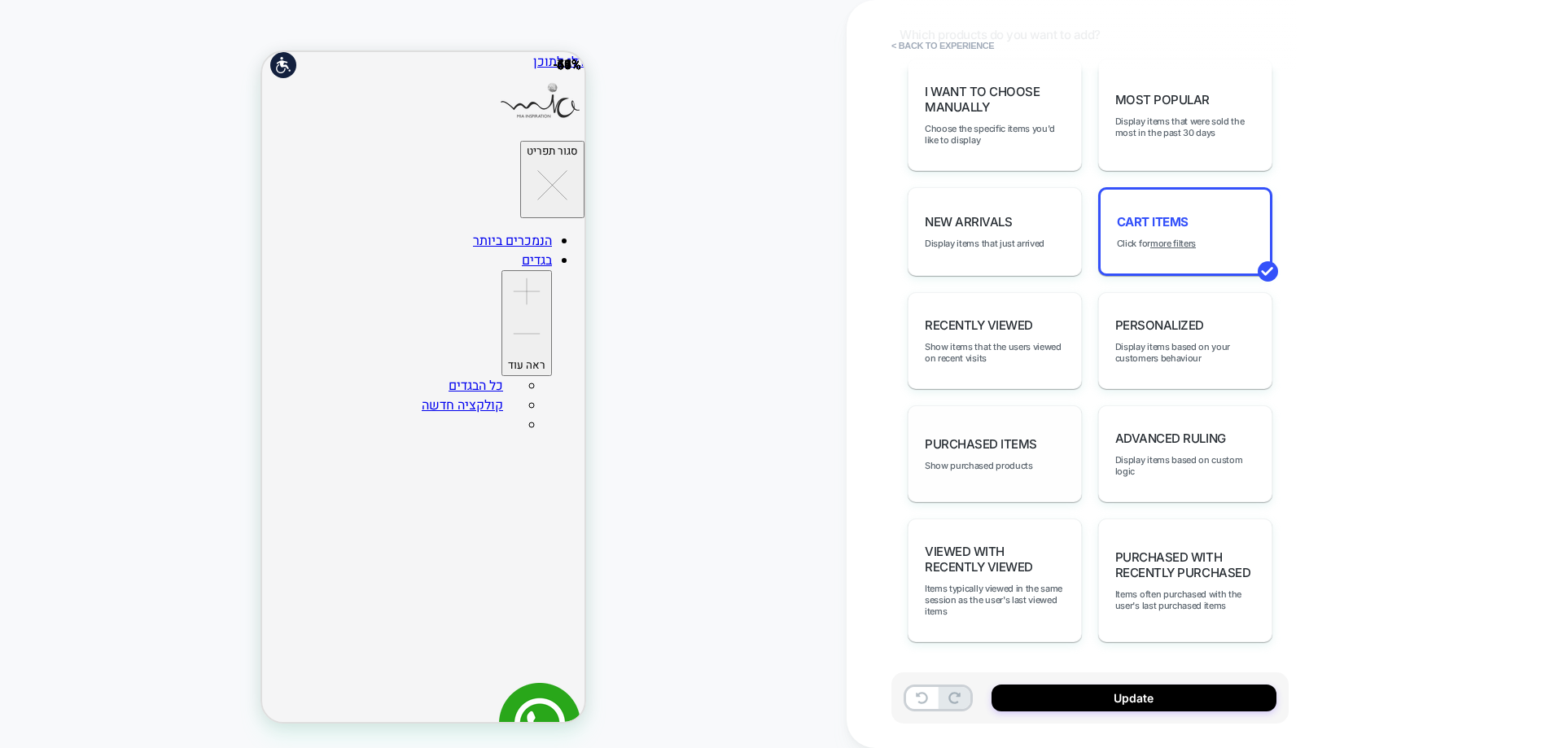
scroll to position [613, 0]
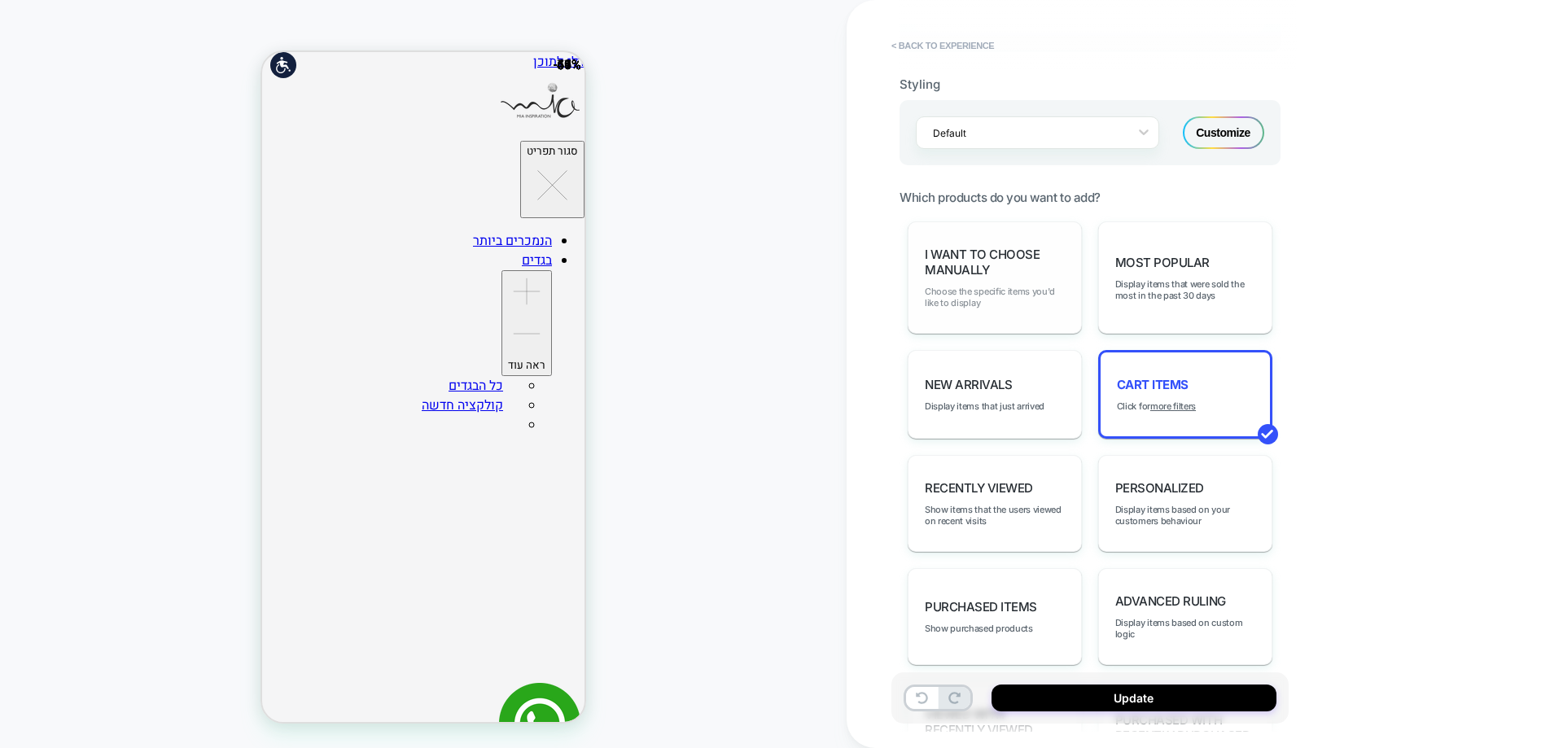
click at [992, 297] on span "Choose the specific items you'd like to display" at bounding box center [995, 297] width 140 height 23
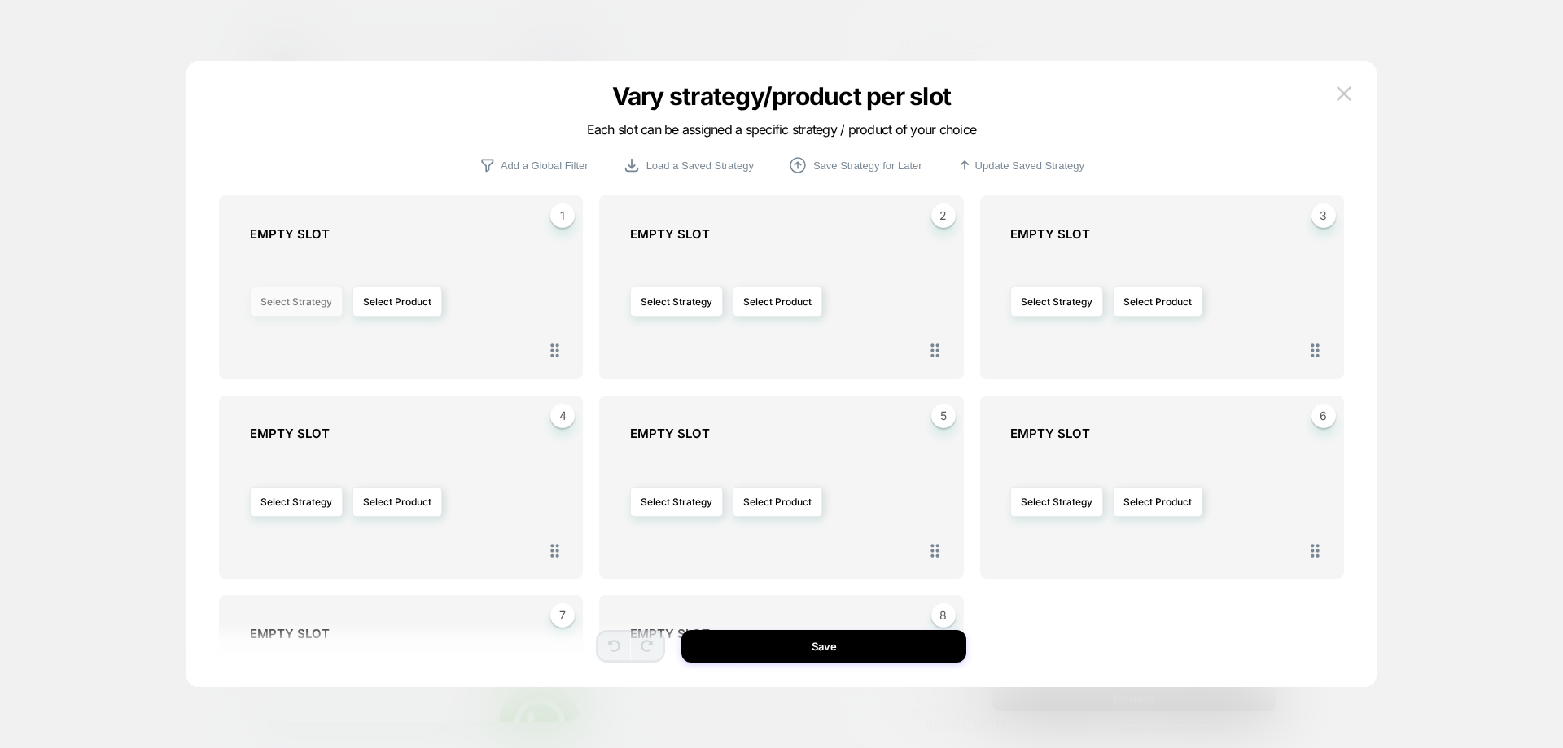
click at [290, 298] on button "Select Strategy" at bounding box center [296, 302] width 93 height 30
click at [464, 329] on div "Select Strategy Select Product" at bounding box center [409, 302] width 318 height 104
click at [440, 313] on button "Select Product" at bounding box center [398, 302] width 90 height 30
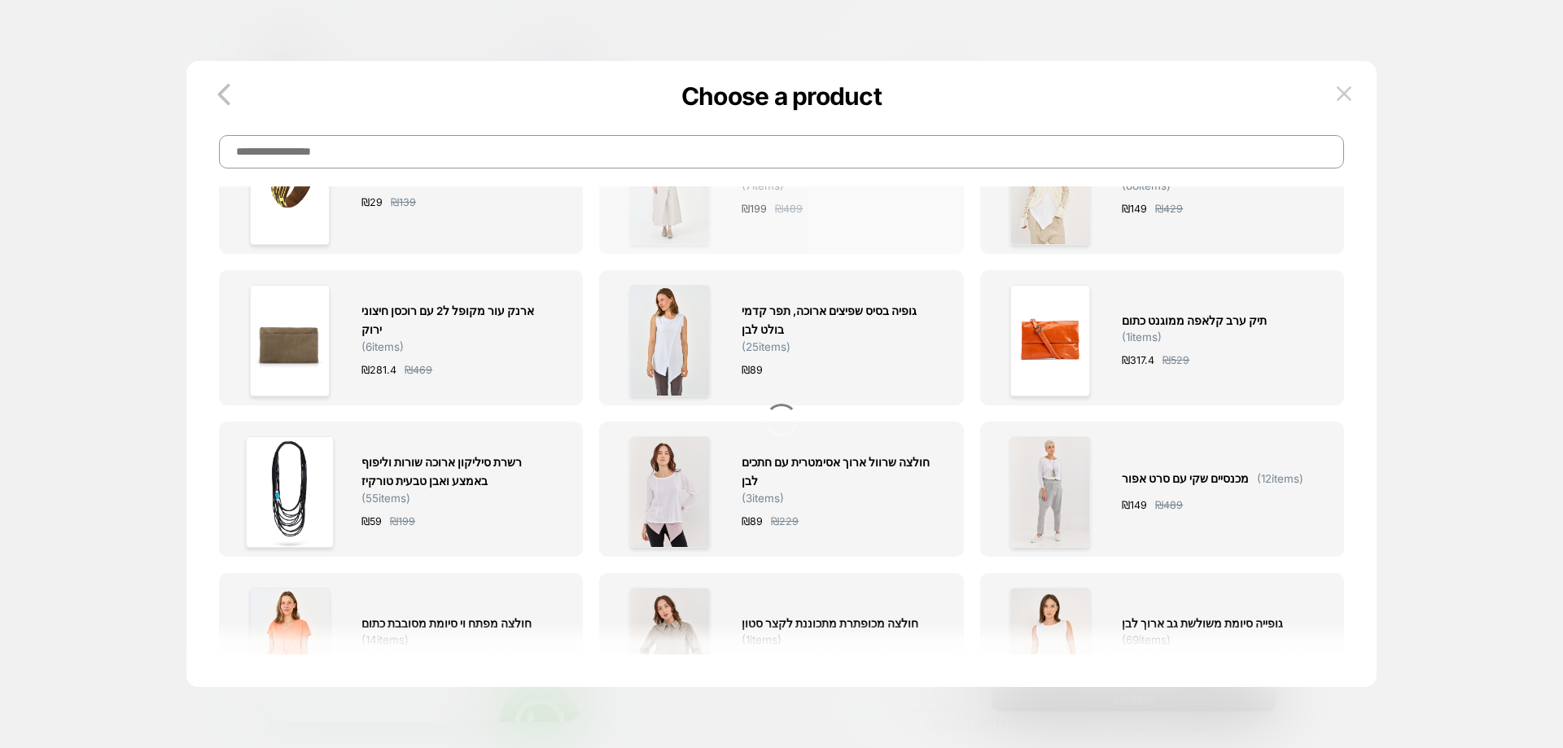
scroll to position [0, 0]
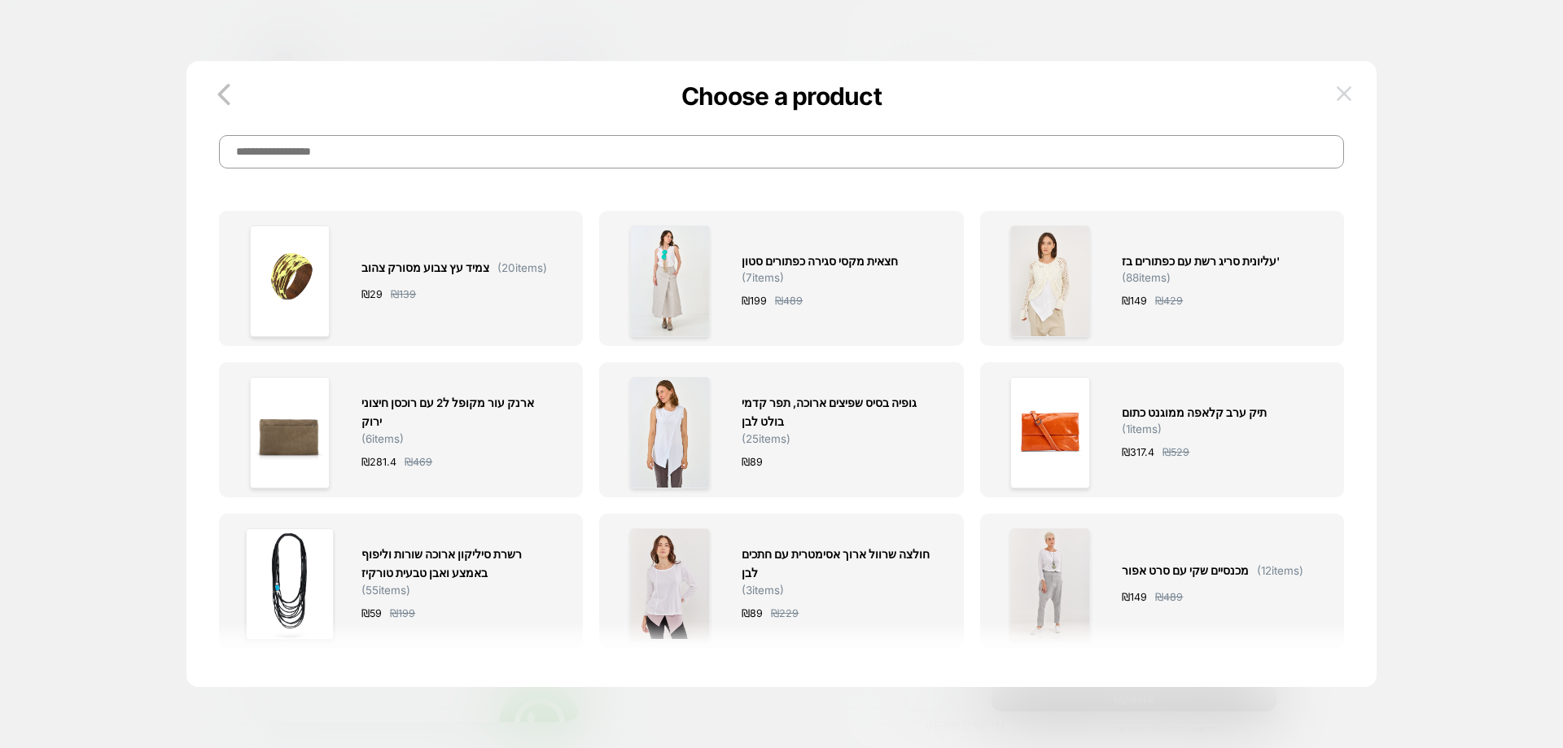
click at [1347, 90] on img at bounding box center [1344, 93] width 15 height 14
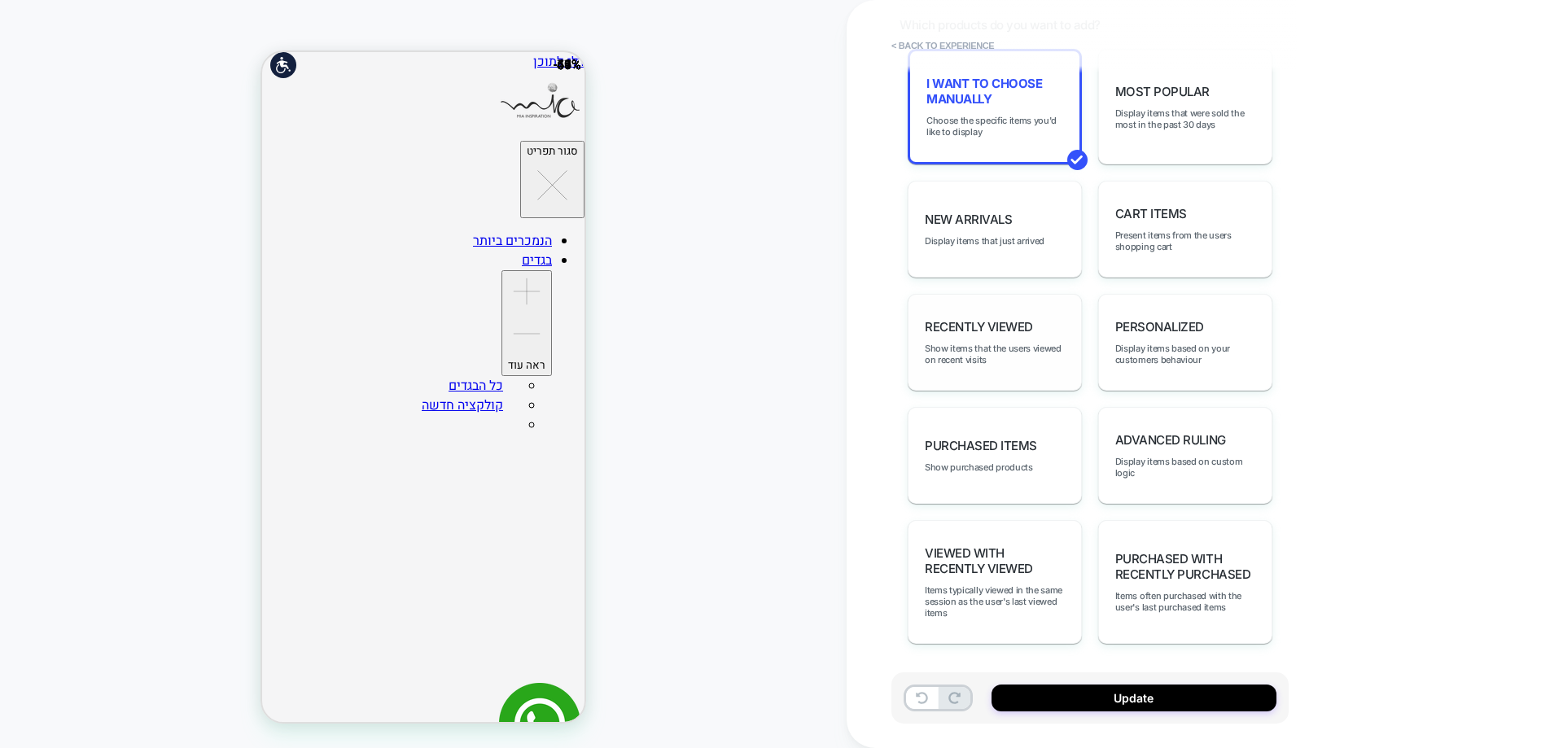
scroll to position [787, 0]
click at [1198, 458] on span "Display items based on custom logic" at bounding box center [1185, 465] width 140 height 23
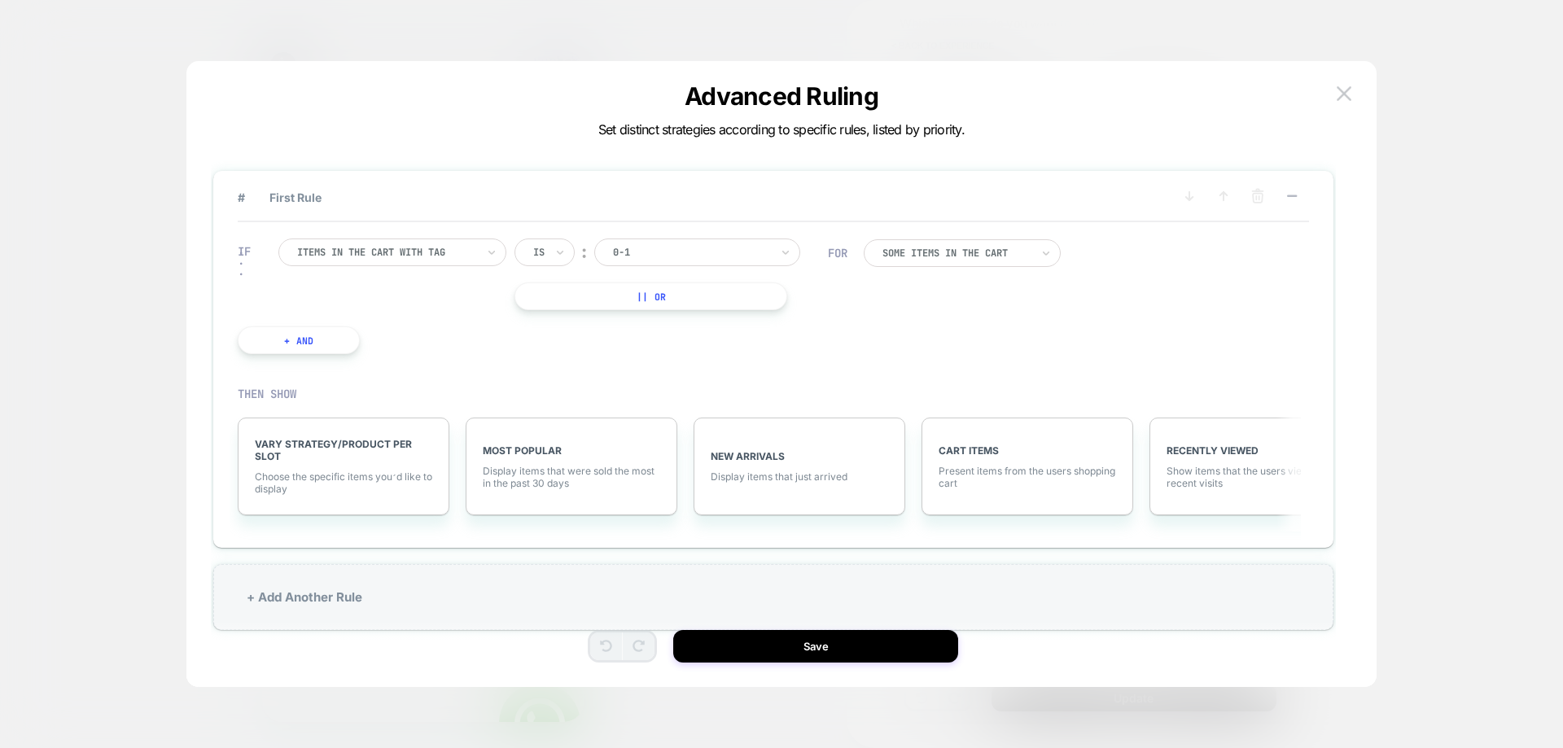
click at [458, 258] on div at bounding box center [386, 252] width 179 height 15
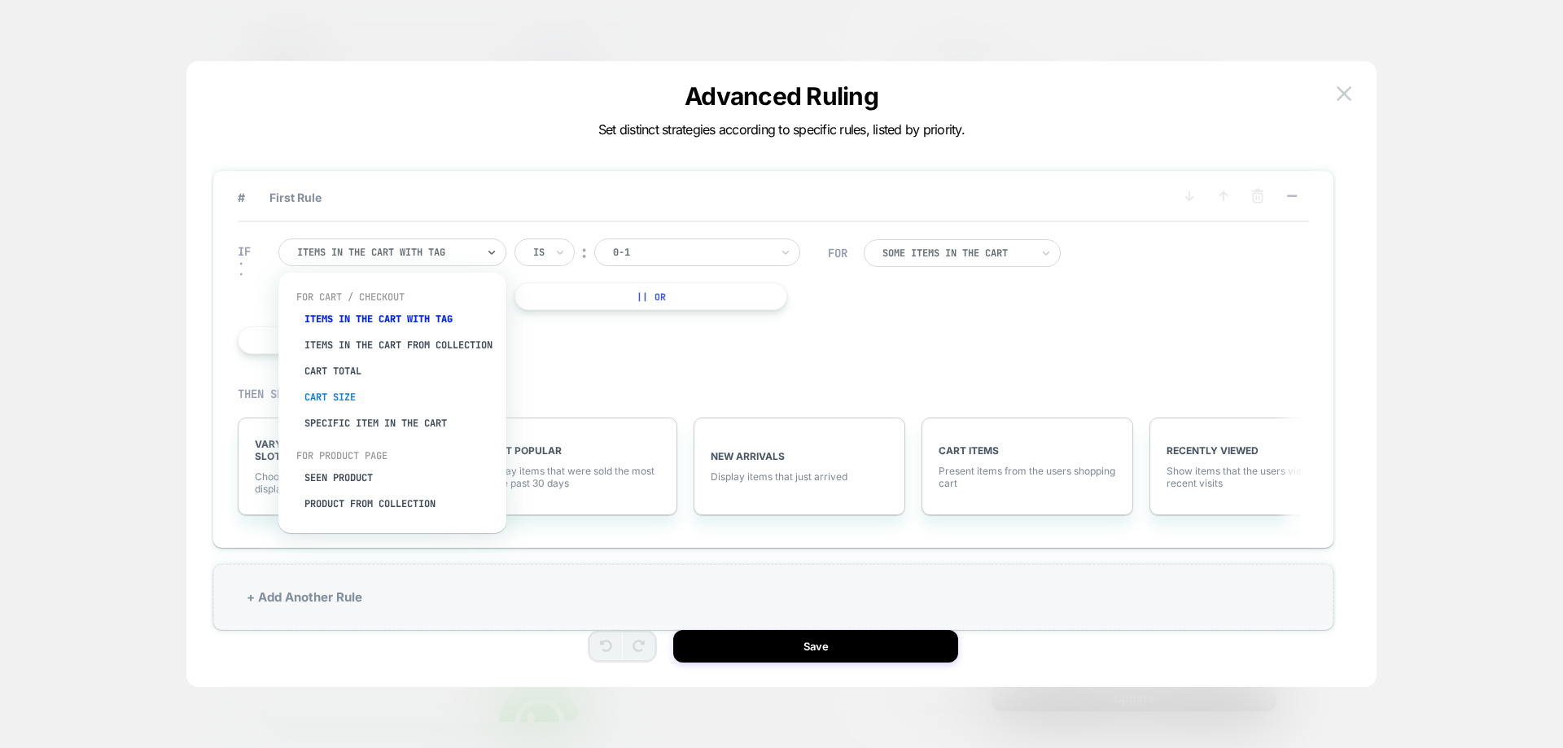
scroll to position [41, 0]
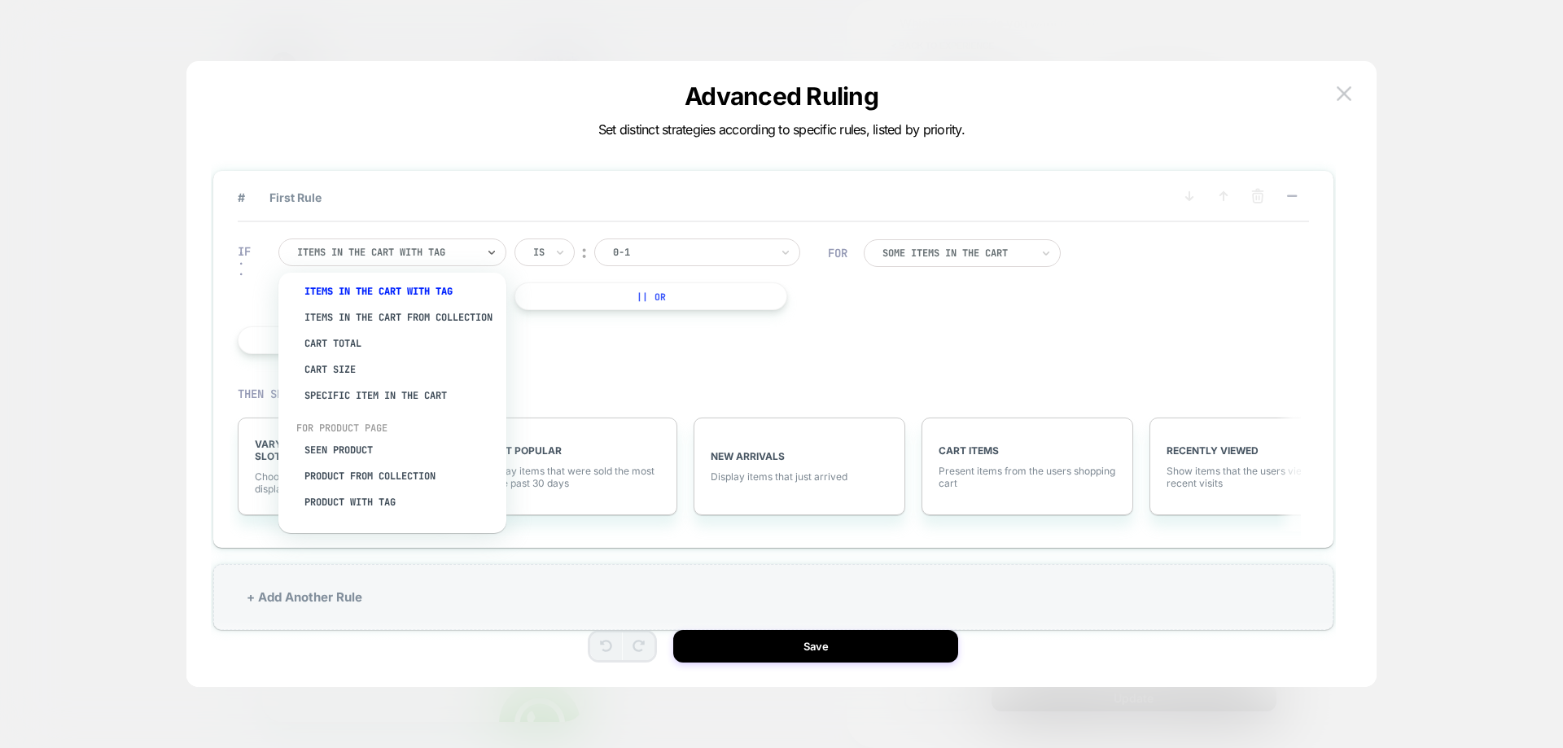
click at [602, 367] on div "IF option Cart Size focused, 4 of 8. 8 results available. Use Up and Down to ch…" at bounding box center [533, 296] width 607 height 164
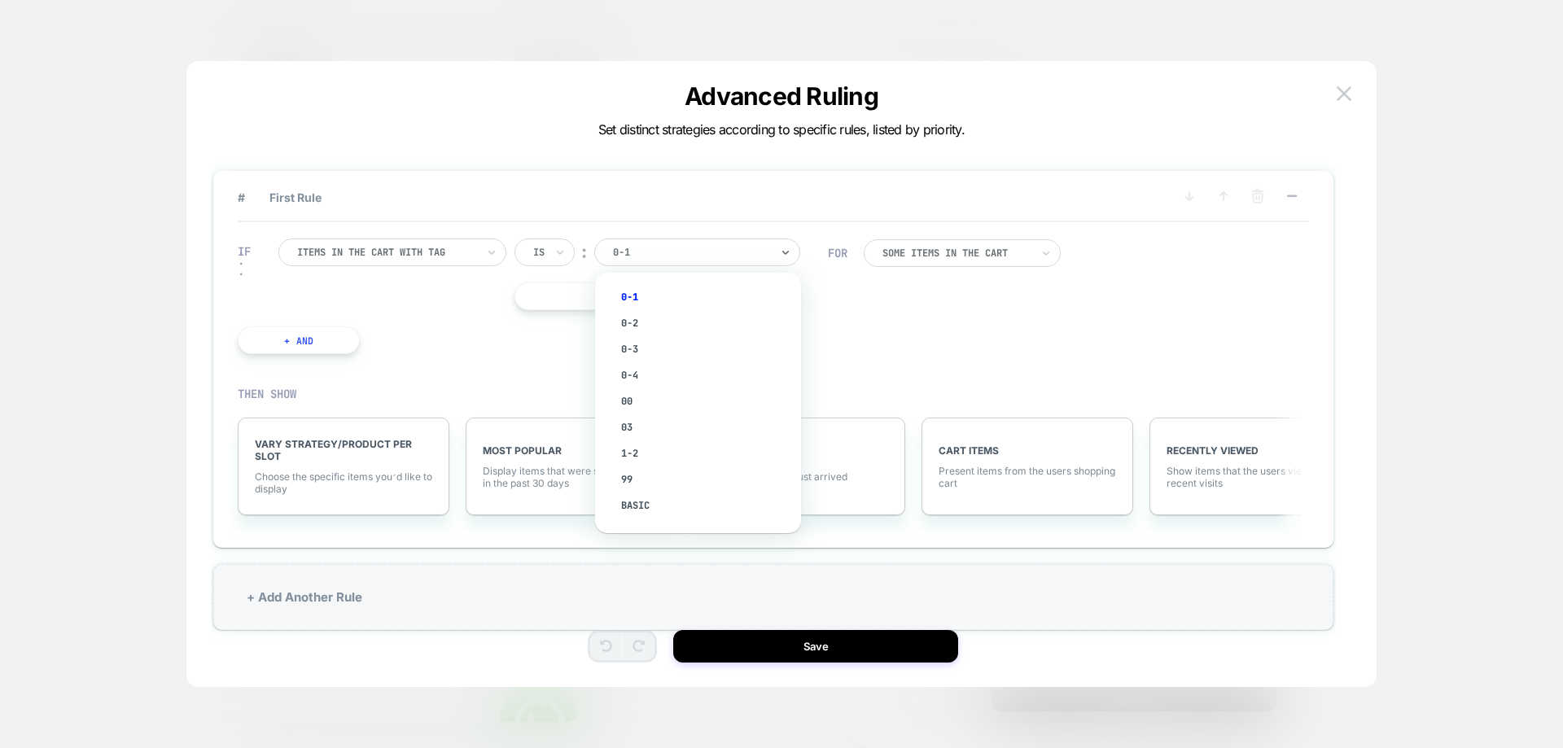
click at [628, 258] on div at bounding box center [691, 252] width 157 height 15
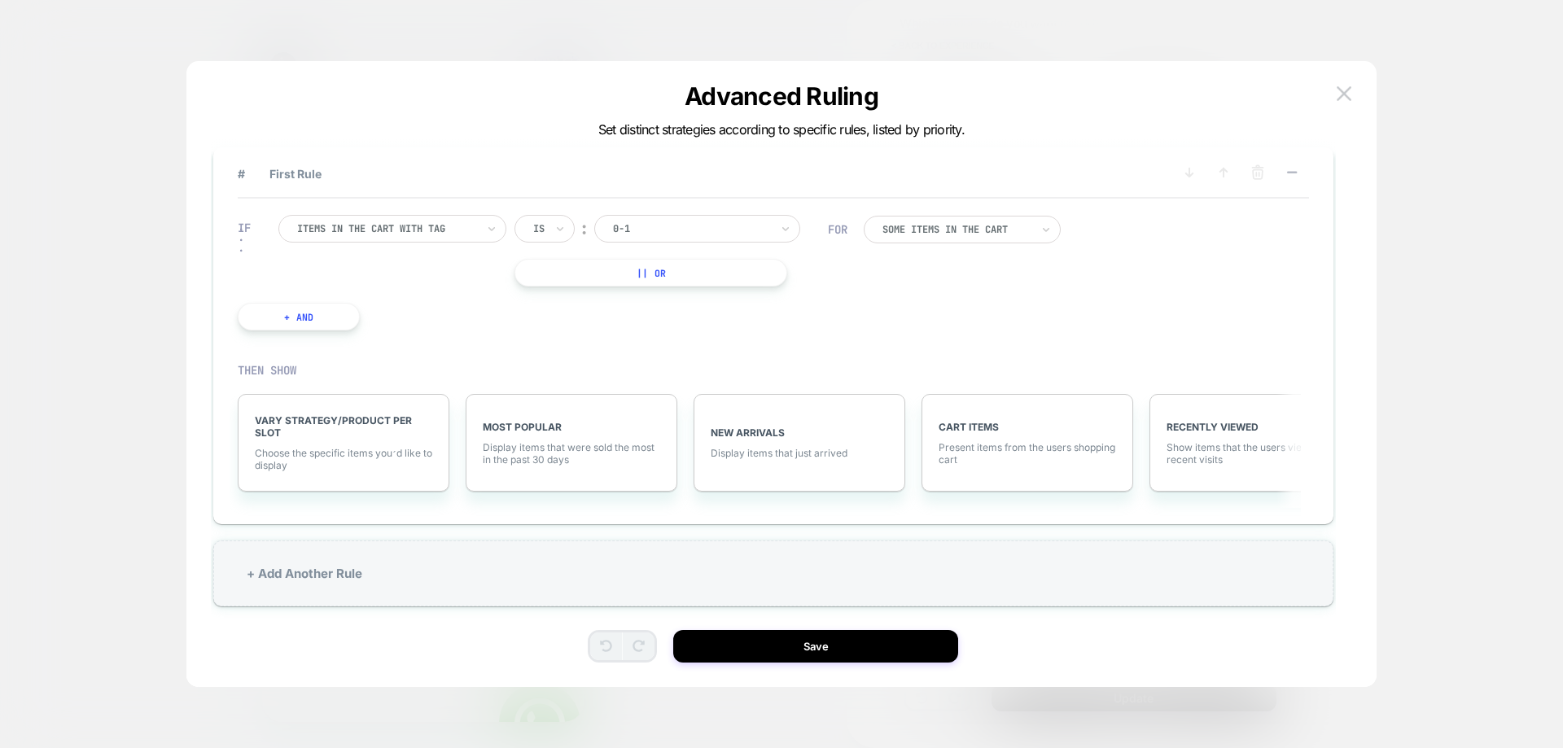
scroll to position [0, 0]
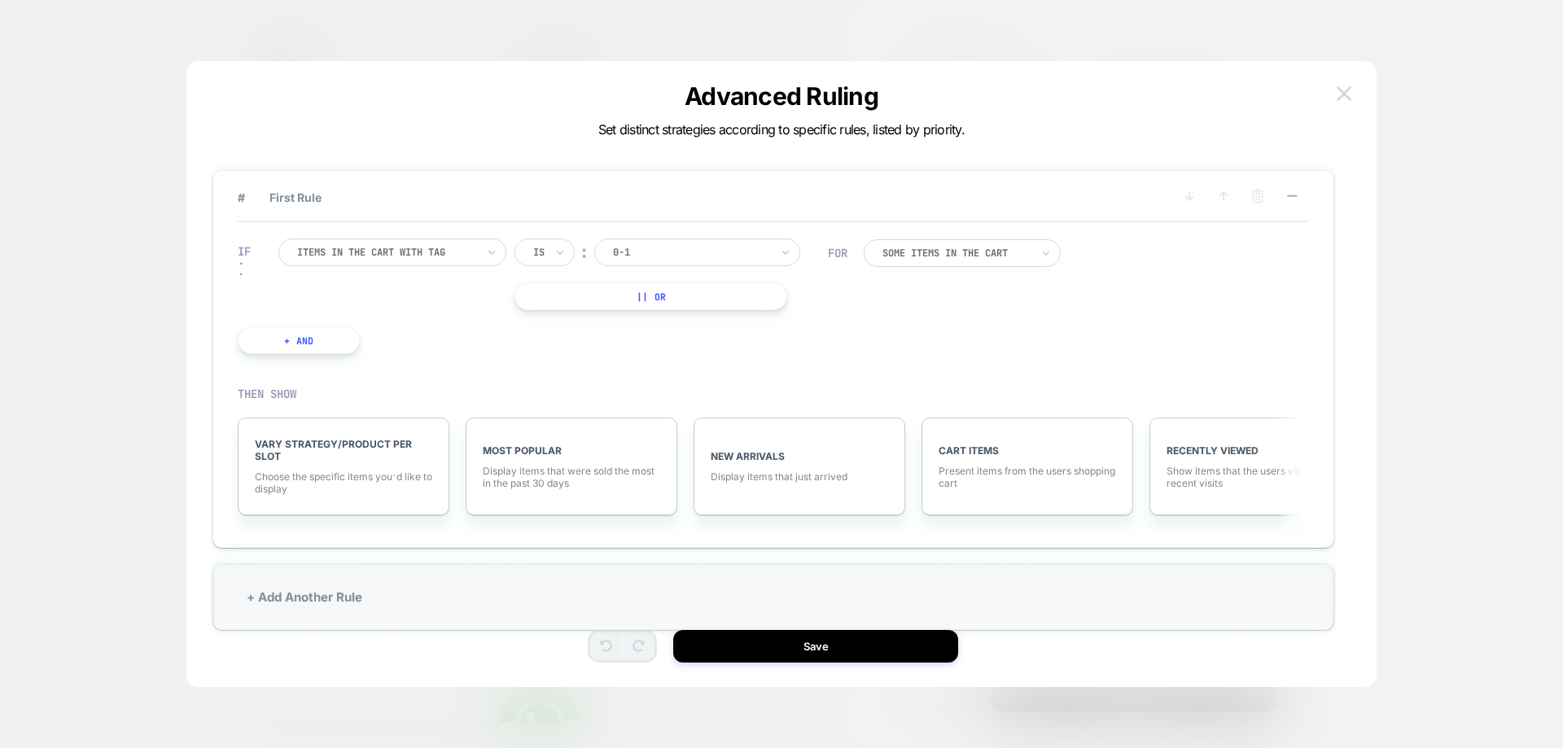
click at [1347, 83] on button at bounding box center [1344, 93] width 24 height 24
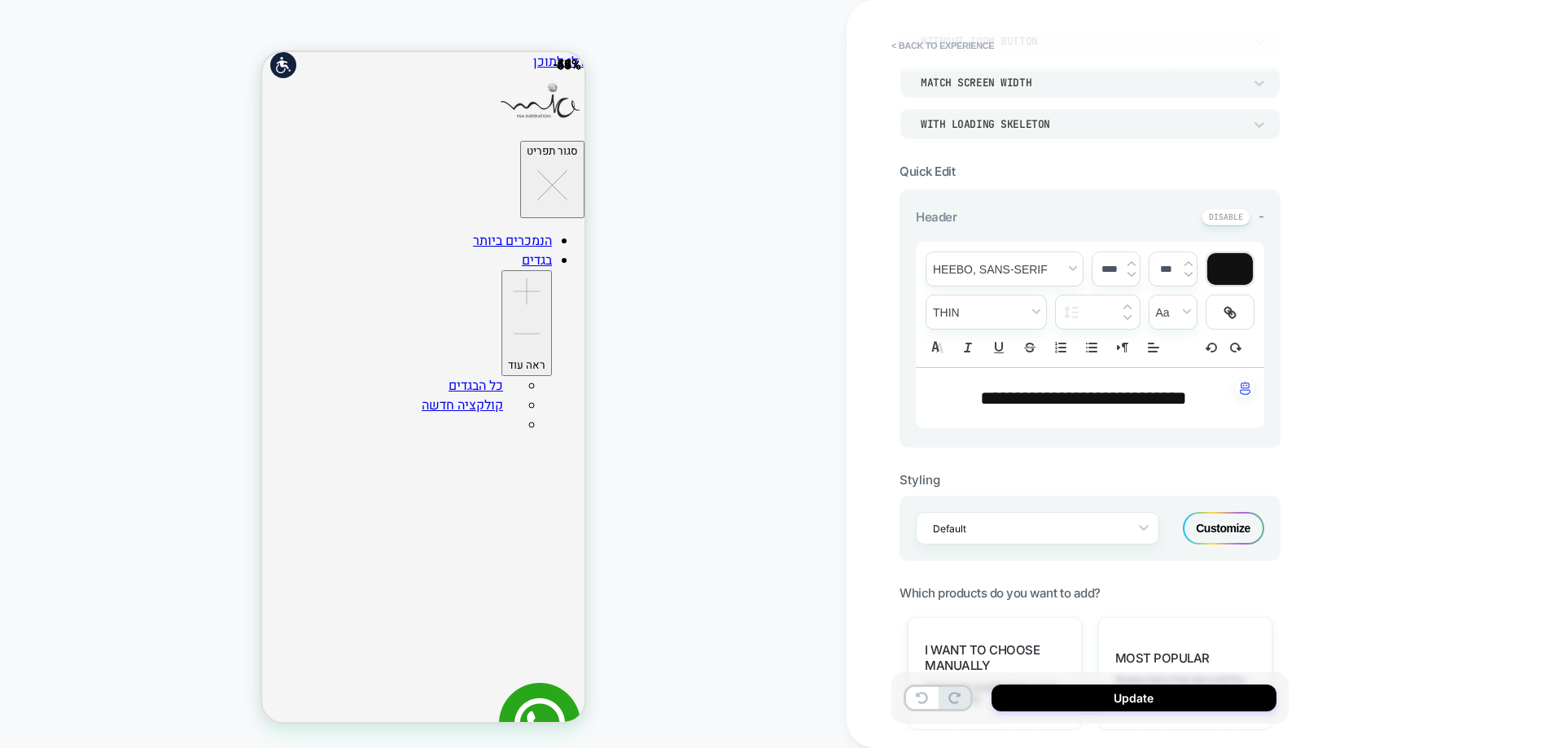
scroll to position [462, 0]
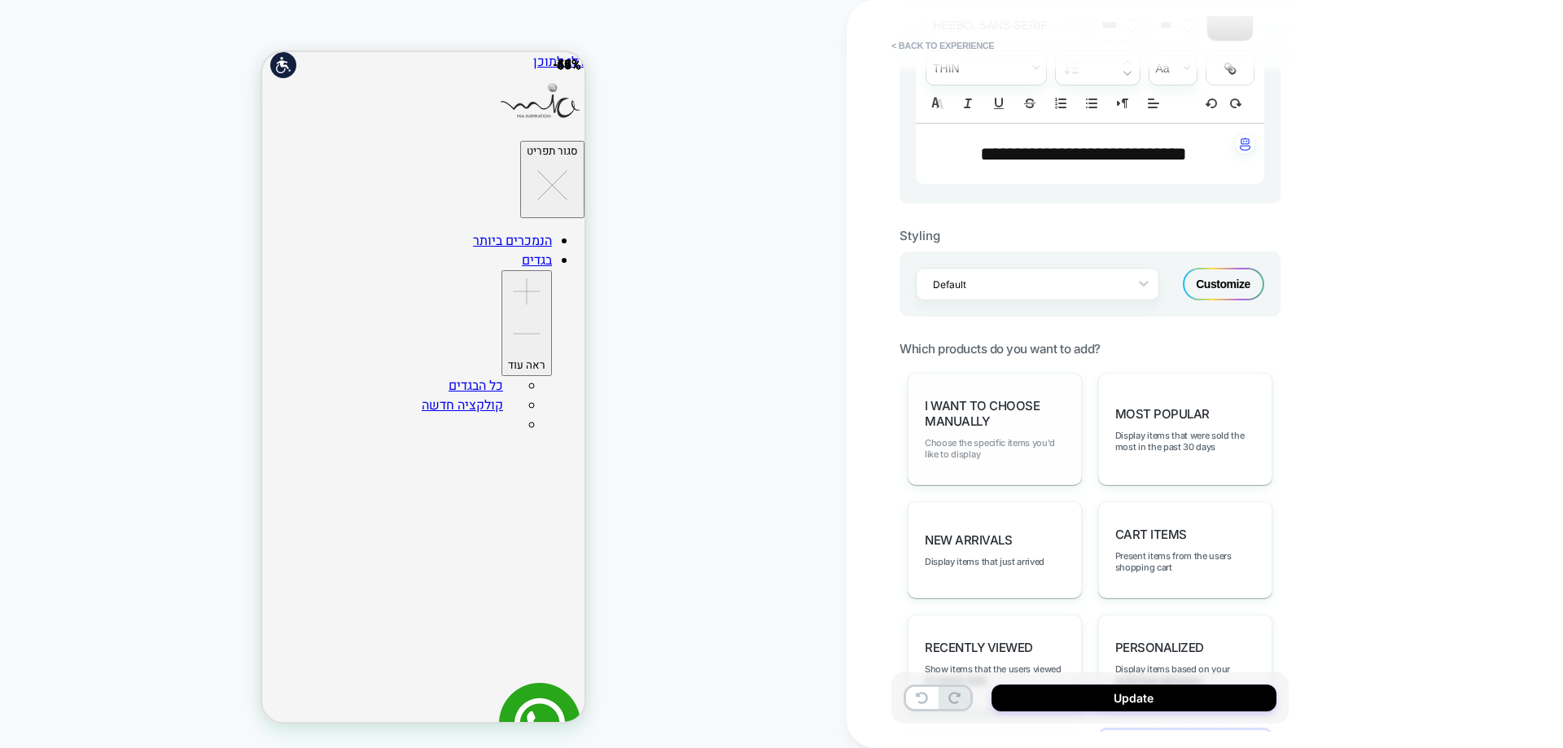
click at [1036, 444] on span "Choose the specific items you'd like to display" at bounding box center [995, 448] width 140 height 23
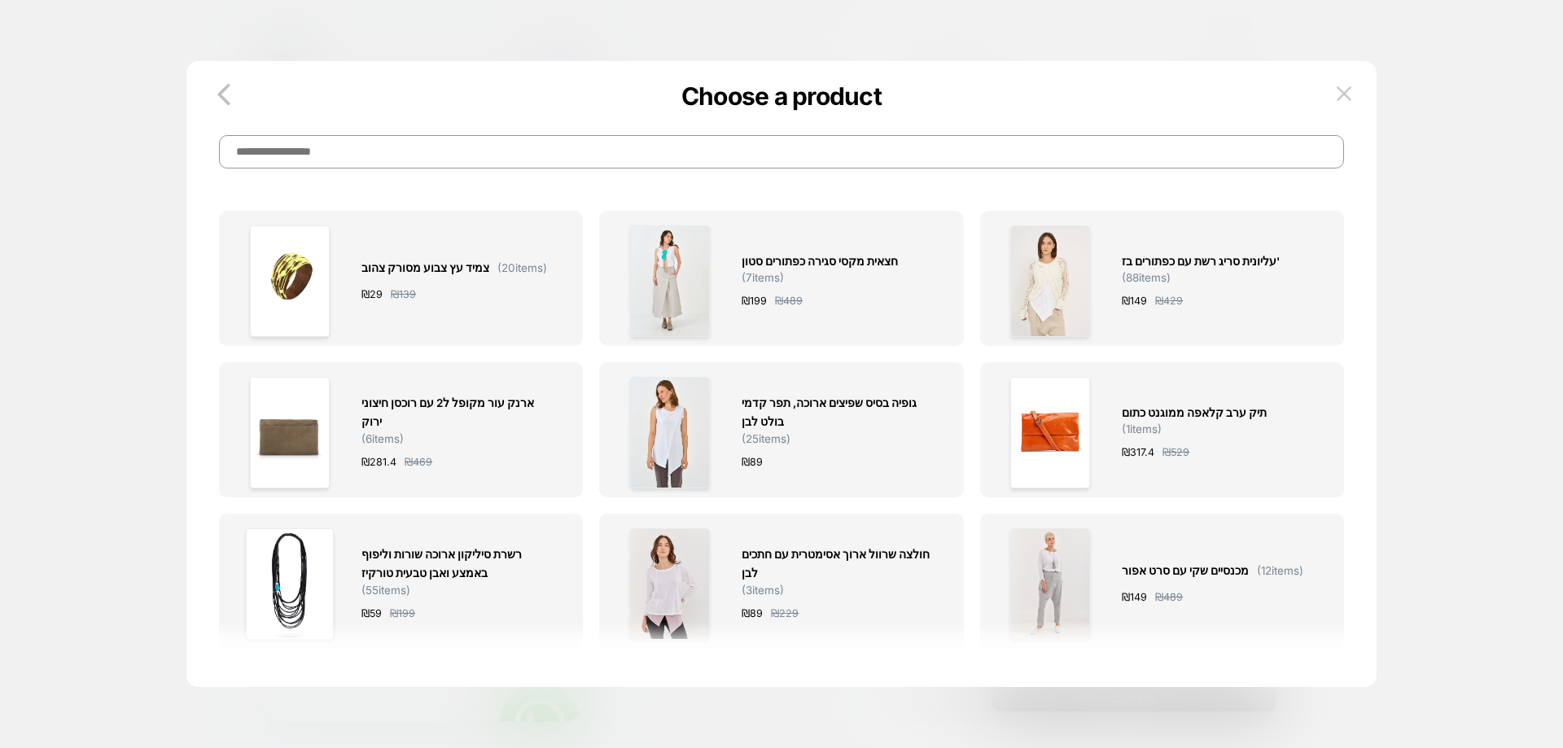
click at [291, 149] on input at bounding box center [781, 151] width 1124 height 33
click at [1348, 83] on button at bounding box center [1344, 93] width 24 height 24
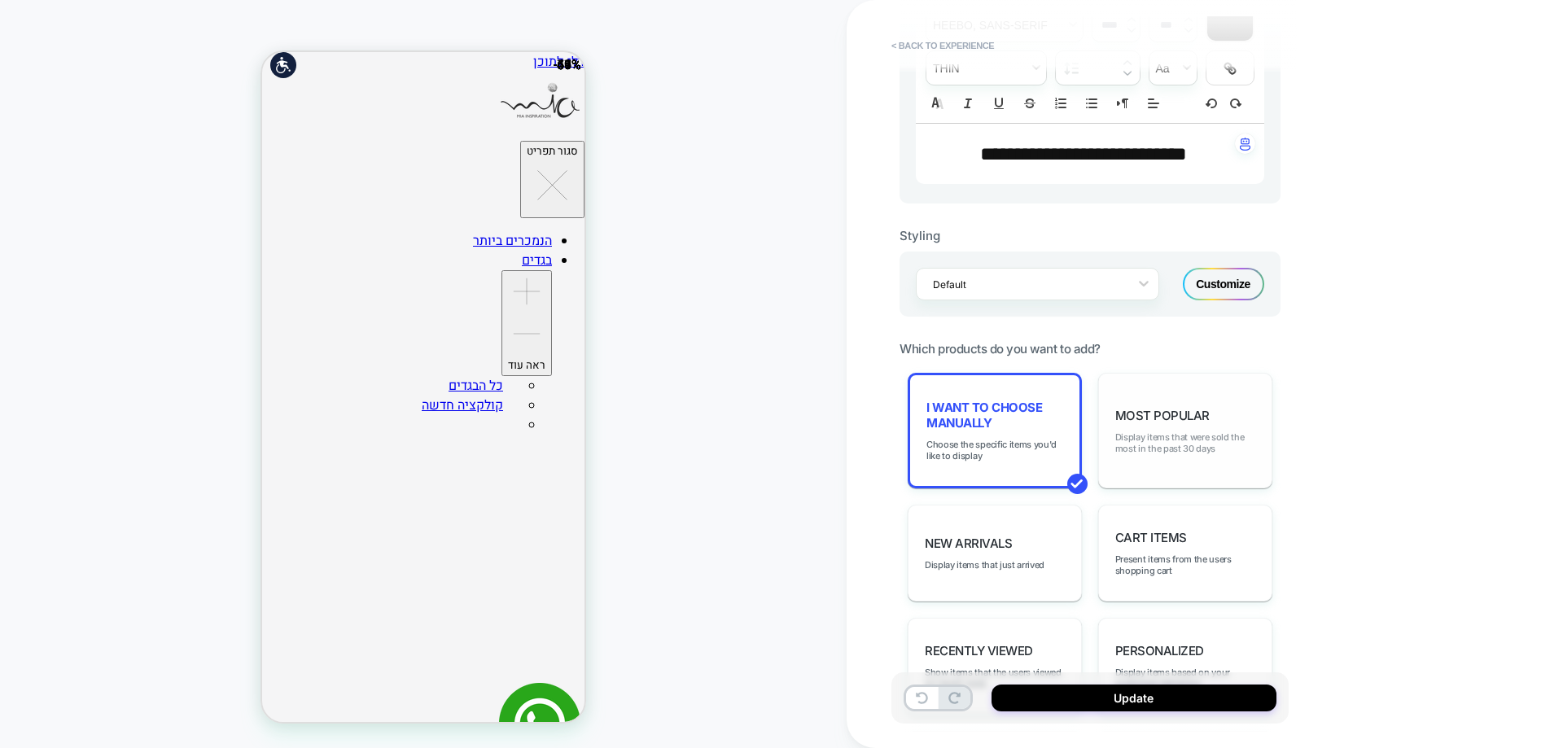
click at [1156, 444] on span "Display items that were sold the most in the past 30 days" at bounding box center [1185, 442] width 140 height 23
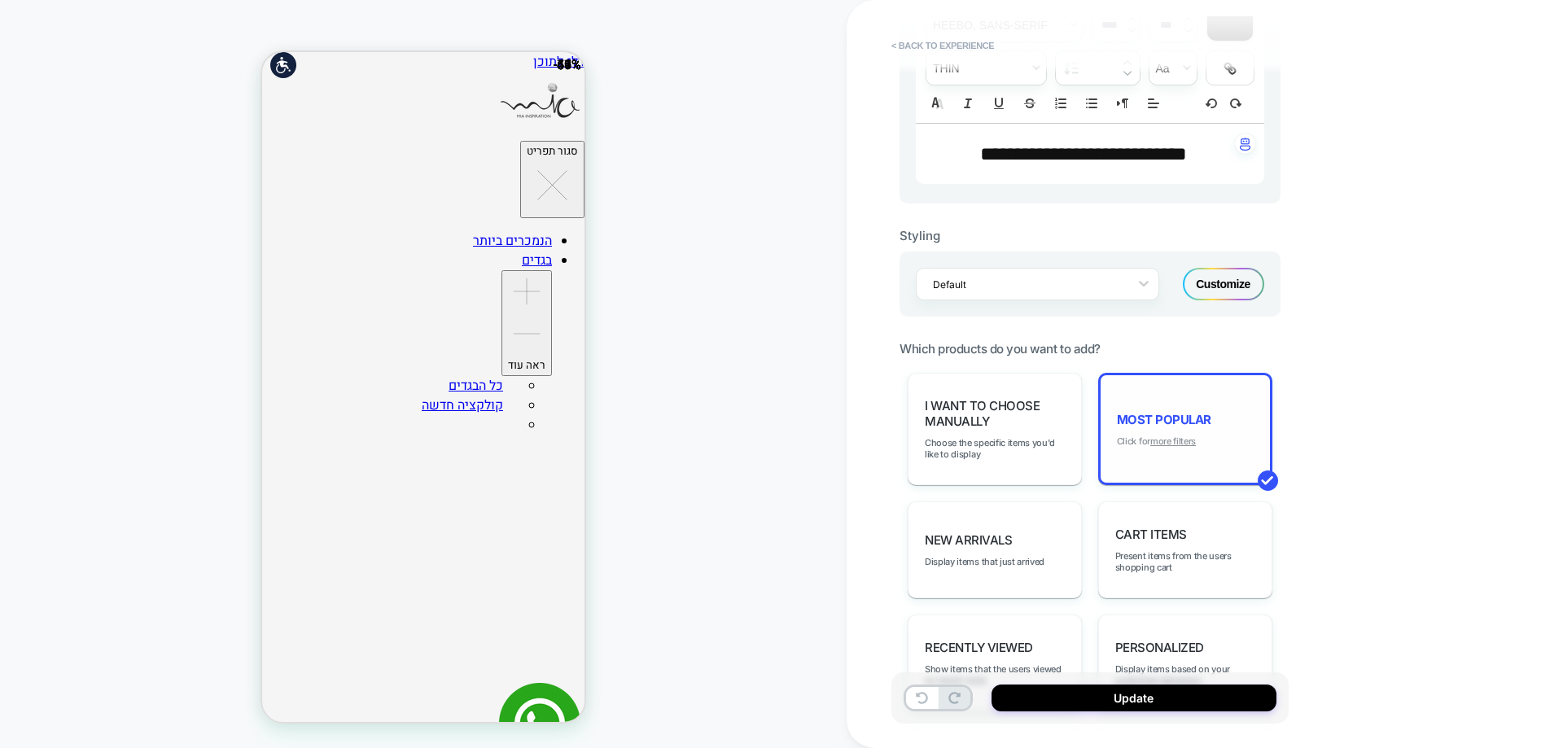
click at [1176, 443] on u "more filters" at bounding box center [1173, 441] width 46 height 11
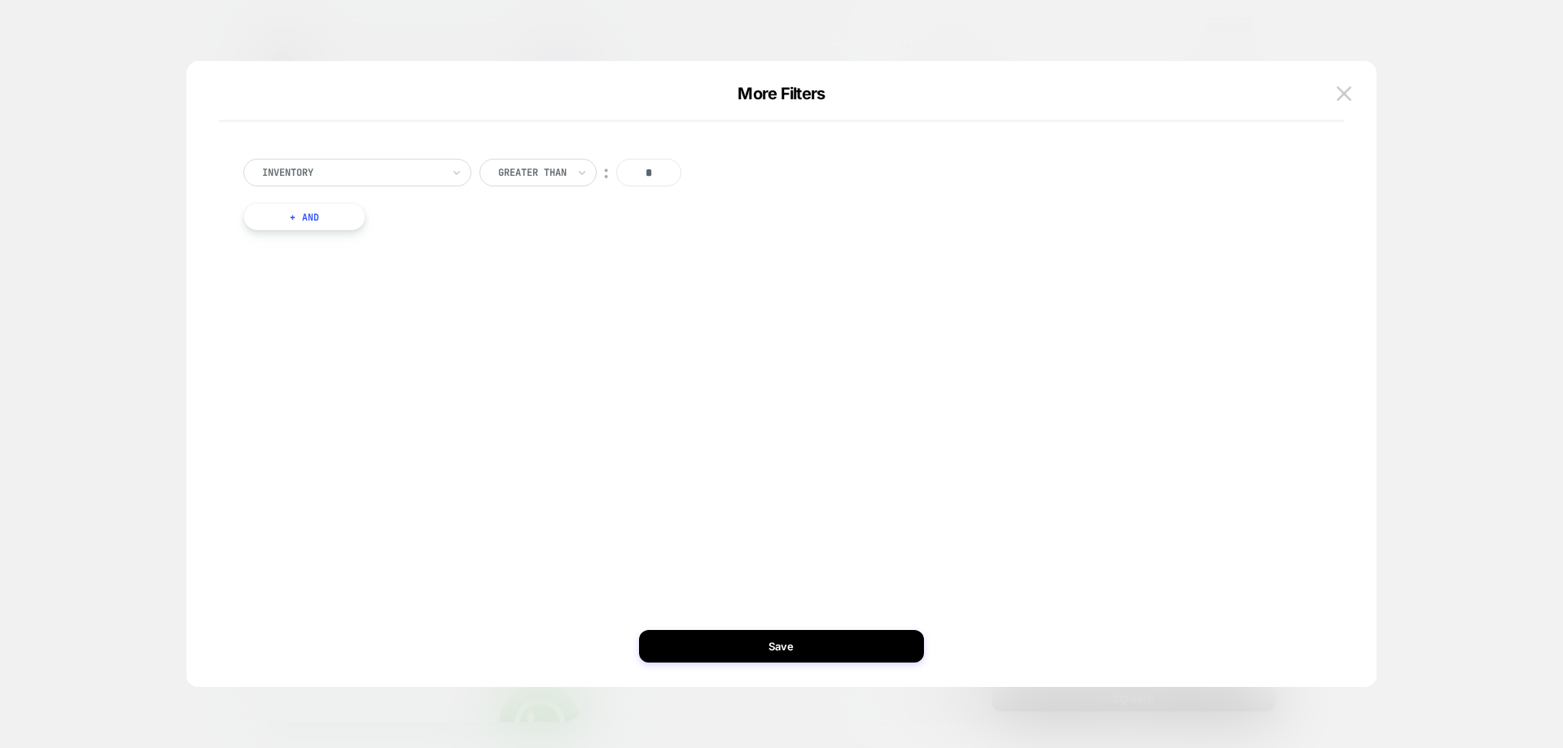
click at [277, 233] on div "Inventory Greater Than ︰ * + And" at bounding box center [772, 194] width 1075 height 120
click at [288, 214] on button "+ And" at bounding box center [304, 217] width 122 height 28
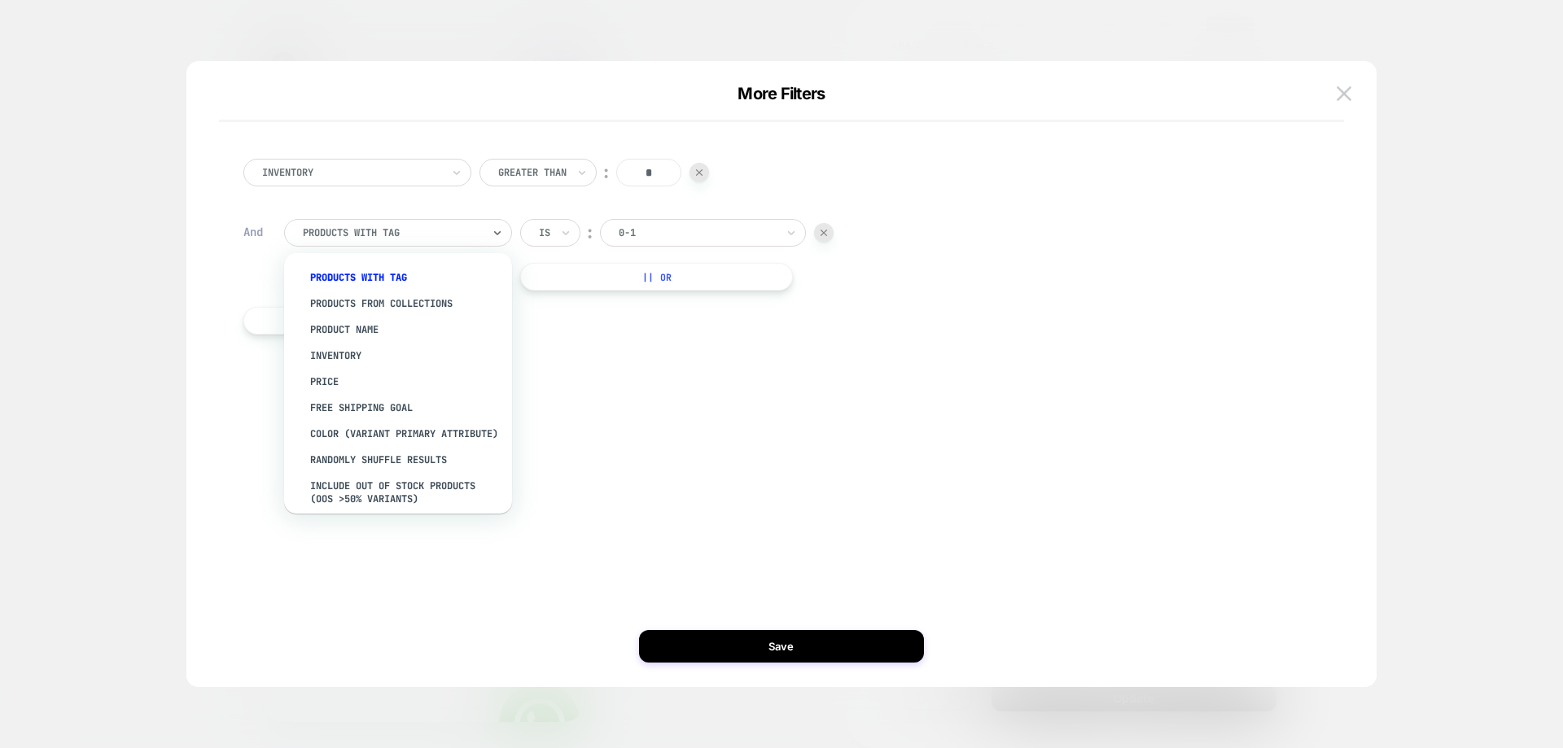
click at [401, 240] on div "products with tag" at bounding box center [392, 233] width 182 height 18
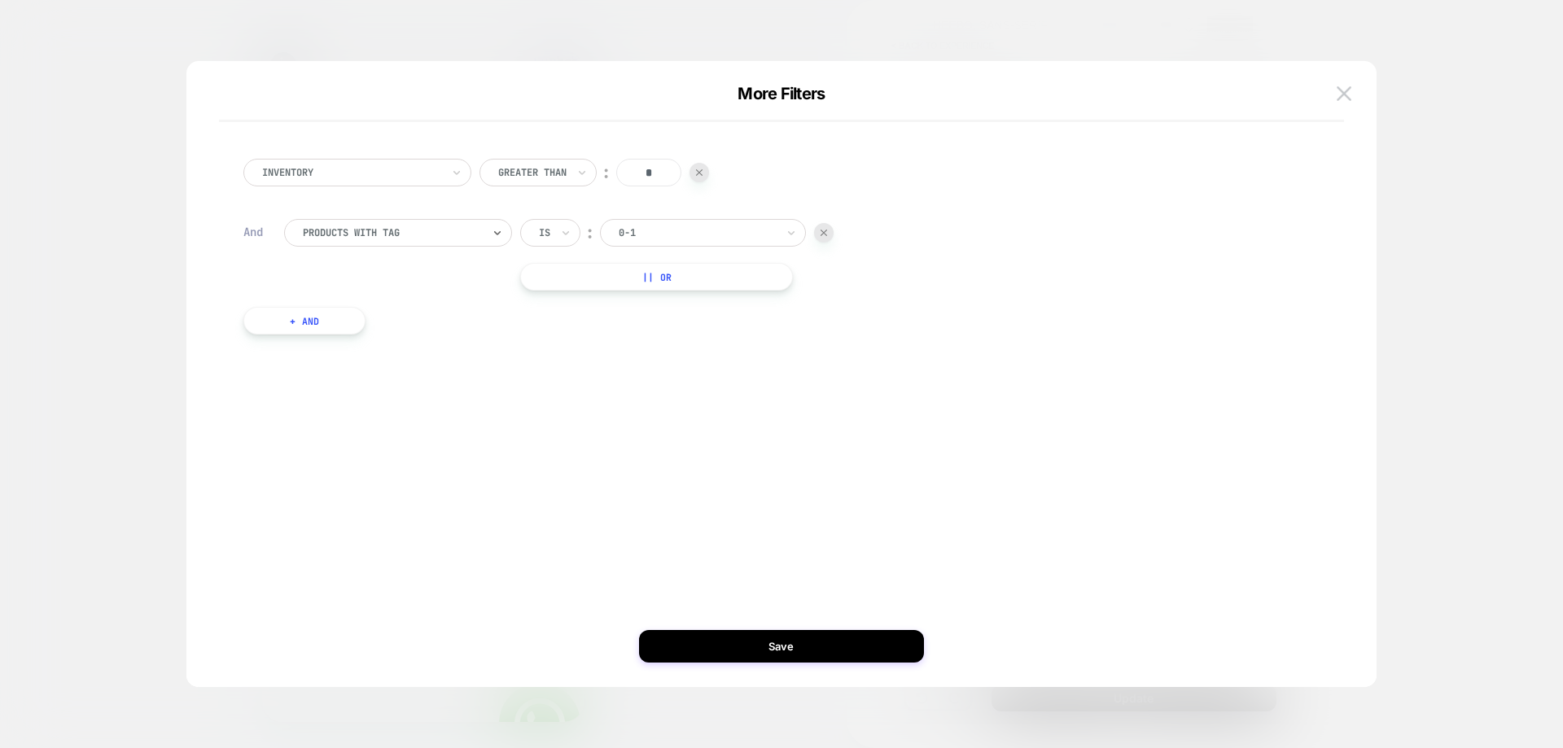
drag, startPoint x: 1322, startPoint y: 98, endPoint x: 1379, endPoint y: 95, distance: 57.0
click at [1324, 97] on div "More Filters" at bounding box center [781, 103] width 1124 height 38
click at [1343, 91] on img at bounding box center [1344, 93] width 15 height 14
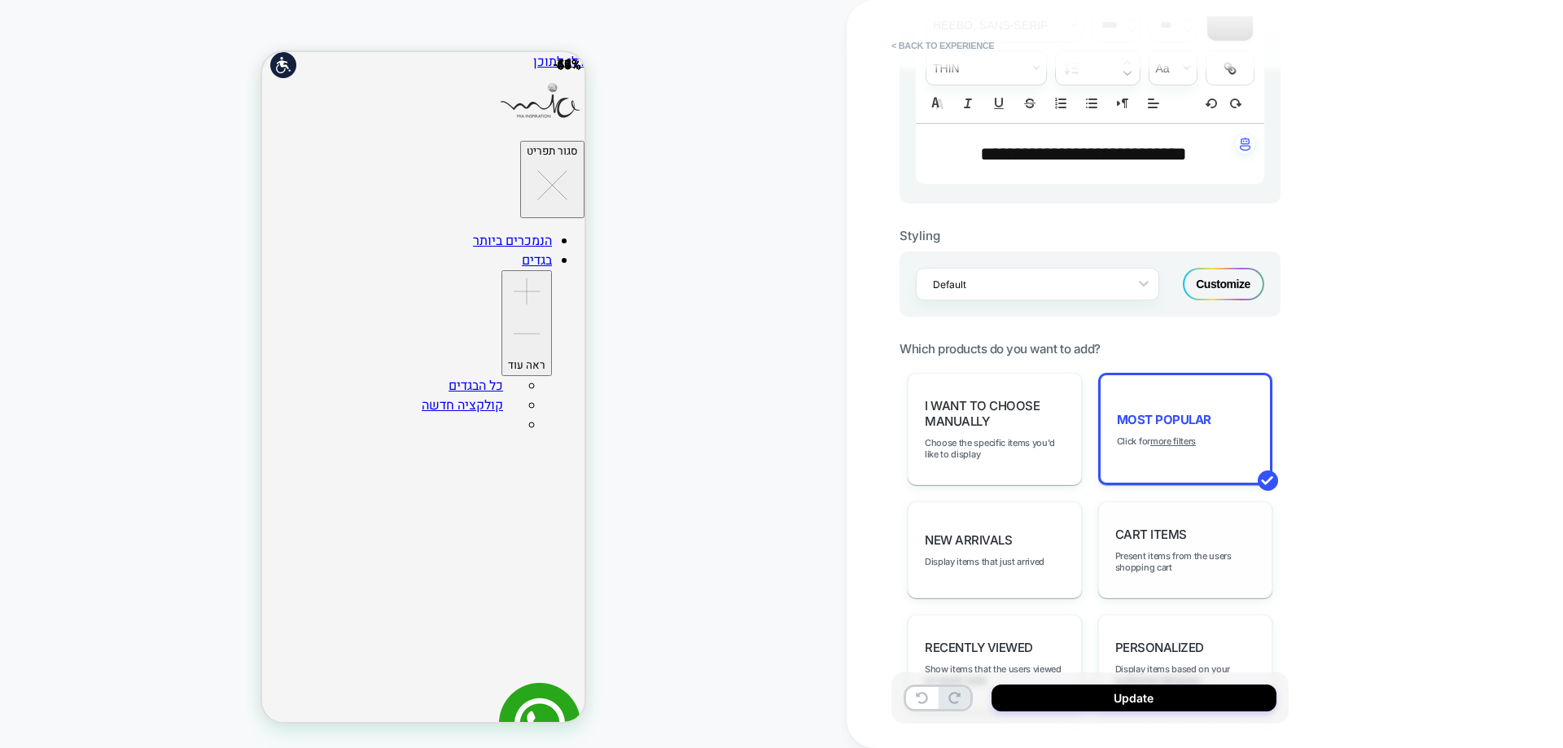
scroll to position [706, 0]
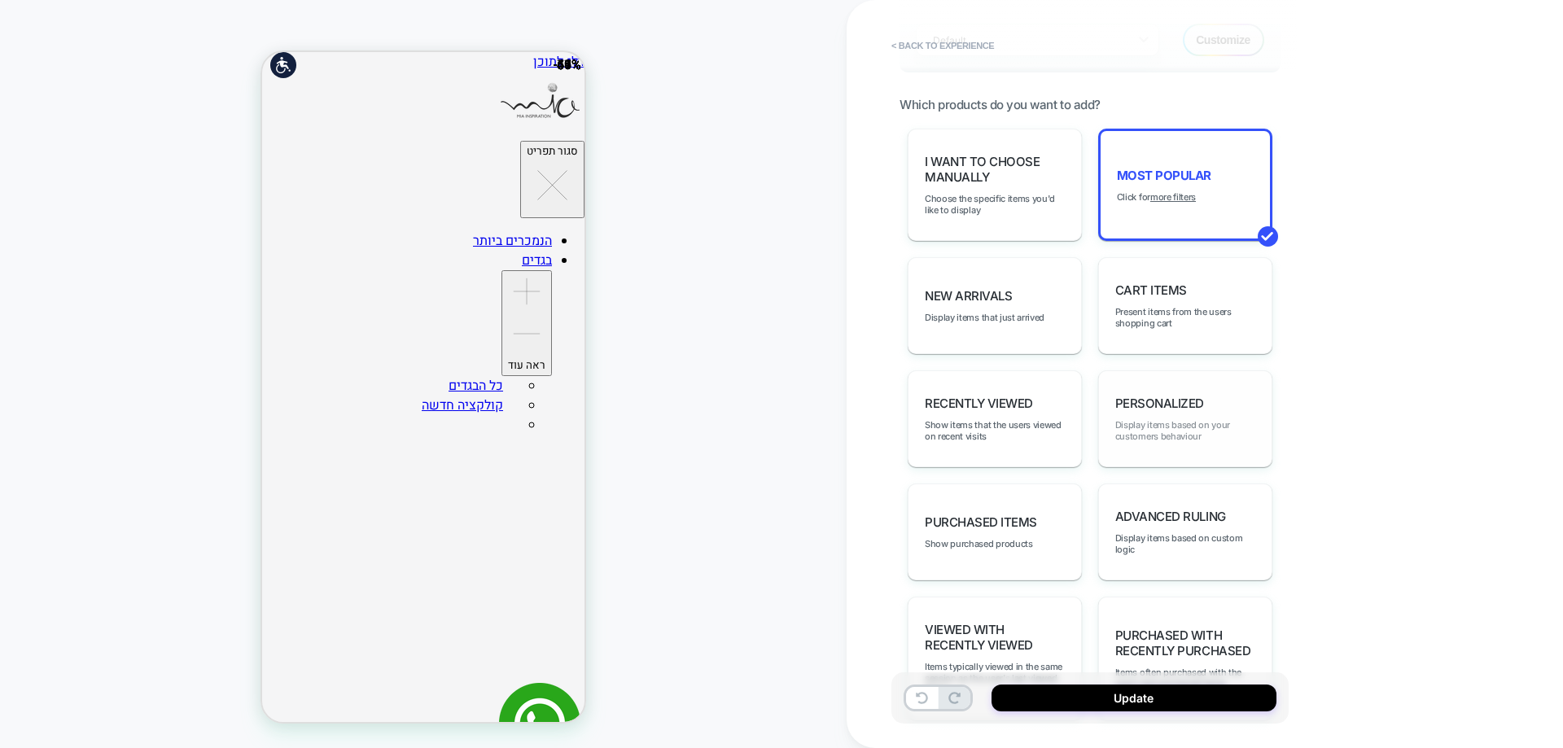
click at [1180, 420] on span "Display items based on your customers behaviour" at bounding box center [1185, 430] width 140 height 23
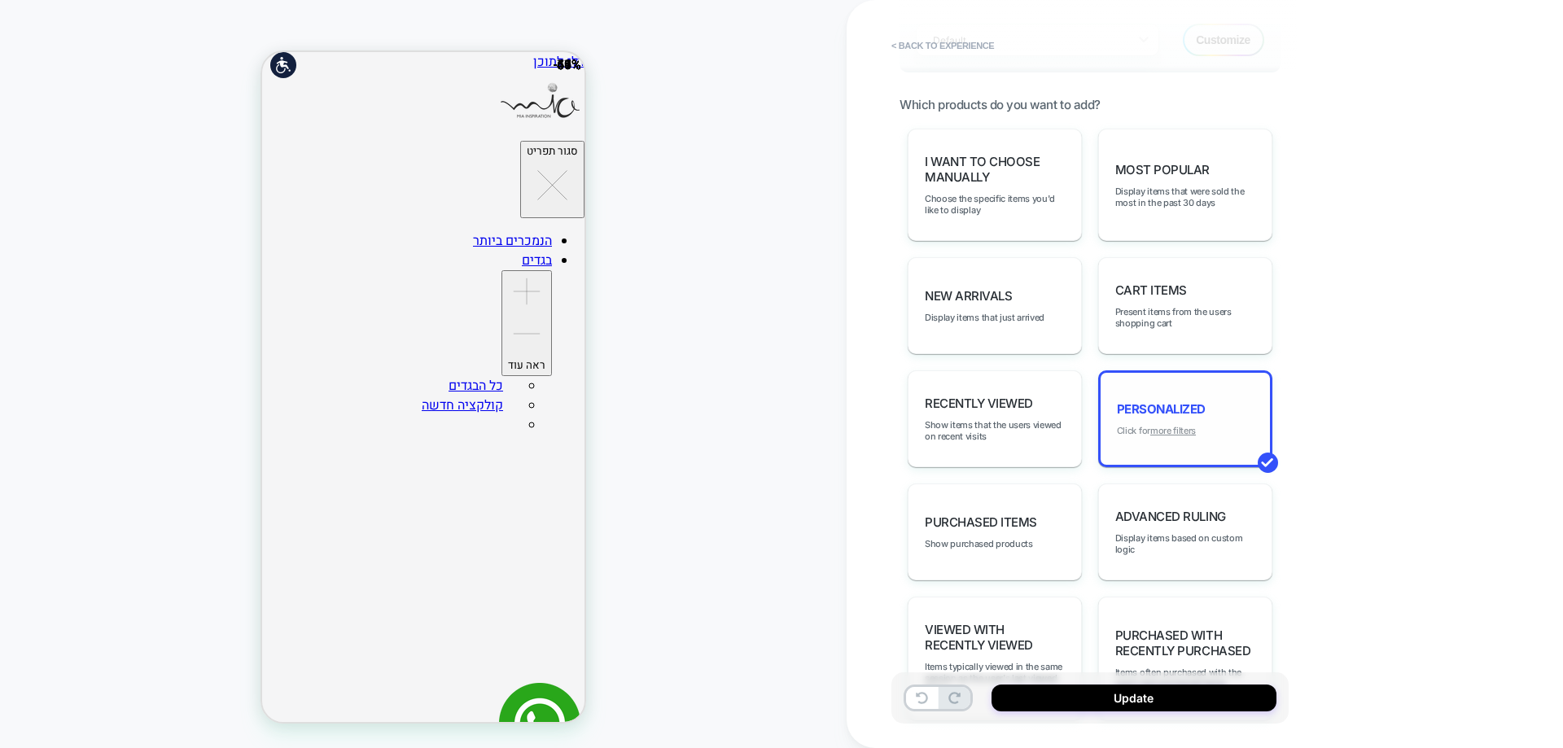
click at [1178, 427] on u "more filters" at bounding box center [1173, 430] width 46 height 11
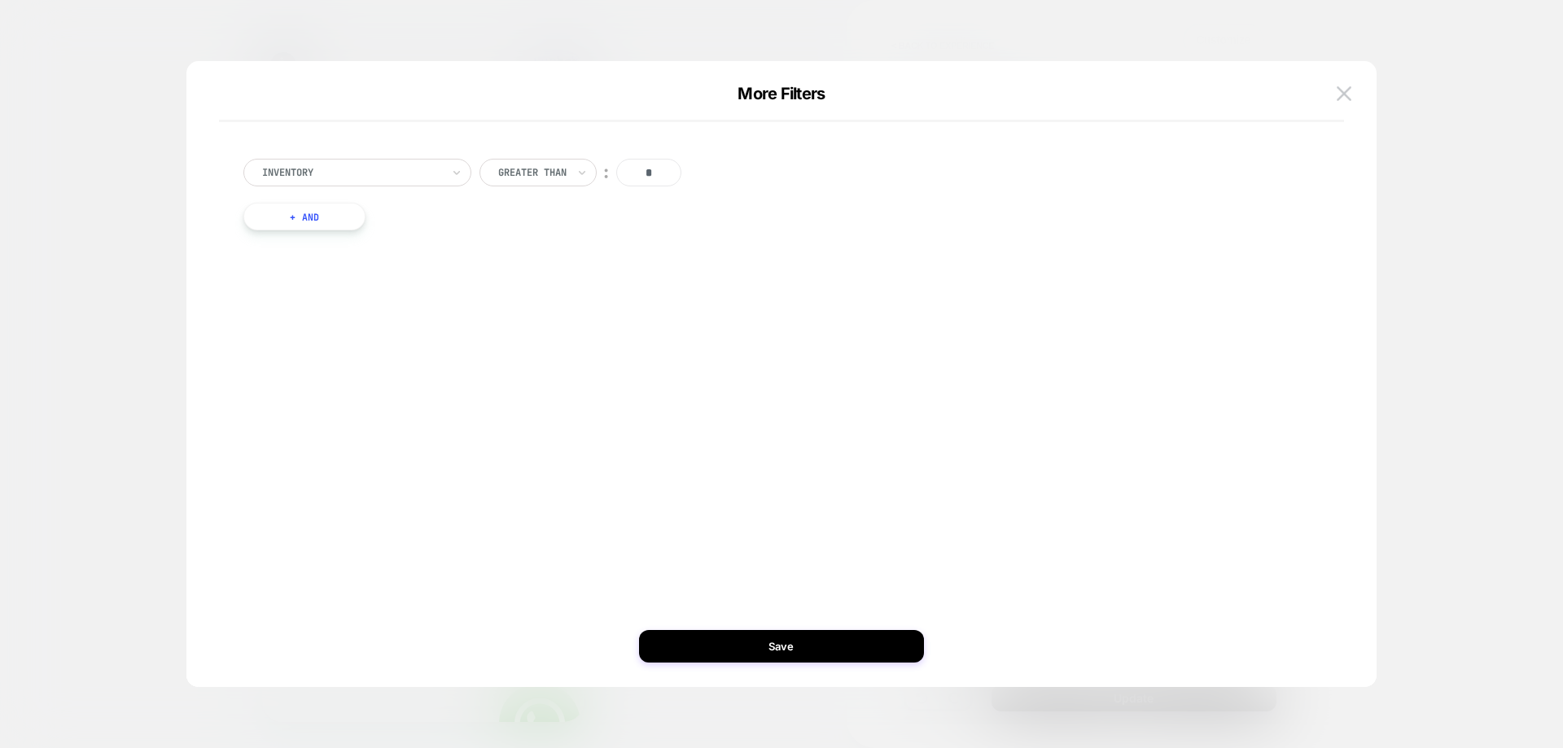
click at [375, 177] on div at bounding box center [351, 172] width 179 height 15
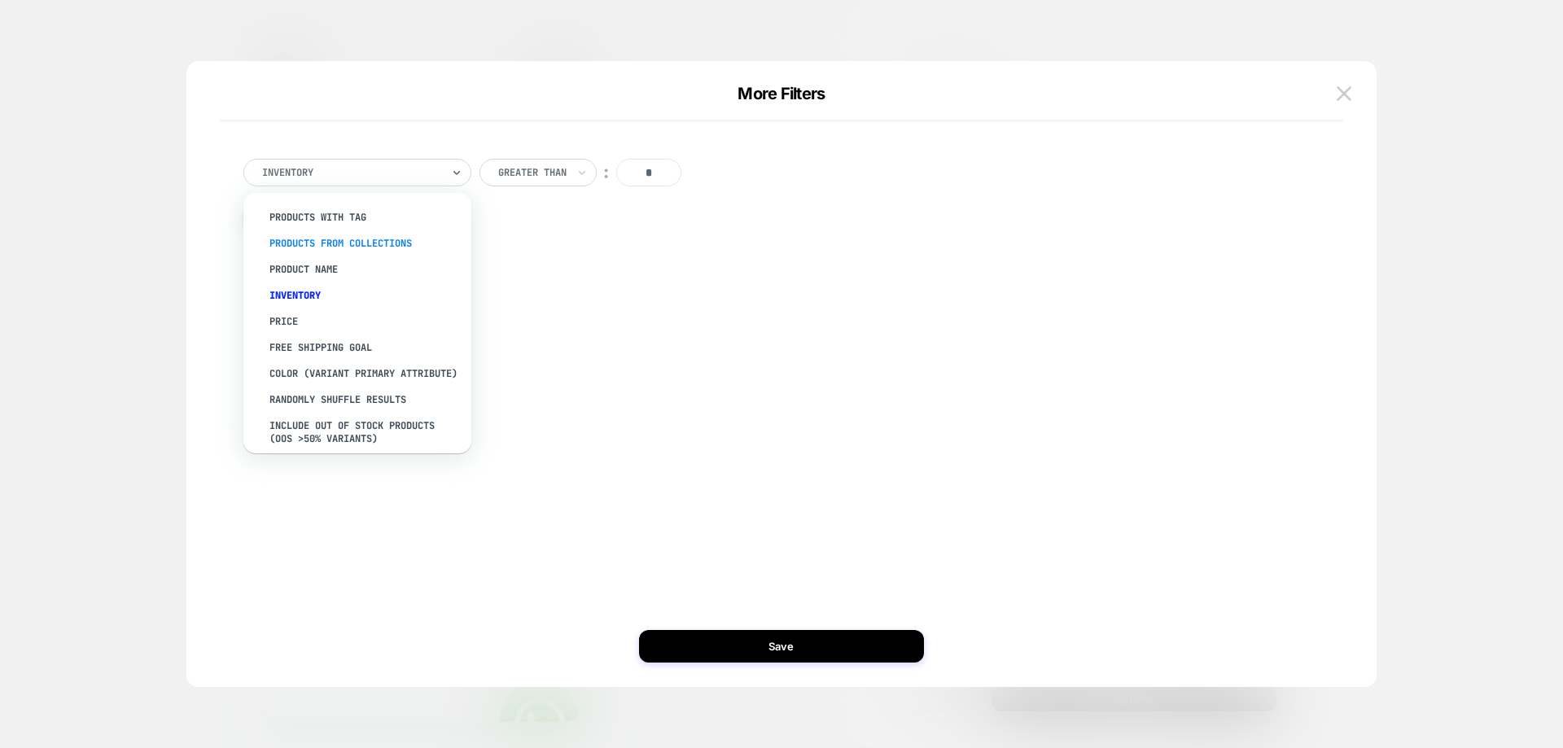
click at [388, 240] on div "products from collections" at bounding box center [366, 243] width 212 height 26
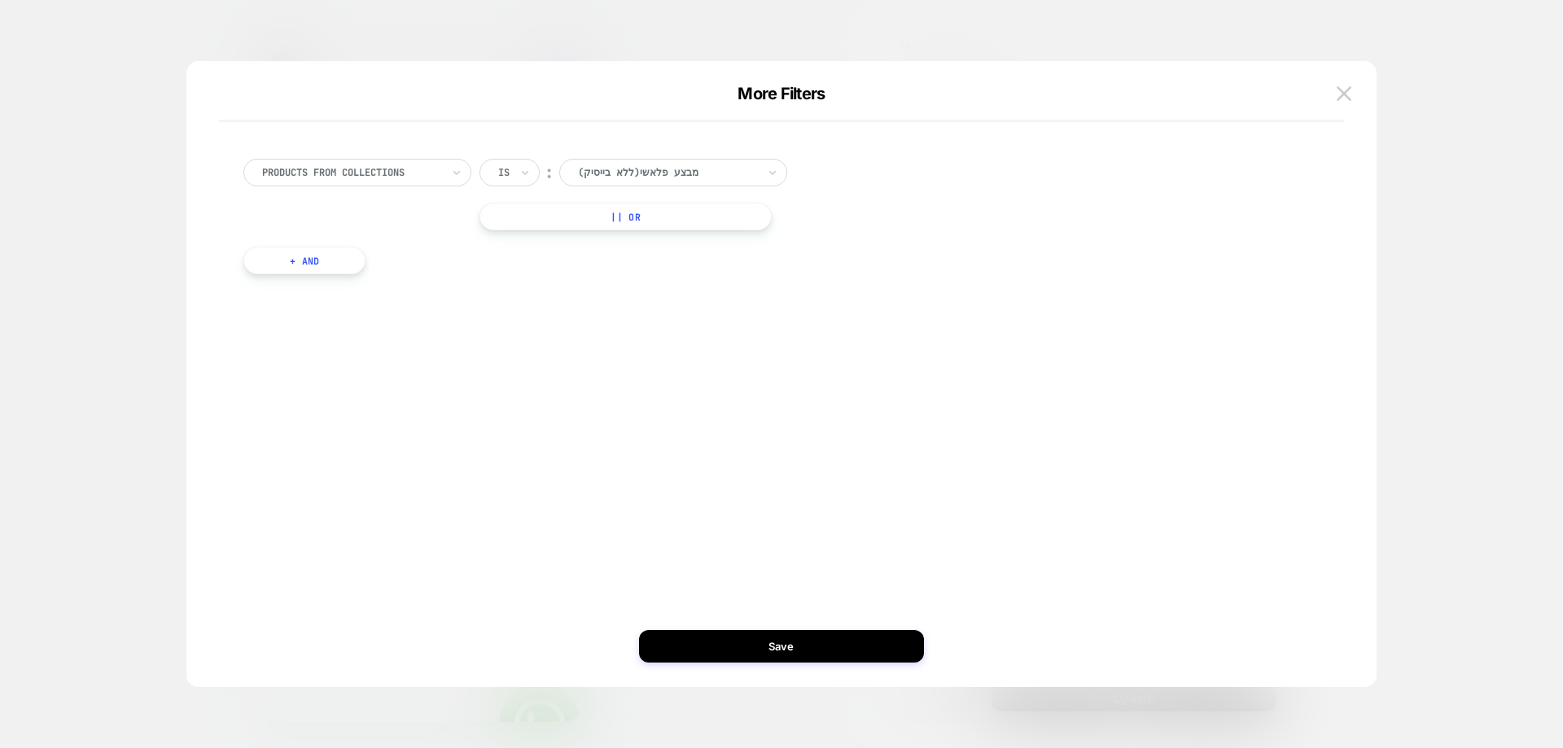
click at [642, 184] on div "(ללא בייסיק)מבצע פלאשי" at bounding box center [673, 173] width 228 height 28
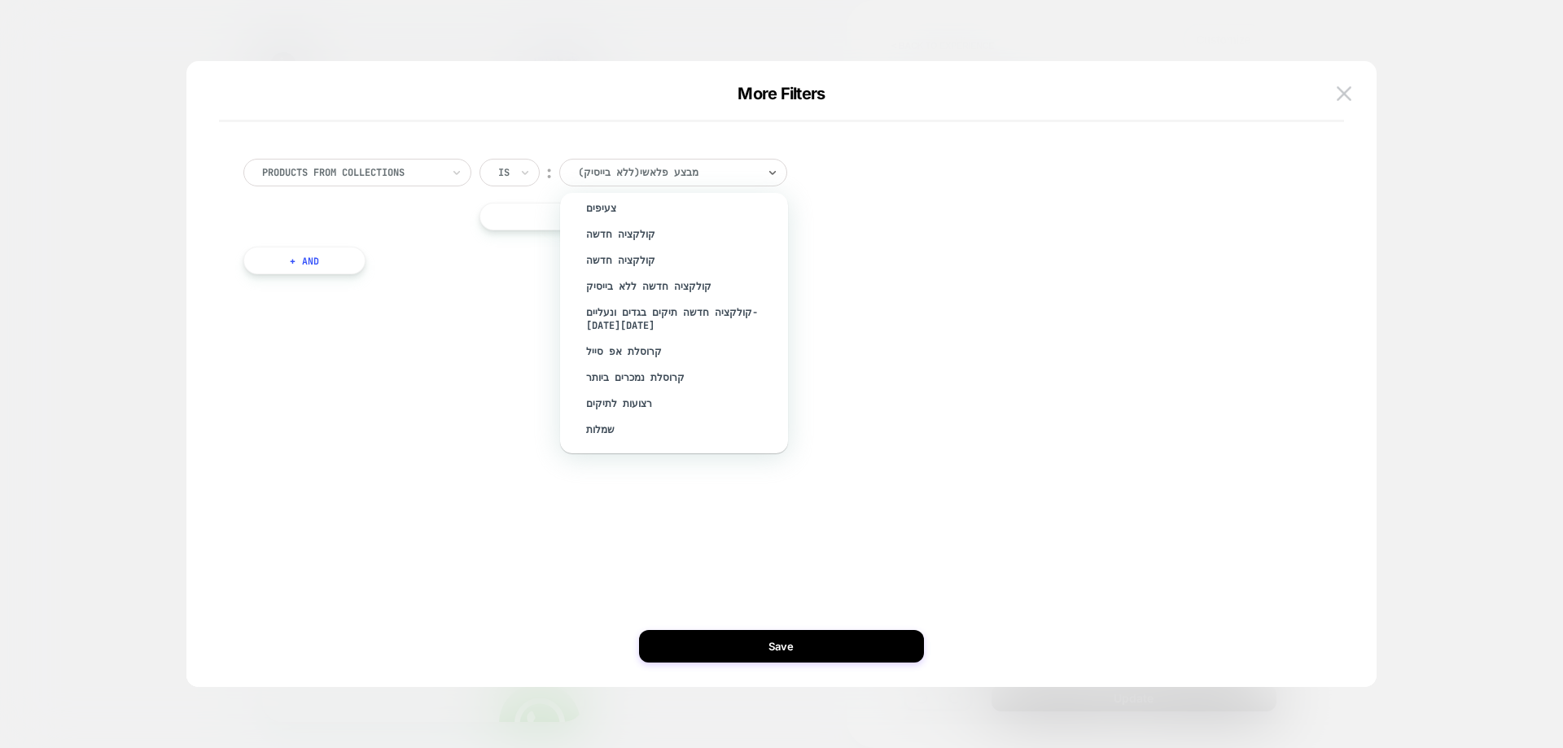
scroll to position [3041, 0]
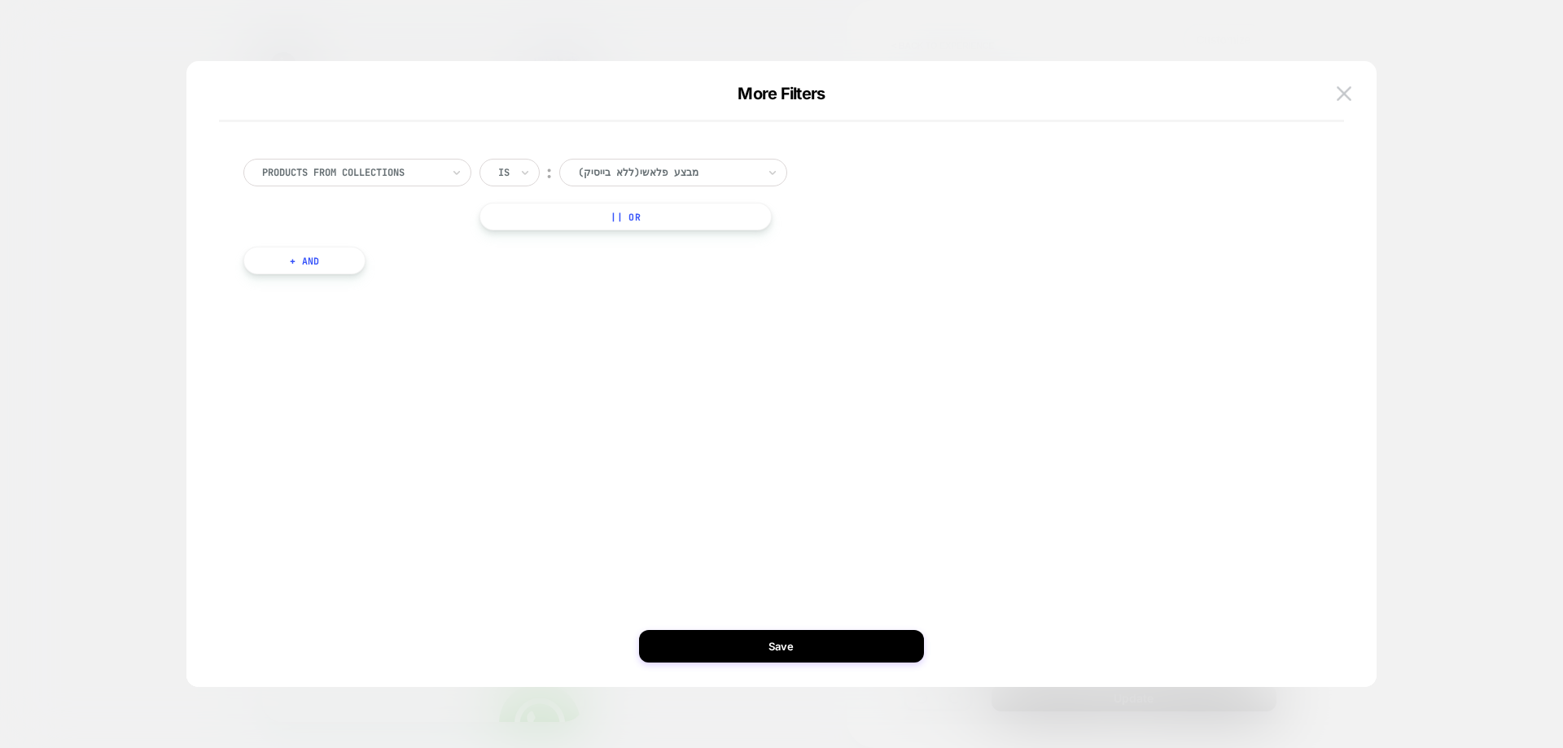
click at [648, 165] on div at bounding box center [667, 172] width 179 height 15
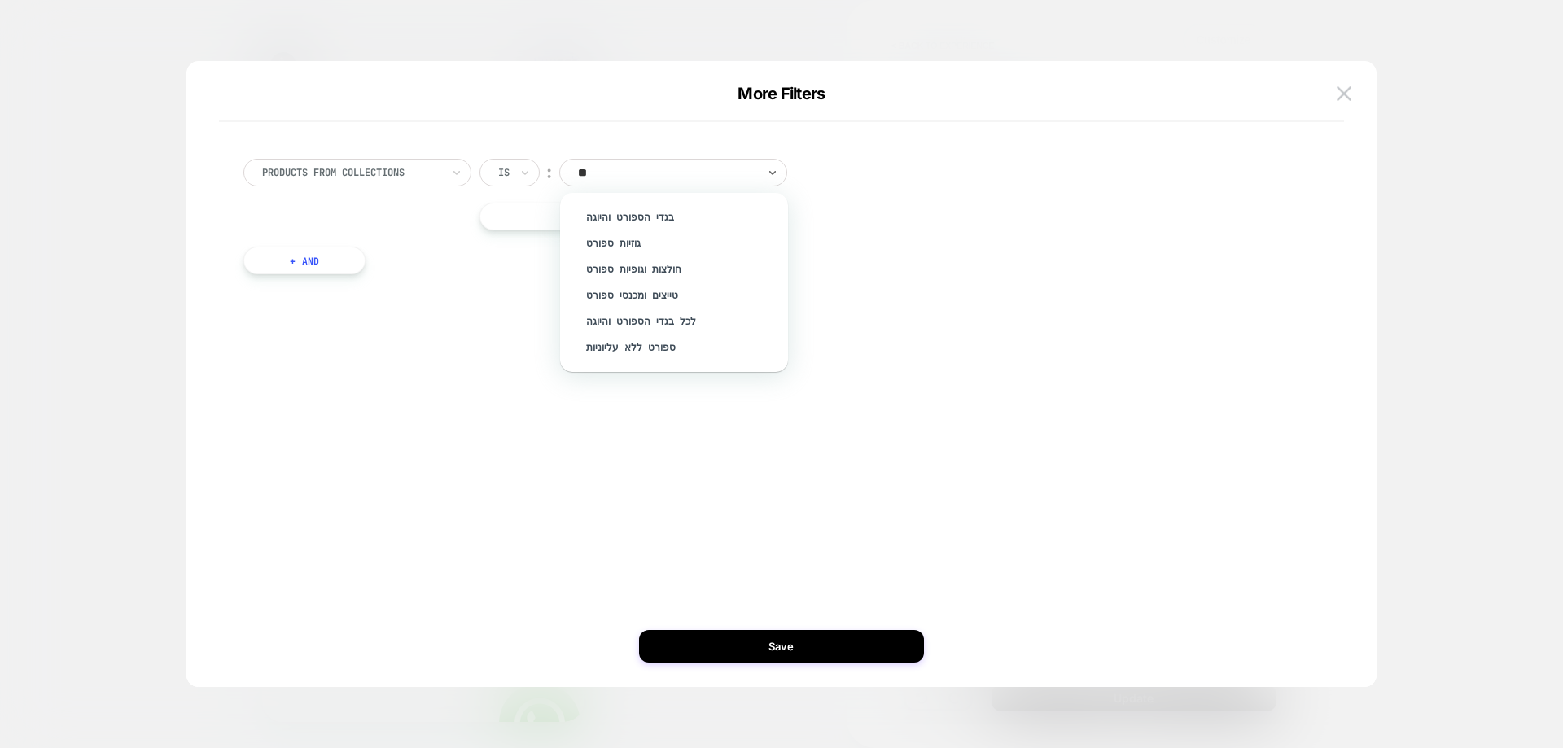
scroll to position [0, 0]
type input "*****"
click at [654, 354] on div "ספורט ללא עליוניות" at bounding box center [682, 348] width 212 height 26
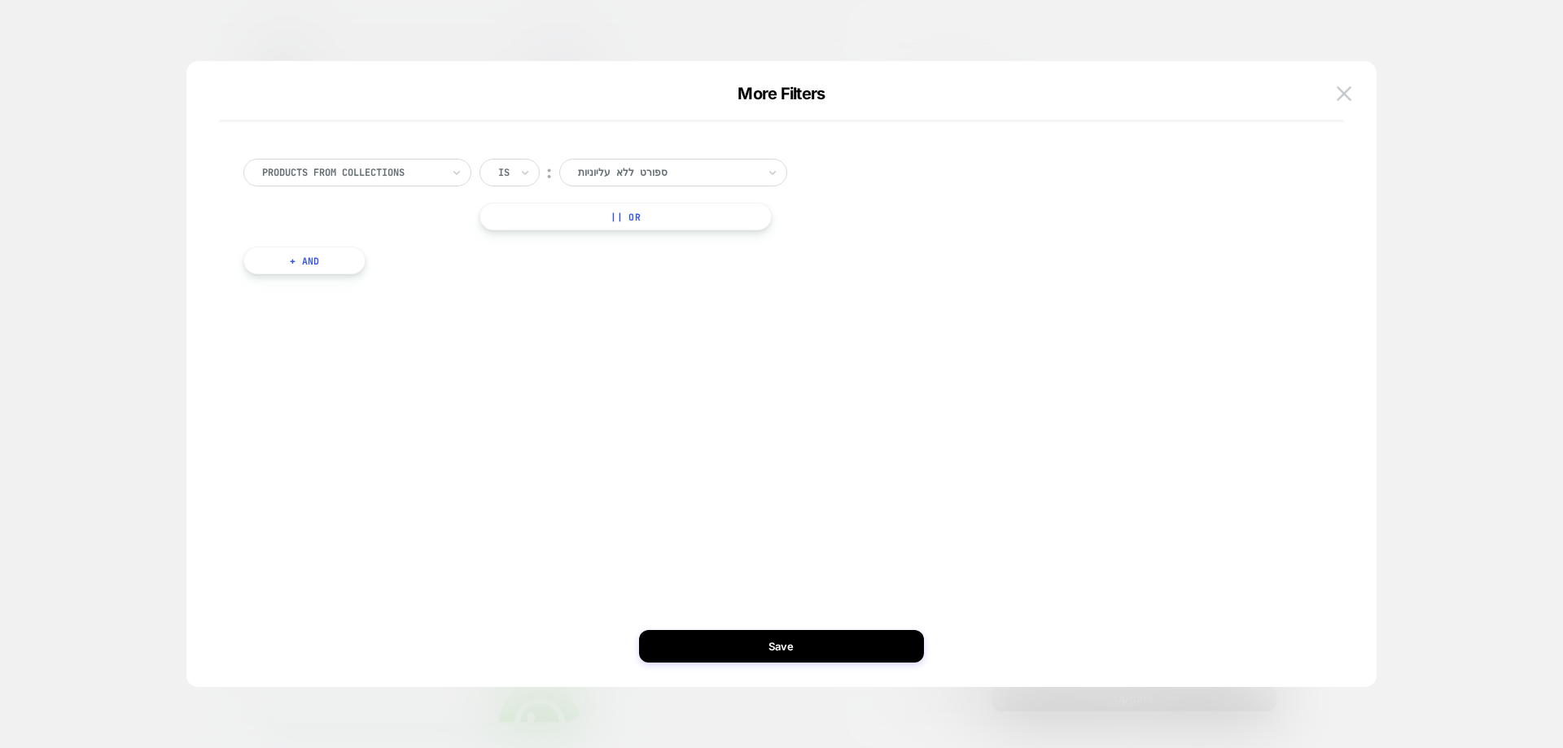
click at [519, 167] on div "Is" at bounding box center [510, 173] width 60 height 28
click at [1347, 94] on img at bounding box center [1344, 93] width 15 height 14
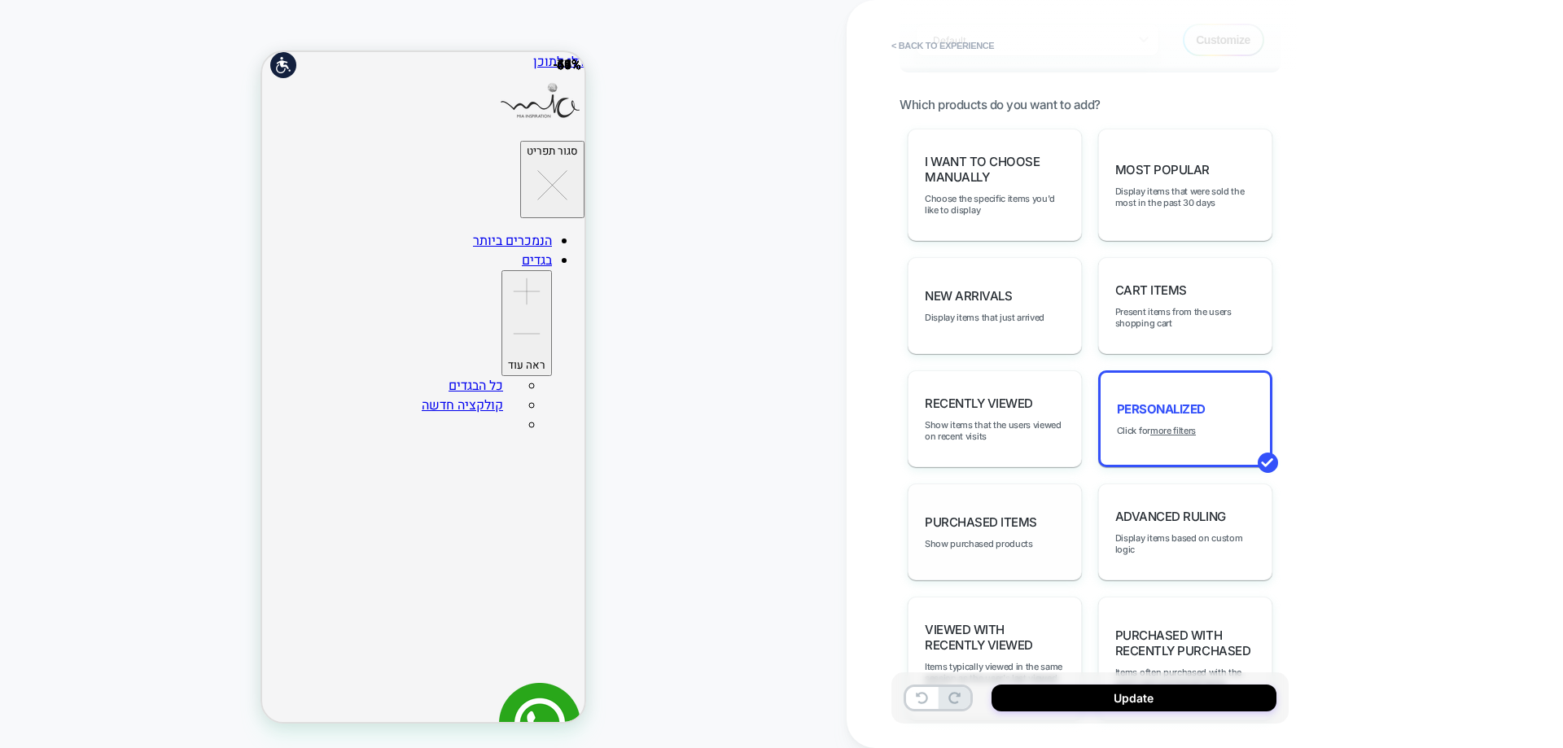
scroll to position [784, 0]
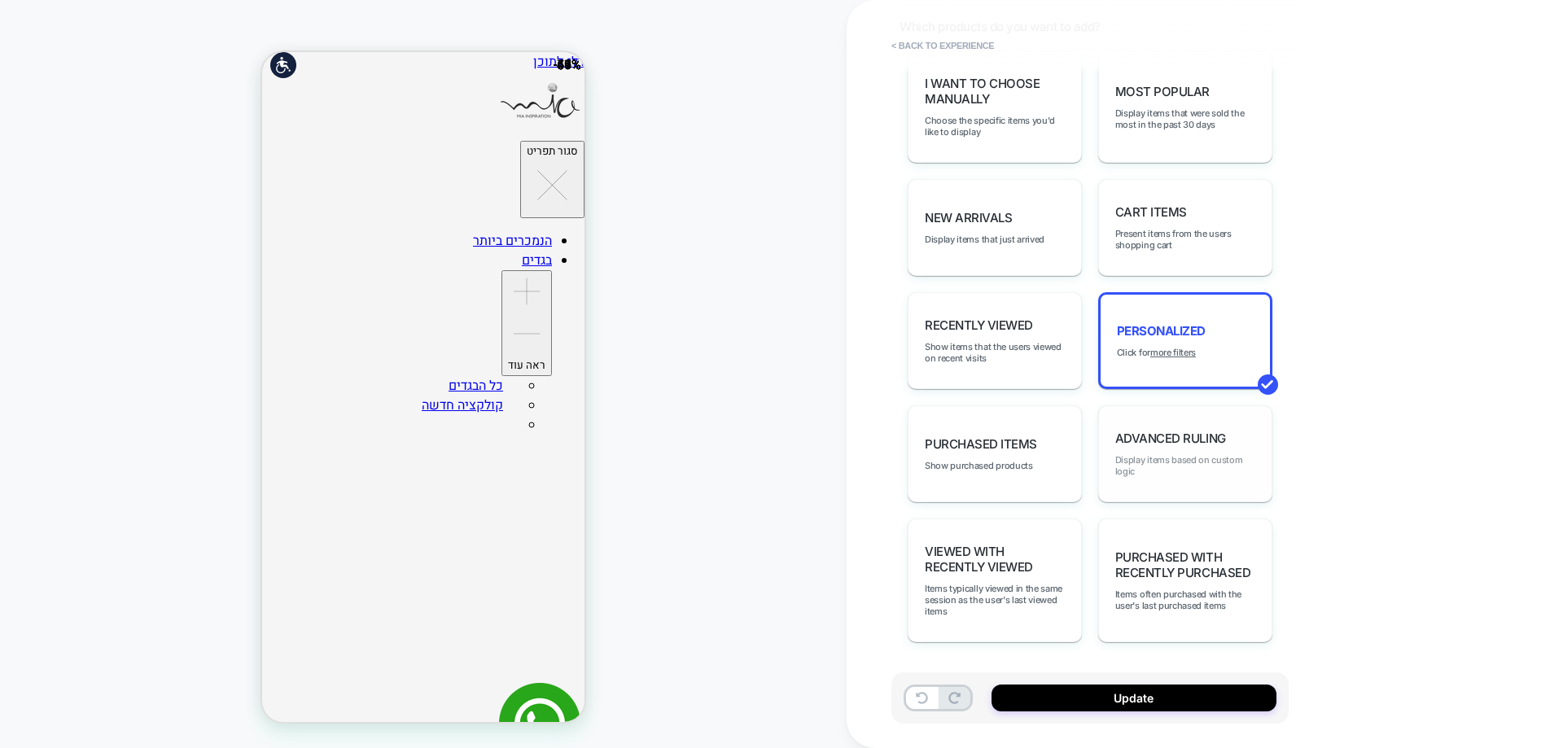
click at [1191, 463] on span "Display items based on custom logic" at bounding box center [1185, 465] width 140 height 23
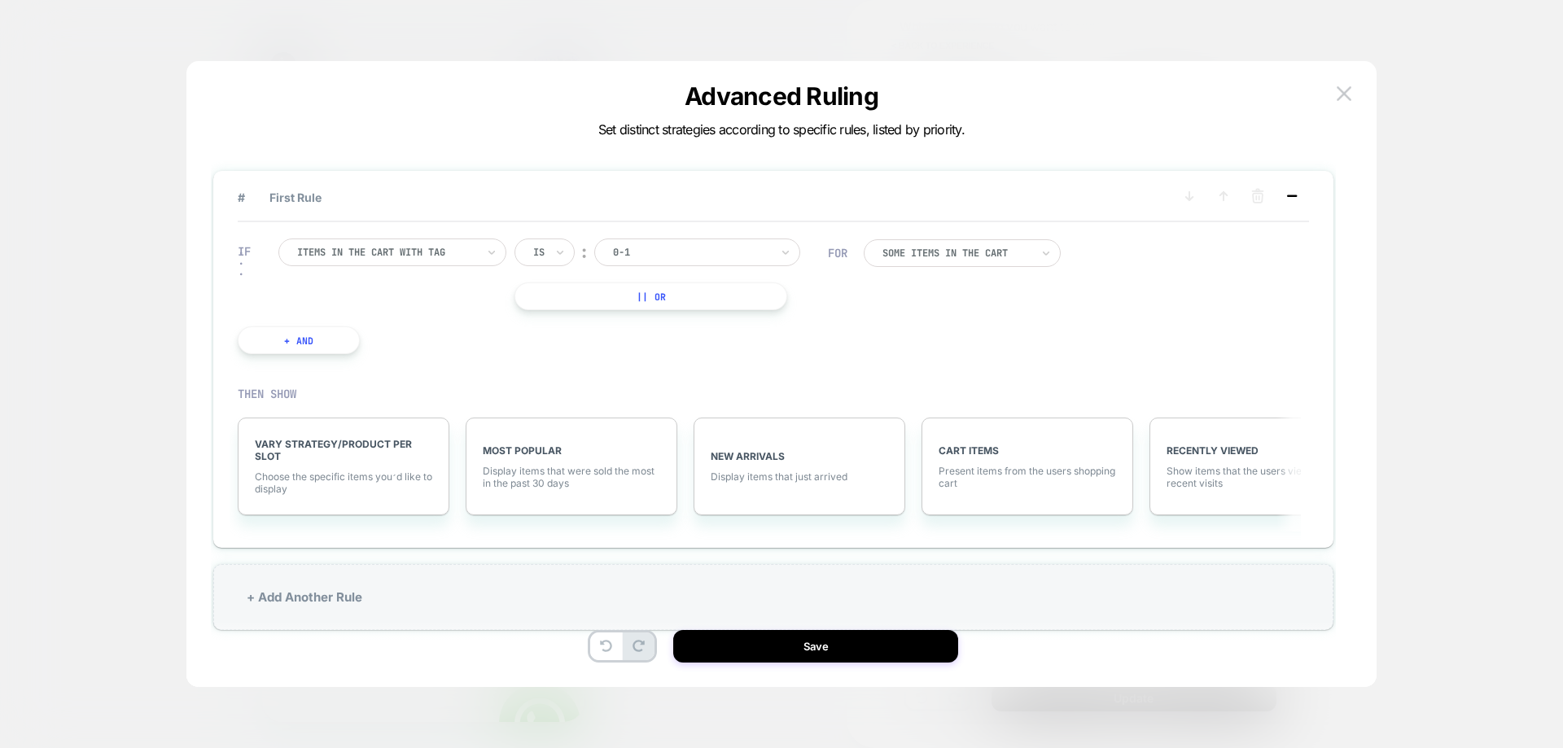
click at [1297, 192] on icon at bounding box center [1292, 196] width 16 height 16
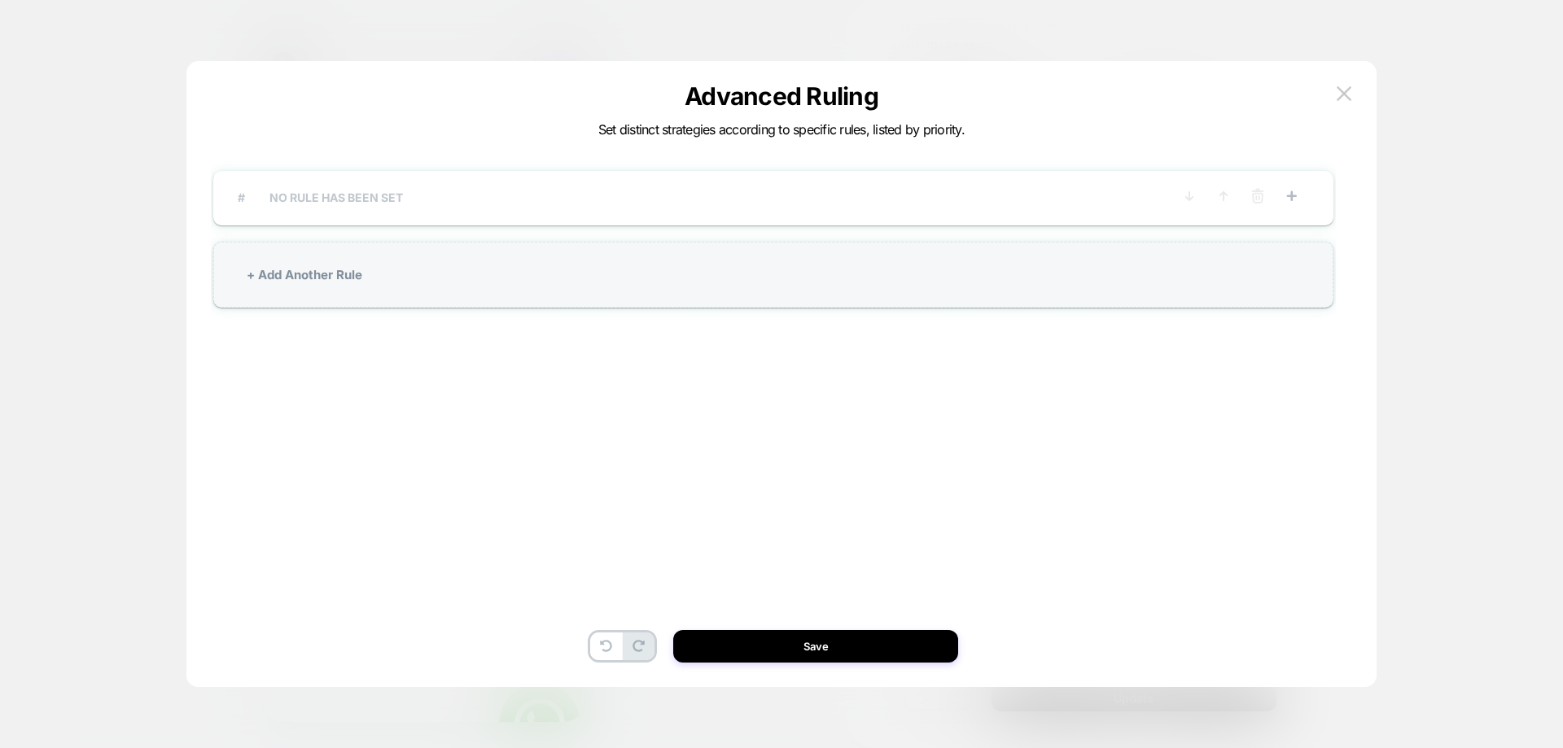
click at [446, 197] on span "# NO RULE HAS BEEN SET" at bounding box center [705, 197] width 934 height 14
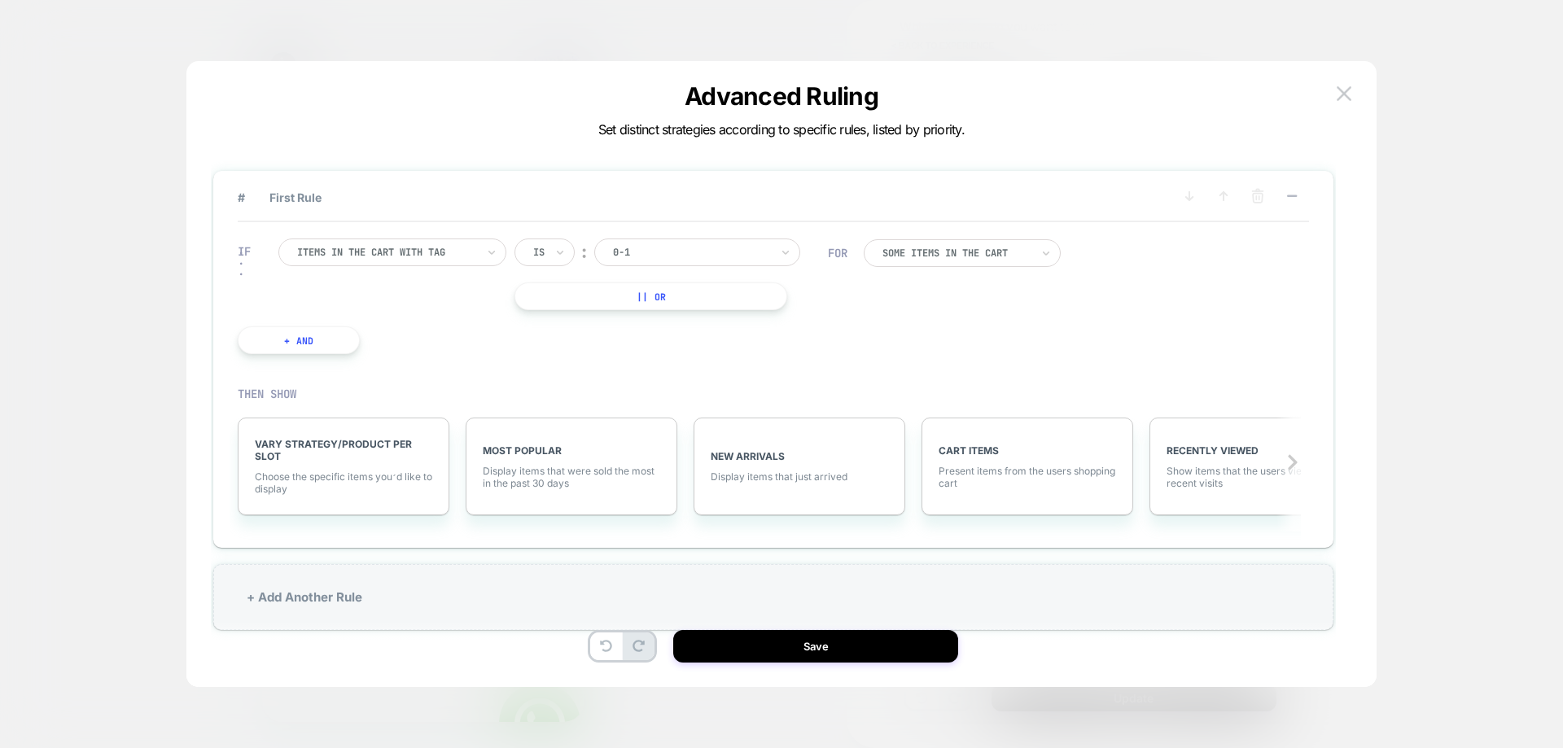
click at [372, 242] on div "Items in the cart with tag" at bounding box center [392, 253] width 228 height 28
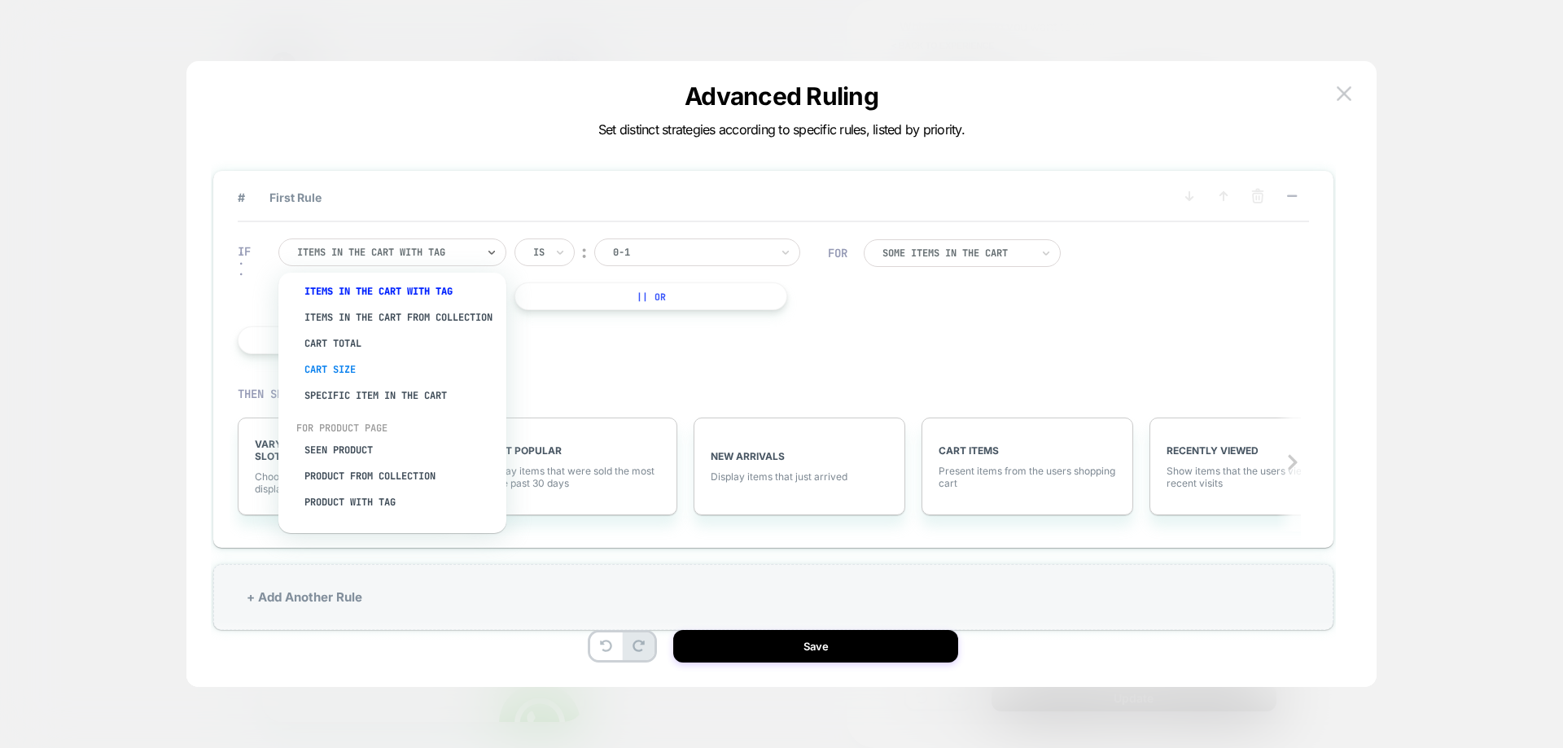
scroll to position [0, 0]
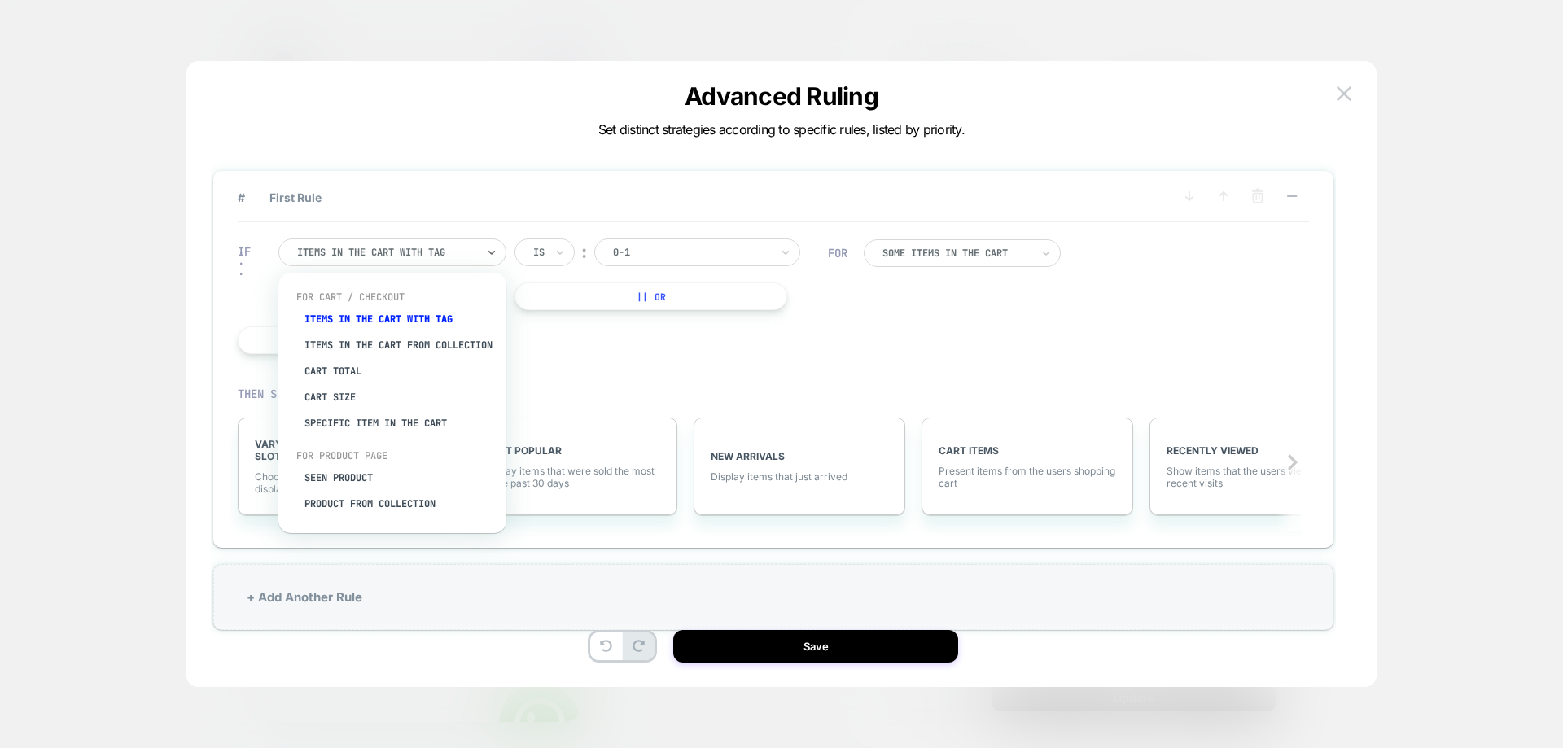
click at [685, 368] on div "IF option Items in the cart from collection focused, 2 of 8. 8 results availabl…" at bounding box center [533, 296] width 607 height 164
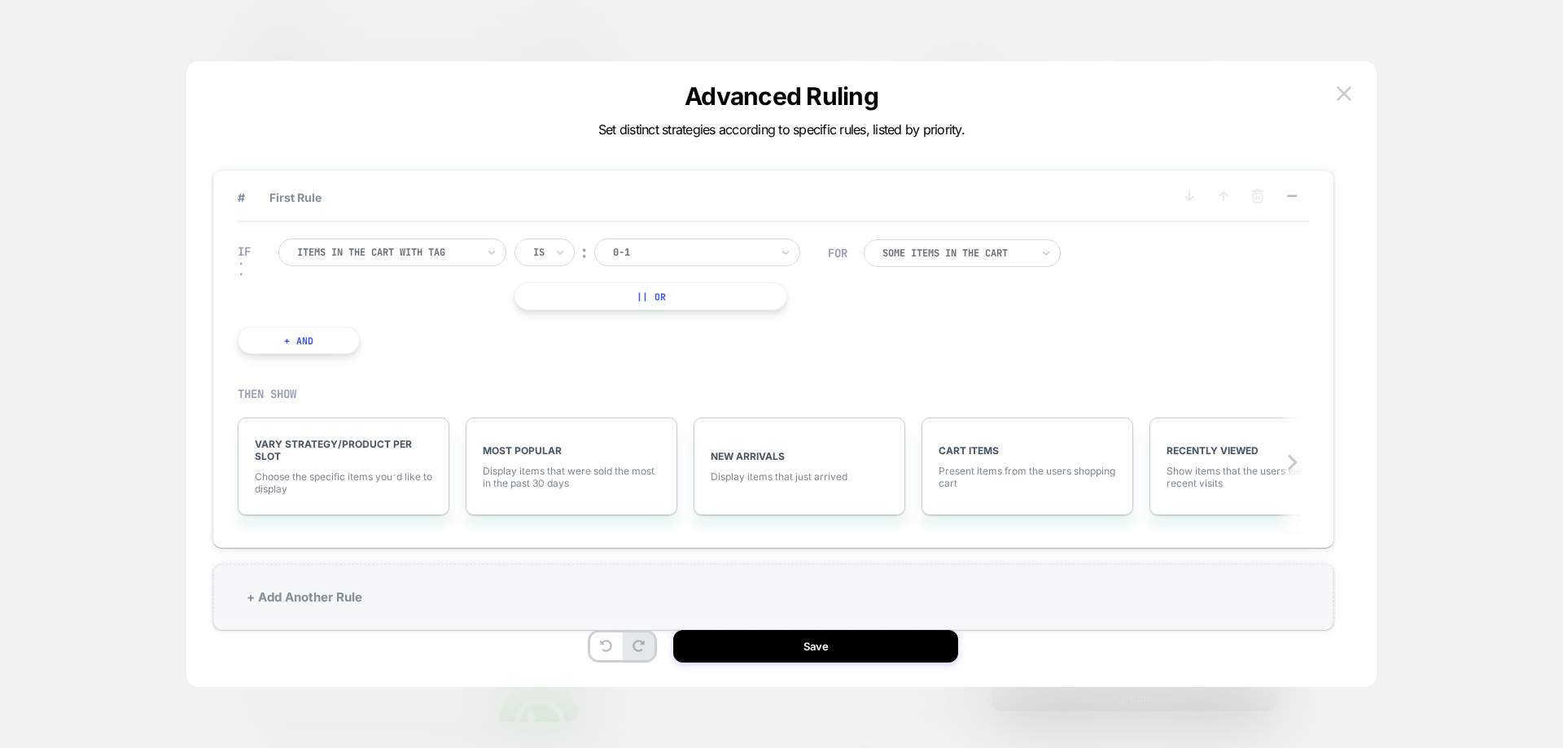
click at [318, 263] on div "Items in the cart with tag" at bounding box center [392, 253] width 228 height 28
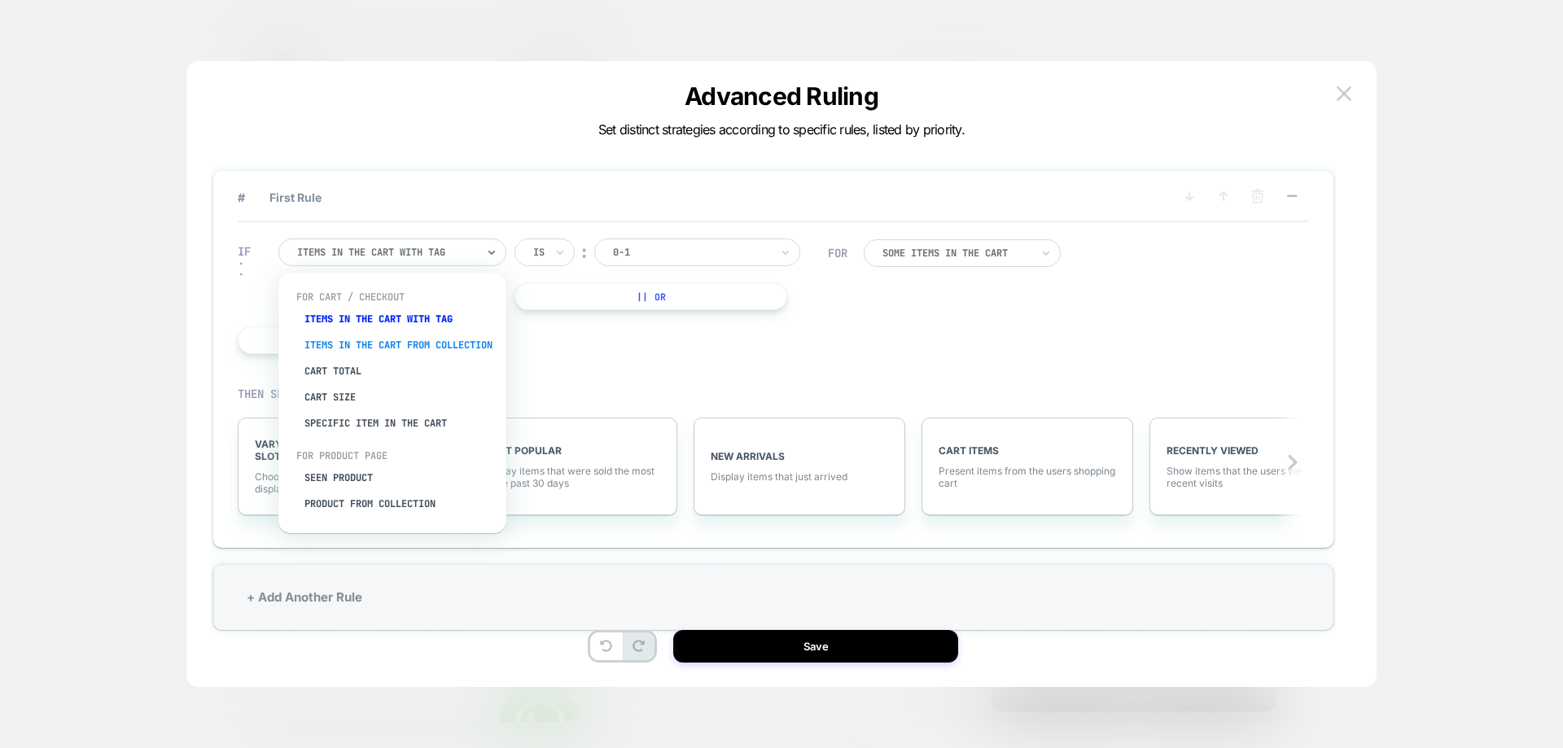
click at [367, 354] on div "Items in the cart from collection" at bounding box center [401, 345] width 212 height 26
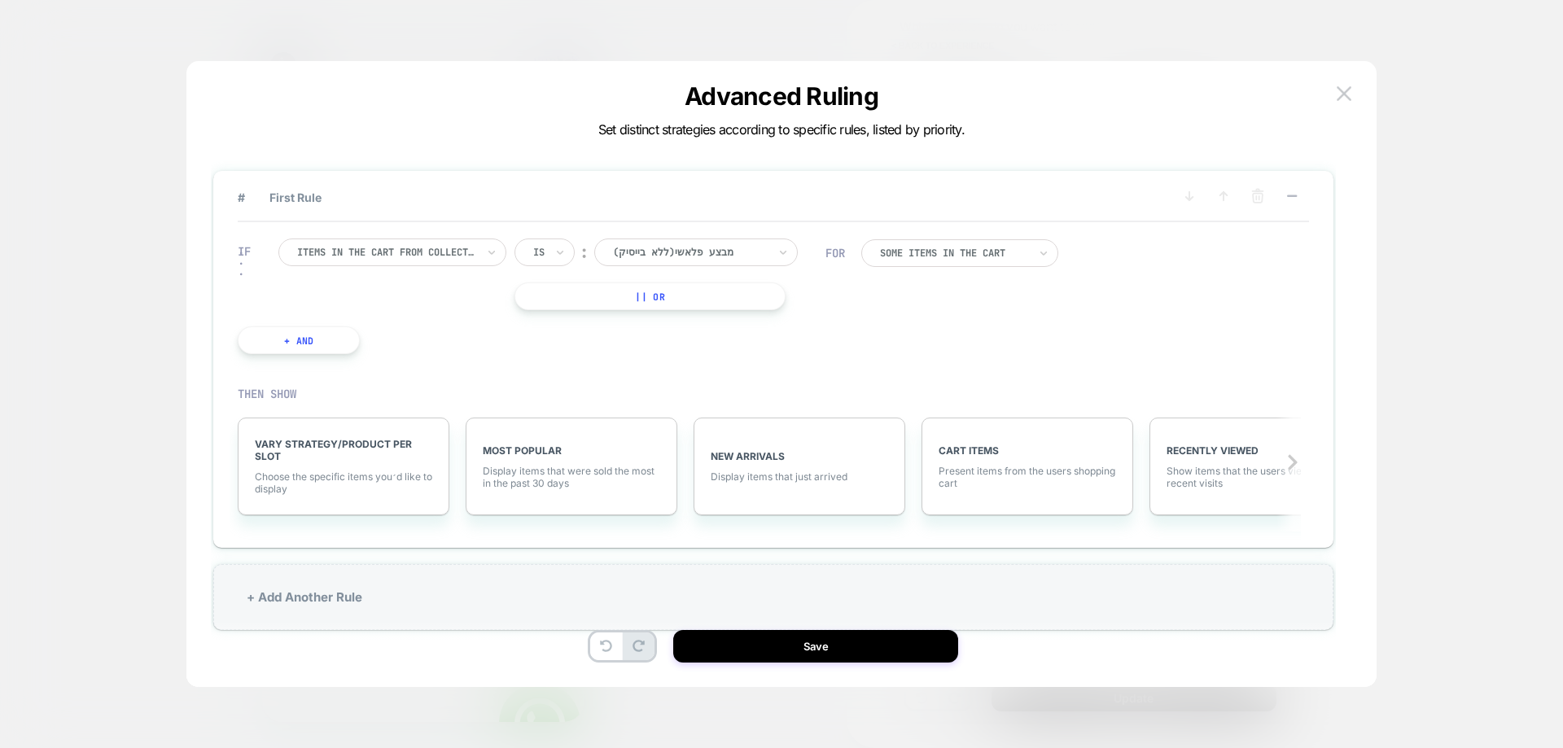
click at [690, 258] on div at bounding box center [690, 252] width 155 height 15
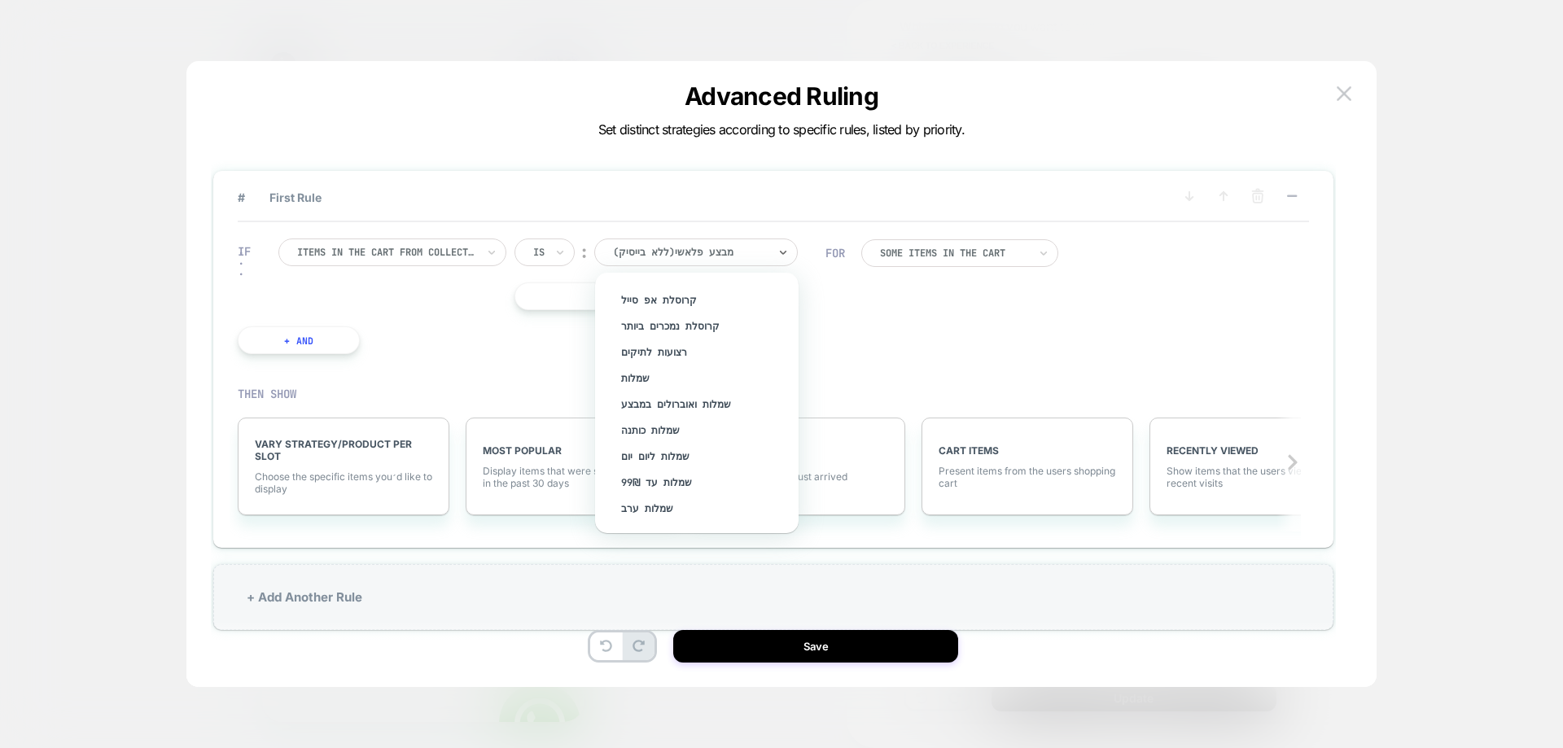
scroll to position [3745, 0]
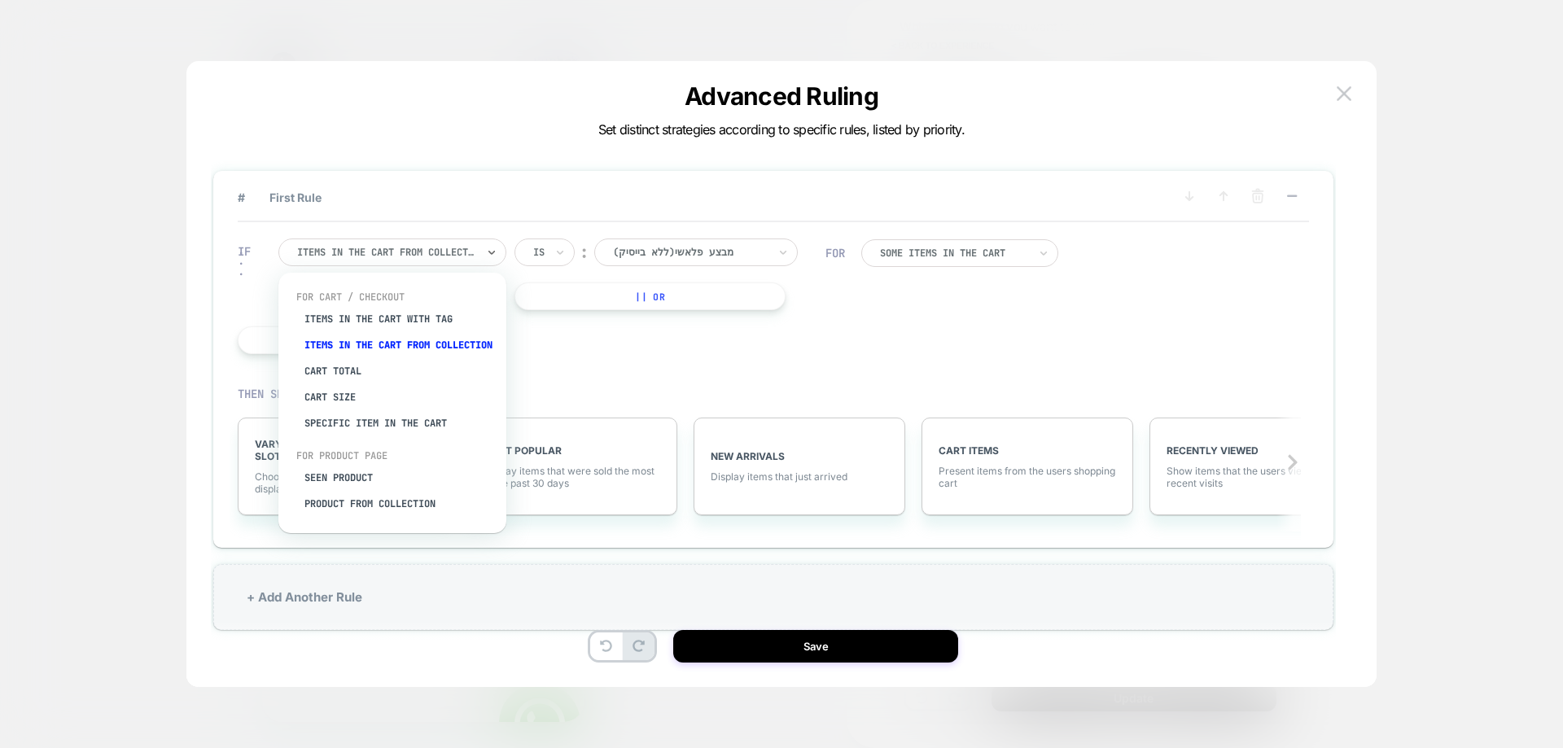
click at [443, 245] on div at bounding box center [386, 252] width 179 height 15
click at [387, 384] on div "Cart Total" at bounding box center [401, 371] width 212 height 26
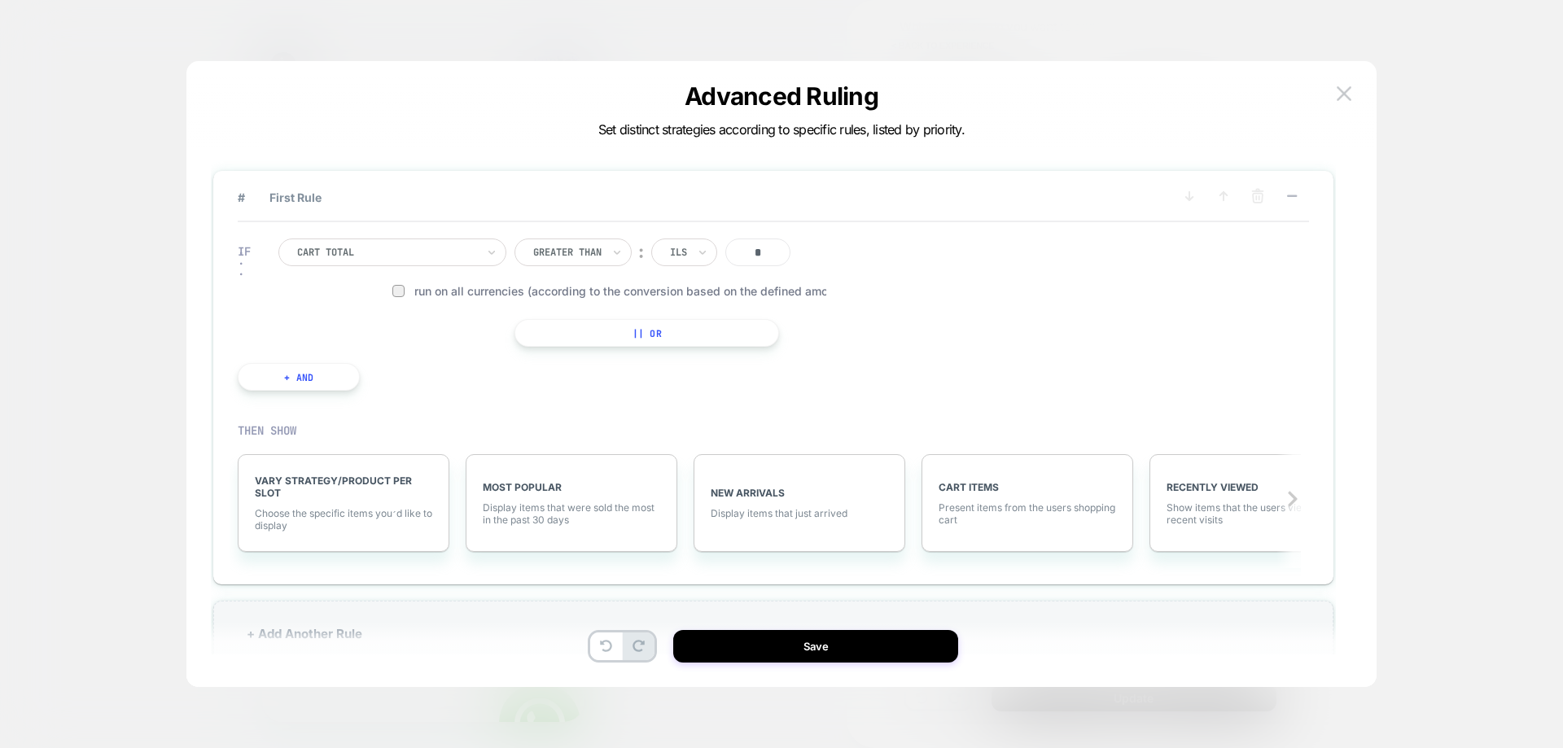
click at [669, 253] on div "ILS" at bounding box center [684, 253] width 66 height 28
click at [610, 253] on div "Greater Than" at bounding box center [573, 253] width 117 height 28
click at [432, 253] on div at bounding box center [386, 252] width 179 height 15
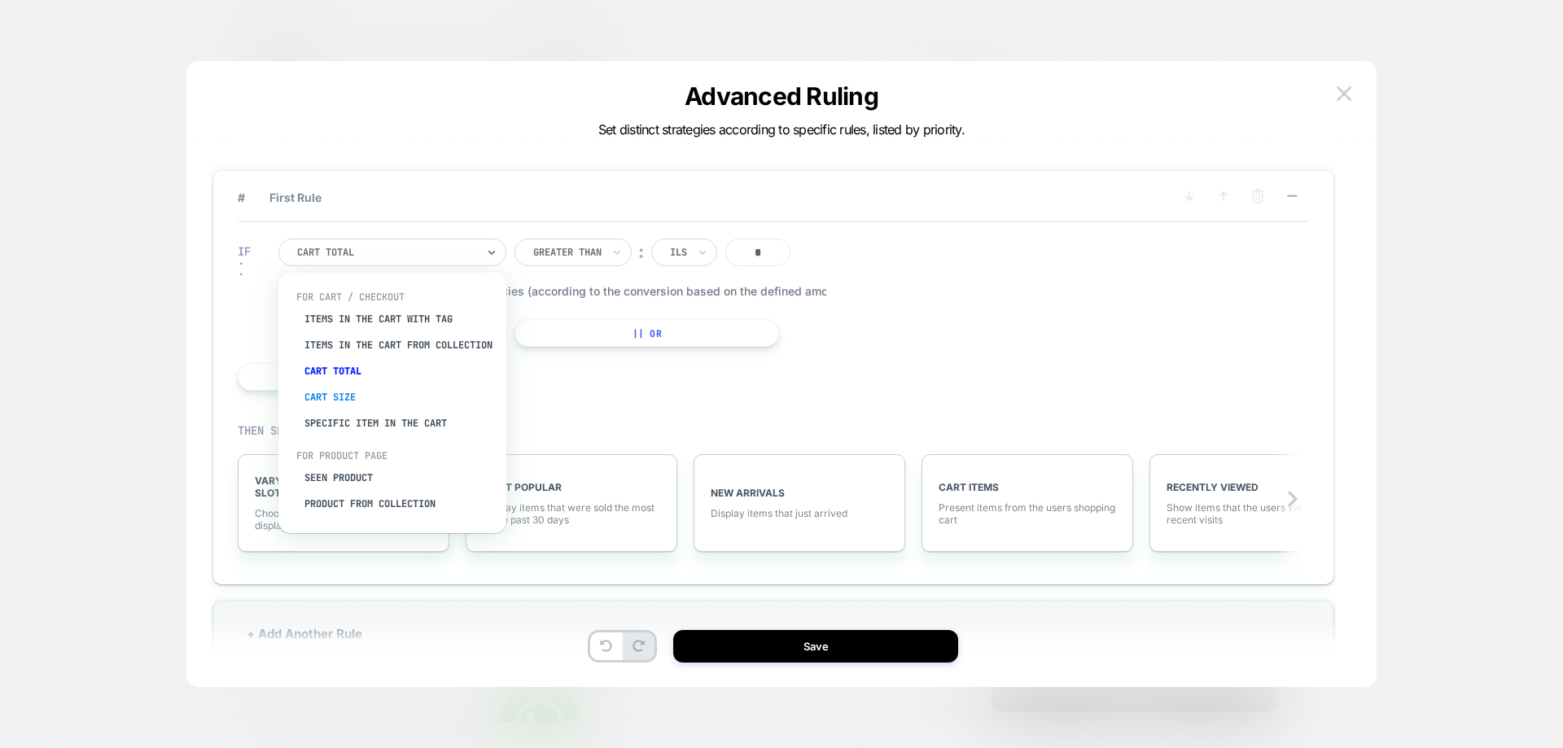
click at [344, 403] on div "Cart Size" at bounding box center [401, 397] width 212 height 26
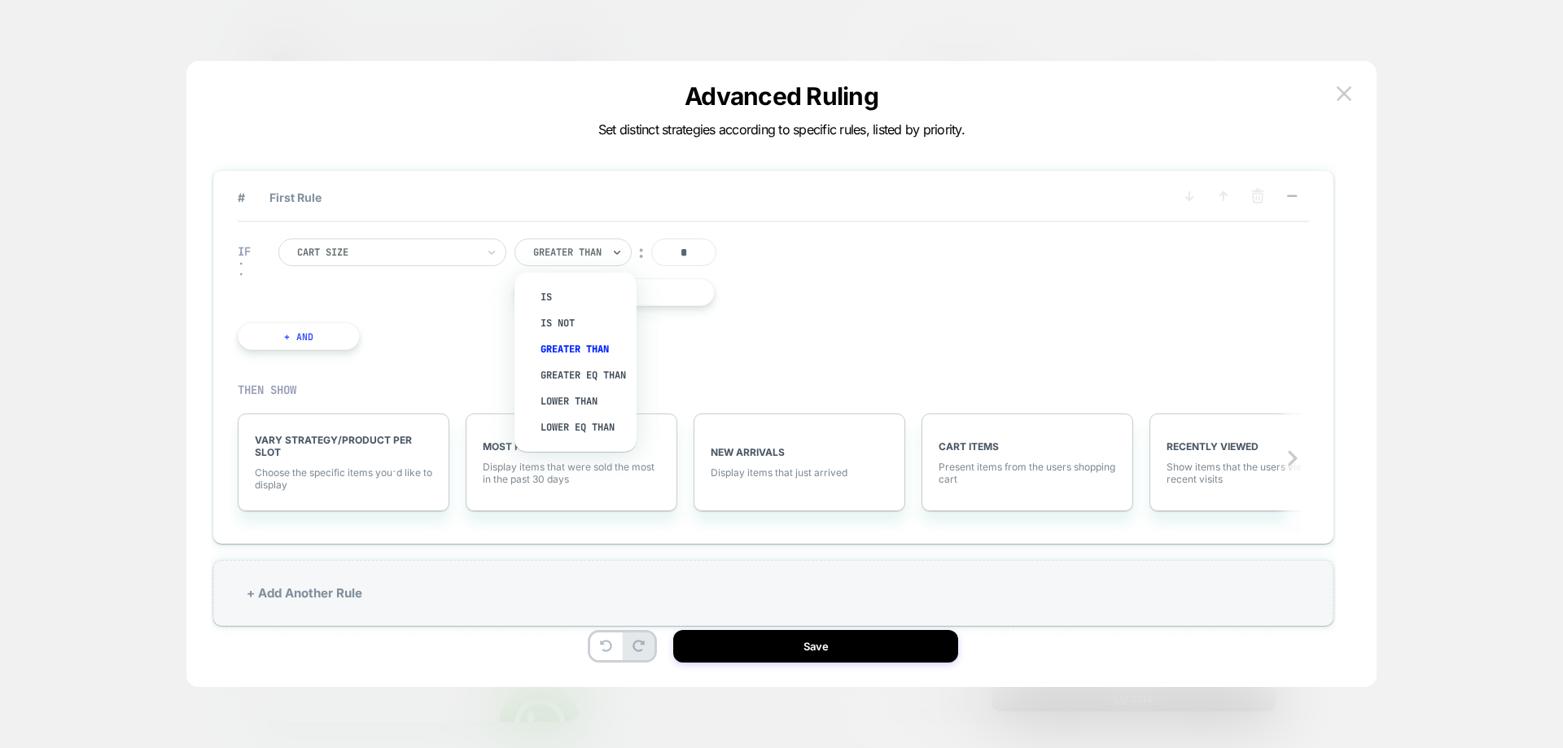
click at [597, 256] on div at bounding box center [567, 252] width 68 height 15
click at [403, 255] on div at bounding box center [386, 252] width 179 height 15
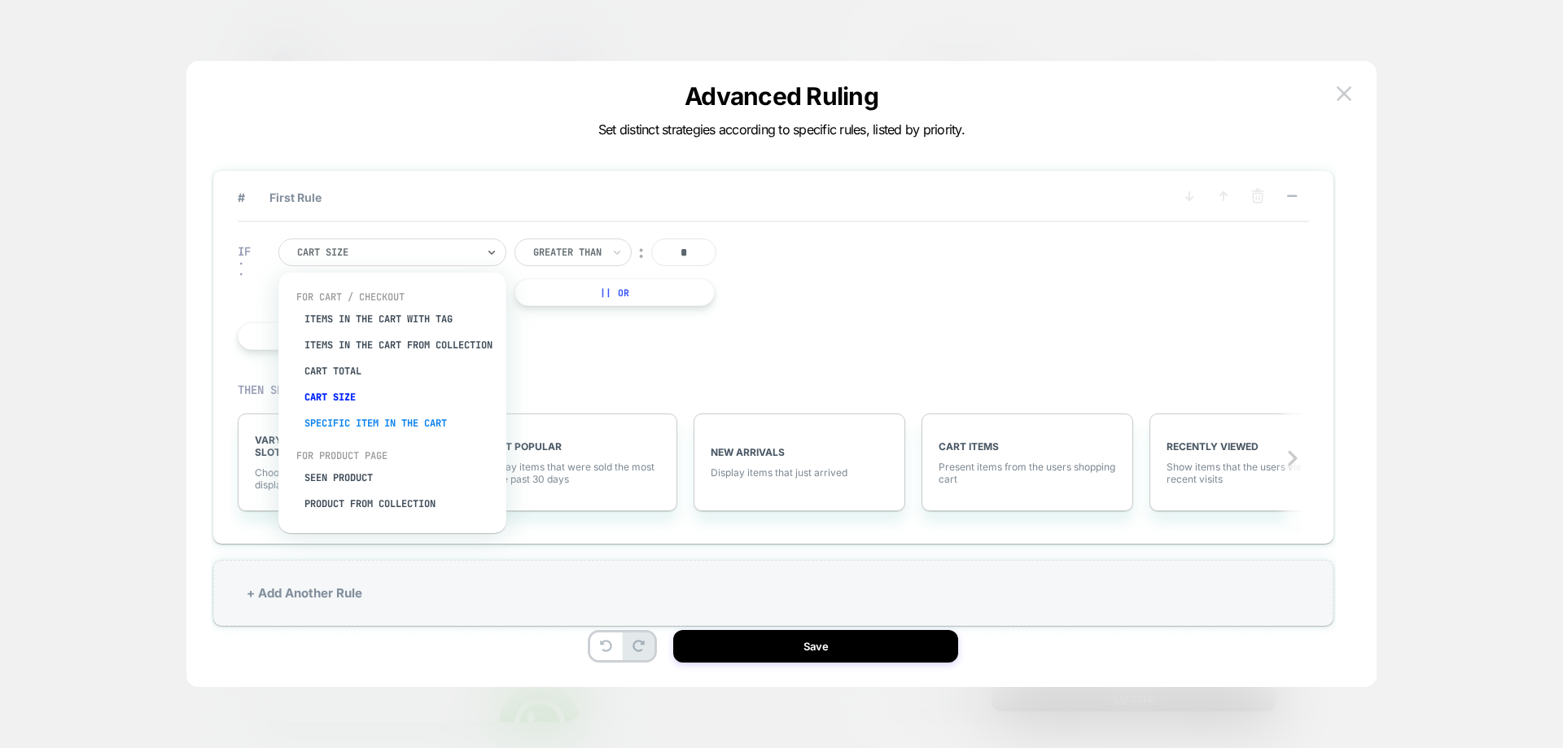
click at [366, 427] on div "Specific item in the cart" at bounding box center [401, 423] width 212 height 26
click at [453, 256] on div at bounding box center [386, 252] width 179 height 15
click at [346, 487] on div "Seen Product" at bounding box center [401, 478] width 212 height 26
click at [474, 251] on div at bounding box center [386, 252] width 179 height 15
click at [380, 517] on div "Product from collection" at bounding box center [401, 504] width 212 height 26
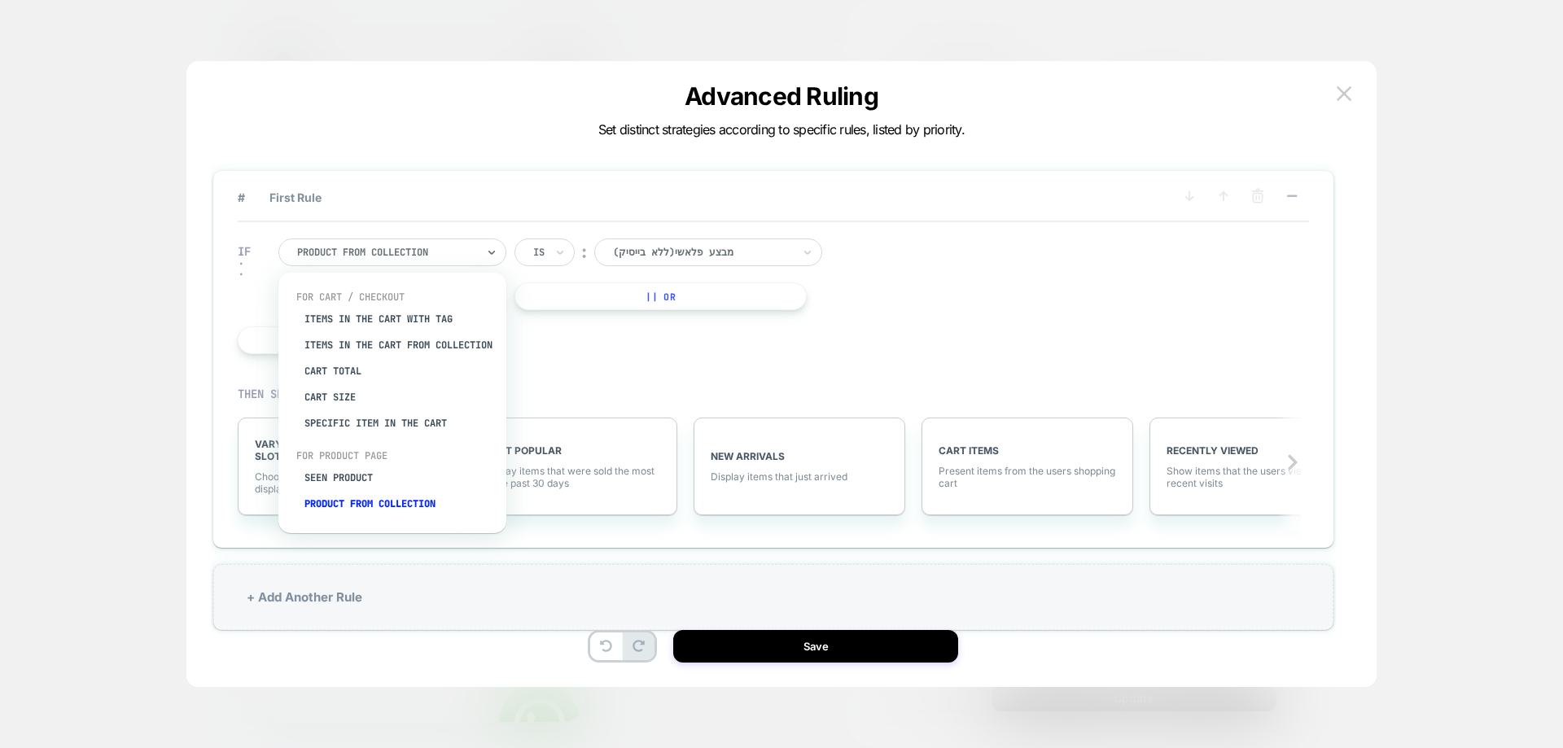
click at [396, 255] on div at bounding box center [386, 252] width 179 height 15
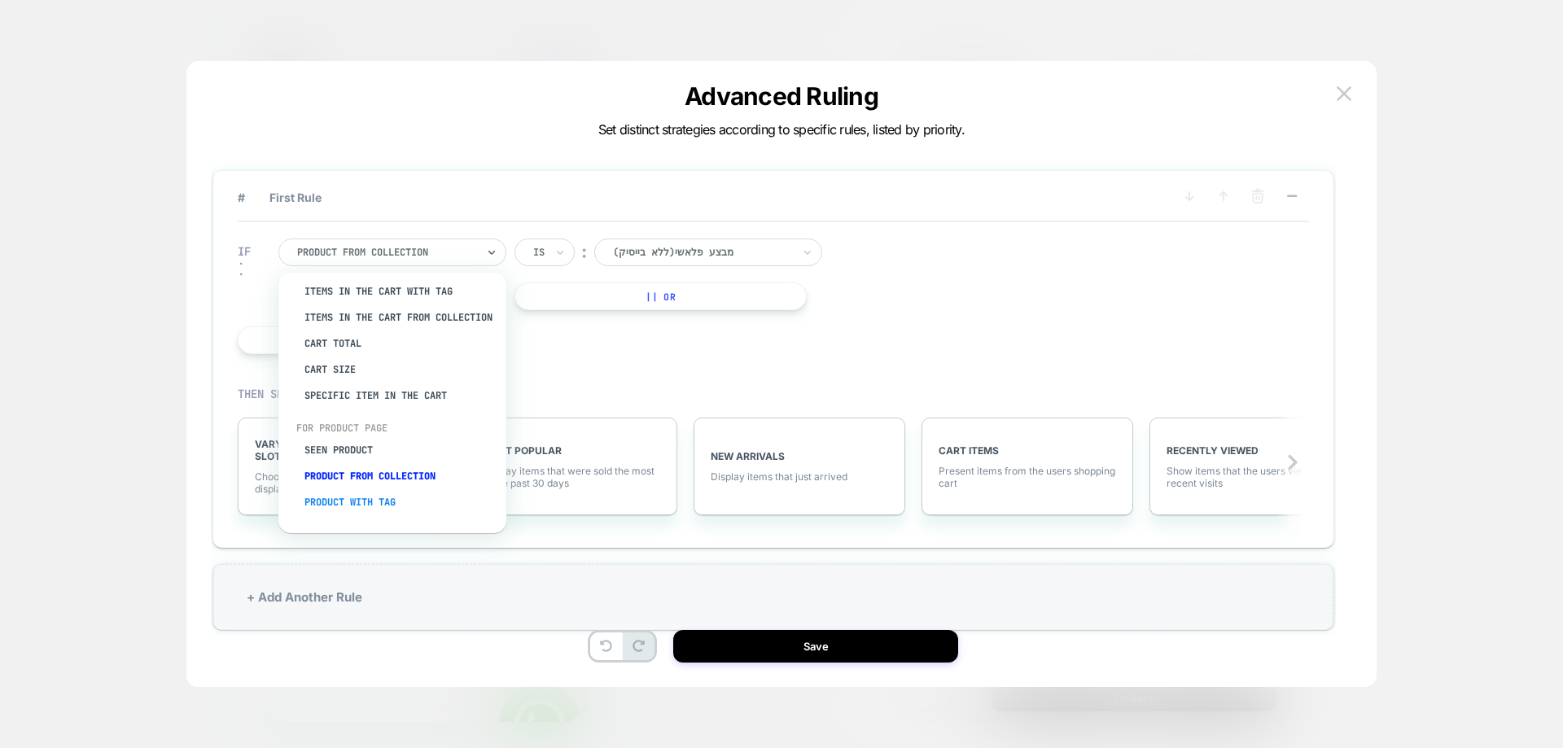
click at [383, 505] on div "Product with tag" at bounding box center [401, 502] width 212 height 26
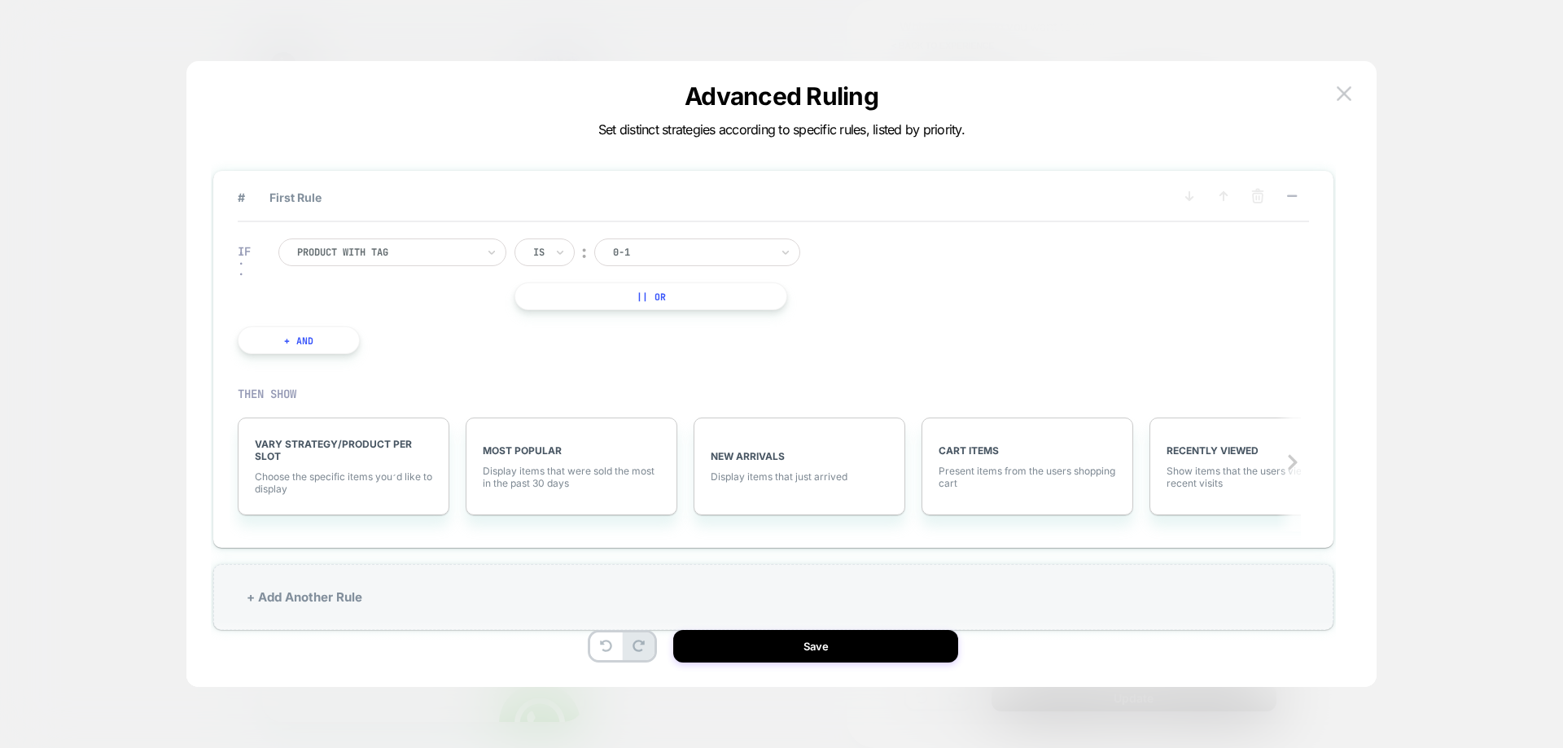
click at [694, 248] on div at bounding box center [691, 252] width 157 height 15
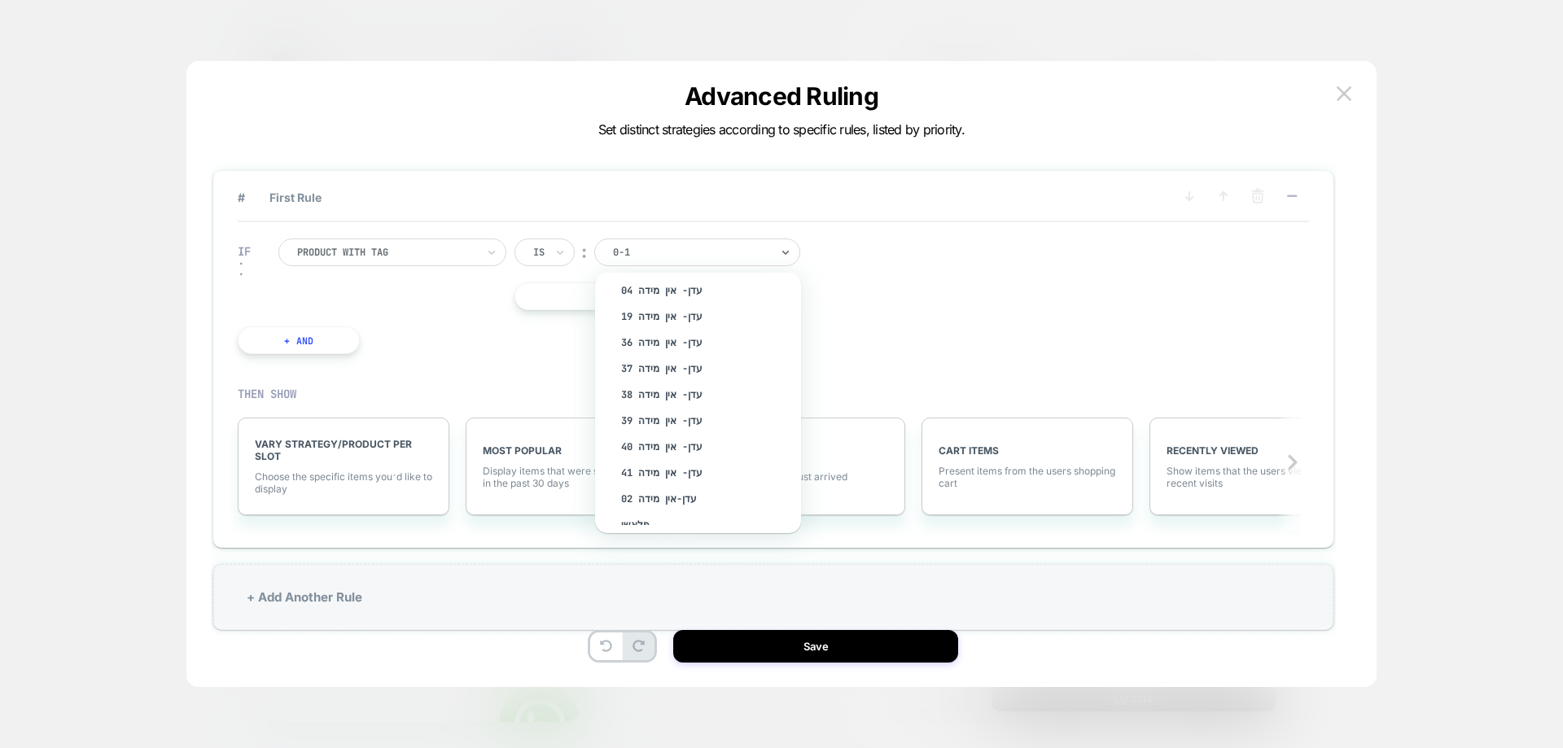
scroll to position [1169, 0]
click at [414, 264] on div "Product with tag" at bounding box center [392, 253] width 228 height 28
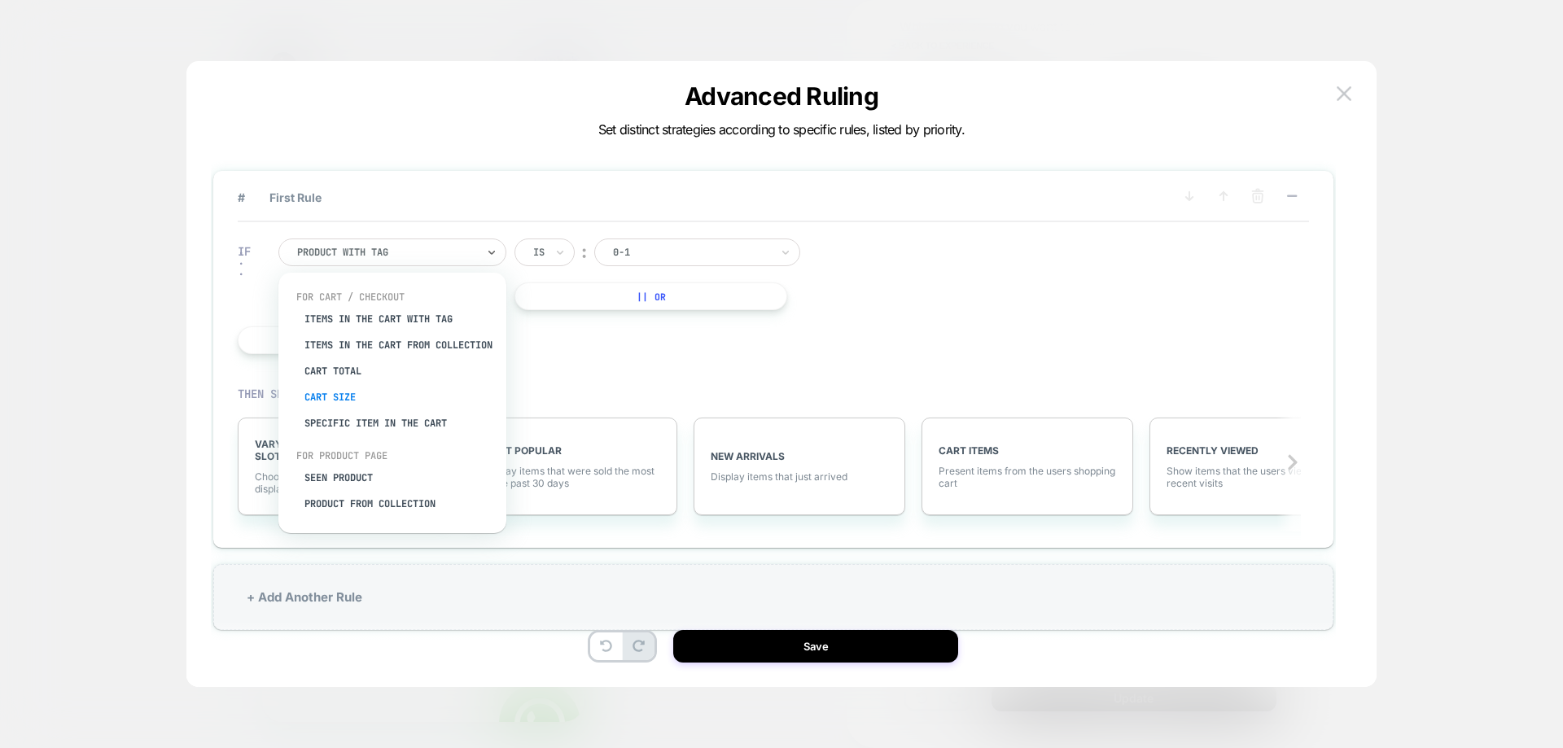
click at [357, 404] on div "Cart Size" at bounding box center [401, 397] width 212 height 26
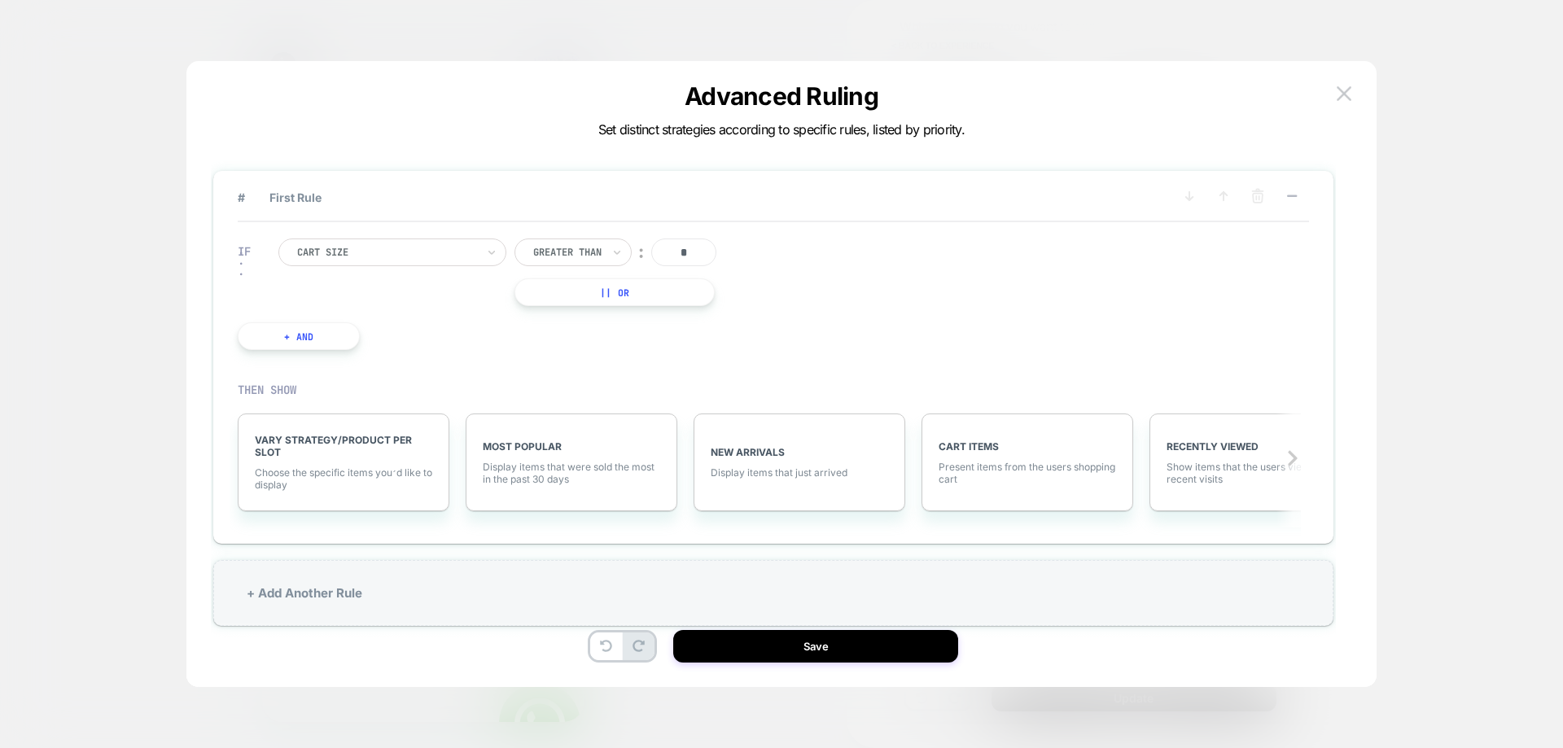
click at [451, 252] on div at bounding box center [386, 252] width 179 height 15
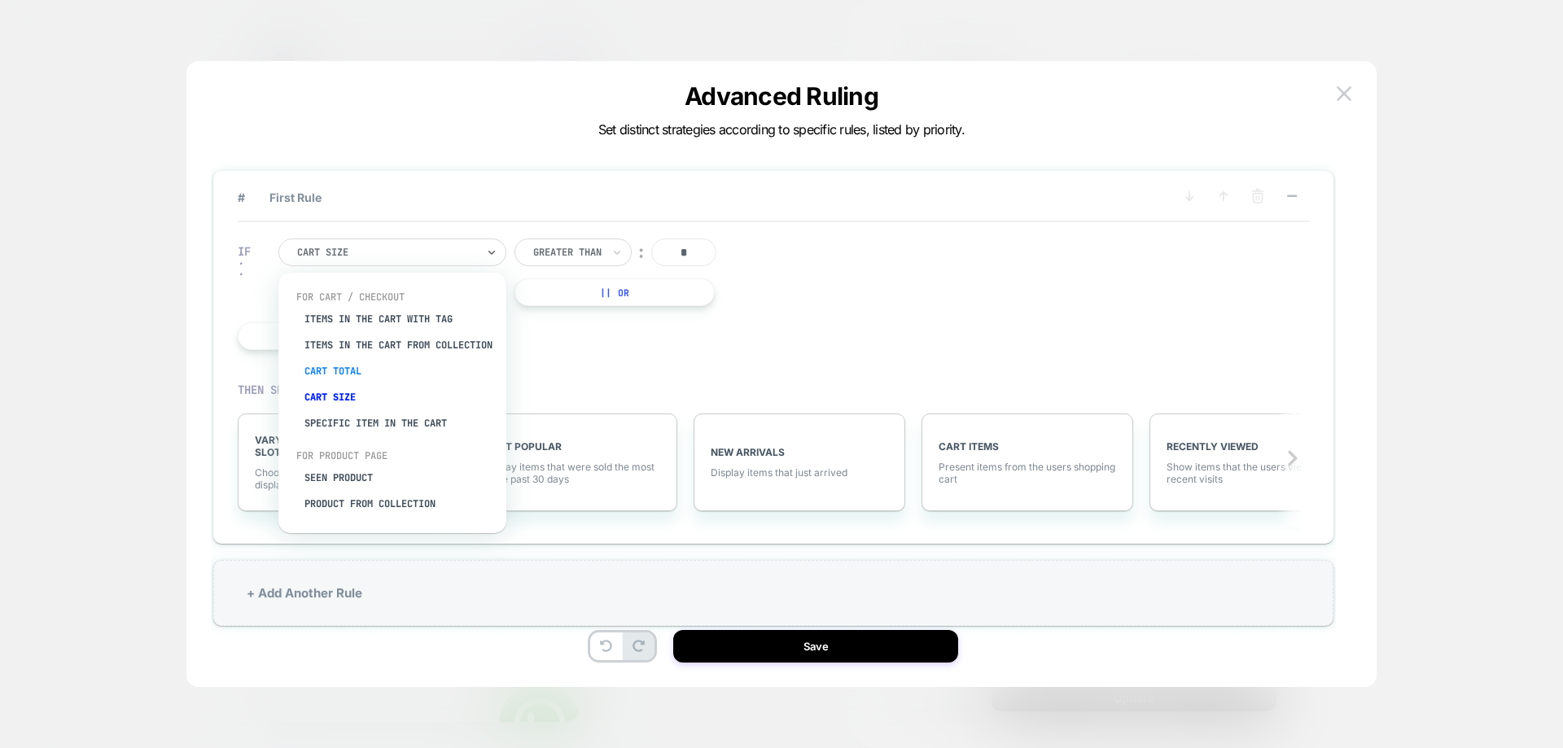
click at [363, 382] on div "Cart Total" at bounding box center [401, 371] width 212 height 26
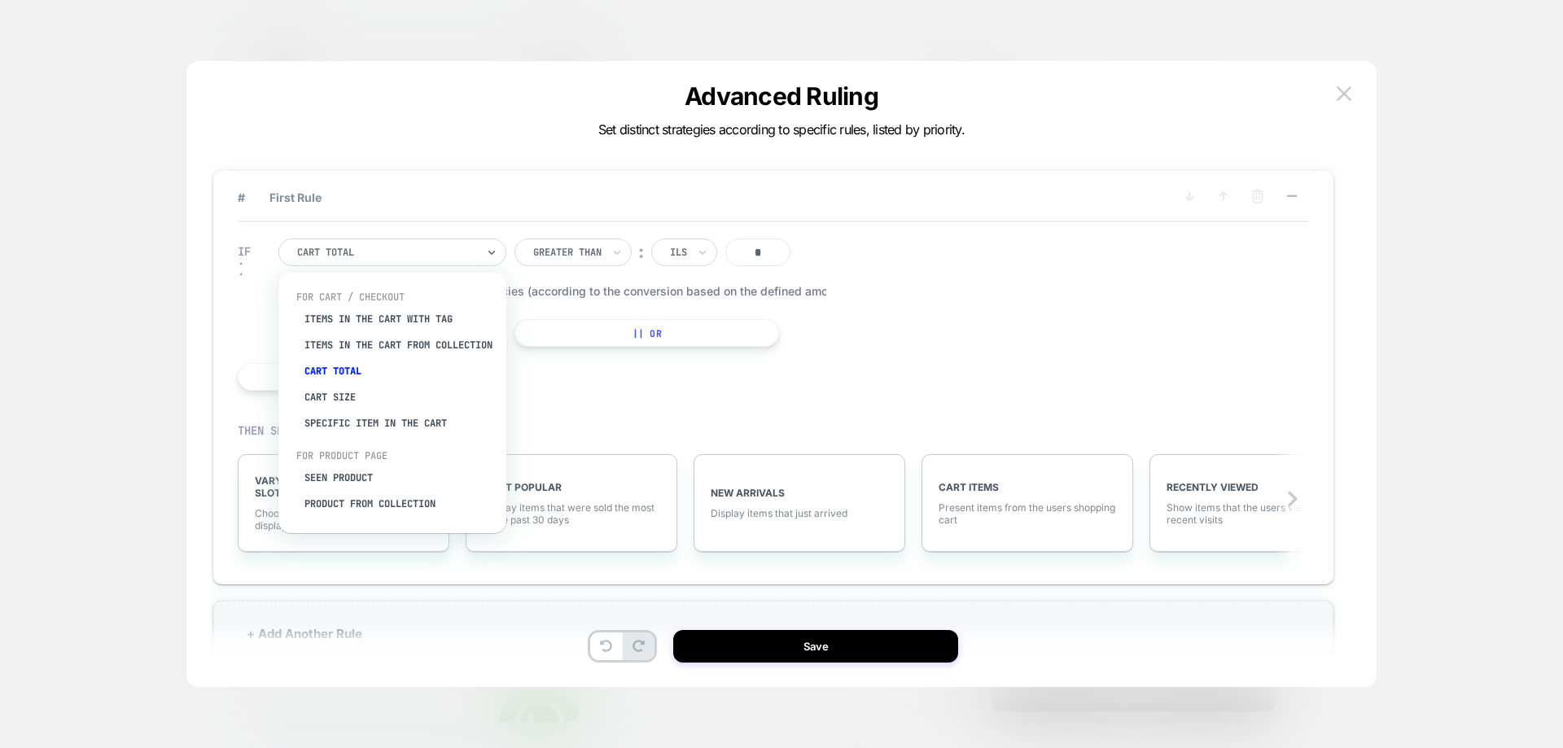
click at [430, 252] on div at bounding box center [386, 252] width 179 height 15
click at [358, 410] on div "Cart Size" at bounding box center [401, 397] width 212 height 26
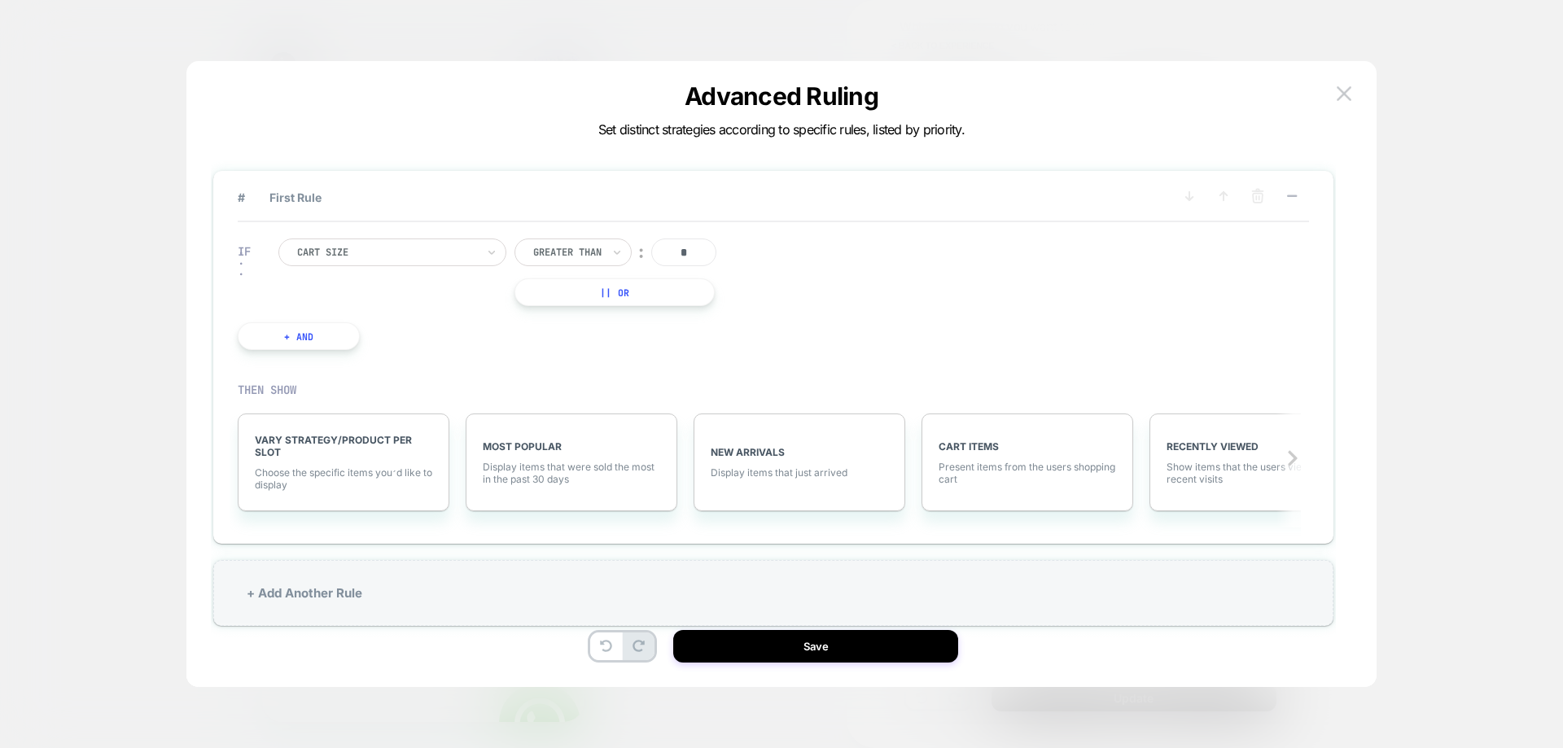
drag, startPoint x: 658, startPoint y: 258, endPoint x: 729, endPoint y: 274, distance: 73.5
click at [729, 274] on div "Greater Than ︰ * || Or" at bounding box center [630, 273] width 230 height 68
type input "*"
click at [353, 475] on span "Choose the specific items you׳d like to display" at bounding box center [343, 478] width 177 height 24
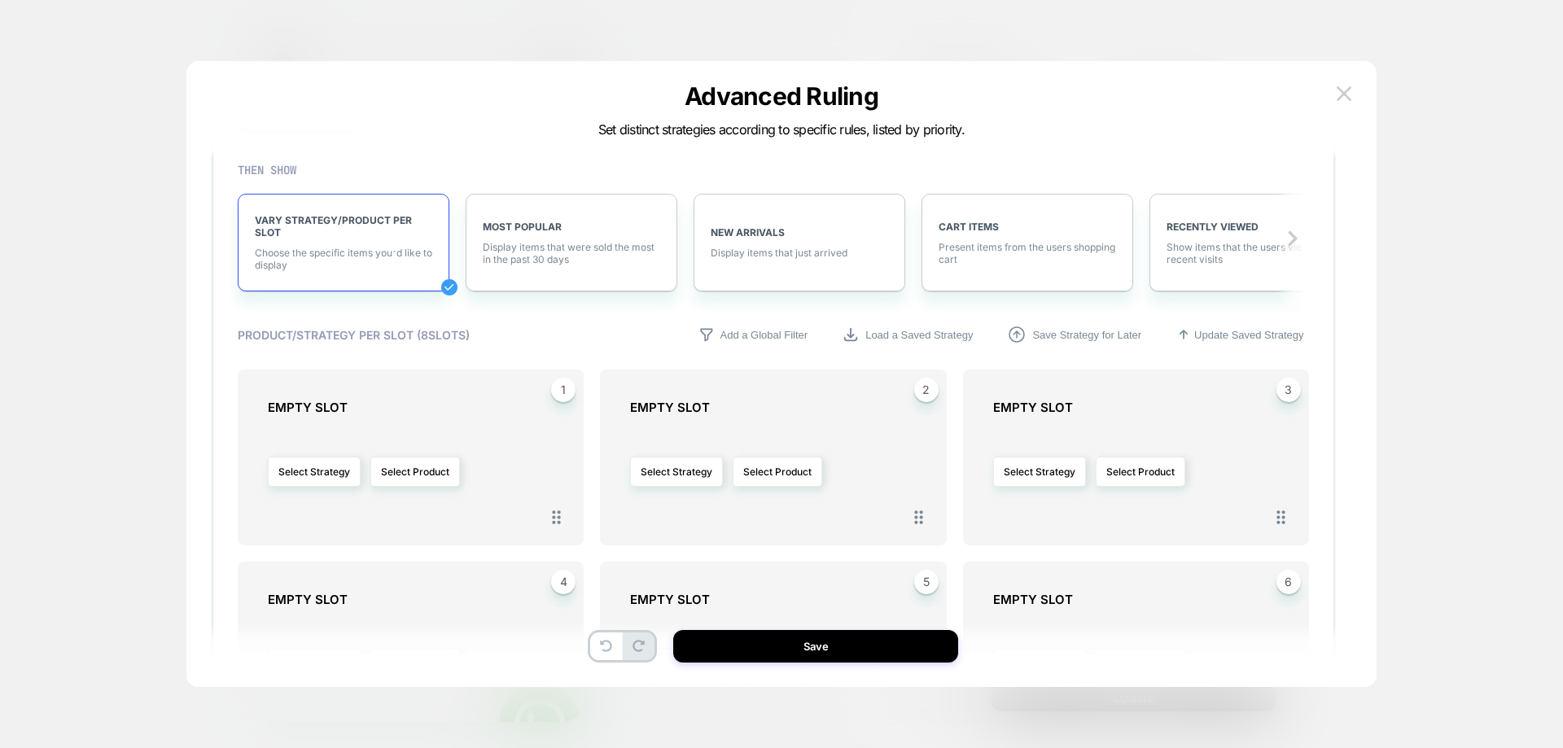
scroll to position [244, 0]
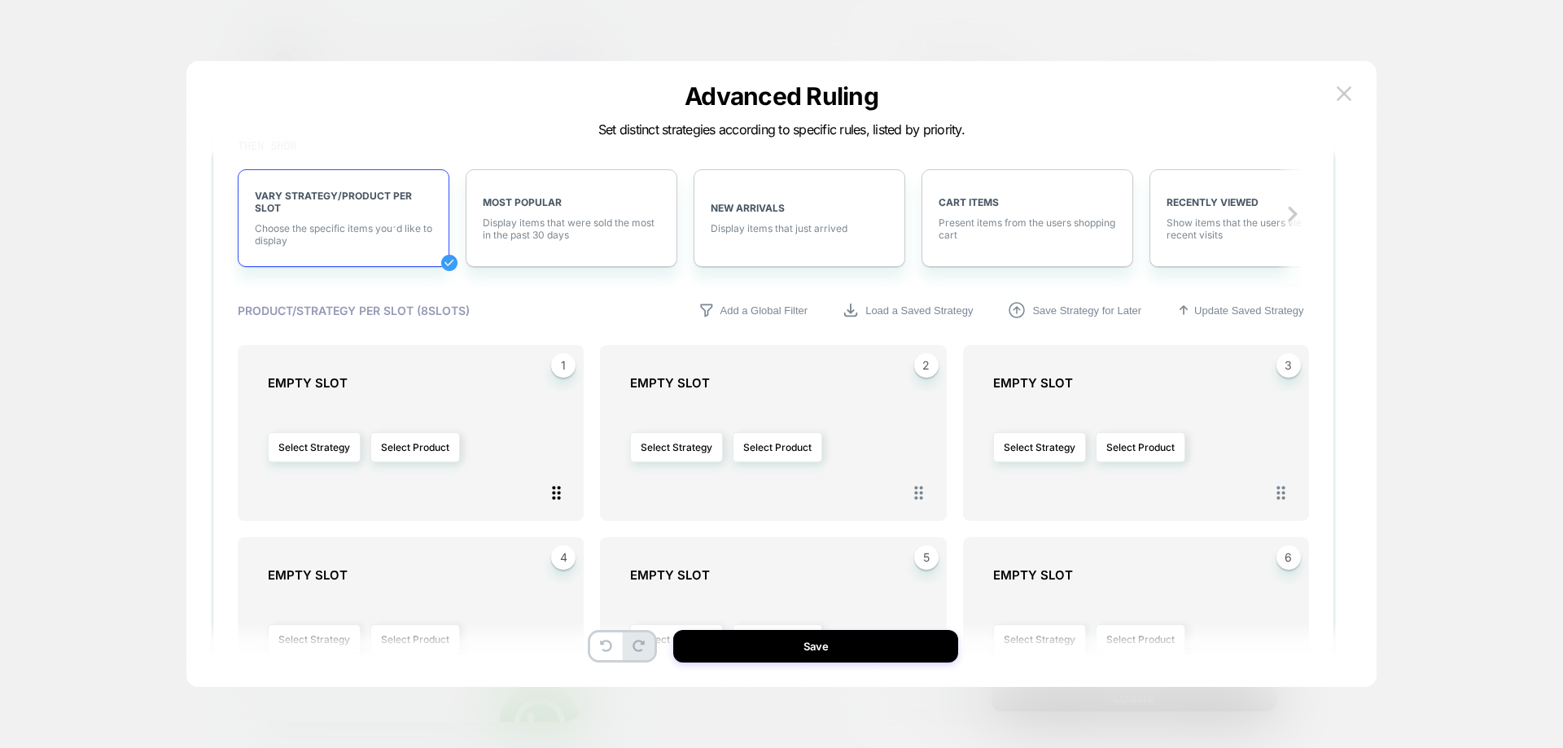
click at [561, 493] on icon at bounding box center [556, 493] width 20 height 20
click at [552, 500] on icon at bounding box center [556, 493] width 20 height 20
click at [303, 449] on button "Select Strategy" at bounding box center [314, 447] width 93 height 30
click at [377, 393] on div "EMPTY SLOT Select Strategy Select Product" at bounding box center [419, 435] width 302 height 120
click at [390, 450] on button "Select Product" at bounding box center [415, 447] width 90 height 30
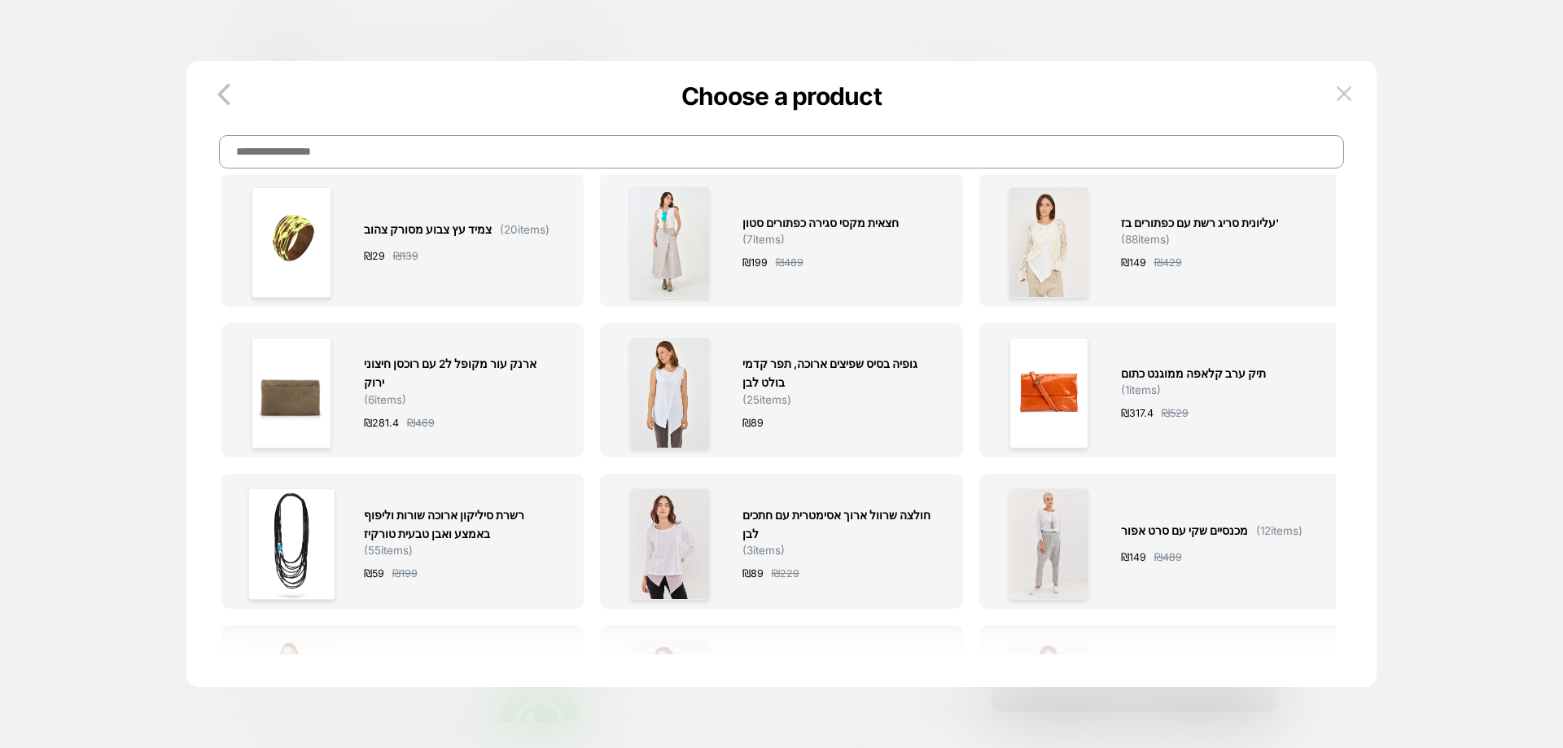
scroll to position [0, 0]
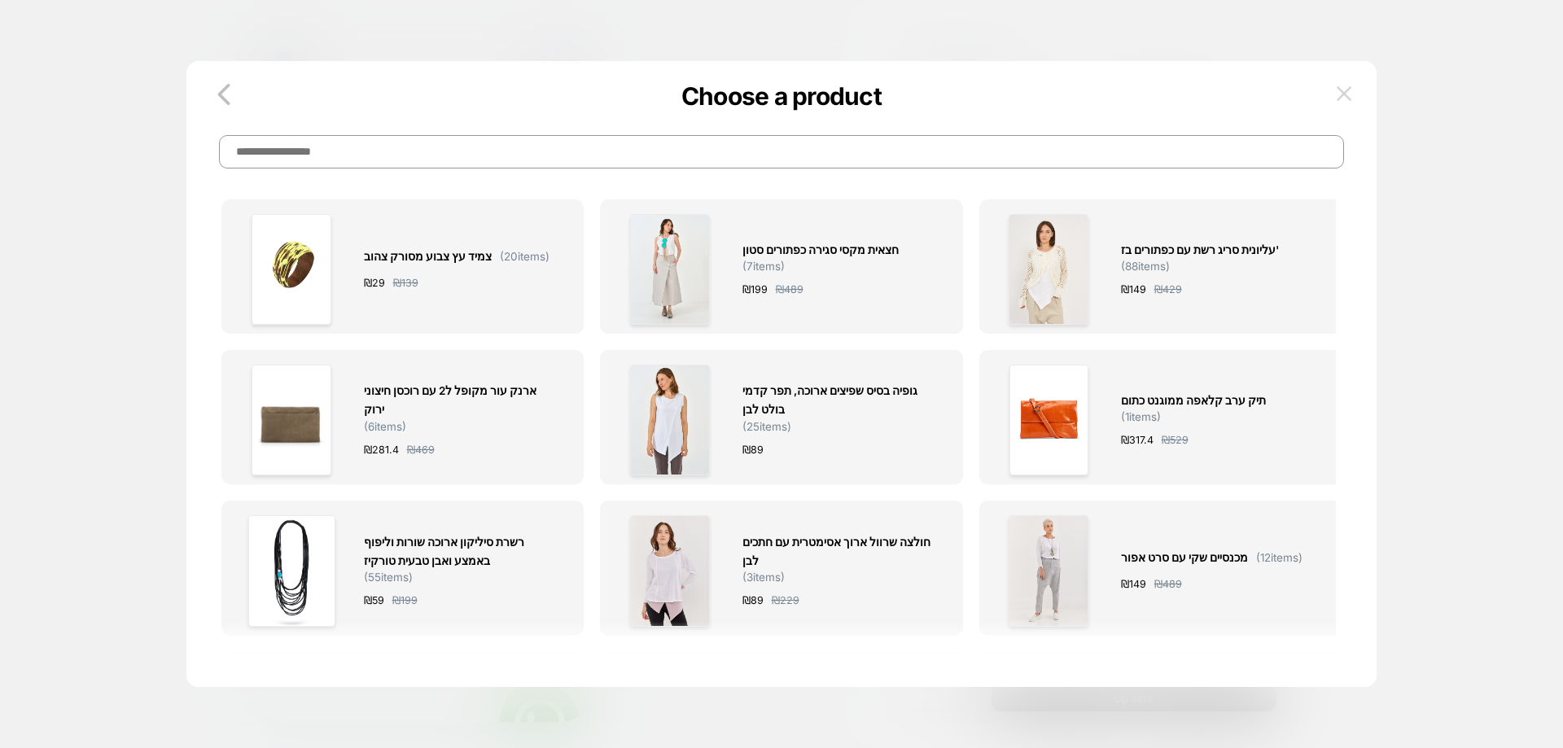
click at [1335, 89] on button at bounding box center [1344, 93] width 24 height 24
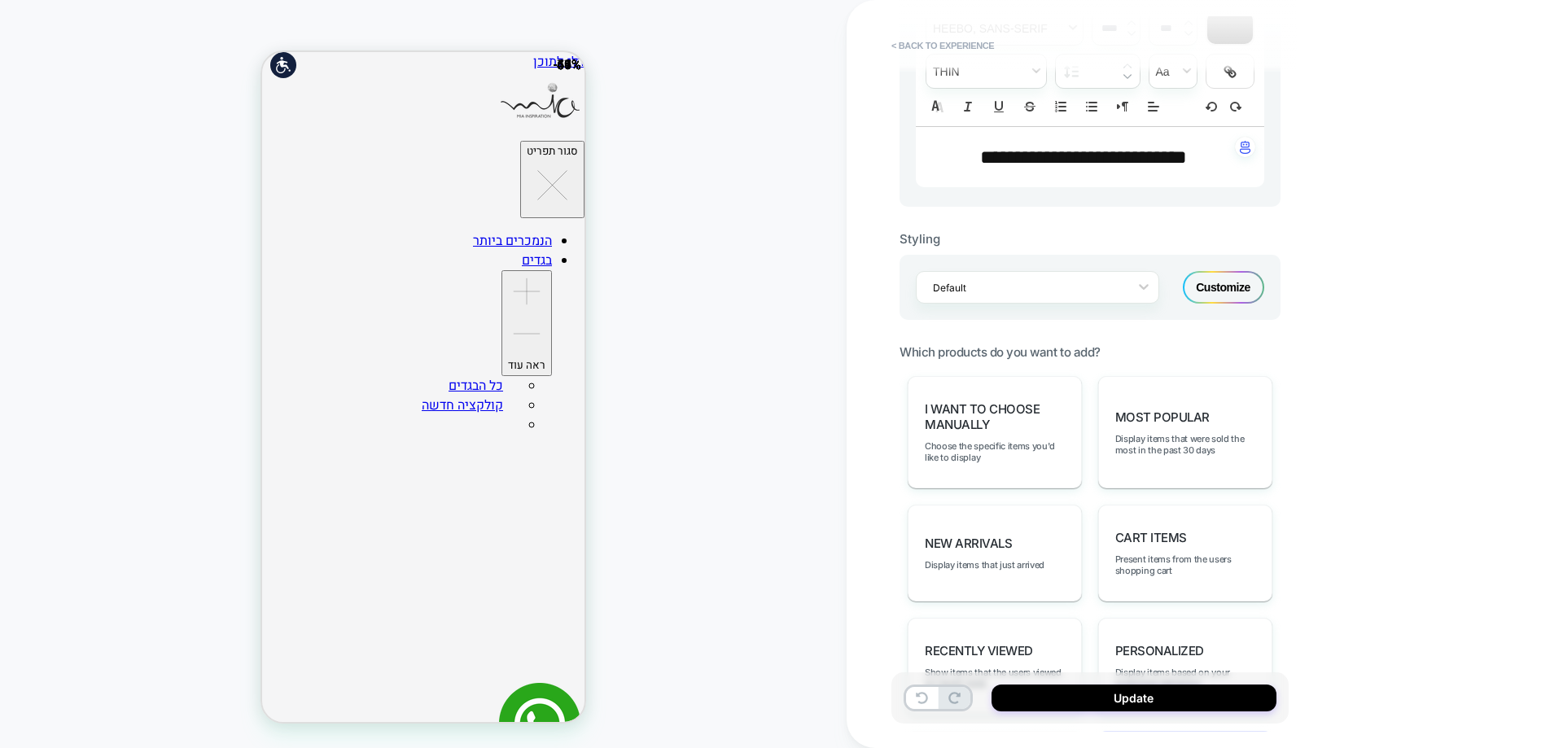
scroll to position [488, 0]
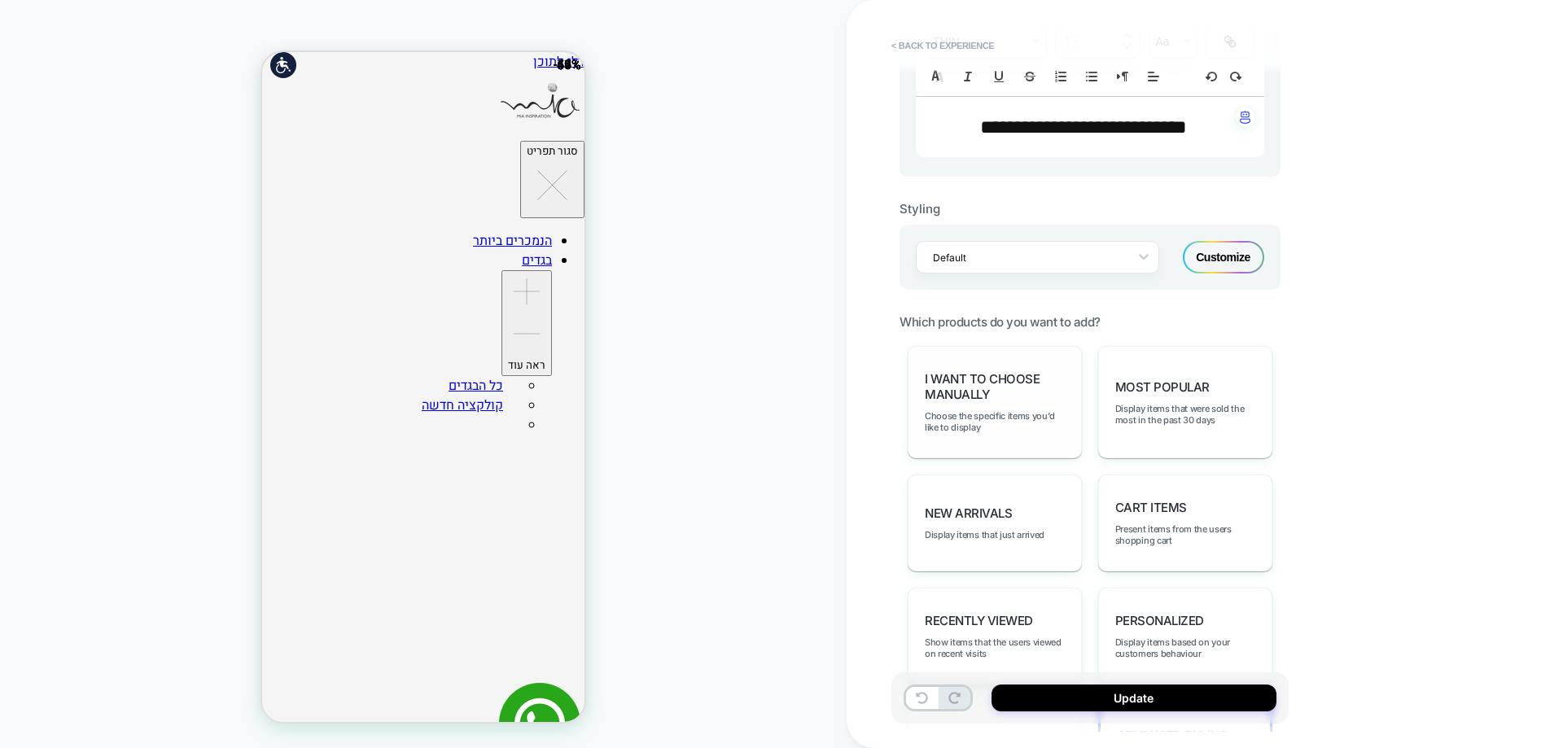
click at [1014, 397] on span "I want to choose manually" at bounding box center [995, 386] width 140 height 31
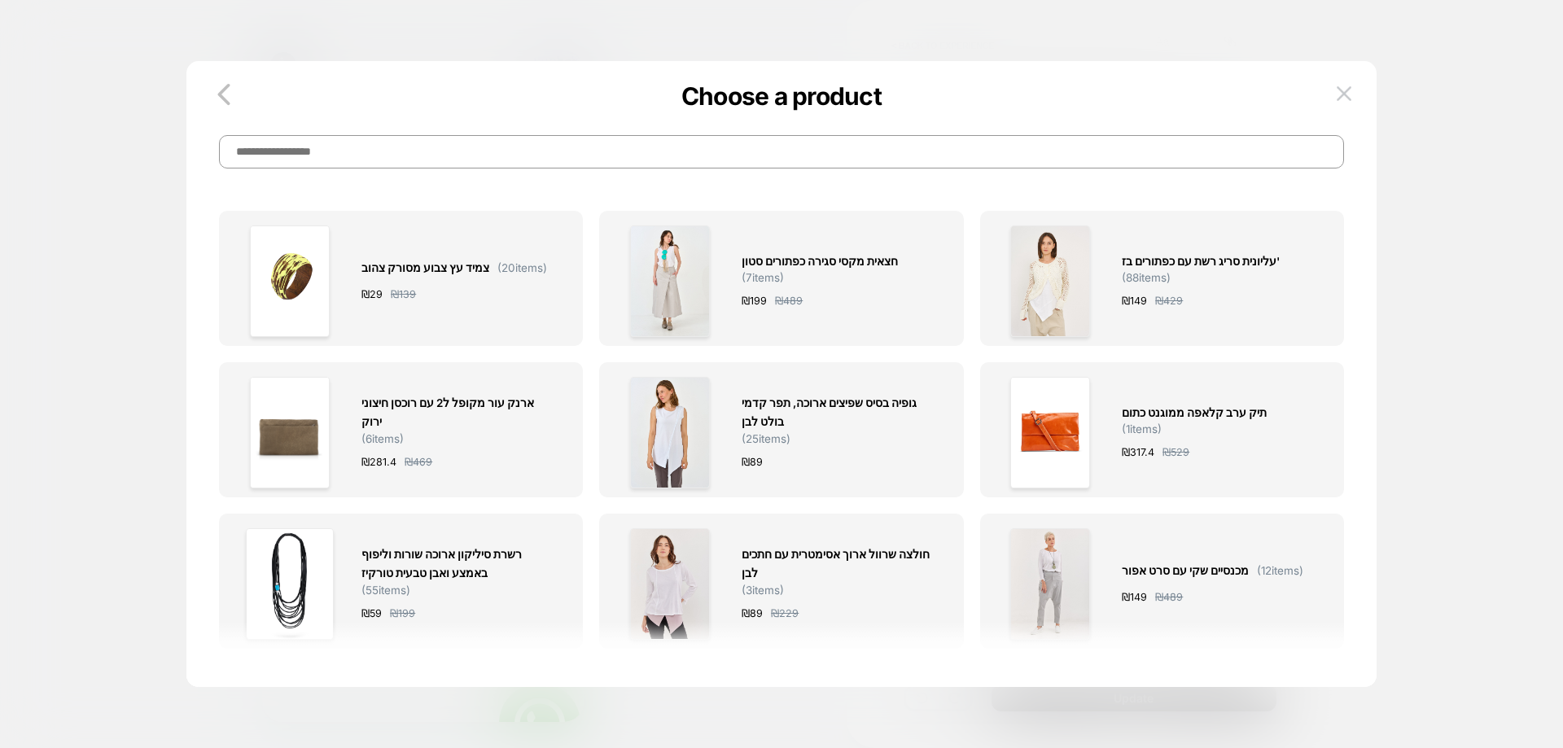
click at [333, 164] on input at bounding box center [781, 151] width 1124 height 33
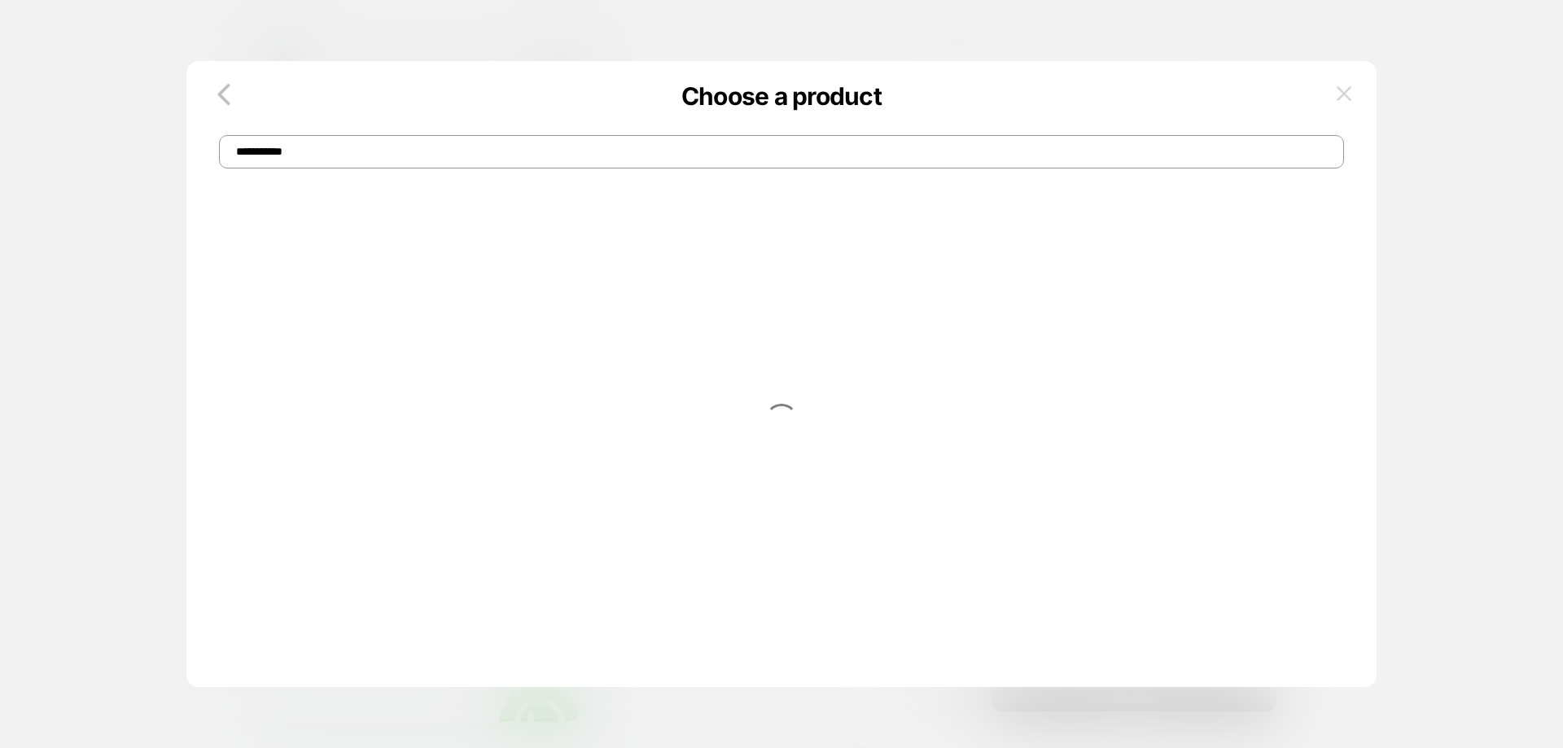
type input "**********"
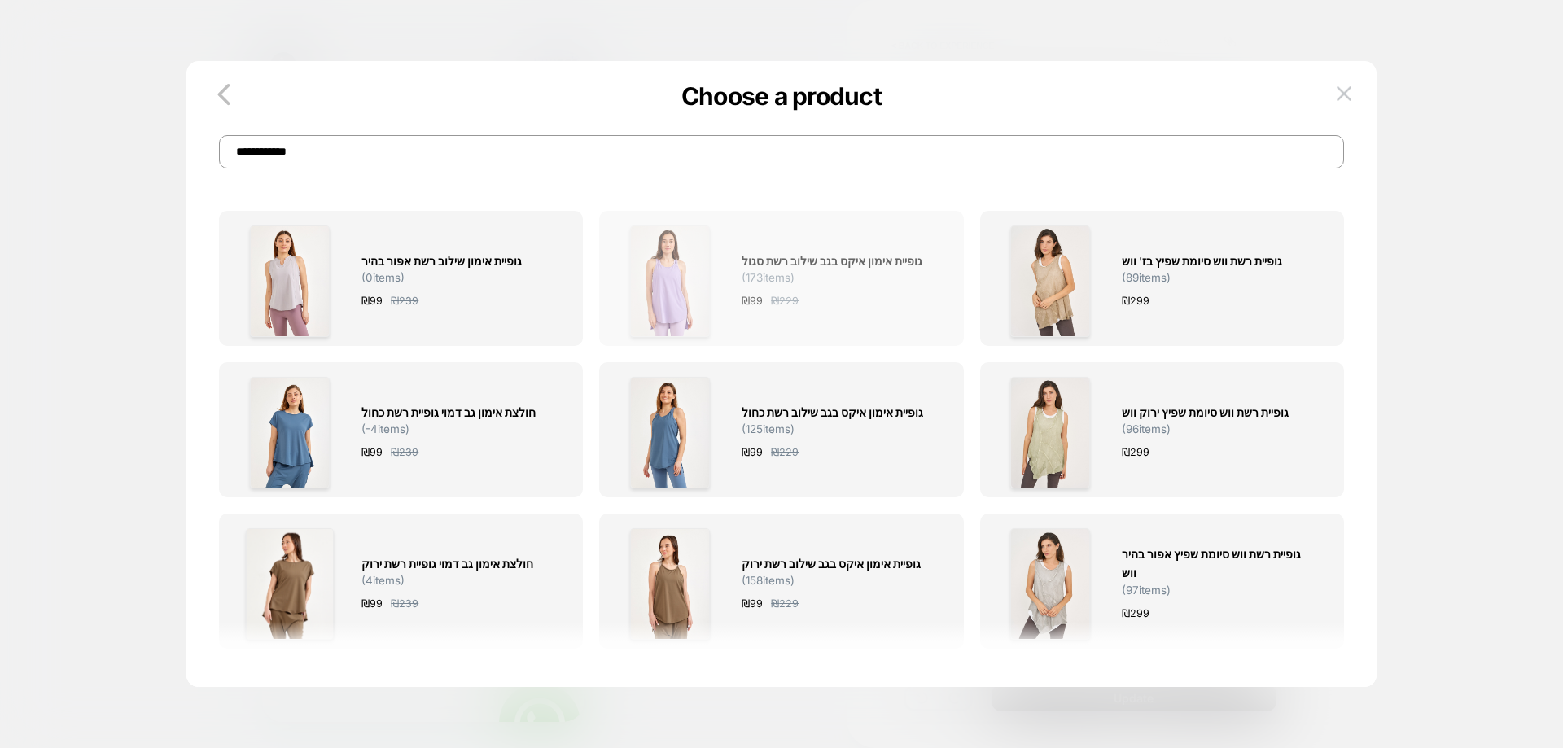
click at [760, 278] on span "( 173 items)" at bounding box center [768, 277] width 53 height 13
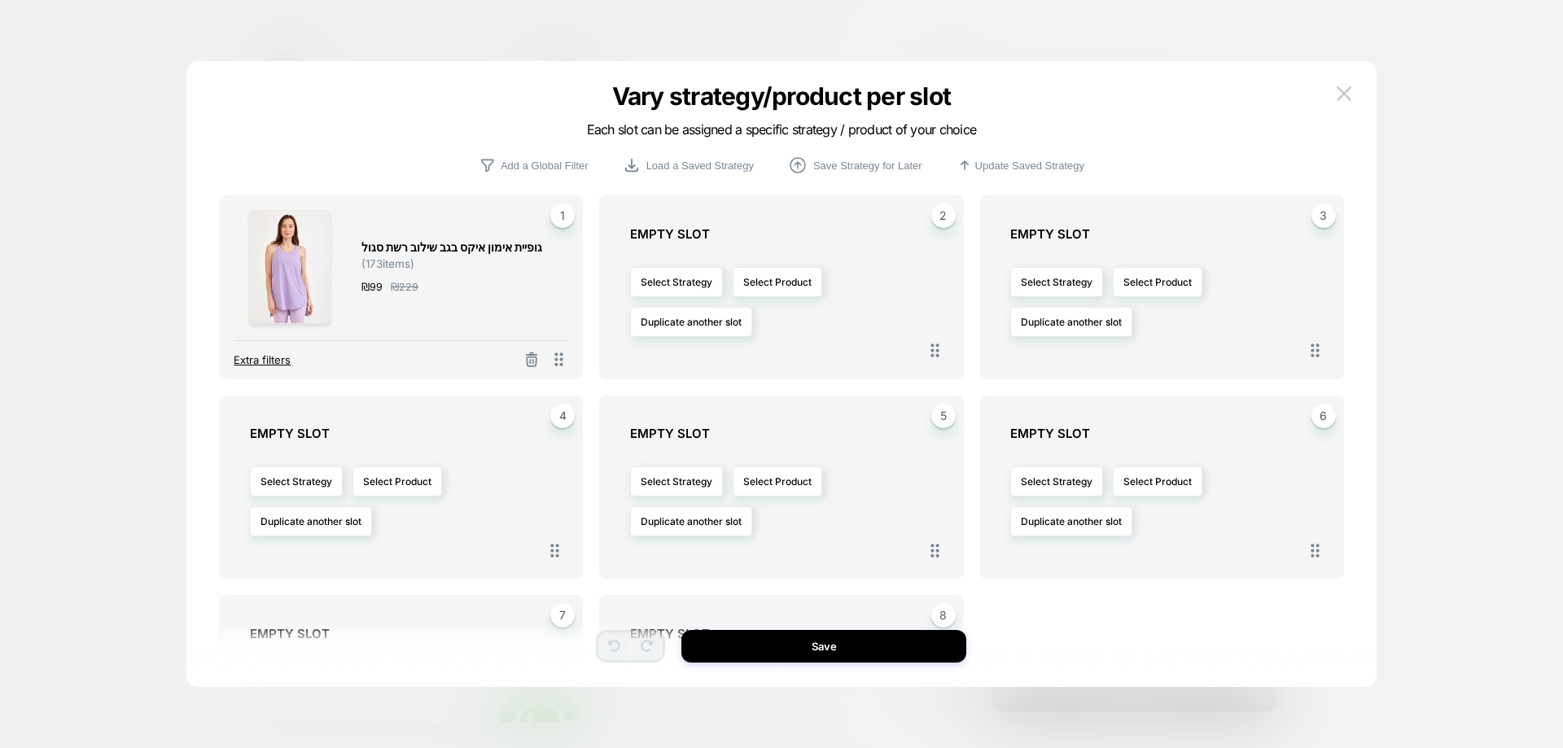
click at [285, 361] on span "Extra filters" at bounding box center [262, 359] width 57 height 13
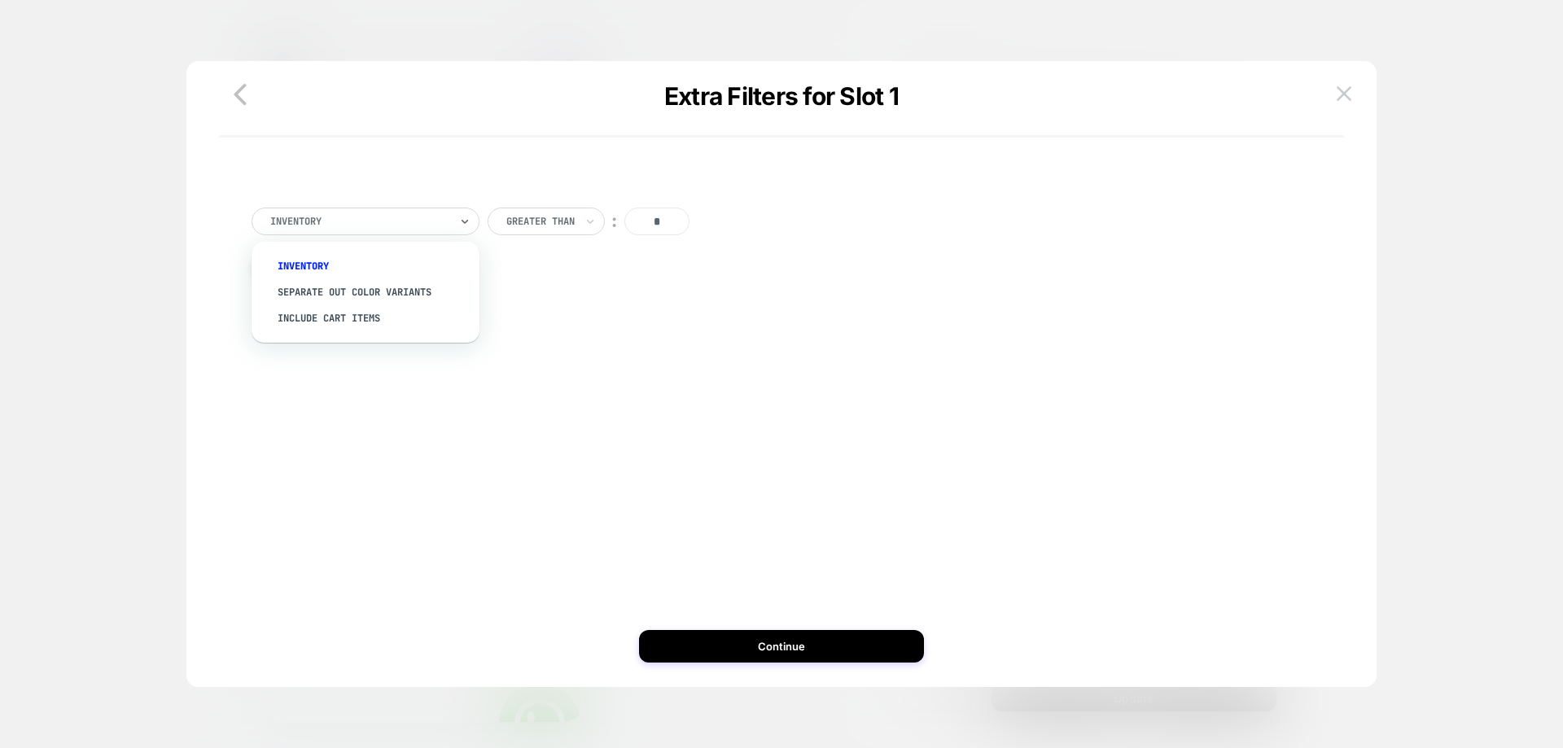
click at [375, 219] on div at bounding box center [359, 221] width 179 height 15
click at [1337, 90] on img at bounding box center [1344, 93] width 15 height 14
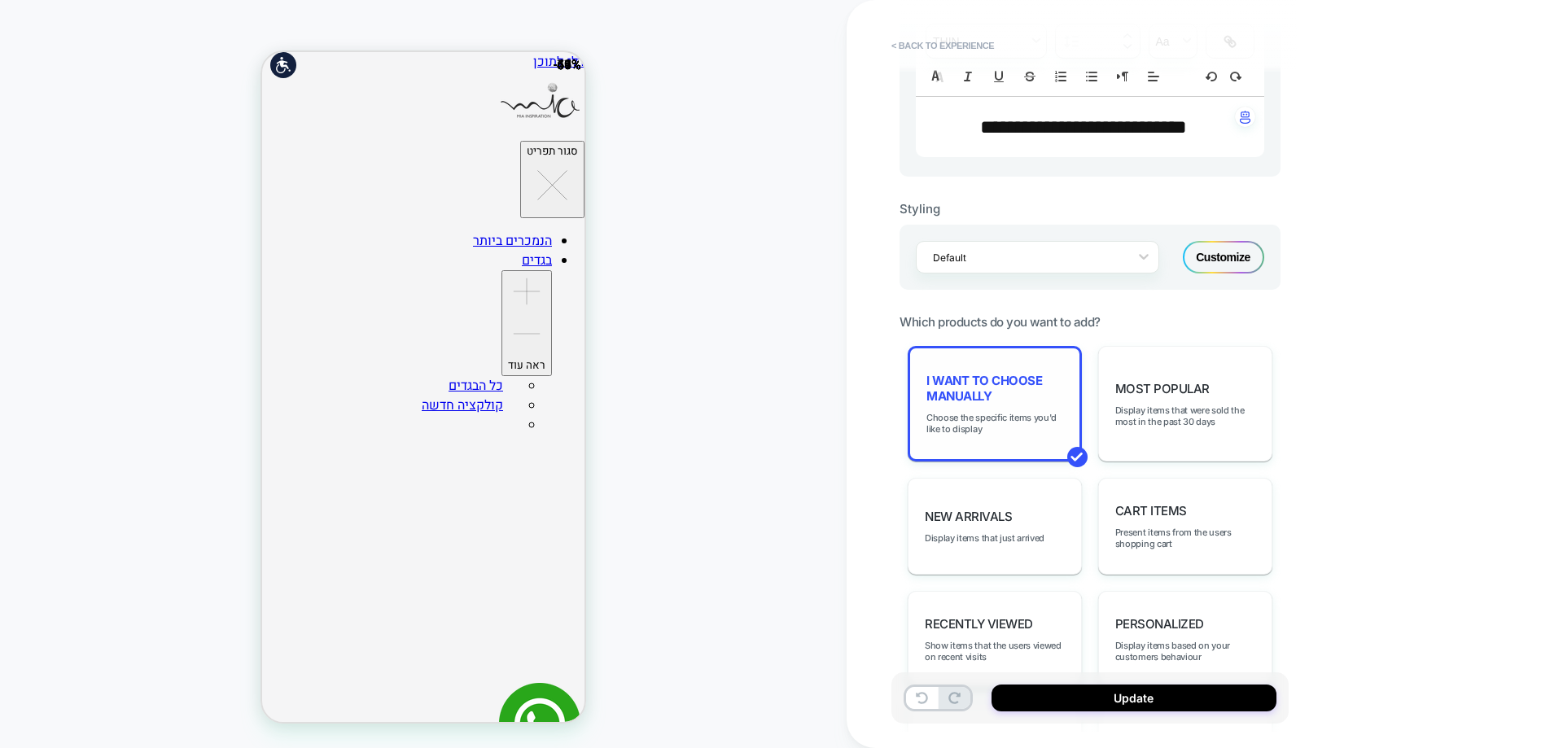
click at [1006, 401] on span "I want to choose manually" at bounding box center [994, 388] width 137 height 31
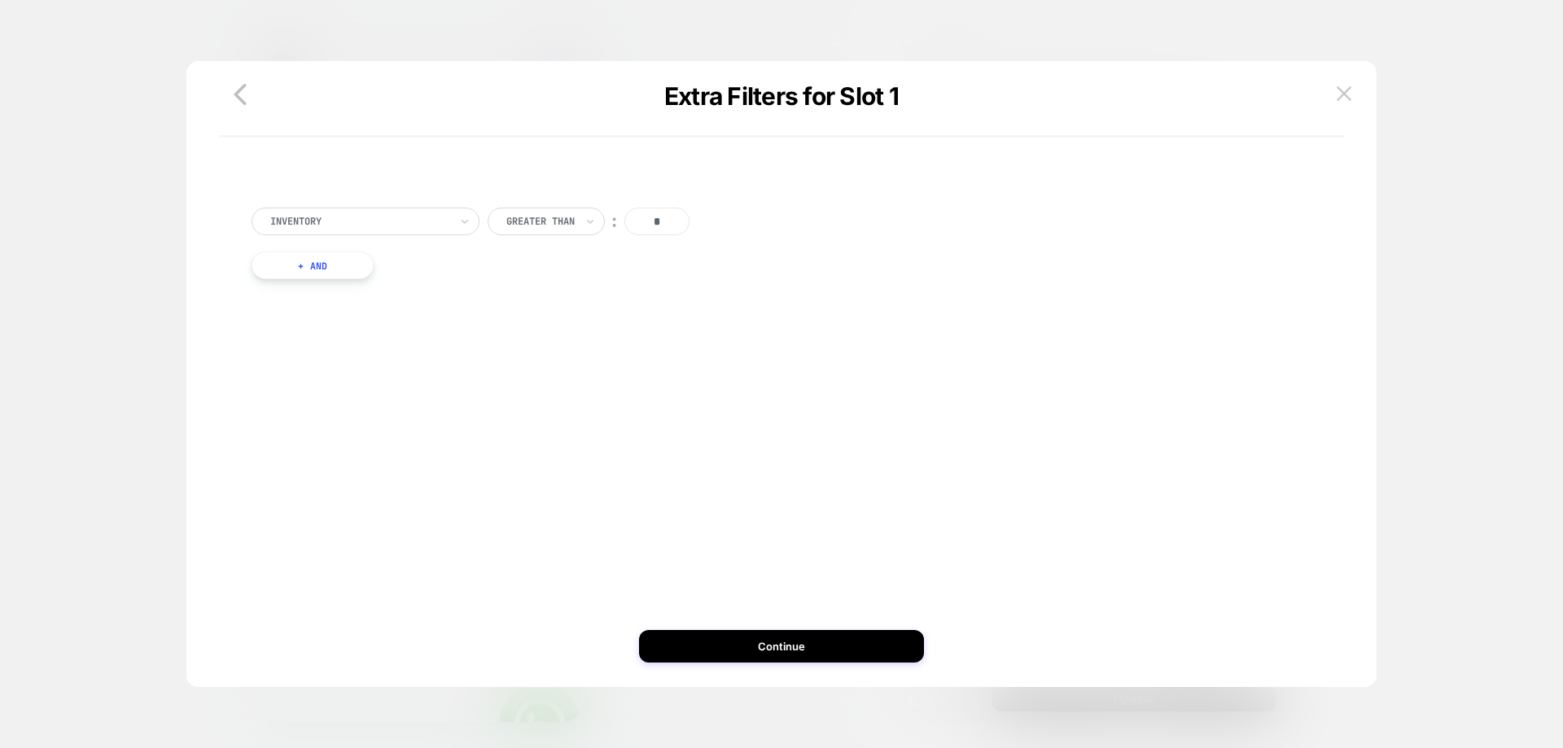
drag, startPoint x: 188, startPoint y: 113, endPoint x: 201, endPoint y: 108, distance: 13.9
click at [188, 112] on div "Extra Filters for Slot 1" at bounding box center [780, 120] width 1189 height 36
click at [230, 99] on icon "button" at bounding box center [240, 94] width 33 height 33
click at [230, 99] on div "Inventory Greater Than ︰ * + And" at bounding box center [773, 374] width 1141 height 561
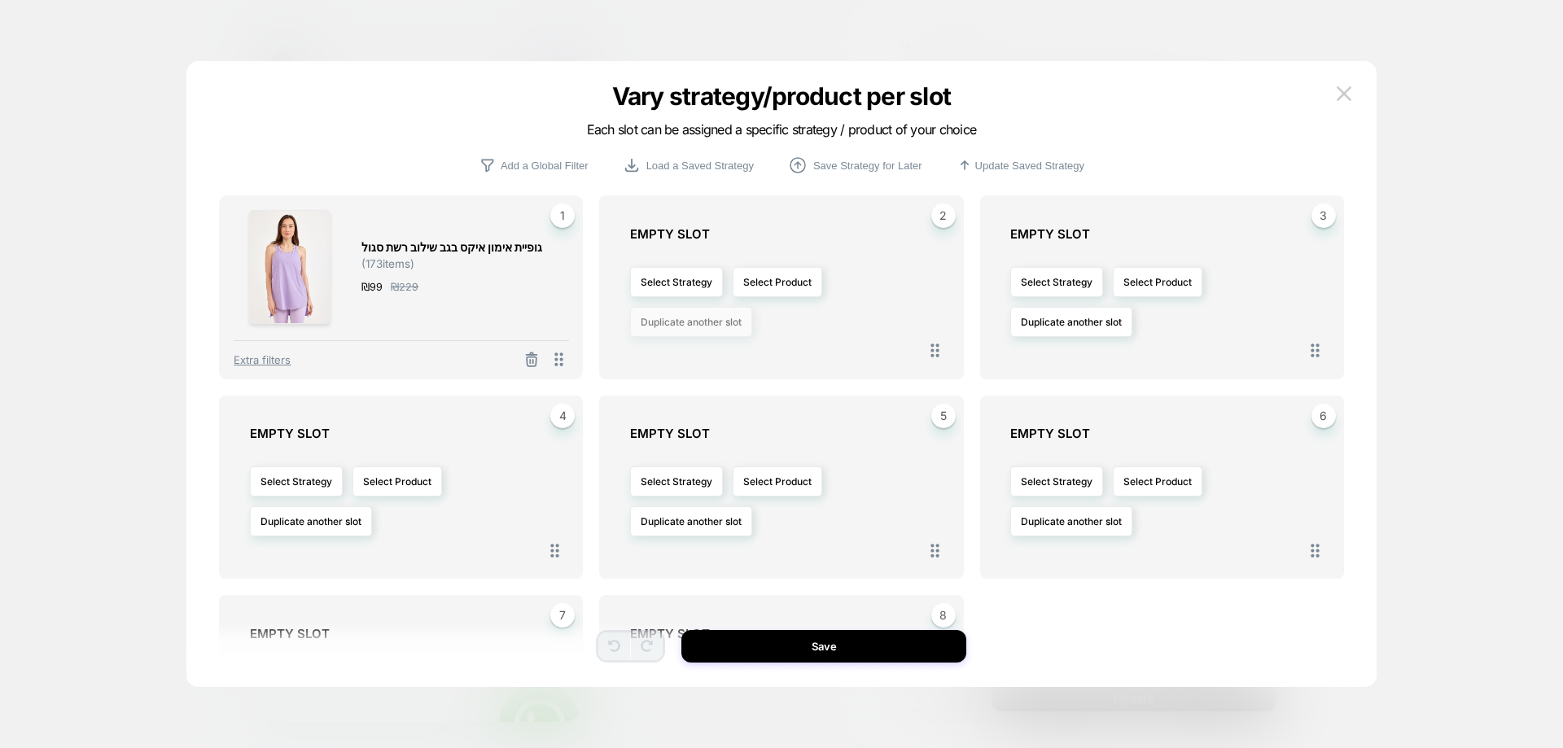
click at [686, 325] on button "Duplicate another slot" at bounding box center [691, 322] width 122 height 30
click at [789, 324] on div "Select Strategy Select Product Duplicate another slot" at bounding box center [789, 302] width 318 height 104
click at [781, 284] on button "Select Product" at bounding box center [778, 282] width 90 height 30
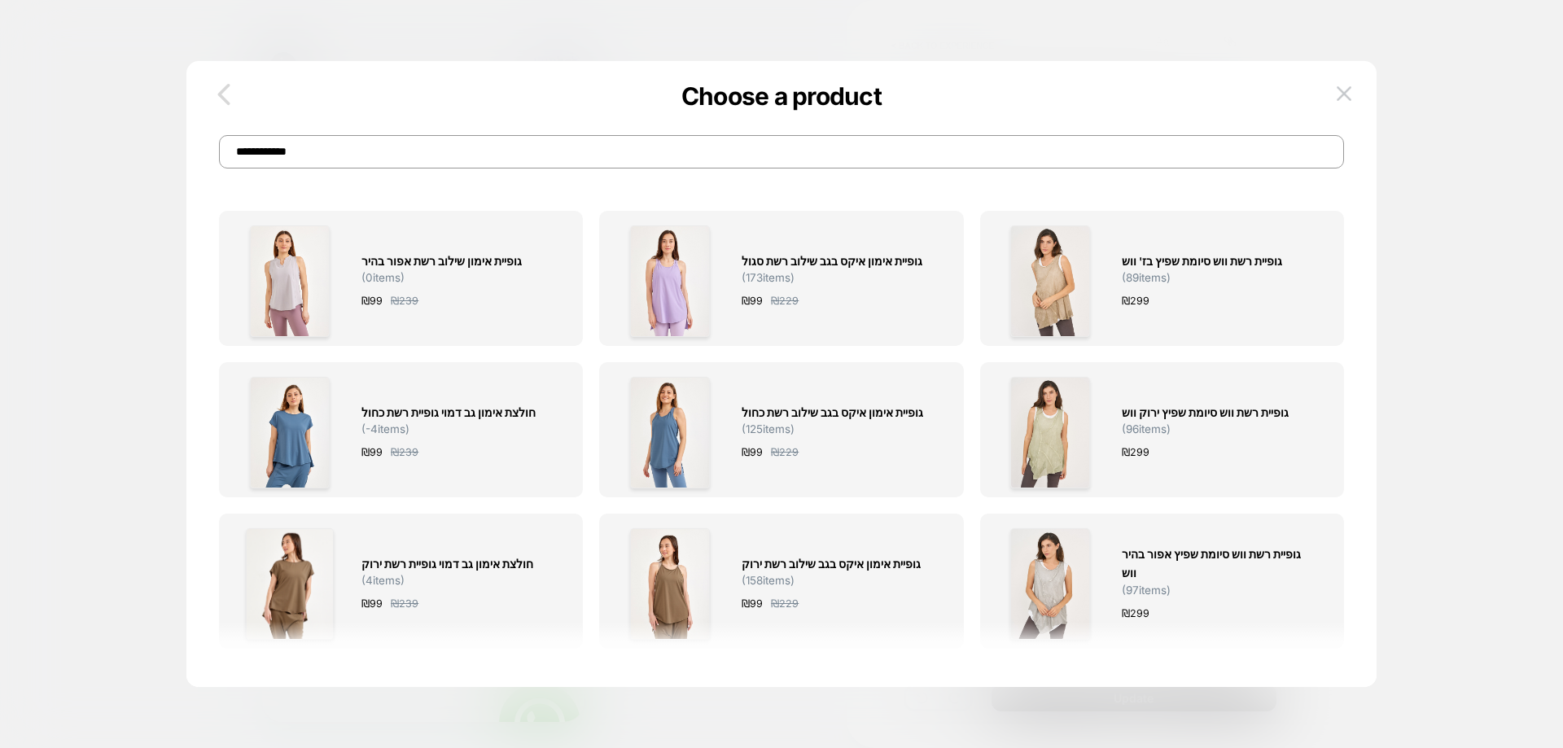
click at [215, 92] on icon "button" at bounding box center [224, 94] width 33 height 33
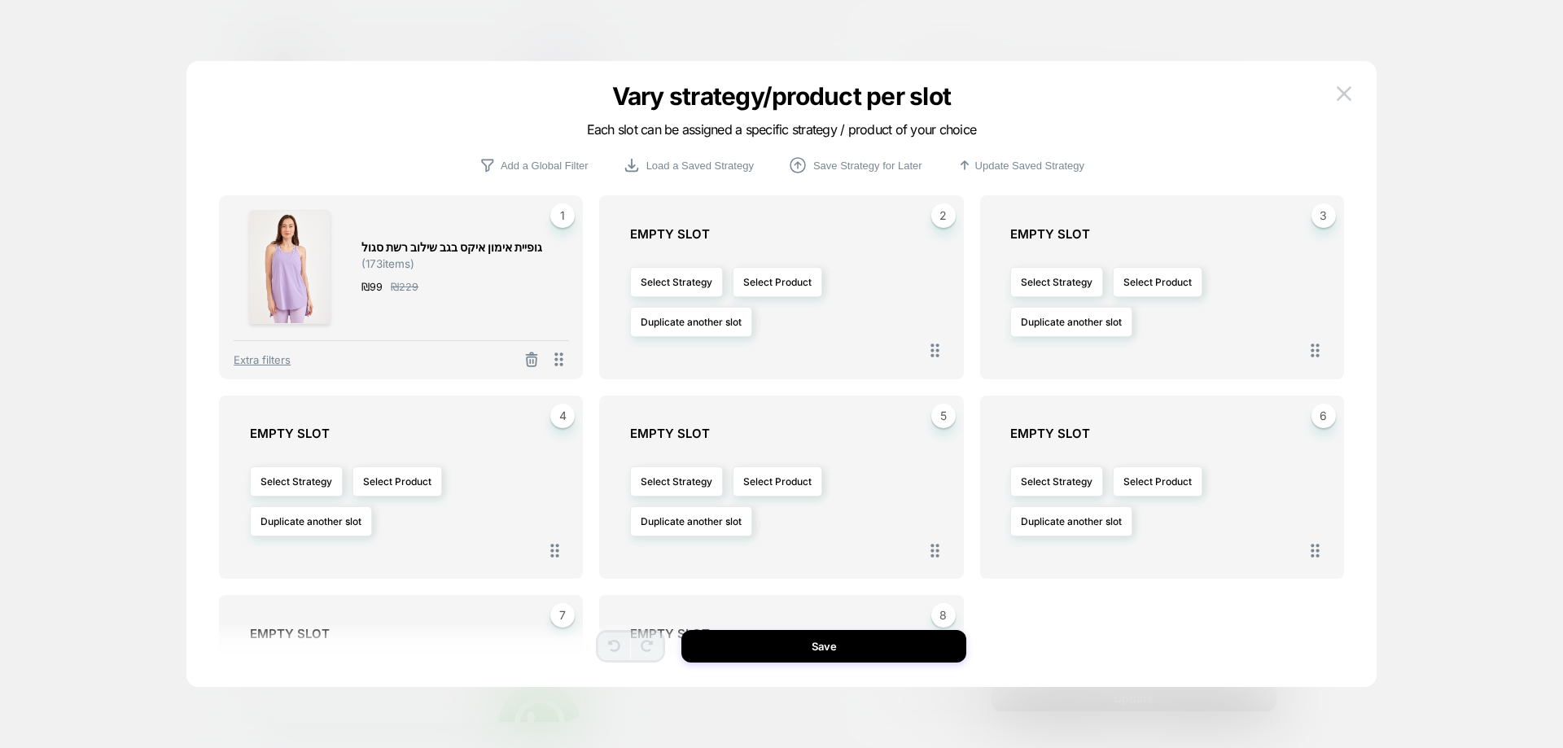
click at [1361, 90] on div "Vary strategy/product per slot Each slot can be assigned a specific strategy / …" at bounding box center [780, 382] width 1189 height 610
click at [1345, 91] on img at bounding box center [1344, 93] width 15 height 14
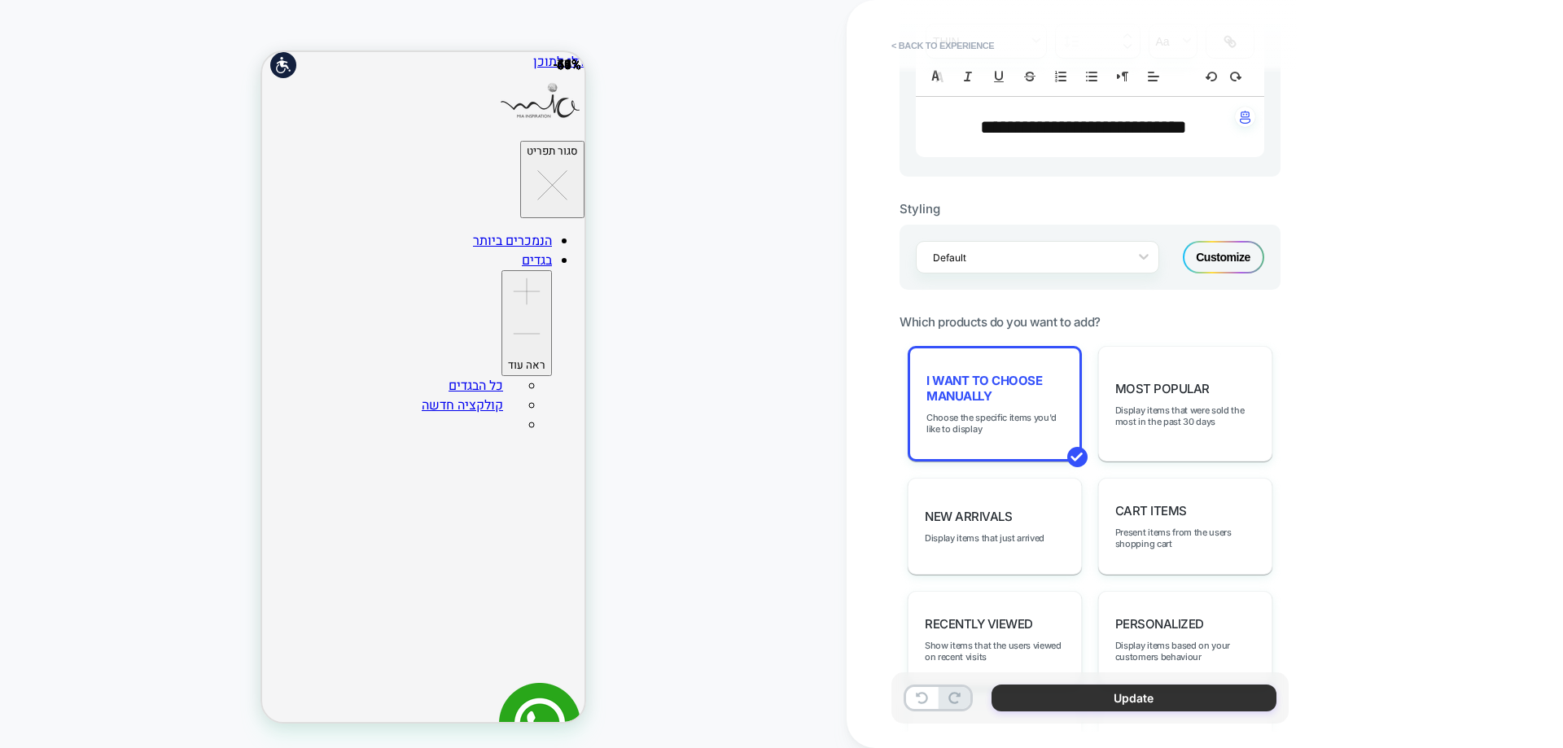
click at [1066, 691] on button "Update" at bounding box center [1134, 698] width 285 height 27
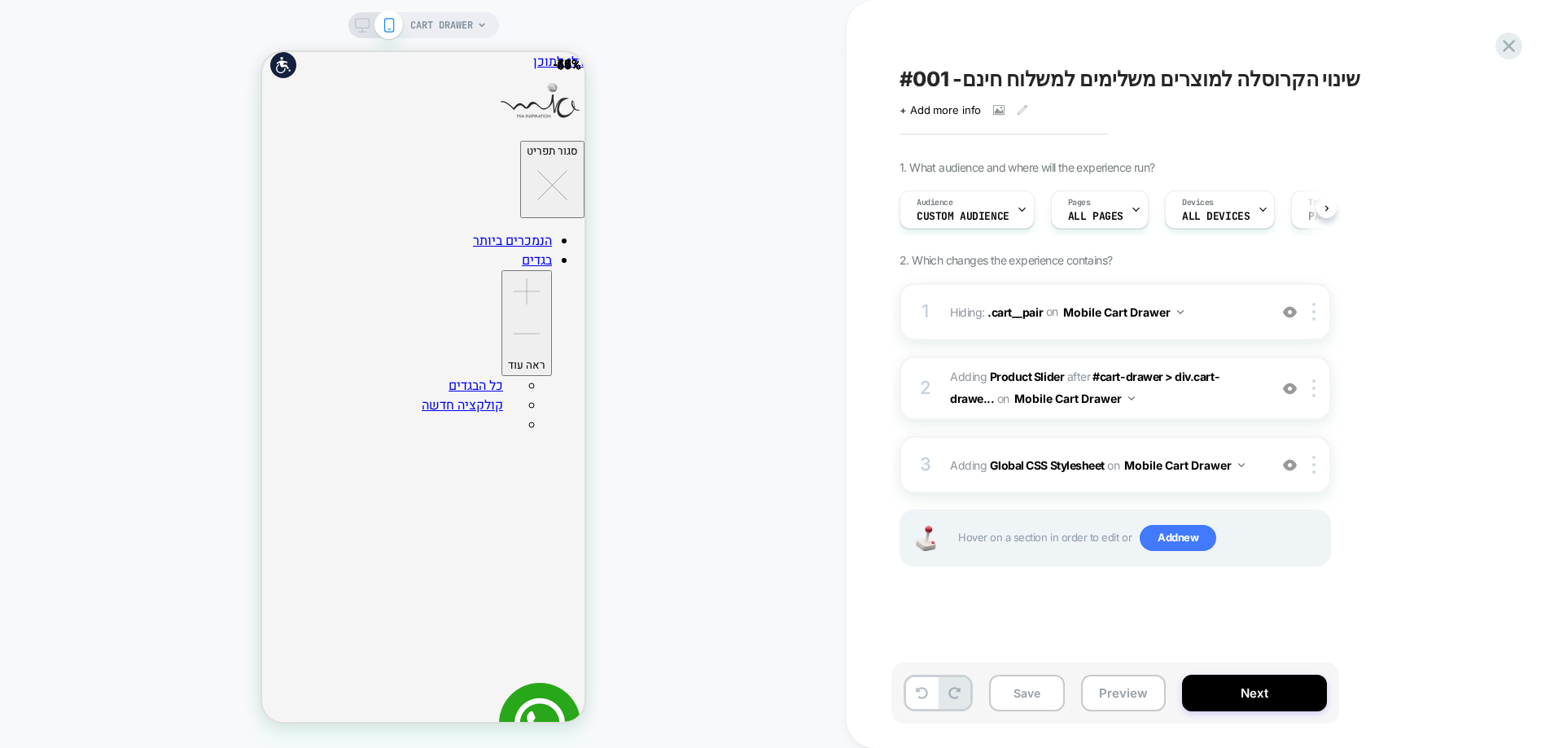
scroll to position [0, 1]
click at [1504, 50] on icon at bounding box center [1509, 46] width 12 height 12
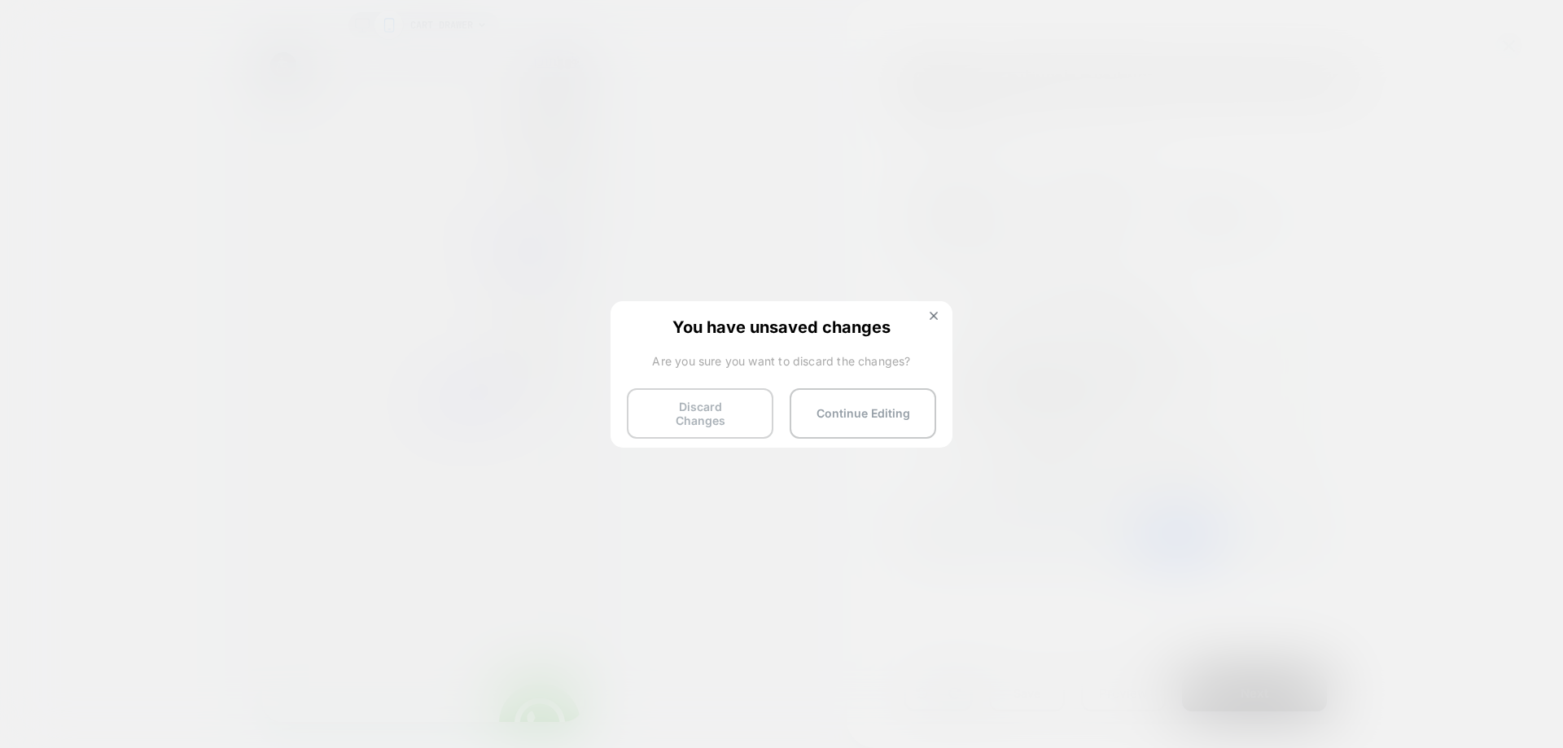
click at [742, 396] on button "Discard Changes" at bounding box center [700, 413] width 147 height 50
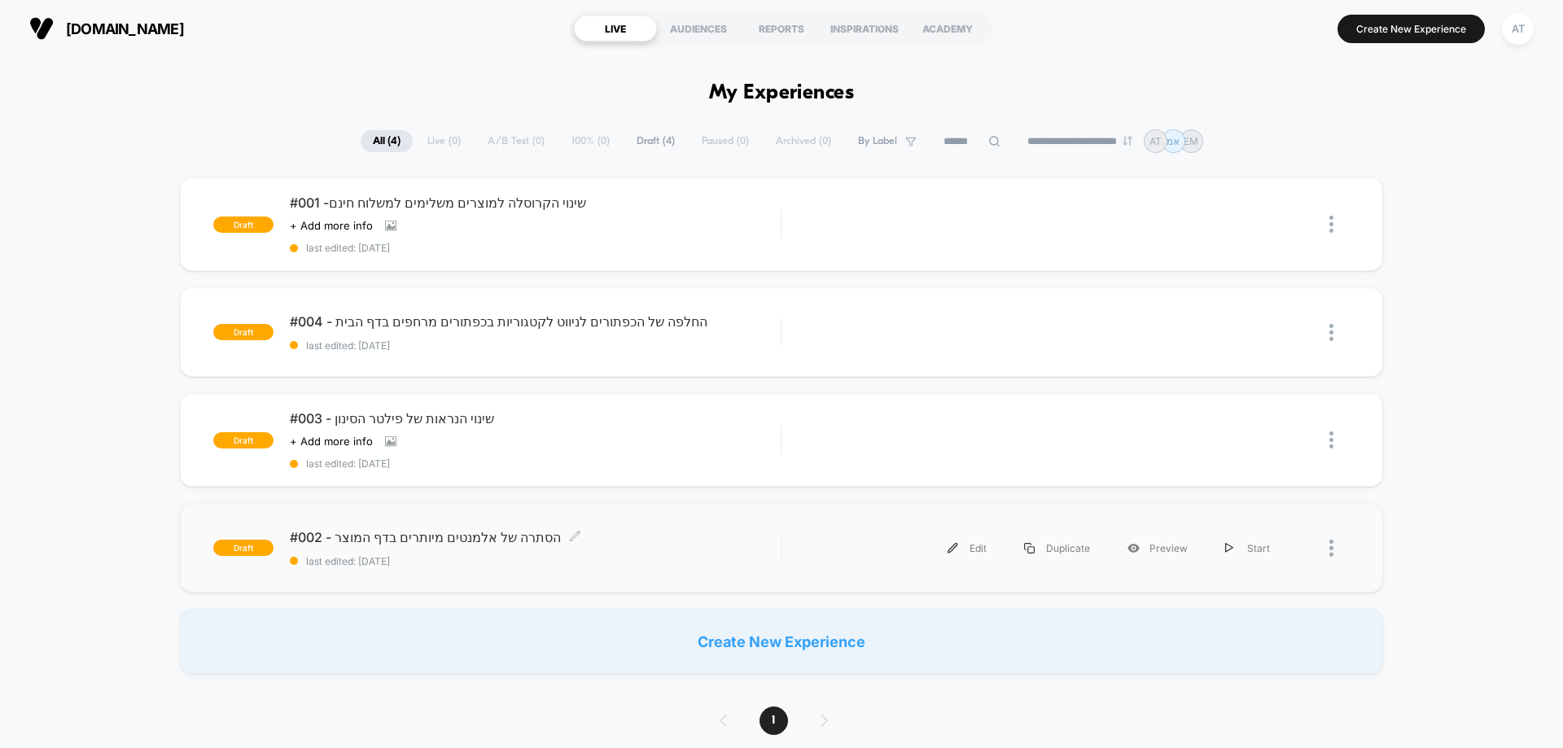
click at [449, 552] on div "#002 - הסתרה של אלמנטים מיותרים בדף המוצר Click to edit experience details Clic…" at bounding box center [535, 548] width 491 height 38
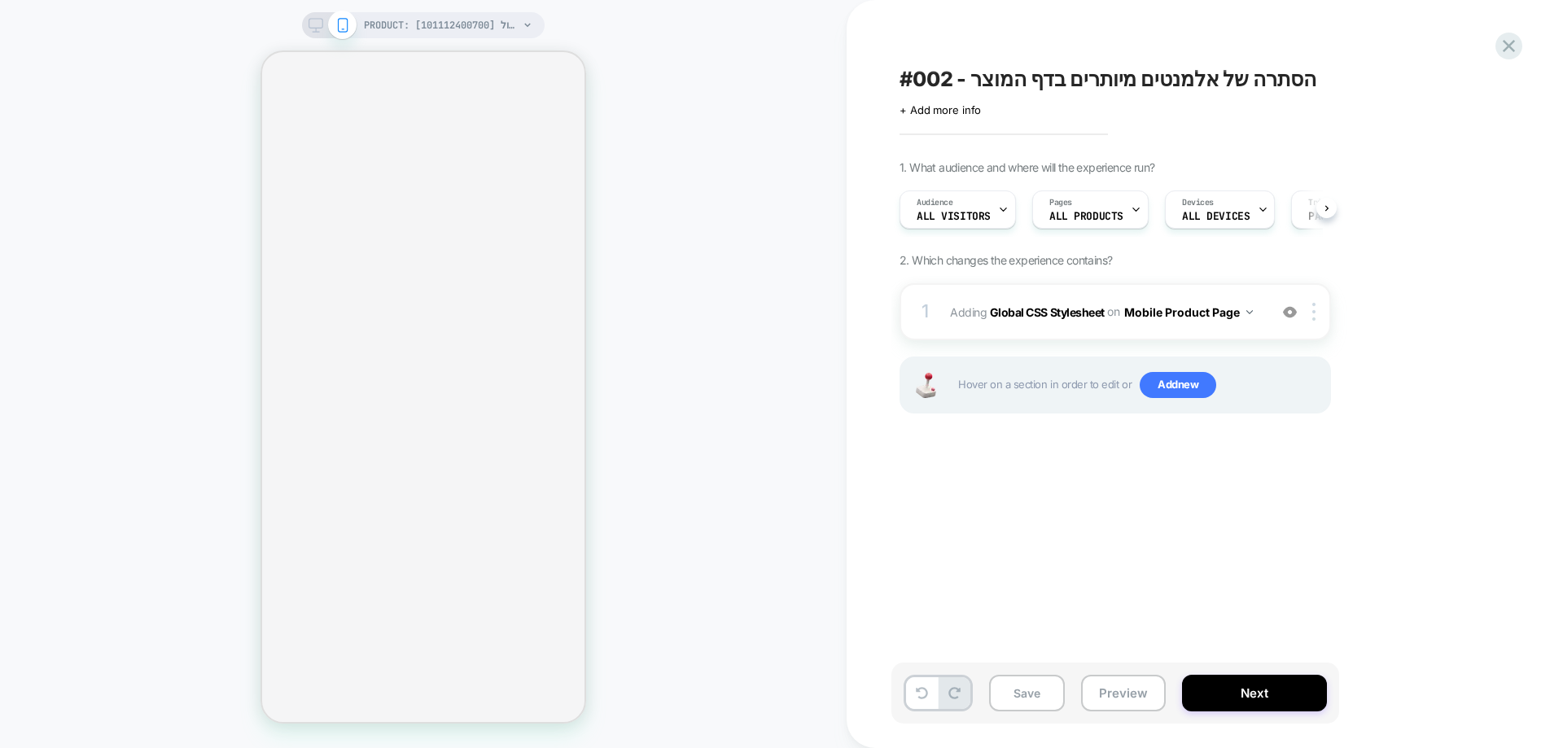
scroll to position [0, 1]
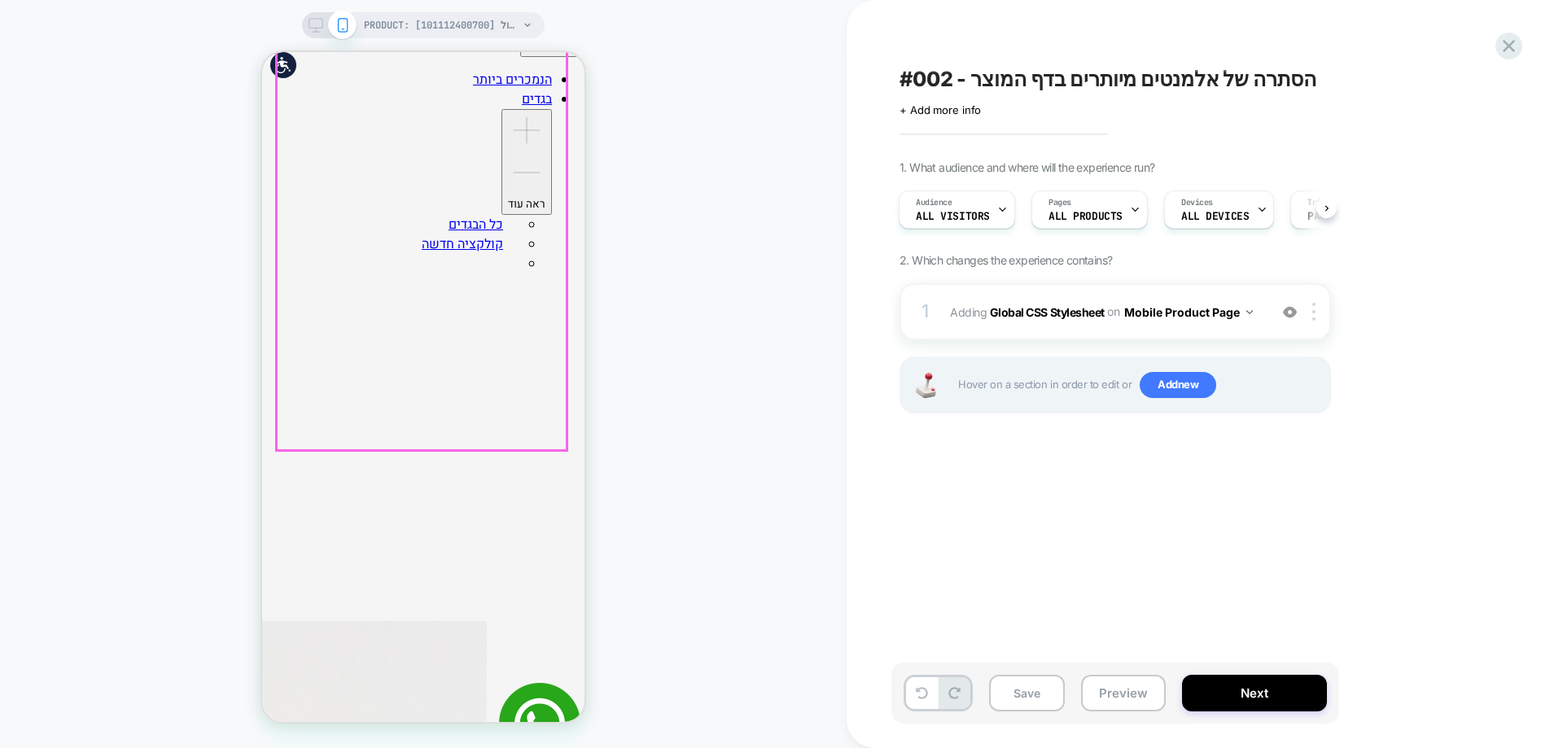
scroll to position [407, 0]
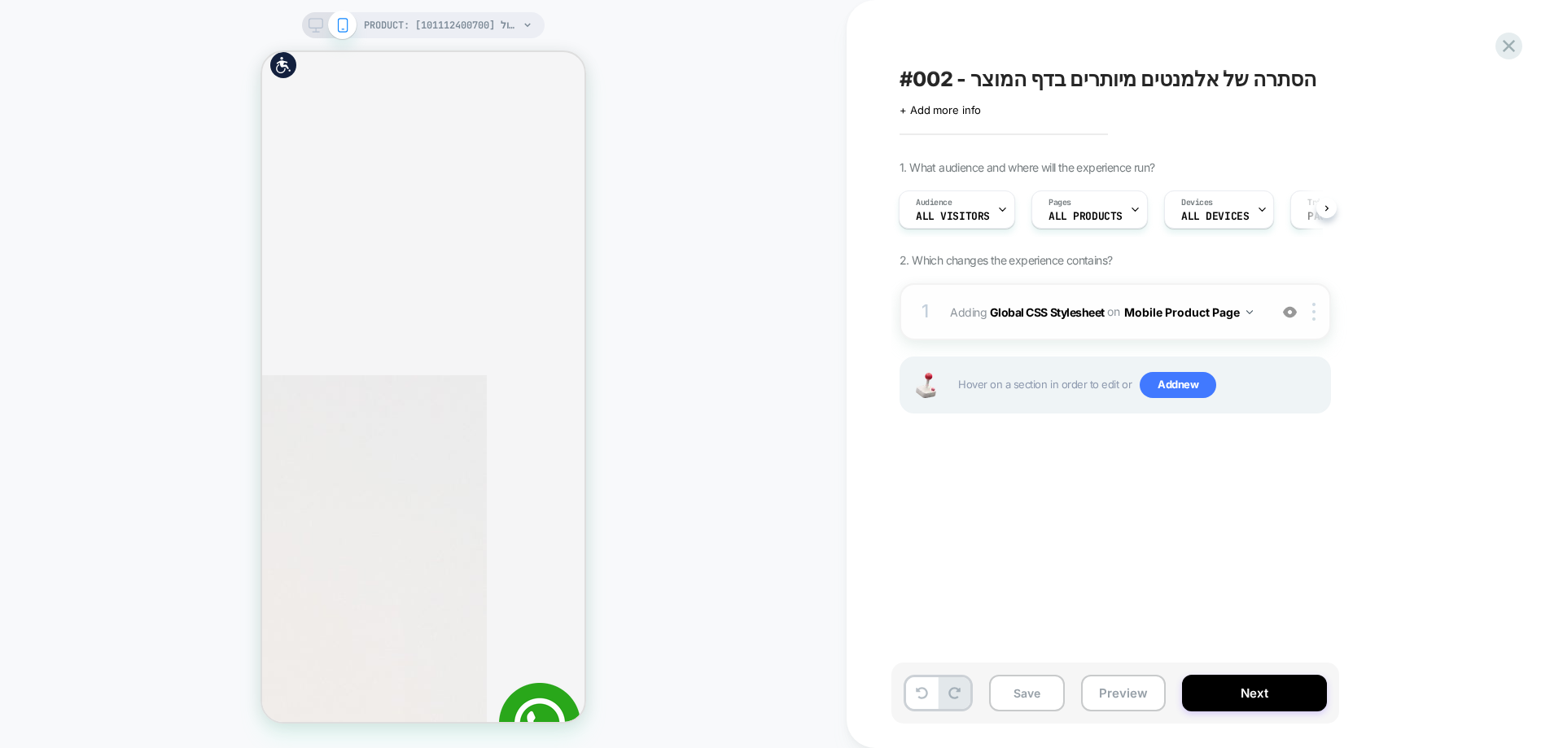
click at [1293, 311] on img at bounding box center [1290, 312] width 14 height 14
click at [1291, 314] on img at bounding box center [1290, 312] width 14 height 14
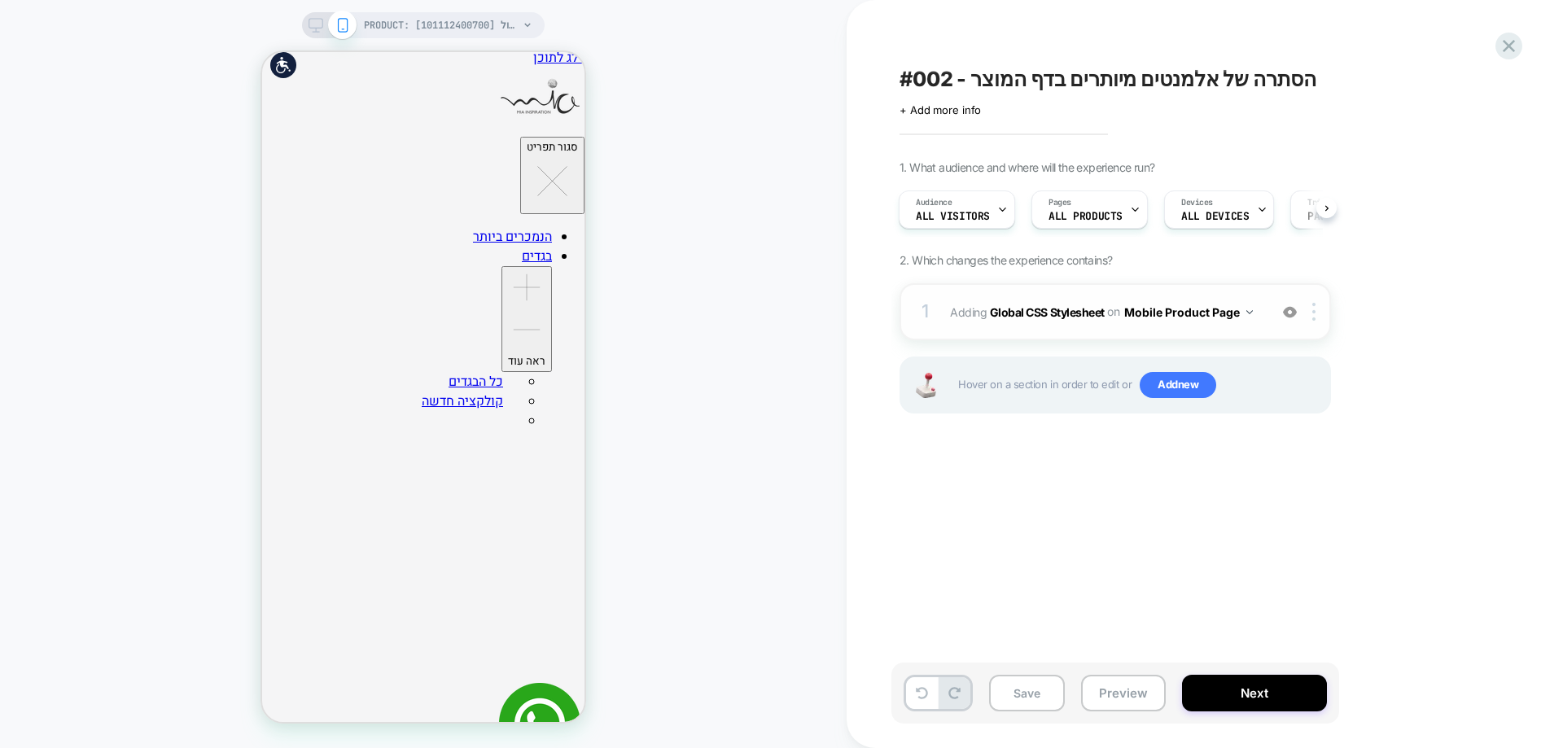
scroll to position [0, 0]
click at [1035, 700] on button "Save" at bounding box center [1027, 693] width 76 height 37
click at [1163, 701] on button "Preview" at bounding box center [1123, 693] width 85 height 37
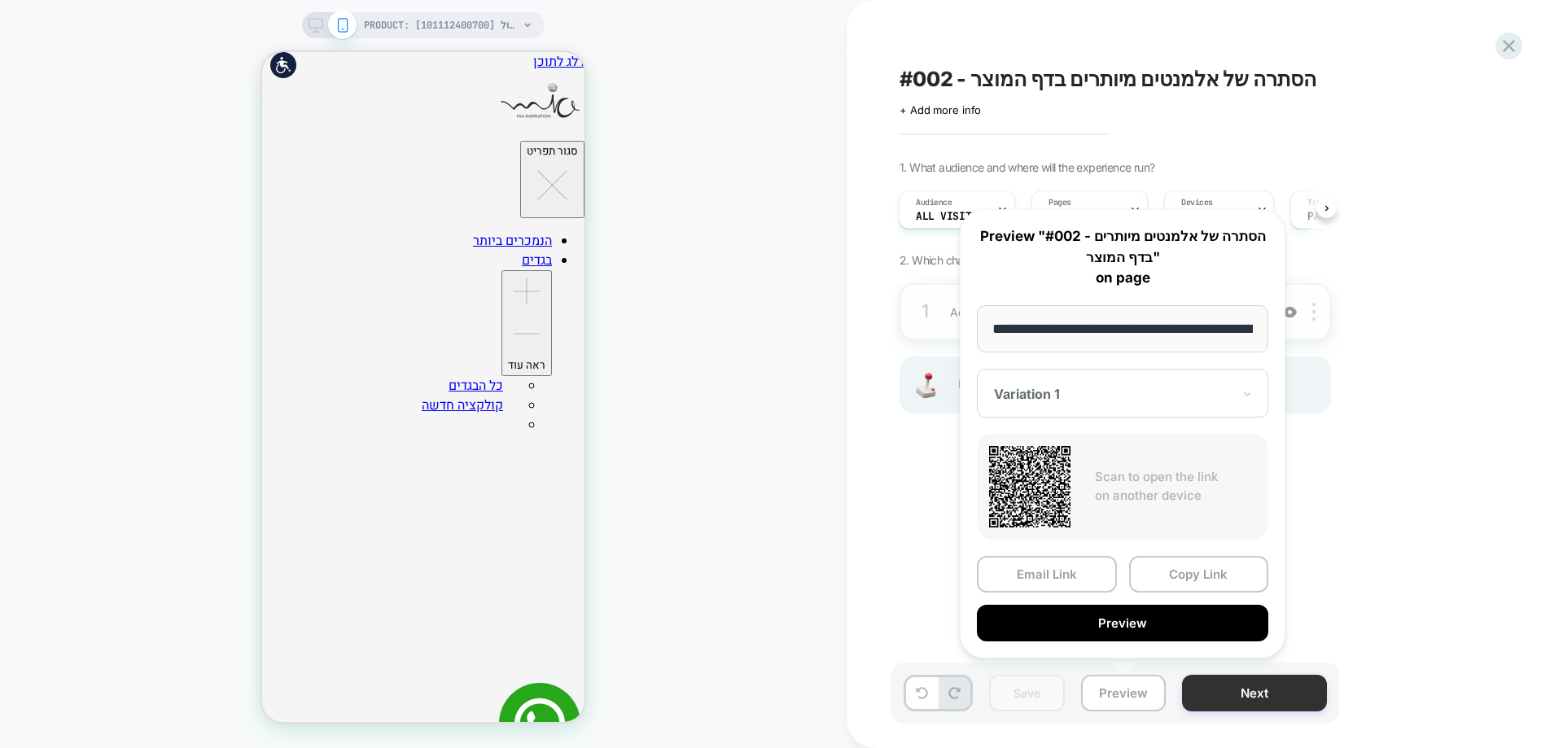
scroll to position [0, 234]
click at [1275, 701] on button "Next" at bounding box center [1254, 693] width 145 height 37
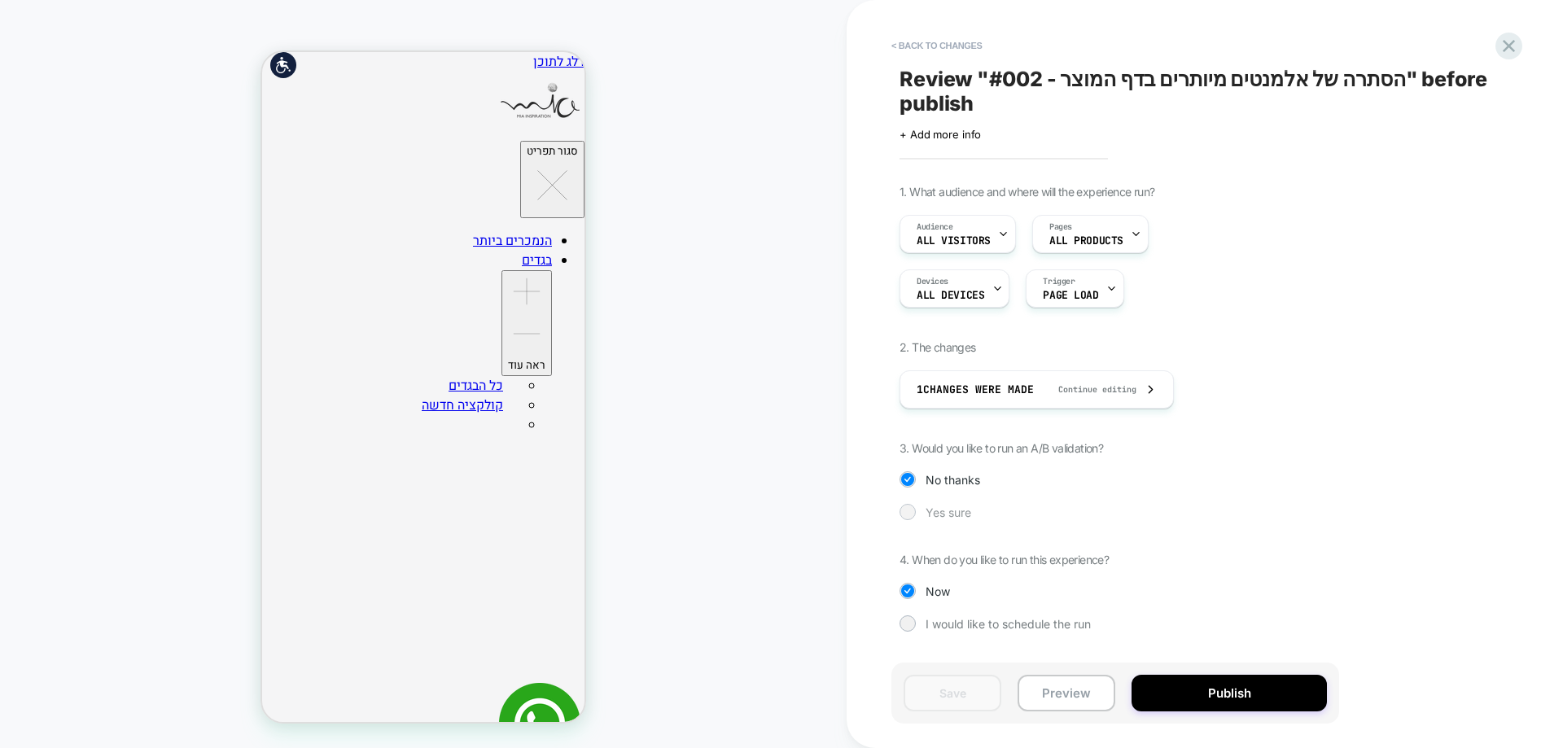
click at [948, 517] on span "Yes sure" at bounding box center [949, 513] width 46 height 14
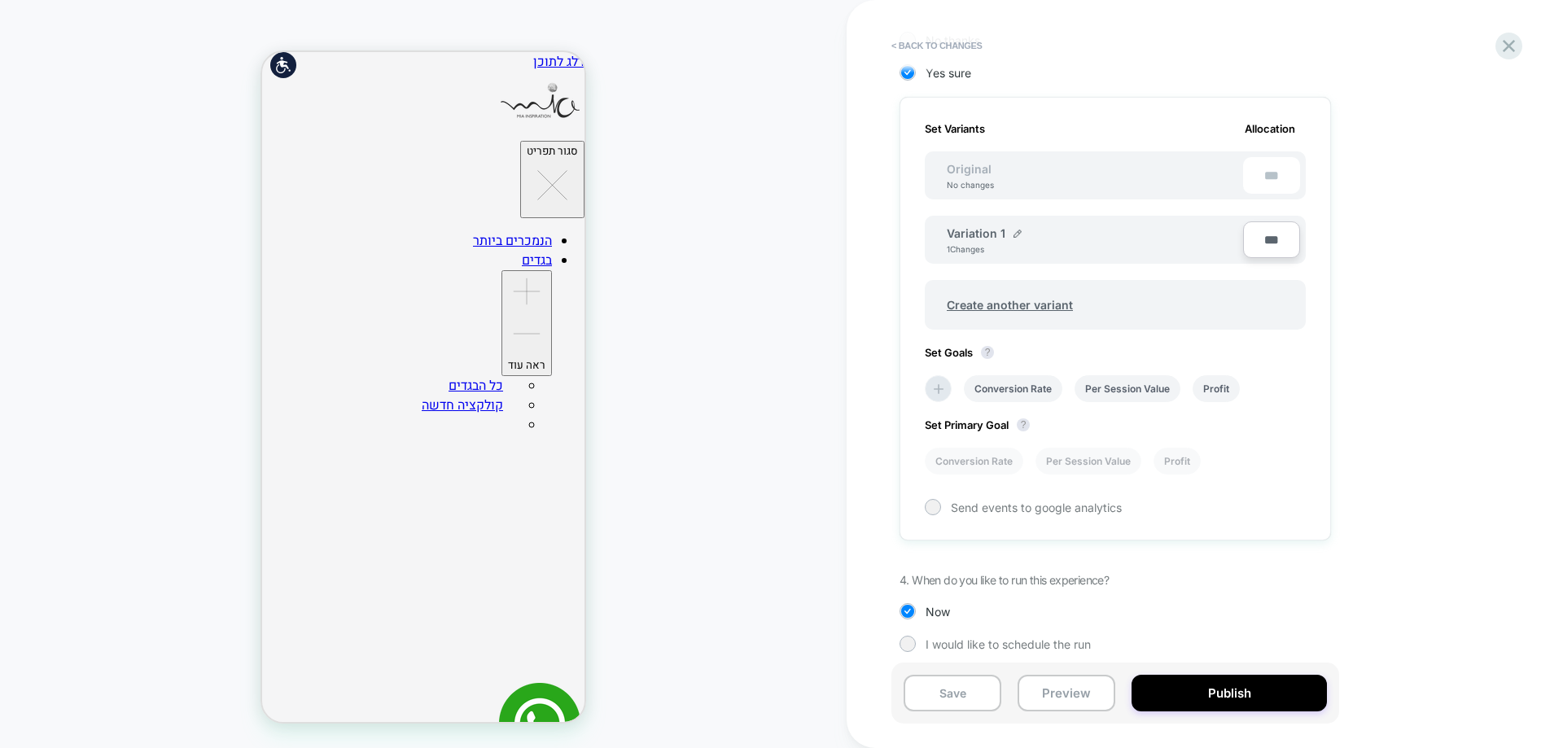
scroll to position [449, 0]
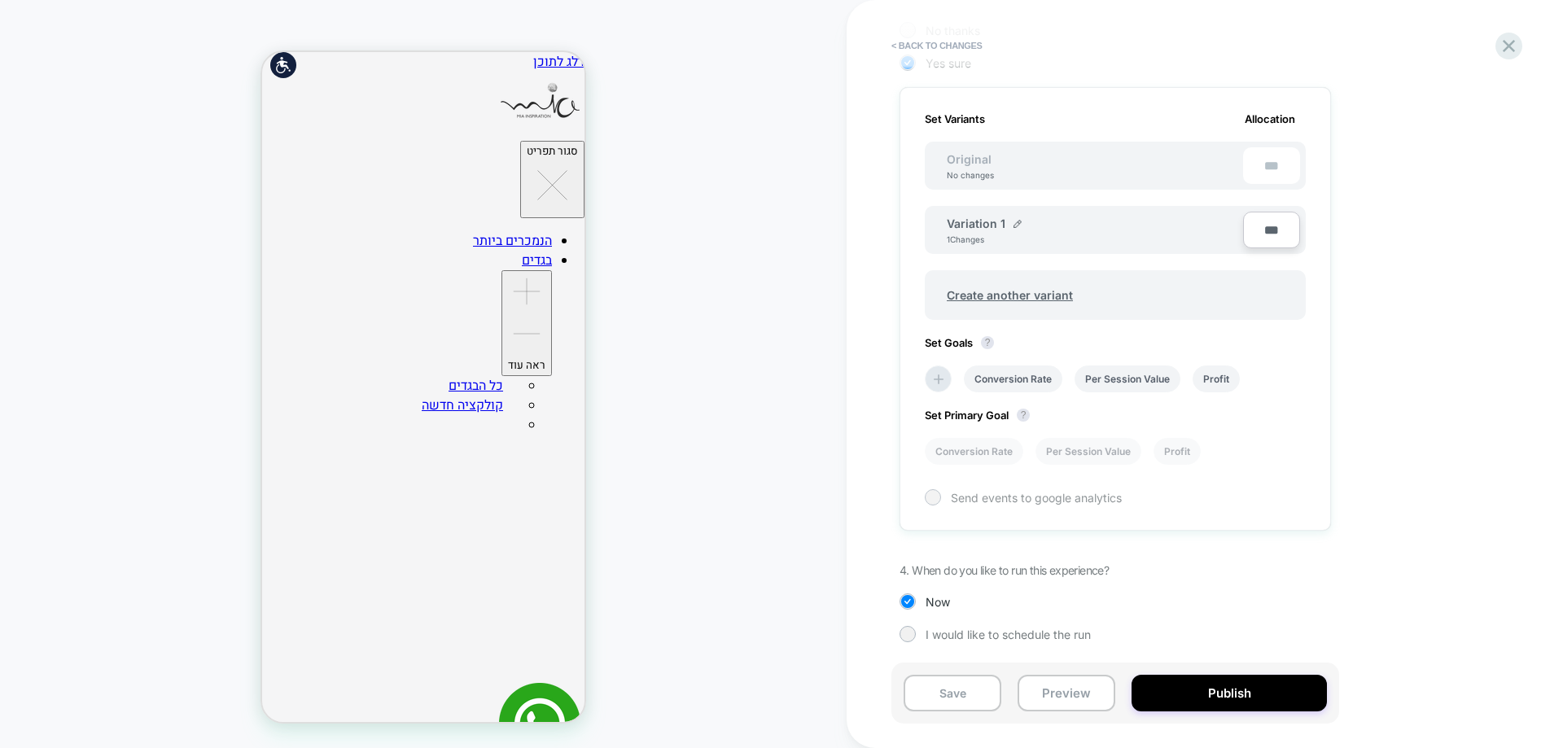
click at [958, 494] on span "Send events to google analytics" at bounding box center [1036, 498] width 171 height 14
click at [991, 450] on li "Conversion Rate" at bounding box center [974, 451] width 99 height 27
click at [948, 378] on li at bounding box center [938, 379] width 27 height 27
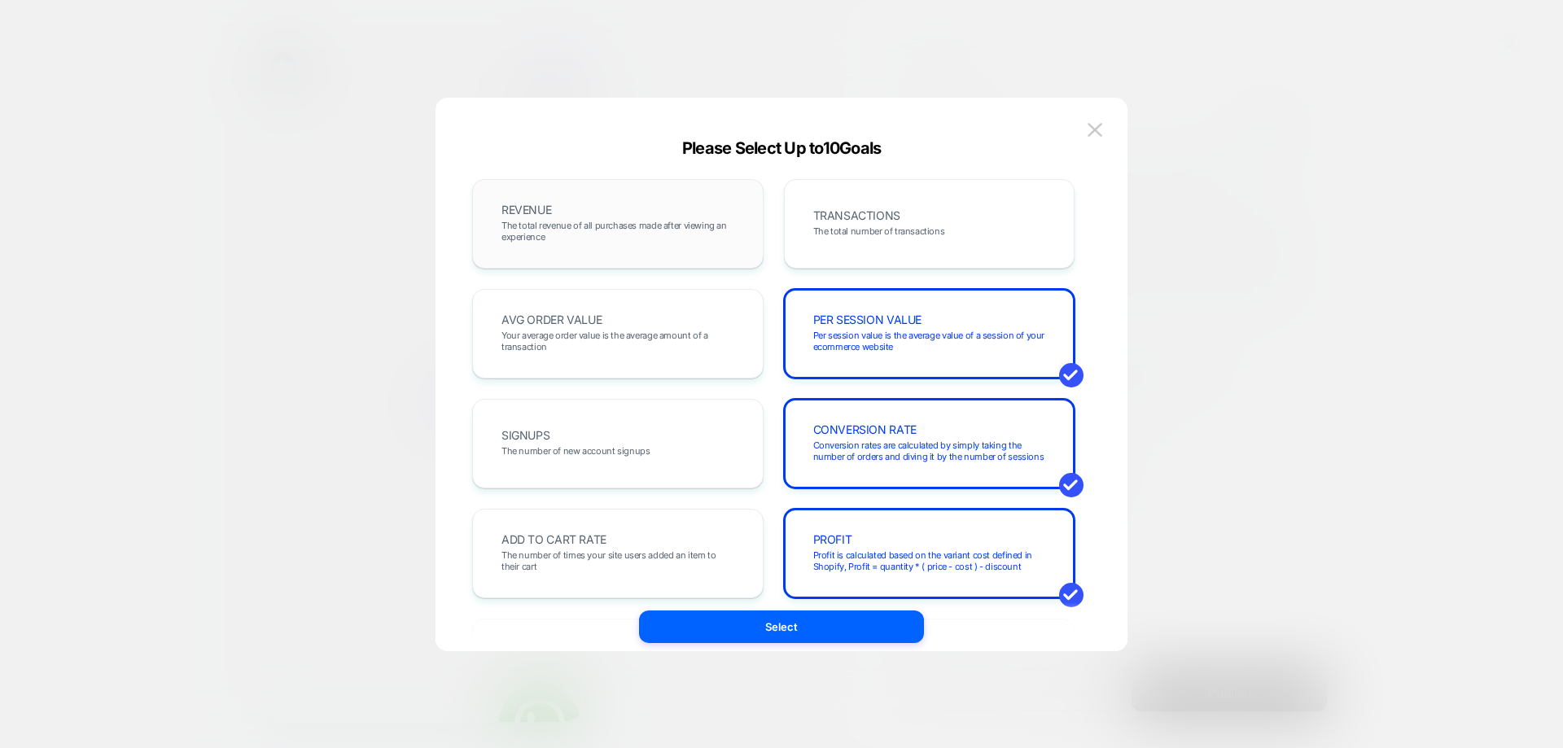
drag, startPoint x: 622, startPoint y: 240, endPoint x: 628, endPoint y: 284, distance: 44.3
click at [621, 240] on span "The total revenue of all purchases made after viewing an experience" at bounding box center [617, 231] width 233 height 23
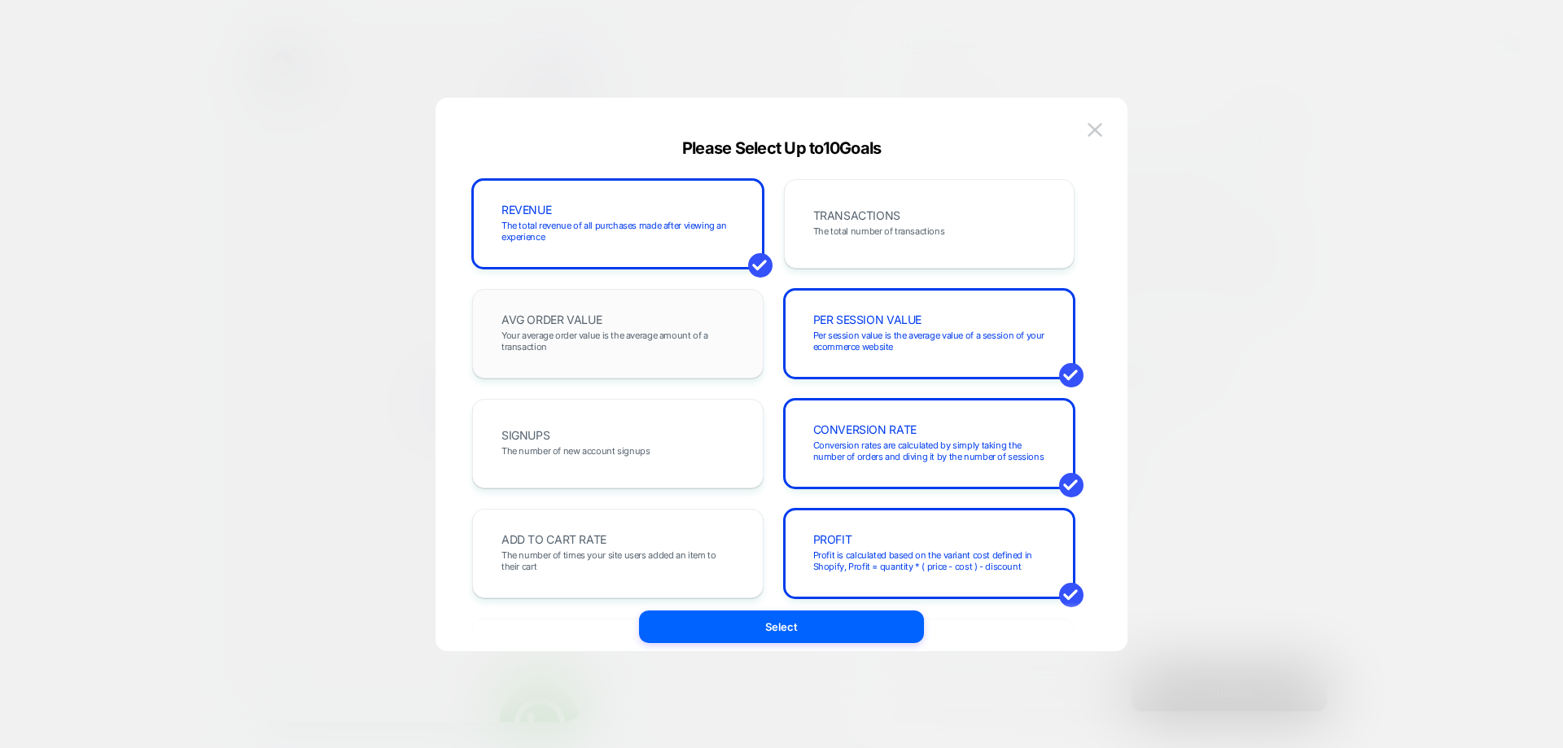
click at [607, 351] on span "Your average order value is the average amount of a transaction" at bounding box center [617, 341] width 233 height 23
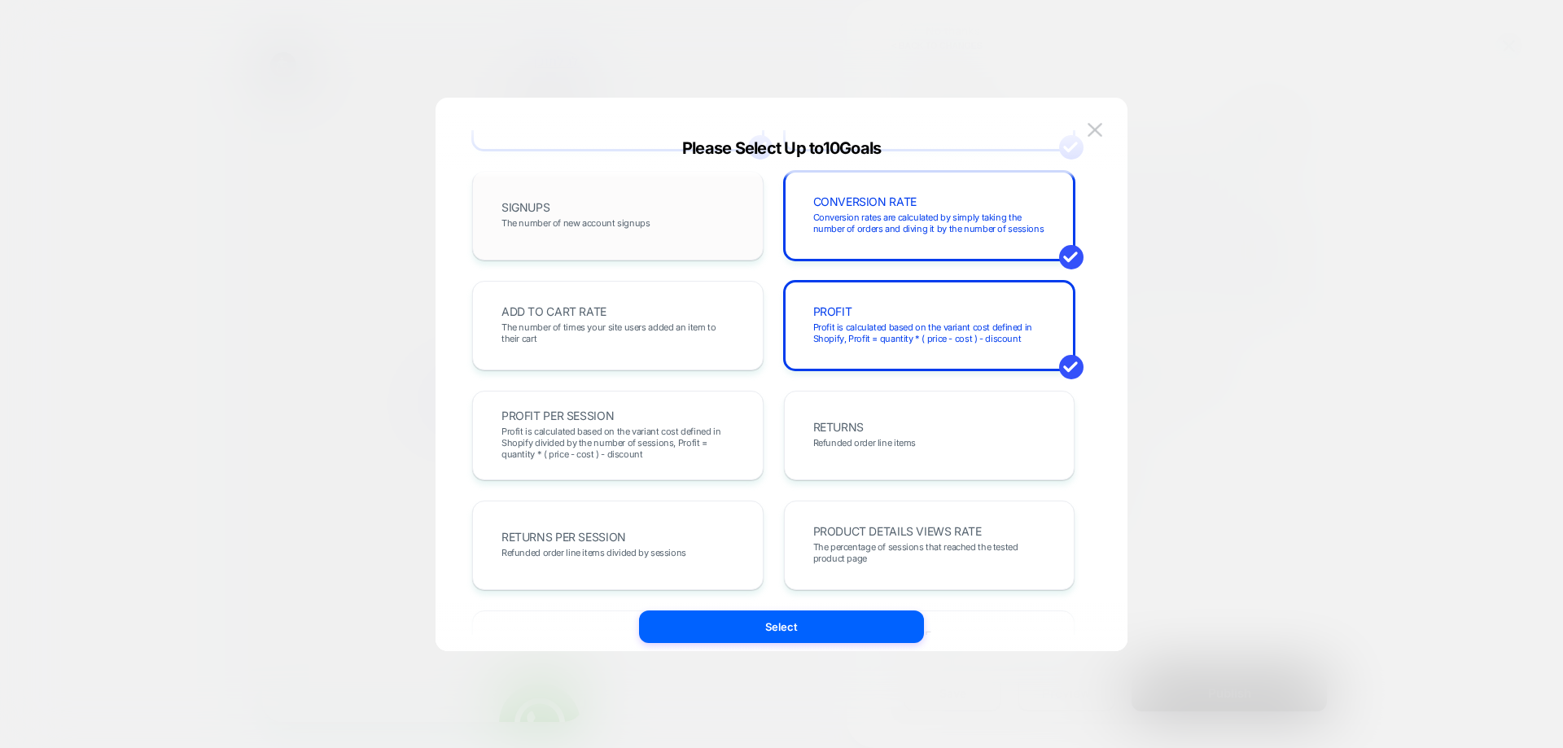
scroll to position [244, 0]
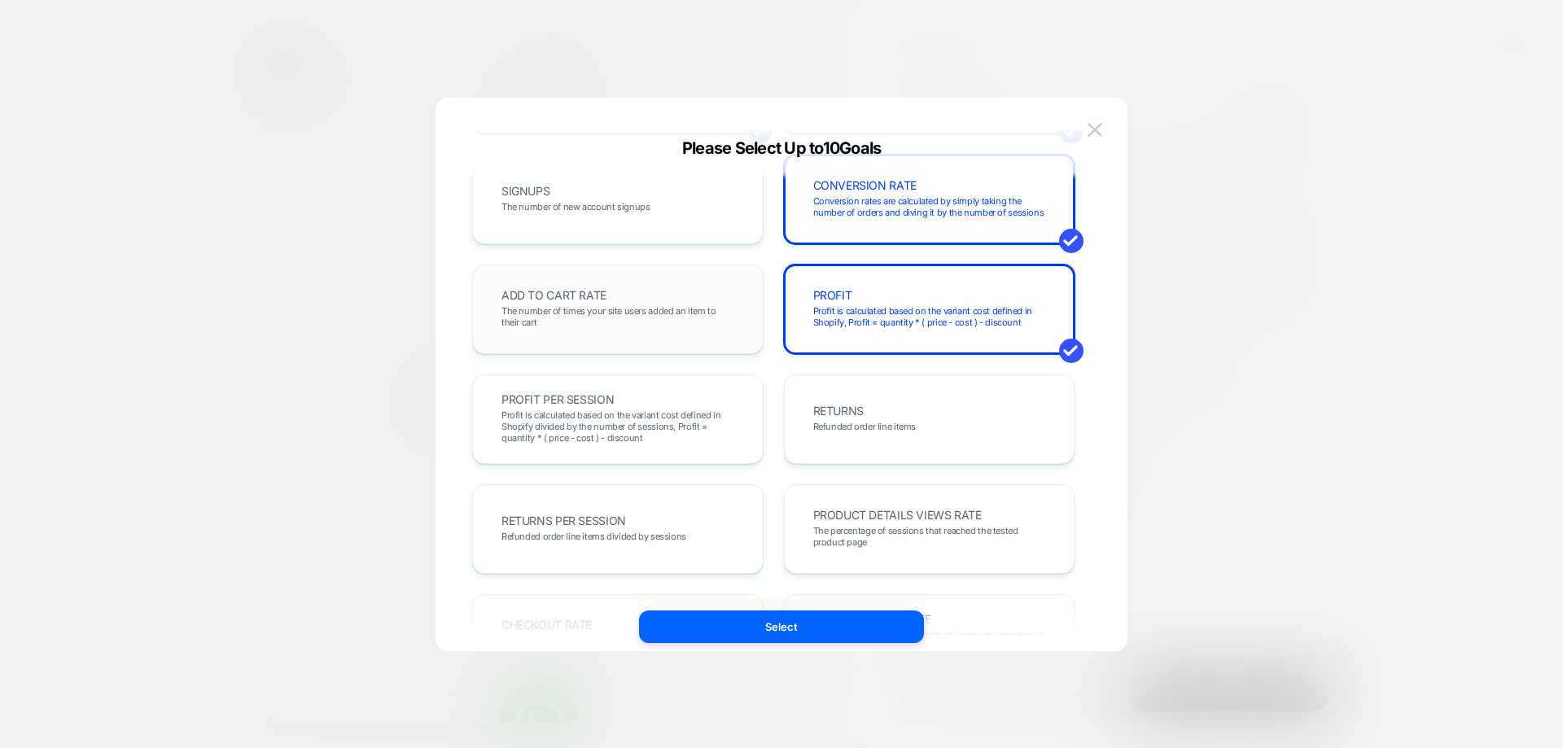
click at [623, 331] on div "ADD TO CART RATE The number of times your site users added an item to their cart" at bounding box center [617, 309] width 257 height 55
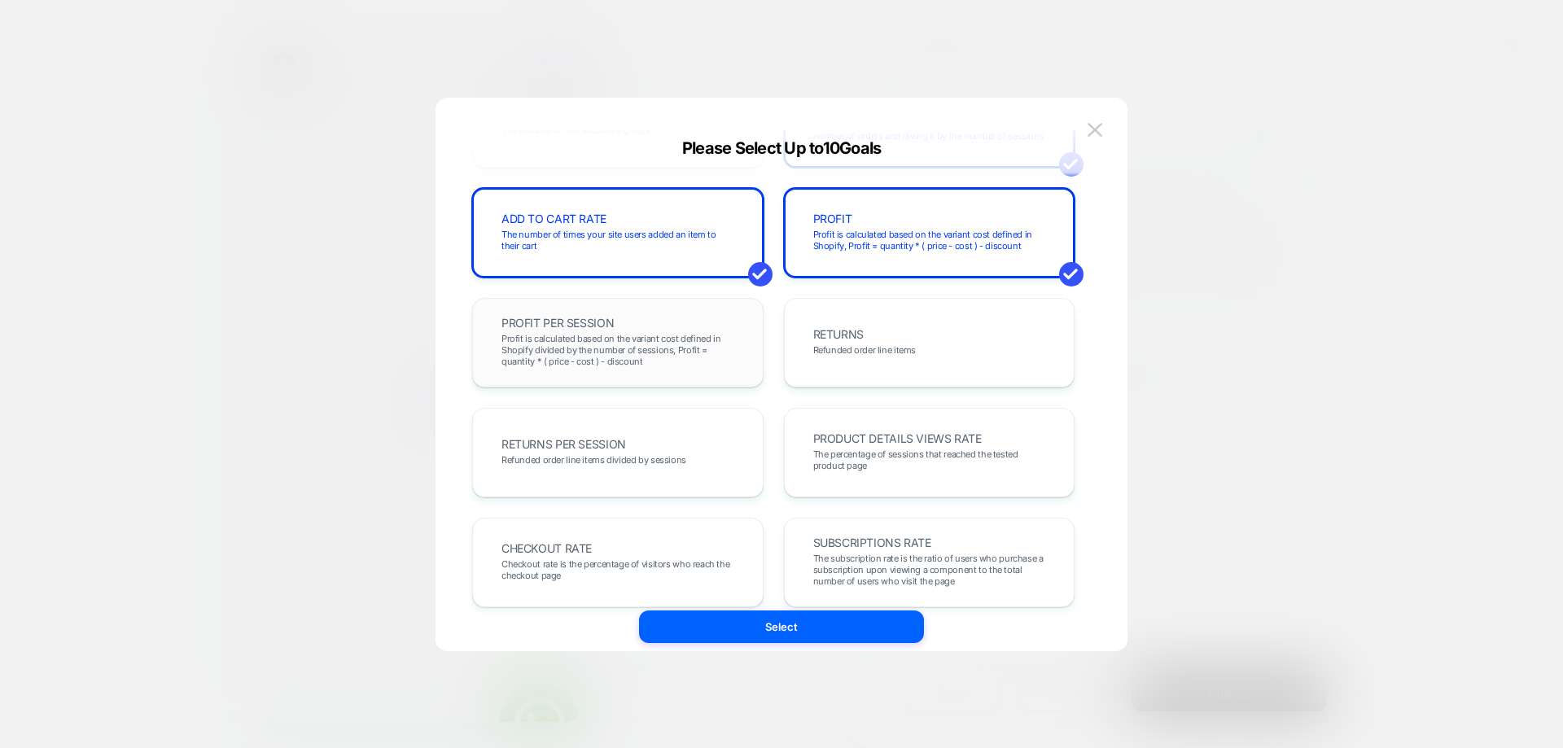
scroll to position [488, 0]
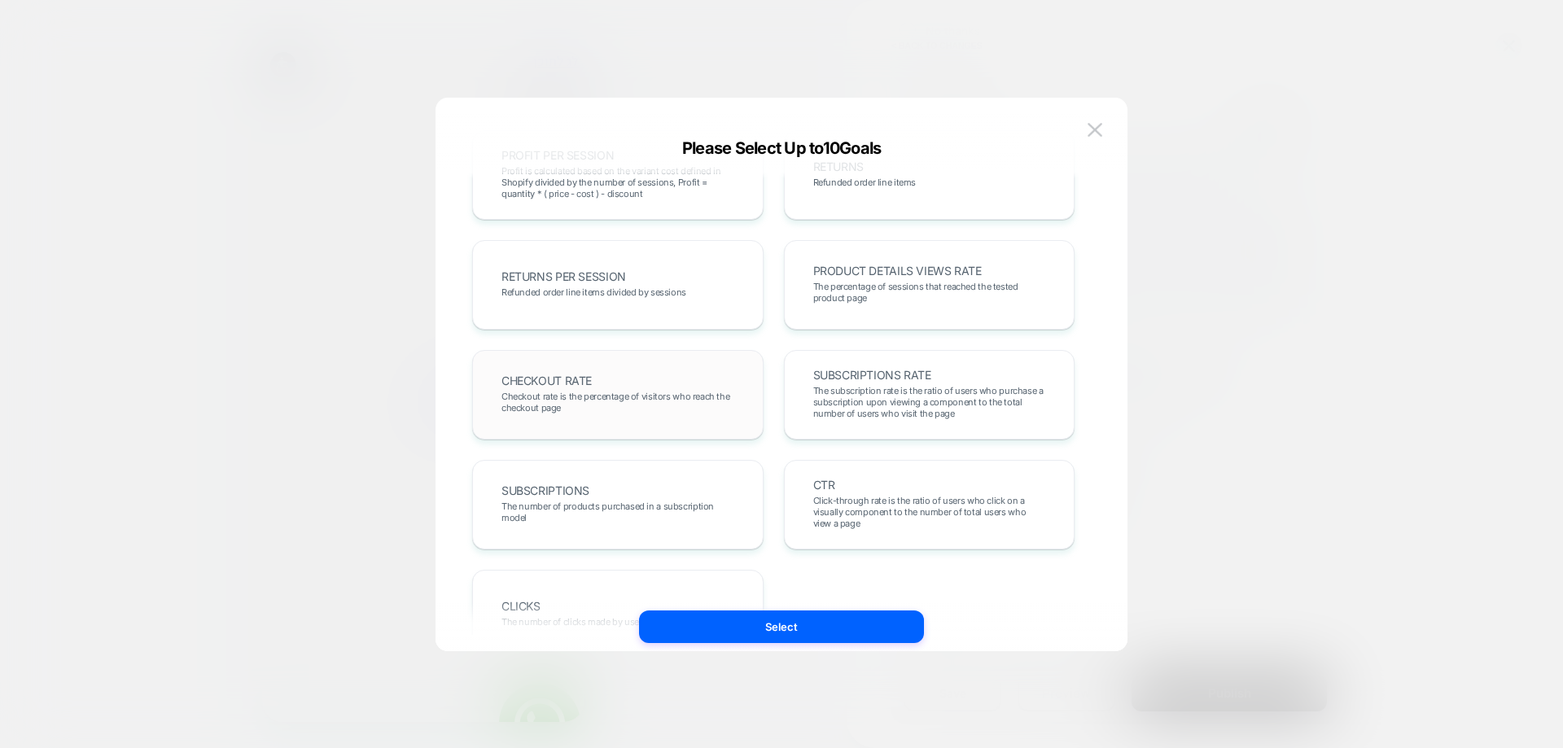
click at [640, 404] on span "Checkout rate is the percentage of visitors who reach the checkout page" at bounding box center [617, 402] width 233 height 23
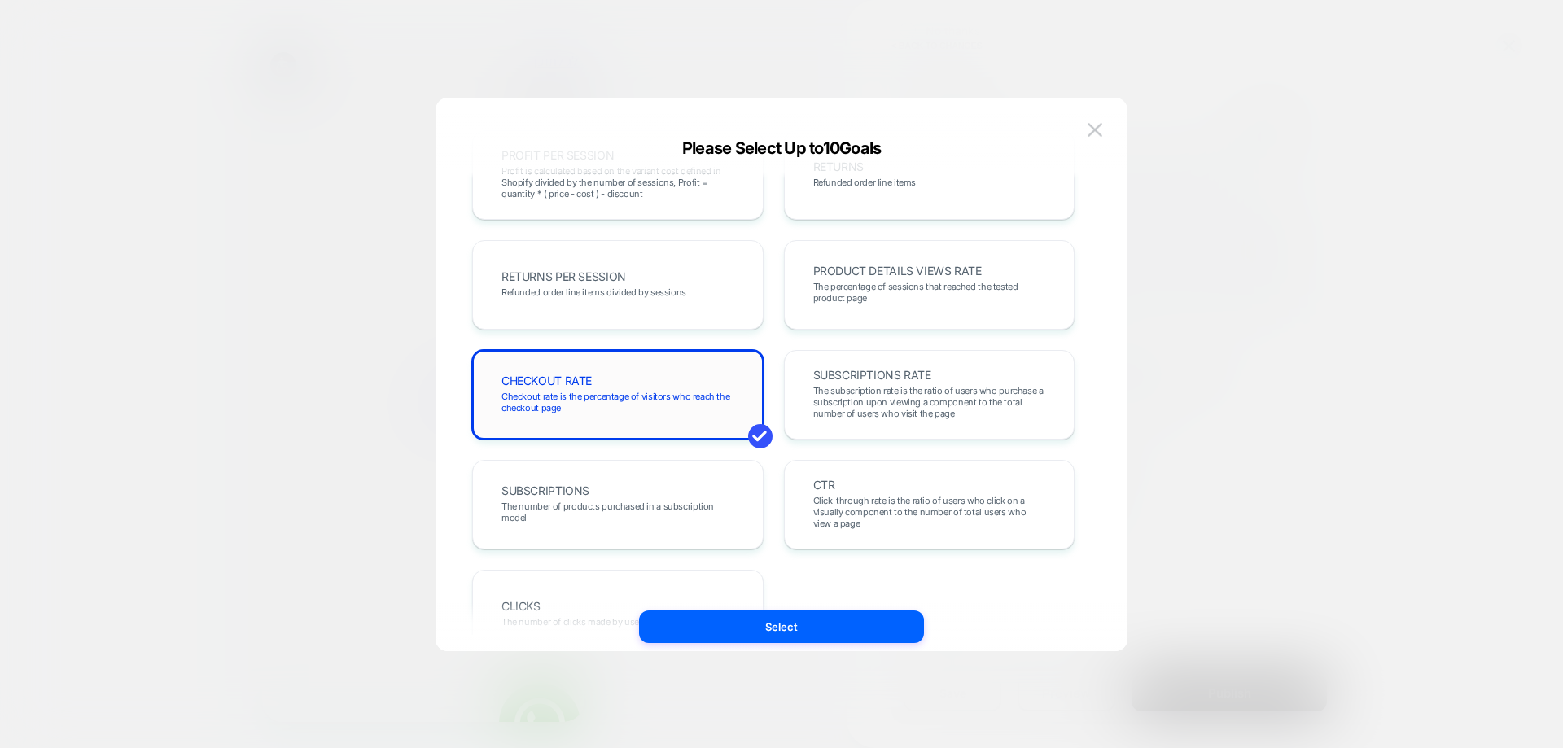
scroll to position [562, 0]
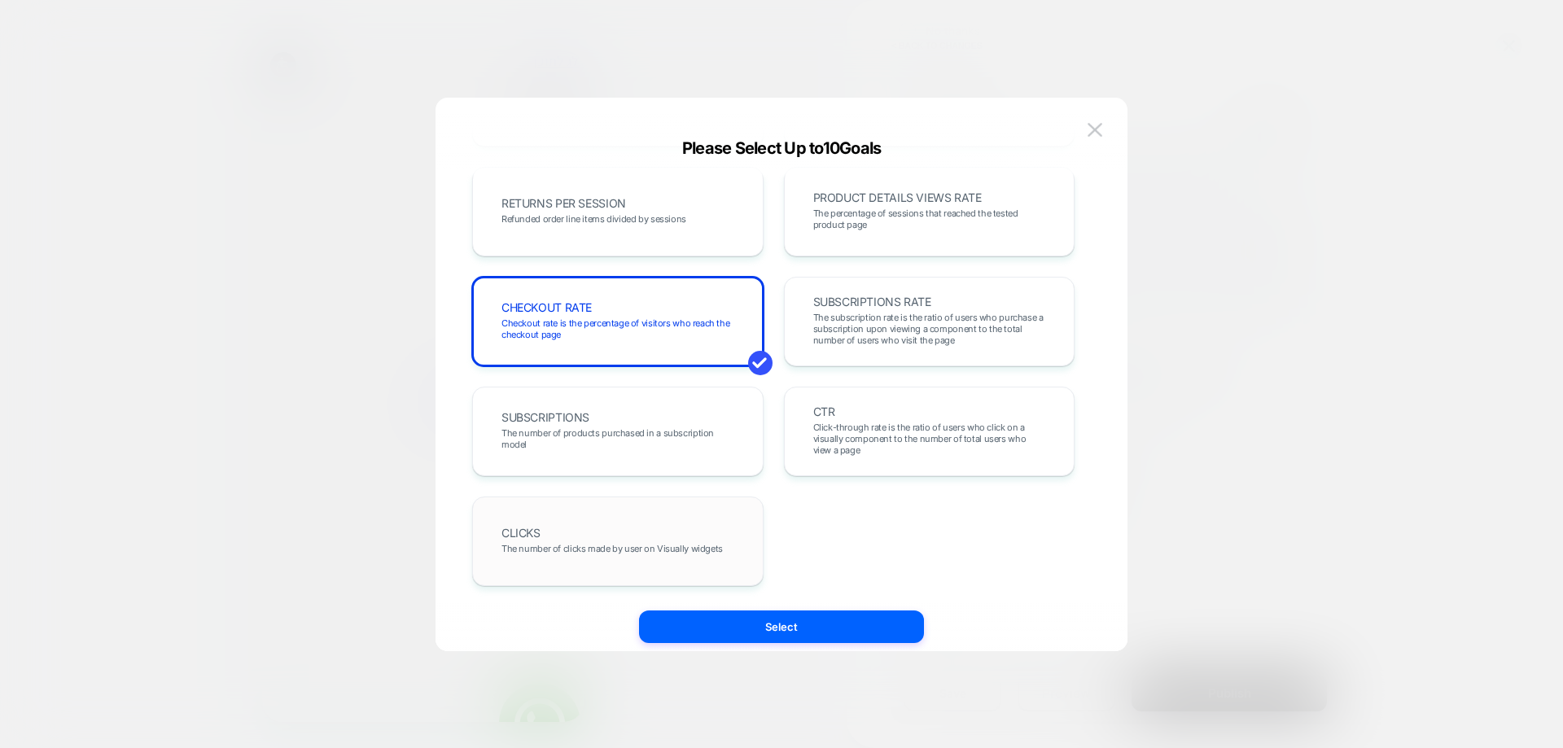
click at [676, 554] on div "CLICKS The number of clicks made by user on Visually widgets" at bounding box center [617, 541] width 257 height 55
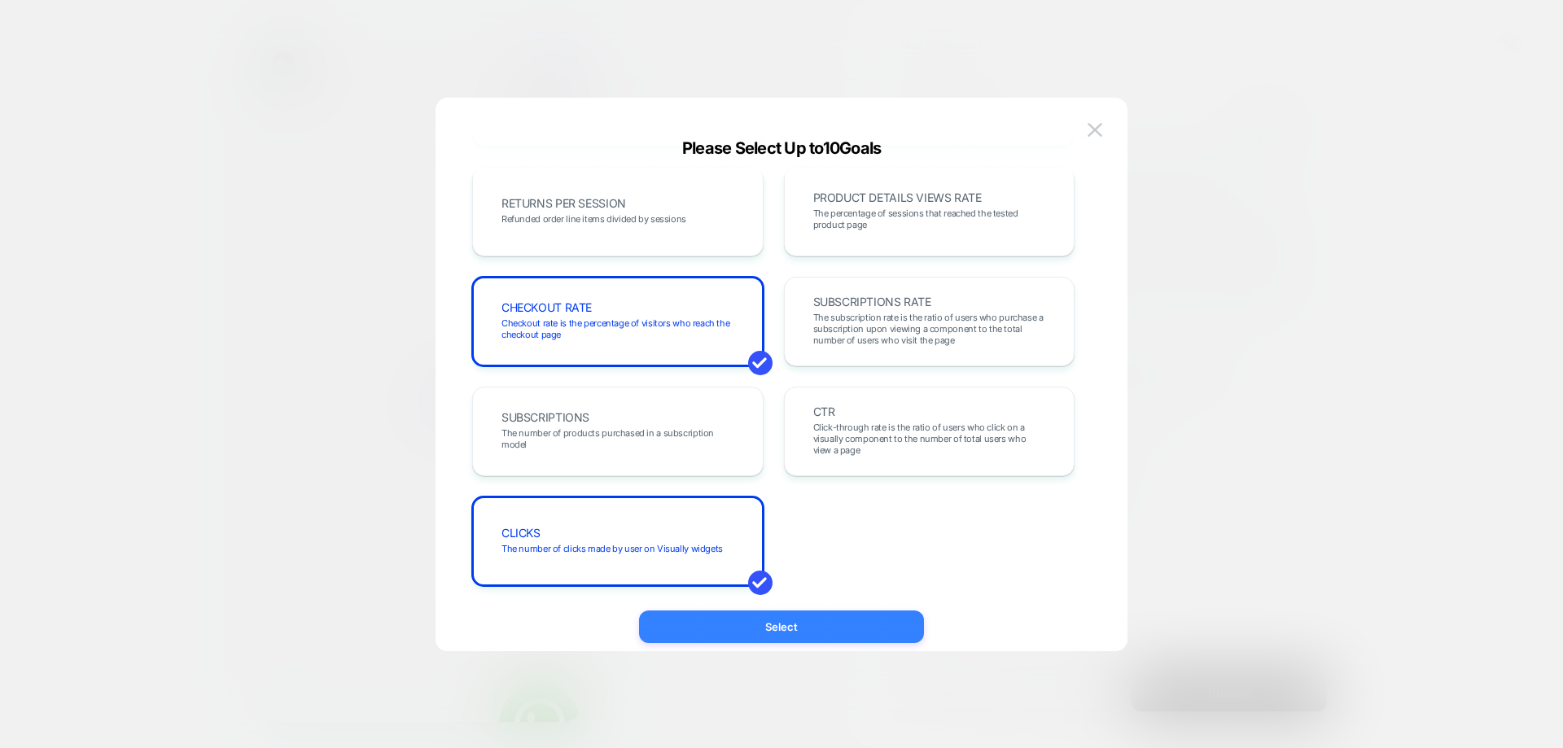
click at [730, 622] on button "Select" at bounding box center [781, 627] width 285 height 33
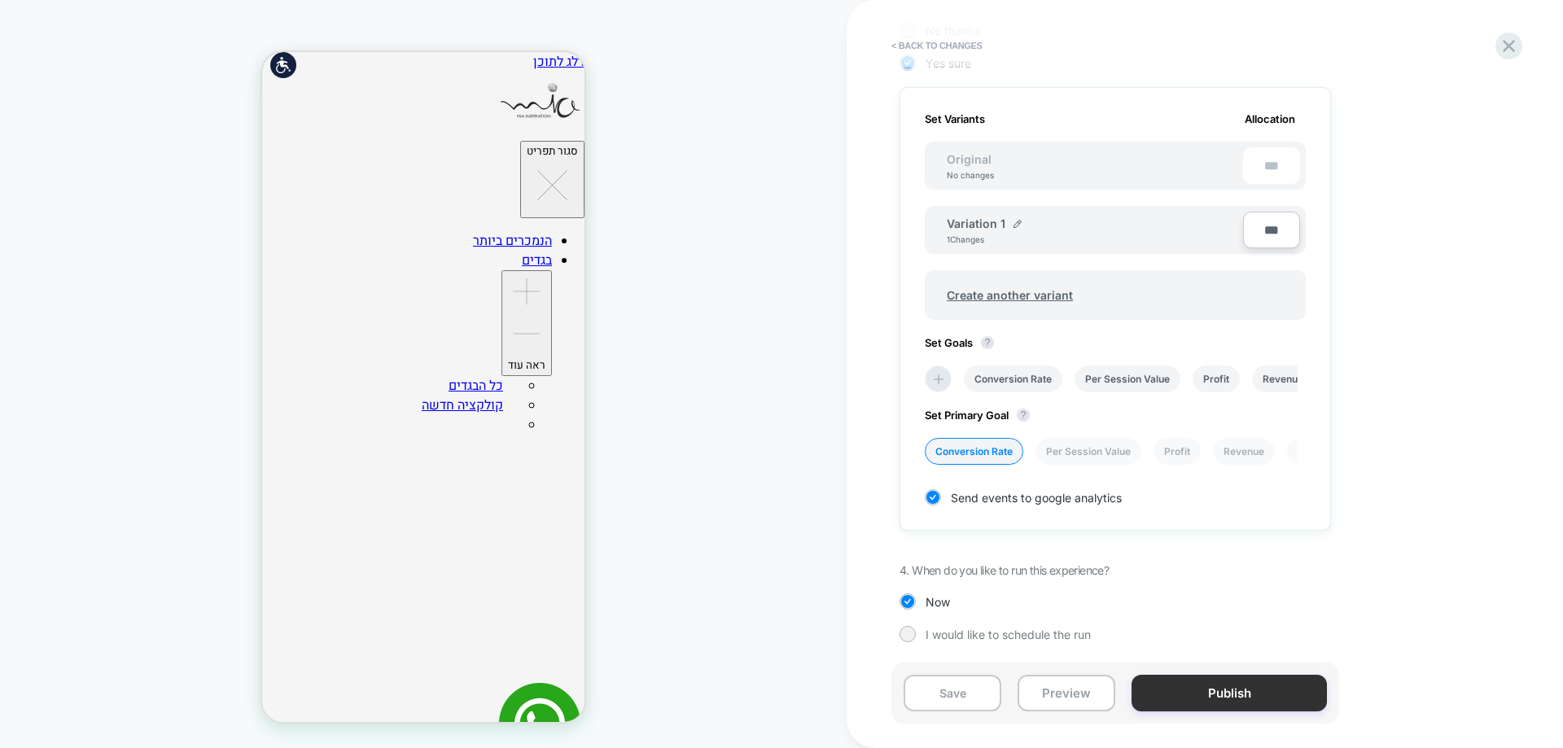
click at [1199, 698] on button "Publish" at bounding box center [1229, 693] width 195 height 37
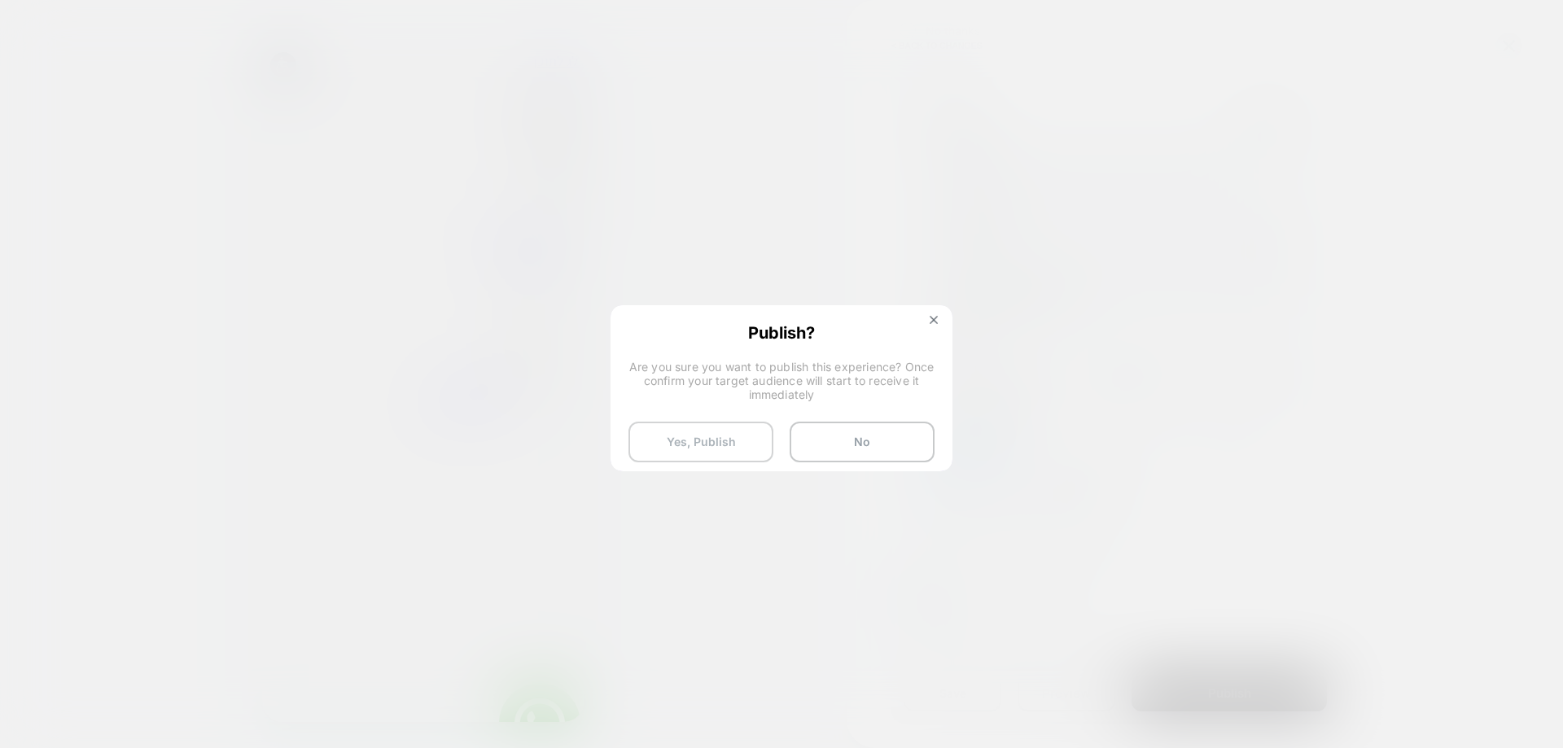
click at [716, 435] on button "Yes, Publish" at bounding box center [700, 442] width 145 height 41
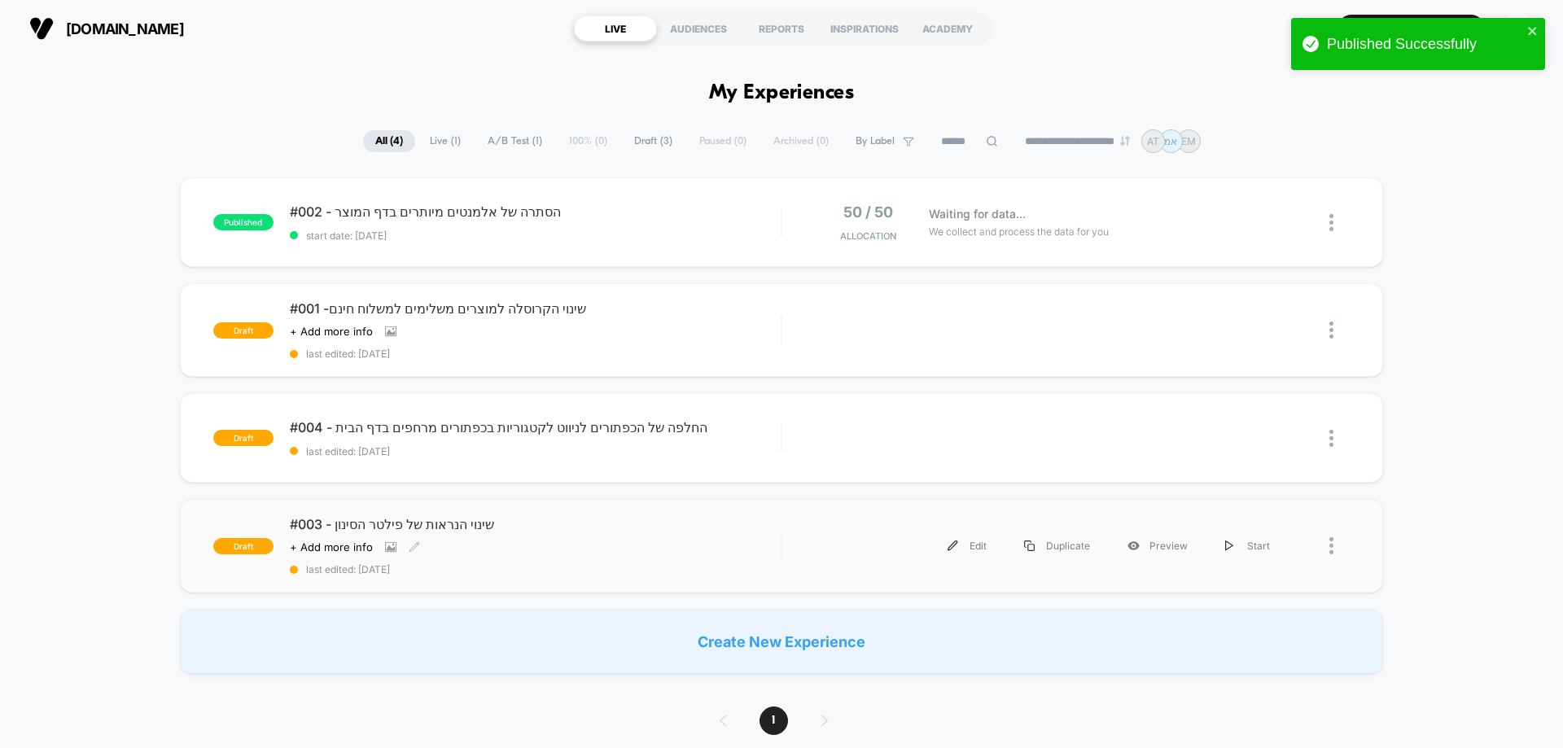
click at [467, 549] on div "Click to view images Click to edit experience details + Add more info" at bounding box center [462, 547] width 344 height 13
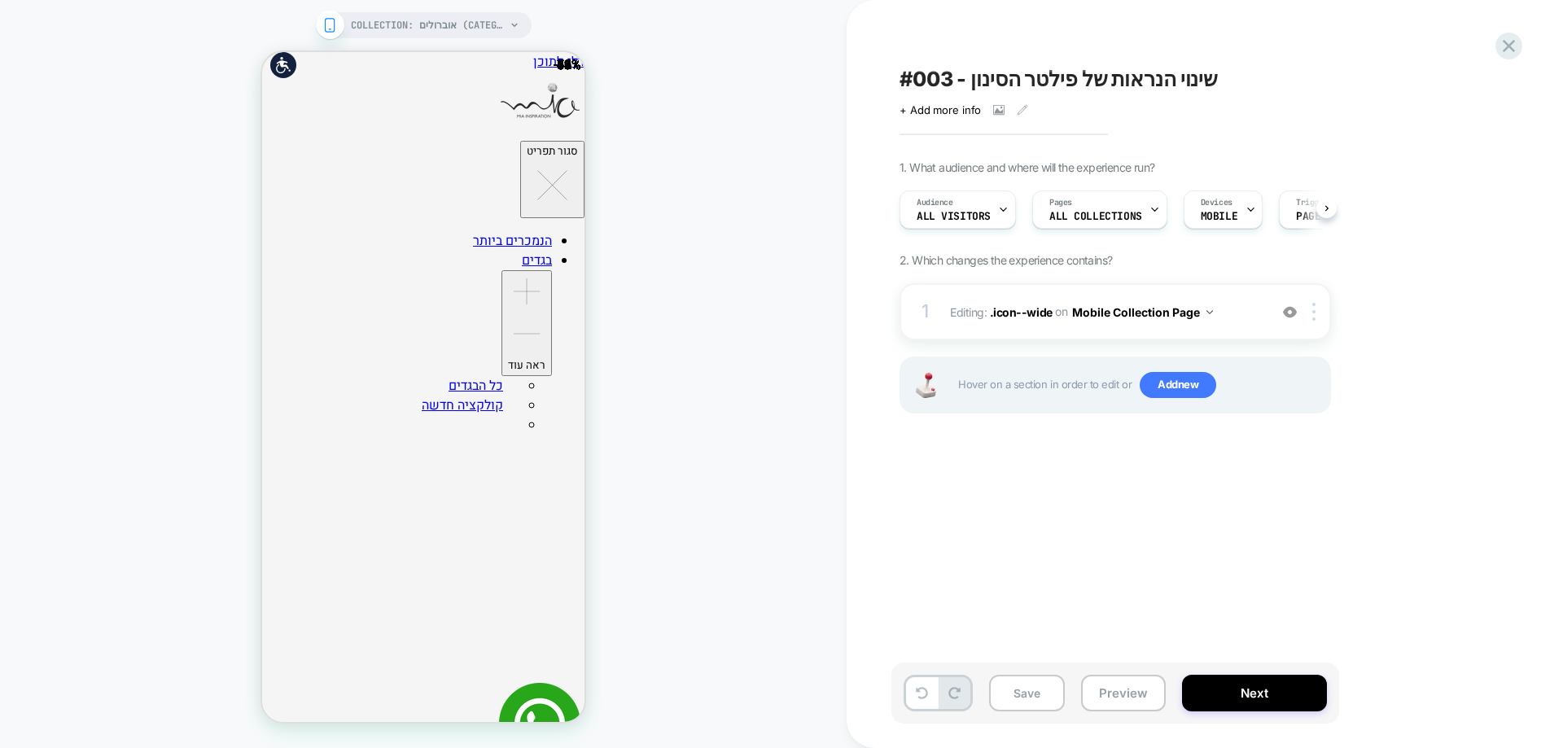
scroll to position [0, 1]
click at [1164, 312] on button "Mobile Collection Page" at bounding box center [1142, 312] width 141 height 24
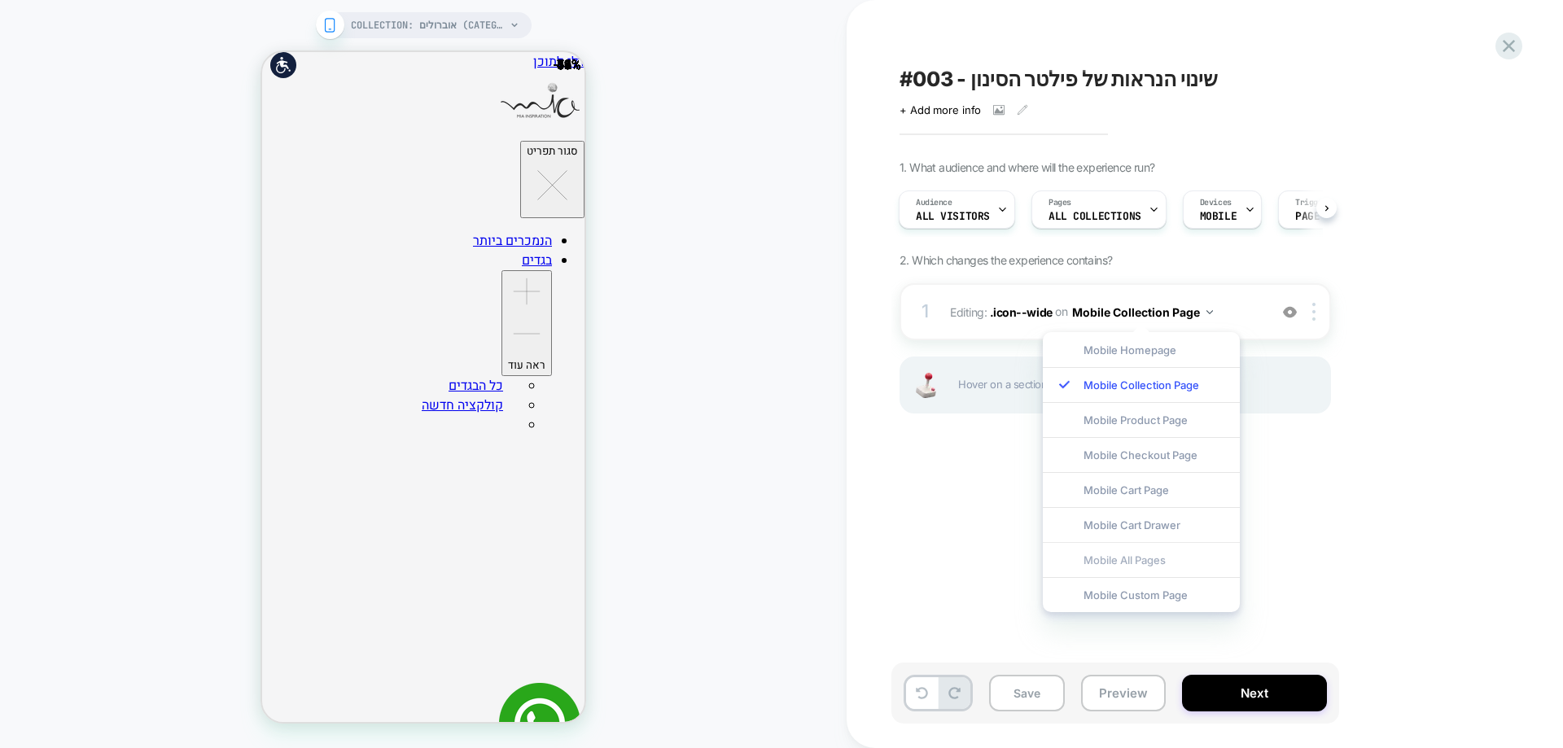
click at [1132, 566] on div "Mobile All Pages" at bounding box center [1141, 559] width 197 height 35
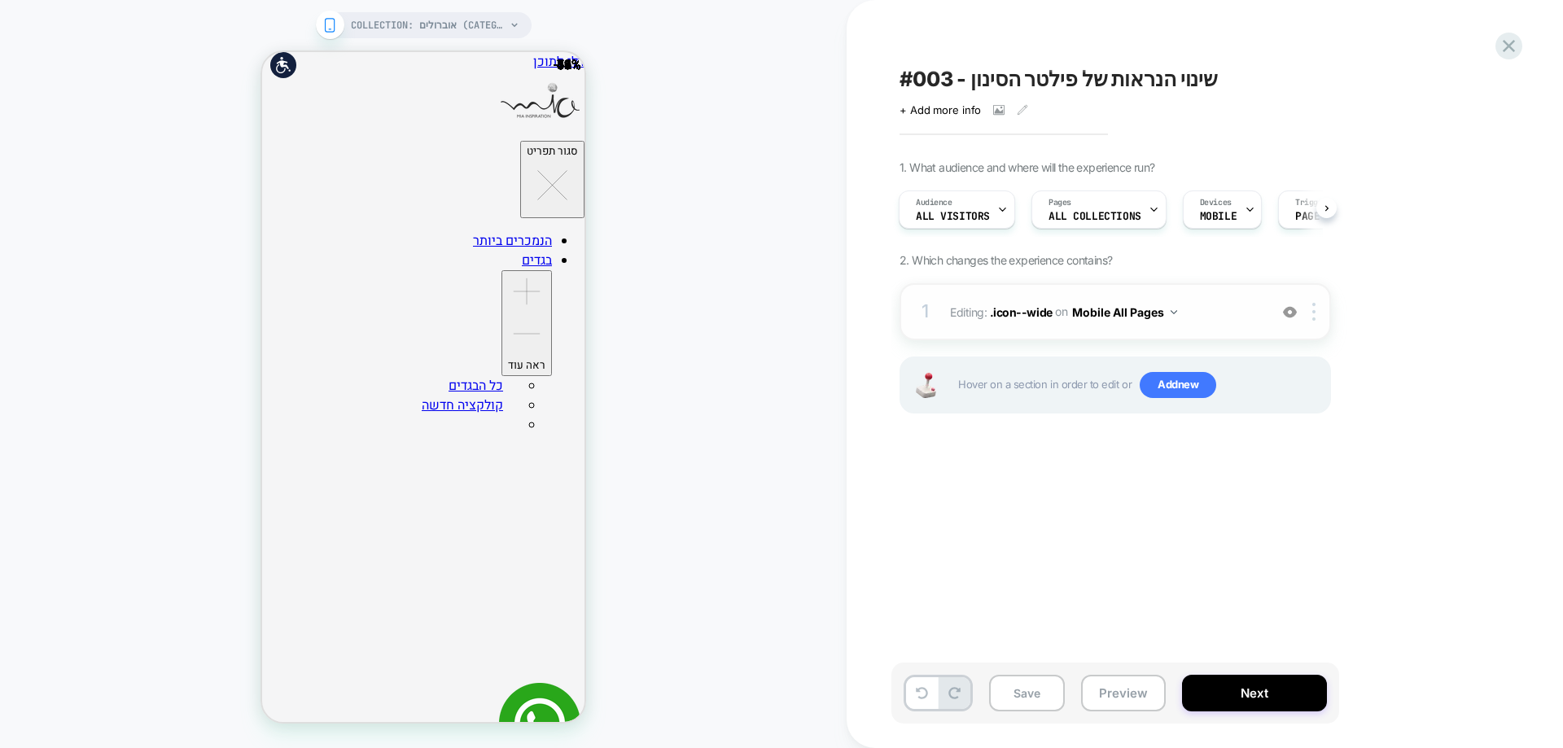
click at [1113, 317] on button "Mobile All Pages" at bounding box center [1124, 312] width 105 height 24
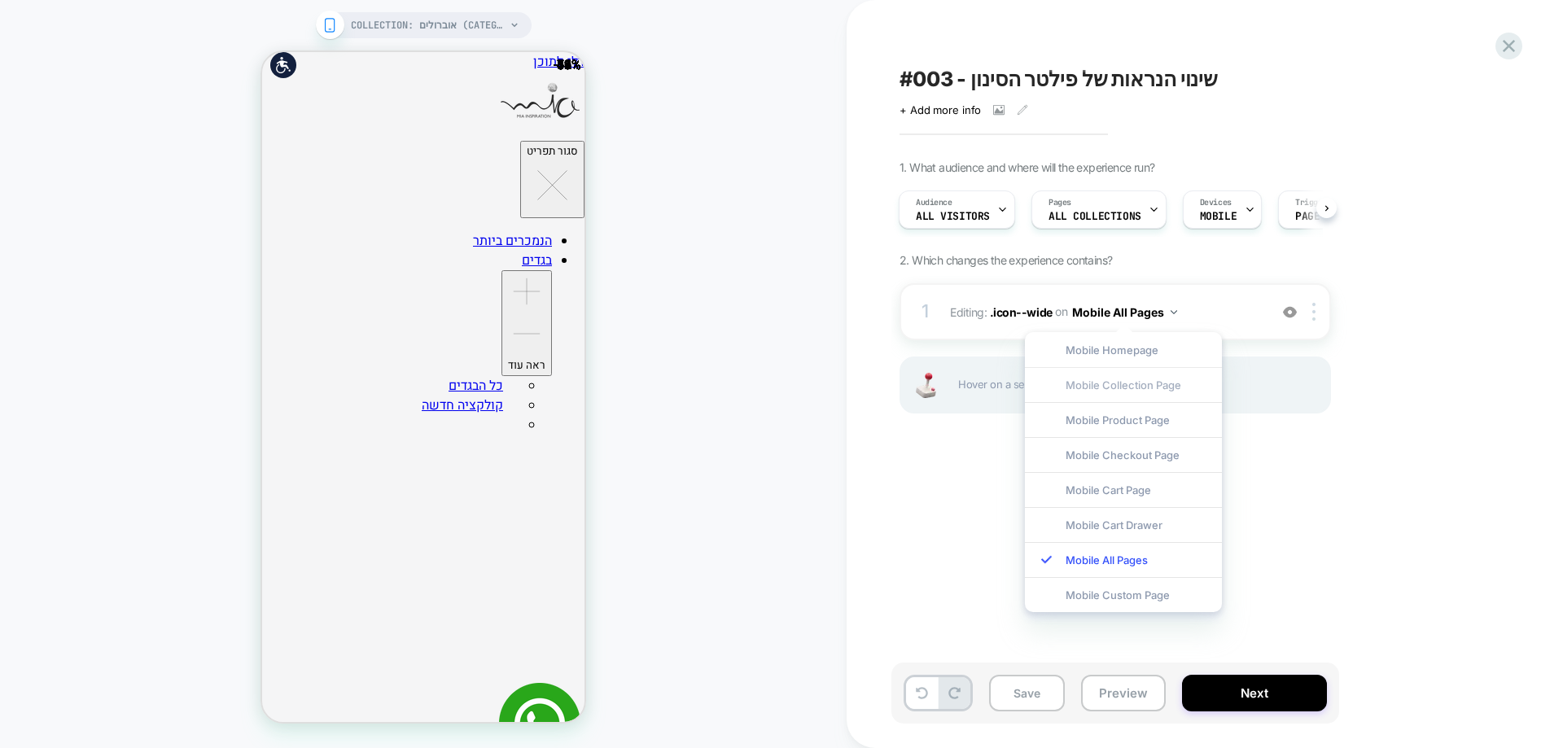
click at [1154, 392] on div "Mobile Collection Page" at bounding box center [1123, 384] width 197 height 35
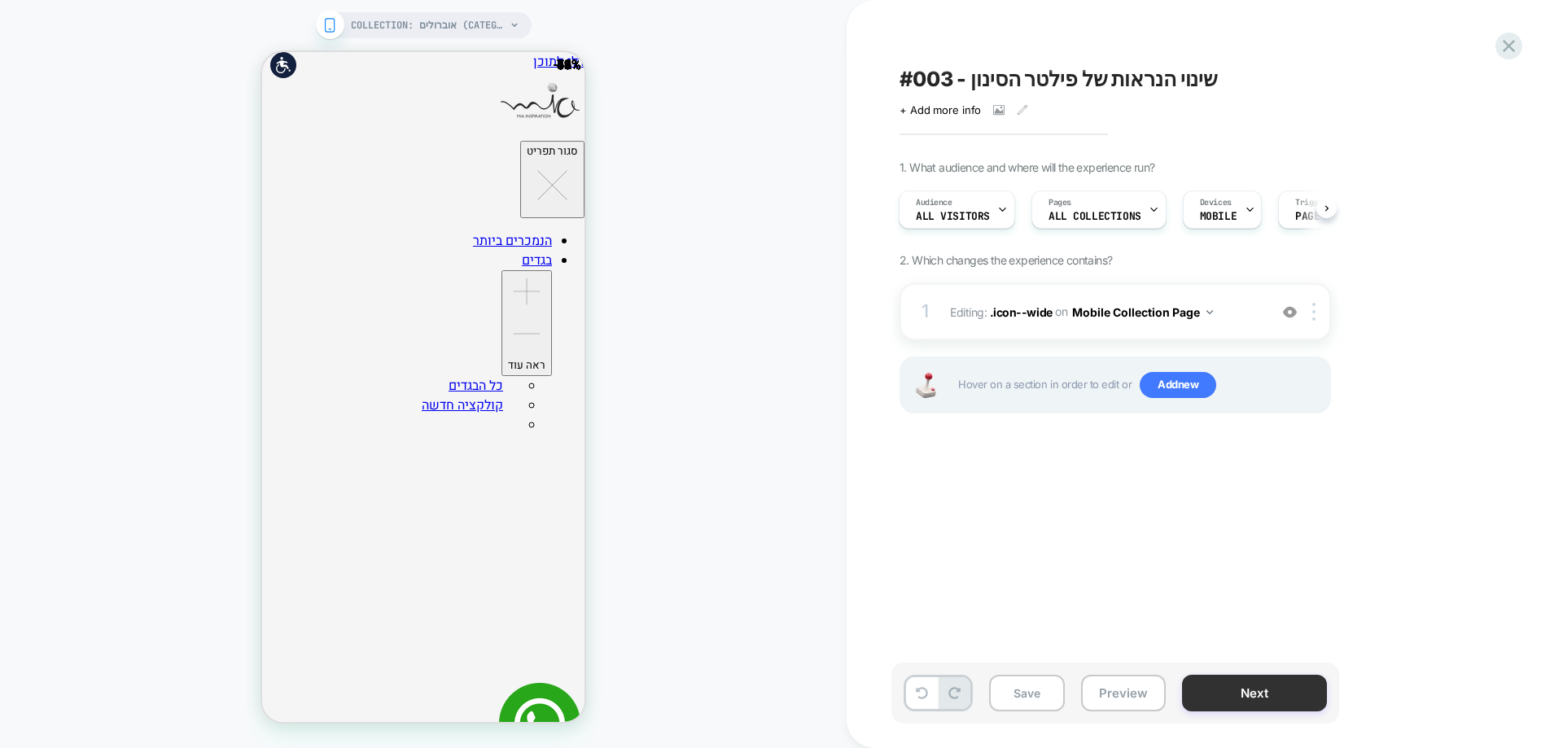
click at [1255, 704] on button "Next" at bounding box center [1254, 693] width 145 height 37
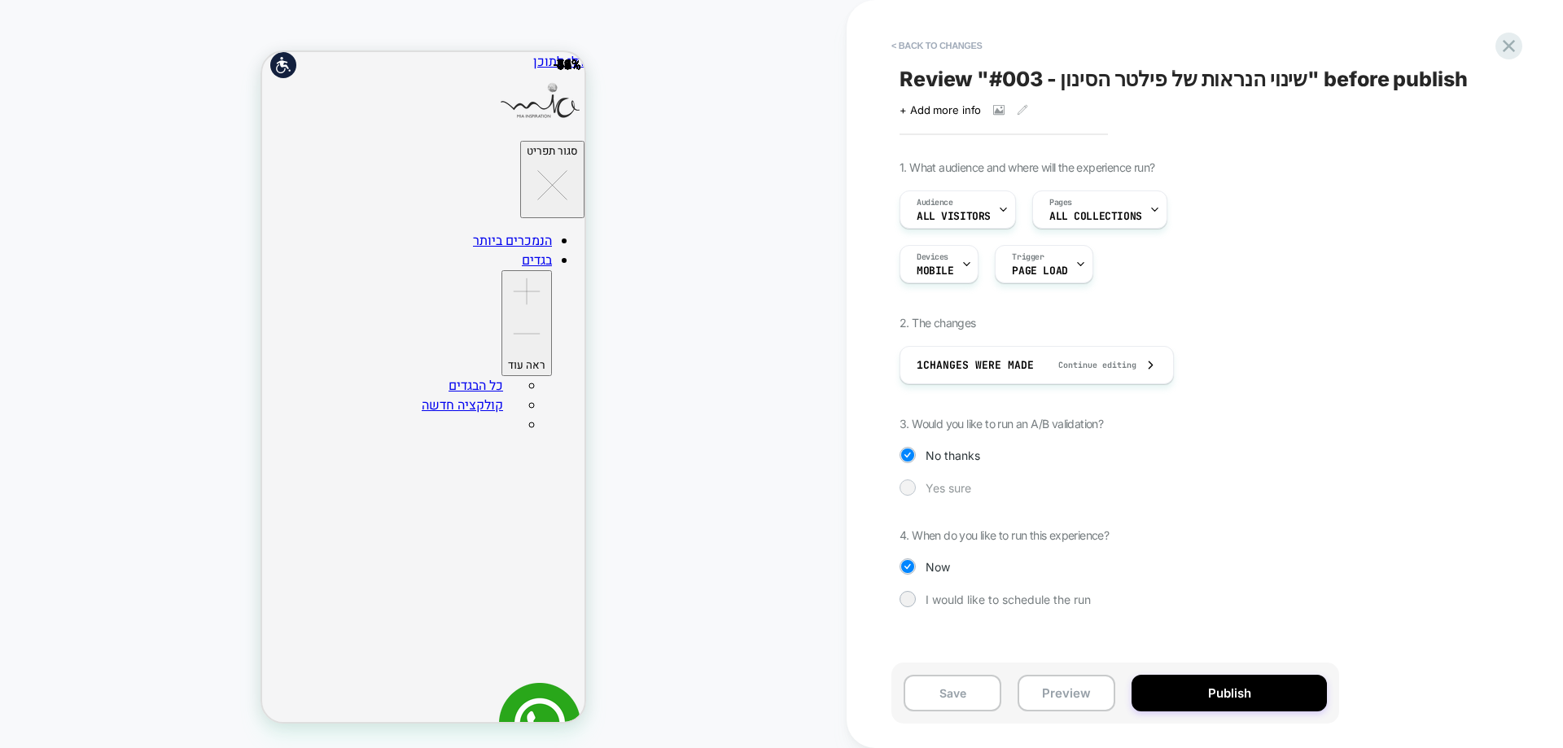
click at [920, 492] on div "Yes sure" at bounding box center [1115, 488] width 431 height 16
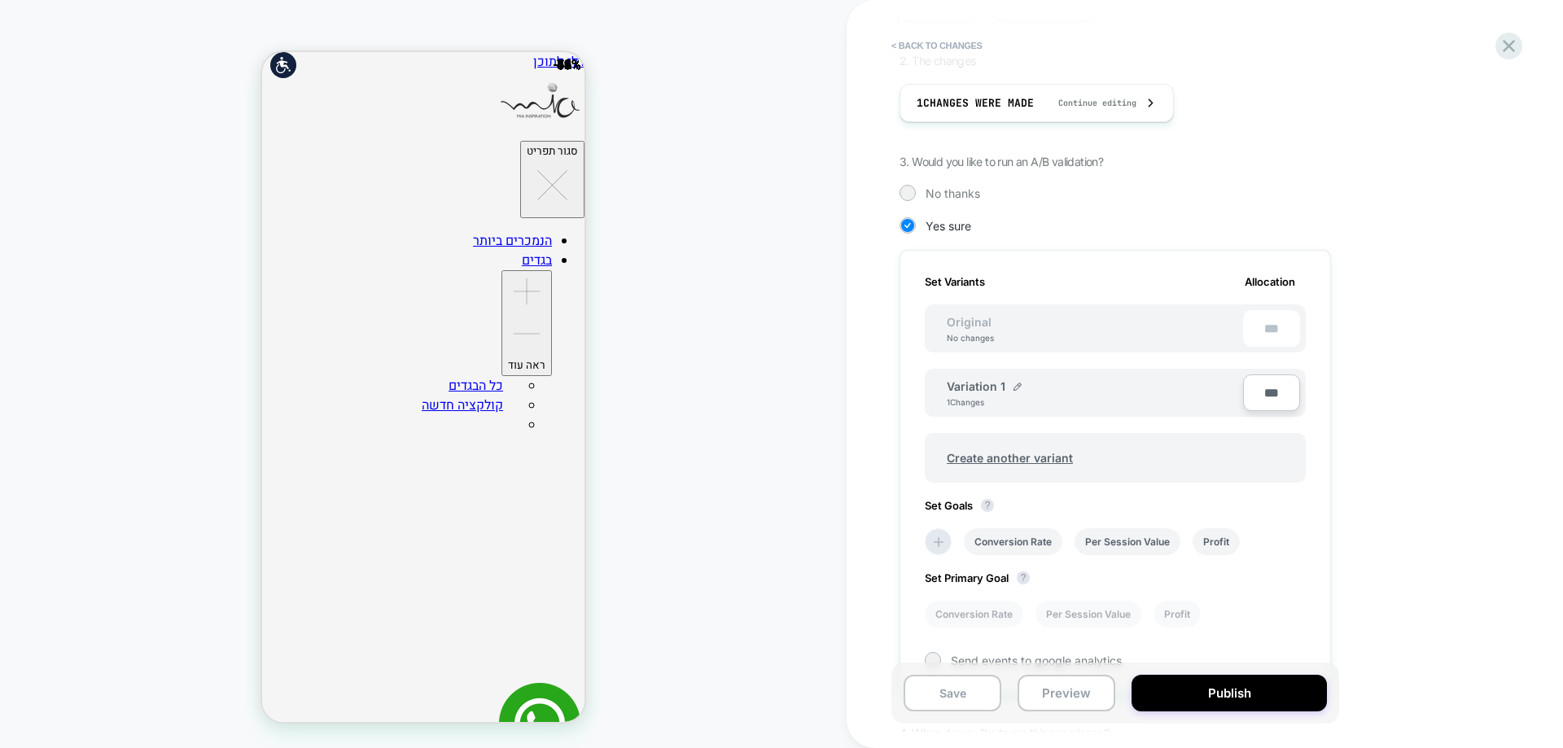
scroll to position [425, 0]
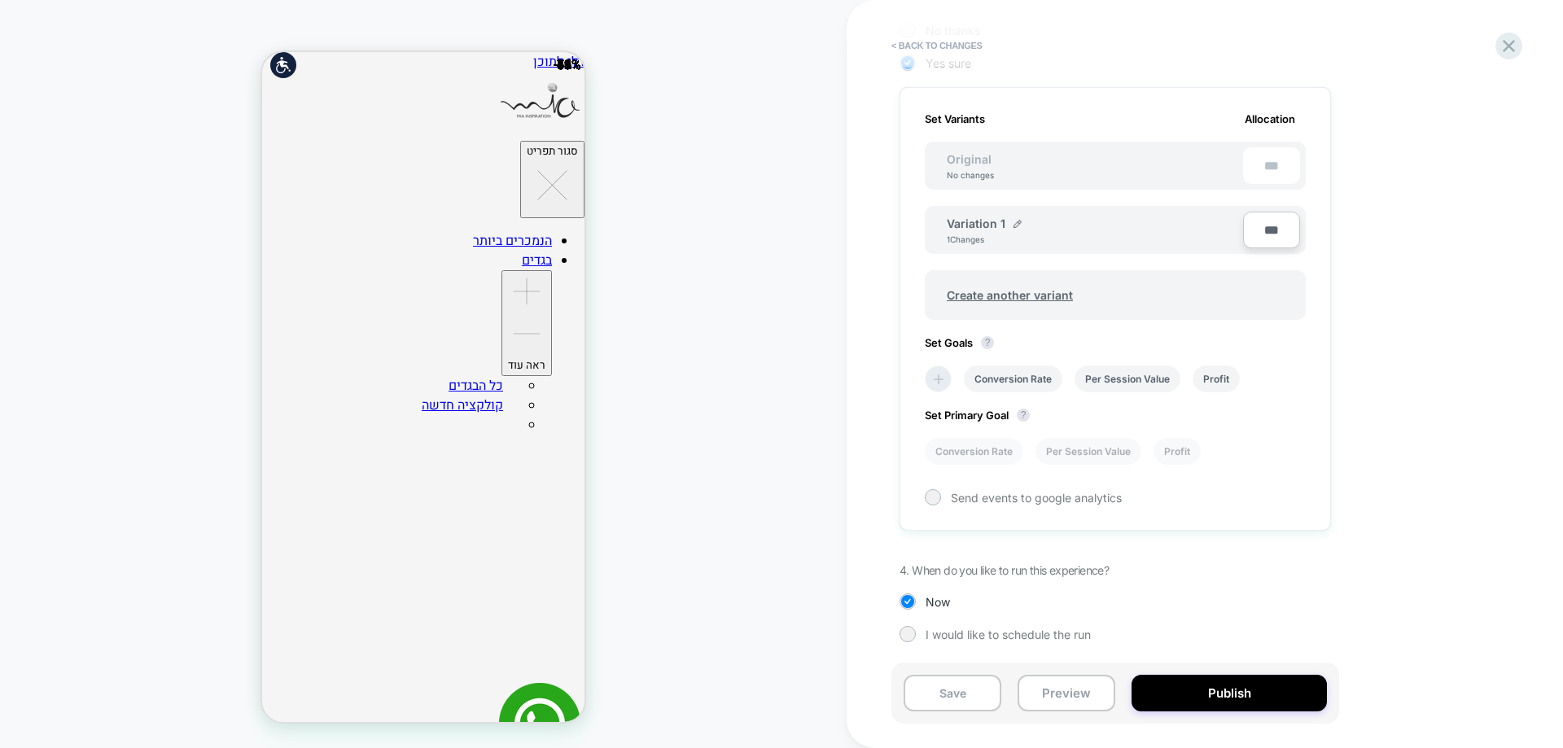
click at [938, 380] on icon at bounding box center [939, 379] width 10 height 10
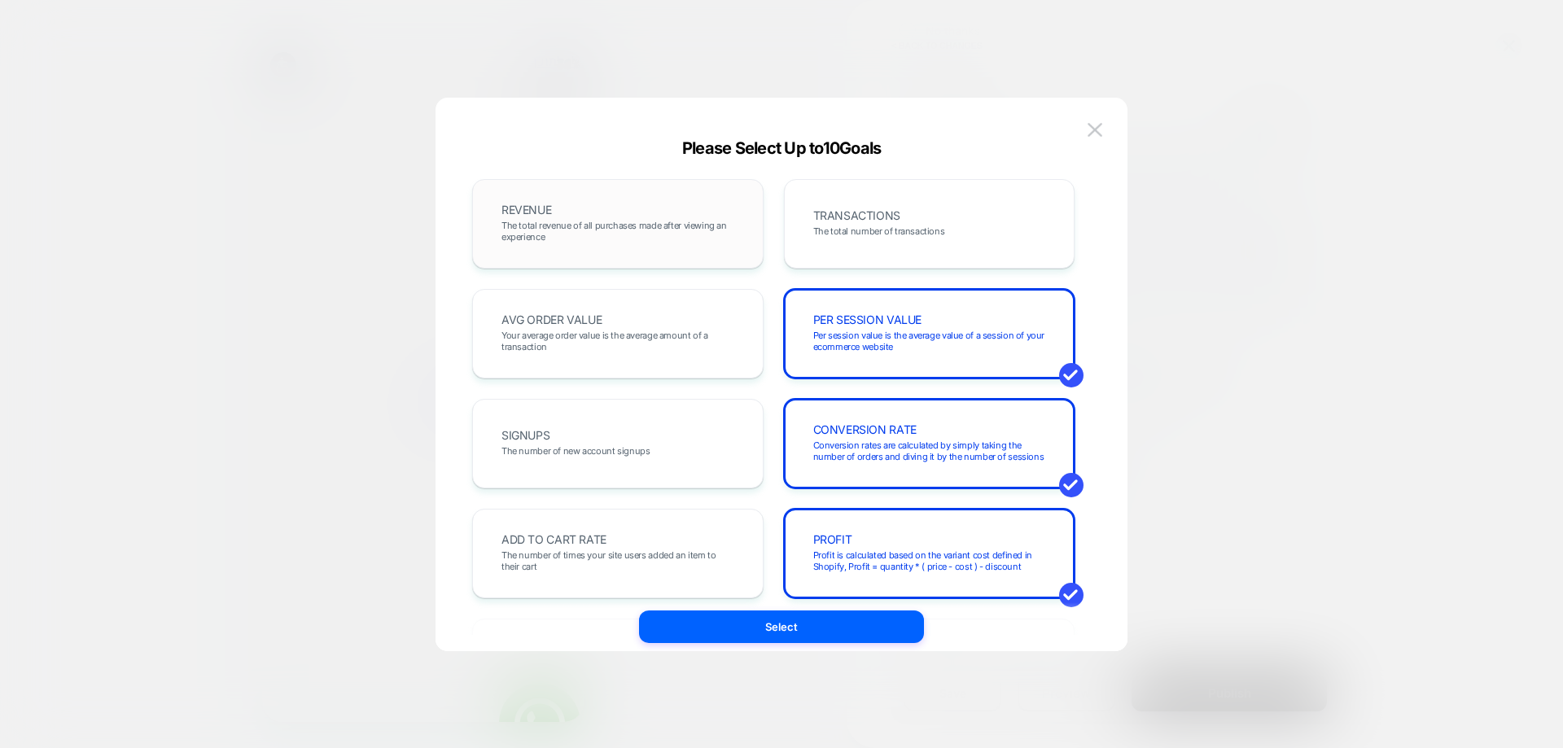
click at [605, 207] on div "REVENUE The total revenue of all purchases made after viewing an experience" at bounding box center [617, 223] width 257 height 55
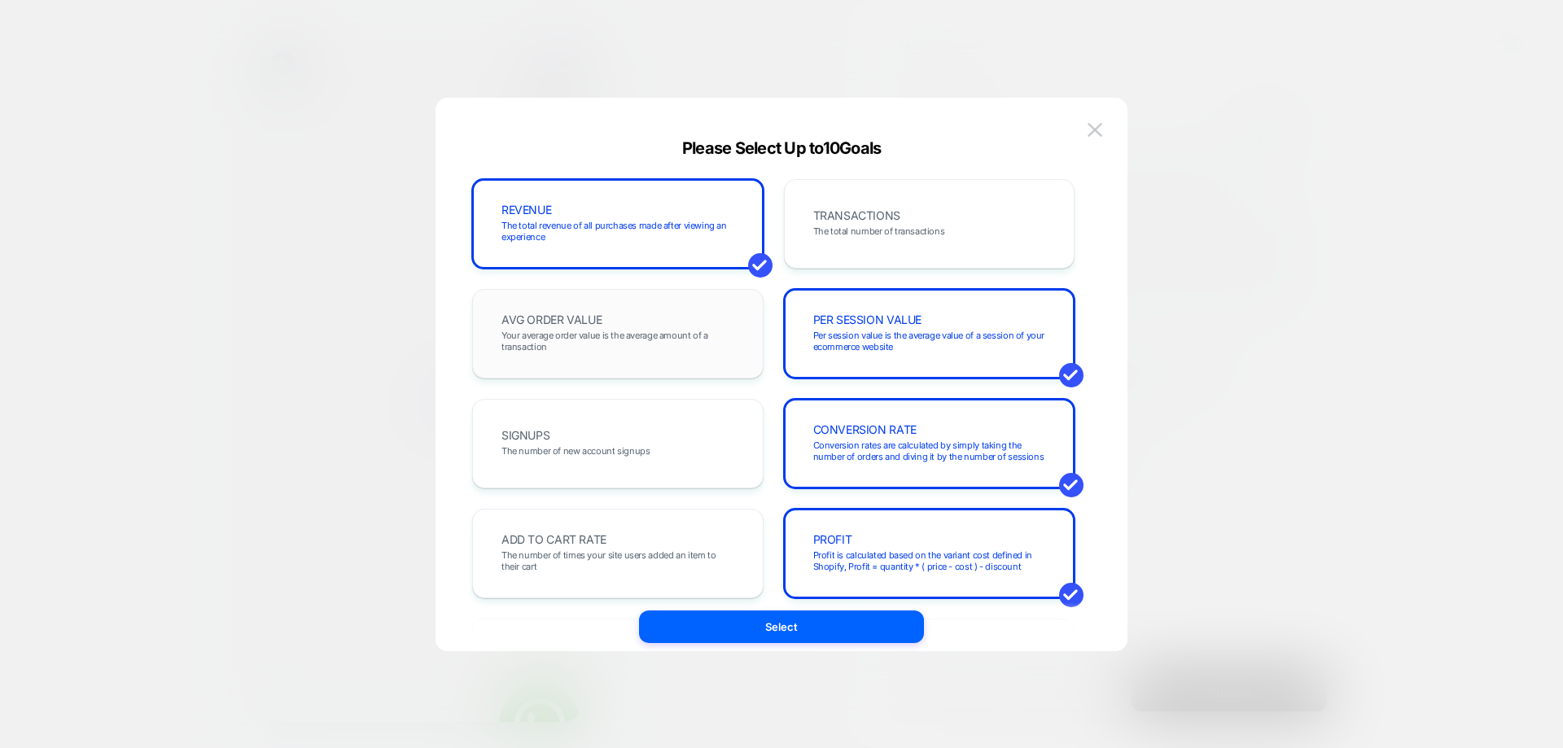
click at [649, 321] on div "AVG ORDER VALUE Your average order value is the average amount of a transaction" at bounding box center [617, 333] width 257 height 55
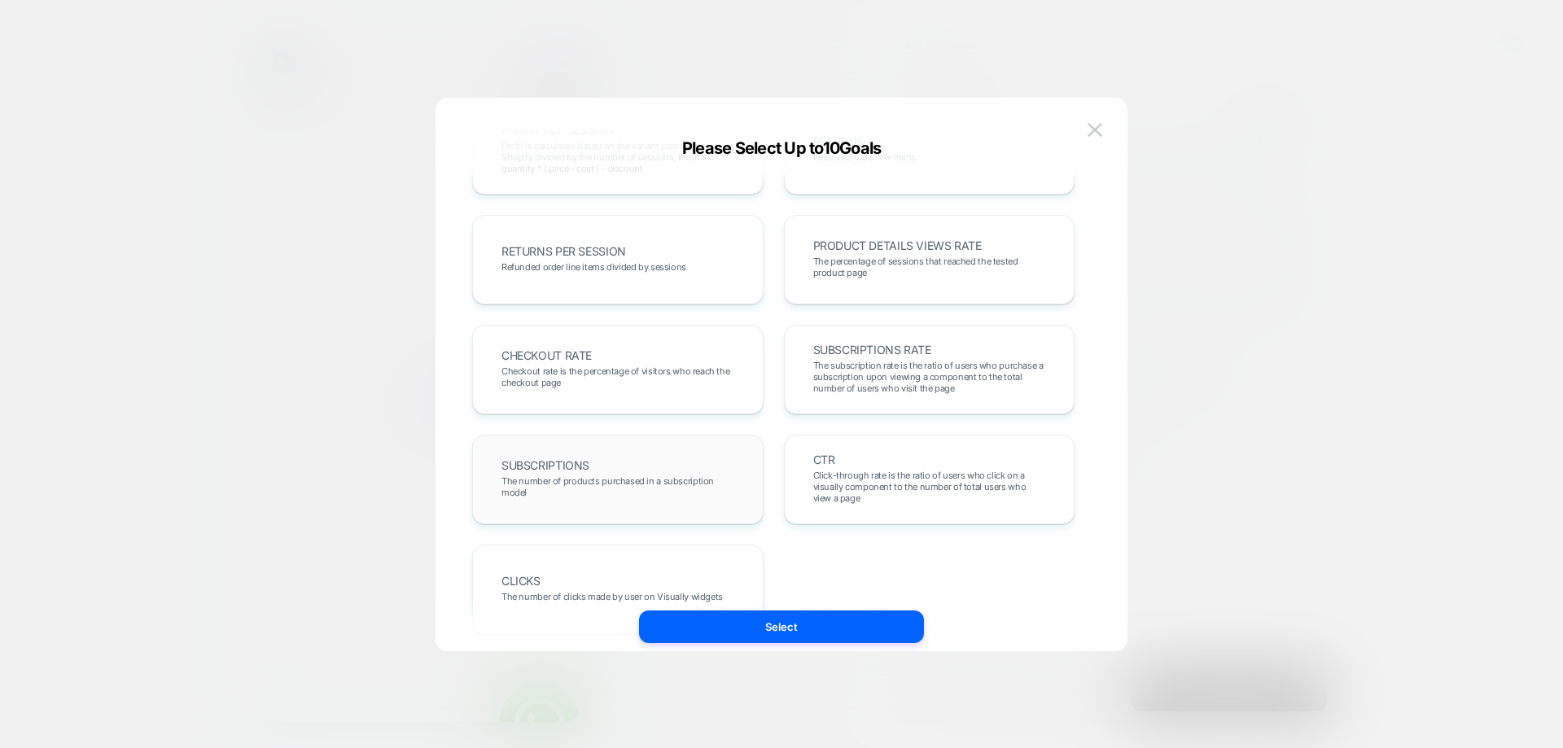
scroll to position [562, 0]
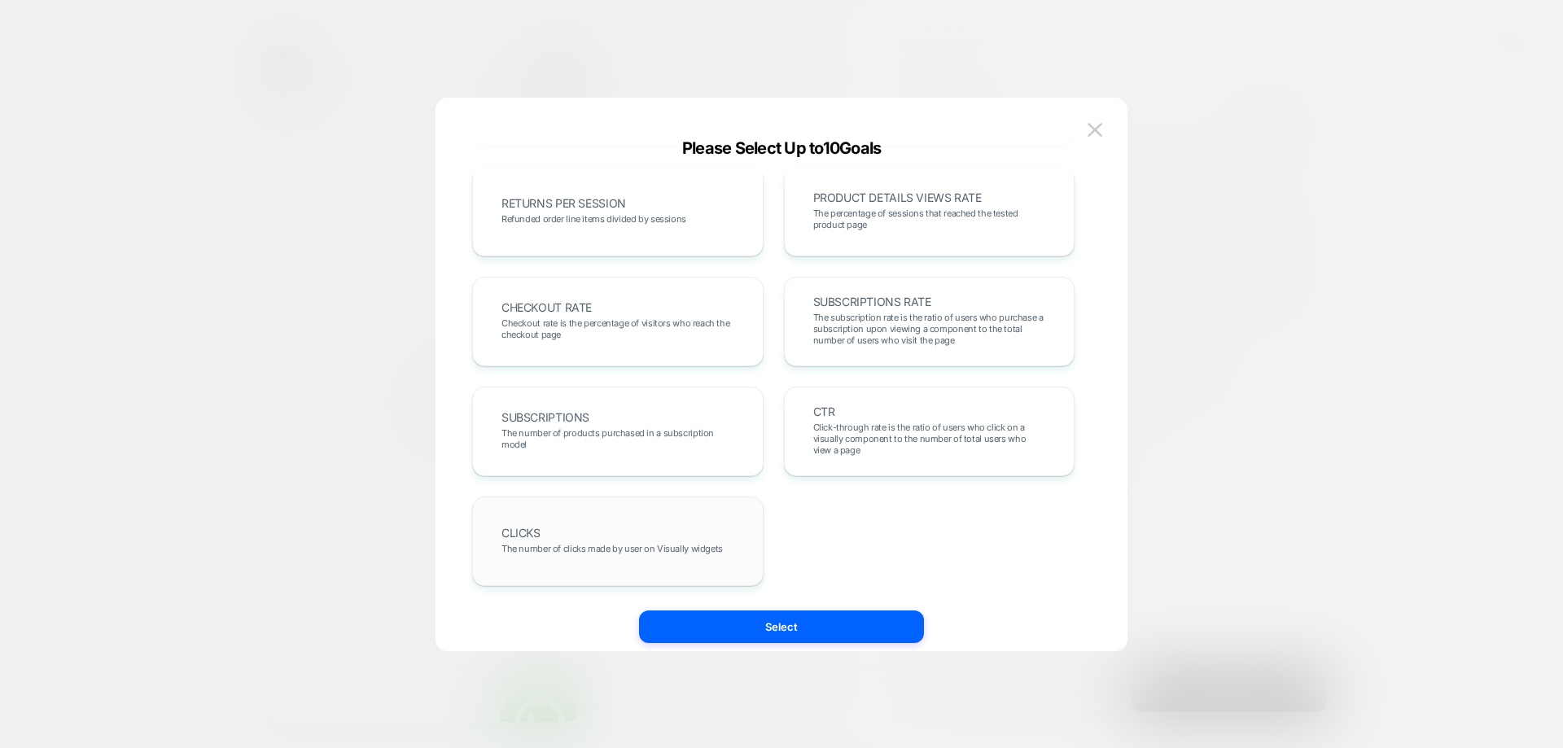
click at [608, 520] on div "CLICKS The number of clicks made by user on Visually widgets" at bounding box center [617, 541] width 257 height 55
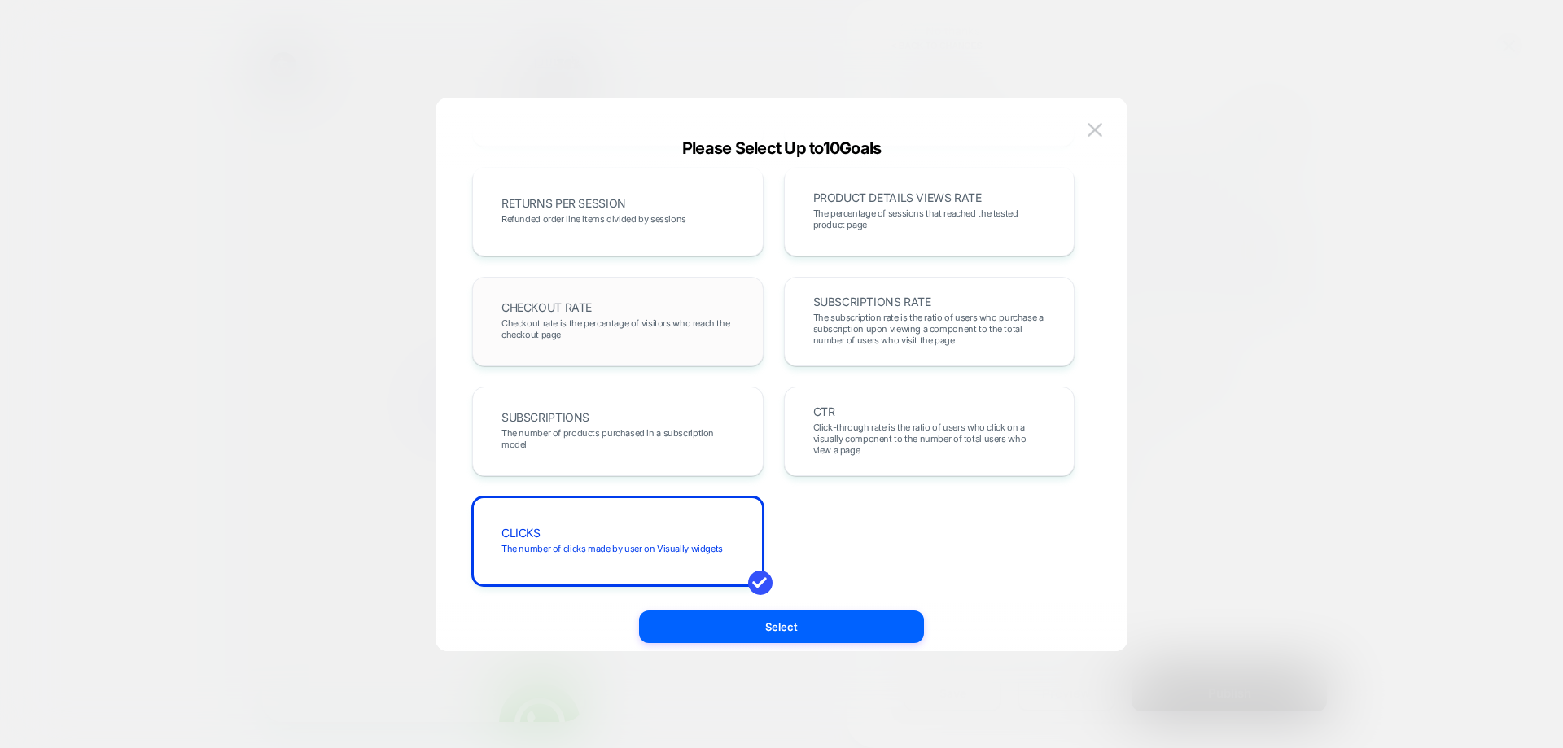
click at [603, 329] on span "Checkout rate is the percentage of visitors who reach the checkout page" at bounding box center [617, 328] width 233 height 23
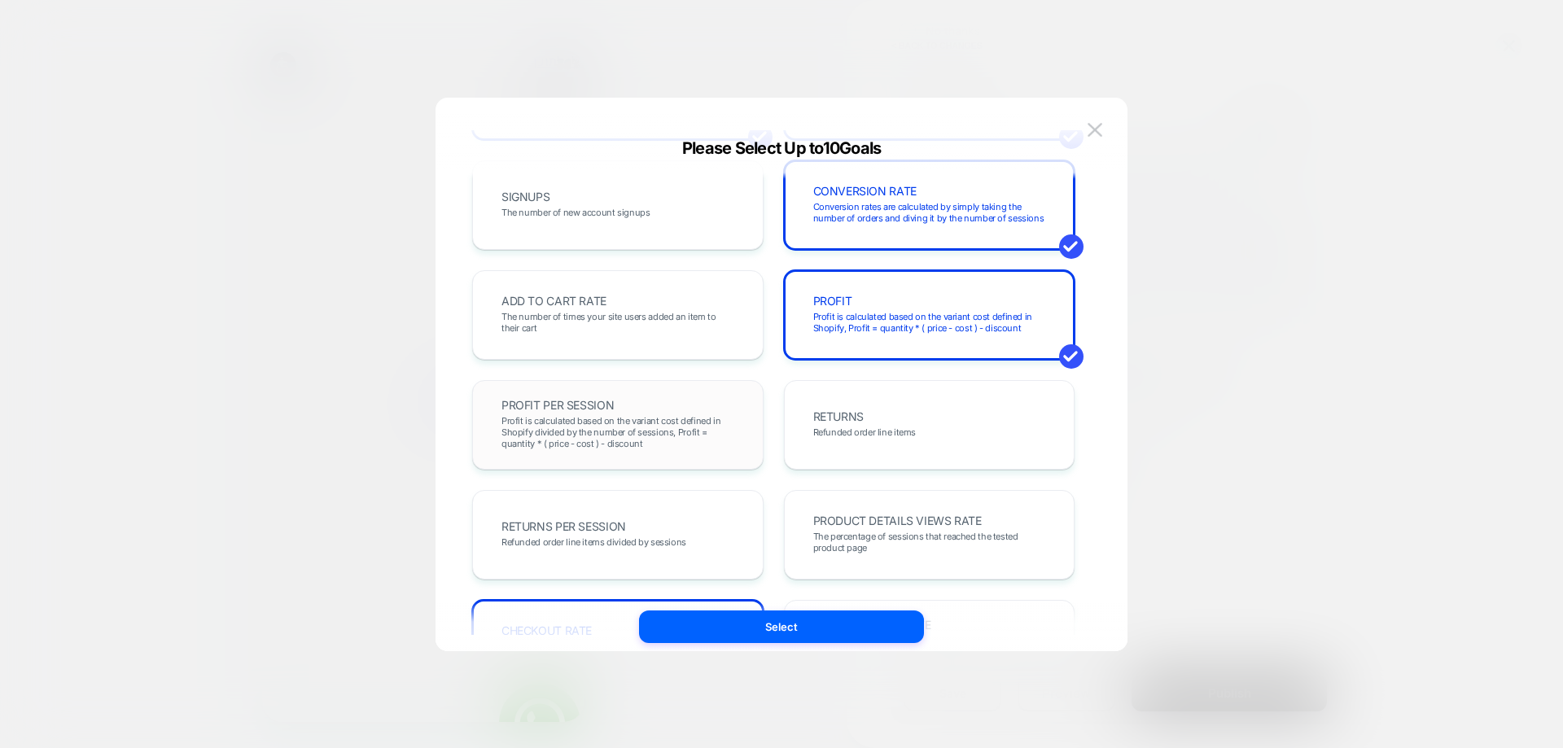
scroll to position [236, 0]
click at [596, 423] on span "Profit is calculated based on the variant cost defined in Shopify divided by th…" at bounding box center [617, 435] width 233 height 34
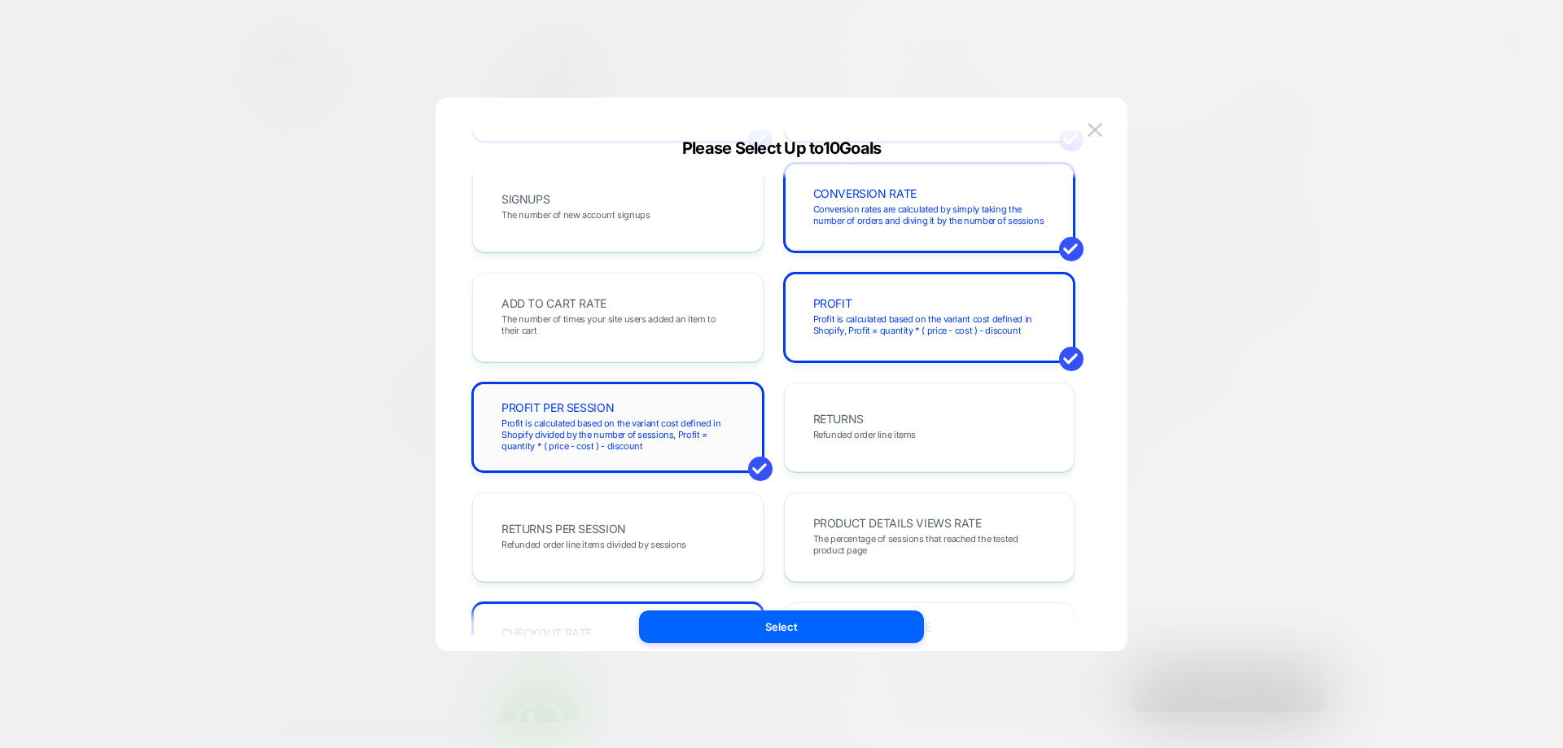
scroll to position [0, 0]
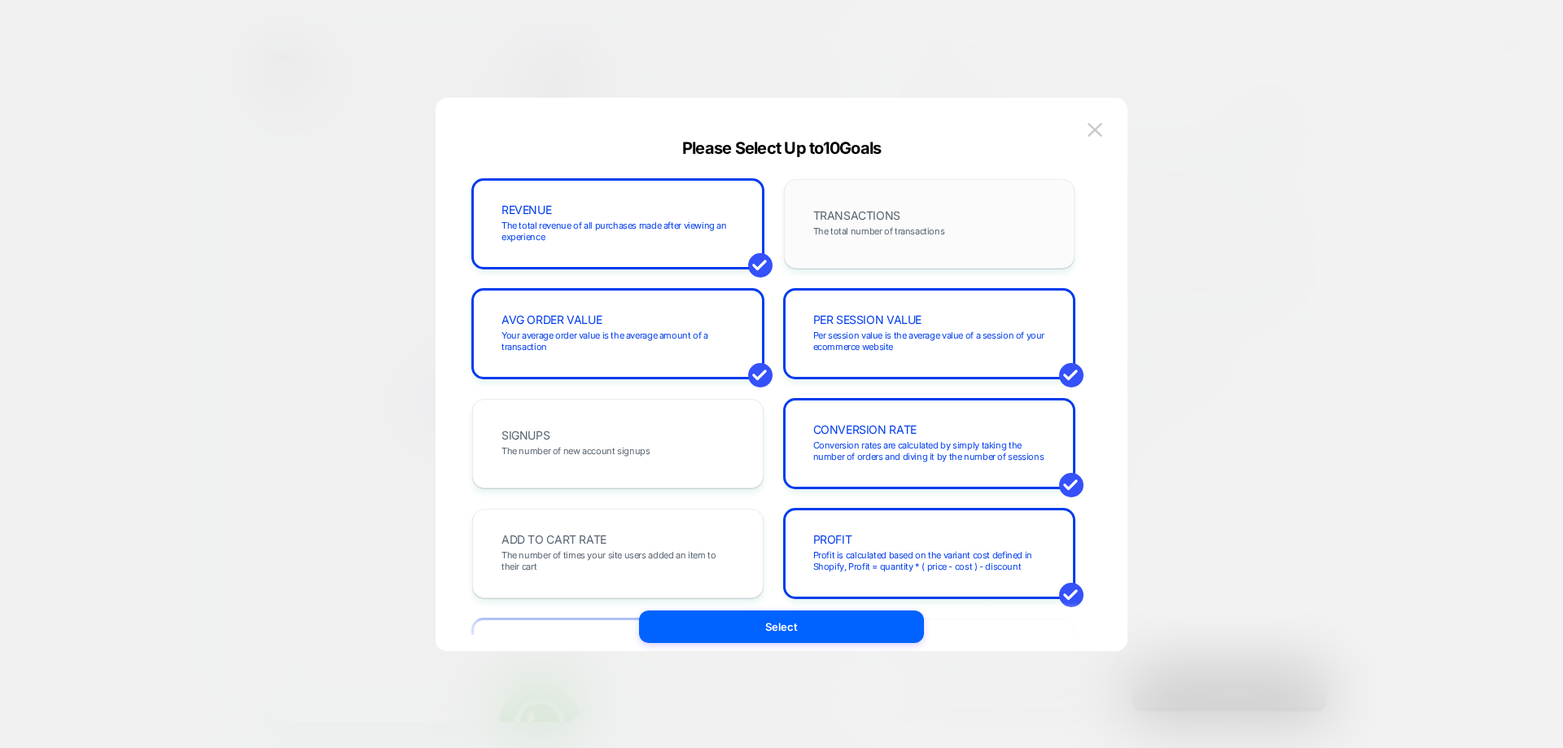
click at [908, 247] on div "TRANSACTIONS The total number of transactions" at bounding box center [929, 223] width 257 height 55
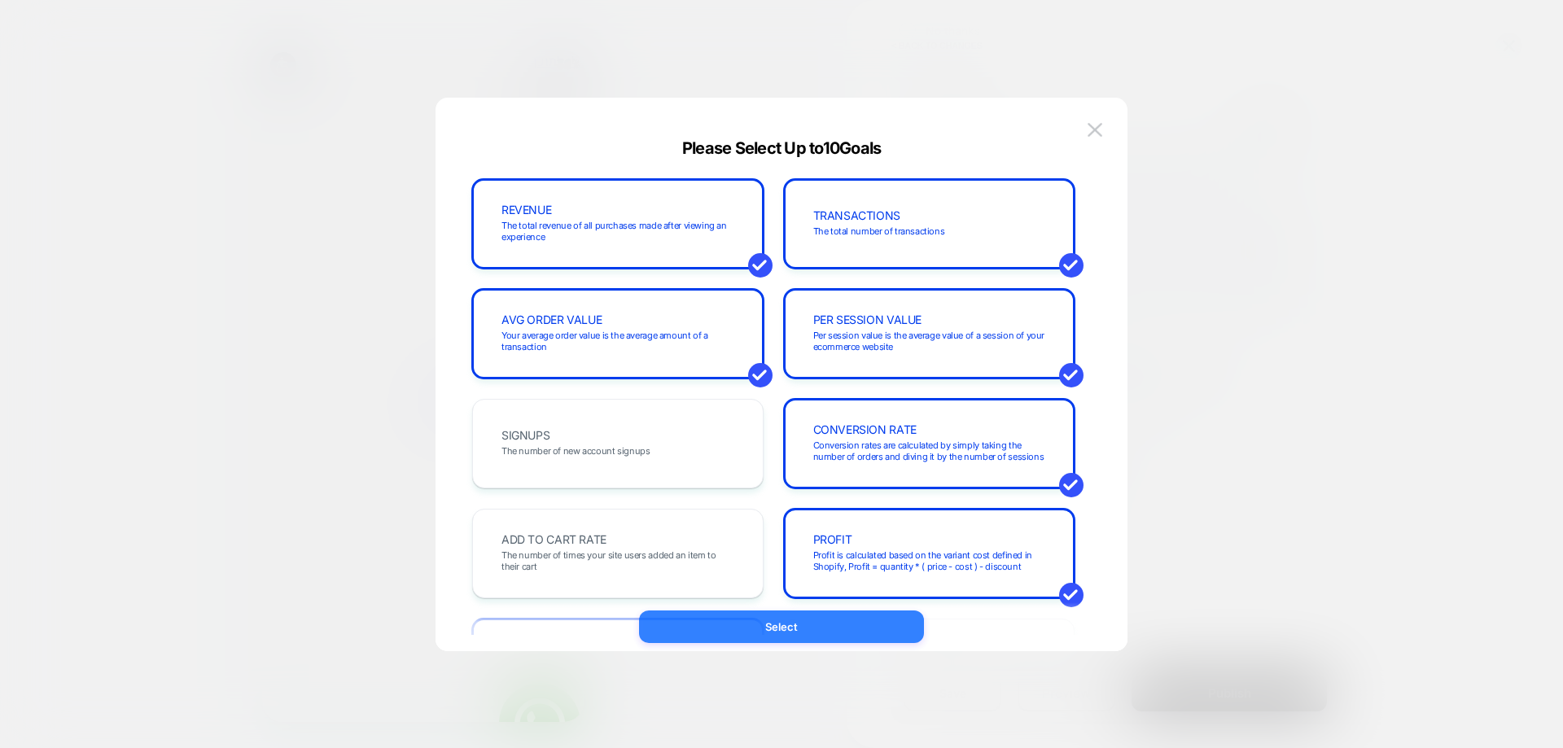
click at [851, 617] on button "Select" at bounding box center [781, 627] width 285 height 33
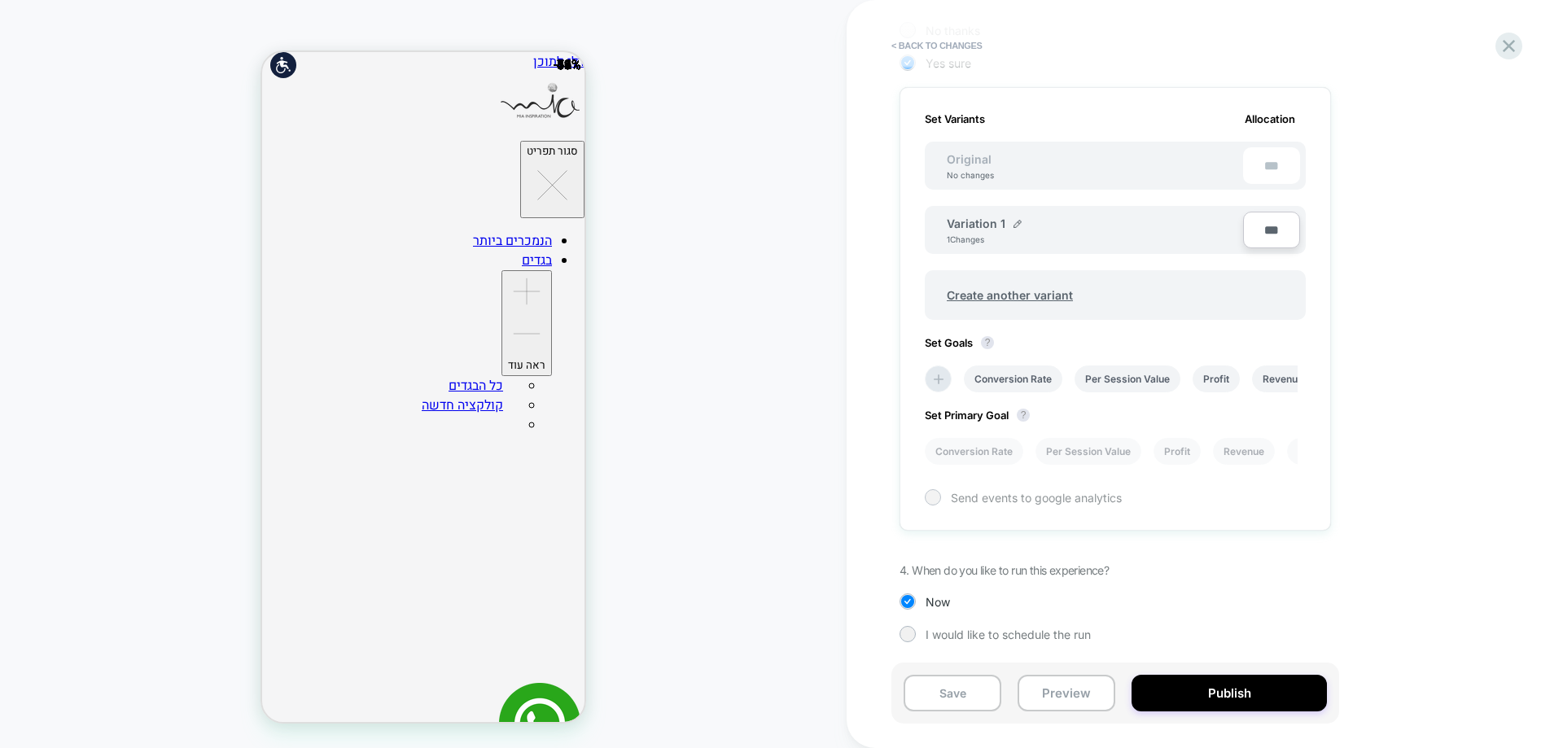
click at [1005, 503] on span "Send events to google analytics" at bounding box center [1036, 498] width 171 height 14
click at [1224, 690] on button "Publish" at bounding box center [1229, 693] width 195 height 37
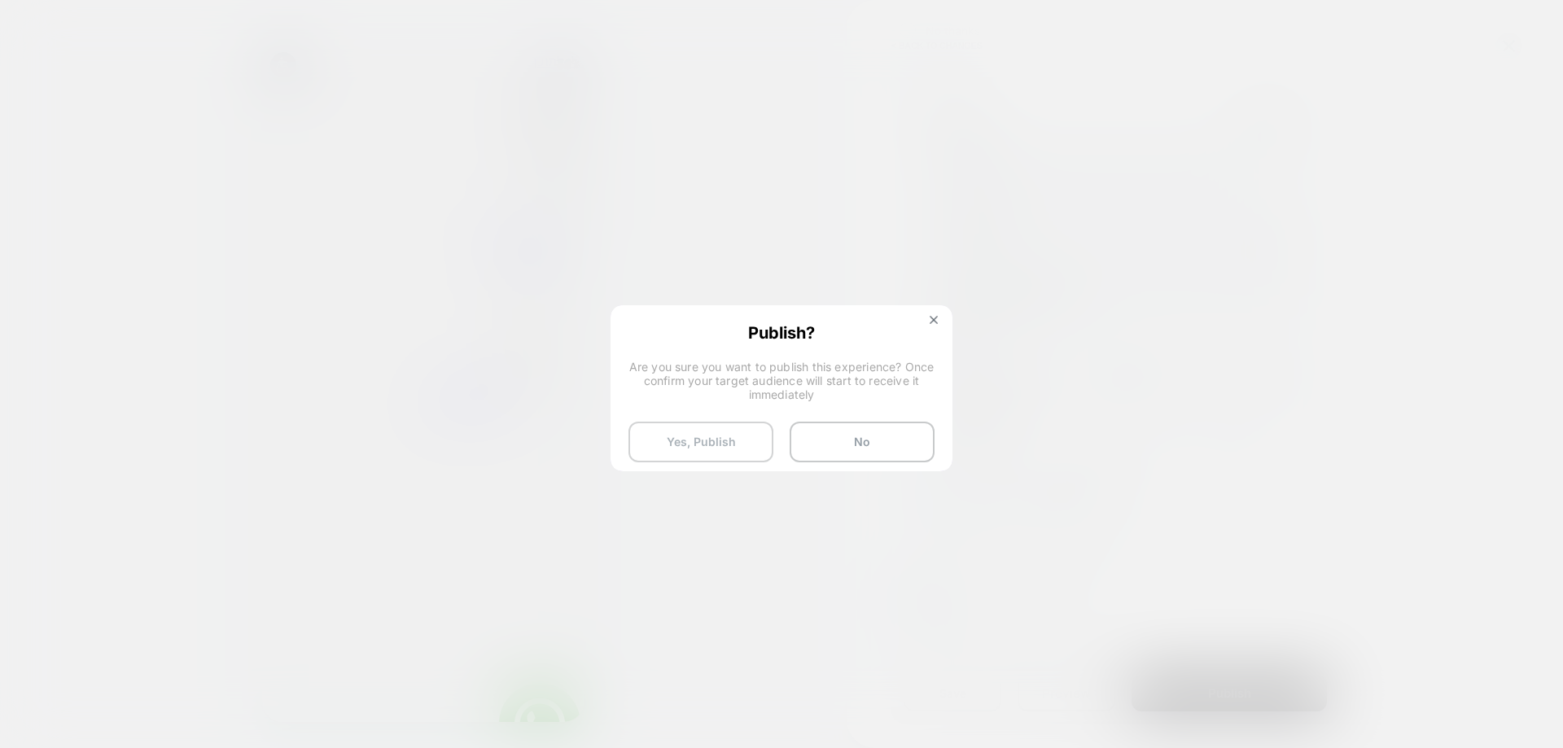
click at [746, 449] on button "Yes, Publish" at bounding box center [700, 442] width 145 height 41
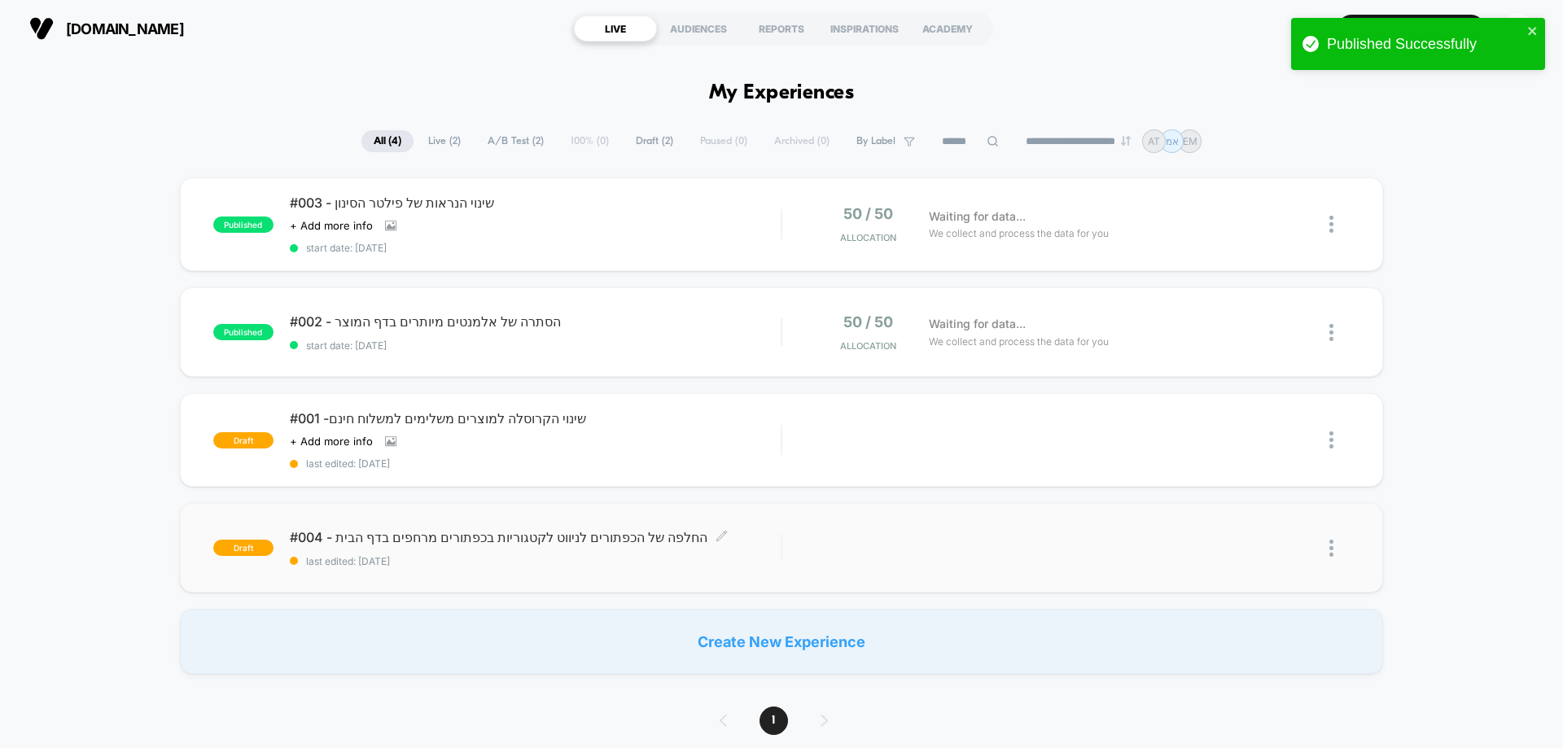
click at [471, 548] on div "#004 - החלפה של הכפתורים לניווט לקטגוריות בכפתורים מרחפים בדף הבית Click to edi…" at bounding box center [535, 548] width 491 height 38
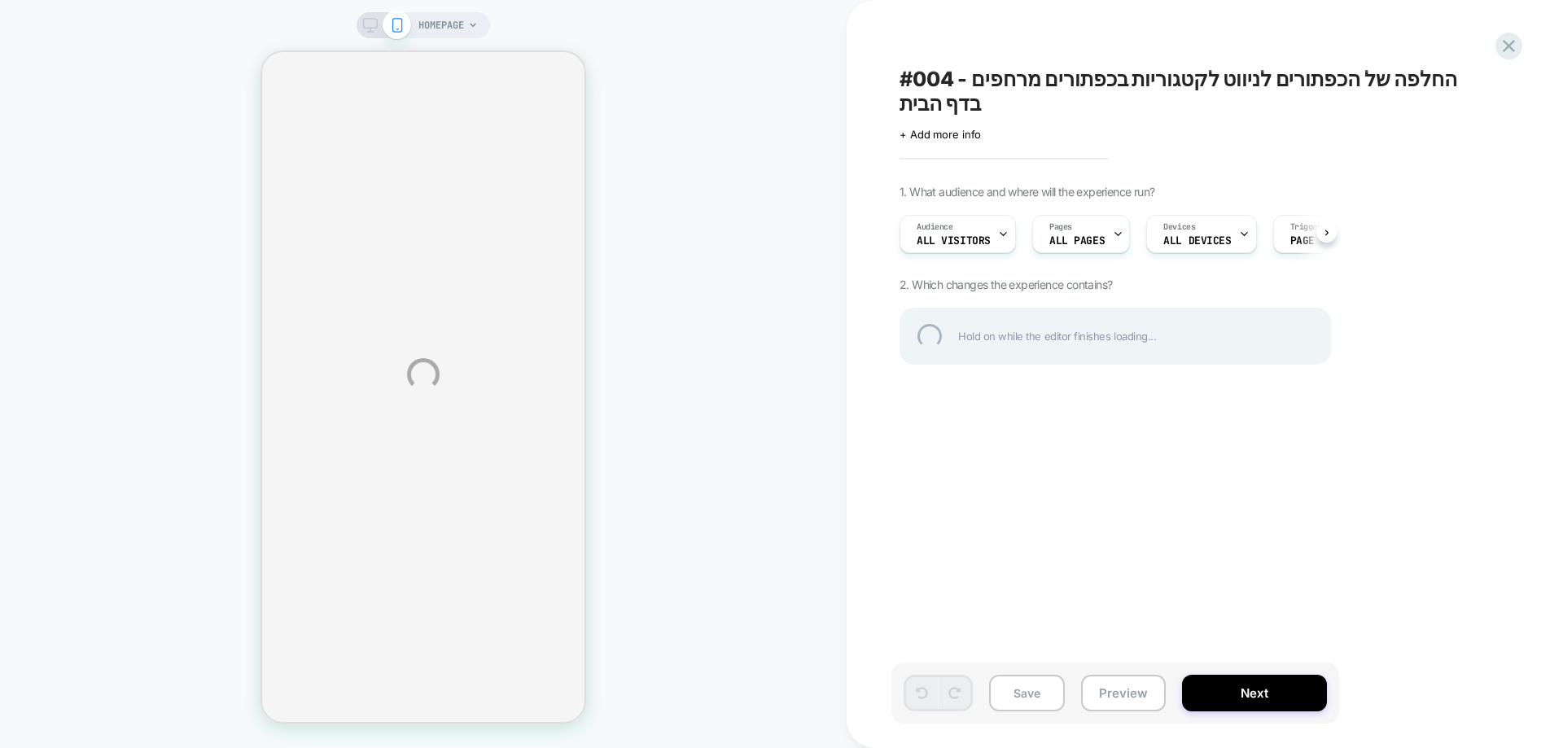
click at [1191, 217] on div "HOMEPAGE #004 - החלפה של הכפתורים לניווט לקטגוריות בכפתורים מרחפים בדף הבית Cli…" at bounding box center [781, 374] width 1563 height 748
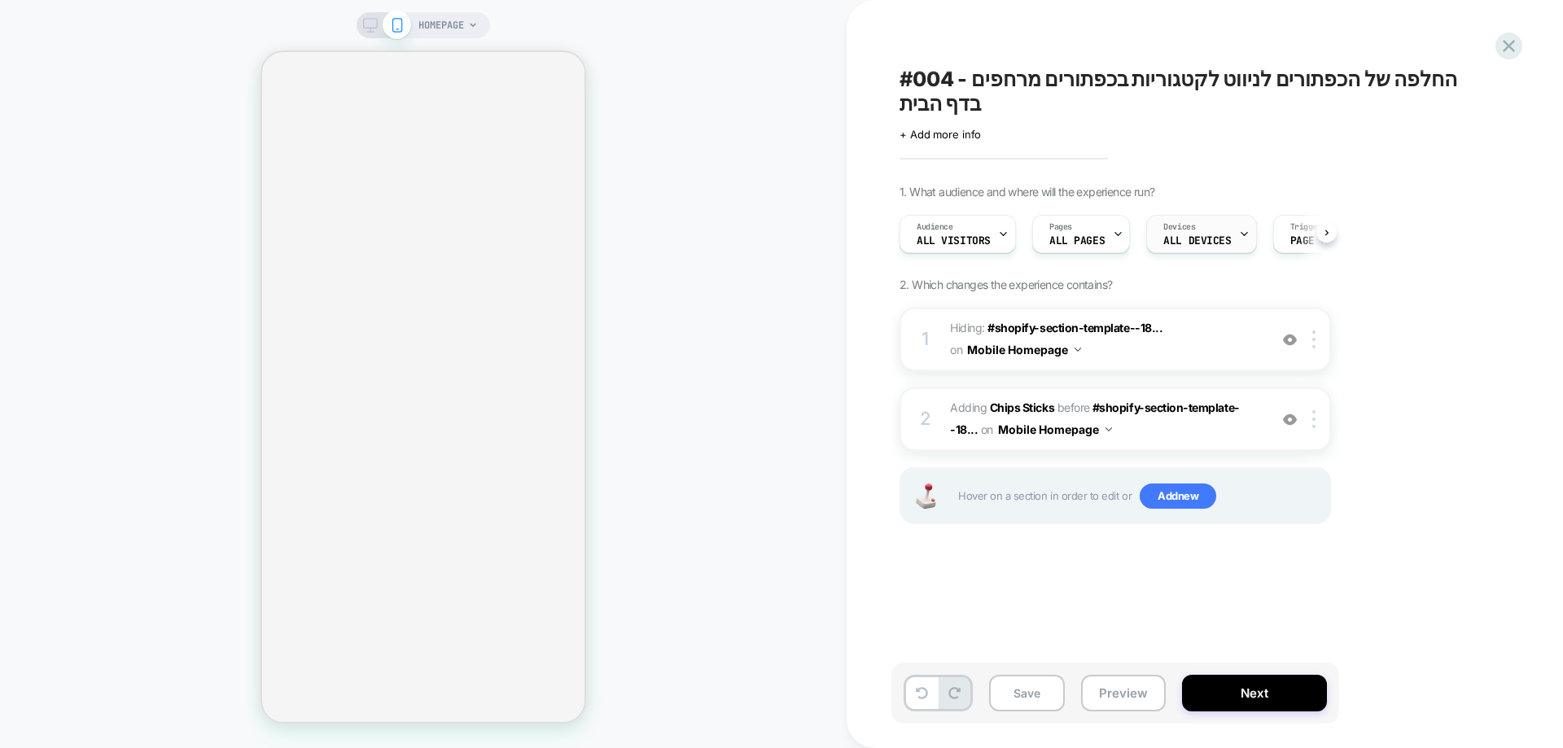
scroll to position [0, 1]
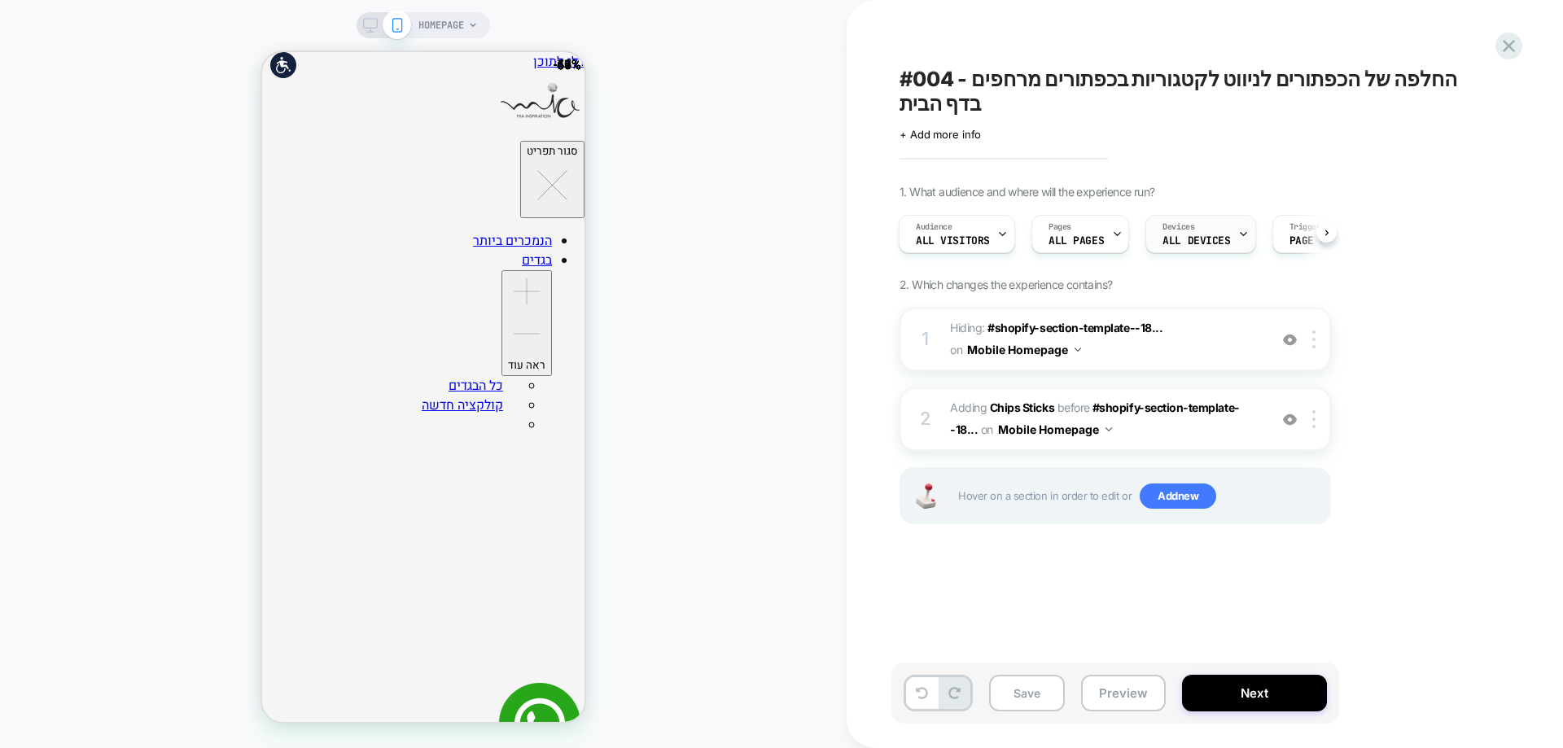
click at [1244, 215] on div "Devices ALL DEVICES" at bounding box center [1200, 234] width 110 height 38
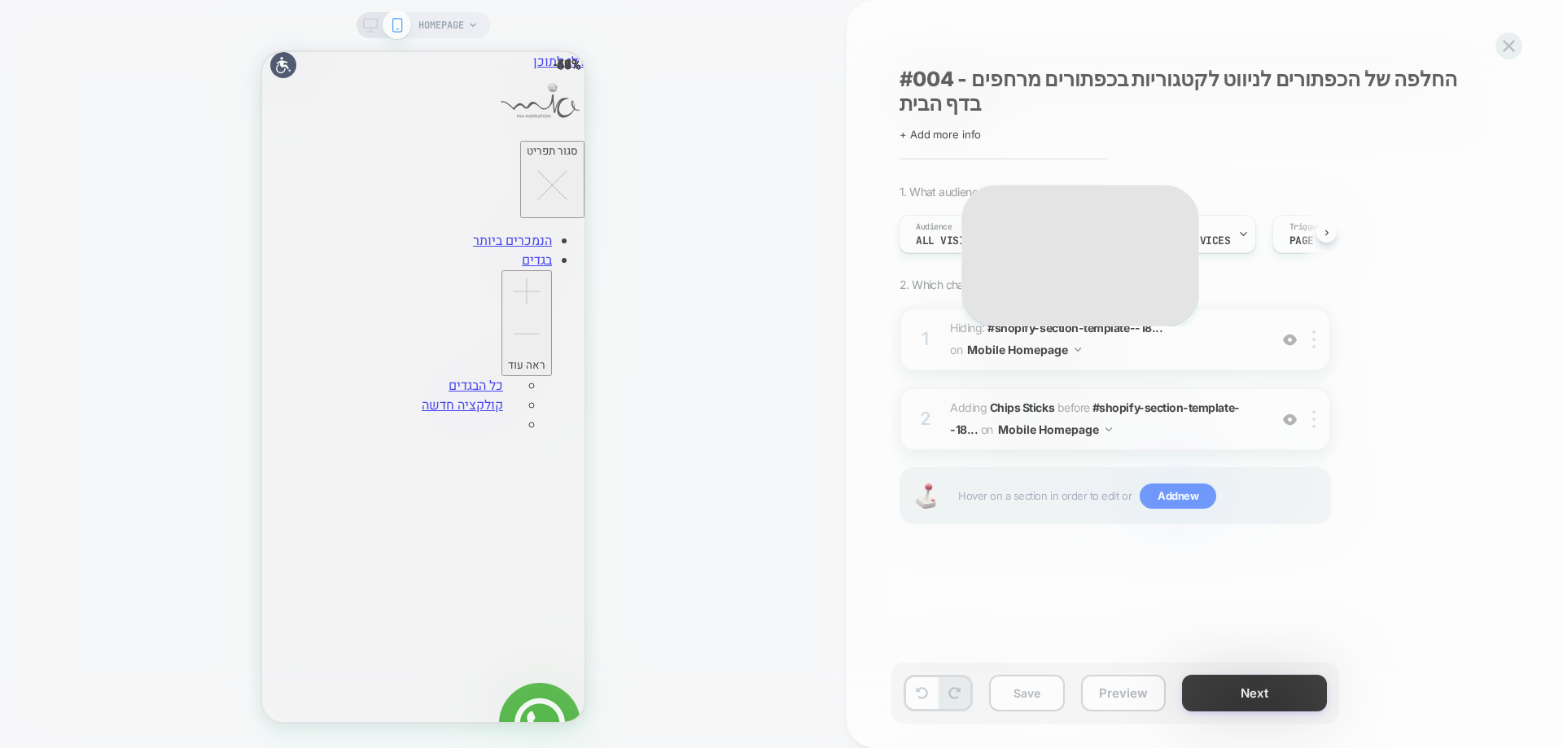
scroll to position [0, 0]
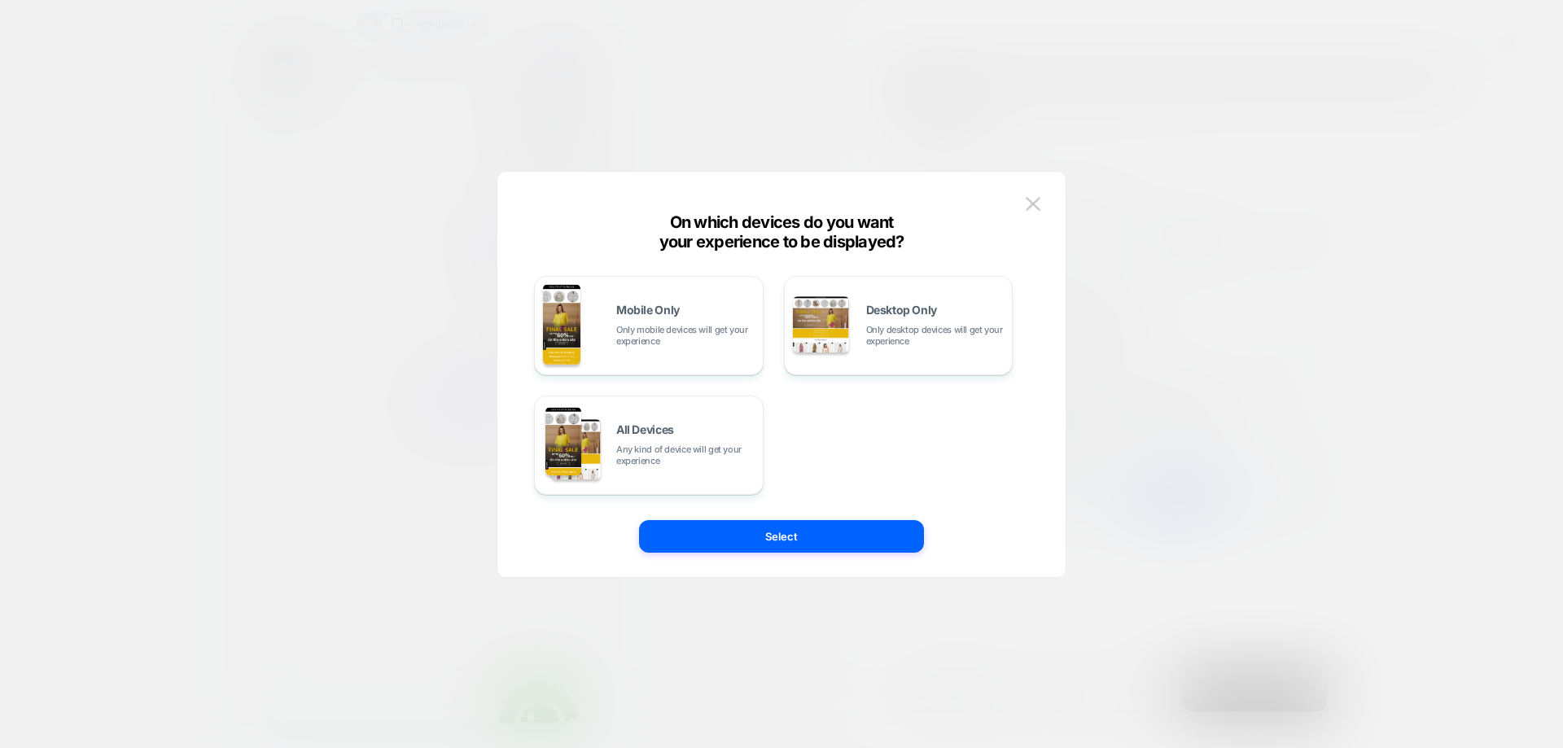
drag, startPoint x: 627, startPoint y: 313, endPoint x: 683, endPoint y: 392, distance: 96.9
click at [629, 316] on span "Mobile Only" at bounding box center [647, 309] width 63 height 11
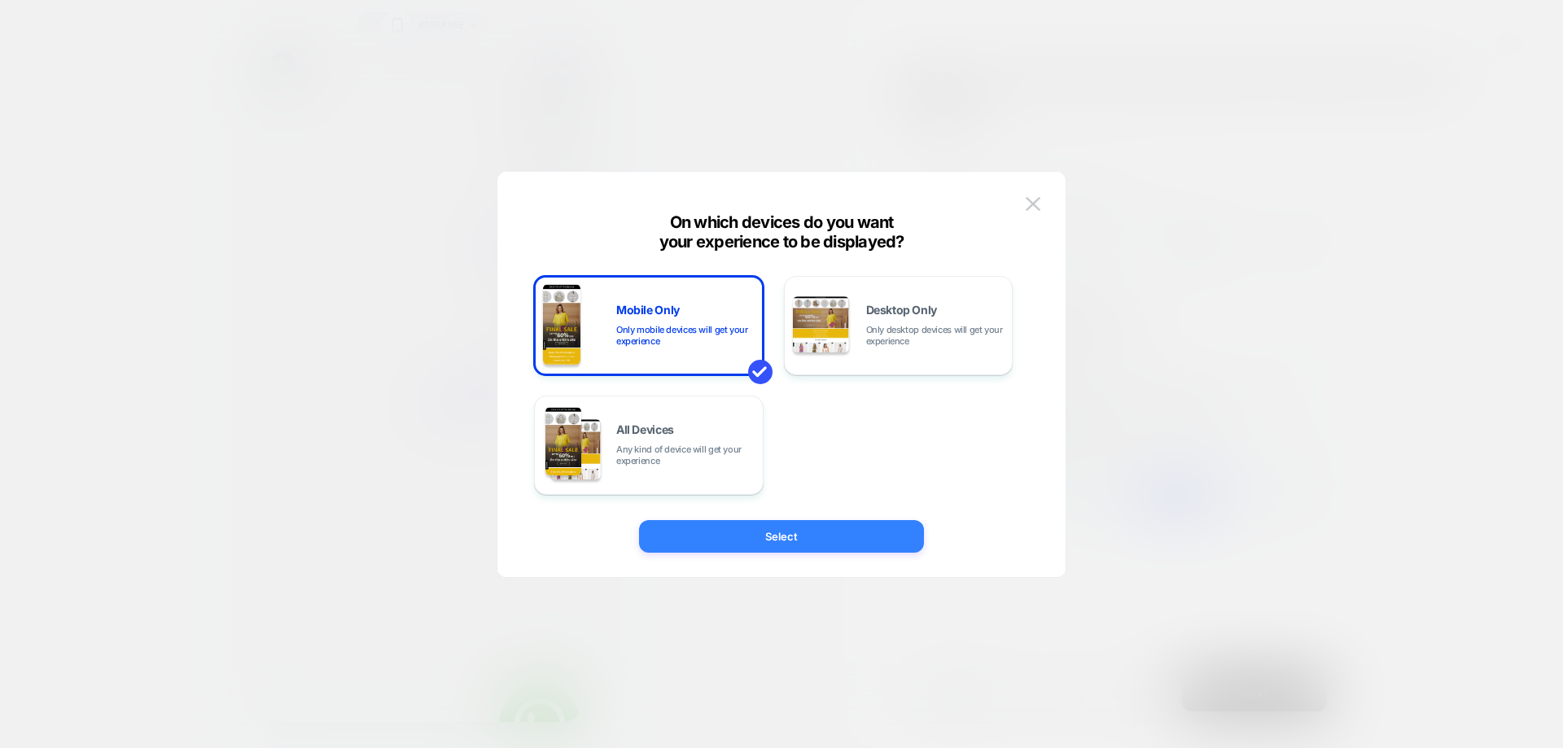
click at [723, 545] on button "Select" at bounding box center [781, 536] width 285 height 33
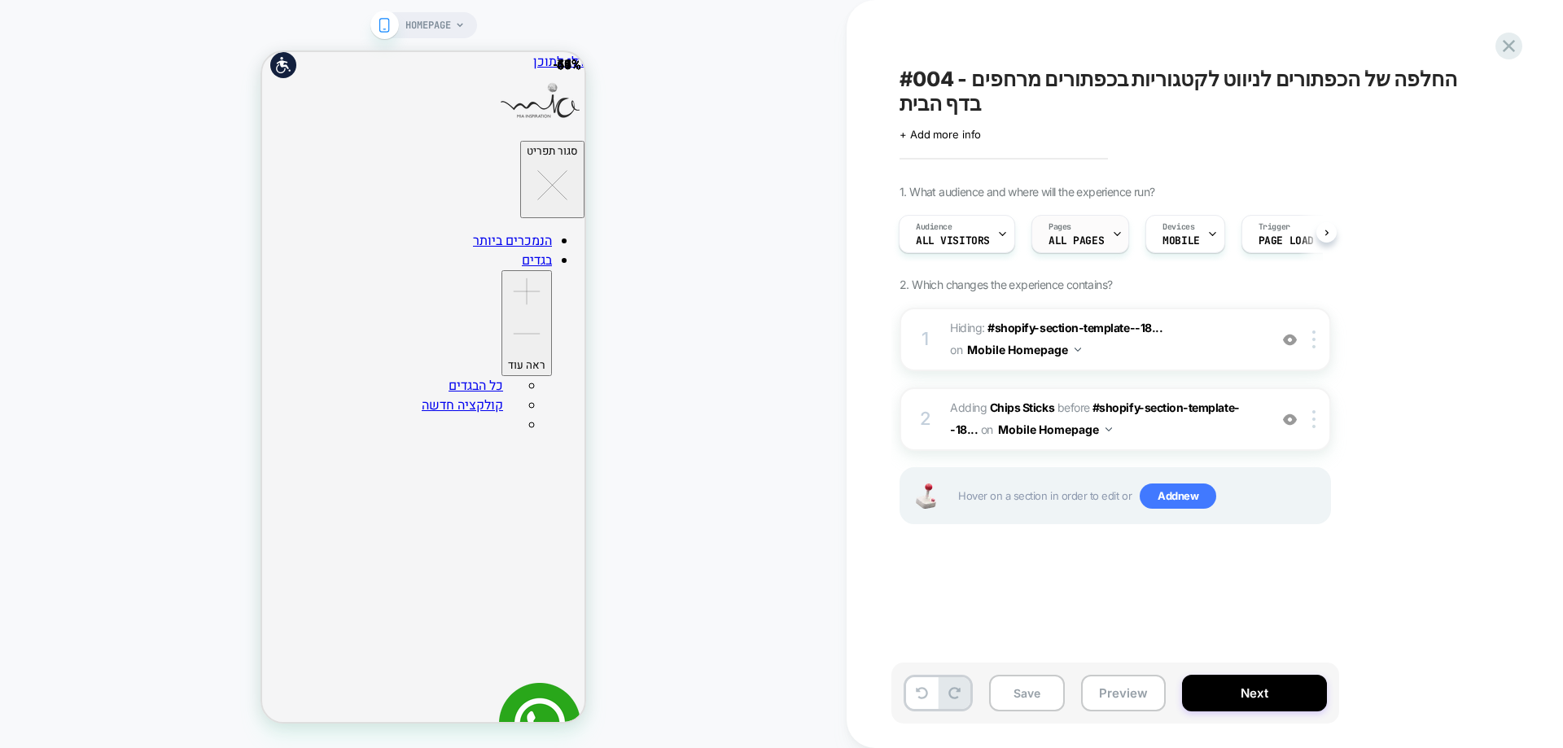
click at [1076, 235] on span "ALL PAGES" at bounding box center [1076, 240] width 55 height 11
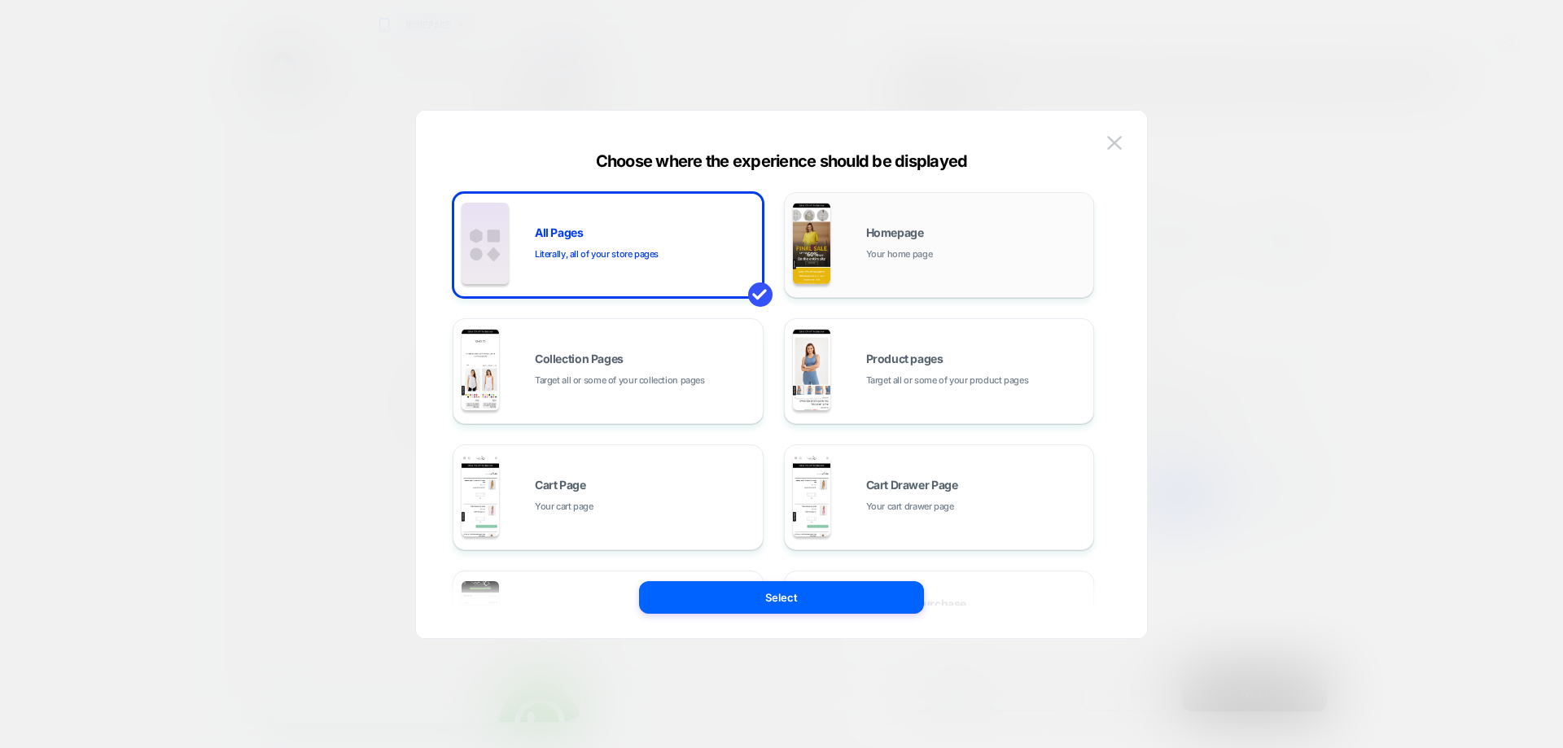
click at [878, 251] on span "Your home page" at bounding box center [899, 254] width 67 height 15
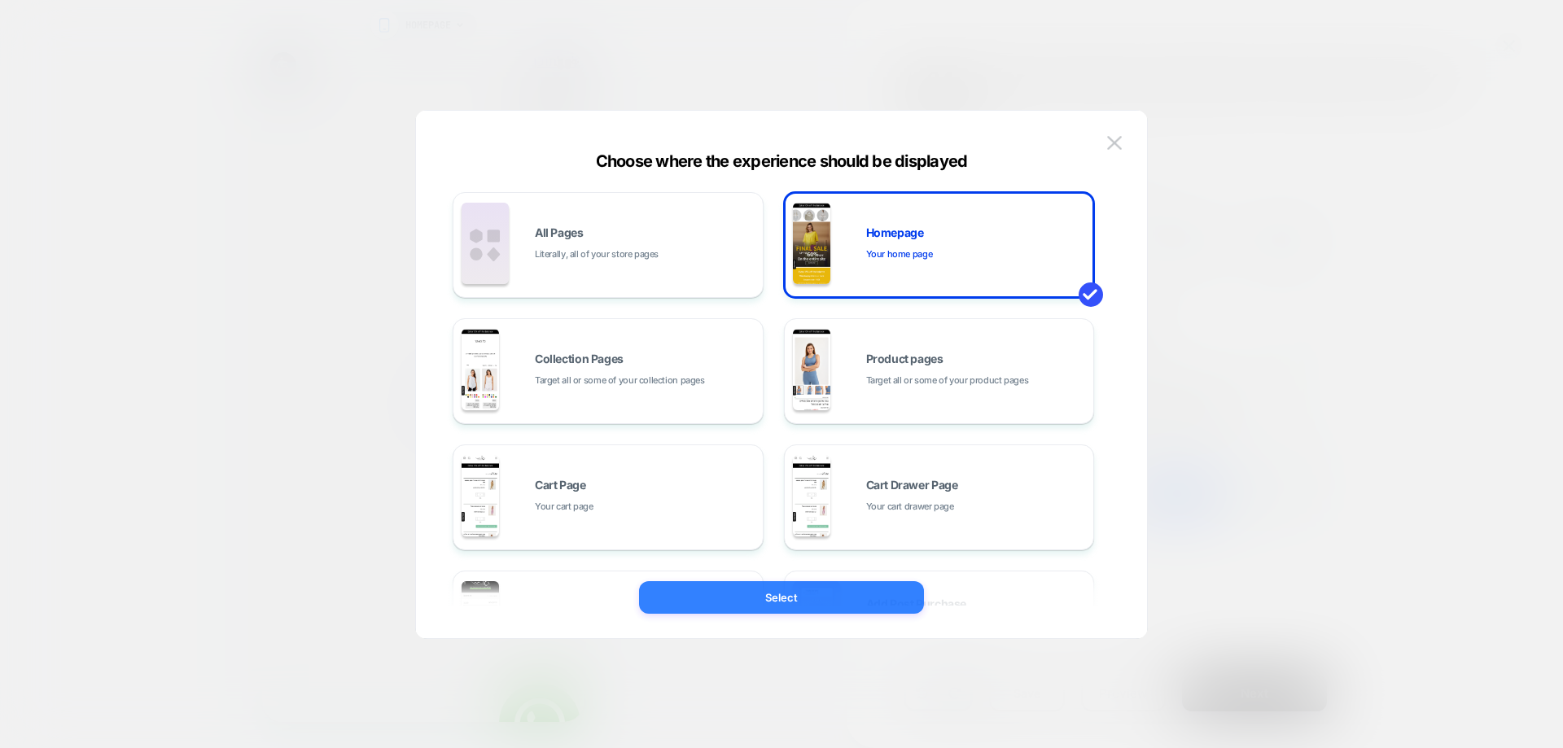
click at [837, 593] on button "Select" at bounding box center [781, 597] width 285 height 33
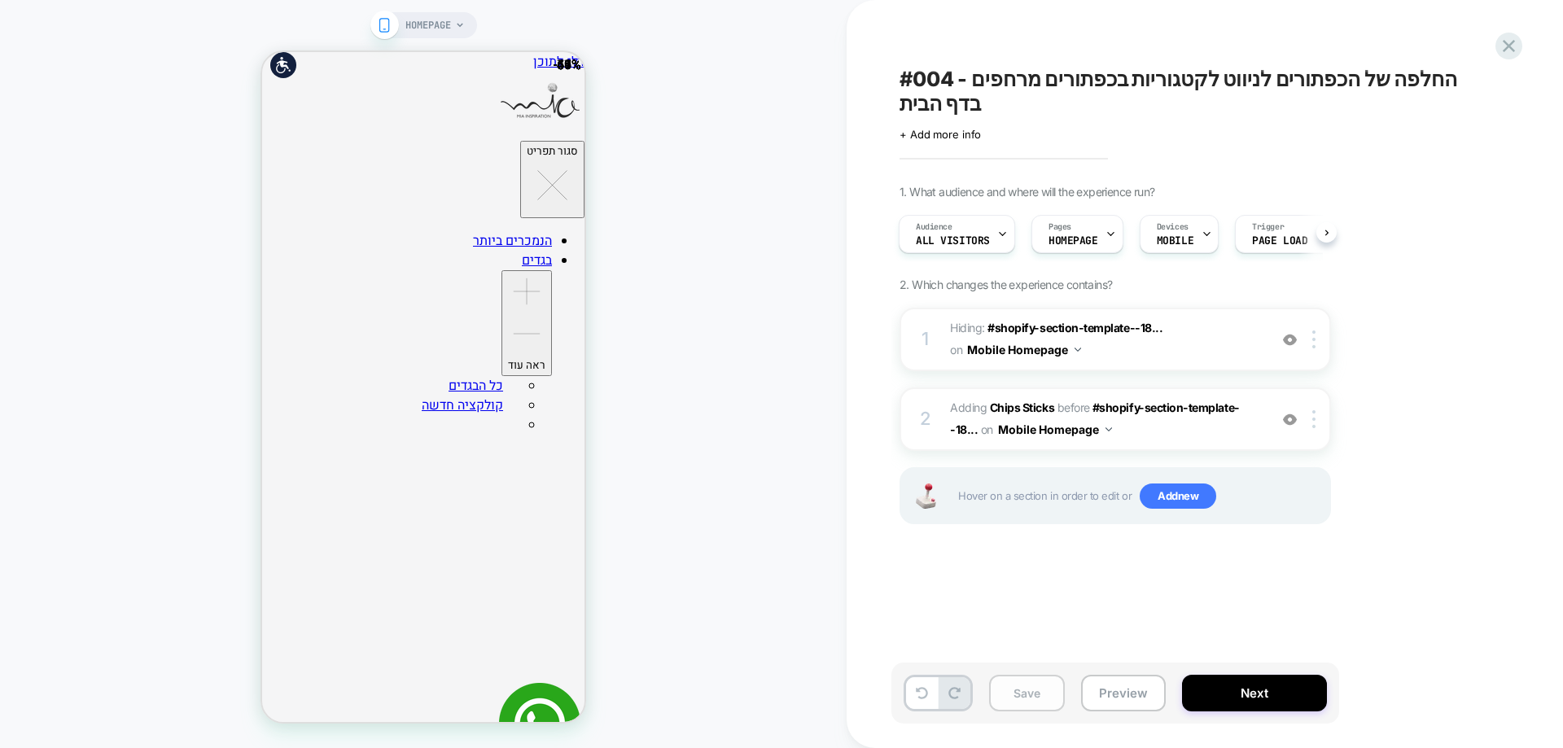
click at [1038, 691] on button "Save" at bounding box center [1027, 693] width 76 height 37
click at [1233, 689] on button "Next" at bounding box center [1254, 693] width 145 height 37
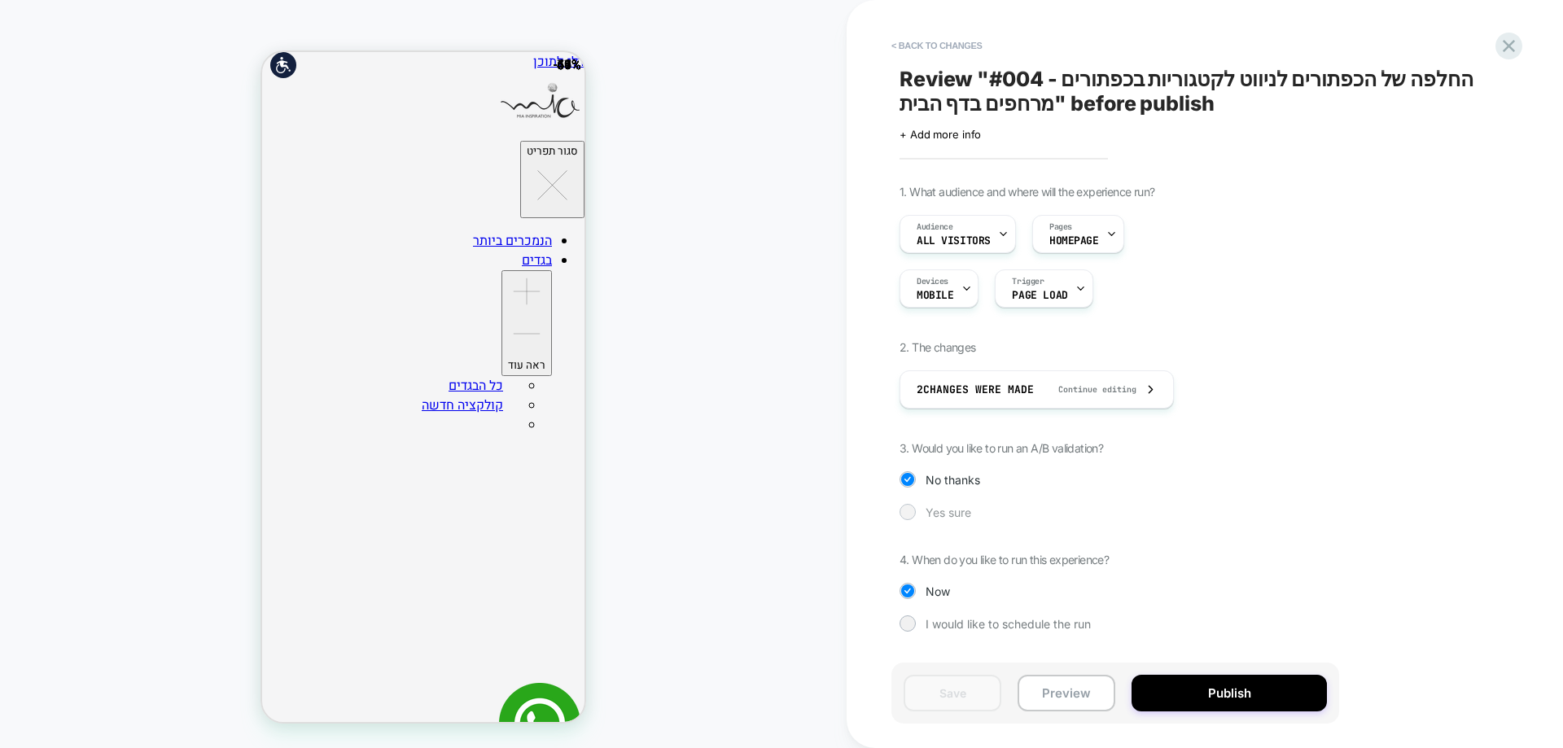
click at [970, 515] on span "Yes sure" at bounding box center [949, 513] width 46 height 14
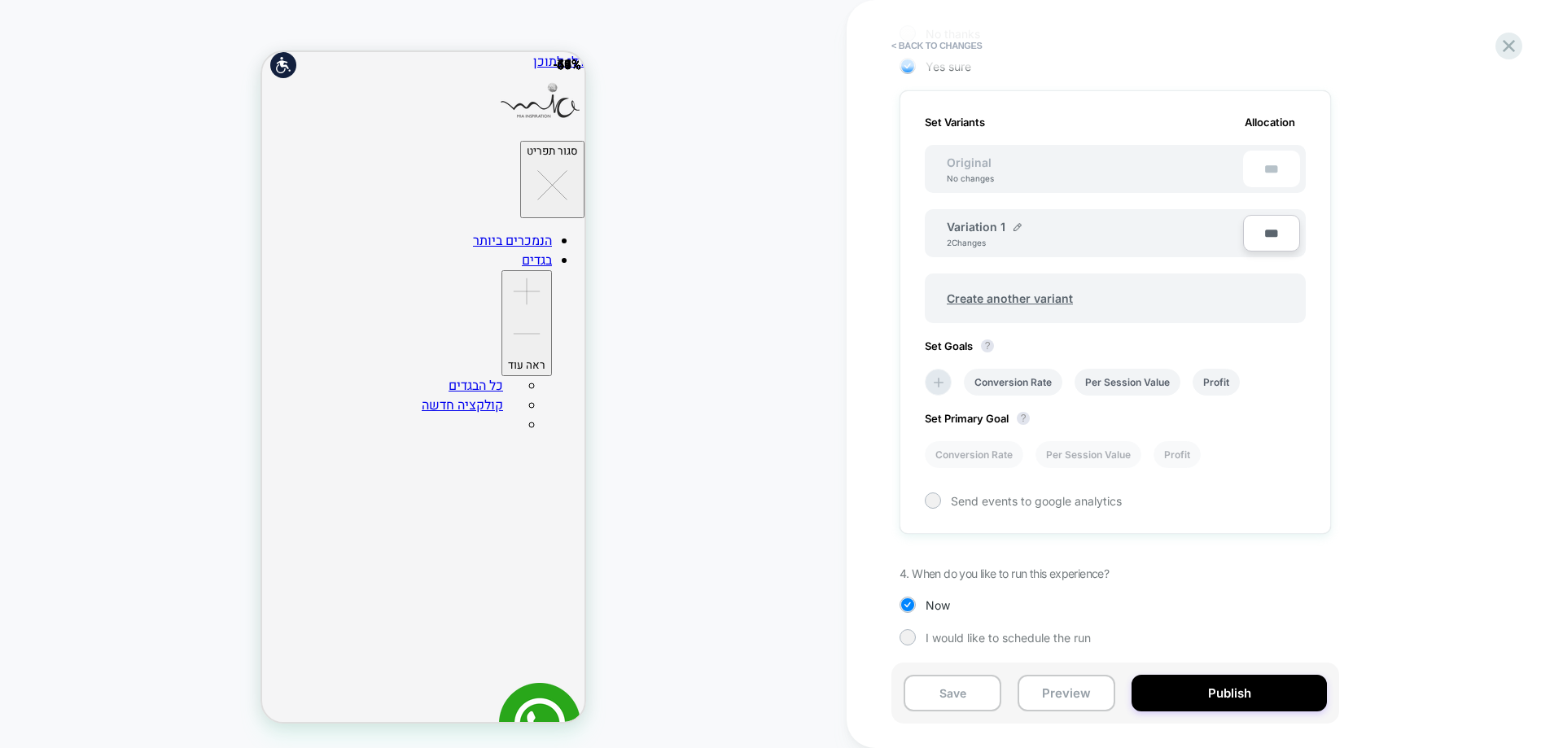
scroll to position [449, 0]
click at [935, 379] on icon at bounding box center [939, 379] width 10 height 10
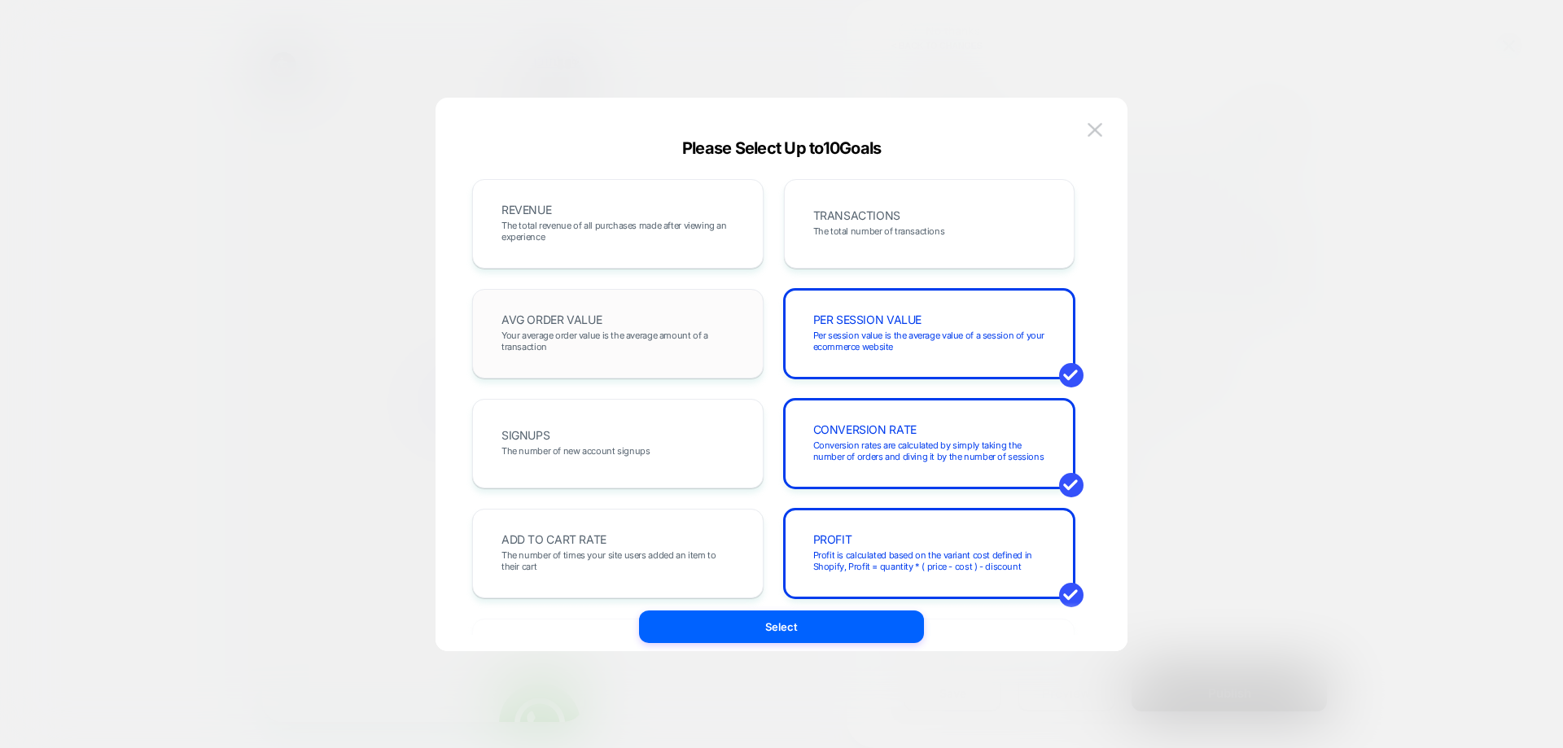
drag, startPoint x: 629, startPoint y: 230, endPoint x: 647, endPoint y: 314, distance: 86.5
click at [628, 230] on span "The total revenue of all purchases made after viewing an experience" at bounding box center [617, 231] width 233 height 23
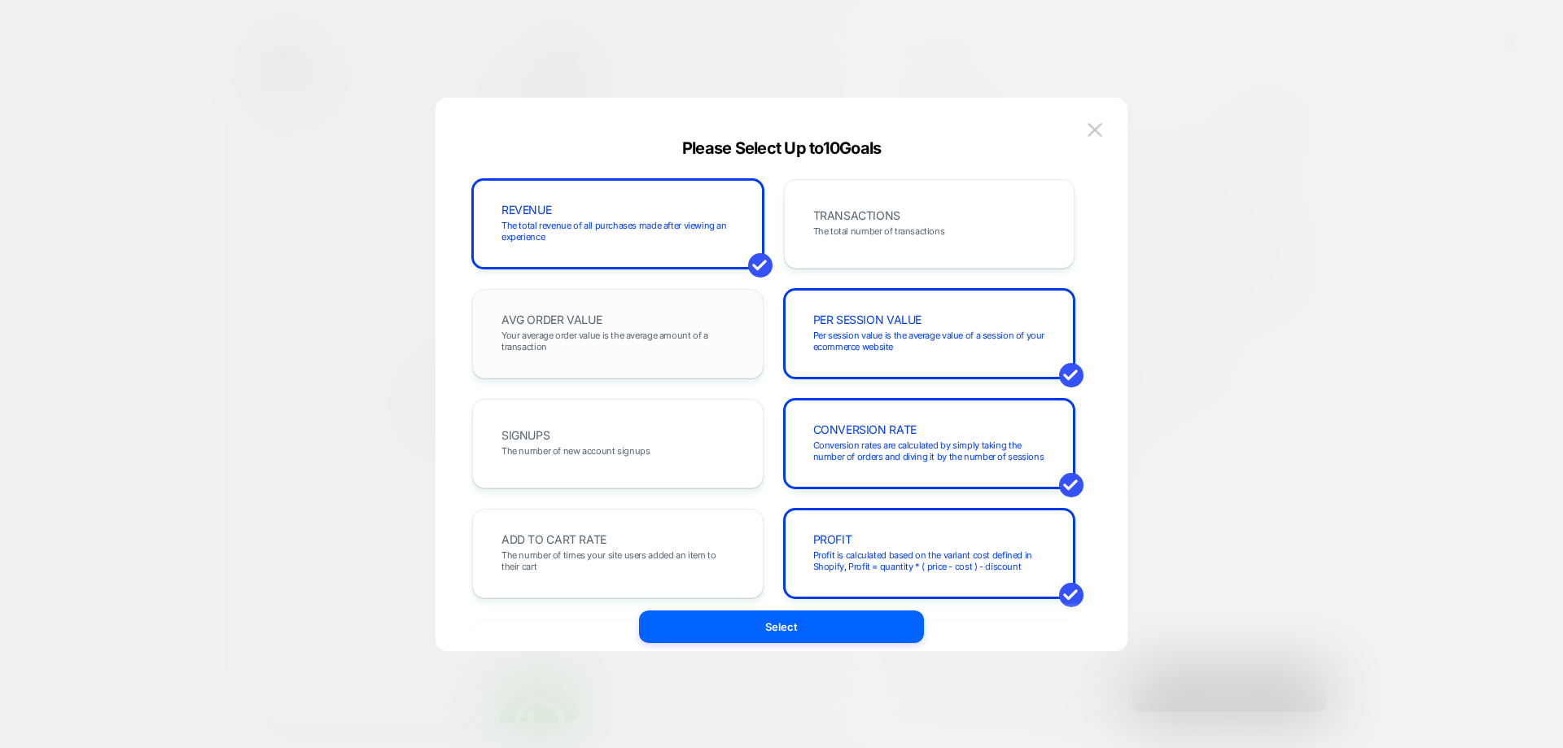
click at [637, 348] on span "Your average order value is the average amount of a transaction" at bounding box center [617, 341] width 233 height 23
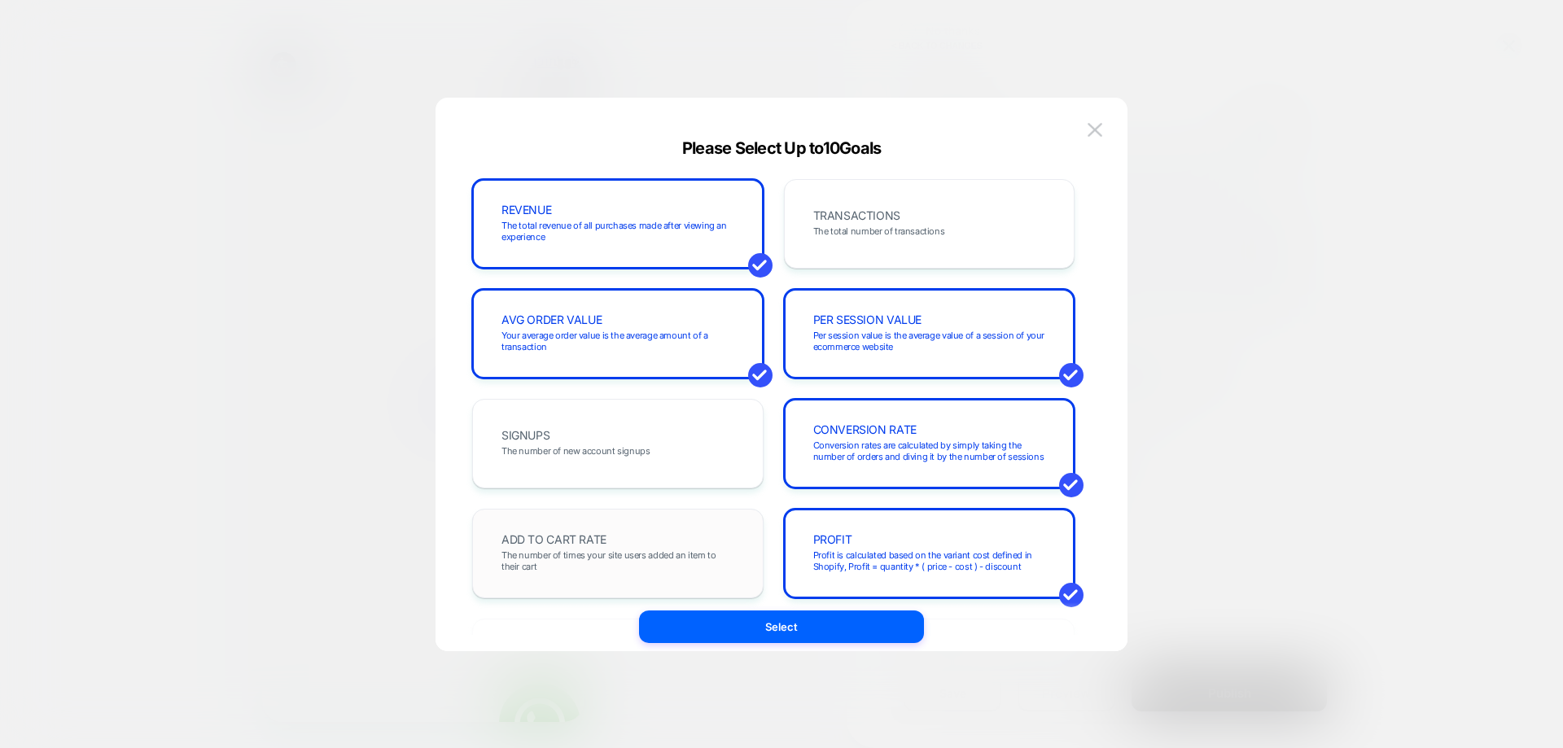
scroll to position [244, 0]
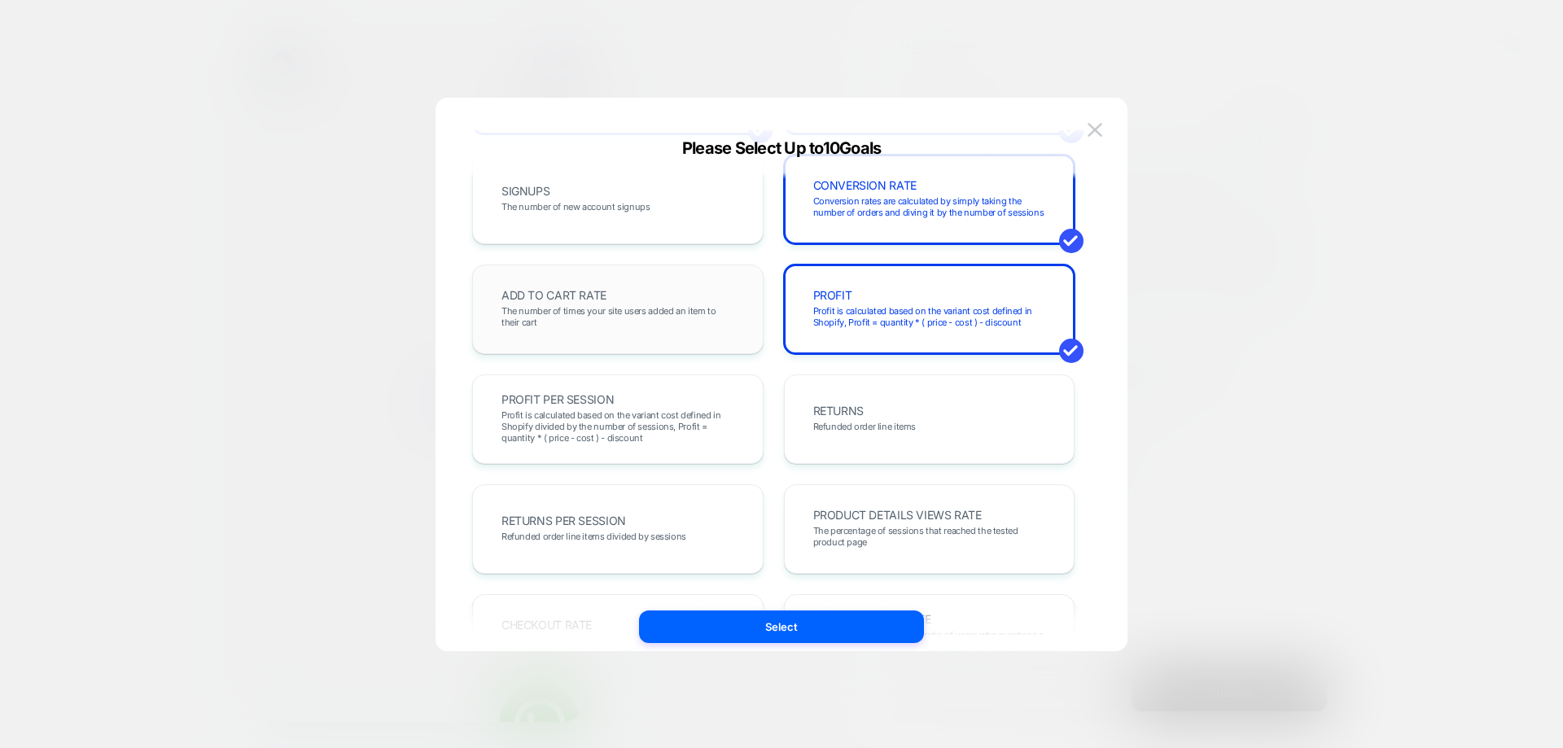
click at [638, 313] on span "The number of times your site users added an item to their cart" at bounding box center [617, 316] width 233 height 23
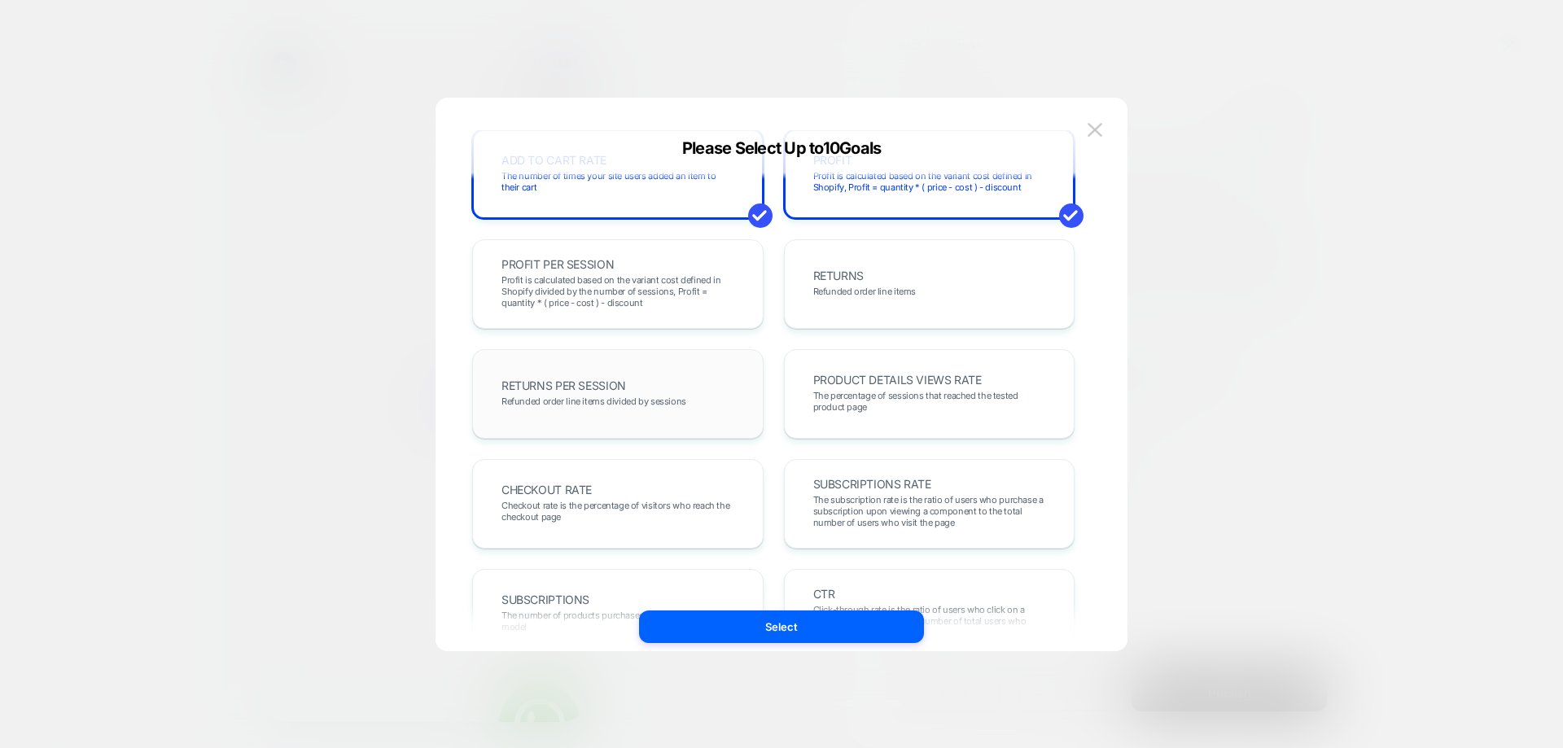
scroll to position [407, 0]
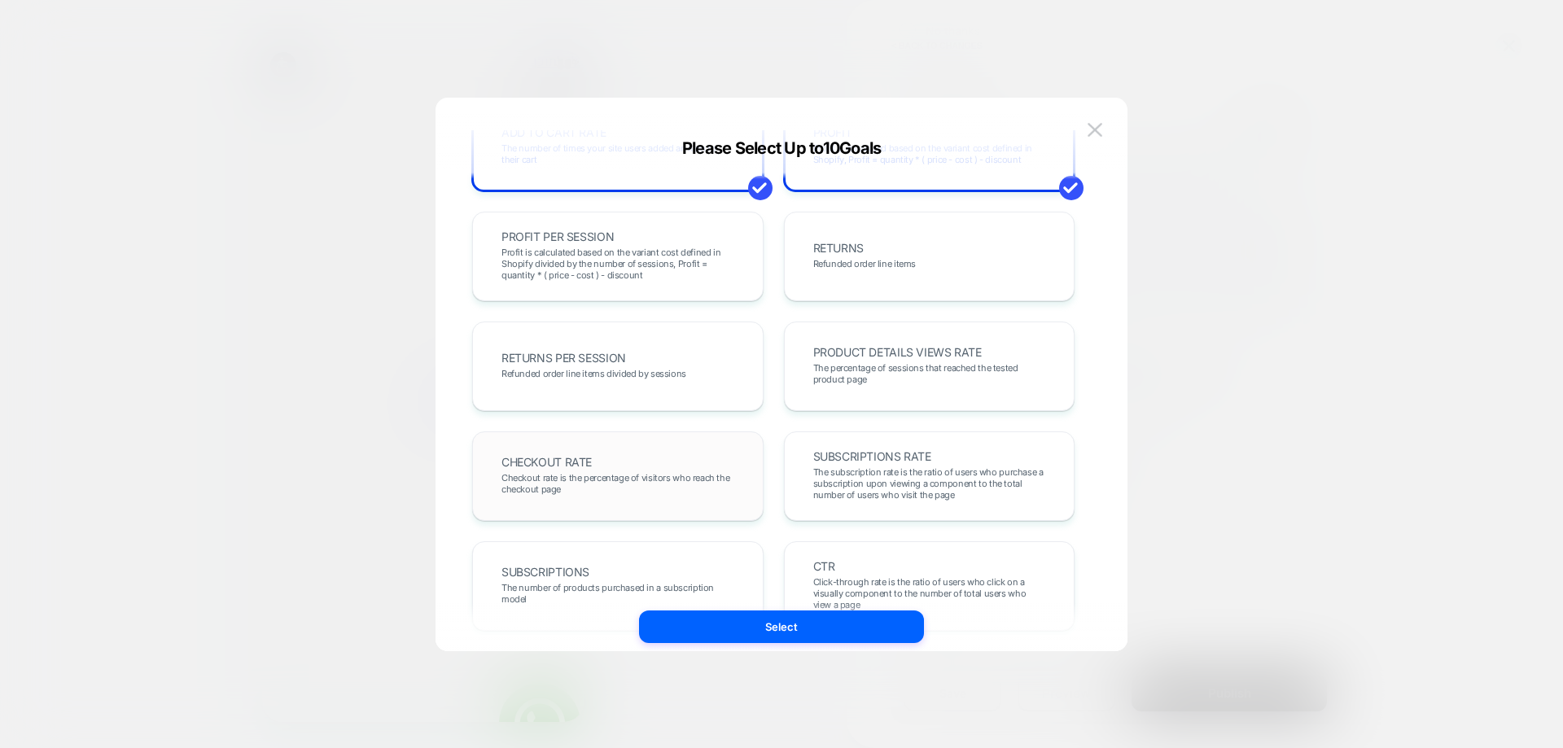
click at [621, 466] on div "CHECKOUT RATE Checkout rate is the percentage of visitors who reach the checkou…" at bounding box center [617, 476] width 257 height 55
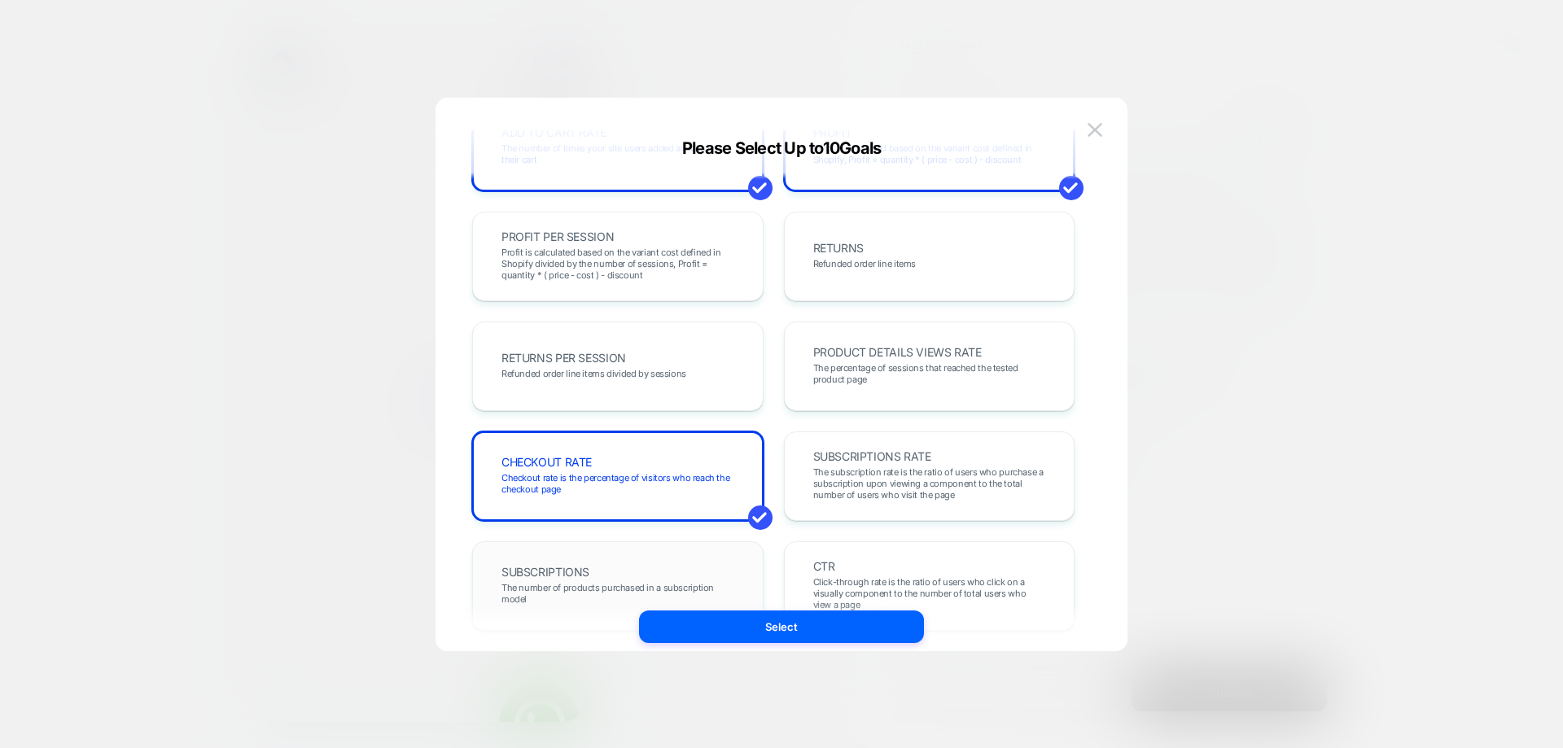
scroll to position [562, 0]
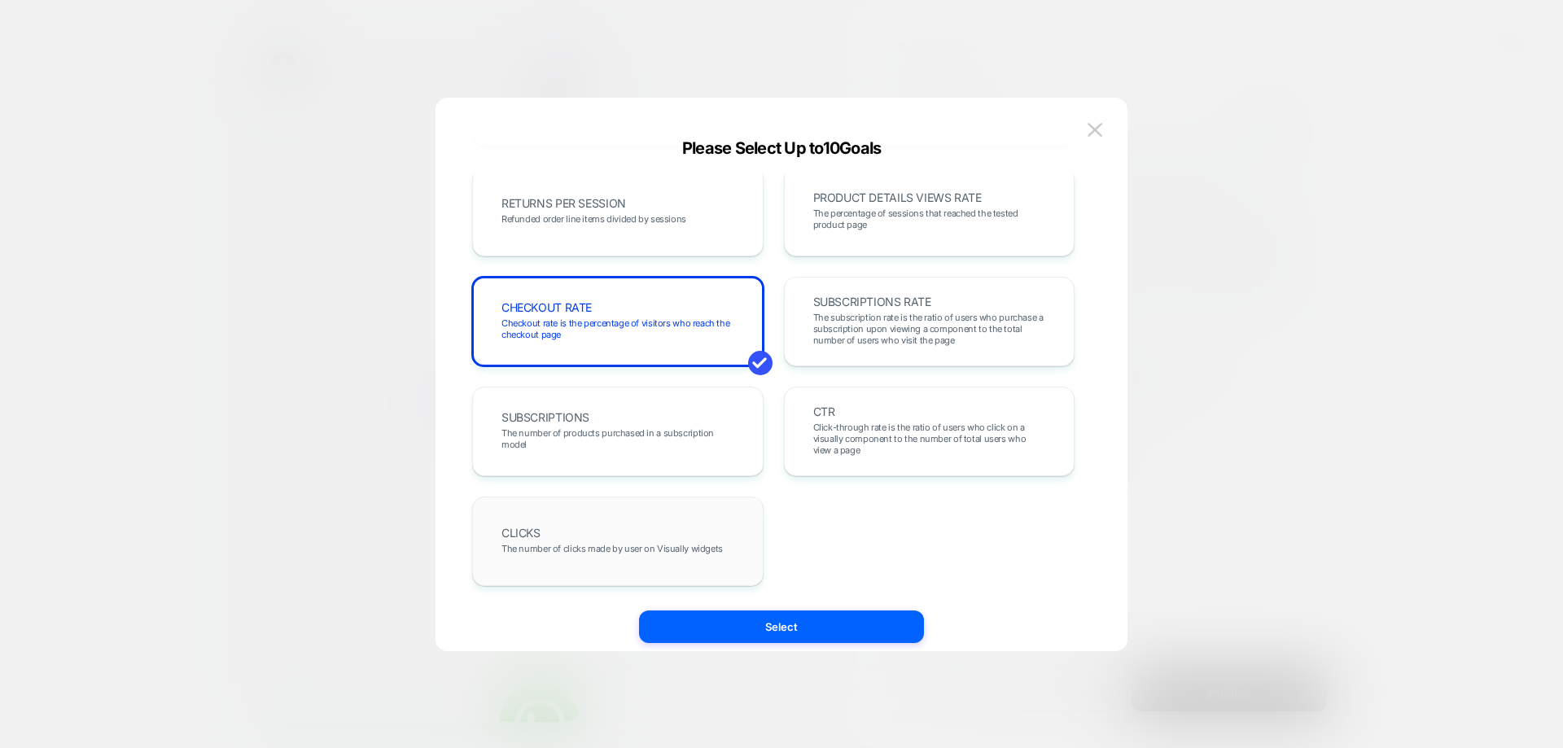
drag, startPoint x: 682, startPoint y: 516, endPoint x: 694, endPoint y: 564, distance: 49.6
click at [683, 532] on div "CLICKS The number of clicks made by user on Visually widgets" at bounding box center [617, 541] width 257 height 55
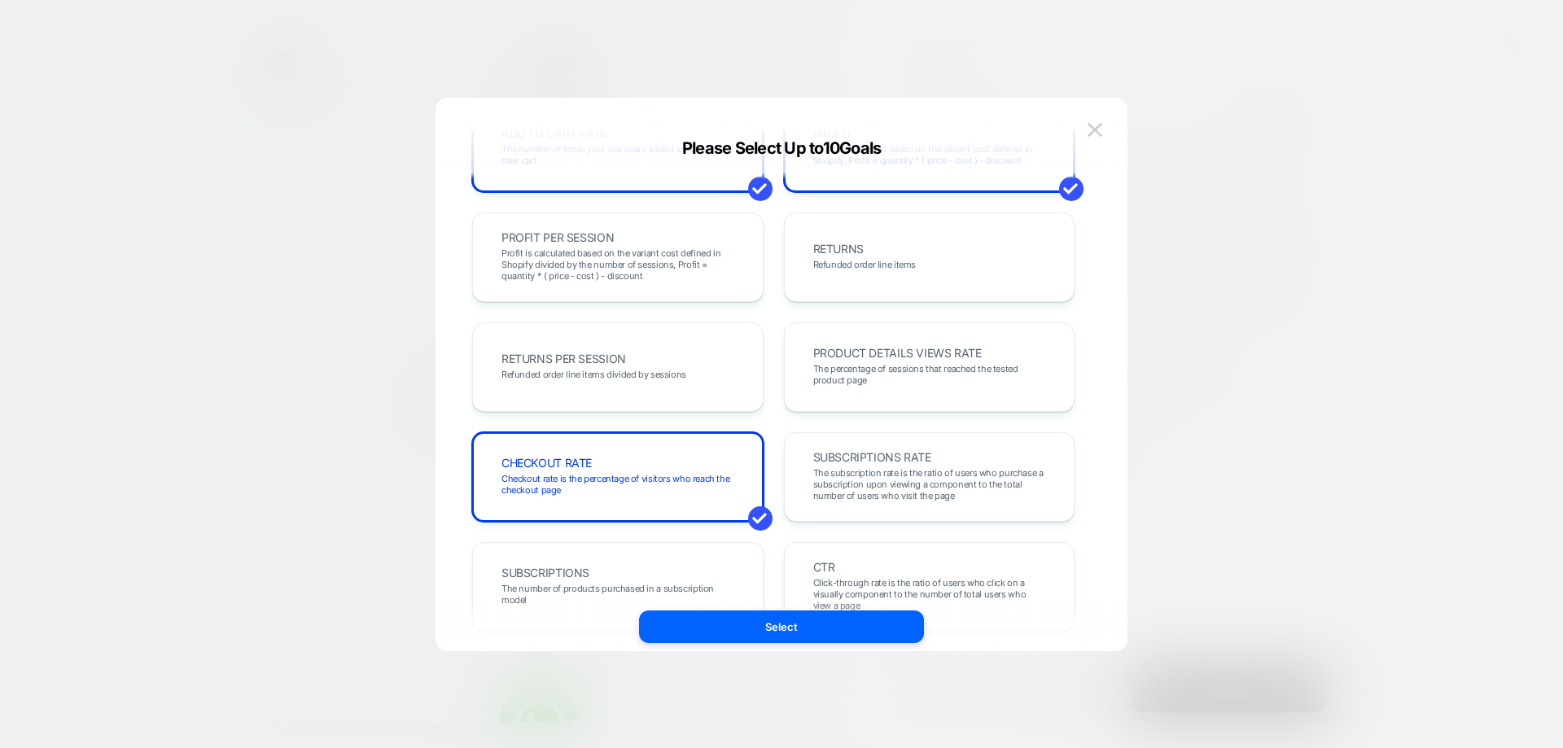
scroll to position [317, 0]
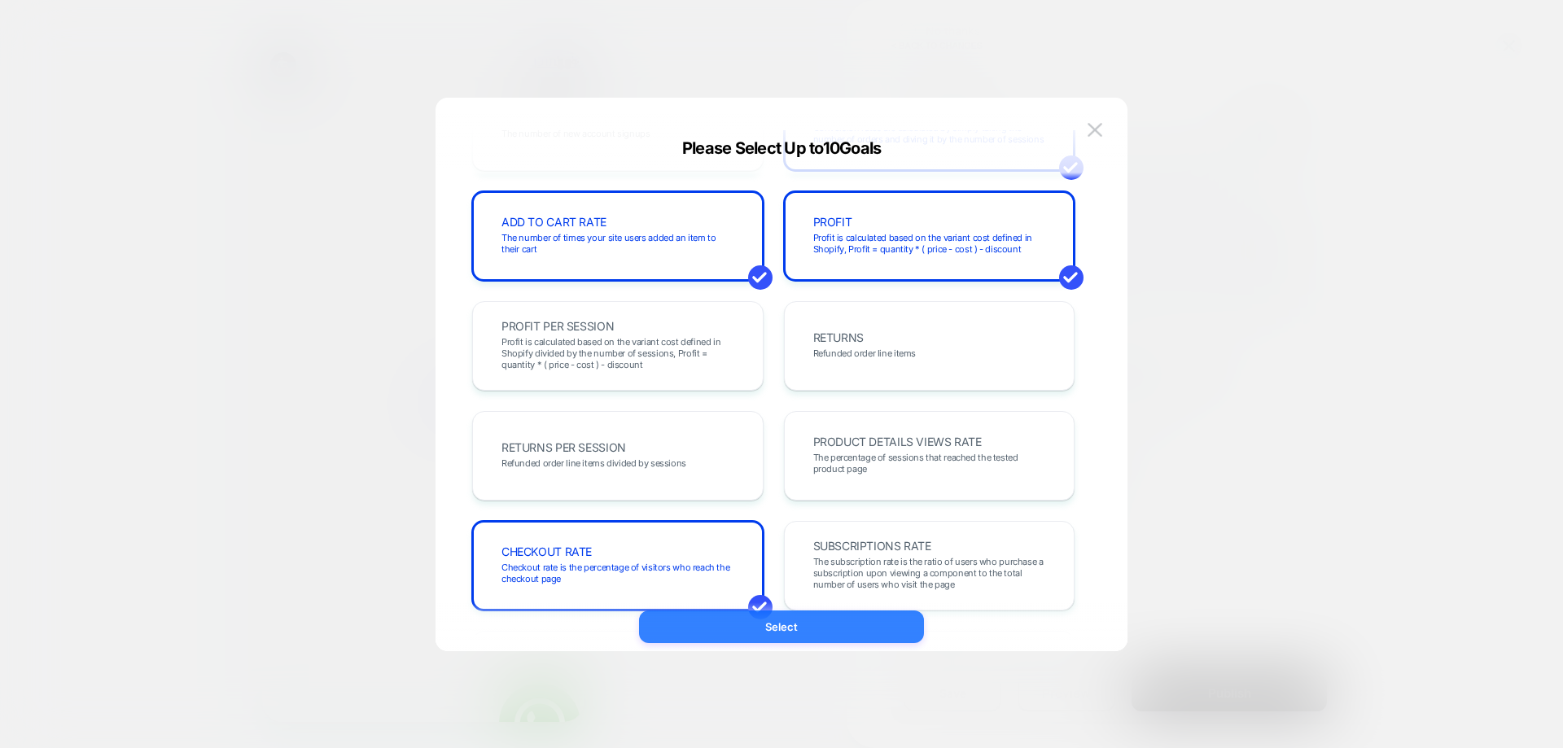
click at [816, 624] on button "Select" at bounding box center [781, 627] width 285 height 33
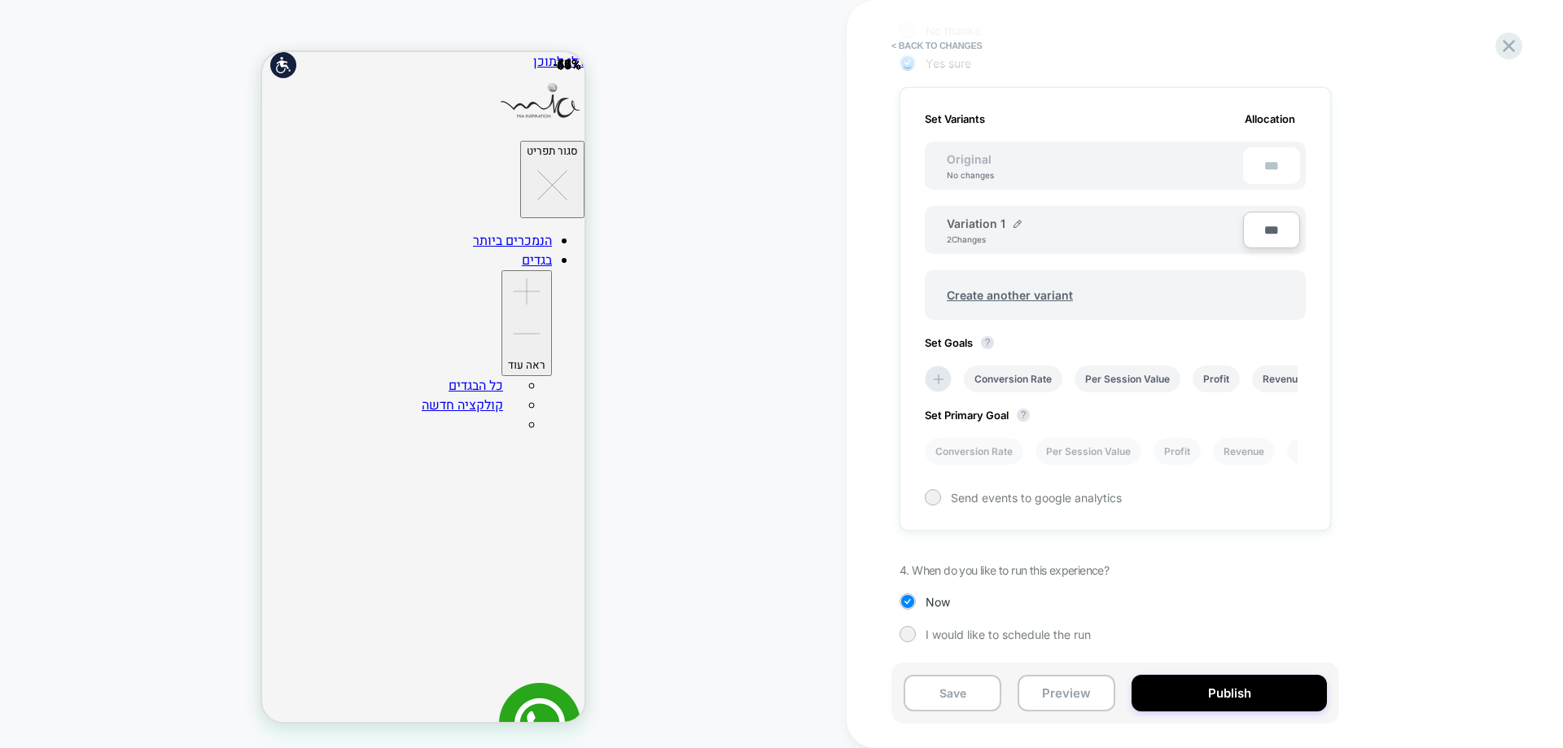
drag, startPoint x: 998, startPoint y: 459, endPoint x: 1058, endPoint y: 532, distance: 94.3
click at [997, 458] on li "Conversion Rate" at bounding box center [974, 451] width 99 height 27
click at [1171, 704] on button "Publish" at bounding box center [1229, 693] width 195 height 37
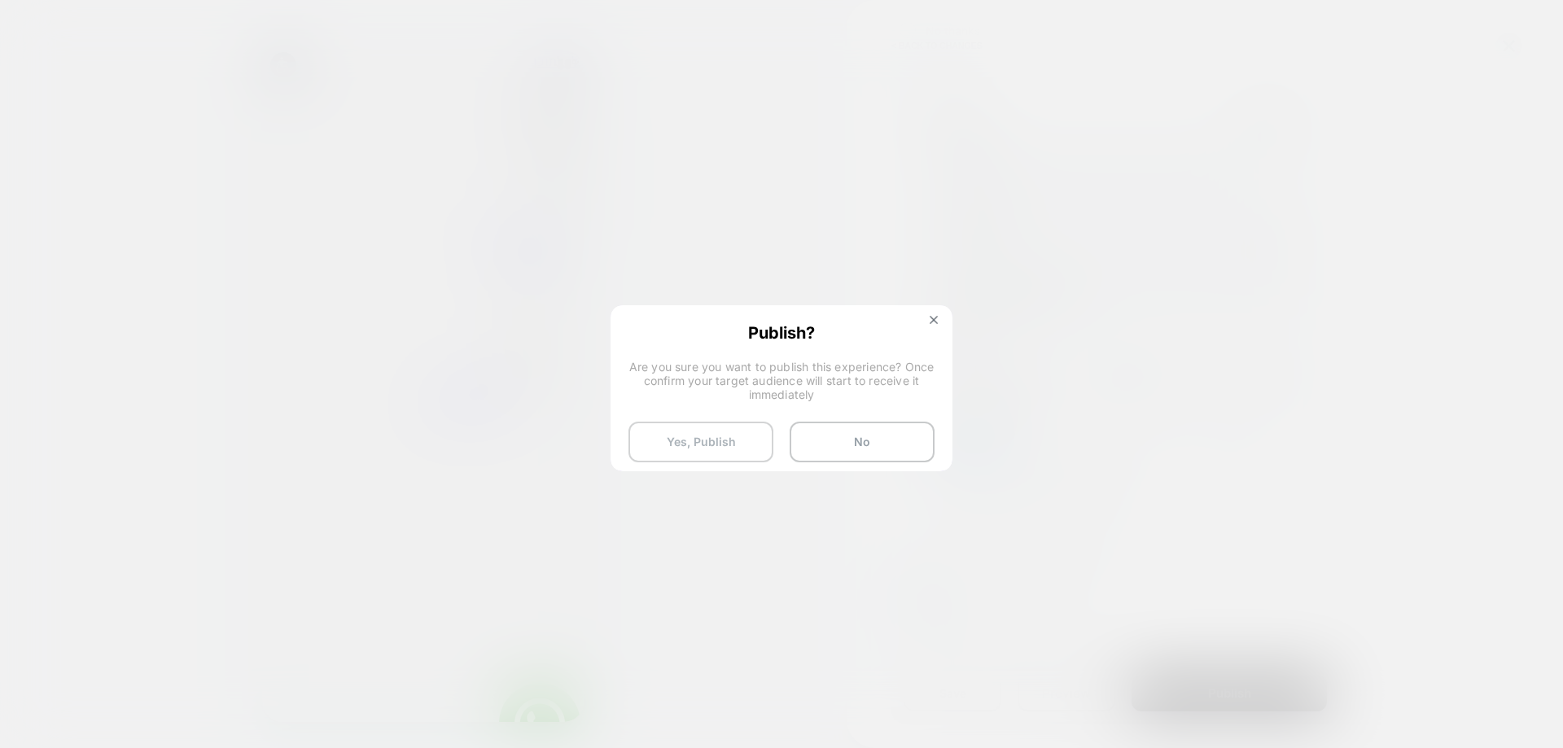
click at [712, 428] on button "Yes, Publish" at bounding box center [700, 442] width 145 height 41
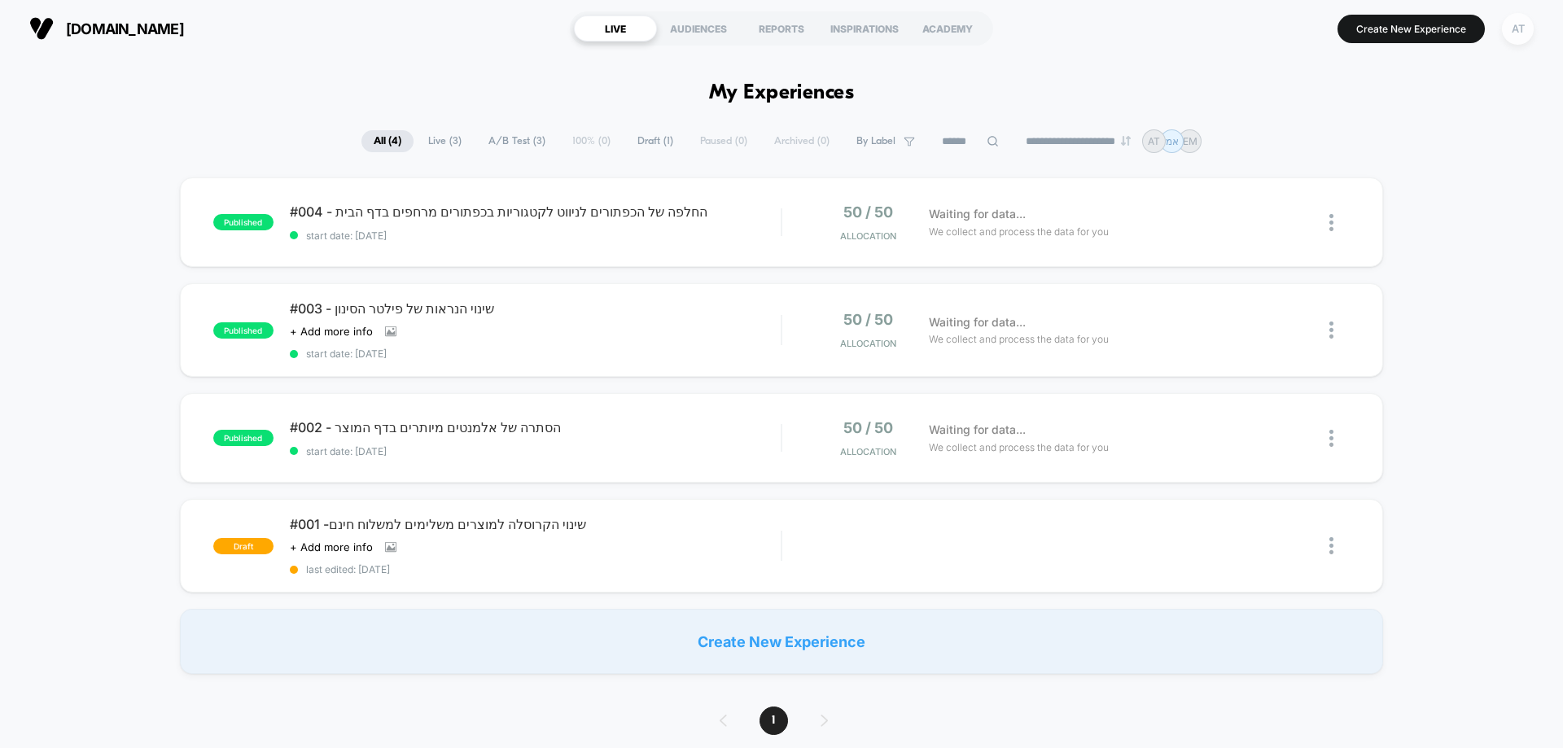
click at [1518, 28] on div "AT" at bounding box center [1518, 29] width 32 height 32
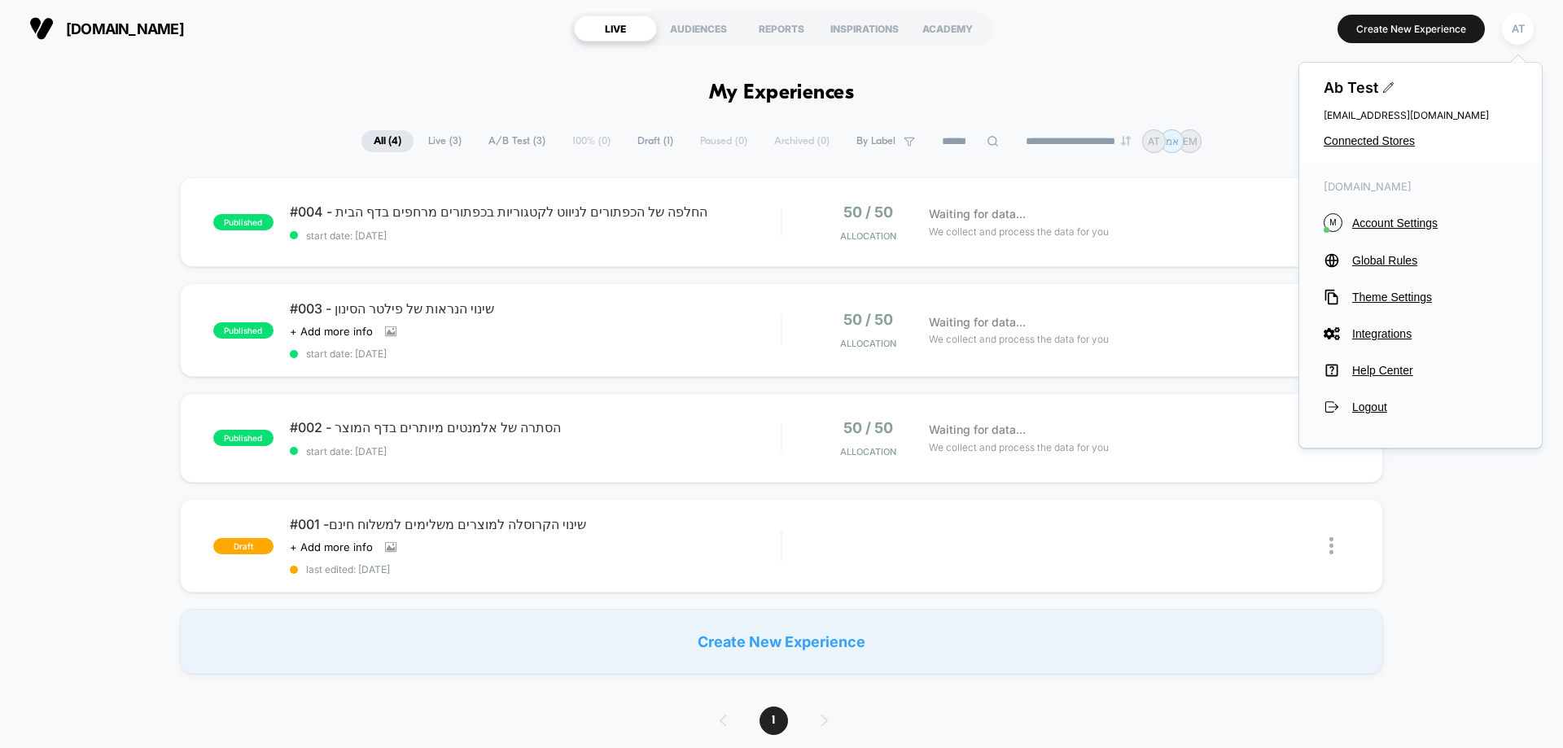
drag, startPoint x: 1494, startPoint y: 534, endPoint x: 1472, endPoint y: 456, distance: 81.2
click at [1494, 532] on div "published #004 - החלפה של הכפתורים לניווט לקטגוריות בכפתורים מרחפים בדף הבית st…" at bounding box center [781, 425] width 1563 height 497
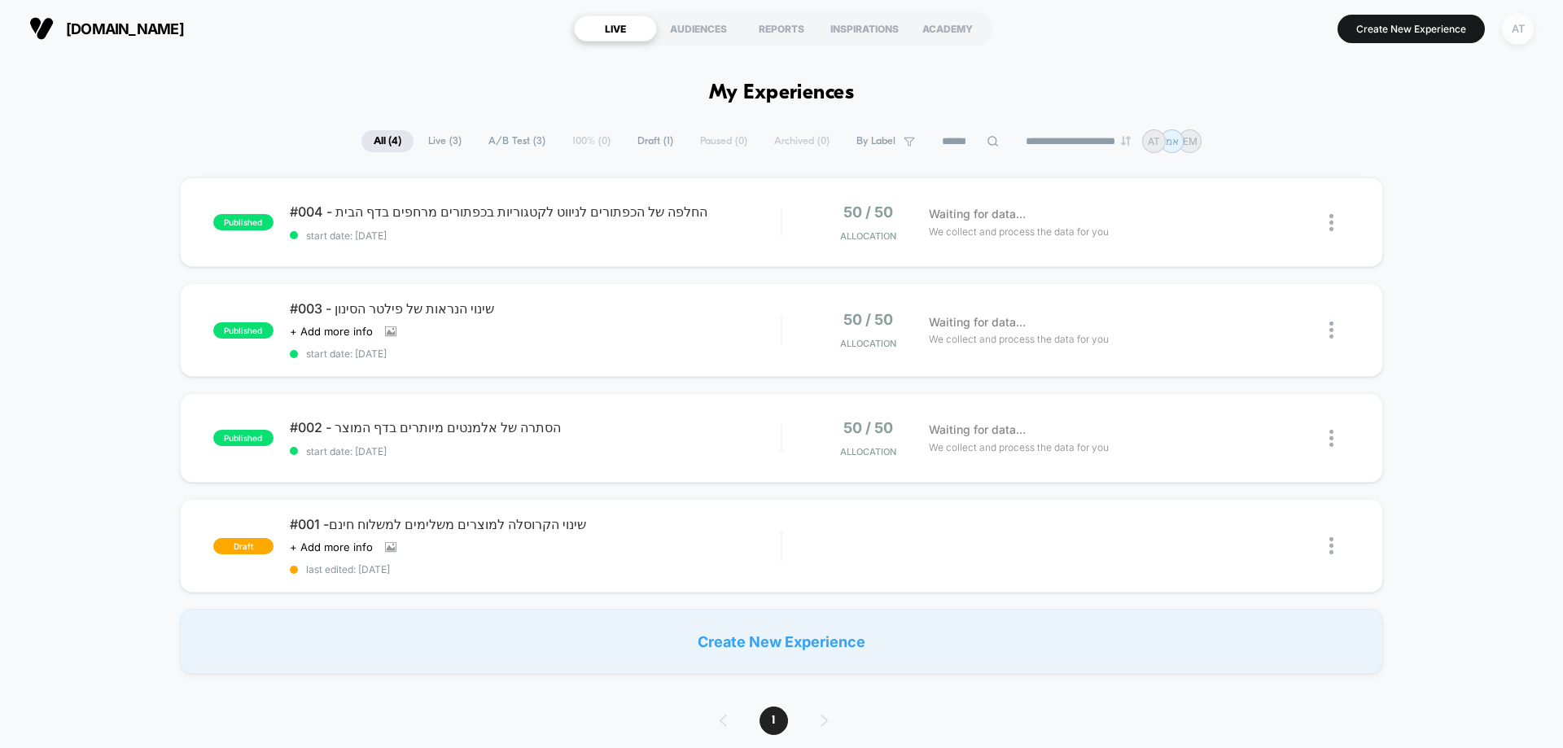
click at [1517, 25] on div "AT" at bounding box center [1518, 29] width 32 height 32
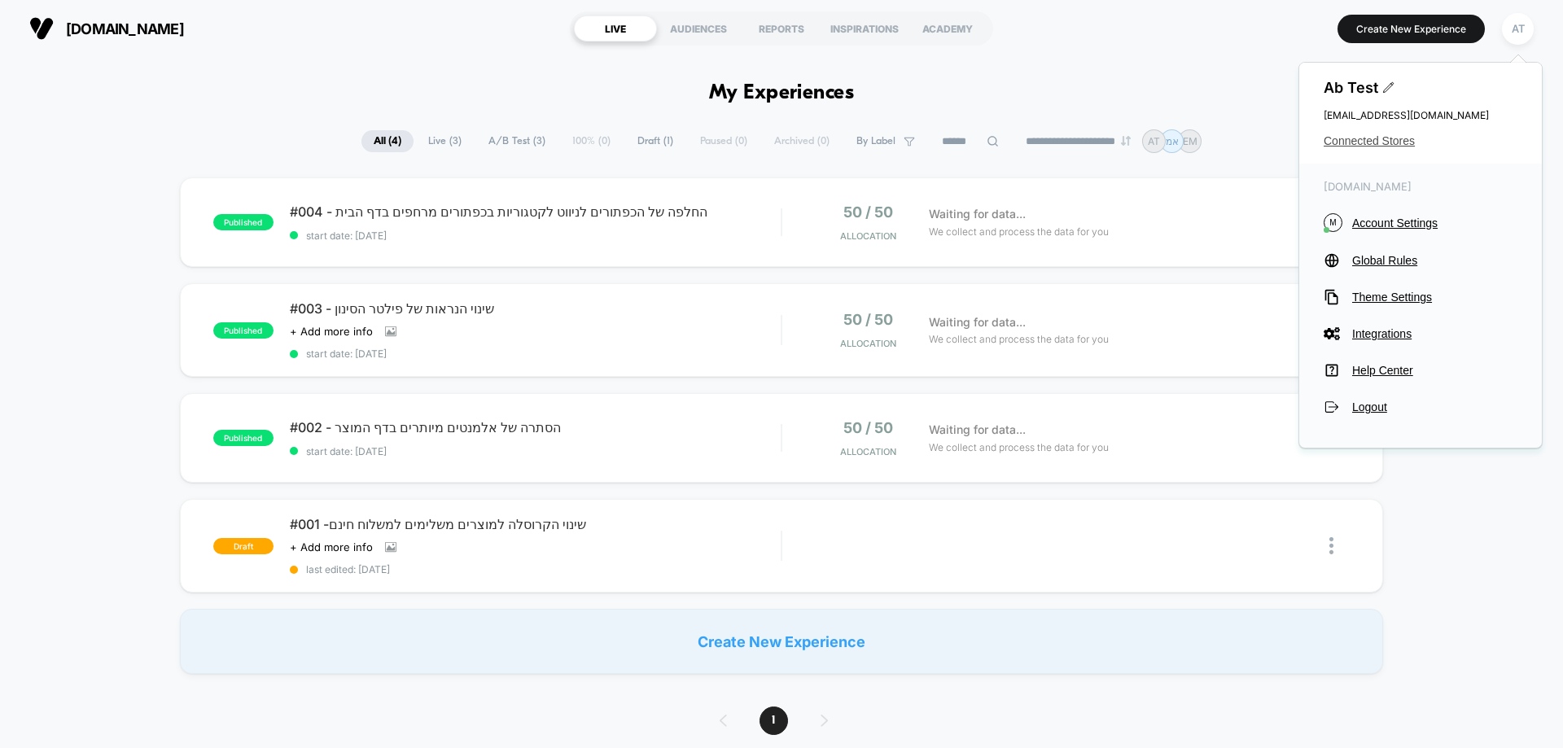
click at [1380, 144] on span "Connected Stores" at bounding box center [1421, 140] width 194 height 13
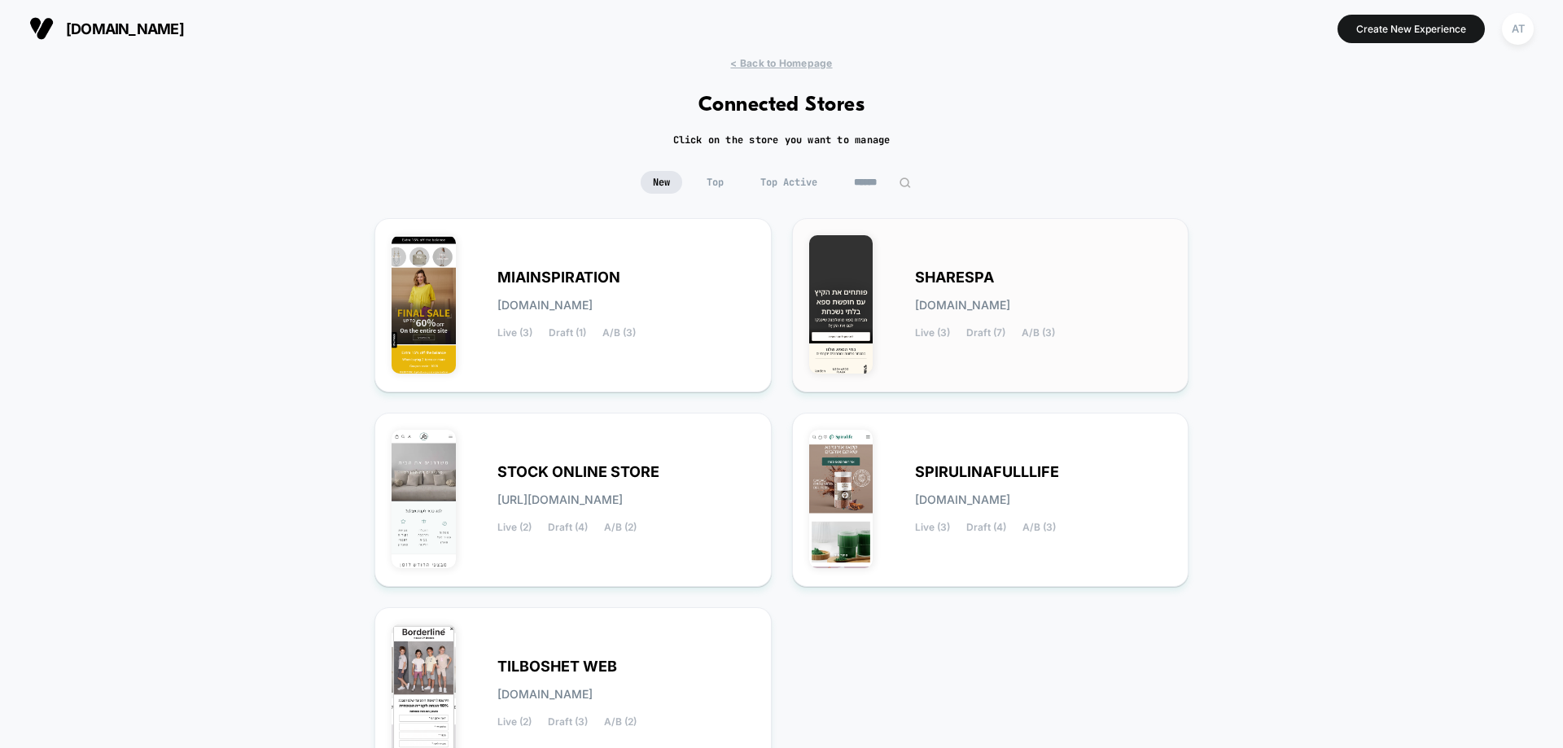
click at [1010, 303] on span "sharespa.myshopify.com" at bounding box center [962, 305] width 95 height 11
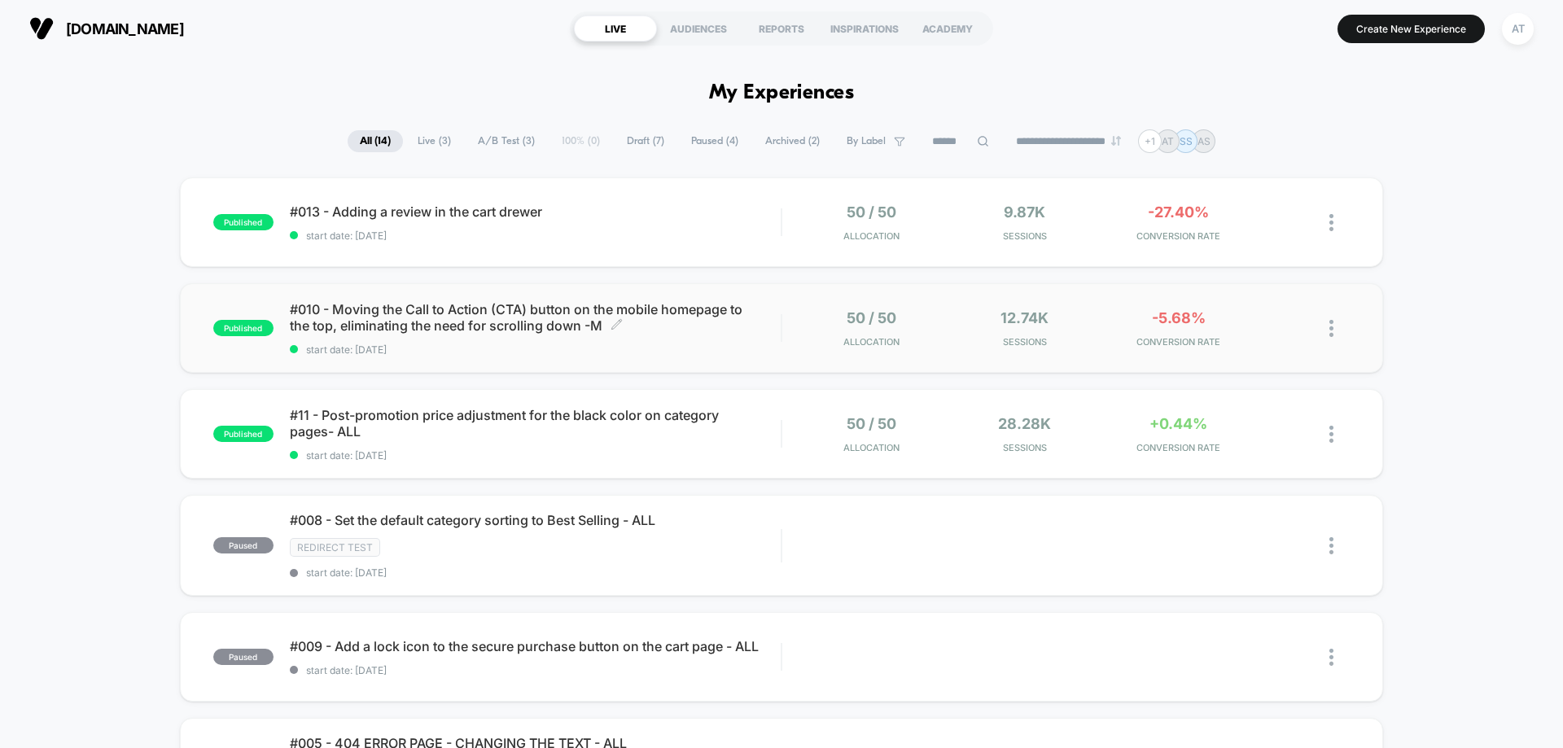
click at [683, 324] on span "#010 - Moving the Call to Action (CTA) button on the mobile homepage to the top…" at bounding box center [535, 317] width 491 height 33
click at [795, 234] on div "50 / 50 Allocation 9.87k Sessions -27.40% CONVERSION RATE" at bounding box center [1065, 223] width 567 height 38
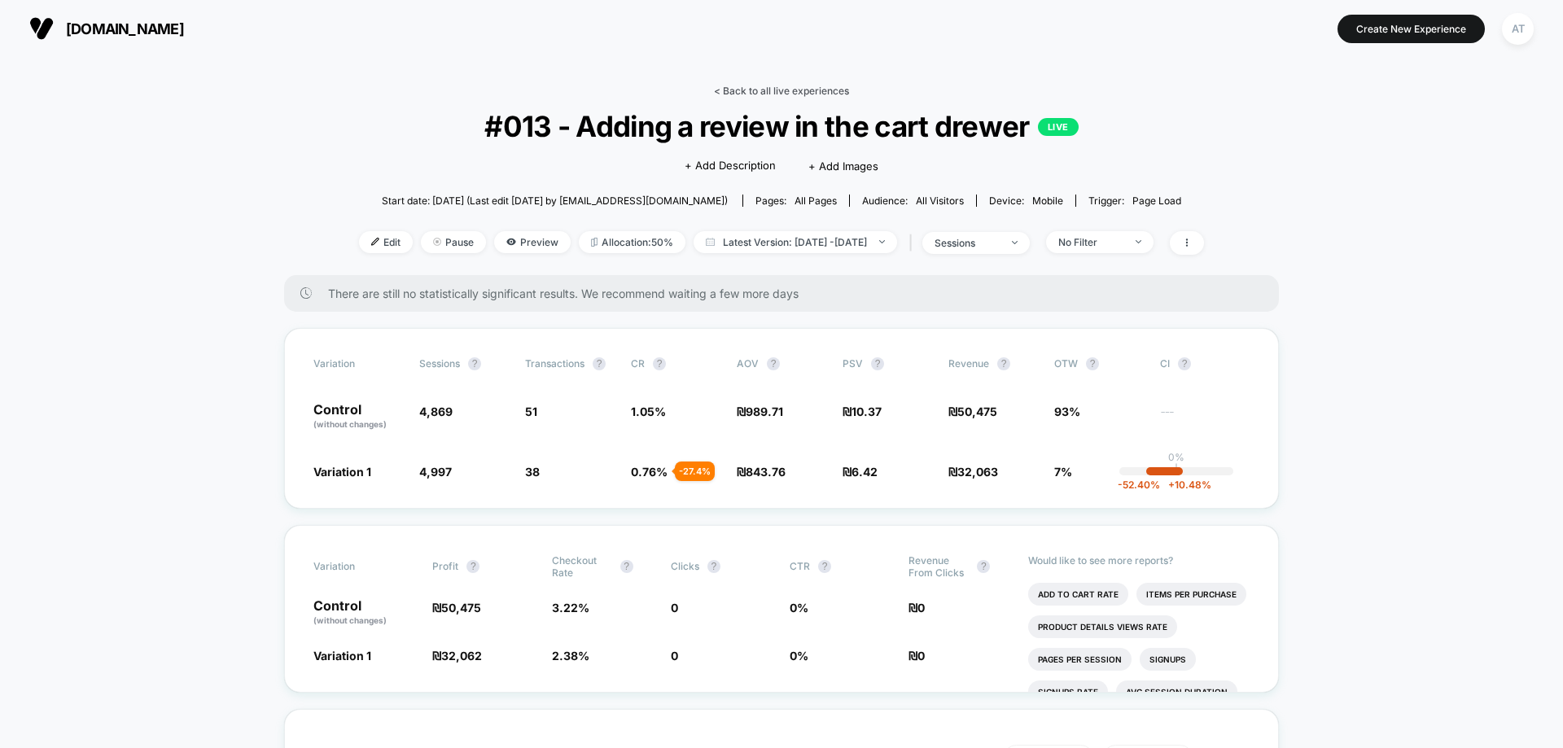
click at [821, 94] on link "< Back to all live experiences" at bounding box center [781, 91] width 135 height 12
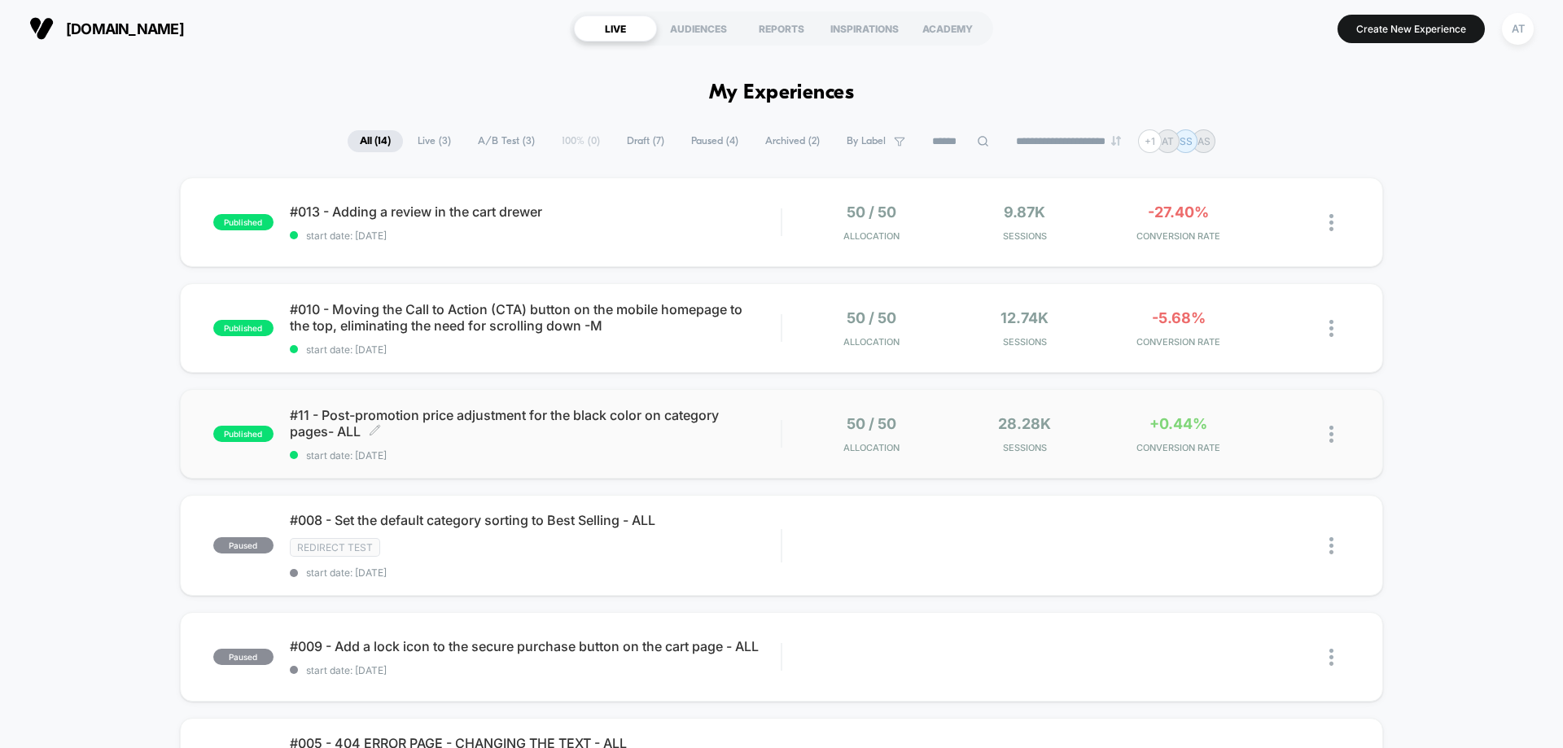
click at [650, 452] on span "start date: 3.8.2025" at bounding box center [535, 455] width 491 height 12
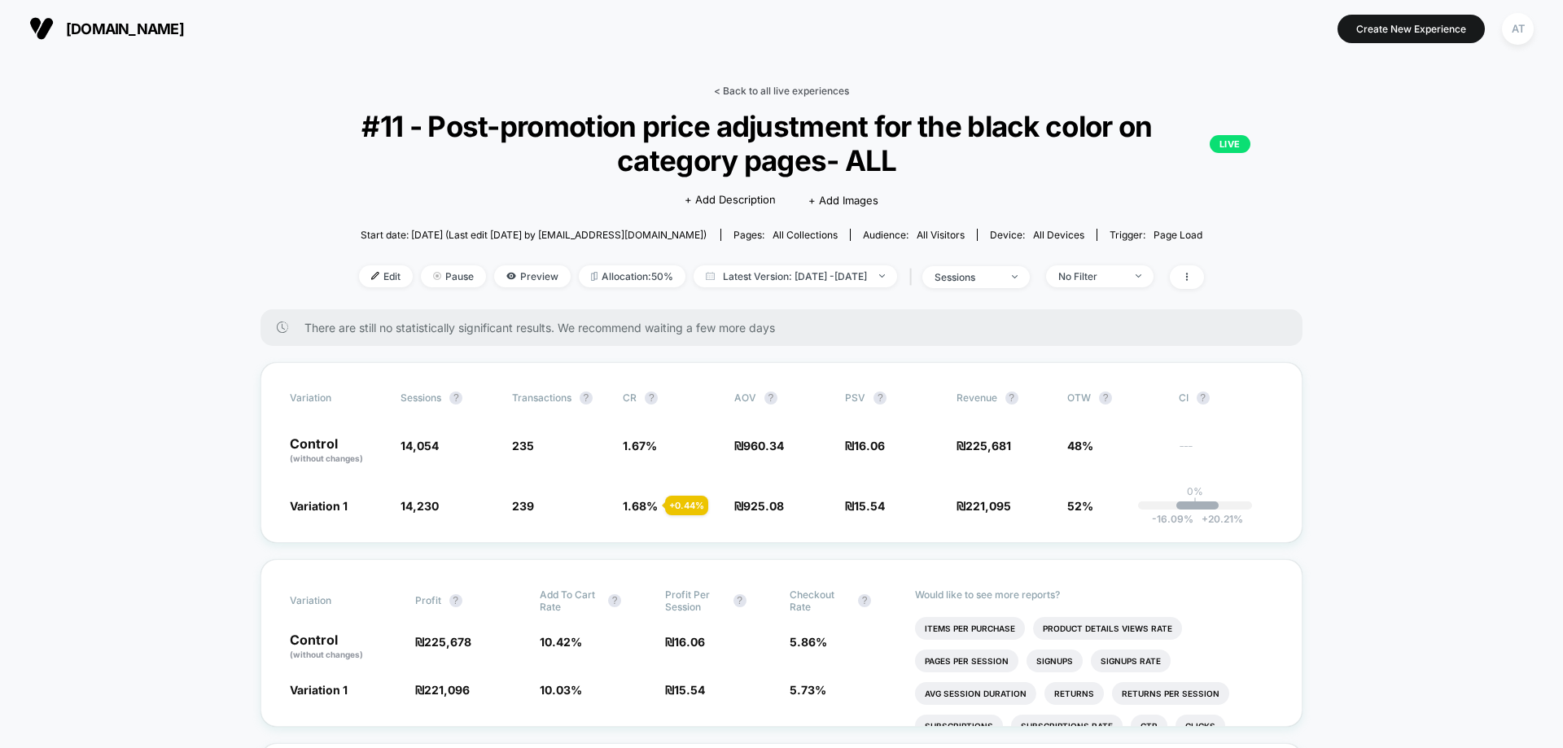
click at [836, 90] on link "< Back to all live experiences" at bounding box center [781, 91] width 135 height 12
